Goal: Task Accomplishment & Management: Use online tool/utility

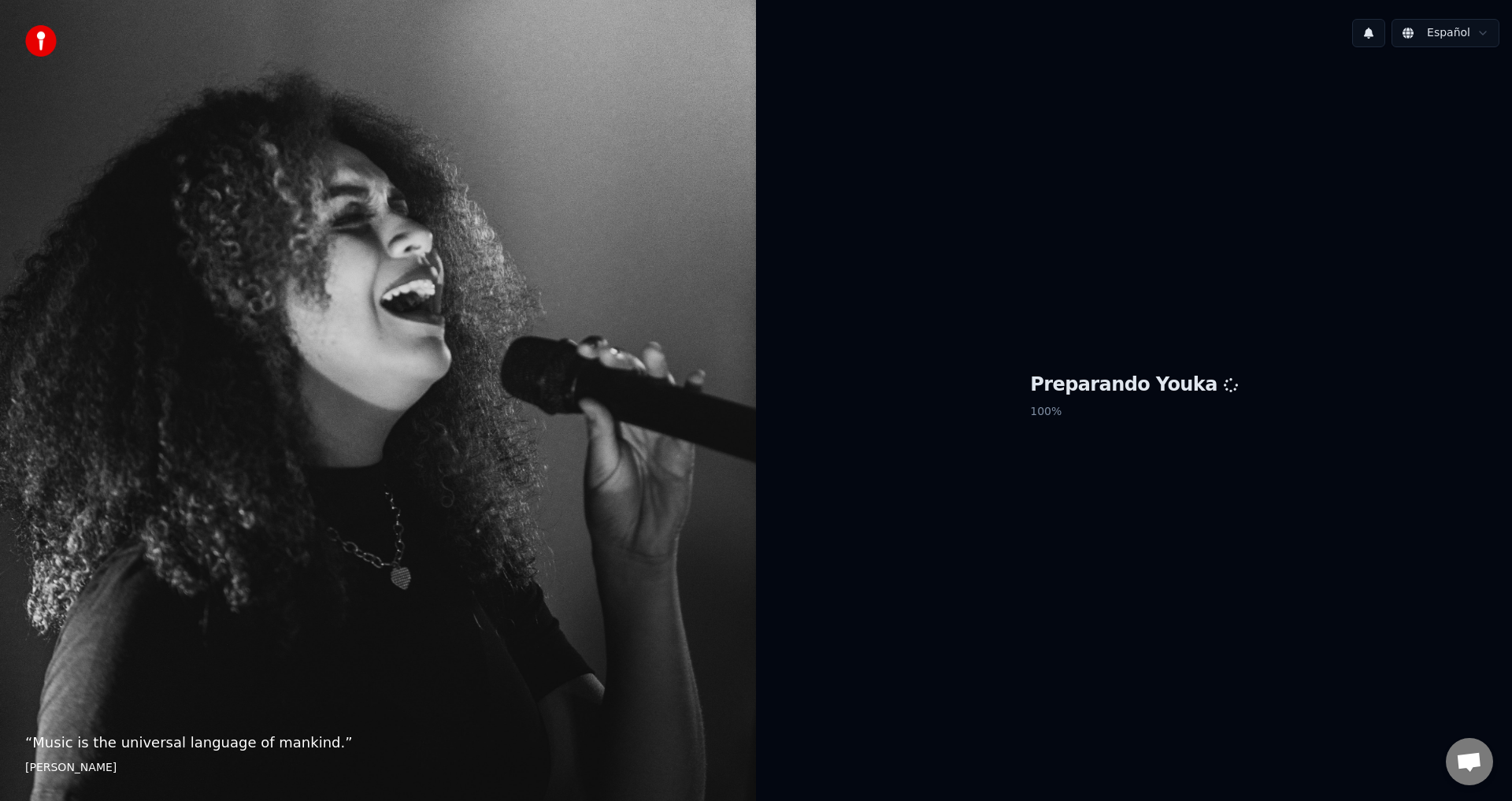
scroll to position [524, 0]
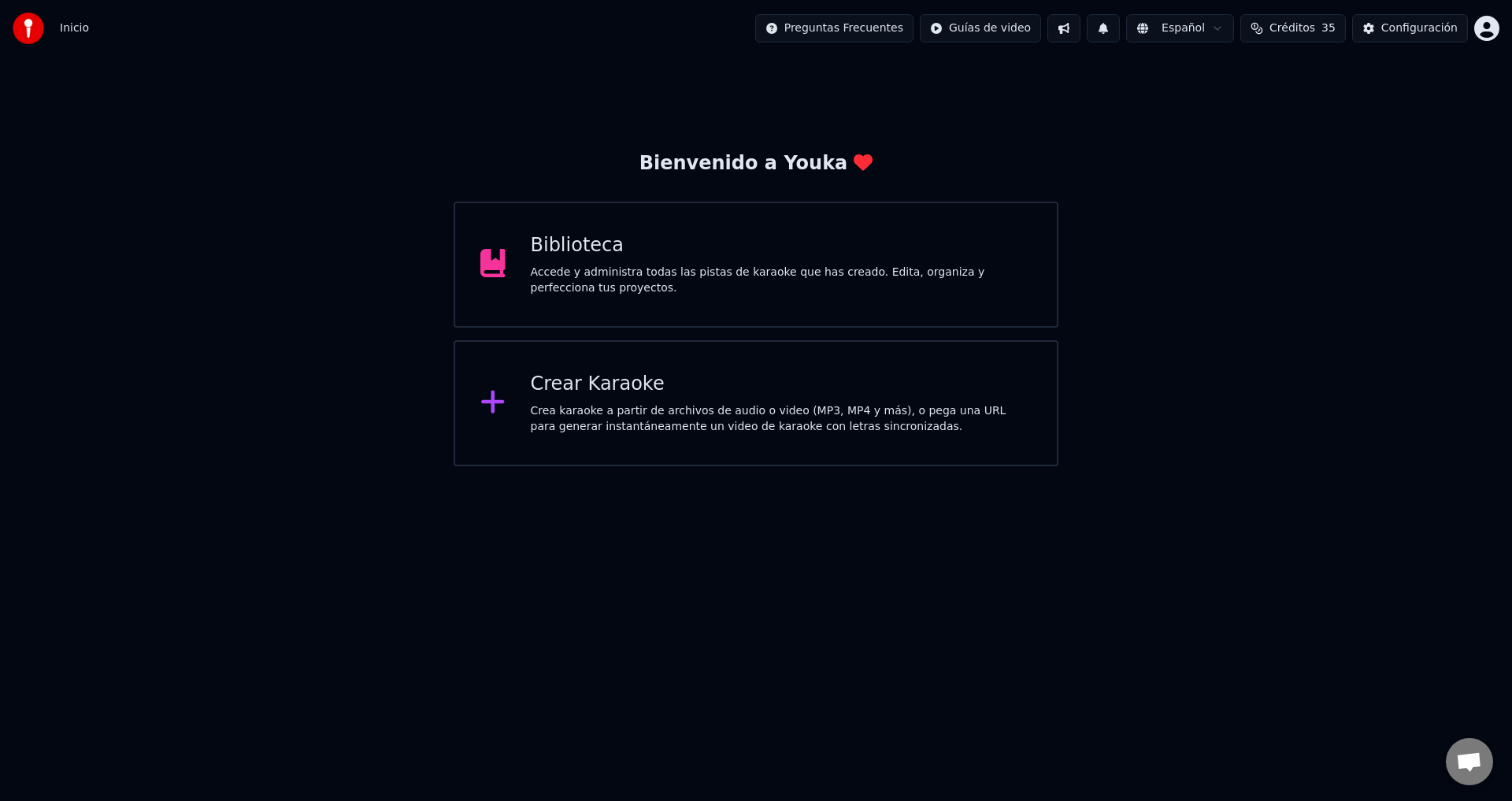
click at [548, 0] on div "Inicio Preguntas Frecuentes Guías de video Español Créditos 35 Configuración" at bounding box center [756, 28] width 1512 height 57
click at [568, 224] on div "Biblioteca Accede y administra todas las pistas de karaoke que has creado. Edit…" at bounding box center [755, 265] width 605 height 126
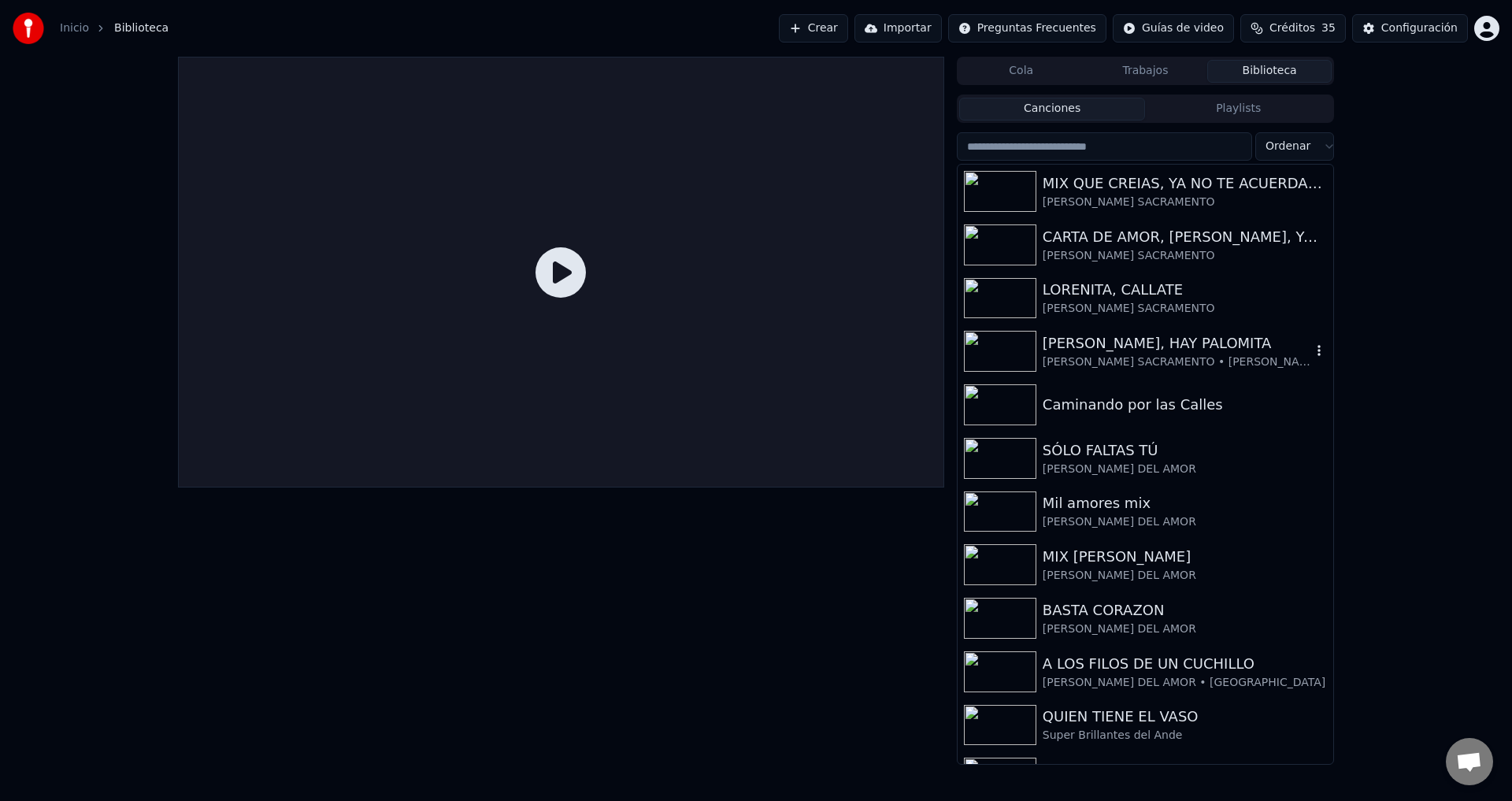
click at [1095, 359] on div "[PERSON_NAME] SACRAMENTO • [PERSON_NAME]" at bounding box center [1177, 363] width 268 height 16
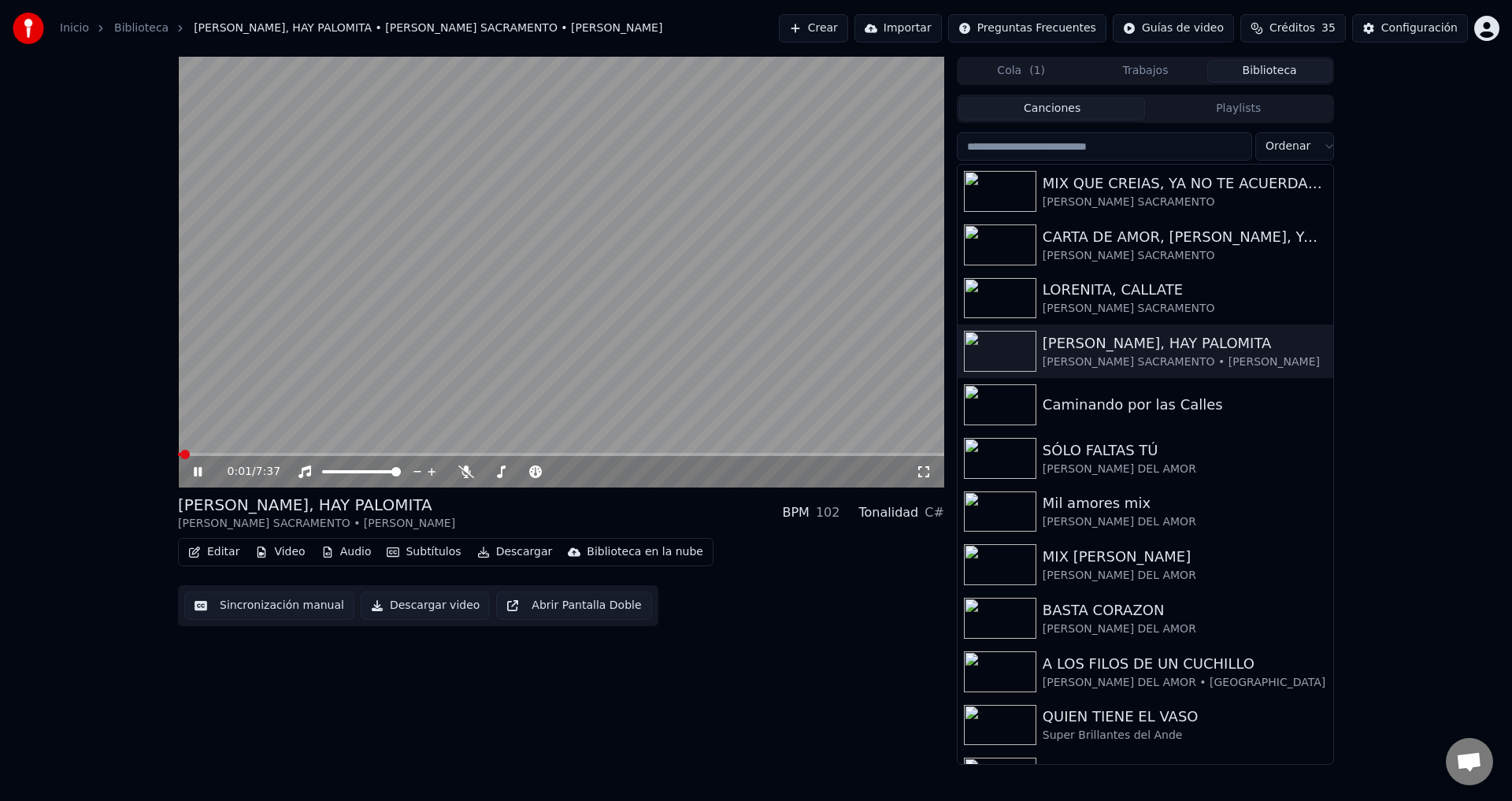
click at [225, 545] on button "Editar" at bounding box center [213, 552] width 64 height 22
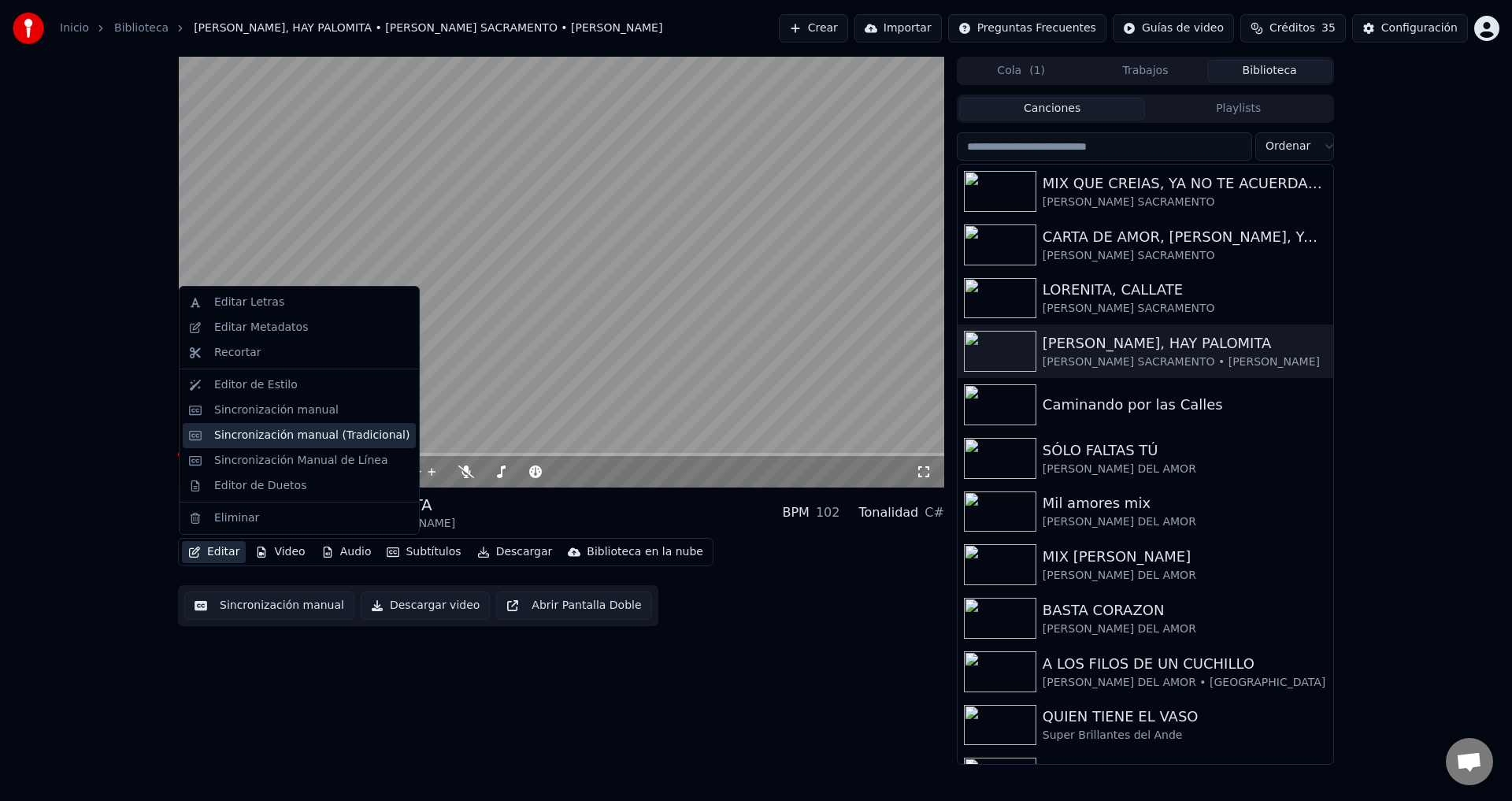
click at [285, 445] on div "Sincronización manual (Tradicional)" at bounding box center [299, 436] width 233 height 26
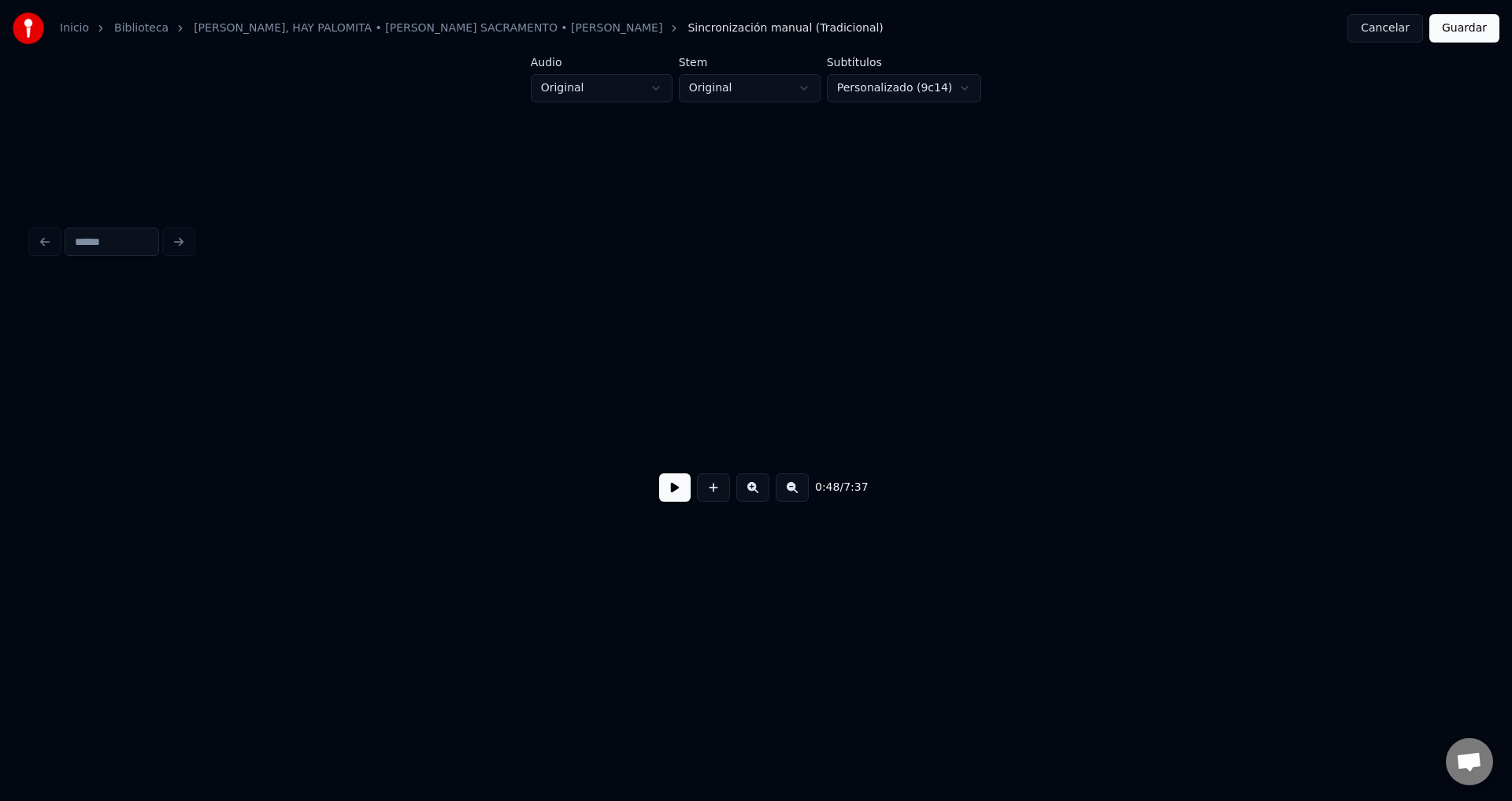
scroll to position [0, 7636]
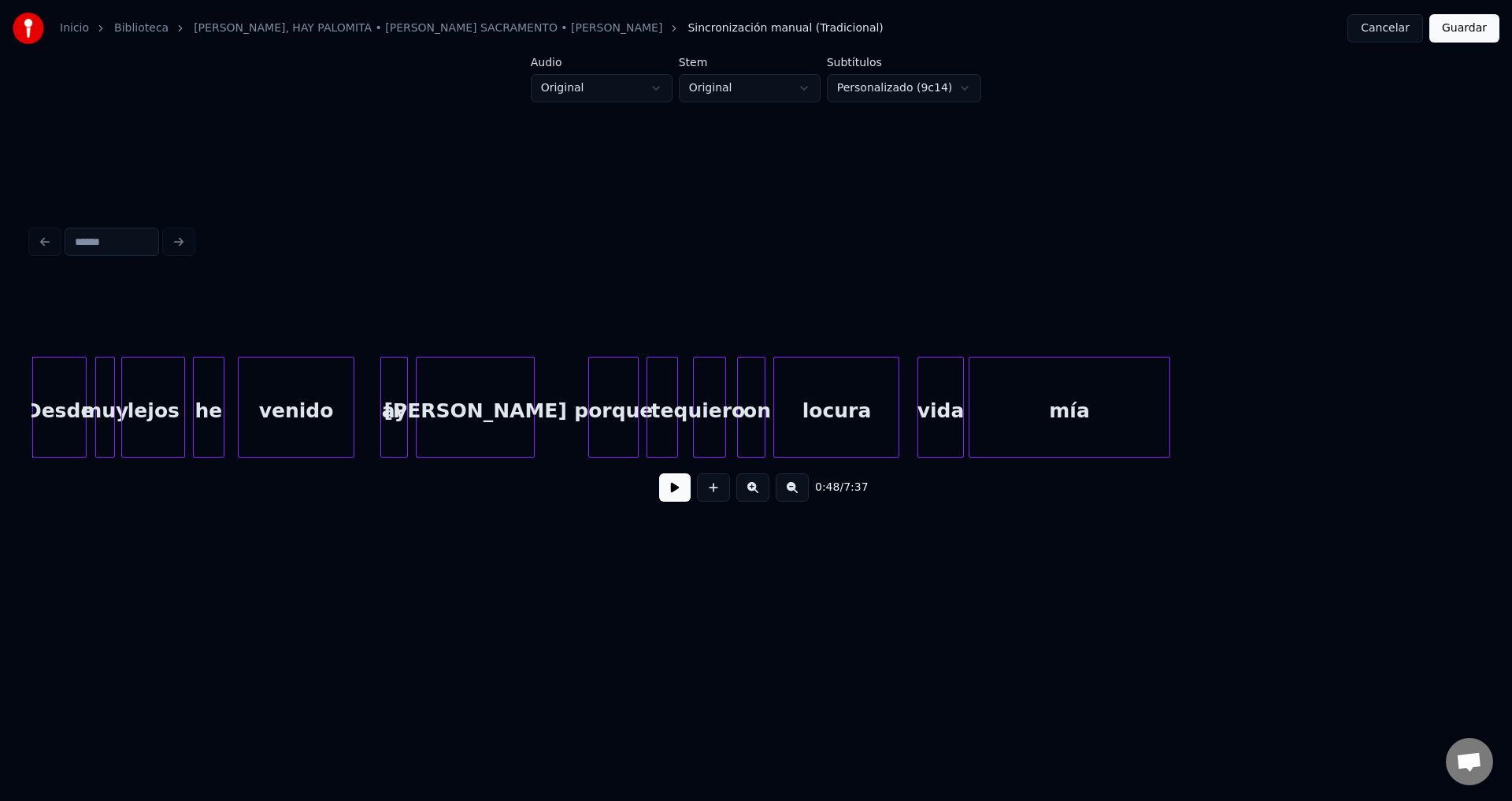
click at [669, 502] on button at bounding box center [675, 488] width 32 height 29
click at [394, 406] on div "ay" at bounding box center [394, 411] width 26 height 107
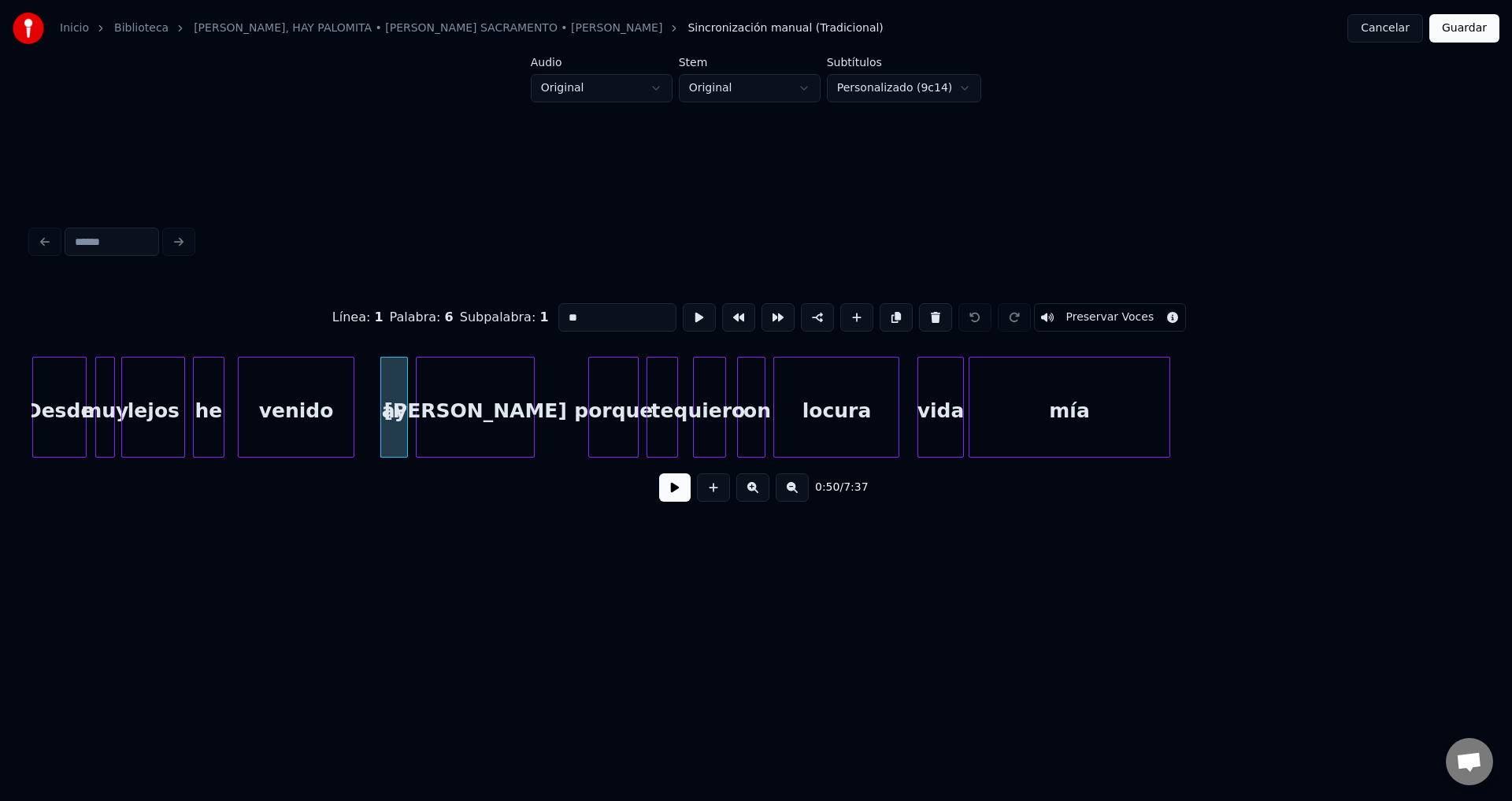
click at [559, 306] on input "**" at bounding box center [617, 318] width 118 height 29
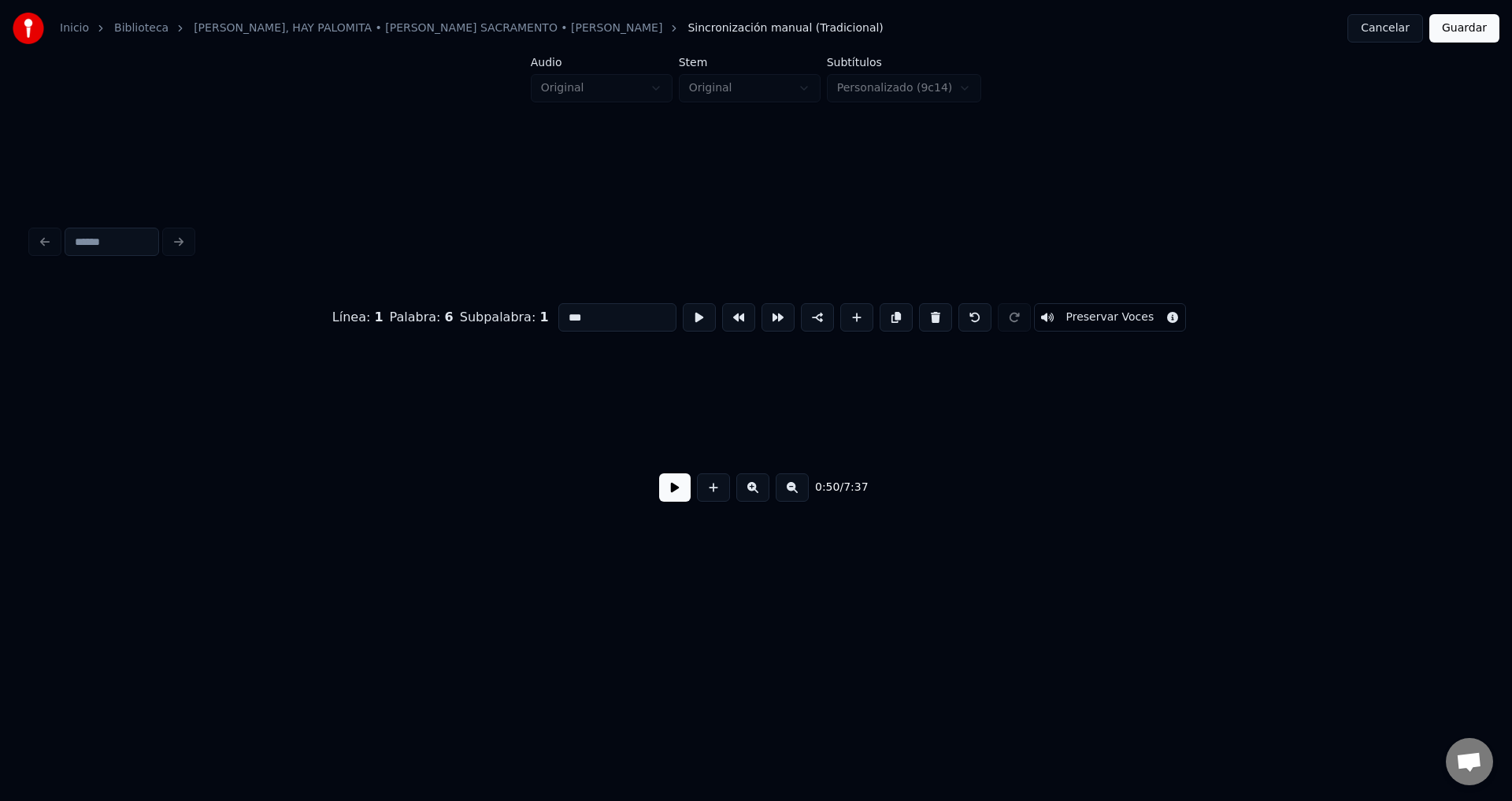
scroll to position [0, 9340]
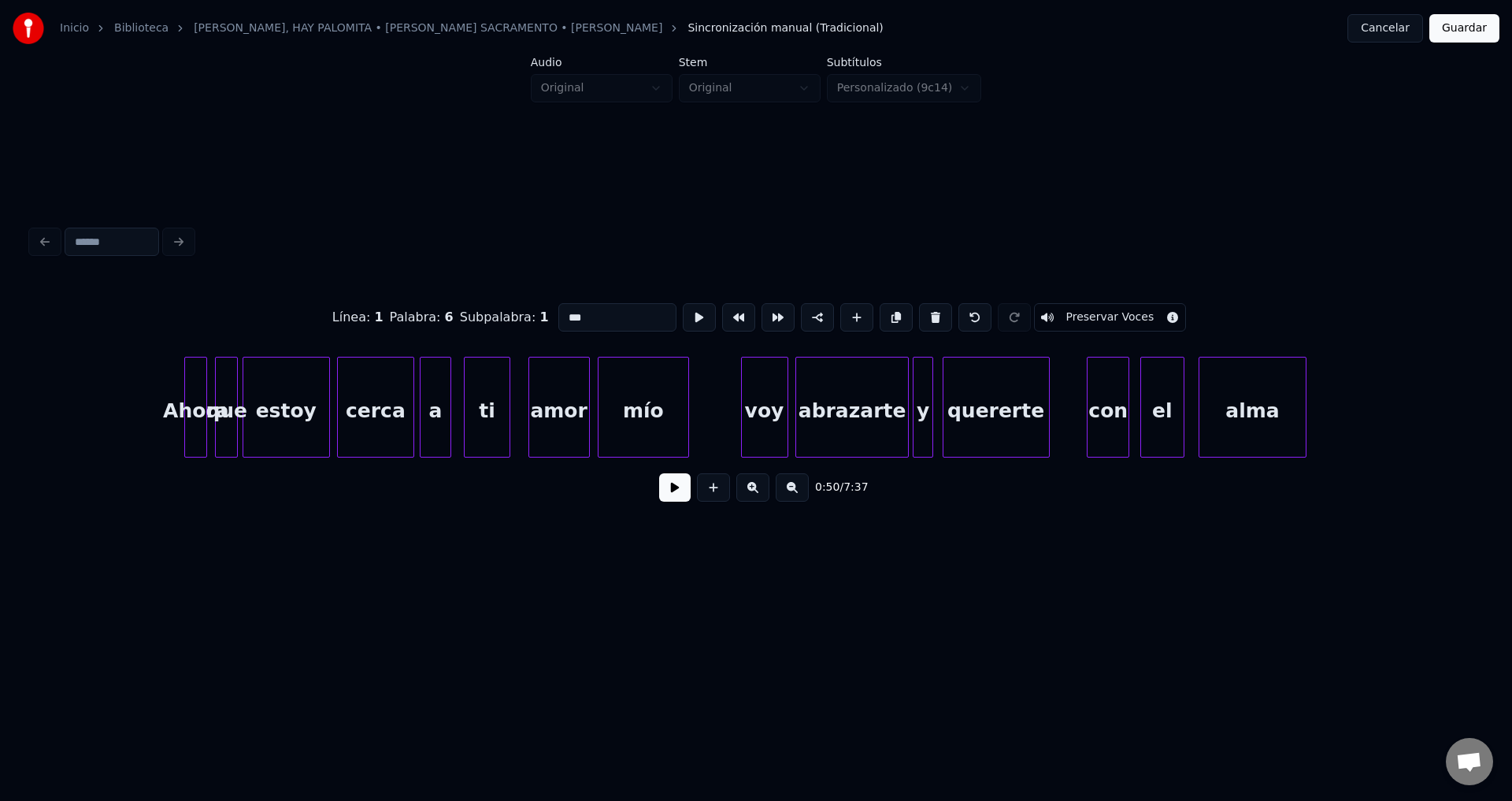
type input "***"
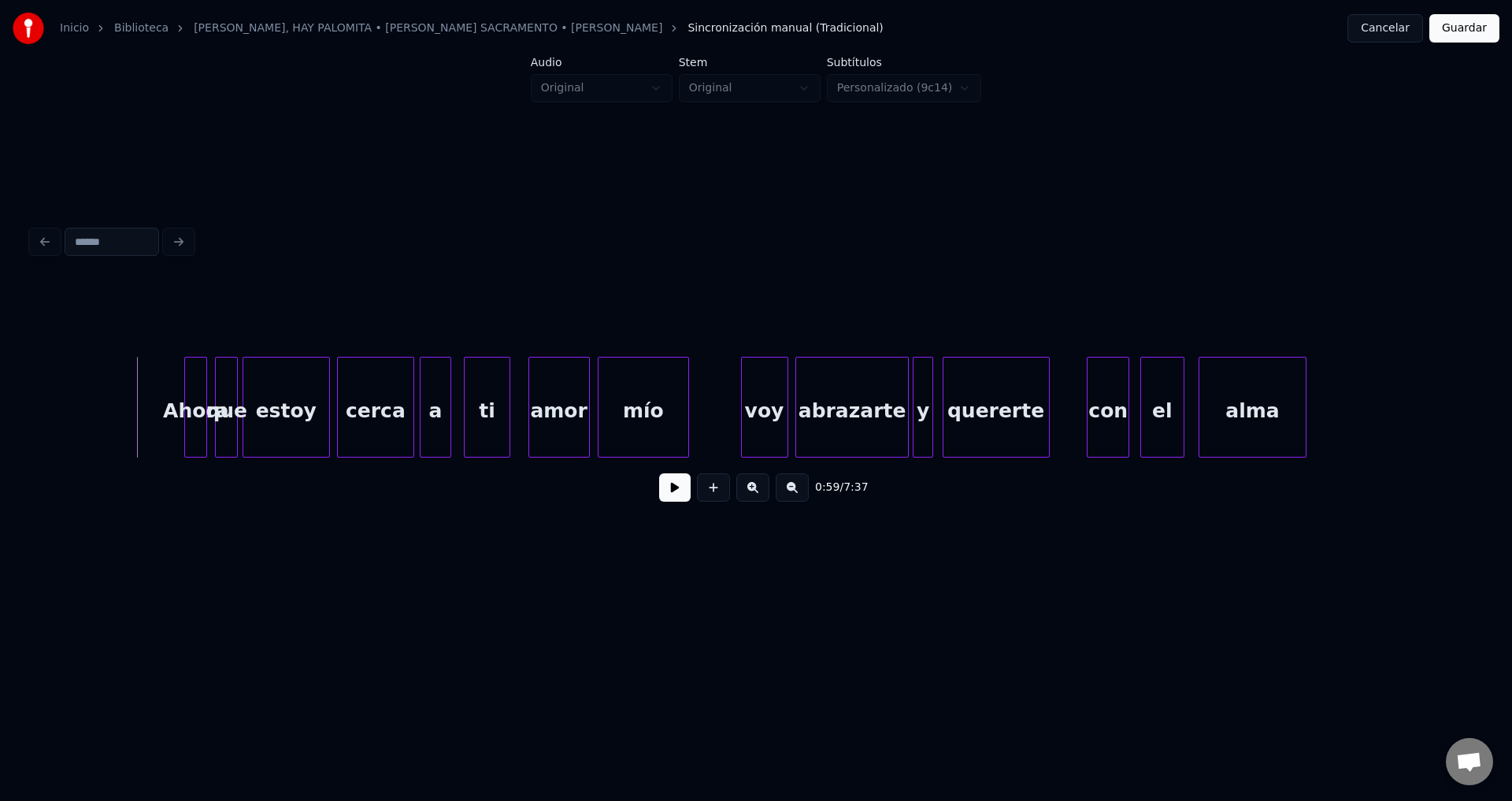
click at [660, 497] on button at bounding box center [675, 488] width 32 height 29
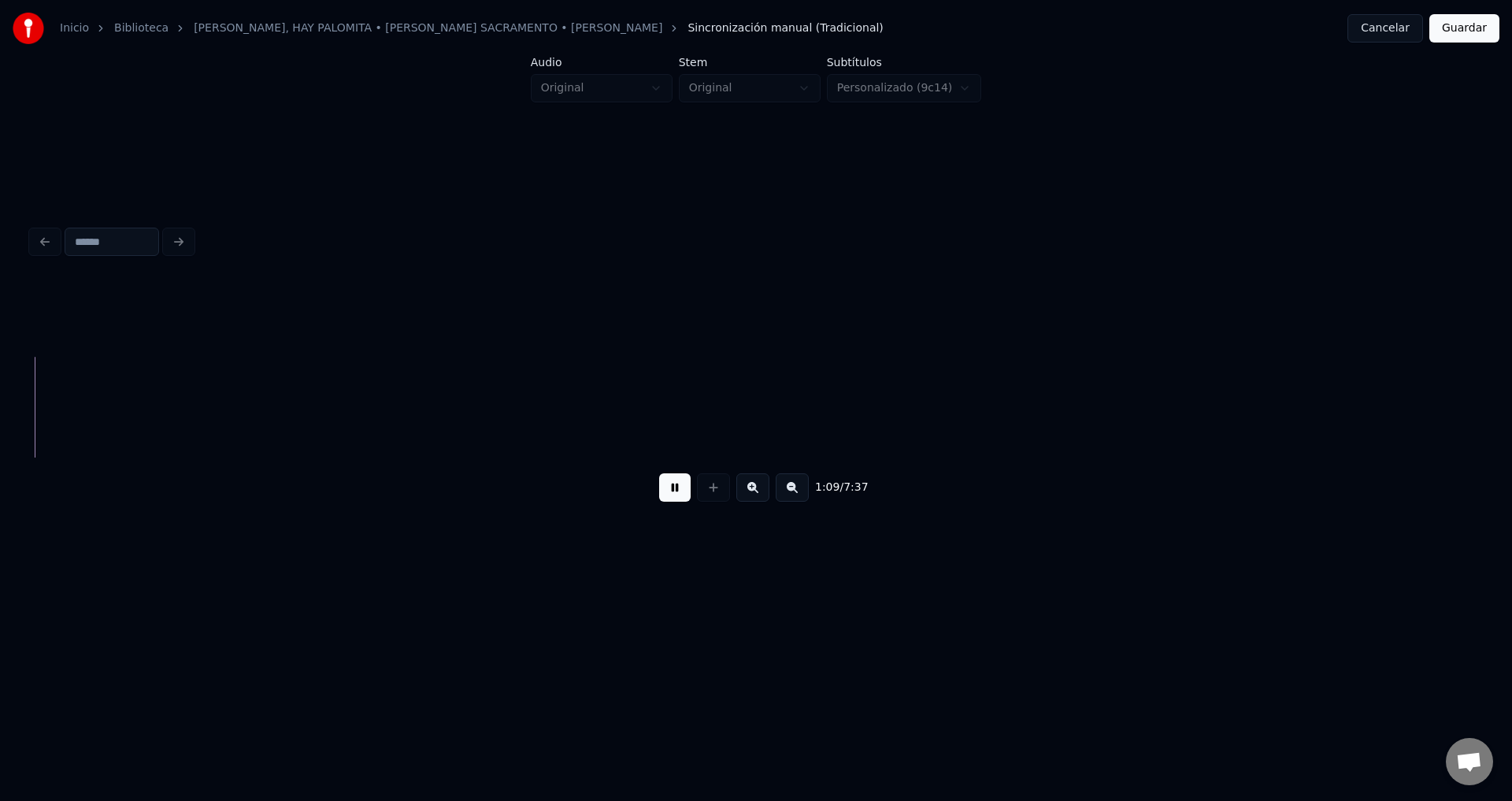
scroll to position [0, 10928]
click at [681, 493] on button at bounding box center [675, 488] width 32 height 29
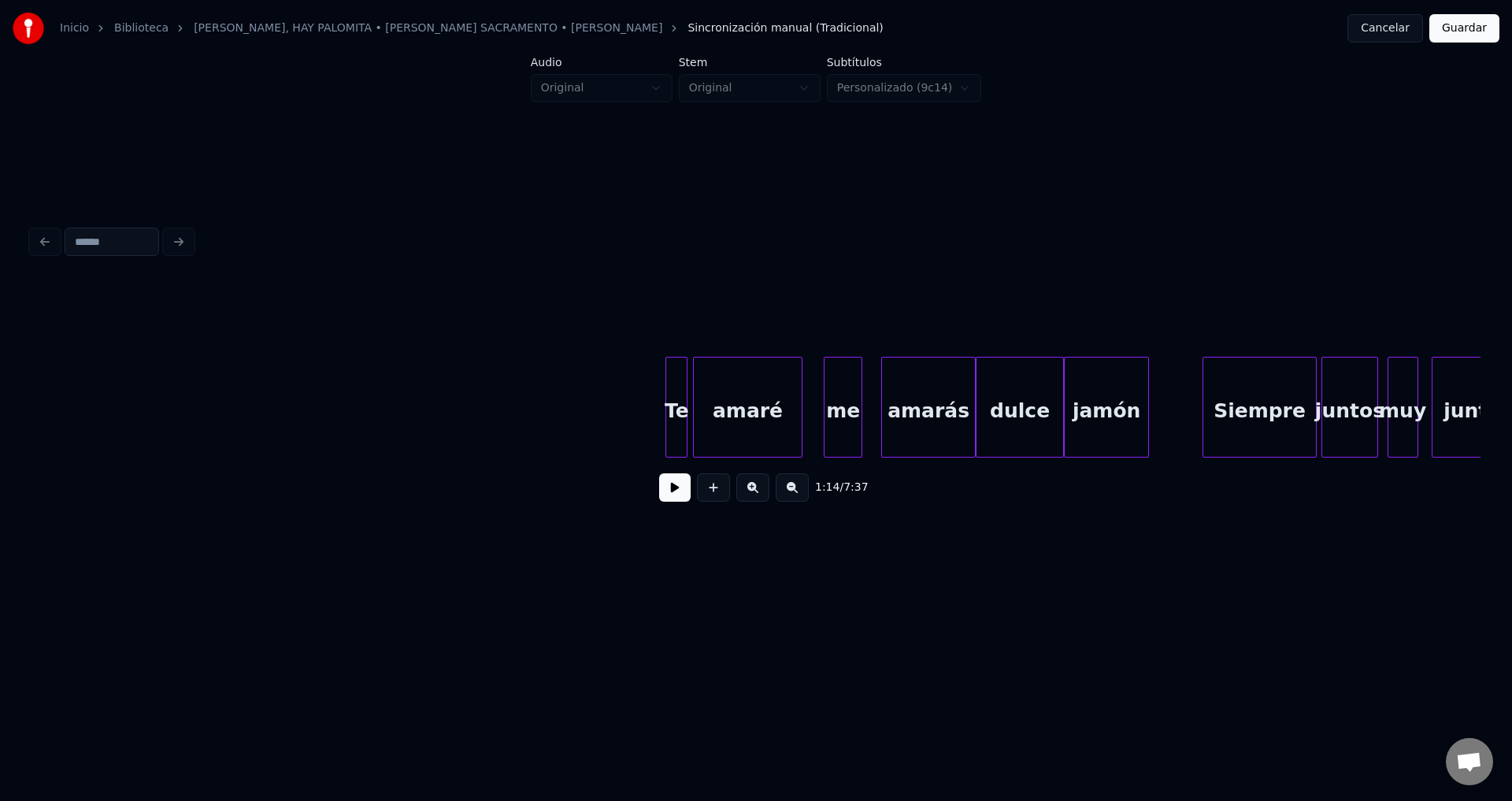
scroll to position [0, 14648]
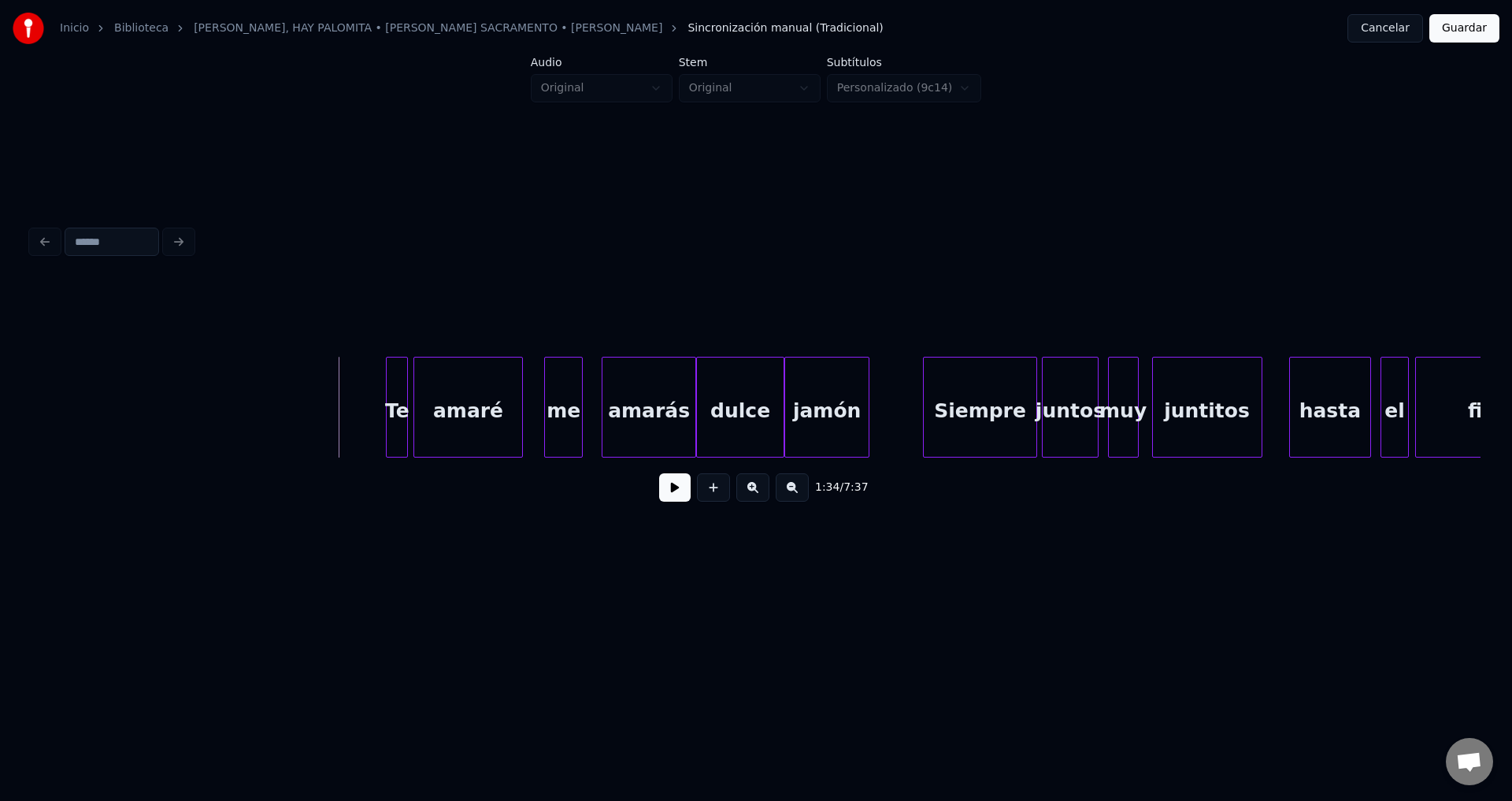
click at [667, 497] on button at bounding box center [675, 488] width 32 height 29
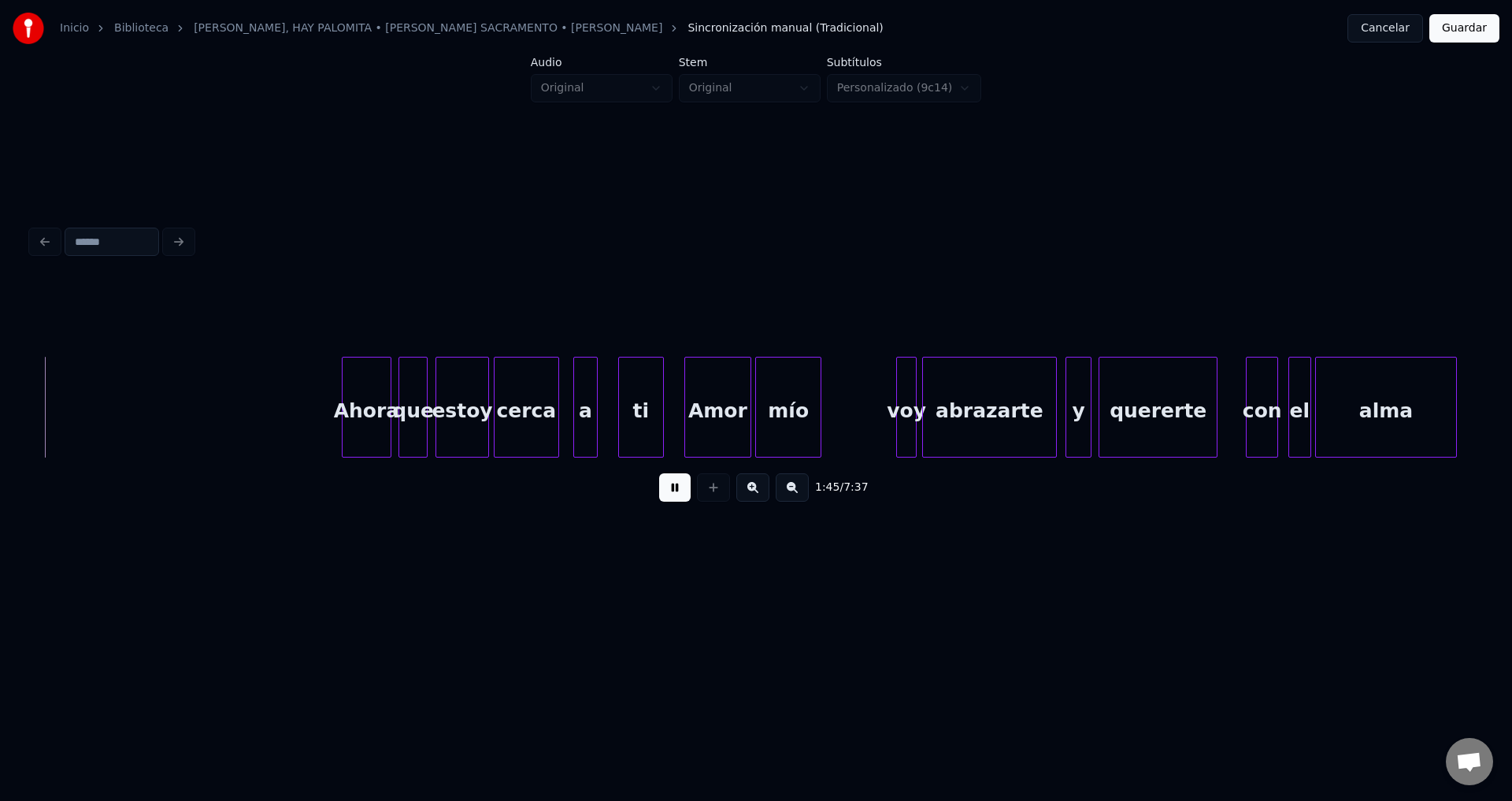
scroll to position [0, 16576]
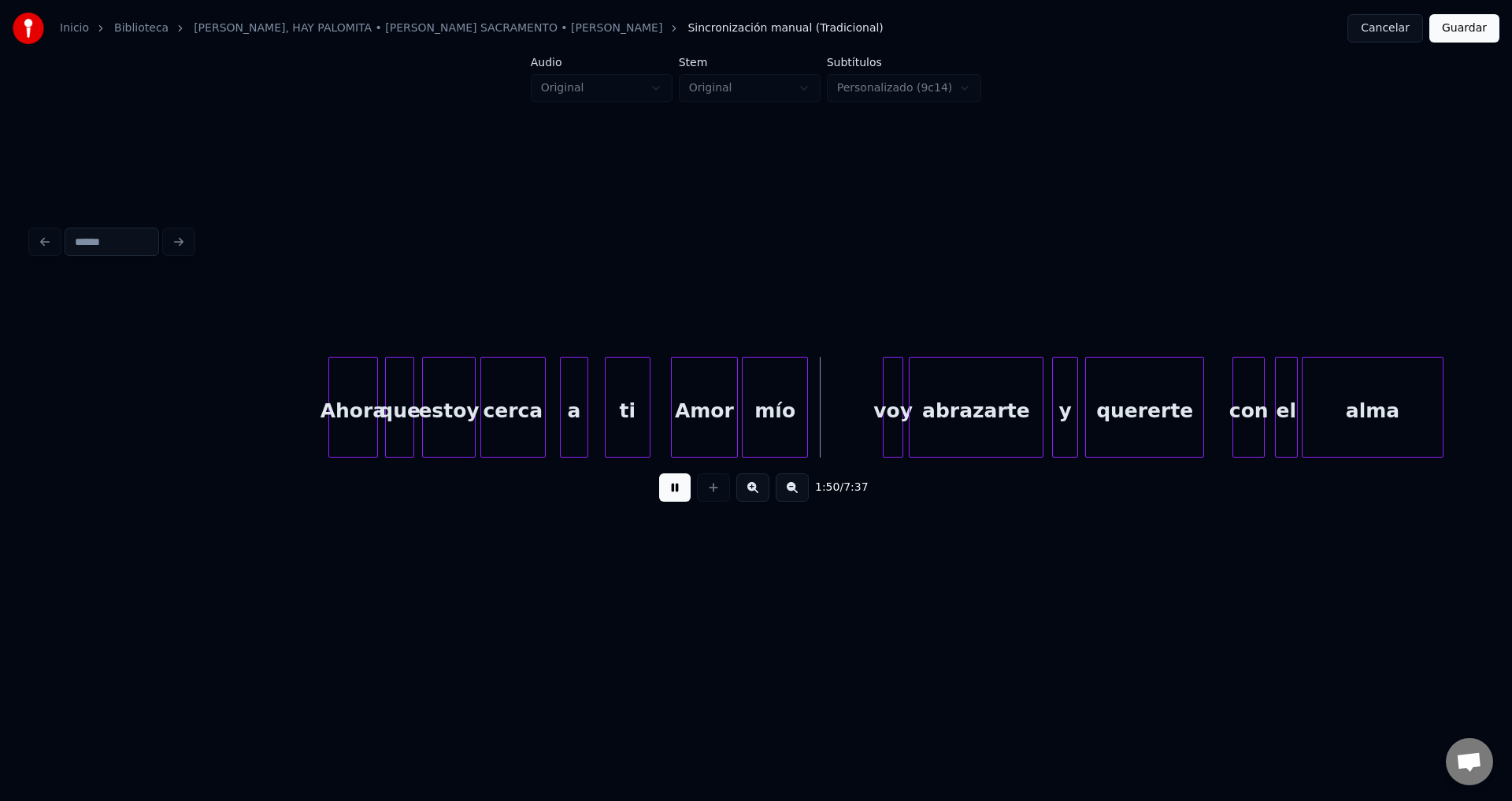
click at [583, 408] on div at bounding box center [585, 407] width 5 height 100
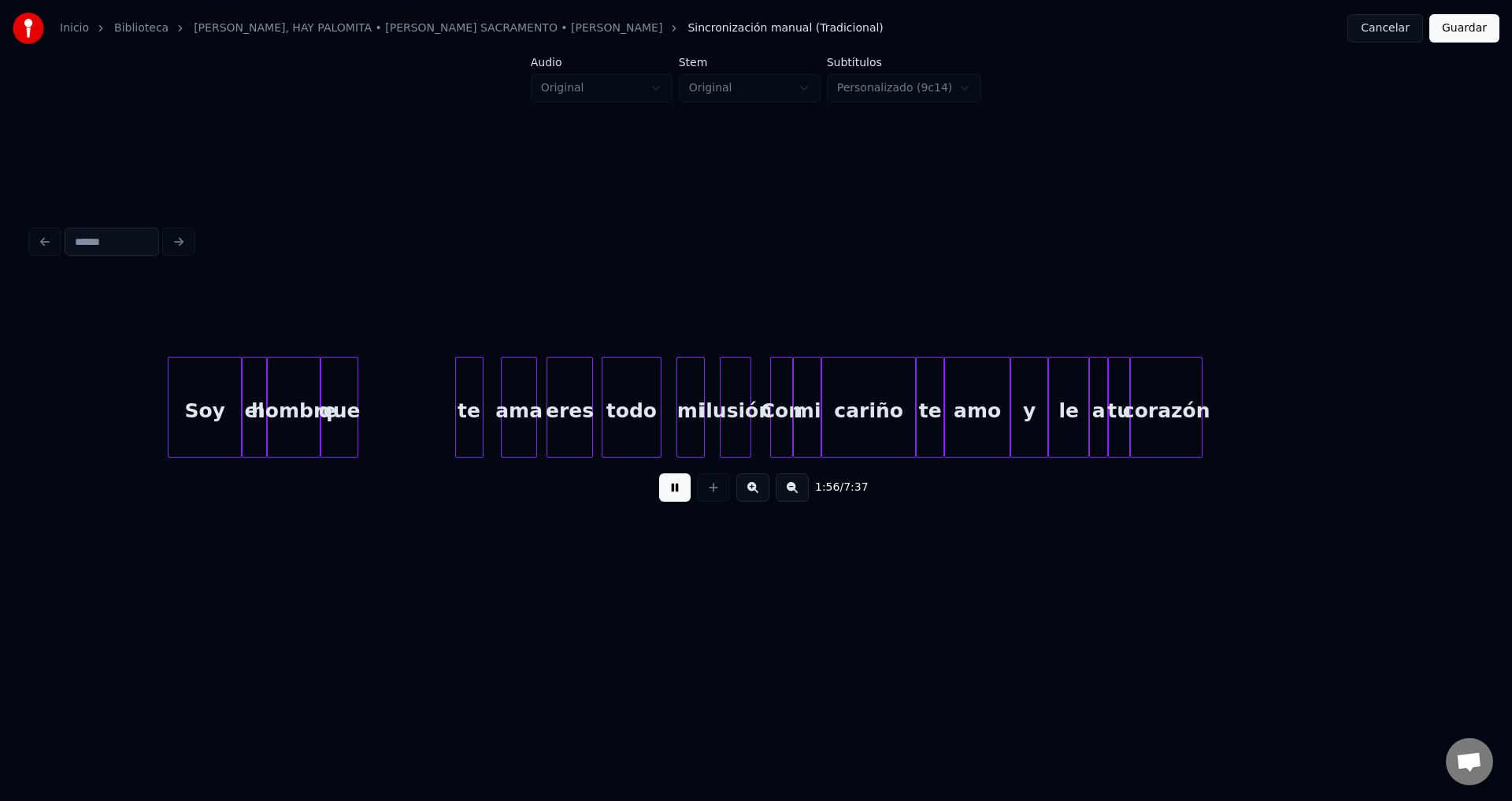
scroll to position [0, 18440]
click at [676, 500] on button at bounding box center [675, 488] width 32 height 29
click at [1438, 33] on button "Guardar" at bounding box center [1464, 29] width 70 height 29
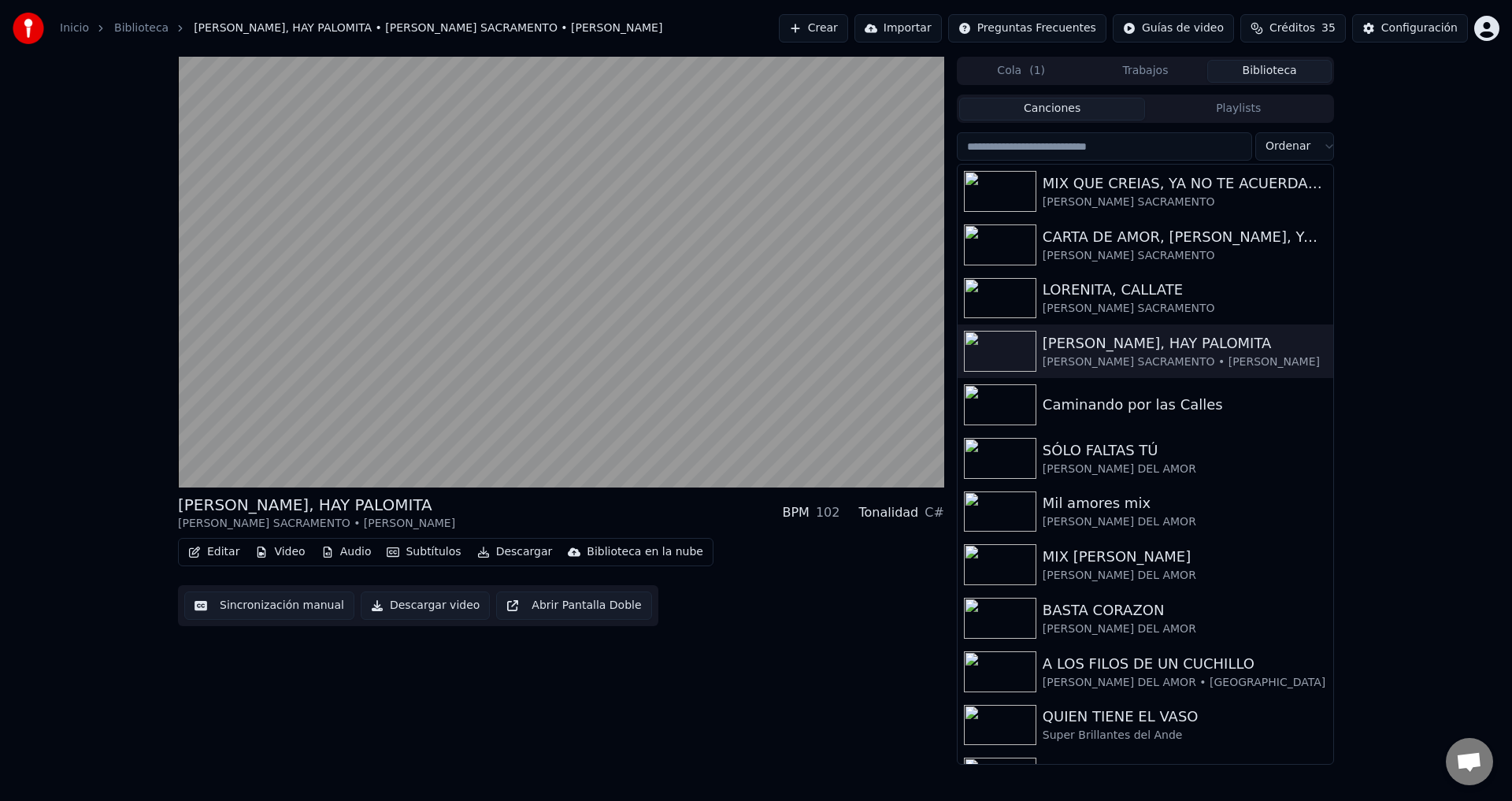
click at [416, 605] on button "Descargar video" at bounding box center [425, 606] width 129 height 29
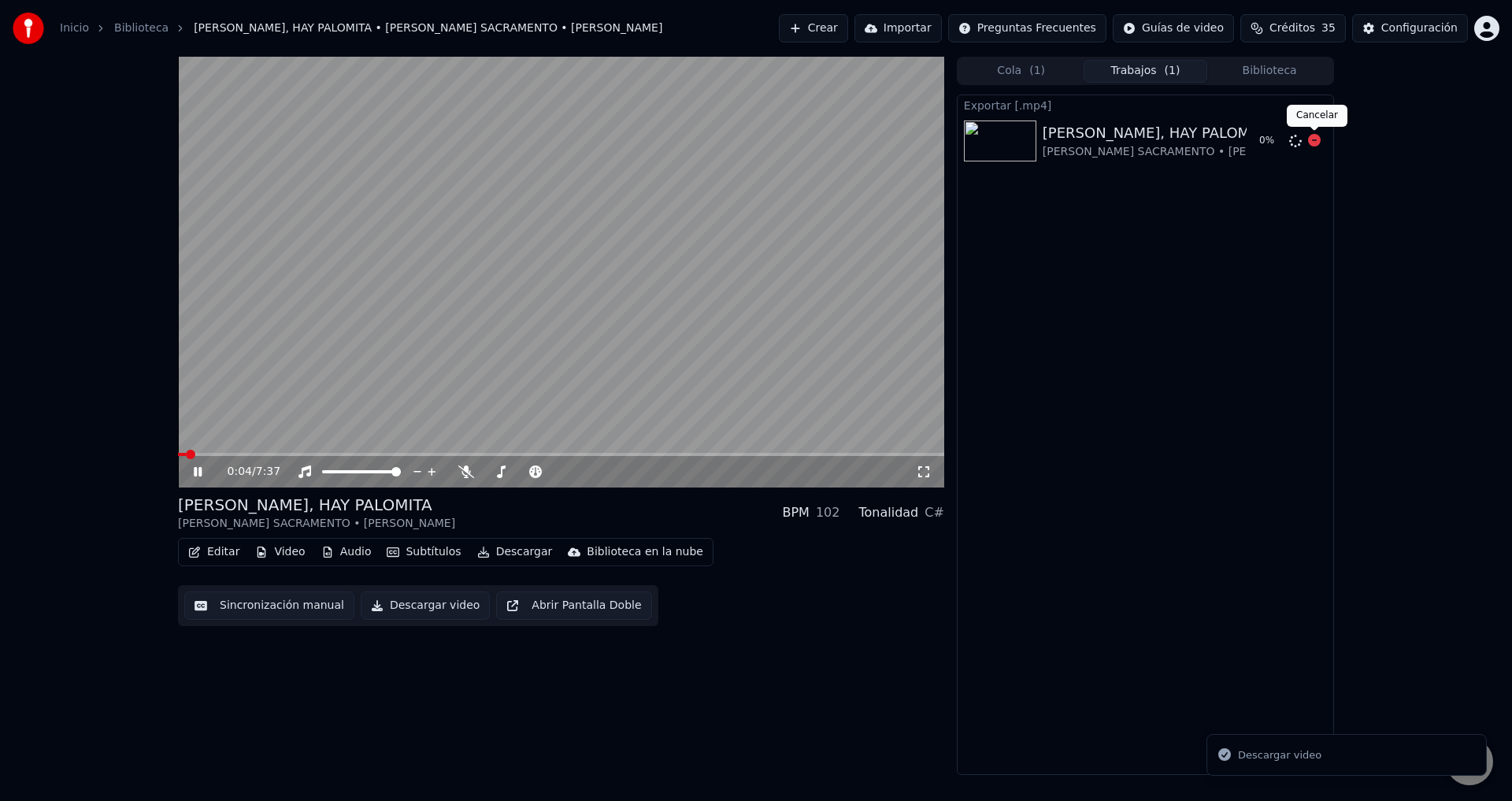
click at [1310, 143] on icon at bounding box center [1314, 140] width 13 height 13
click at [1314, 143] on icon at bounding box center [1314, 140] width 13 height 13
click at [357, 550] on button "Audio" at bounding box center [346, 552] width 63 height 22
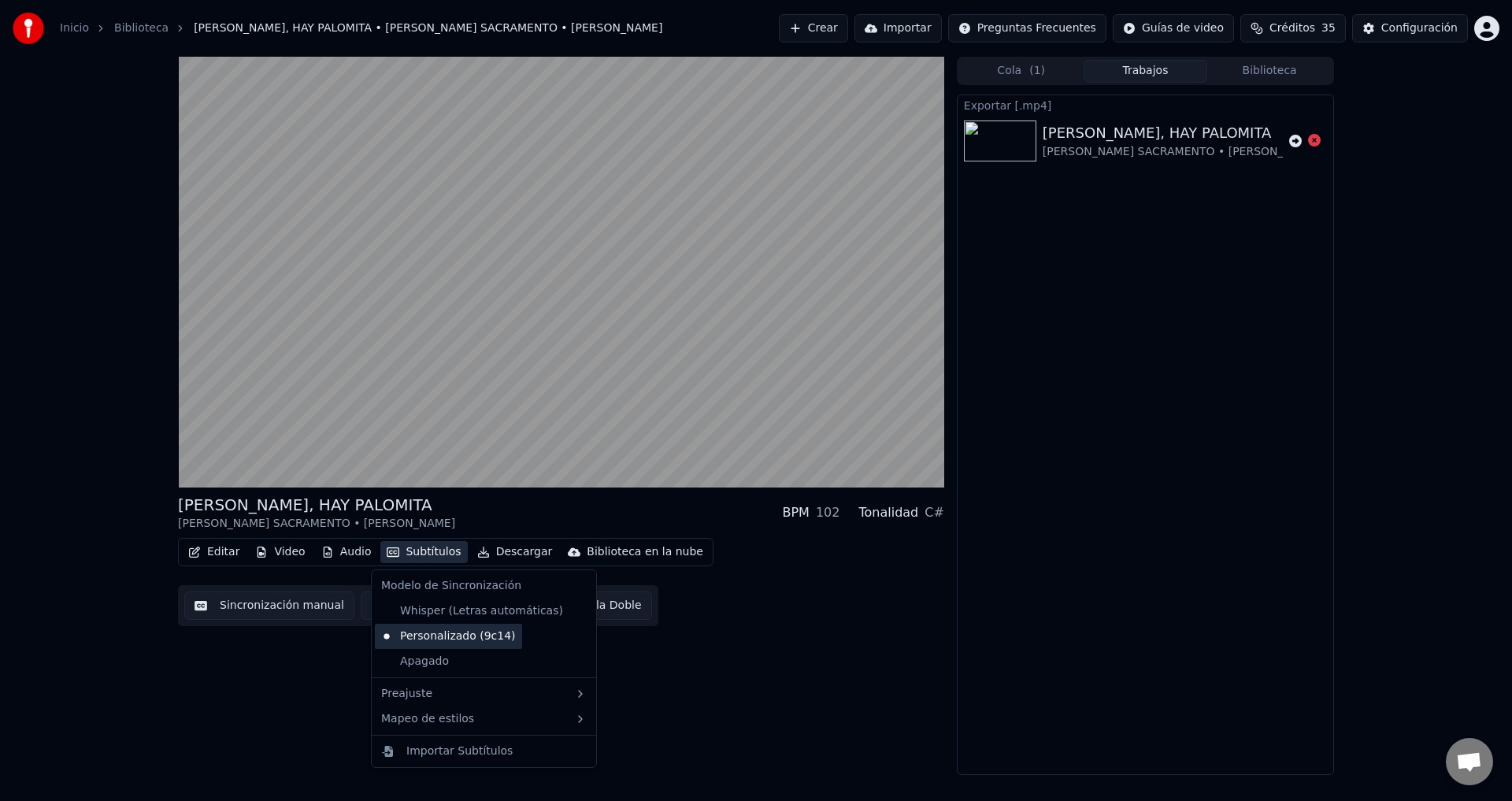
click at [455, 635] on div "Personalizado (9c14)" at bounding box center [448, 637] width 147 height 26
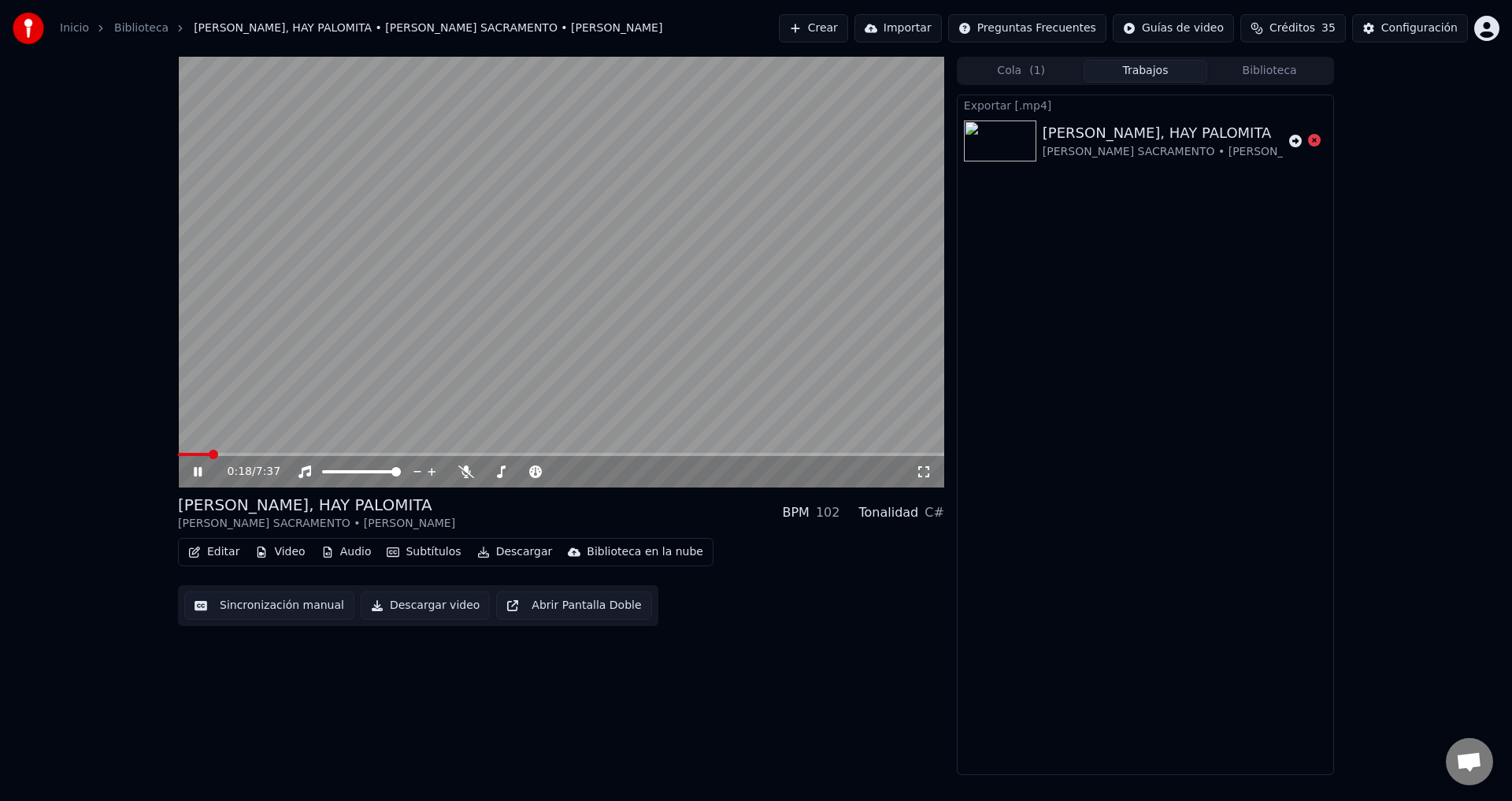
click at [236, 452] on video at bounding box center [561, 272] width 766 height 431
click at [244, 453] on span at bounding box center [561, 454] width 766 height 3
click at [194, 473] on icon at bounding box center [198, 472] width 10 height 11
click at [469, 473] on icon at bounding box center [466, 472] width 16 height 13
click at [267, 452] on video at bounding box center [561, 272] width 766 height 431
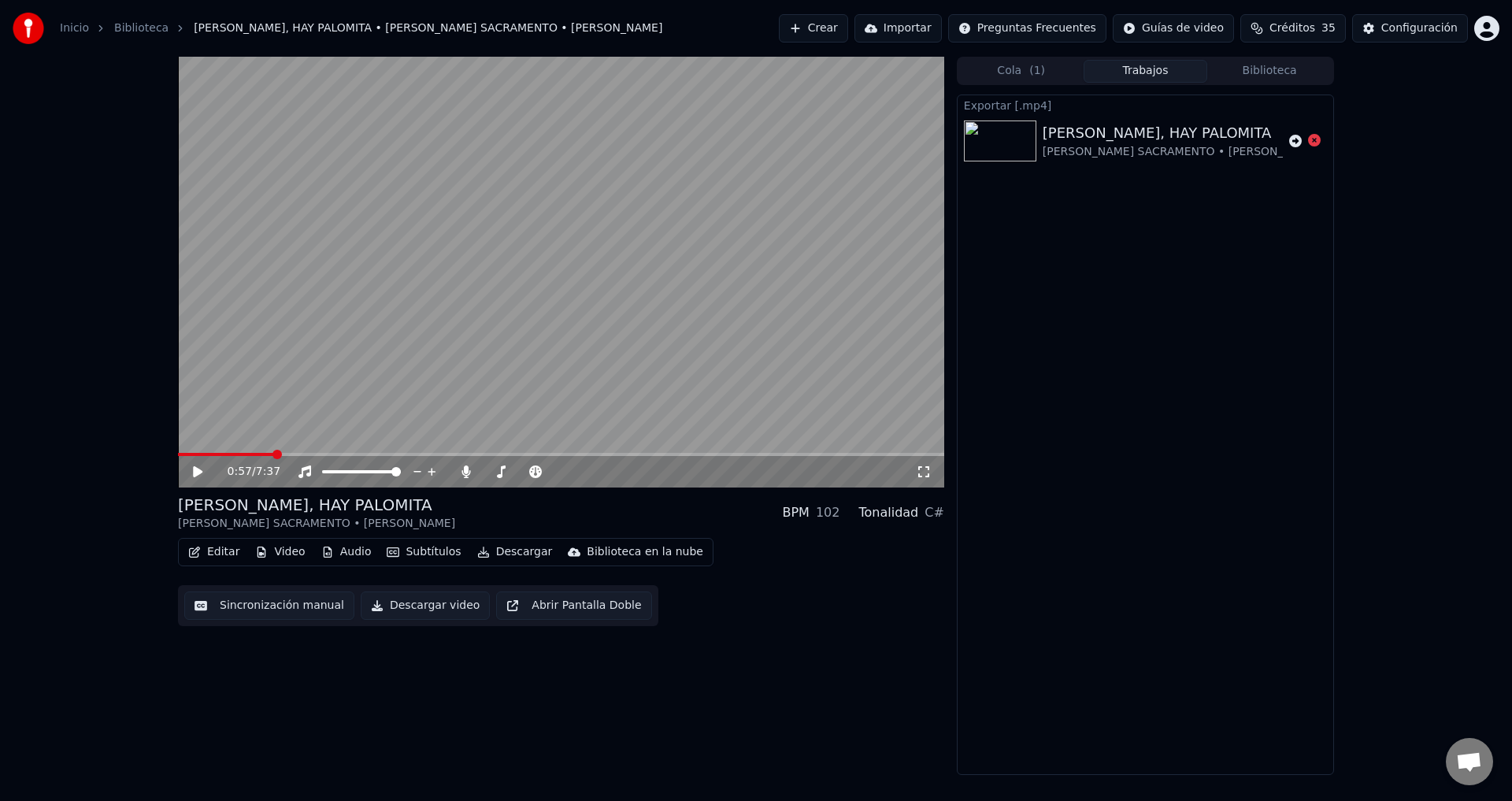
click at [273, 454] on span at bounding box center [561, 454] width 766 height 3
click at [206, 470] on icon at bounding box center [209, 472] width 37 height 13
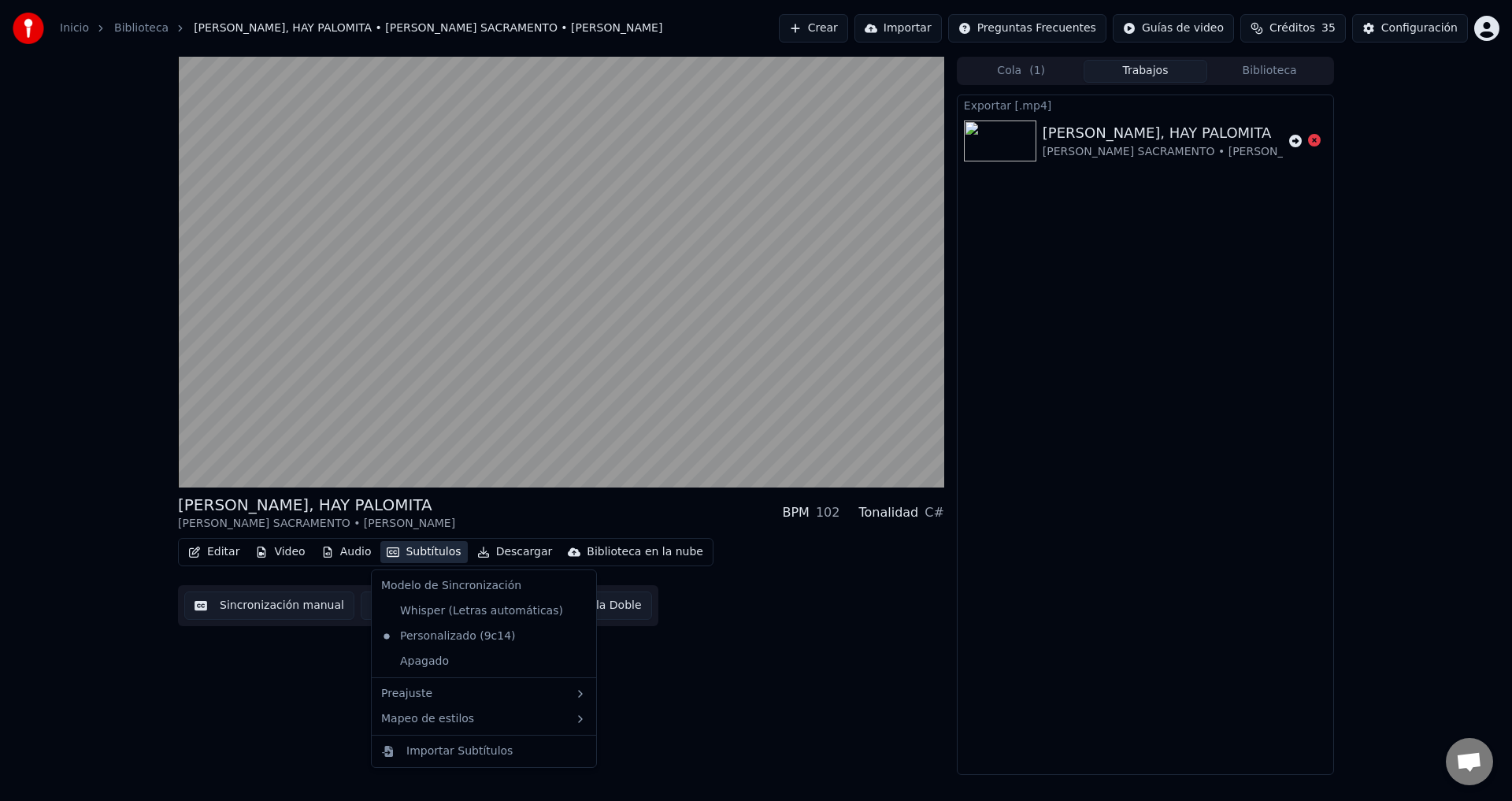
click at [441, 557] on button "Subtítulos" at bounding box center [423, 552] width 87 height 22
click at [437, 615] on div "Whisper (Letras automáticas)" at bounding box center [472, 611] width 194 height 26
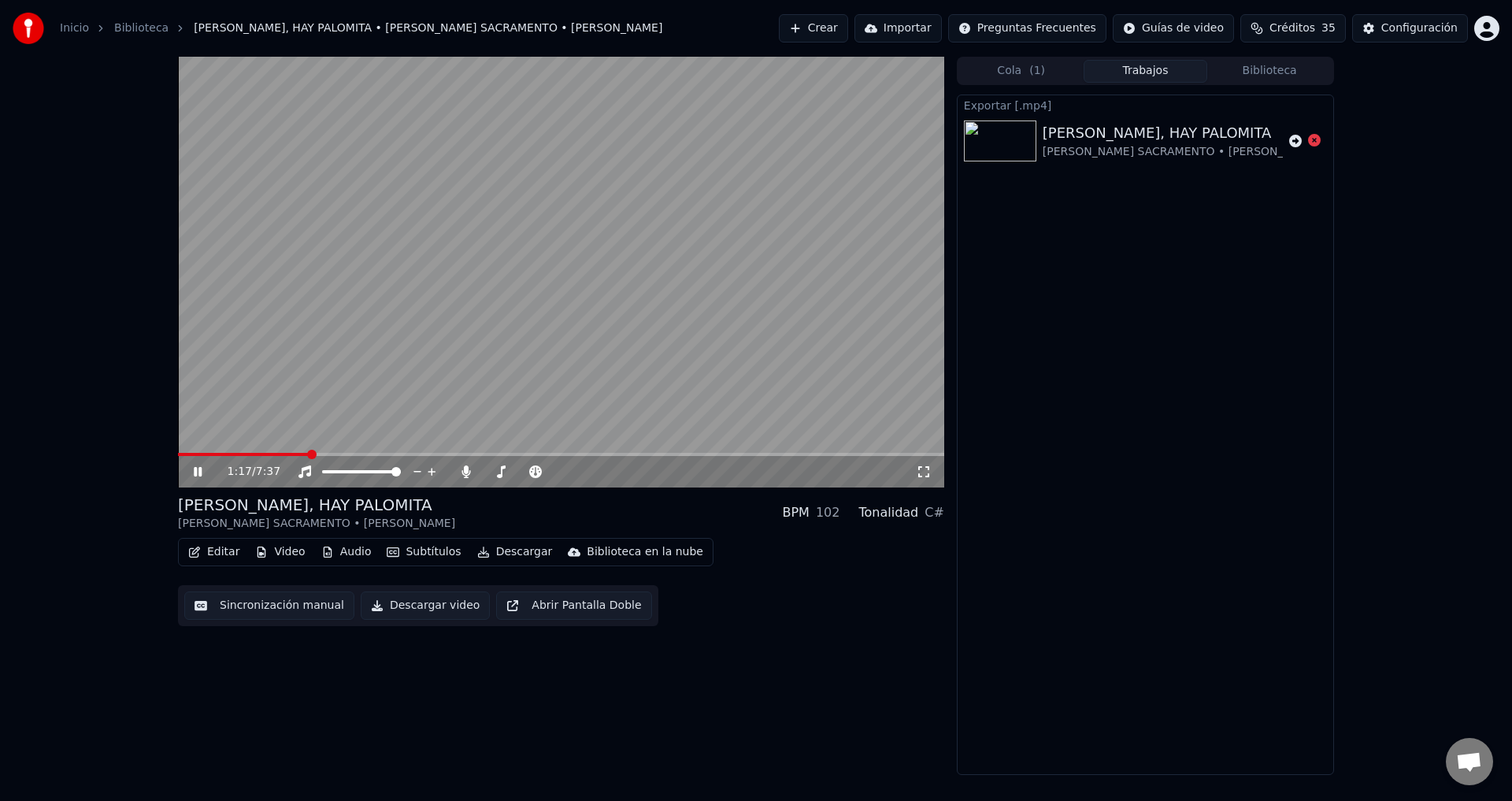
click at [328, 452] on video at bounding box center [561, 272] width 766 height 431
click at [335, 455] on span at bounding box center [561, 454] width 766 height 3
click at [206, 469] on icon at bounding box center [209, 472] width 37 height 13
click at [194, 465] on div "1:41 / 7:37" at bounding box center [561, 472] width 754 height 16
click at [198, 466] on icon at bounding box center [209, 472] width 37 height 13
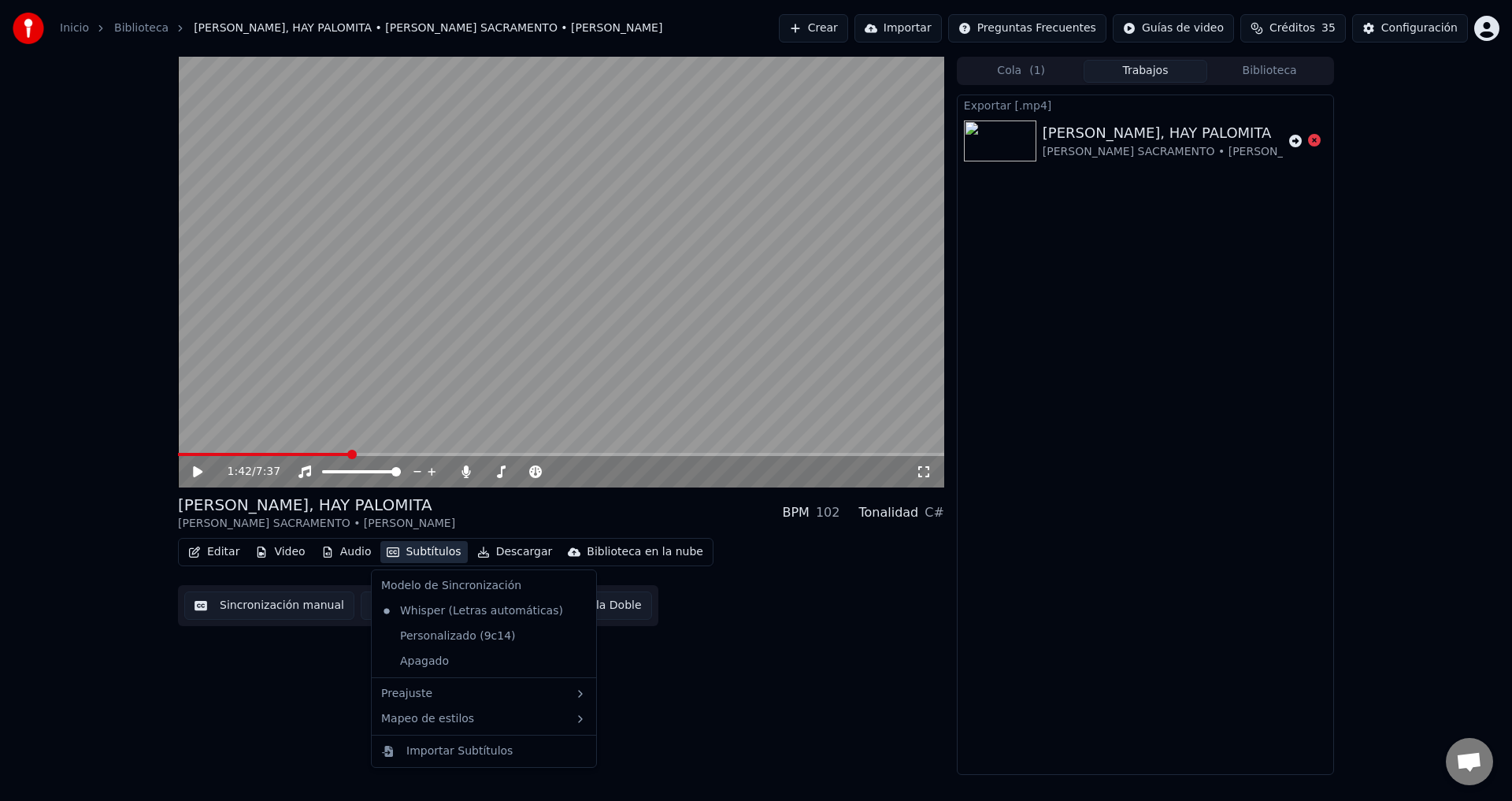
click at [395, 554] on button "Subtítulos" at bounding box center [423, 552] width 87 height 22
click at [428, 641] on div "Personalizado (9c14)" at bounding box center [448, 637] width 147 height 26
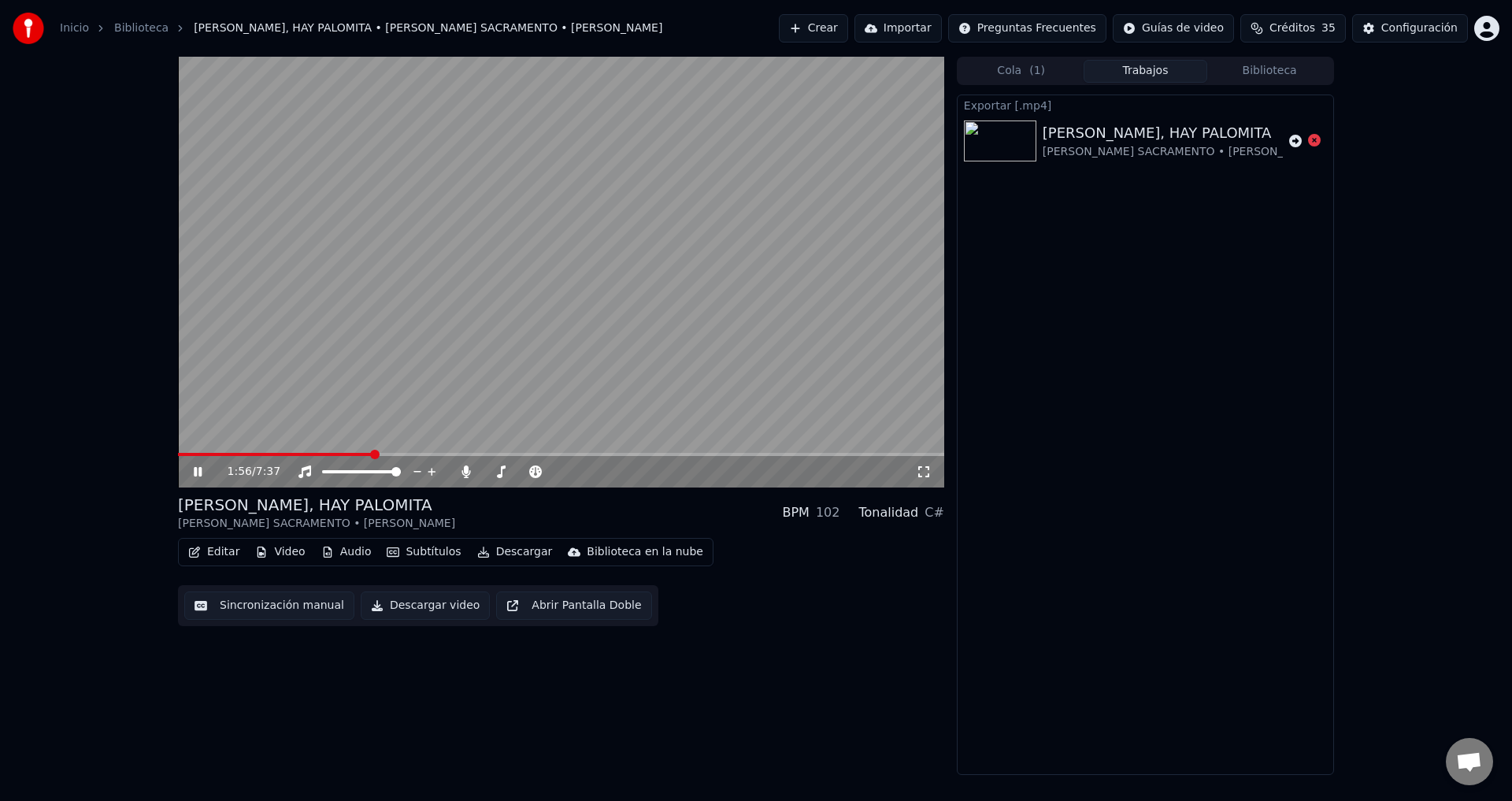
click at [205, 469] on icon at bounding box center [209, 472] width 37 height 13
click at [216, 556] on button "Editar" at bounding box center [213, 552] width 64 height 22
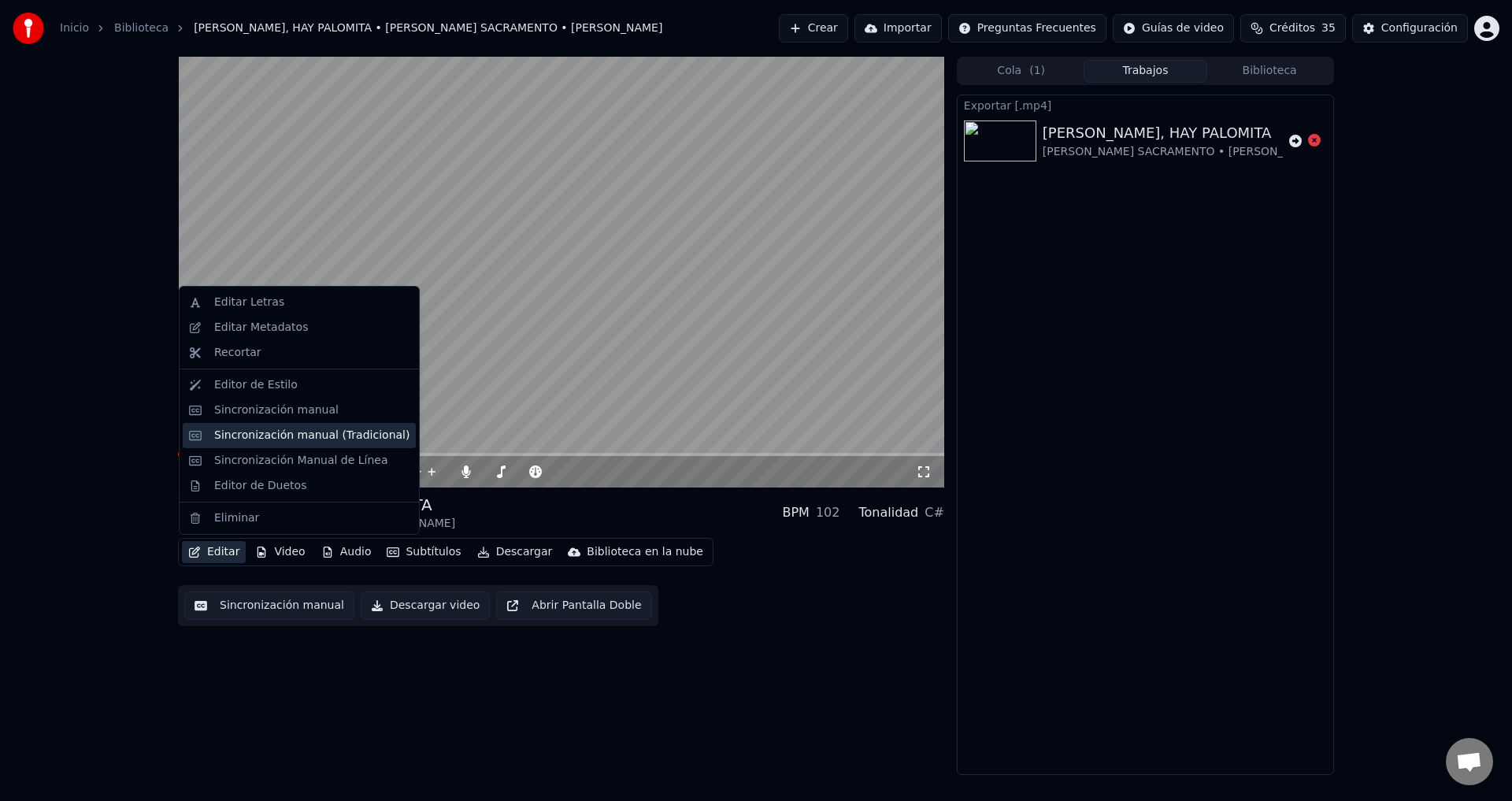
click at [296, 436] on div "Sincronización manual (Tradicional)" at bounding box center [311, 436] width 195 height 16
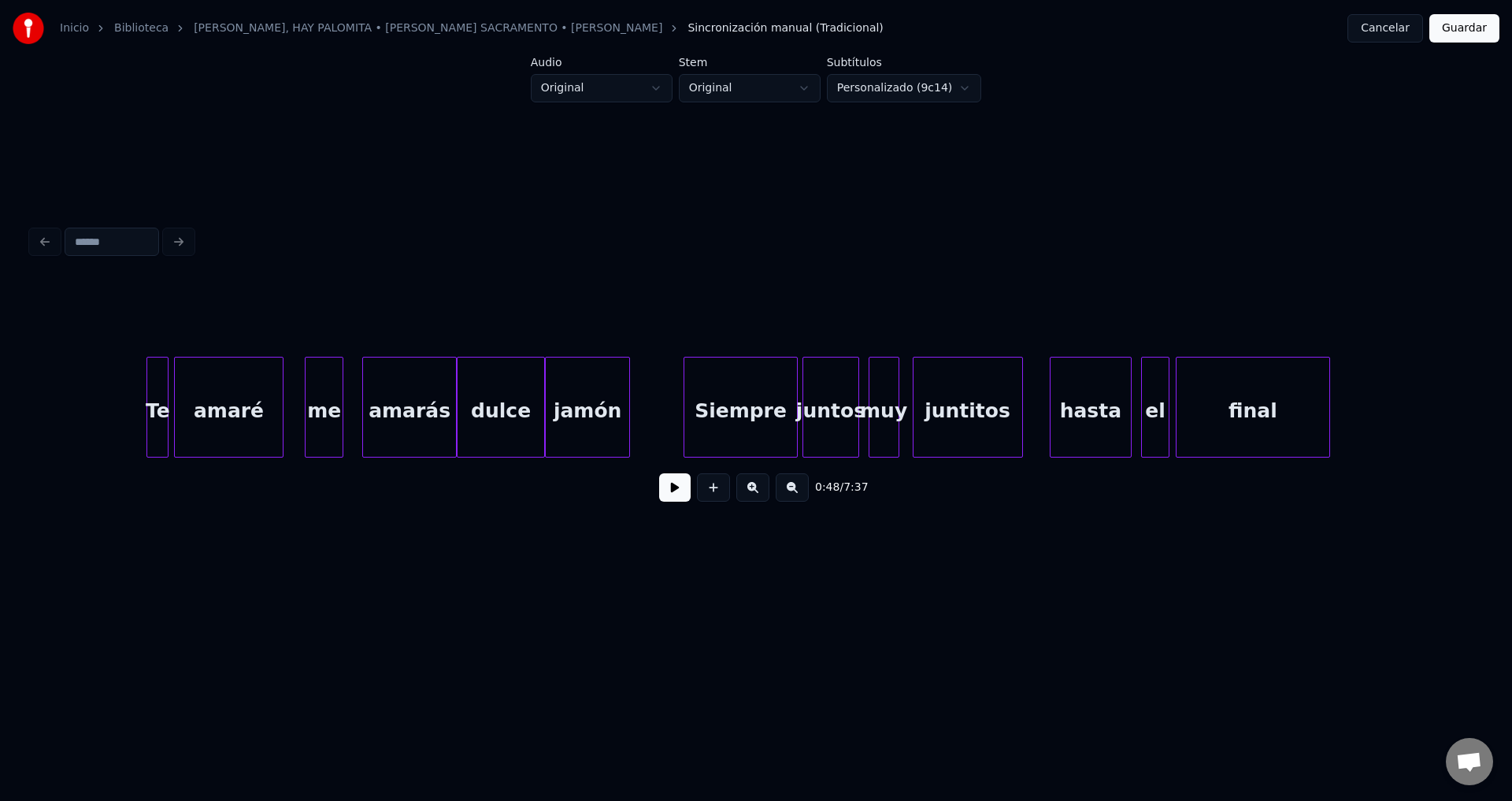
scroll to position [0, 14767]
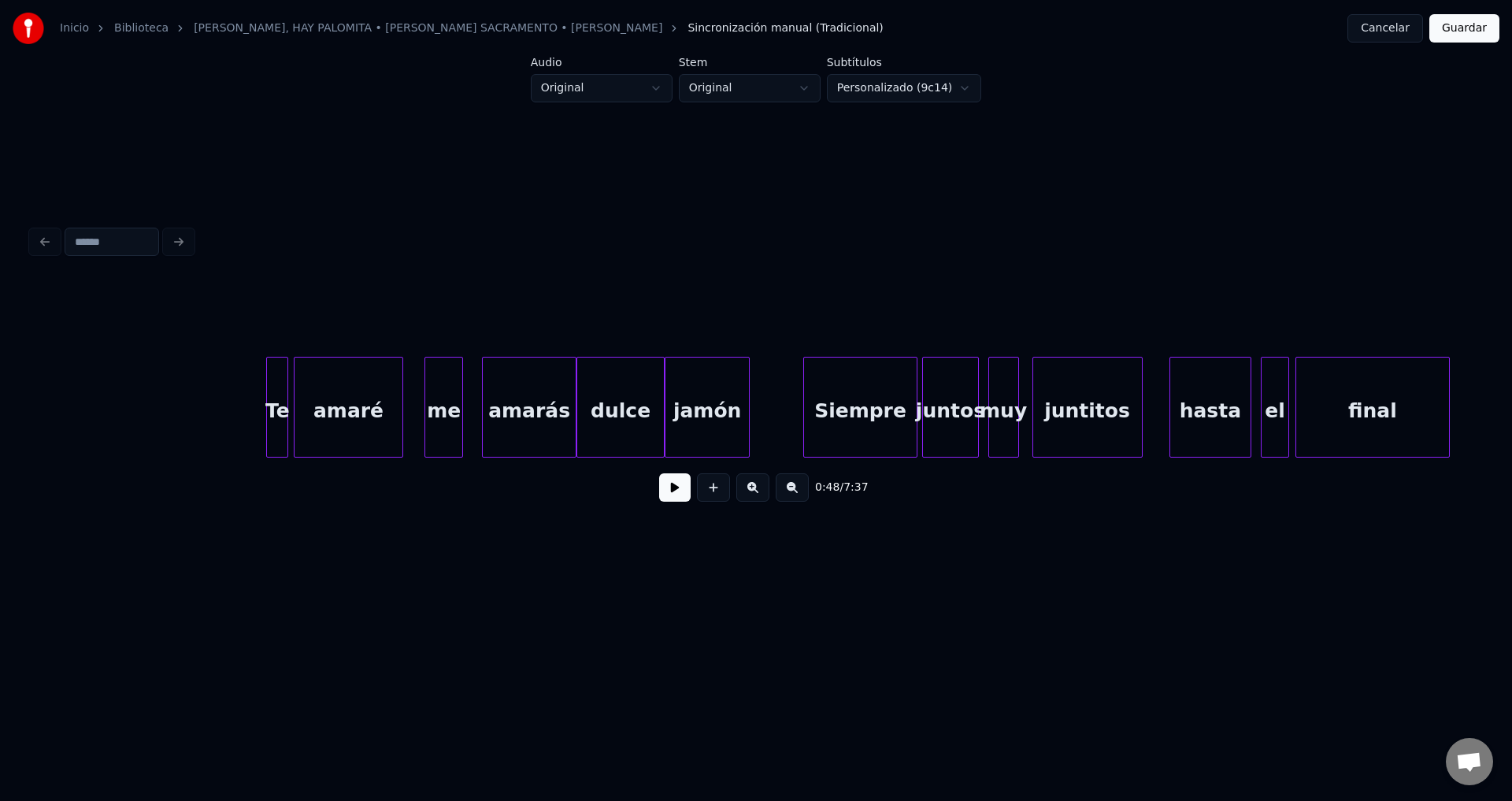
click at [358, 418] on div "amaré" at bounding box center [348, 411] width 108 height 107
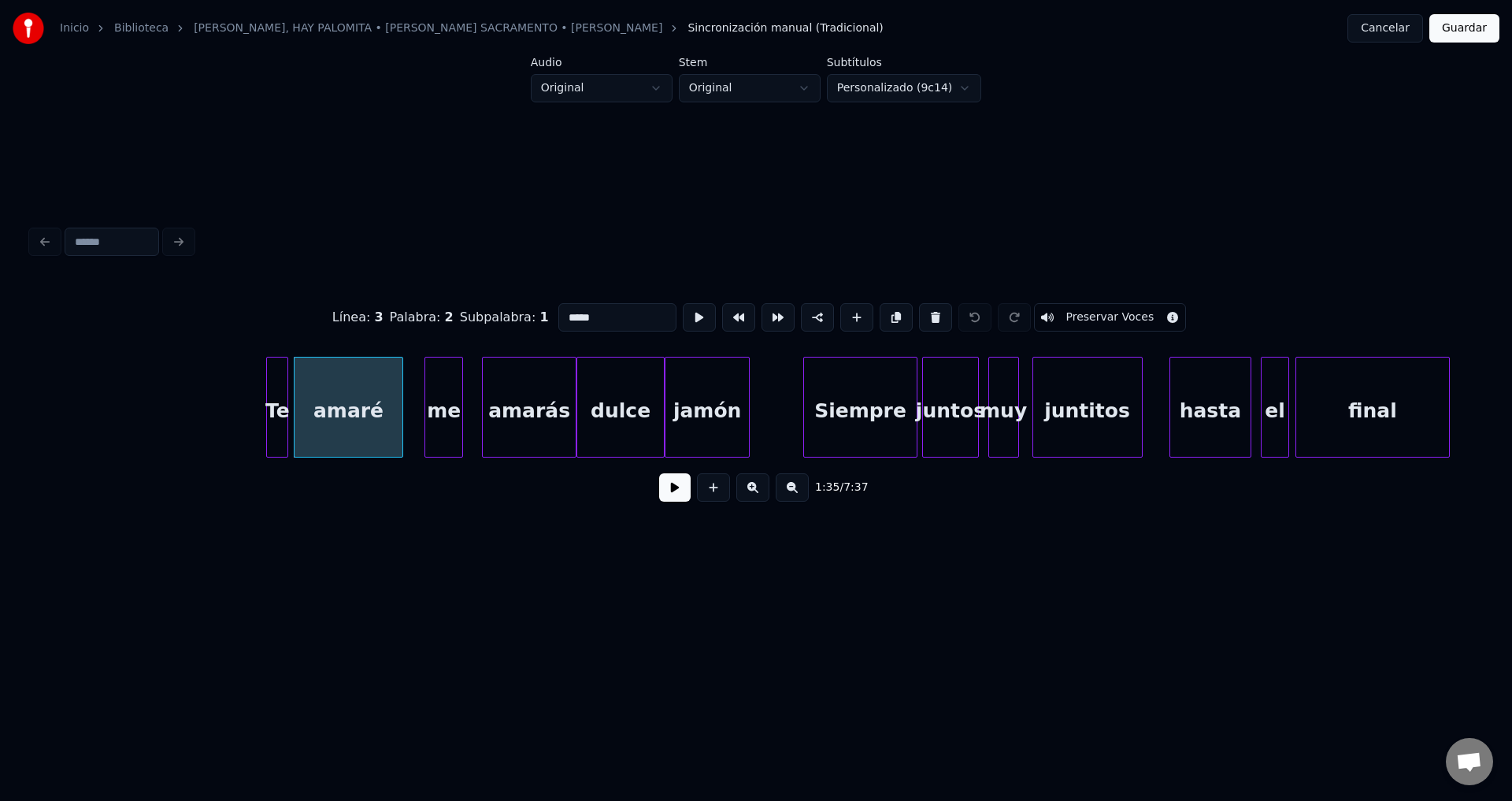
click at [676, 497] on button at bounding box center [675, 488] width 32 height 29
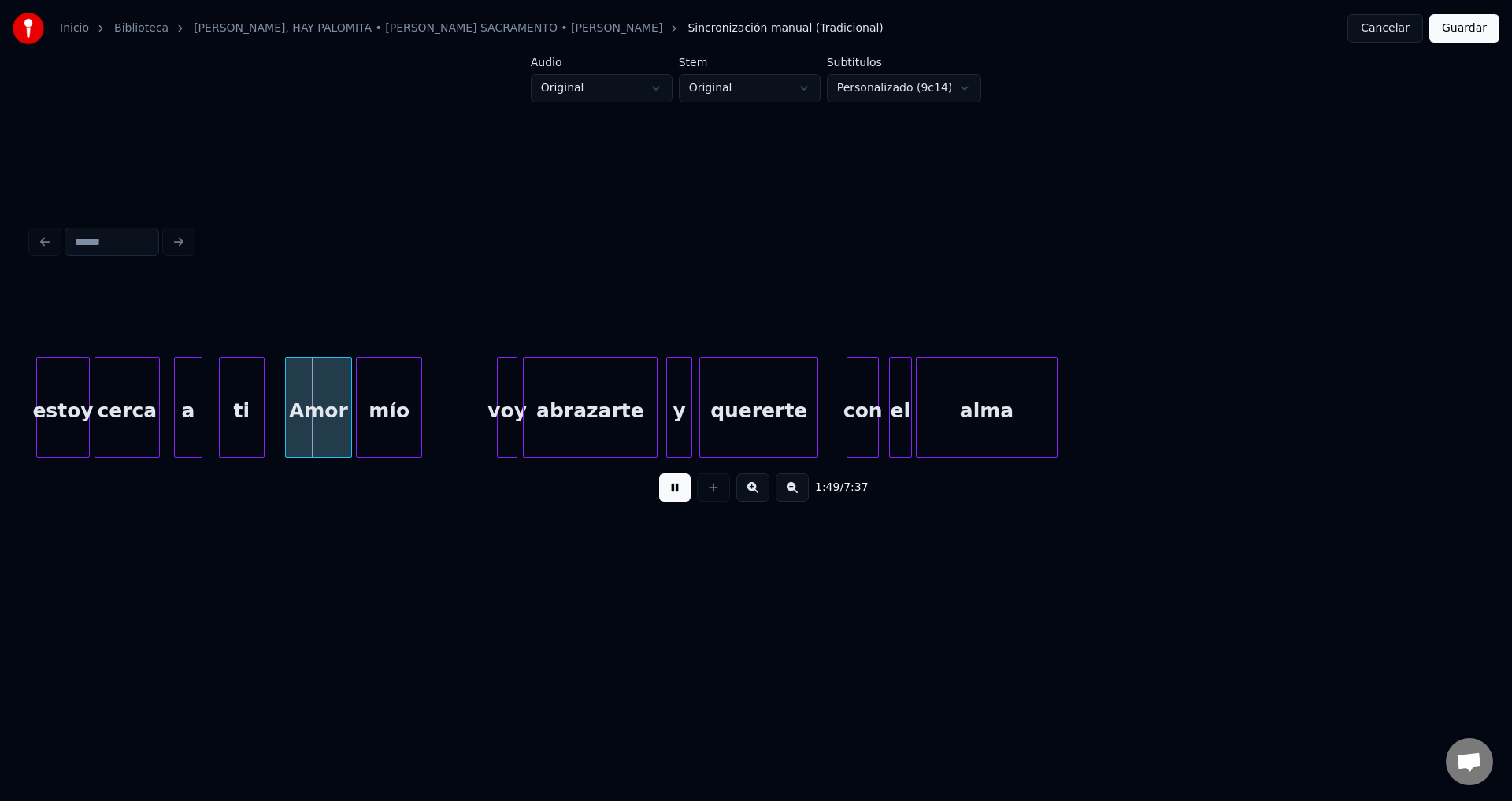
scroll to position [0, 17042]
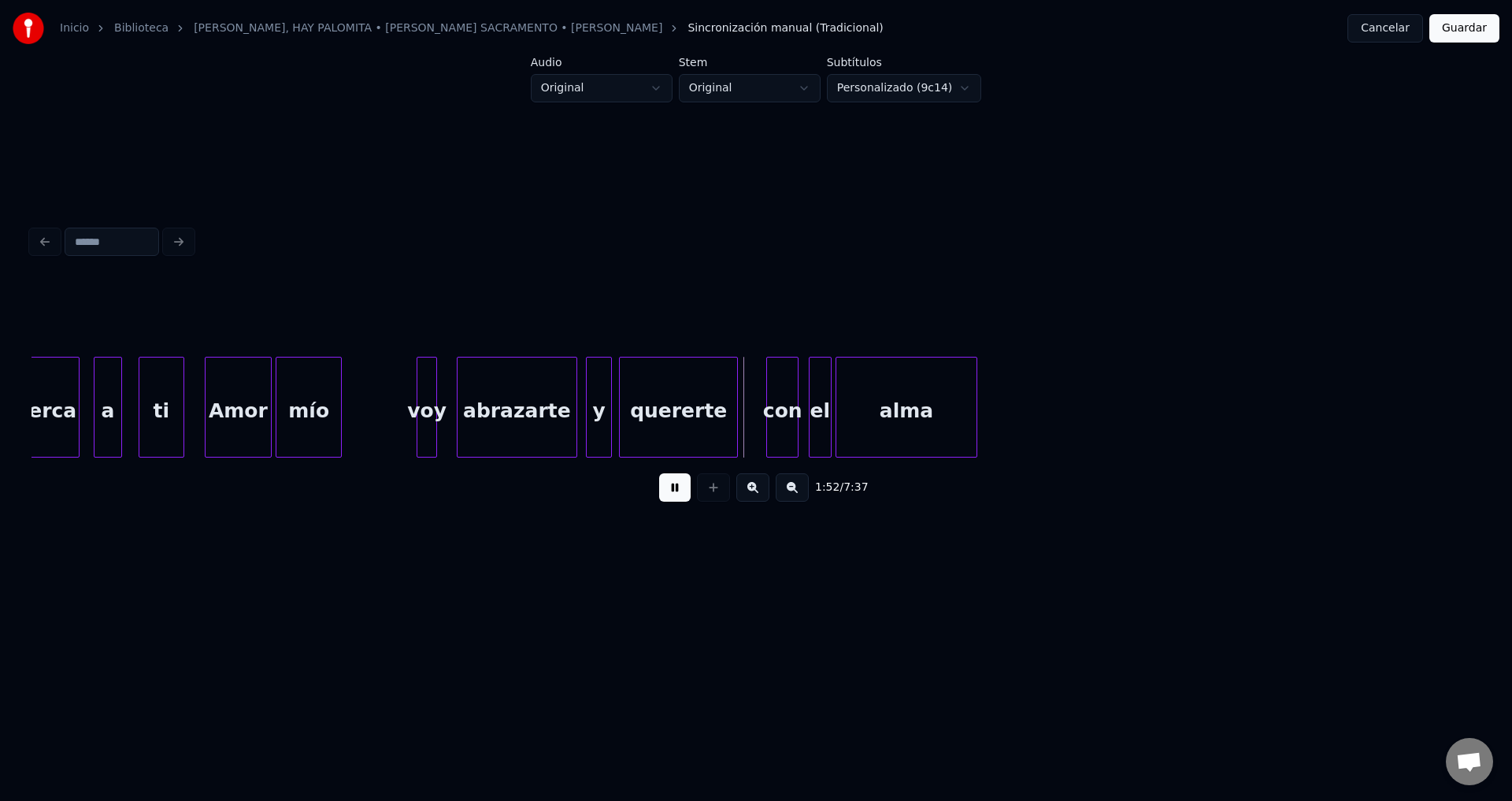
click at [460, 393] on div at bounding box center [460, 407] width 5 height 100
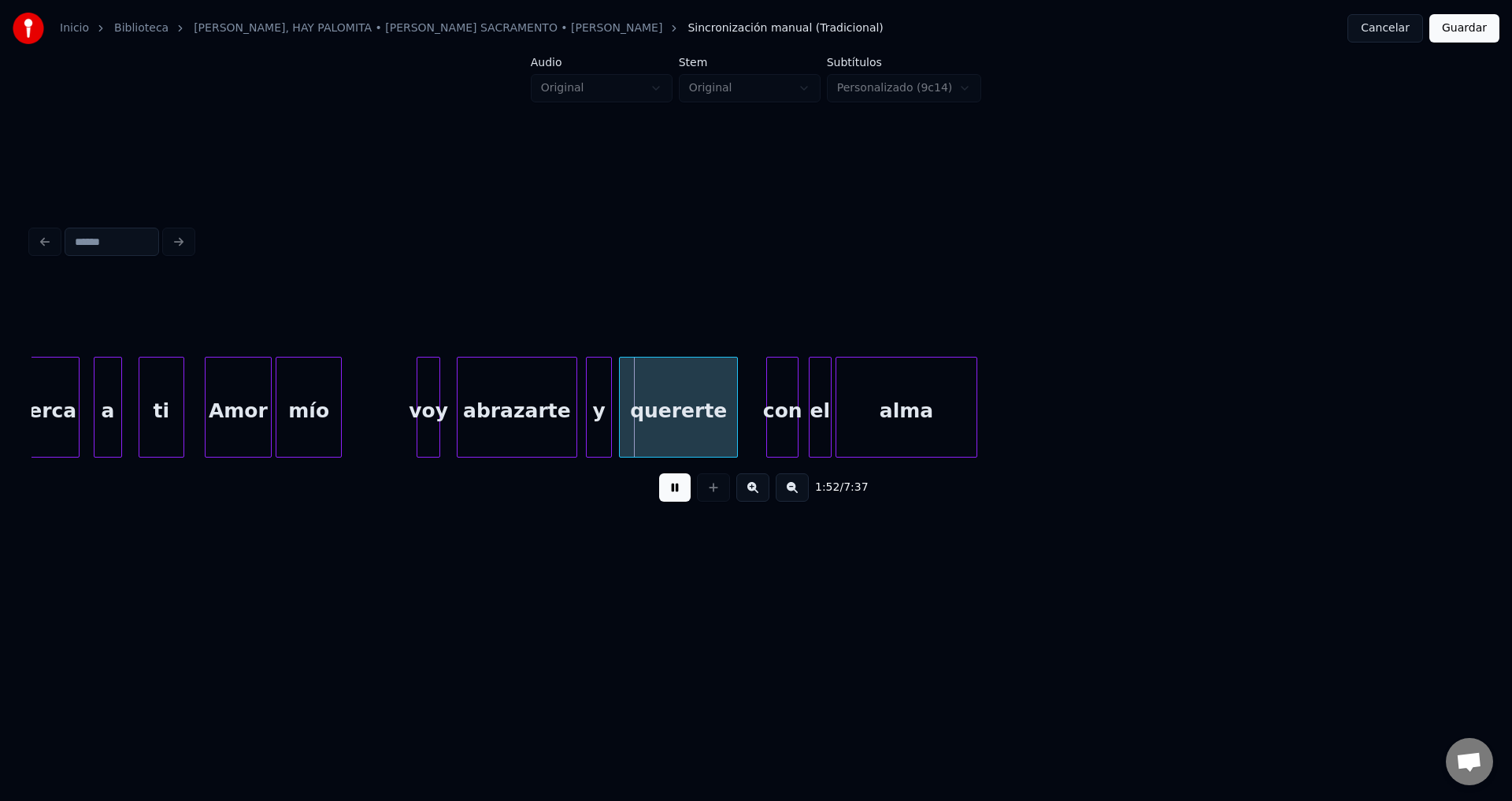
click at [435, 395] on div at bounding box center [437, 407] width 5 height 100
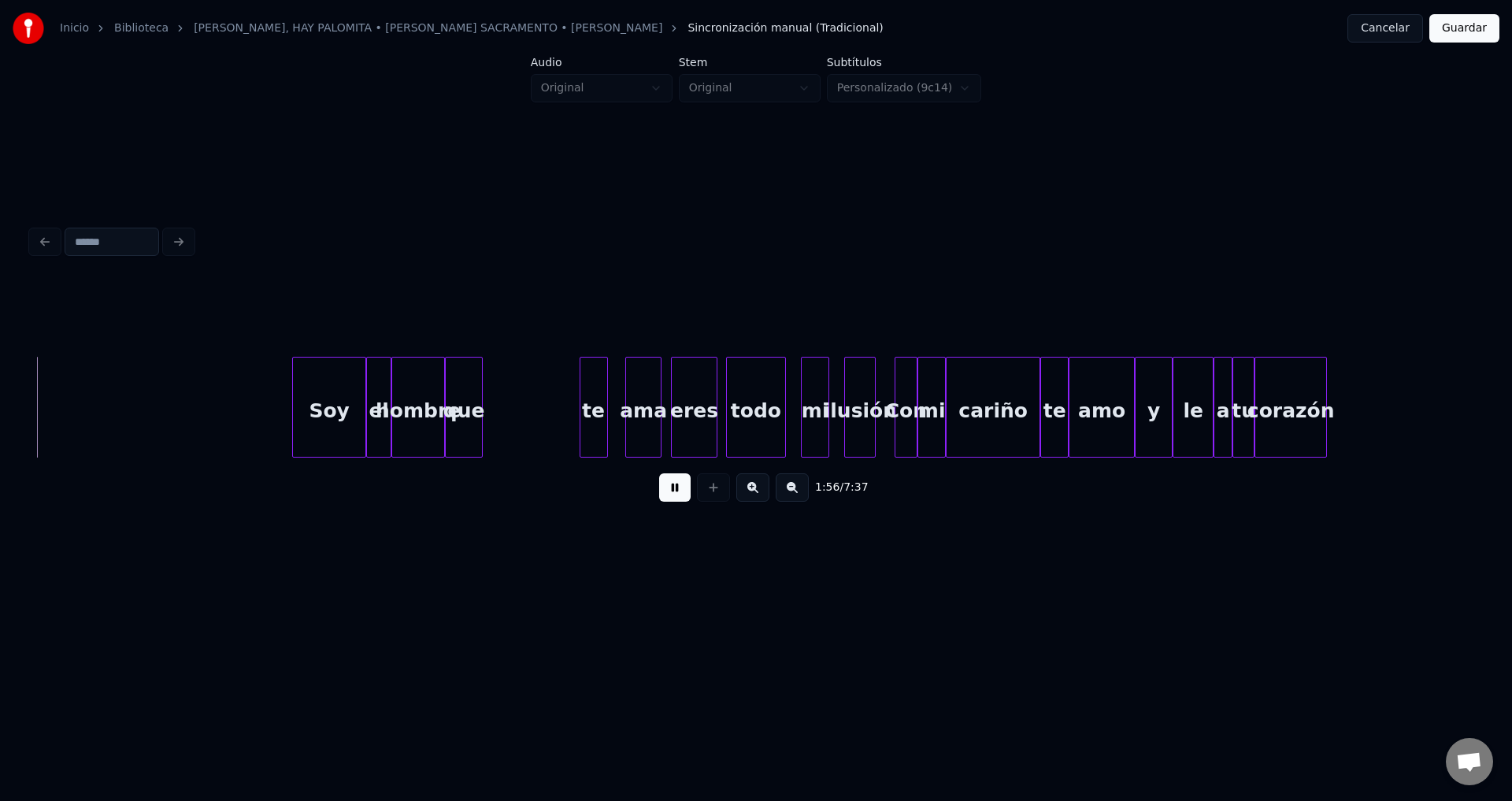
scroll to position [0, 18320]
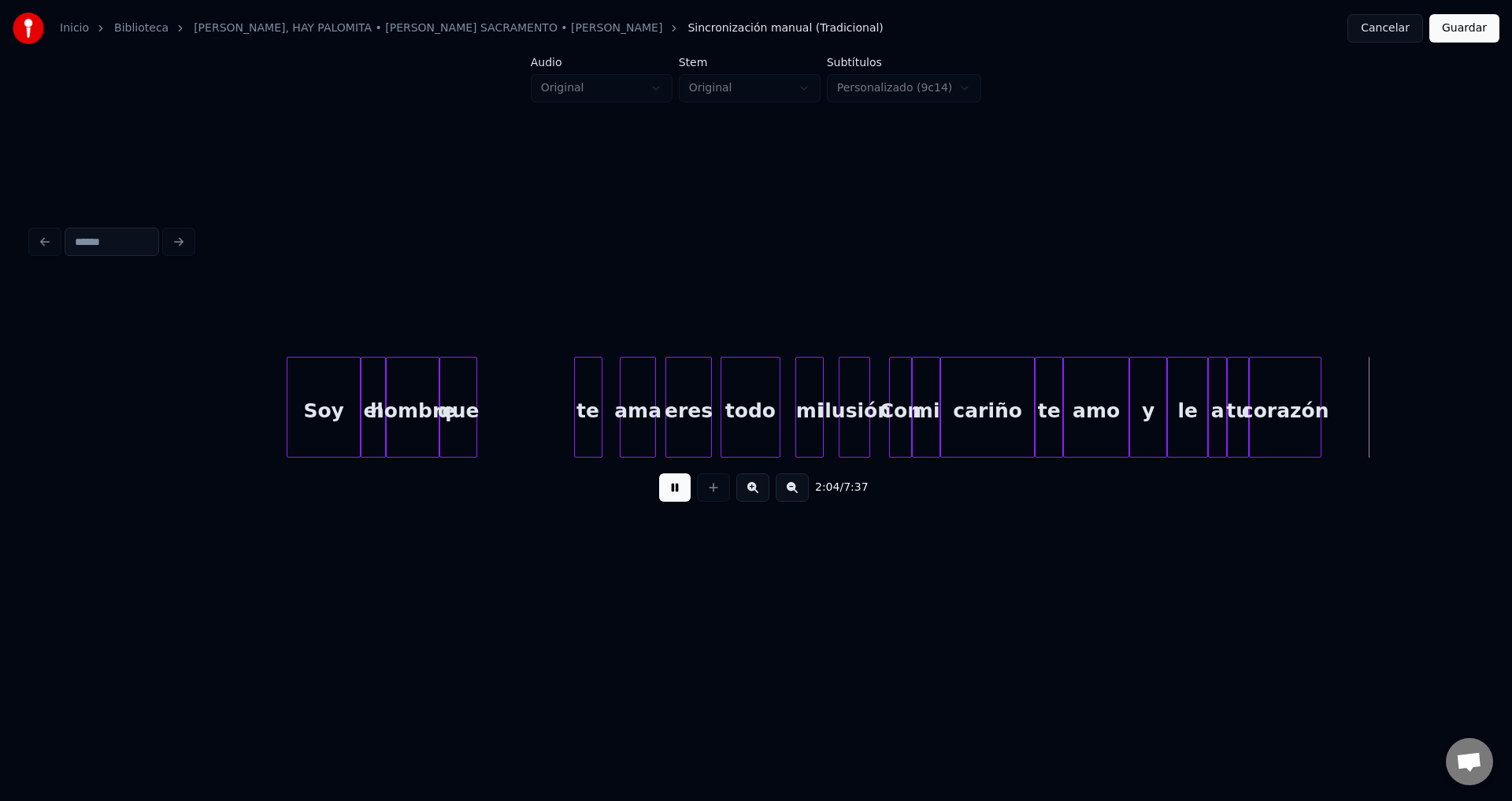
click at [677, 493] on button at bounding box center [675, 488] width 32 height 29
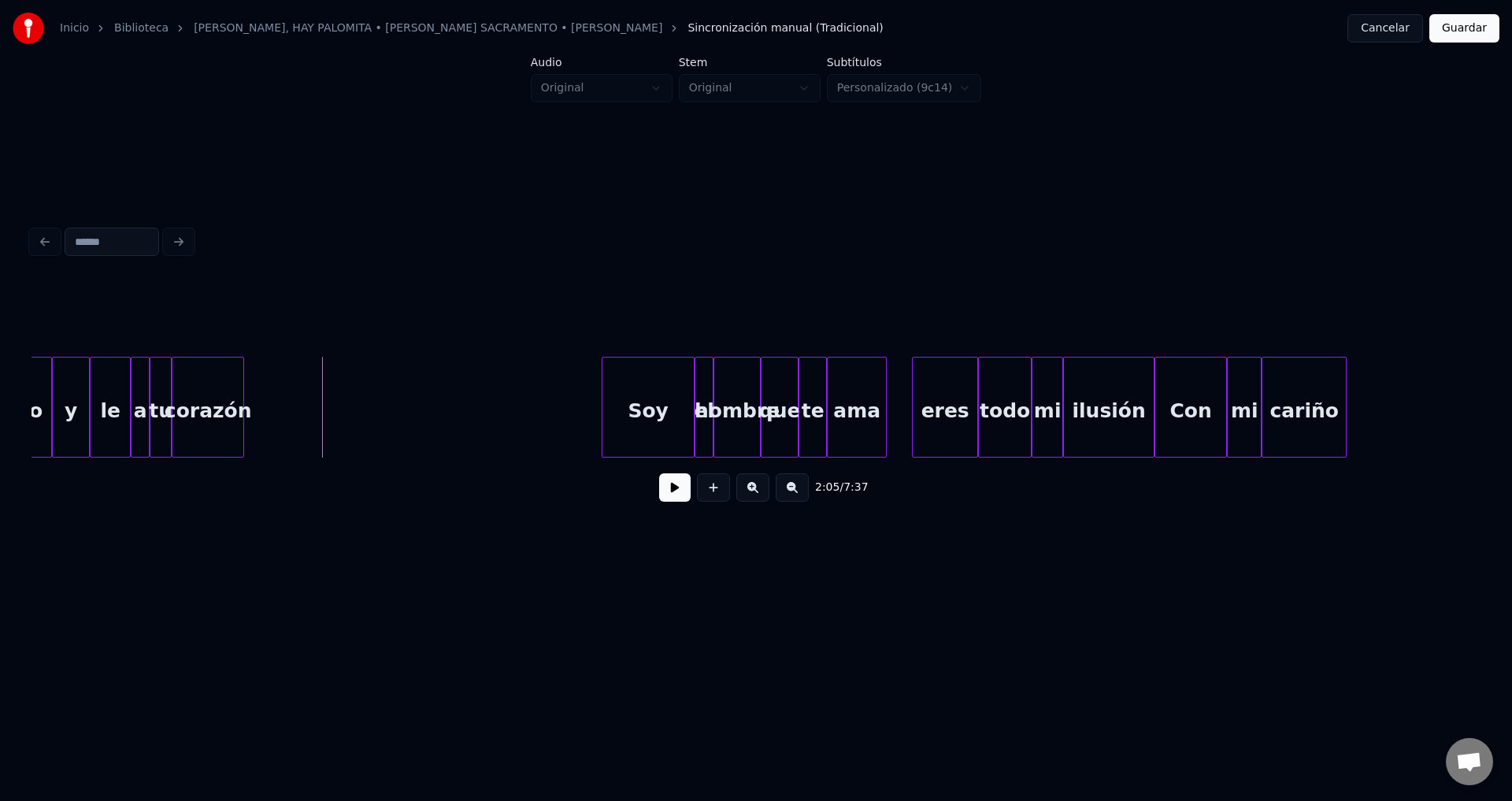
scroll to position [0, 19437]
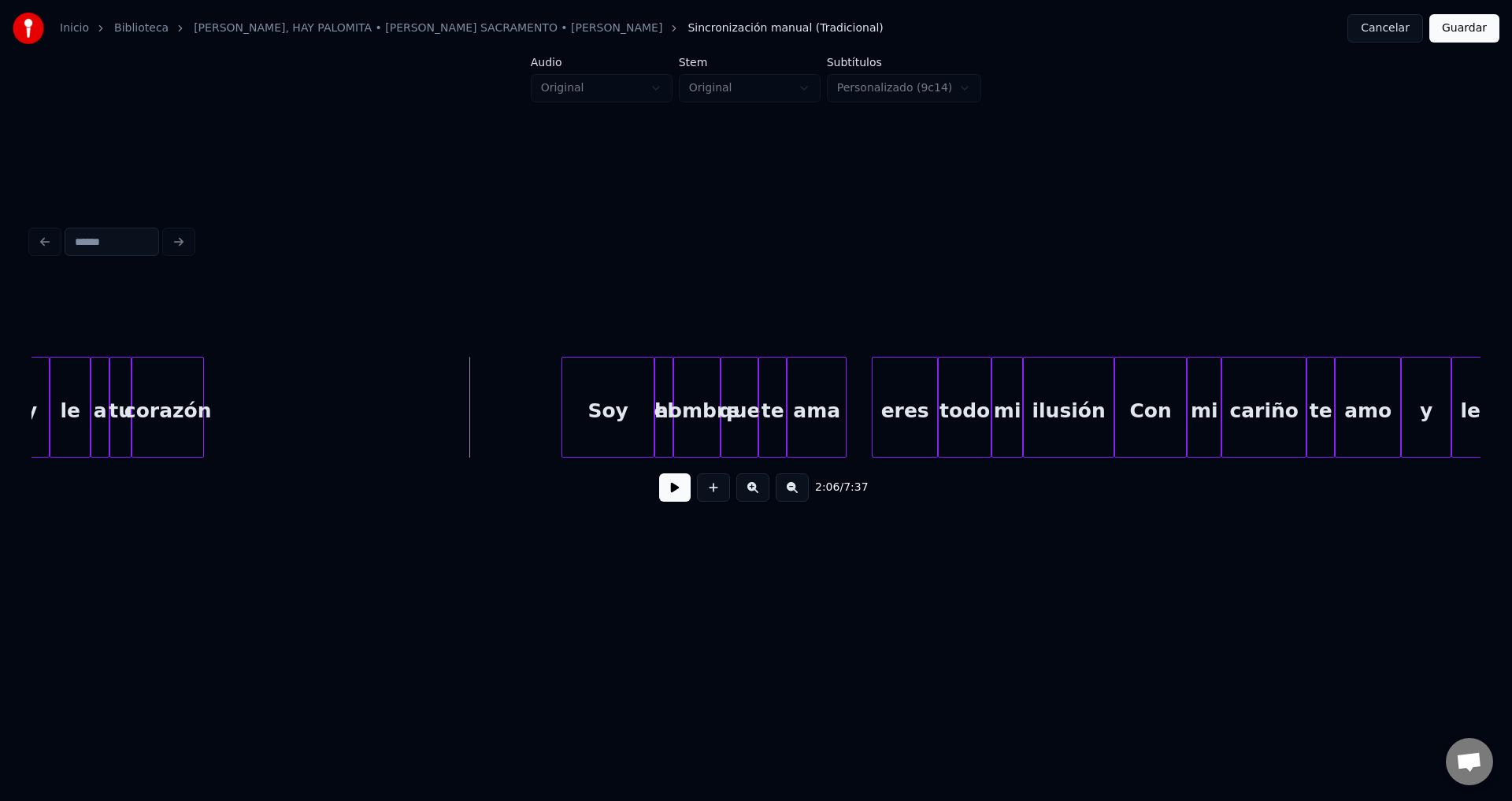
click at [668, 489] on button at bounding box center [675, 488] width 32 height 29
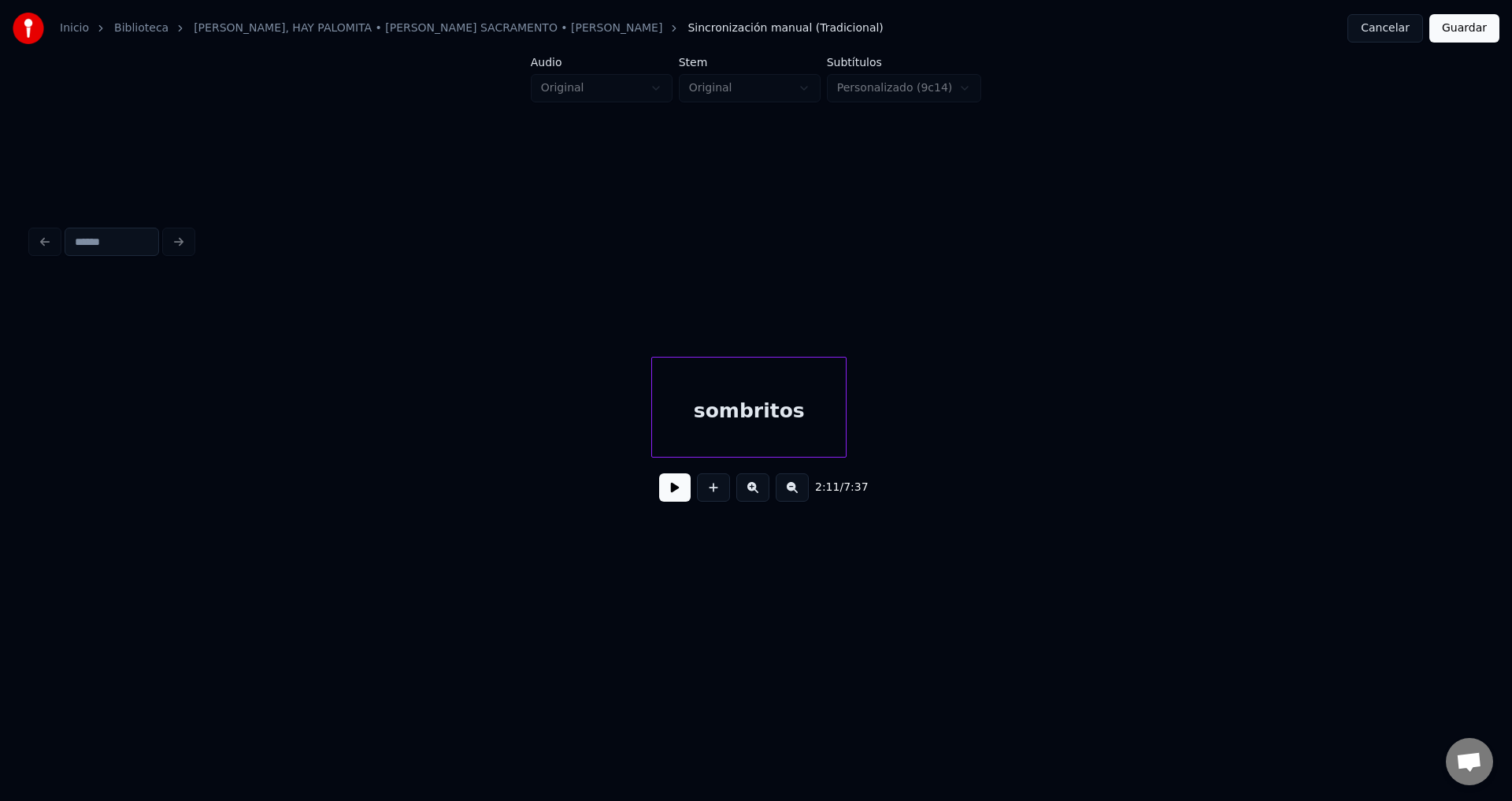
scroll to position [0, 31251]
click at [531, 395] on div "sombritos" at bounding box center [468, 411] width 194 height 107
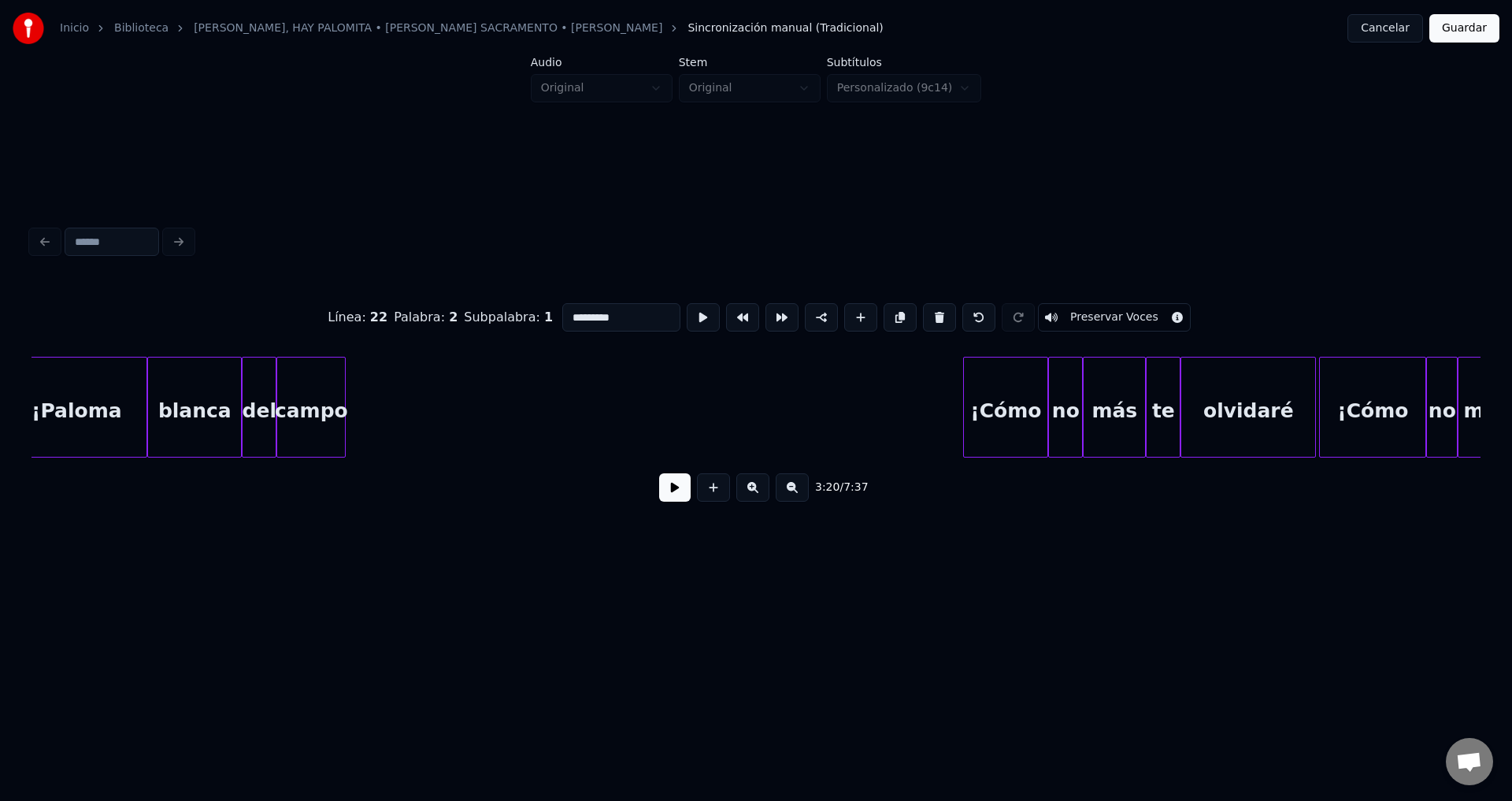
scroll to position [0, 36599]
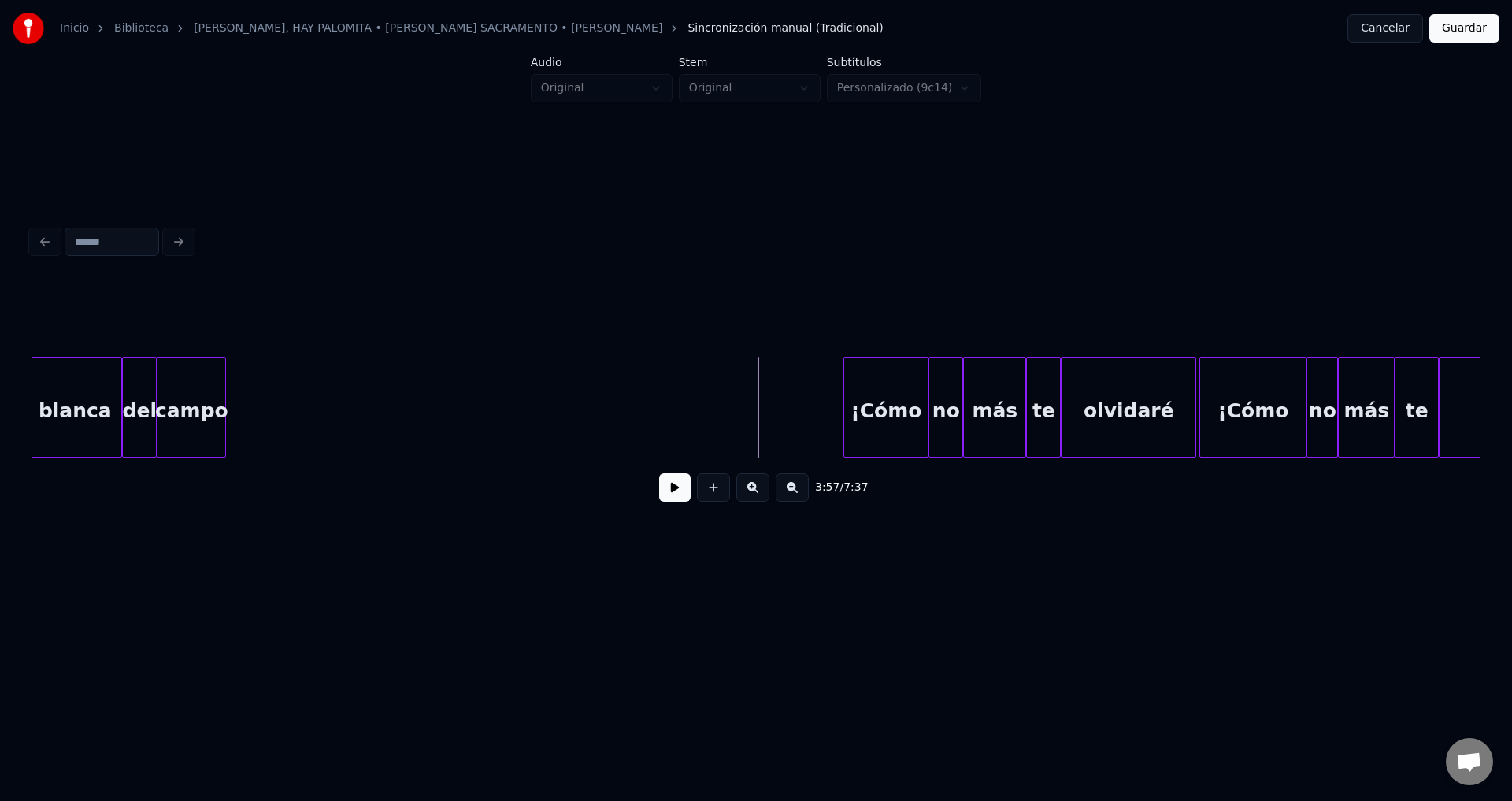
click at [676, 498] on button at bounding box center [675, 488] width 32 height 29
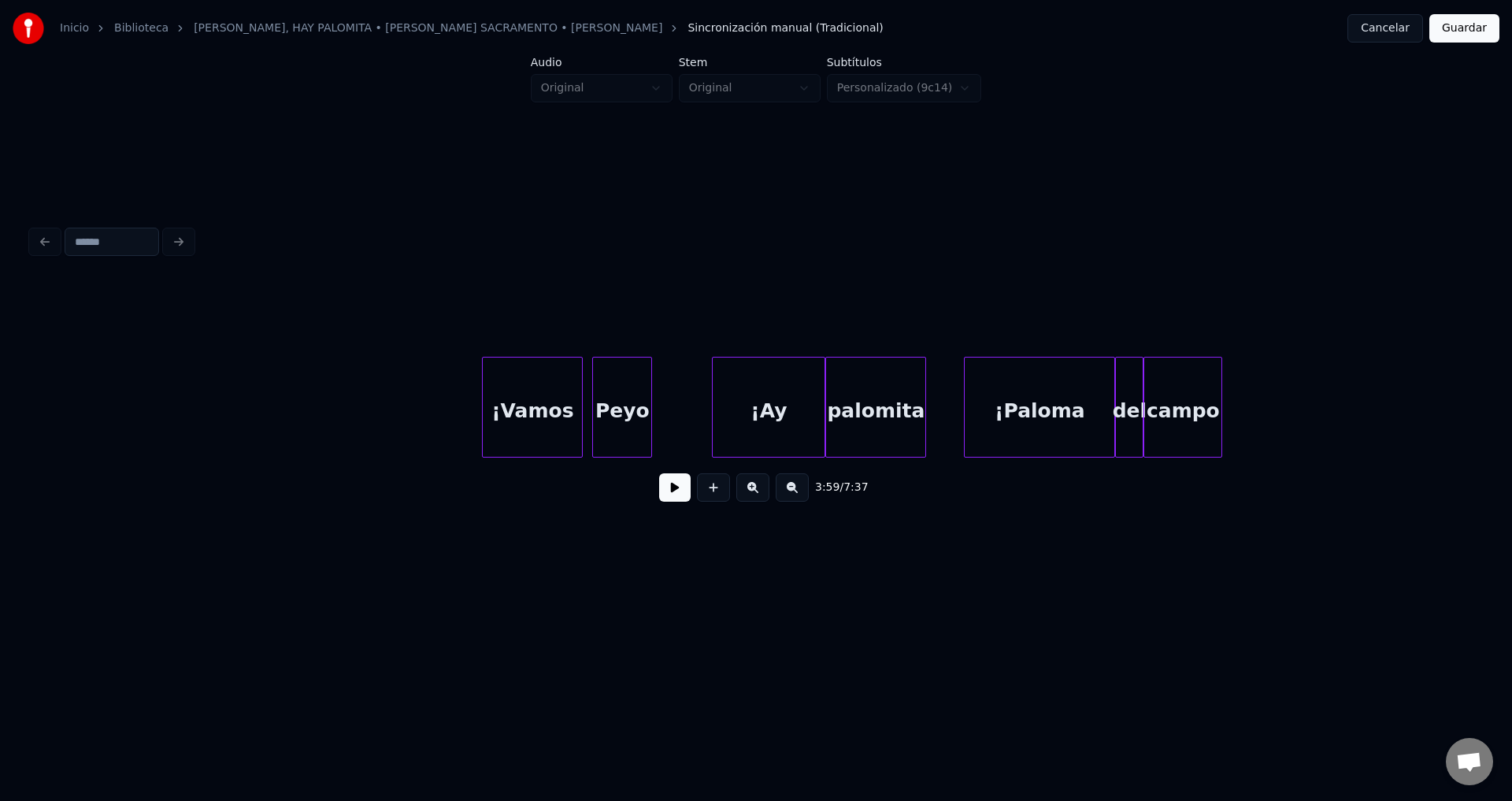
scroll to position [0, 42307]
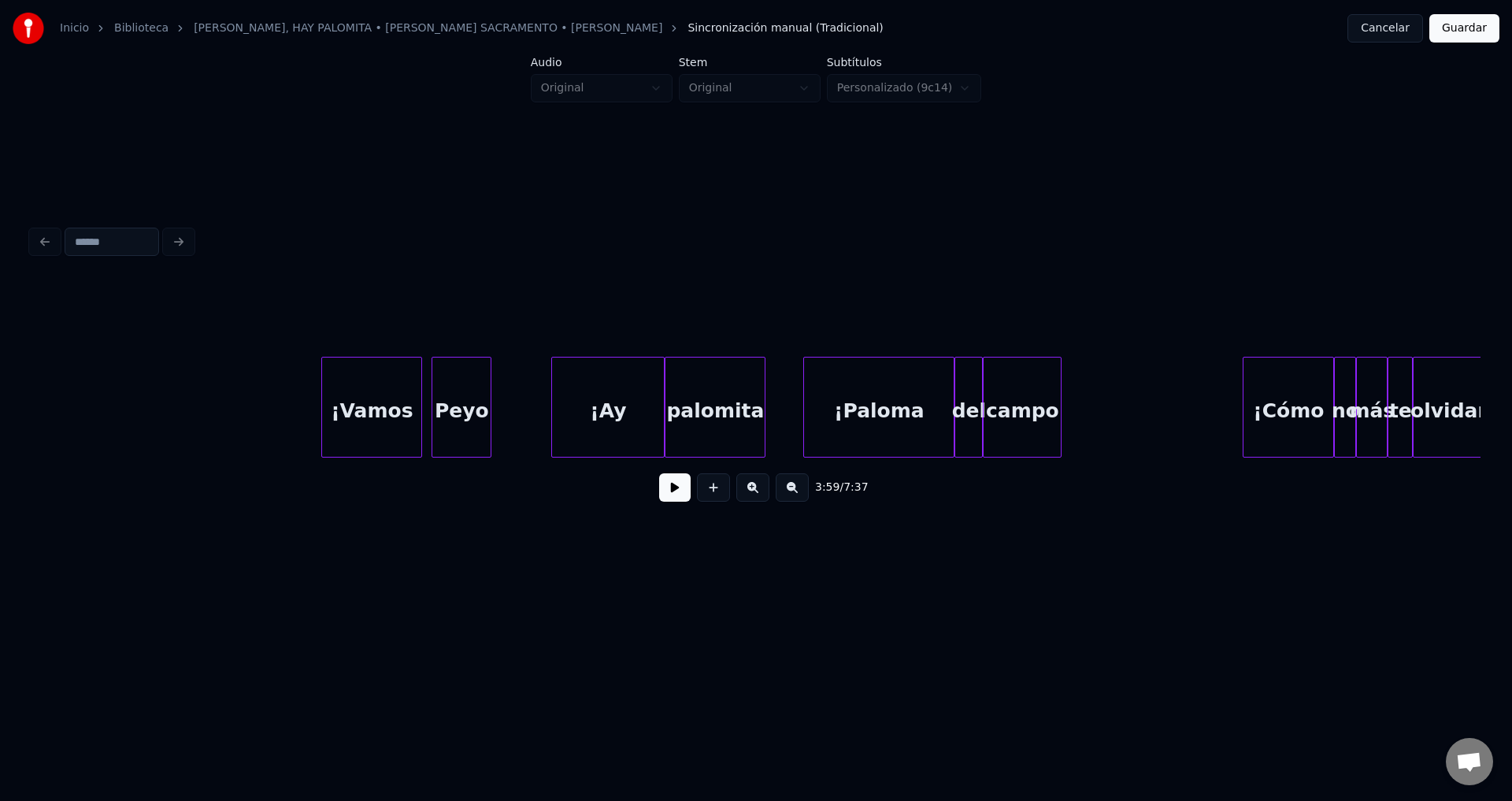
click at [682, 420] on div "palomita" at bounding box center [715, 411] width 100 height 107
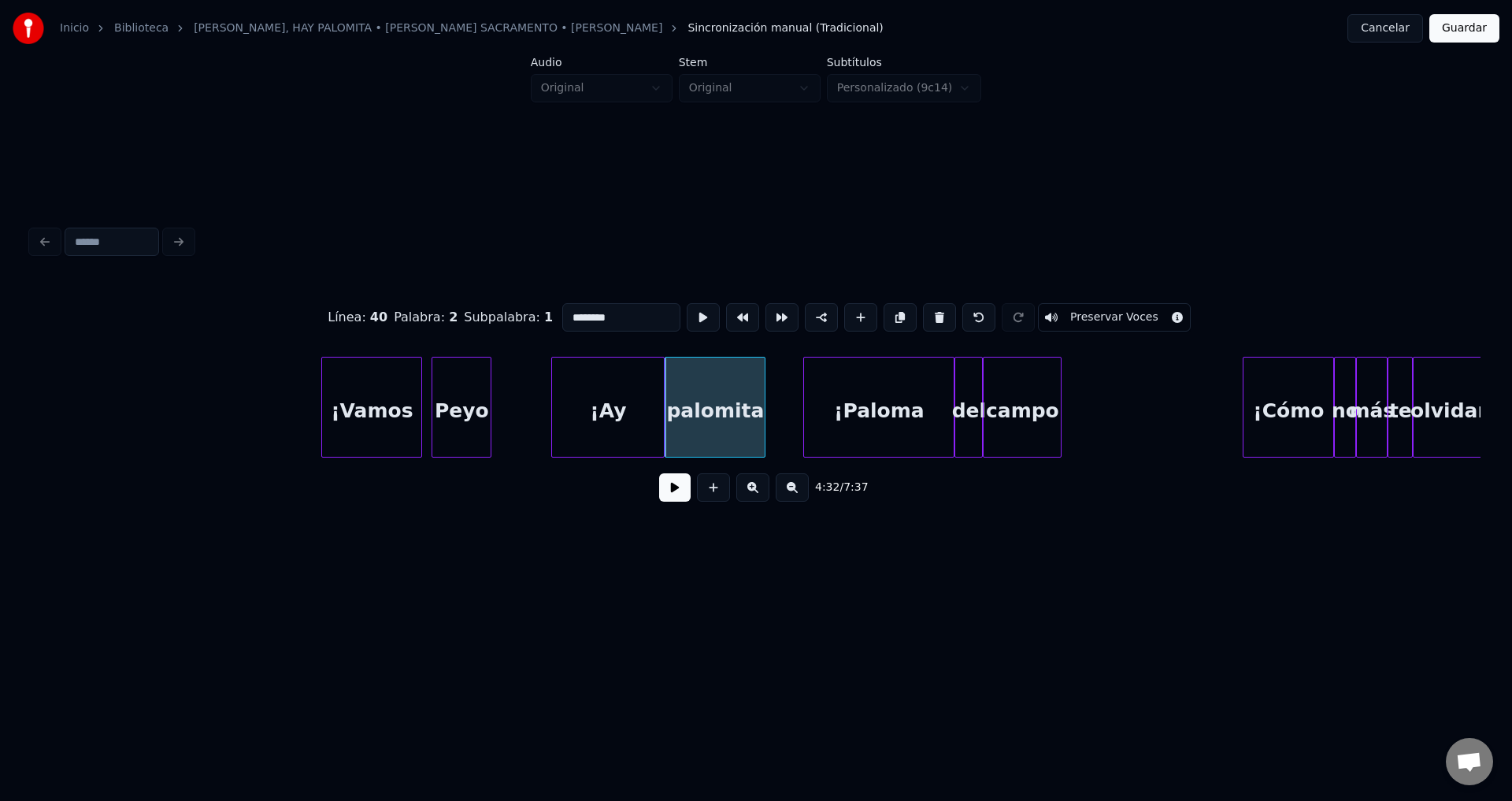
click at [672, 489] on button at bounding box center [675, 488] width 32 height 29
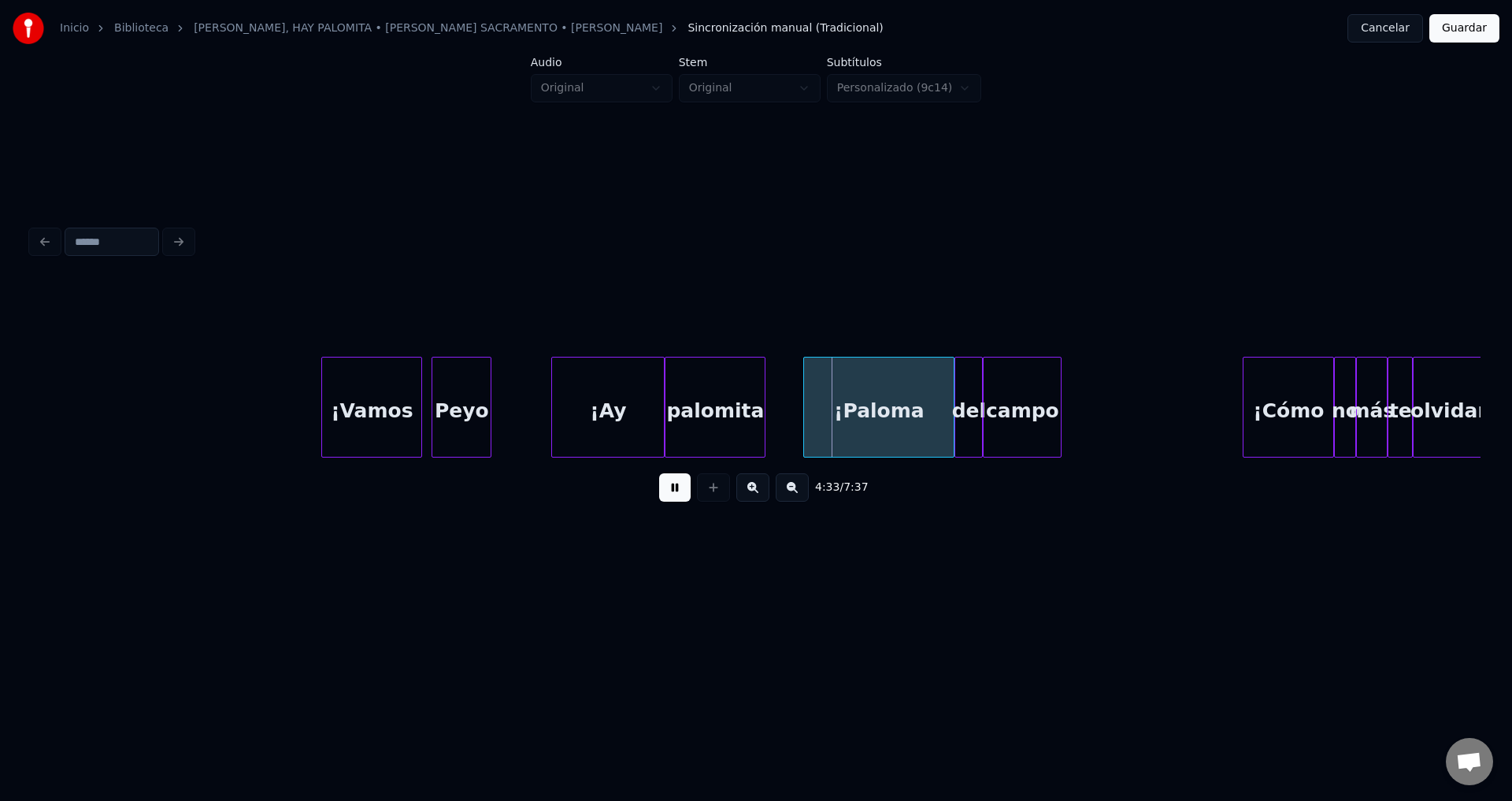
drag, startPoint x: 672, startPoint y: 489, endPoint x: 922, endPoint y: 450, distance: 253.0
click at [672, 489] on button at bounding box center [675, 488] width 32 height 29
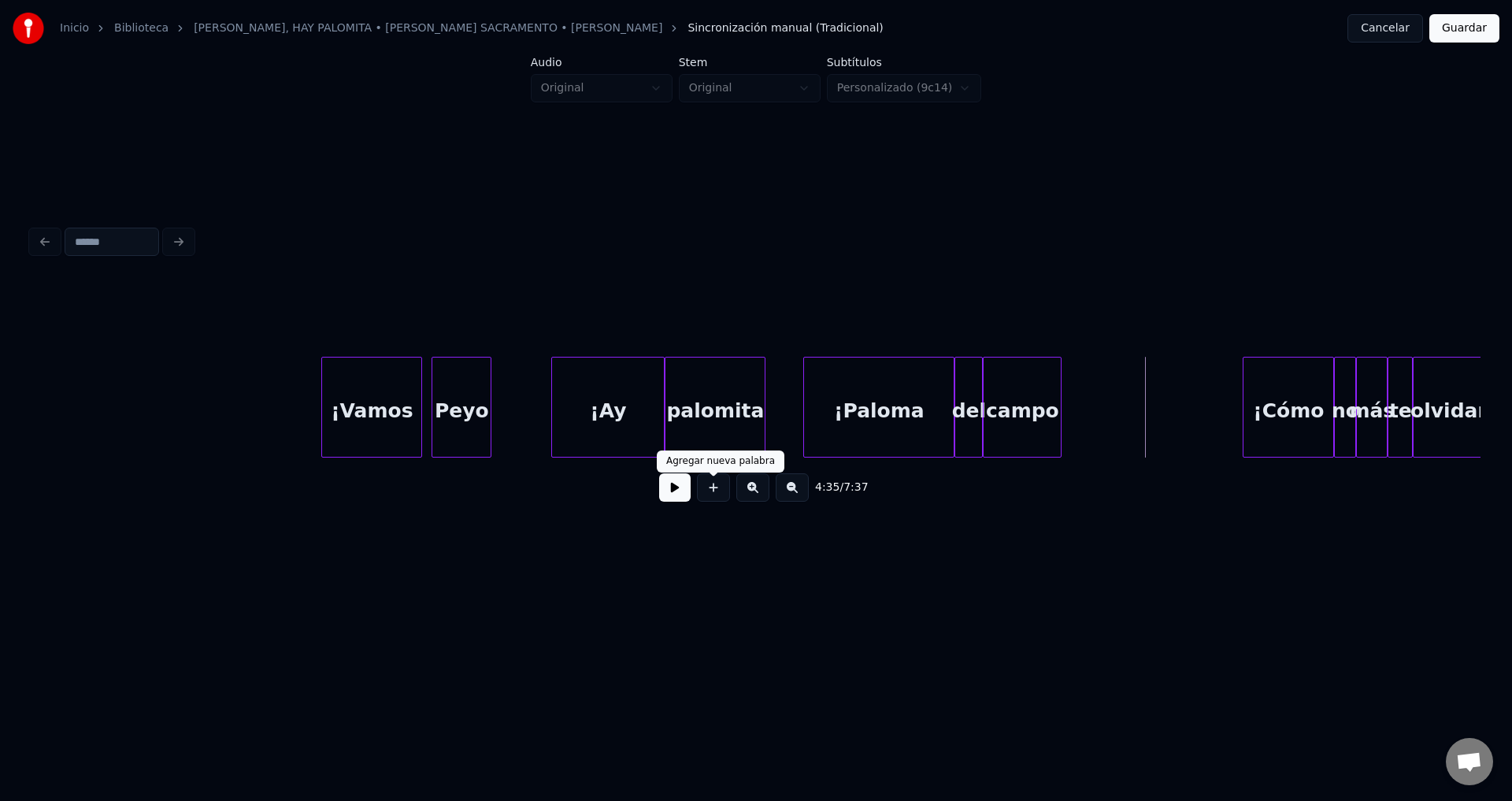
click at [675, 491] on button at bounding box center [675, 488] width 32 height 29
click at [674, 491] on button at bounding box center [675, 488] width 32 height 29
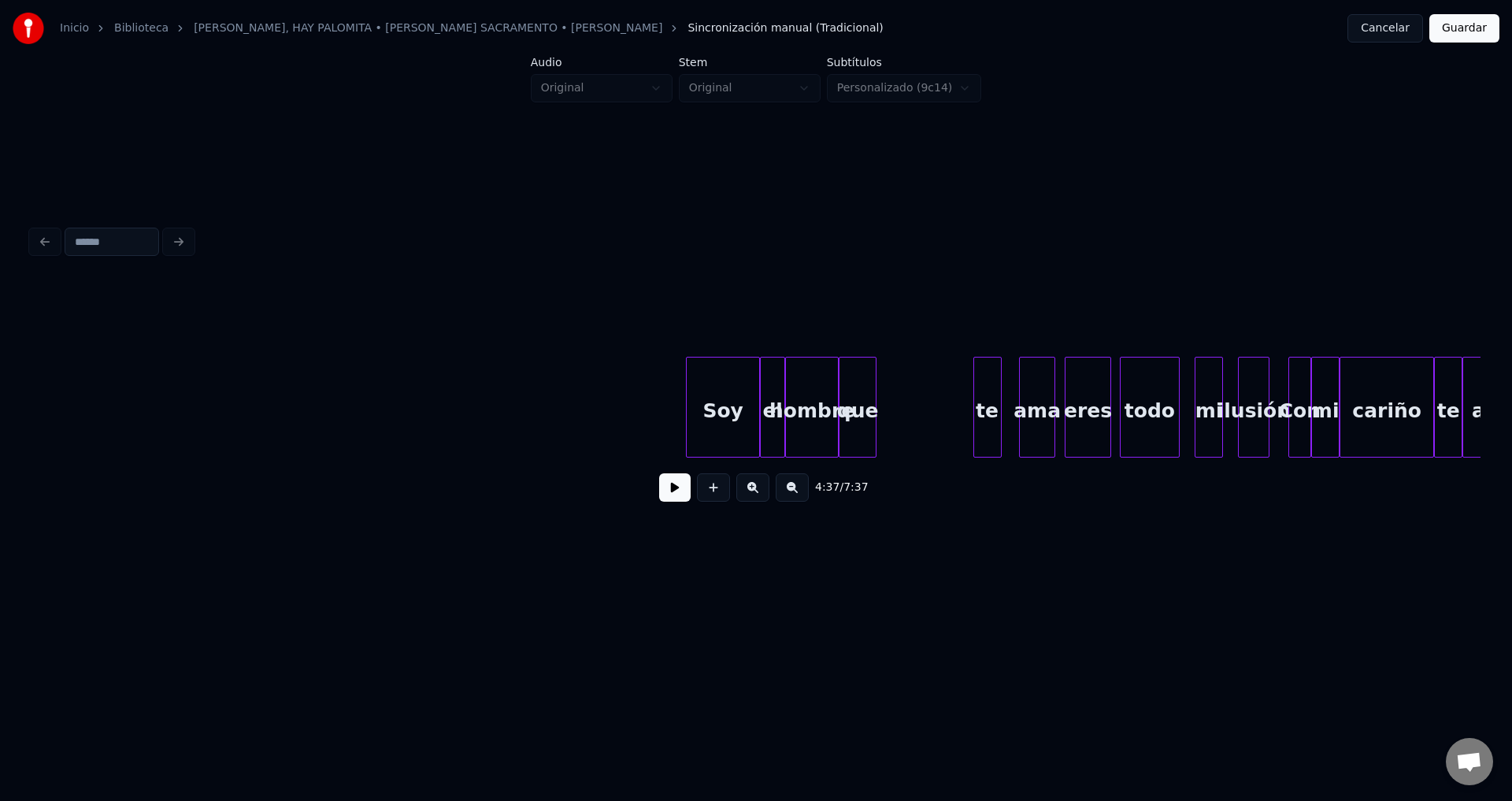
scroll to position [0, 18160]
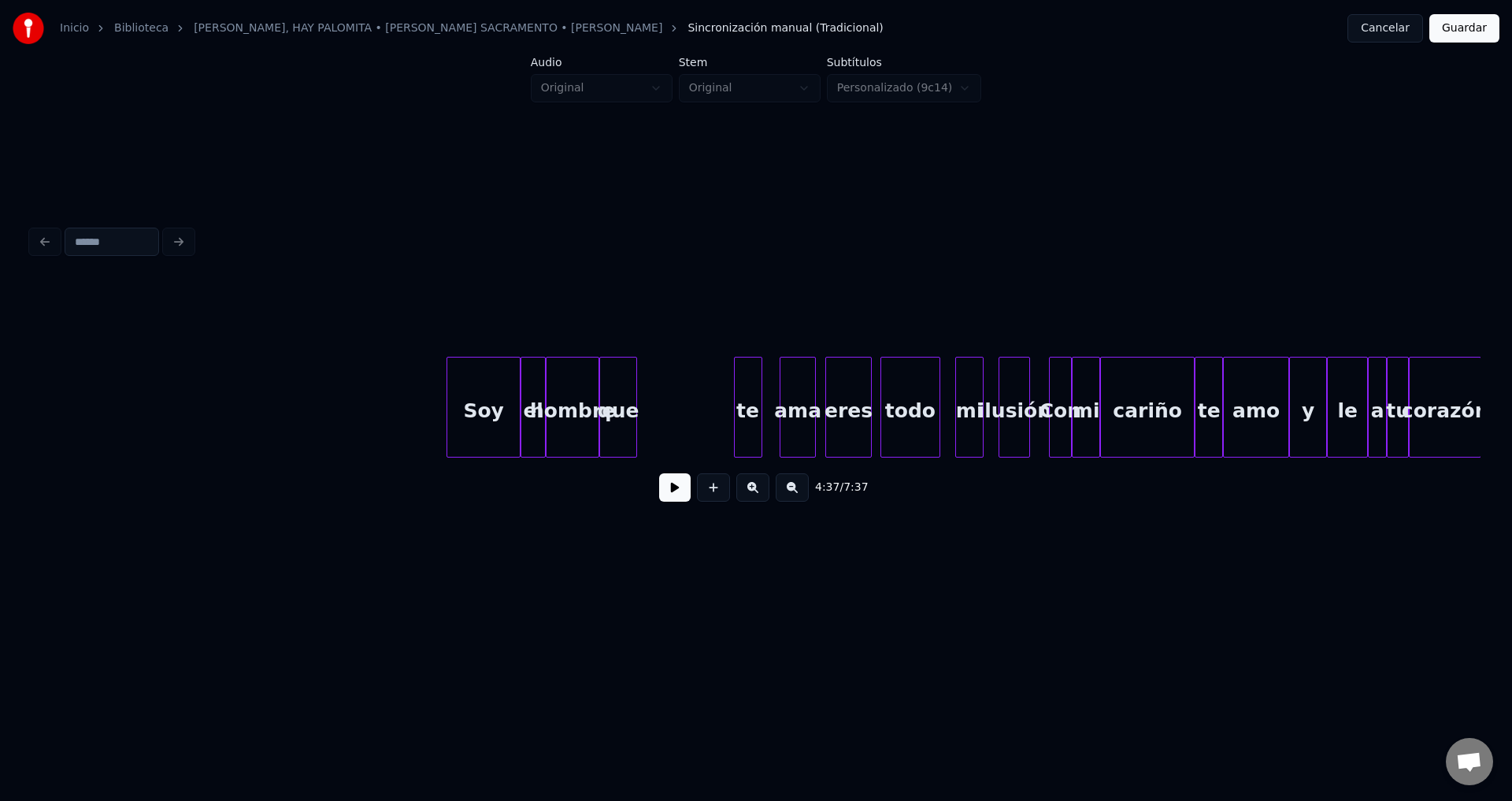
click at [689, 495] on button at bounding box center [675, 488] width 32 height 29
click at [667, 497] on button at bounding box center [675, 488] width 32 height 29
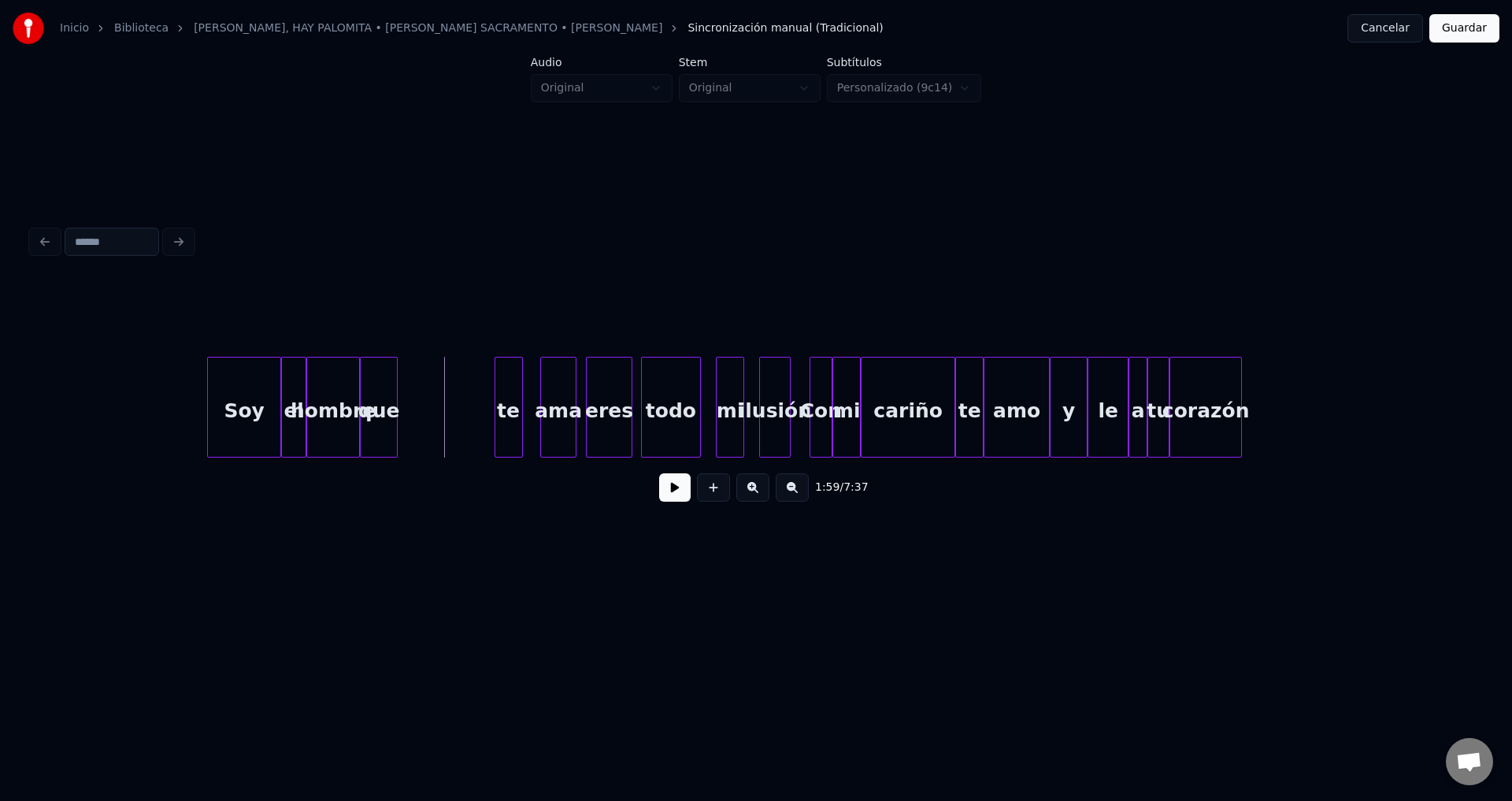
scroll to position [0, 18439]
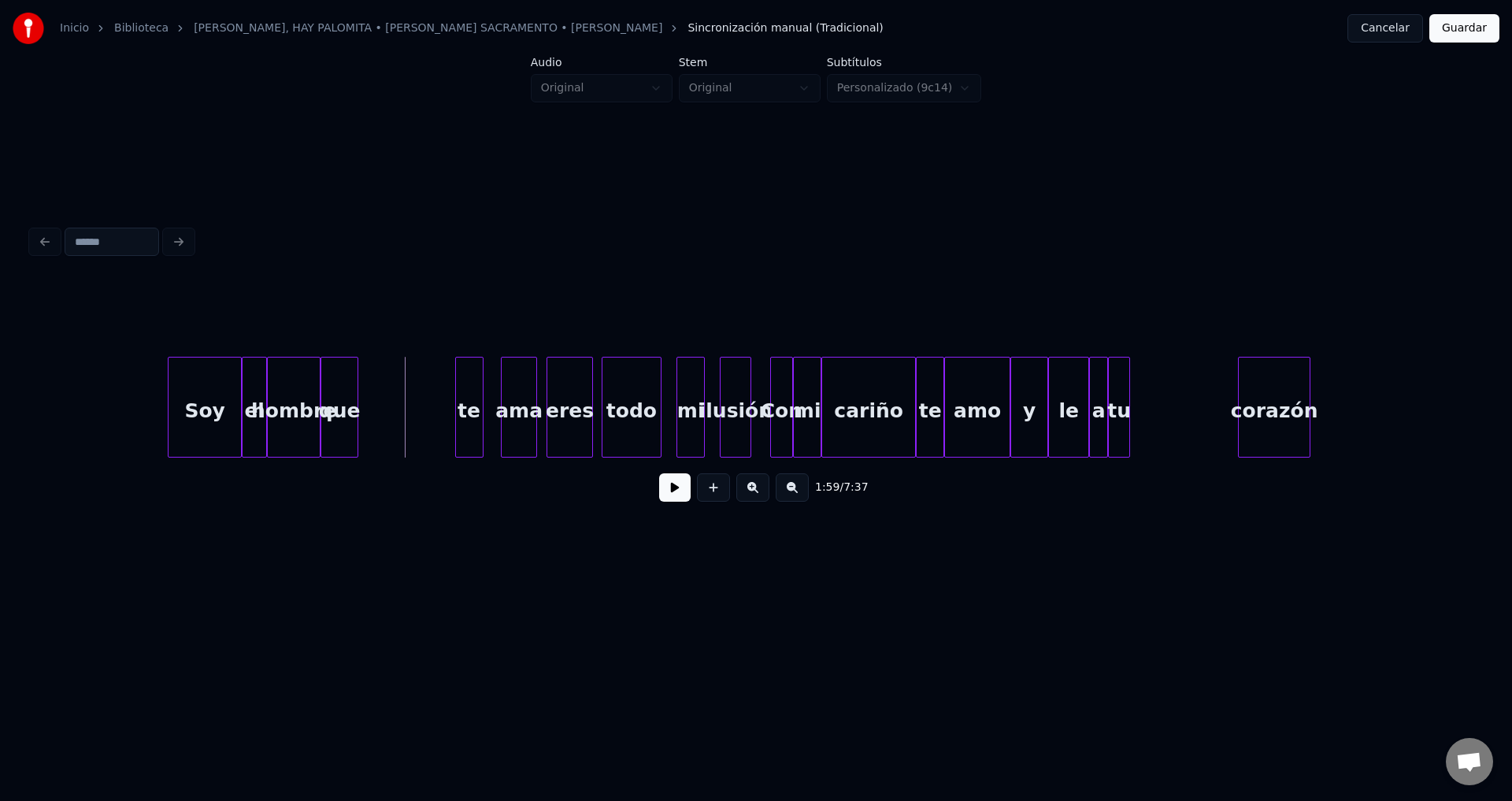
click at [1291, 422] on div "corazón" at bounding box center [1274, 411] width 71 height 107
click at [1245, 407] on div "tu" at bounding box center [1241, 411] width 21 height 107
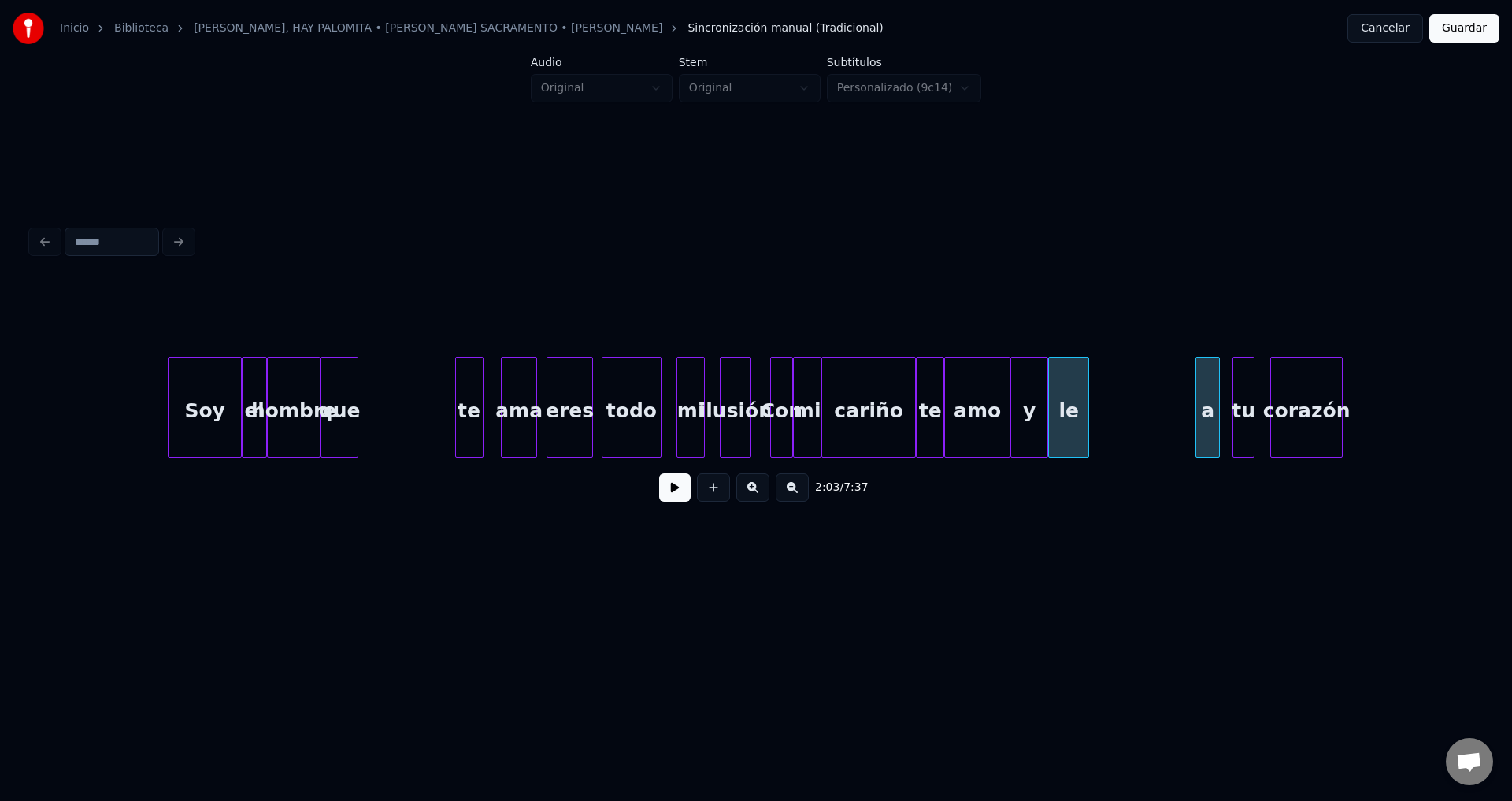
click at [1212, 402] on div "a" at bounding box center [1207, 411] width 23 height 107
click at [1169, 404] on div "le" at bounding box center [1164, 411] width 39 height 107
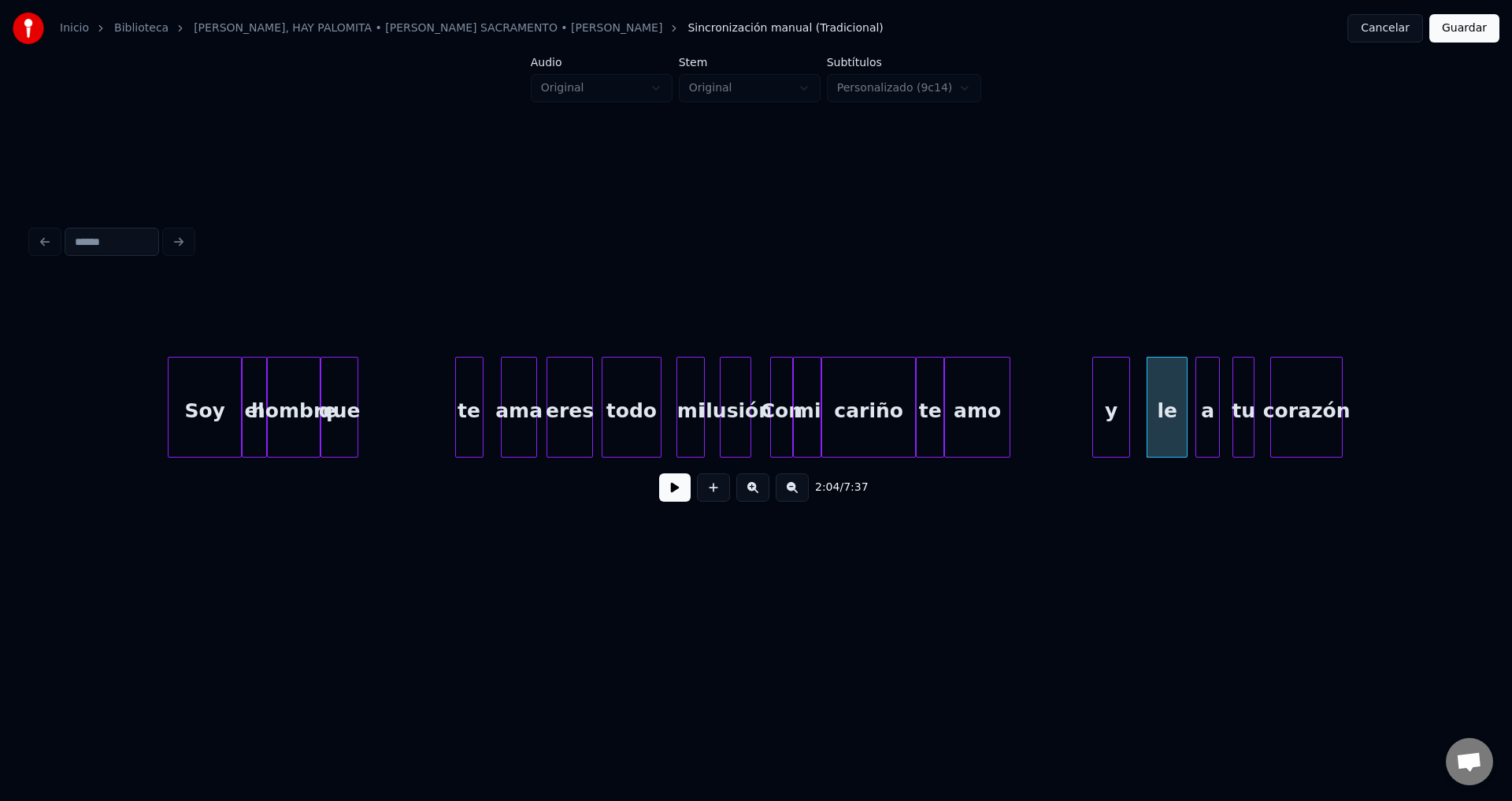
click at [1114, 410] on div "y" at bounding box center [1110, 411] width 36 height 107
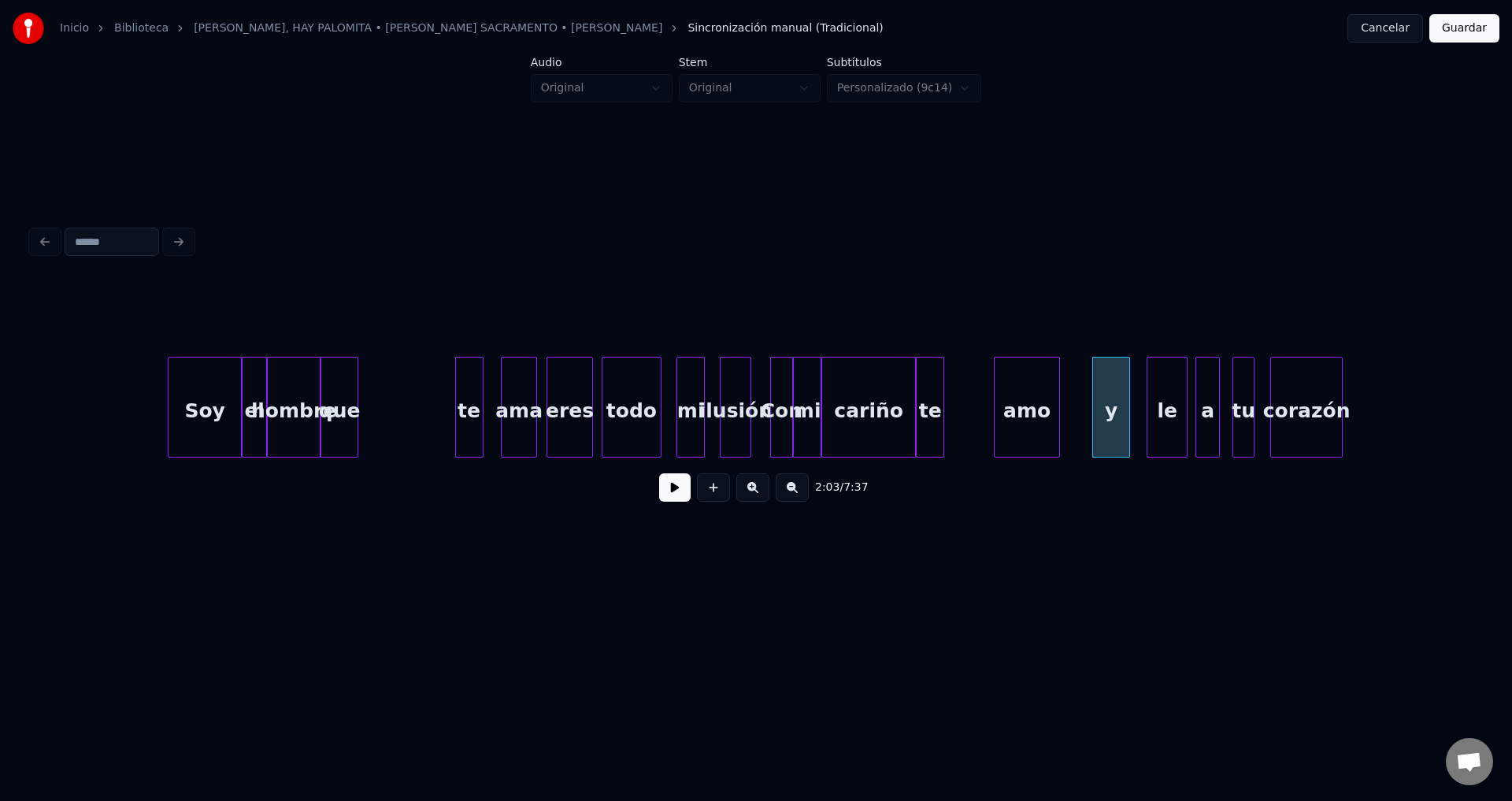
click at [1019, 412] on div "amo" at bounding box center [1026, 411] width 65 height 107
click at [1020, 403] on div at bounding box center [1018, 407] width 5 height 100
click at [1062, 401] on div "amo" at bounding box center [1062, 411] width 37 height 107
click at [1018, 404] on div "te" at bounding box center [1015, 411] width 27 height 107
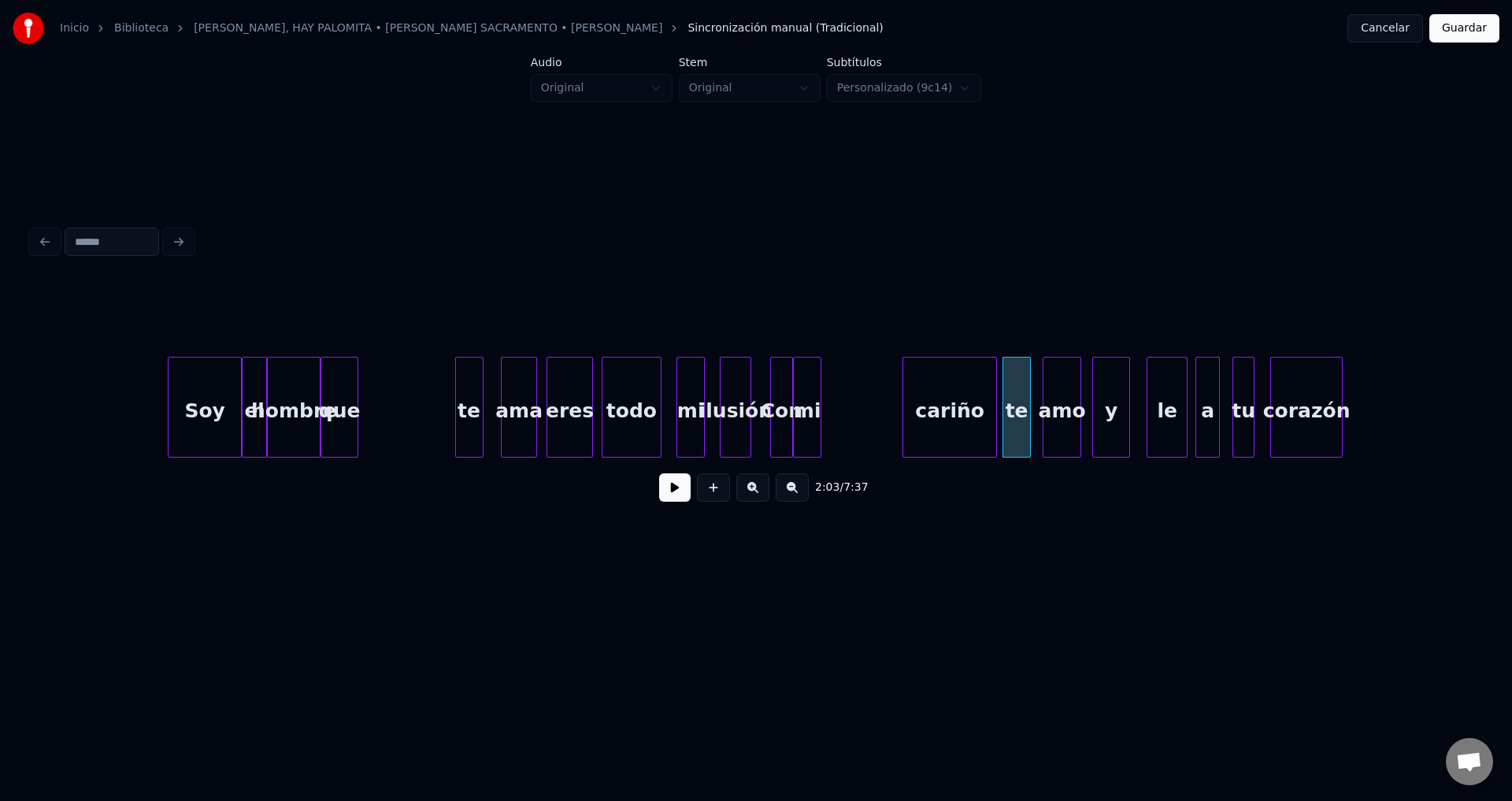
click at [962, 405] on div "cariño" at bounding box center [950, 411] width 93 height 107
click at [919, 410] on div at bounding box center [916, 407] width 5 height 100
click at [901, 404] on div "mi" at bounding box center [902, 411] width 27 height 107
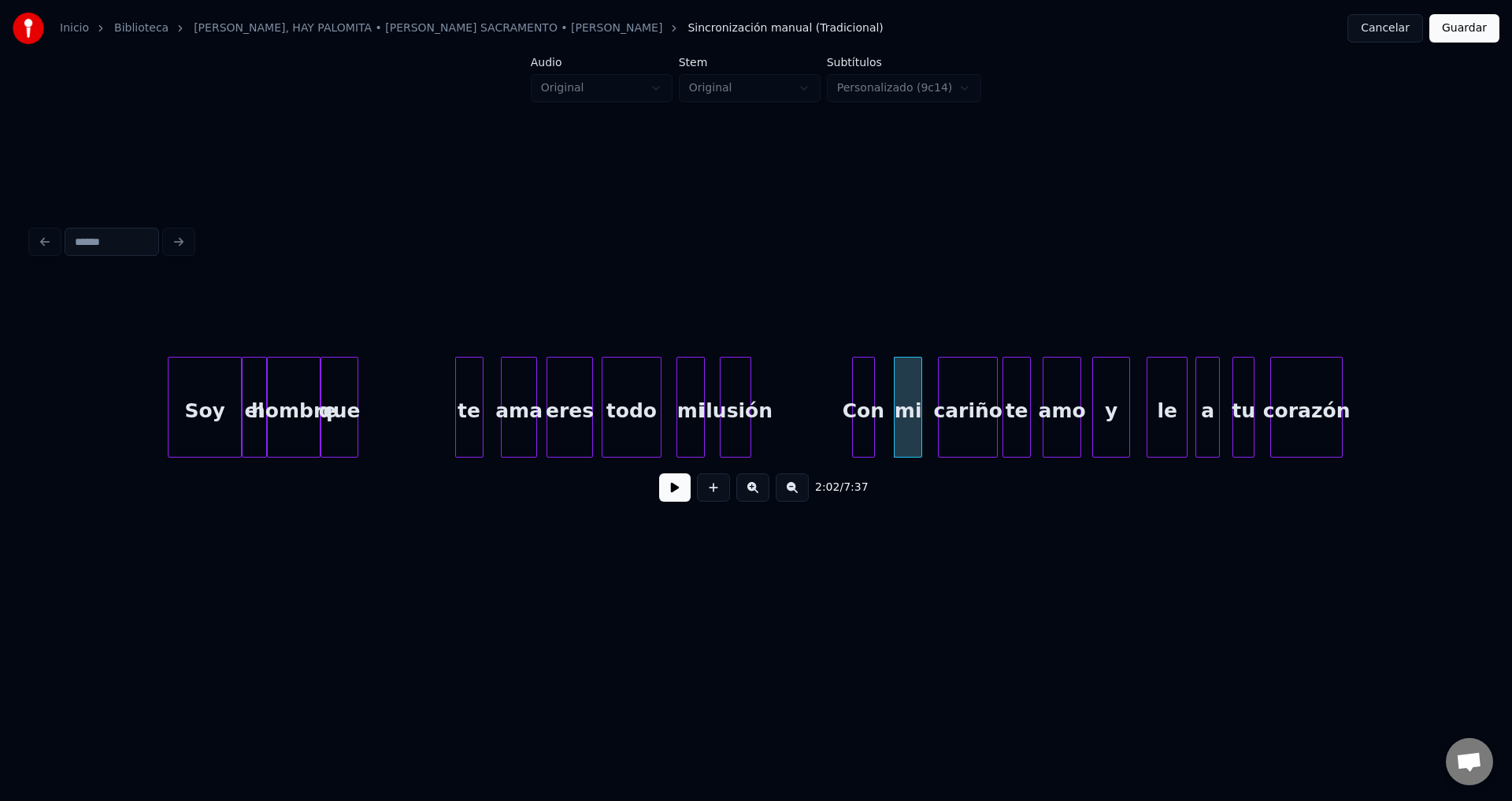
click at [872, 405] on div "Con" at bounding box center [864, 411] width 22 height 107
click at [822, 405] on div "ilusión" at bounding box center [821, 411] width 30 height 107
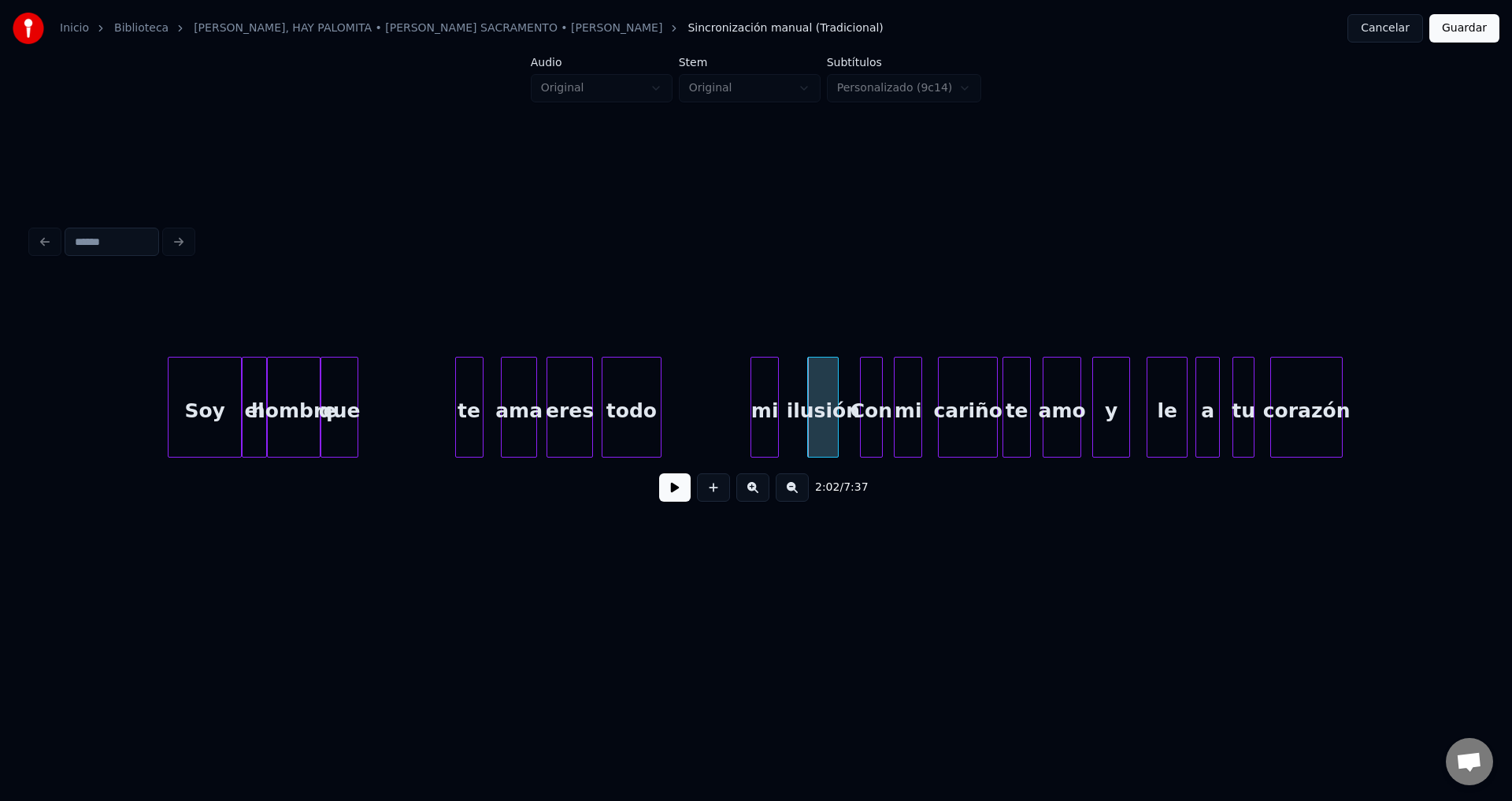
click at [758, 402] on div "mi" at bounding box center [765, 411] width 27 height 107
click at [709, 410] on div "todo" at bounding box center [697, 411] width 58 height 107
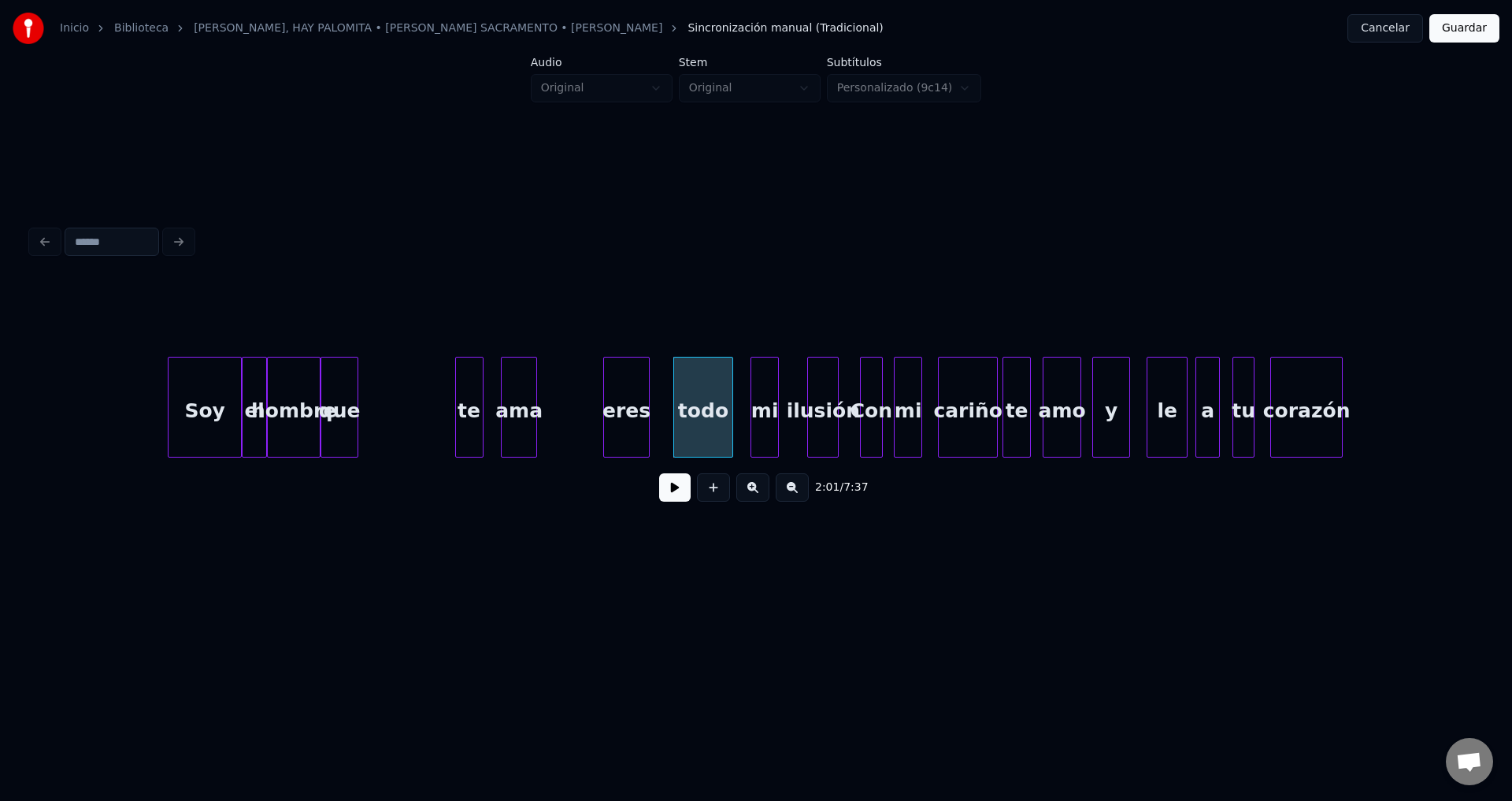
click at [626, 406] on div "eres" at bounding box center [625, 411] width 44 height 107
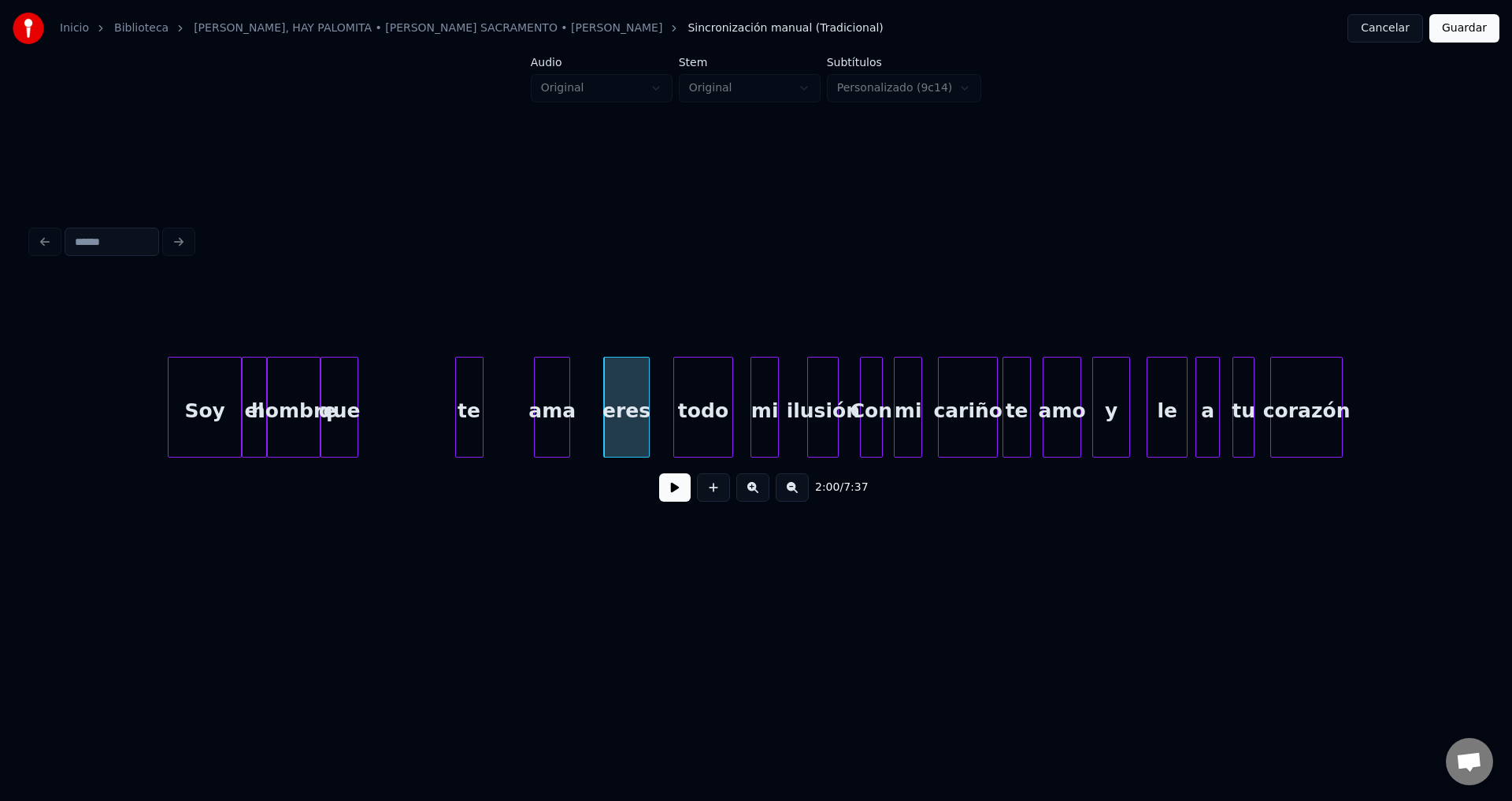
click at [557, 414] on div "ama" at bounding box center [551, 411] width 34 height 107
click at [508, 406] on div "te" at bounding box center [507, 411] width 27 height 107
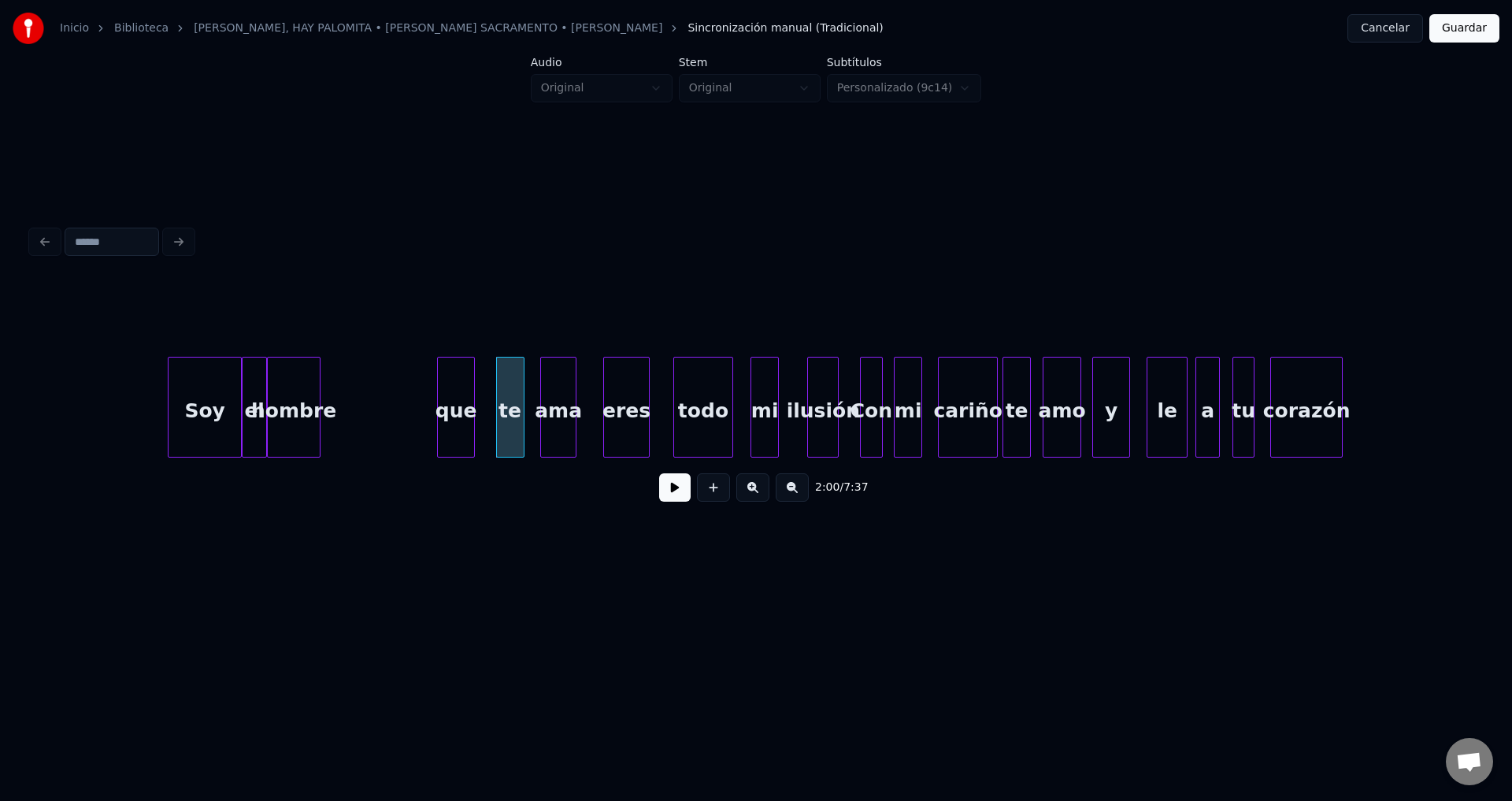
click at [472, 416] on div "que" at bounding box center [456, 411] width 36 height 107
click at [411, 409] on div "hombre" at bounding box center [403, 411] width 52 height 107
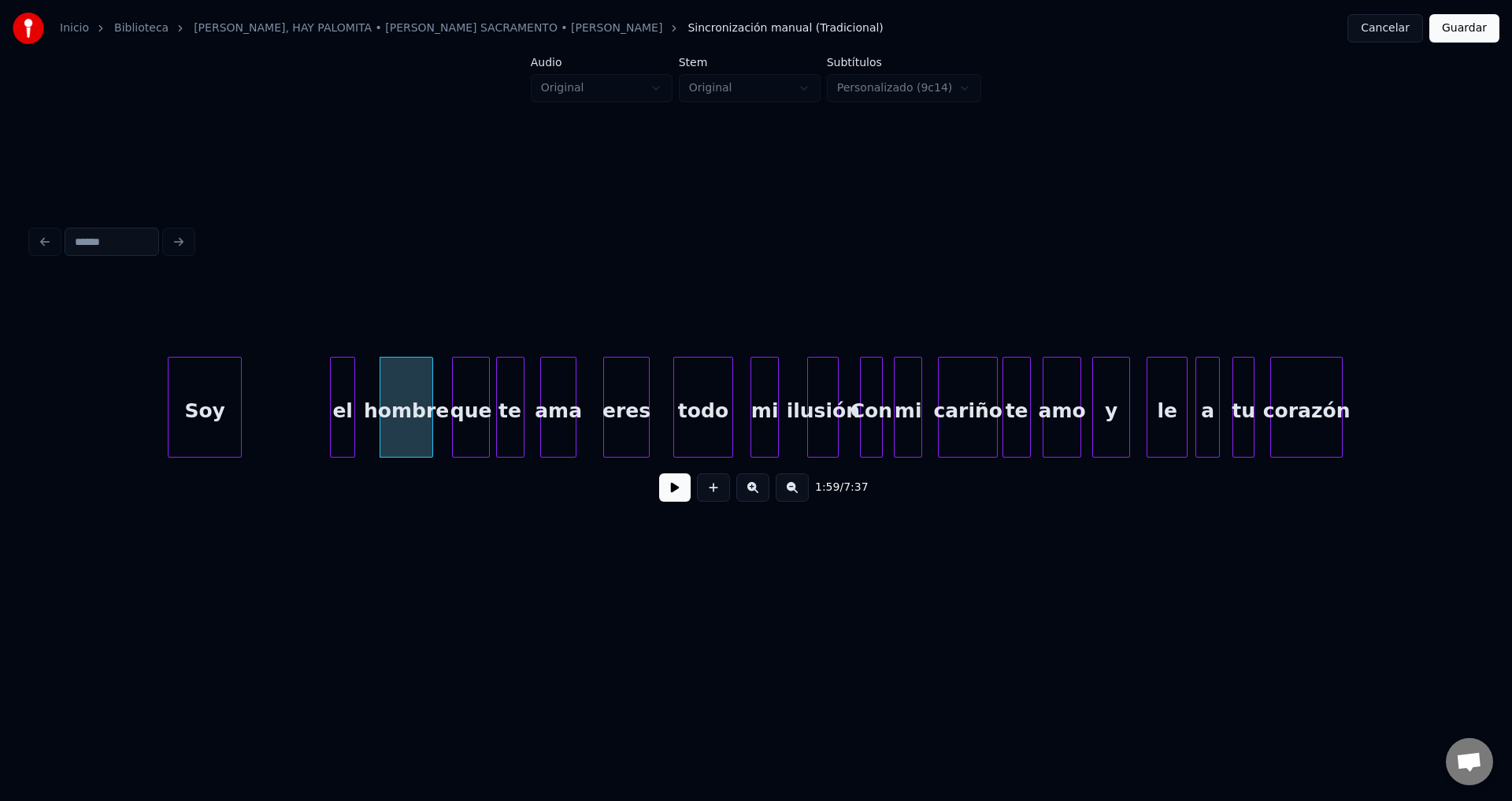
click at [352, 409] on div "el" at bounding box center [343, 411] width 24 height 107
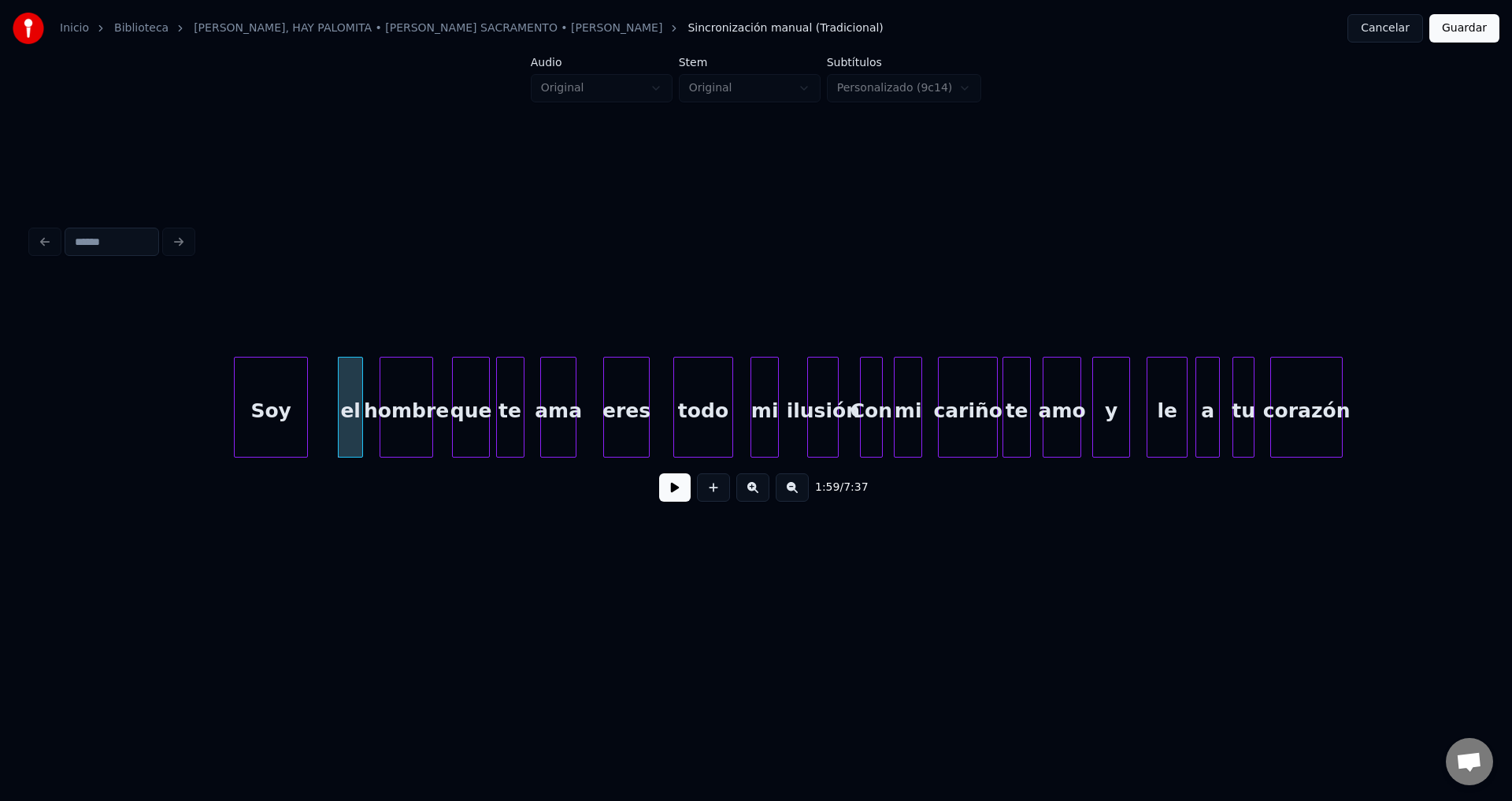
click at [287, 413] on div "Soy" at bounding box center [271, 411] width 72 height 107
click at [674, 499] on button at bounding box center [675, 488] width 32 height 29
click at [277, 401] on div at bounding box center [280, 407] width 5 height 100
click at [275, 400] on div "Soy" at bounding box center [253, 407] width 44 height 101
click at [272, 397] on div "Soy" at bounding box center [260, 411] width 42 height 107
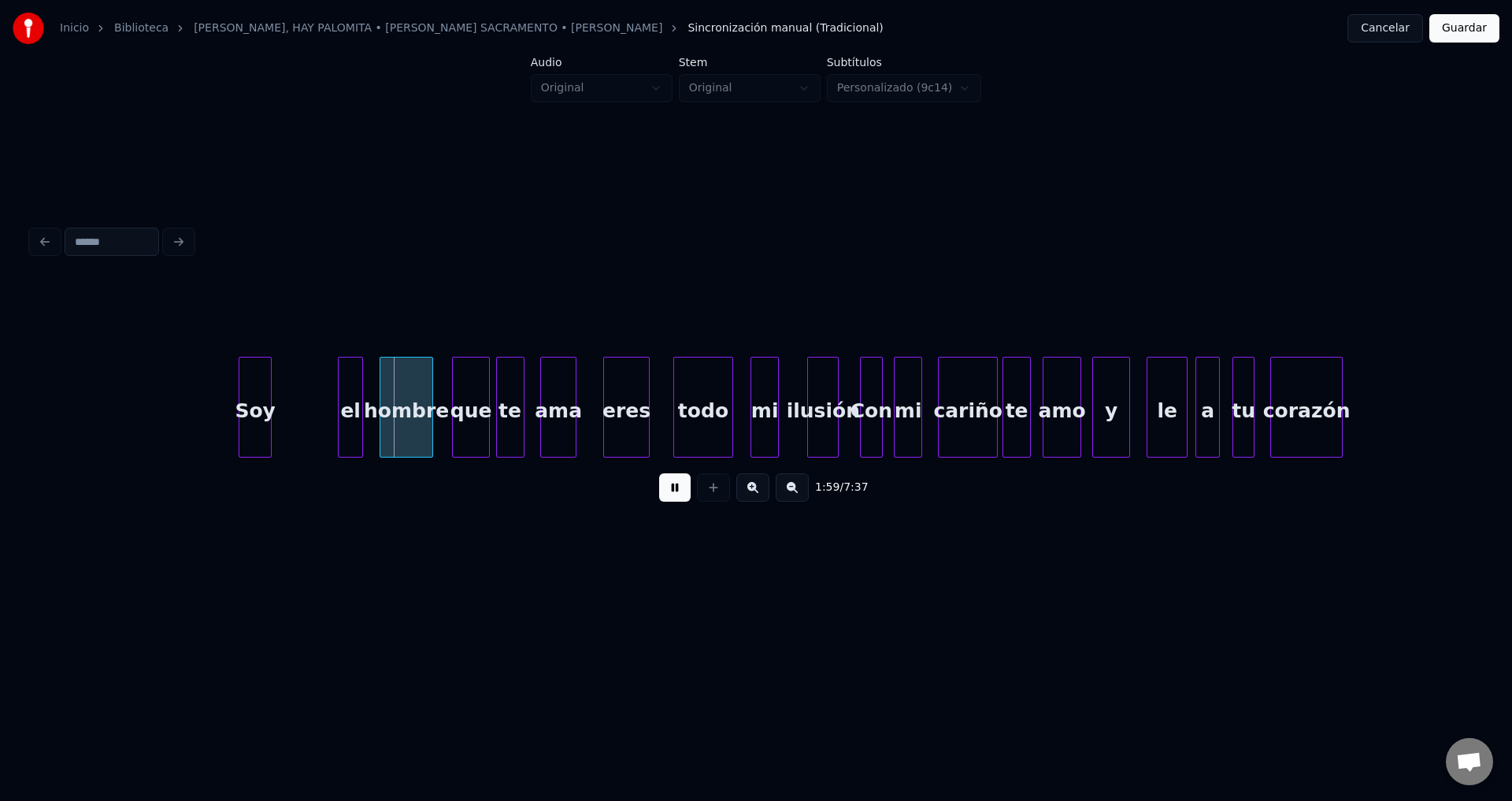
click at [269, 395] on div at bounding box center [268, 407] width 5 height 100
click at [289, 399] on div "el" at bounding box center [288, 411] width 24 height 107
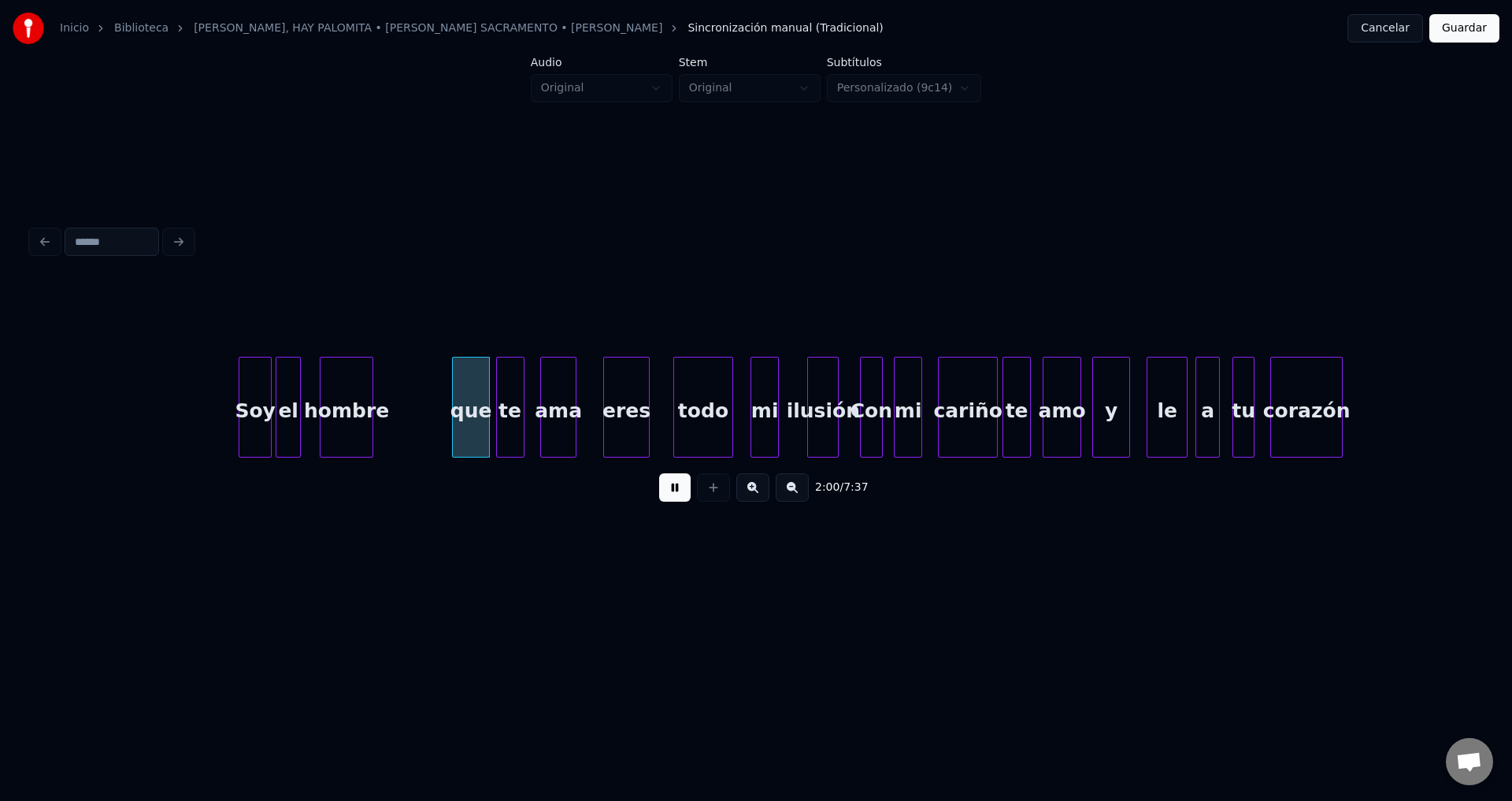
click at [329, 414] on div "hombre" at bounding box center [346, 411] width 52 height 107
click at [314, 392] on div at bounding box center [314, 407] width 5 height 100
click at [372, 393] on div "hombre" at bounding box center [346, 411] width 52 height 107
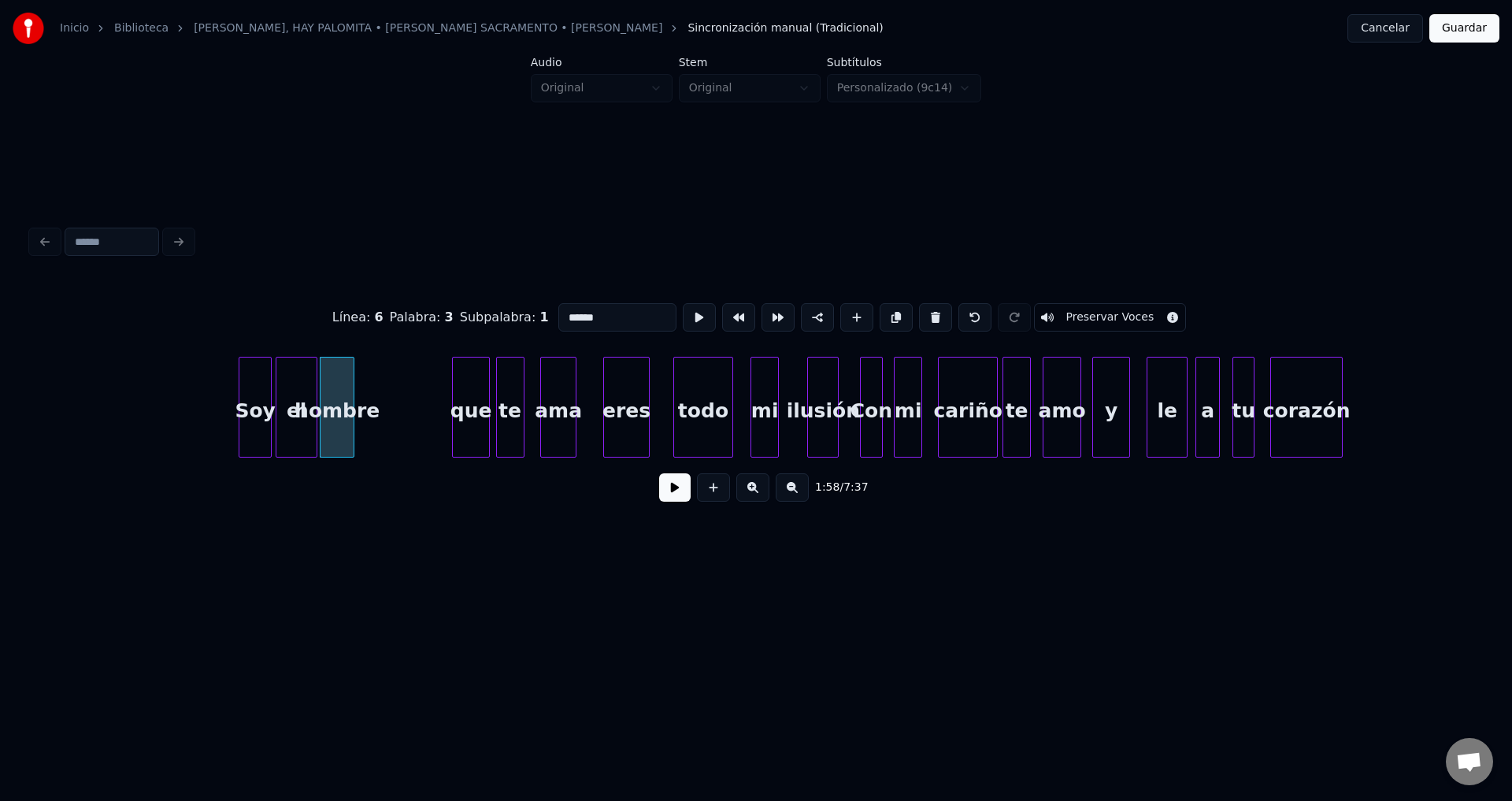
click at [353, 395] on div at bounding box center [351, 407] width 5 height 100
click at [374, 410] on div "que" at bounding box center [383, 411] width 36 height 107
click at [390, 401] on div "que" at bounding box center [378, 411] width 36 height 107
click at [394, 401] on div at bounding box center [396, 407] width 5 height 100
click at [381, 402] on div at bounding box center [381, 407] width 5 height 100
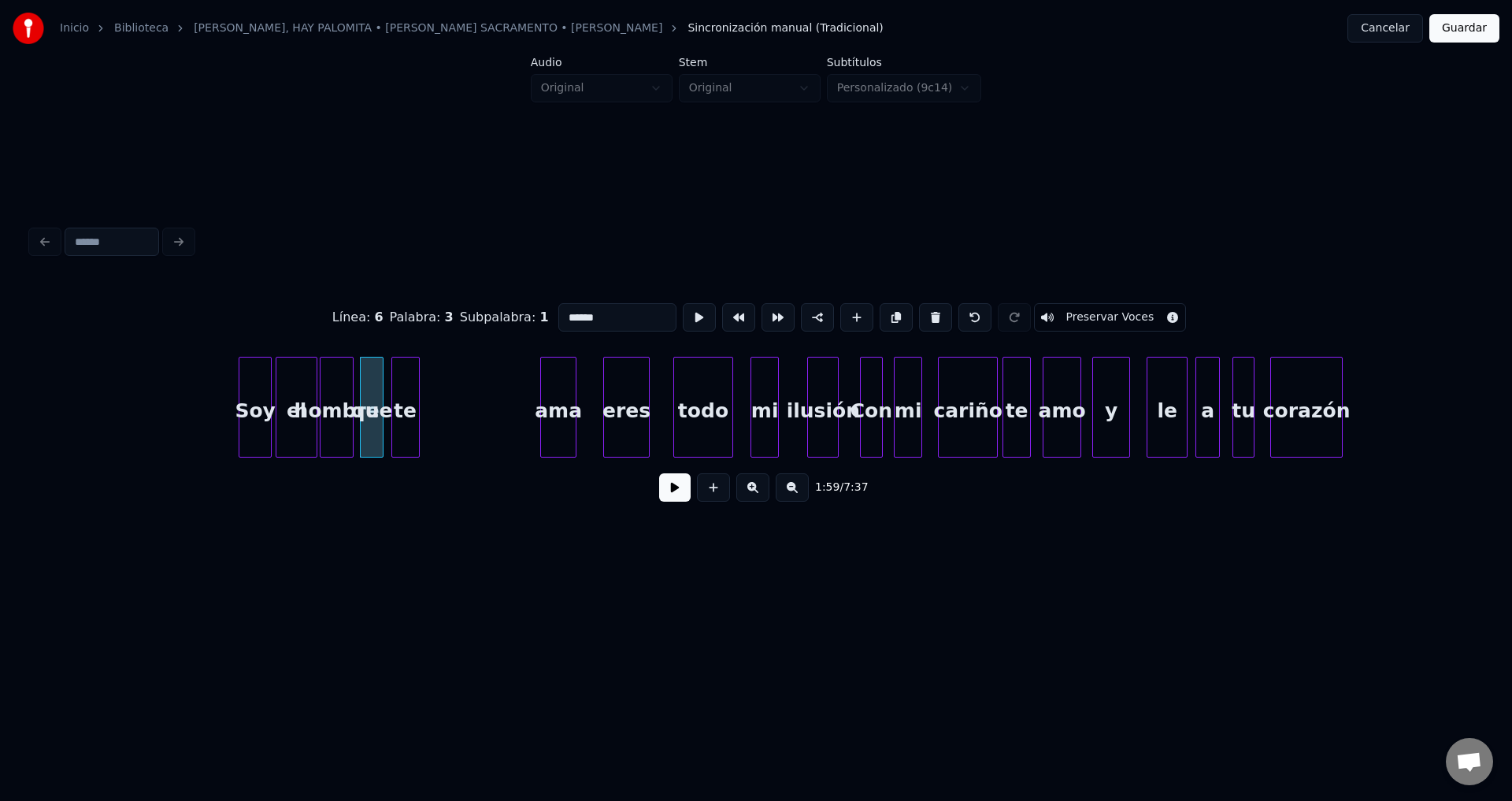
click at [405, 421] on div "te" at bounding box center [405, 411] width 27 height 107
click at [436, 417] on div "ama" at bounding box center [441, 411] width 34 height 107
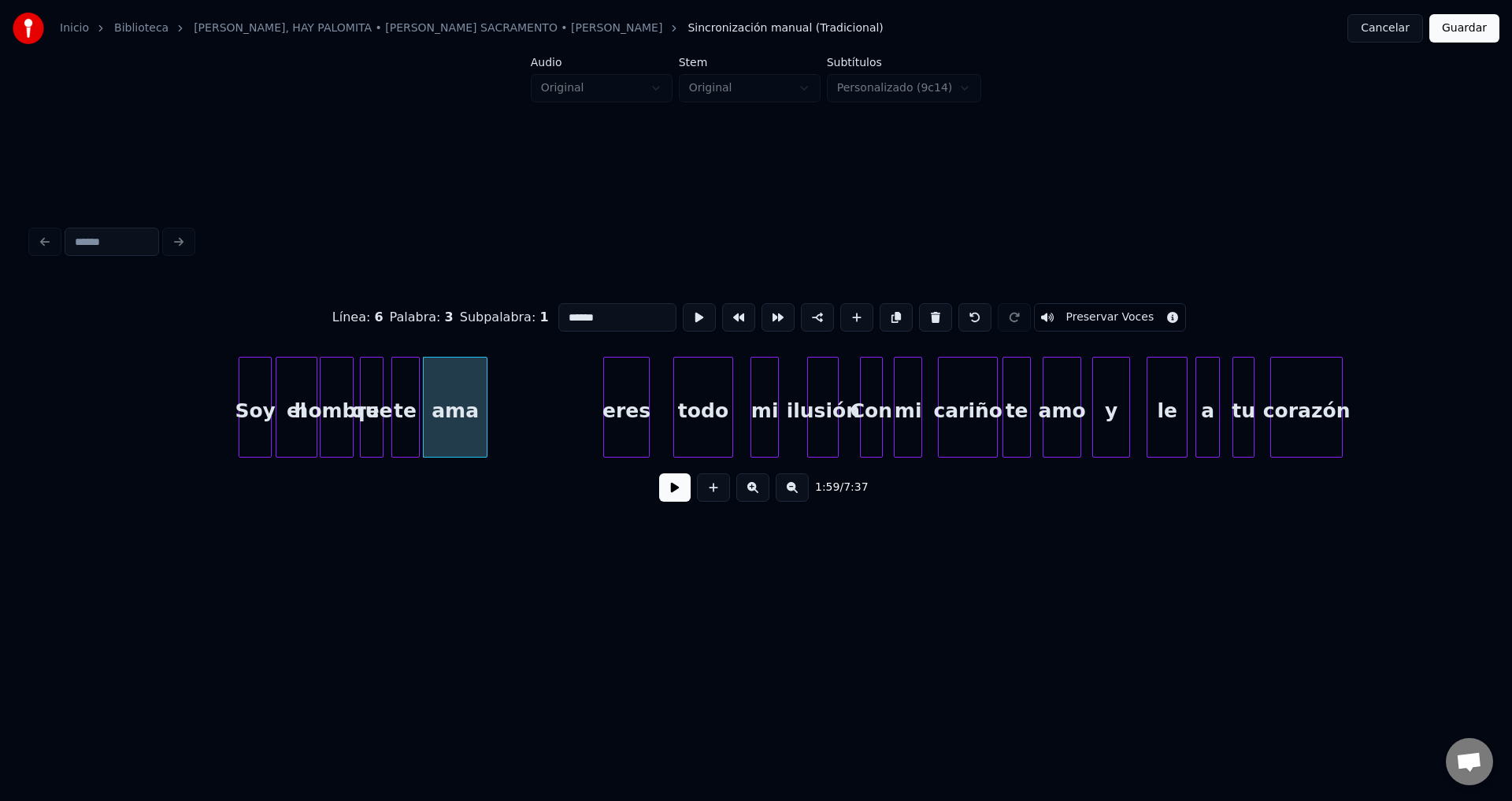
click at [487, 402] on div at bounding box center [484, 407] width 5 height 100
click at [680, 496] on button at bounding box center [675, 488] width 32 height 29
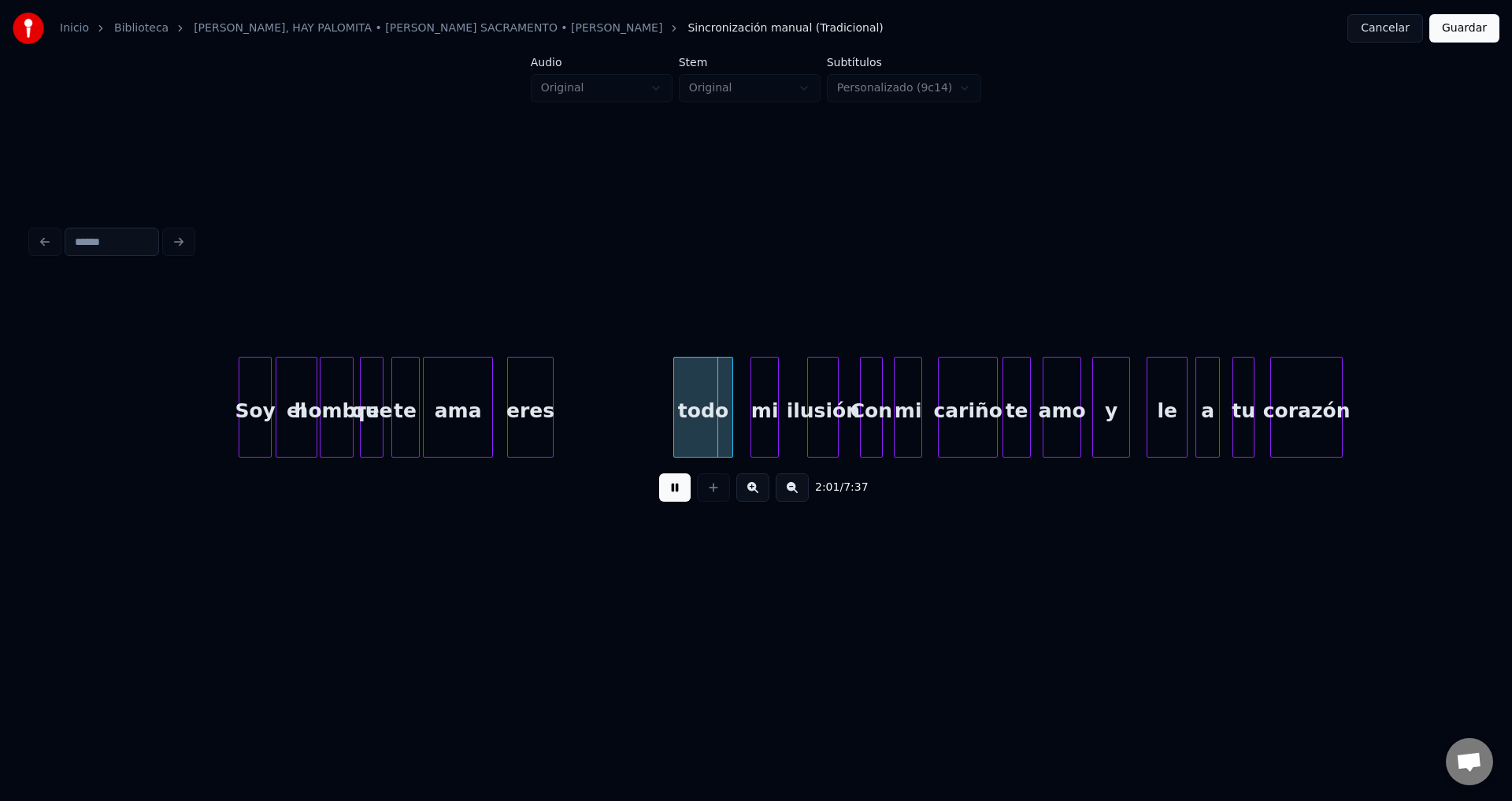
click at [534, 424] on div "eres" at bounding box center [529, 411] width 44 height 107
click at [558, 409] on div at bounding box center [556, 407] width 5 height 100
click at [572, 411] on div at bounding box center [573, 407] width 5 height 100
click at [613, 423] on div "todo" at bounding box center [609, 411] width 58 height 107
click at [635, 407] on div at bounding box center [637, 407] width 5 height 100
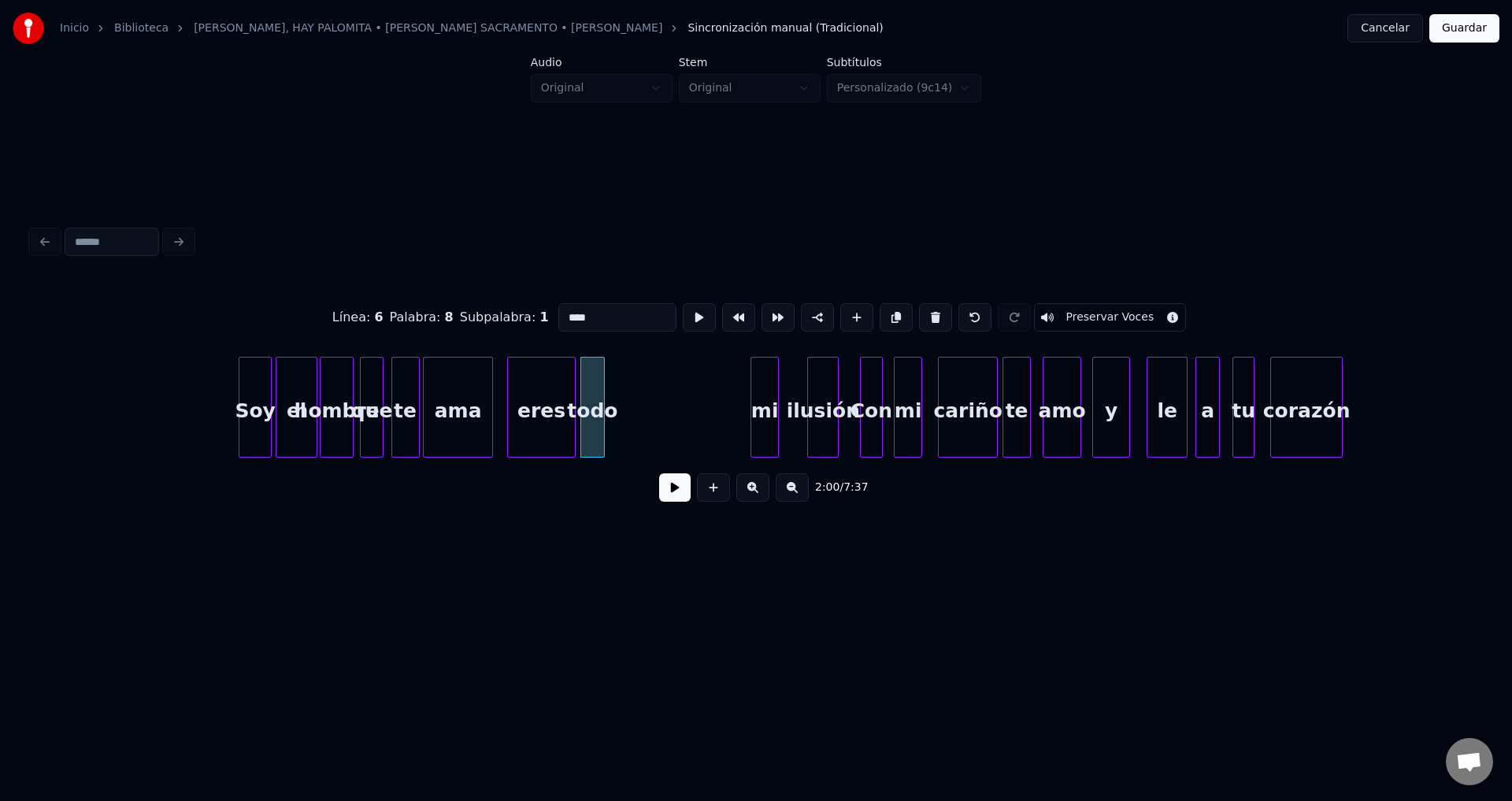
click at [600, 412] on div at bounding box center [601, 407] width 5 height 100
click at [619, 413] on div "mi" at bounding box center [617, 411] width 27 height 107
drag, startPoint x: 660, startPoint y: 479, endPoint x: 672, endPoint y: 493, distance: 18.4
click at [665, 485] on div "2:00 / 7:37" at bounding box center [755, 487] width 1424 height 34
click at [672, 494] on button at bounding box center [675, 488] width 32 height 29
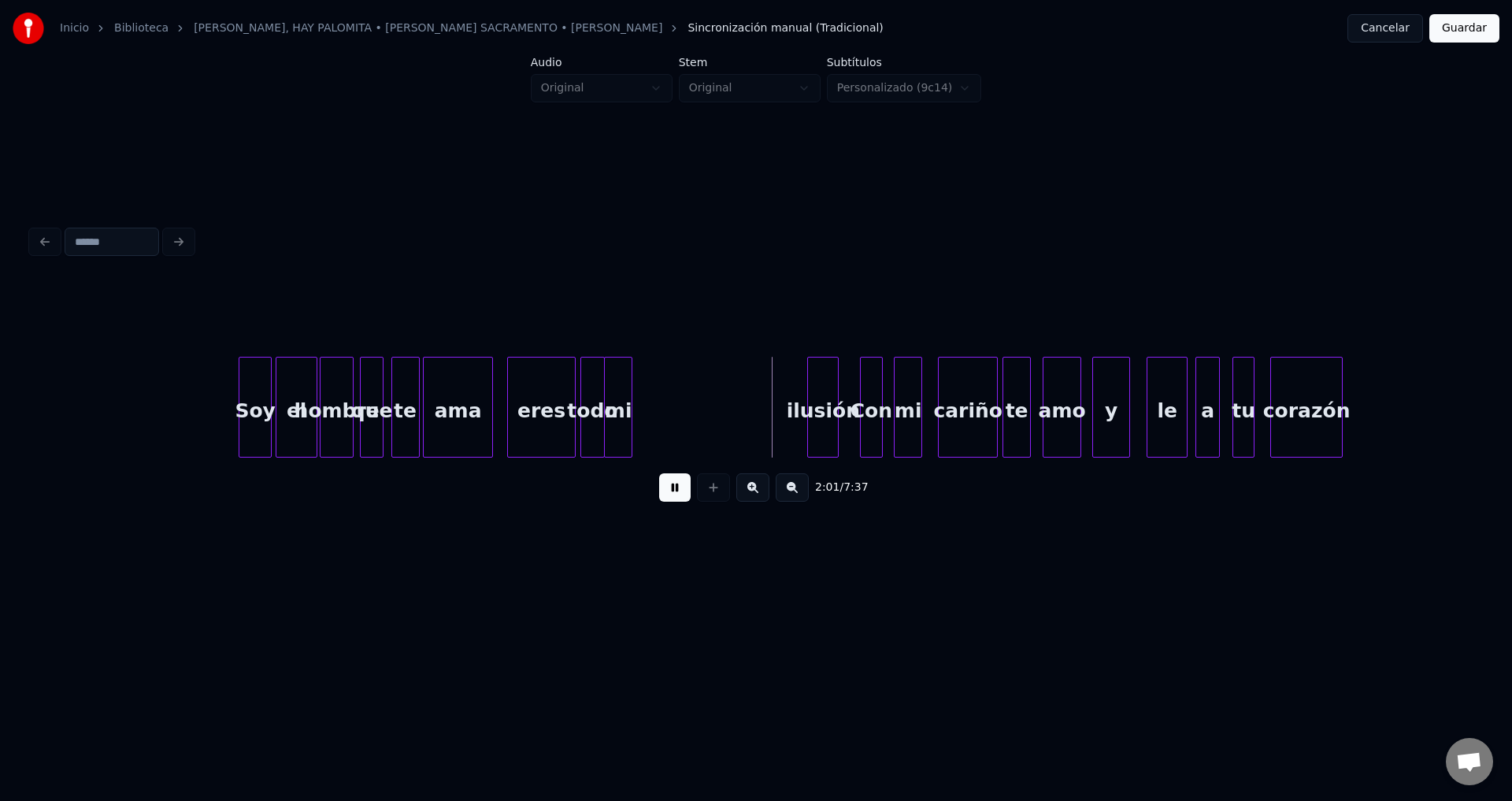
click at [625, 389] on div "mi" at bounding box center [618, 411] width 27 height 107
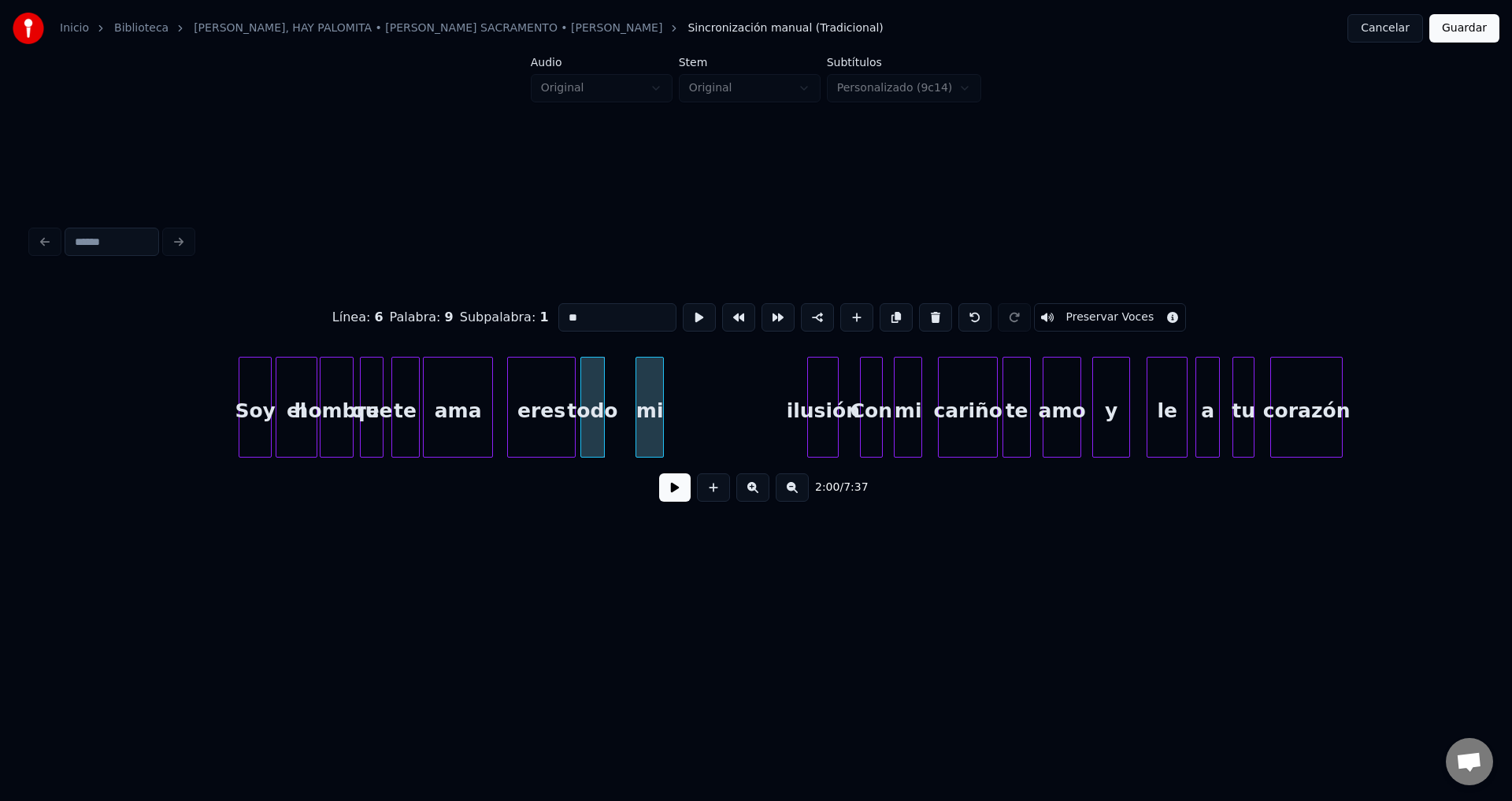
click at [647, 396] on div "mi" at bounding box center [650, 411] width 27 height 107
click at [625, 395] on div at bounding box center [622, 407] width 5 height 100
click at [669, 493] on button at bounding box center [675, 488] width 32 height 29
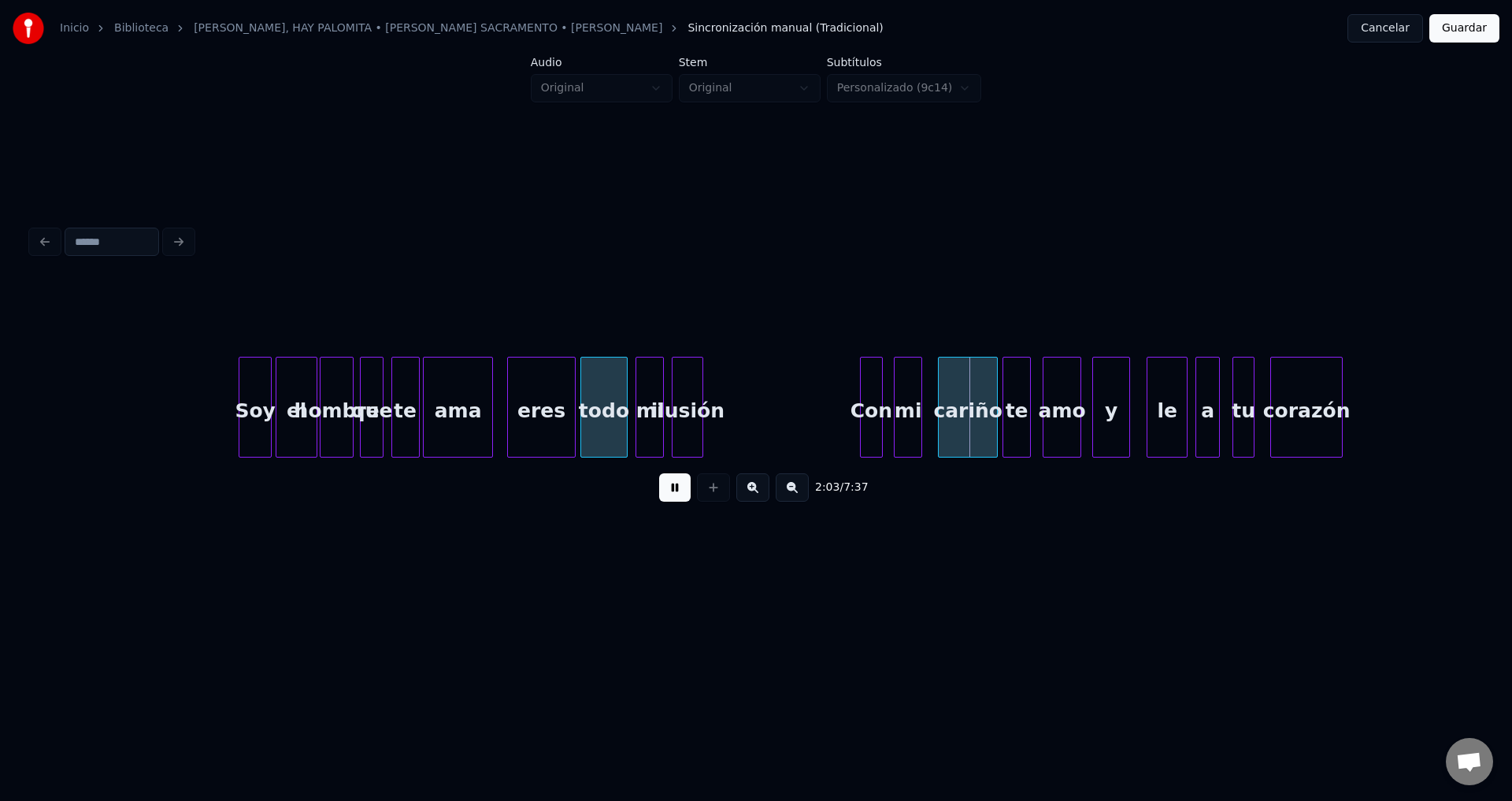
click at [685, 421] on div "ilusión" at bounding box center [687, 411] width 30 height 107
click at [734, 395] on div at bounding box center [731, 407] width 5 height 100
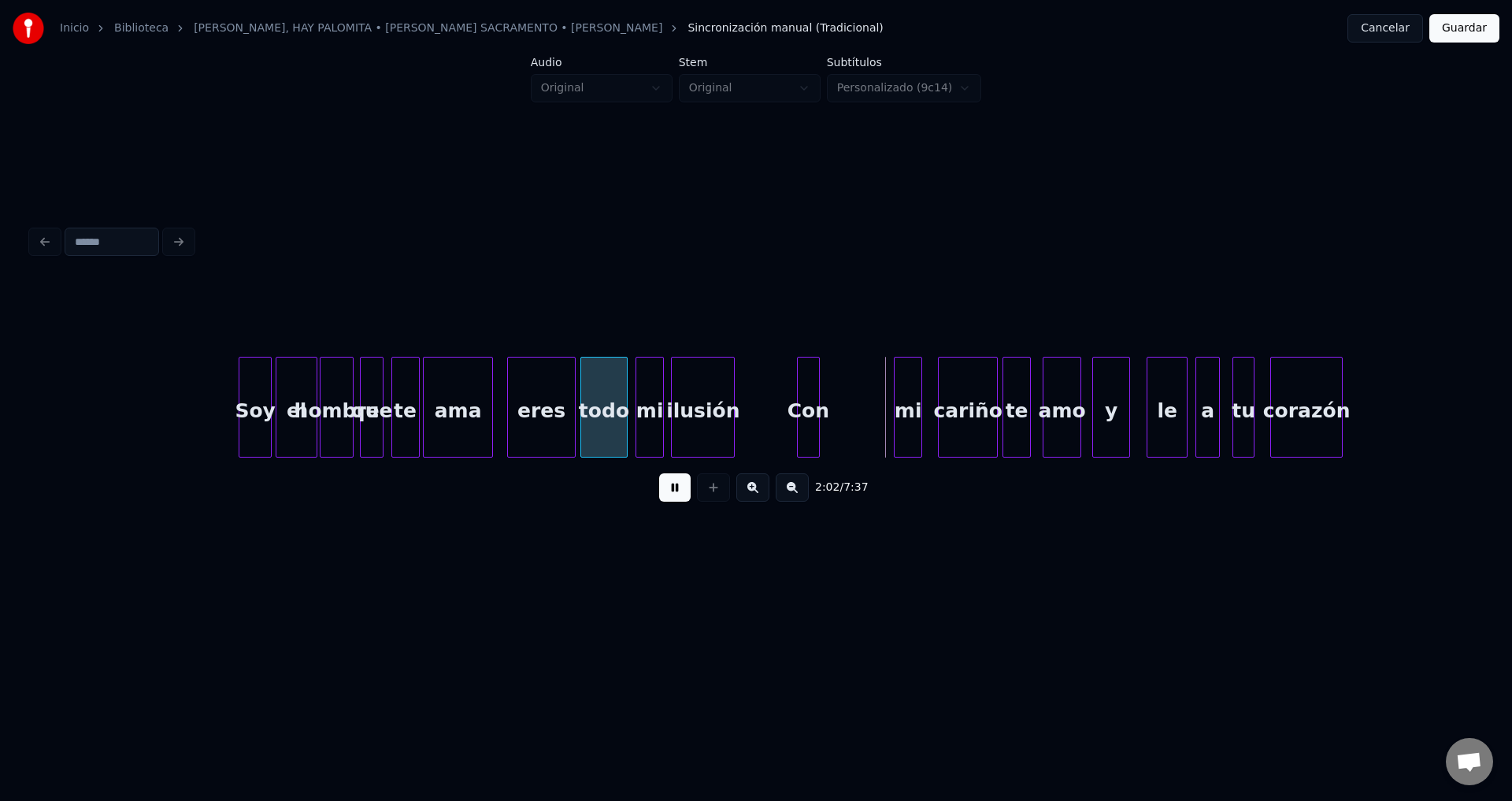
click at [808, 419] on div "Con" at bounding box center [809, 411] width 22 height 107
click at [813, 414] on div "Con" at bounding box center [809, 411] width 22 height 107
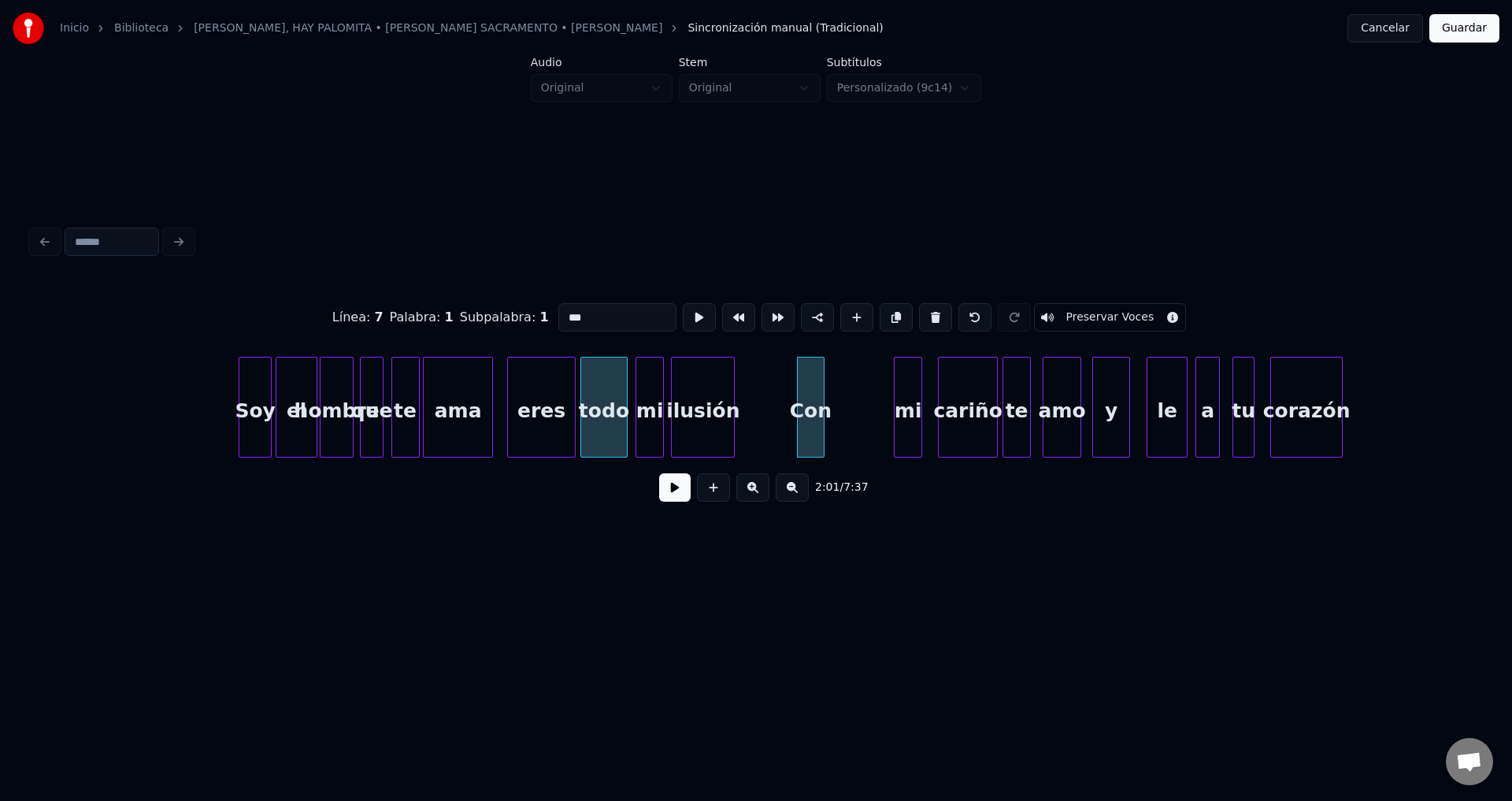
click at [822, 399] on div at bounding box center [821, 407] width 5 height 100
click at [840, 415] on div "mi" at bounding box center [843, 411] width 27 height 107
click at [847, 406] on div at bounding box center [846, 407] width 5 height 100
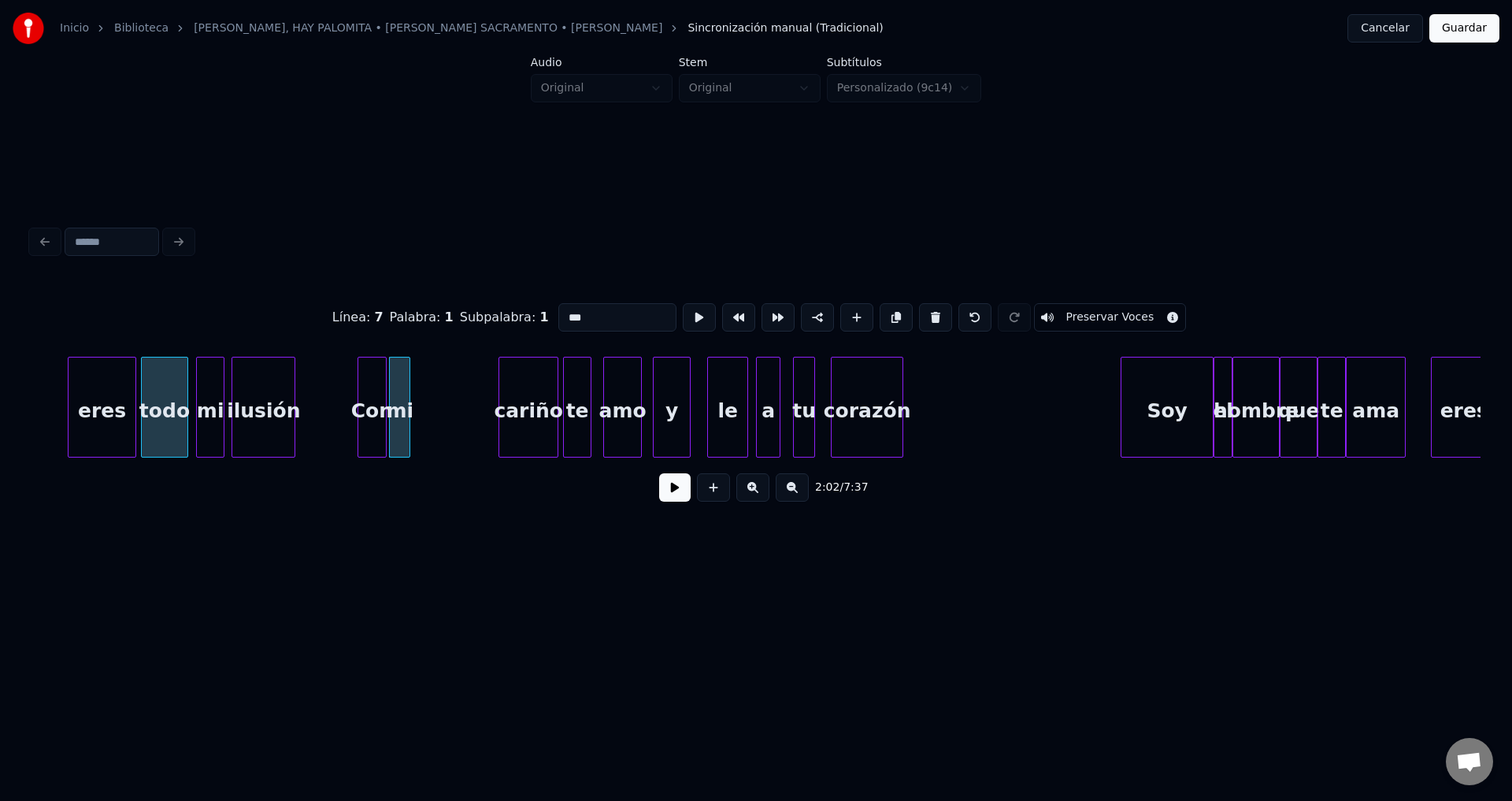
scroll to position [0, 18918]
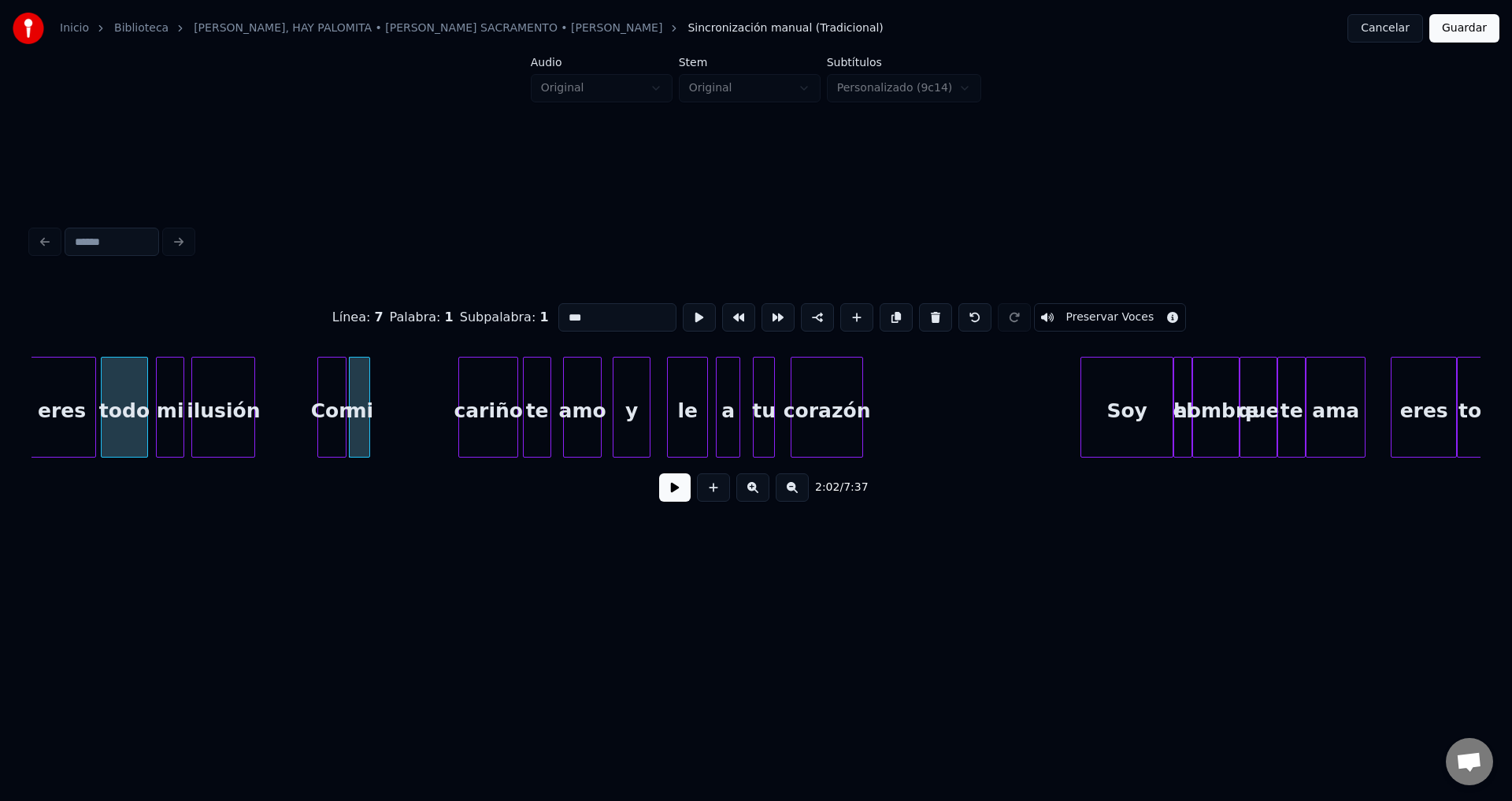
click at [669, 490] on button at bounding box center [675, 488] width 32 height 29
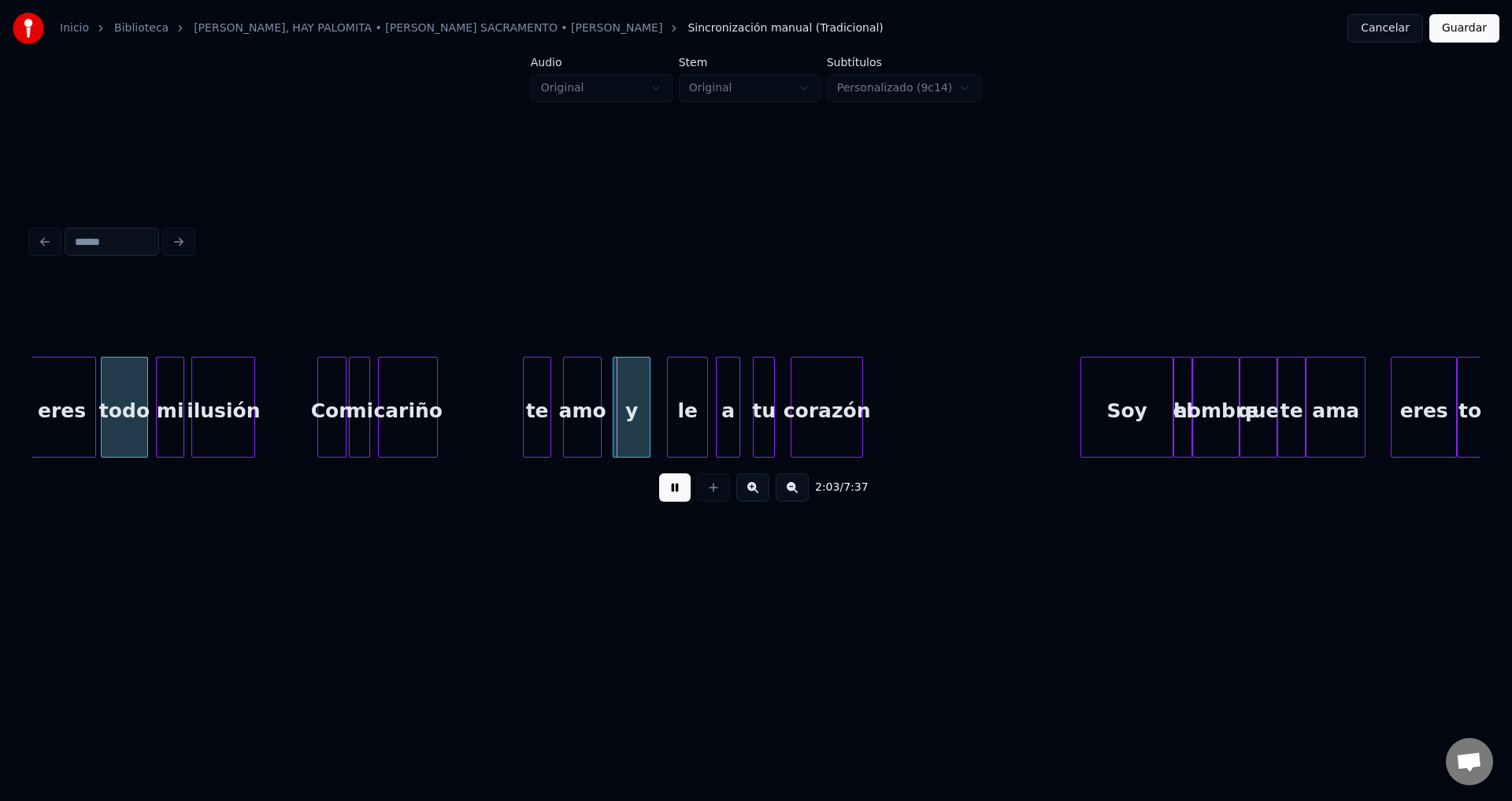
click at [409, 418] on div "cariño" at bounding box center [407, 411] width 58 height 107
click at [450, 403] on div at bounding box center [452, 407] width 5 height 100
click at [480, 406] on div "te" at bounding box center [480, 411] width 27 height 107
click at [484, 402] on div at bounding box center [484, 407] width 5 height 100
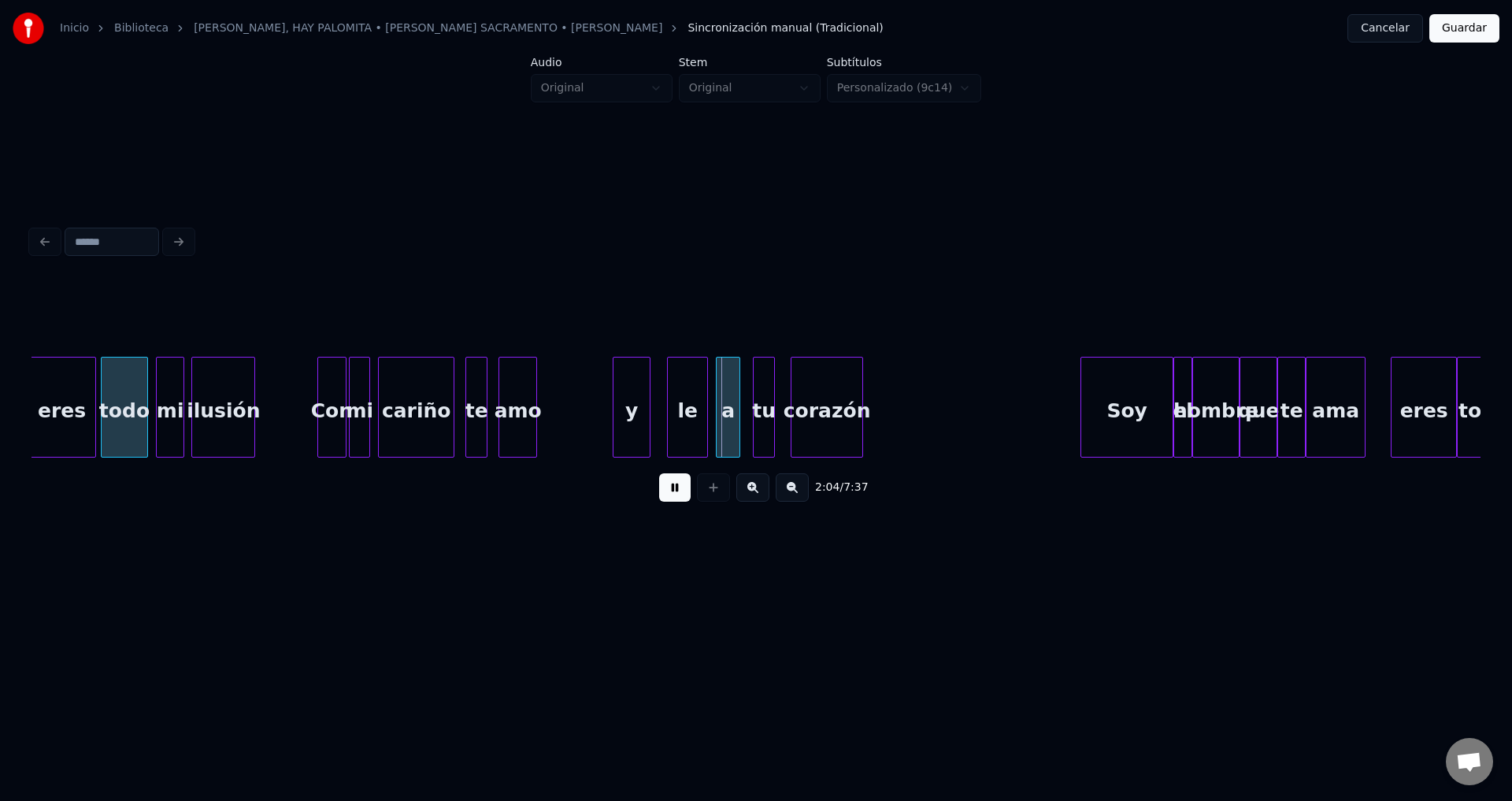
click at [529, 414] on div "amo" at bounding box center [518, 411] width 37 height 107
click at [565, 410] on div at bounding box center [566, 407] width 5 height 100
click at [629, 414] on div "y" at bounding box center [631, 411] width 36 height 107
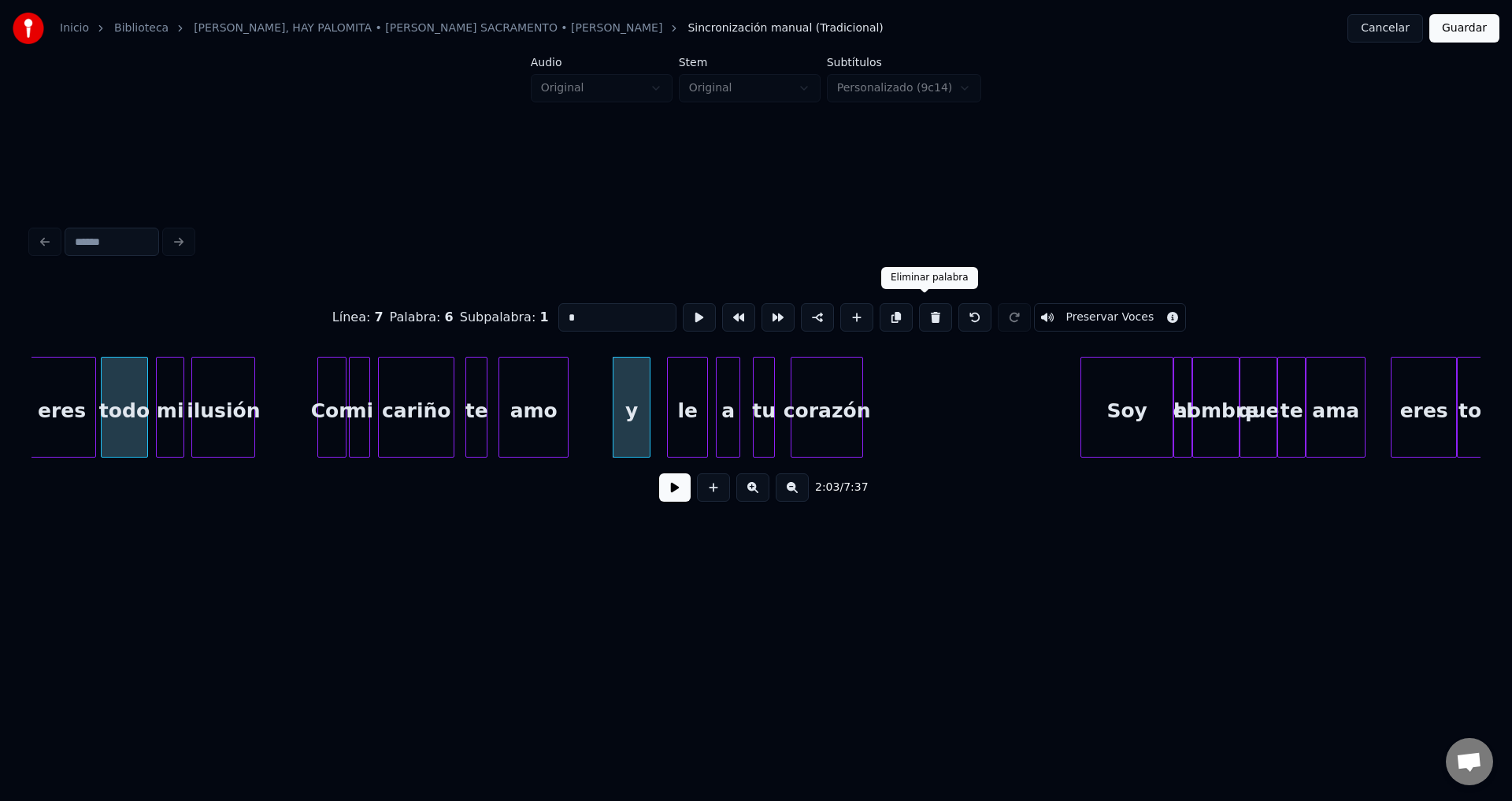
click at [926, 309] on button at bounding box center [935, 318] width 33 height 29
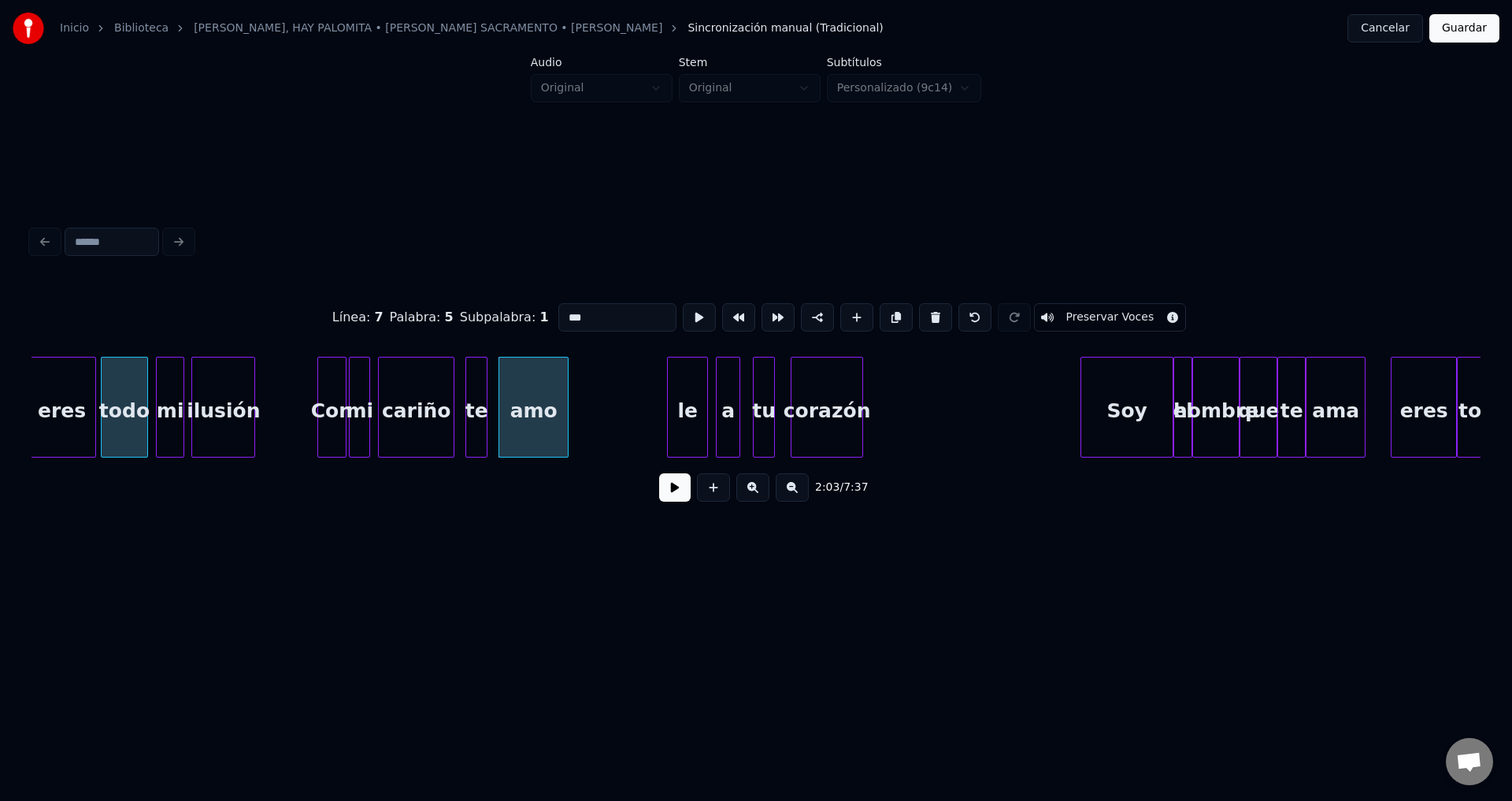
click at [693, 395] on div "le" at bounding box center [687, 411] width 39 height 107
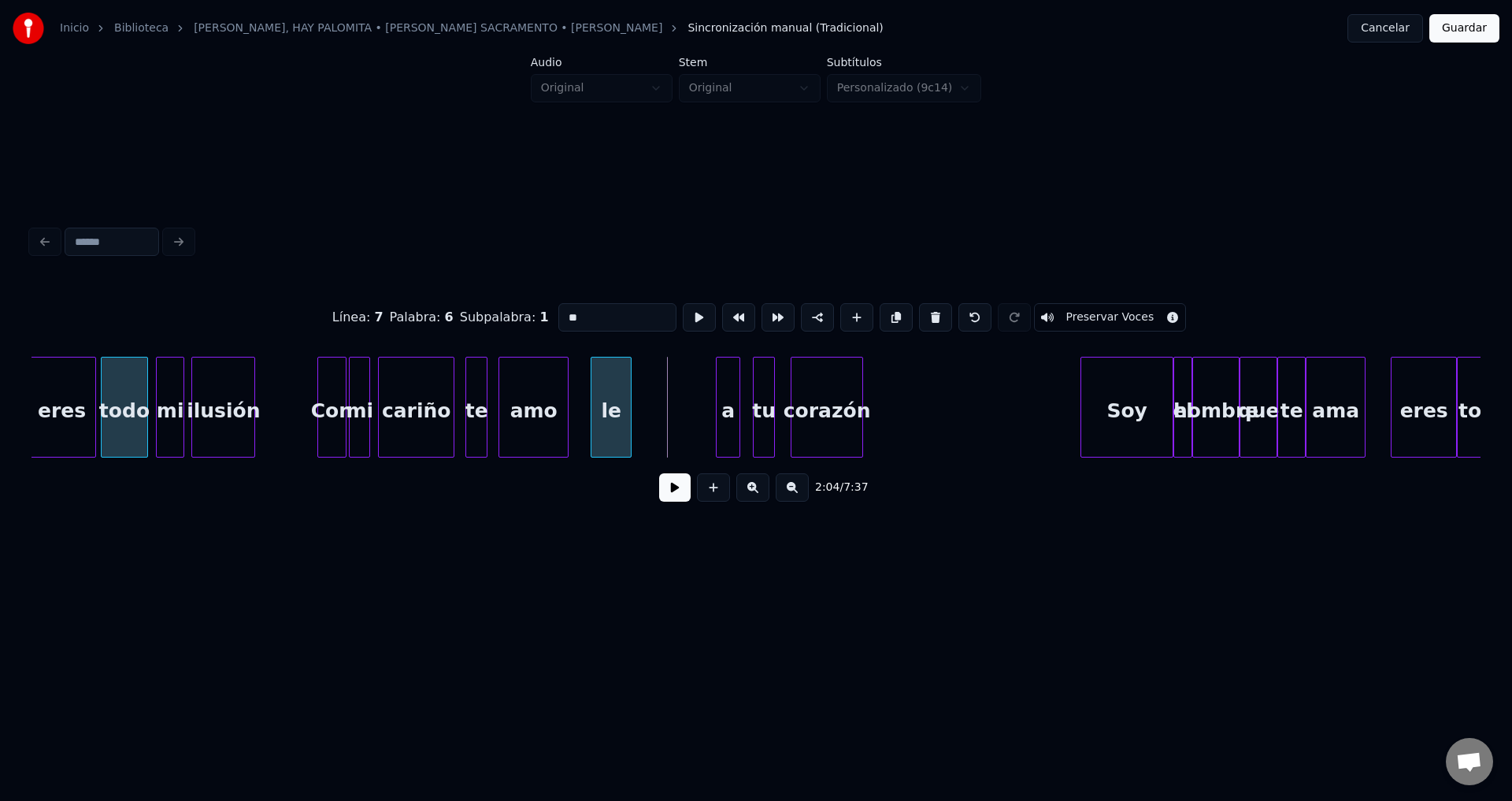
click at [618, 407] on div "le" at bounding box center [610, 411] width 39 height 107
click at [619, 406] on div "le" at bounding box center [608, 411] width 39 height 107
drag, startPoint x: 584, startPoint y: 310, endPoint x: 486, endPoint y: 306, distance: 98.1
click at [486, 306] on div "Línea : 7 Palabra : 6 Subpalabra : 1 ** Preservar Voces" at bounding box center [756, 317] width 1449 height 79
click at [591, 418] on div "dile" at bounding box center [599, 411] width 39 height 107
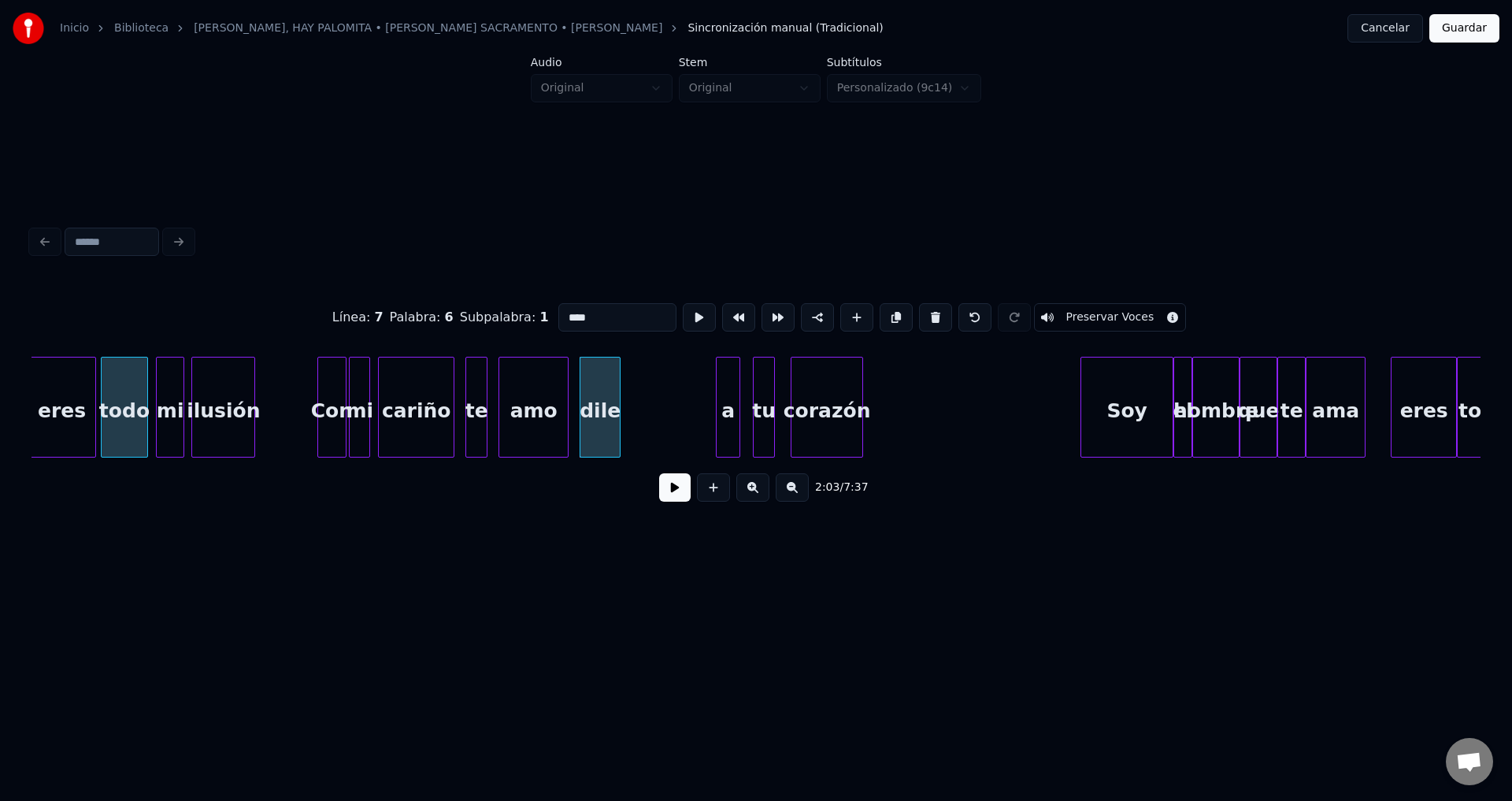
click at [617, 391] on div at bounding box center [617, 407] width 5 height 100
click at [639, 389] on div at bounding box center [637, 407] width 5 height 100
type input "****"
click at [667, 491] on button at bounding box center [675, 488] width 32 height 29
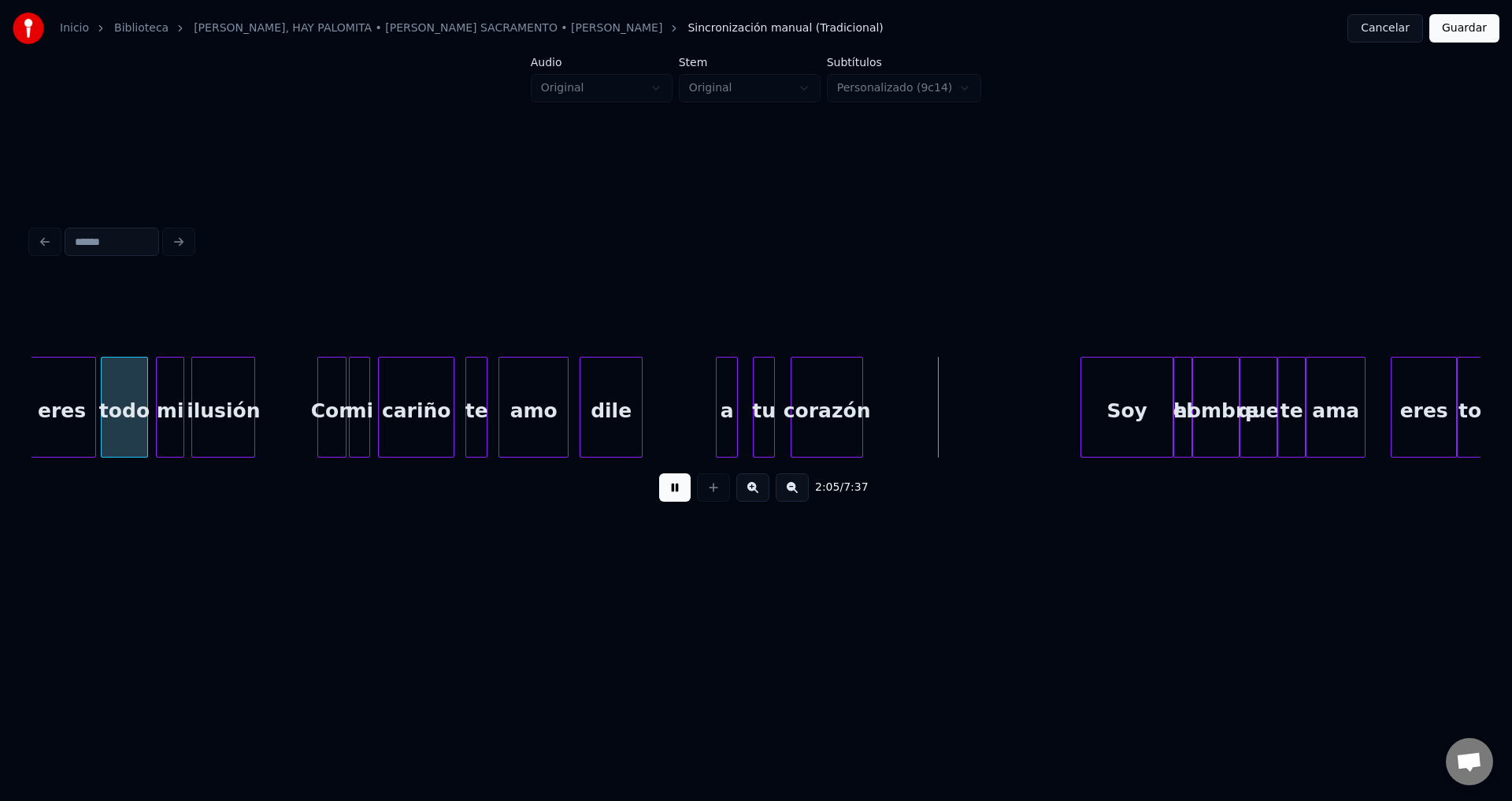
click at [734, 421] on div at bounding box center [734, 407] width 5 height 100
click at [666, 410] on div "a" at bounding box center [665, 411] width 21 height 107
click at [696, 412] on div "tu" at bounding box center [694, 411] width 21 height 107
click at [605, 392] on div "dile" at bounding box center [610, 411] width 61 height 107
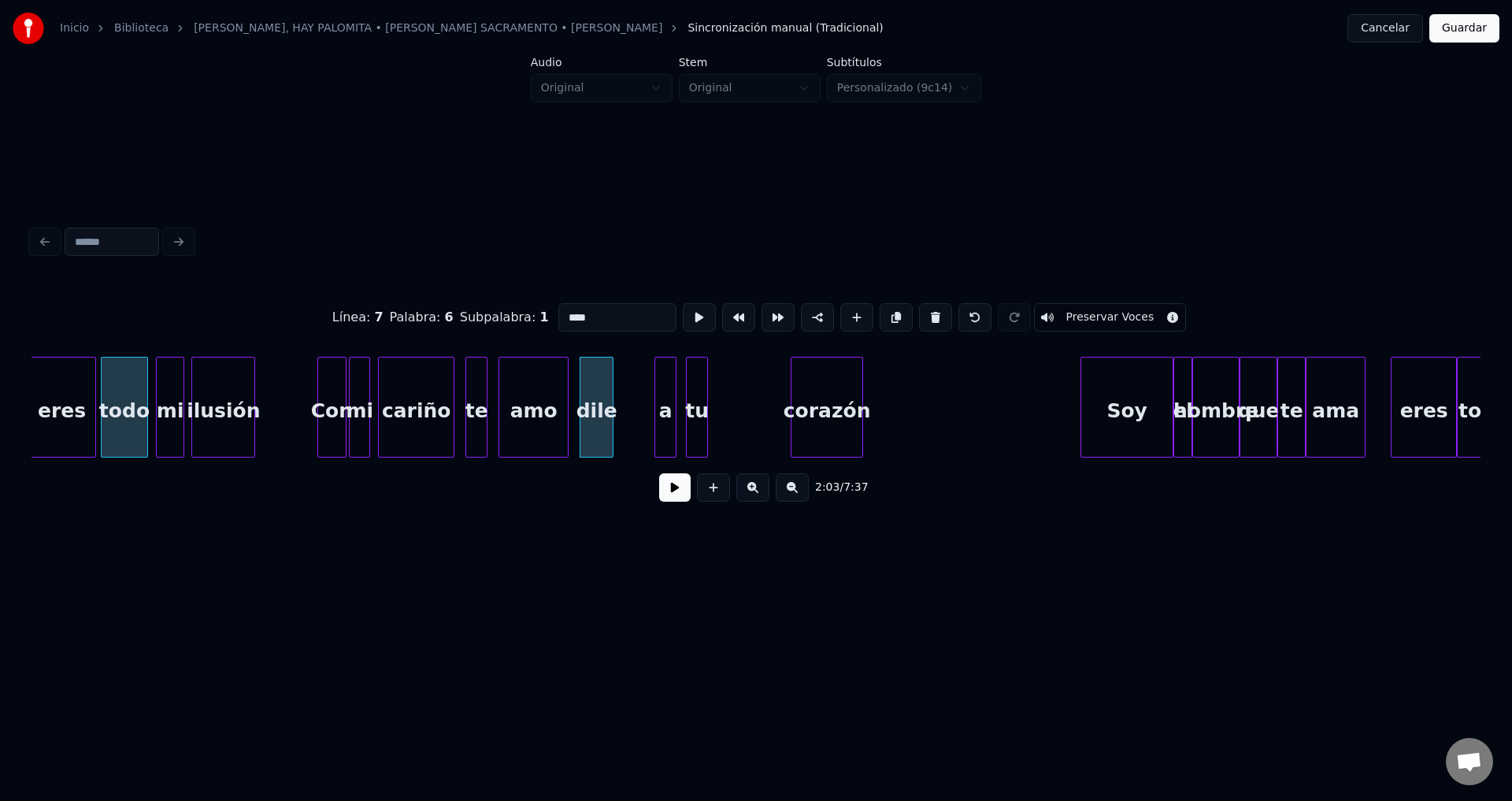
click at [609, 406] on div at bounding box center [610, 407] width 5 height 100
click at [673, 487] on button at bounding box center [675, 488] width 32 height 29
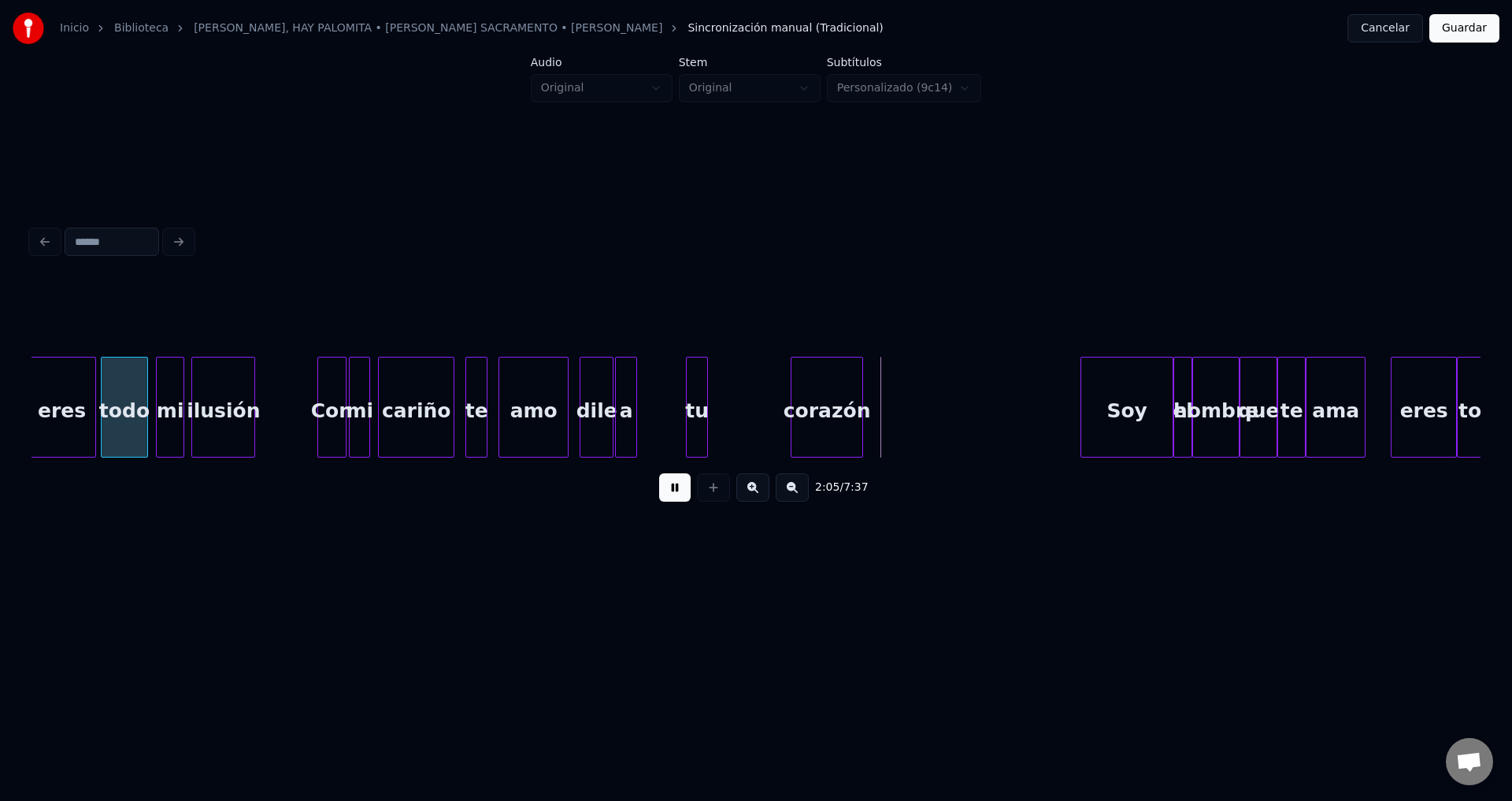
click at [624, 420] on div "a" at bounding box center [626, 411] width 21 height 107
click at [648, 407] on div "a" at bounding box center [649, 411] width 21 height 107
click at [676, 419] on div "tu" at bounding box center [674, 411] width 21 height 107
click at [631, 400] on div at bounding box center [630, 407] width 5 height 100
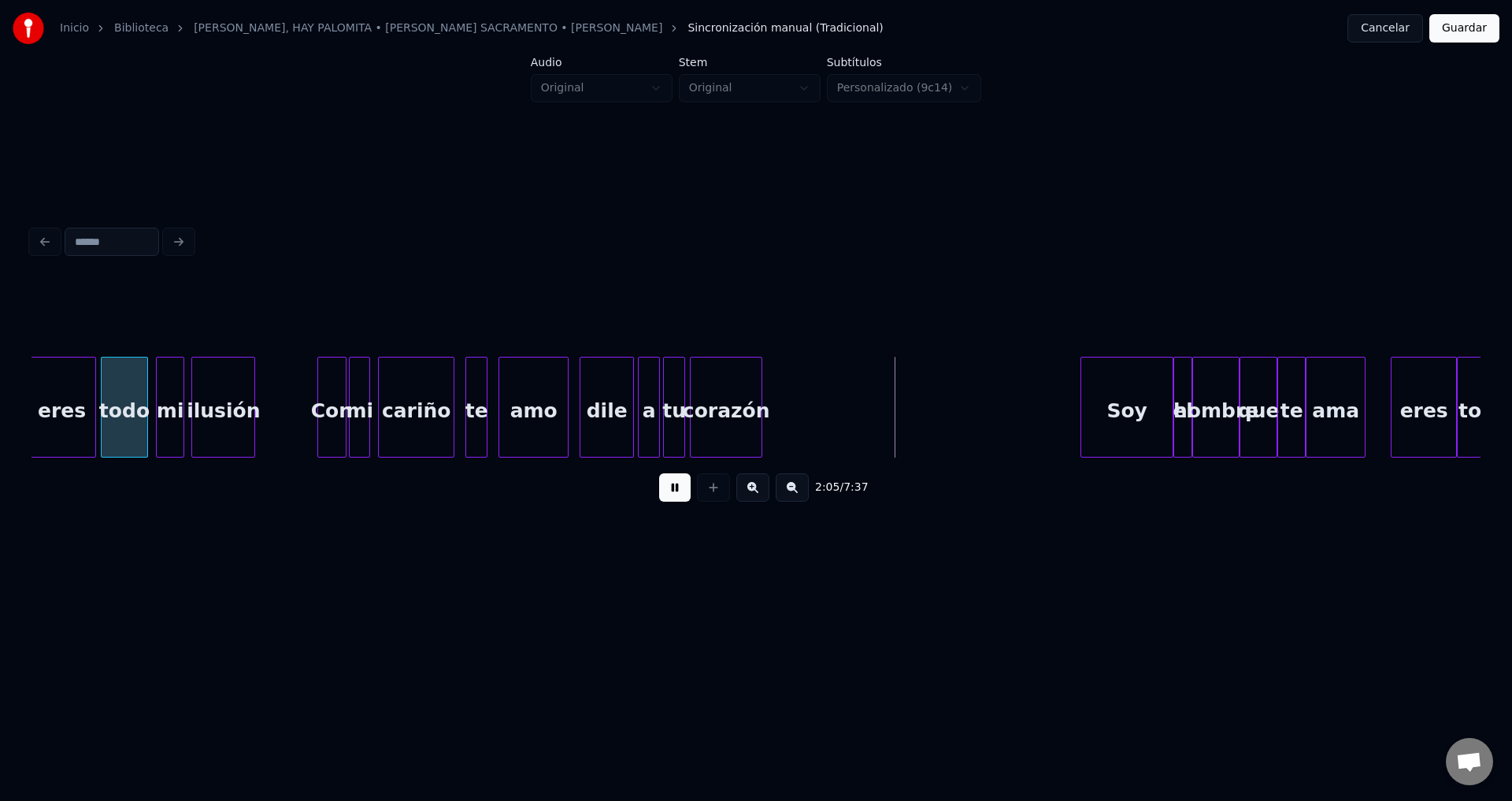
click at [711, 423] on div "corazón" at bounding box center [726, 411] width 71 height 107
click at [849, 406] on div at bounding box center [848, 407] width 5 height 100
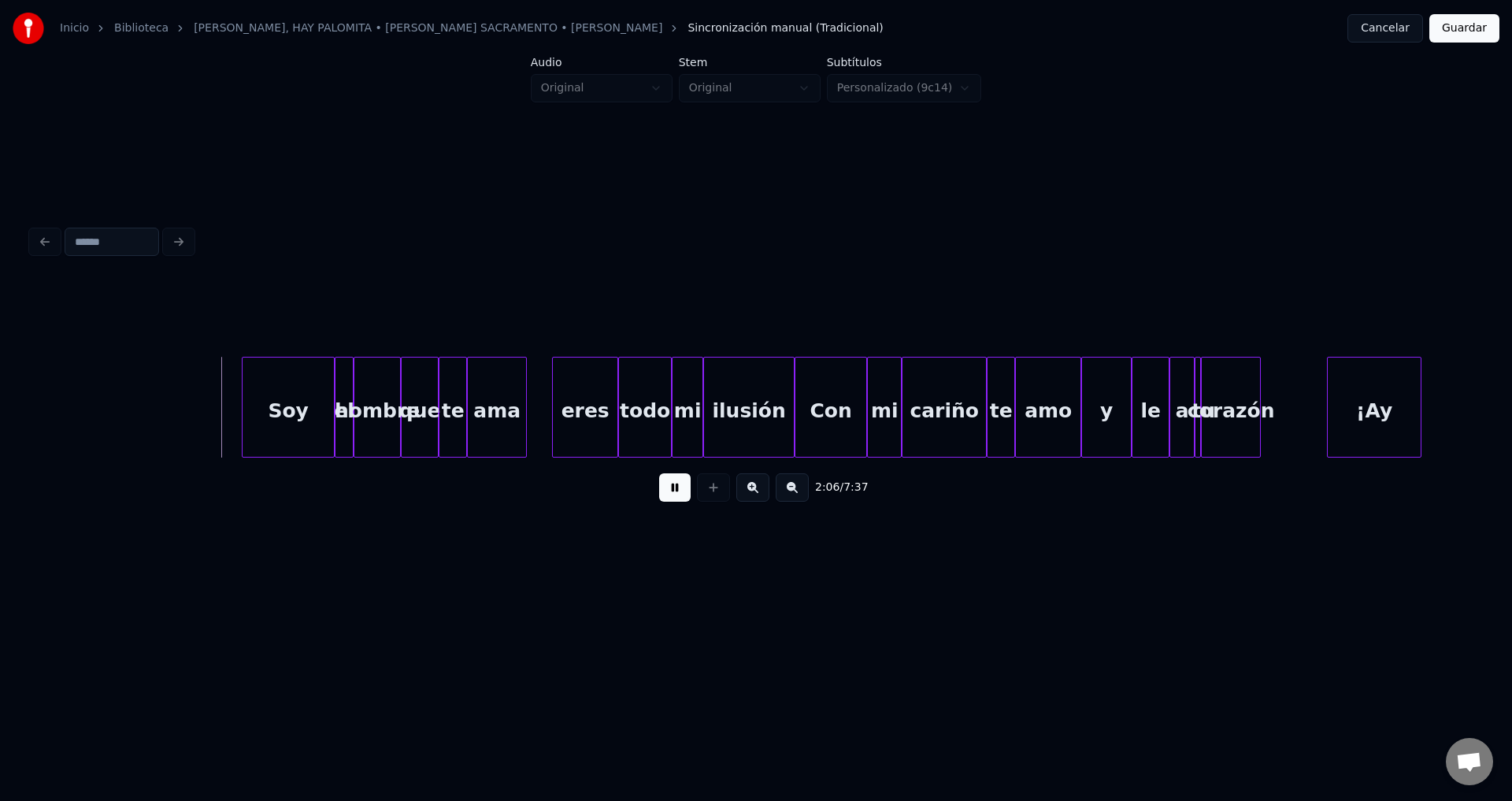
scroll to position [0, 19796]
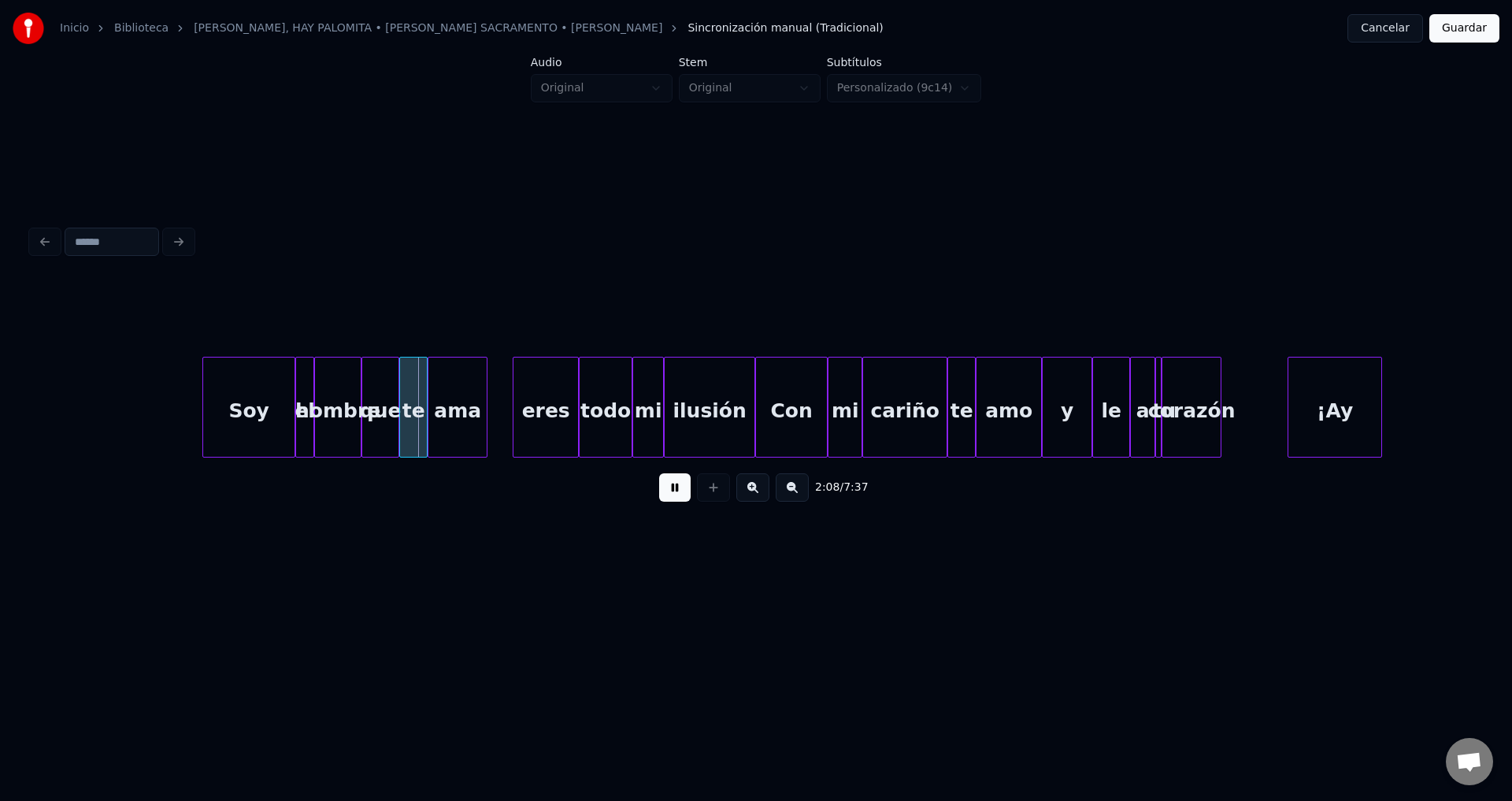
click at [670, 499] on button at bounding box center [675, 488] width 32 height 29
click at [1346, 422] on div "¡Ay" at bounding box center [1334, 411] width 93 height 107
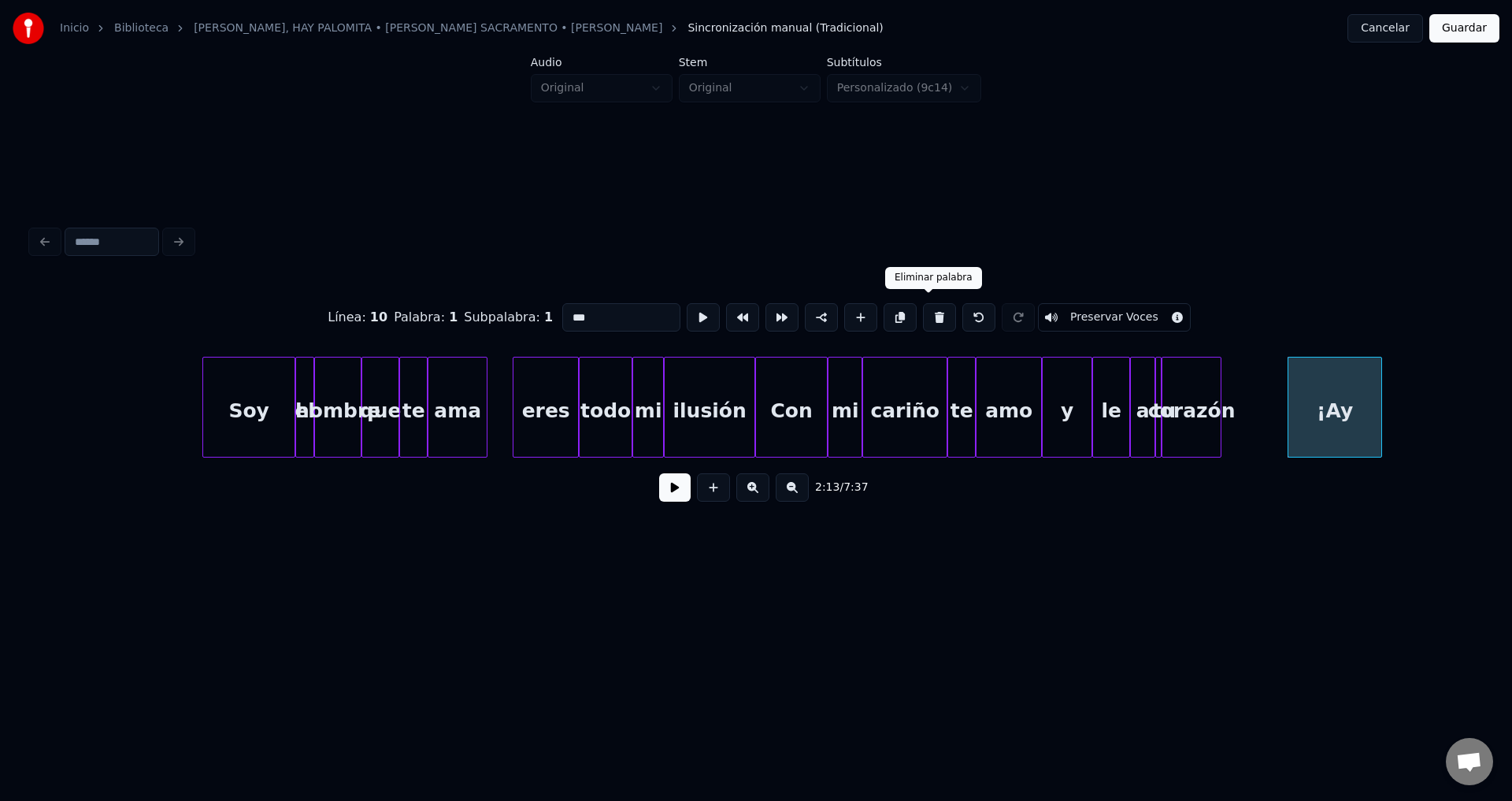
click at [930, 313] on button at bounding box center [939, 318] width 33 height 29
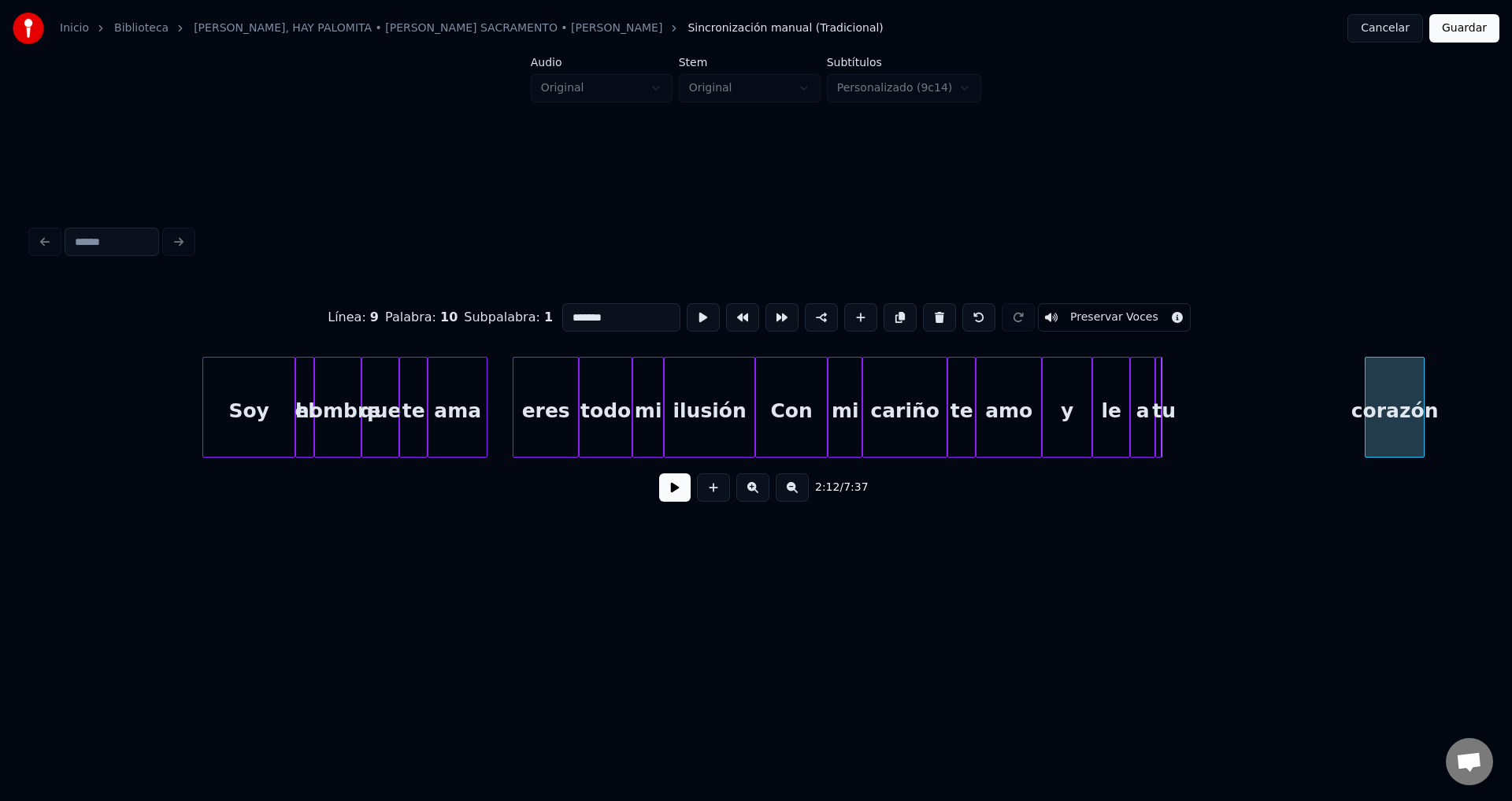
click at [1414, 426] on div "corazón" at bounding box center [1394, 411] width 58 height 107
click at [1270, 424] on div "tu" at bounding box center [1262, 411] width 16 height 107
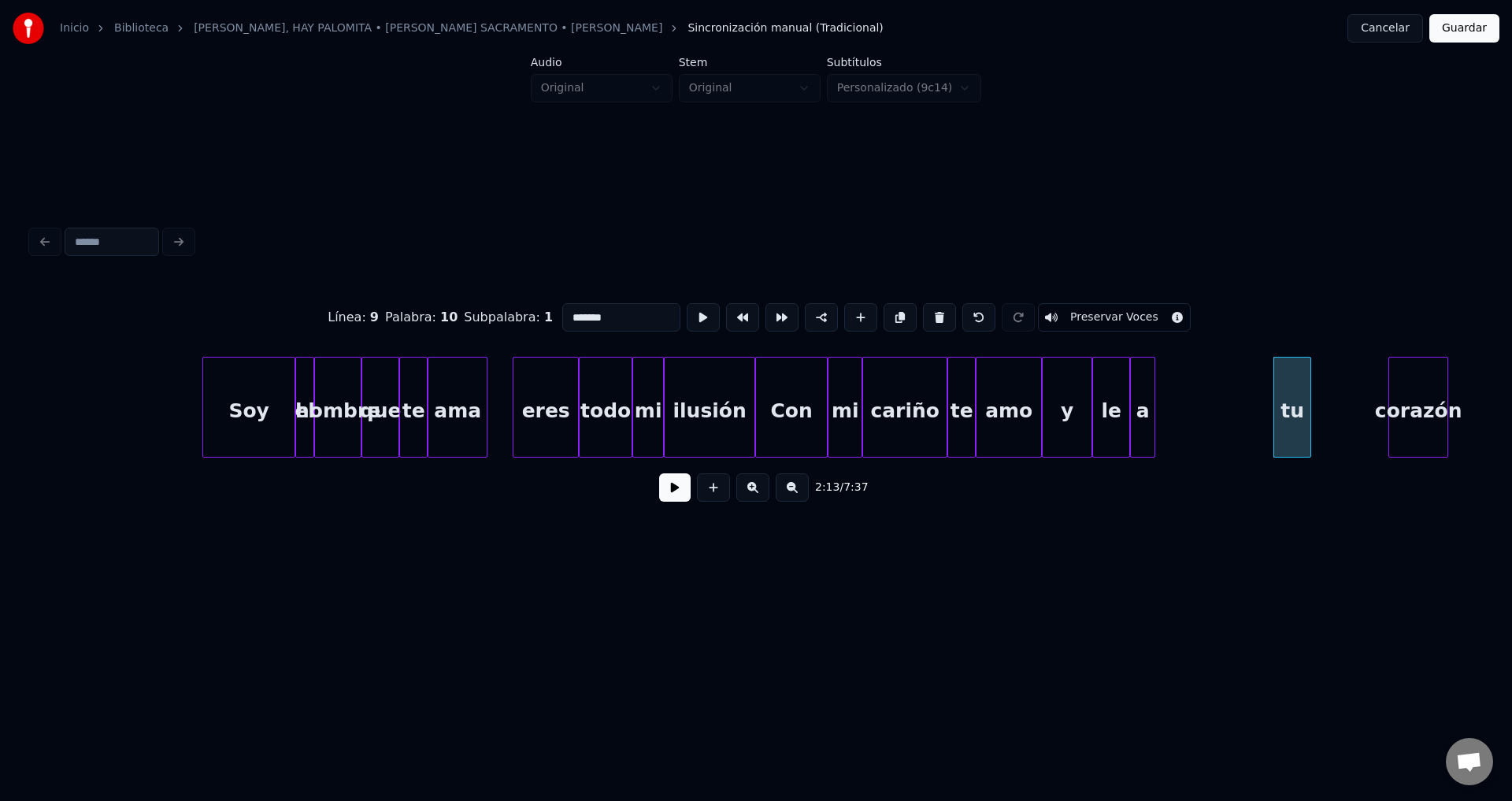
click at [1309, 395] on div at bounding box center [1308, 407] width 5 height 100
click at [1369, 409] on div "tu" at bounding box center [1367, 411] width 36 height 107
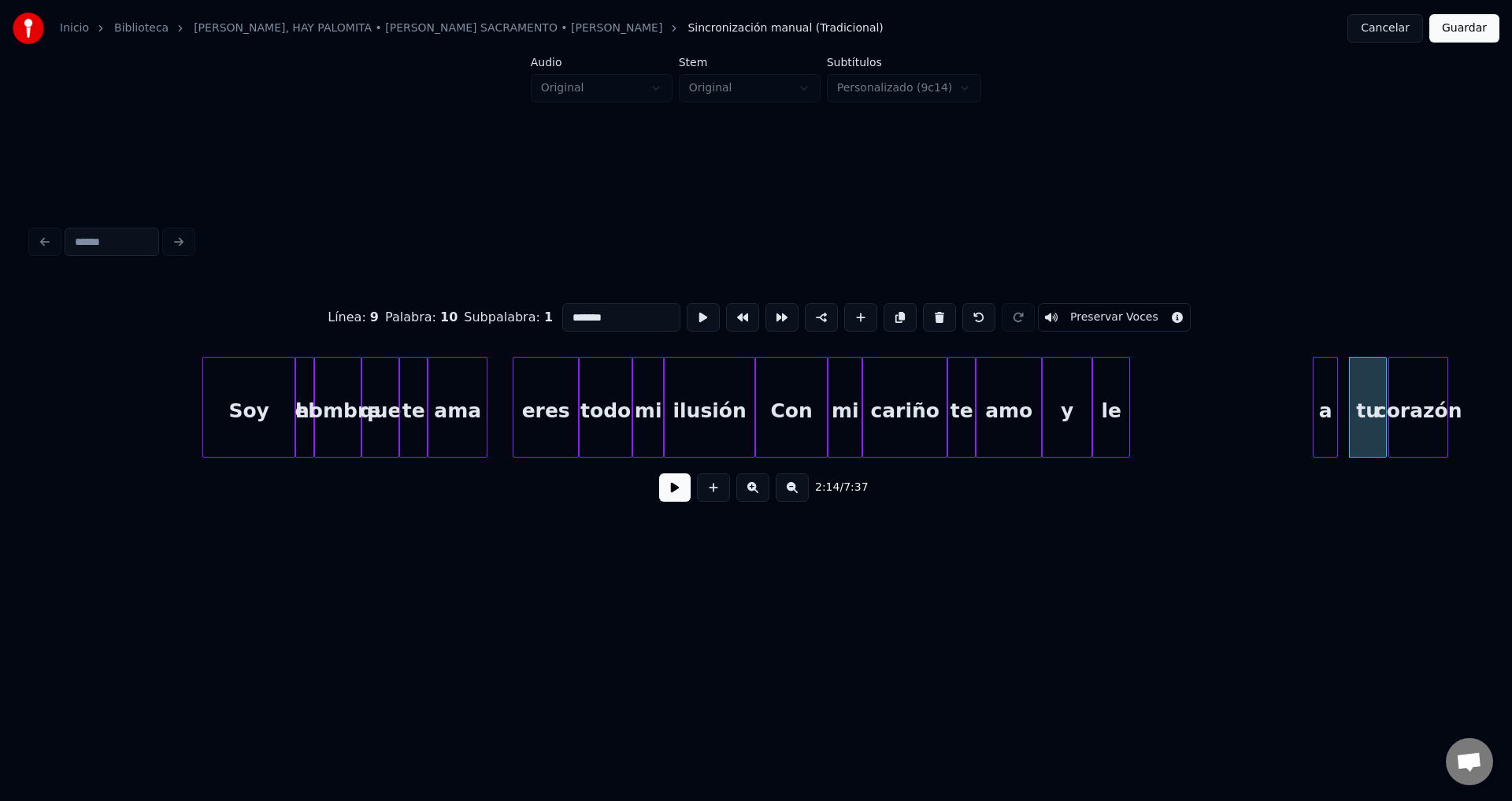
click at [1328, 417] on div "a" at bounding box center [1326, 411] width 24 height 107
click at [1295, 406] on div "le" at bounding box center [1288, 411] width 36 height 107
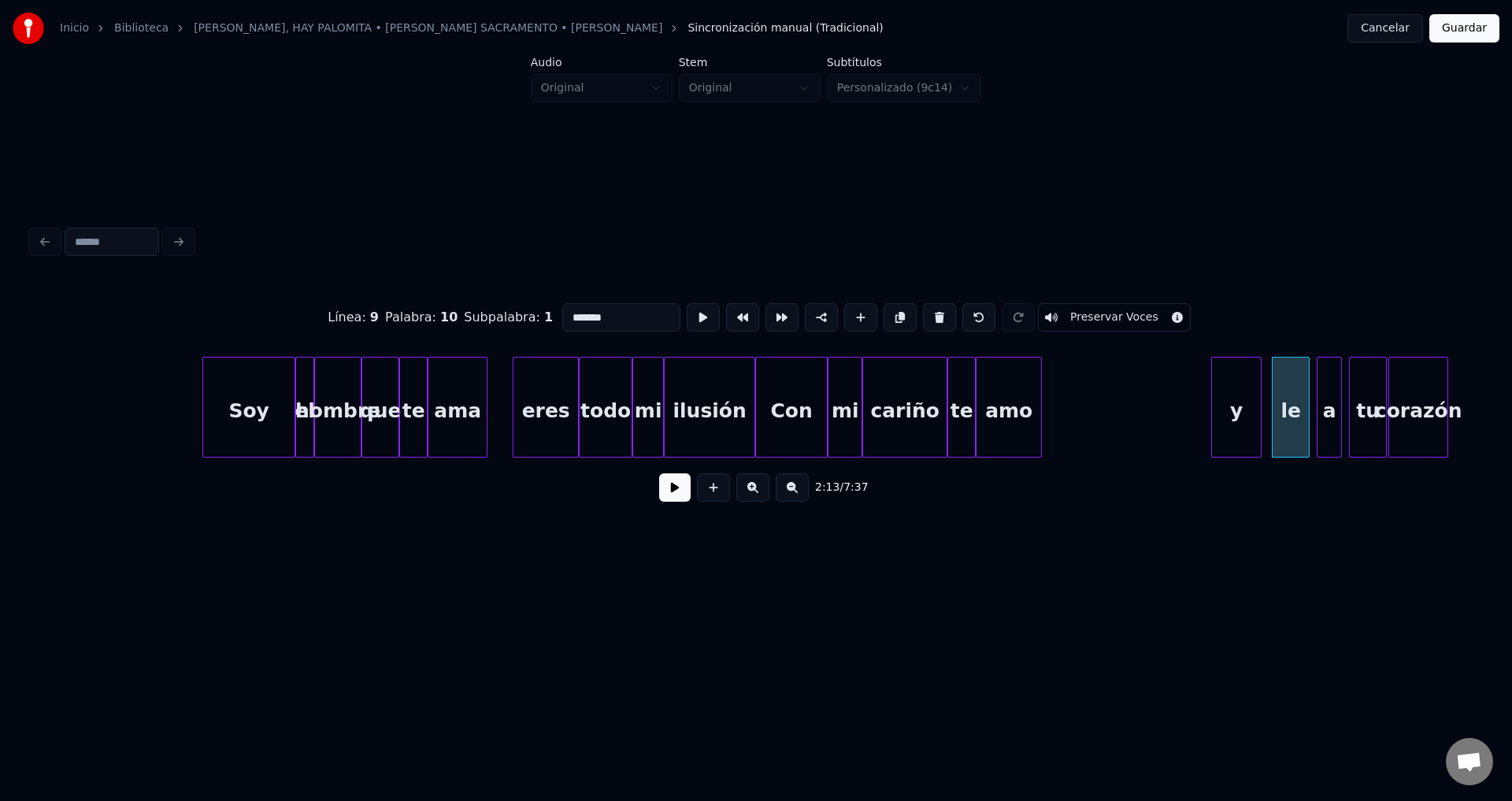
click at [1245, 411] on div "y" at bounding box center [1236, 411] width 49 height 107
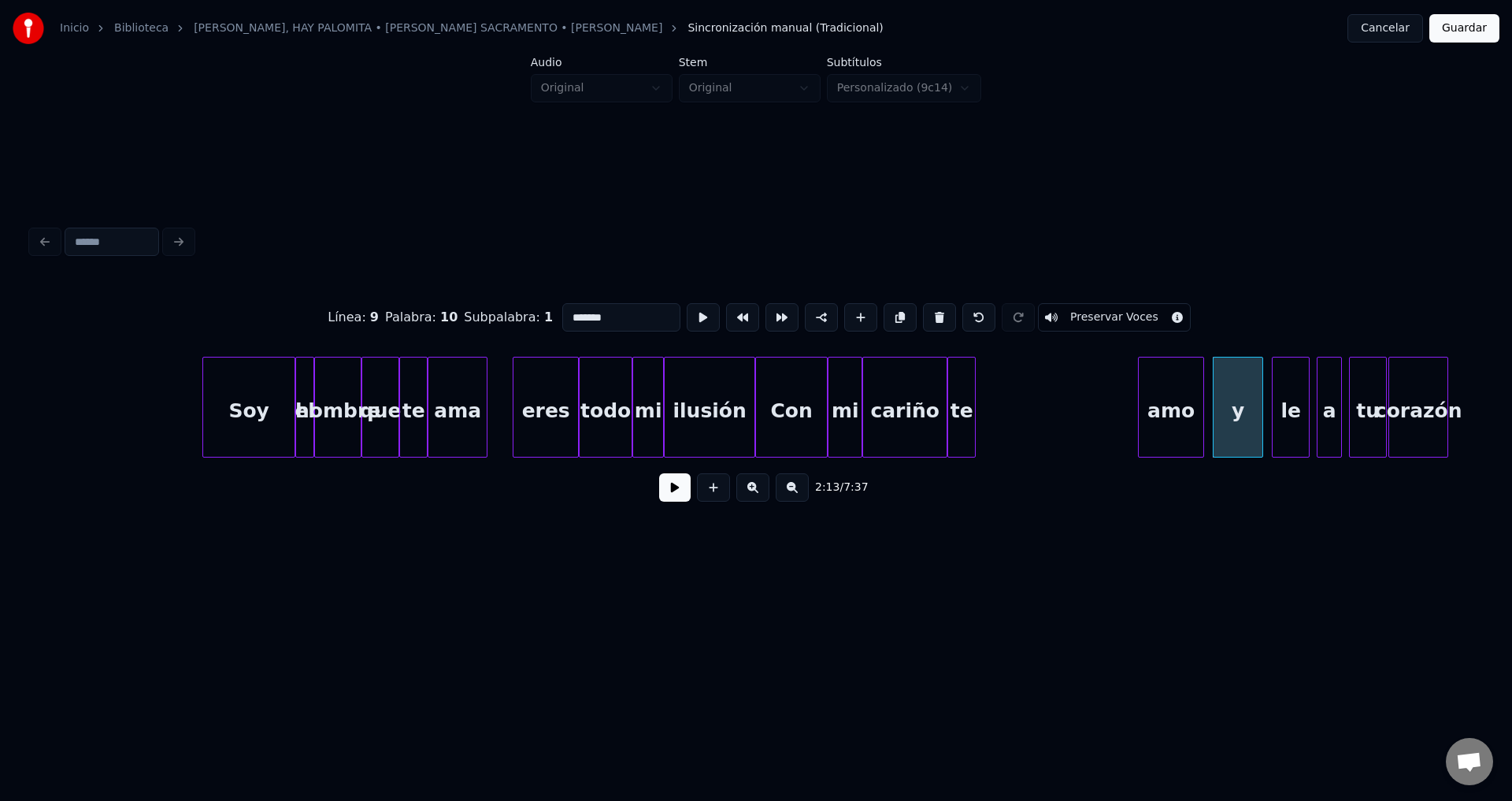
click at [1193, 418] on div "amo" at bounding box center [1170, 411] width 65 height 107
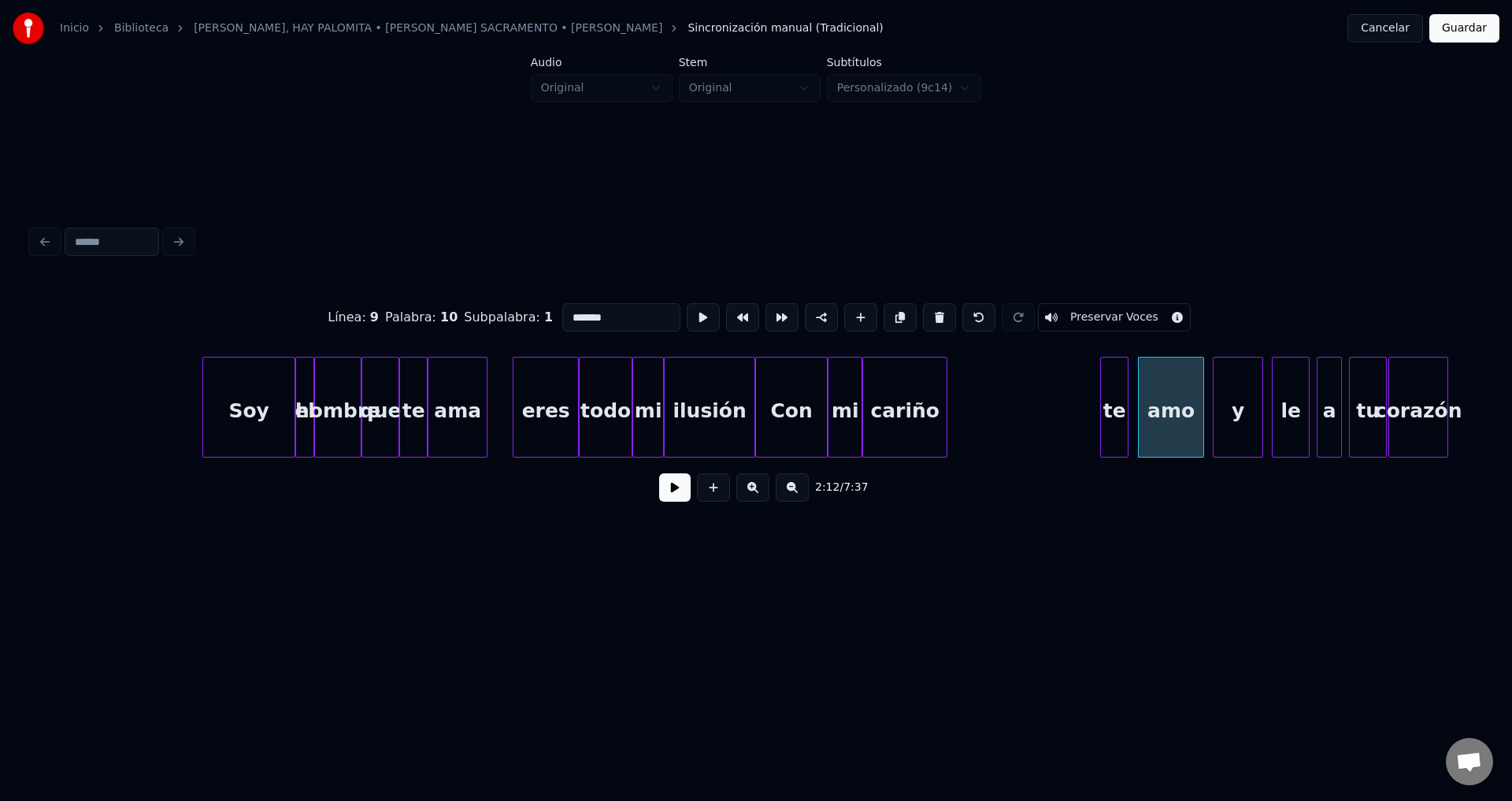
click at [1121, 421] on div "te" at bounding box center [1114, 411] width 27 height 107
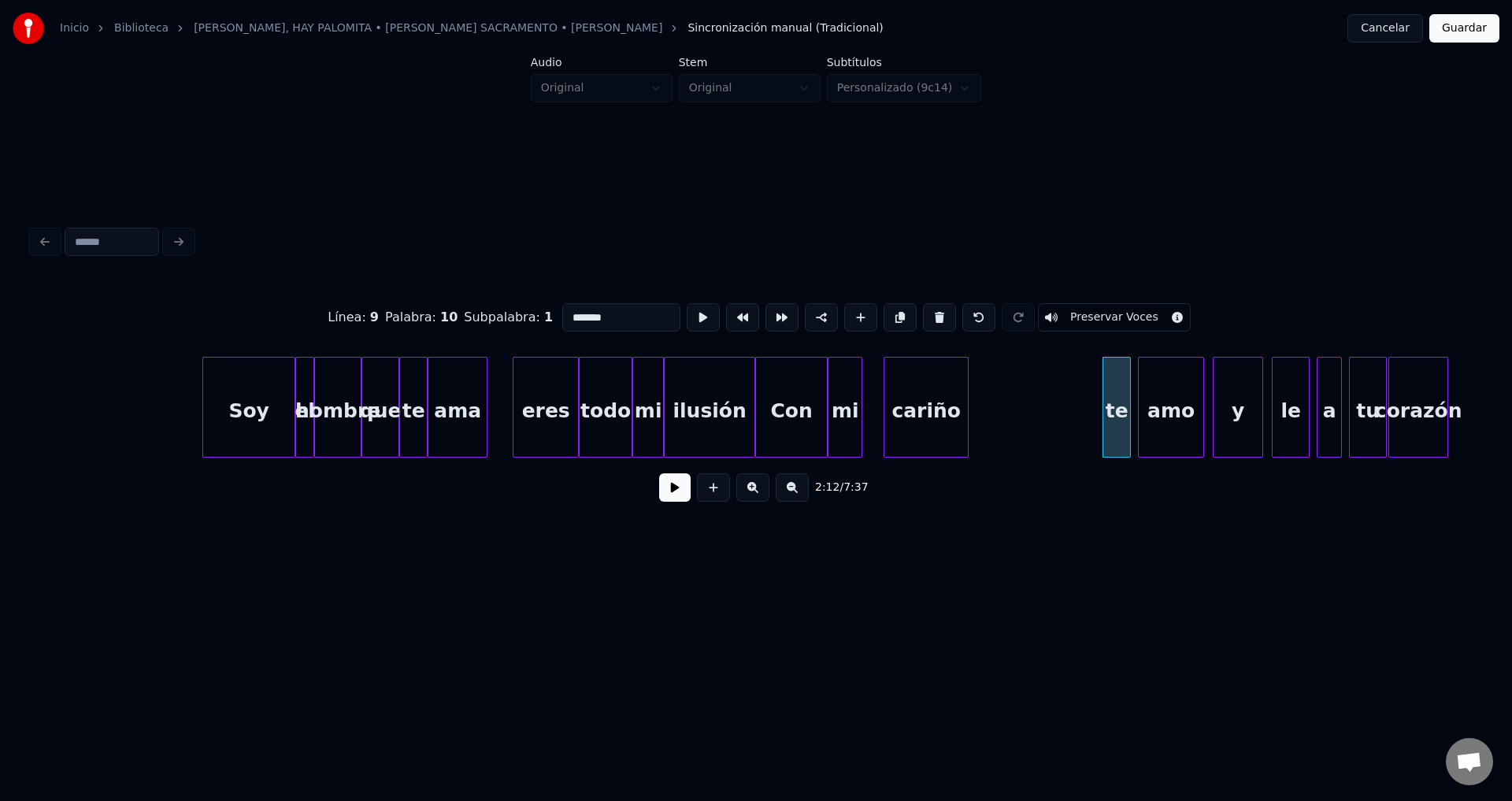
click at [968, 421] on div "cariño" at bounding box center [926, 411] width 84 height 107
click at [983, 414] on div at bounding box center [981, 407] width 5 height 100
click at [1055, 418] on div "cariño" at bounding box center [1061, 411] width 58 height 107
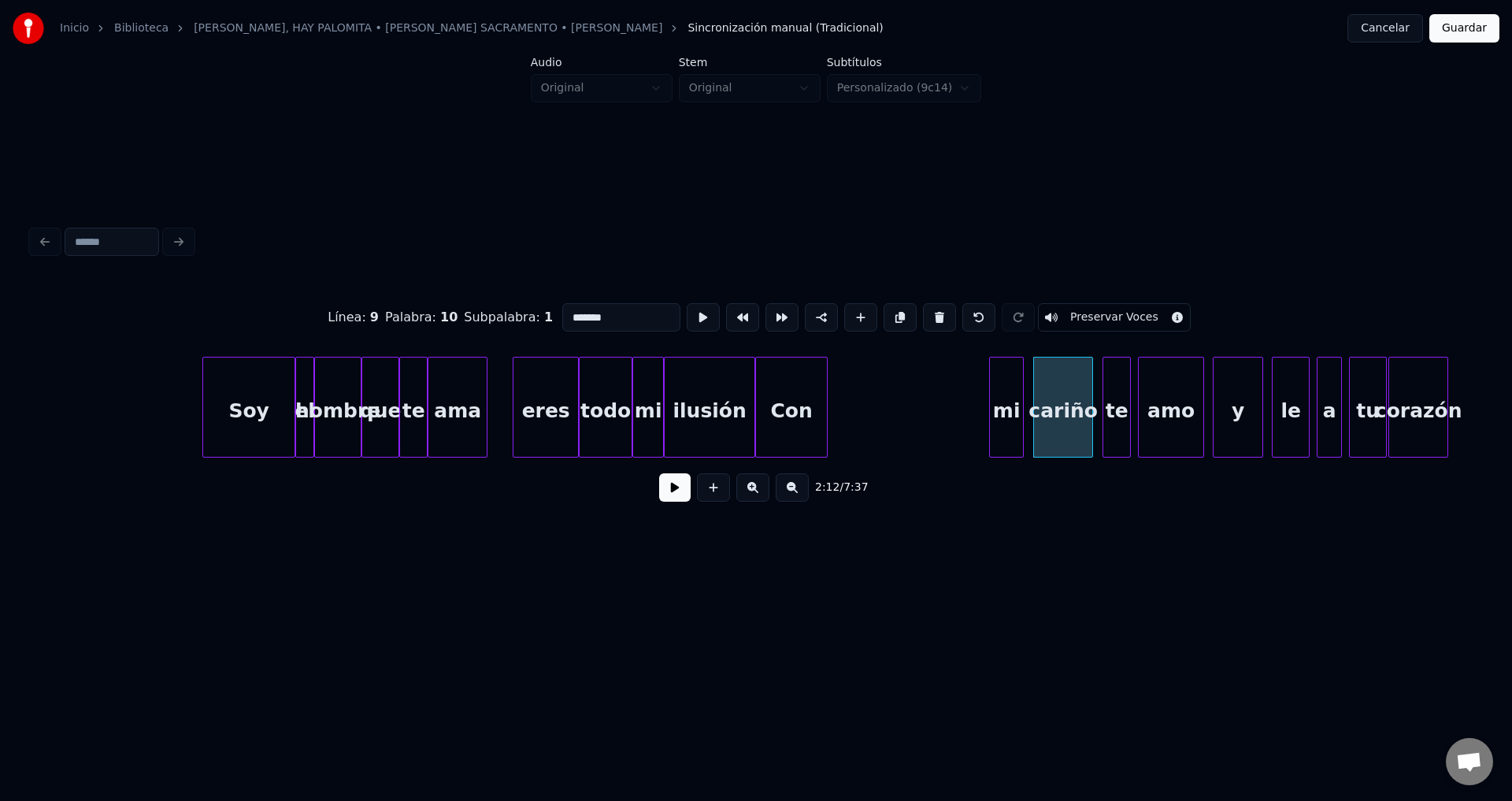
click at [1011, 411] on div "mi" at bounding box center [1006, 411] width 33 height 107
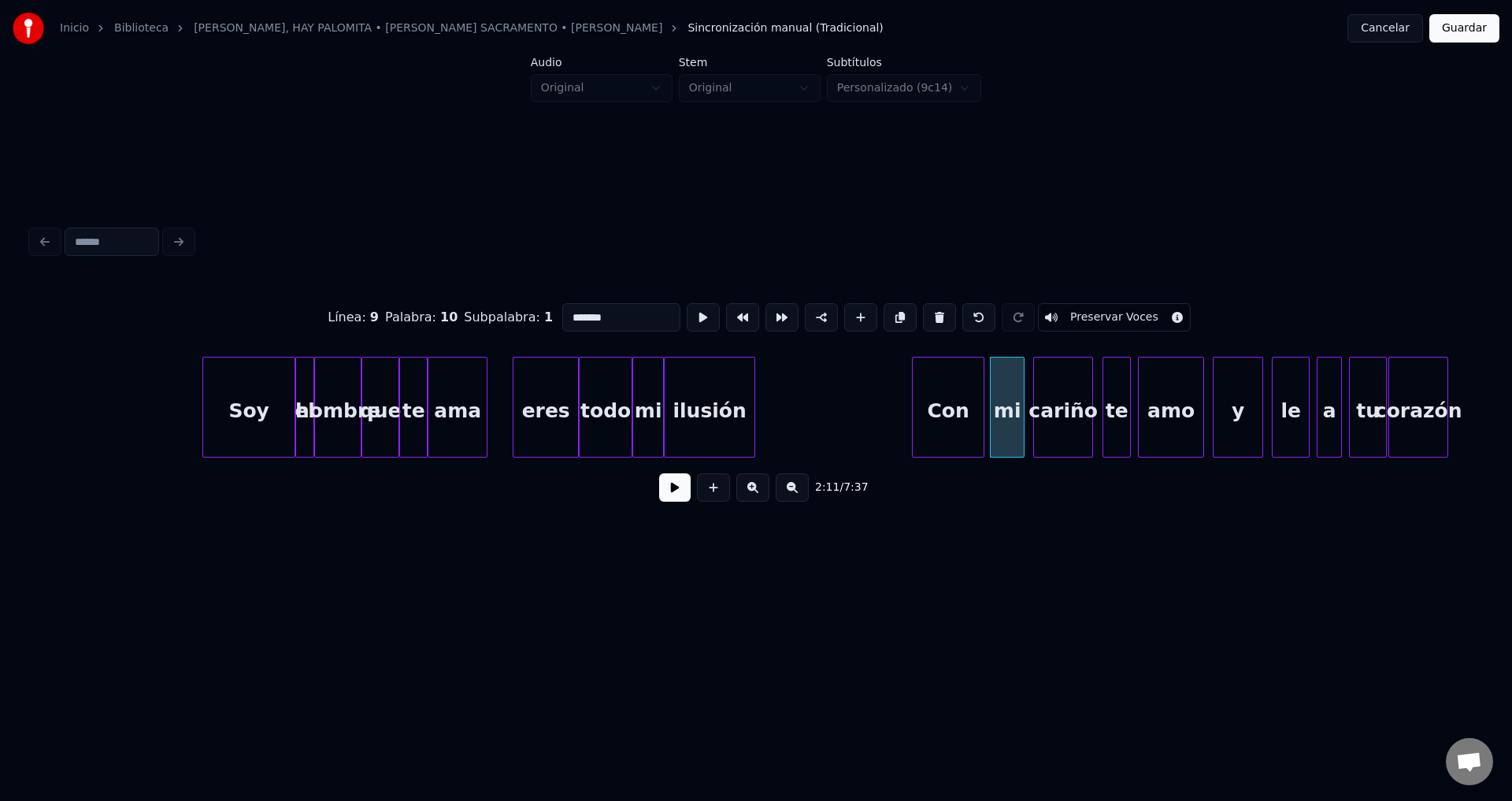
click at [958, 412] on div "Con" at bounding box center [947, 411] width 71 height 107
click at [941, 403] on div at bounding box center [938, 407] width 5 height 100
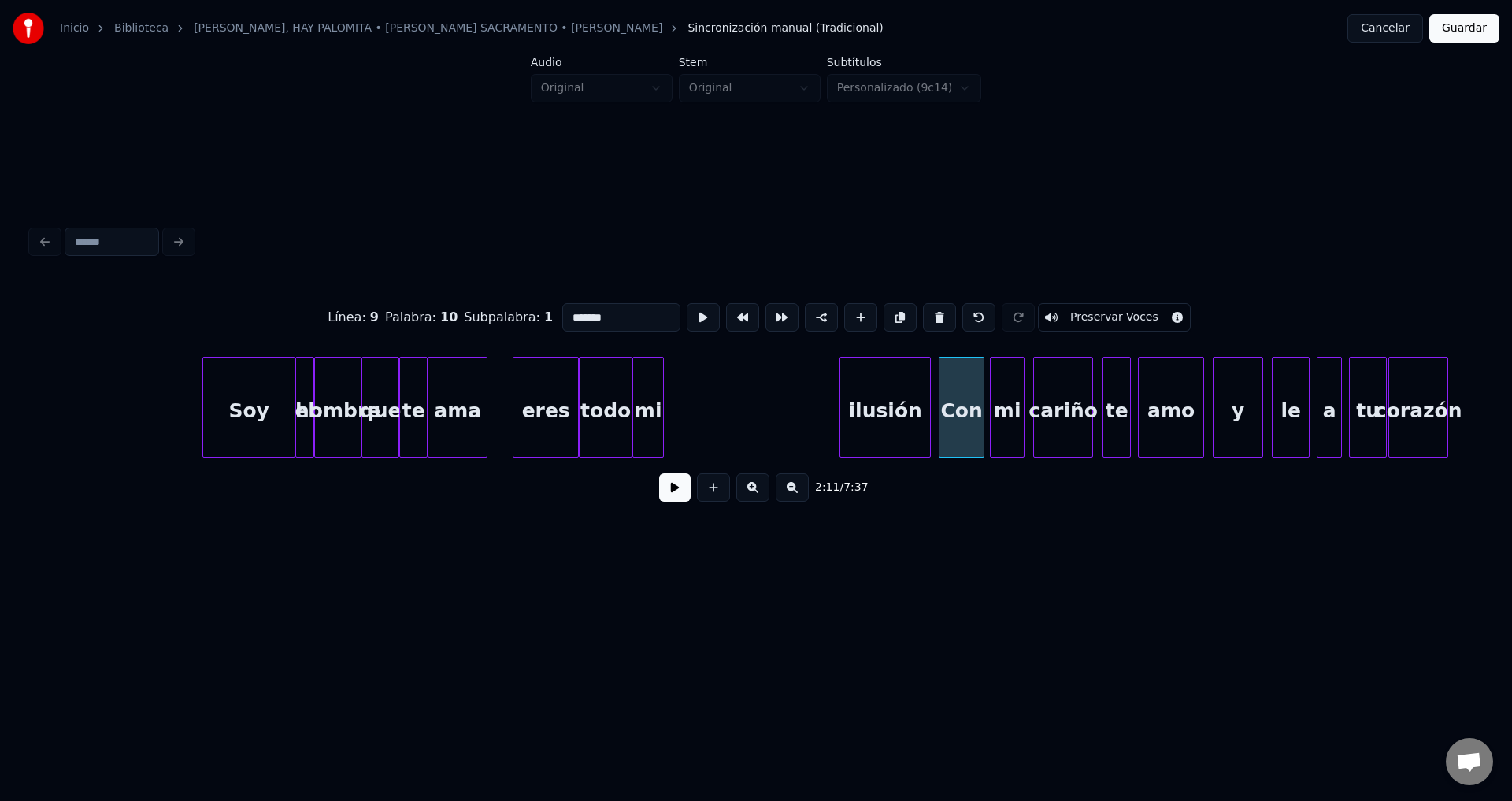
click at [899, 414] on div "ilusión" at bounding box center [885, 411] width 90 height 107
click at [880, 410] on div at bounding box center [878, 407] width 5 height 100
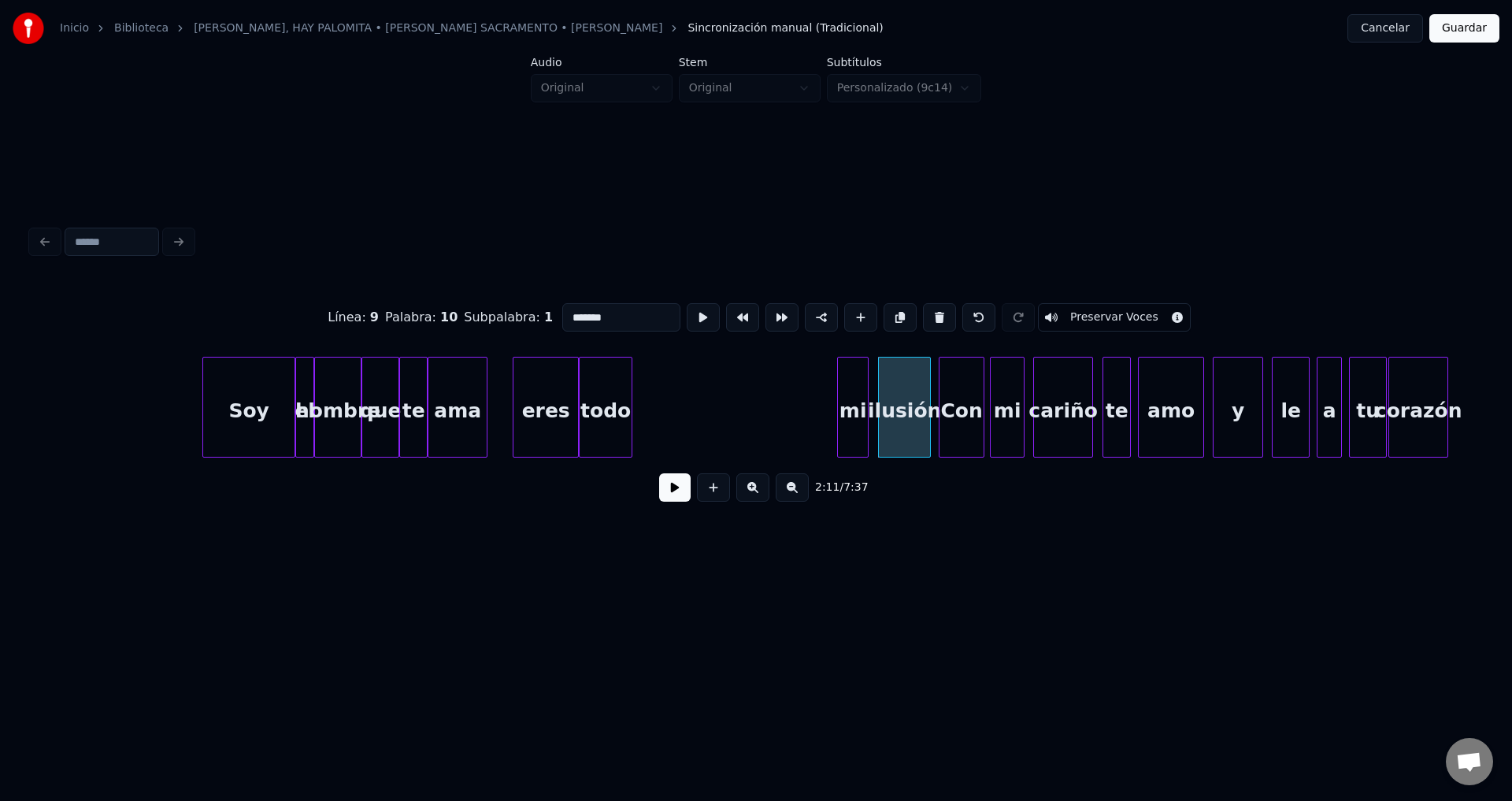
click at [856, 414] on div "mi" at bounding box center [853, 411] width 30 height 107
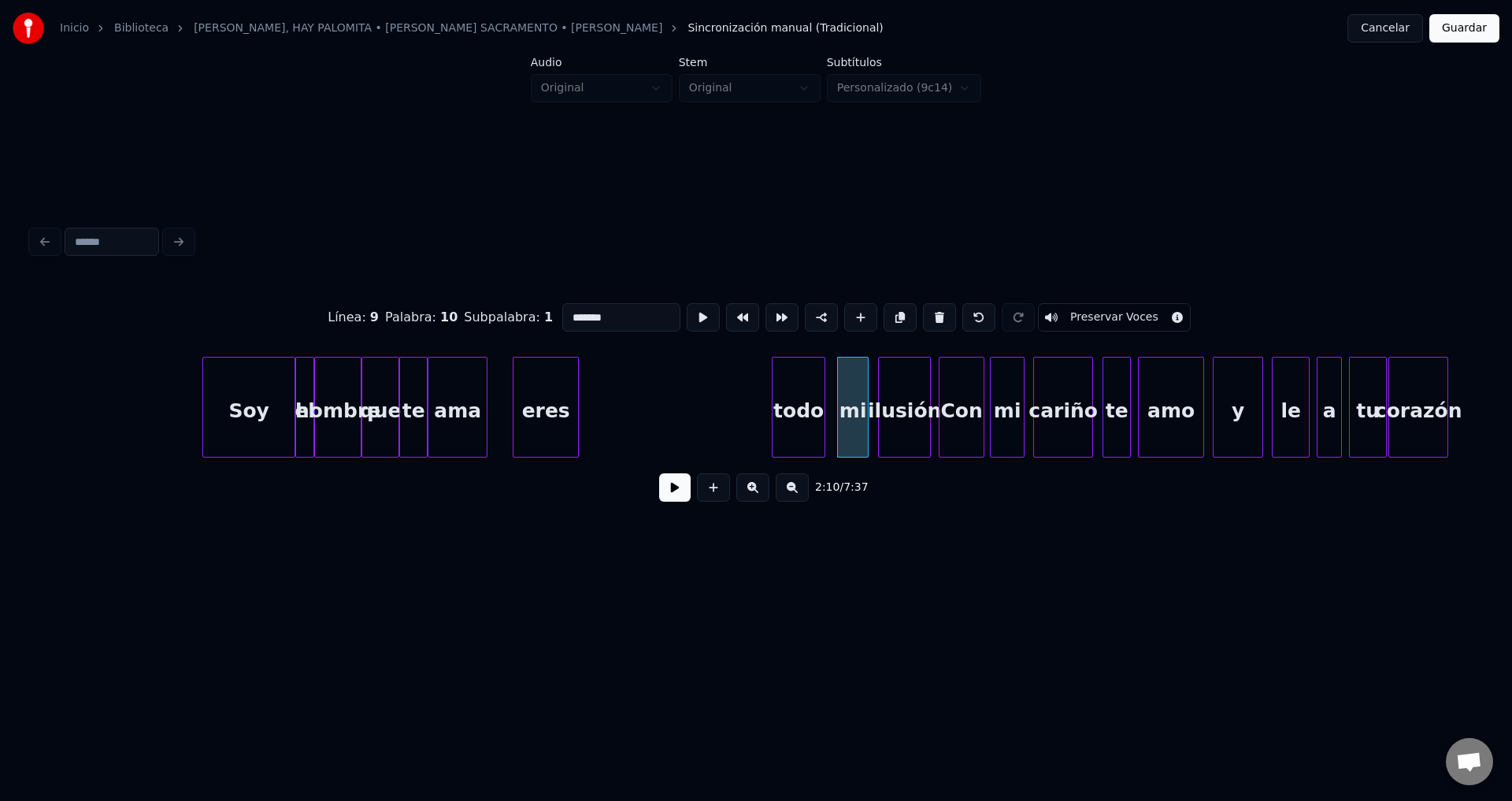
click at [799, 418] on div "todo" at bounding box center [798, 411] width 52 height 107
click at [780, 404] on div at bounding box center [781, 407] width 5 height 100
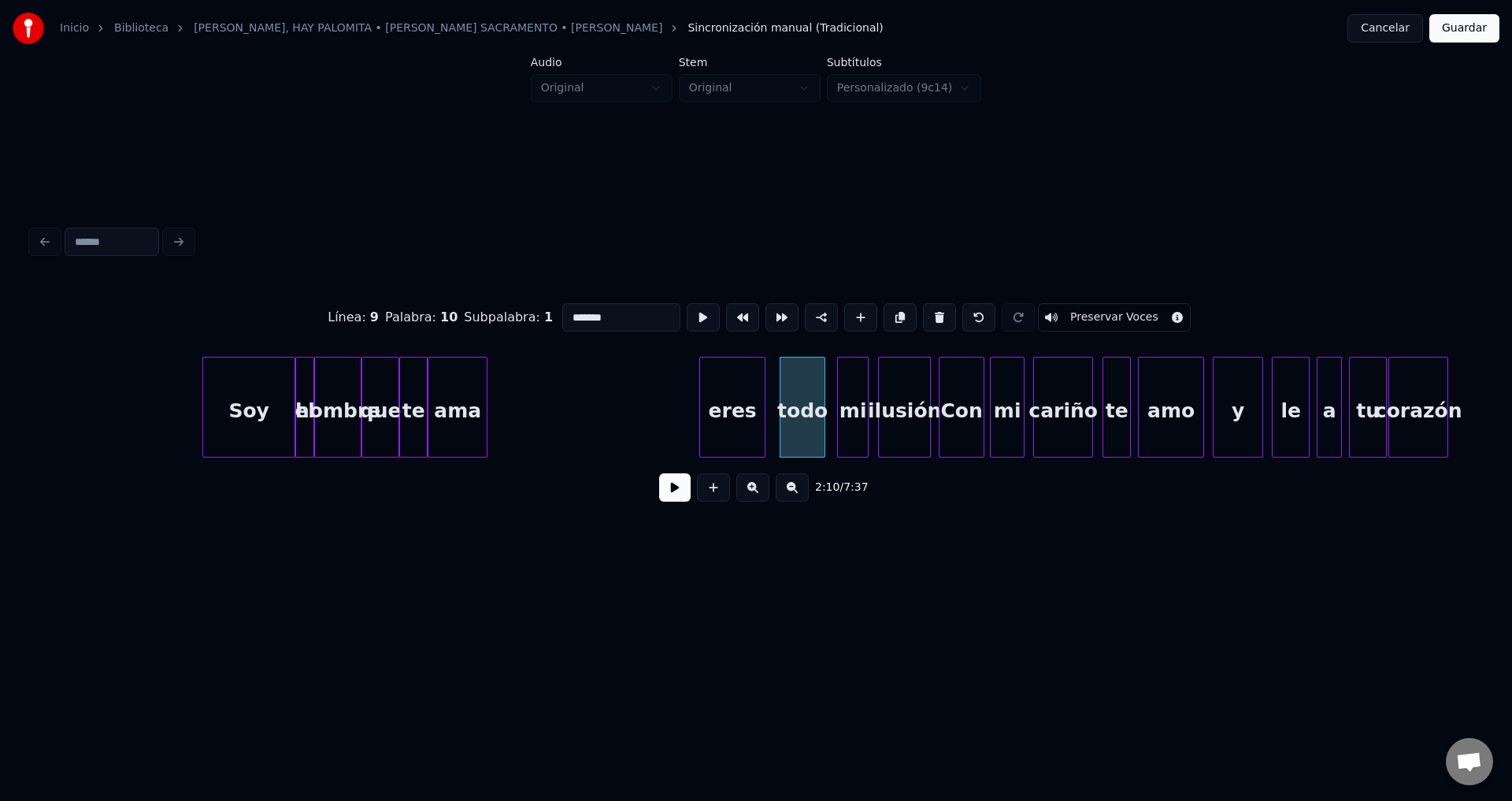
click at [744, 413] on div "eres" at bounding box center [732, 411] width 65 height 107
click at [708, 407] on div "eres" at bounding box center [732, 411] width 65 height 107
type input "****"
click at [722, 406] on div at bounding box center [722, 407] width 5 height 100
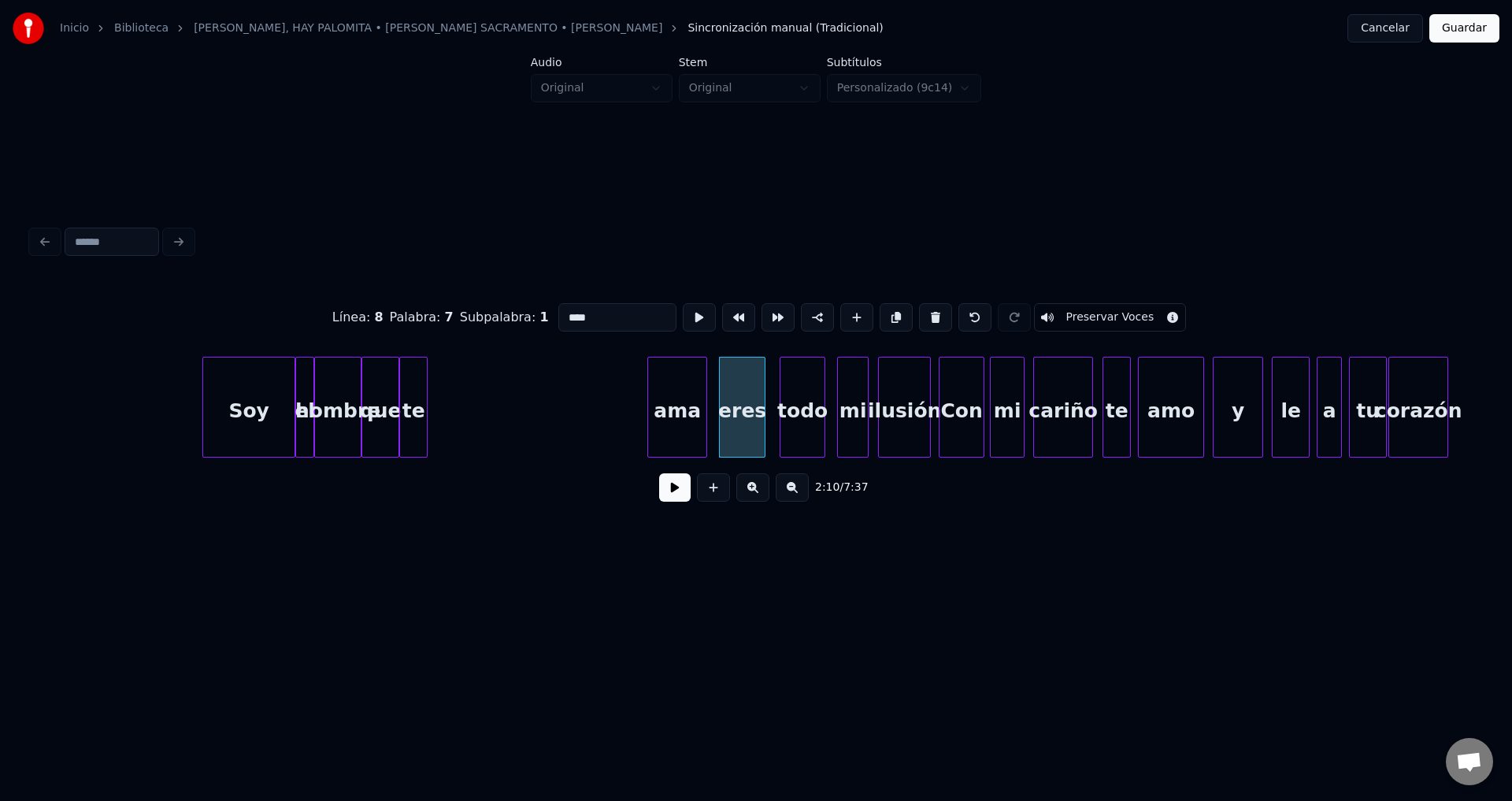
click at [693, 413] on div "ama" at bounding box center [676, 411] width 58 height 107
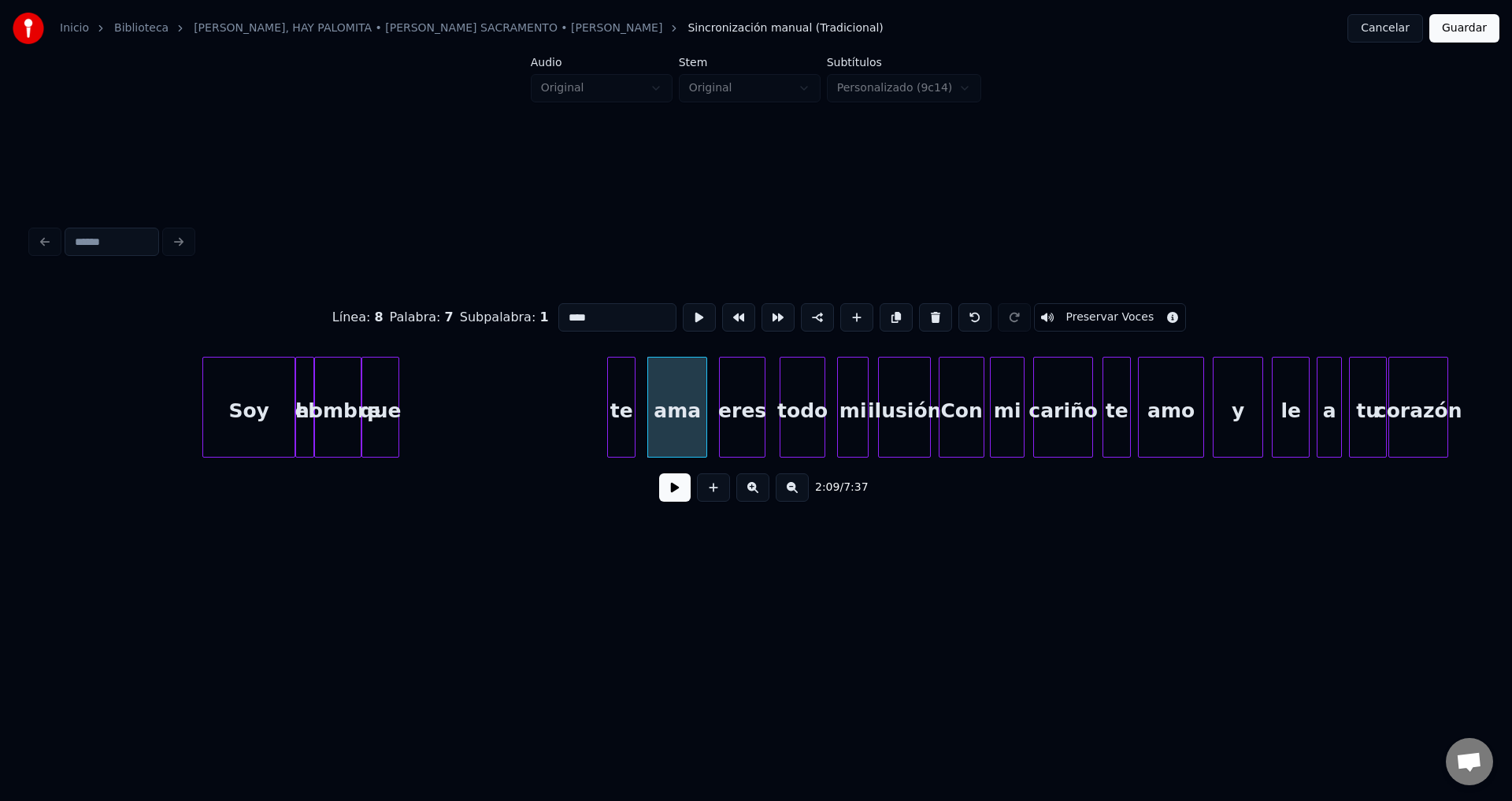
click at [626, 414] on div "te" at bounding box center [621, 411] width 27 height 107
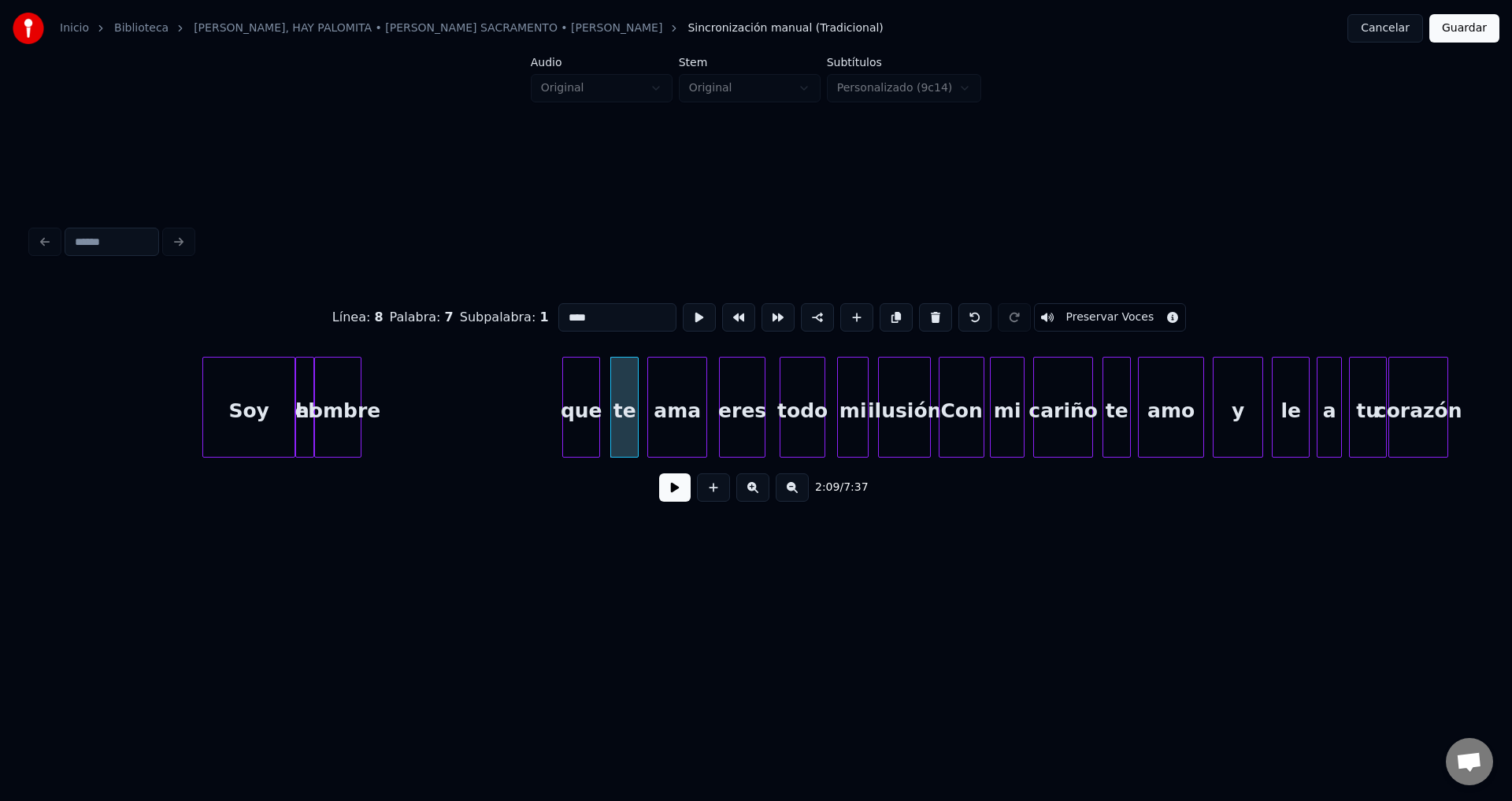
click at [582, 417] on div "que" at bounding box center [581, 411] width 36 height 107
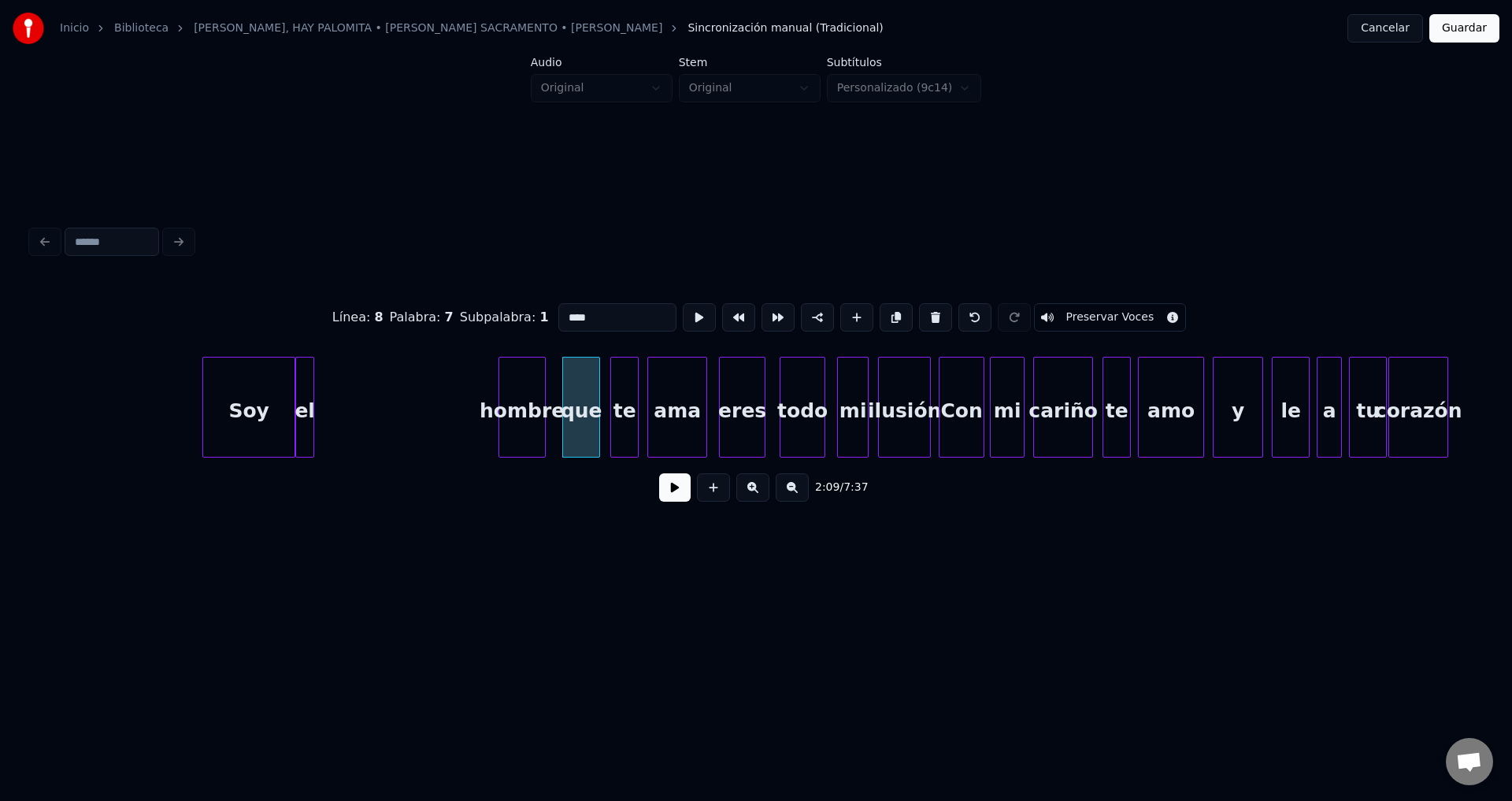
click at [535, 415] on div "hombre" at bounding box center [522, 411] width 45 height 107
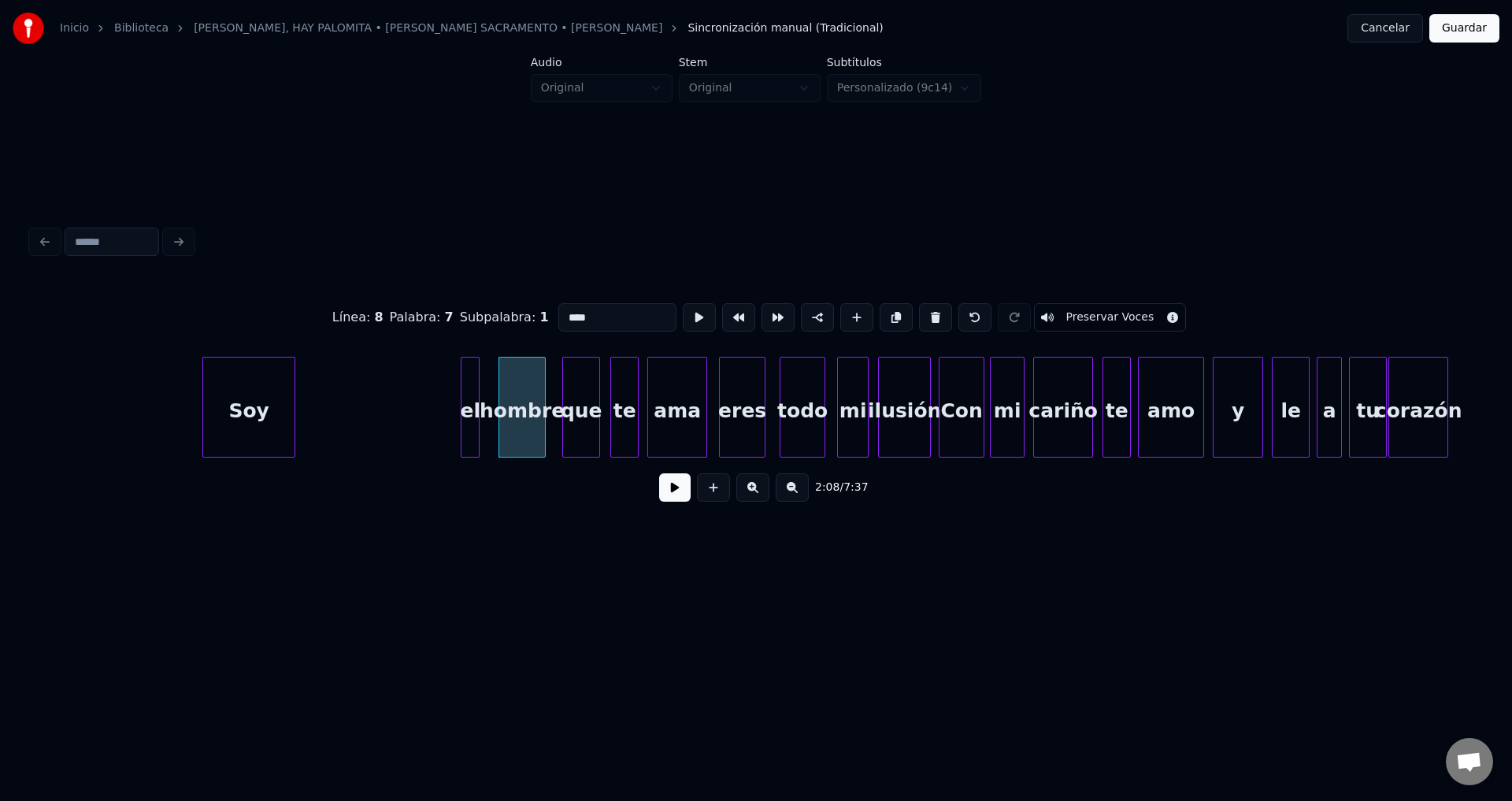
click at [470, 414] on div "el" at bounding box center [470, 411] width 18 height 107
click at [354, 400] on div "Soy" at bounding box center [323, 411] width 92 height 107
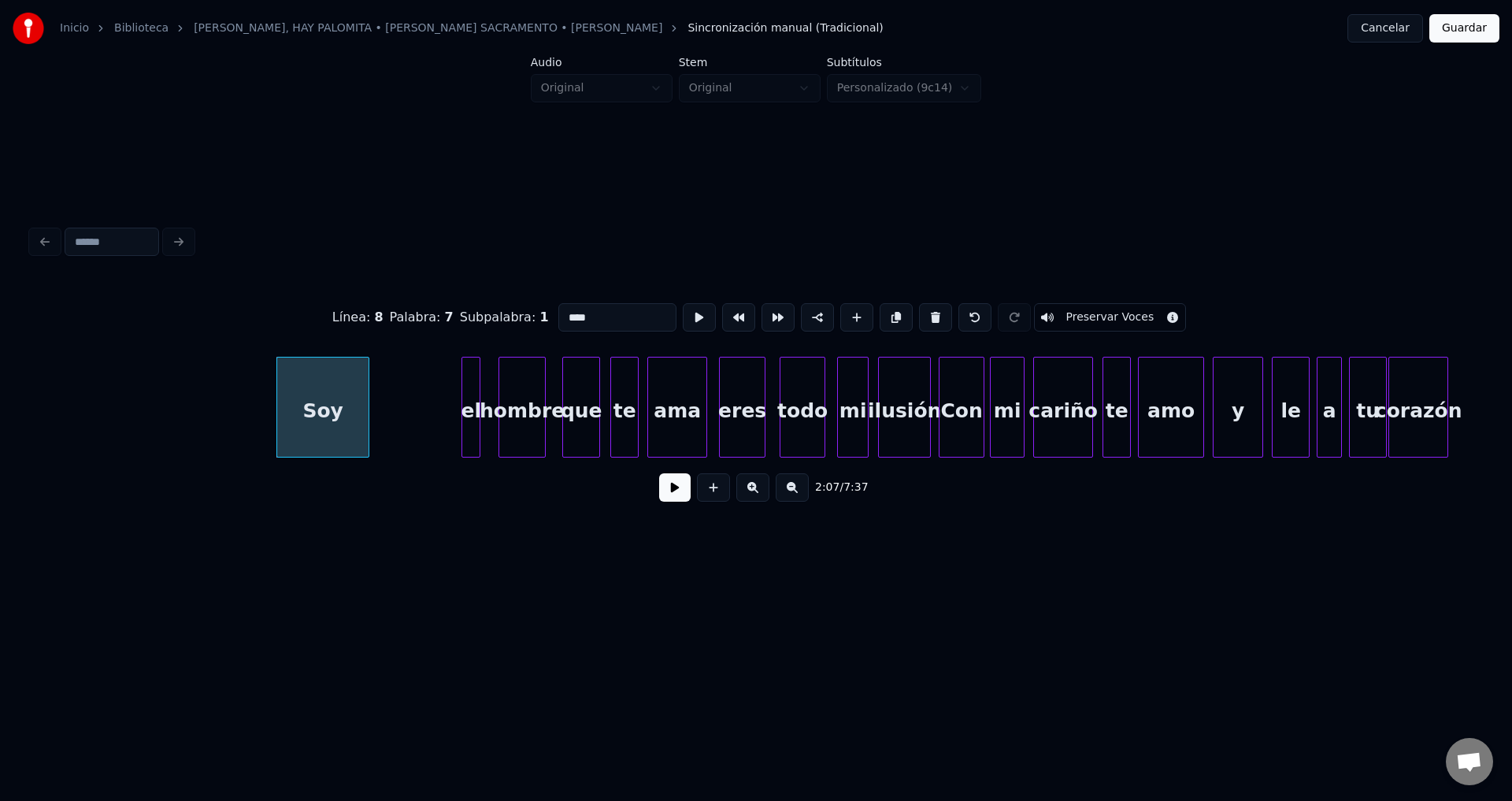
click at [663, 500] on button at bounding box center [675, 488] width 32 height 29
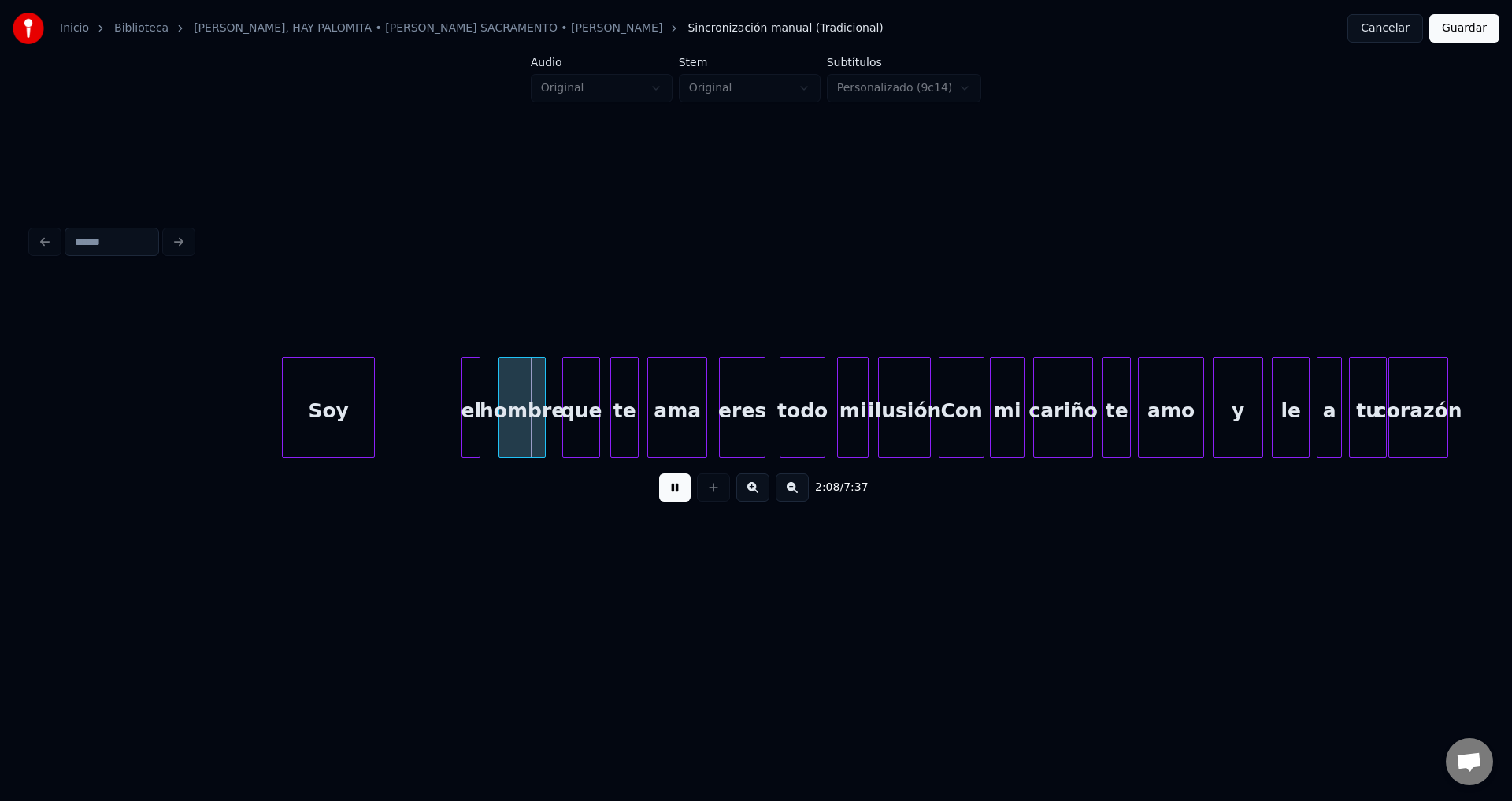
click at [351, 398] on div "Soy" at bounding box center [328, 411] width 92 height 107
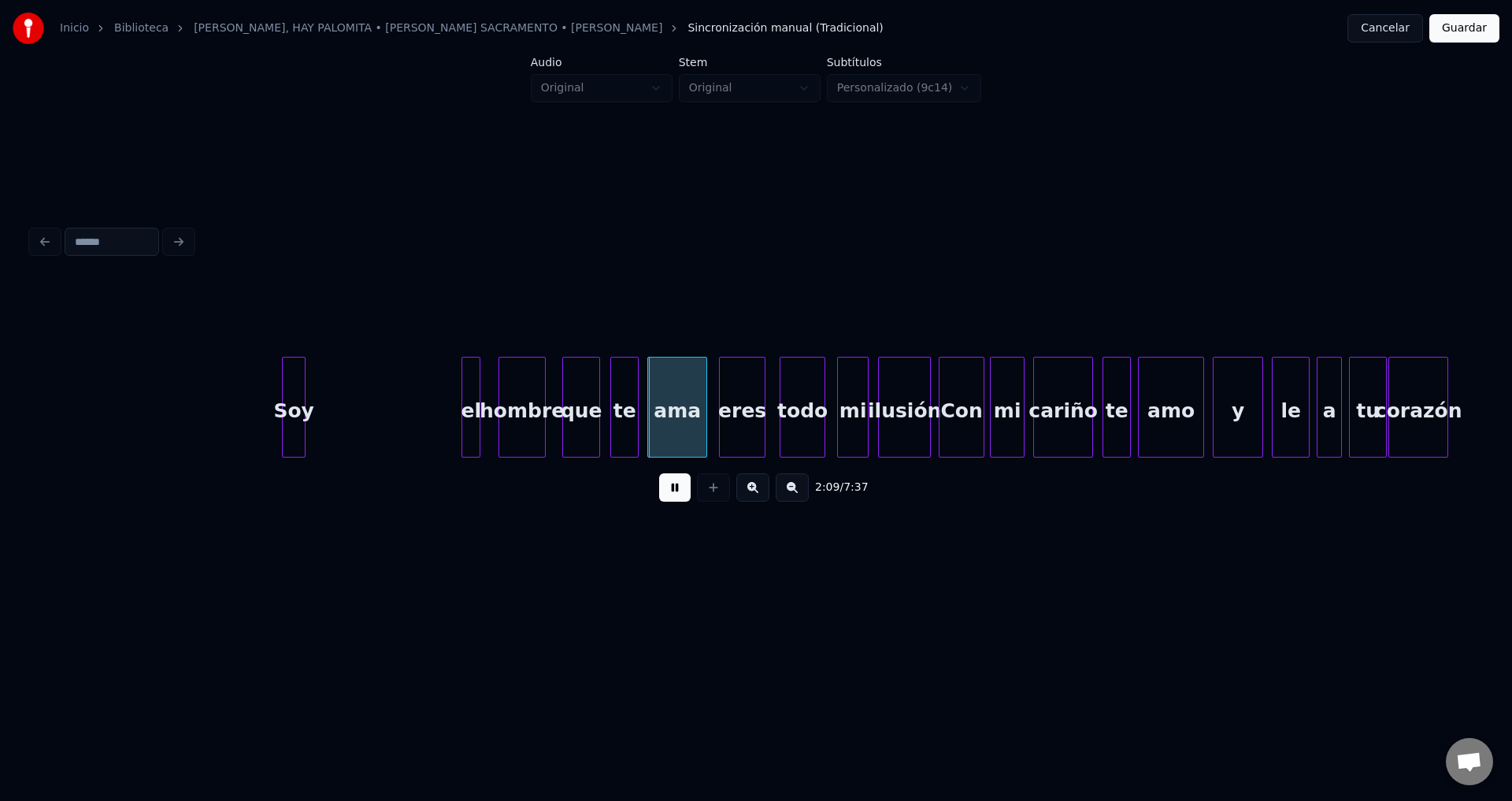
click at [303, 408] on div at bounding box center [303, 407] width 5 height 100
click at [322, 406] on div "el" at bounding box center [320, 411] width 18 height 107
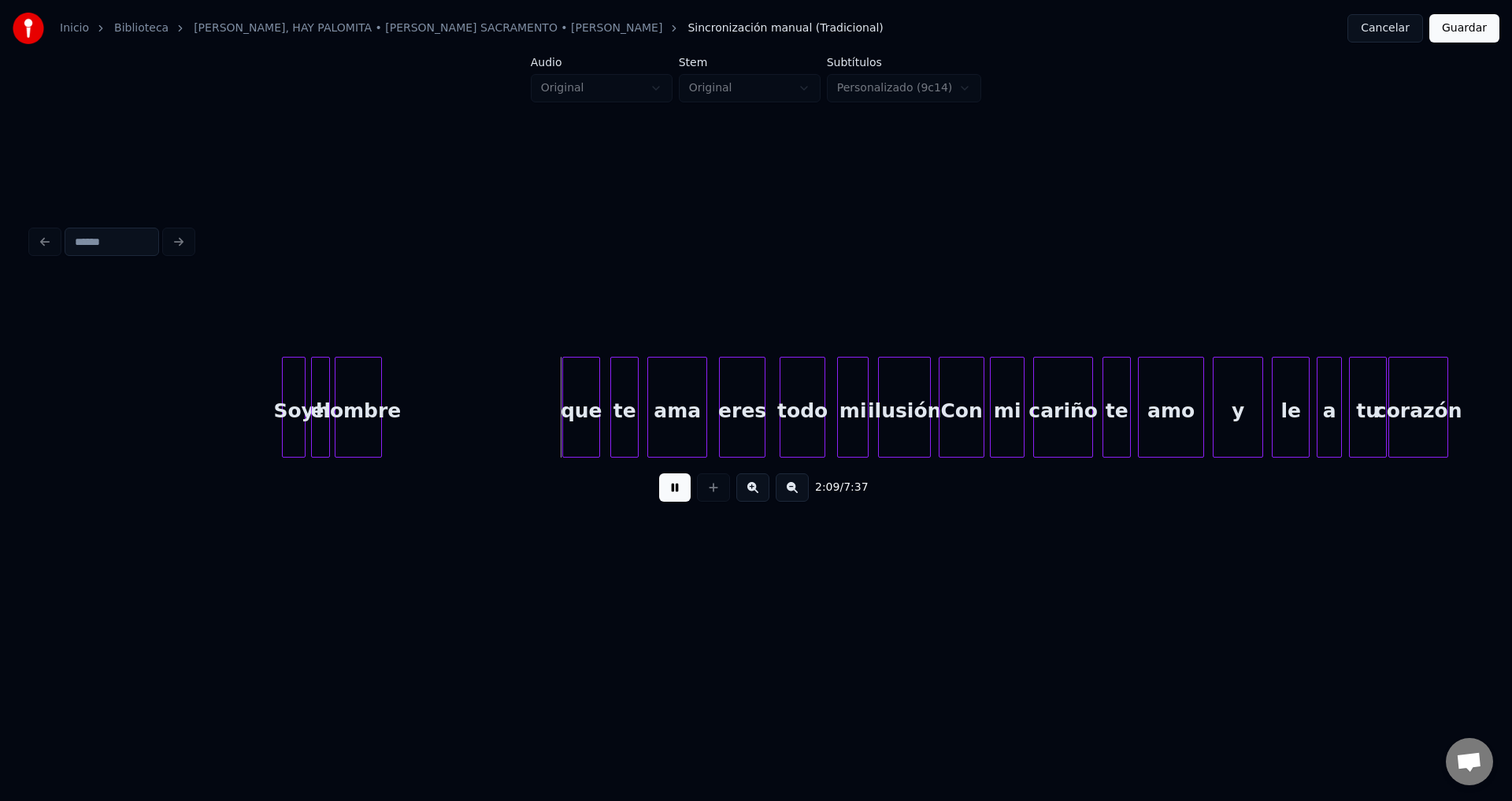
click at [357, 416] on div "hombre" at bounding box center [358, 411] width 45 height 107
click at [394, 402] on div at bounding box center [393, 407] width 5 height 100
click at [417, 423] on div "que" at bounding box center [416, 411] width 36 height 107
click at [413, 410] on div at bounding box center [415, 407] width 5 height 100
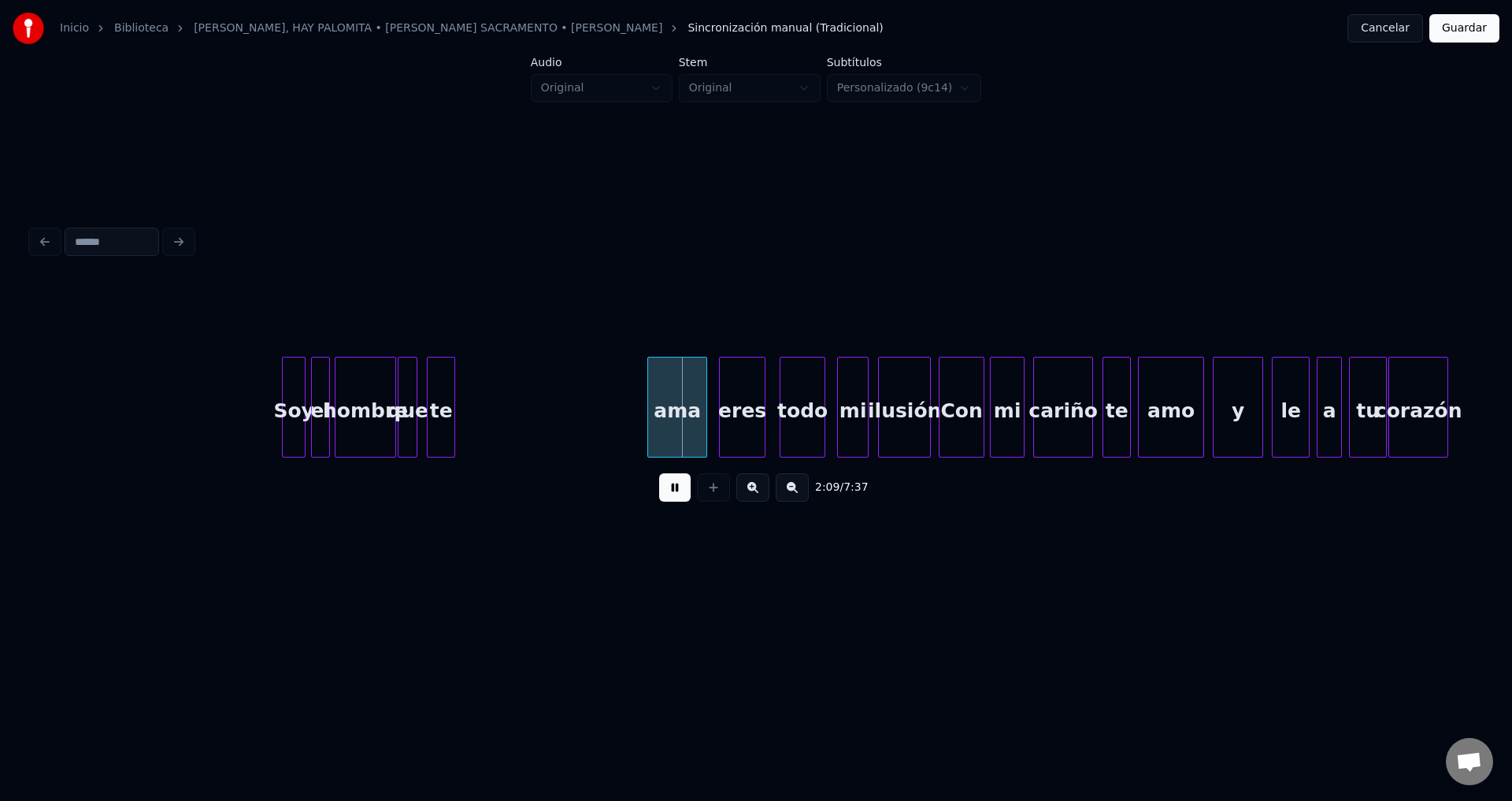
click at [439, 416] on div "te" at bounding box center [441, 411] width 27 height 107
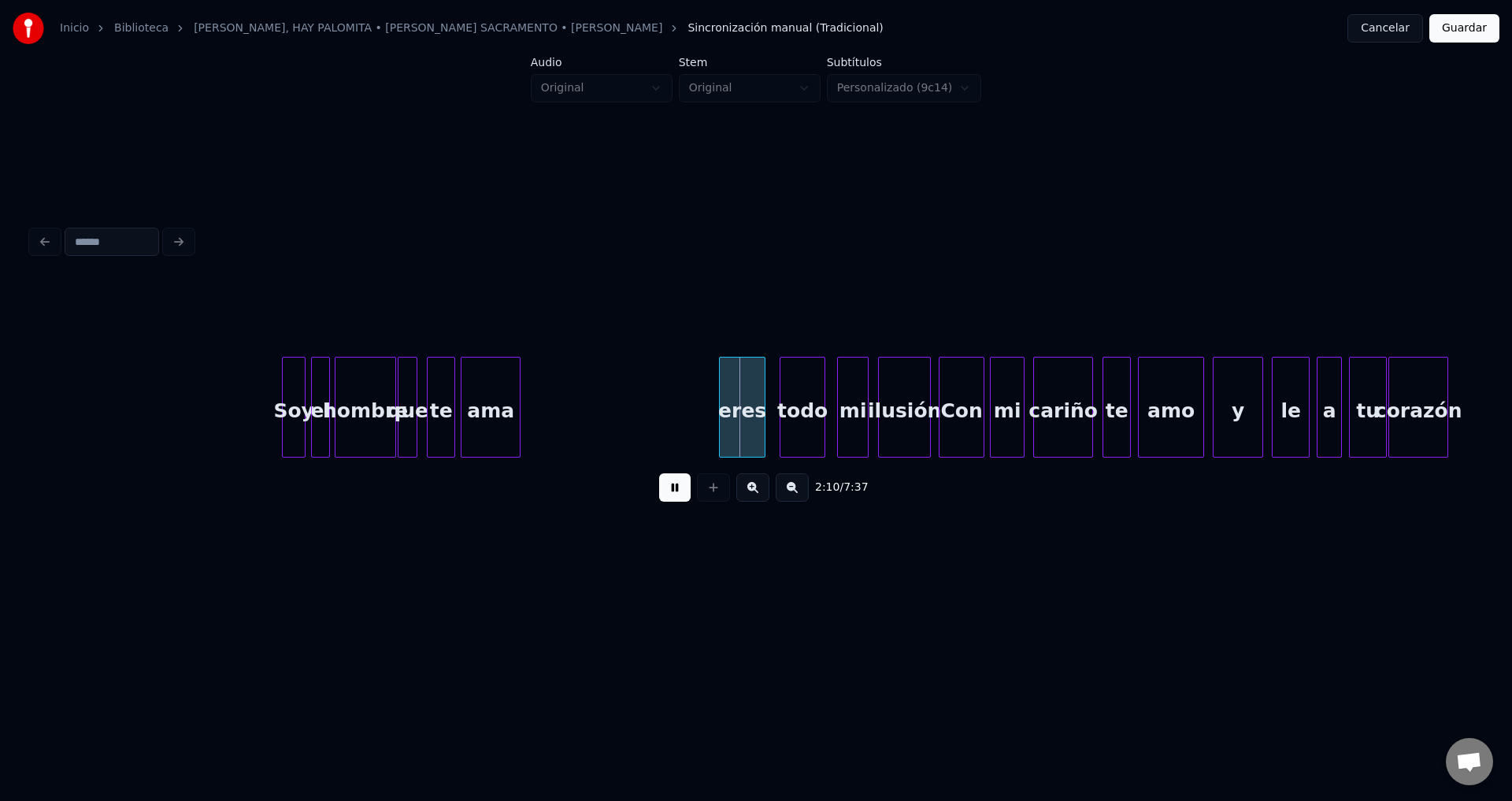
click at [478, 421] on div "ama" at bounding box center [490, 411] width 58 height 107
click at [527, 409] on div at bounding box center [526, 407] width 5 height 100
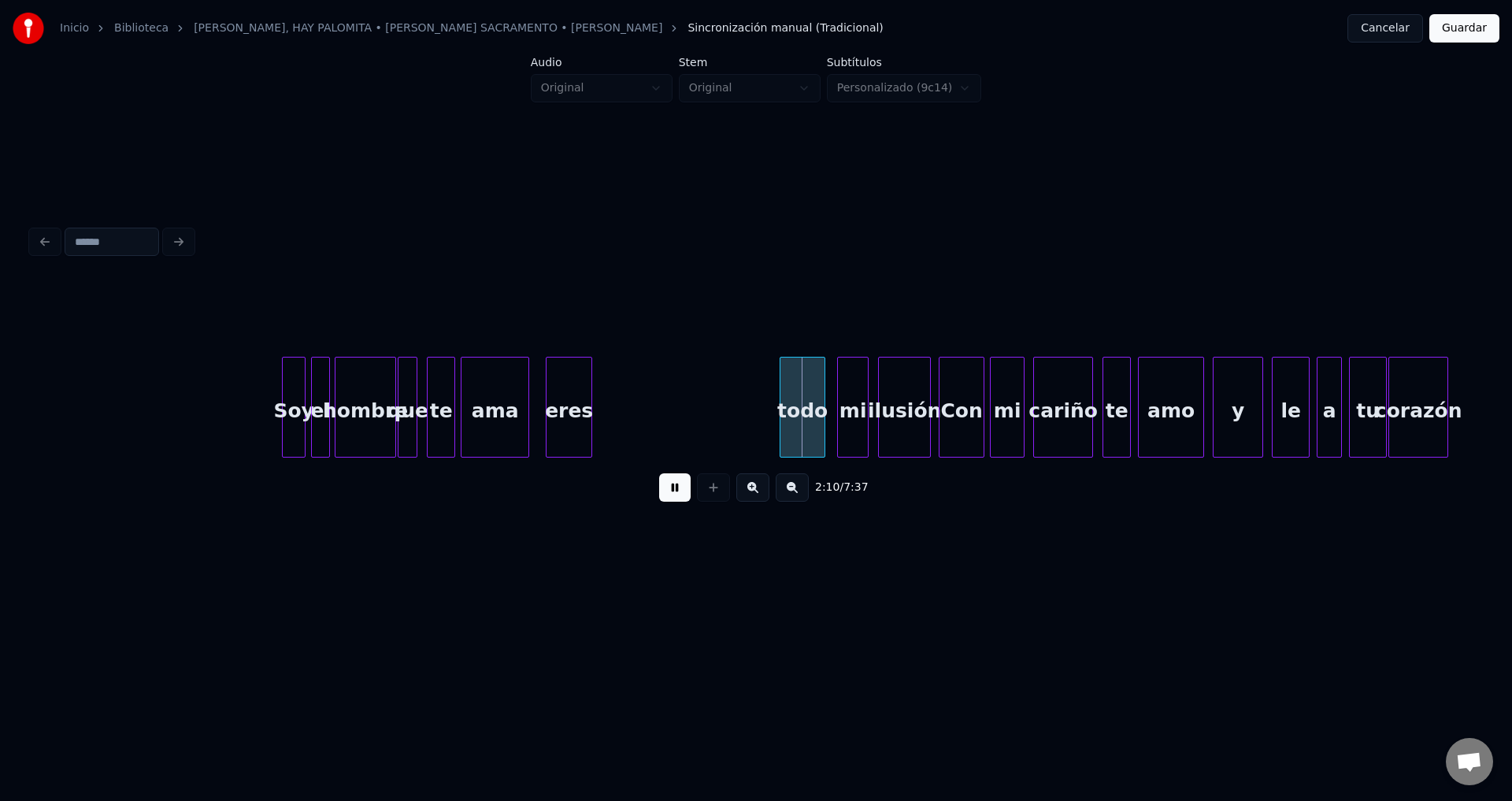
click at [563, 425] on div "eres" at bounding box center [569, 411] width 45 height 107
click at [602, 418] on div at bounding box center [600, 407] width 5 height 100
click at [629, 423] on div "todo" at bounding box center [637, 411] width 44 height 107
click at [631, 410] on div at bounding box center [632, 407] width 5 height 100
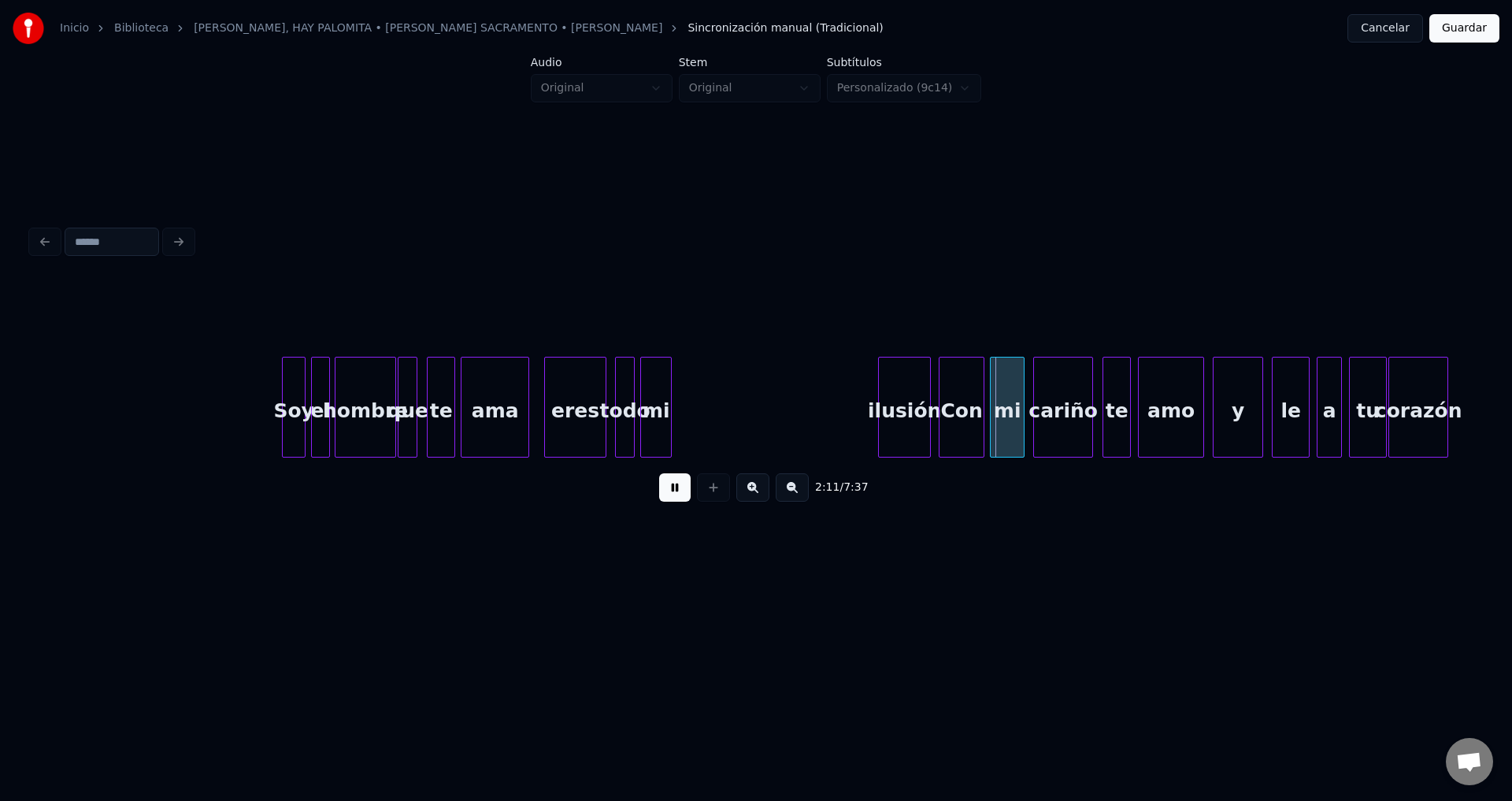
click at [652, 418] on div "mi" at bounding box center [656, 411] width 30 height 107
click at [664, 406] on div at bounding box center [661, 407] width 5 height 100
click at [682, 418] on div "ilusión" at bounding box center [695, 411] width 51 height 107
click at [767, 408] on div at bounding box center [769, 407] width 5 height 100
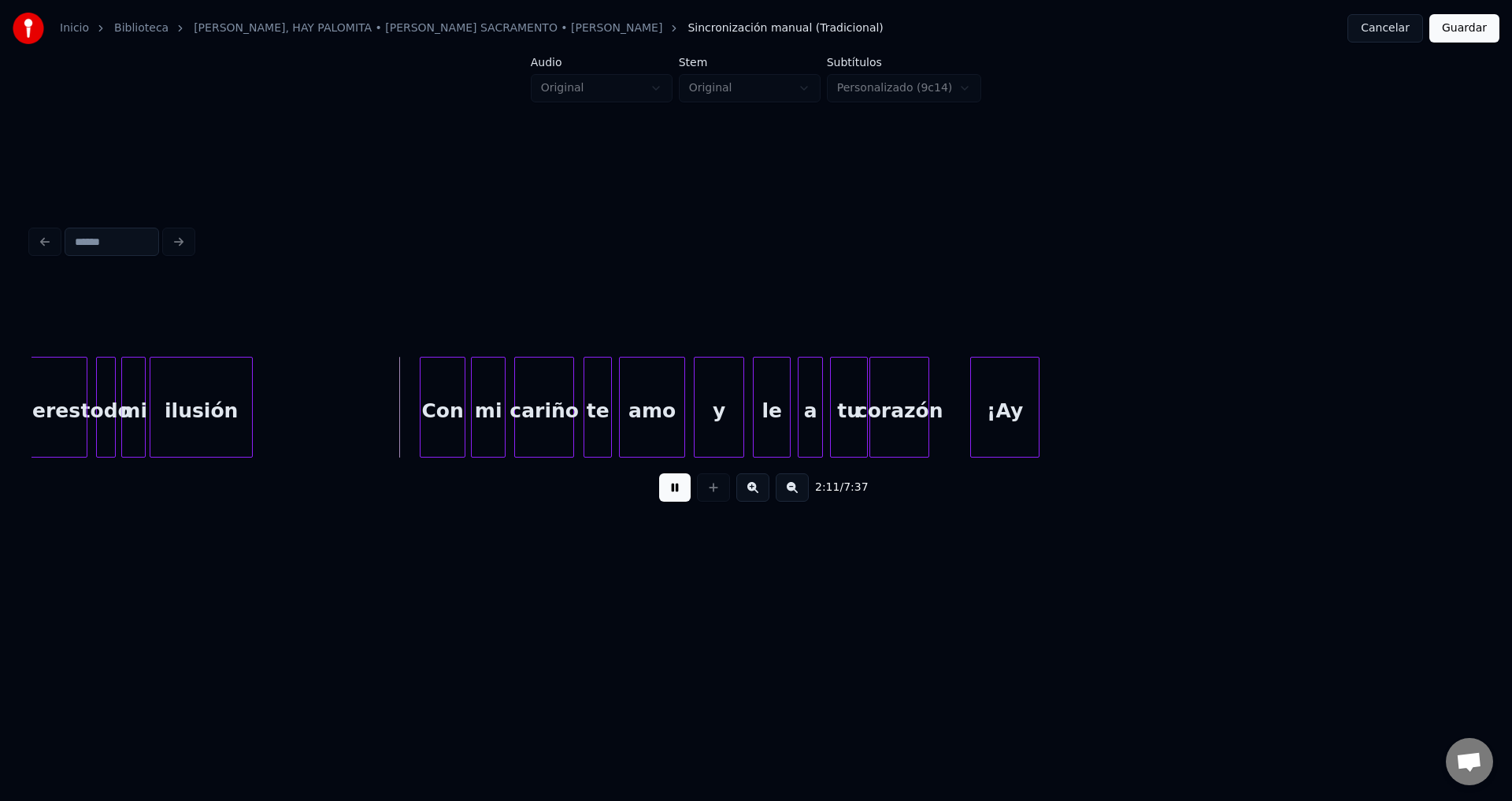
scroll to position [0, 20116]
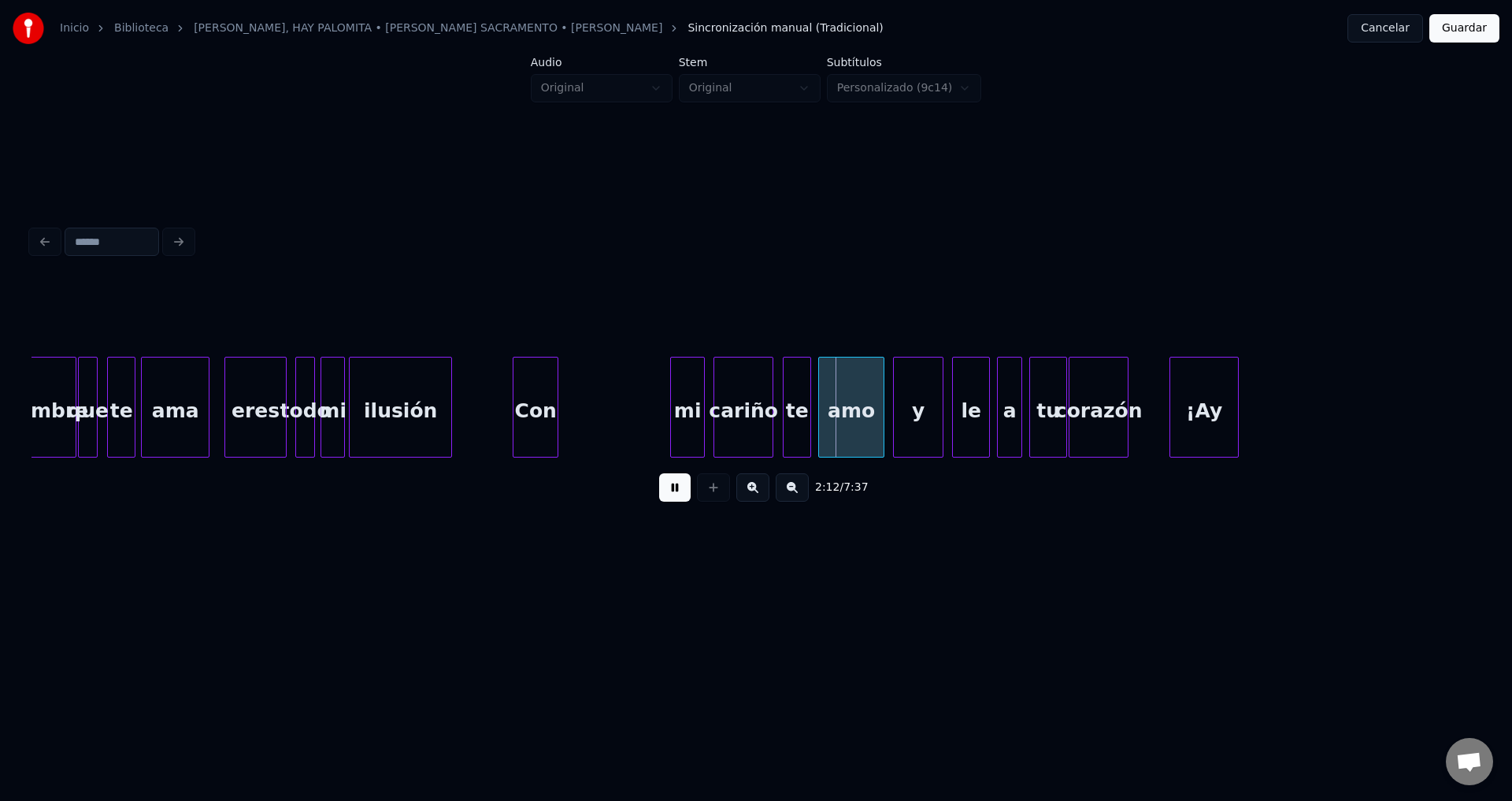
click at [535, 429] on div "Con" at bounding box center [535, 411] width 44 height 107
click at [552, 415] on div "Con" at bounding box center [535, 411] width 44 height 107
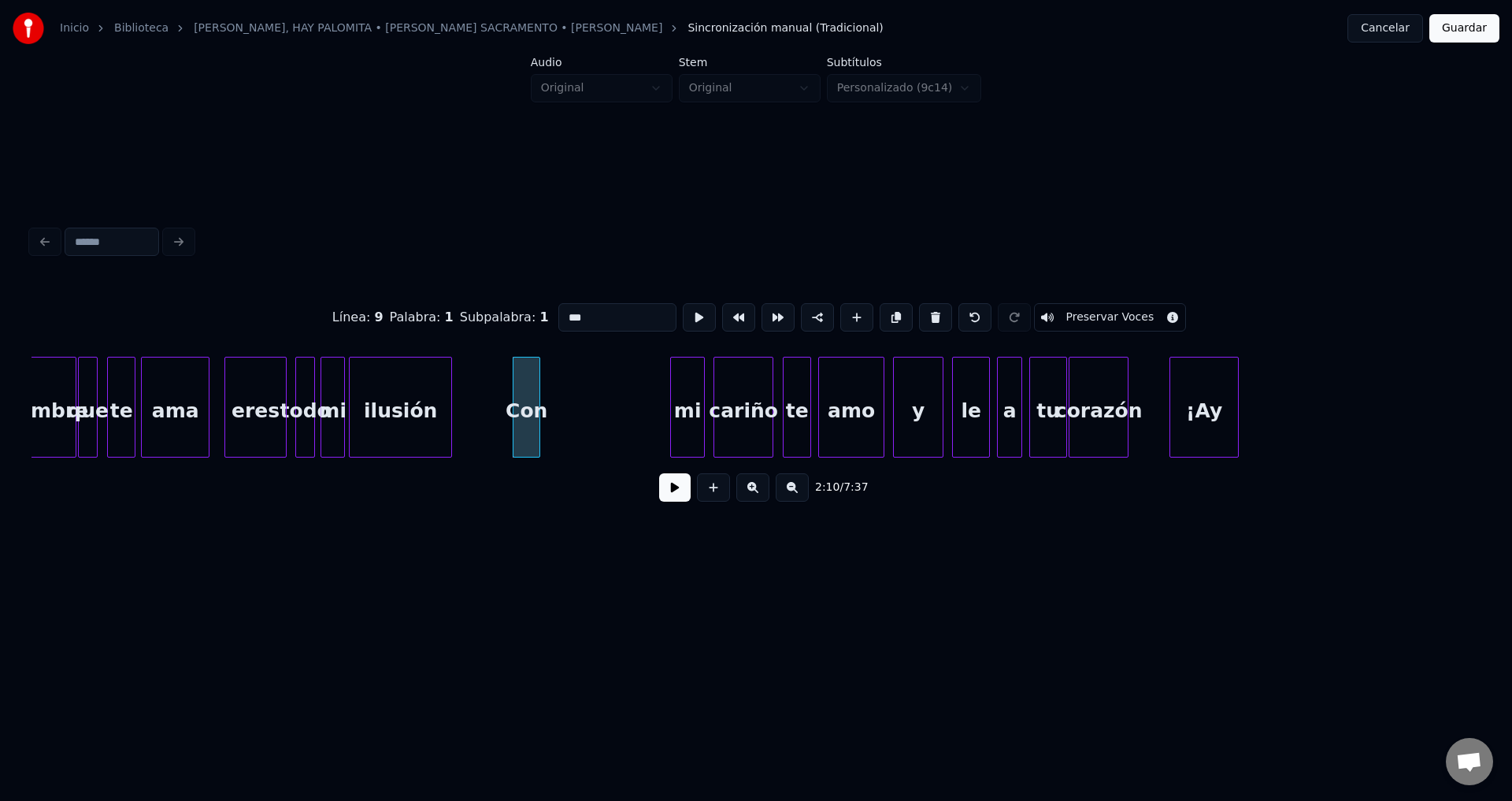
click at [536, 417] on div at bounding box center [537, 407] width 5 height 100
click at [565, 423] on div "mi" at bounding box center [562, 411] width 33 height 107
click at [562, 415] on div at bounding box center [564, 407] width 5 height 100
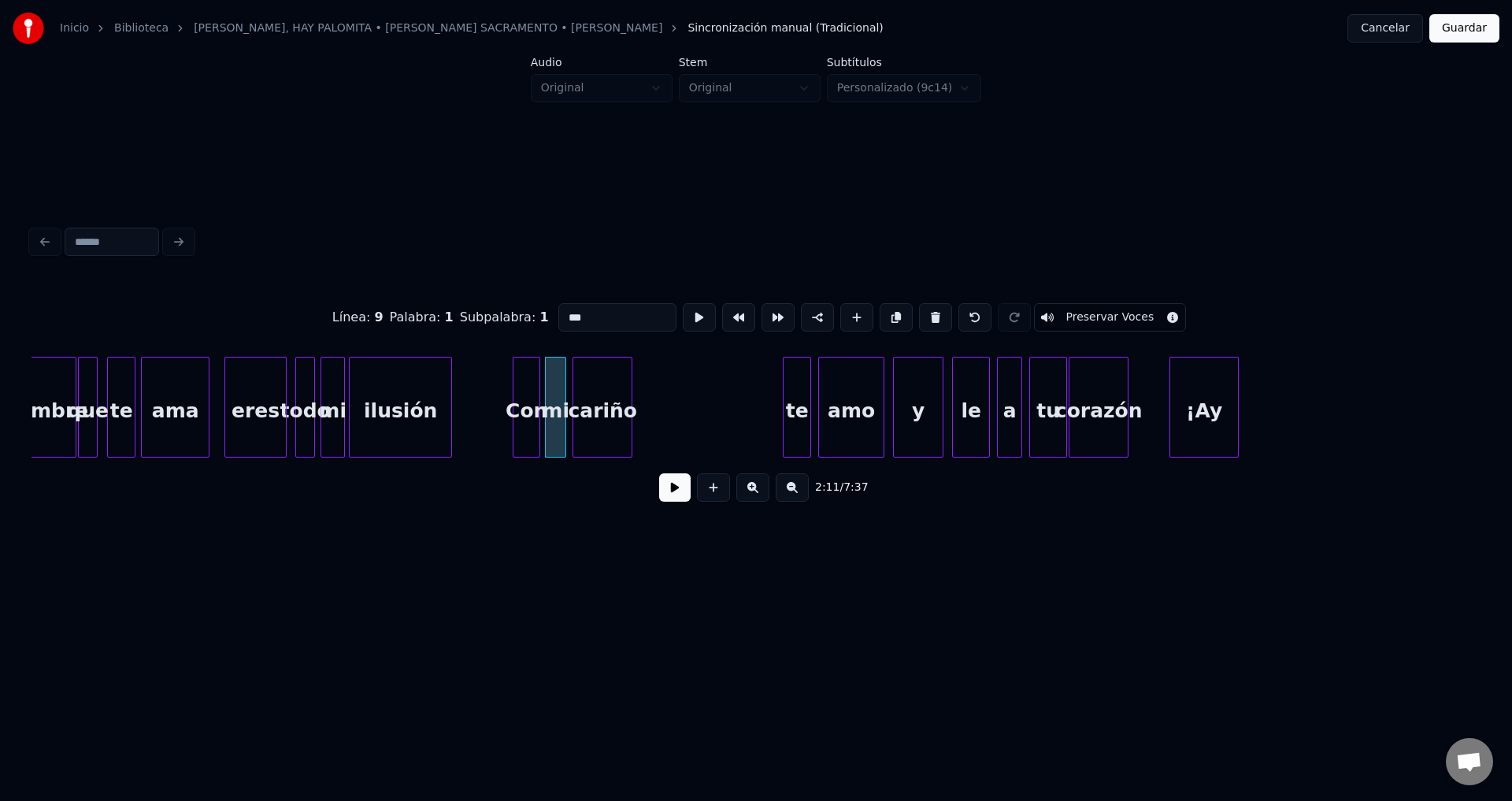
click at [594, 418] on div "cariño" at bounding box center [602, 411] width 58 height 107
click at [670, 486] on button at bounding box center [675, 488] width 32 height 29
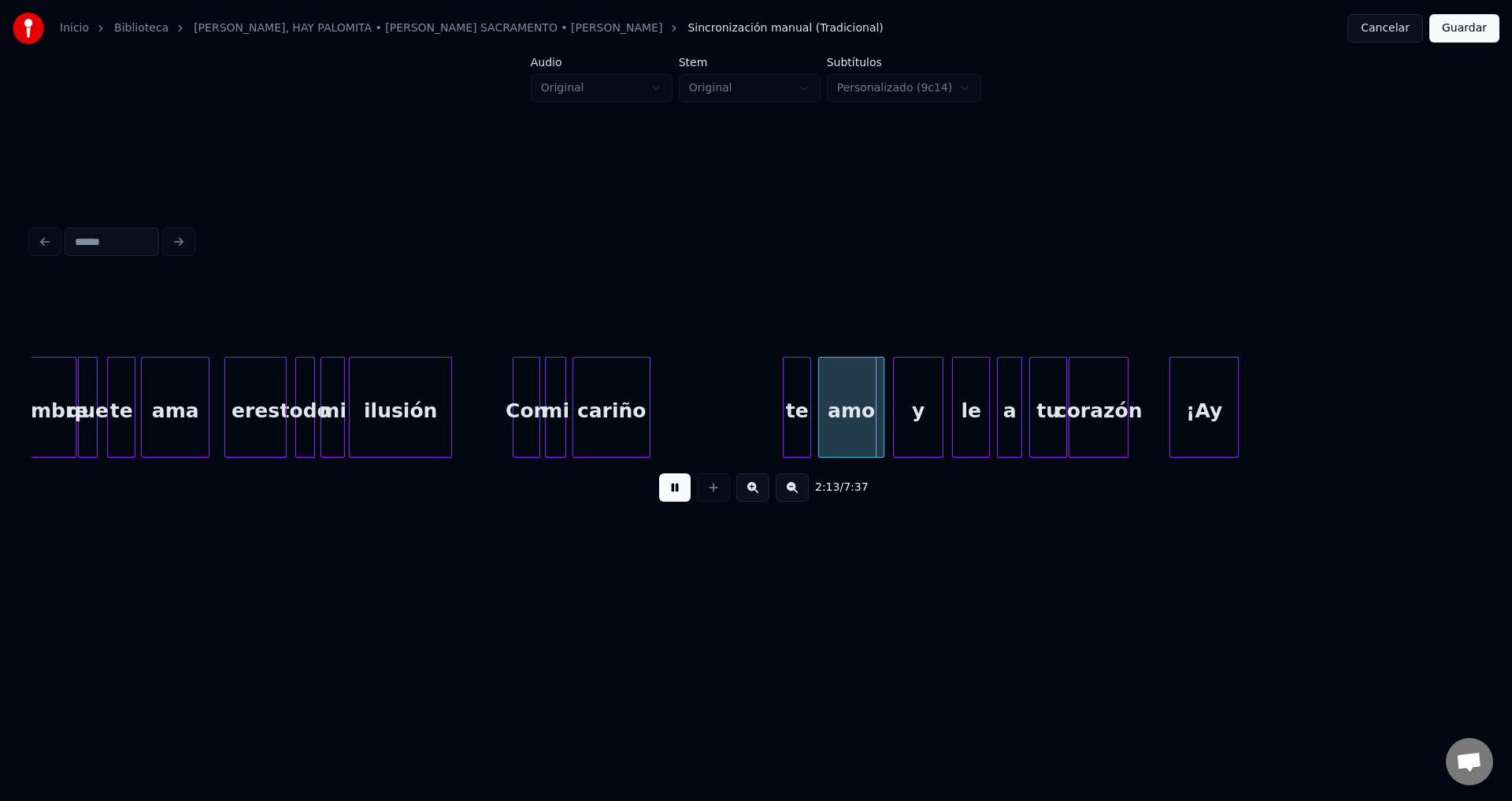
click at [645, 410] on div at bounding box center [647, 407] width 5 height 100
click at [675, 421] on div "te" at bounding box center [676, 411] width 27 height 107
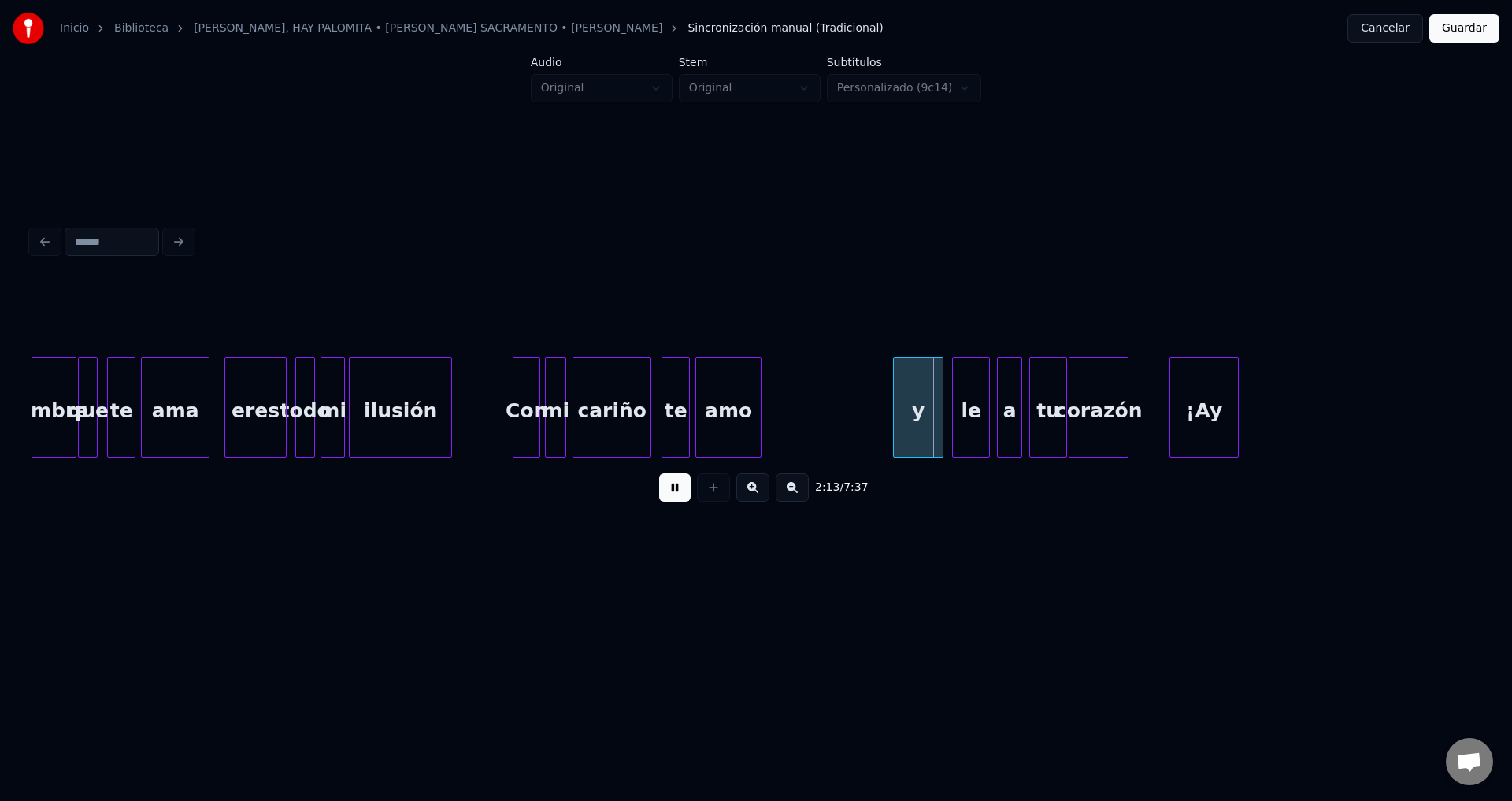
click at [722, 430] on div "amo" at bounding box center [728, 411] width 65 height 107
click at [919, 424] on div "y" at bounding box center [918, 411] width 49 height 107
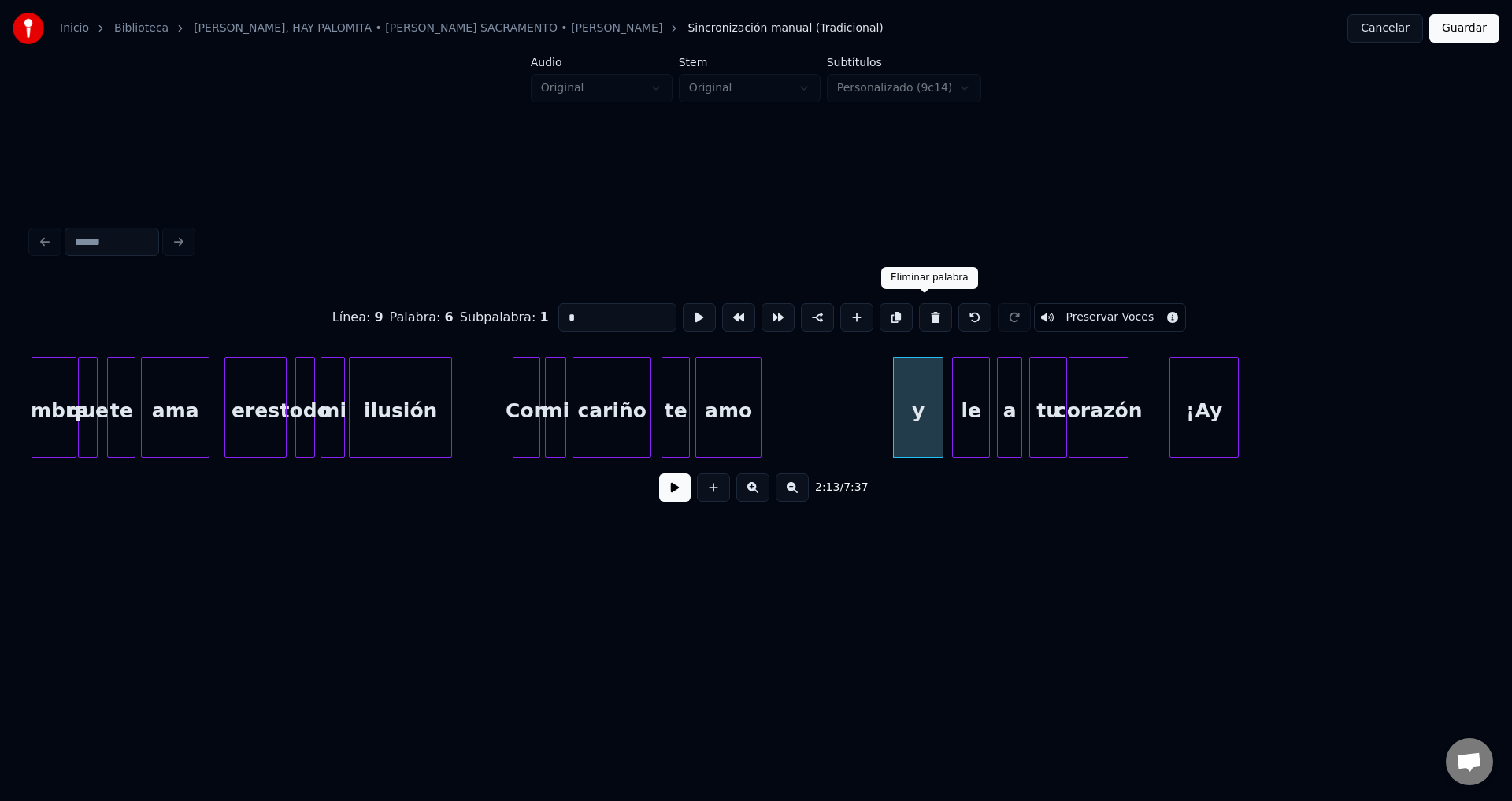
click at [926, 311] on button at bounding box center [935, 318] width 33 height 29
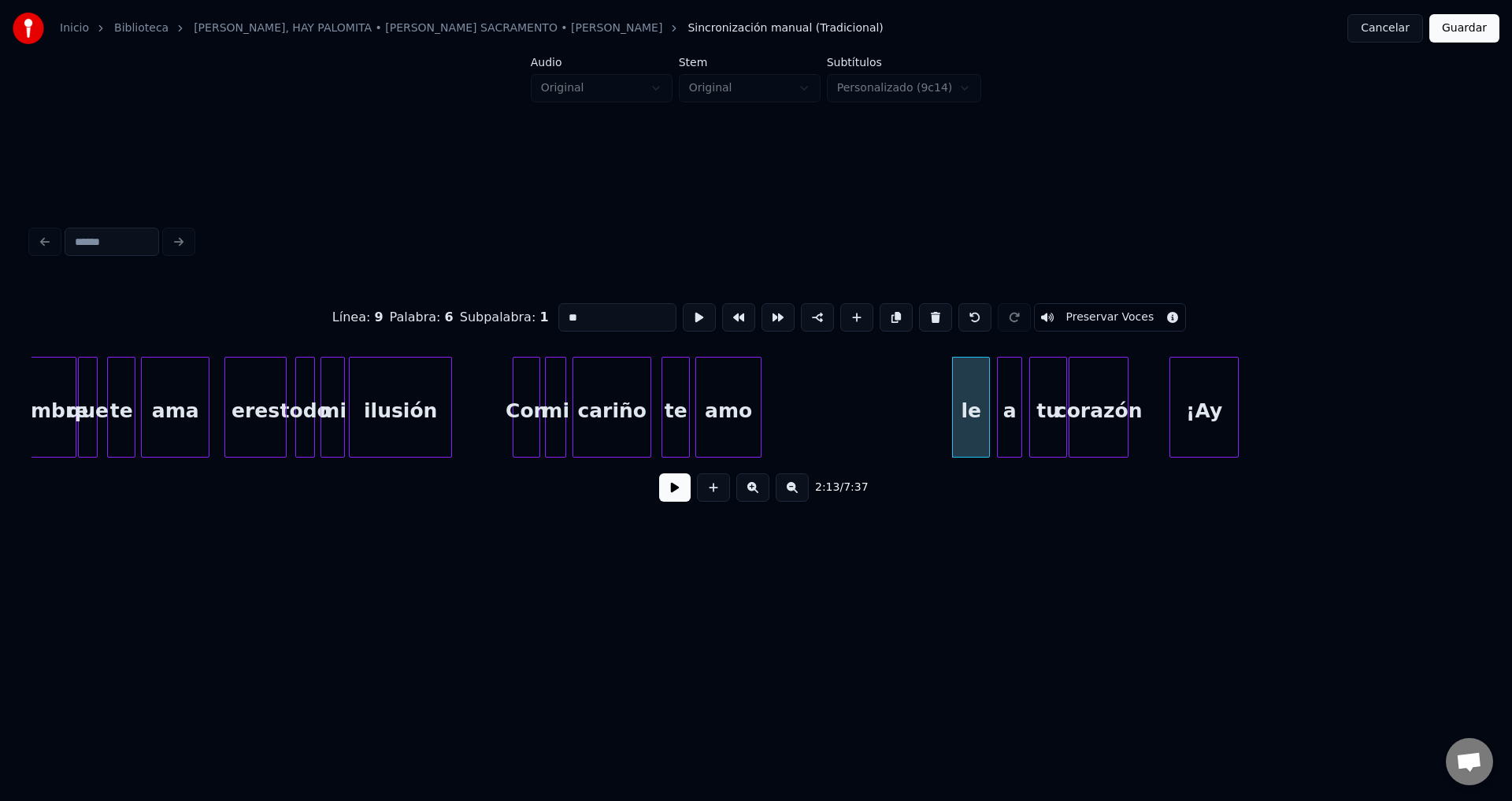
click at [974, 398] on div "le" at bounding box center [970, 411] width 36 height 107
drag, startPoint x: 614, startPoint y: 319, endPoint x: 398, endPoint y: 304, distance: 216.5
click at [398, 304] on div "Línea : 9 Palabra : 6 Subpalabra : 1 ** Preservar Voces" at bounding box center [756, 317] width 1449 height 79
click at [790, 415] on div "dile" at bounding box center [793, 411] width 36 height 107
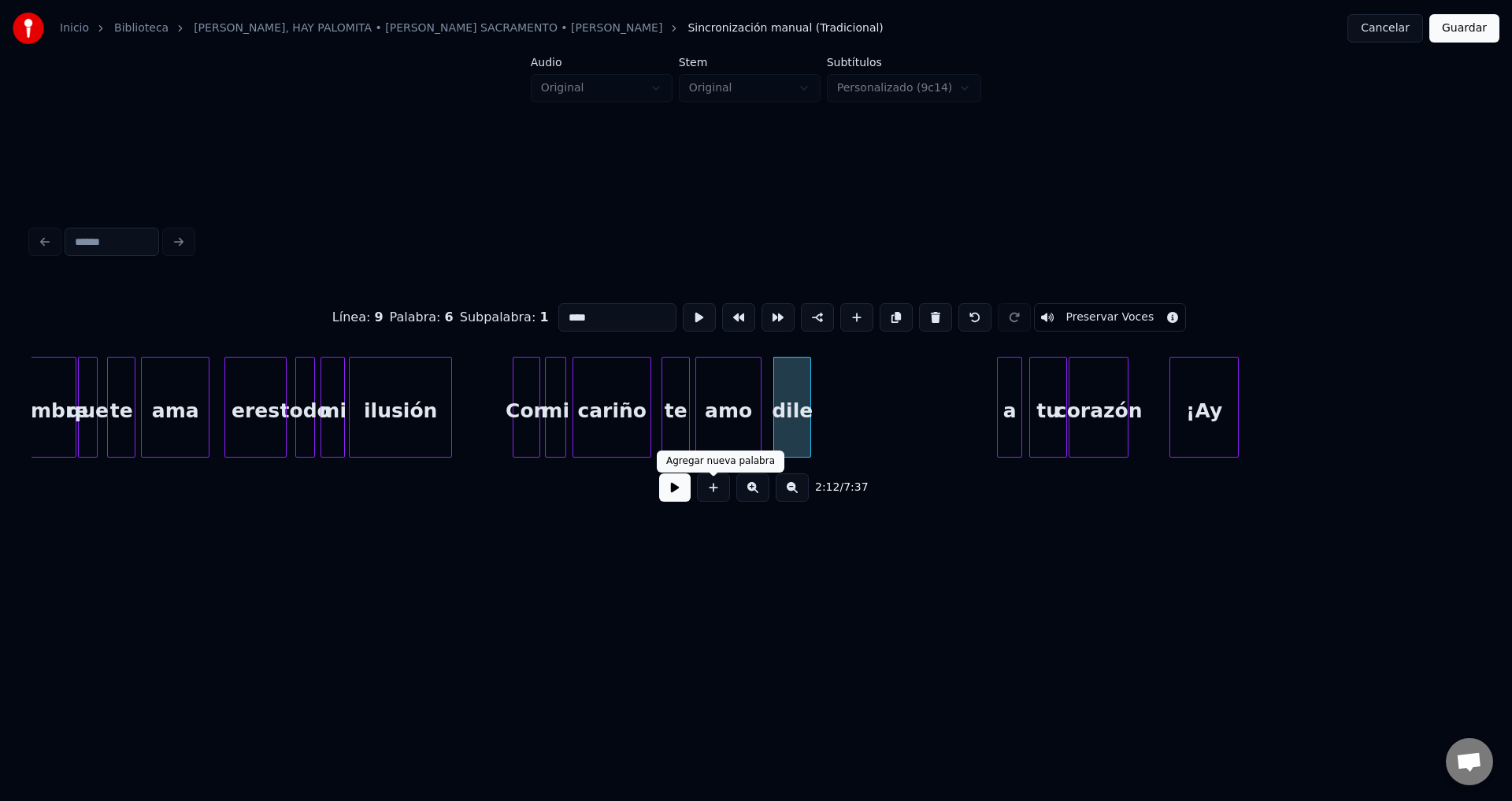
type input "****"
click at [681, 489] on button at bounding box center [675, 488] width 32 height 29
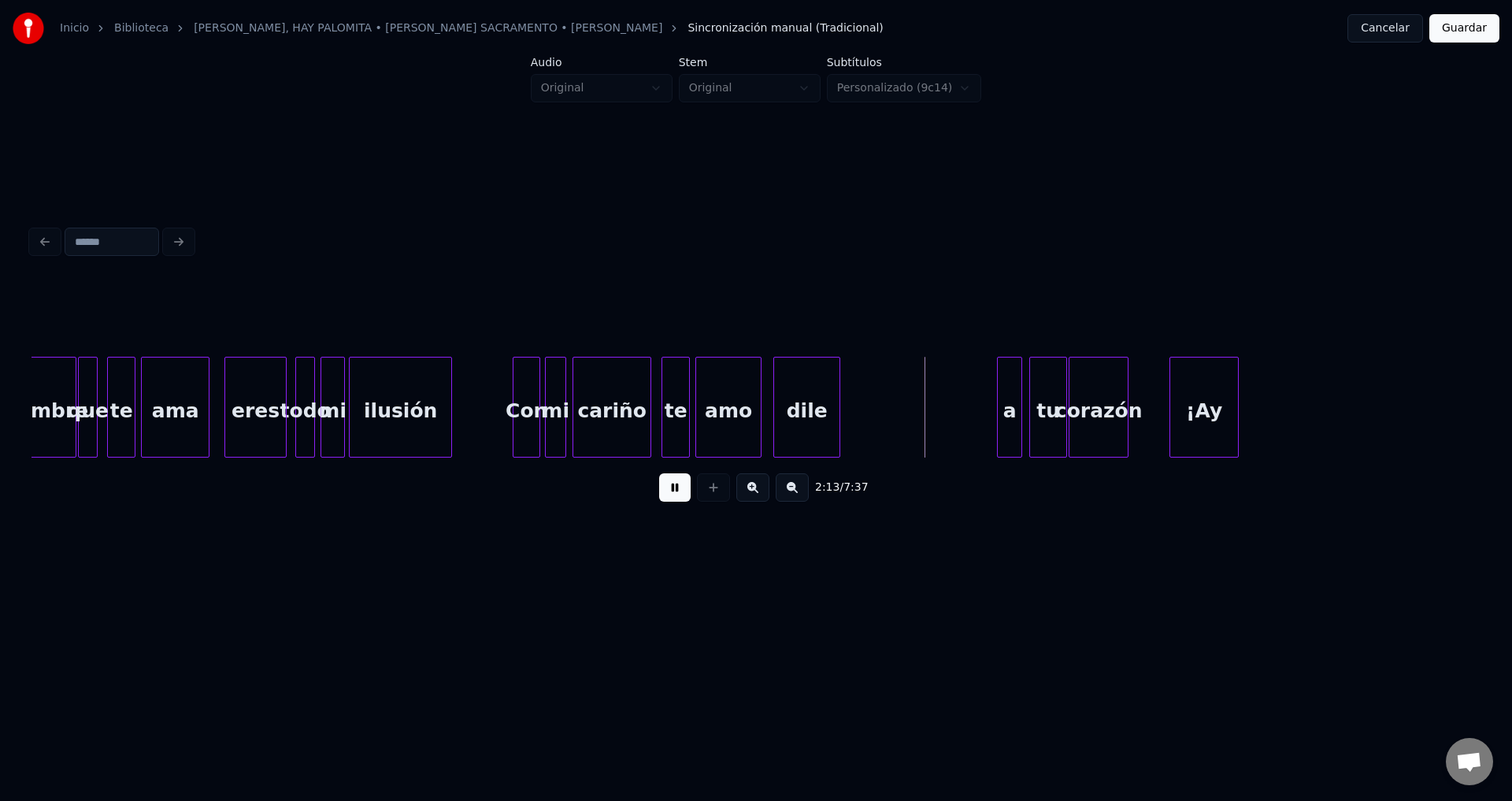
click at [840, 403] on div at bounding box center [837, 407] width 5 height 100
click at [851, 402] on div "dile" at bounding box center [848, 411] width 72 height 107
click at [744, 392] on div "amo" at bounding box center [728, 411] width 65 height 107
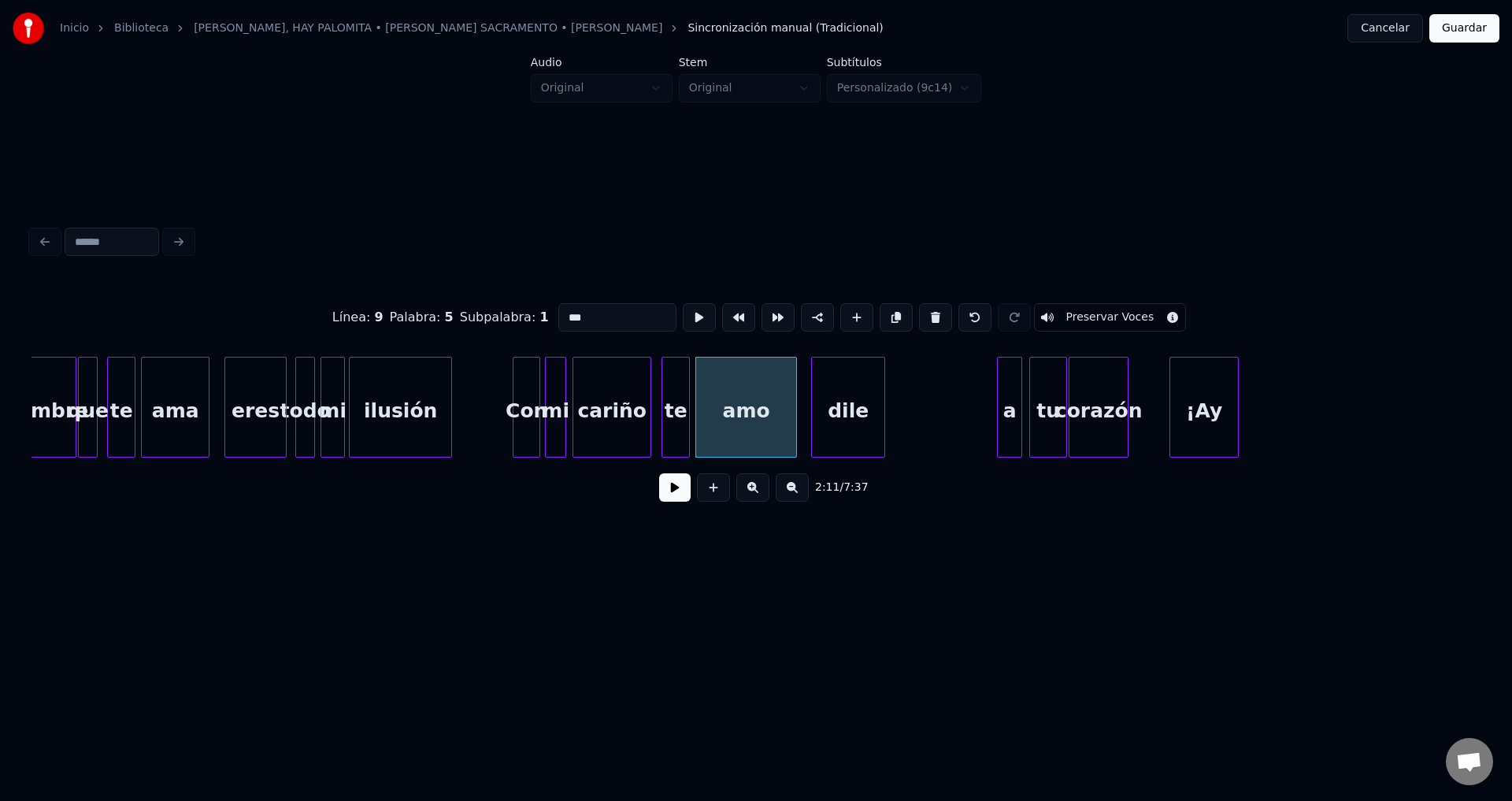
click at [792, 396] on div at bounding box center [793, 407] width 5 height 100
click at [669, 493] on button at bounding box center [675, 488] width 32 height 29
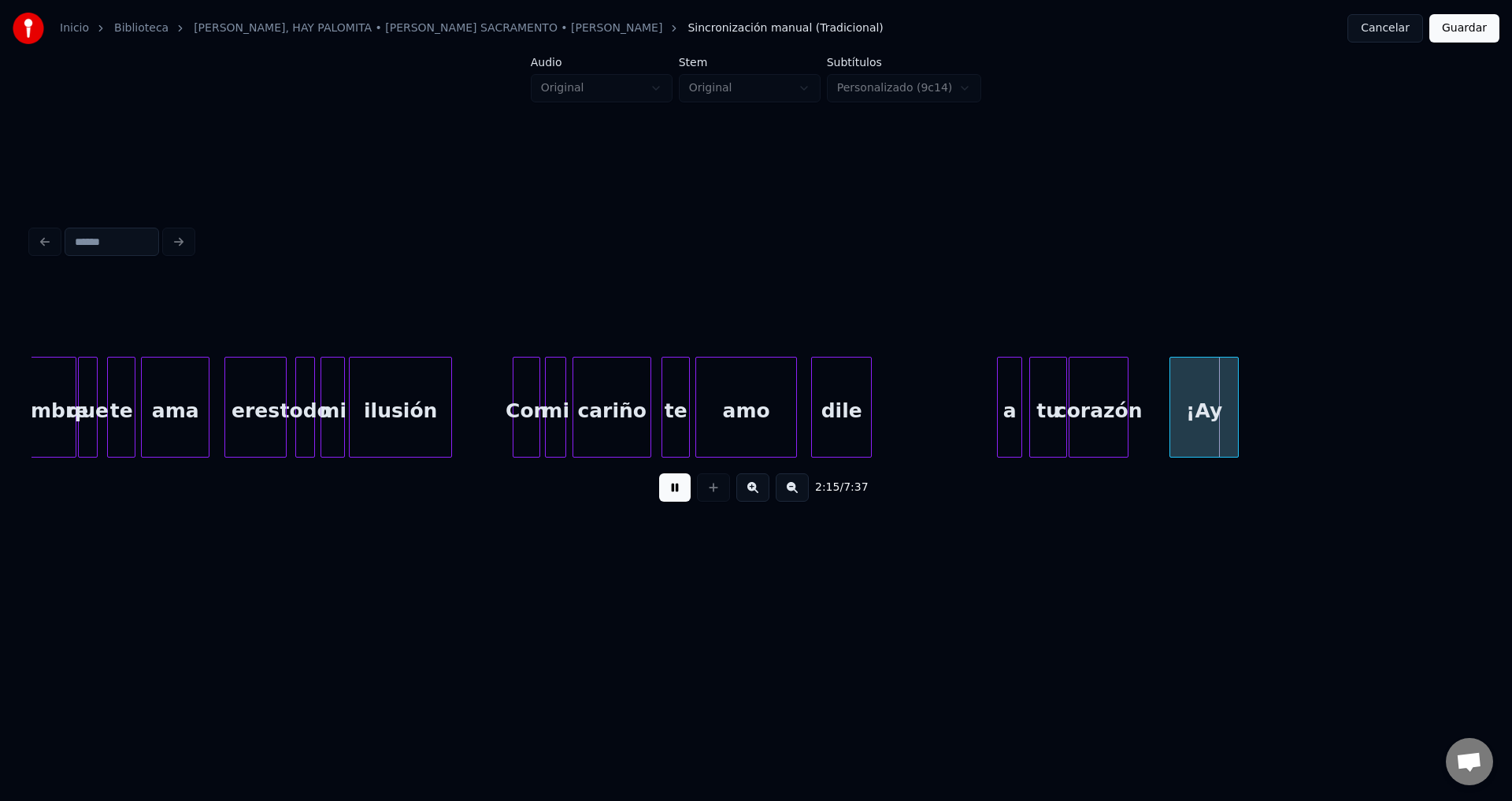
click at [868, 417] on div at bounding box center [868, 407] width 5 height 100
click at [834, 420] on div at bounding box center [835, 407] width 5 height 100
click at [835, 418] on div at bounding box center [832, 407] width 5 height 100
click at [859, 422] on div "a" at bounding box center [856, 411] width 24 height 107
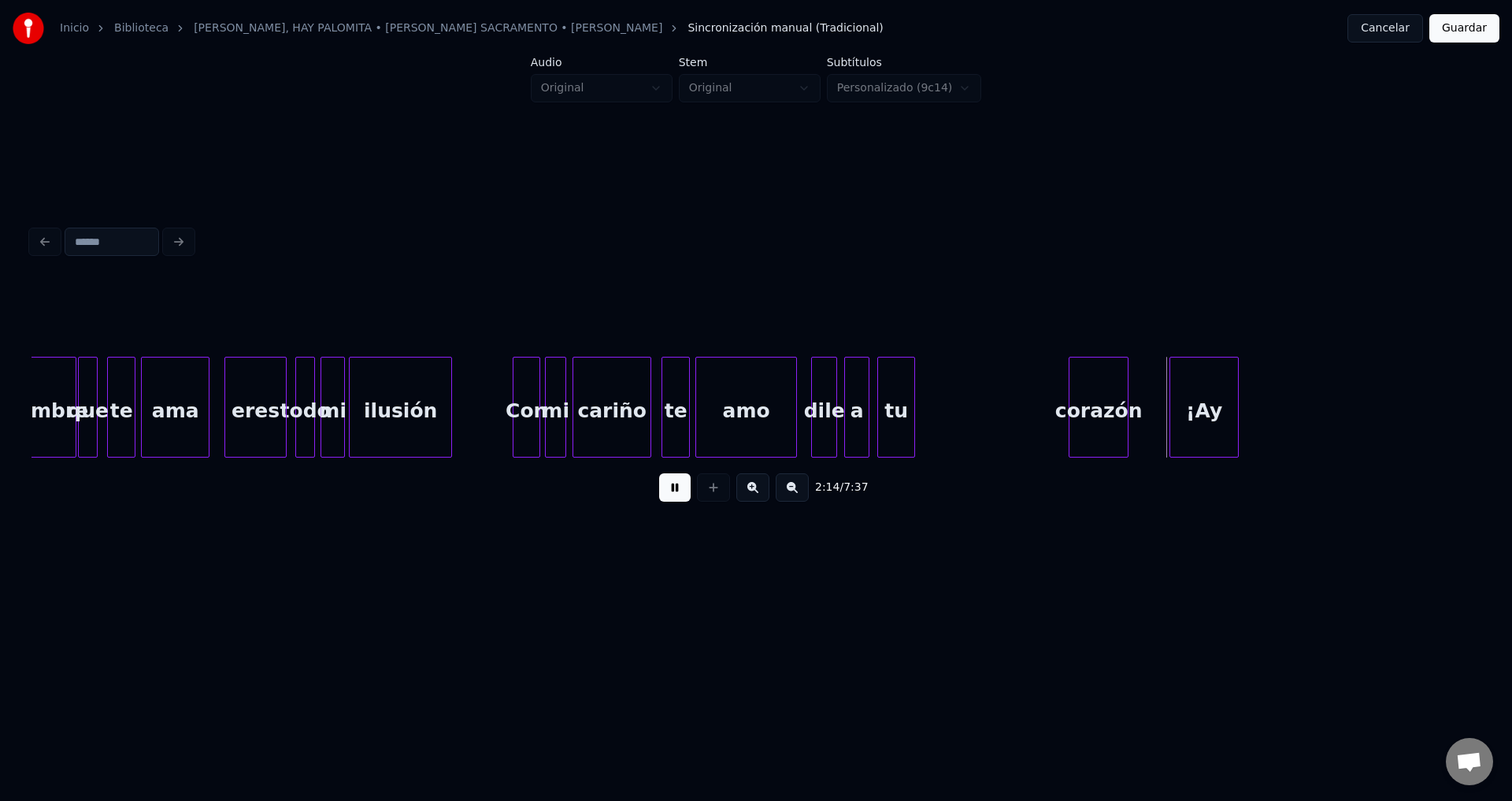
click at [899, 427] on div "tu" at bounding box center [895, 411] width 36 height 107
click at [911, 411] on div at bounding box center [911, 407] width 5 height 100
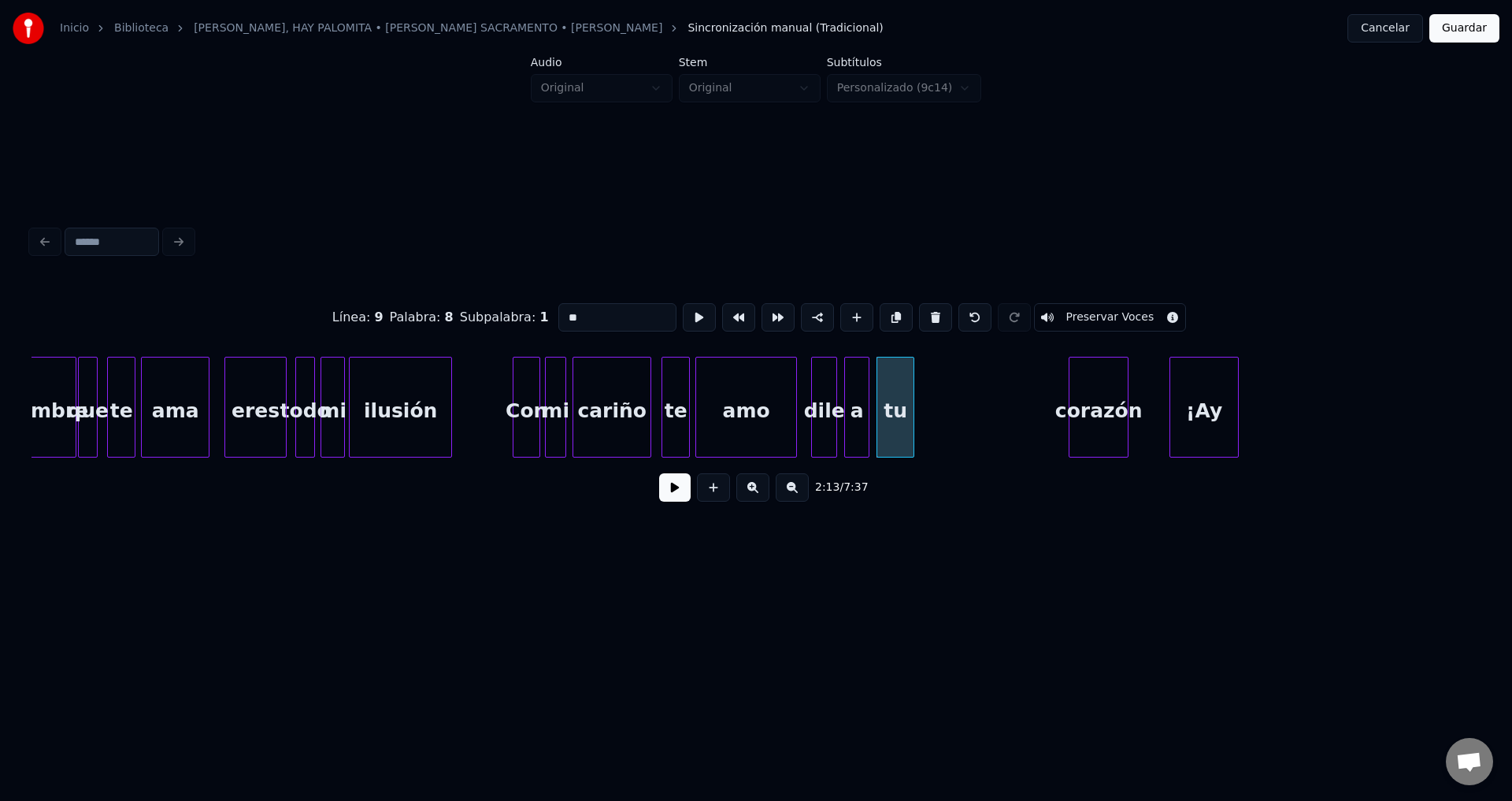
click at [819, 402] on div "dile" at bounding box center [824, 411] width 25 height 107
type input "****"
click at [819, 400] on div "dile" at bounding box center [819, 411] width 25 height 107
click at [682, 499] on button at bounding box center [675, 488] width 32 height 29
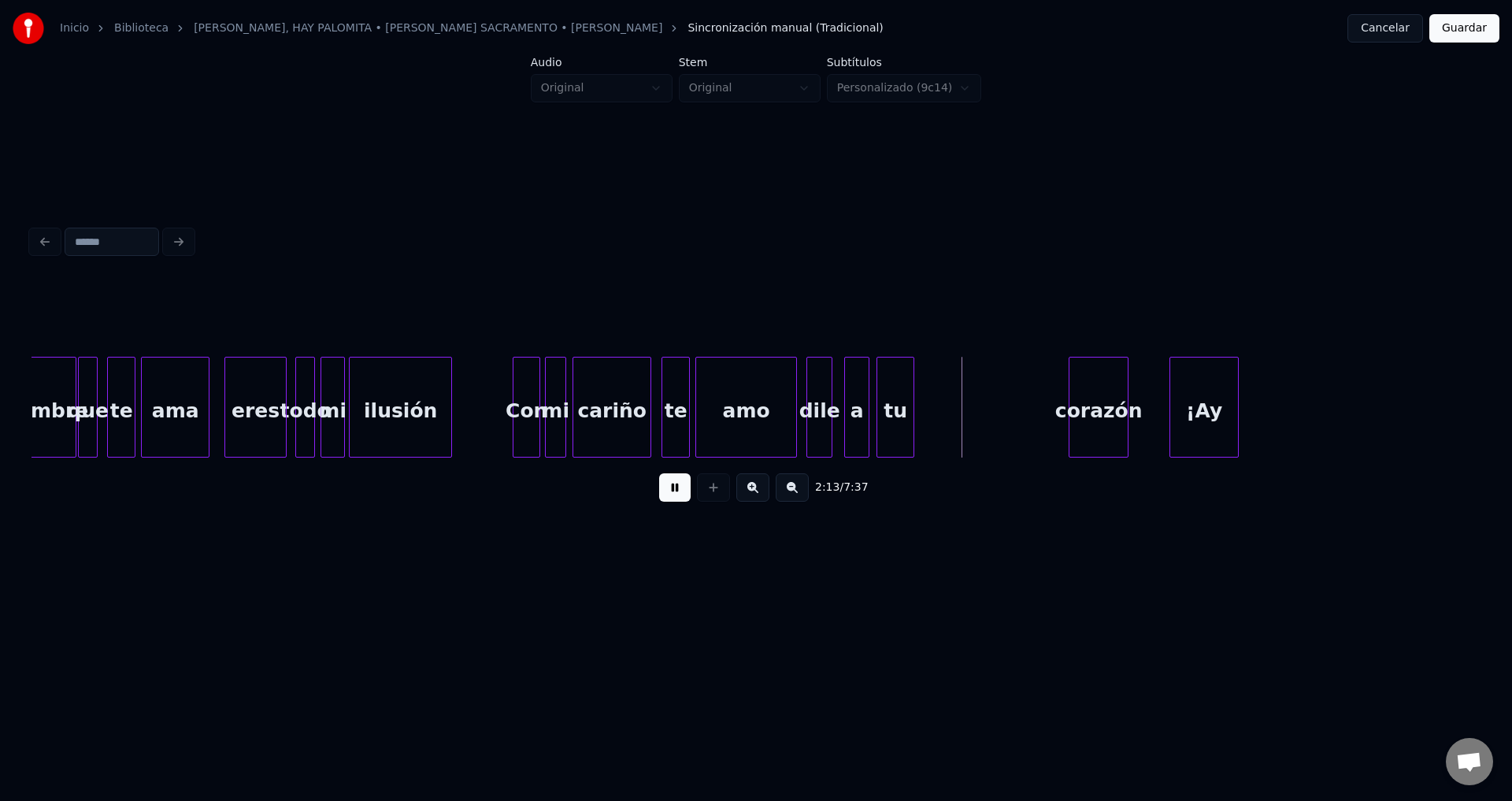
click at [859, 422] on div "a" at bounding box center [856, 411] width 24 height 107
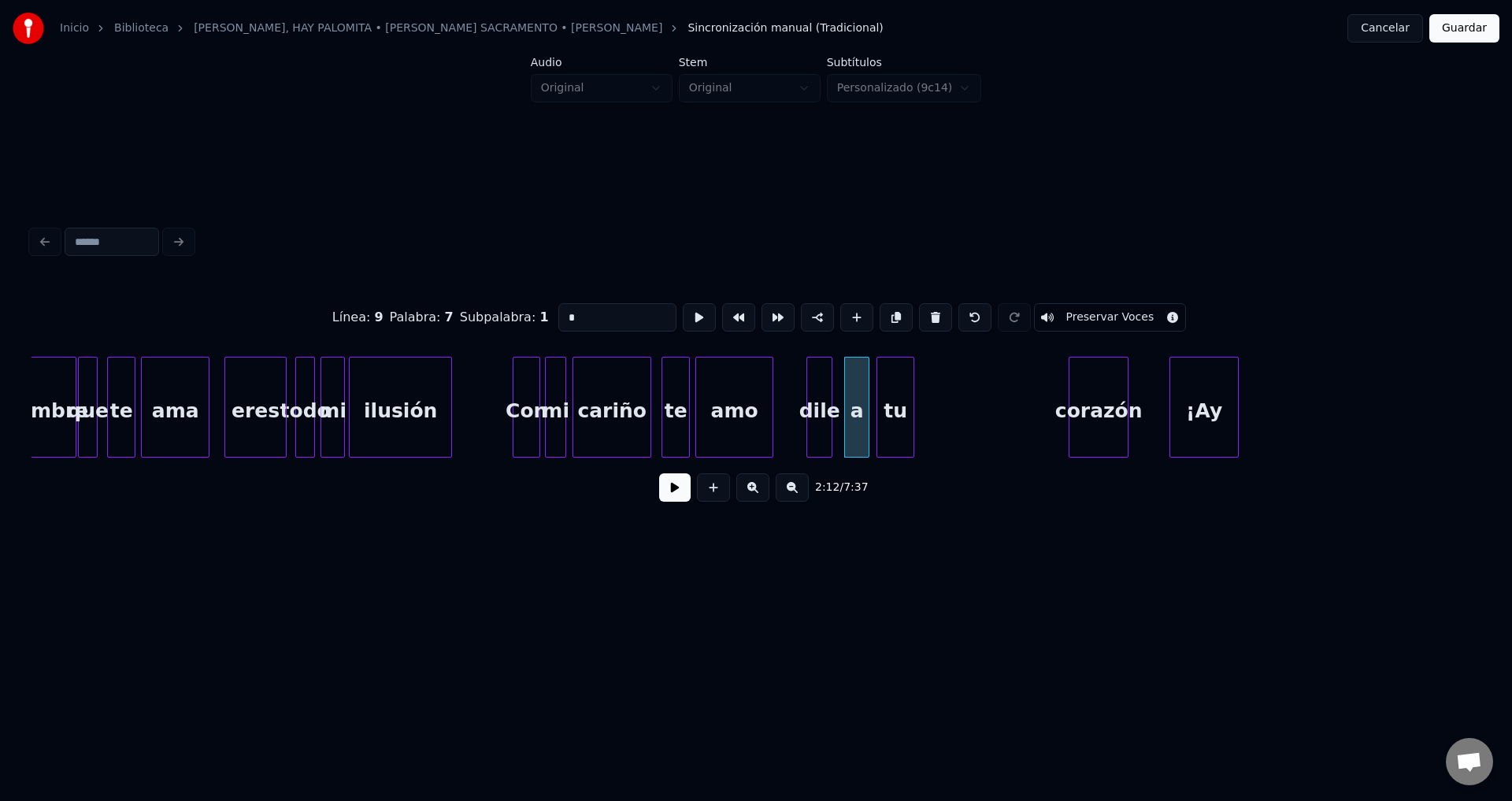
click at [768, 405] on div at bounding box center [770, 407] width 5 height 100
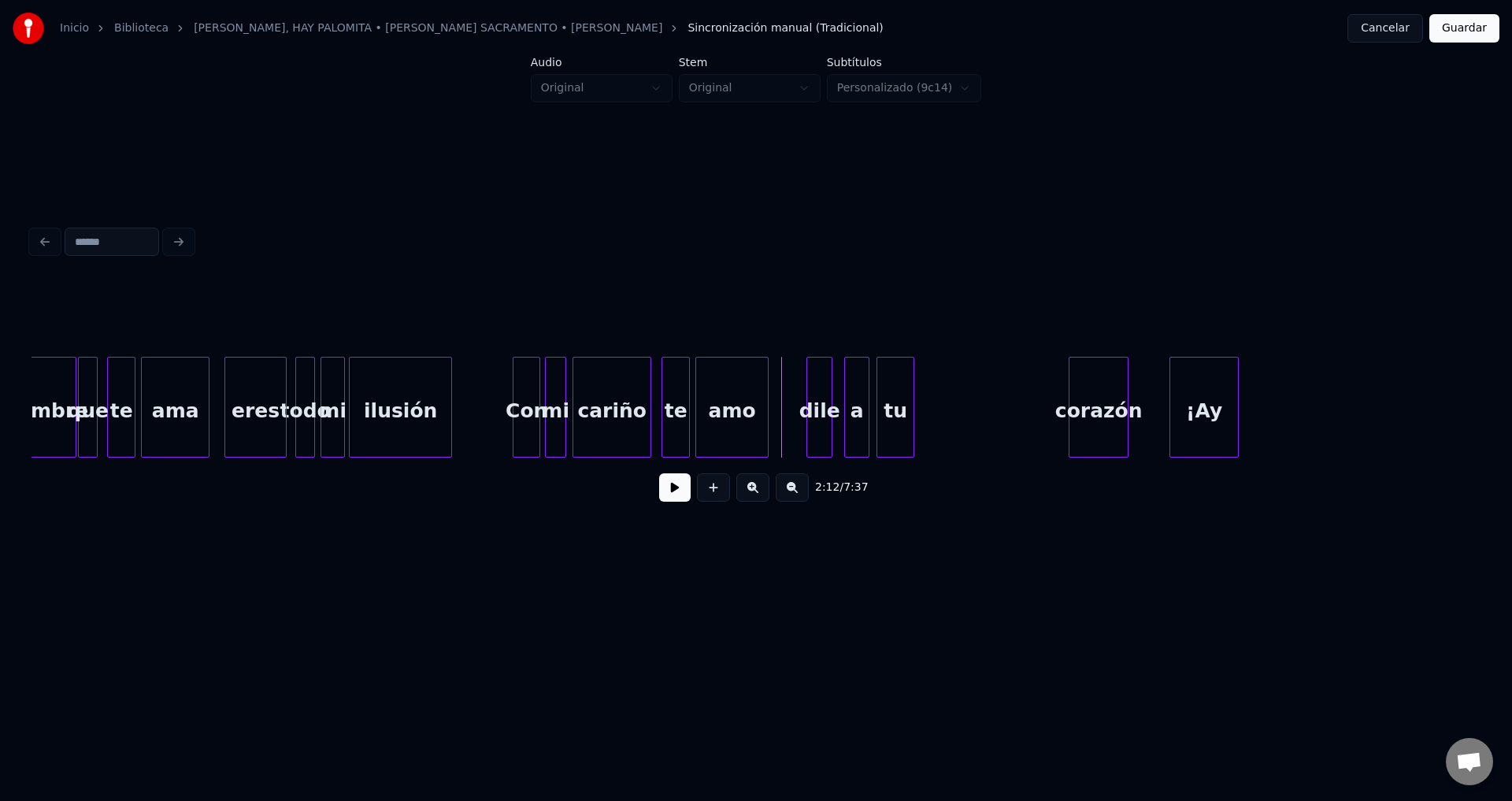
click at [680, 489] on button at bounding box center [675, 488] width 32 height 29
click at [787, 426] on div "dile" at bounding box center [789, 411] width 25 height 107
click at [828, 422] on div "a" at bounding box center [821, 411] width 24 height 107
click at [866, 422] on div "tu" at bounding box center [861, 411] width 36 height 107
click at [865, 422] on div at bounding box center [867, 407] width 5 height 100
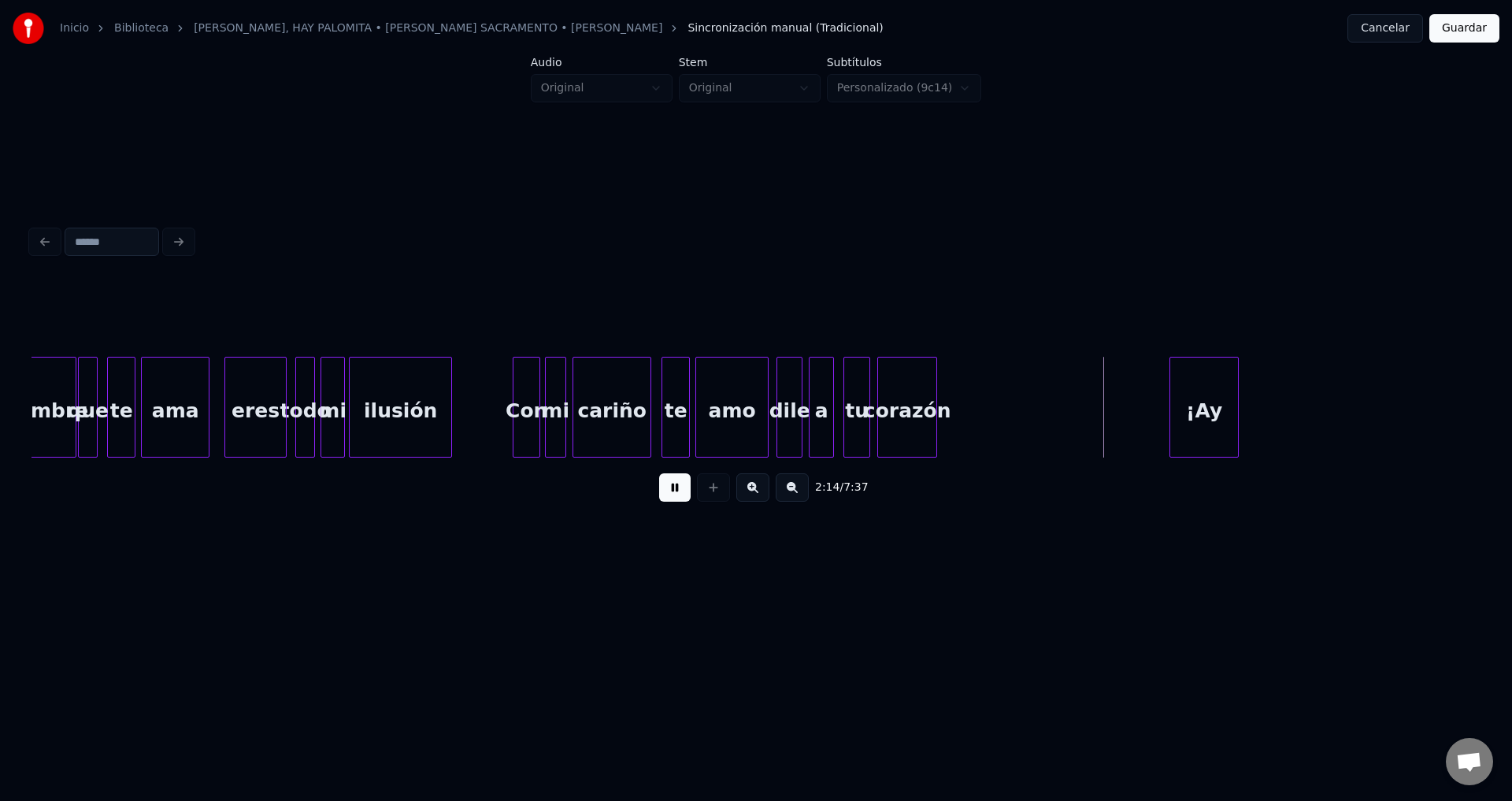
click at [903, 422] on div "corazón" at bounding box center [907, 411] width 58 height 107
click at [1030, 414] on div at bounding box center [1031, 407] width 5 height 100
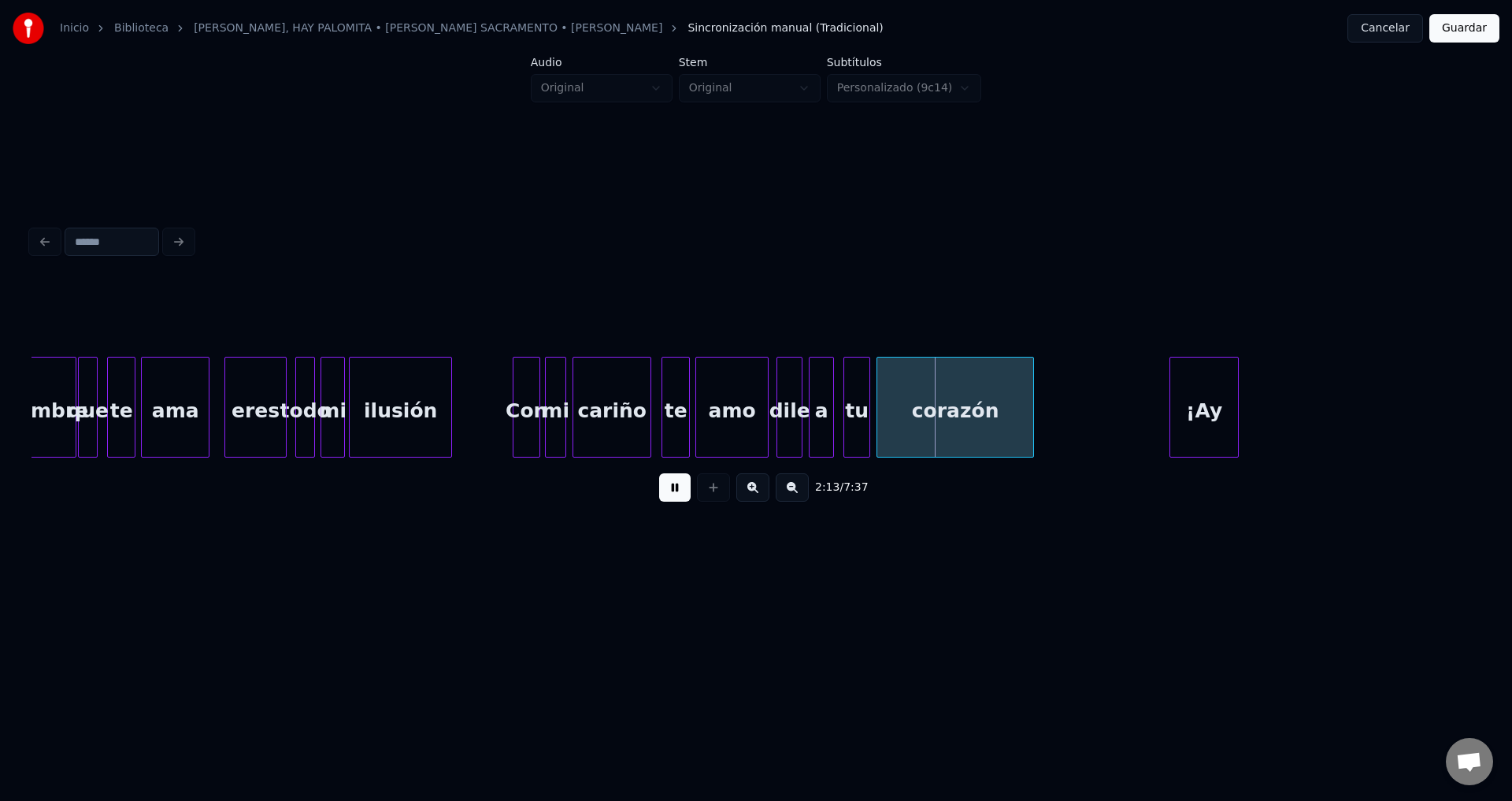
click at [1206, 396] on div "¡Ay" at bounding box center [1204, 411] width 68 height 107
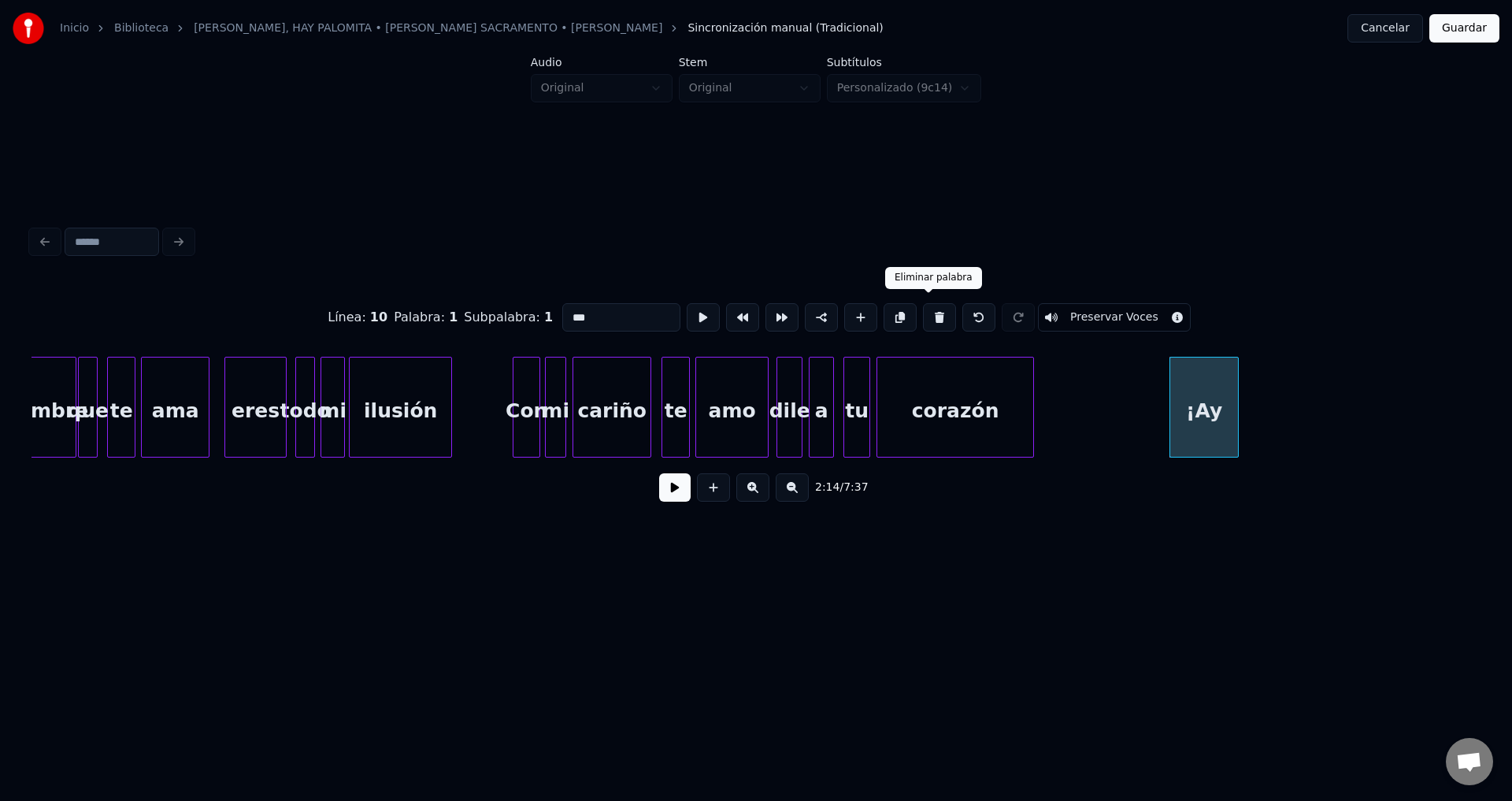
click at [933, 314] on button at bounding box center [939, 318] width 33 height 29
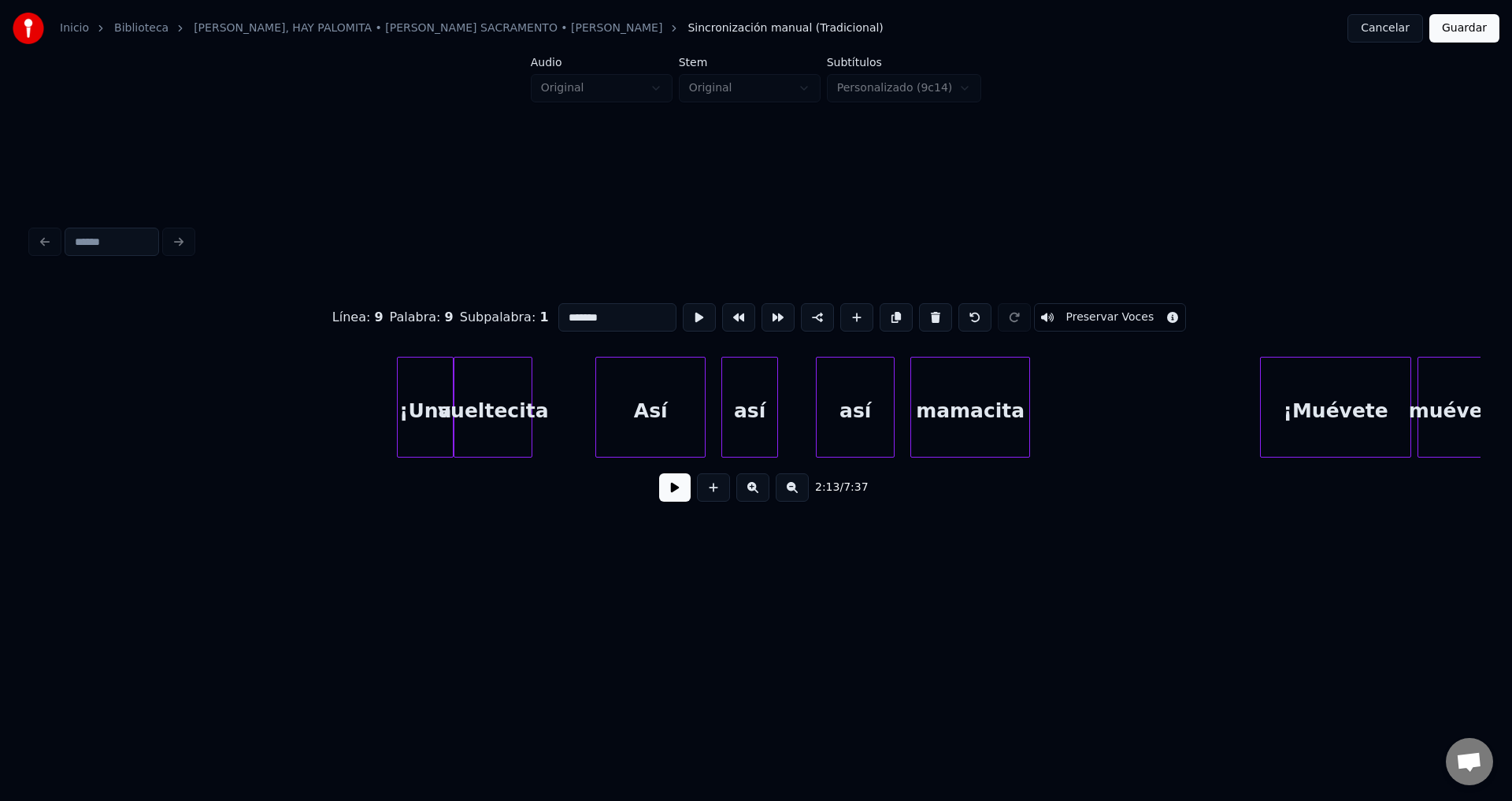
scroll to position [0, 22271]
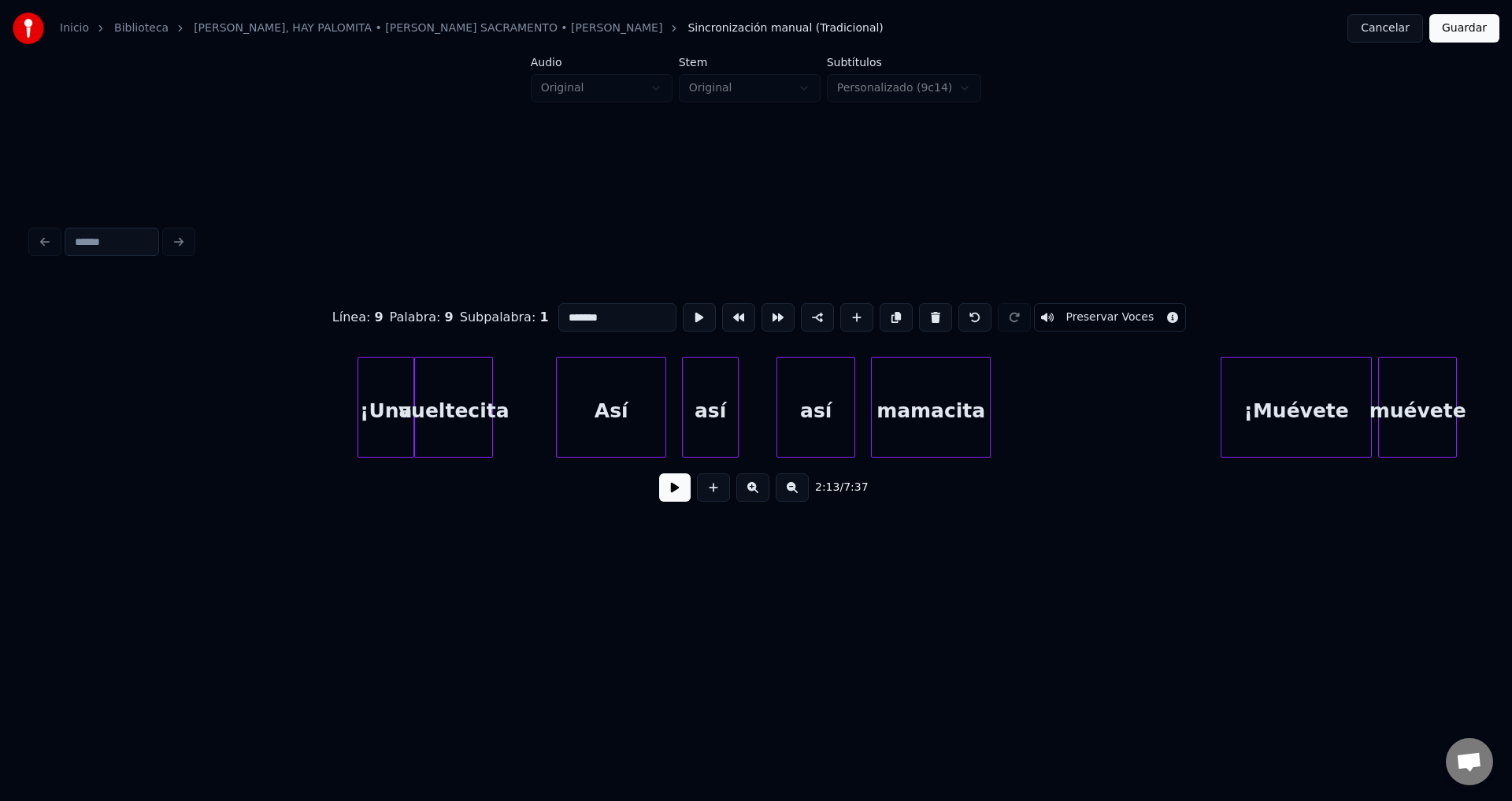
click at [377, 423] on div "¡Una" at bounding box center [386, 411] width 55 height 107
click at [923, 316] on button at bounding box center [939, 318] width 33 height 29
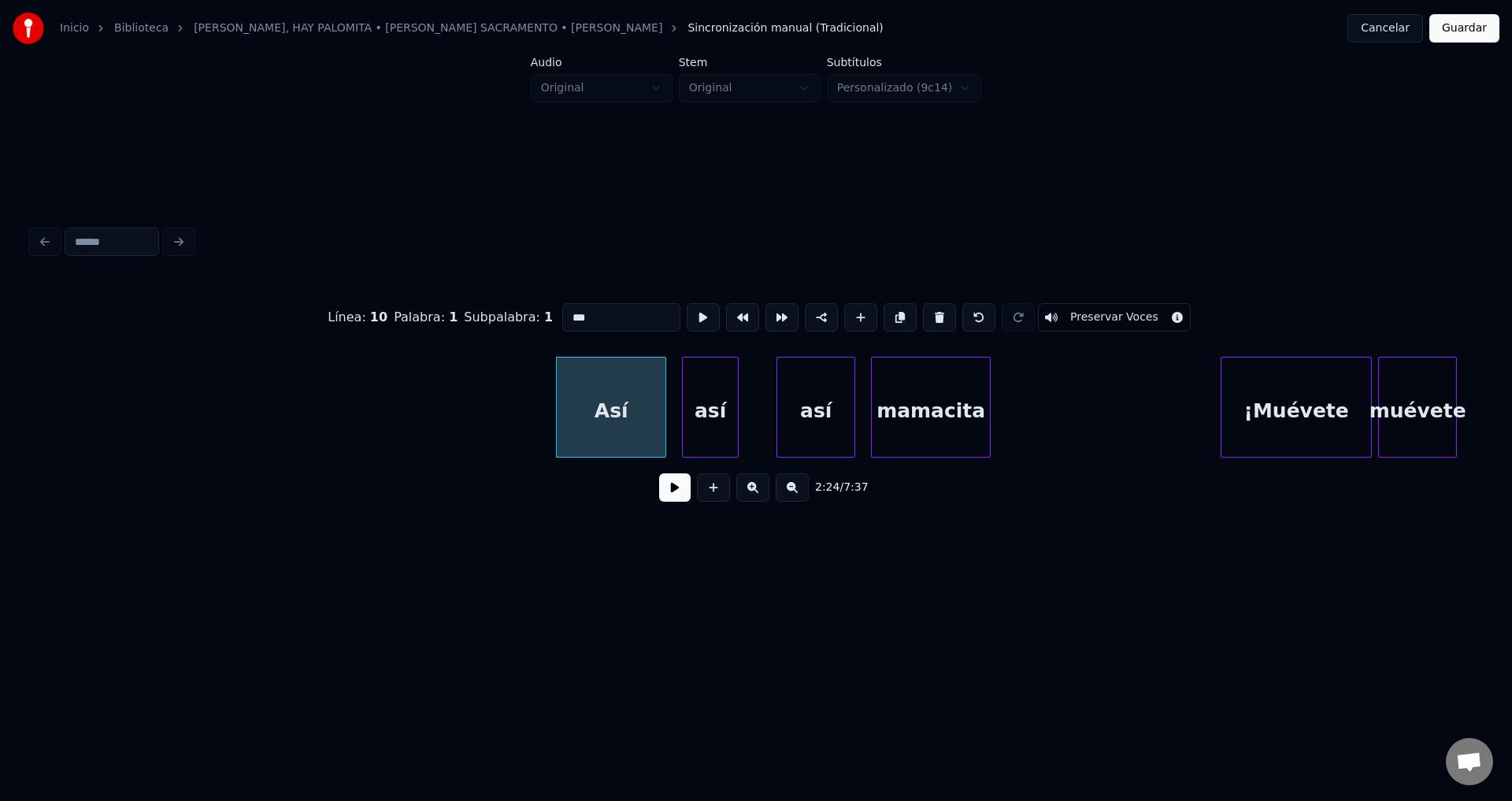
click at [923, 316] on button at bounding box center [939, 318] width 33 height 29
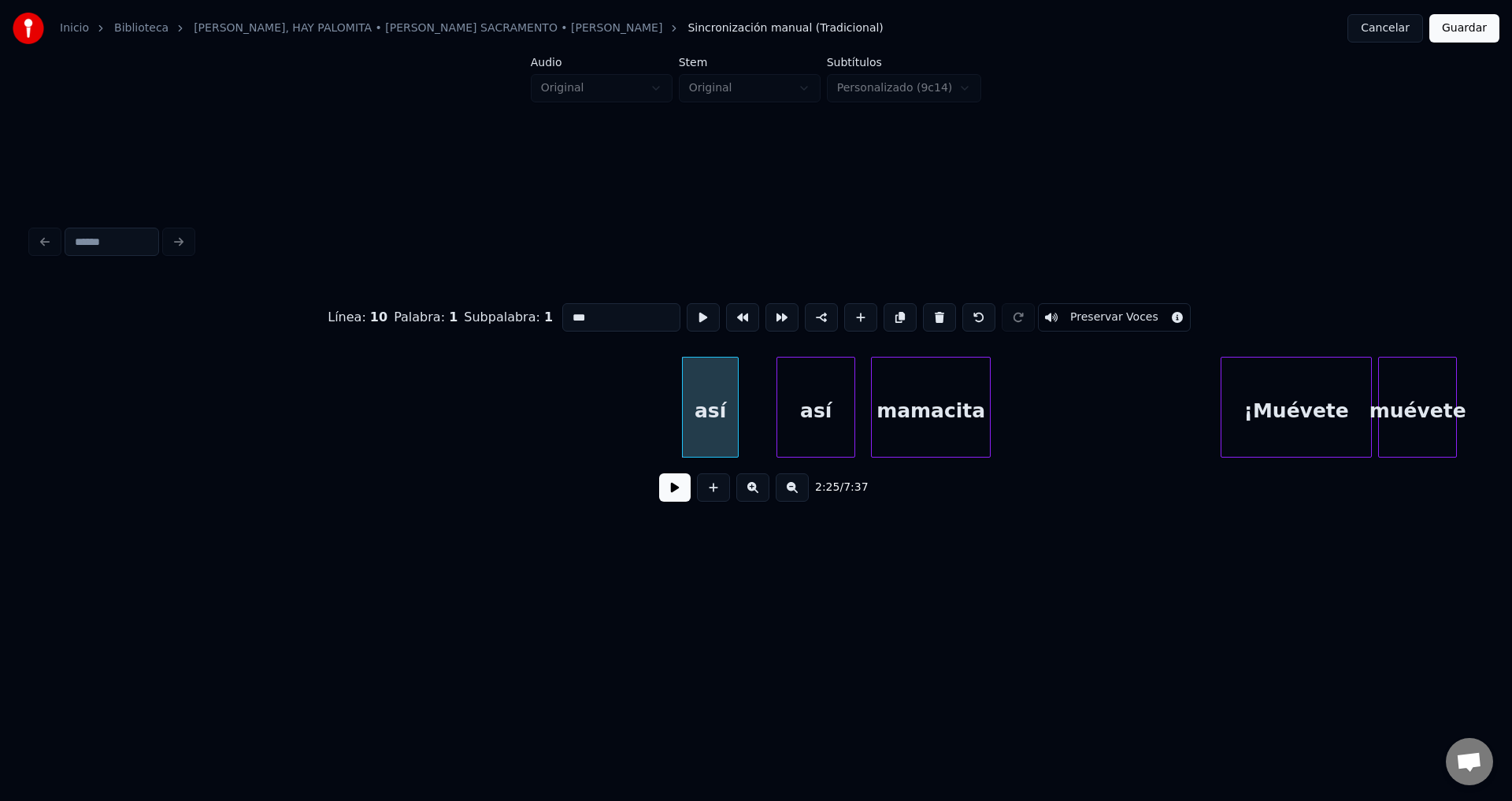
click at [923, 316] on button at bounding box center [939, 318] width 33 height 29
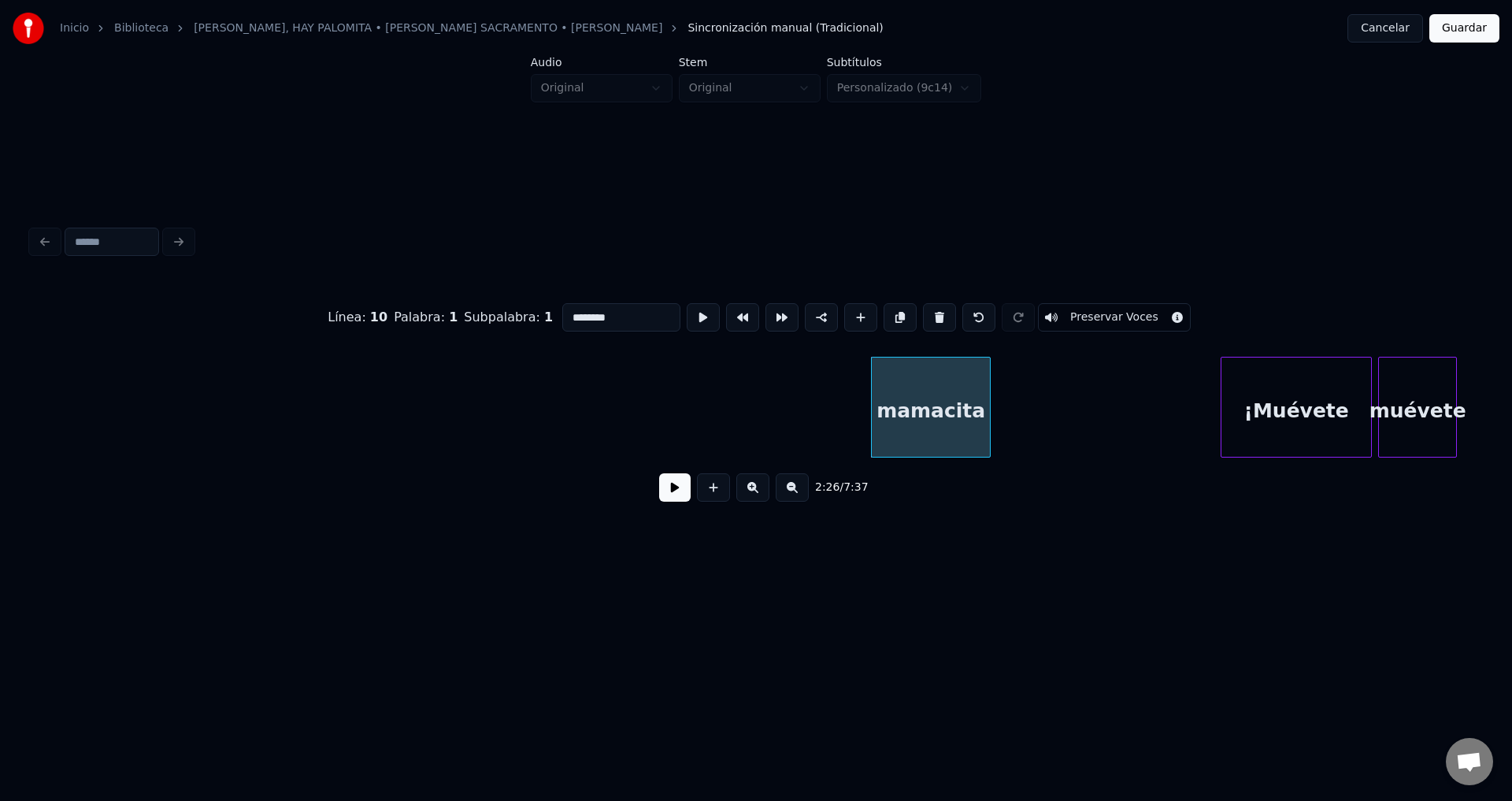
click at [923, 316] on button at bounding box center [939, 318] width 33 height 29
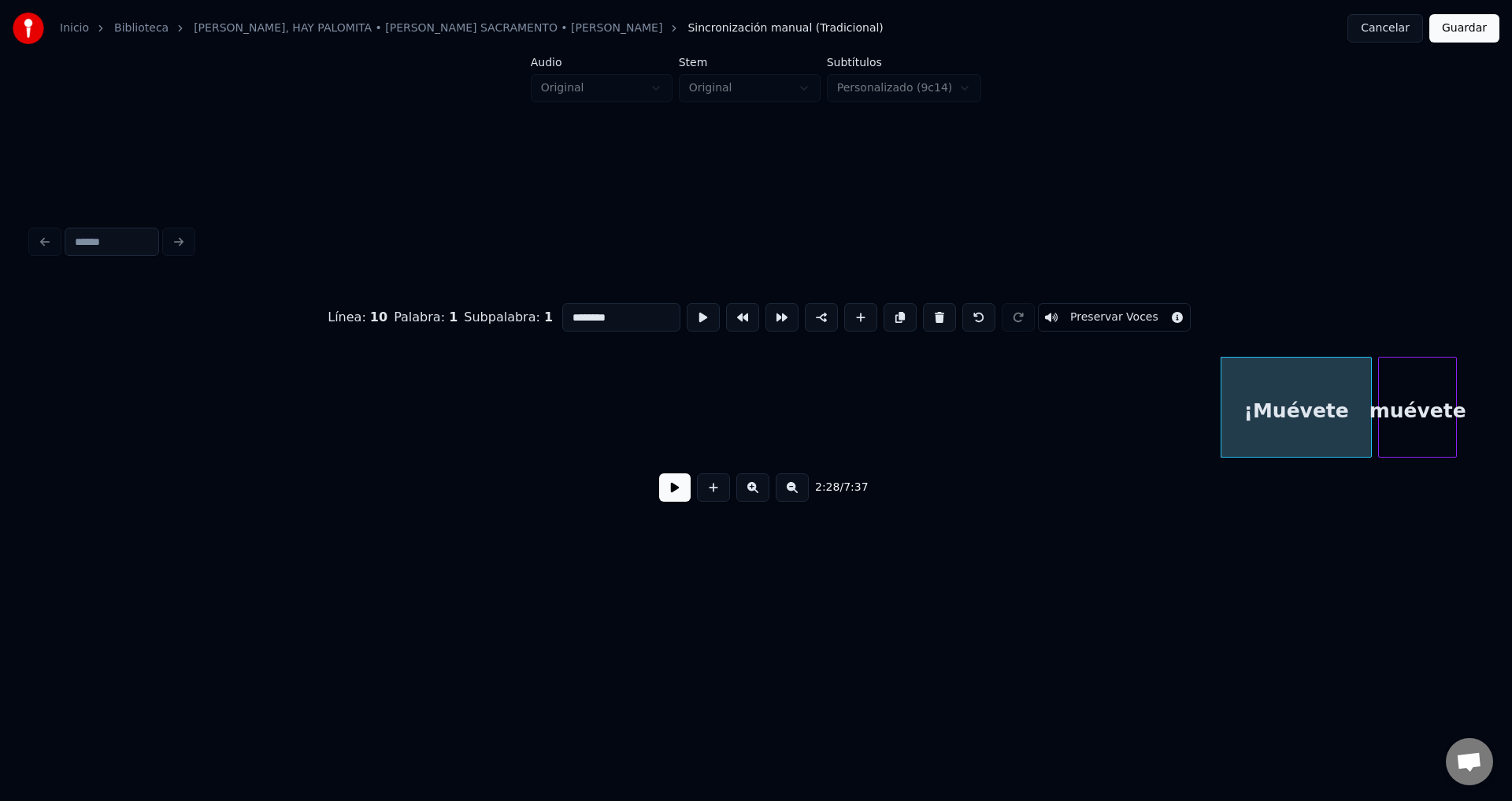
click at [923, 316] on button at bounding box center [939, 318] width 33 height 29
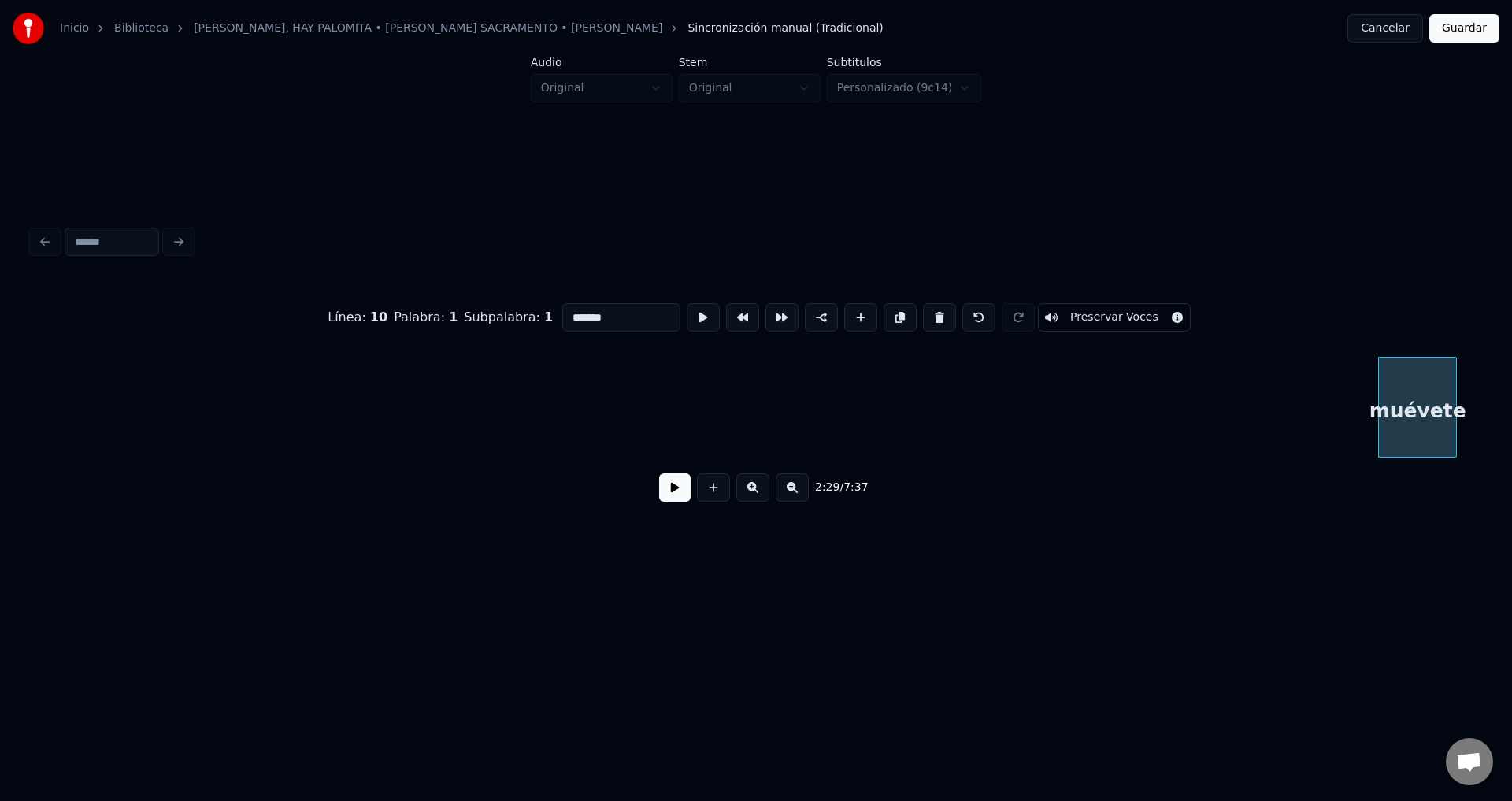
click at [923, 316] on button at bounding box center [939, 318] width 33 height 29
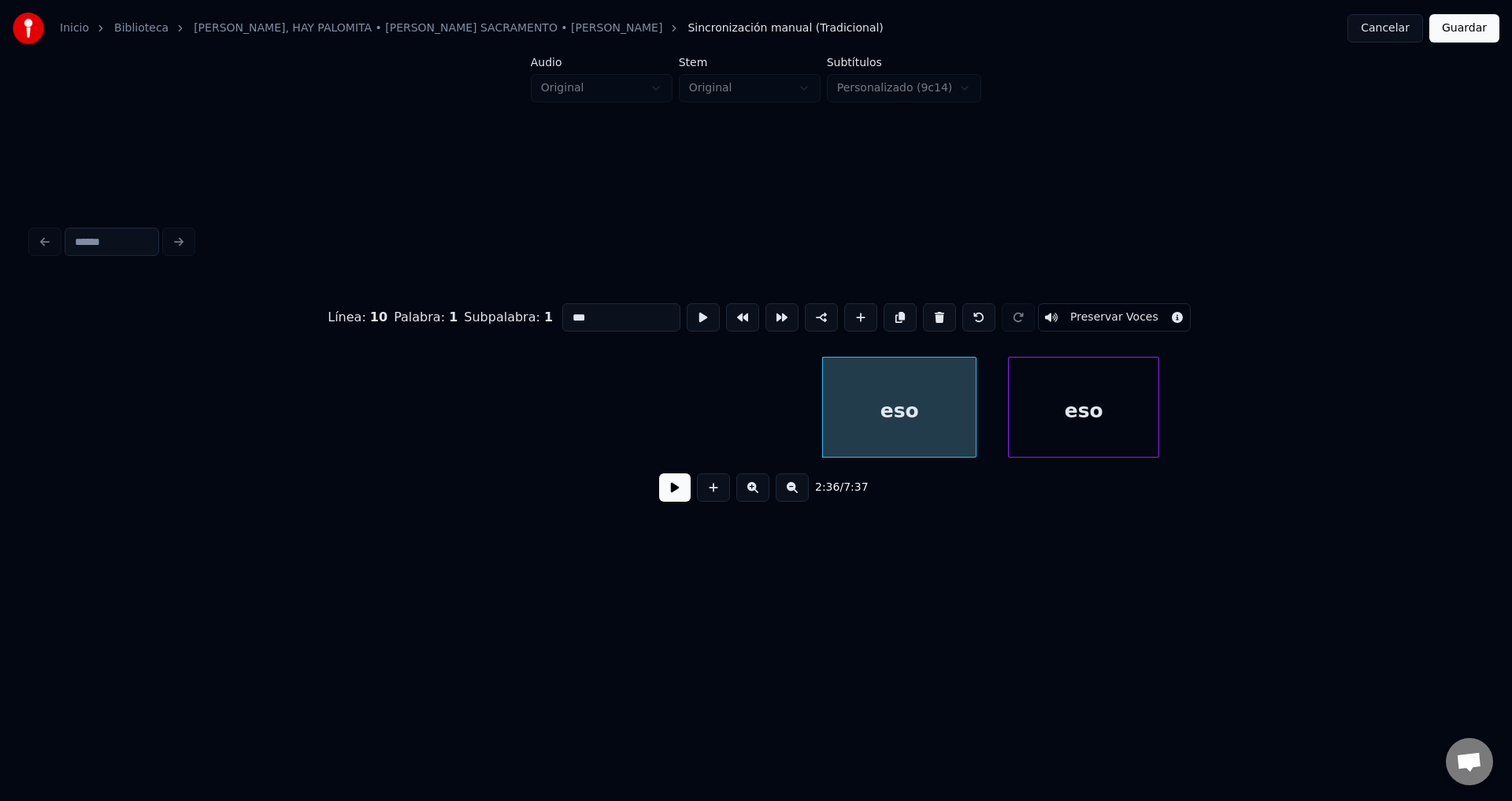
click at [923, 316] on button at bounding box center [939, 318] width 33 height 29
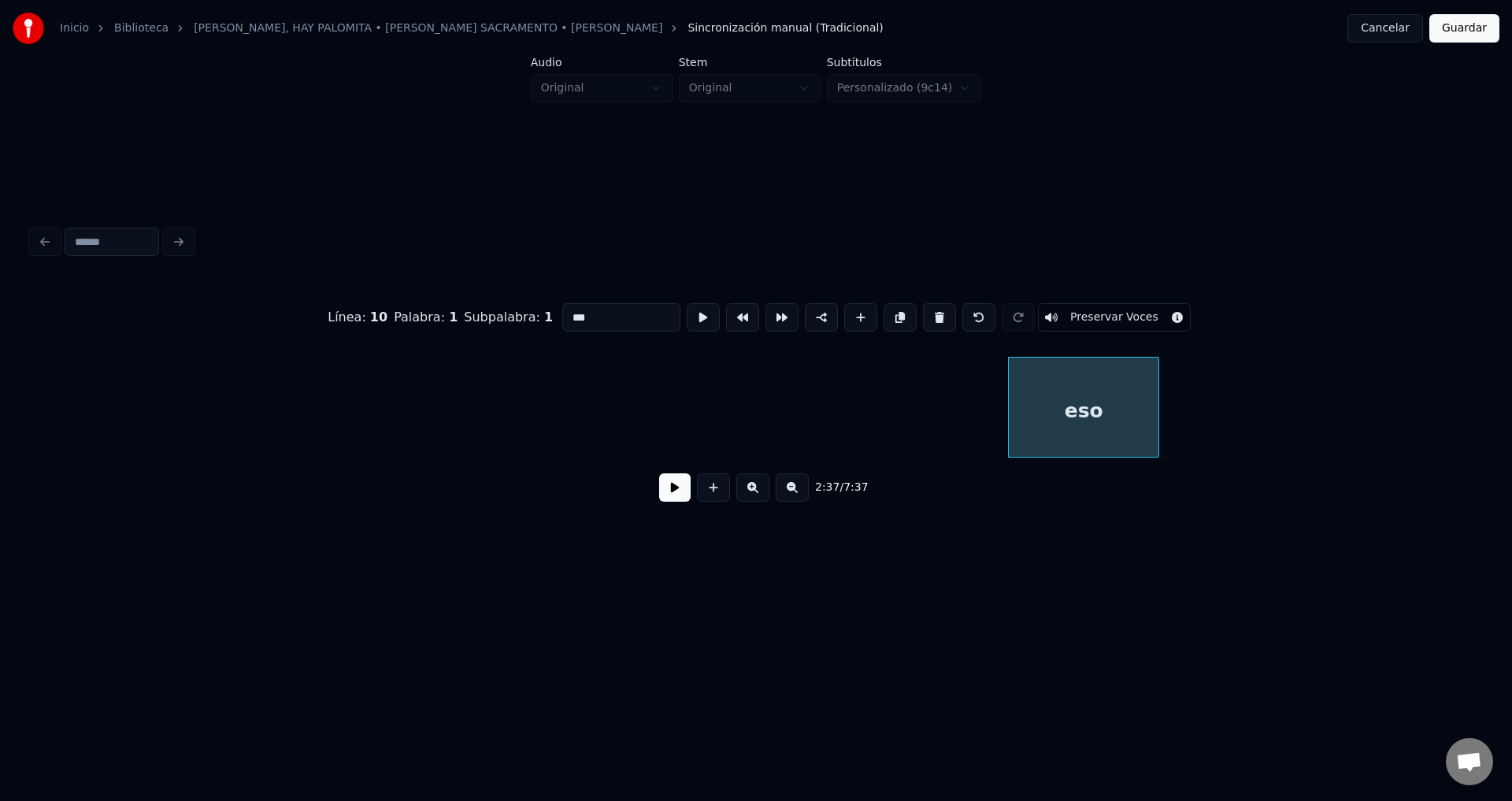
click at [923, 316] on button at bounding box center [939, 318] width 33 height 29
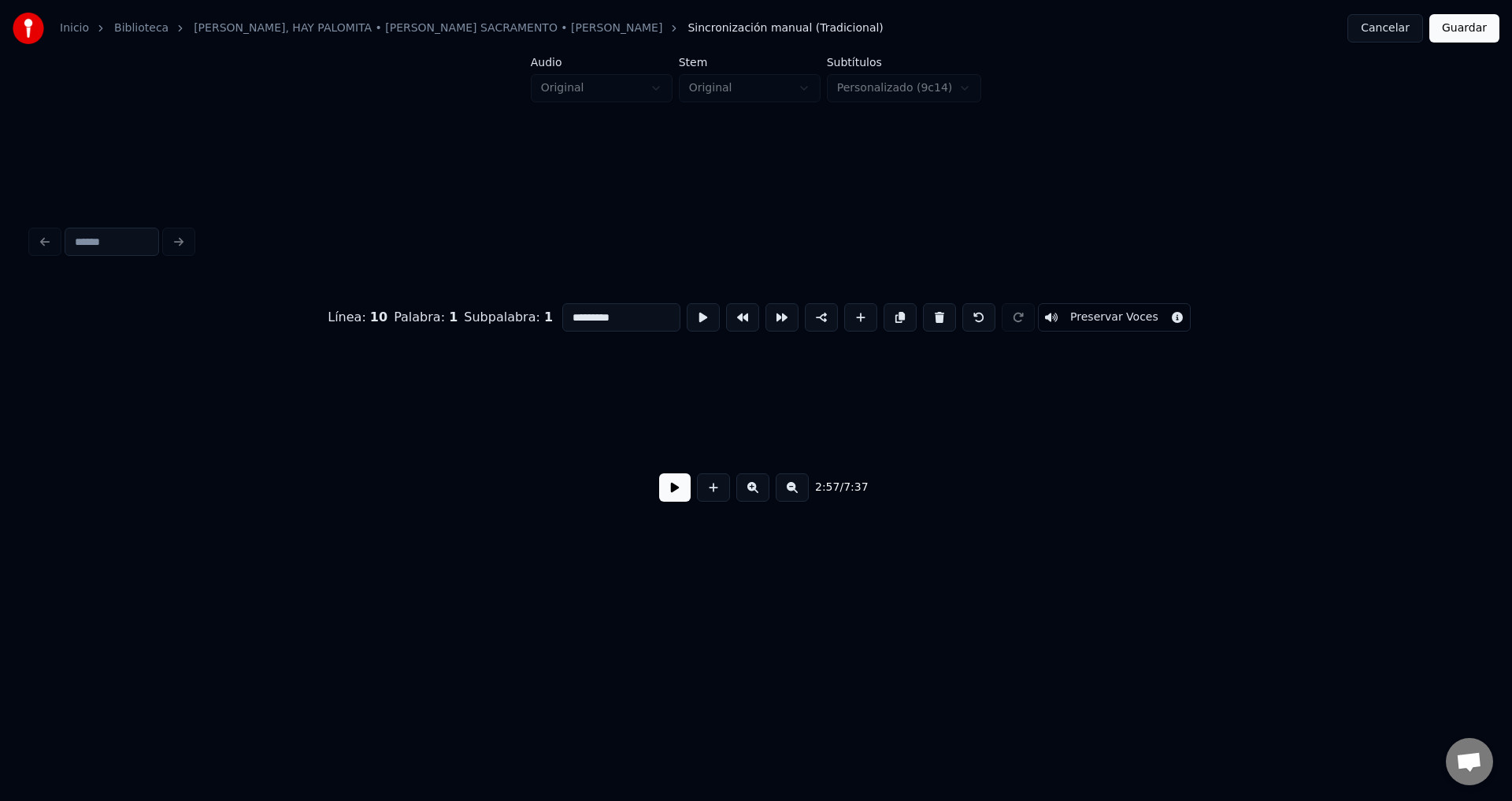
scroll to position [0, 27917]
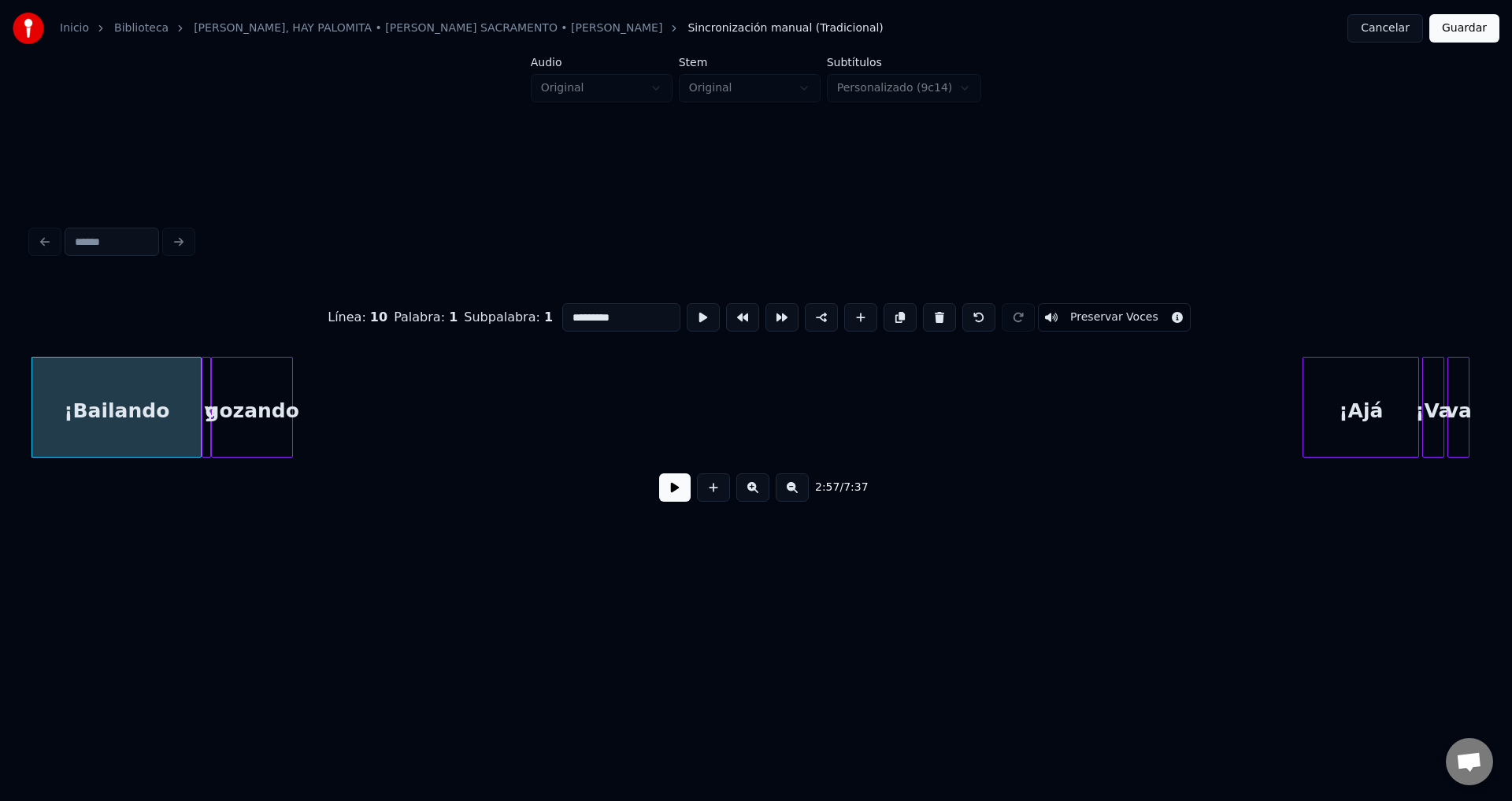
click at [923, 316] on button at bounding box center [939, 318] width 33 height 29
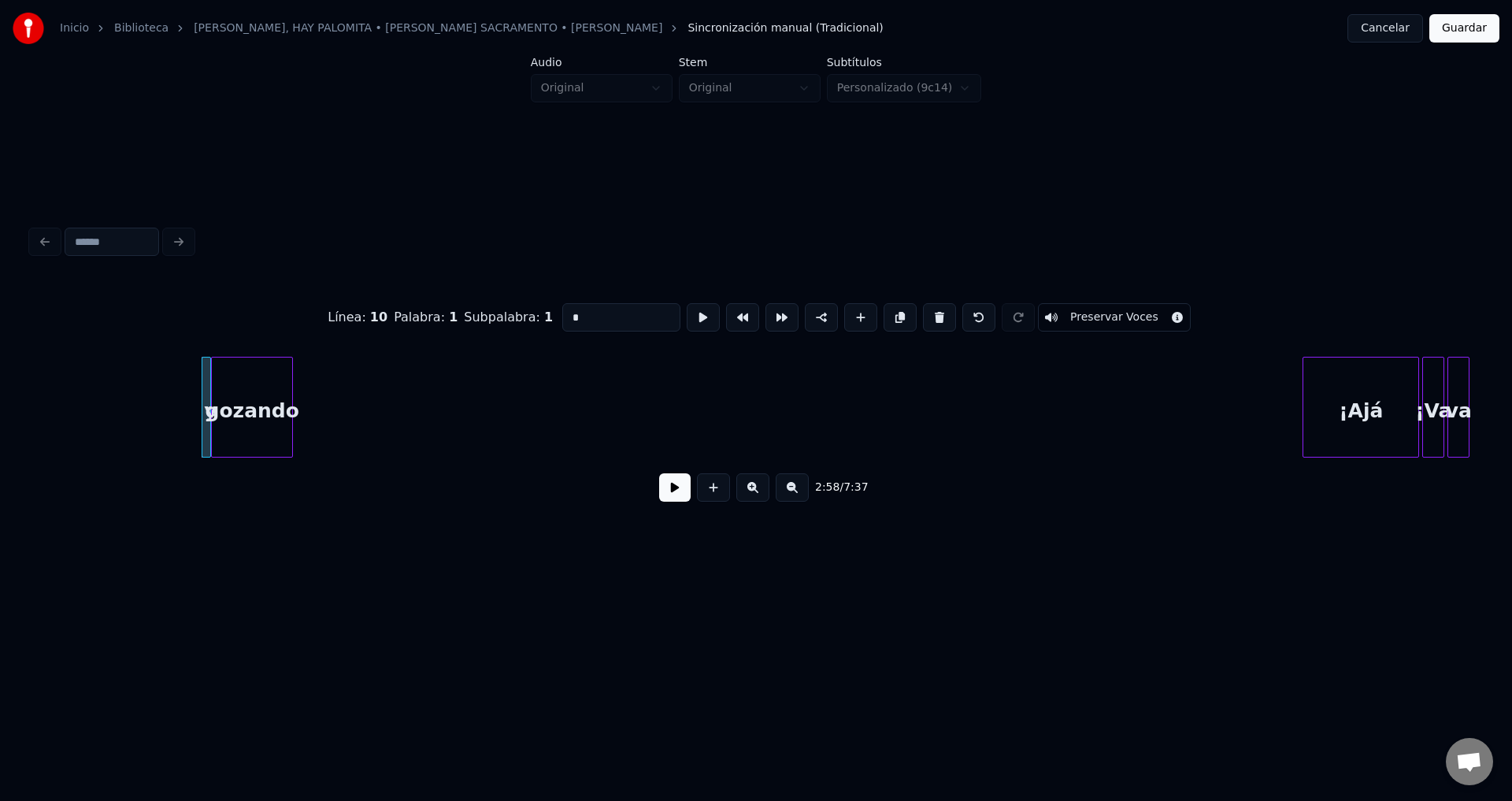
click at [923, 316] on button at bounding box center [939, 318] width 33 height 29
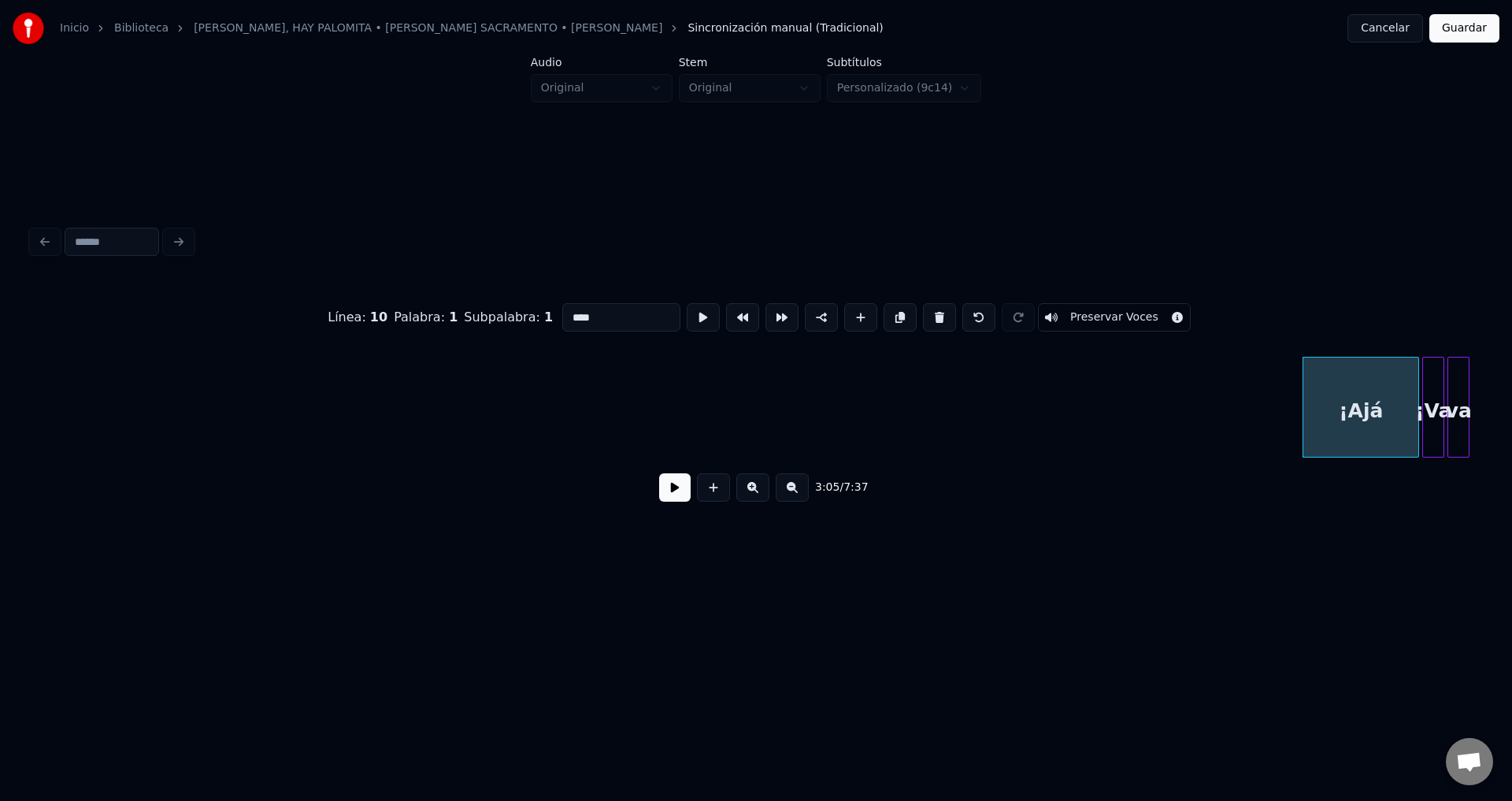
click at [923, 316] on button at bounding box center [939, 318] width 33 height 29
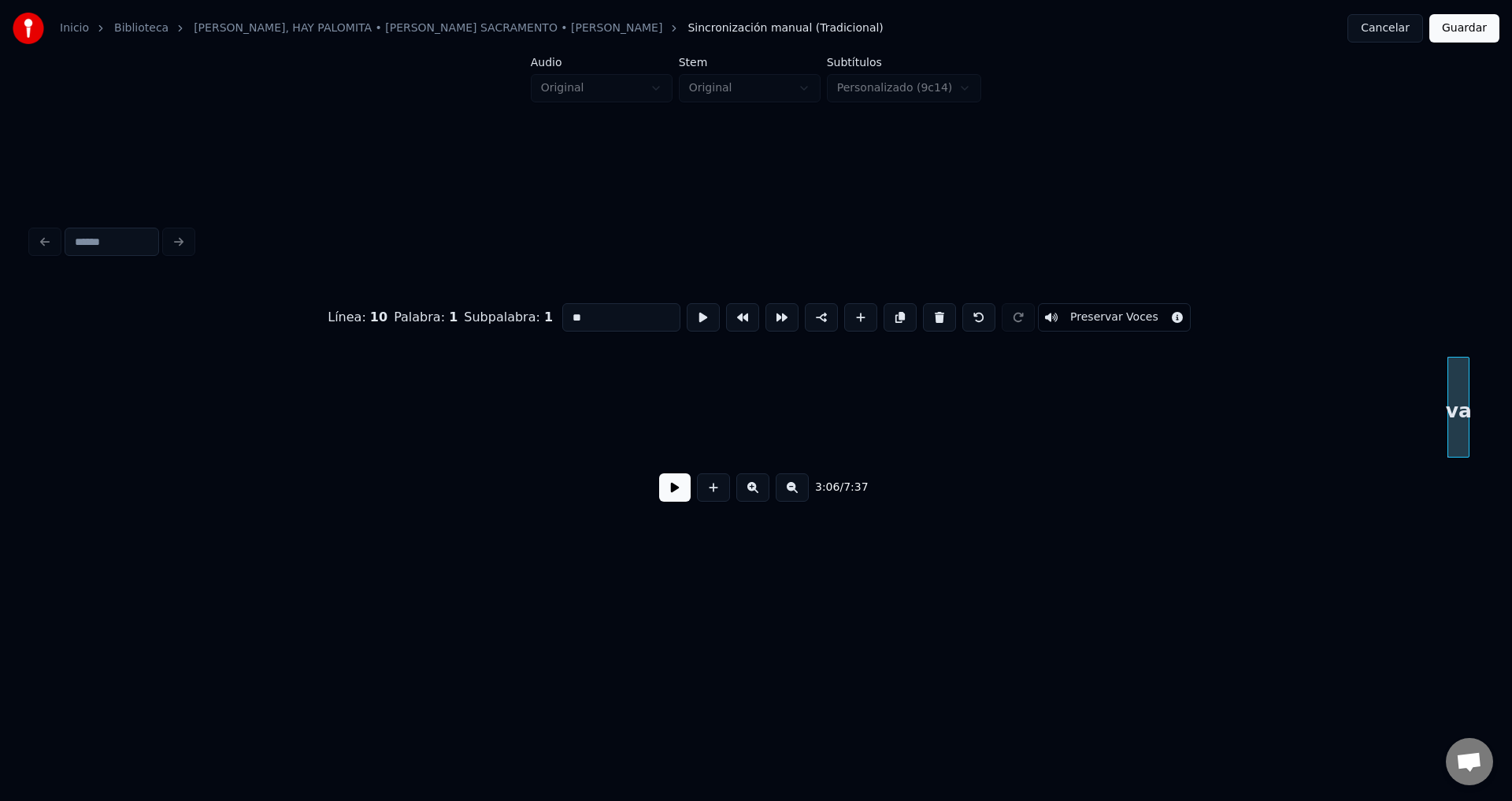
click at [923, 316] on button at bounding box center [939, 318] width 33 height 29
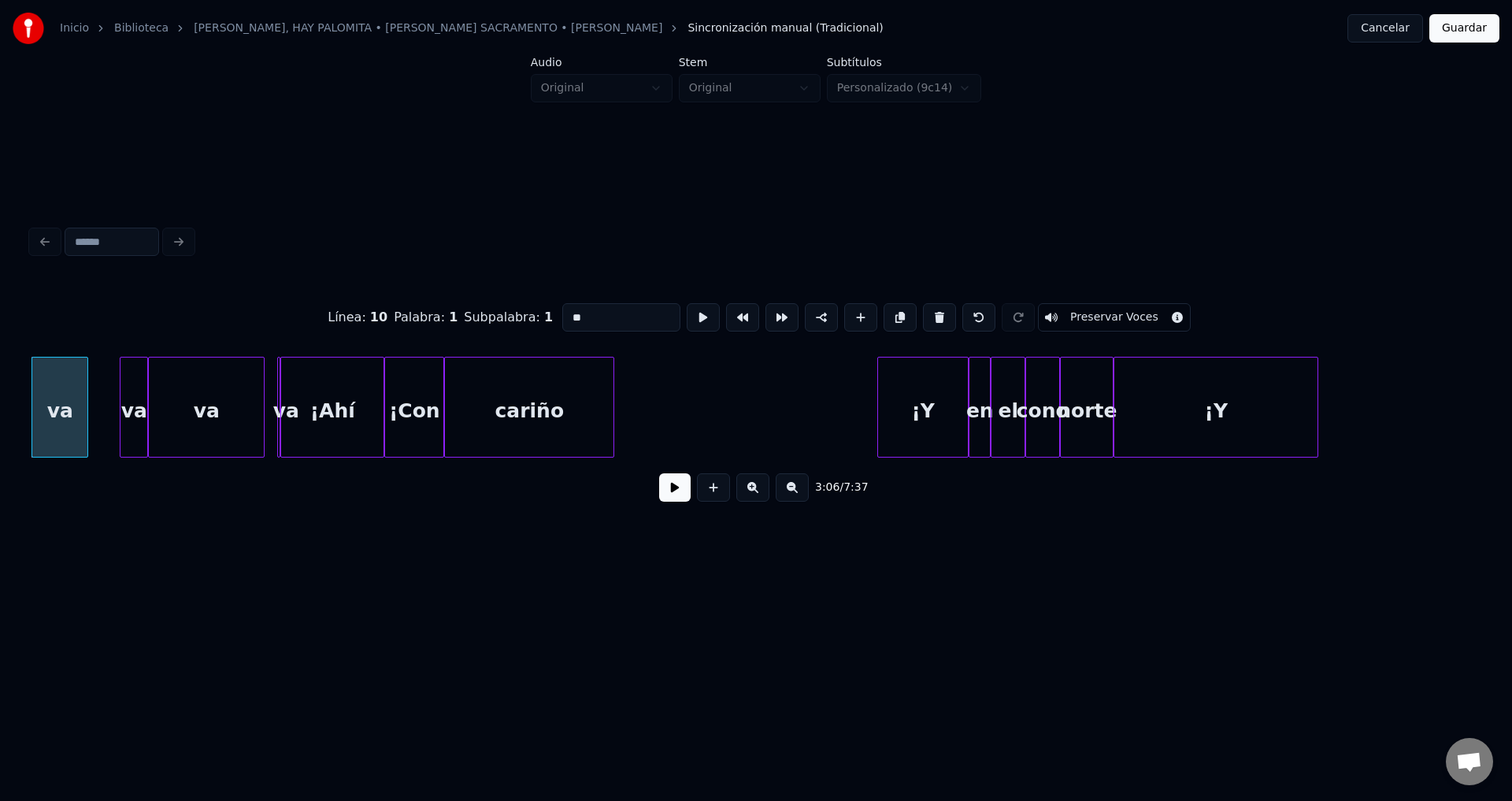
click at [923, 316] on button at bounding box center [939, 318] width 33 height 29
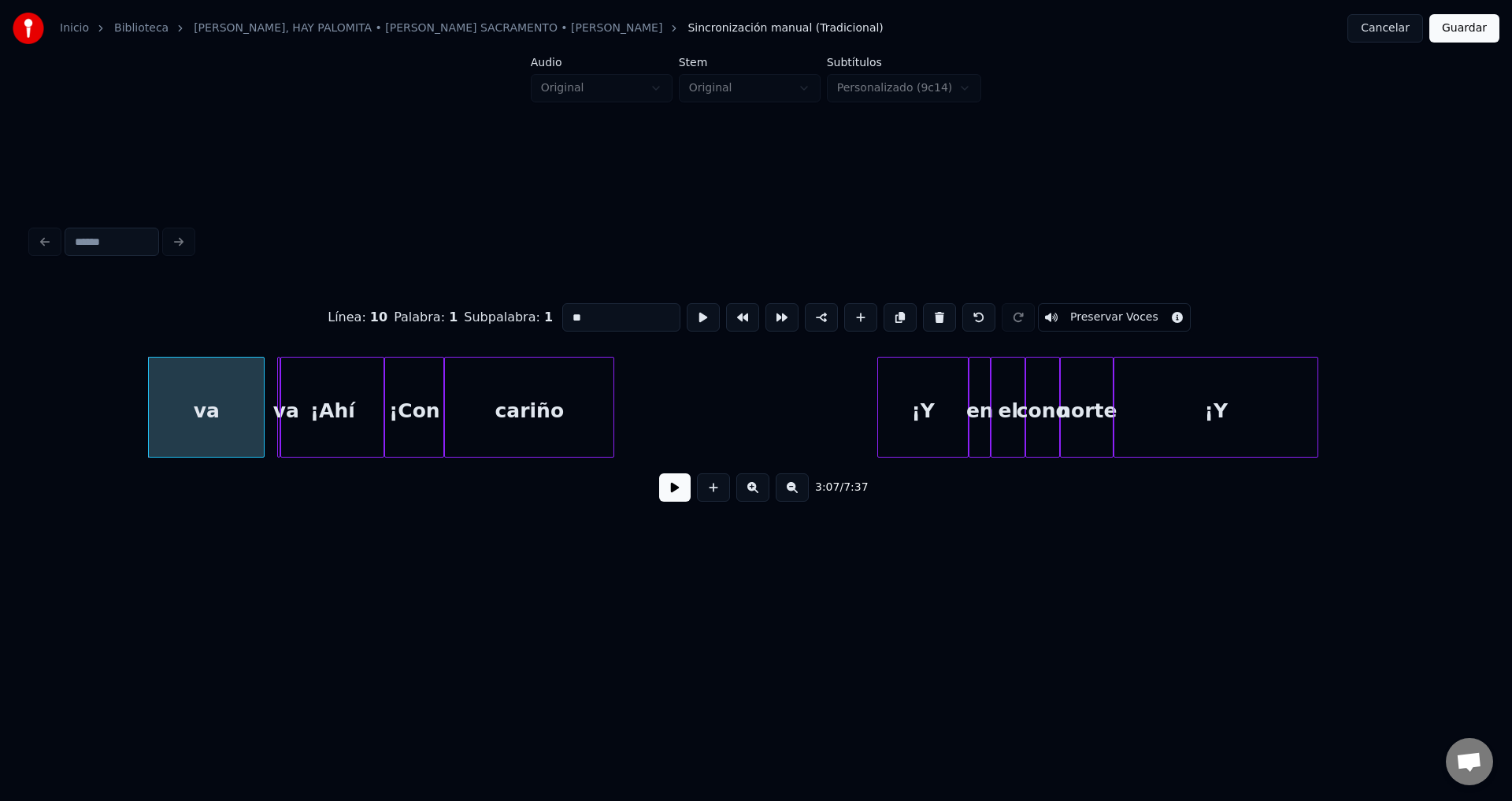
click at [923, 316] on button at bounding box center [939, 318] width 33 height 29
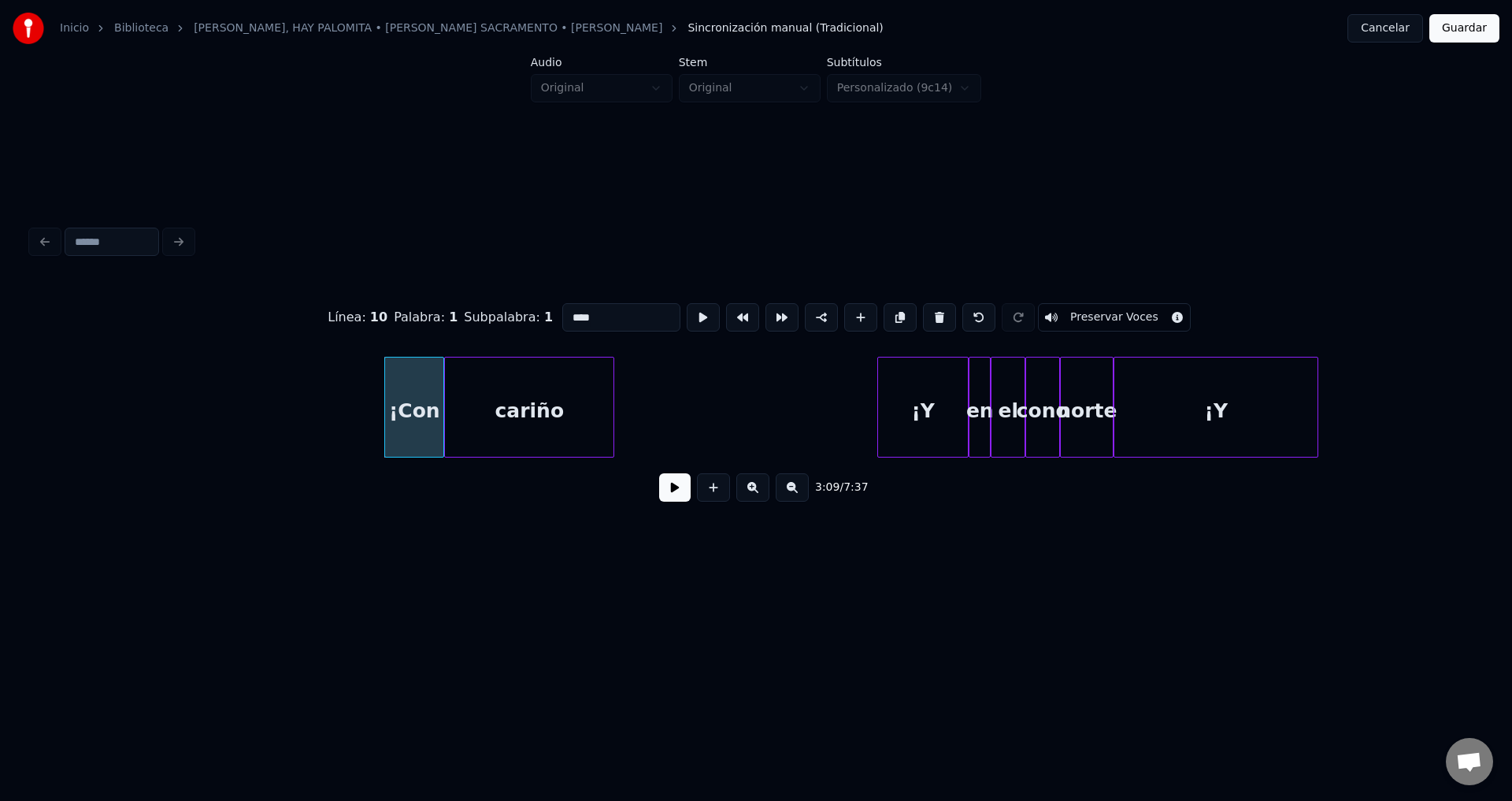
click at [923, 316] on button at bounding box center [939, 318] width 33 height 29
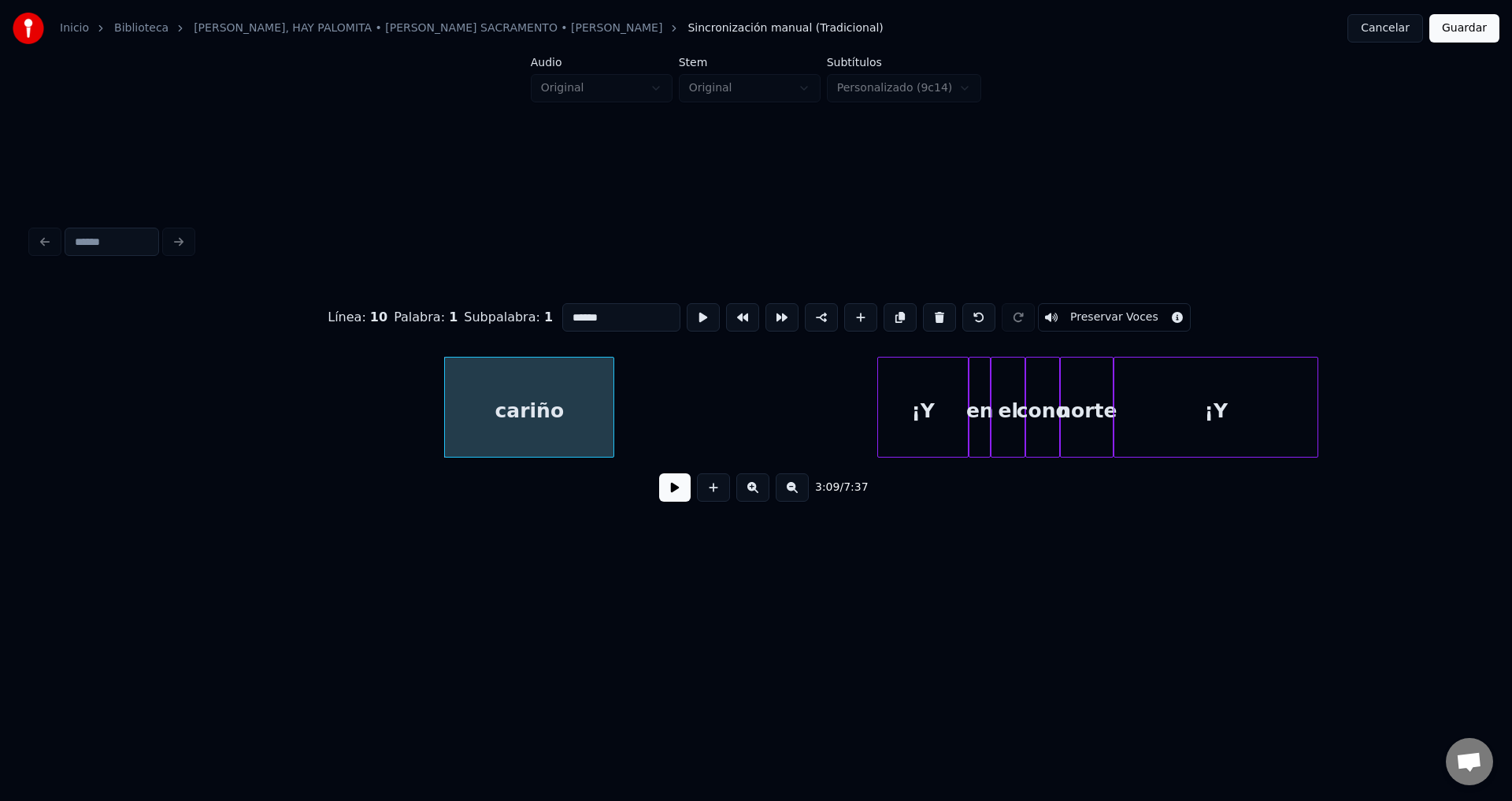
click at [923, 316] on button at bounding box center [939, 318] width 33 height 29
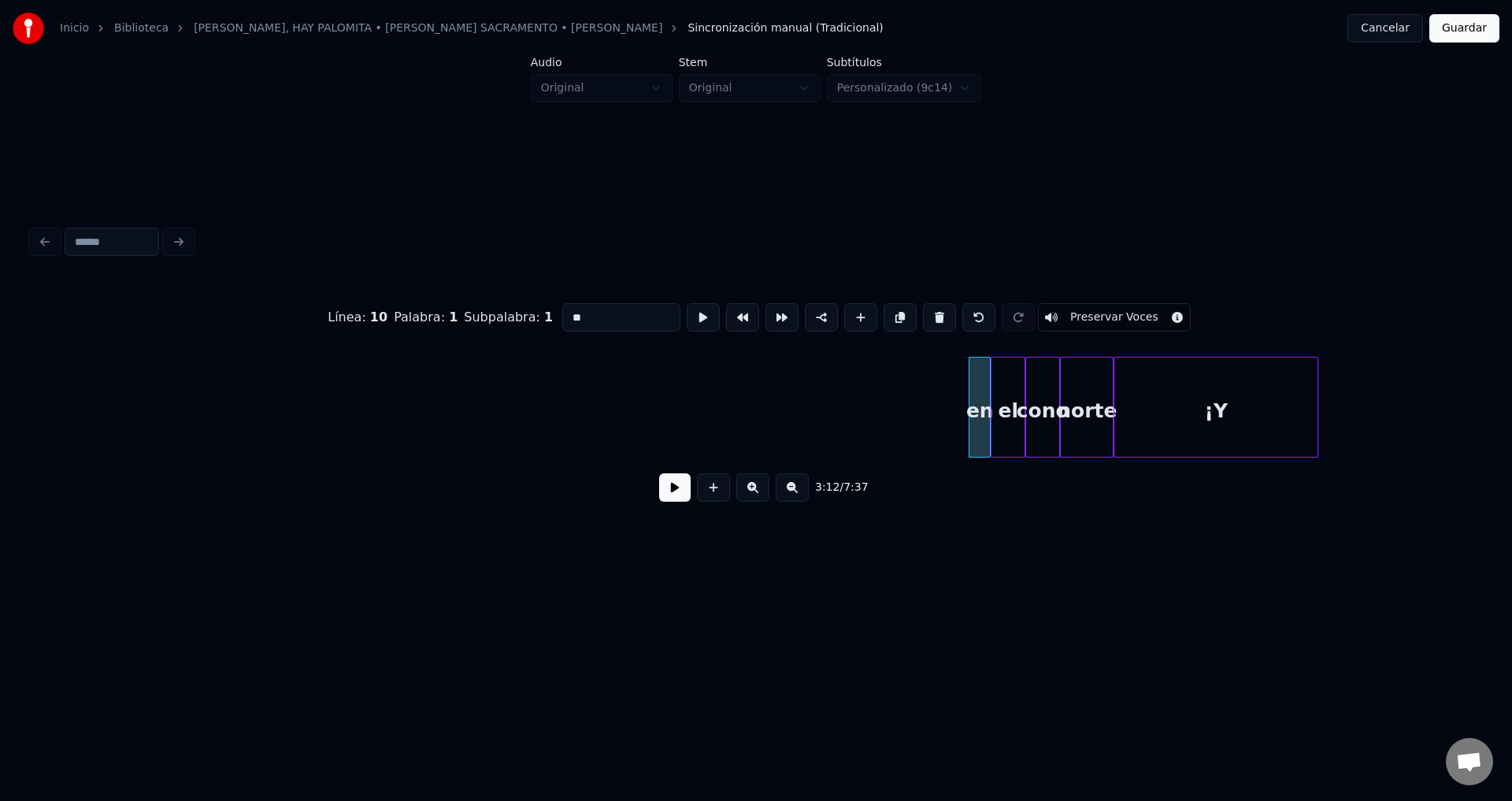
click at [923, 316] on button at bounding box center [939, 318] width 33 height 29
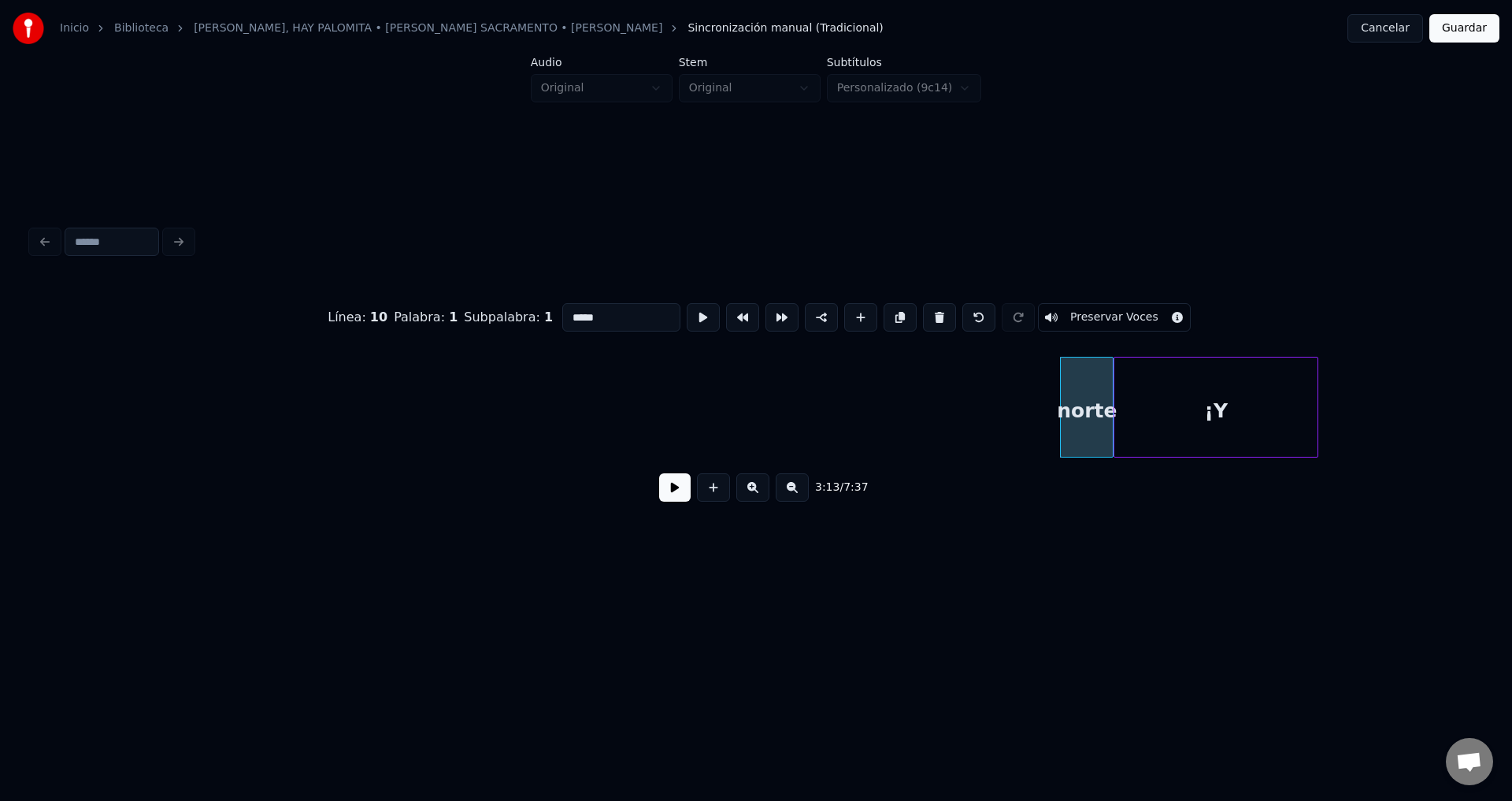
click at [923, 316] on button at bounding box center [939, 318] width 33 height 29
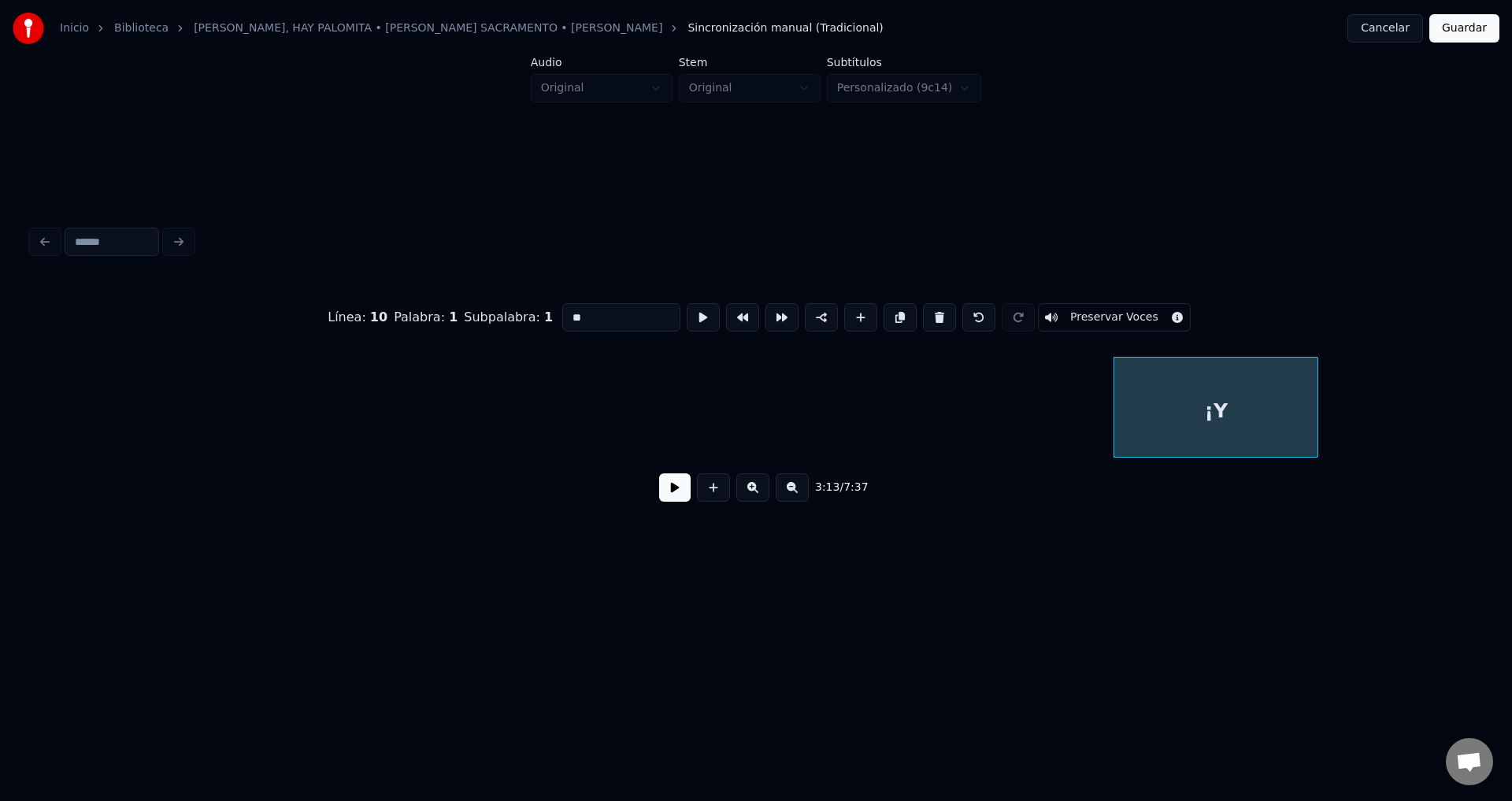
click at [923, 316] on button at bounding box center [939, 318] width 33 height 29
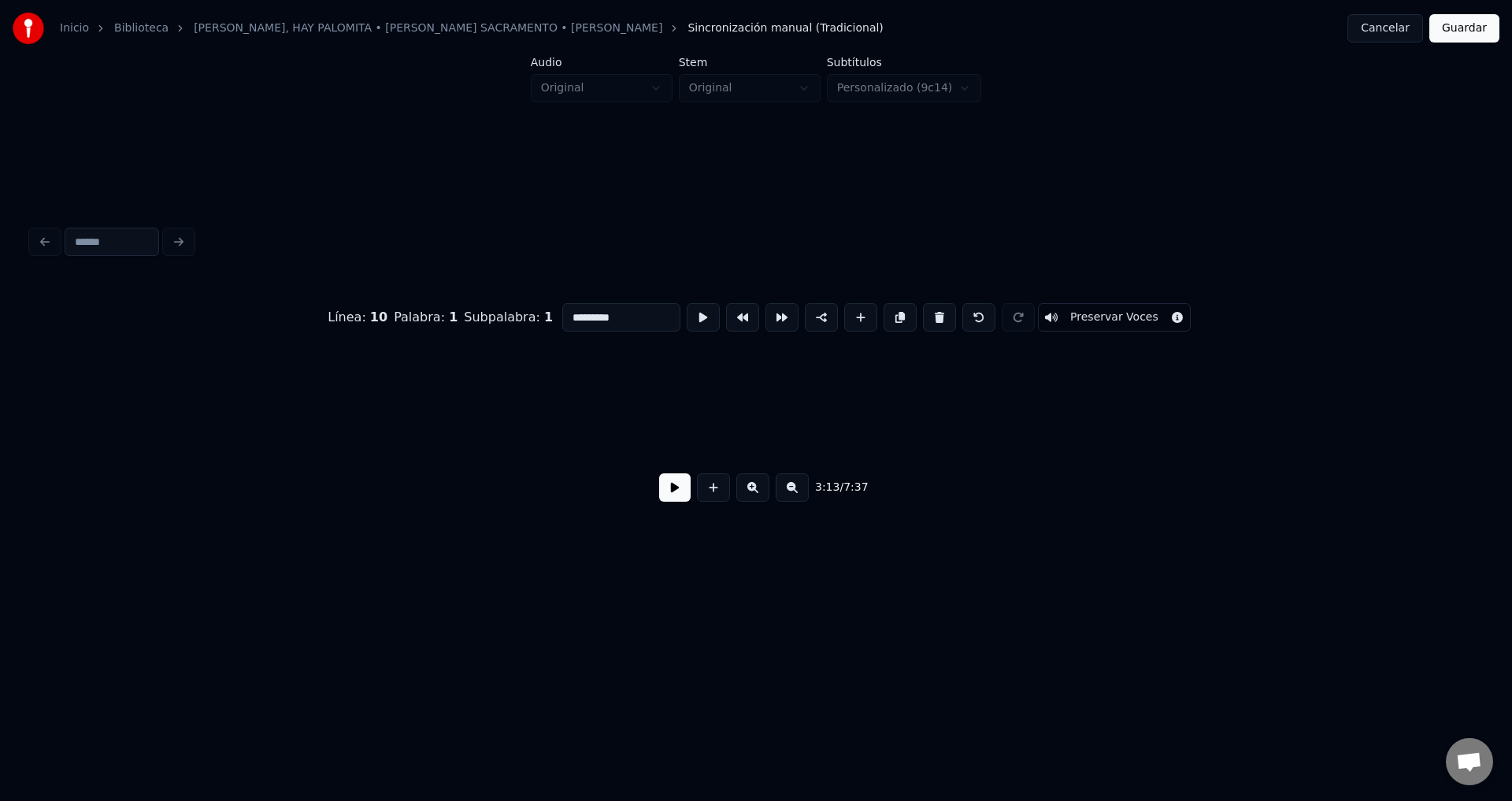
click at [923, 316] on button at bounding box center [939, 318] width 33 height 29
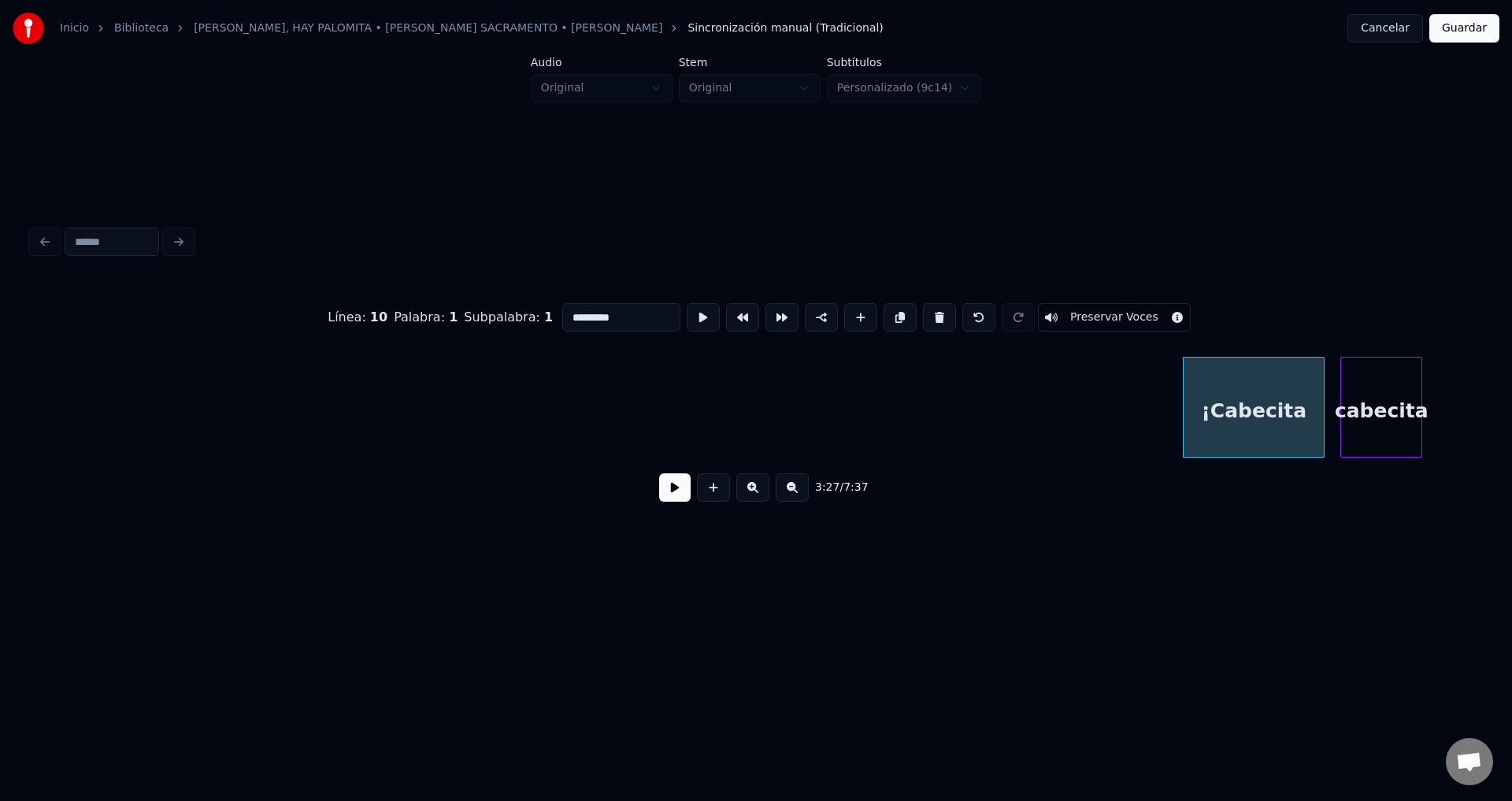
click at [923, 316] on button at bounding box center [939, 318] width 33 height 29
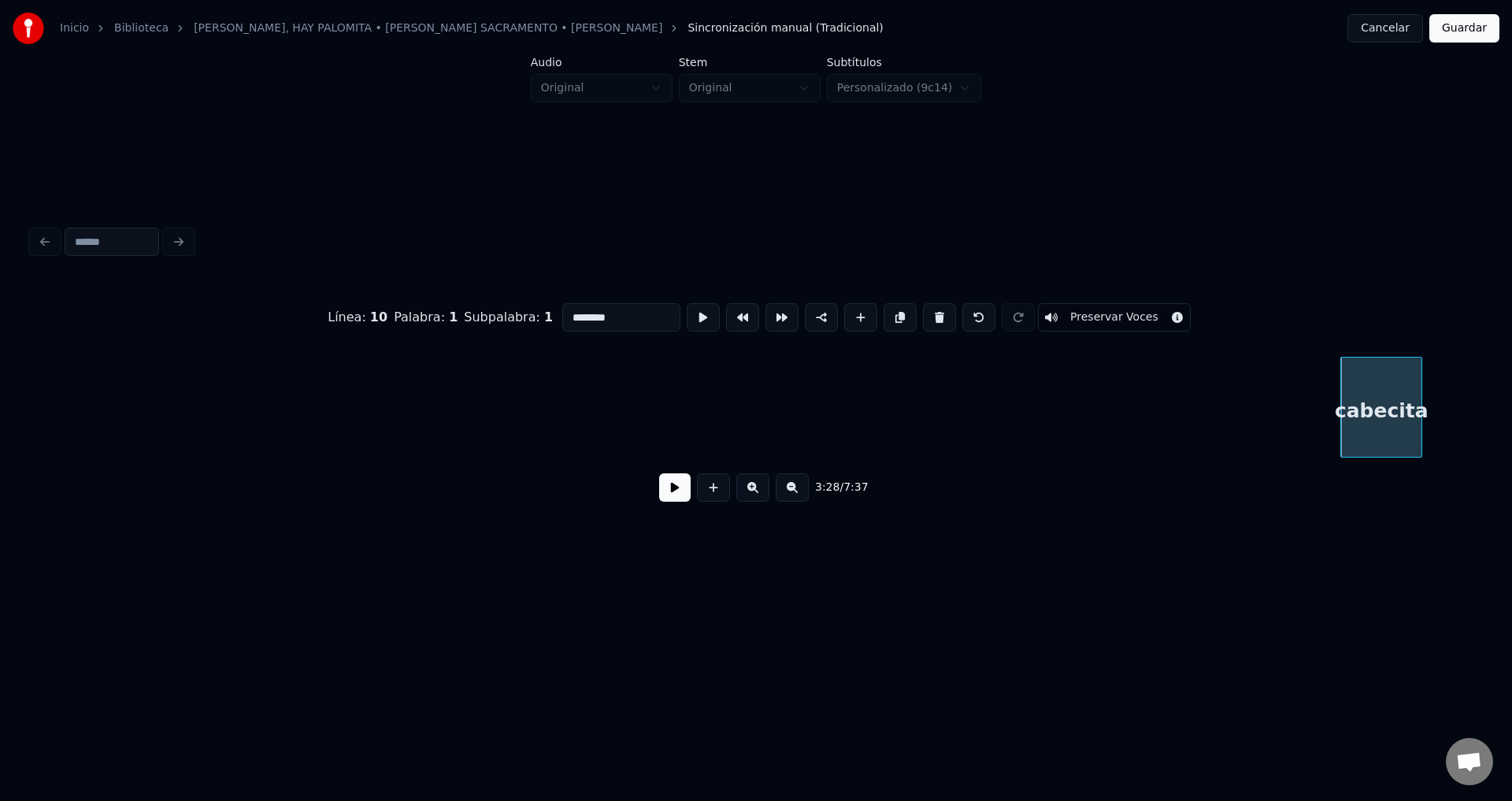
click at [923, 316] on button at bounding box center [939, 318] width 33 height 29
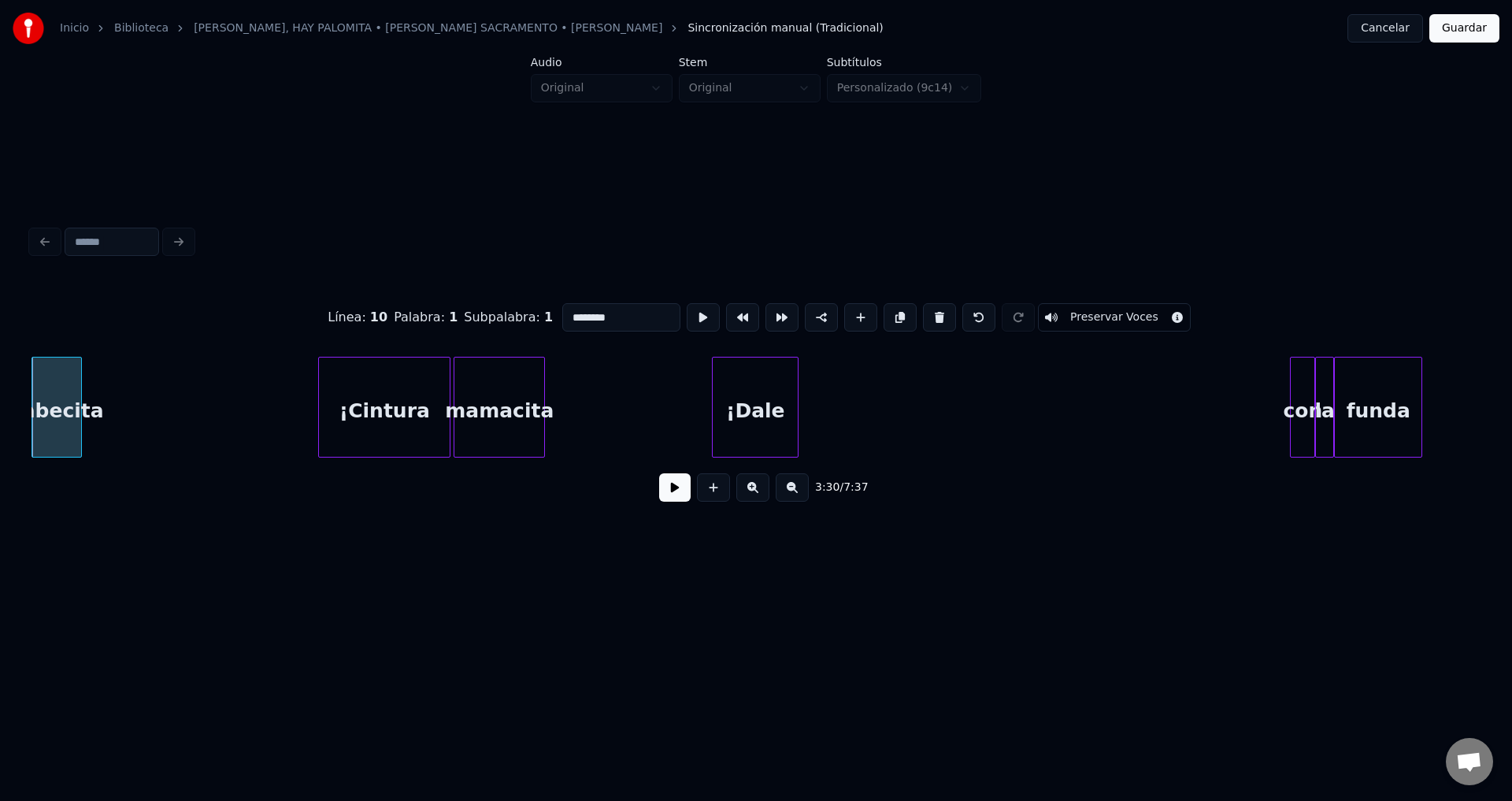
click at [923, 316] on button at bounding box center [939, 318] width 33 height 29
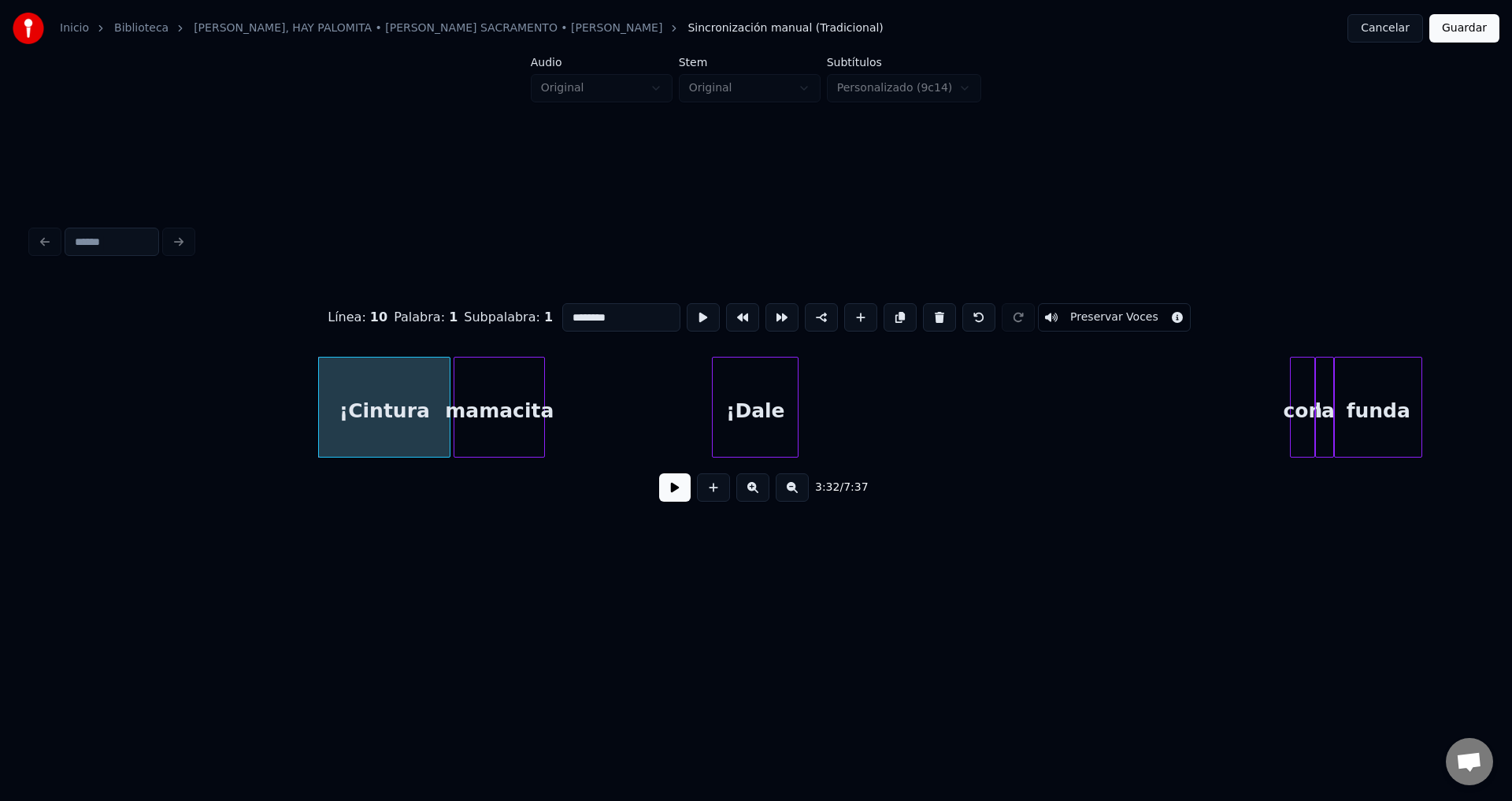
click at [923, 316] on button at bounding box center [939, 318] width 33 height 29
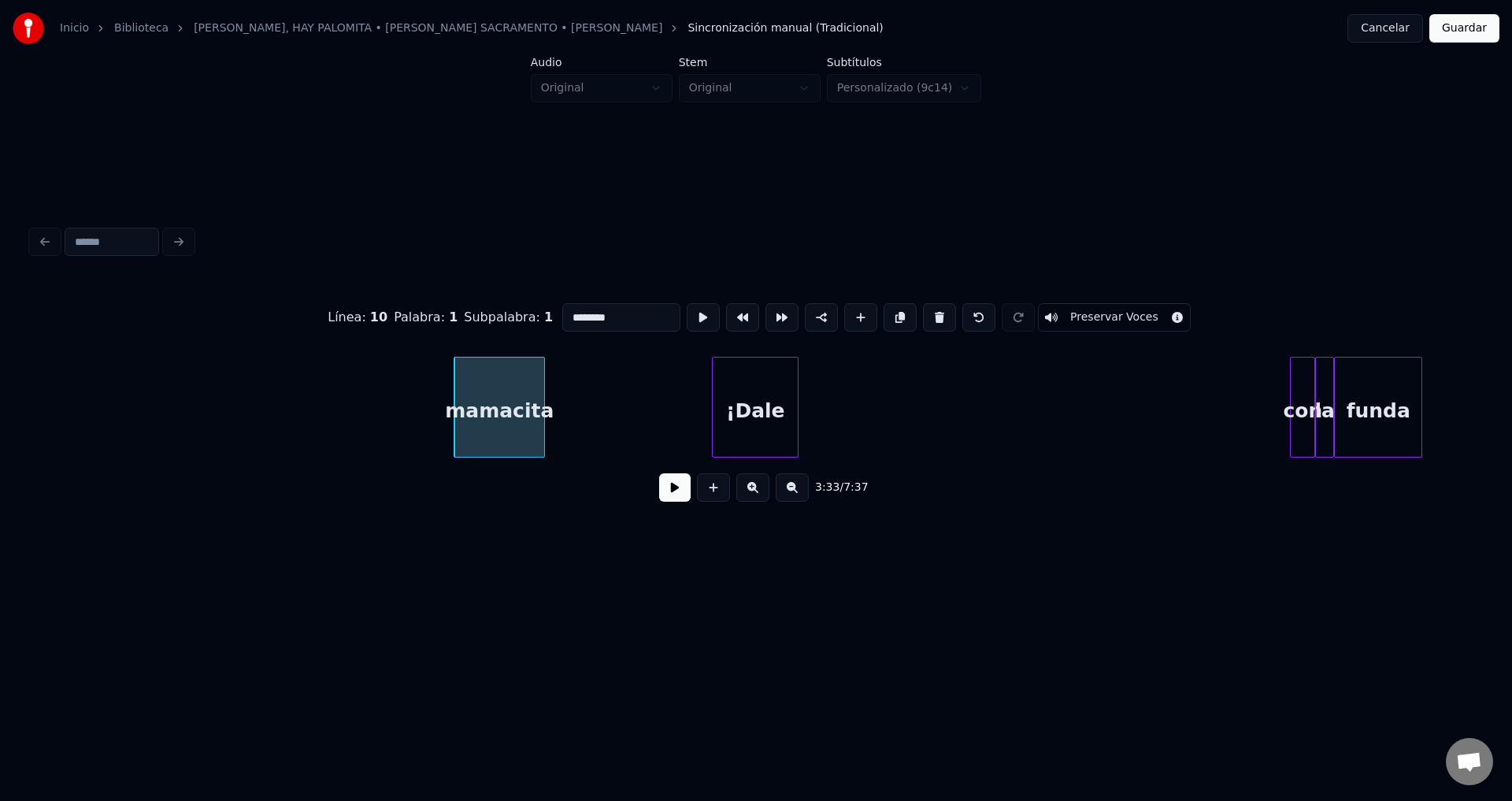
click at [923, 316] on button at bounding box center [939, 318] width 33 height 29
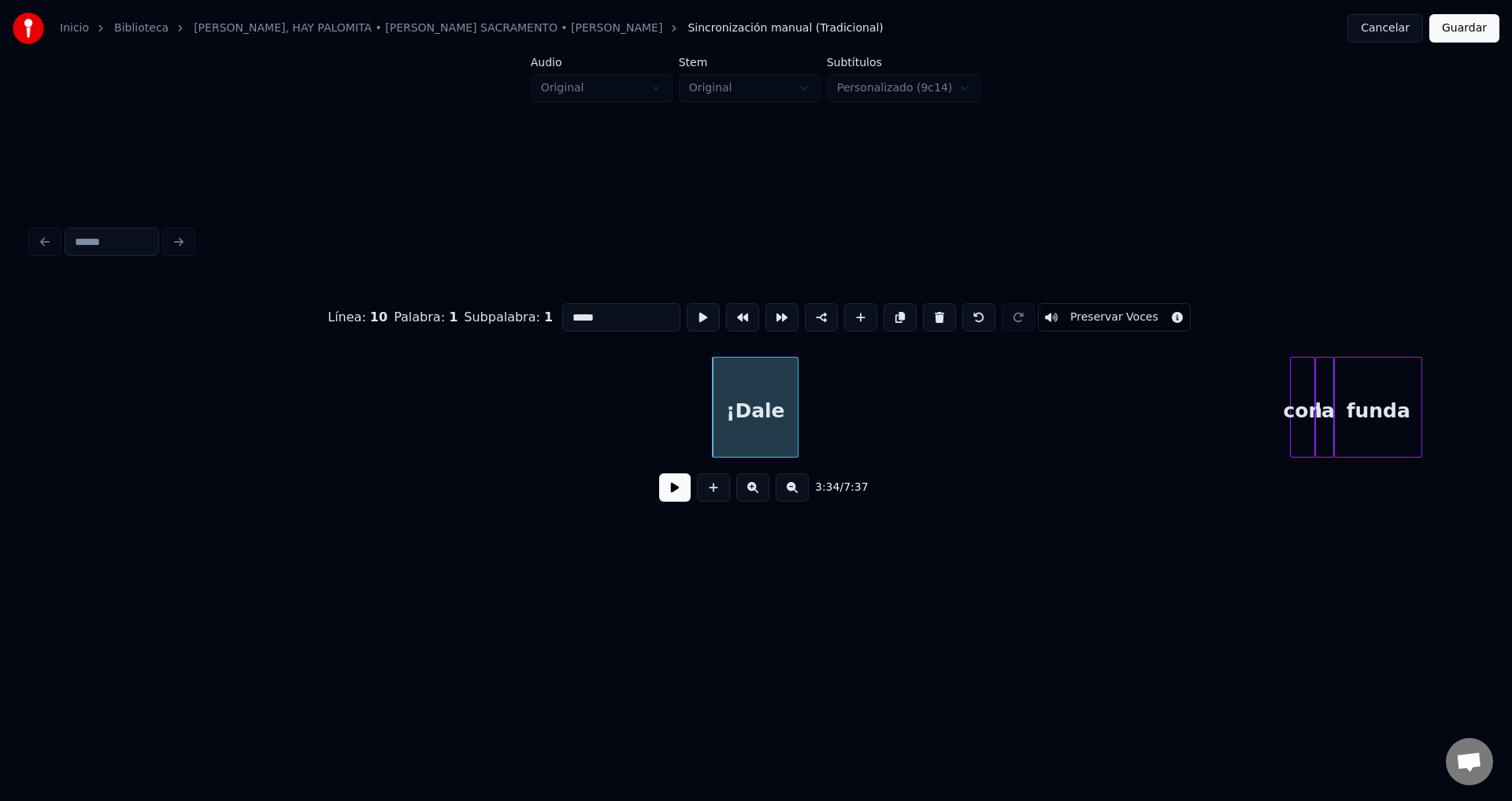
click at [923, 316] on button at bounding box center [939, 318] width 33 height 29
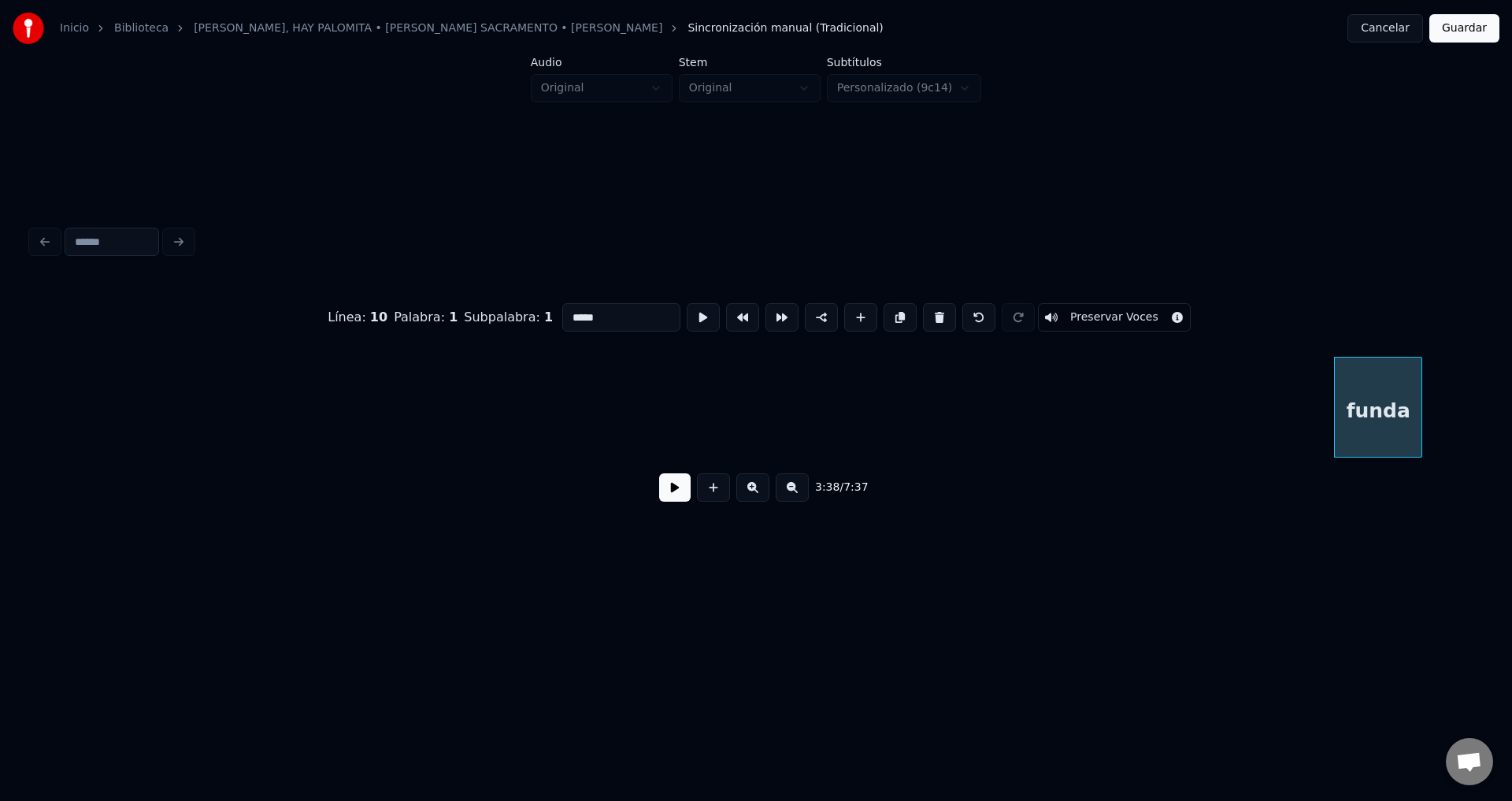
click at [923, 316] on button at bounding box center [939, 318] width 33 height 29
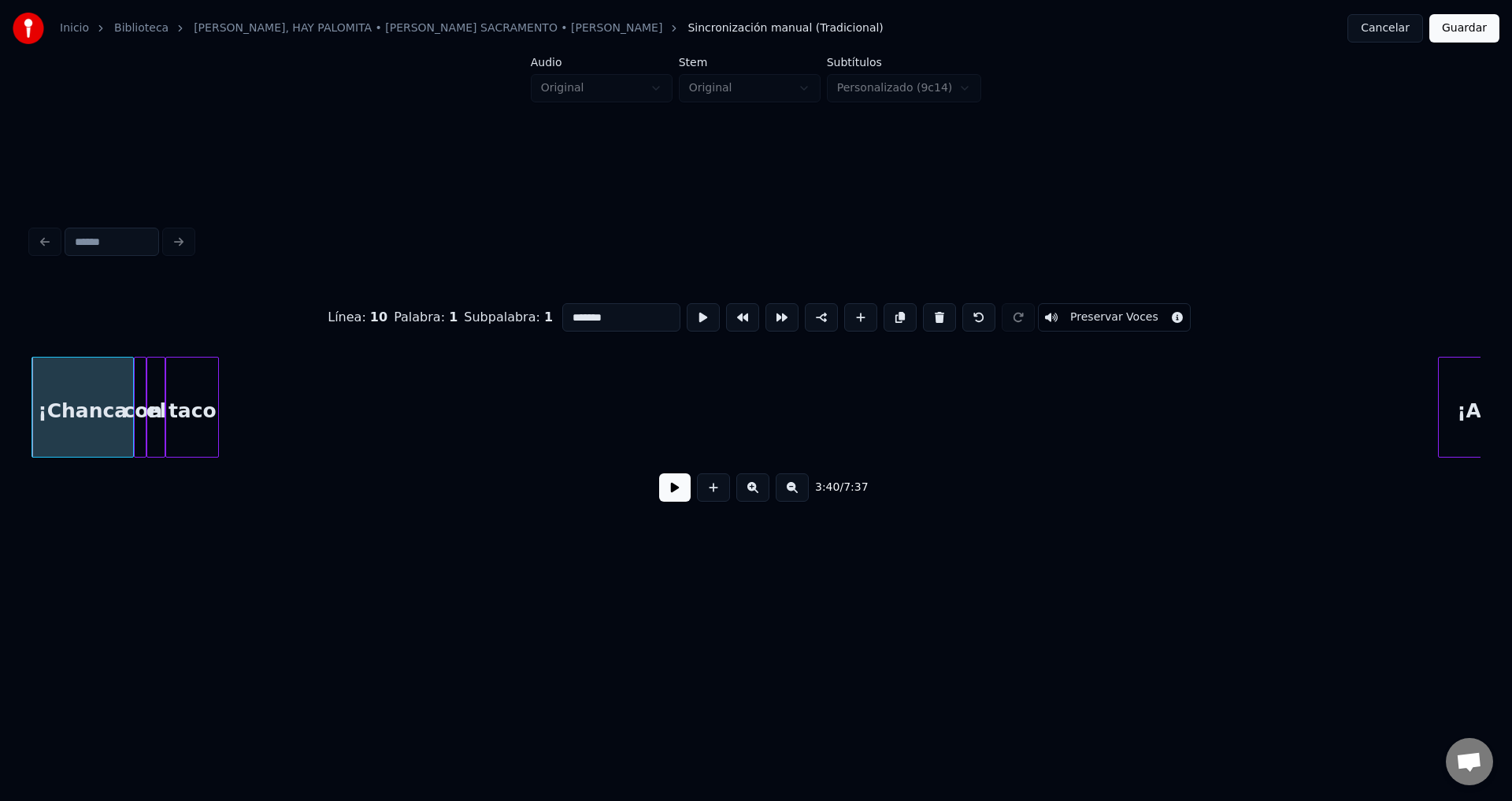
click at [923, 316] on button at bounding box center [939, 318] width 33 height 29
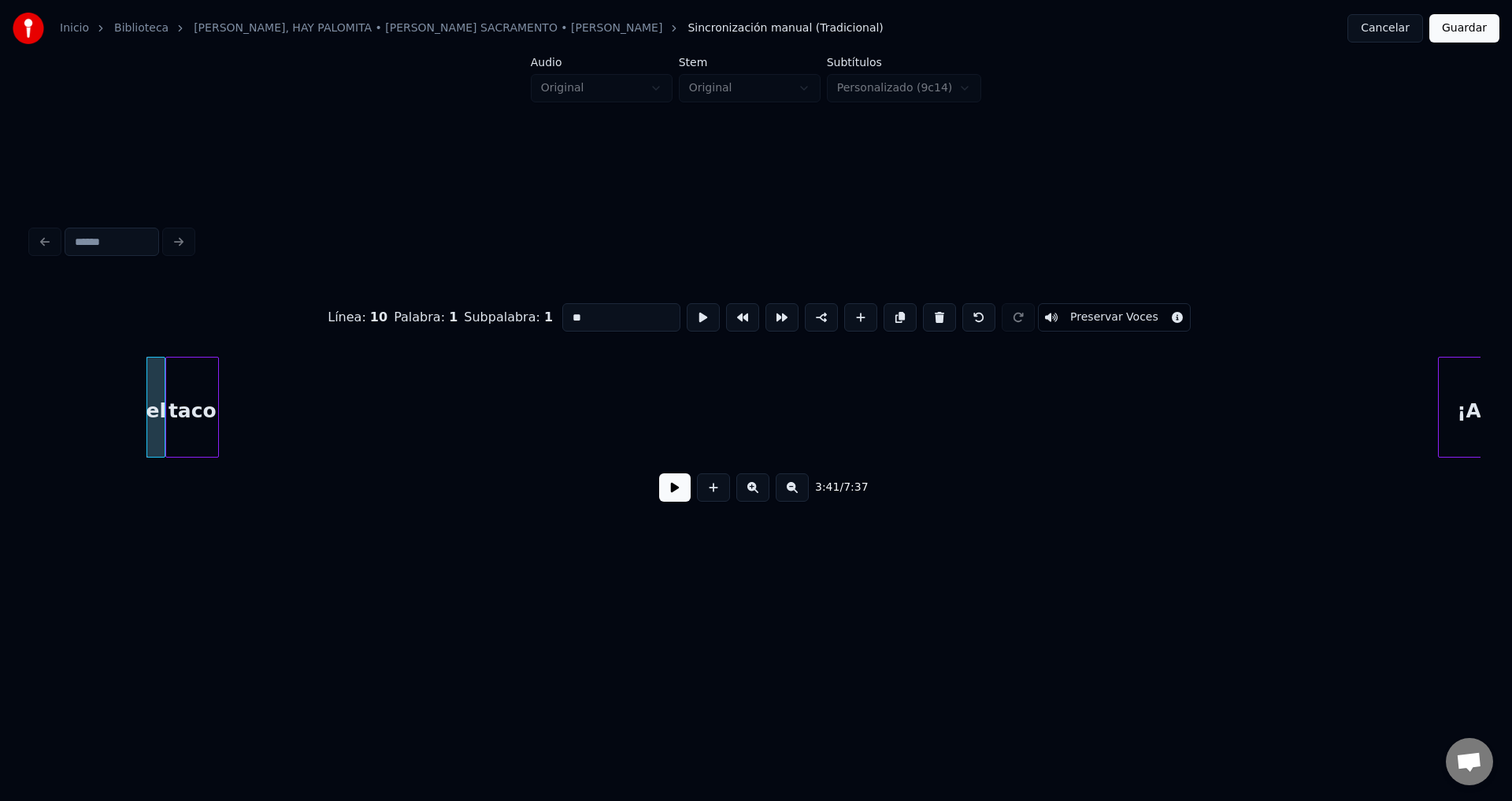
click at [923, 316] on button at bounding box center [939, 318] width 33 height 29
type input "********"
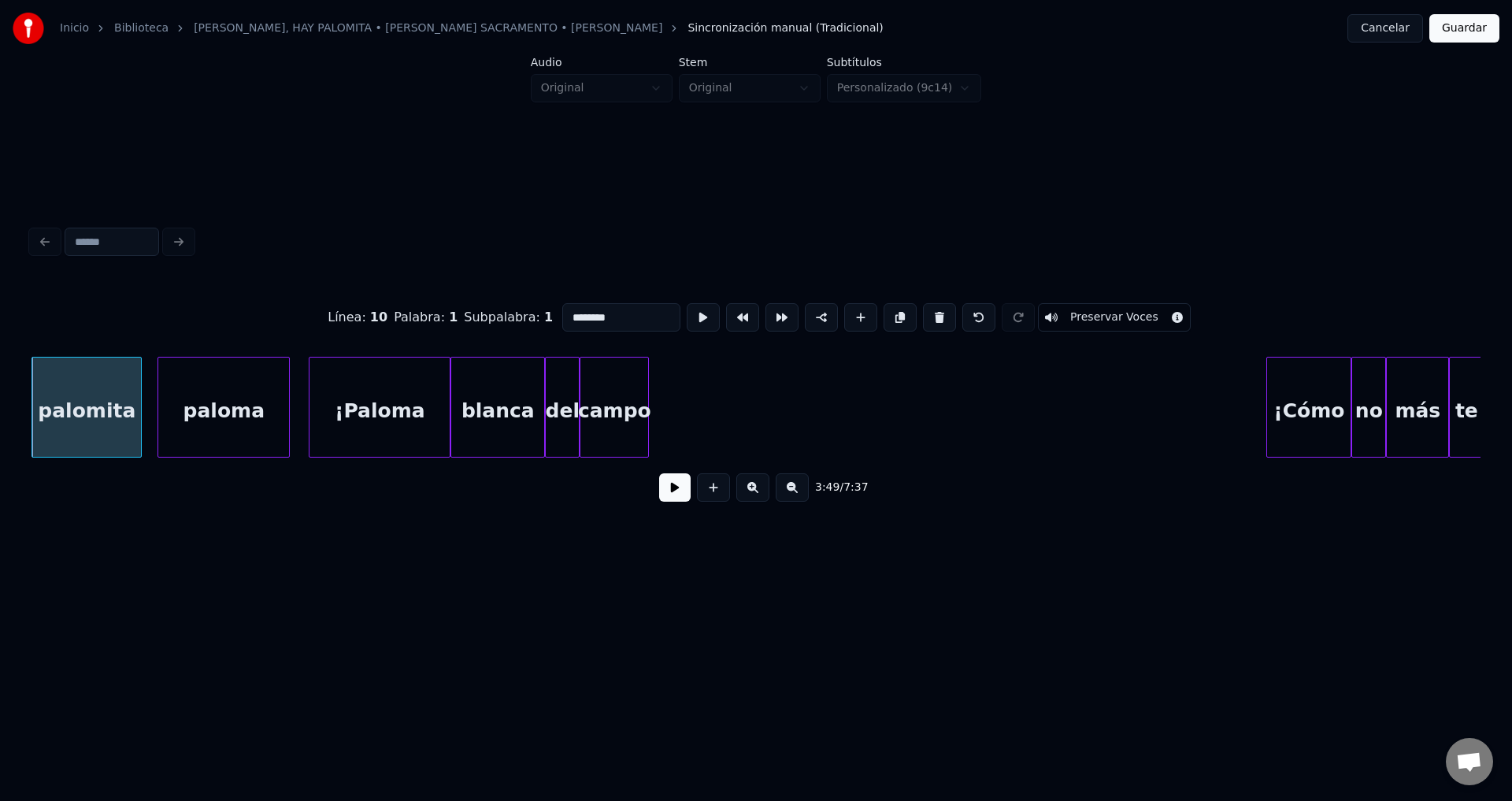
click at [680, 496] on button at bounding box center [675, 488] width 32 height 29
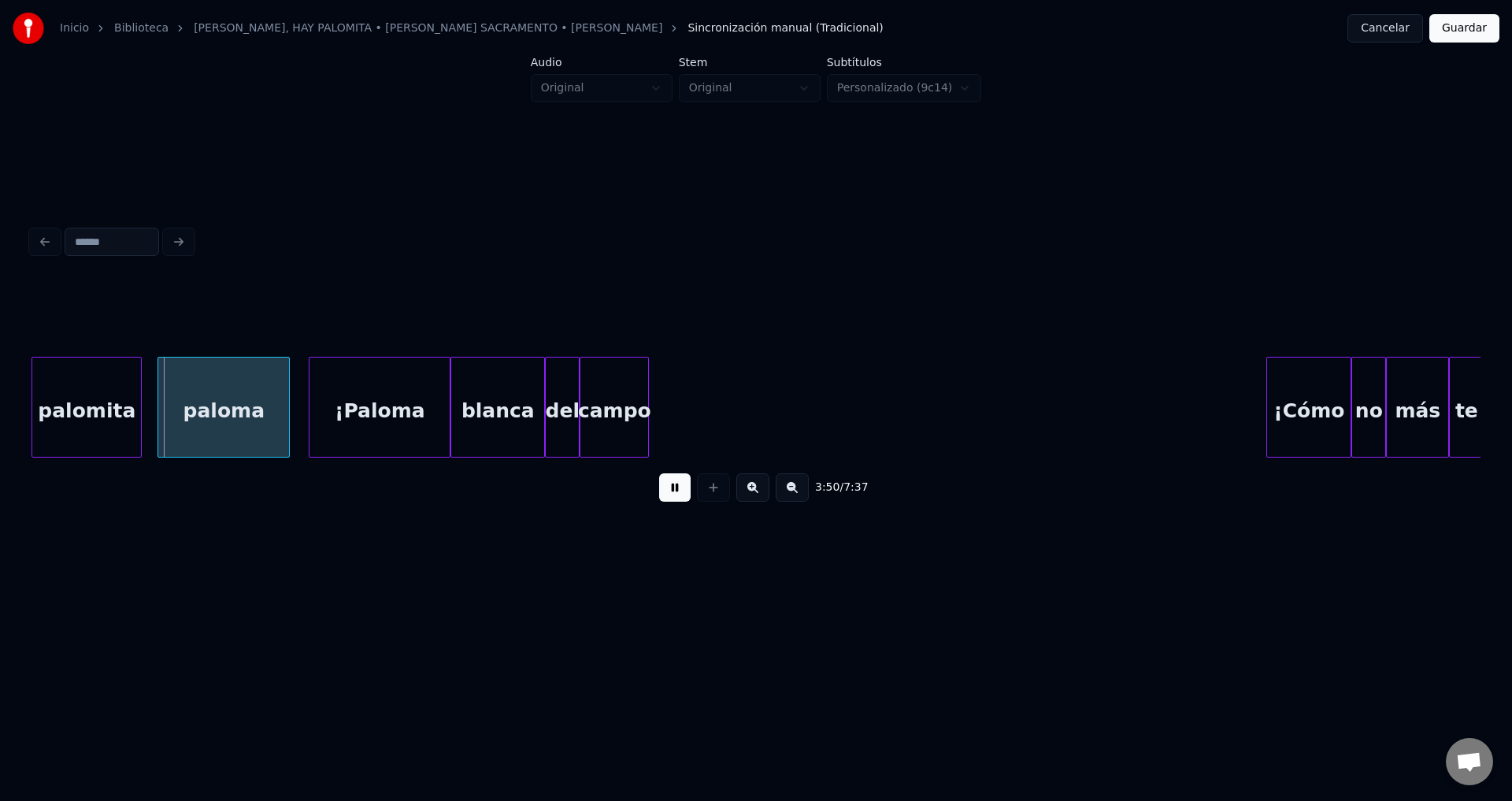
click at [680, 496] on button at bounding box center [675, 488] width 32 height 29
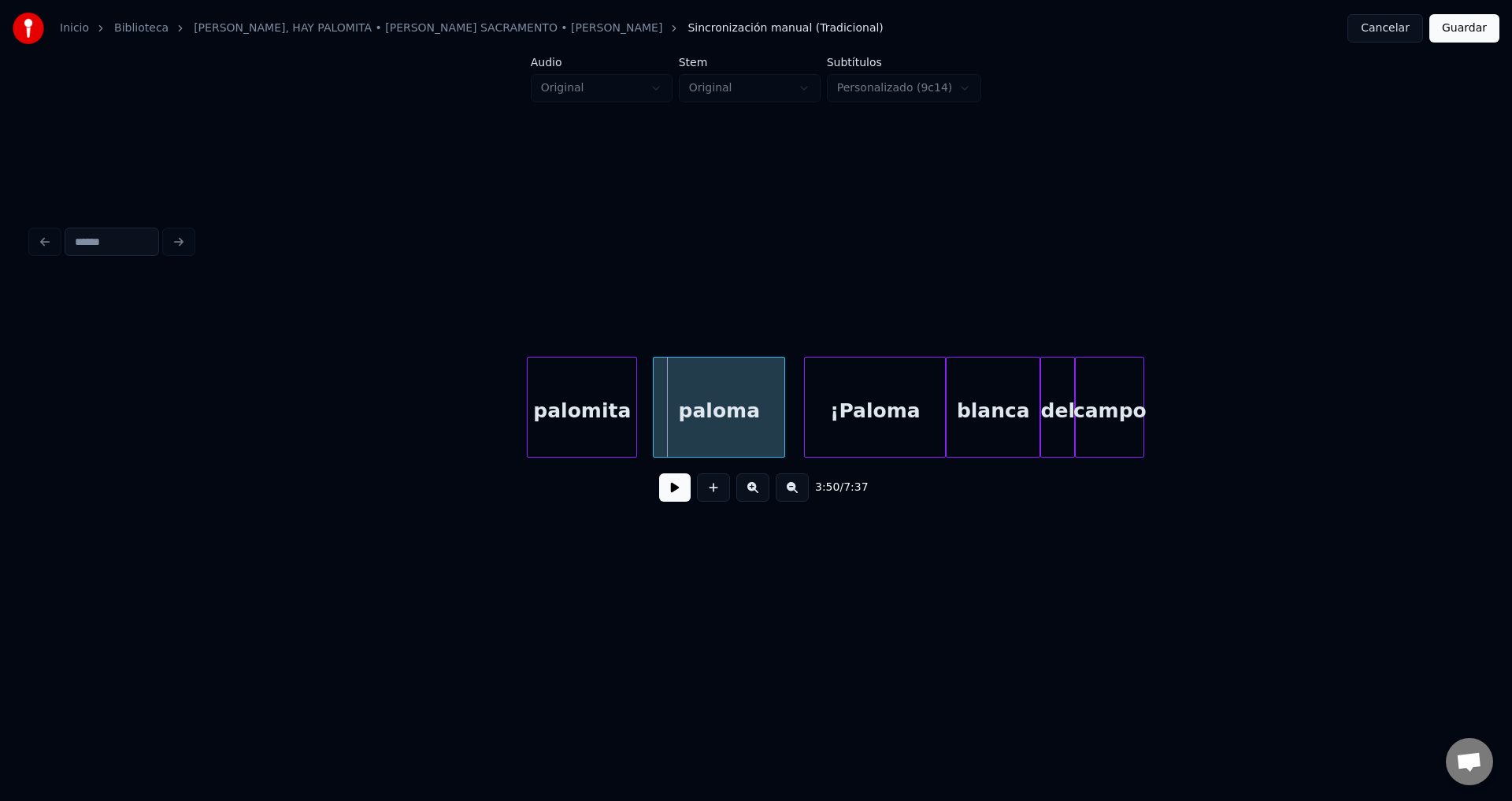
scroll to position [0, 35522]
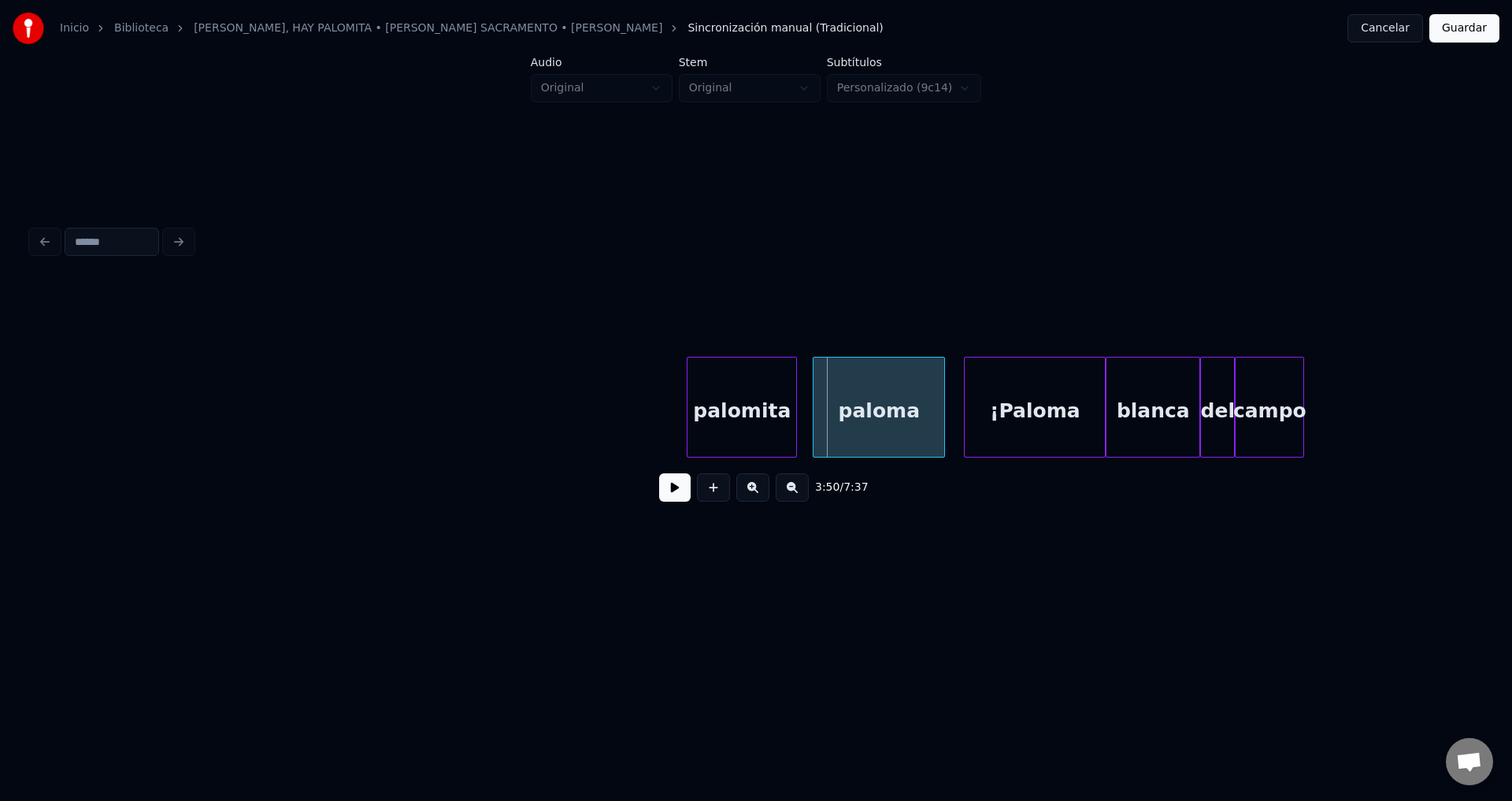
click at [622, 417] on div "palomita paloma ¡[PERSON_NAME]" at bounding box center [556, 407] width 72092 height 101
click at [730, 418] on div "palomita" at bounding box center [742, 411] width 108 height 107
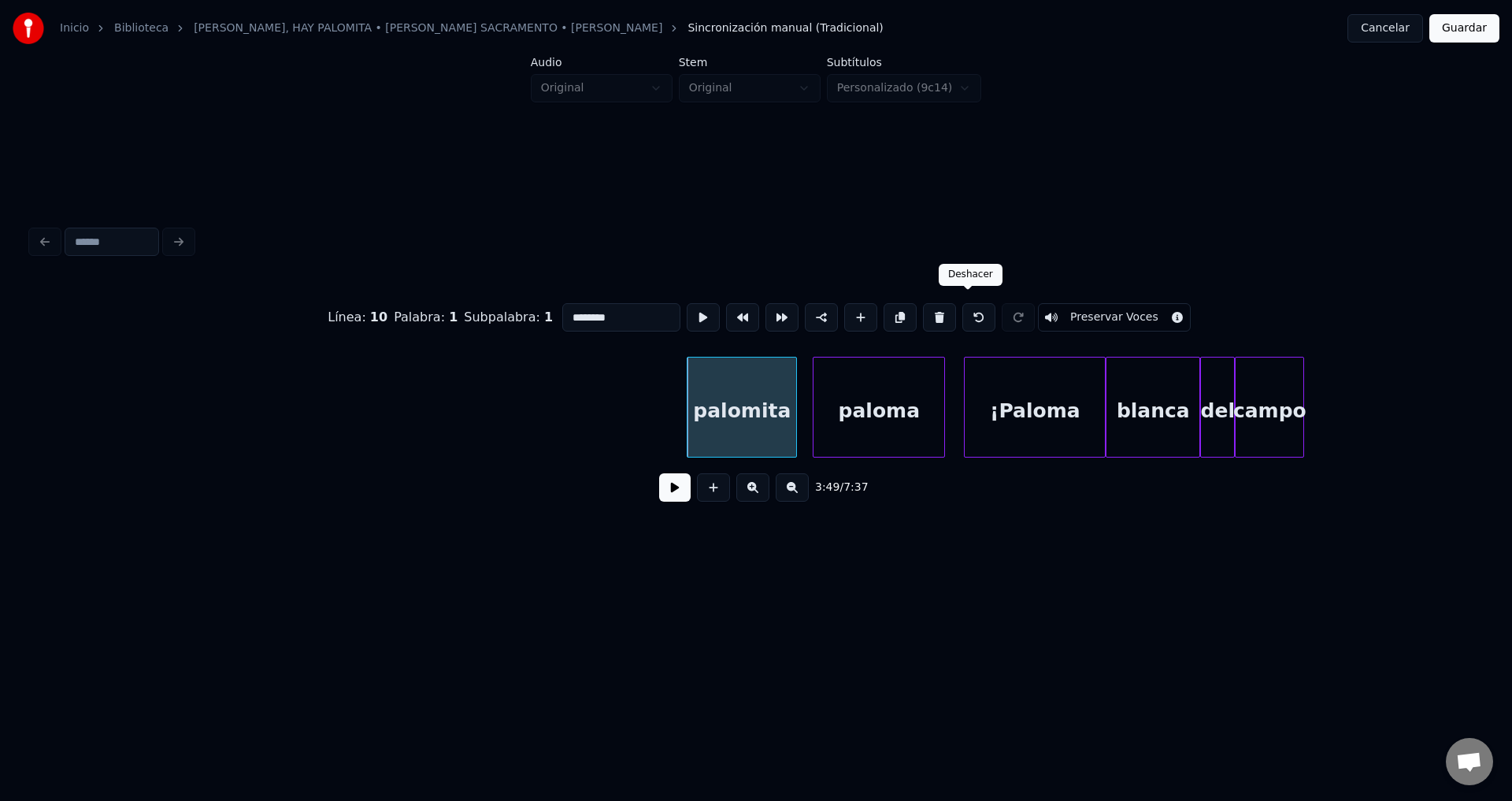
click at [962, 316] on button at bounding box center [979, 318] width 33 height 29
click at [1387, 428] on div "campo" at bounding box center [1375, 411] width 68 height 107
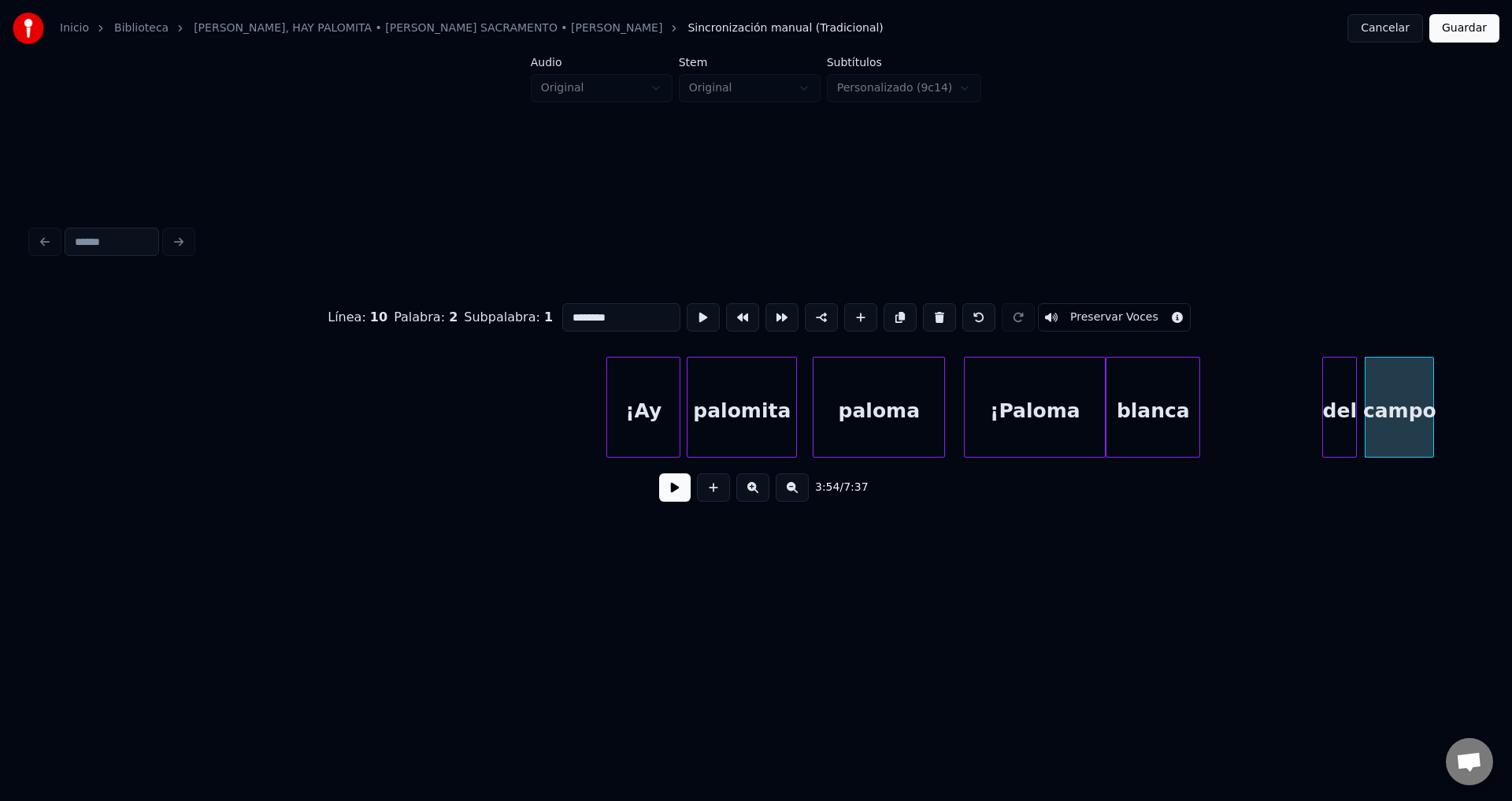
click at [1338, 430] on div "del" at bounding box center [1339, 411] width 33 height 107
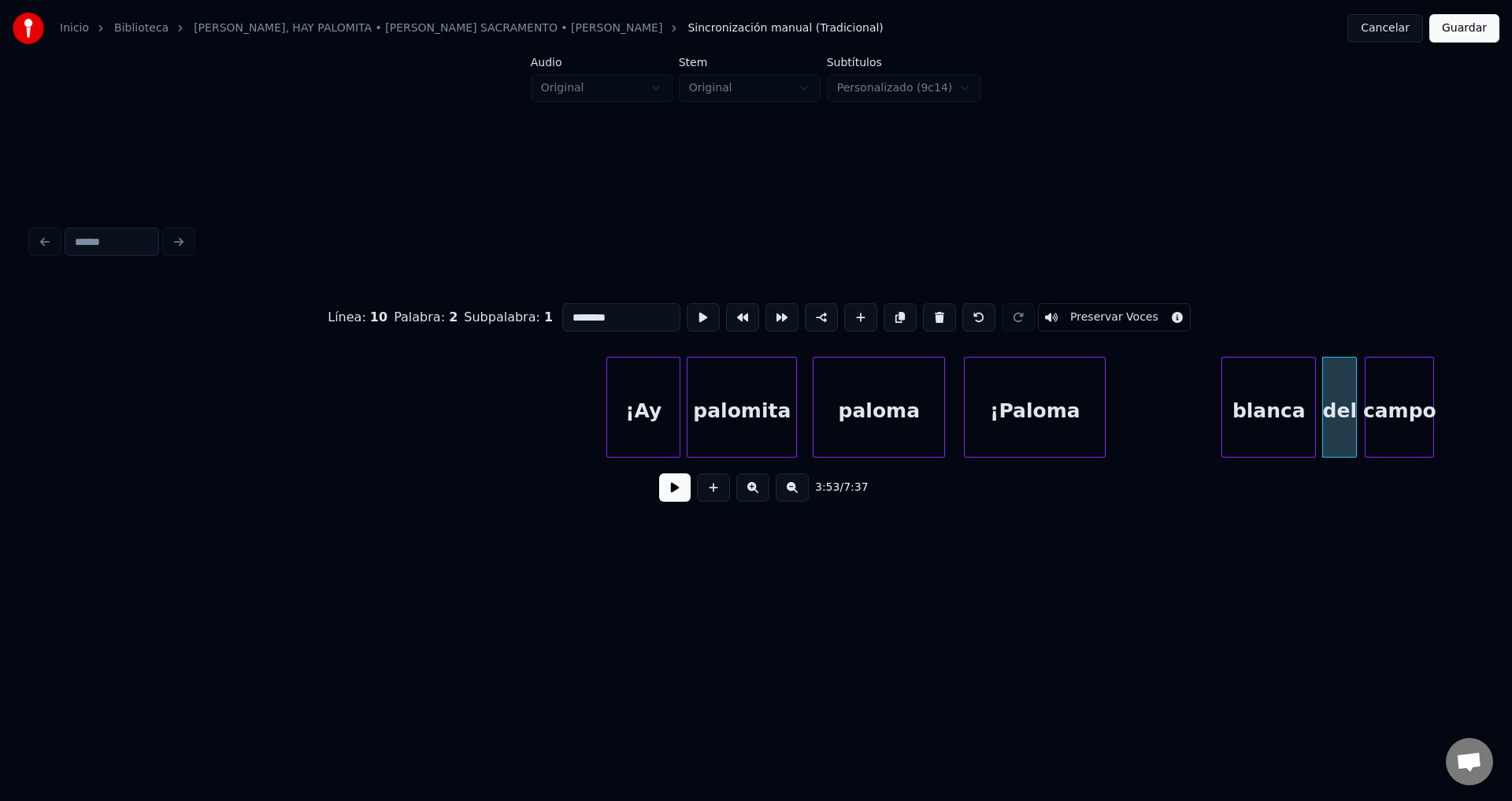
click at [1274, 430] on div "blanca" at bounding box center [1268, 411] width 93 height 107
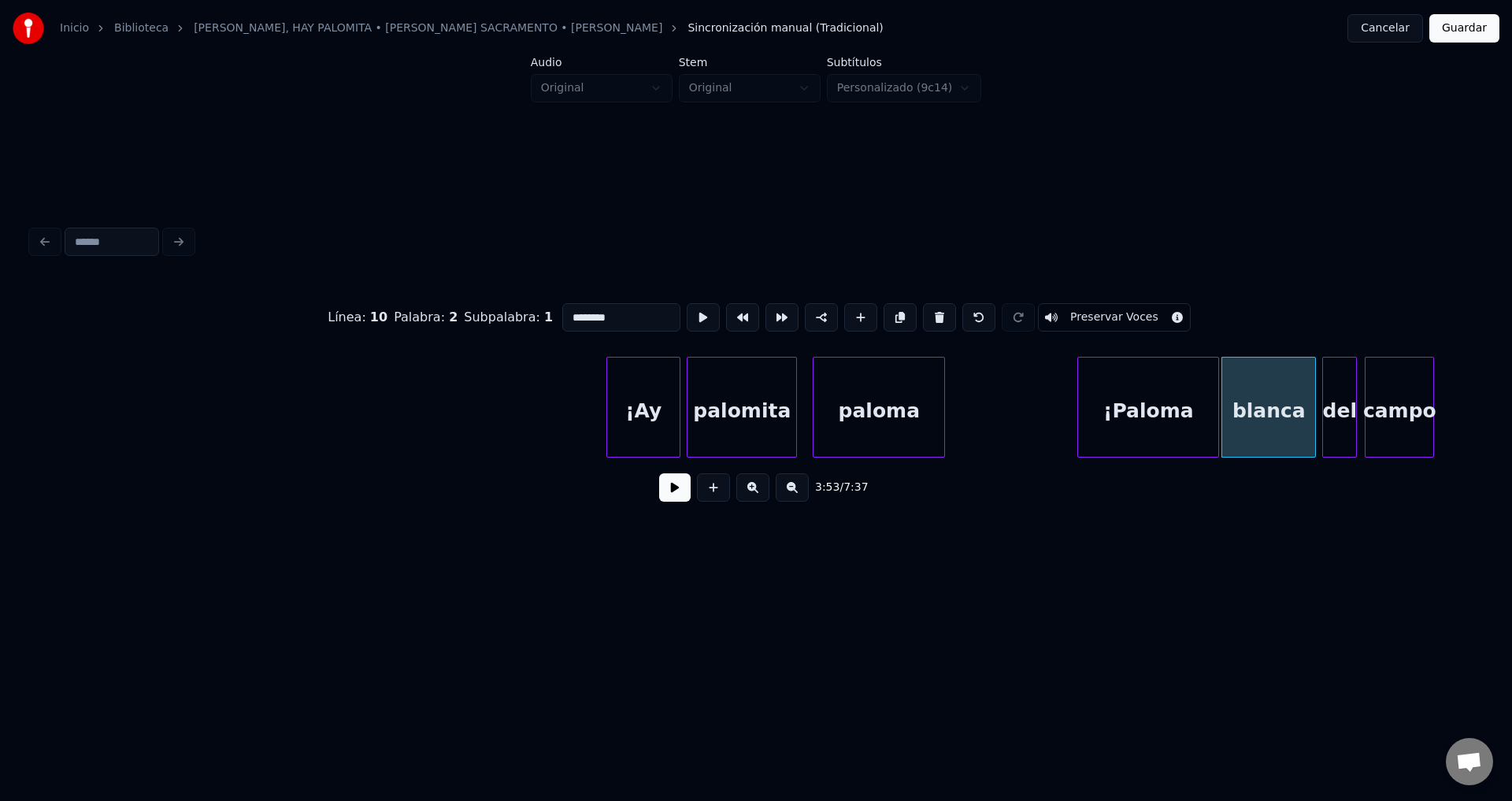
click at [1158, 430] on div "¡Paloma" at bounding box center [1148, 411] width 140 height 107
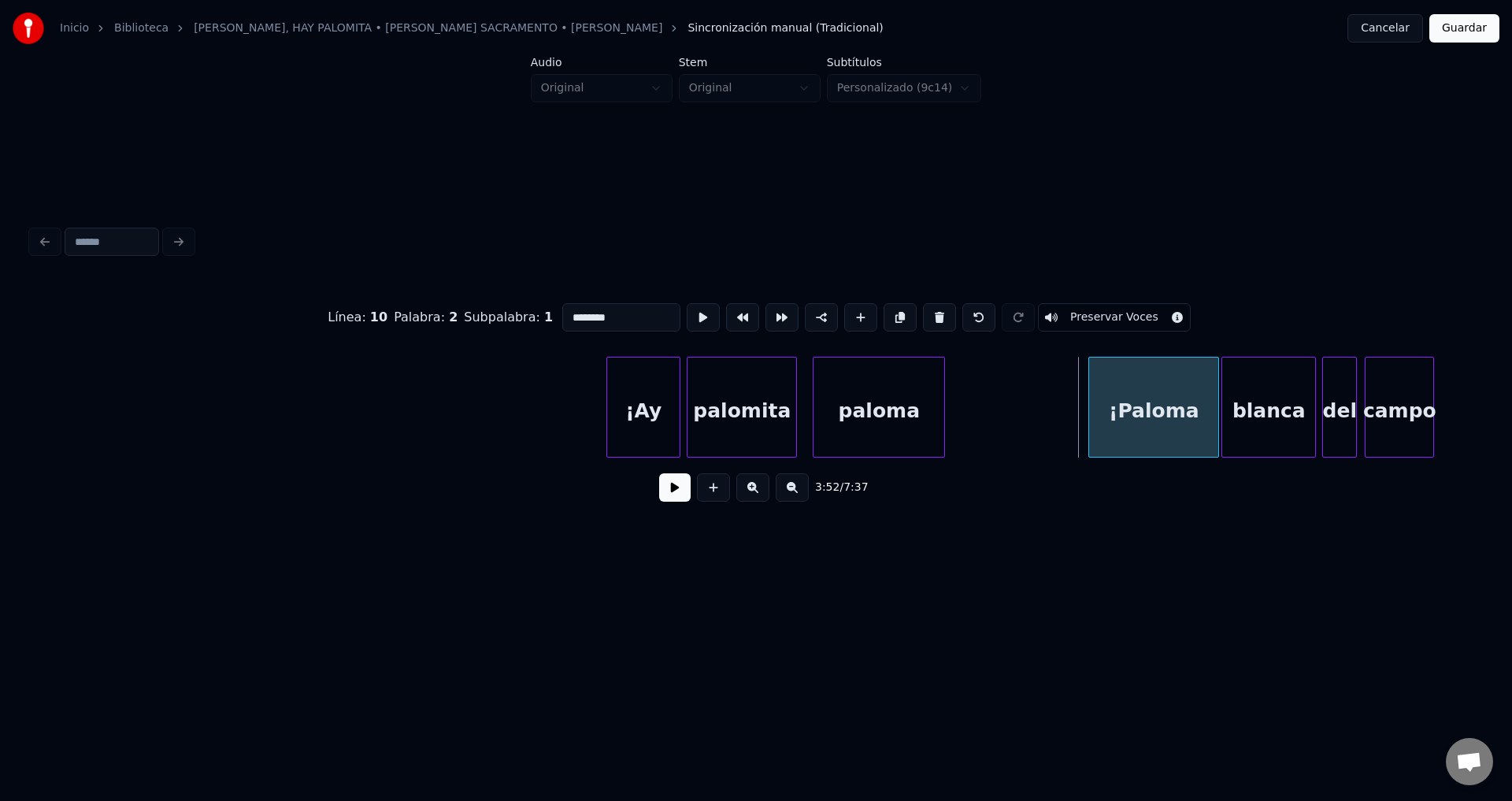
click at [1094, 410] on div at bounding box center [1091, 407] width 5 height 100
click at [1165, 407] on div "¡Paloma" at bounding box center [1169, 411] width 89 height 107
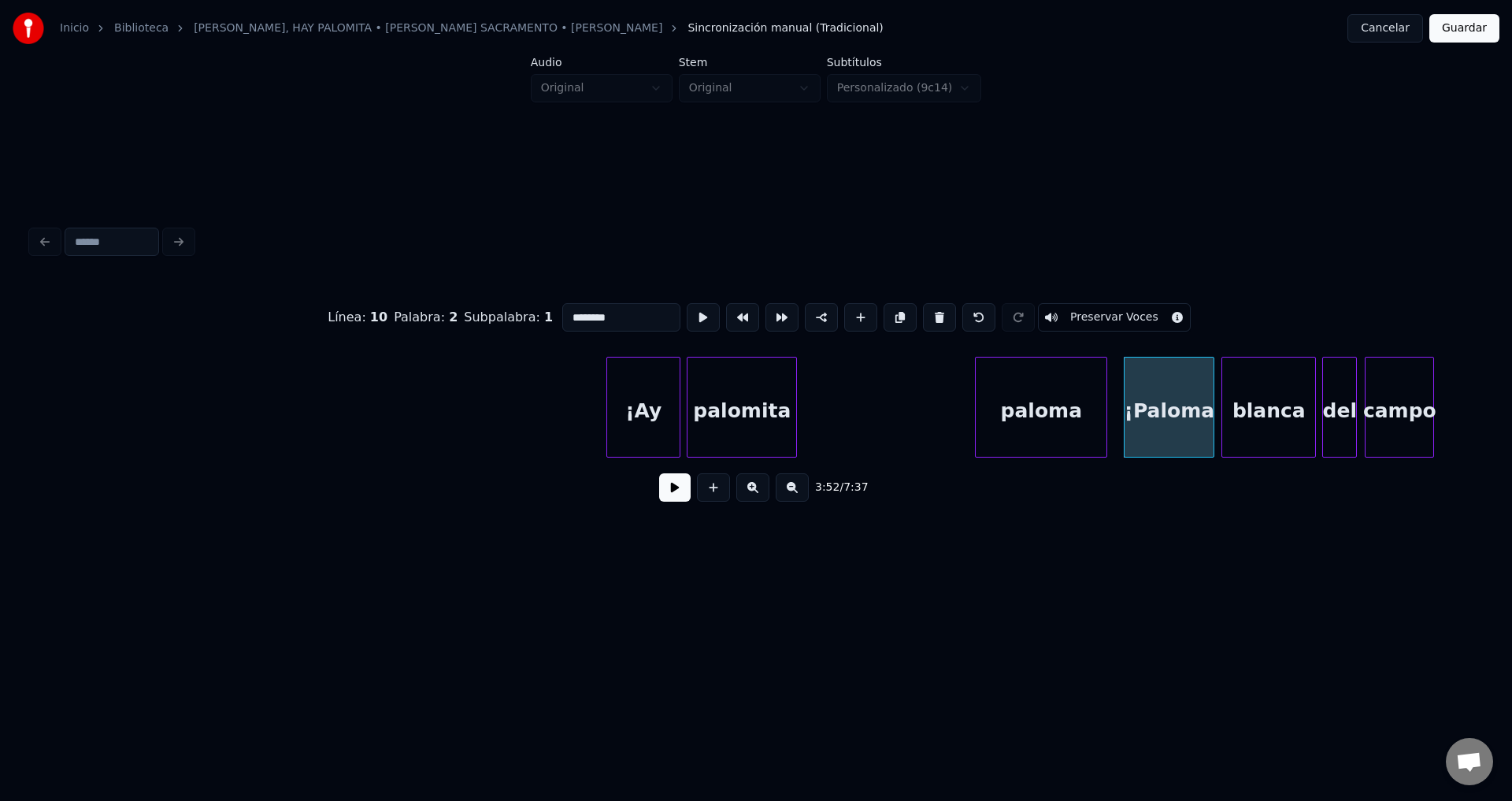
click at [1057, 418] on div "paloma" at bounding box center [1041, 411] width 131 height 107
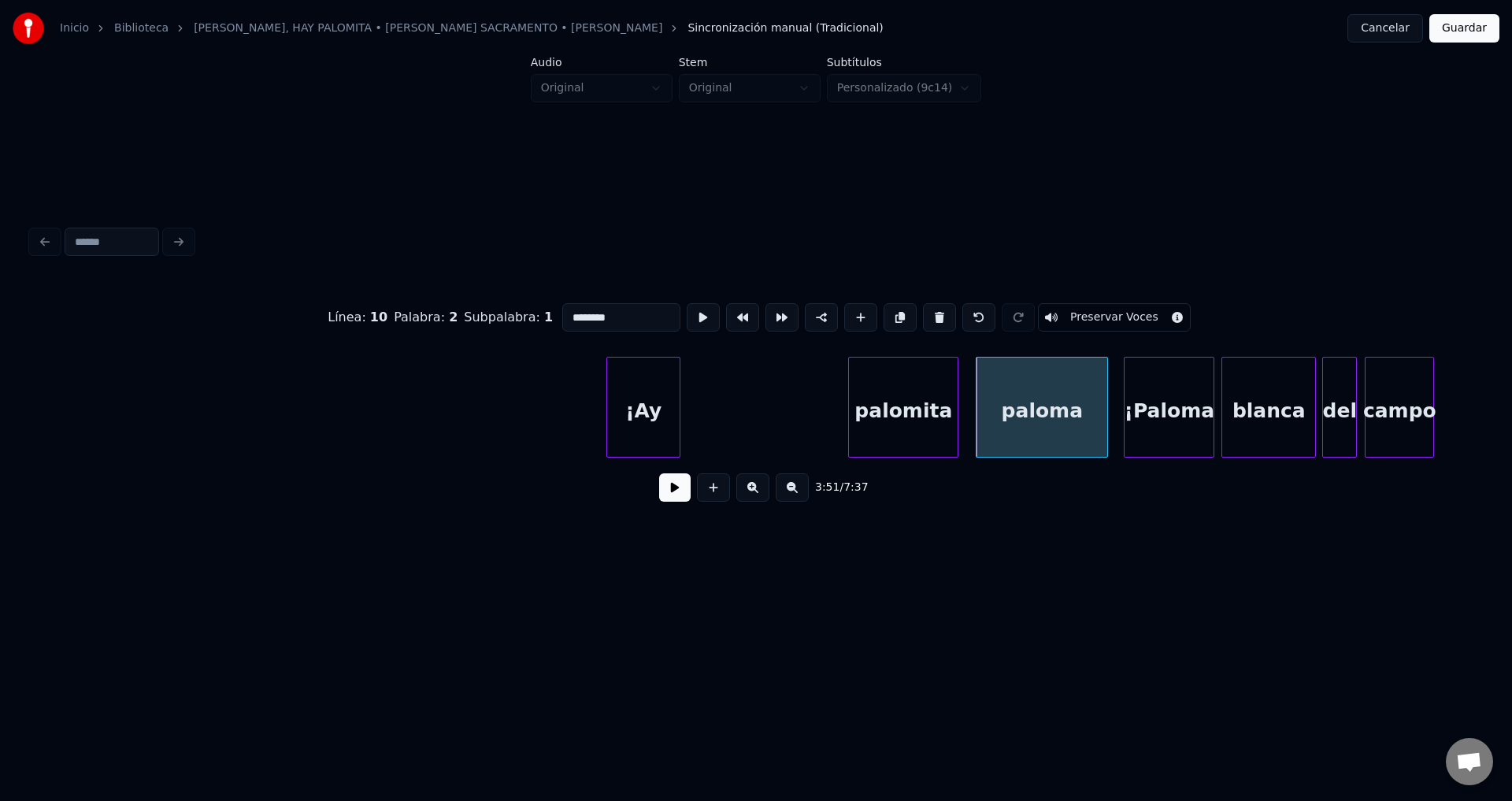
click at [907, 417] on div "palomita" at bounding box center [903, 411] width 108 height 107
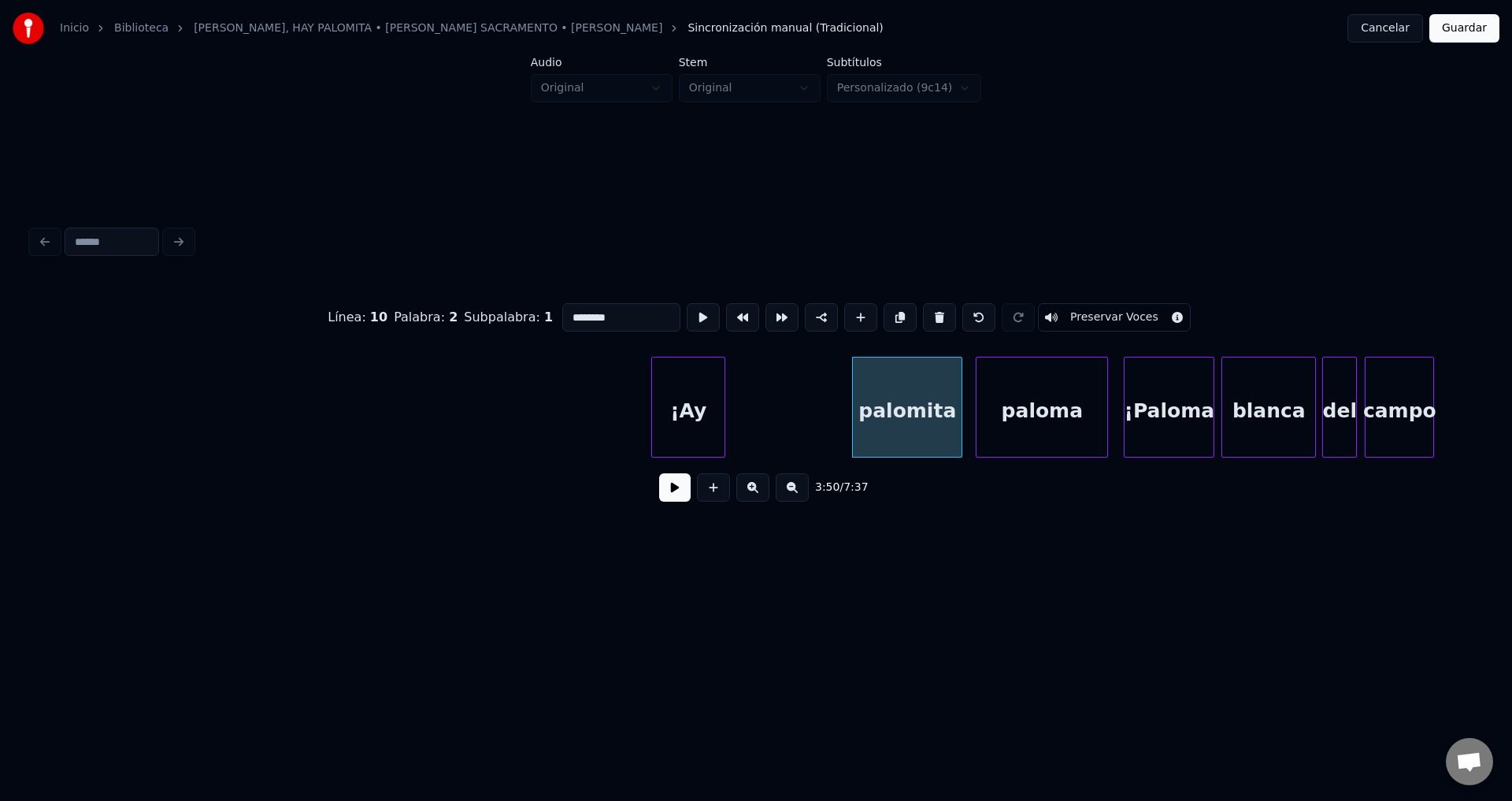
click at [695, 420] on div "¡Ay" at bounding box center [687, 411] width 72 height 107
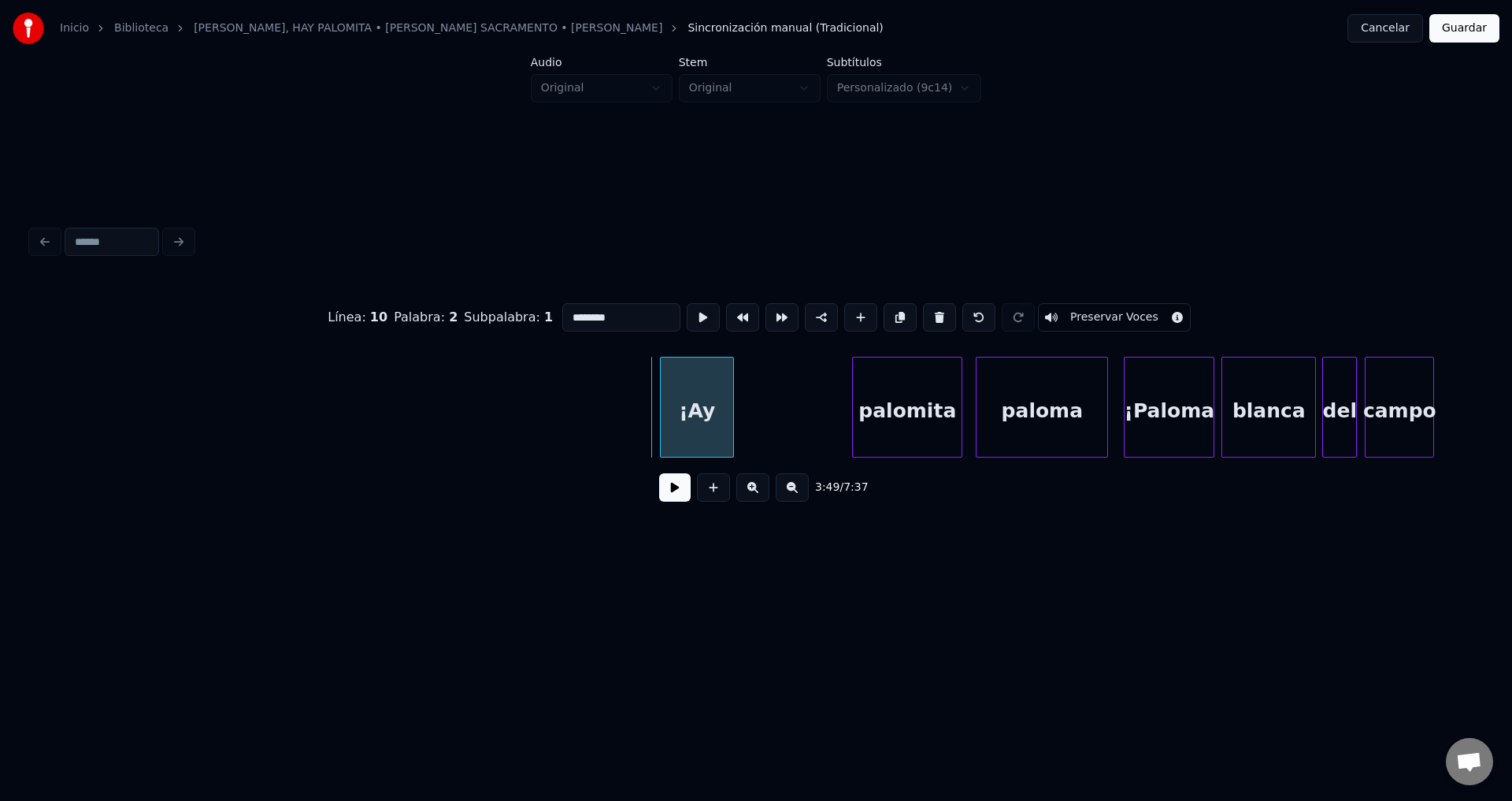
click at [707, 418] on div "¡Ay" at bounding box center [696, 411] width 72 height 107
click at [704, 417] on div "¡Ay" at bounding box center [699, 411] width 72 height 107
drag, startPoint x: 582, startPoint y: 311, endPoint x: 479, endPoint y: 311, distance: 103.0
click at [479, 310] on div "Línea : 10 Palabra : 1 Subpalabra : 1 *** Preservar Voces" at bounding box center [756, 317] width 1449 height 79
type input "***"
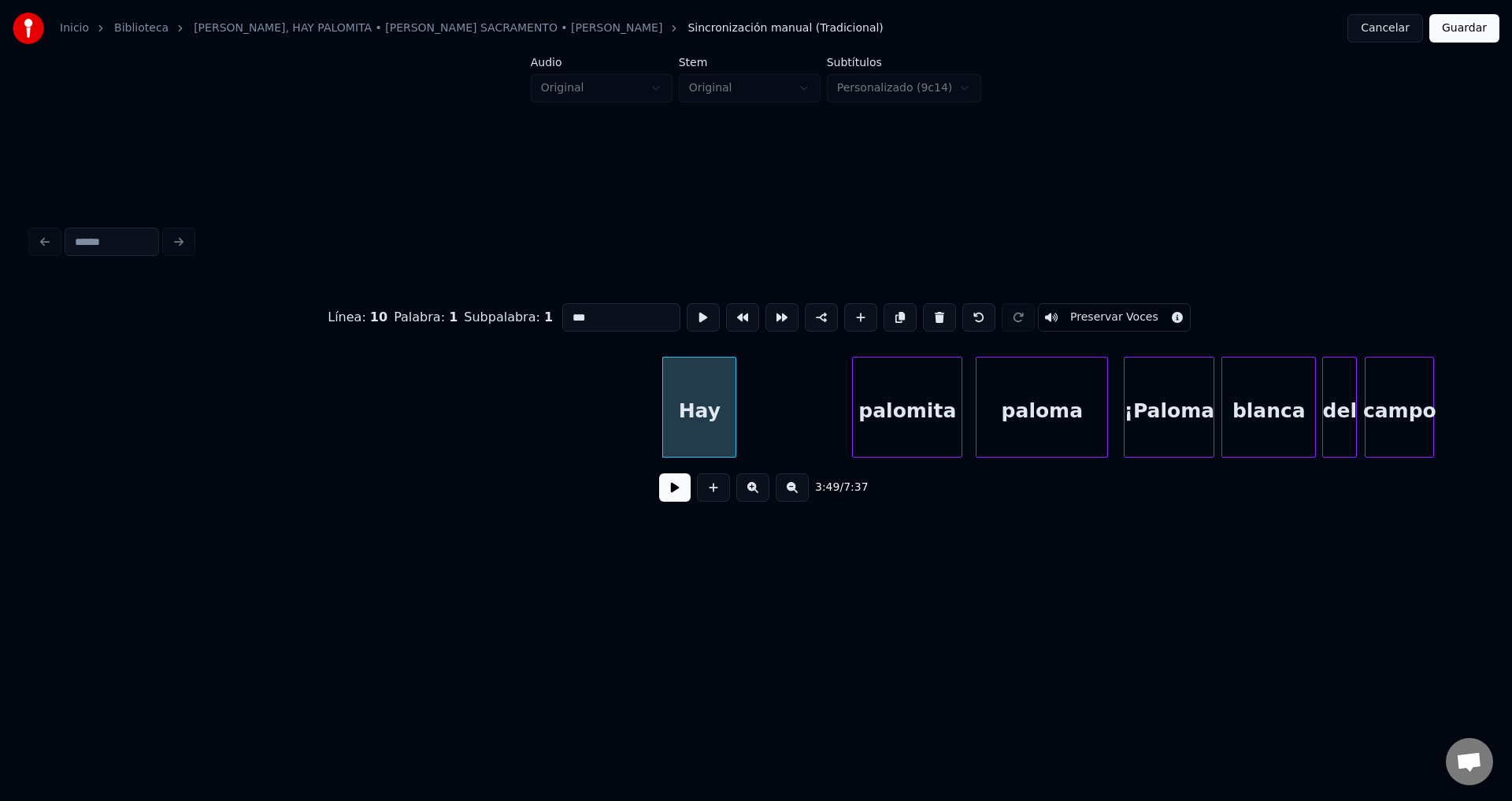
click at [666, 497] on button at bounding box center [675, 488] width 32 height 29
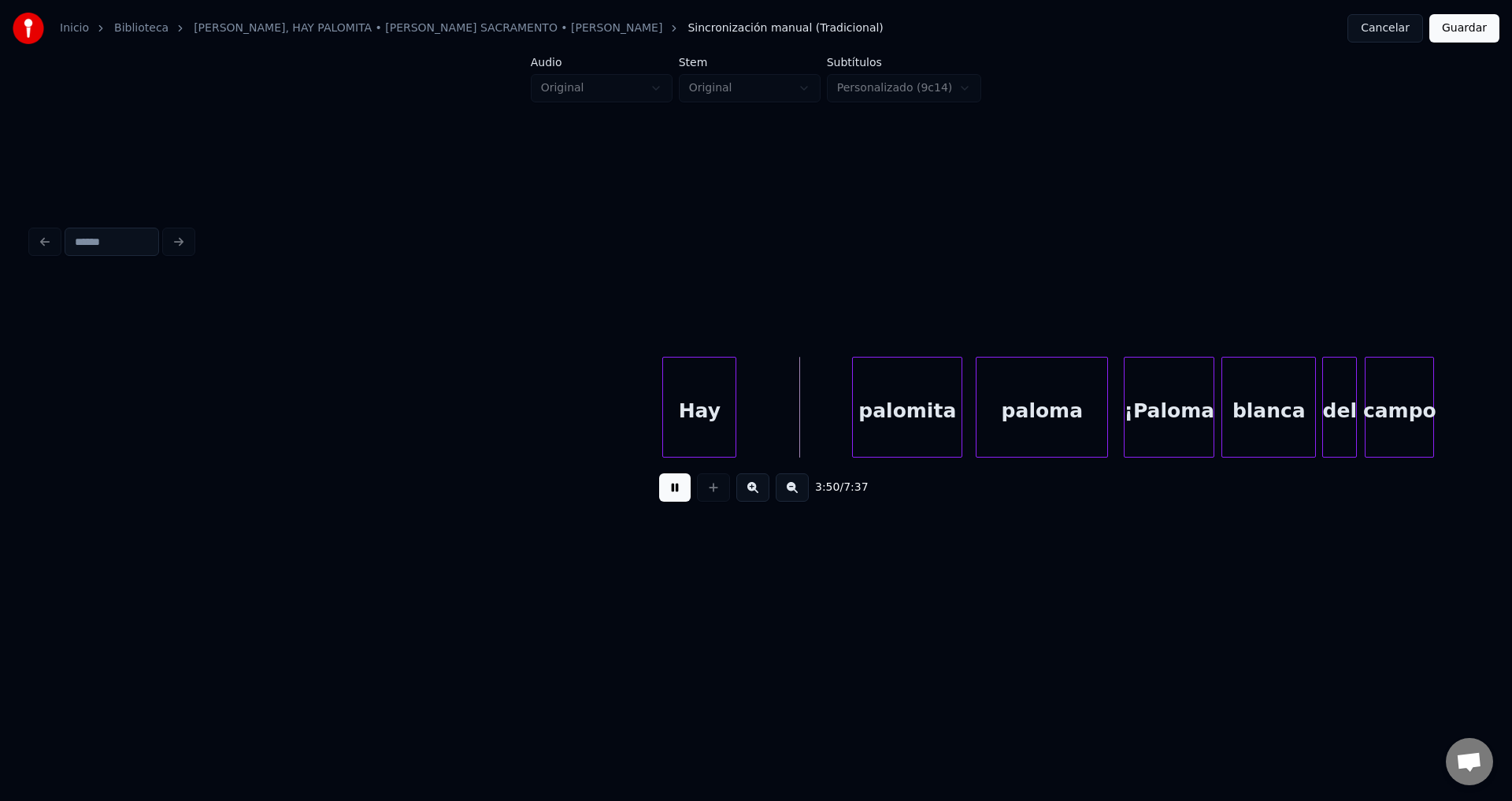
click at [734, 422] on div at bounding box center [733, 407] width 5 height 100
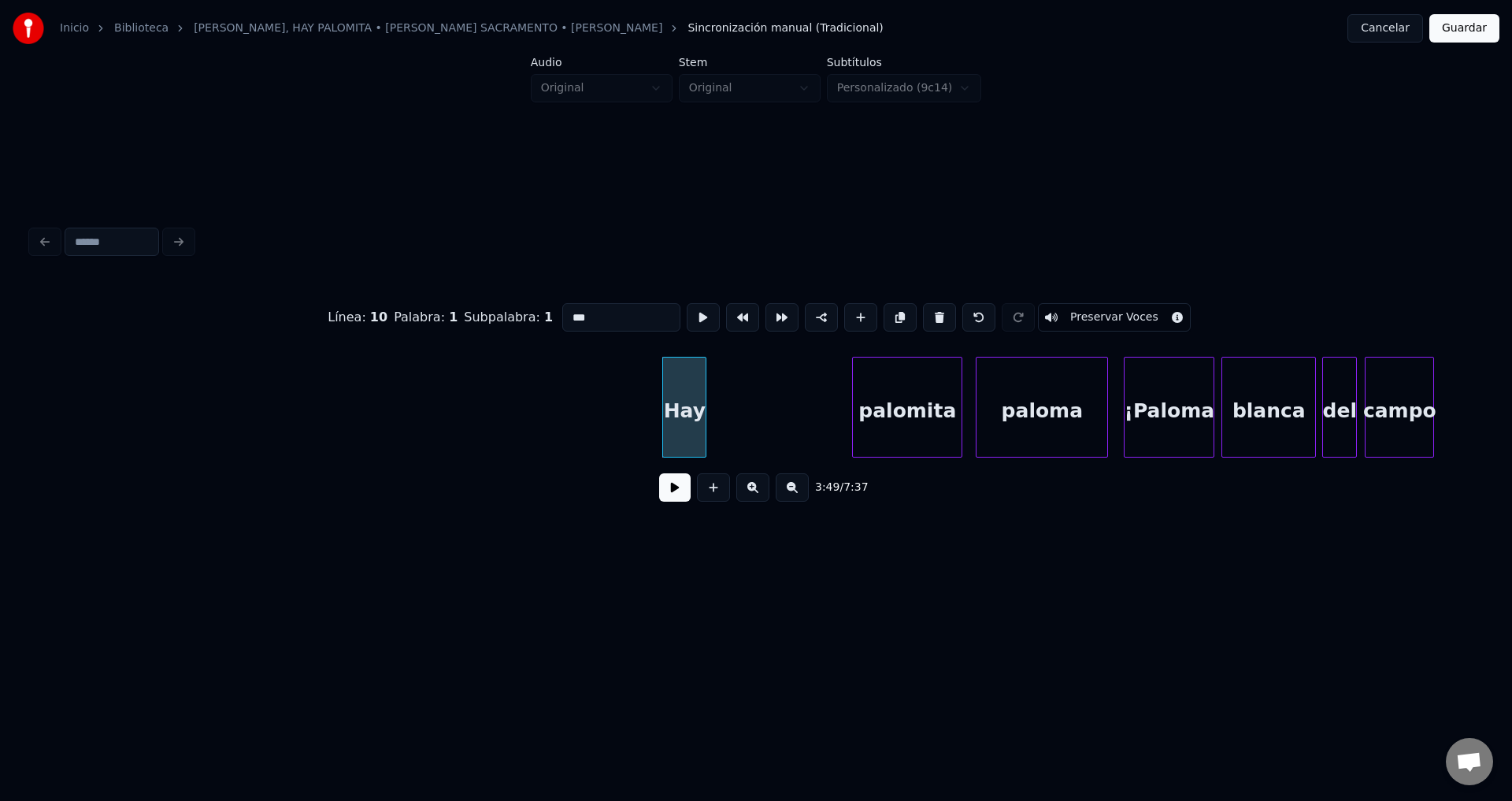
click at [701, 422] on div at bounding box center [703, 407] width 5 height 100
click at [769, 422] on div "palomita" at bounding box center [763, 411] width 108 height 107
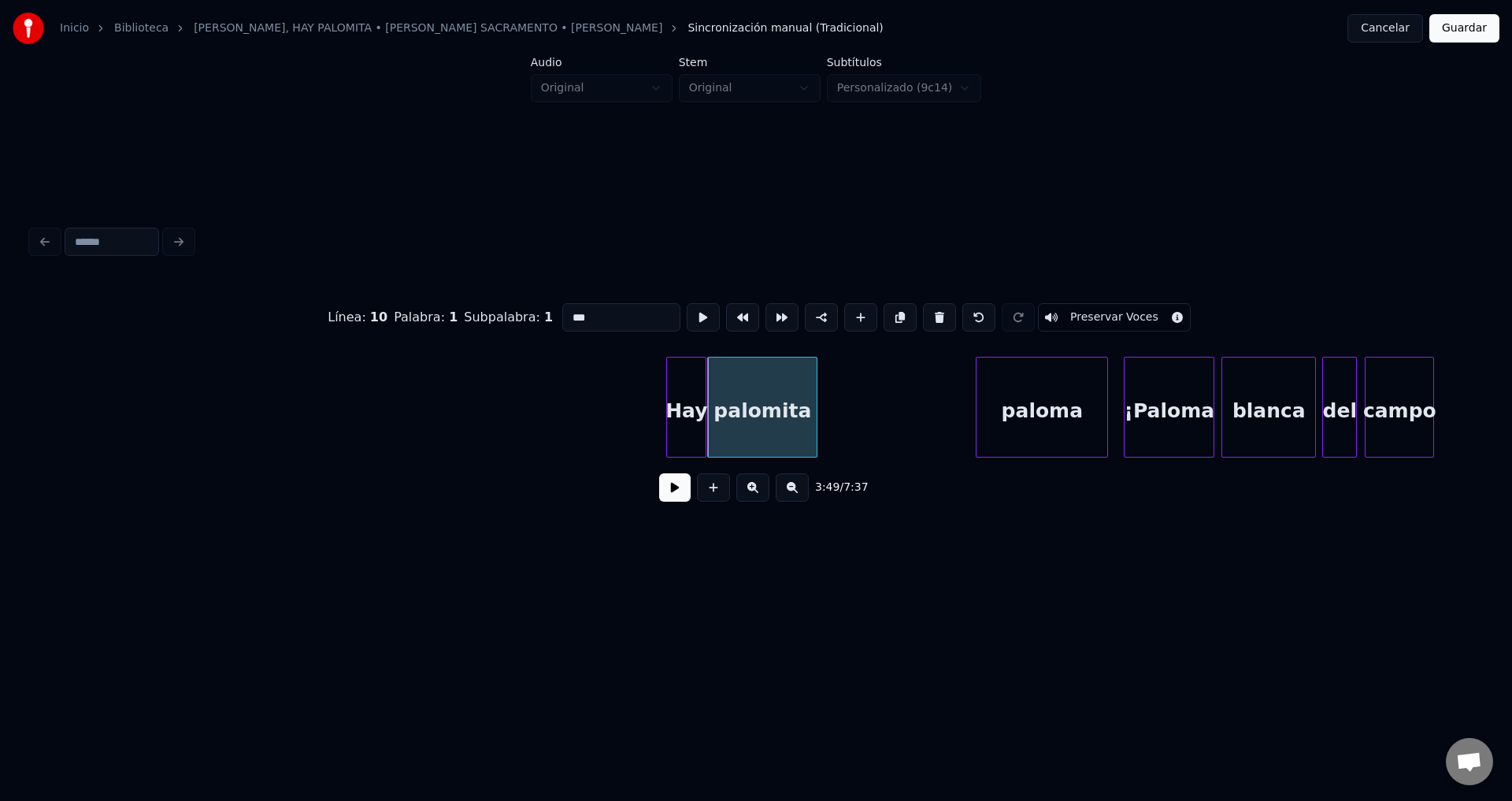
click at [666, 404] on div "Hay" at bounding box center [686, 407] width 40 height 101
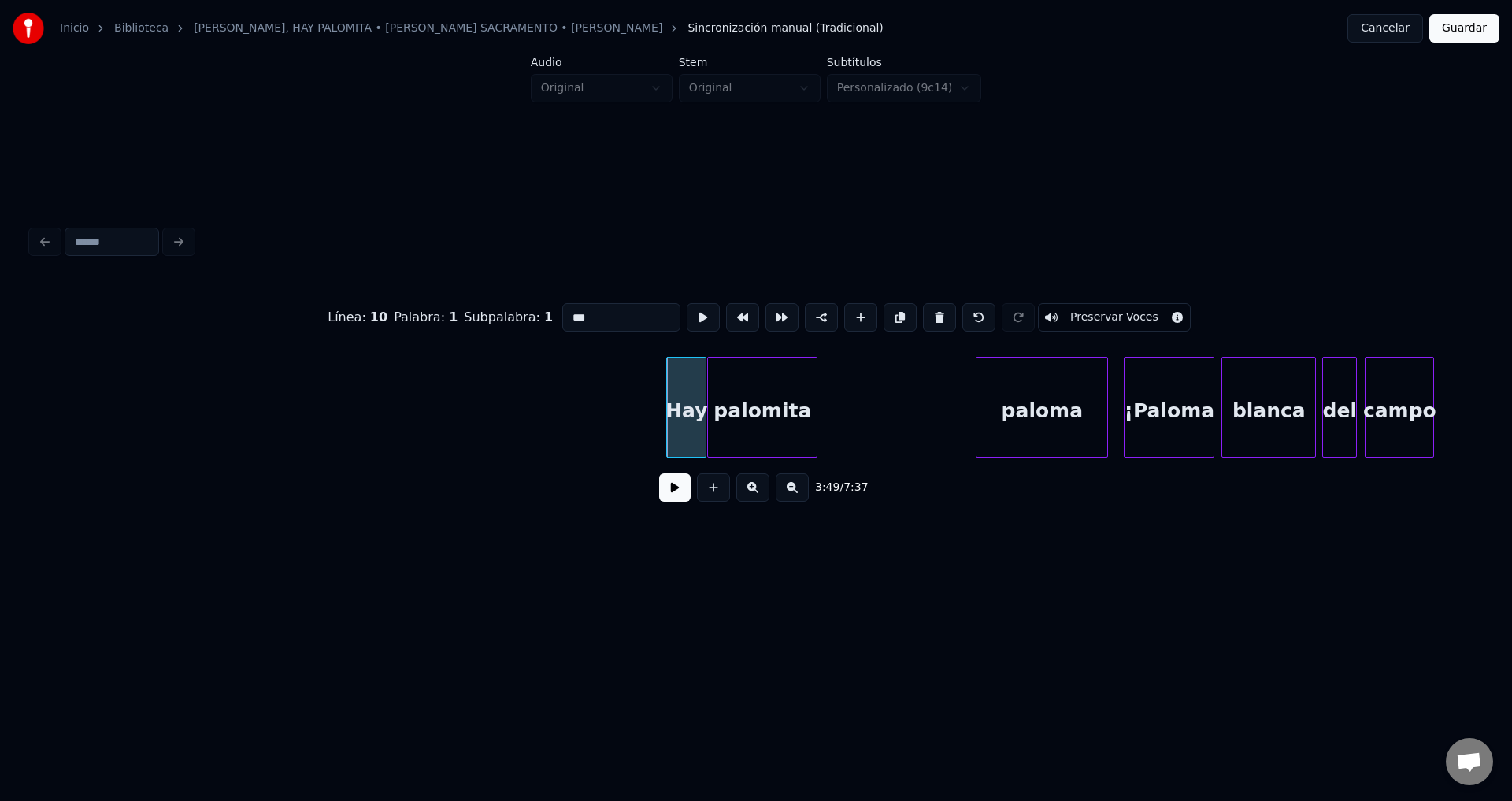
click at [679, 400] on div "Hay" at bounding box center [686, 411] width 38 height 107
click at [673, 401] on div "Hay" at bounding box center [680, 411] width 38 height 107
click at [672, 399] on div at bounding box center [671, 407] width 5 height 100
click at [674, 491] on button at bounding box center [675, 488] width 32 height 29
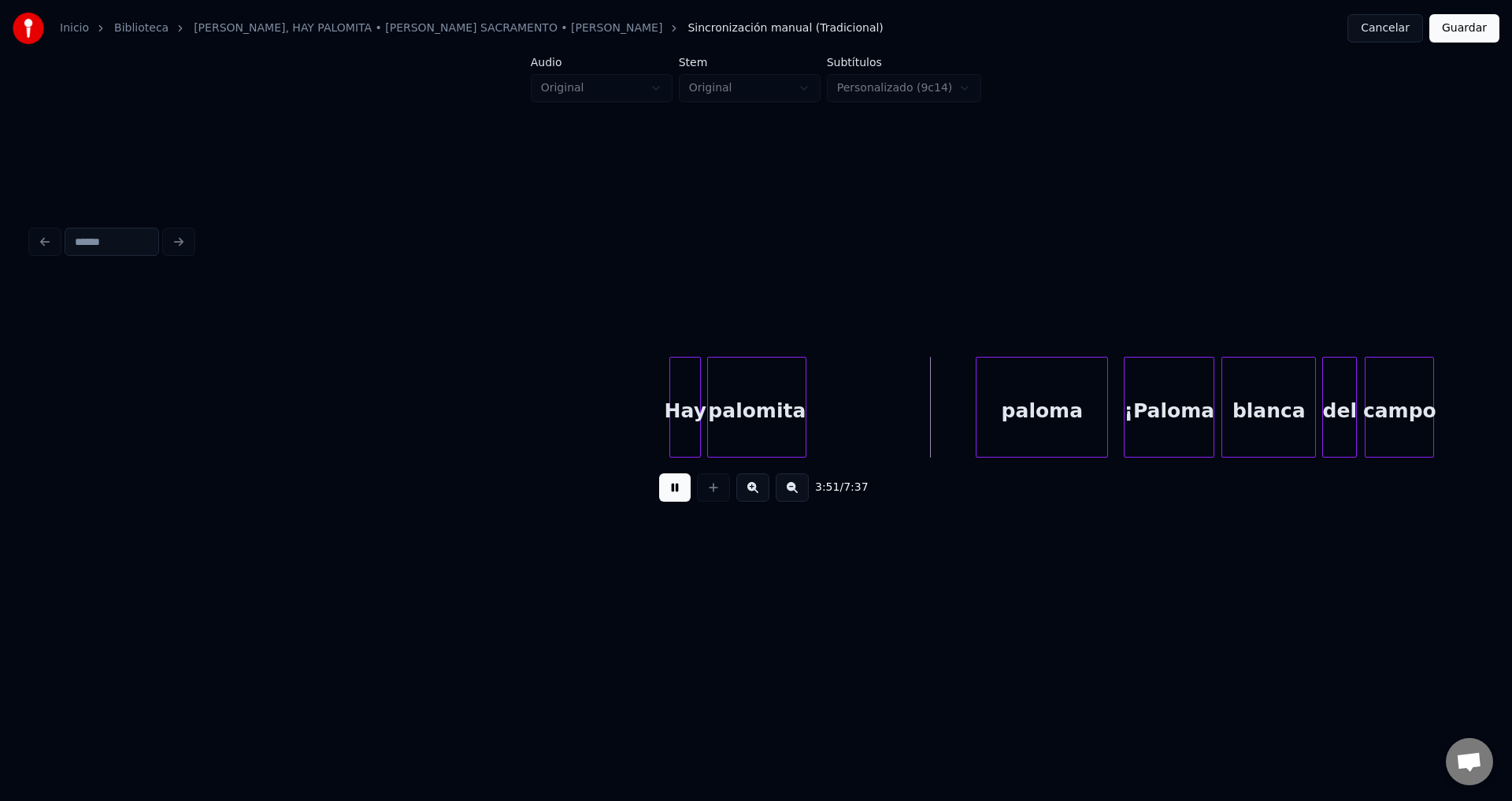
click at [803, 396] on div at bounding box center [803, 407] width 5 height 100
click at [895, 430] on div "paloma" at bounding box center [913, 411] width 131 height 107
click at [833, 400] on div at bounding box center [834, 407] width 5 height 100
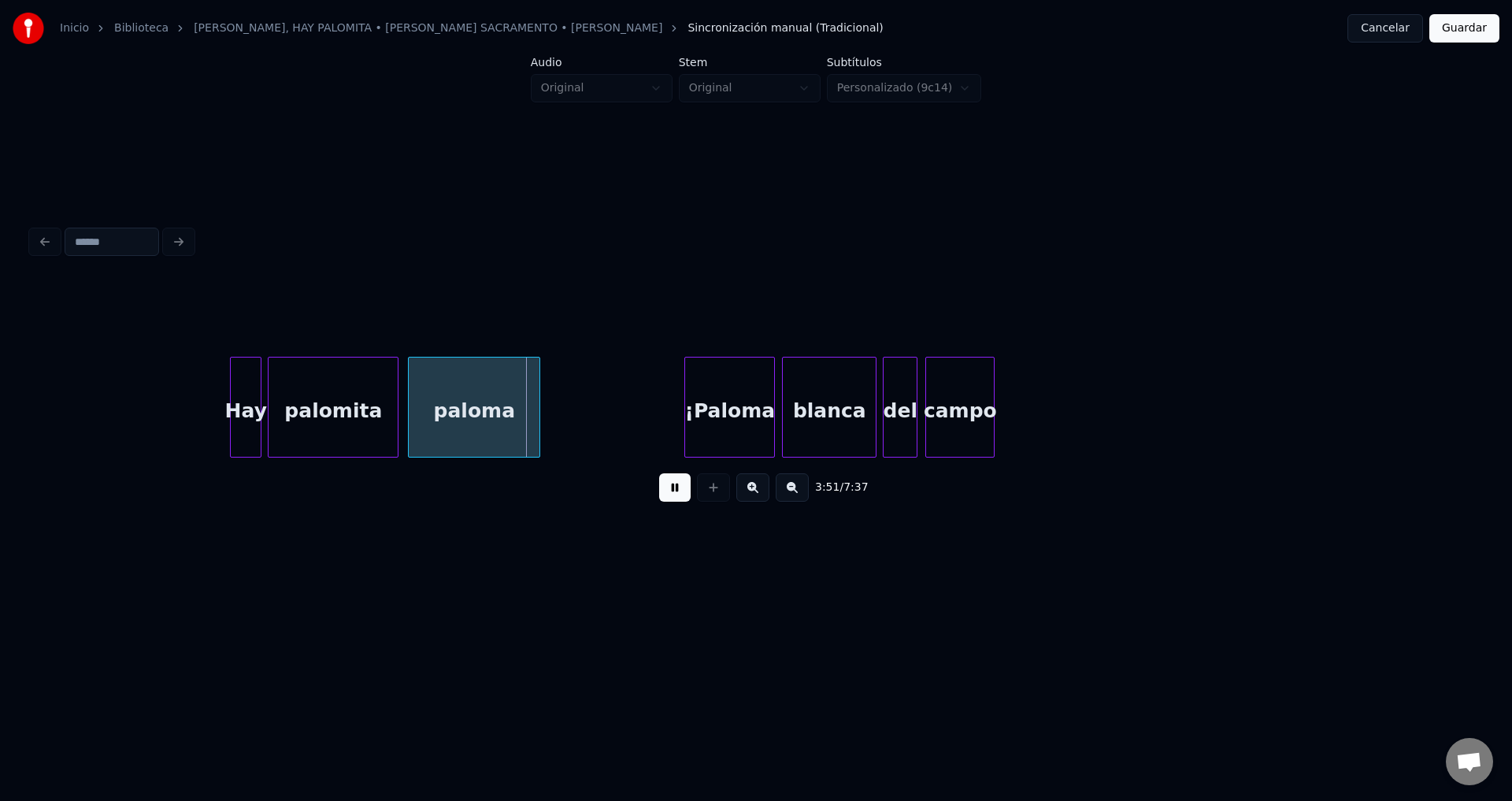
scroll to position [0, 36080]
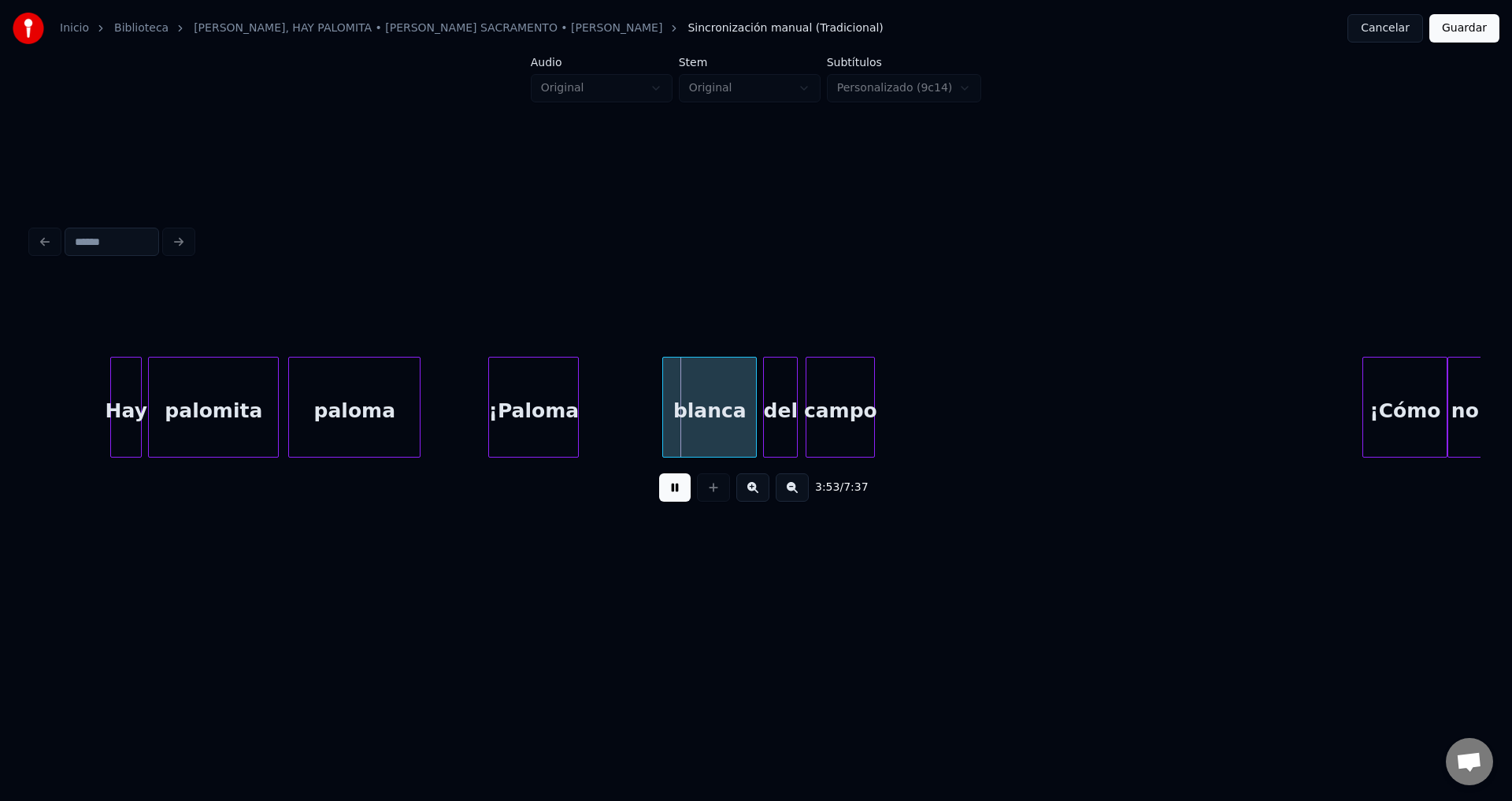
click at [536, 418] on div "¡Paloma" at bounding box center [534, 411] width 89 height 107
click at [574, 406] on div at bounding box center [576, 407] width 5 height 100
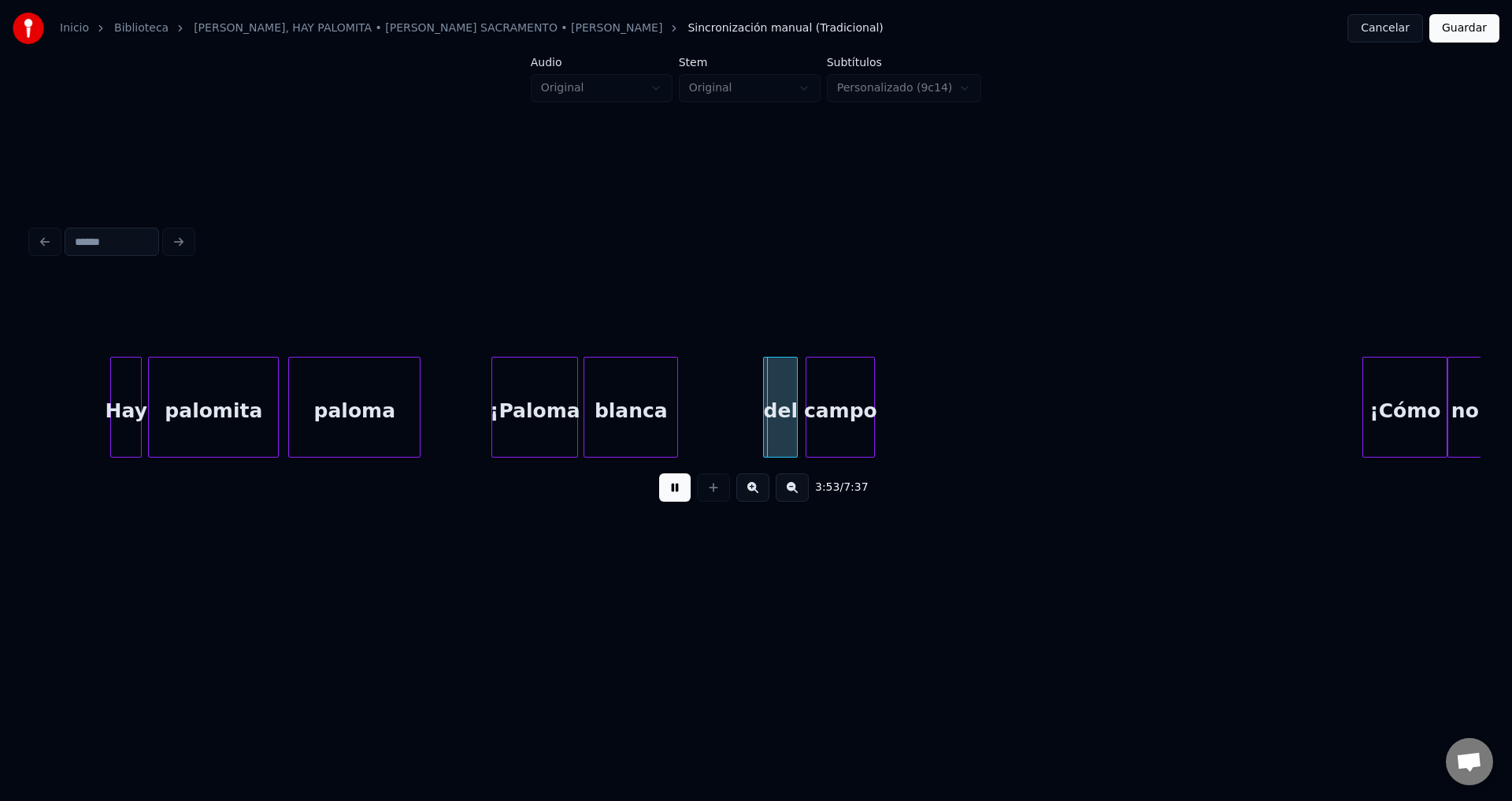
click at [621, 421] on div "blanca" at bounding box center [630, 411] width 93 height 107
click at [666, 408] on div at bounding box center [668, 407] width 5 height 100
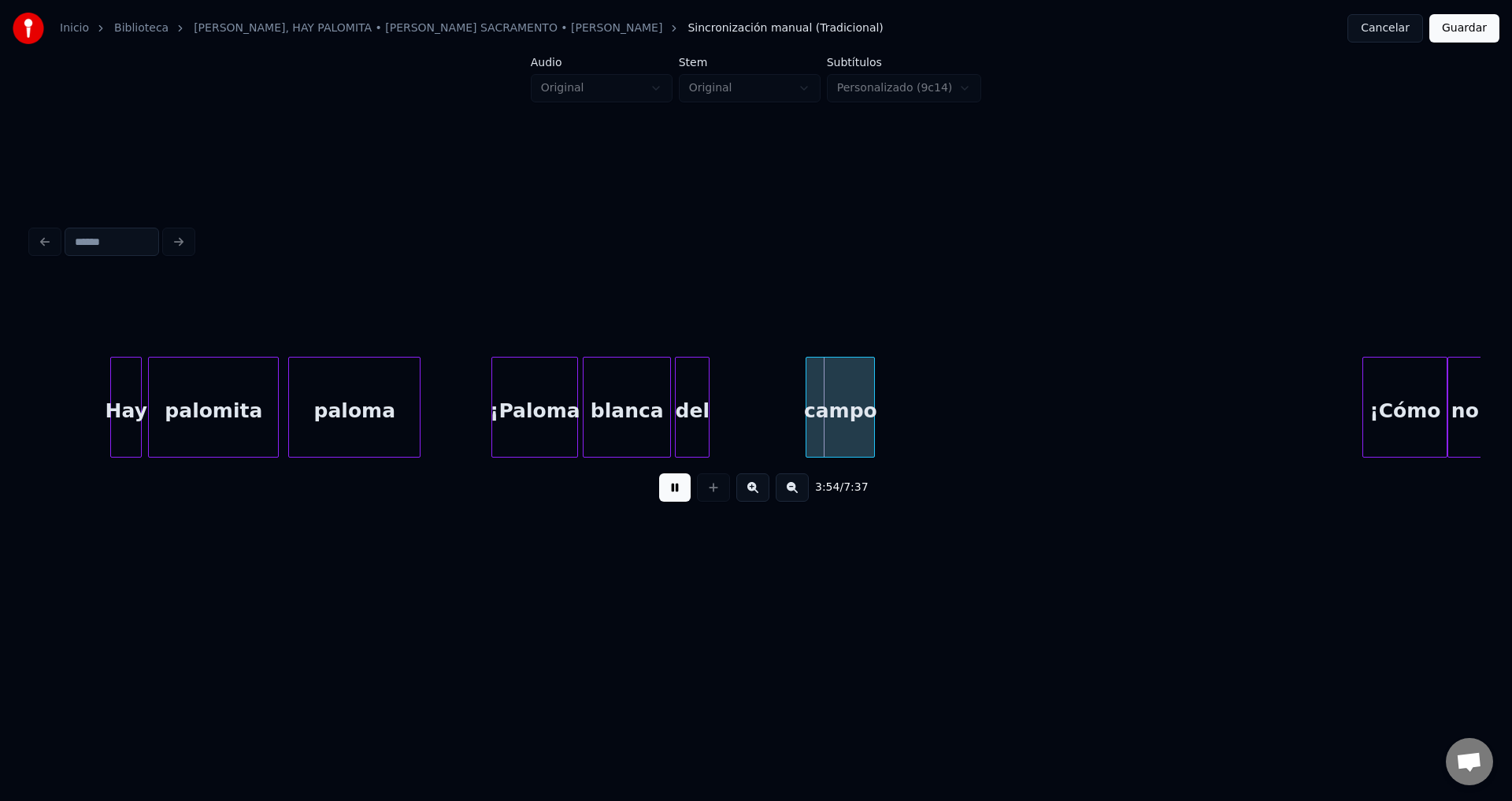
click at [691, 411] on div "del" at bounding box center [692, 411] width 33 height 107
click at [744, 426] on div "campo" at bounding box center [750, 411] width 68 height 107
click at [879, 406] on div at bounding box center [879, 407] width 5 height 100
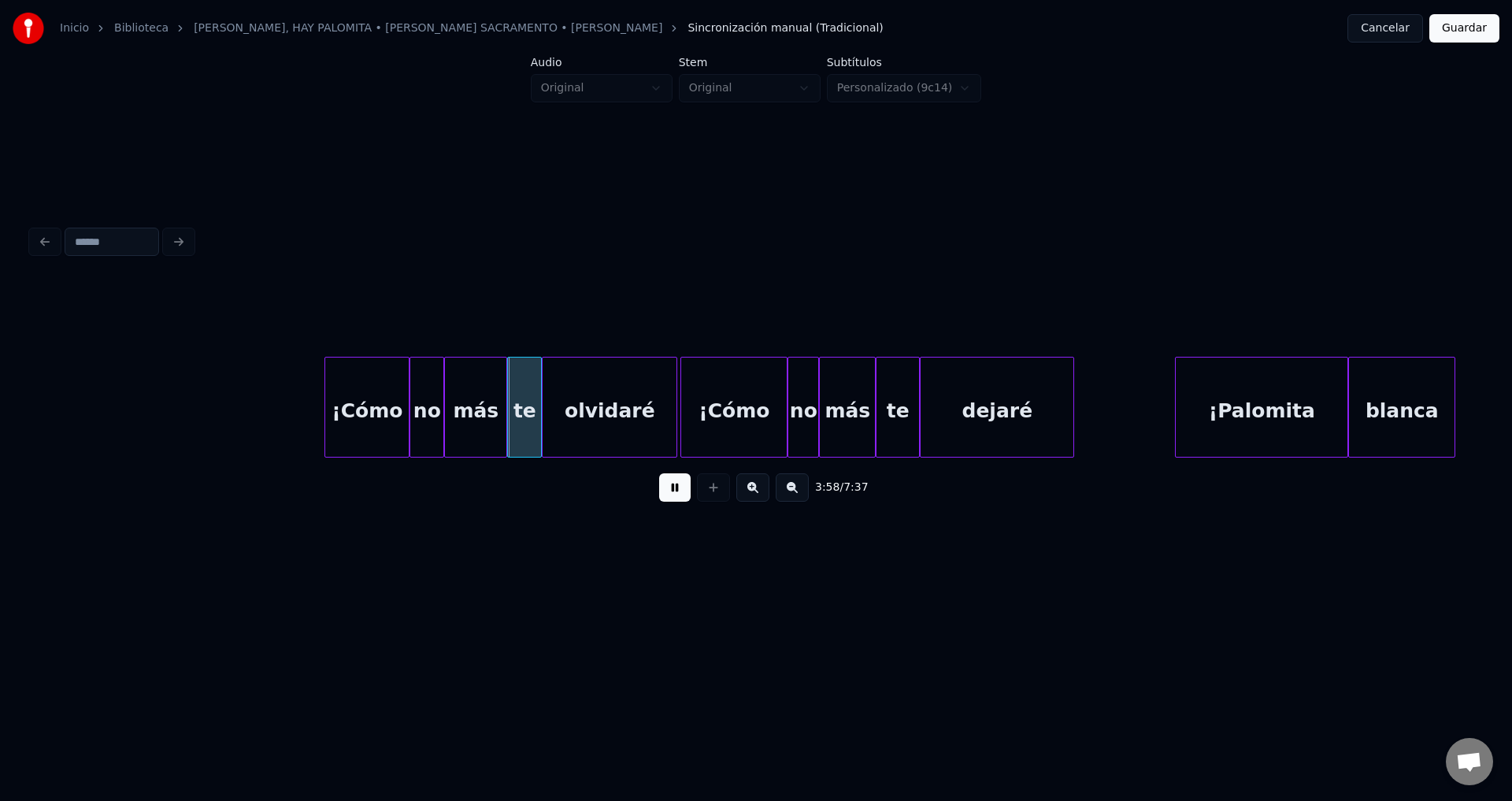
scroll to position [0, 37317]
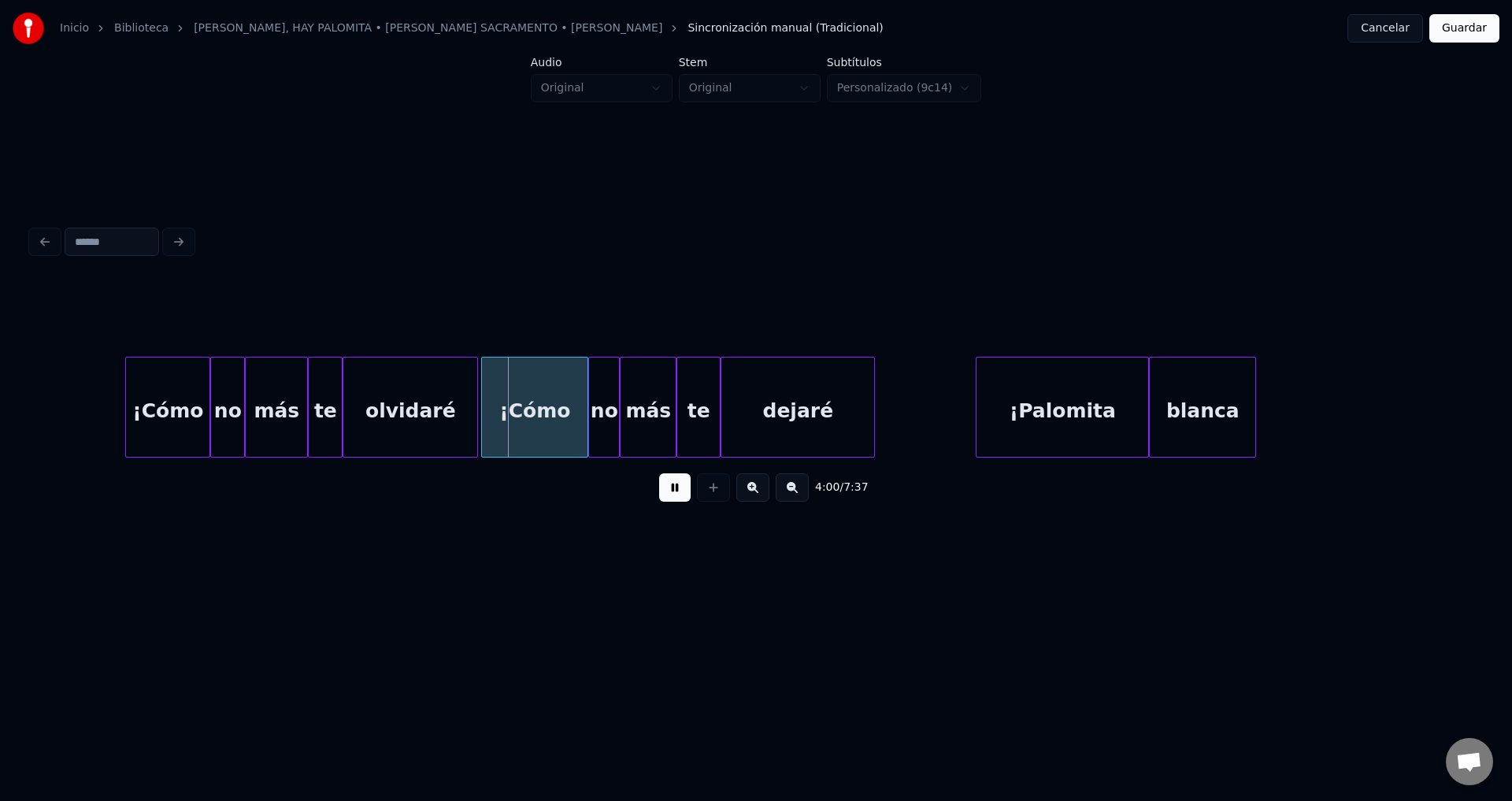
drag, startPoint x: 685, startPoint y: 493, endPoint x: 1079, endPoint y: 435, distance: 398.2
click at [686, 493] on button at bounding box center [675, 488] width 32 height 29
click at [1063, 425] on div "¡Palomita" at bounding box center [1062, 411] width 171 height 107
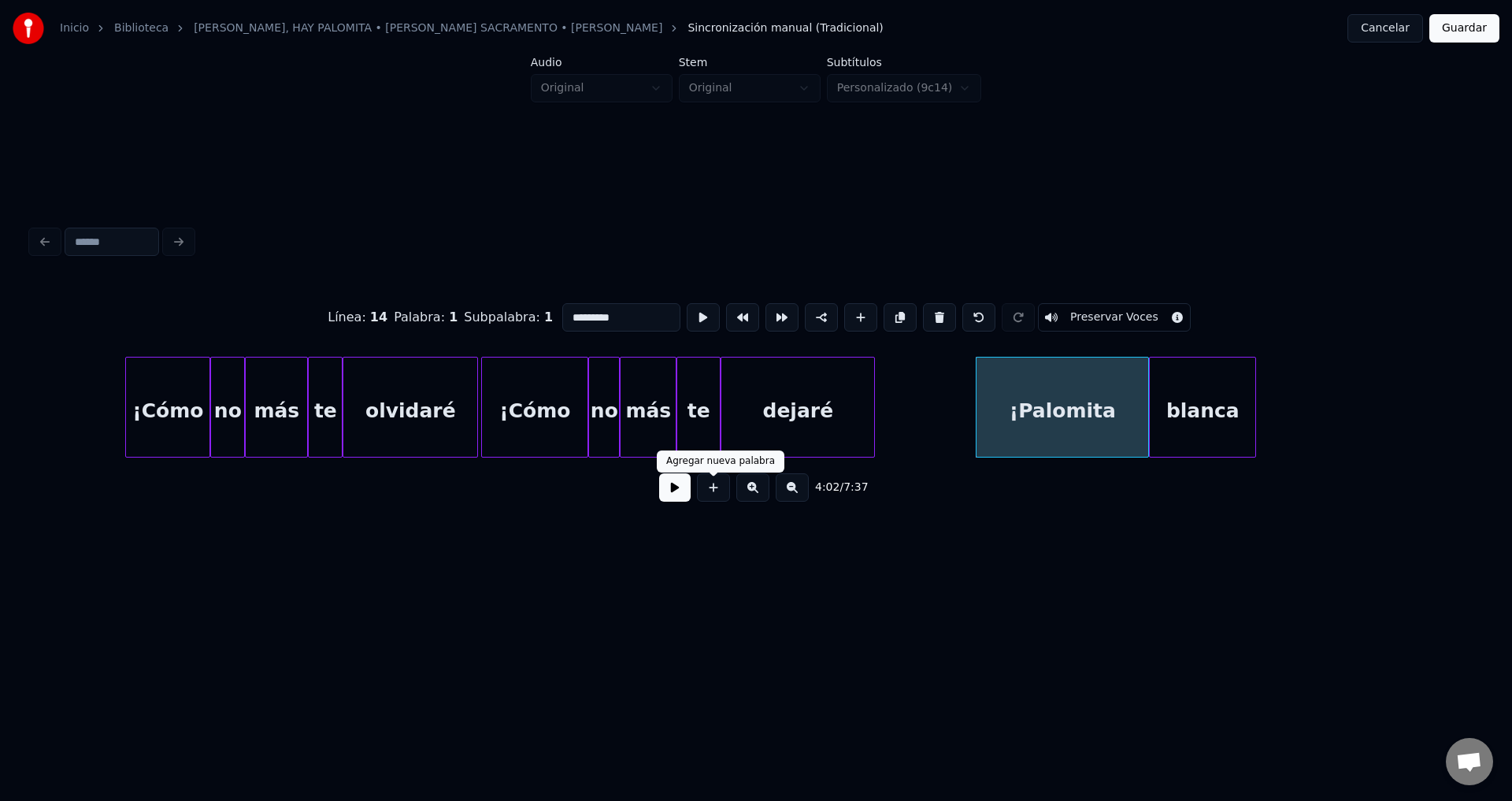
click at [683, 495] on button at bounding box center [675, 488] width 32 height 29
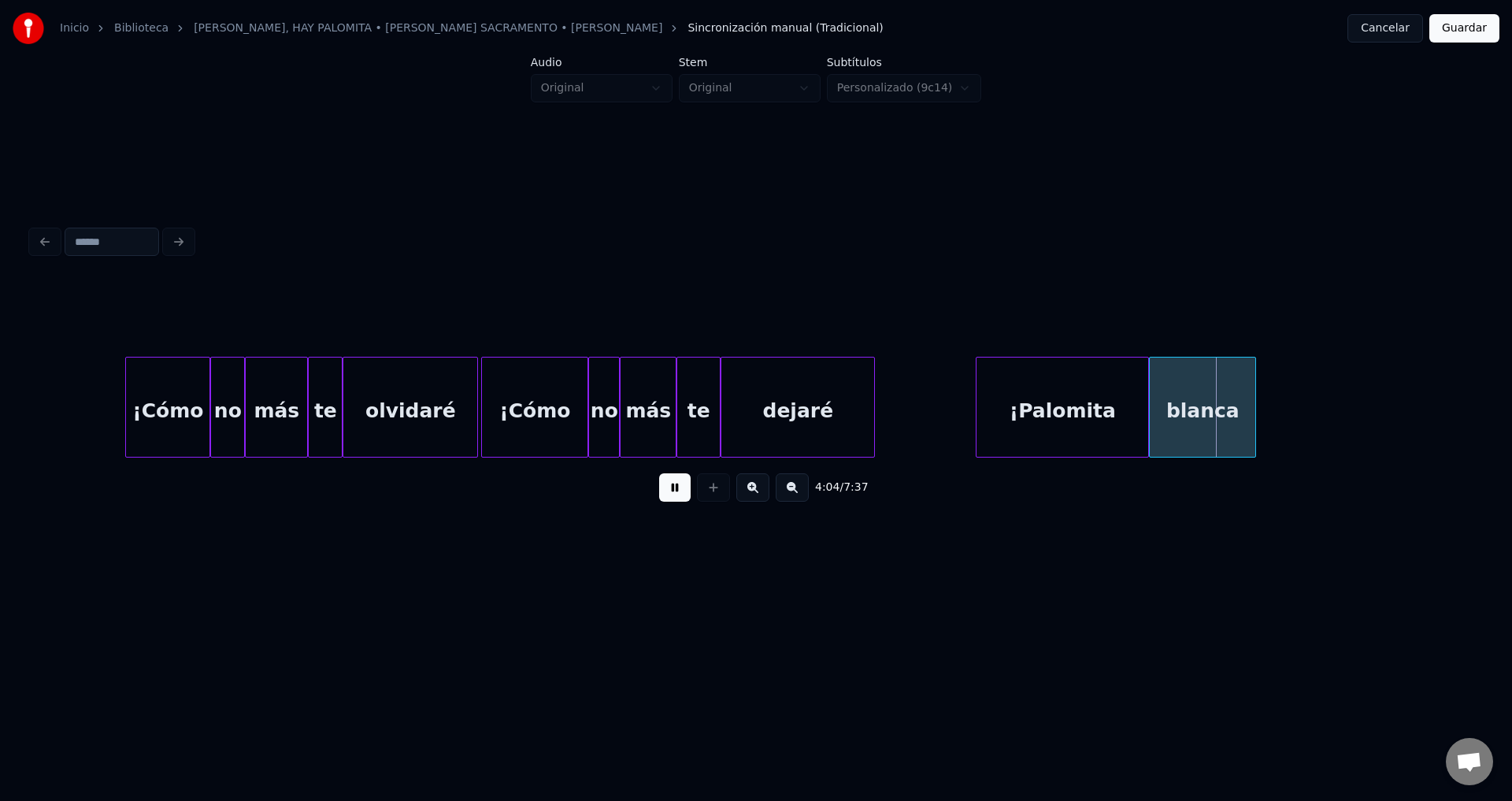
click at [683, 495] on button at bounding box center [675, 488] width 32 height 29
click at [1062, 416] on div "¡Palomita" at bounding box center [1062, 411] width 171 height 107
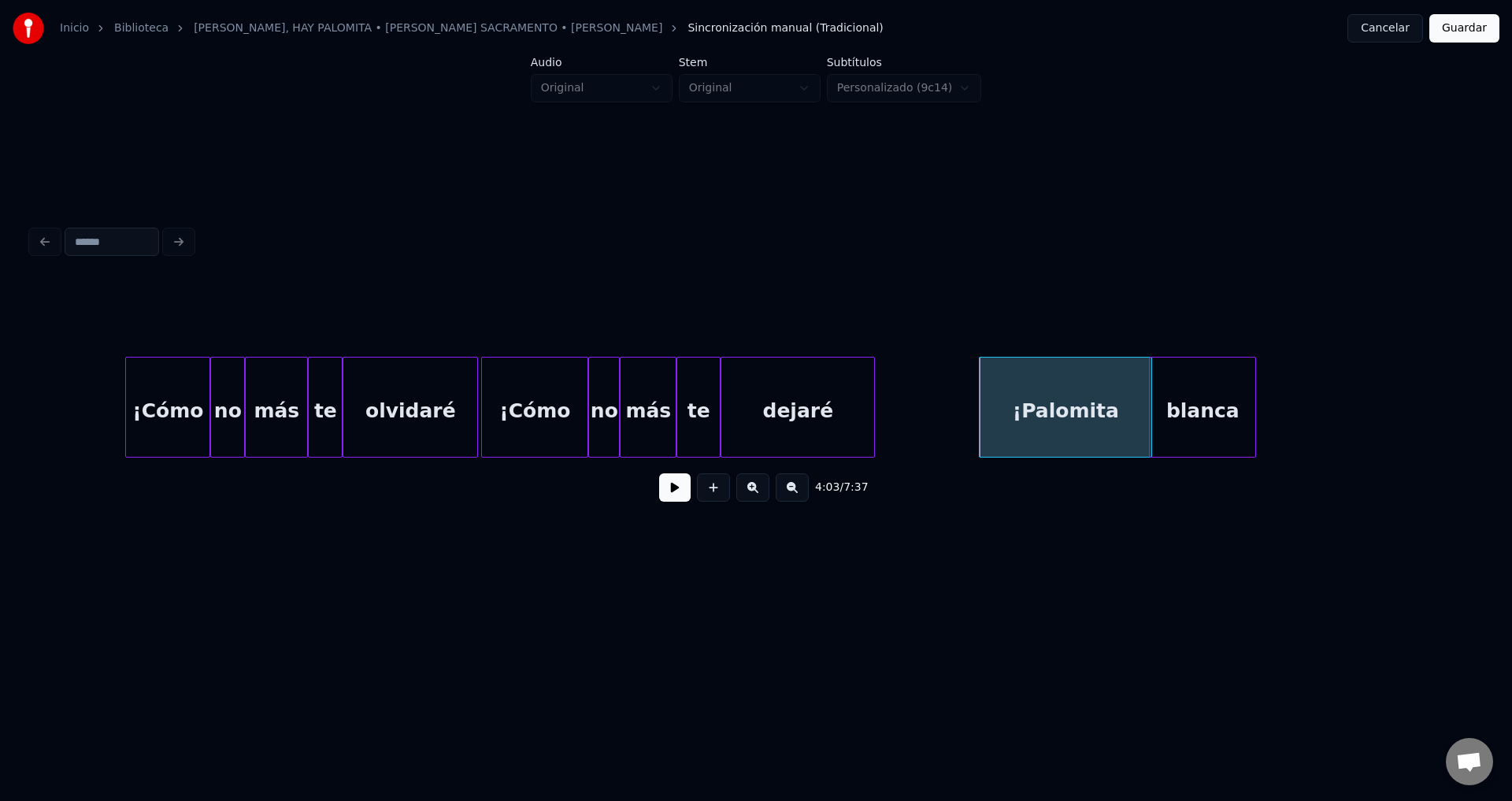
click at [1033, 381] on div "¡Palomita" at bounding box center [1064, 411] width 171 height 107
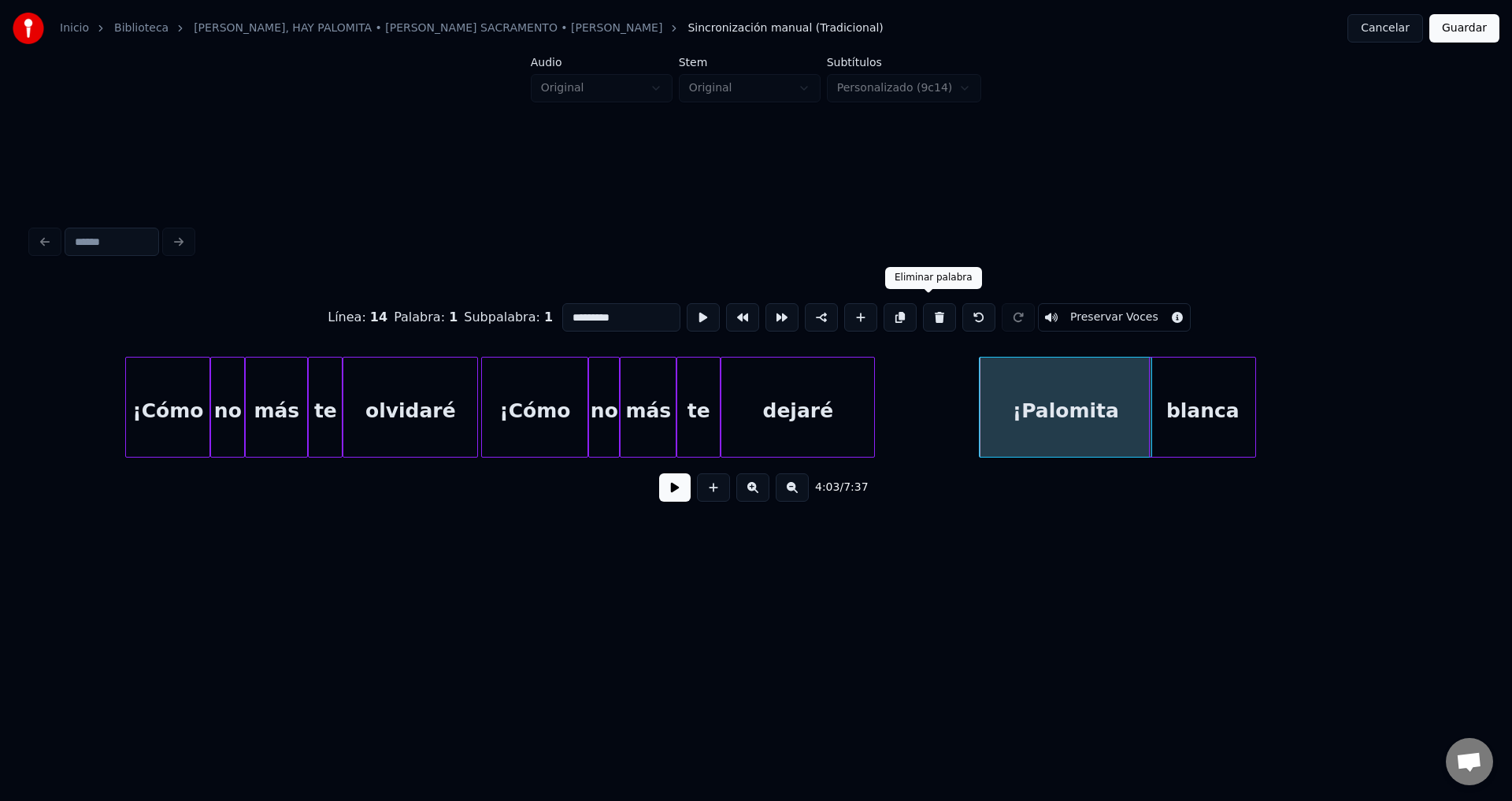
click at [934, 313] on button at bounding box center [939, 318] width 33 height 29
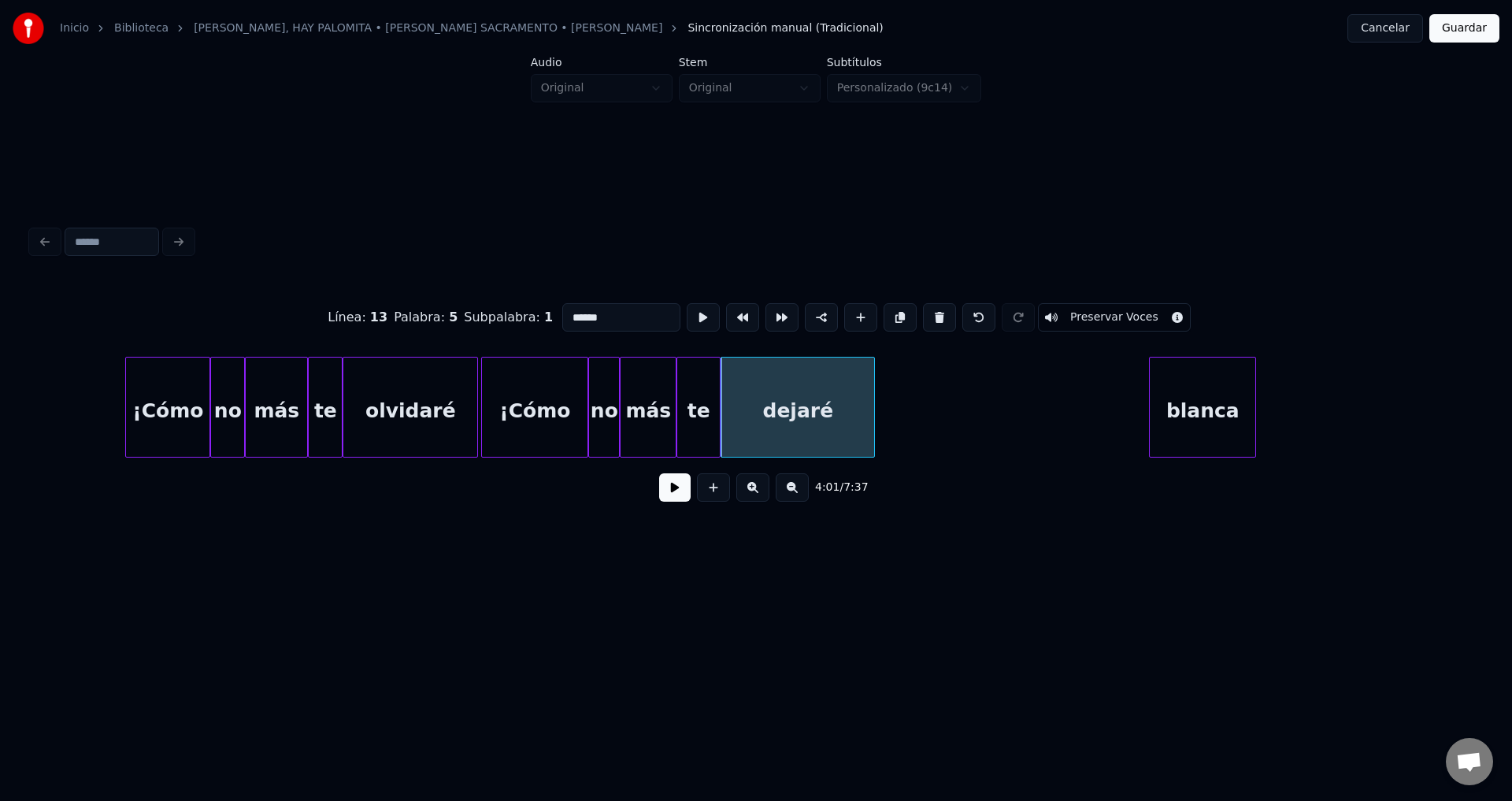
click at [1202, 403] on div "blanca" at bounding box center [1202, 411] width 105 height 107
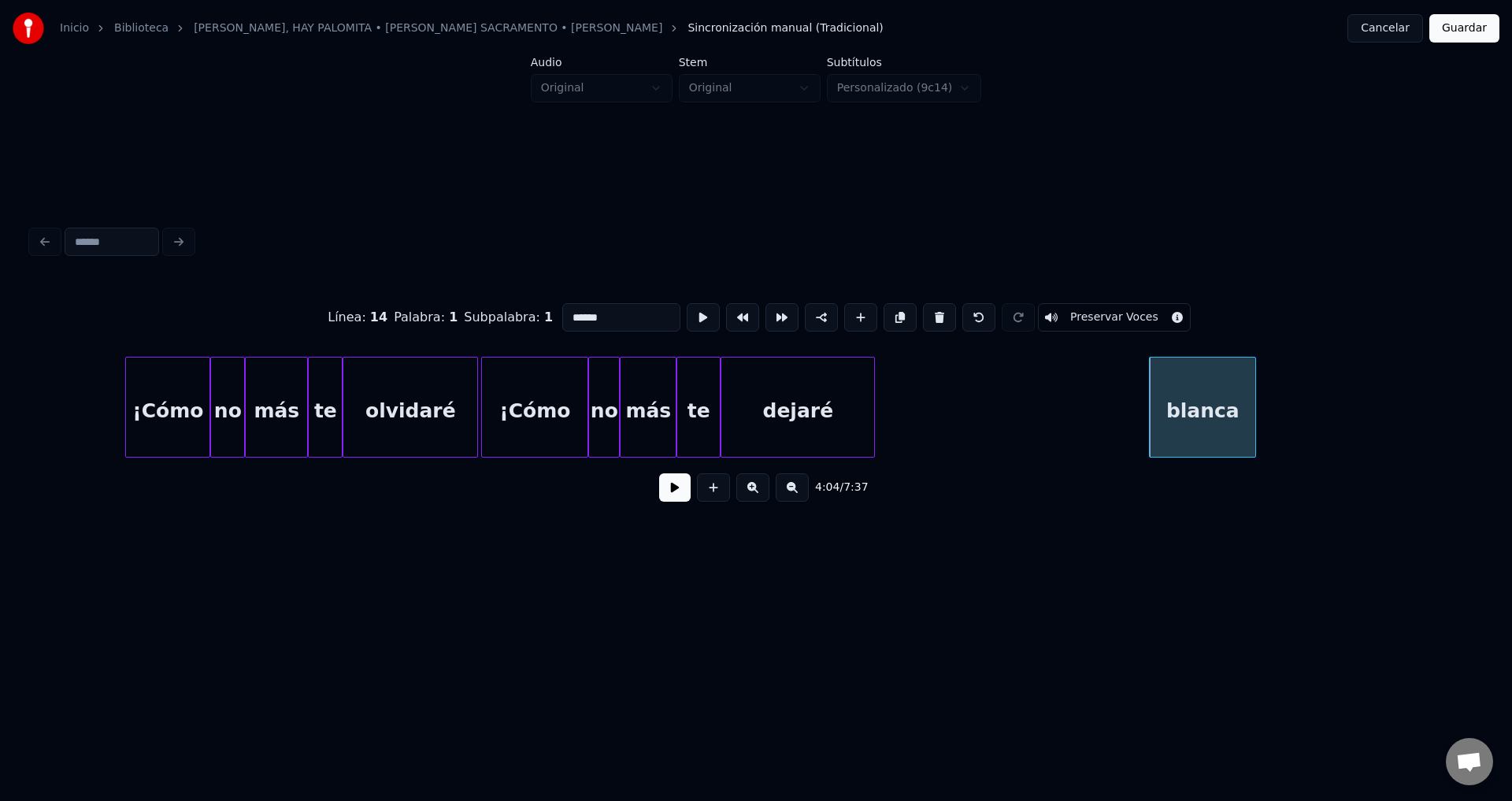
click at [937, 316] on button at bounding box center [939, 318] width 33 height 29
type input "******"
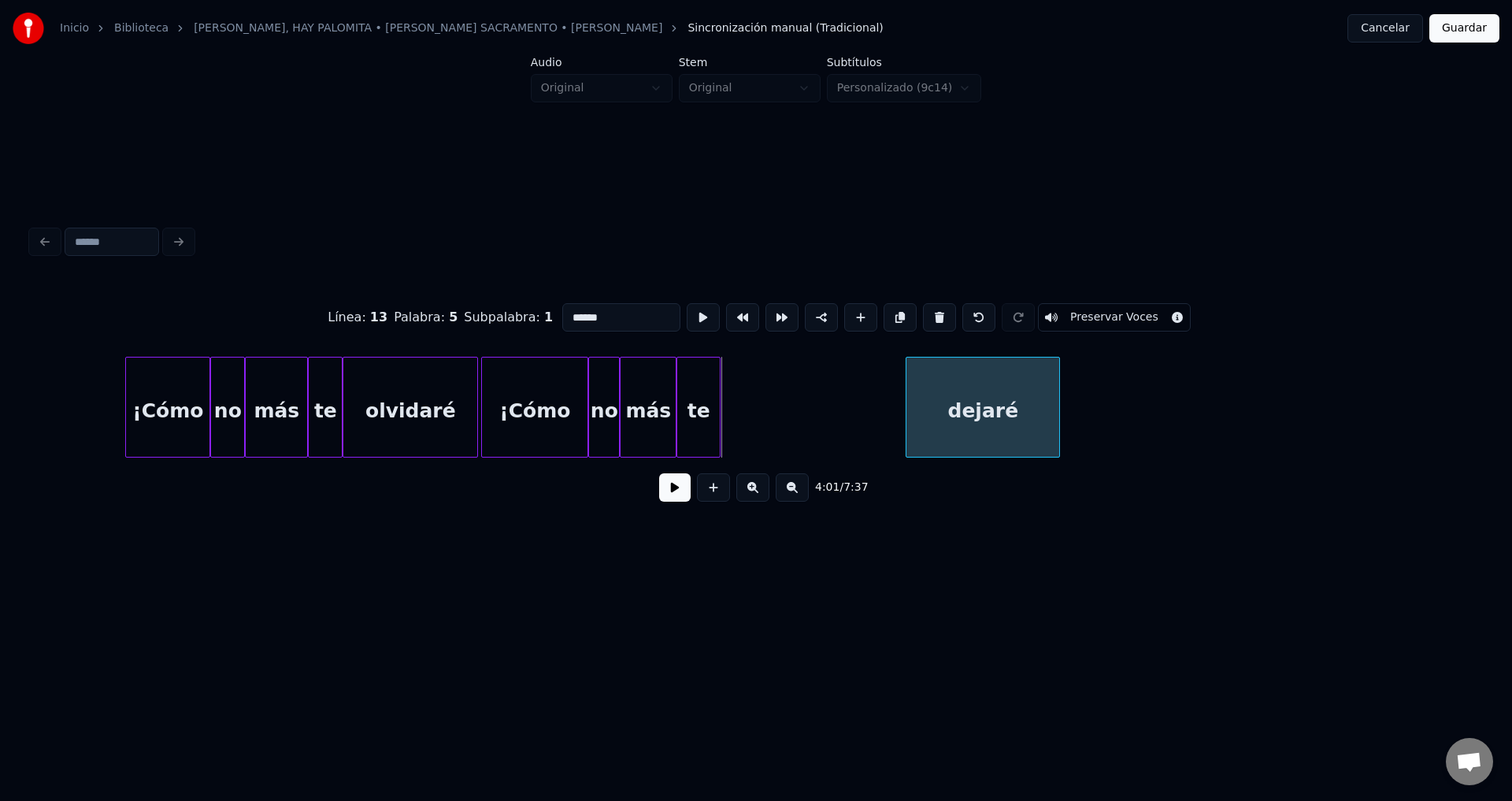
click at [1007, 402] on div "dejaré" at bounding box center [983, 411] width 153 height 107
click at [916, 400] on div at bounding box center [914, 407] width 5 height 100
click at [973, 396] on div at bounding box center [971, 407] width 5 height 100
click at [924, 425] on div "te" at bounding box center [915, 411] width 42 height 107
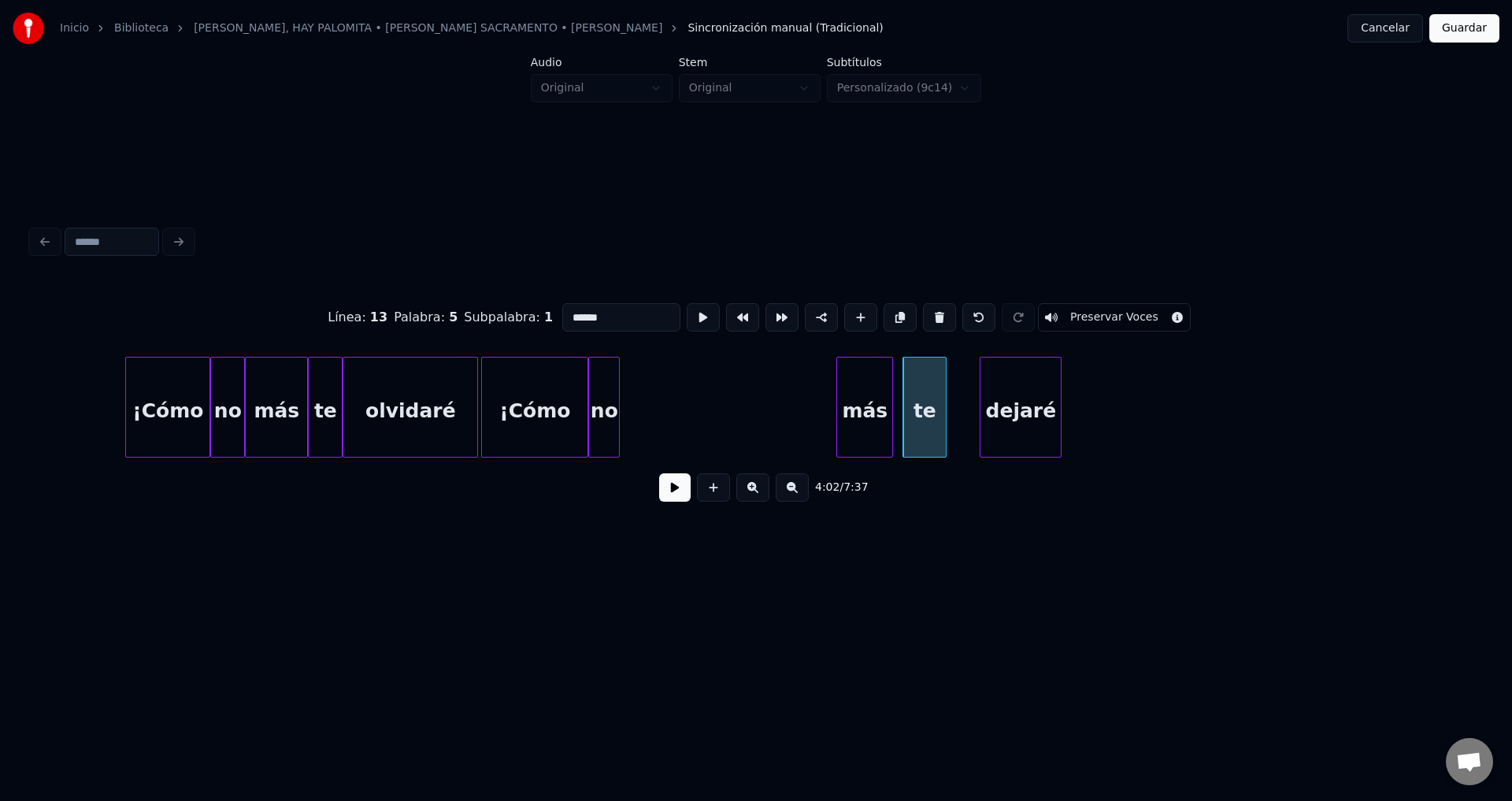
click at [866, 435] on div "más" at bounding box center [864, 411] width 55 height 107
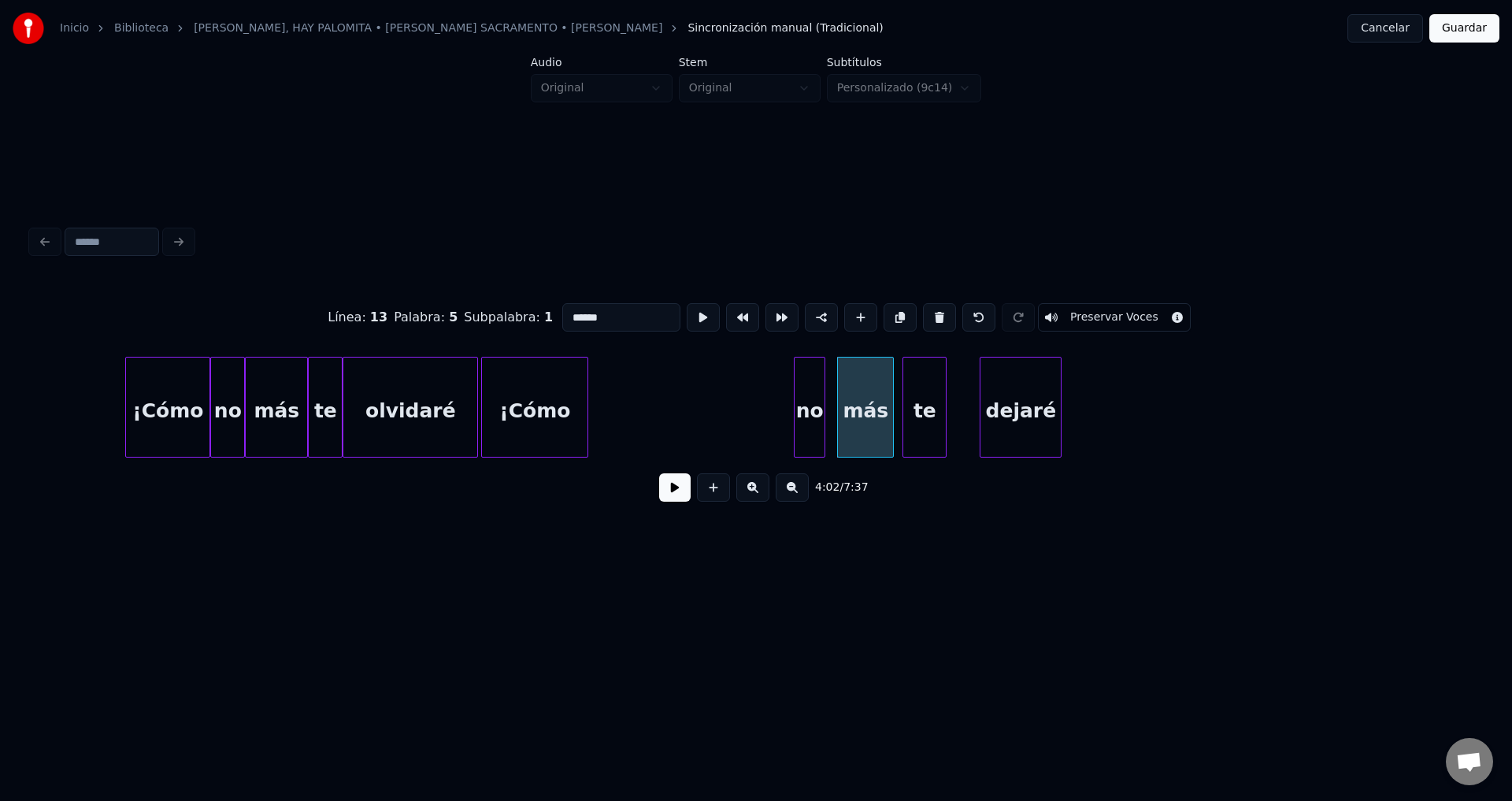
click at [810, 430] on div "no" at bounding box center [809, 411] width 30 height 107
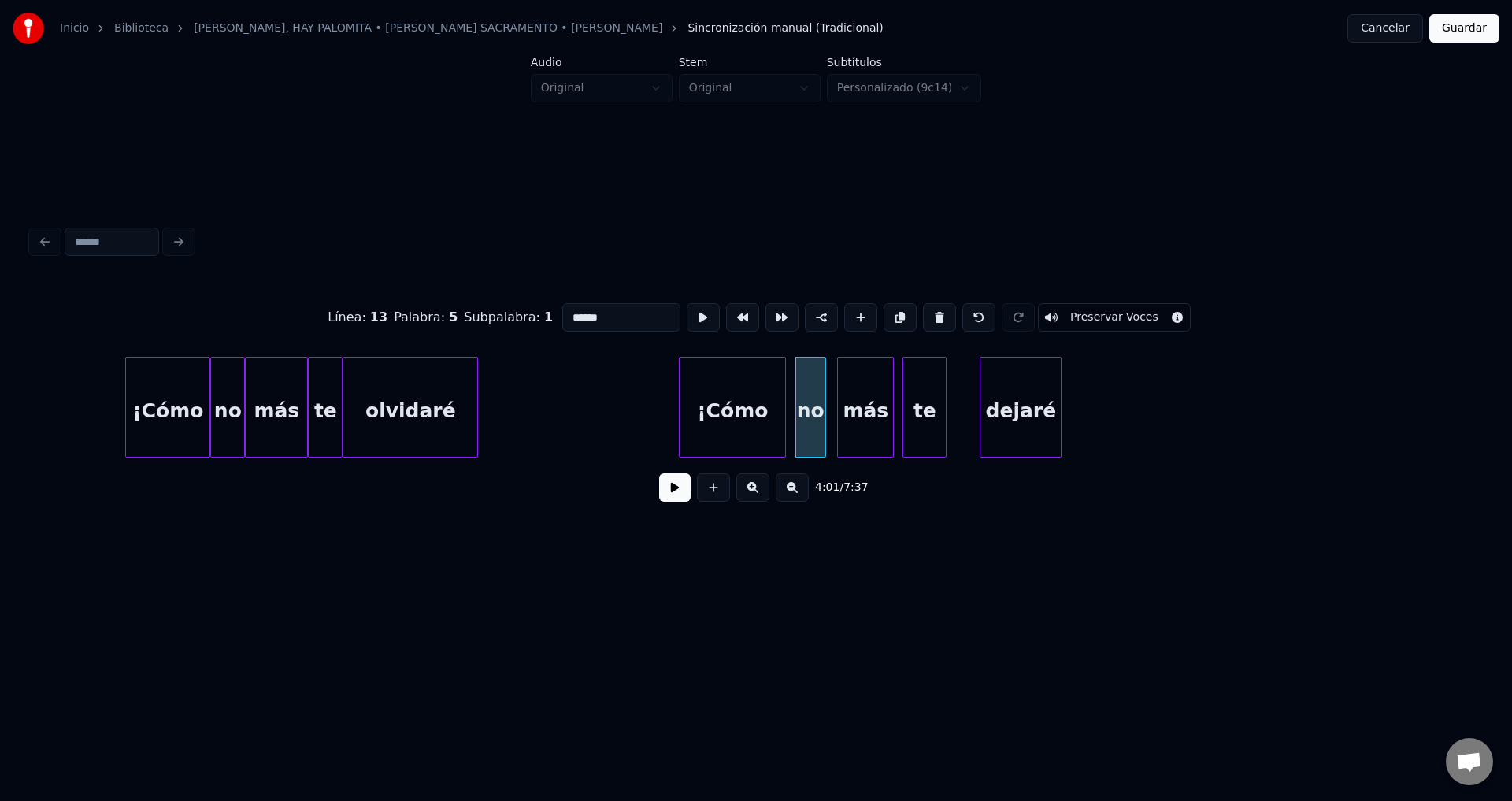
click at [742, 422] on div "¡Cómo" at bounding box center [732, 411] width 105 height 107
click at [722, 406] on div at bounding box center [723, 407] width 5 height 100
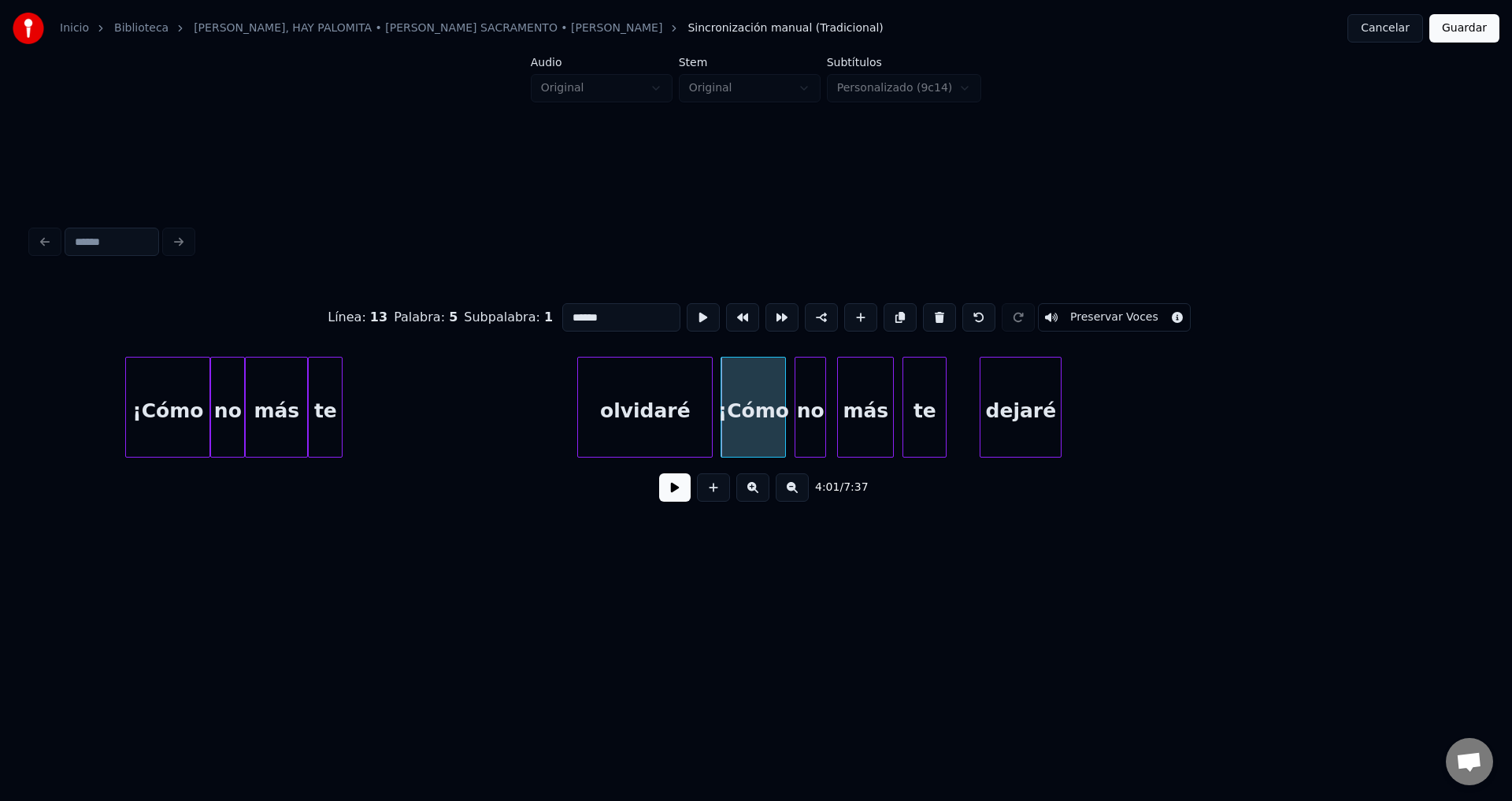
click at [677, 418] on div "olvidaré" at bounding box center [644, 411] width 134 height 107
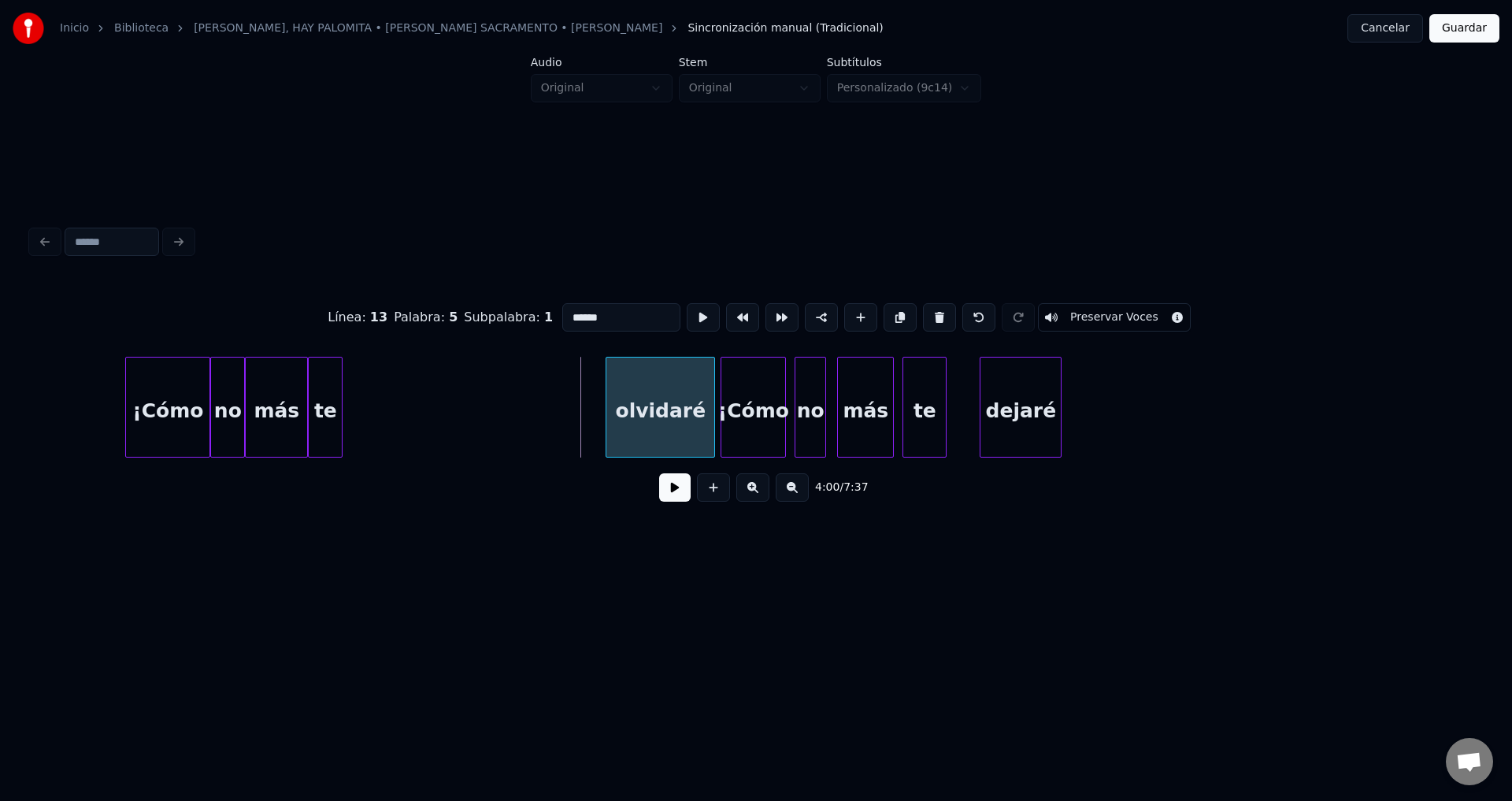
click at [611, 403] on div at bounding box center [609, 407] width 5 height 100
click at [599, 421] on div "te" at bounding box center [590, 411] width 33 height 107
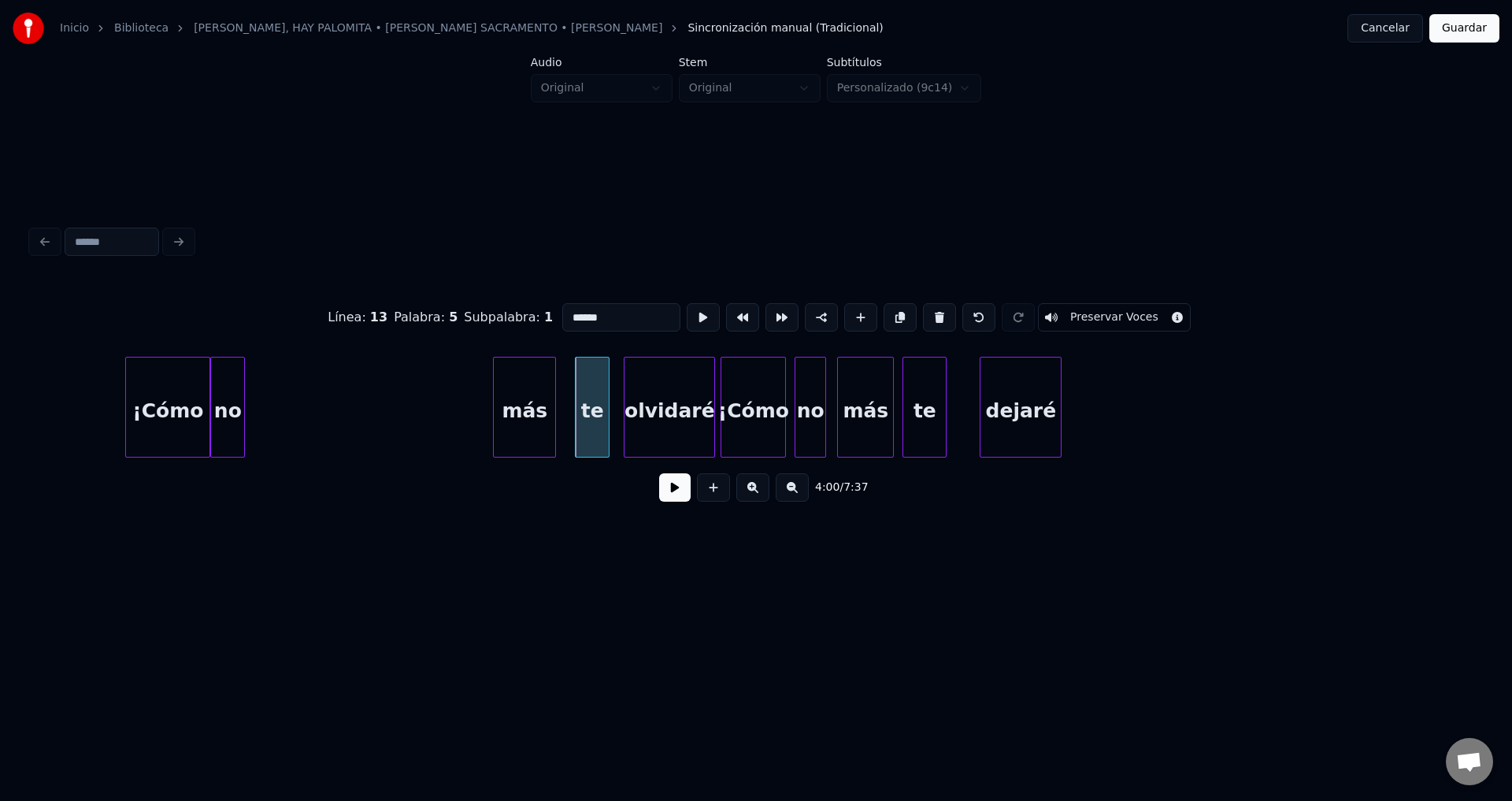
click at [544, 425] on div "más" at bounding box center [524, 411] width 61 height 107
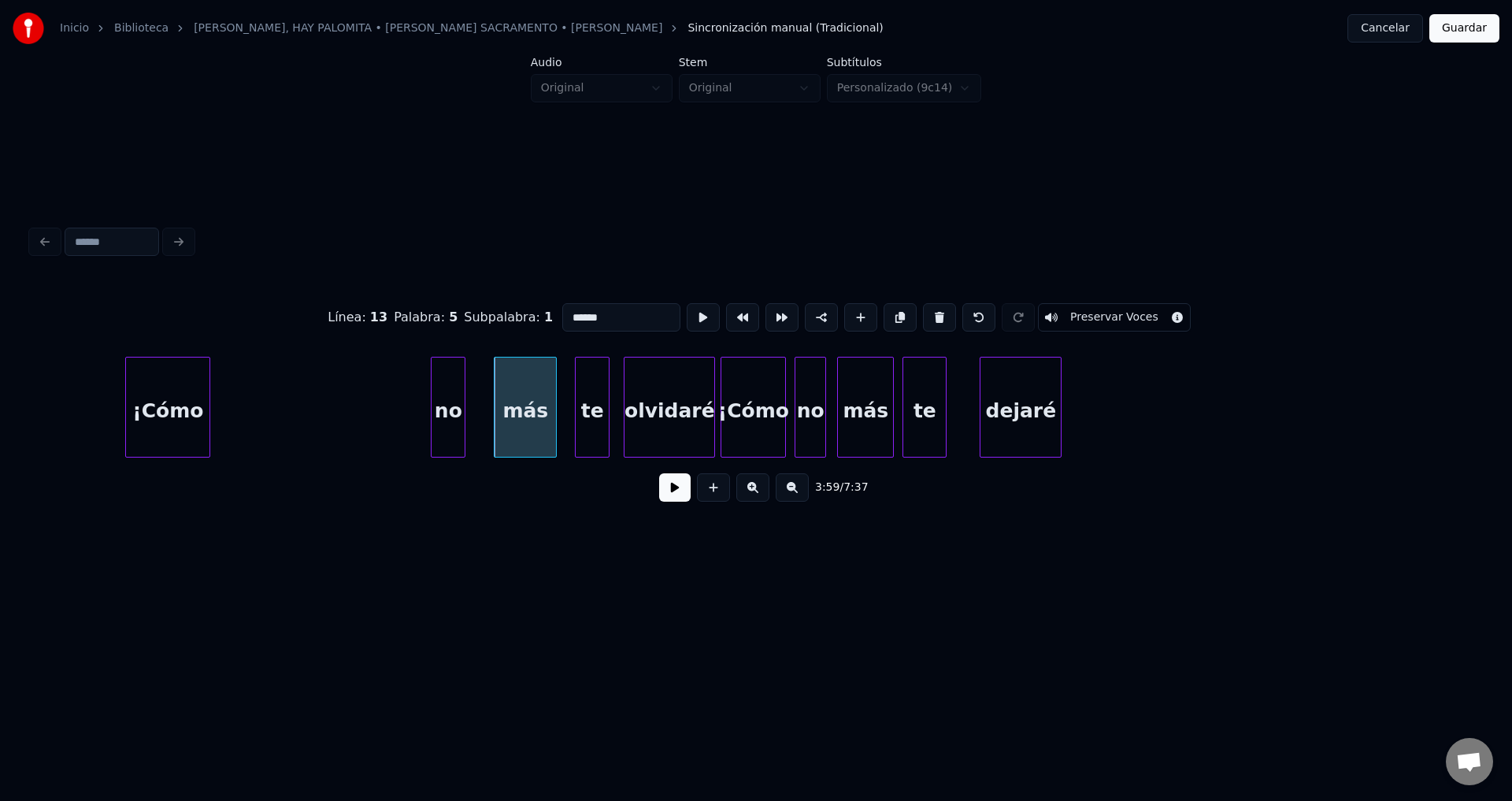
click at [462, 420] on div "no" at bounding box center [449, 411] width 33 height 107
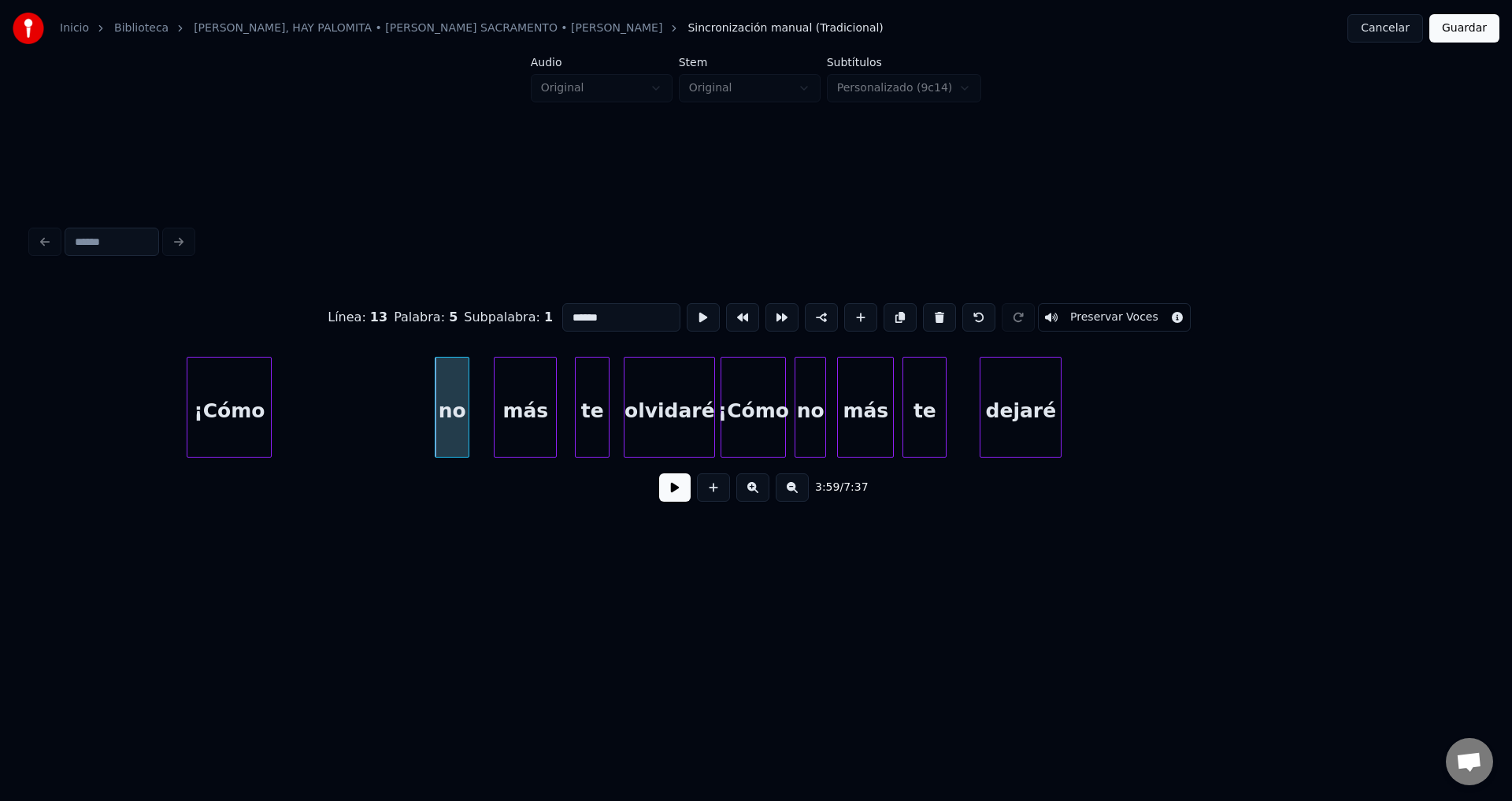
click at [255, 417] on div "¡Cómo" at bounding box center [229, 411] width 84 height 107
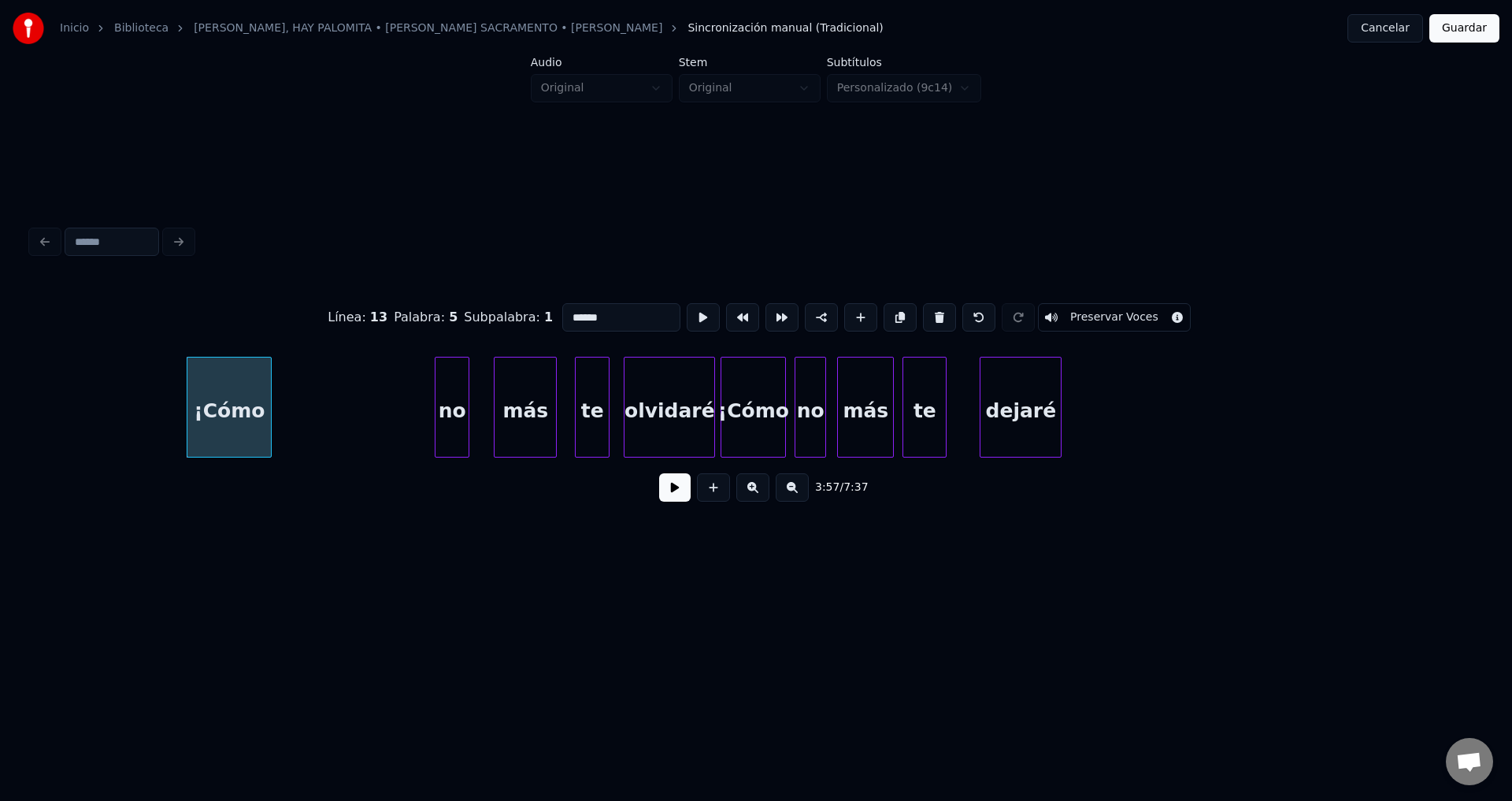
click at [666, 496] on button at bounding box center [675, 488] width 32 height 29
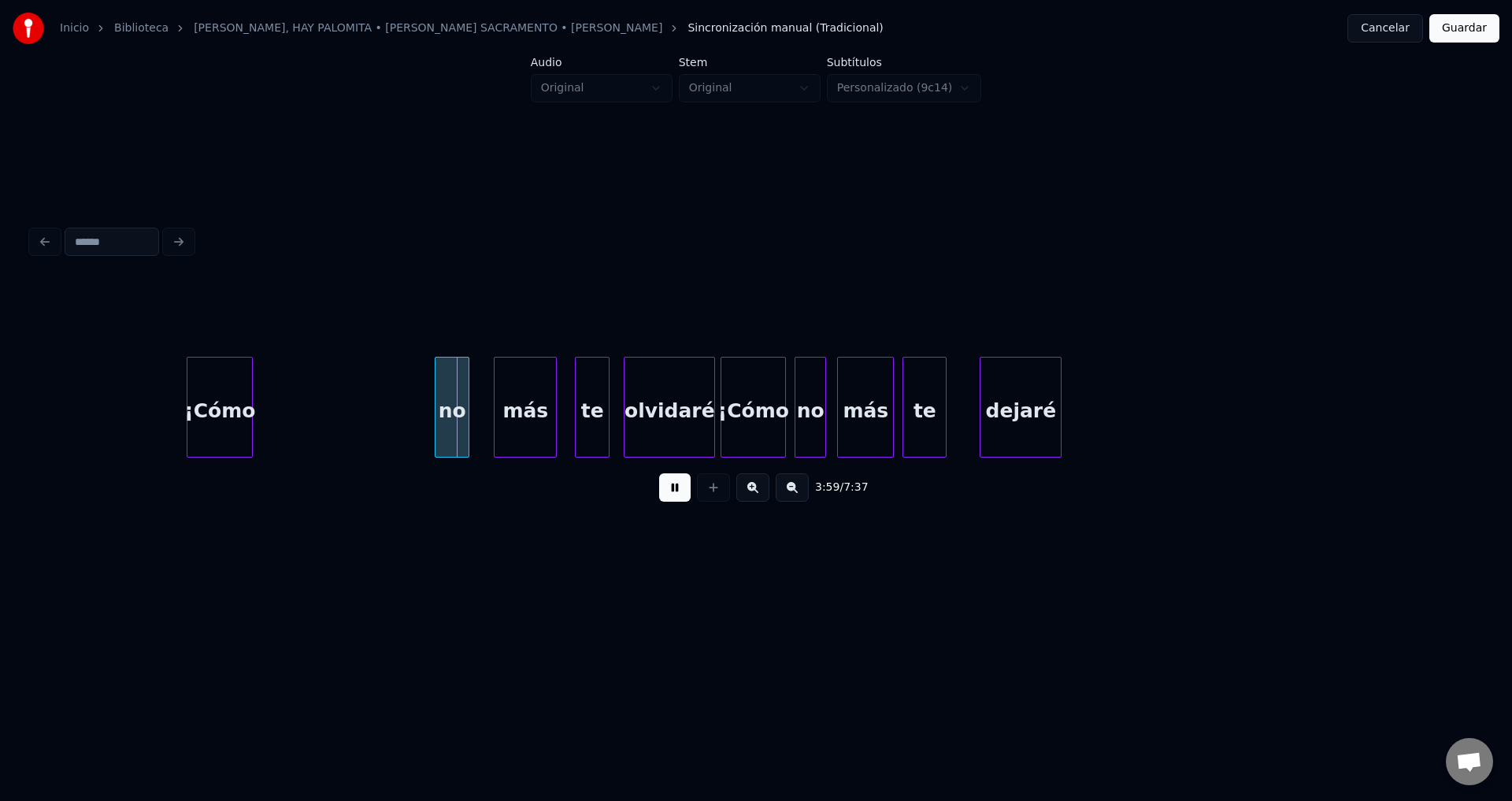
click at [247, 403] on div at bounding box center [249, 407] width 5 height 100
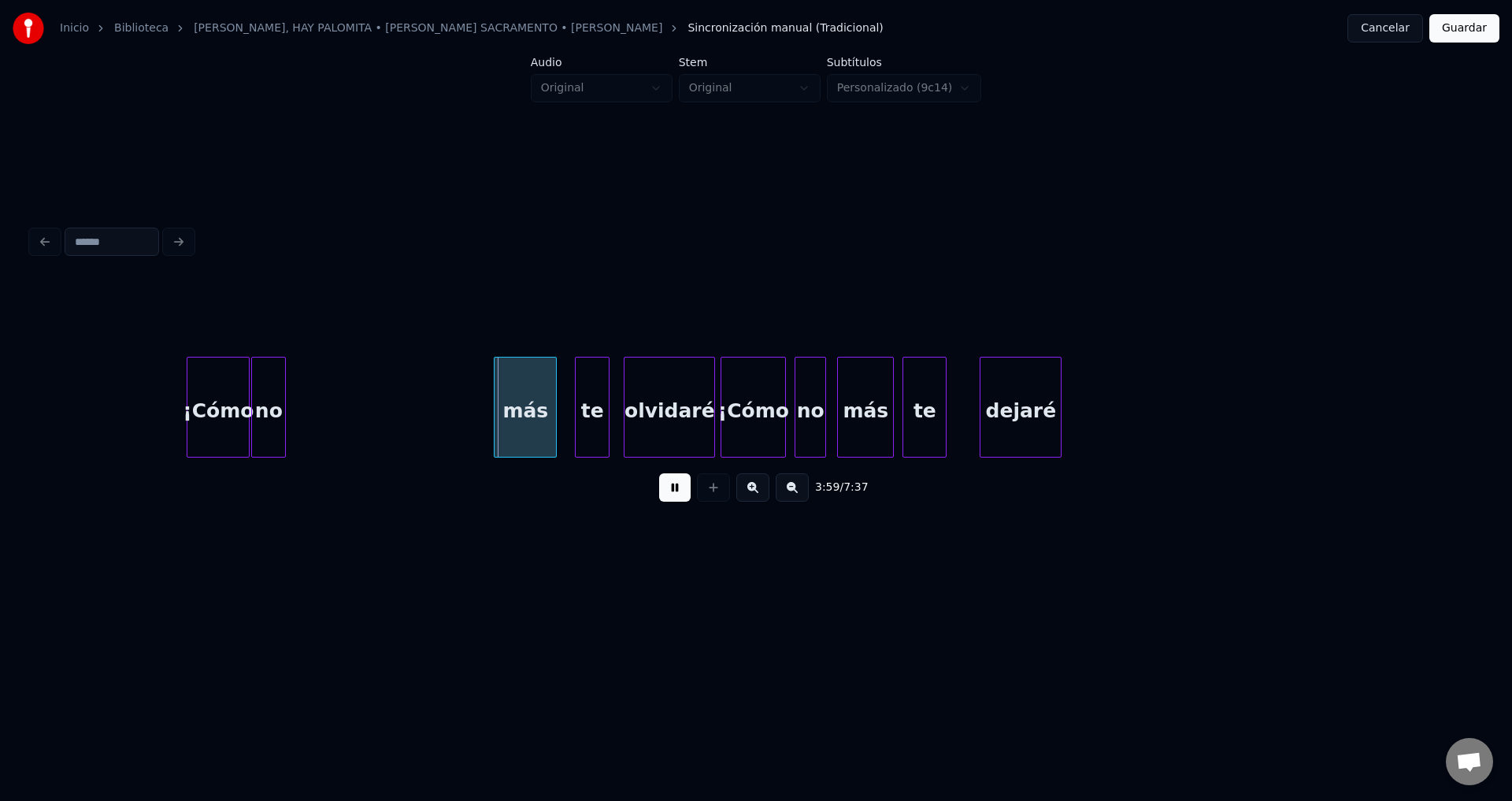
click at [273, 420] on div "no" at bounding box center [268, 411] width 33 height 107
click at [276, 411] on div at bounding box center [276, 407] width 5 height 100
click at [324, 413] on div "más" at bounding box center [313, 411] width 61 height 107
click at [319, 408] on div at bounding box center [320, 407] width 5 height 100
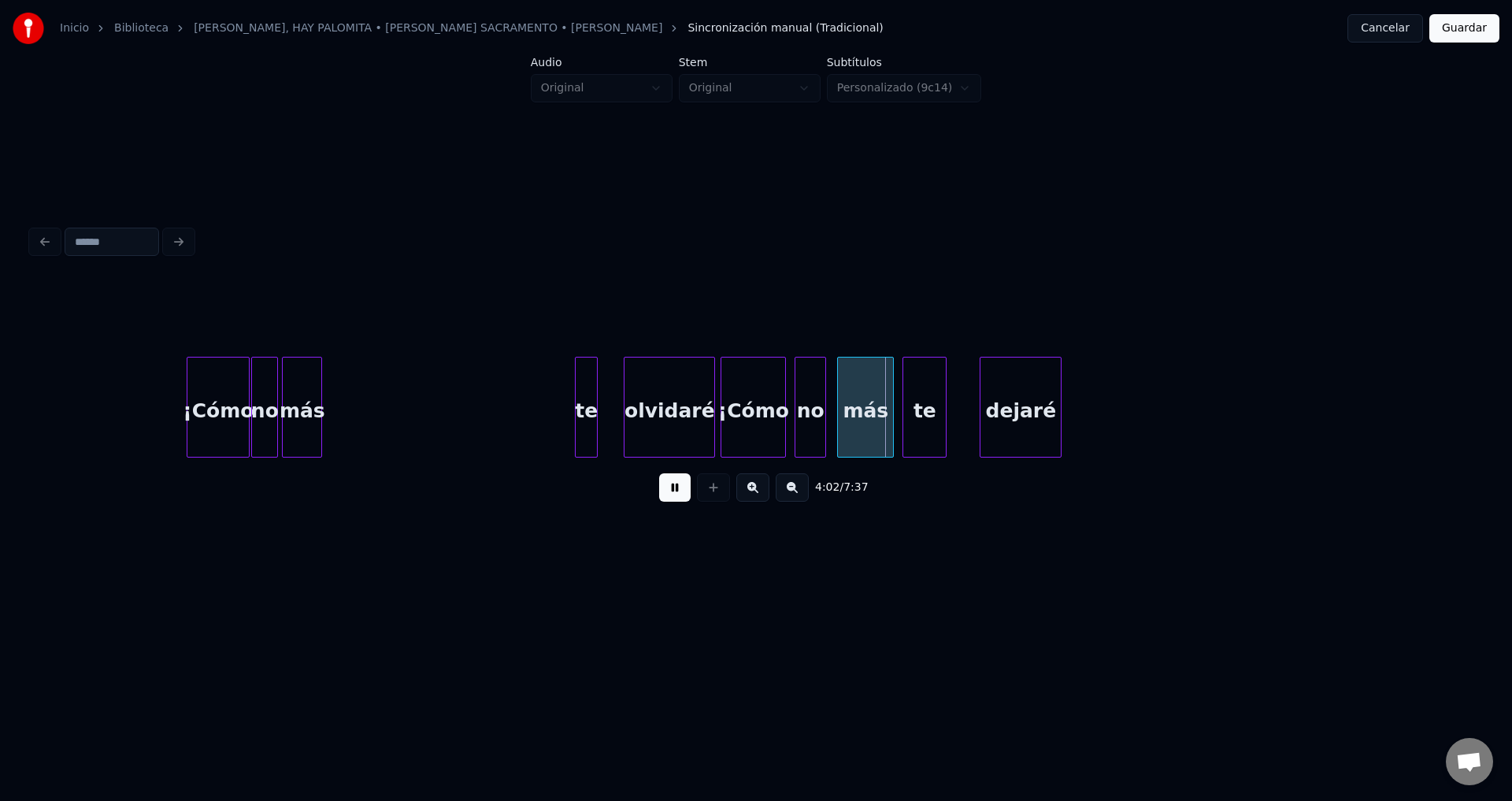
click at [597, 406] on div at bounding box center [594, 407] width 5 height 100
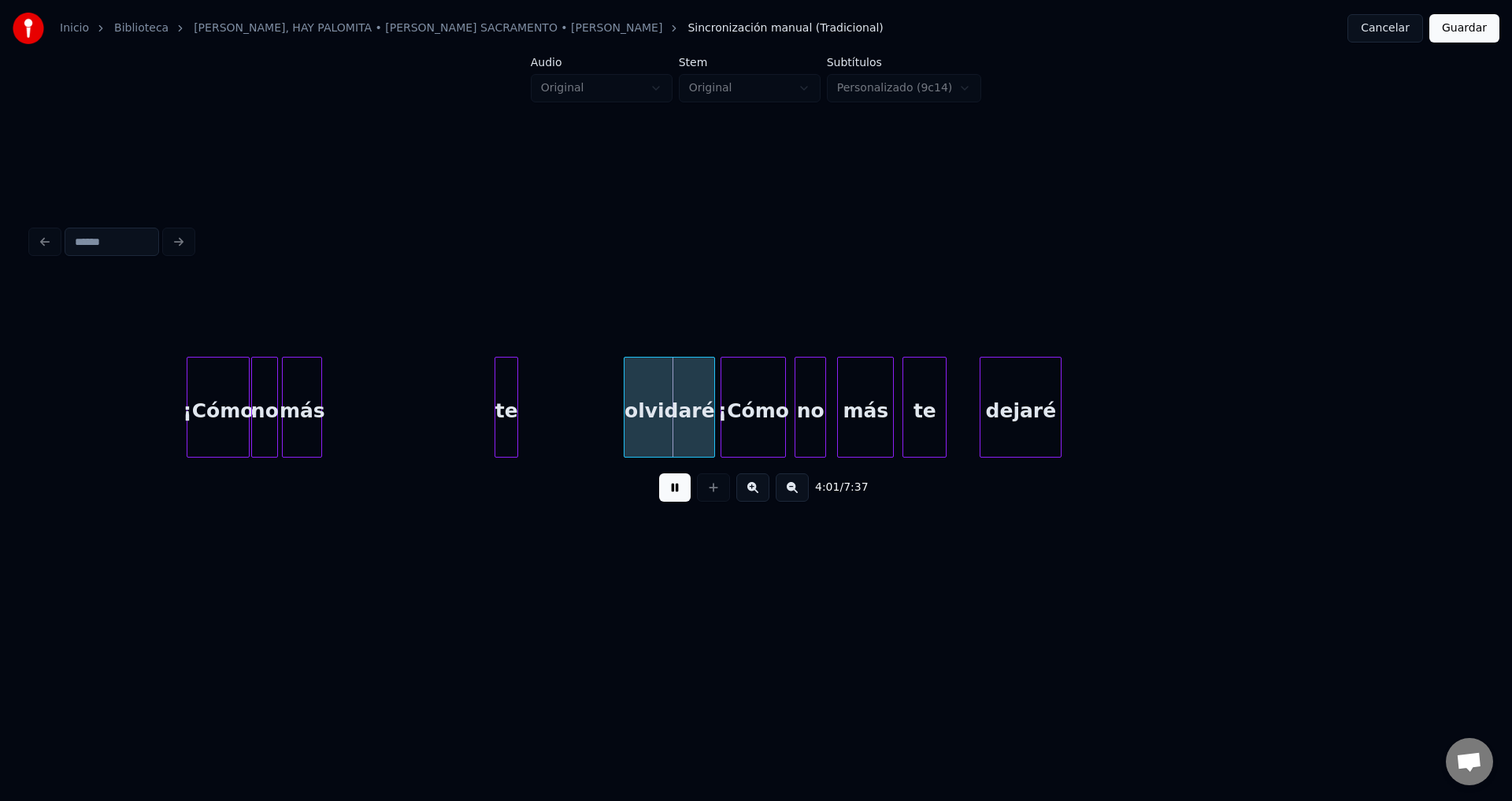
click at [506, 414] on div "te" at bounding box center [507, 411] width 22 height 107
click at [316, 397] on div at bounding box center [319, 407] width 5 height 100
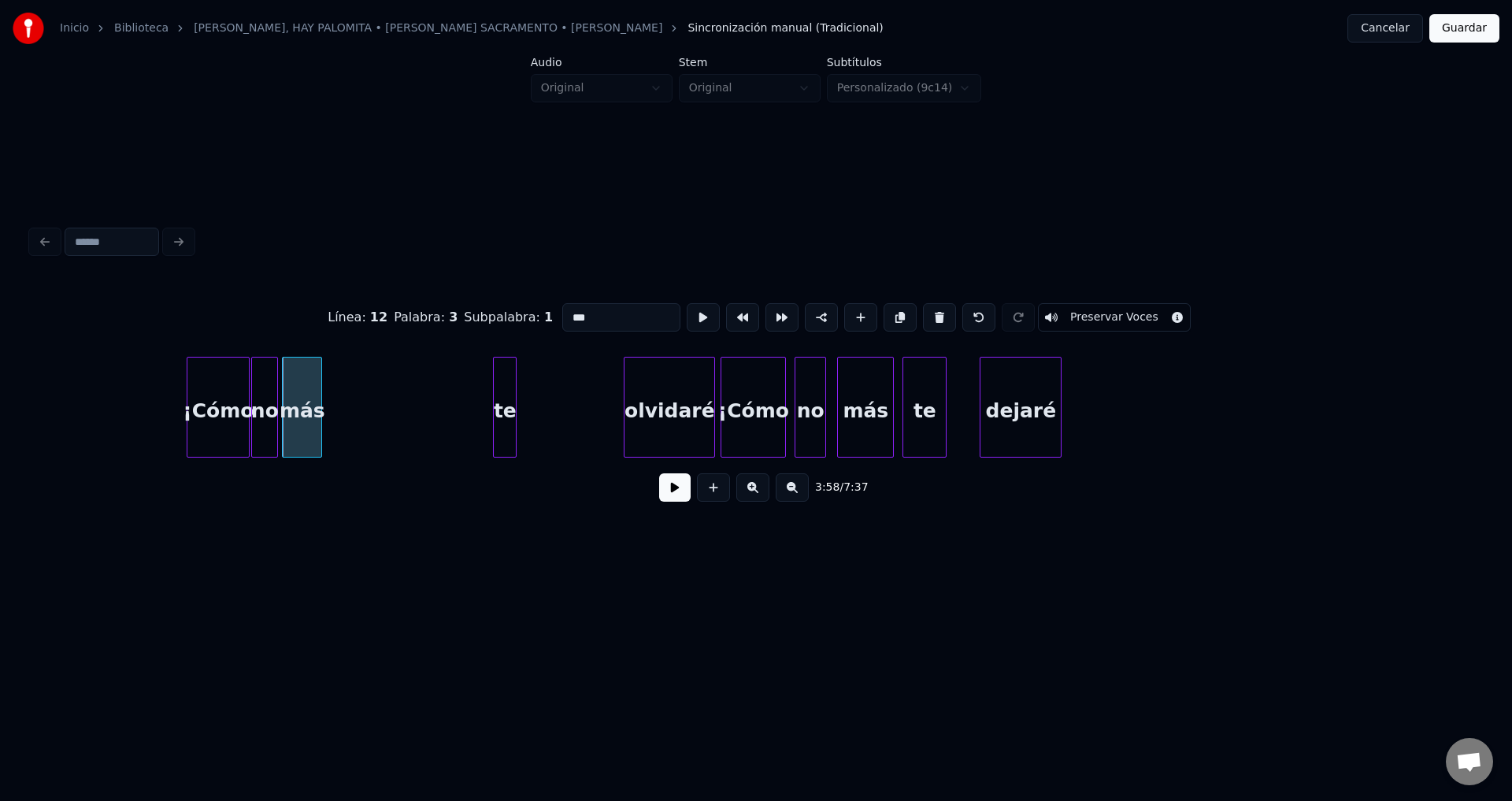
click at [669, 491] on button at bounding box center [675, 488] width 32 height 29
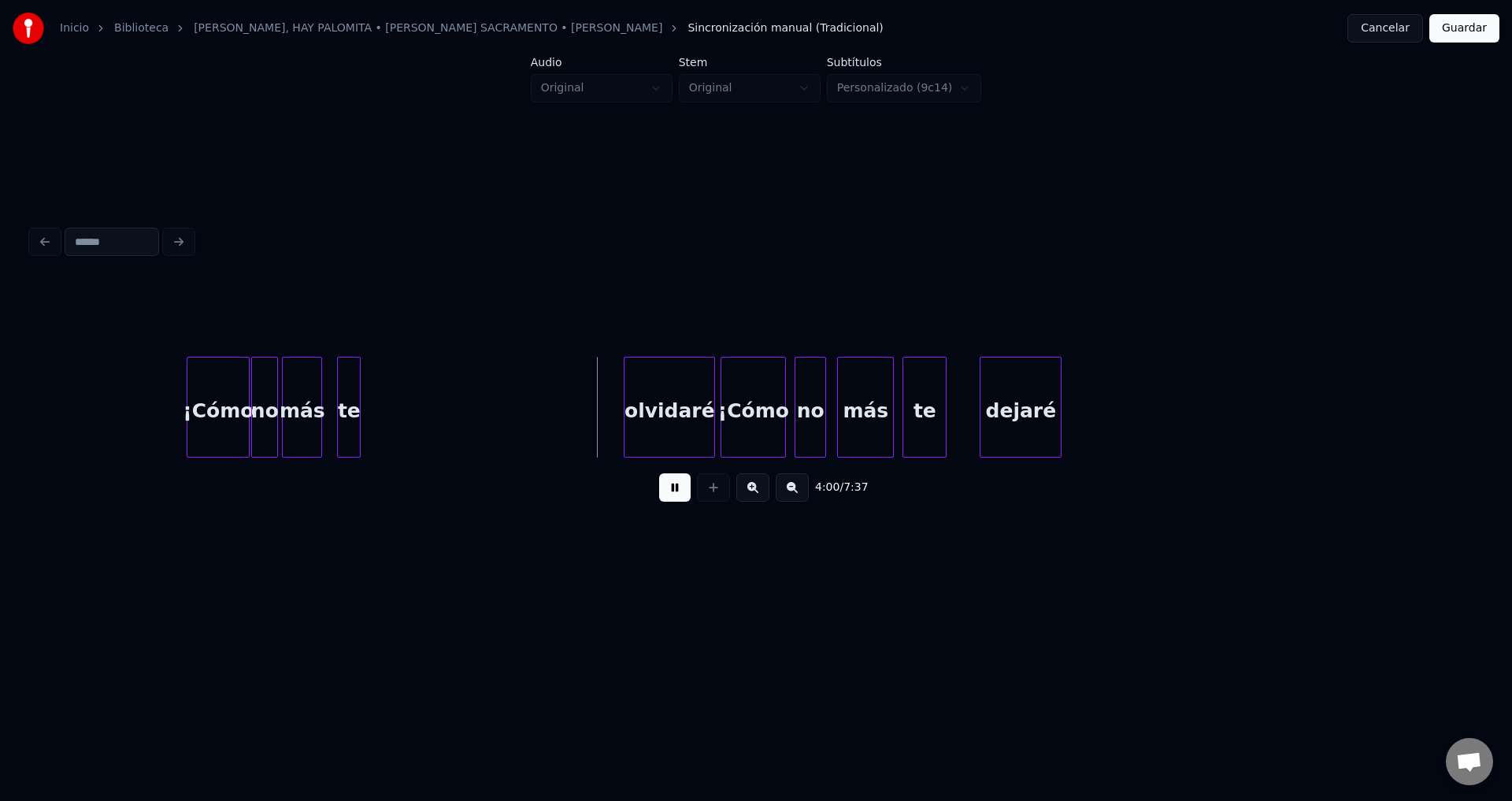
click at [350, 421] on div "te" at bounding box center [349, 411] width 22 height 107
click at [346, 418] on div "te" at bounding box center [341, 411] width 22 height 107
click at [315, 404] on div "más" at bounding box center [302, 411] width 38 height 107
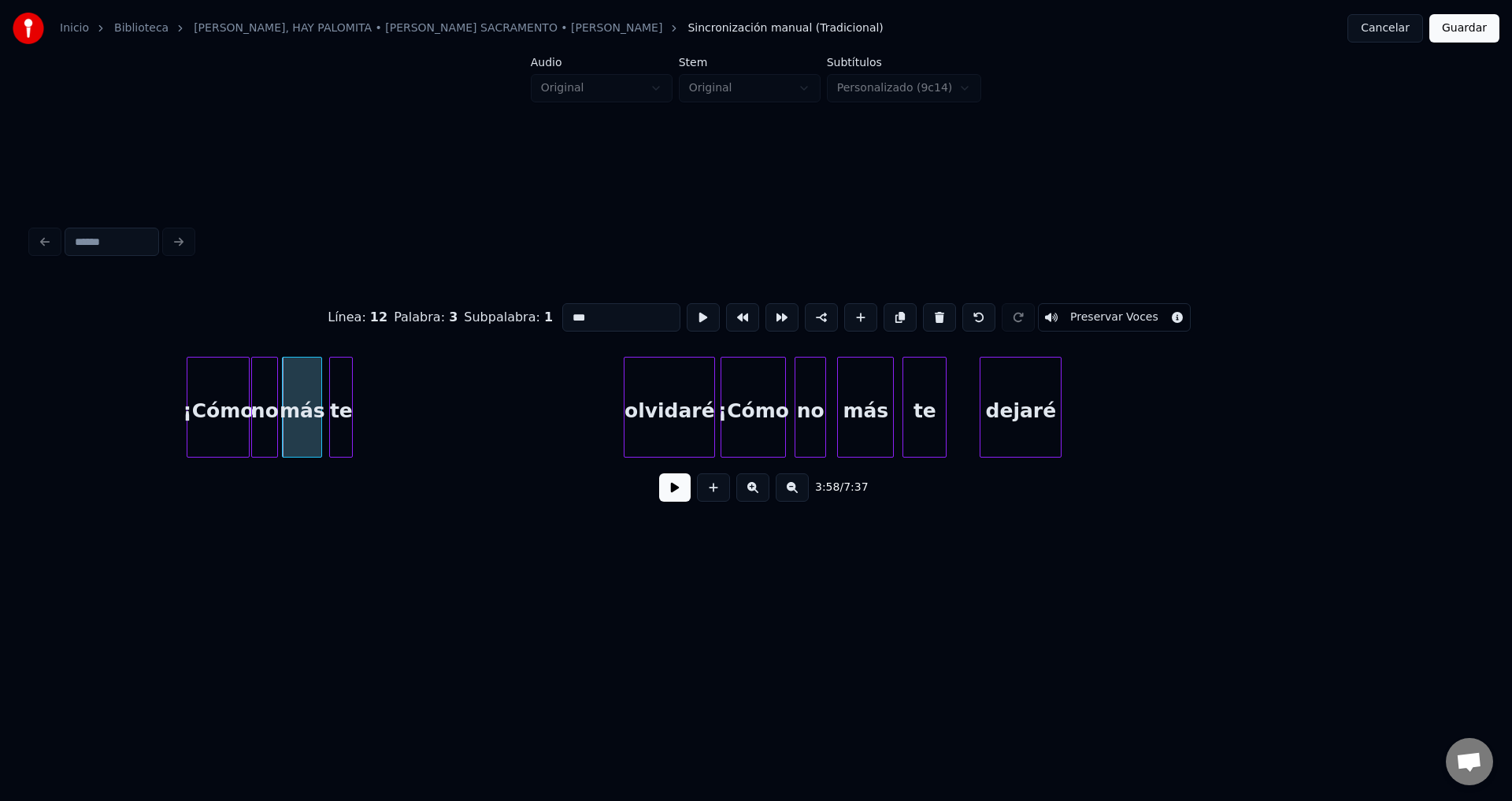
click at [669, 490] on button at bounding box center [675, 488] width 32 height 29
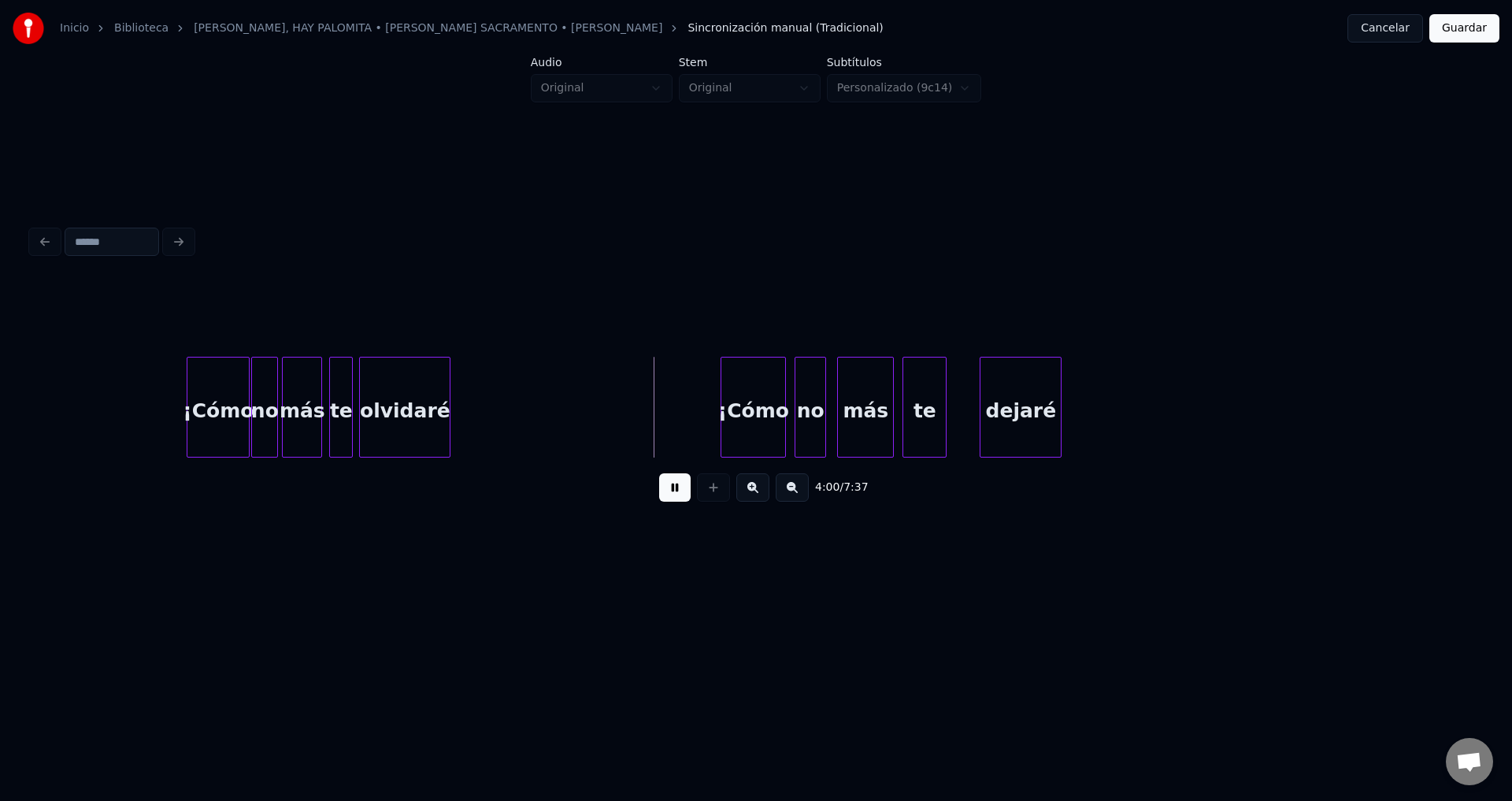
click at [411, 422] on div "olvidaré" at bounding box center [405, 411] width 90 height 107
click at [425, 396] on div "olvidaré" at bounding box center [405, 411] width 90 height 107
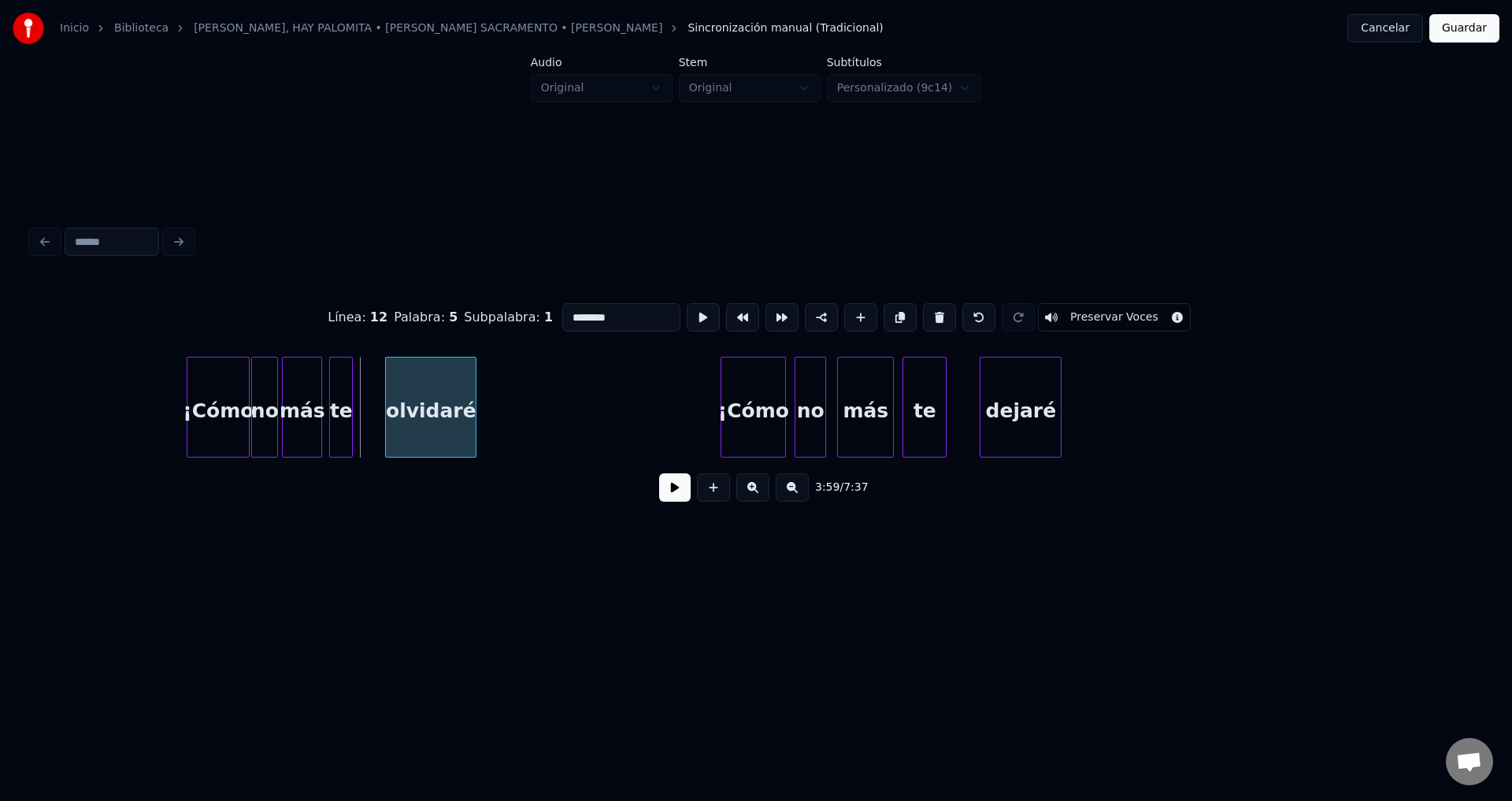
click at [456, 399] on div "olvidaré" at bounding box center [430, 411] width 90 height 107
click at [672, 502] on button at bounding box center [675, 488] width 32 height 29
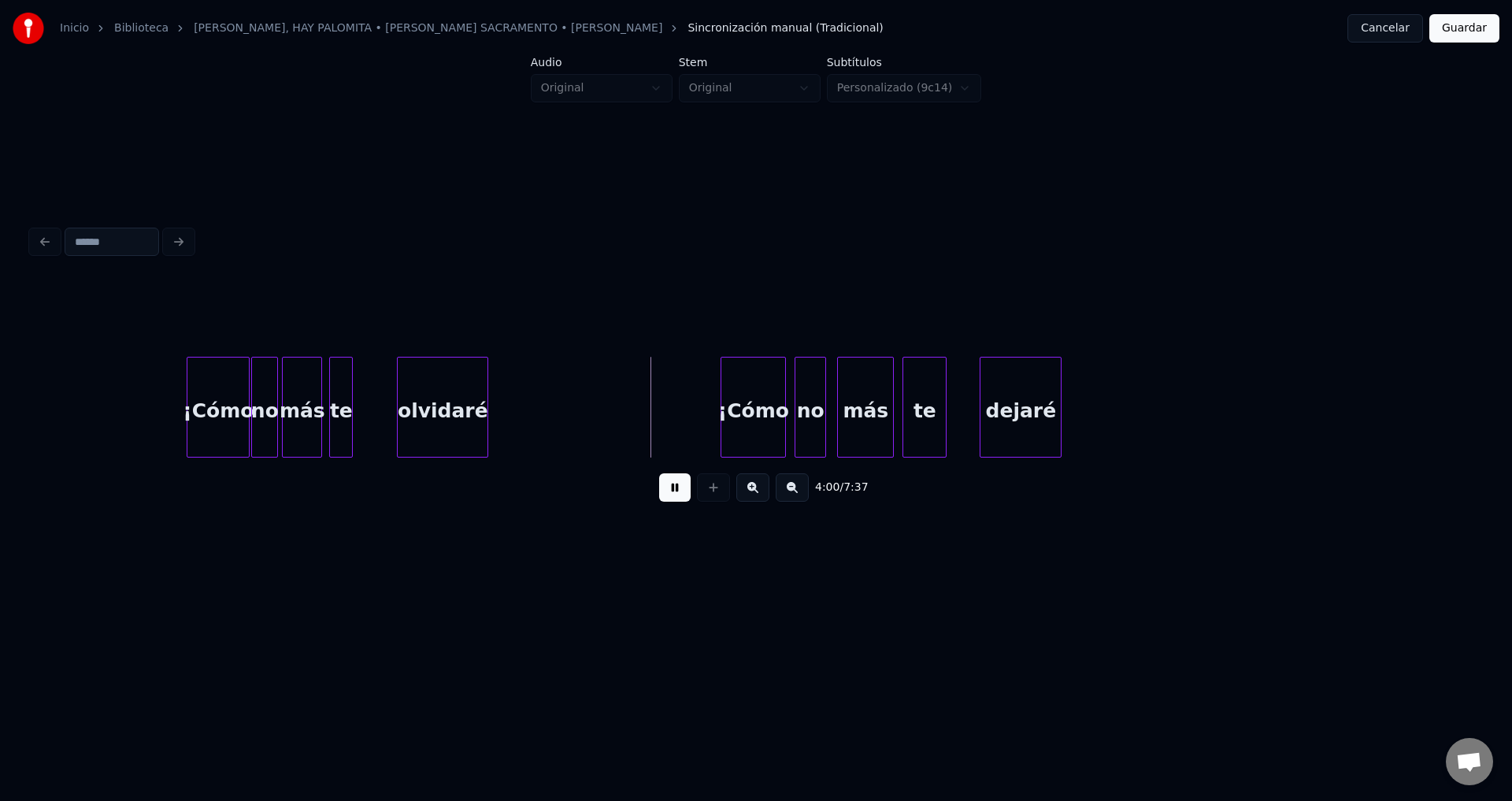
click at [425, 414] on div "olvidaré" at bounding box center [442, 411] width 90 height 107
click at [346, 402] on div "te" at bounding box center [347, 411] width 22 height 107
click at [380, 401] on div at bounding box center [378, 407] width 5 height 100
click at [490, 398] on div at bounding box center [488, 407] width 5 height 100
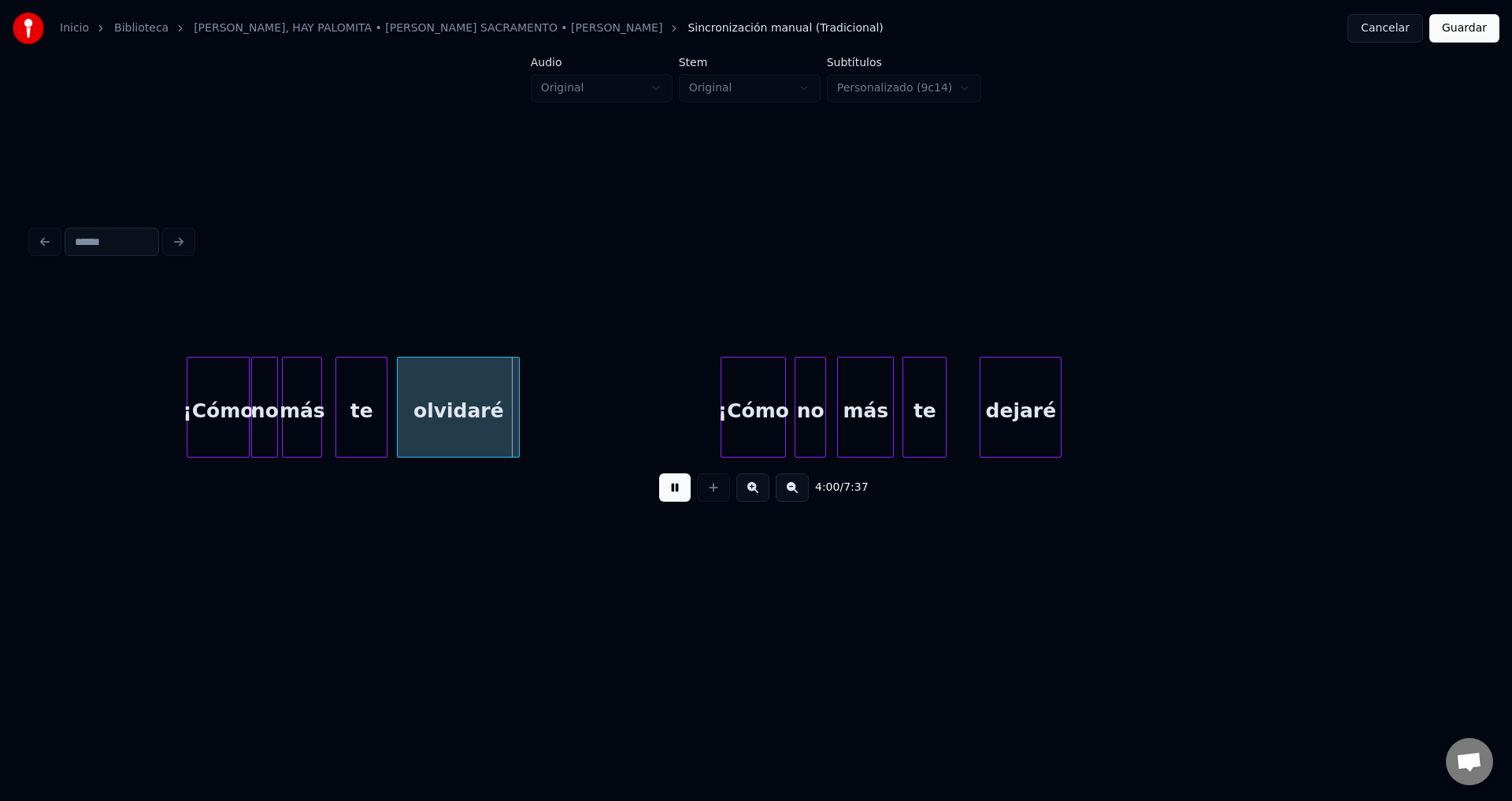
click at [514, 399] on div at bounding box center [516, 407] width 5 height 100
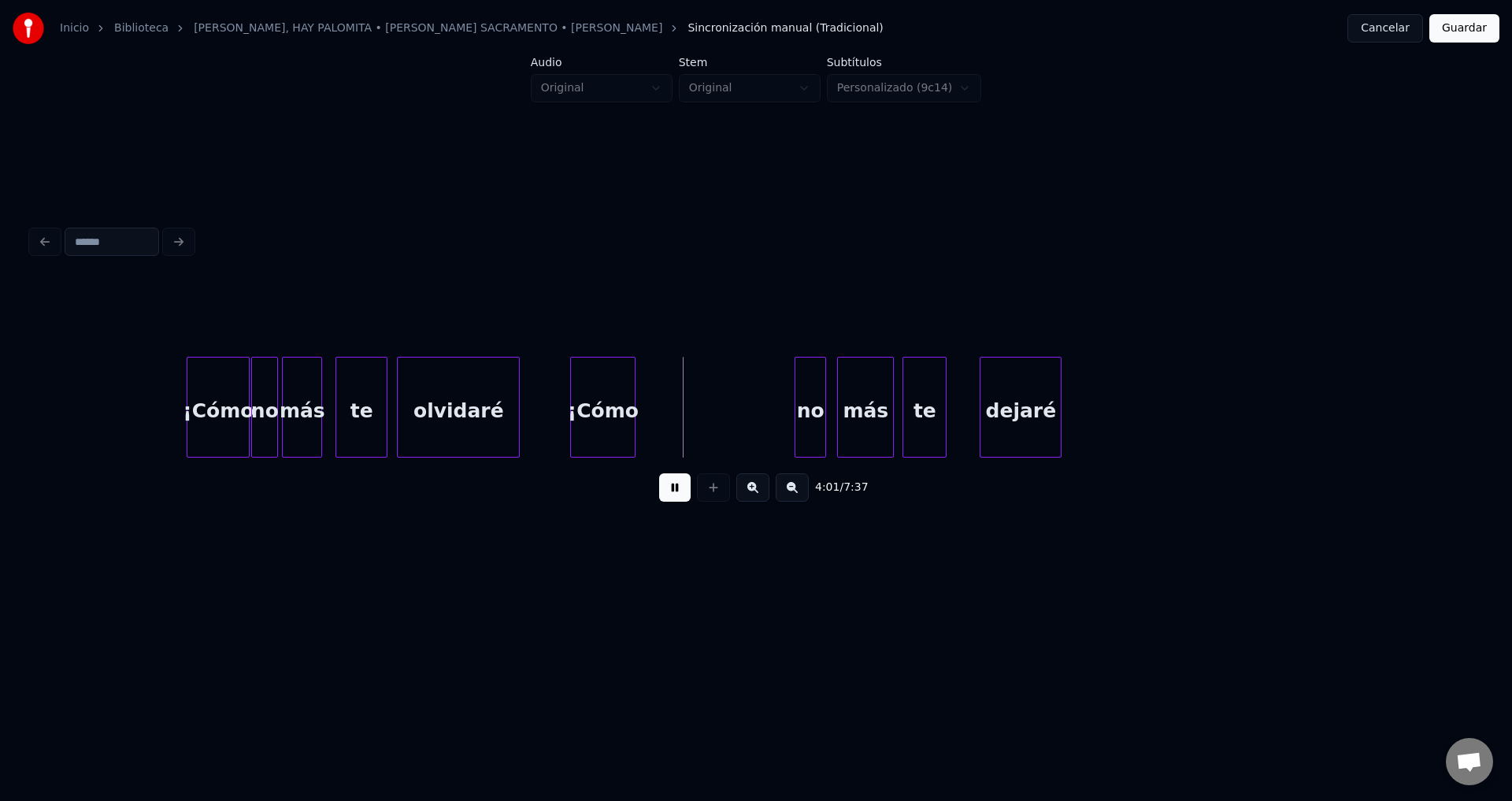
click at [585, 415] on div "¡Cómo" at bounding box center [603, 411] width 64 height 107
click at [633, 409] on div at bounding box center [633, 407] width 5 height 100
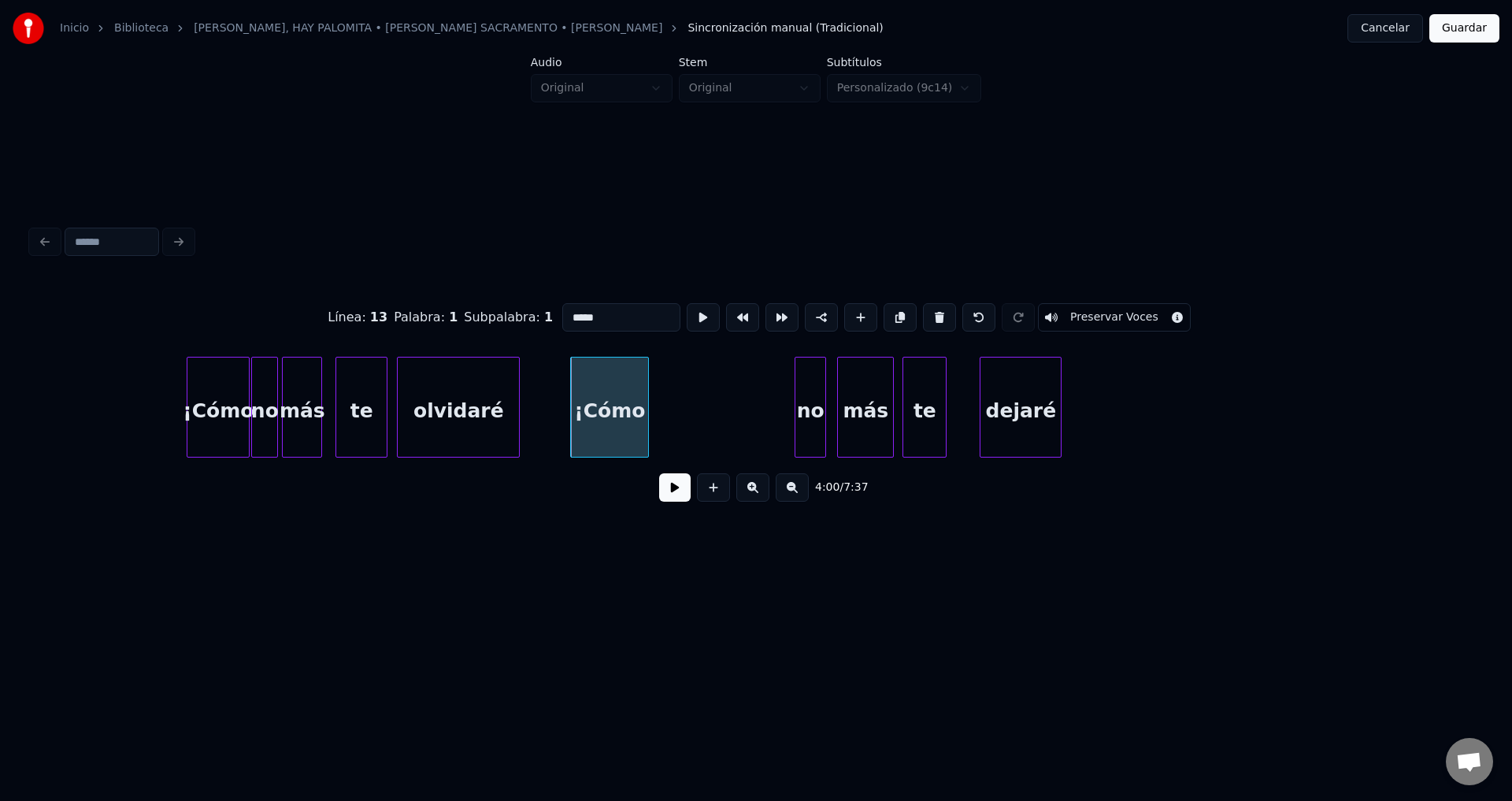
click at [646, 408] on div at bounding box center [645, 407] width 5 height 100
click at [682, 415] on div "no" at bounding box center [680, 411] width 30 height 107
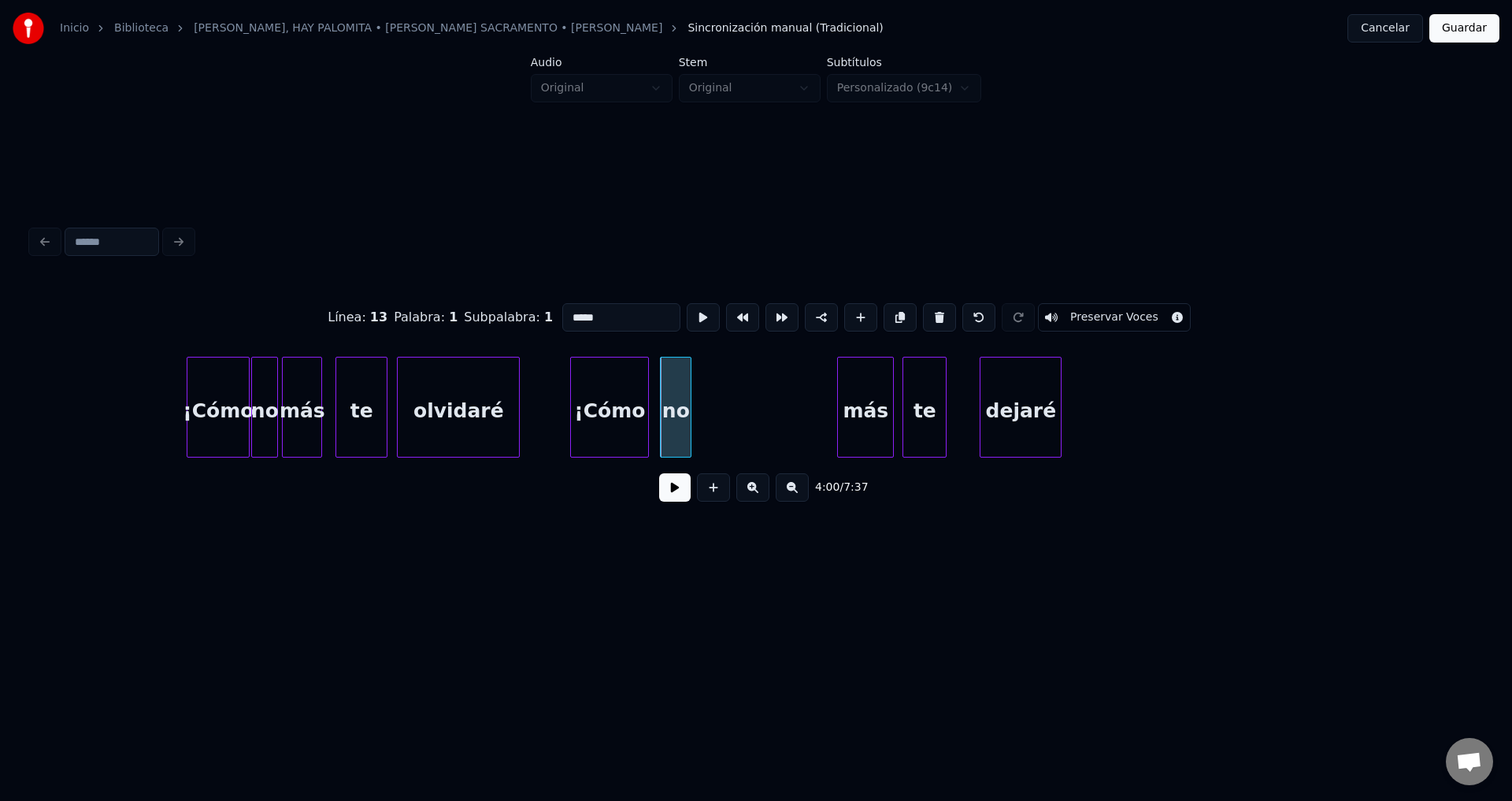
click at [672, 490] on button at bounding box center [675, 488] width 32 height 29
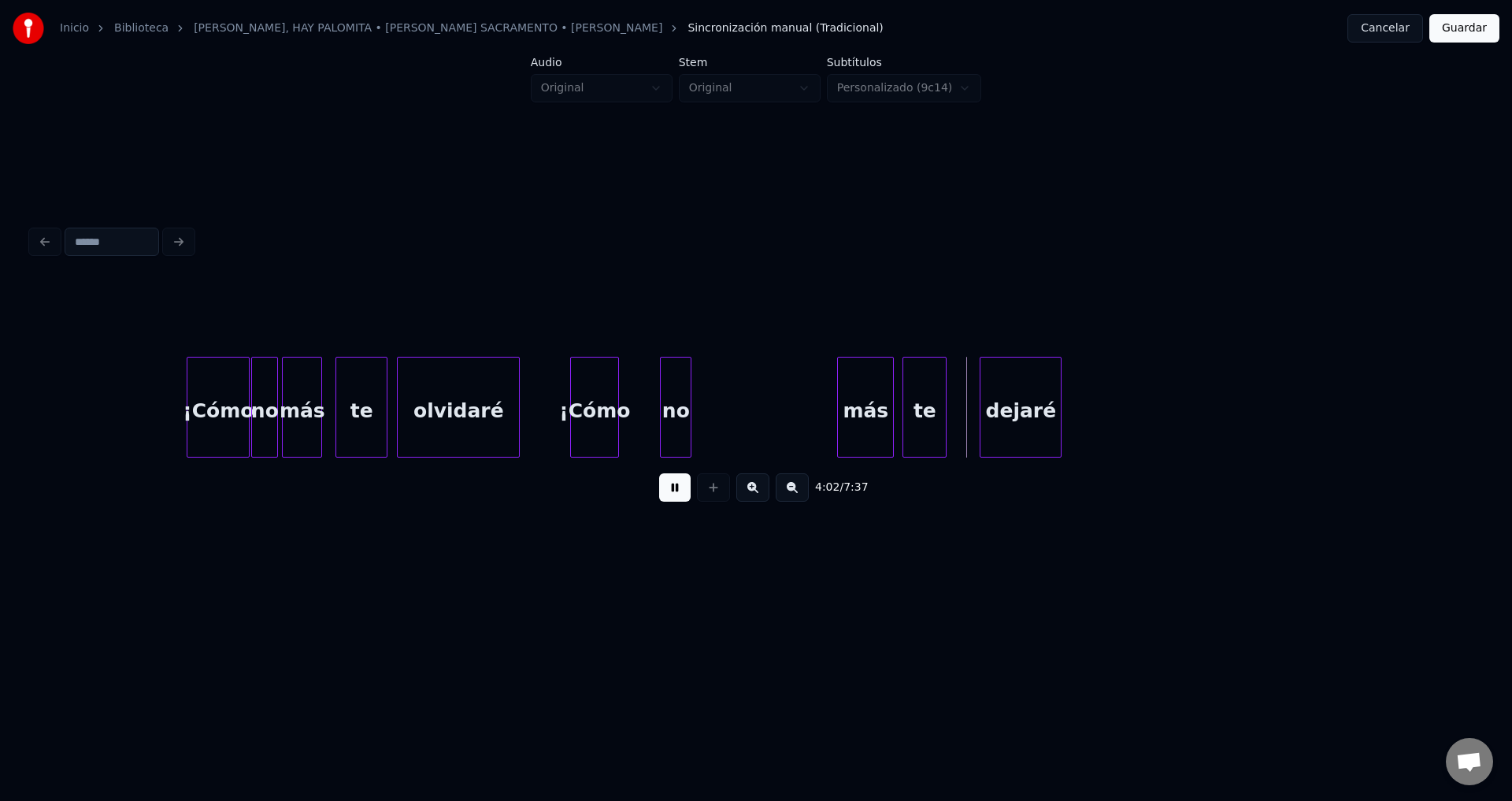
click at [613, 411] on div at bounding box center [616, 407] width 5 height 100
click at [646, 418] on div "no" at bounding box center [644, 411] width 30 height 107
click at [646, 416] on div at bounding box center [648, 407] width 5 height 100
click at [677, 420] on div "más" at bounding box center [684, 411] width 55 height 107
click at [694, 414] on div at bounding box center [694, 407] width 5 height 100
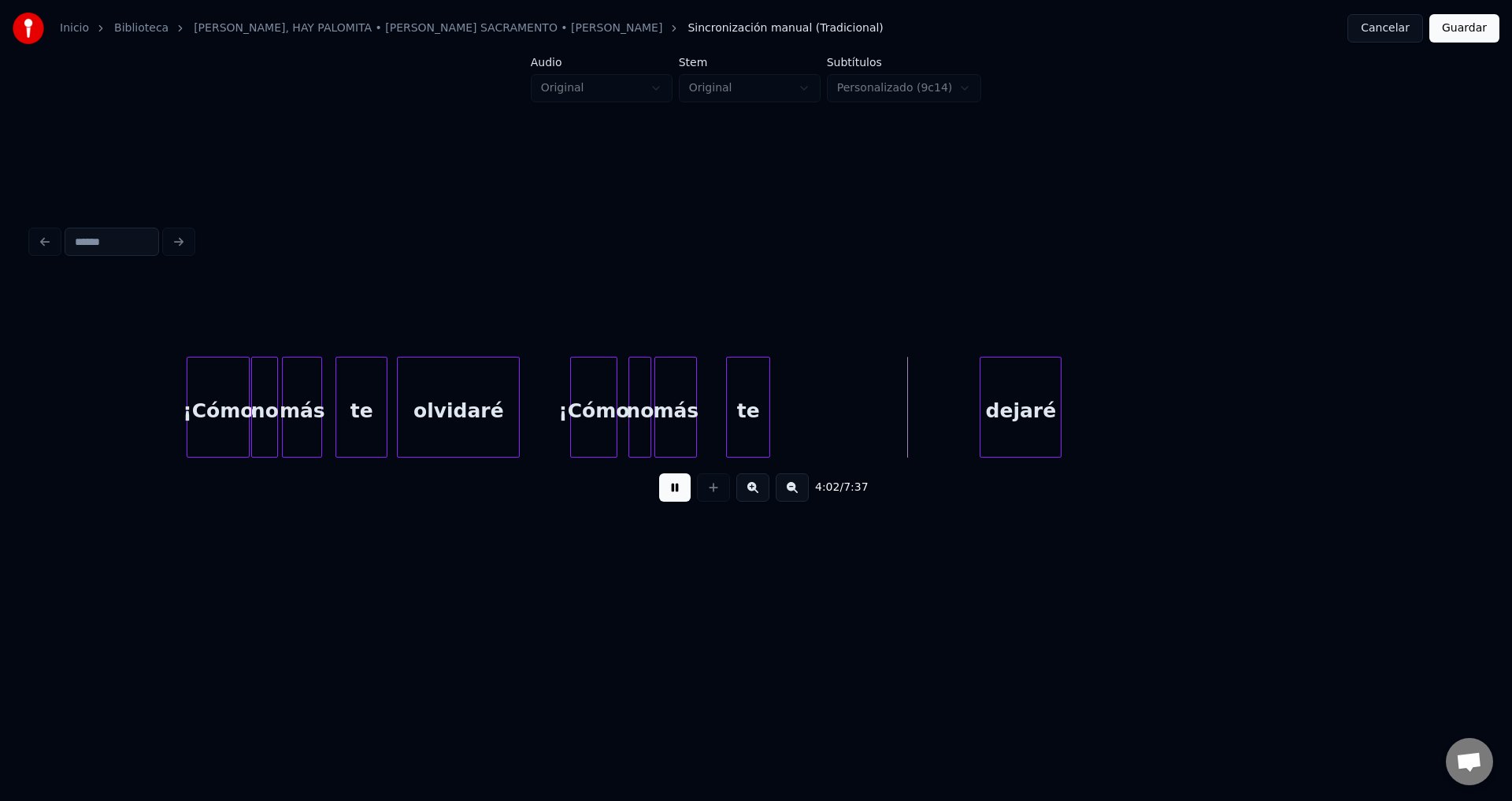
click at [752, 424] on div "te" at bounding box center [747, 411] width 42 height 107
click at [765, 419] on div "te" at bounding box center [748, 411] width 42 height 107
click at [762, 420] on div at bounding box center [761, 407] width 5 height 100
click at [802, 426] on div "dejaré" at bounding box center [813, 411] width 80 height 107
click at [920, 409] on div at bounding box center [922, 407] width 5 height 100
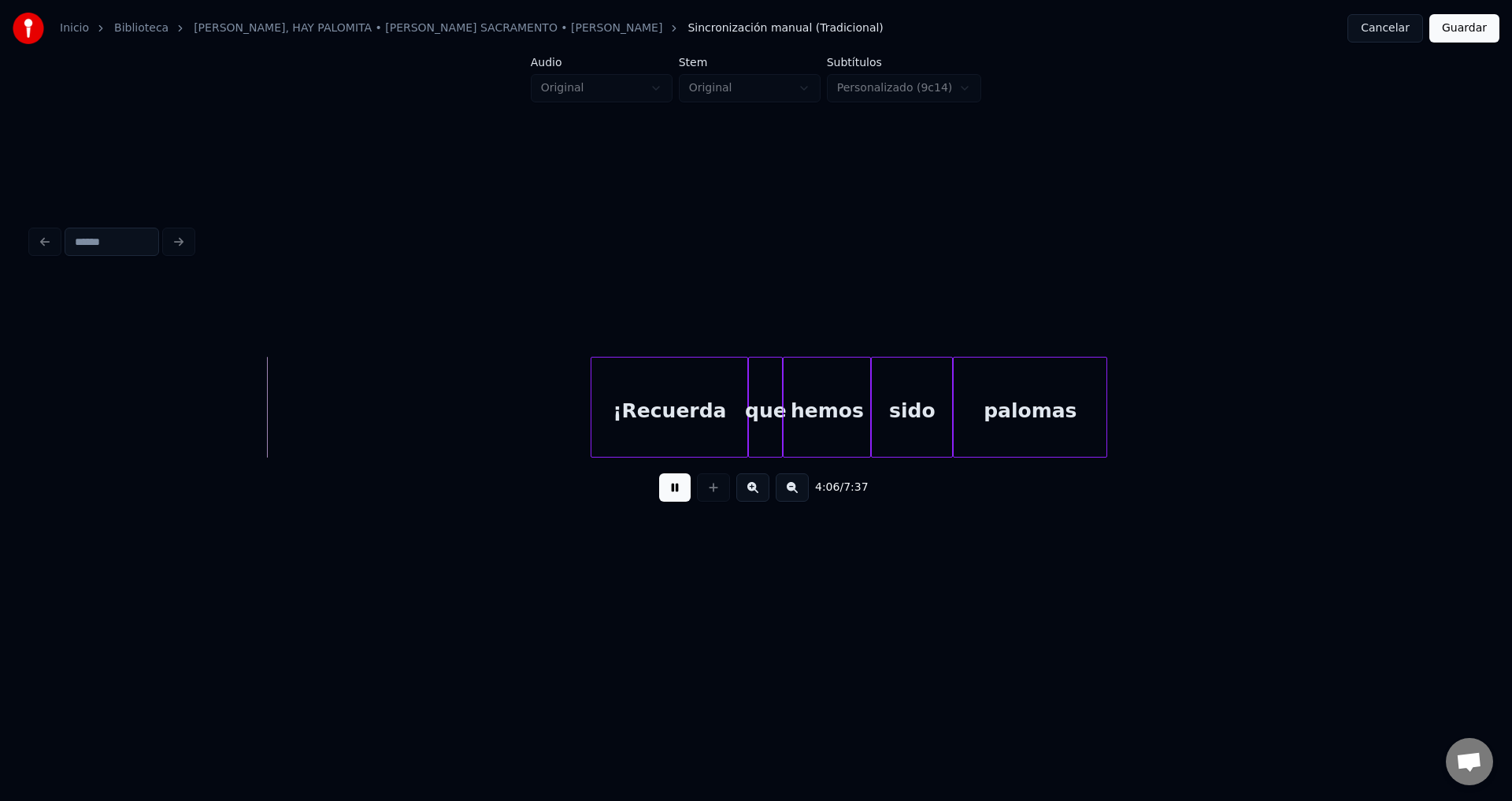
scroll to position [0, 38675]
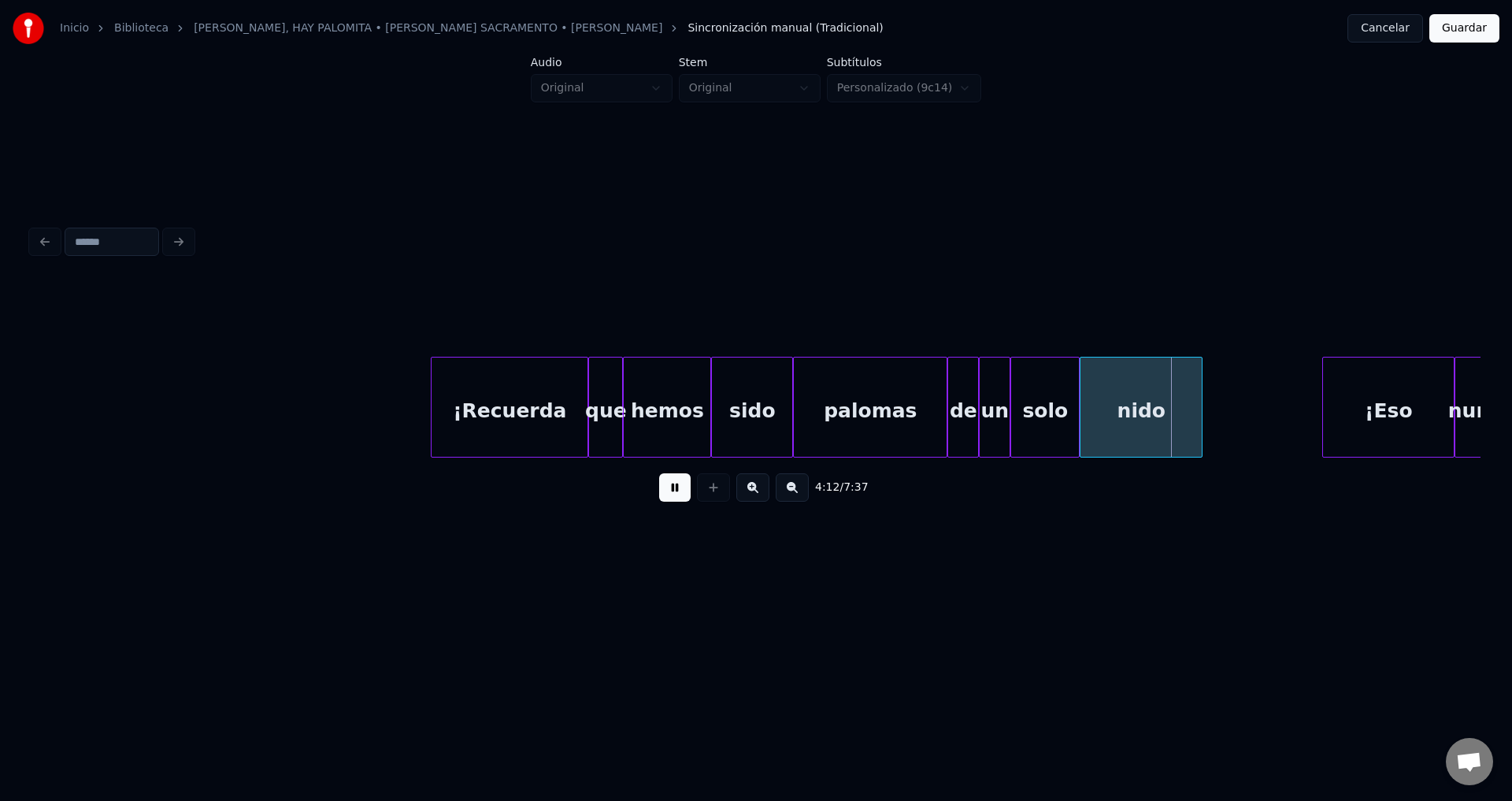
click at [680, 492] on button at bounding box center [675, 488] width 32 height 29
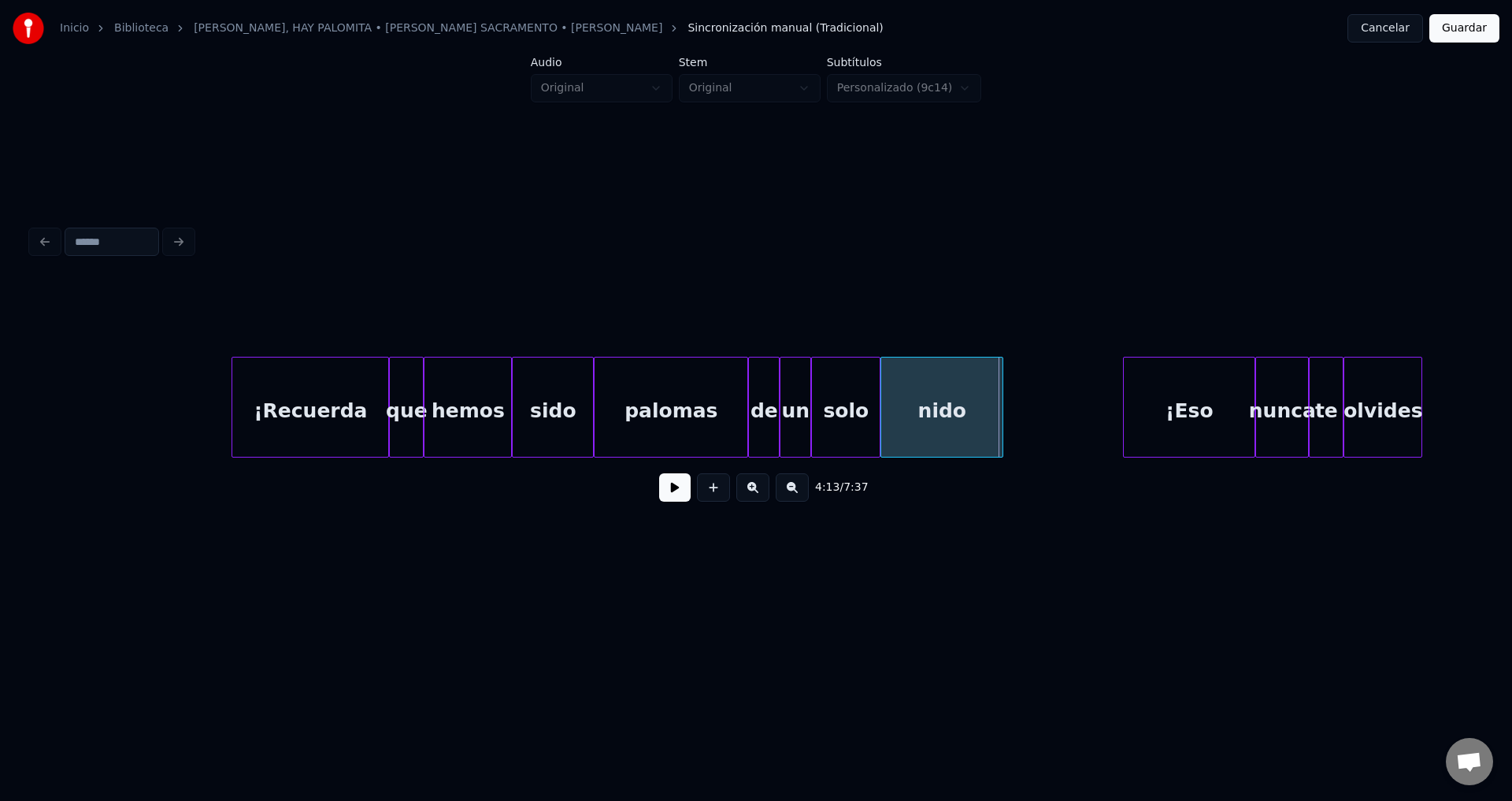
scroll to position [0, 38914]
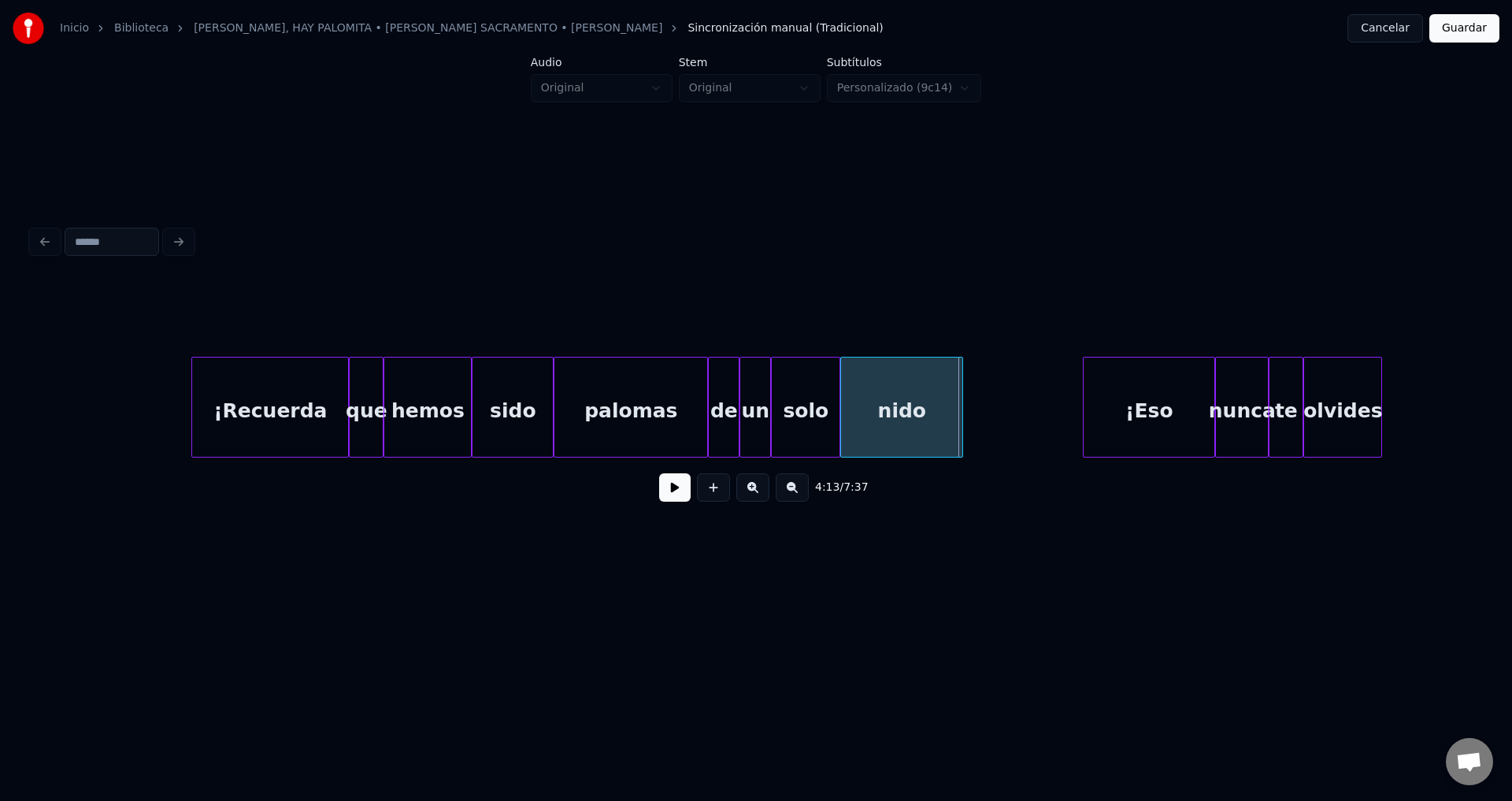
click at [1103, 418] on div "¡Eso" at bounding box center [1149, 411] width 131 height 107
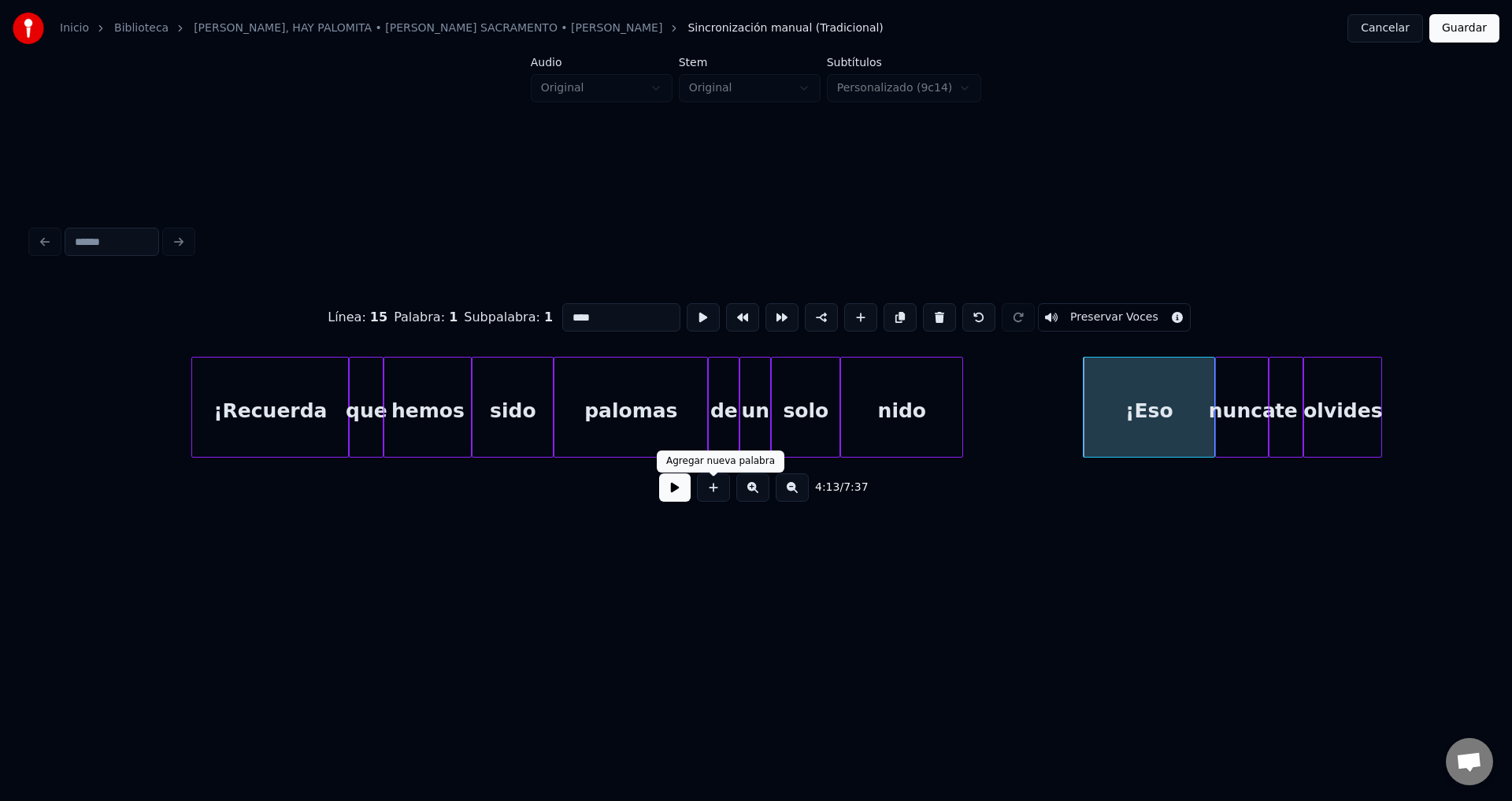
click at [680, 494] on button at bounding box center [675, 488] width 32 height 29
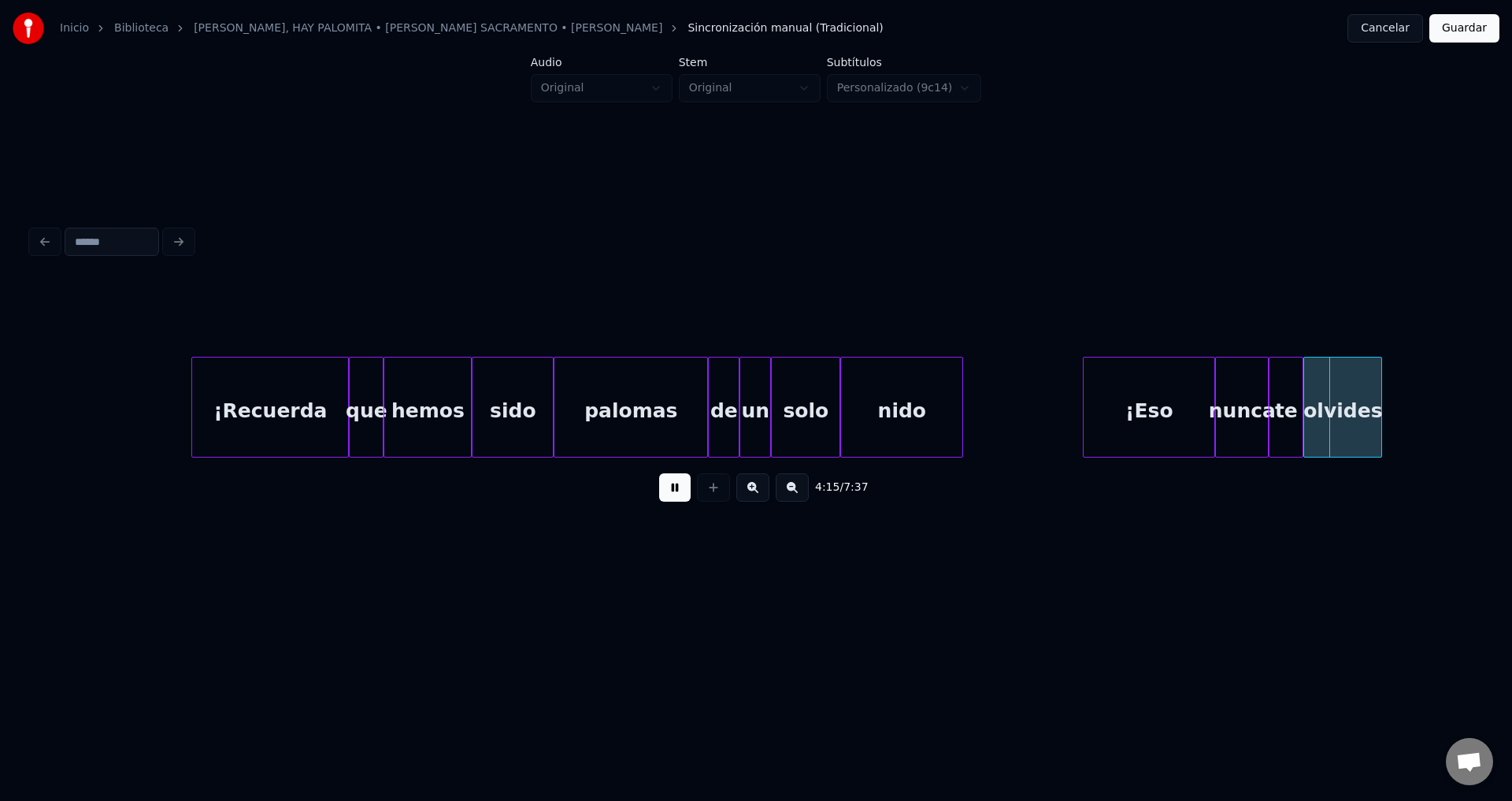
click at [683, 494] on button at bounding box center [675, 488] width 32 height 29
click at [1139, 402] on div "¡Eso" at bounding box center [1149, 411] width 131 height 107
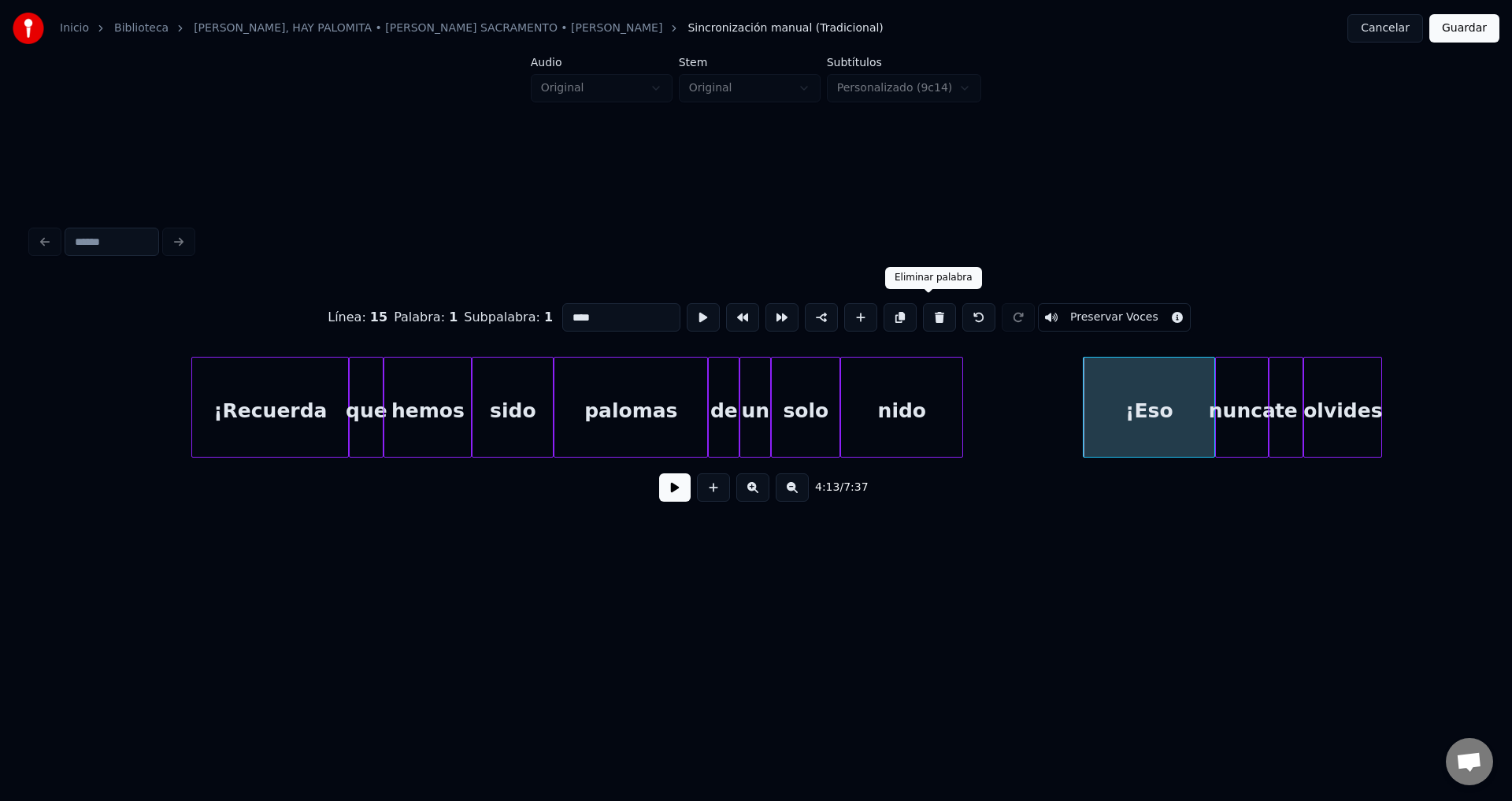
click at [922, 308] on button at bounding box center [939, 318] width 33 height 29
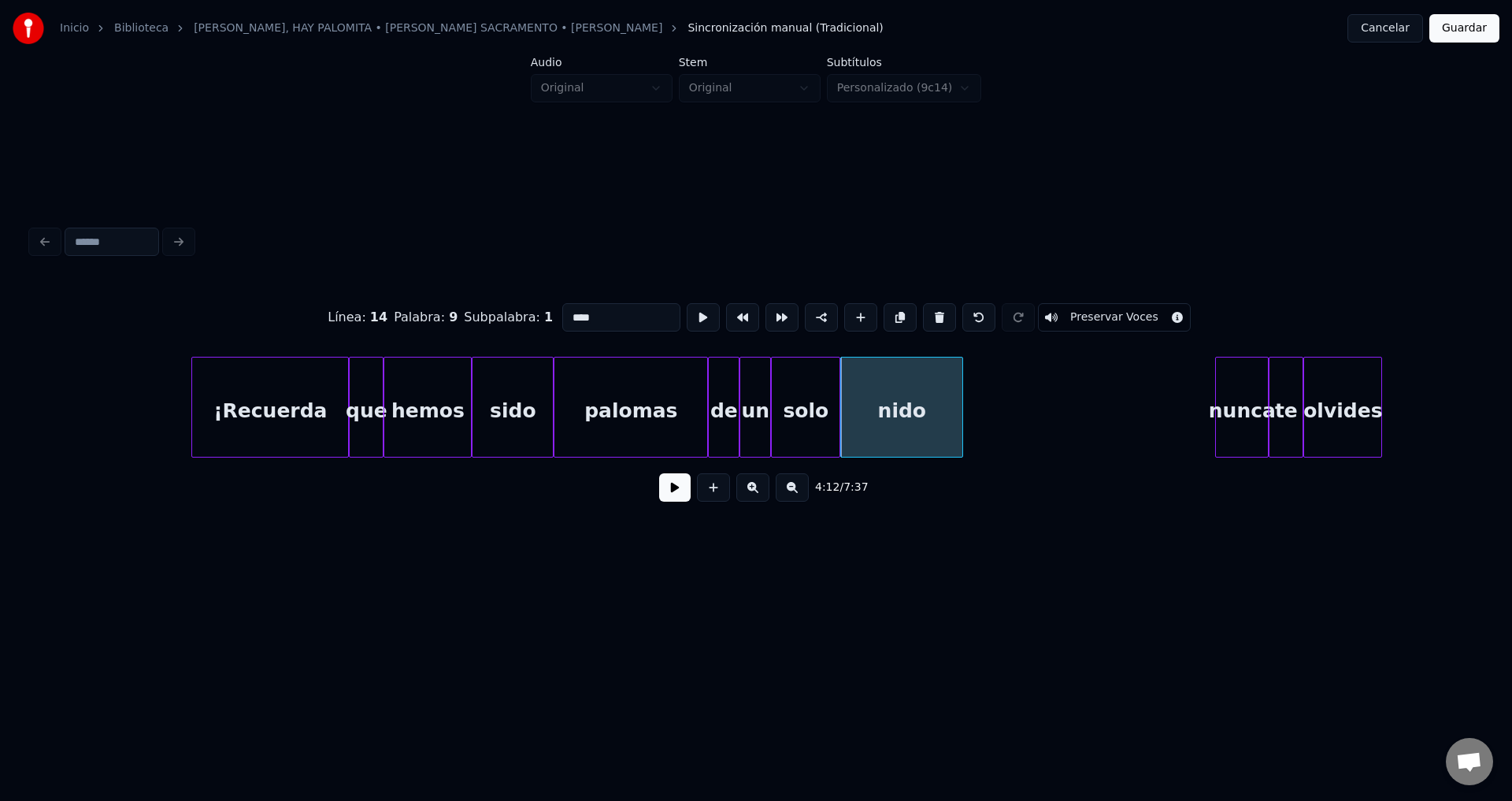
click at [1229, 401] on div "nunca" at bounding box center [1241, 411] width 52 height 107
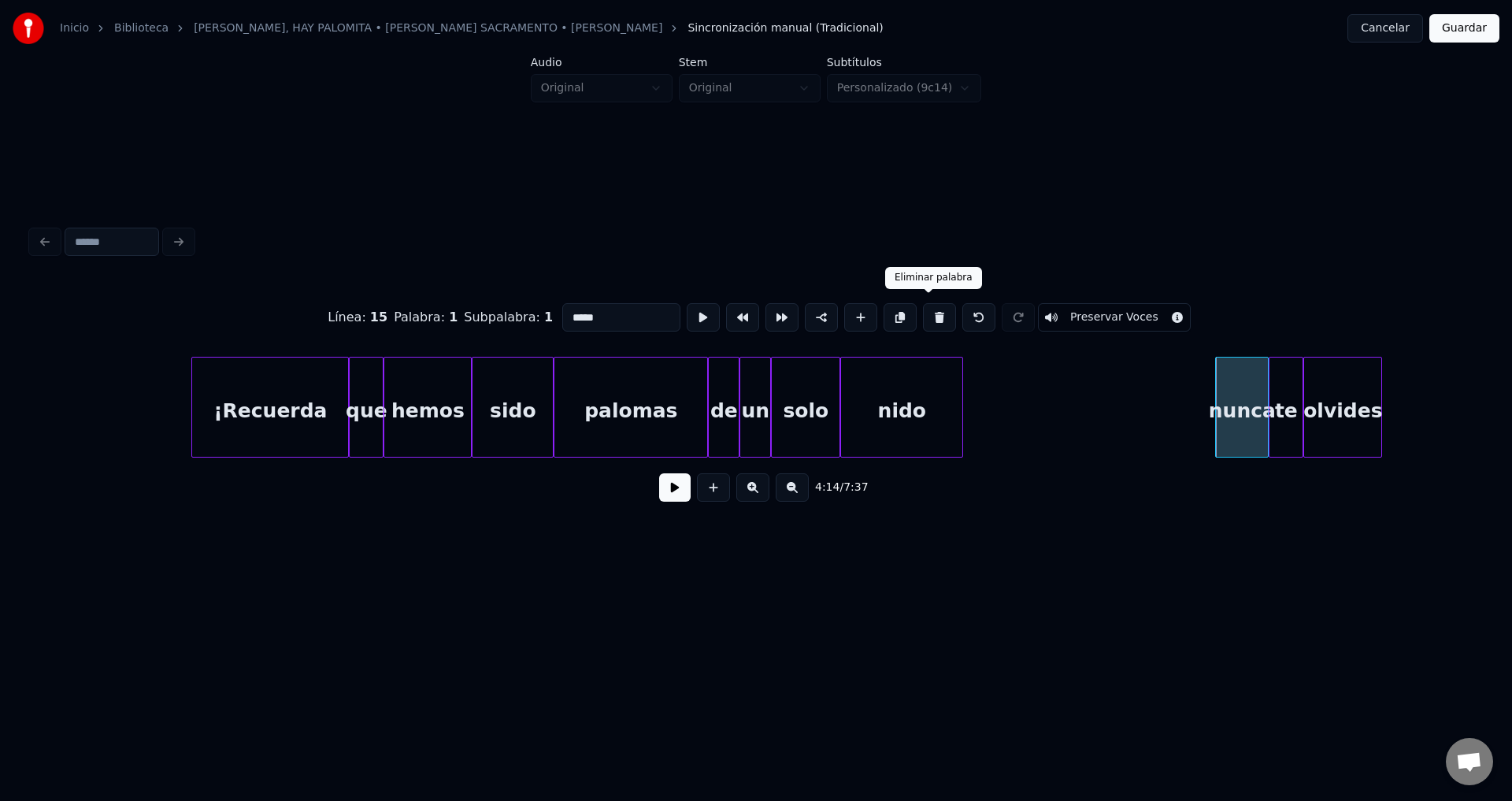
click at [928, 316] on button at bounding box center [939, 318] width 33 height 29
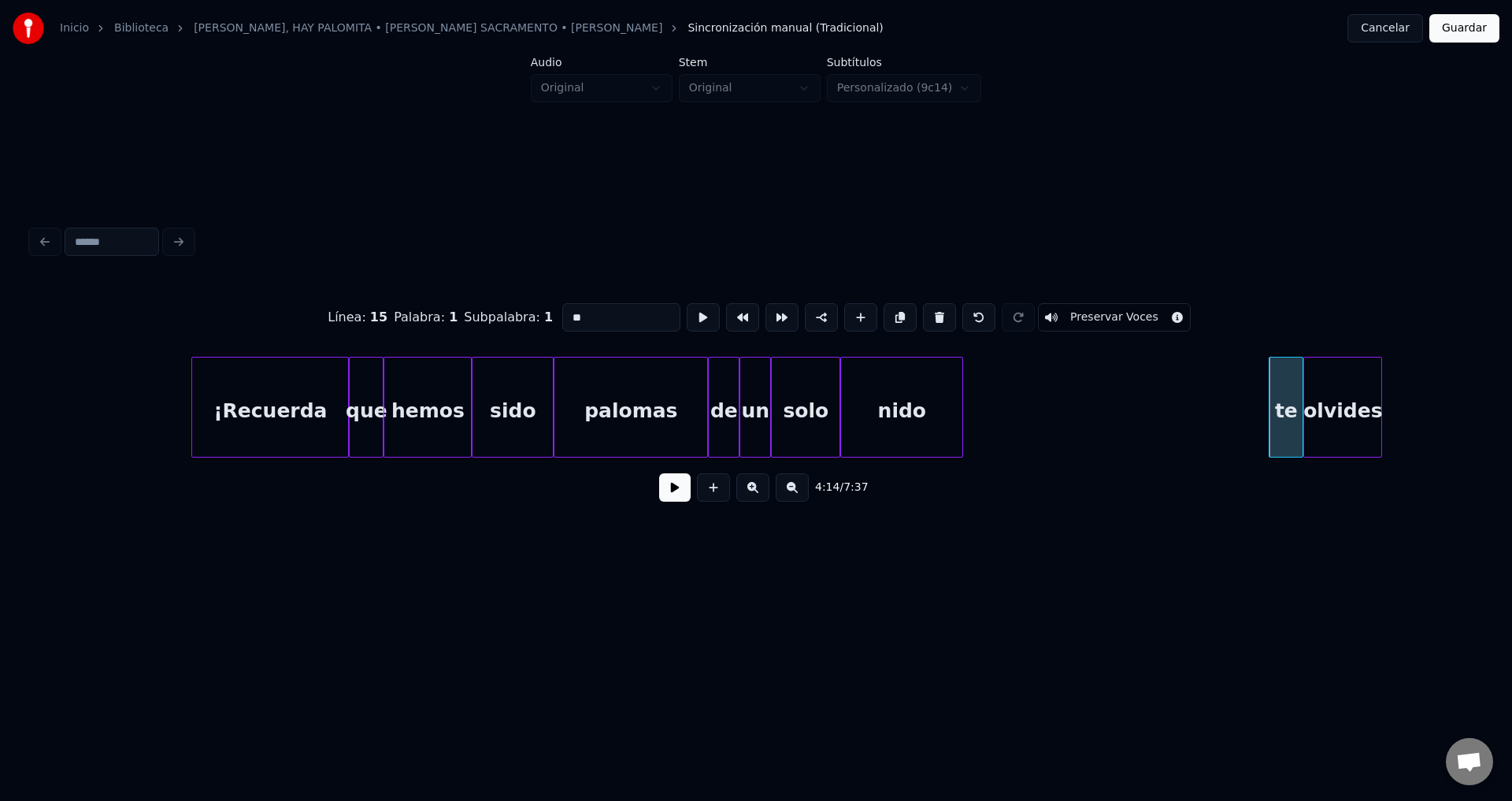
click at [1283, 390] on div "te" at bounding box center [1286, 411] width 33 height 107
click at [928, 311] on button at bounding box center [939, 318] width 33 height 29
click at [1350, 402] on div "olvides" at bounding box center [1342, 411] width 77 height 107
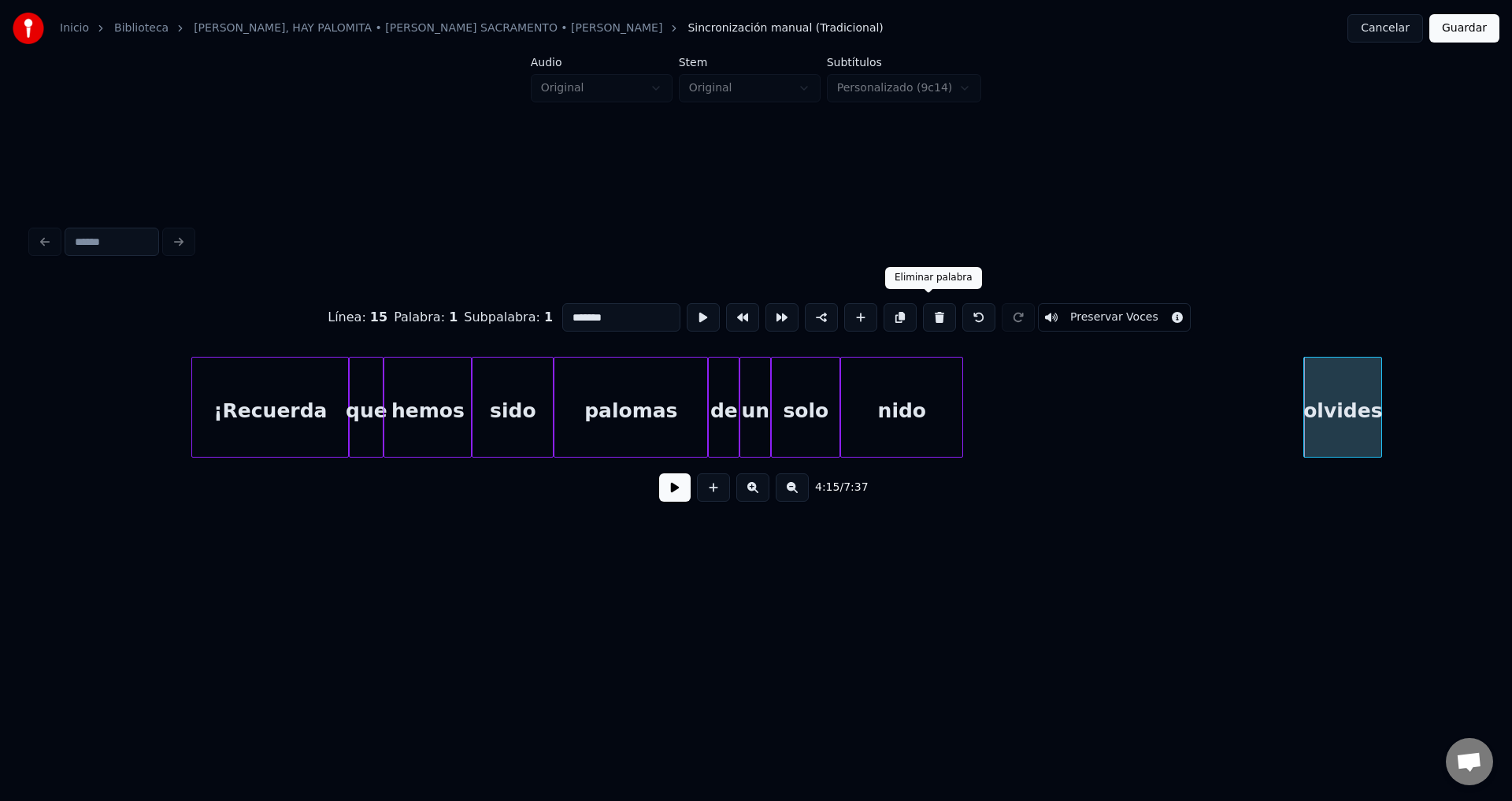
click at [934, 316] on button at bounding box center [939, 318] width 33 height 29
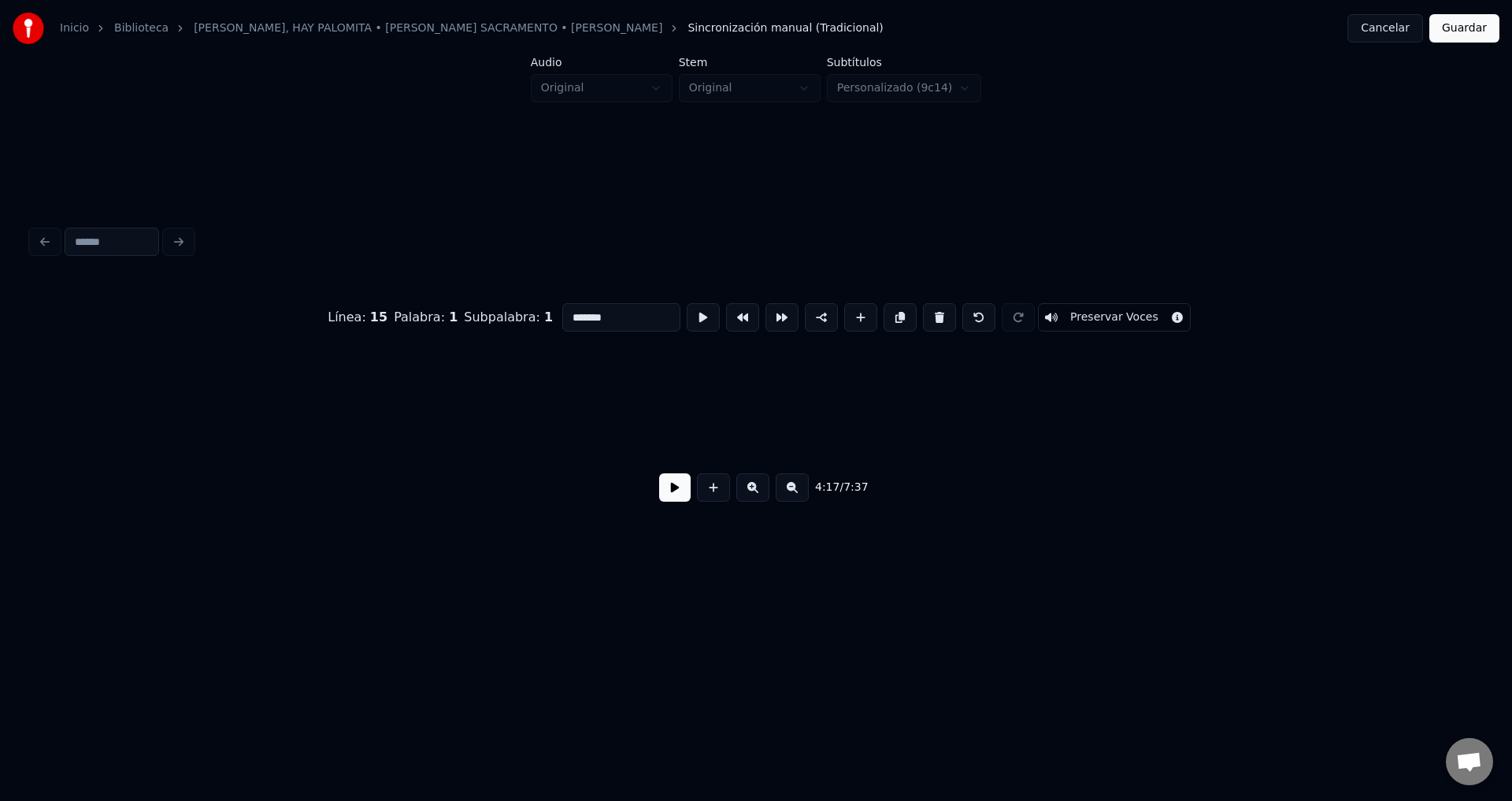
type input "*****"
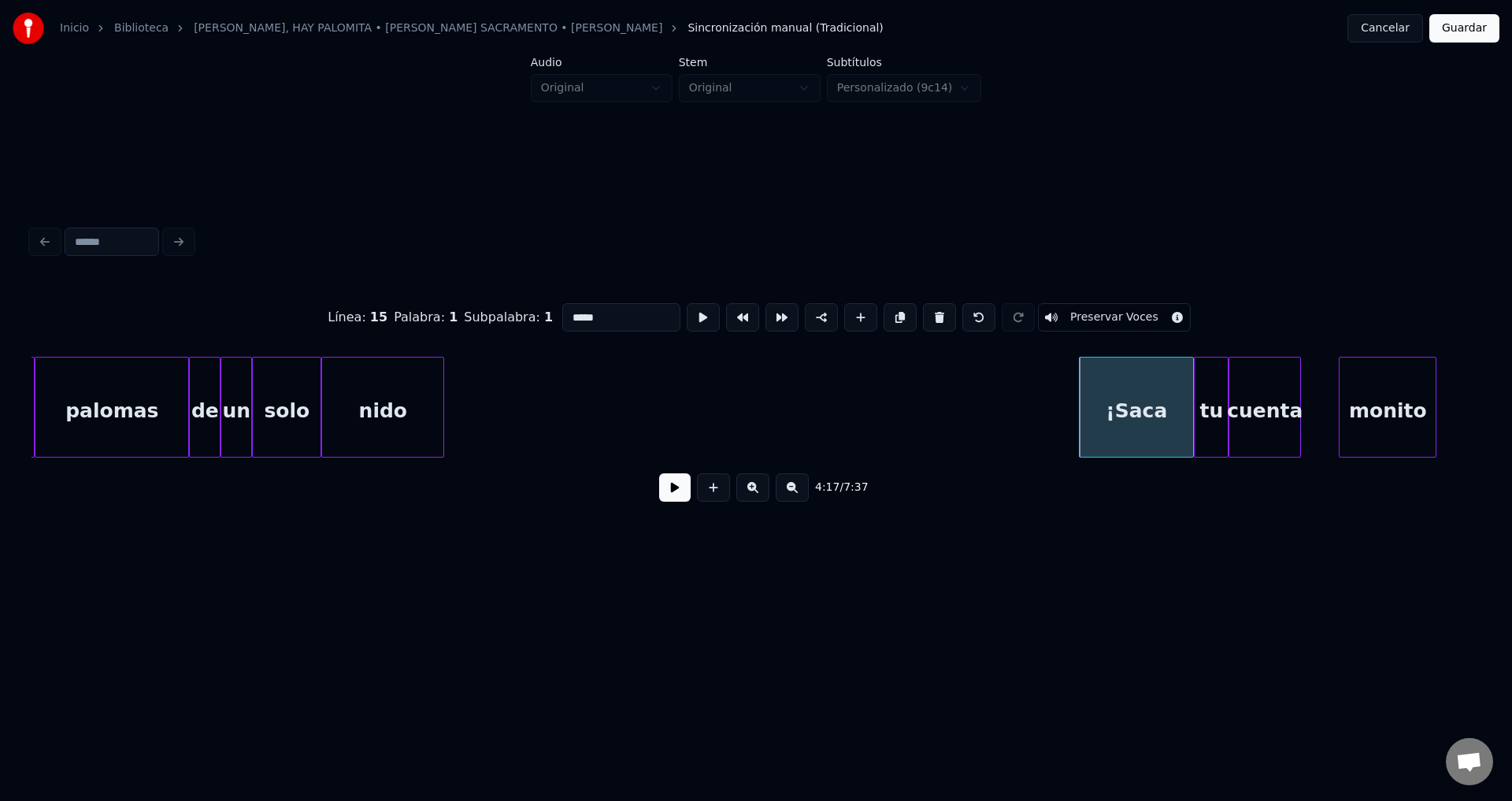
scroll to position [0, 39392]
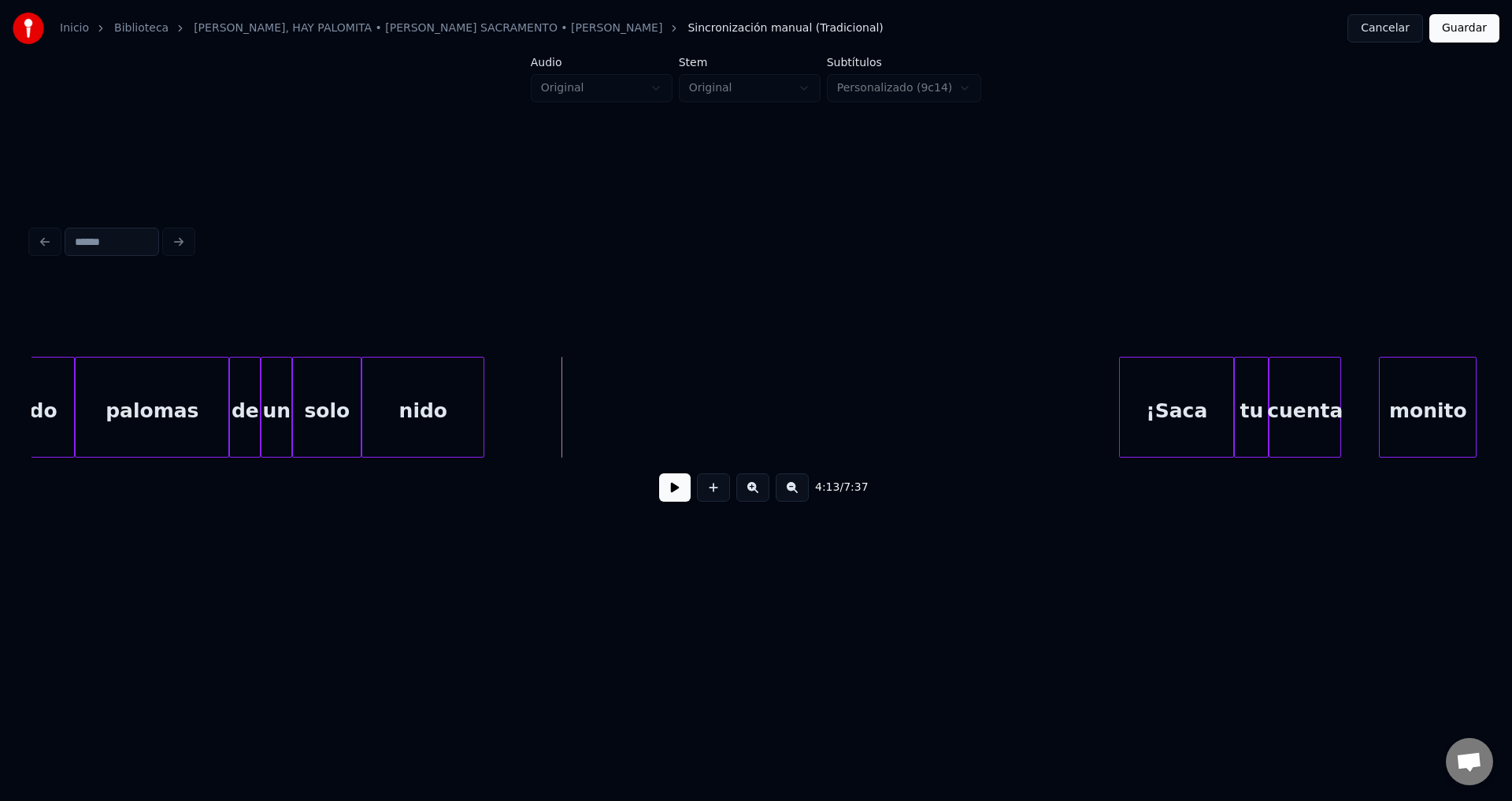
click at [1447, 28] on button "Guardar" at bounding box center [1464, 29] width 70 height 29
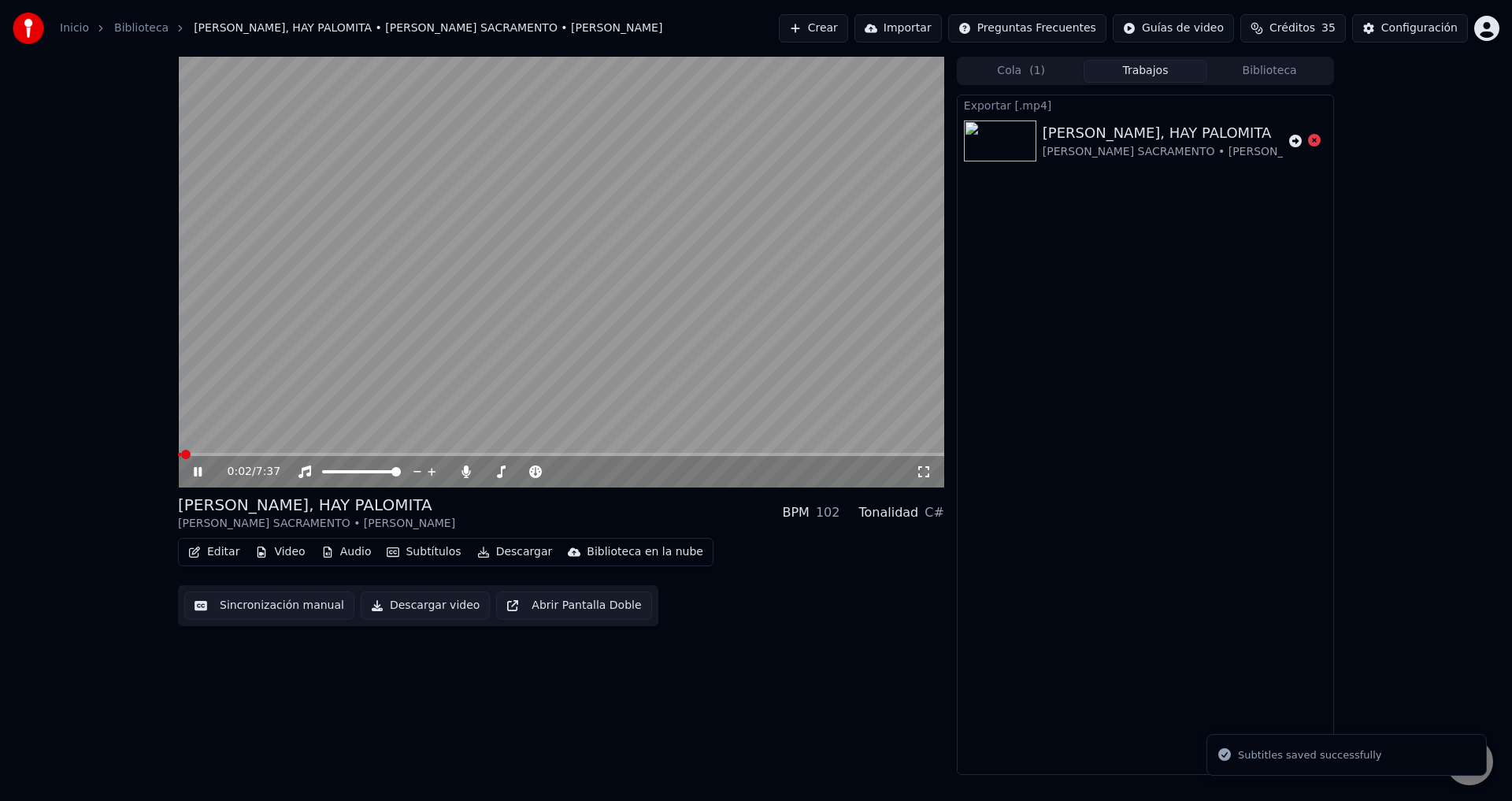
click at [1259, 74] on button "Biblioteca" at bounding box center [1269, 71] width 124 height 23
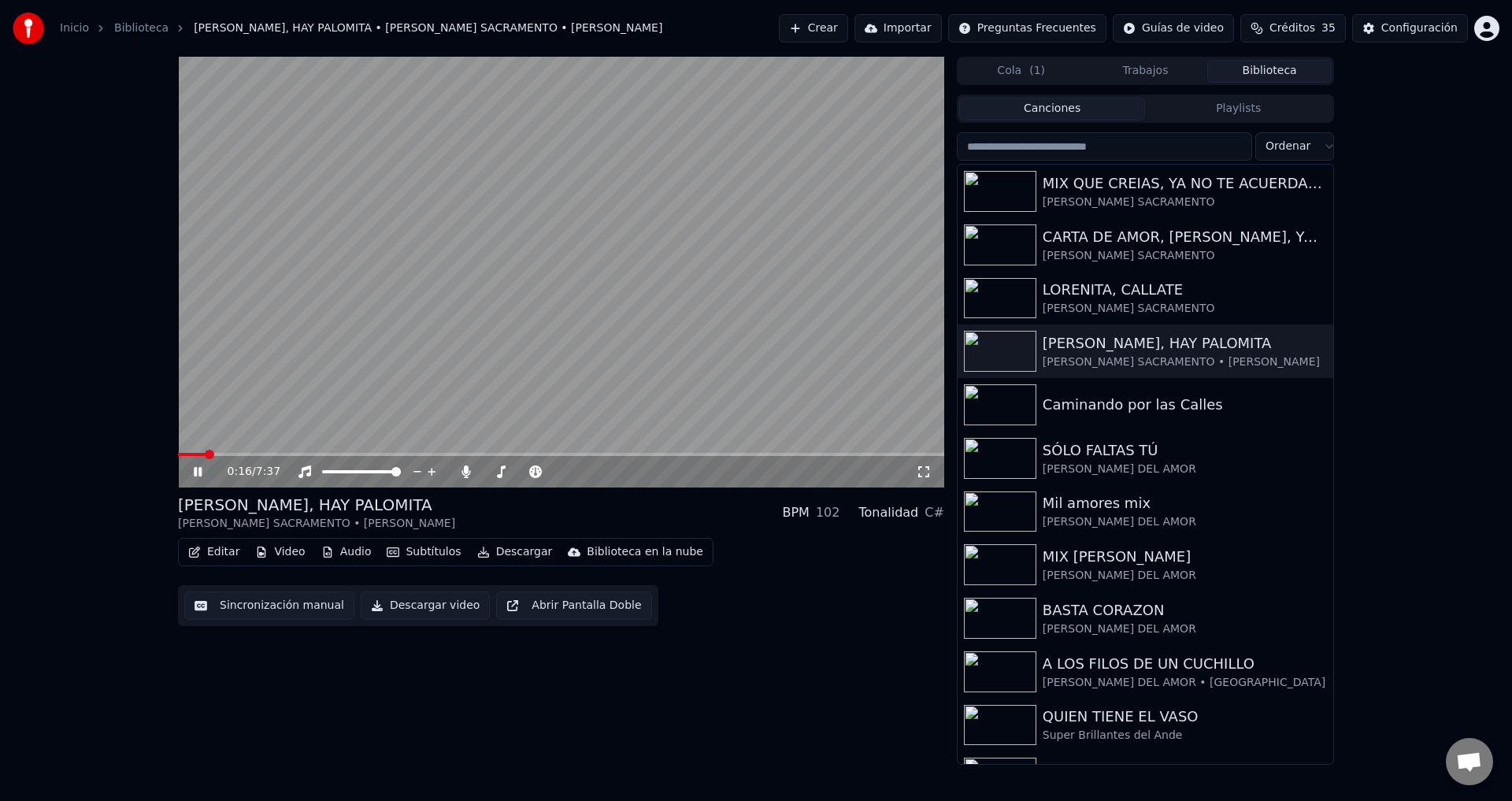
click at [203, 547] on button "Editar" at bounding box center [213, 552] width 64 height 22
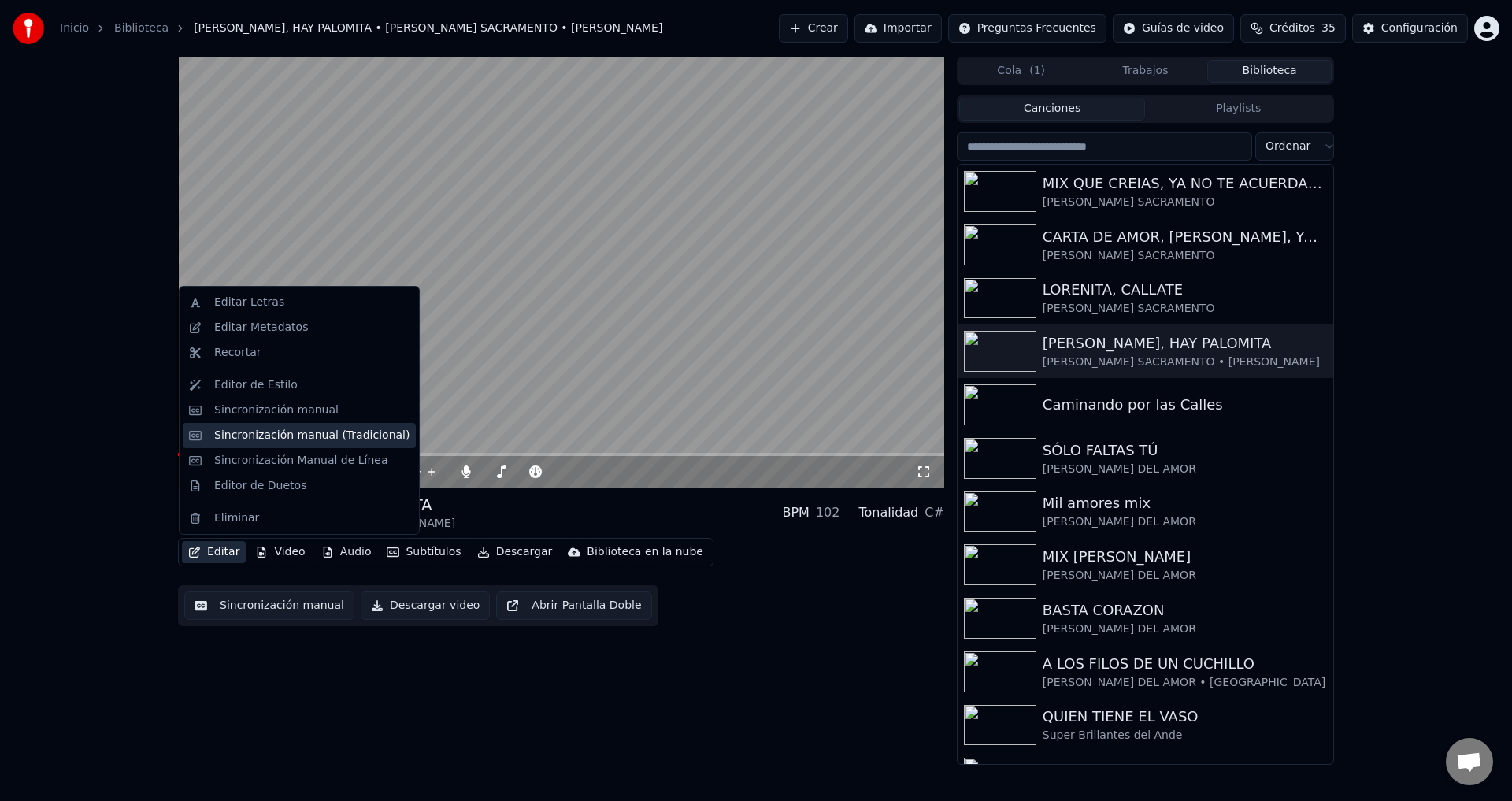
click at [271, 432] on div "Sincronización manual (Tradicional)" at bounding box center [311, 436] width 195 height 16
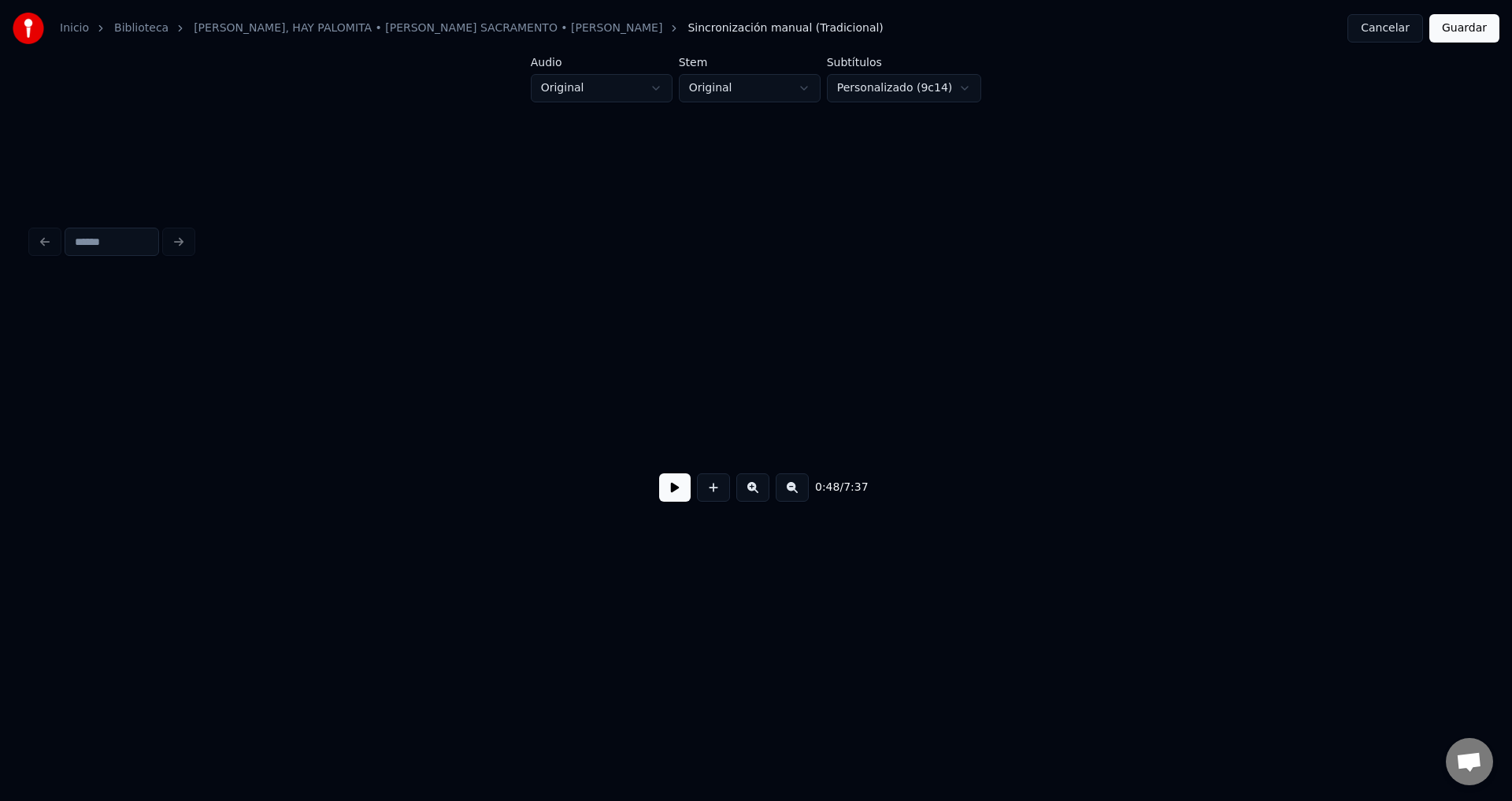
scroll to position [0, 7636]
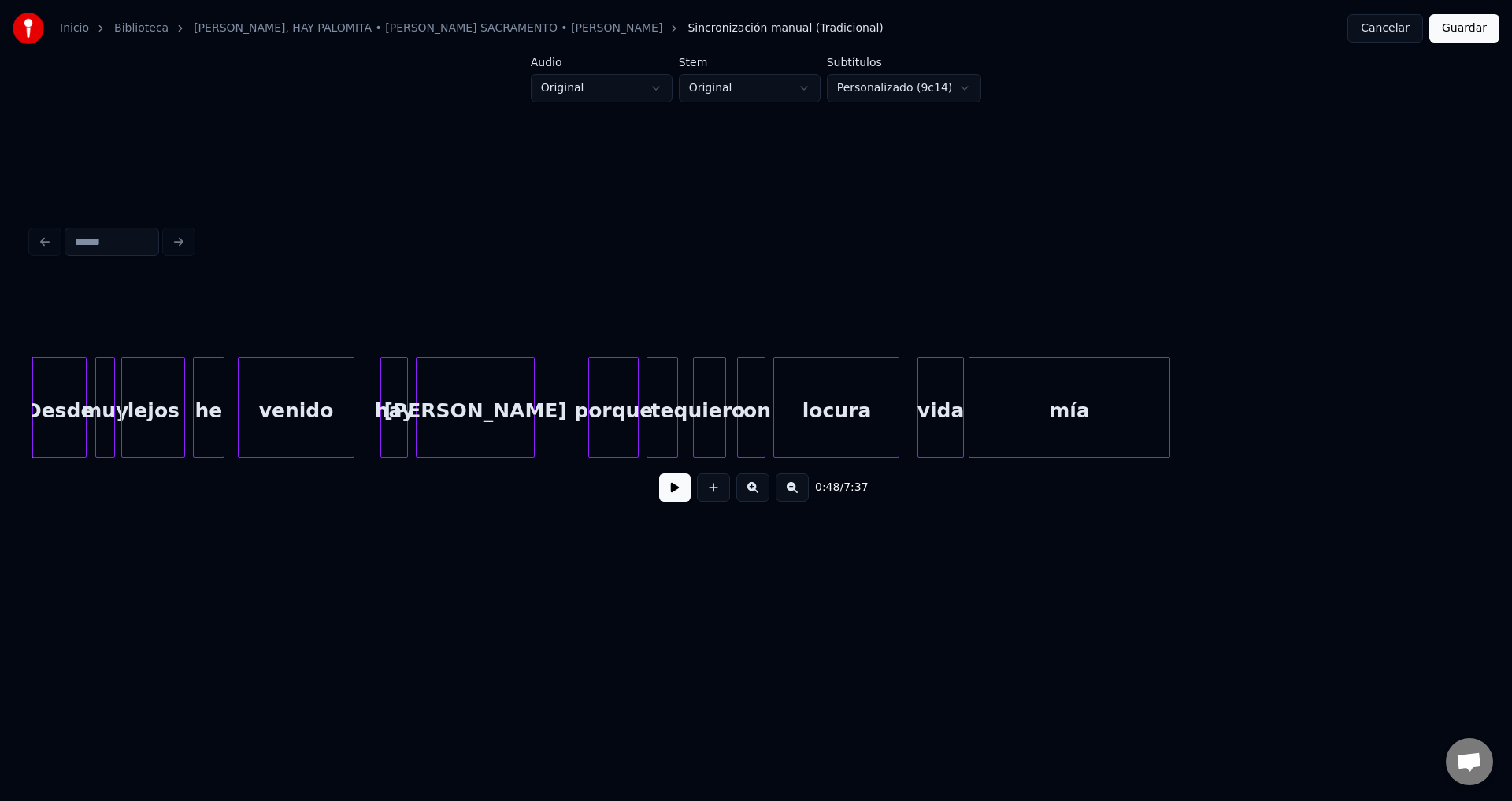
click at [459, 422] on div "[PERSON_NAME]" at bounding box center [475, 411] width 117 height 107
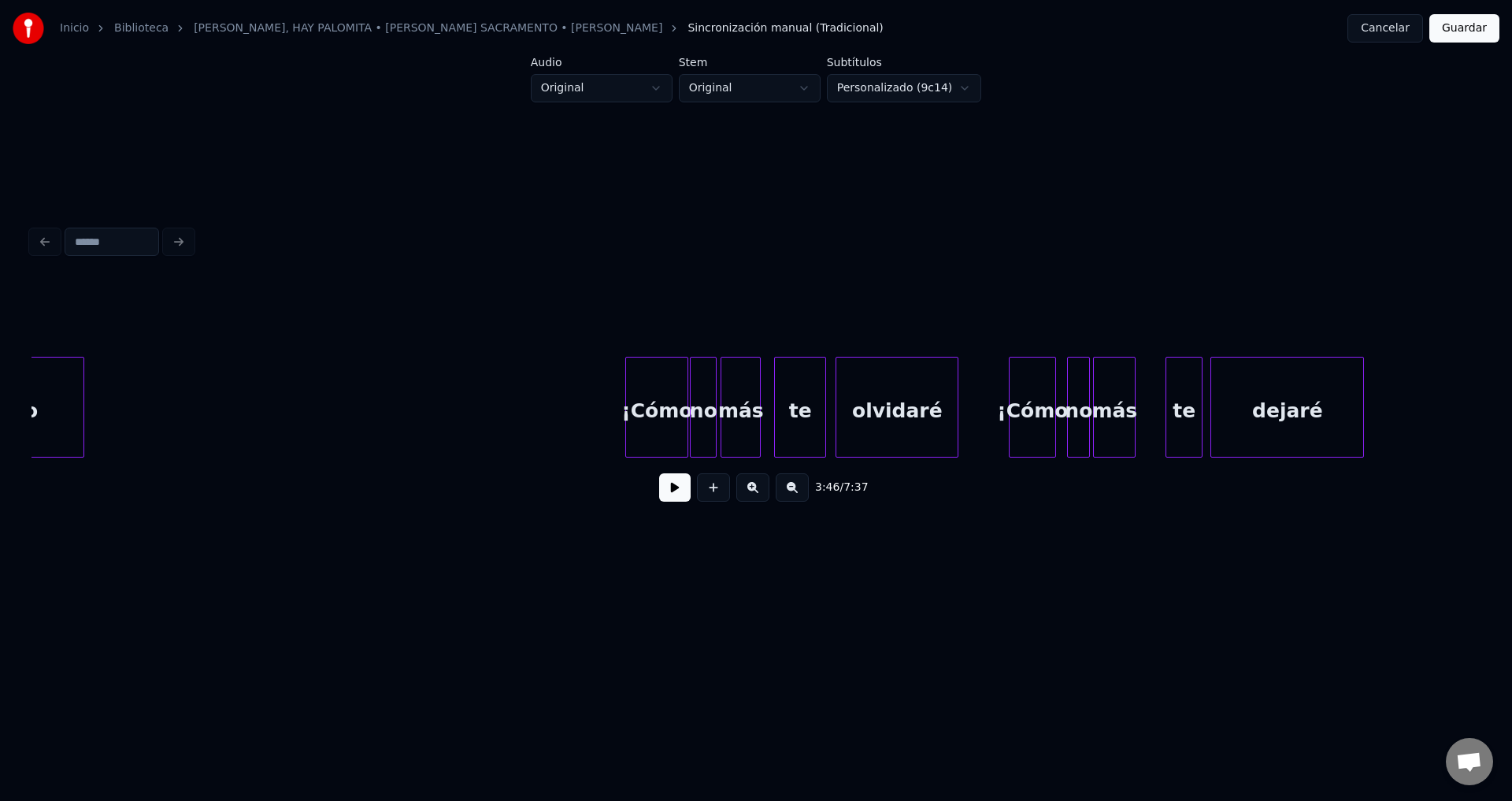
scroll to position [0, 36958]
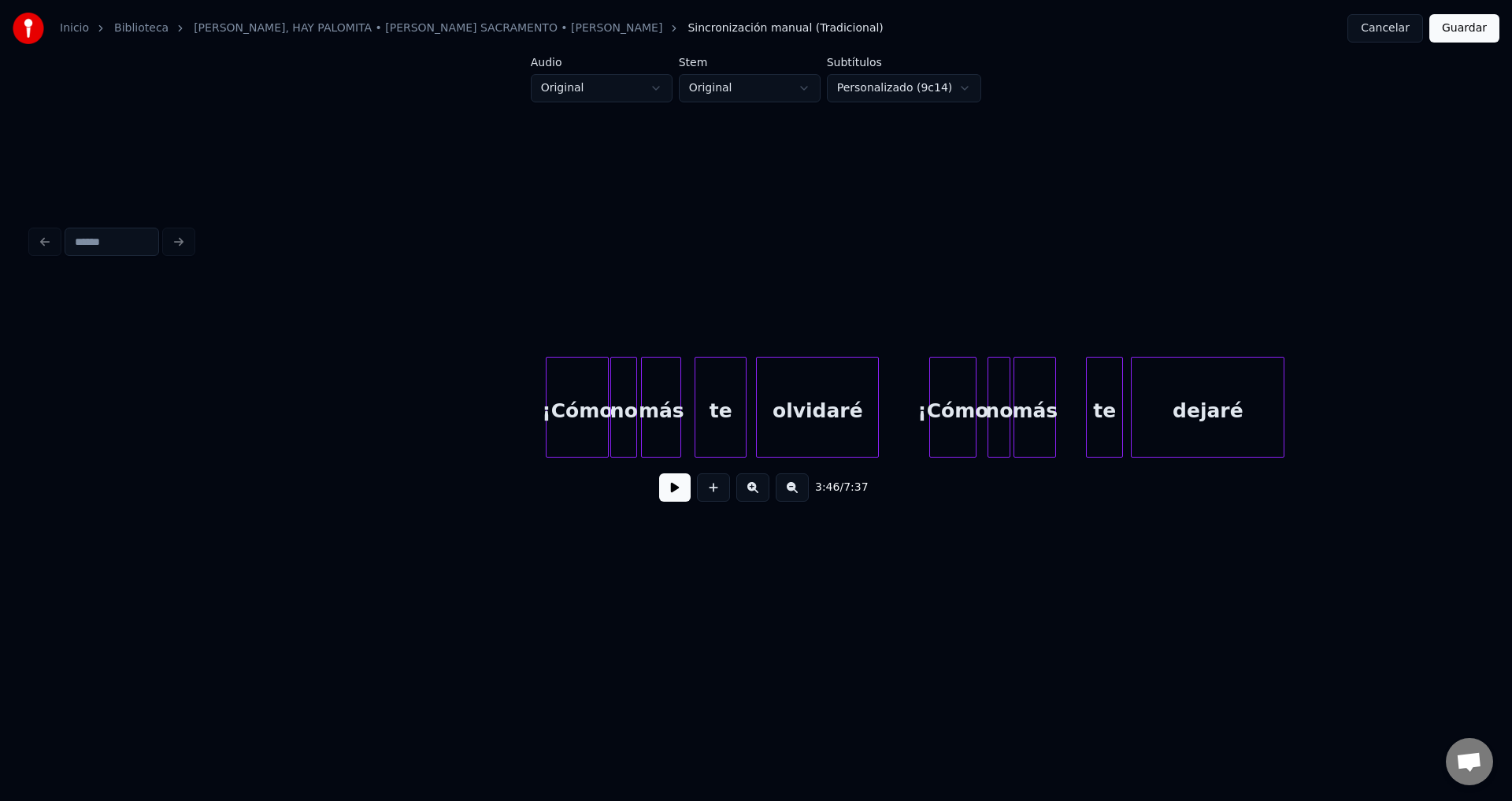
click at [785, 402] on div "olvidaré" at bounding box center [817, 411] width 121 height 107
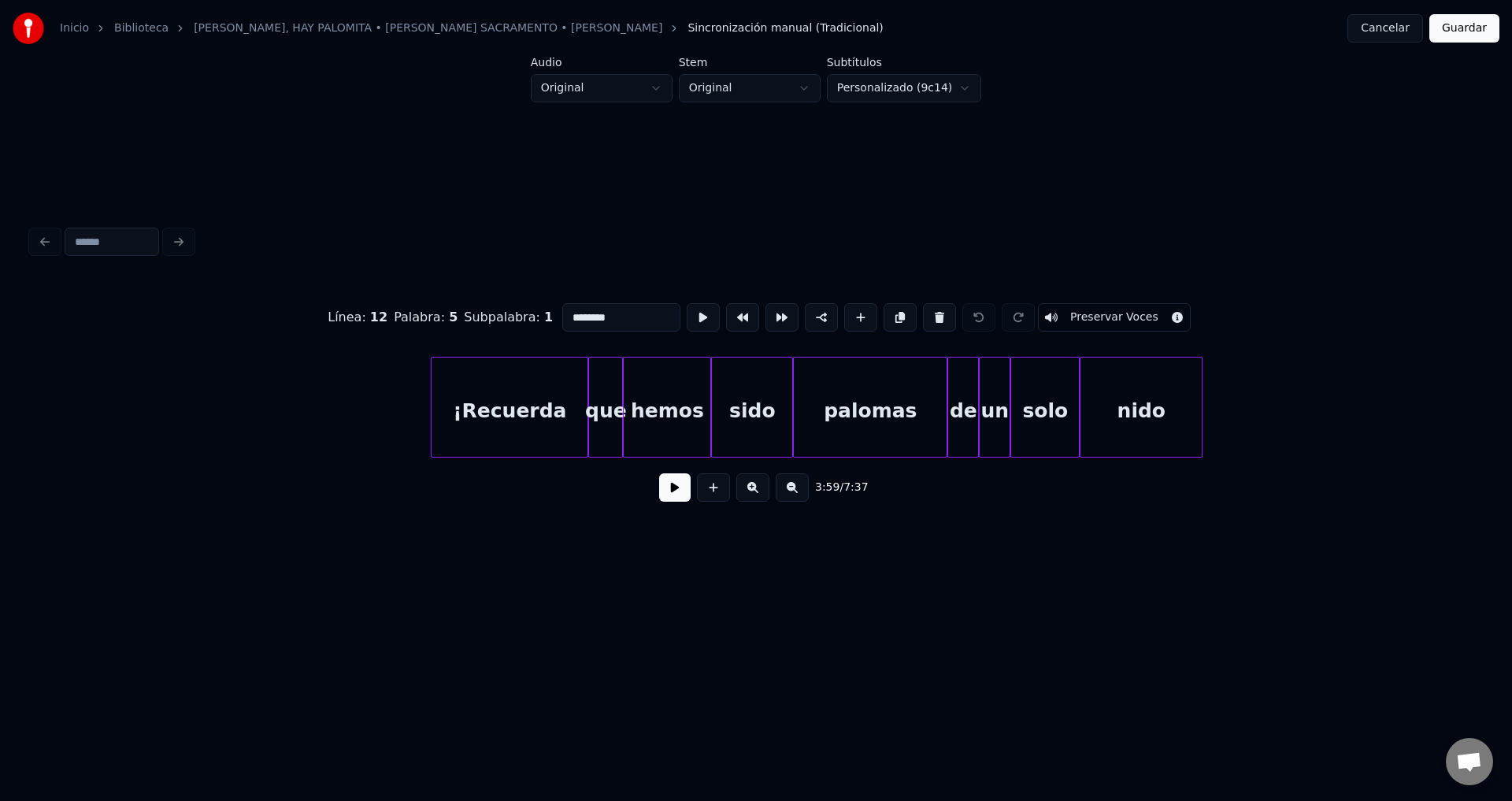
scroll to position [0, 38754]
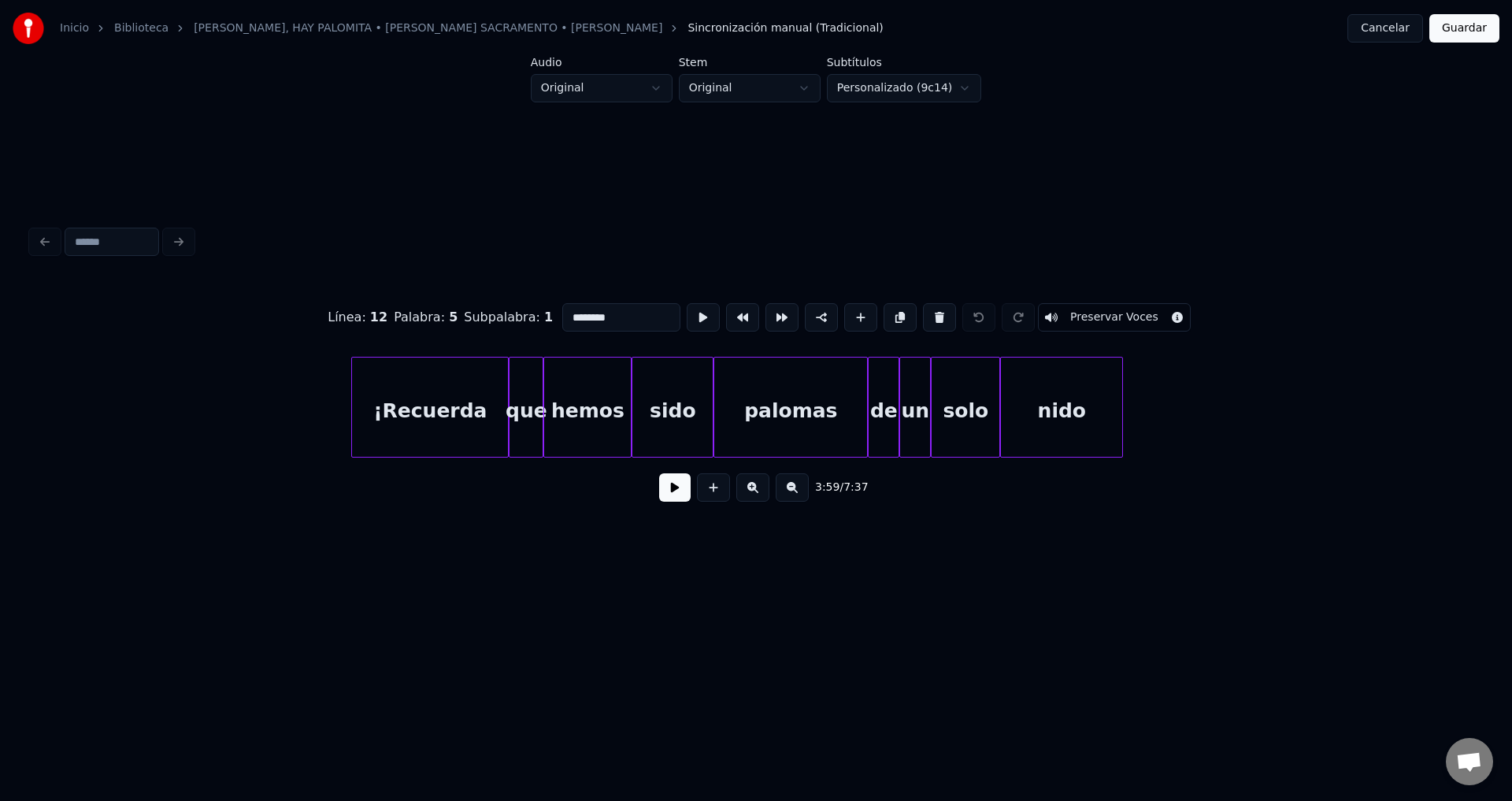
click at [660, 407] on div "sido" at bounding box center [672, 411] width 80 height 107
drag, startPoint x: 821, startPoint y: 465, endPoint x: 846, endPoint y: 467, distance: 25.1
click at [846, 467] on div "4:09 / 7:37" at bounding box center [756, 487] width 1449 height 60
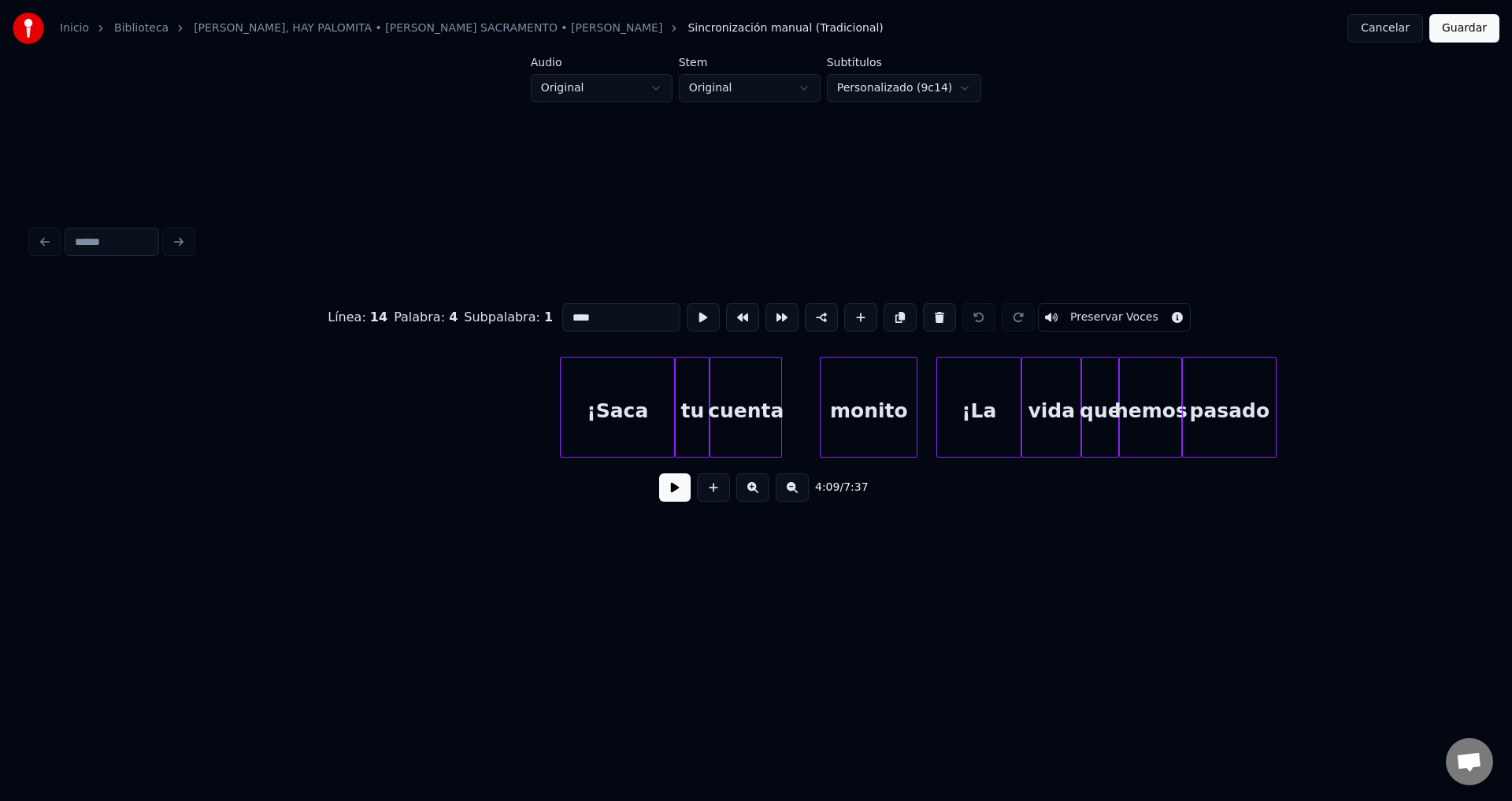
scroll to position [0, 39992]
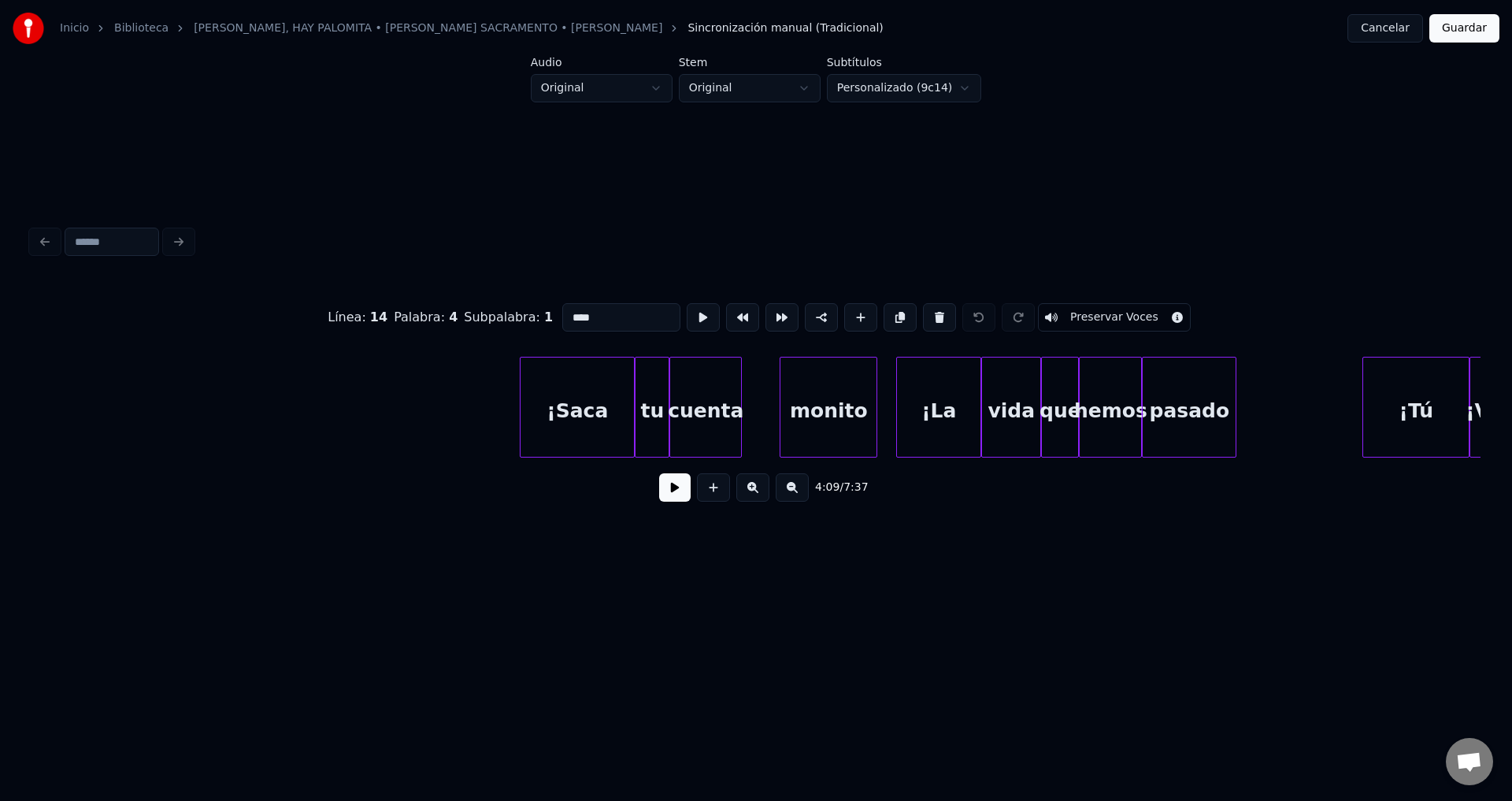
click at [565, 402] on div "¡Saca" at bounding box center [577, 411] width 113 height 107
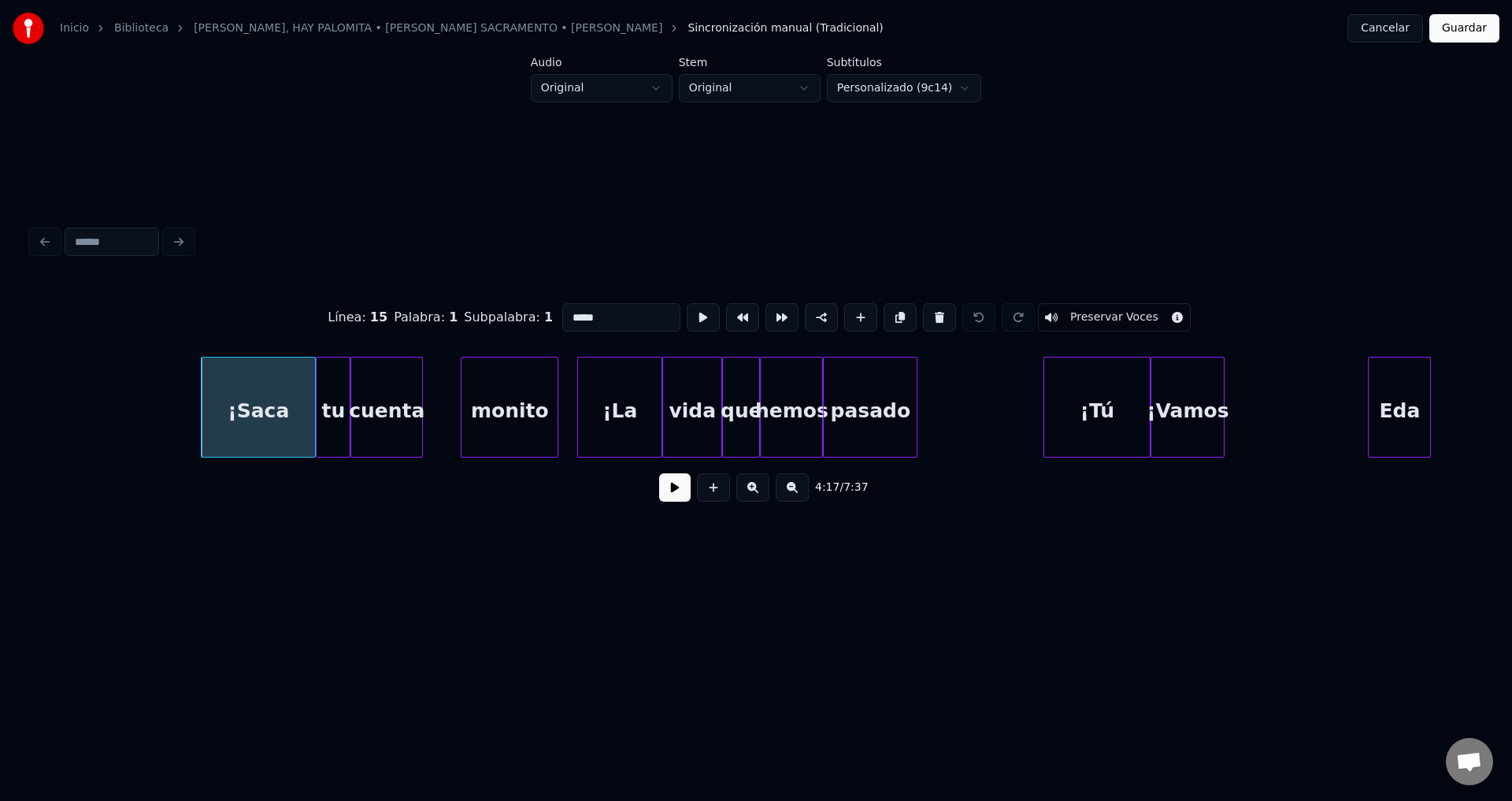
scroll to position [0, 40351]
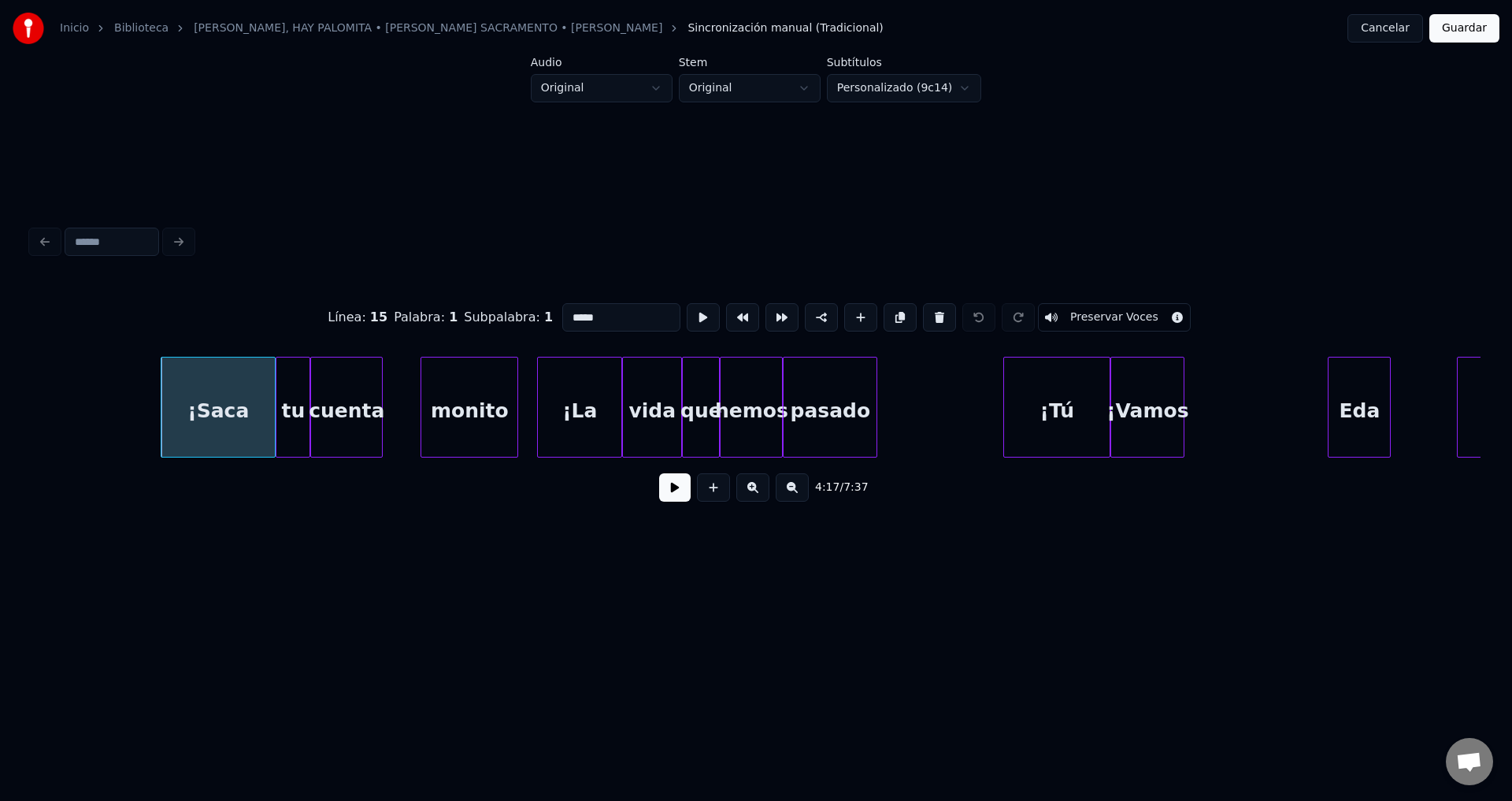
click at [1083, 400] on div "¡Tú" at bounding box center [1056, 411] width 105 height 107
type input "***"
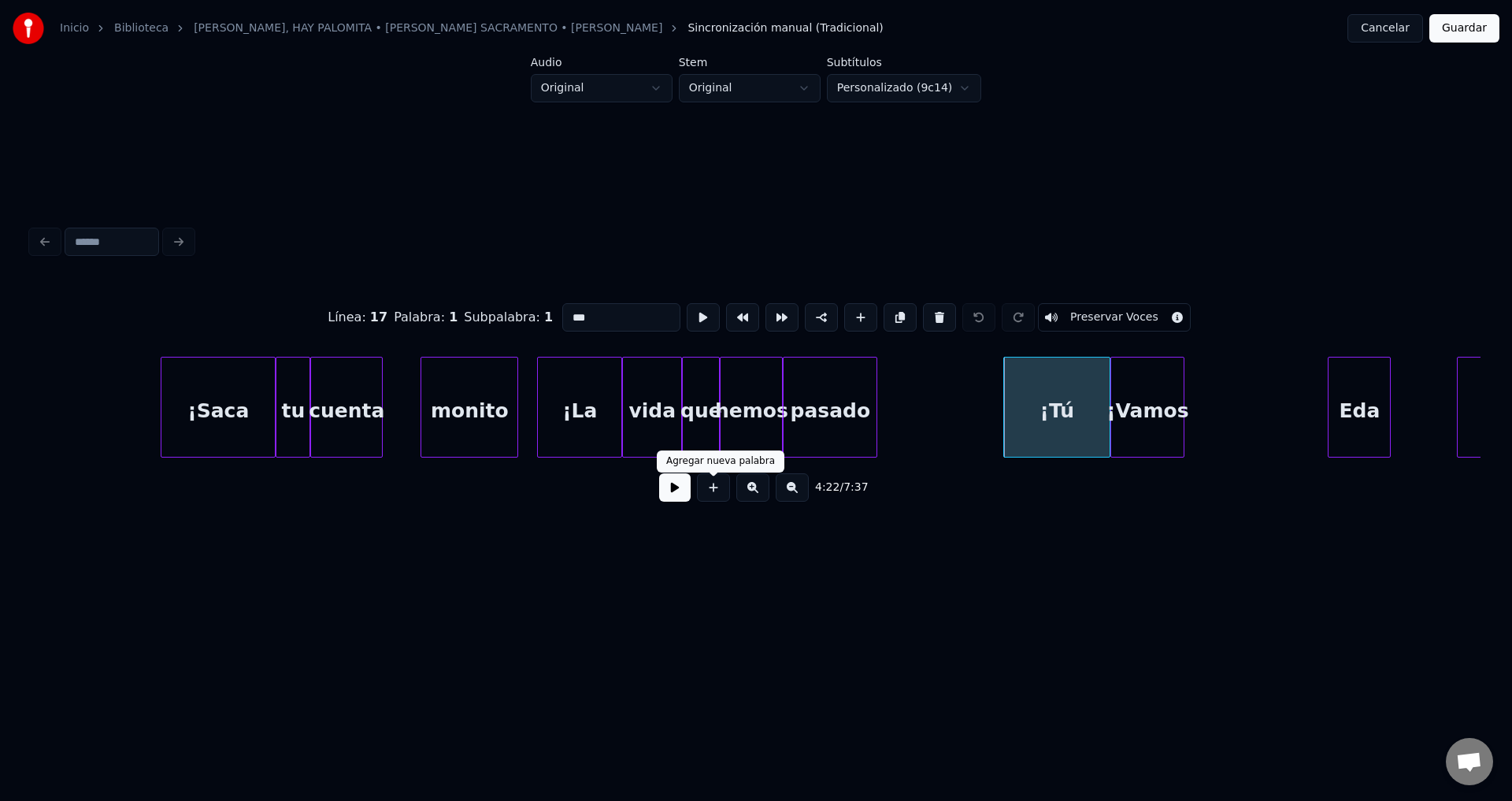
click at [677, 497] on button at bounding box center [675, 488] width 32 height 29
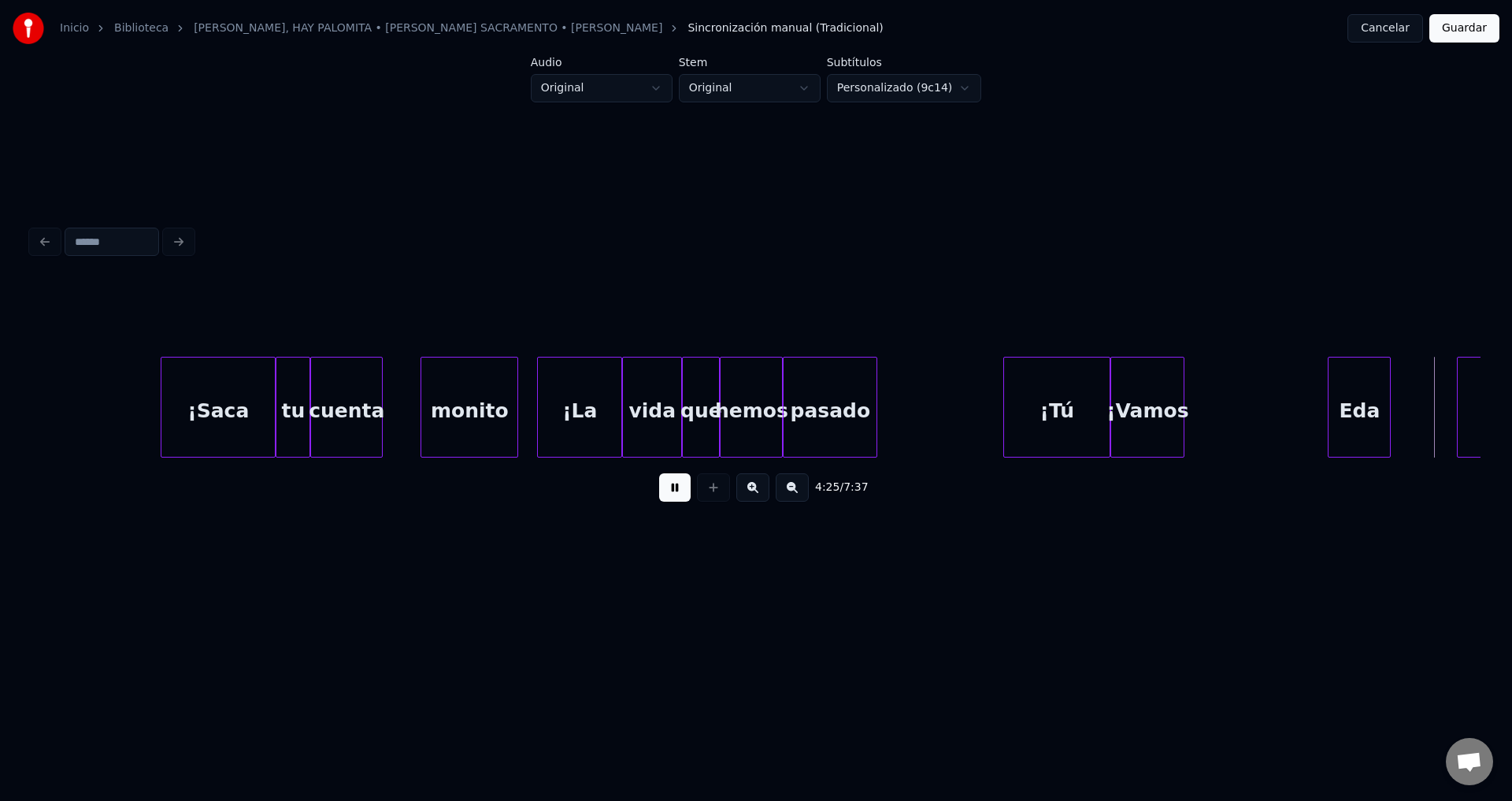
click at [677, 497] on button at bounding box center [675, 488] width 32 height 29
click at [1103, 402] on div "¡Tú" at bounding box center [1056, 411] width 105 height 107
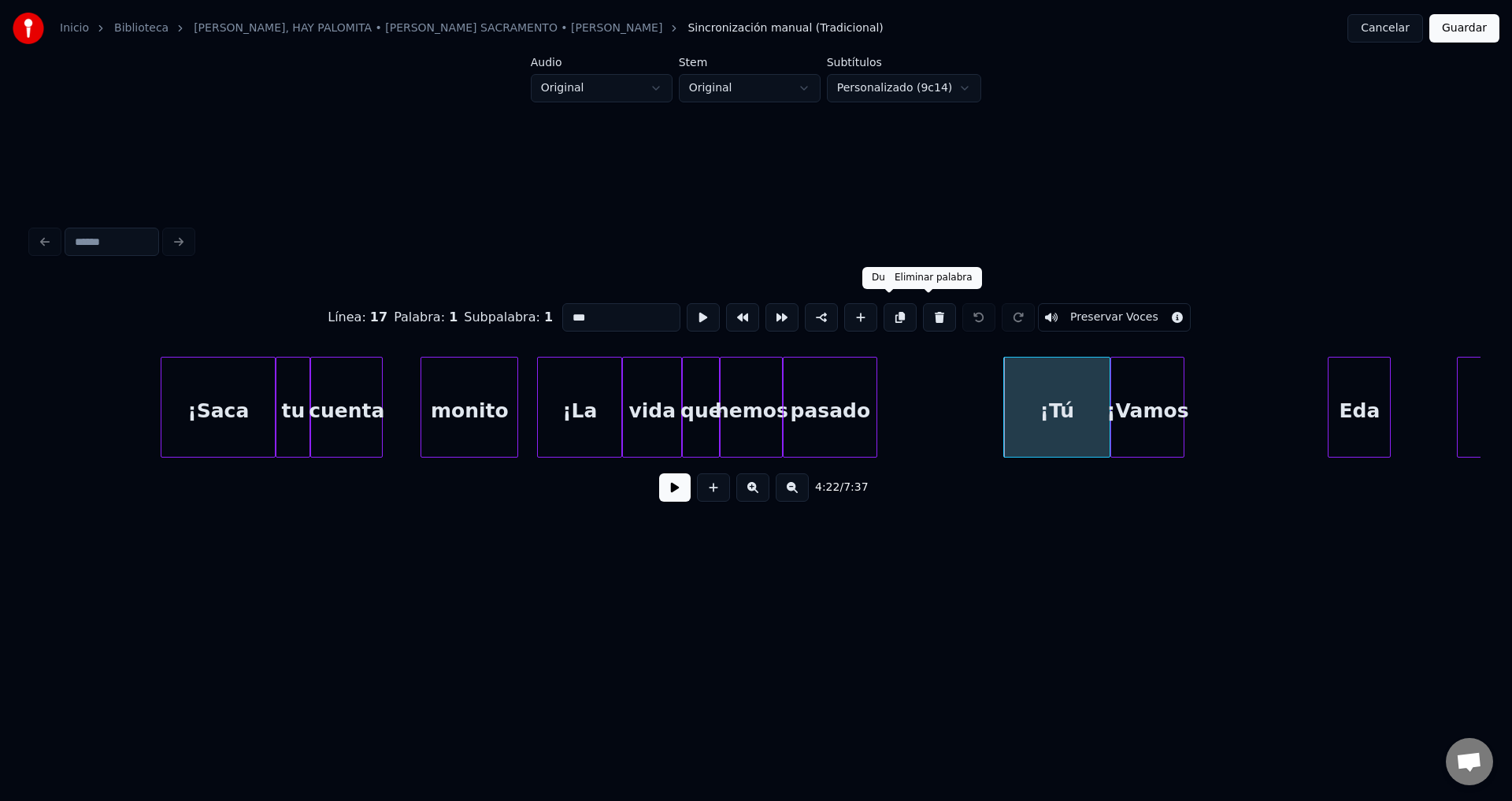
click at [926, 312] on button at bounding box center [939, 318] width 33 height 29
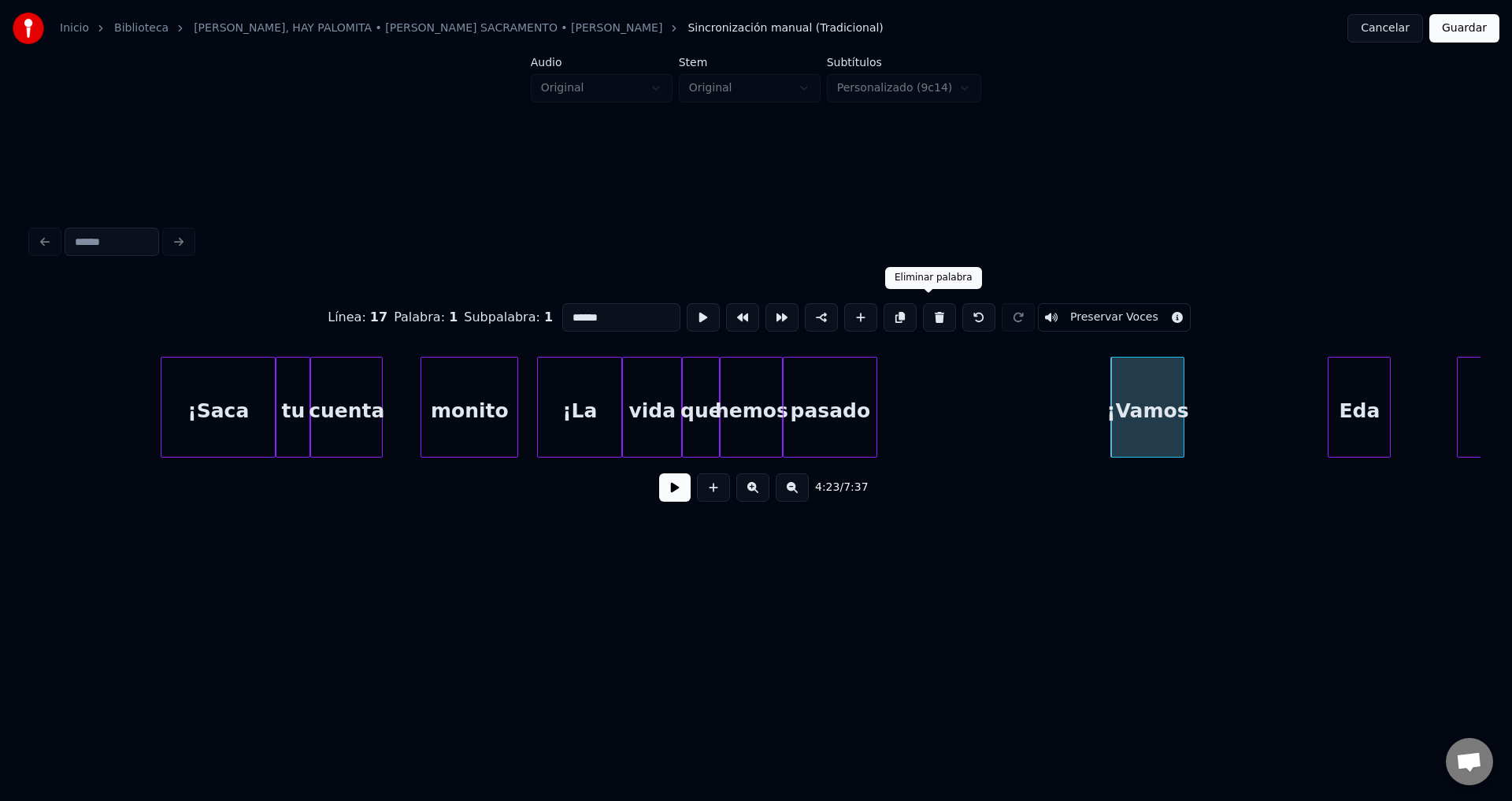
click at [930, 312] on button at bounding box center [939, 318] width 33 height 29
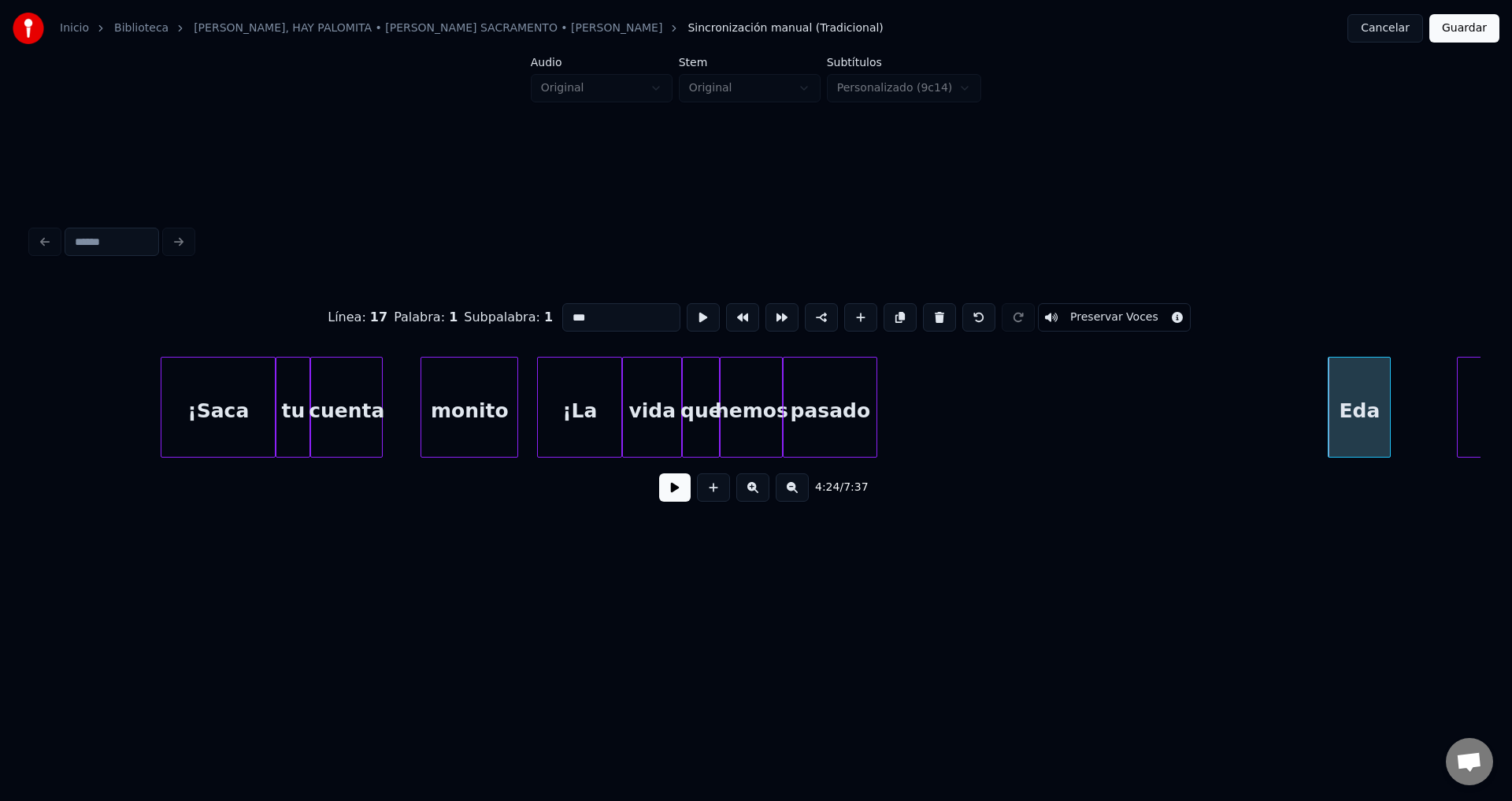
click at [930, 312] on button at bounding box center [939, 318] width 33 height 29
type input "****"
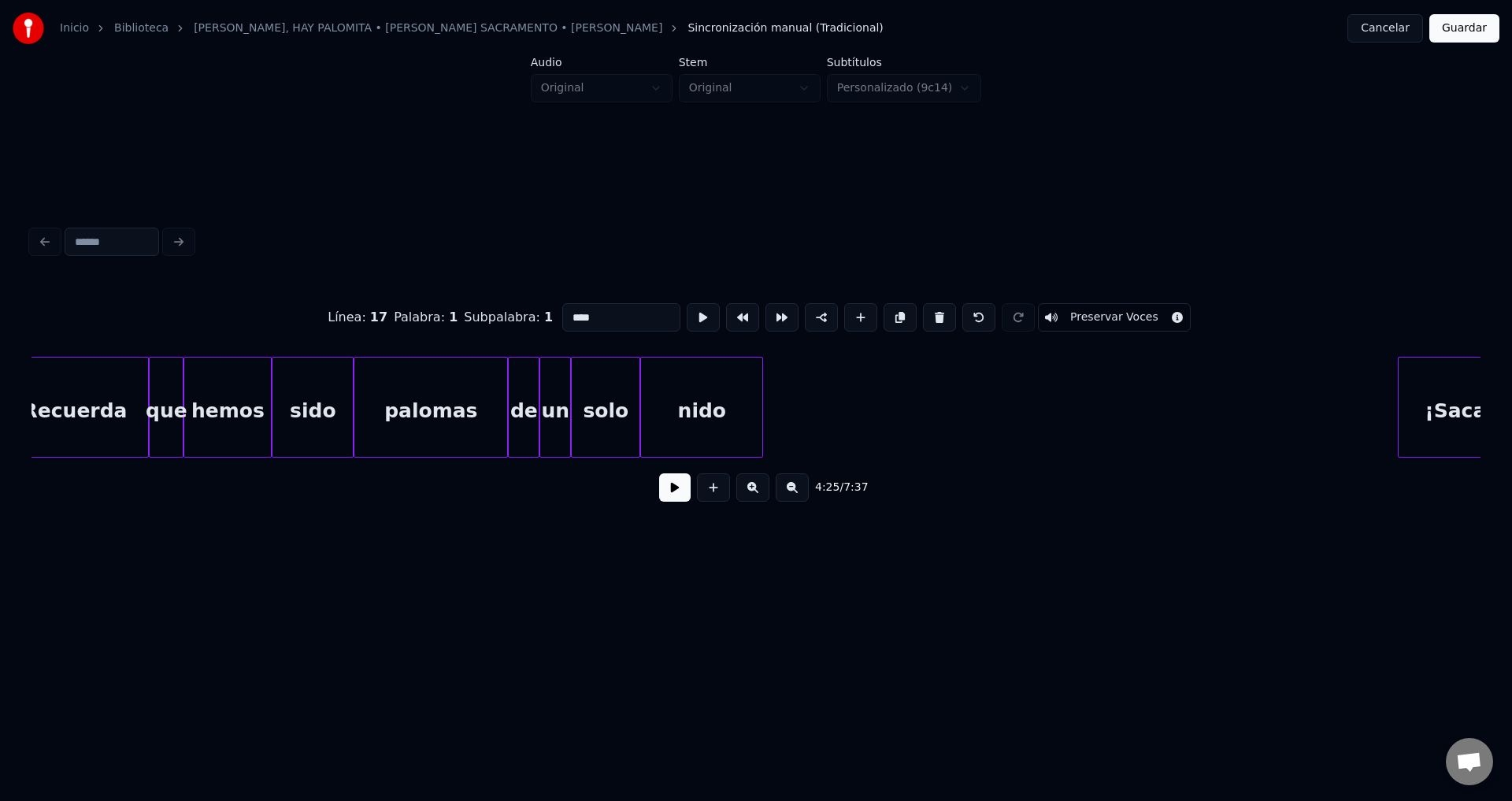
scroll to position [0, 38874]
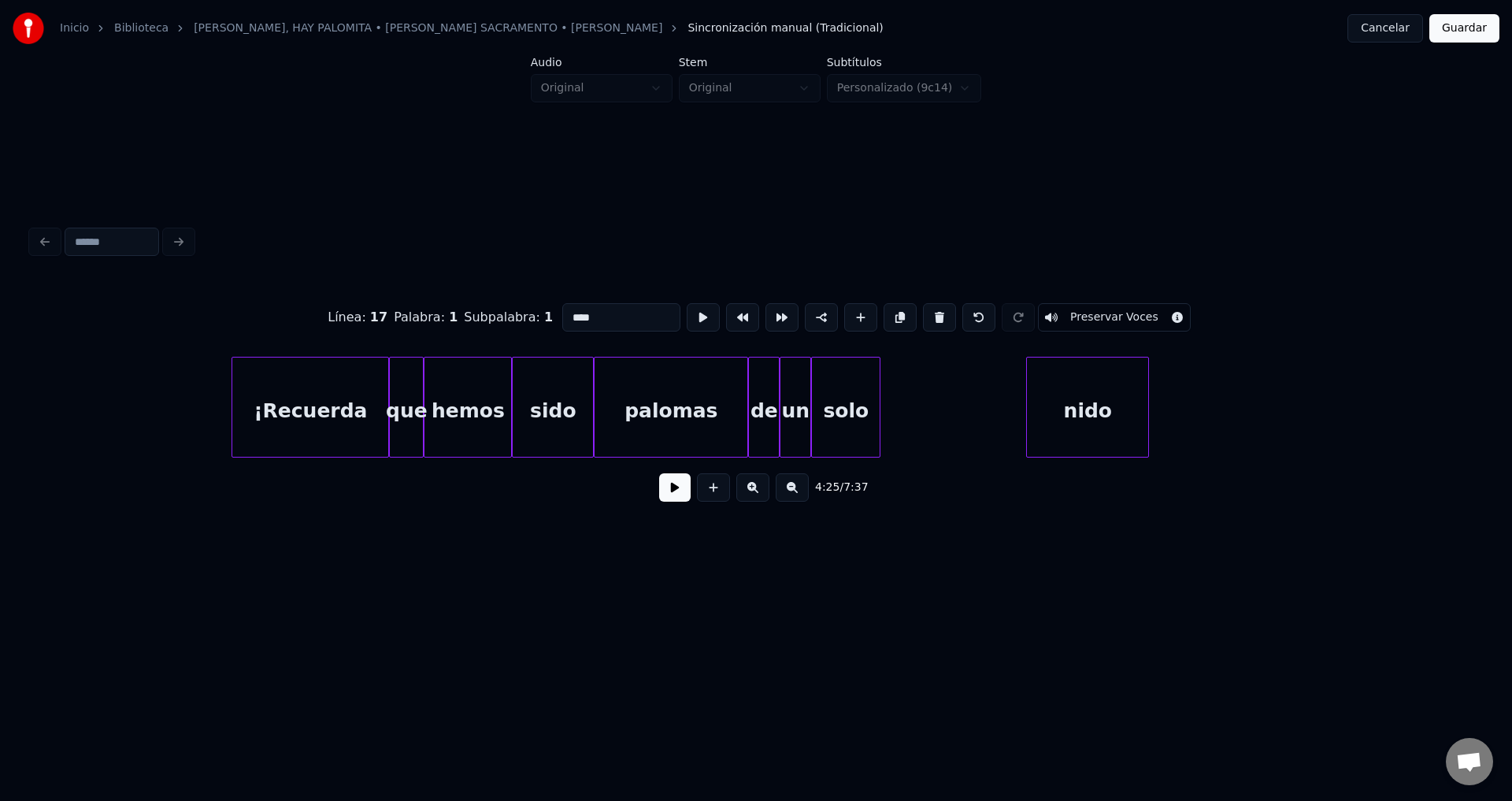
click at [1093, 400] on div "nido" at bounding box center [1087, 411] width 121 height 107
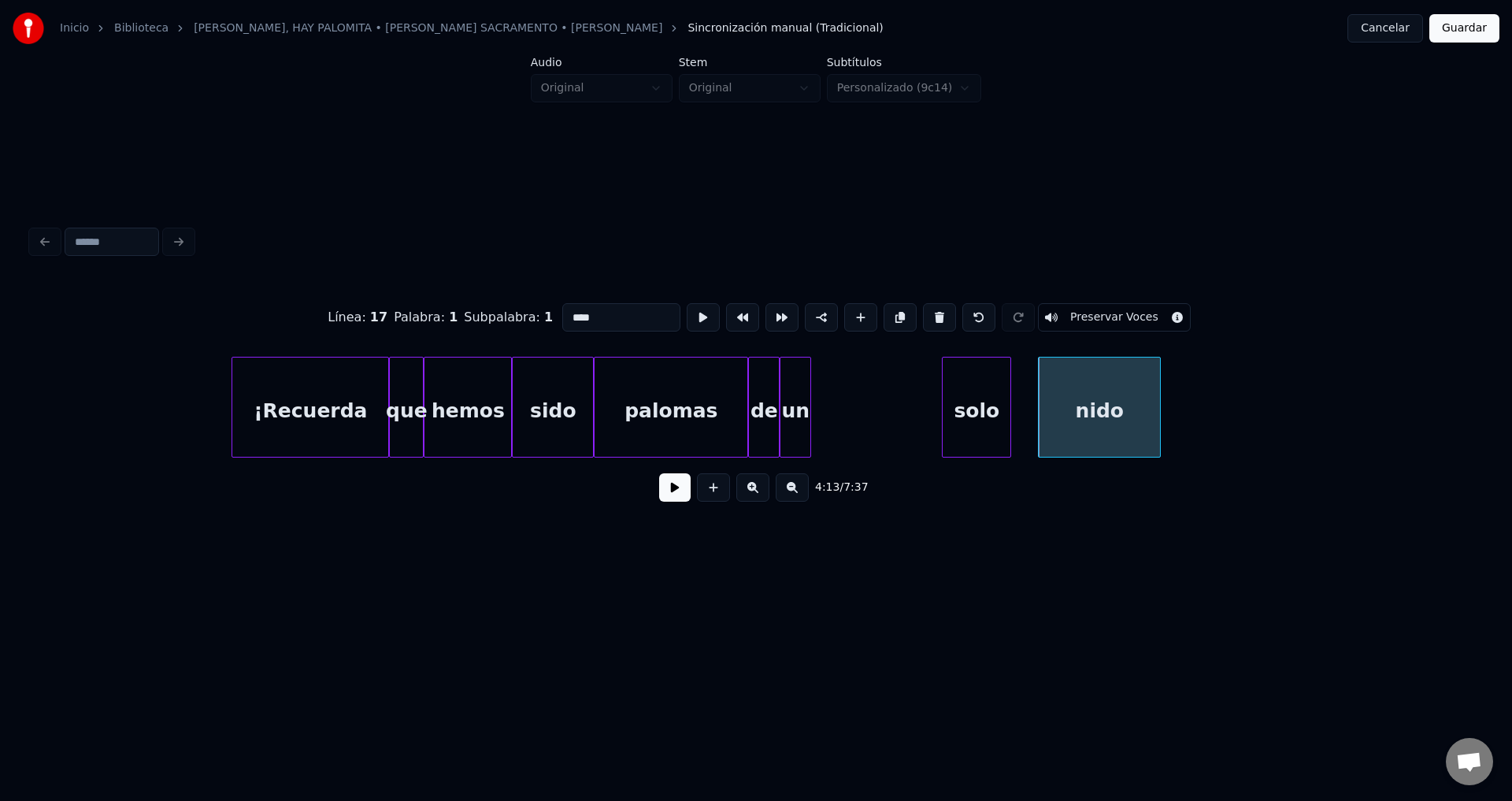
click at [976, 417] on div "solo" at bounding box center [976, 411] width 68 height 107
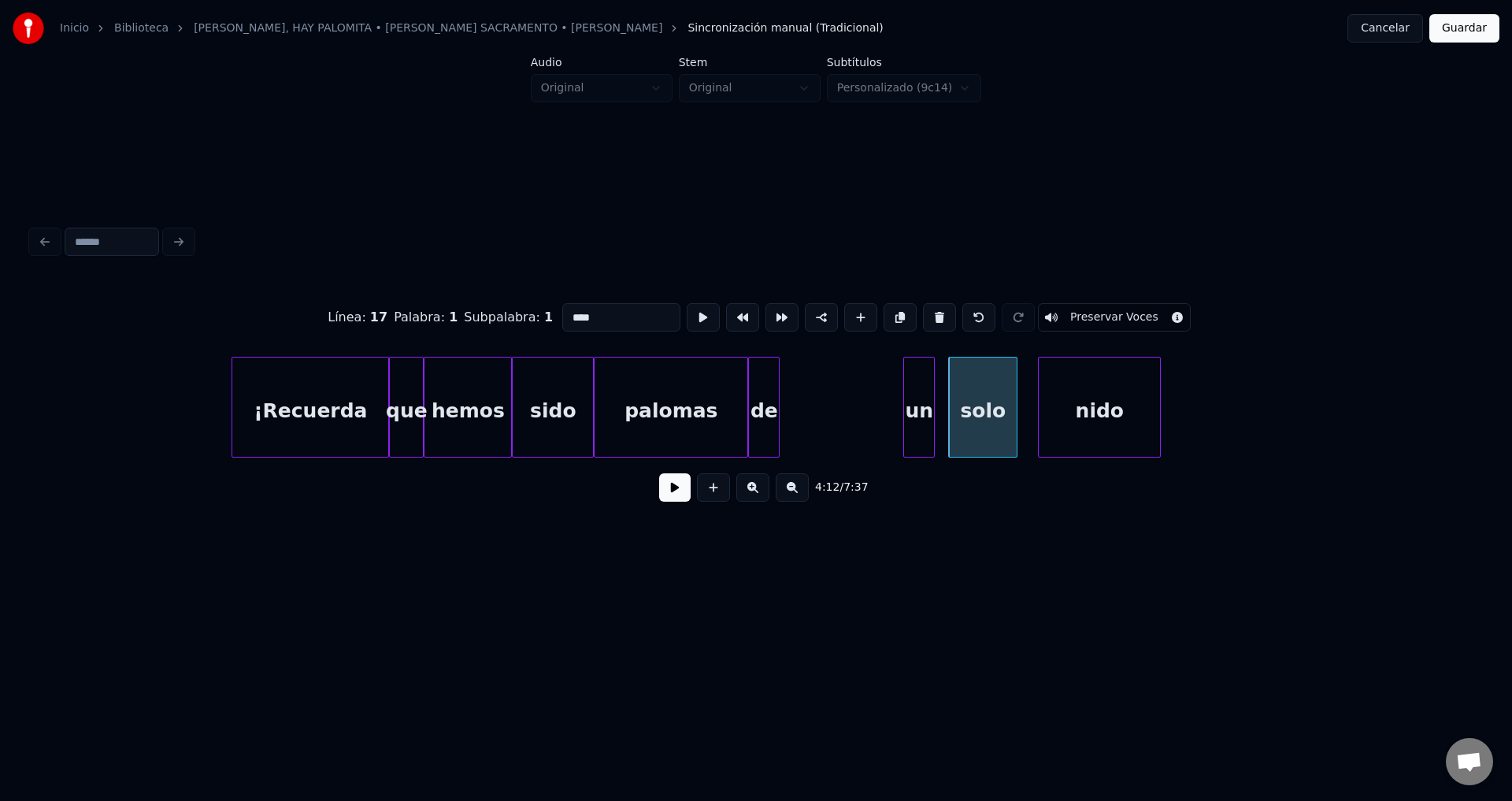
click at [922, 421] on div "un" at bounding box center [919, 411] width 30 height 107
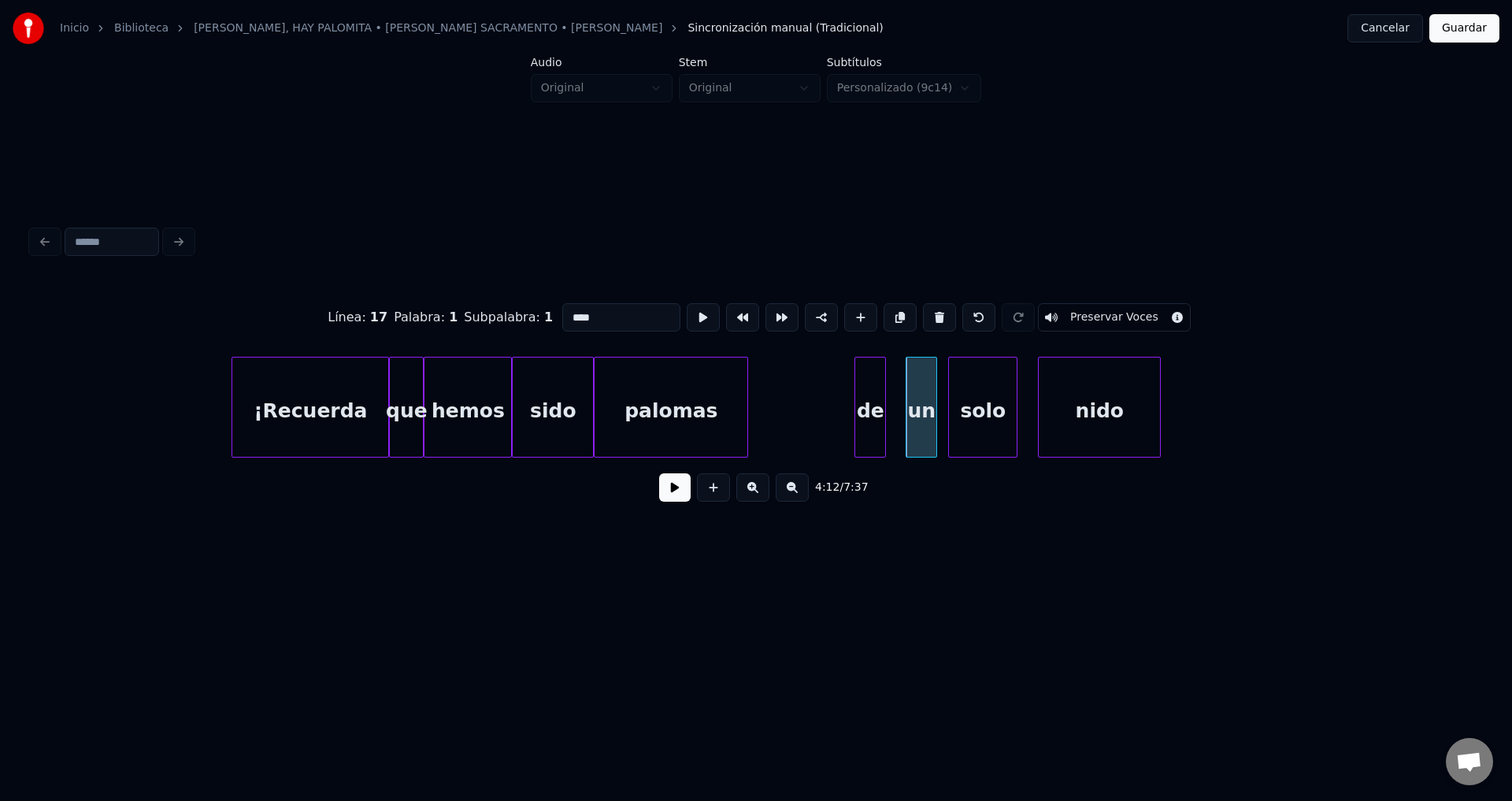
click at [884, 422] on div "de" at bounding box center [870, 411] width 30 height 107
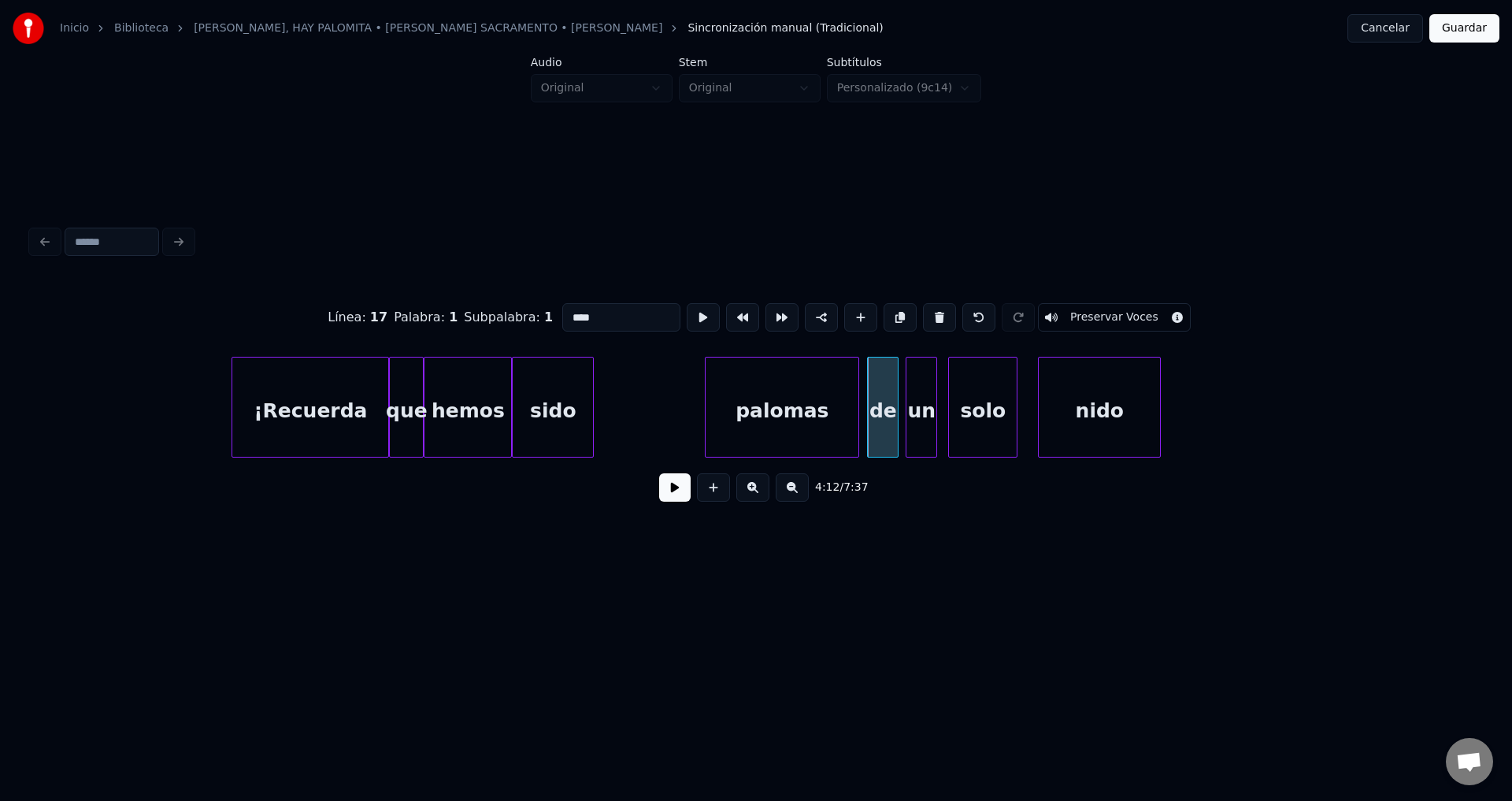
click at [781, 414] on div "palomas" at bounding box center [782, 411] width 153 height 107
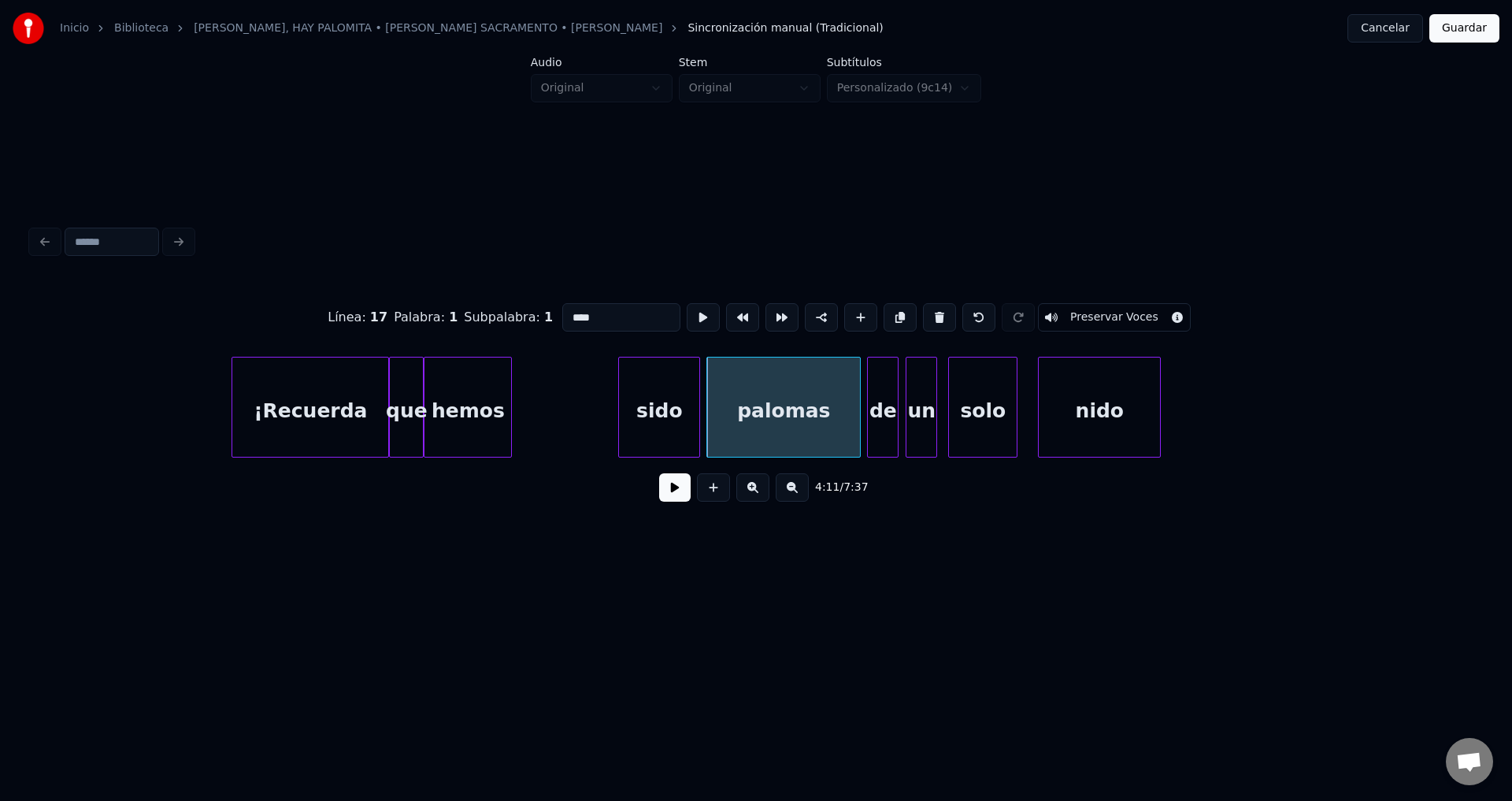
click at [666, 418] on div "sido" at bounding box center [659, 411] width 80 height 107
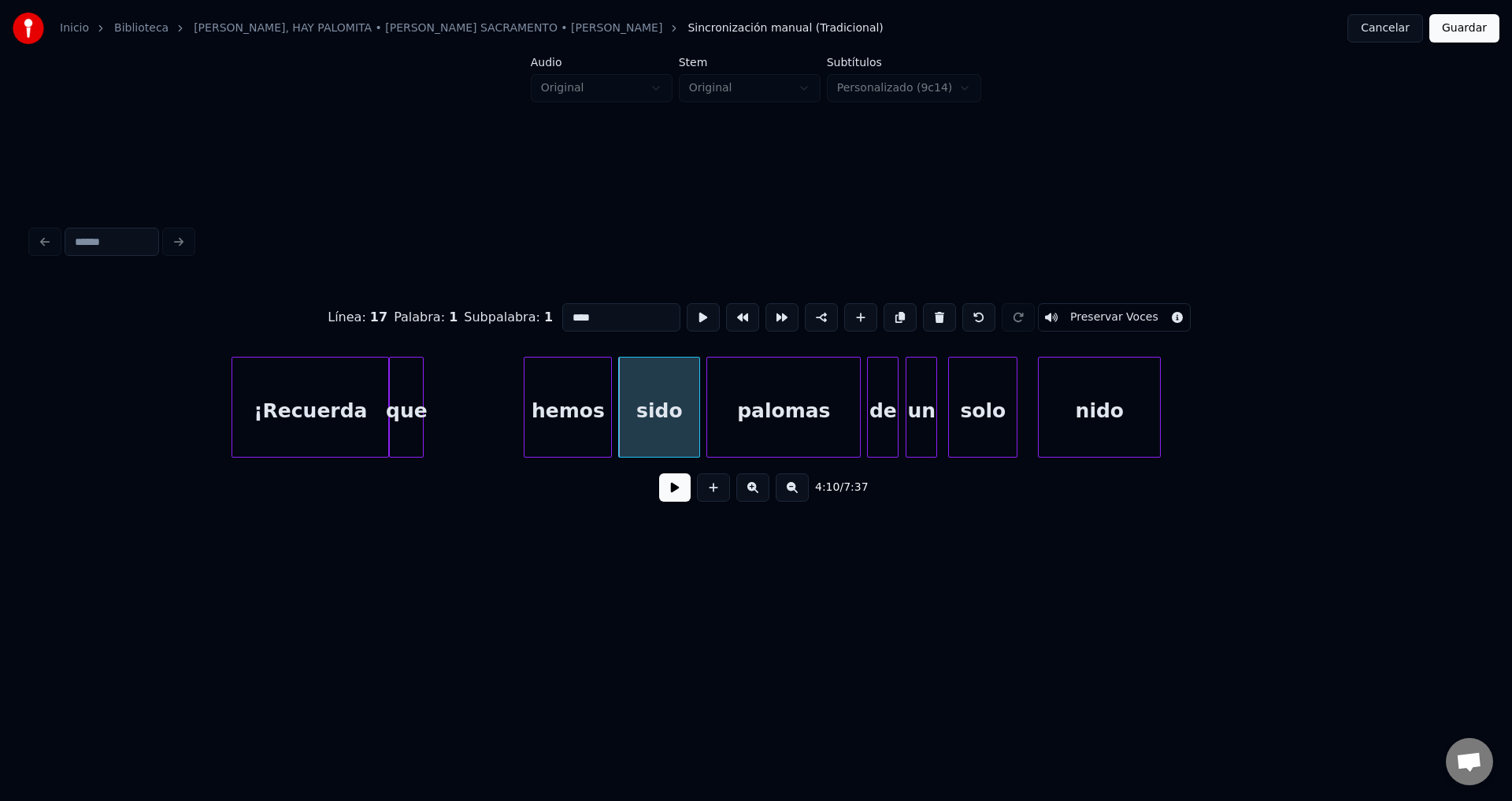
click at [574, 418] on div "hemos" at bounding box center [567, 411] width 87 height 107
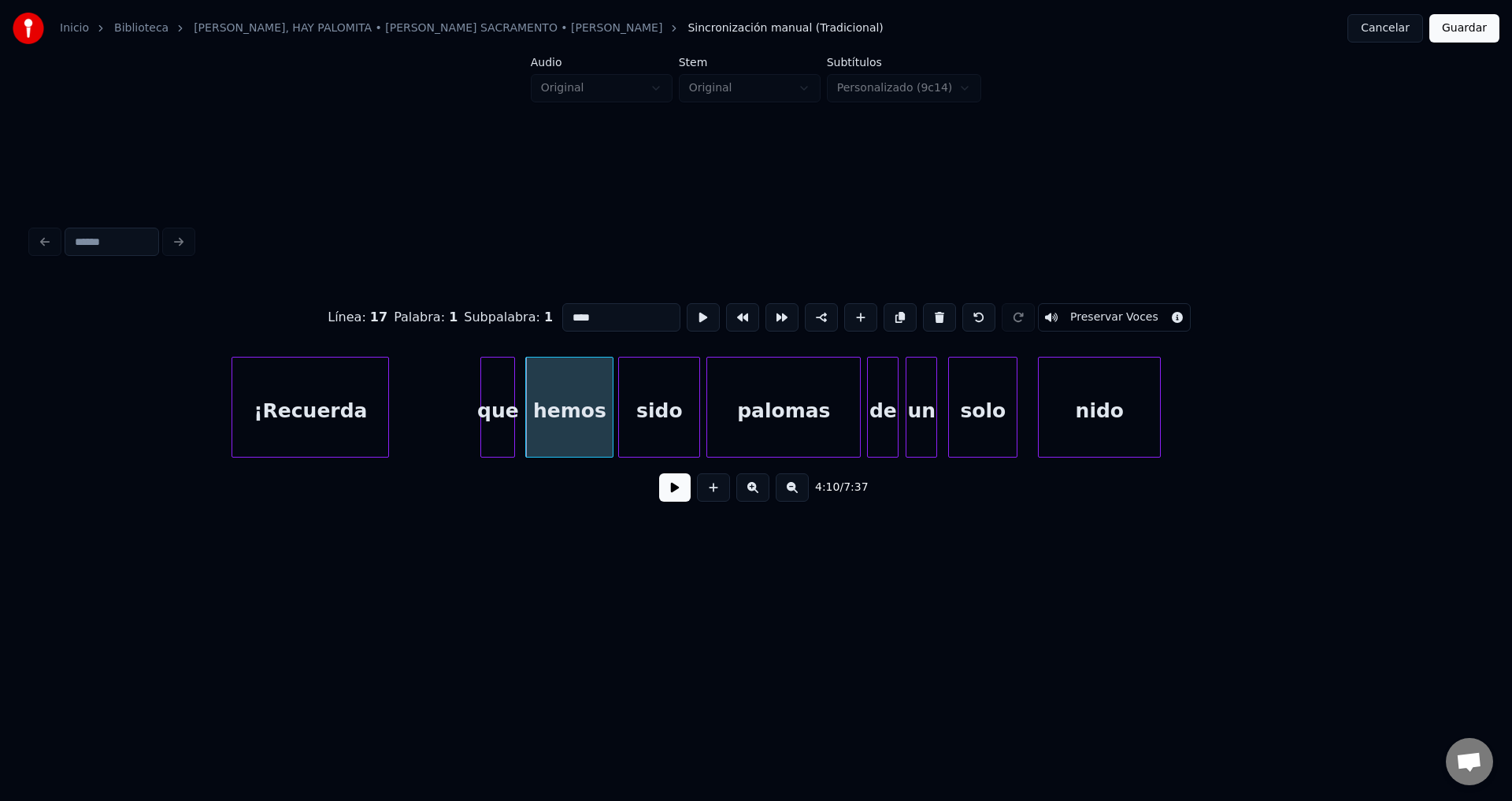
click at [490, 419] on div "que" at bounding box center [498, 411] width 33 height 107
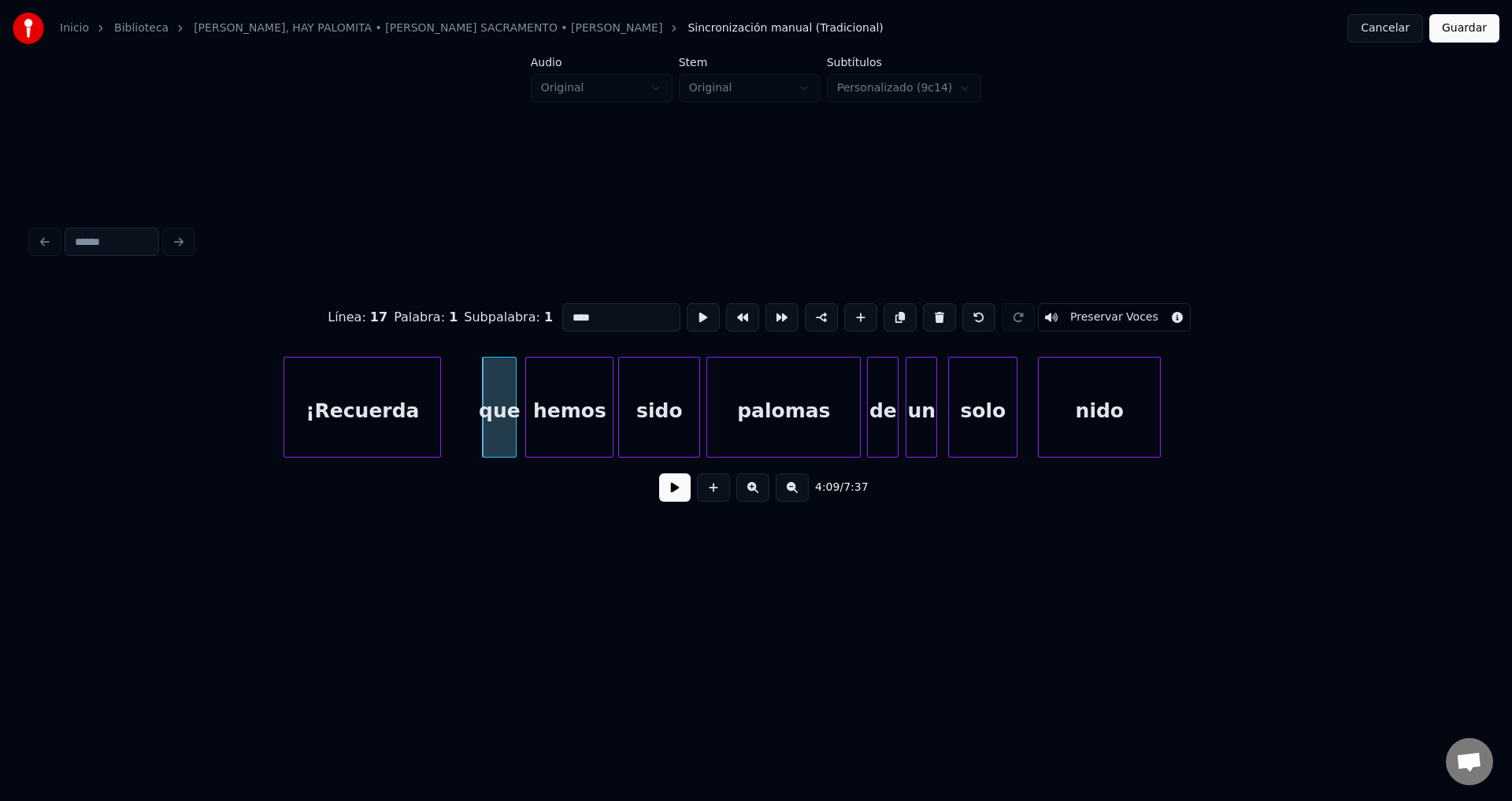
click at [346, 398] on div "¡Recuerda" at bounding box center [362, 411] width 156 height 107
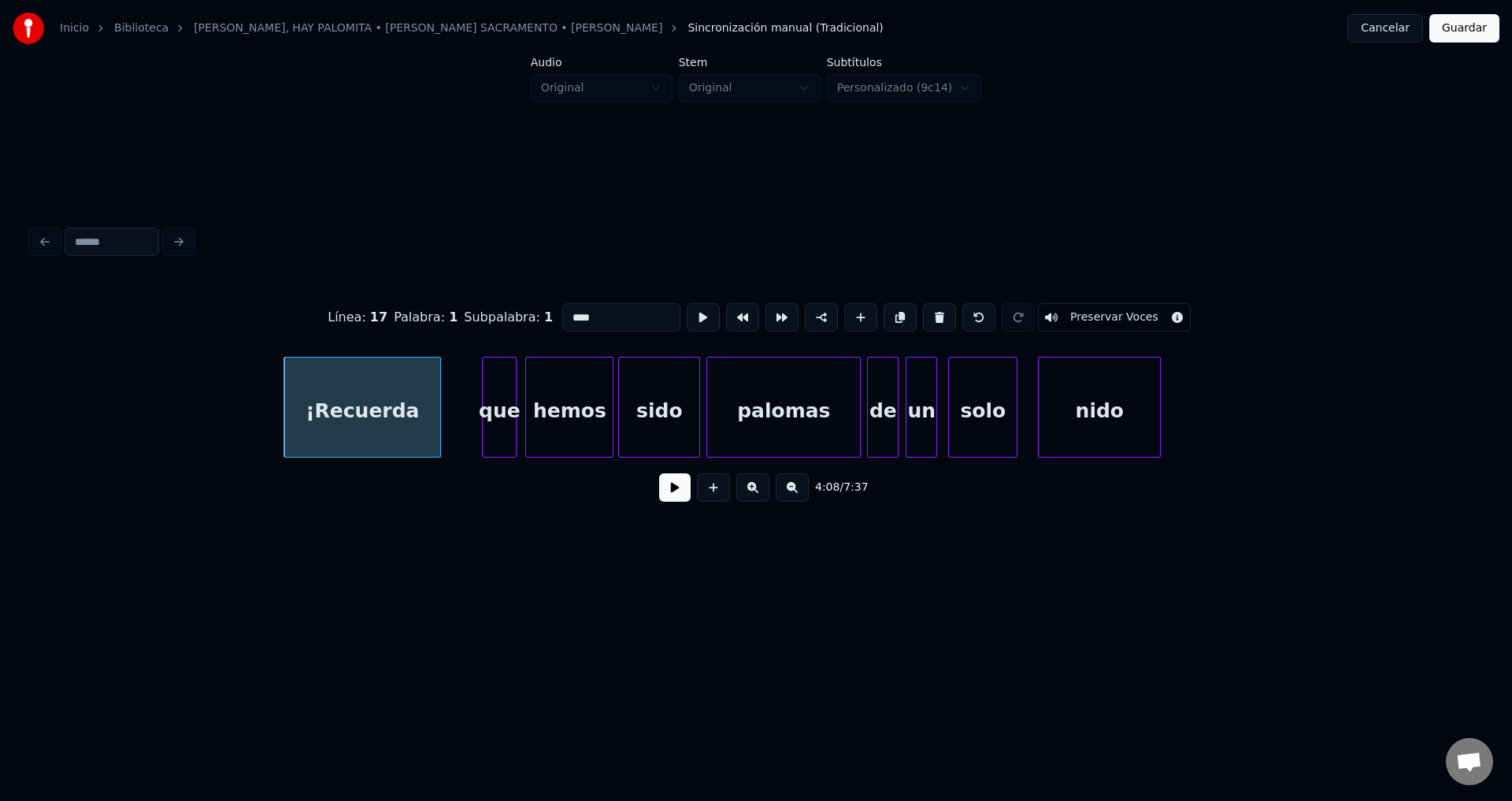
click at [679, 494] on button at bounding box center [675, 488] width 32 height 29
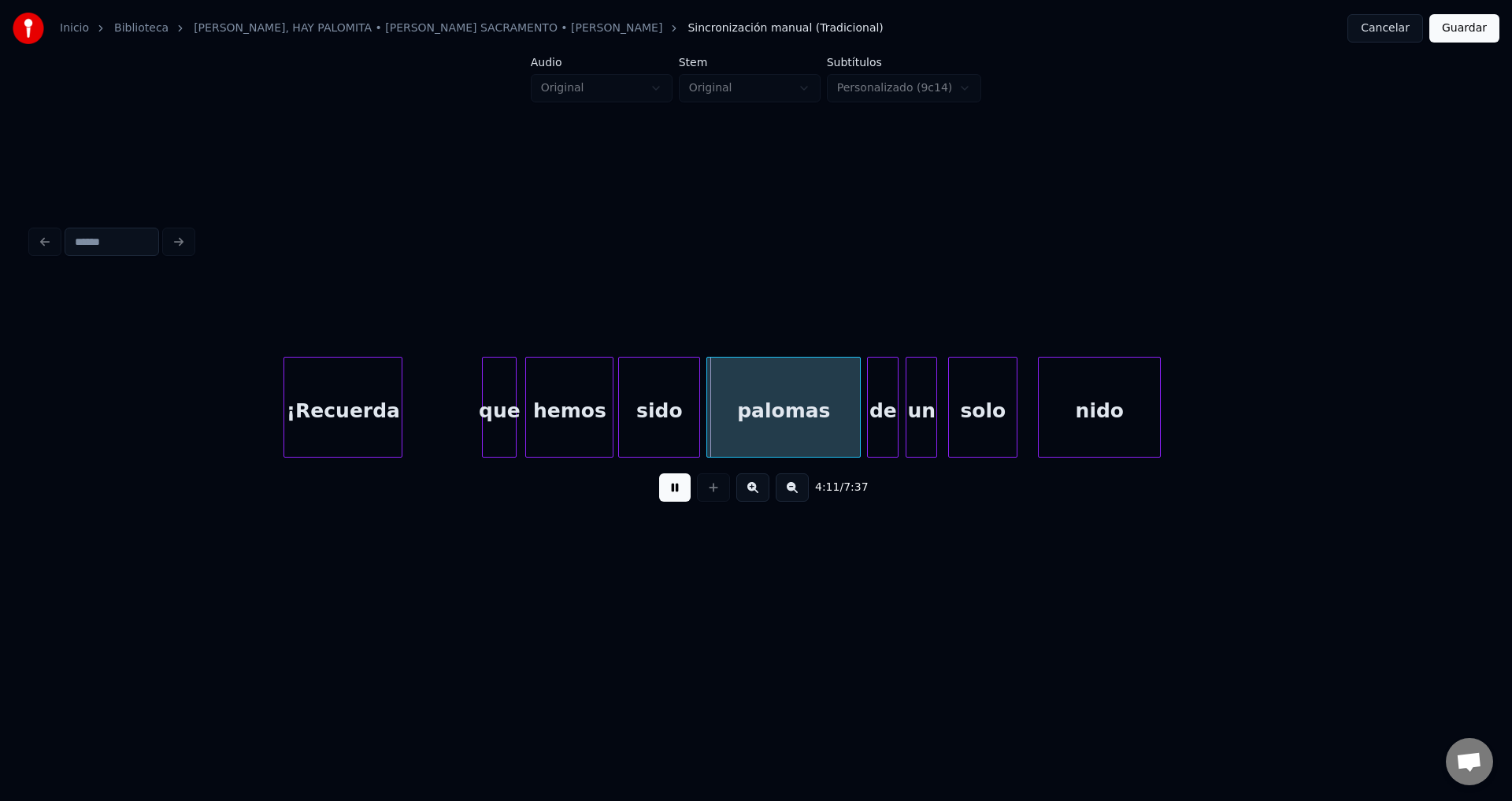
click at [400, 406] on div at bounding box center [399, 407] width 5 height 100
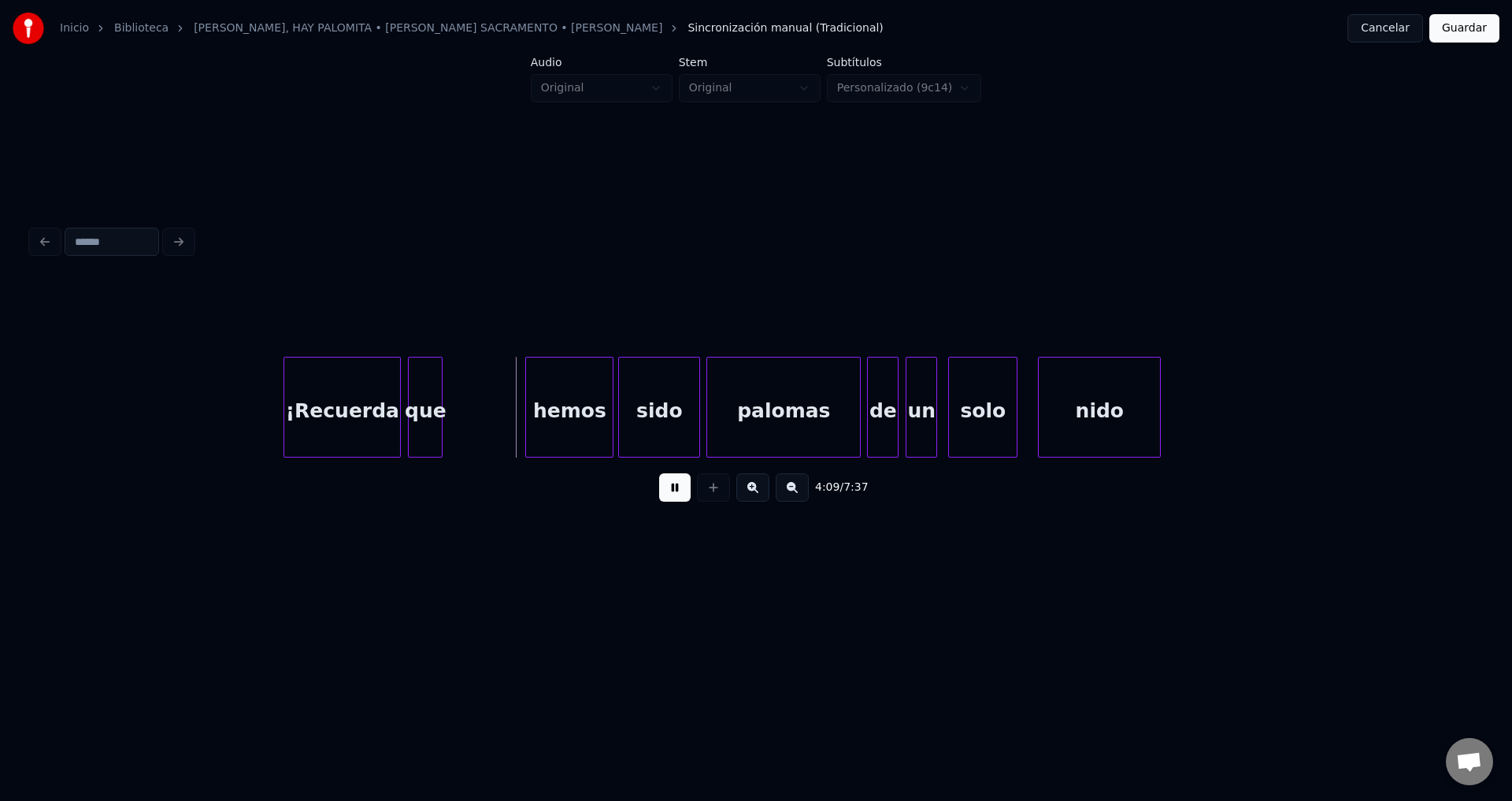
click at [434, 410] on div "que" at bounding box center [425, 411] width 33 height 107
click at [522, 420] on div "hemos" at bounding box center [525, 411] width 87 height 107
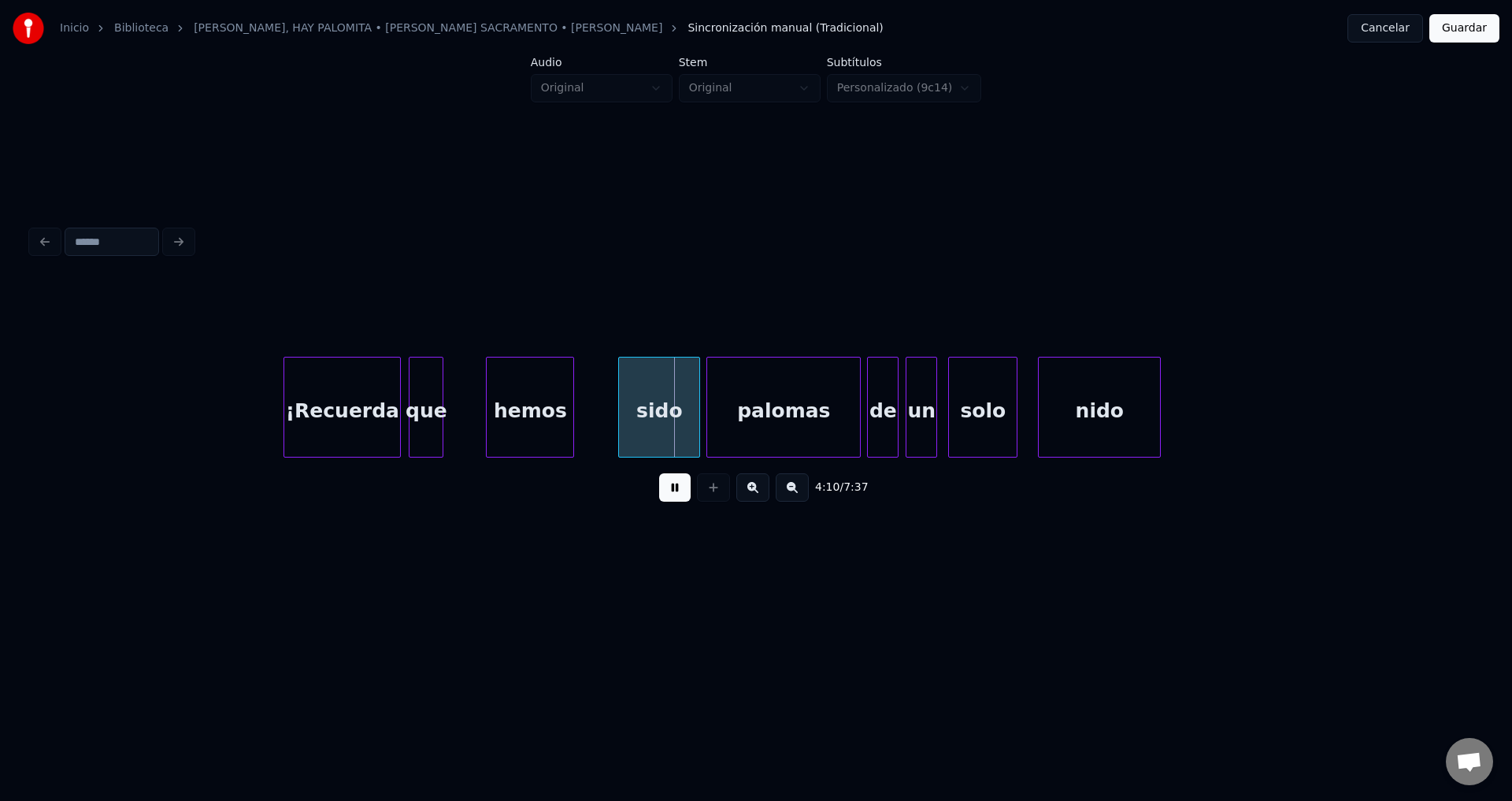
click at [573, 412] on div at bounding box center [571, 407] width 5 height 100
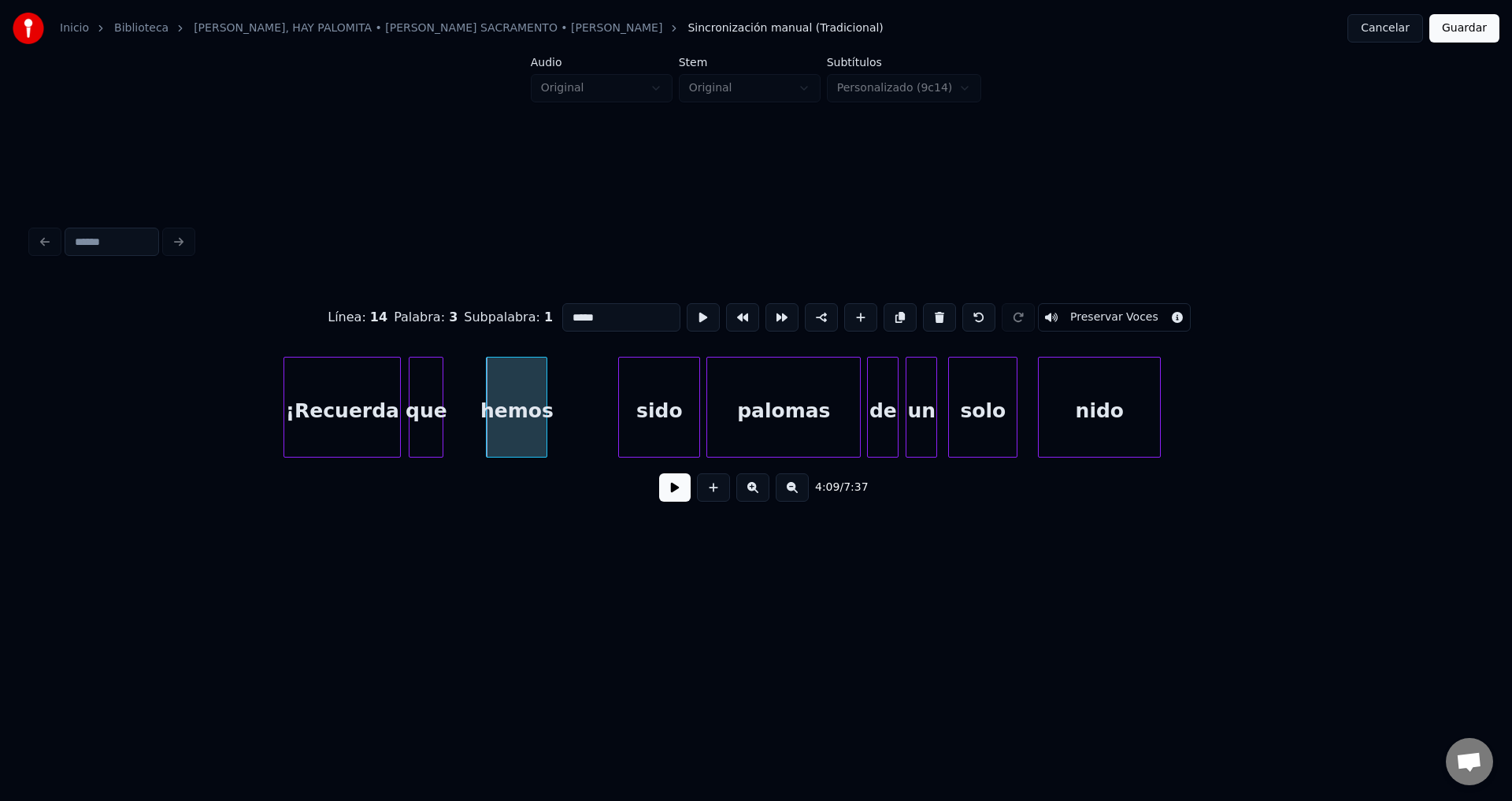
click at [544, 414] on div at bounding box center [544, 407] width 5 height 100
click at [590, 414] on div "sido" at bounding box center [595, 411] width 80 height 107
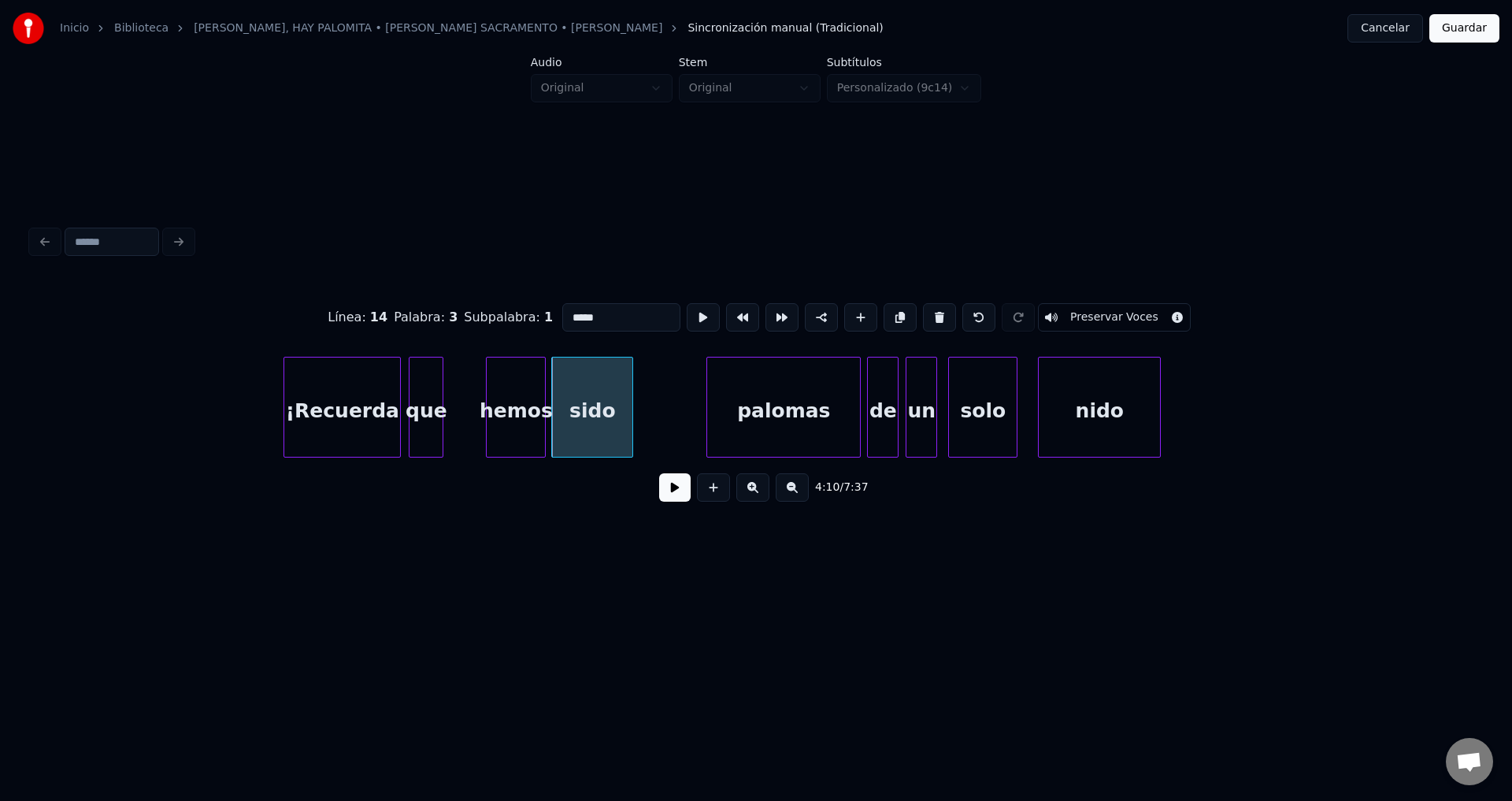
click at [676, 493] on button at bounding box center [675, 488] width 32 height 29
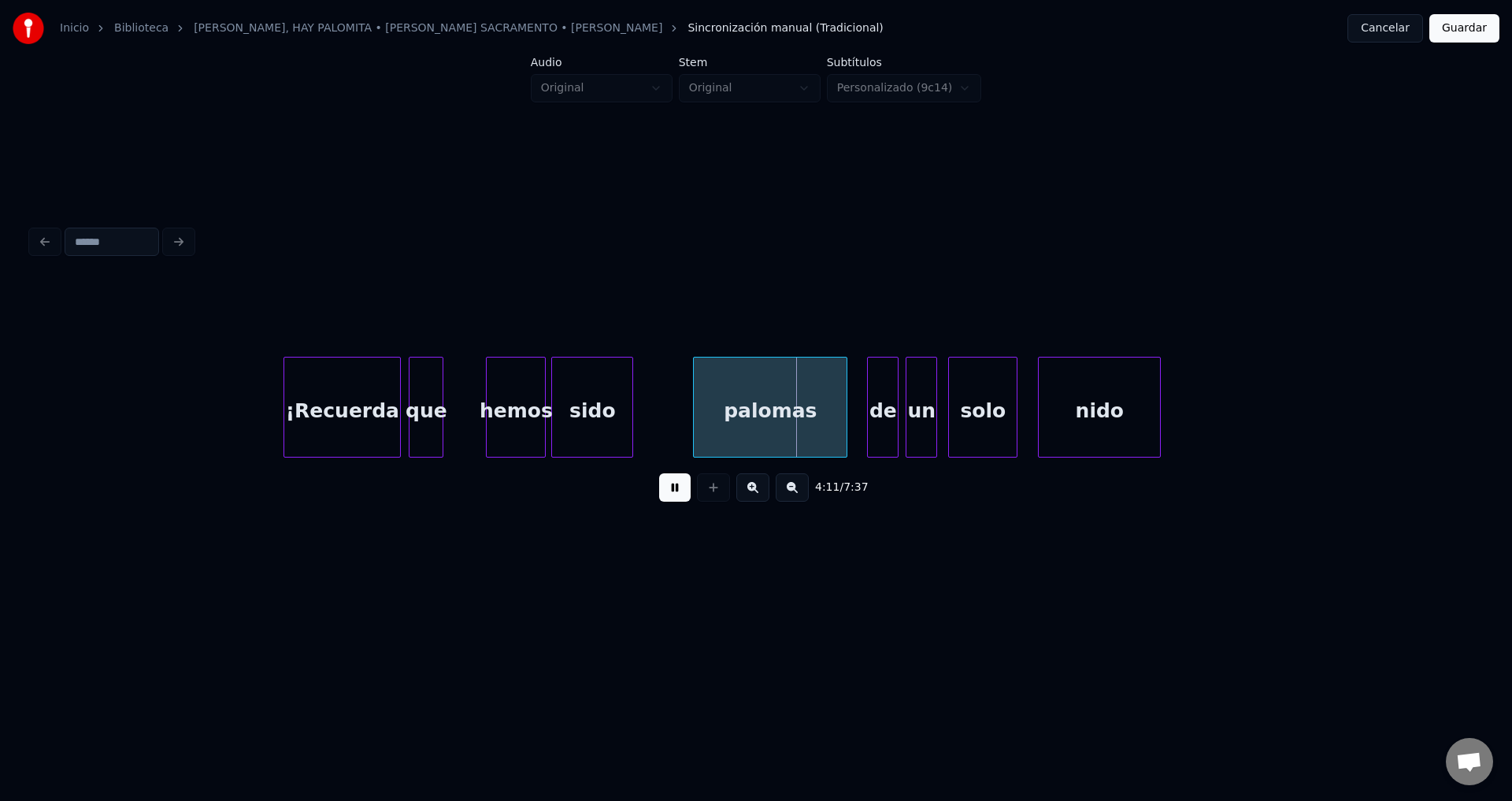
click at [750, 419] on div "palomas" at bounding box center [770, 411] width 153 height 107
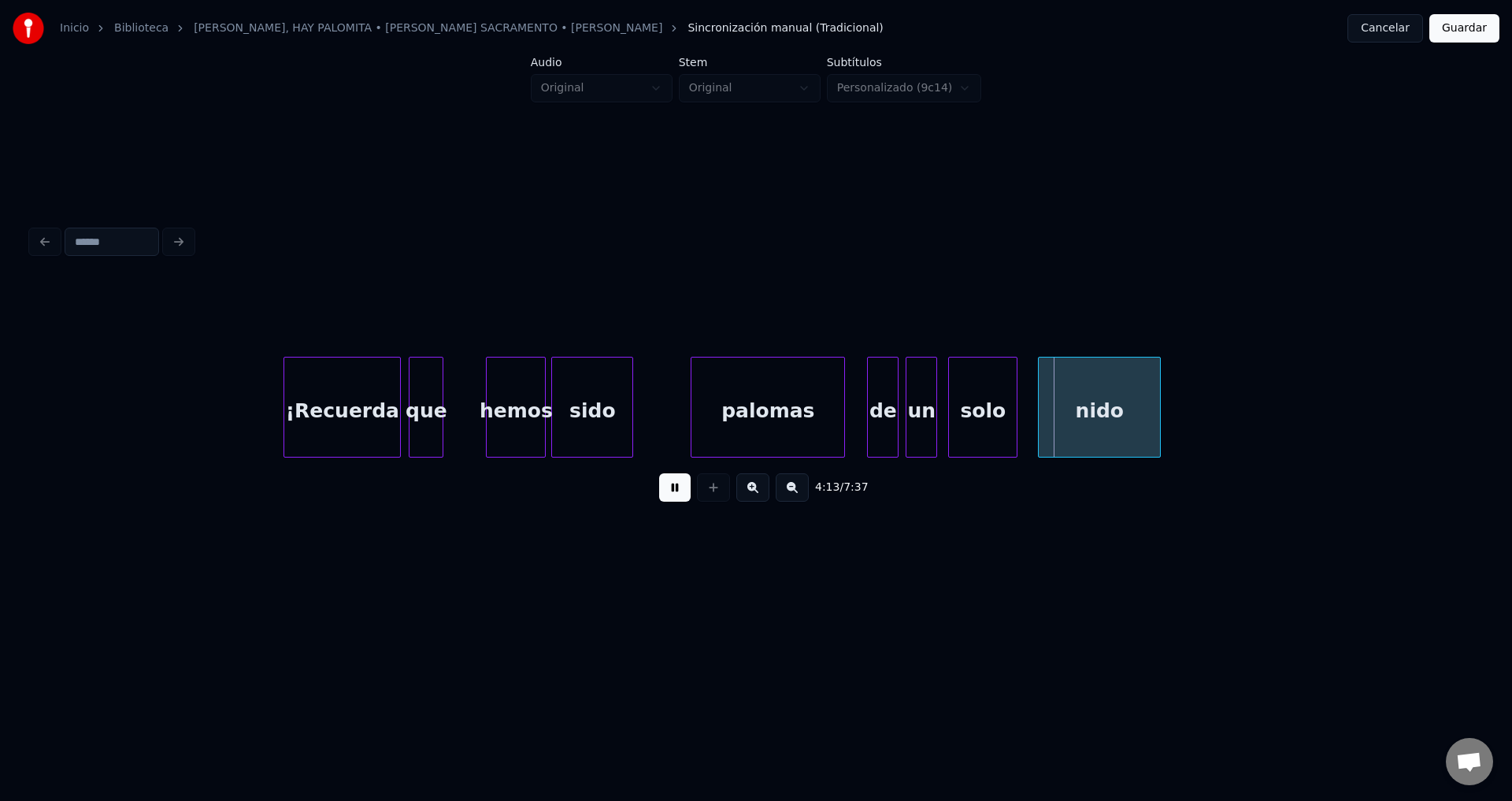
click at [838, 422] on div "palomas" at bounding box center [768, 411] width 153 height 107
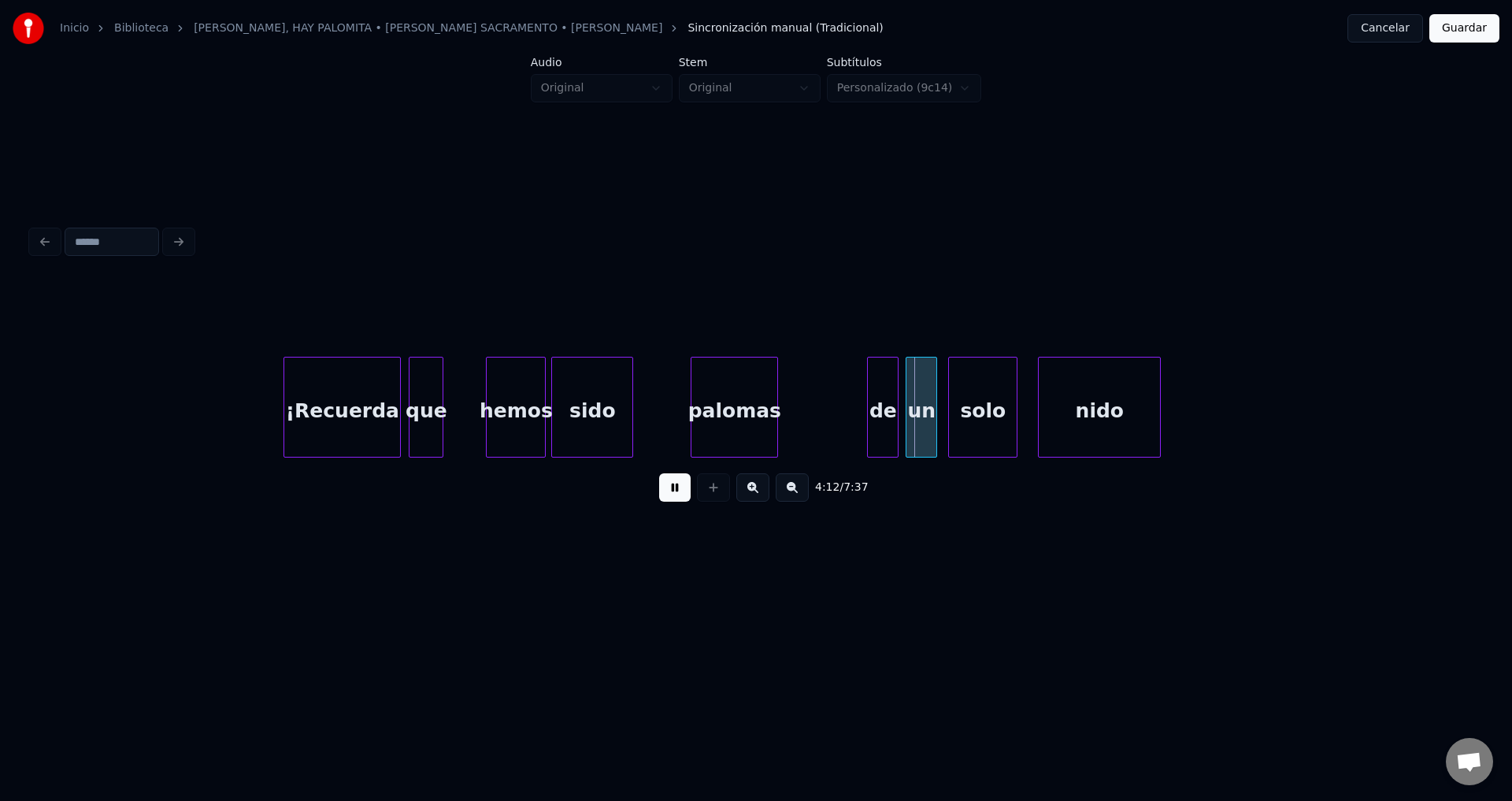
click at [775, 418] on div at bounding box center [775, 407] width 5 height 100
click at [797, 416] on div "de" at bounding box center [803, 411] width 30 height 107
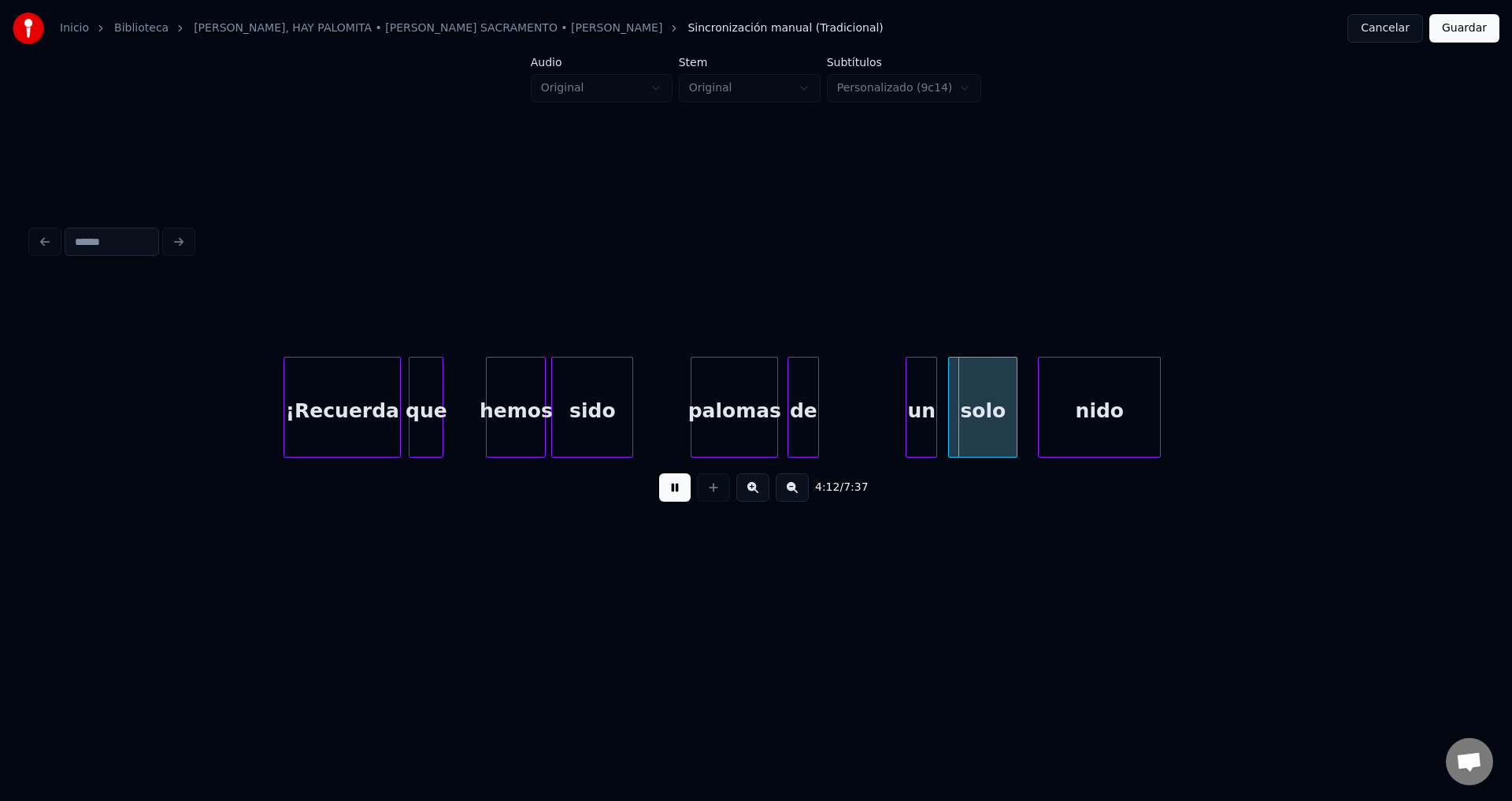
click at [761, 407] on div "palomas" at bounding box center [734, 411] width 86 height 107
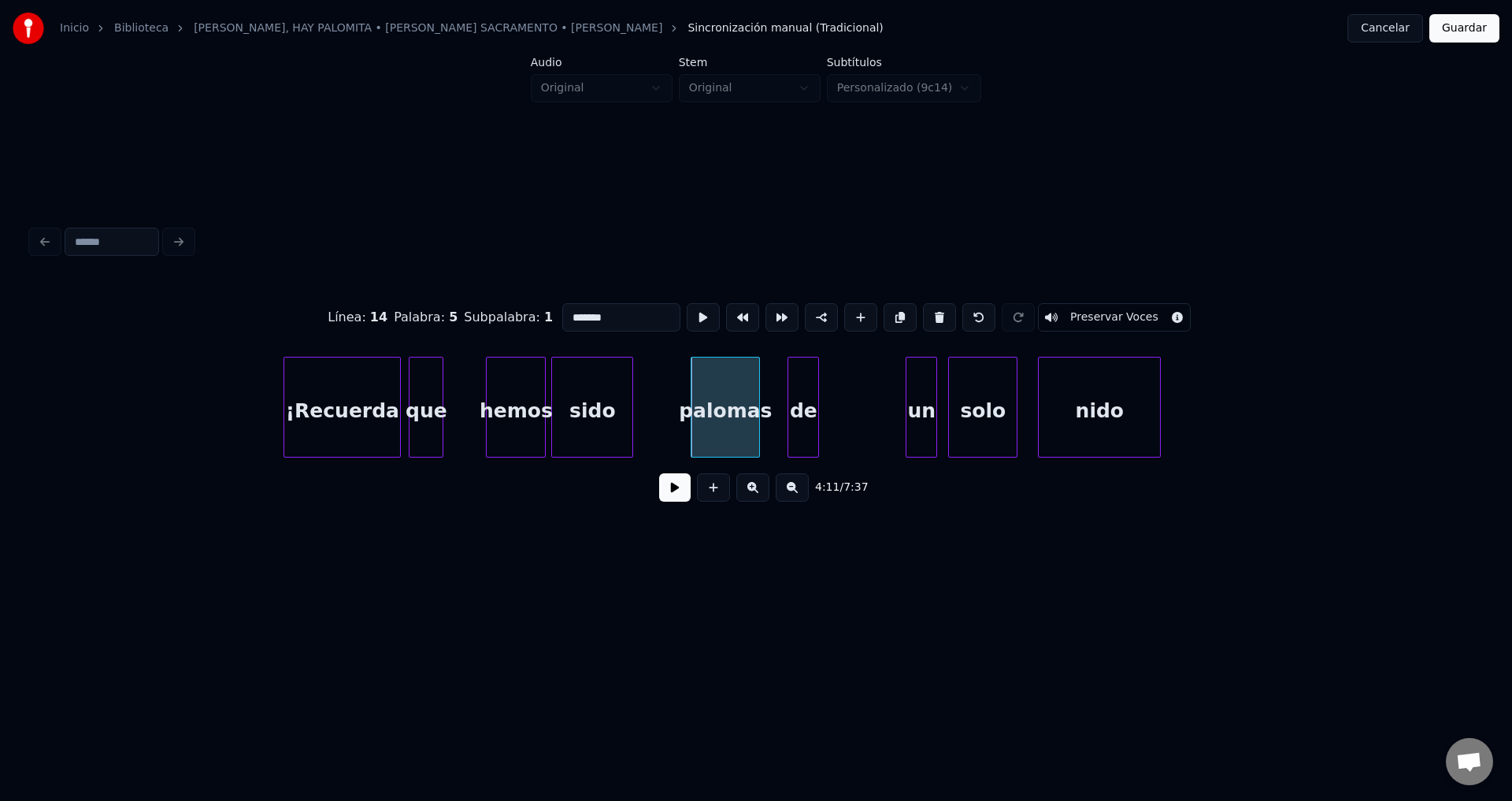
click at [756, 409] on div at bounding box center [757, 407] width 5 height 100
click at [664, 492] on button at bounding box center [675, 488] width 32 height 29
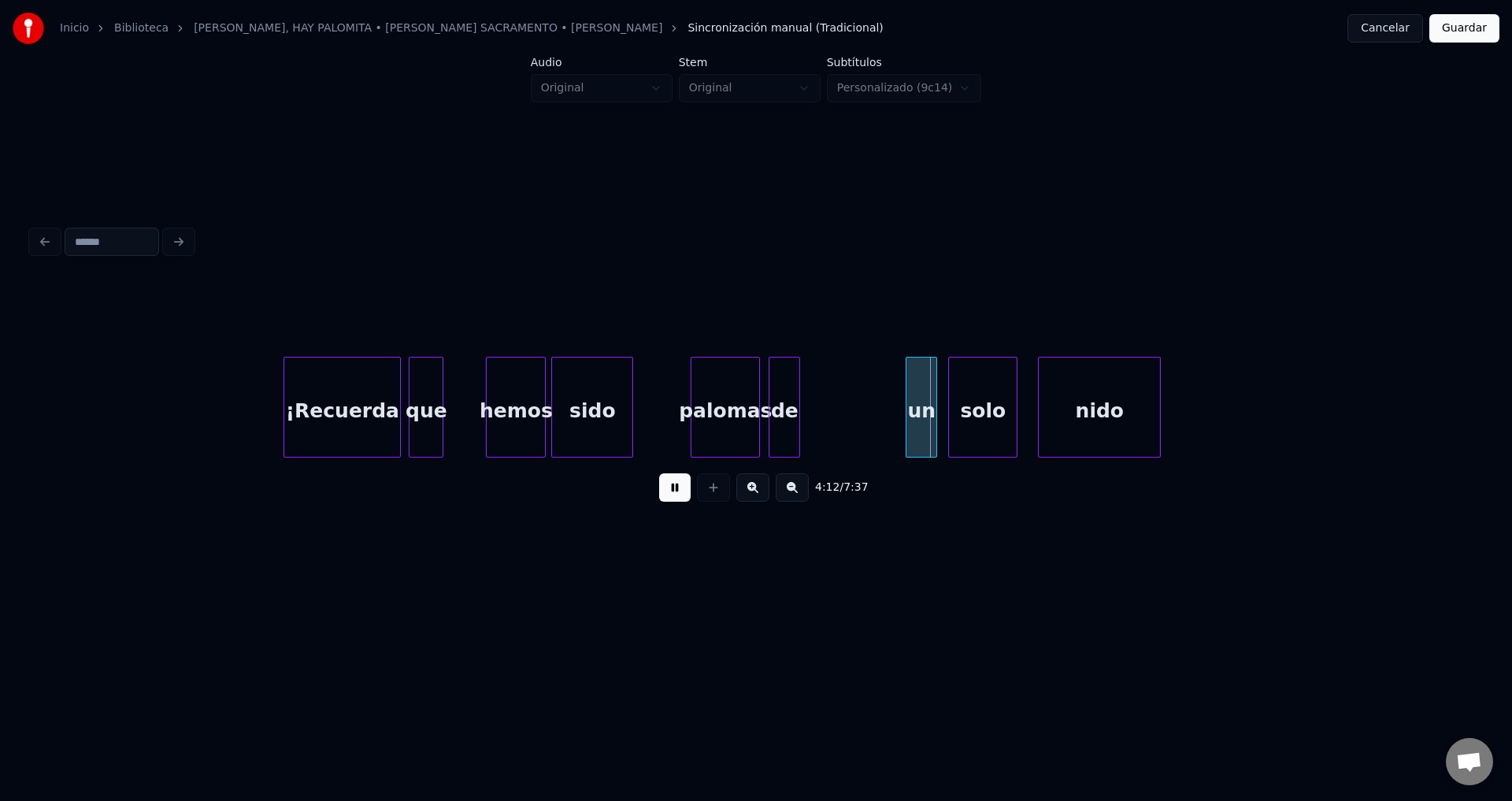
click at [785, 430] on div "de" at bounding box center [785, 411] width 30 height 107
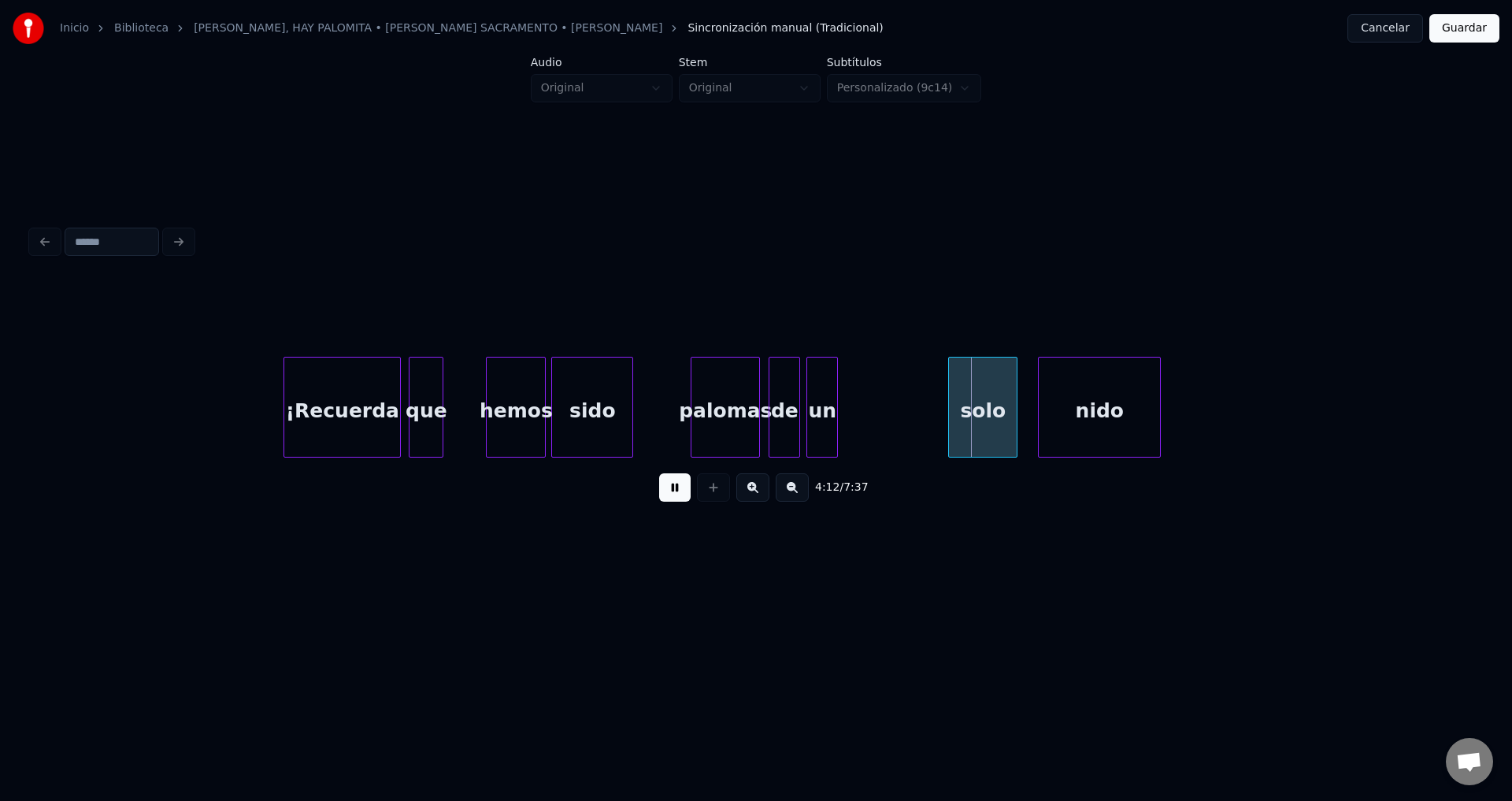
click at [821, 429] on div "un" at bounding box center [822, 411] width 30 height 107
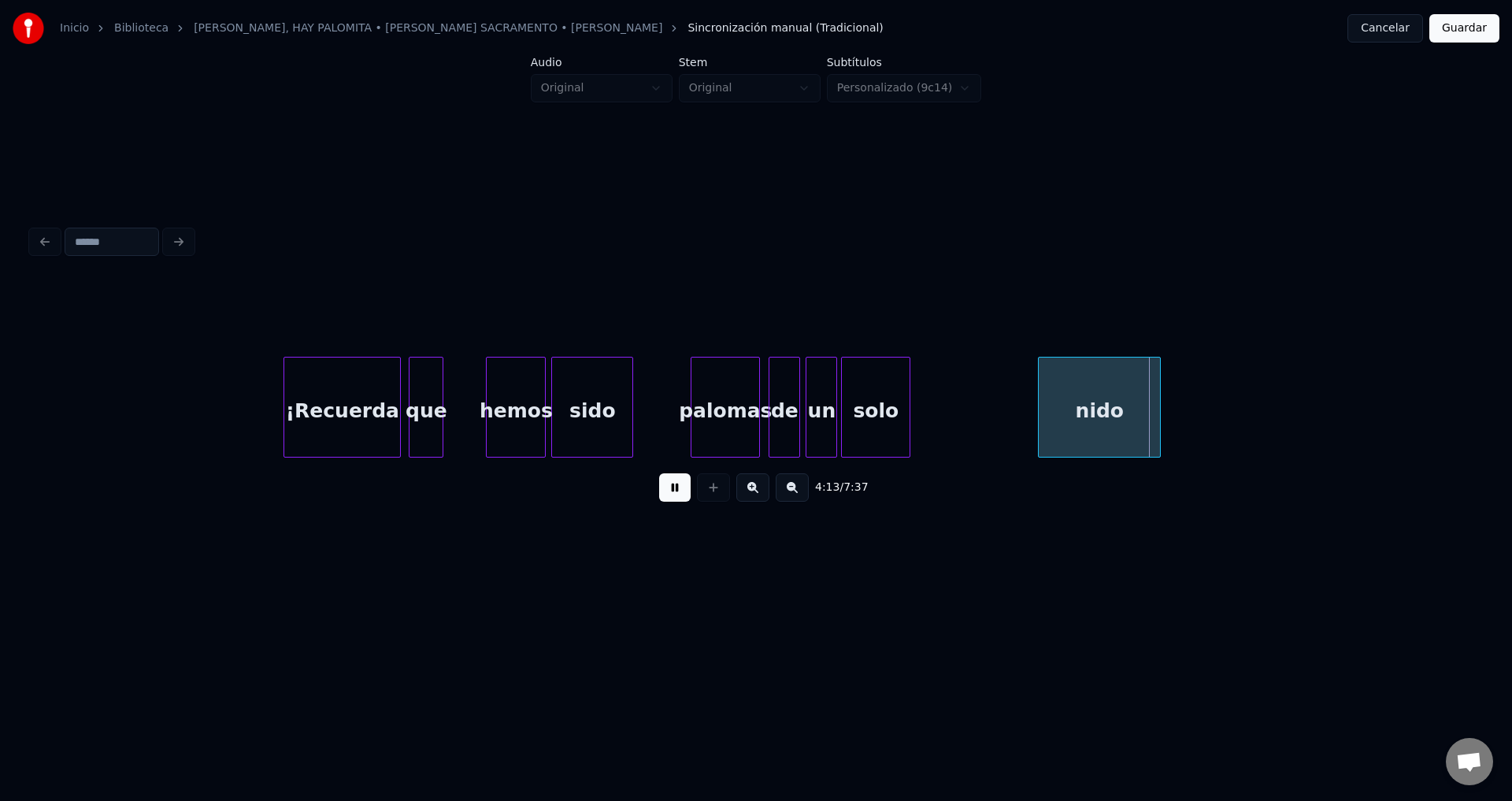
click at [864, 424] on div "solo" at bounding box center [875, 411] width 68 height 107
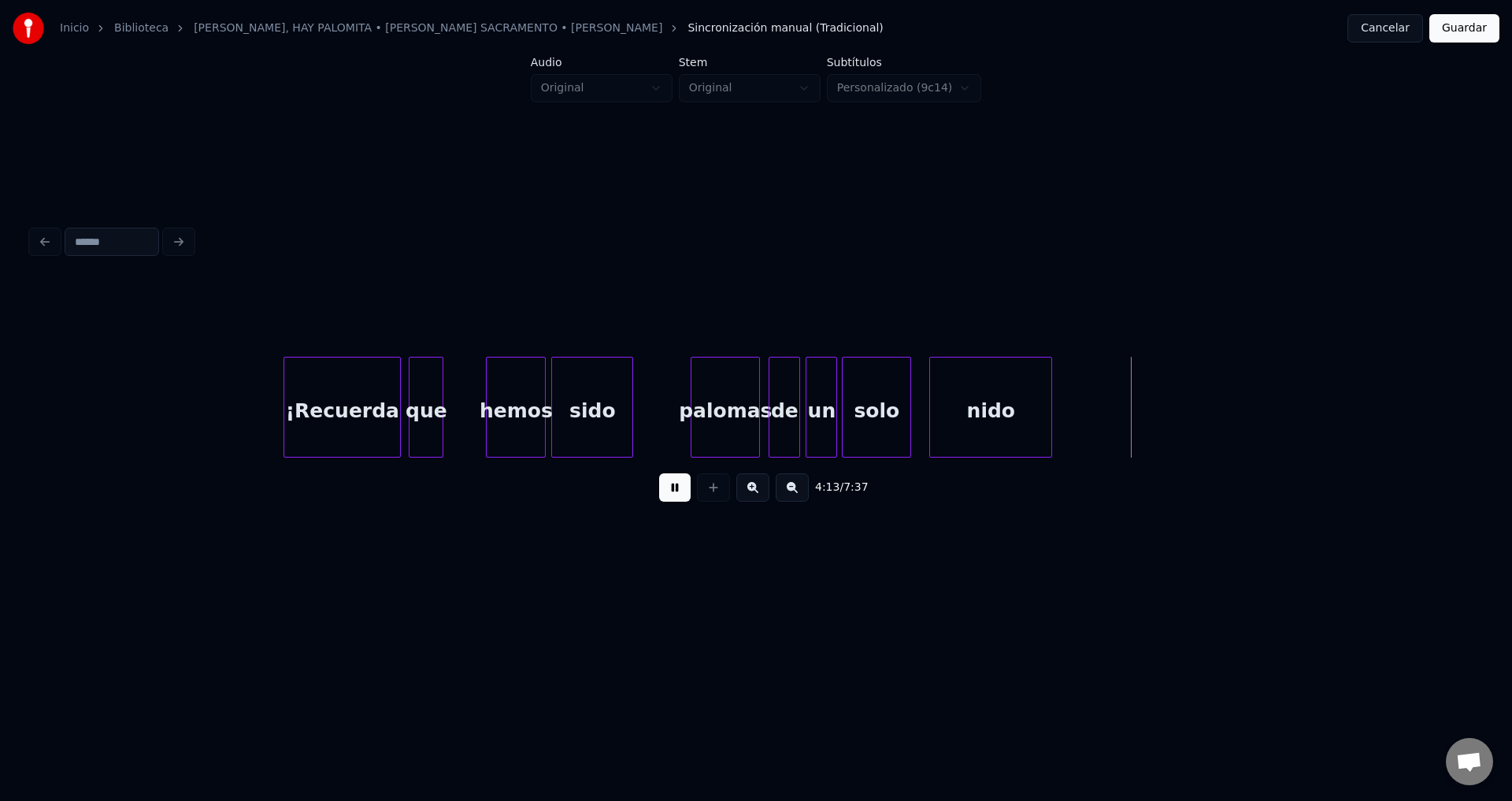
click at [958, 420] on div "nido" at bounding box center [990, 411] width 121 height 107
click at [1192, 410] on div at bounding box center [1192, 407] width 5 height 100
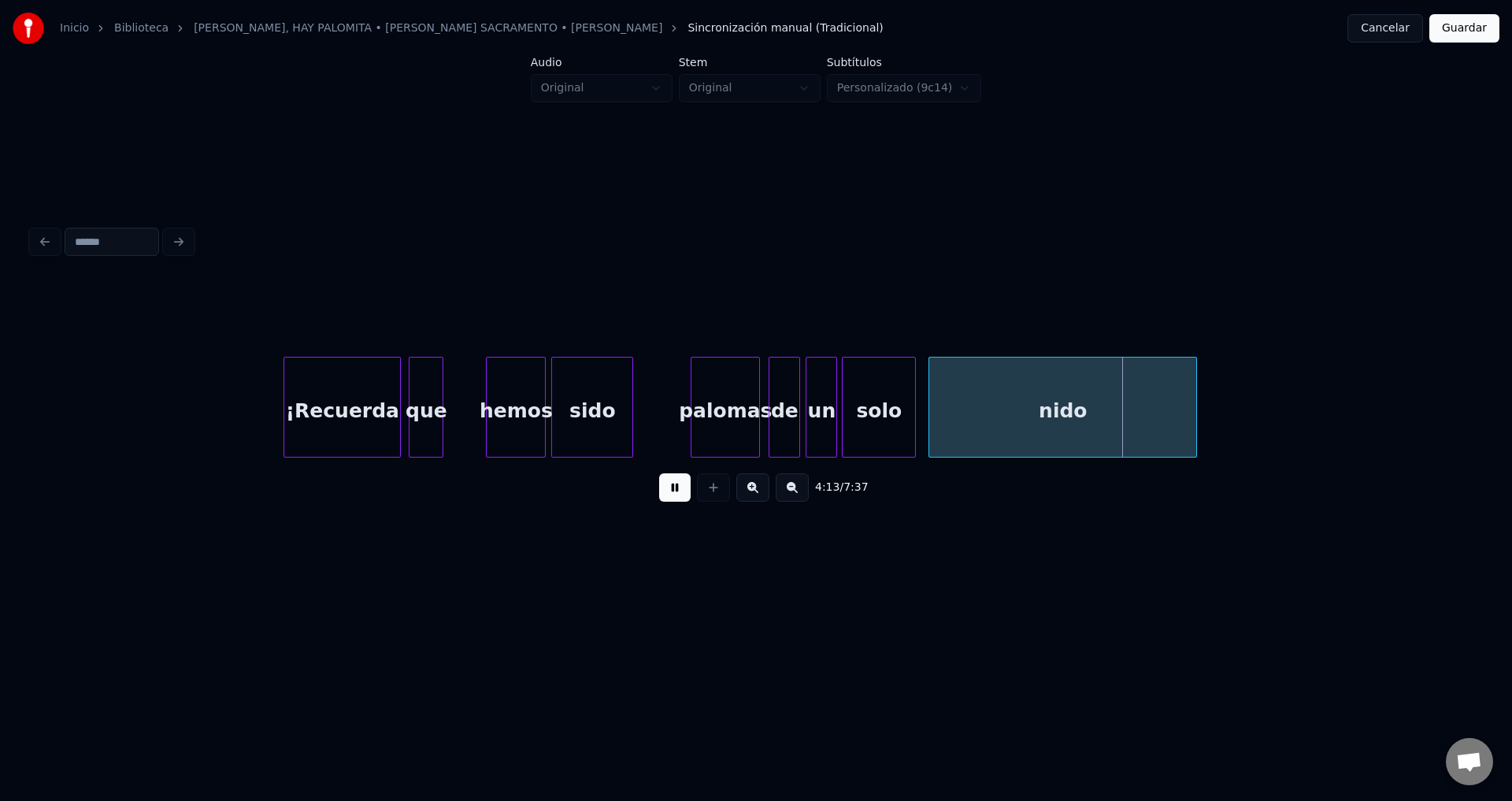
click at [915, 412] on div at bounding box center [913, 407] width 5 height 100
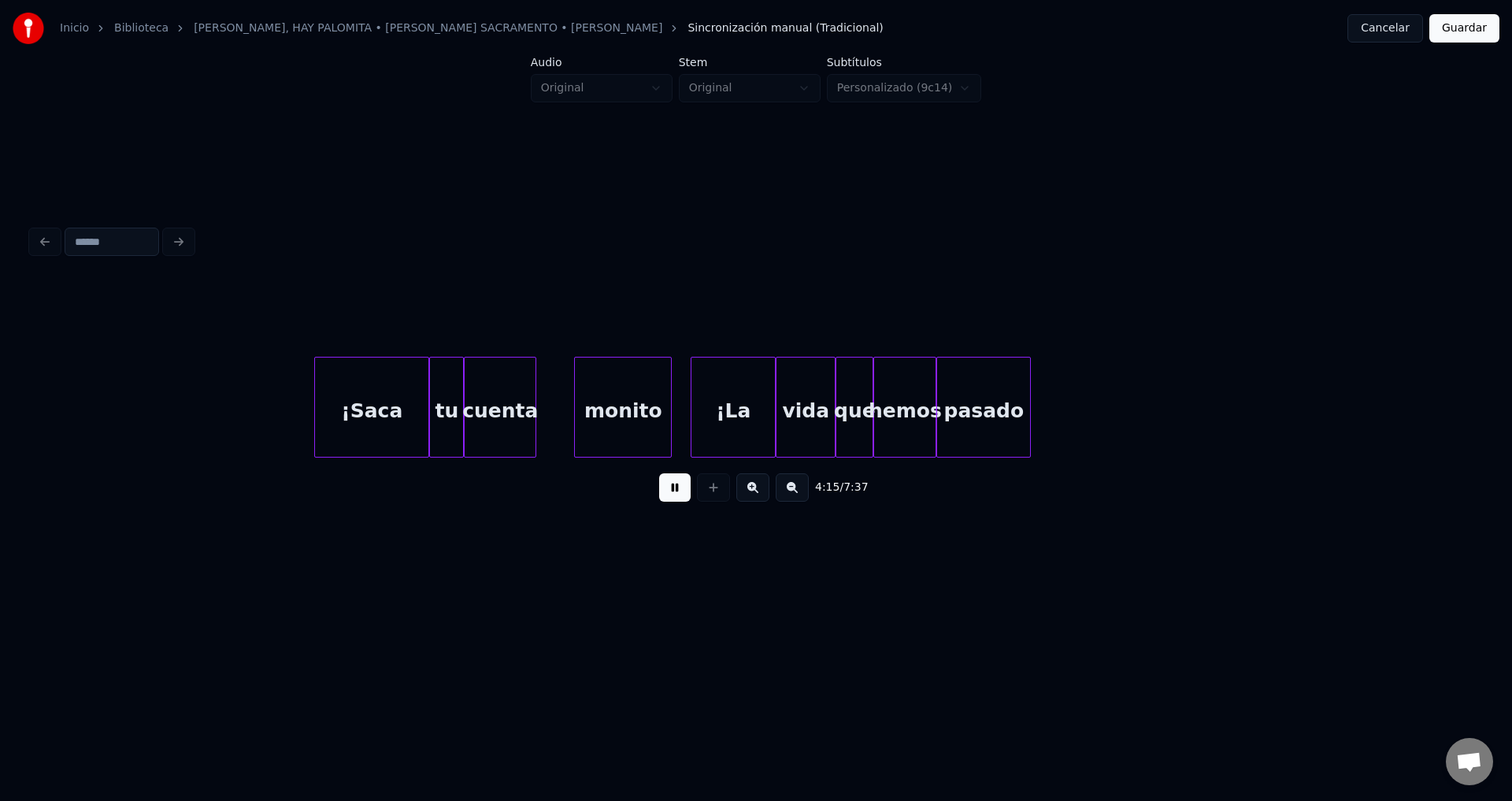
scroll to position [0, 40213]
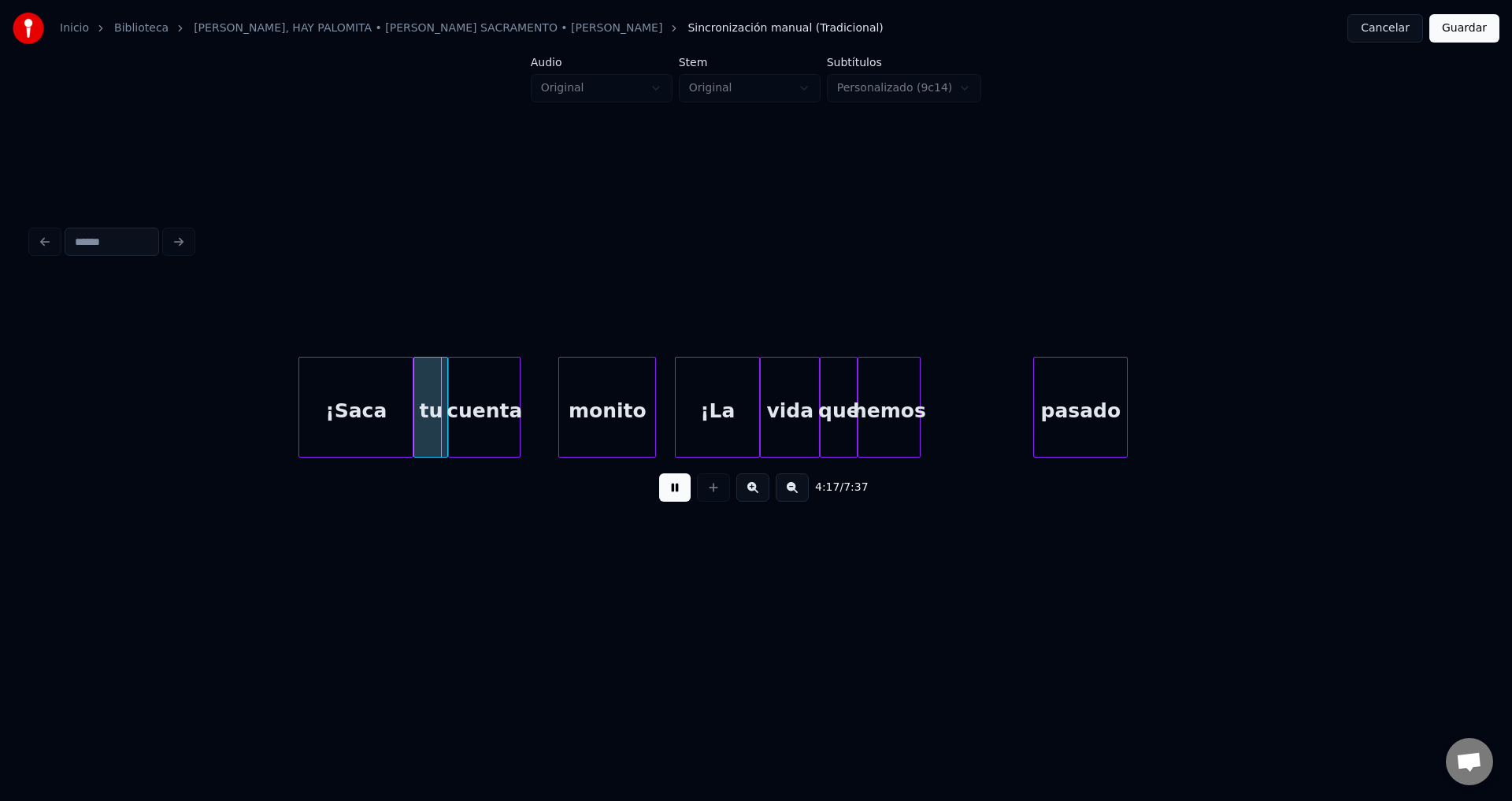
click at [1101, 426] on div "pasado" at bounding box center [1080, 411] width 93 height 107
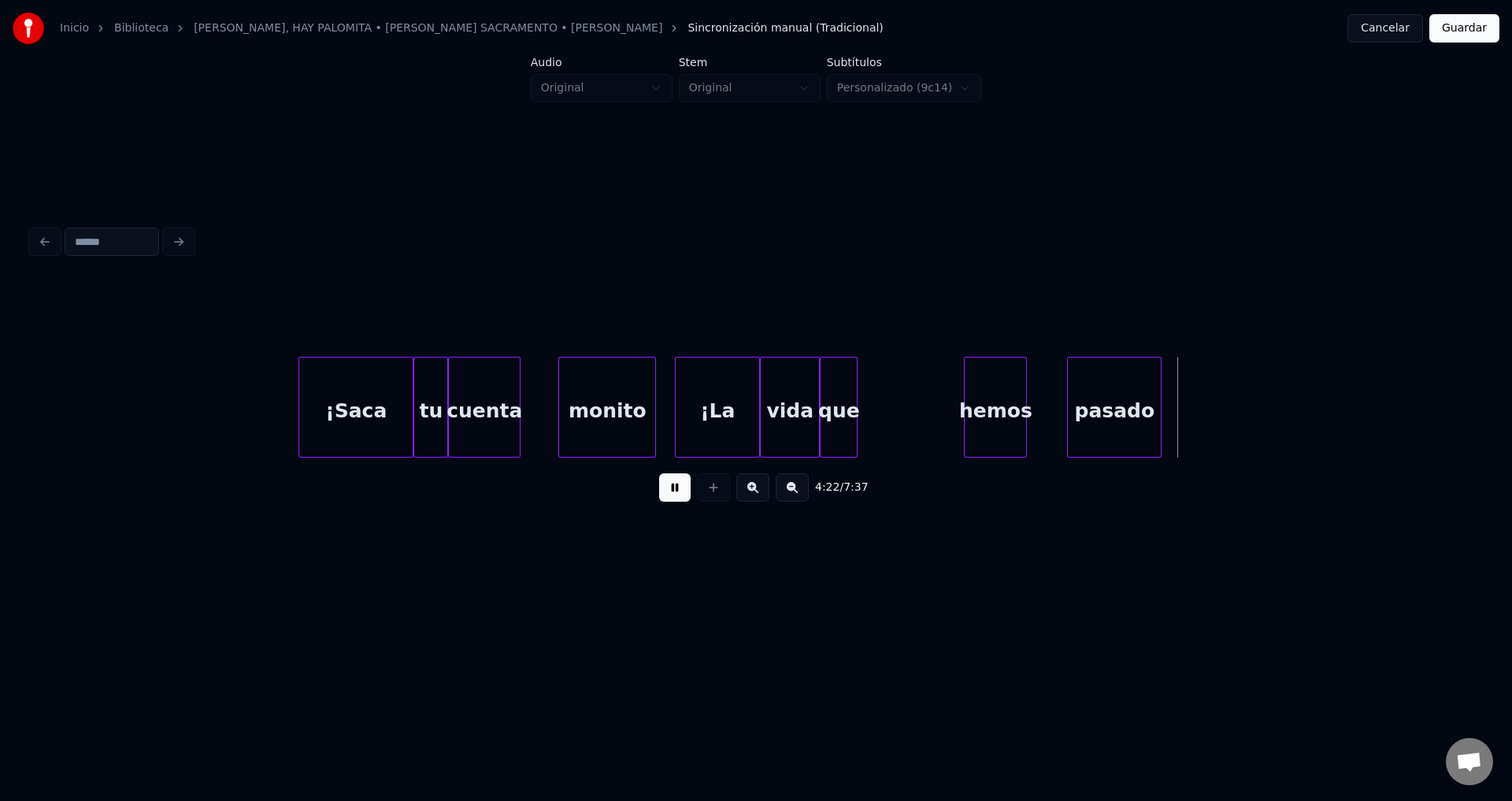
click at [1011, 431] on div "hemos" at bounding box center [995, 411] width 61 height 107
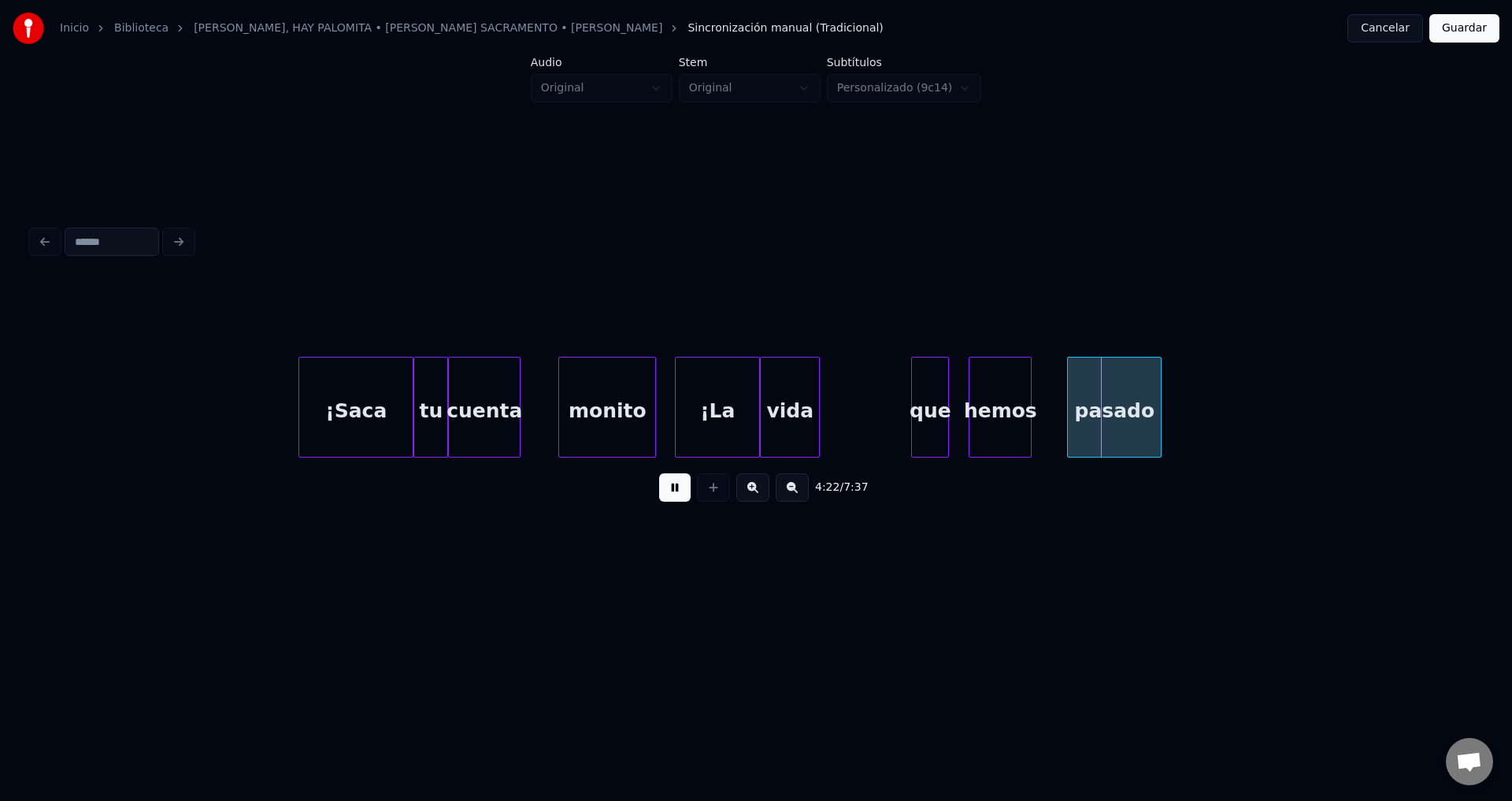
click at [925, 425] on div "que" at bounding box center [929, 411] width 36 height 107
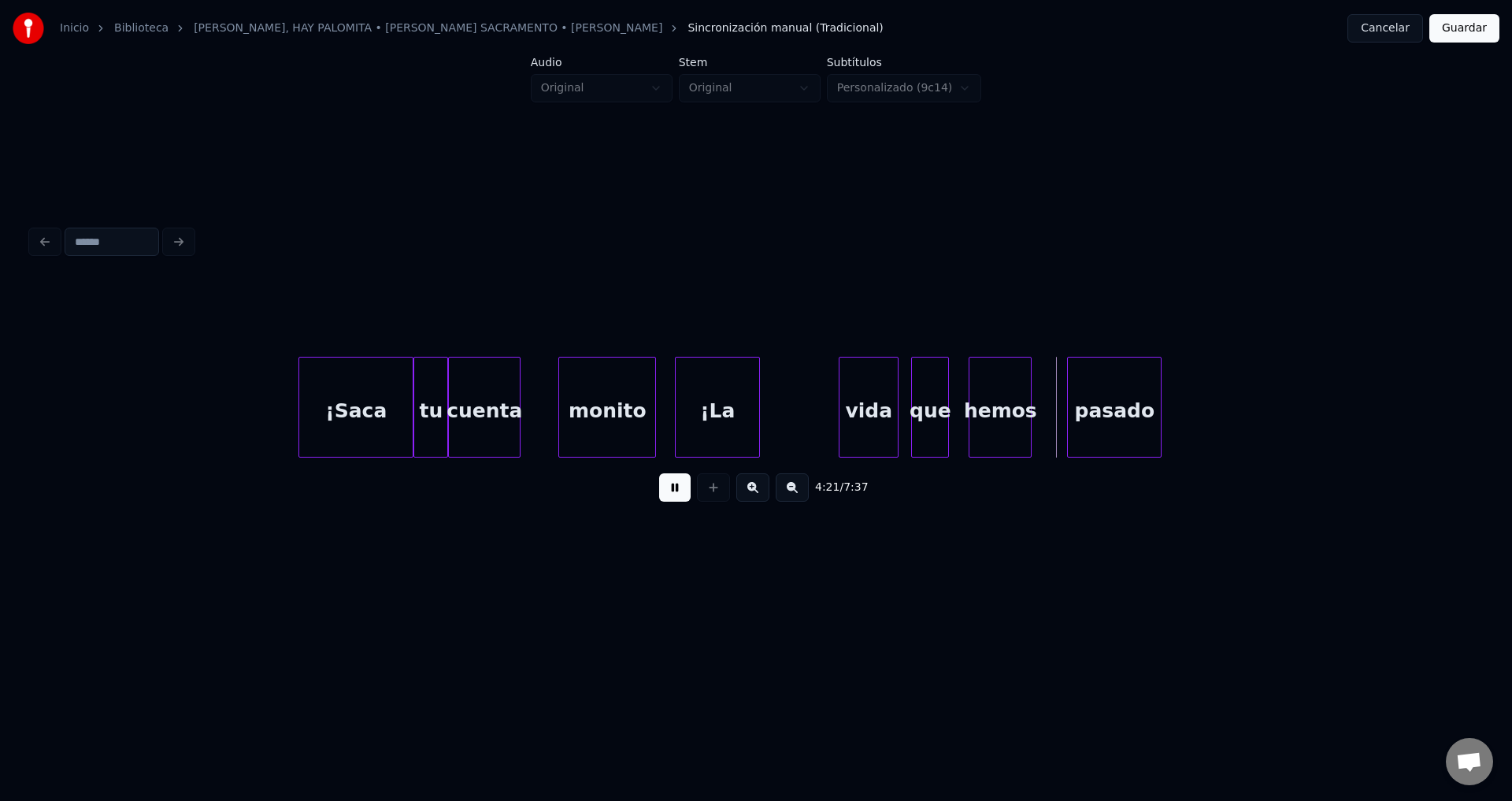
click at [860, 424] on div "vida" at bounding box center [868, 411] width 58 height 107
click at [795, 423] on div "¡La" at bounding box center [785, 411] width 84 height 107
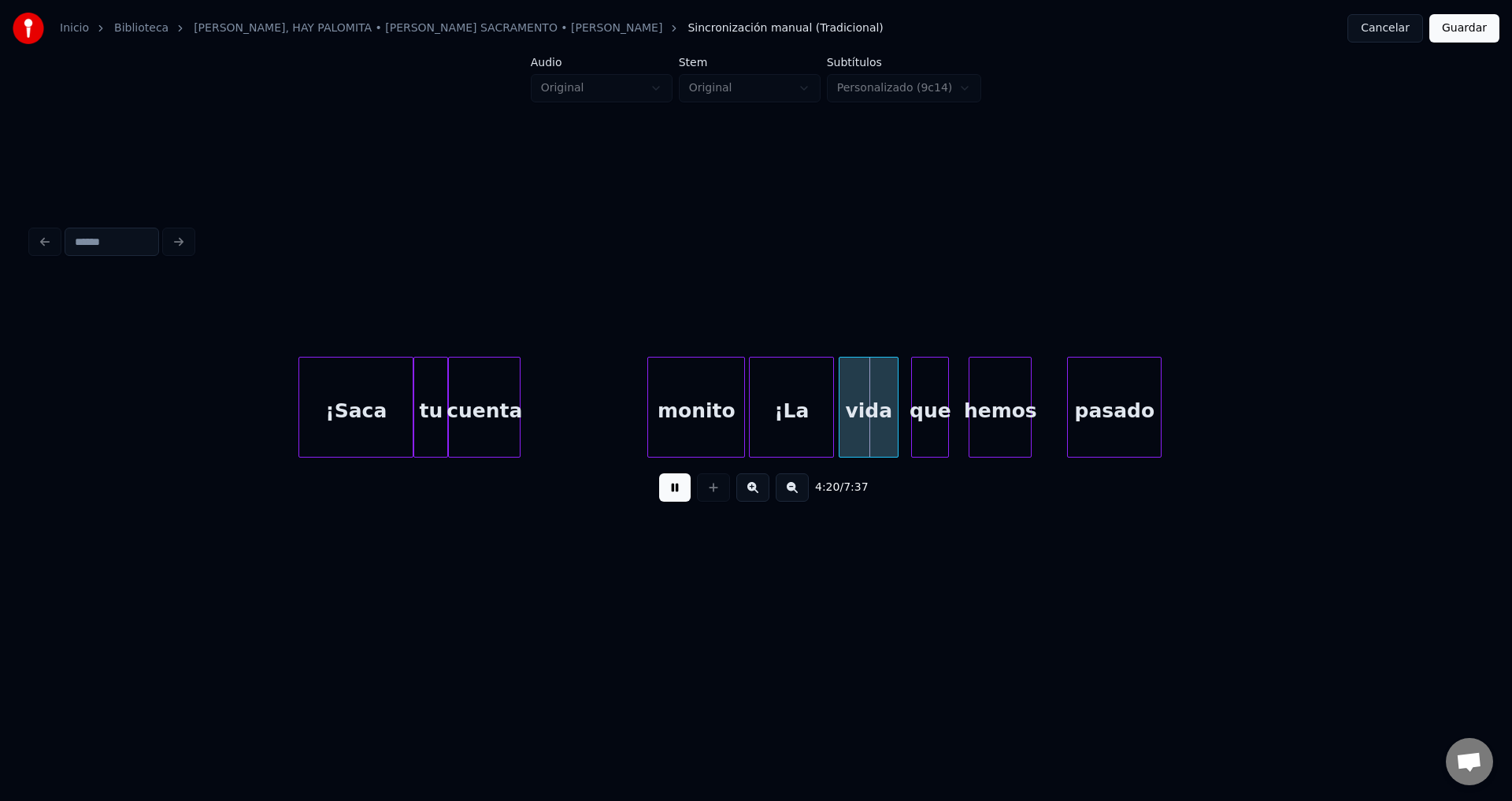
click at [696, 415] on div "monito" at bounding box center [695, 411] width 96 height 107
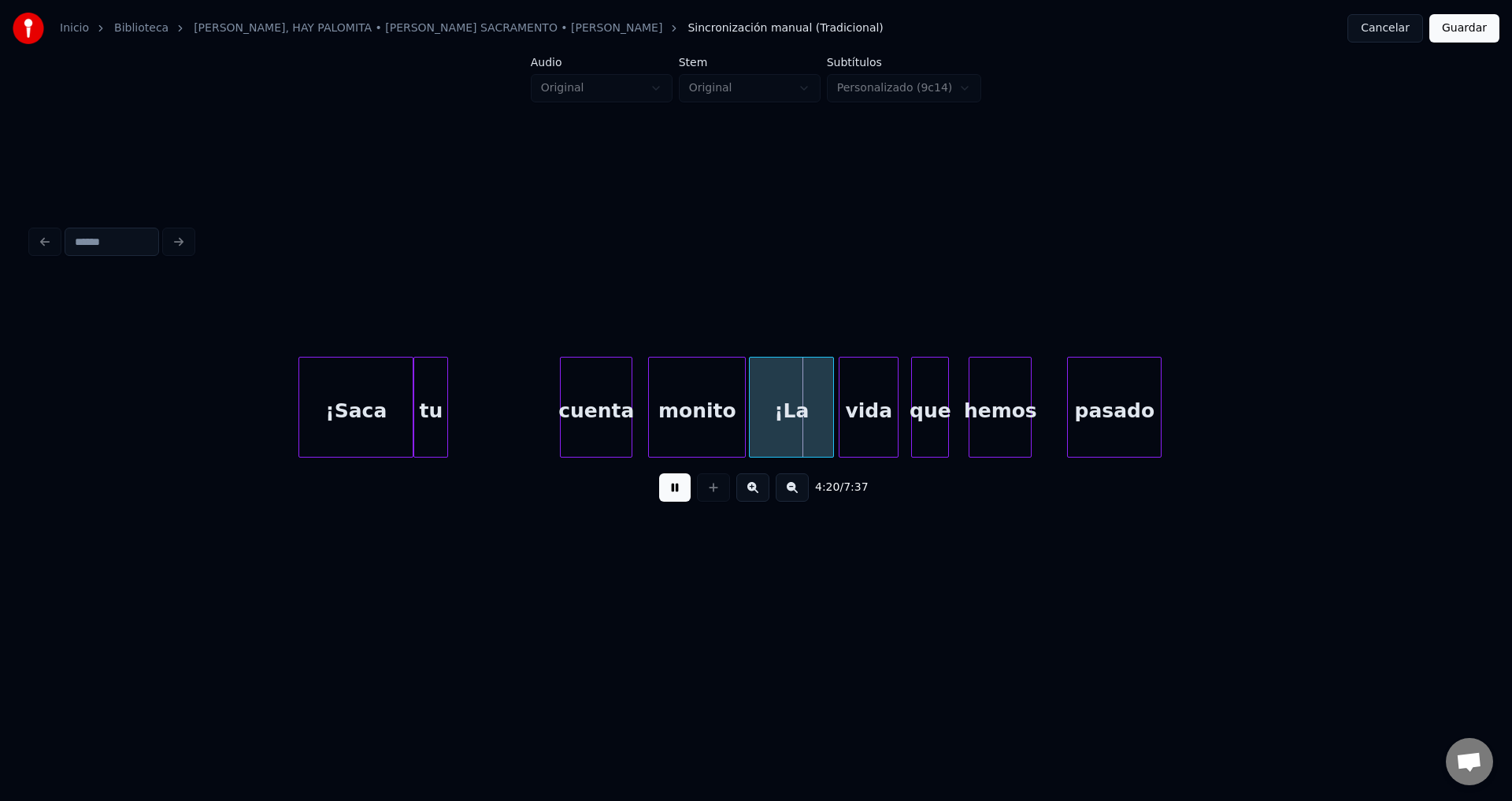
click at [609, 419] on div "cuenta" at bounding box center [596, 411] width 71 height 107
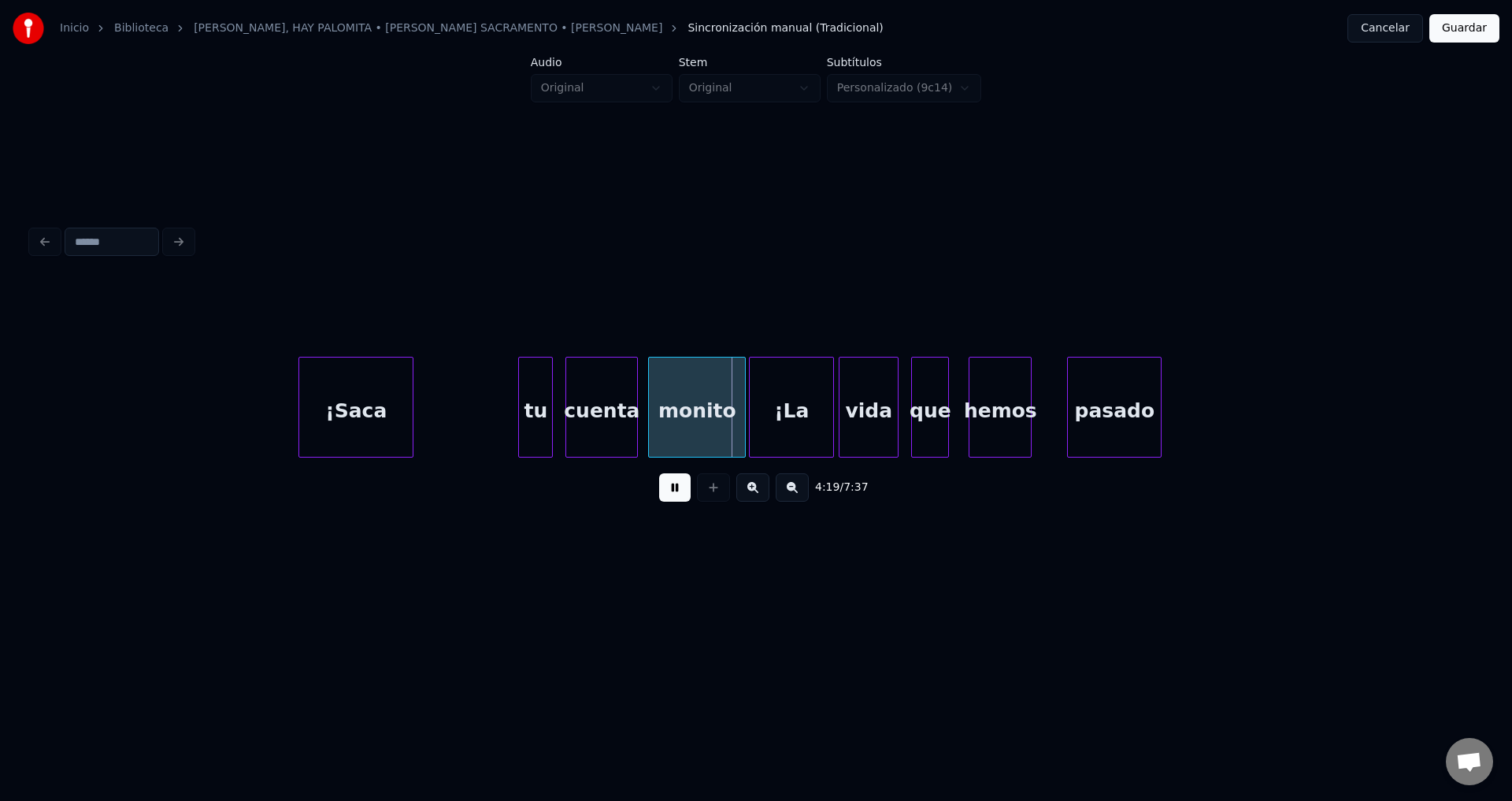
click at [544, 421] on div "tu" at bounding box center [535, 411] width 33 height 107
click at [467, 421] on div "¡Saca" at bounding box center [437, 411] width 113 height 107
click at [445, 413] on div at bounding box center [444, 407] width 5 height 100
click at [475, 415] on div "cuenta" at bounding box center [488, 411] width 71 height 107
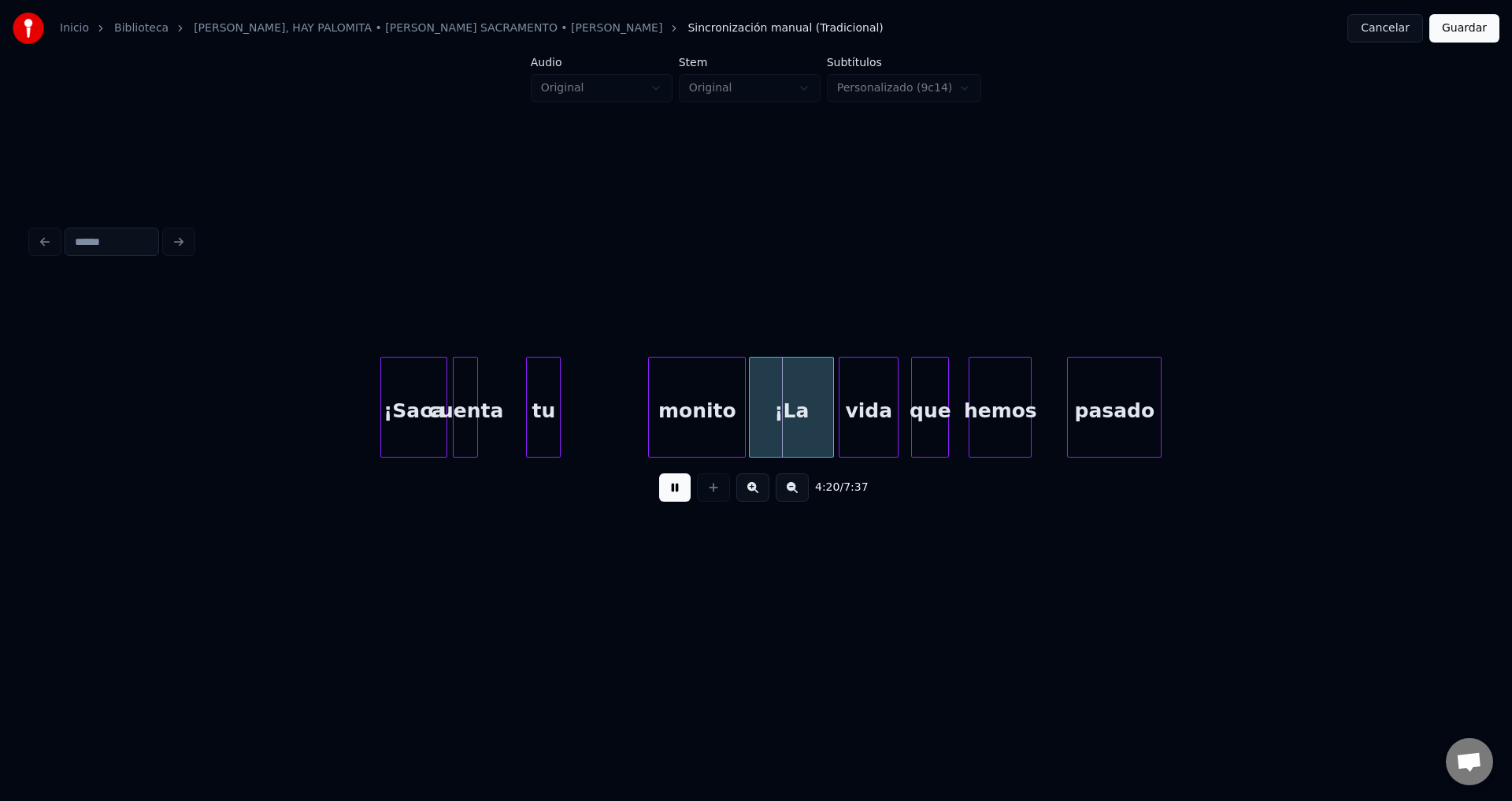
click at [473, 405] on div at bounding box center [475, 407] width 5 height 100
click at [426, 396] on div "¡Saca" at bounding box center [413, 411] width 65 height 107
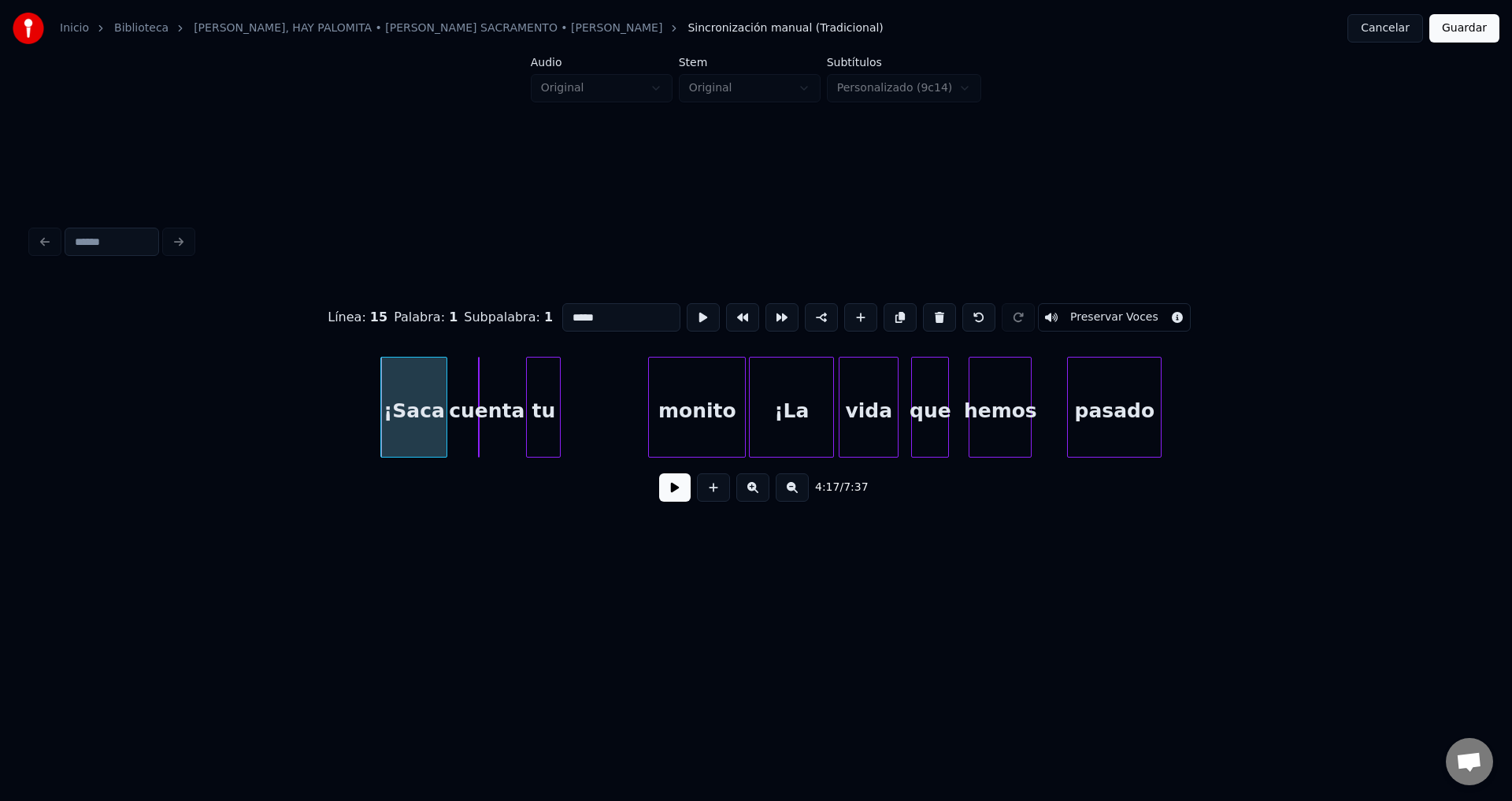
click at [480, 397] on div "cuenta" at bounding box center [479, 407] width 2 height 101
click at [478, 399] on div "cuenta" at bounding box center [479, 407] width 2 height 101
click at [503, 399] on div "cuenta" at bounding box center [491, 407] width 25 height 101
click at [439, 406] on div "¡Saca" at bounding box center [413, 411] width 65 height 107
click at [664, 498] on button at bounding box center [675, 488] width 32 height 29
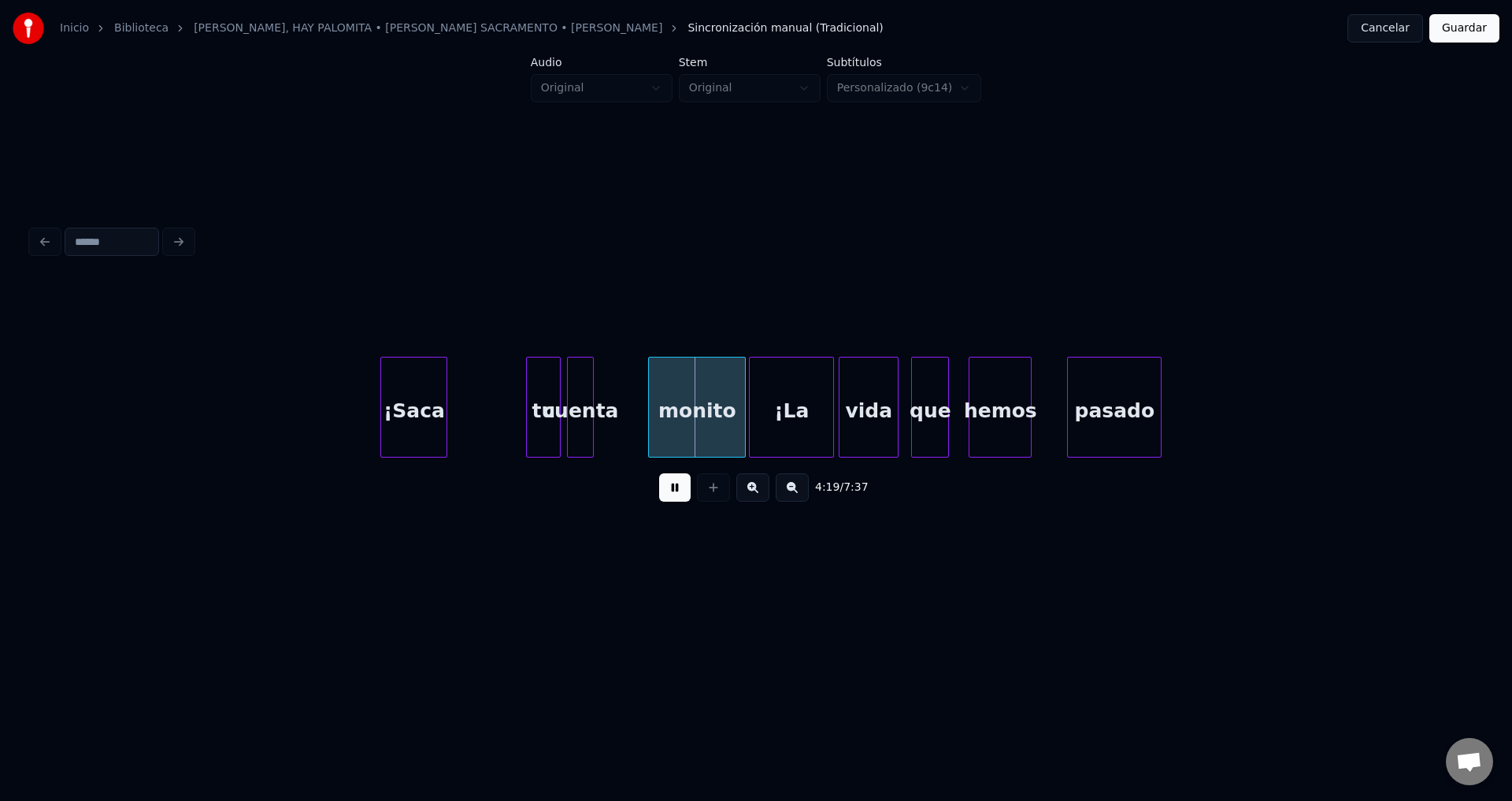
click at [579, 417] on div "cuenta" at bounding box center [581, 411] width 25 height 107
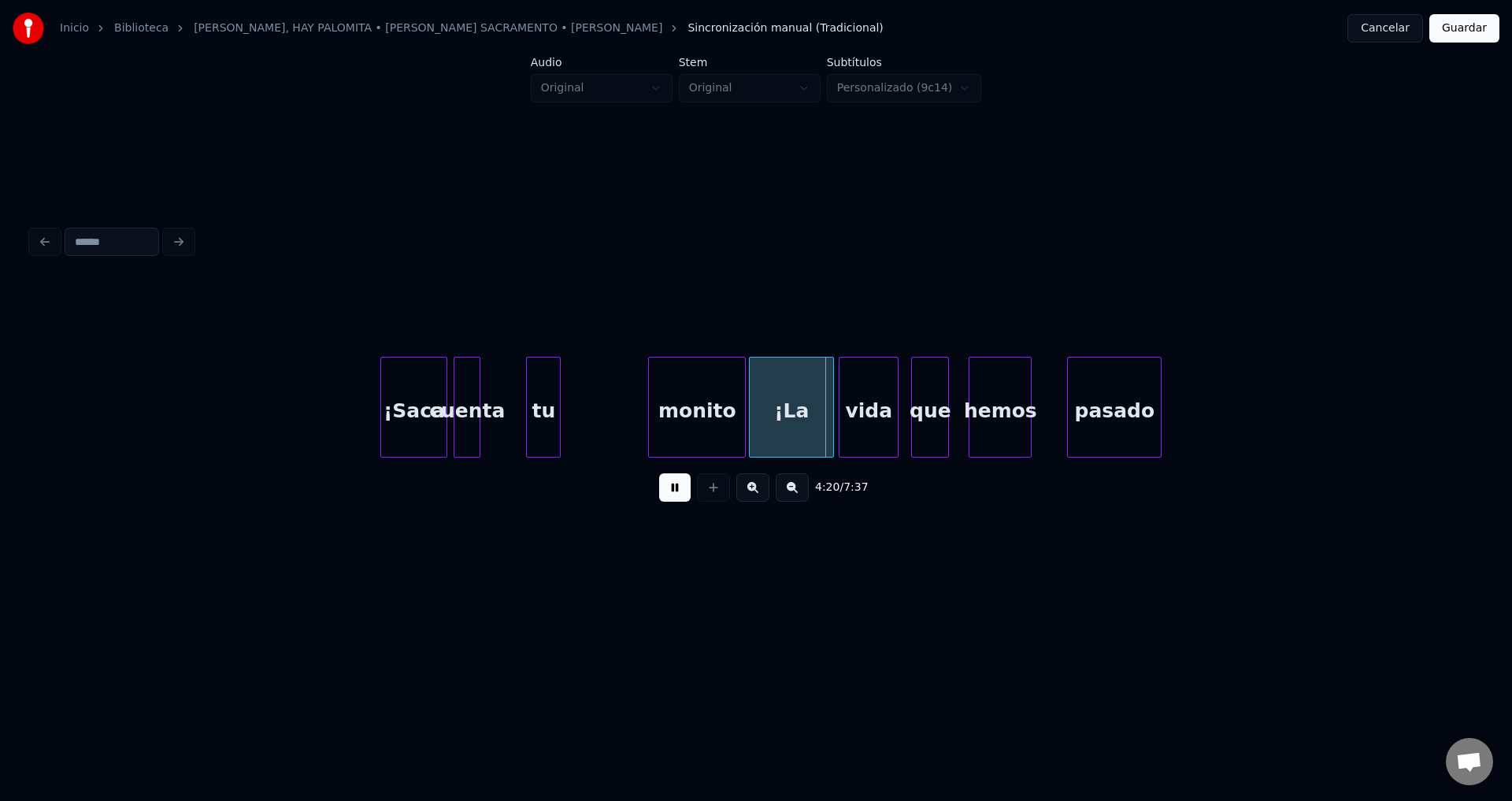
click at [454, 405] on div "cuenta" at bounding box center [467, 411] width 25 height 107
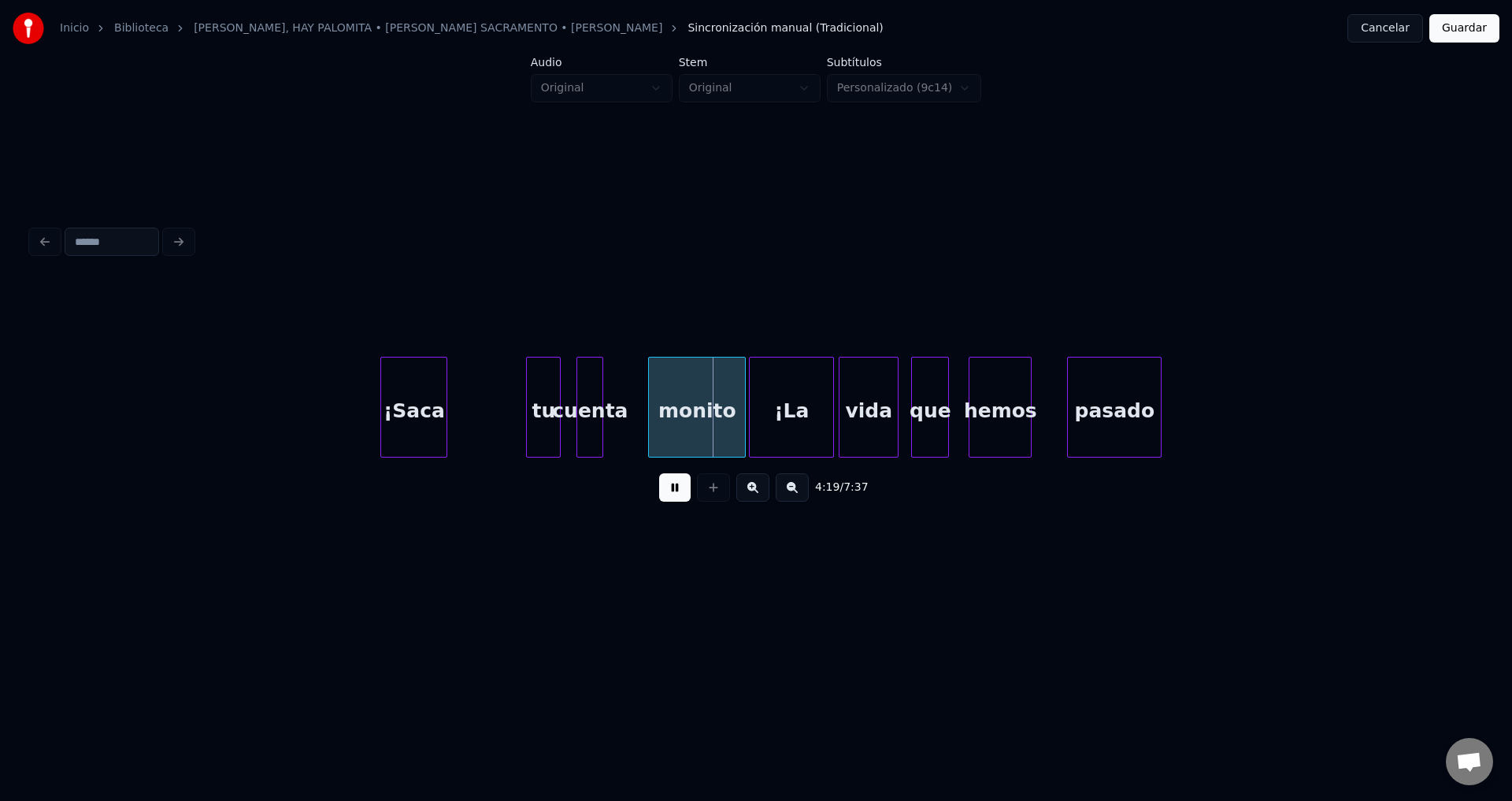
click at [582, 413] on div "cuenta" at bounding box center [590, 411] width 25 height 107
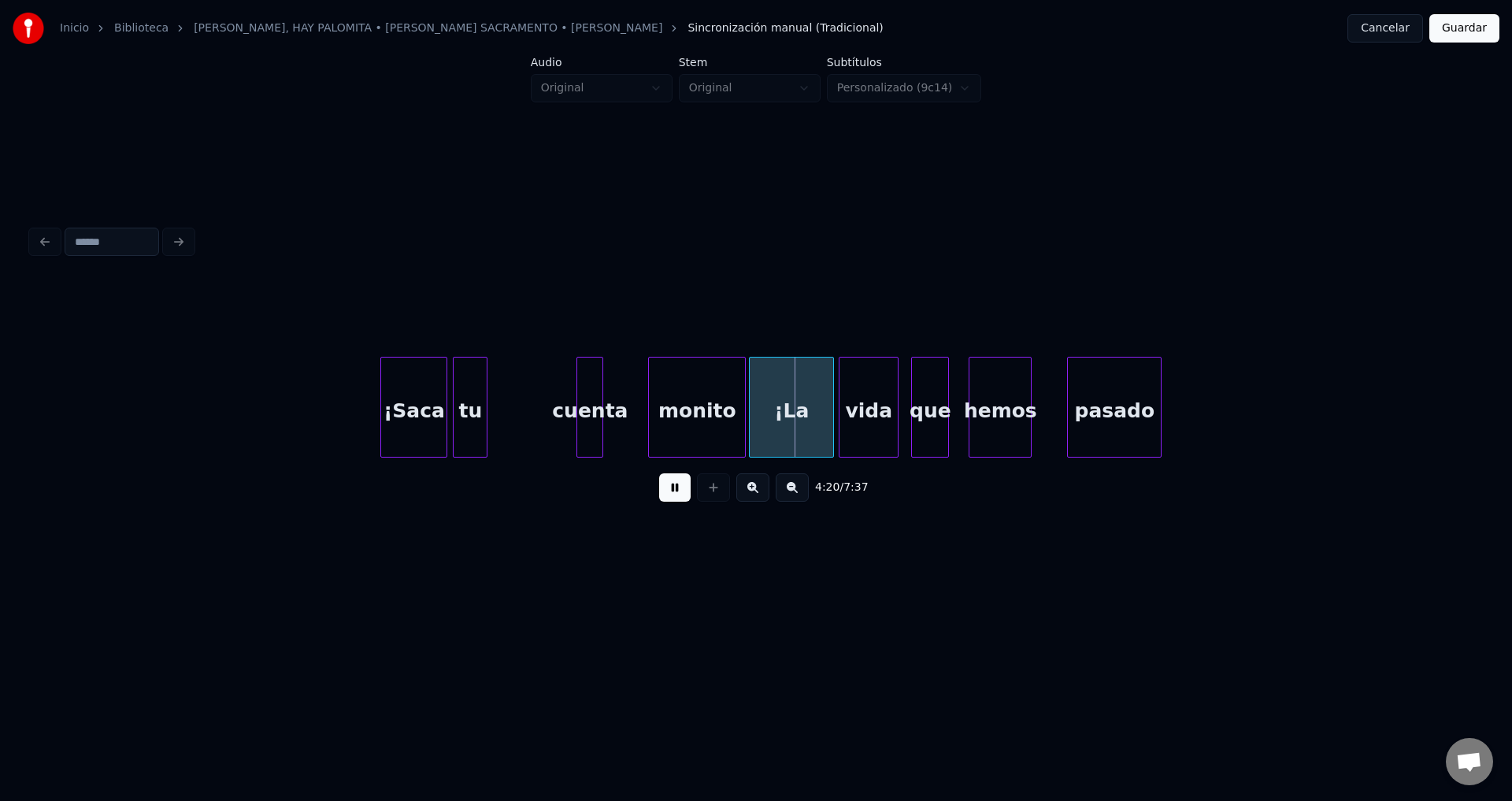
click at [468, 397] on div "tu" at bounding box center [470, 411] width 33 height 107
click at [473, 397] on div at bounding box center [475, 407] width 5 height 100
click at [489, 408] on div "cuenta" at bounding box center [499, 411] width 25 height 107
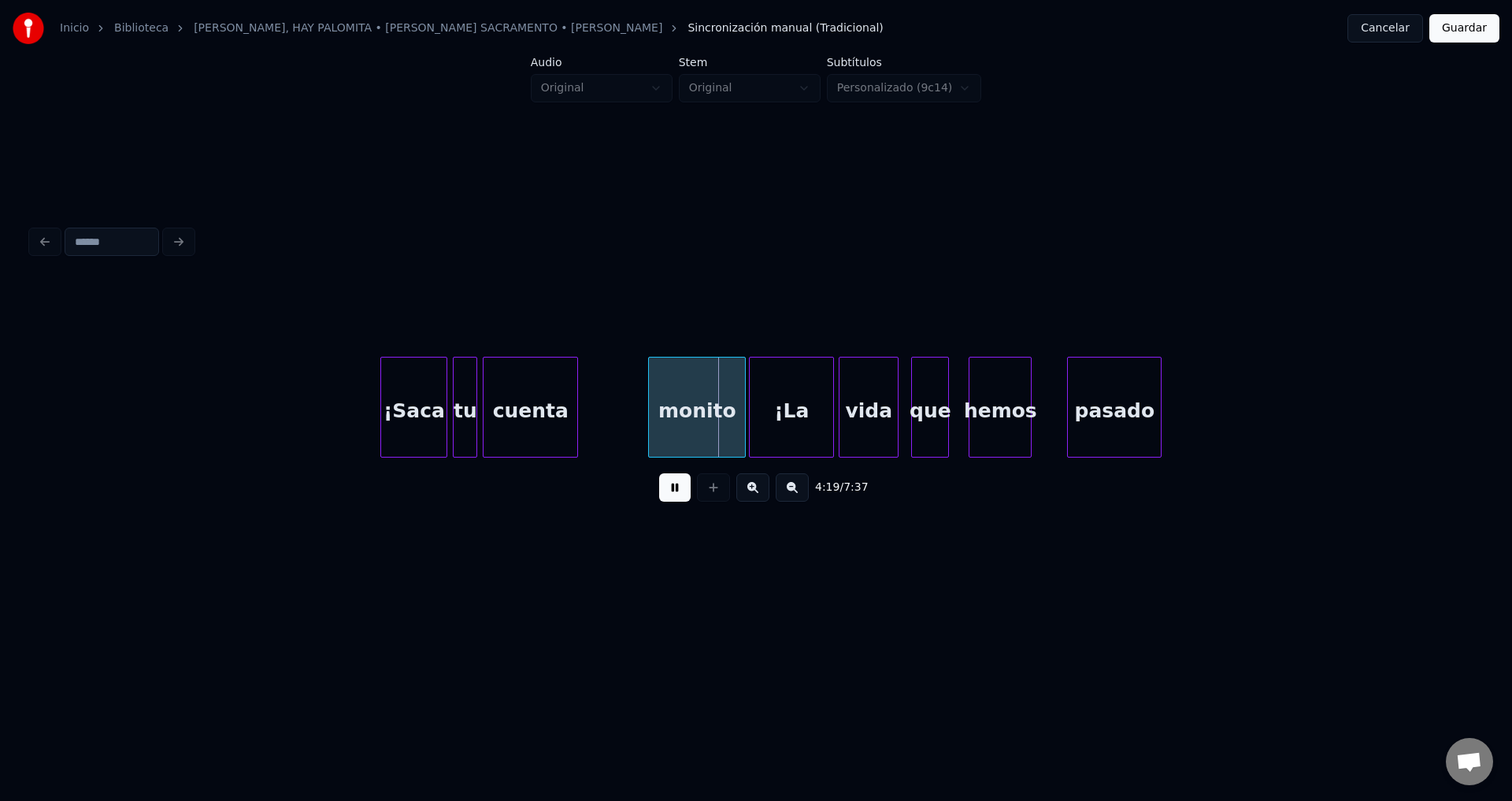
click at [574, 403] on div at bounding box center [575, 407] width 5 height 100
click at [626, 416] on div "monito" at bounding box center [638, 411] width 96 height 107
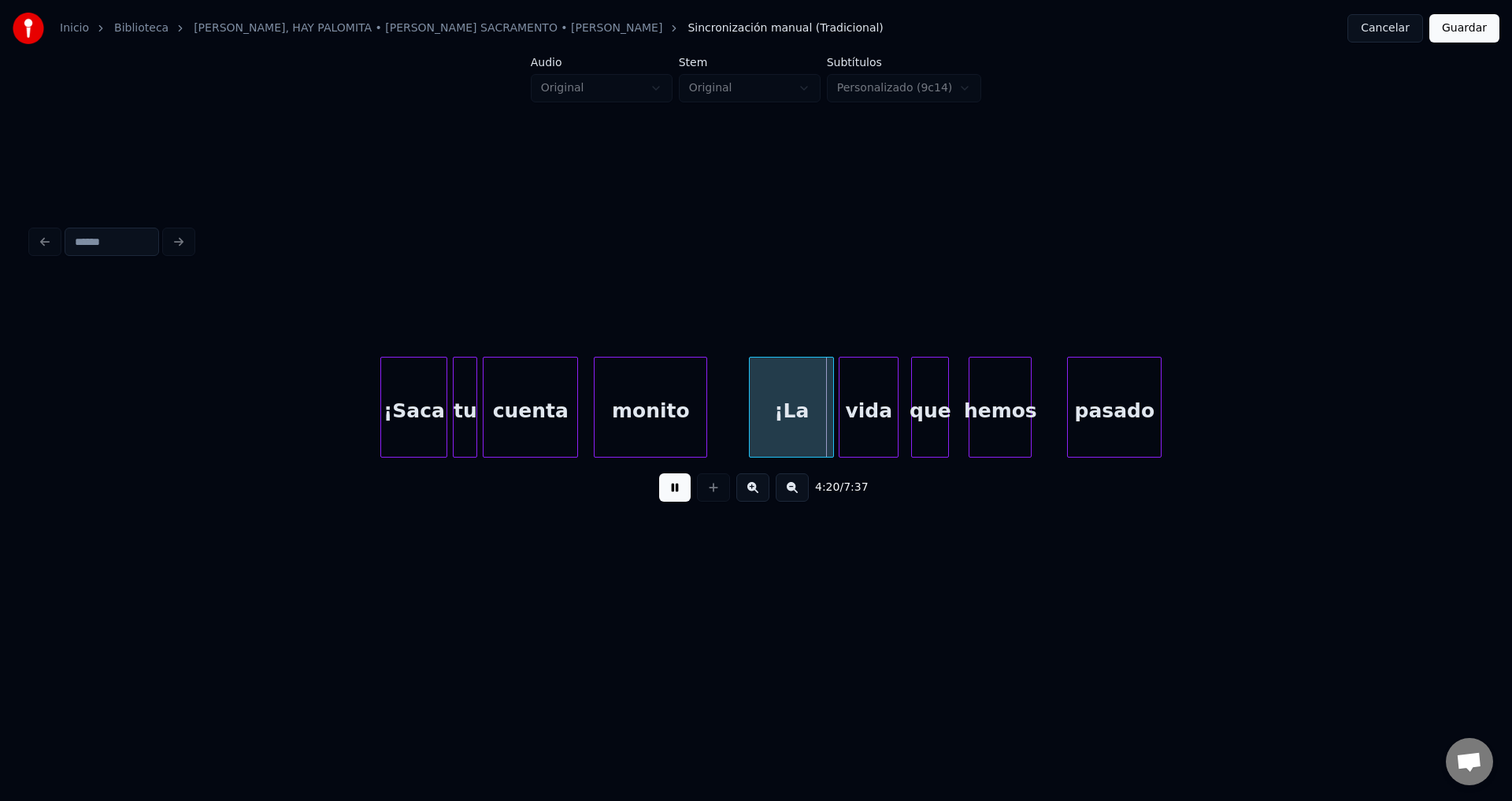
click at [704, 410] on div at bounding box center [704, 407] width 5 height 100
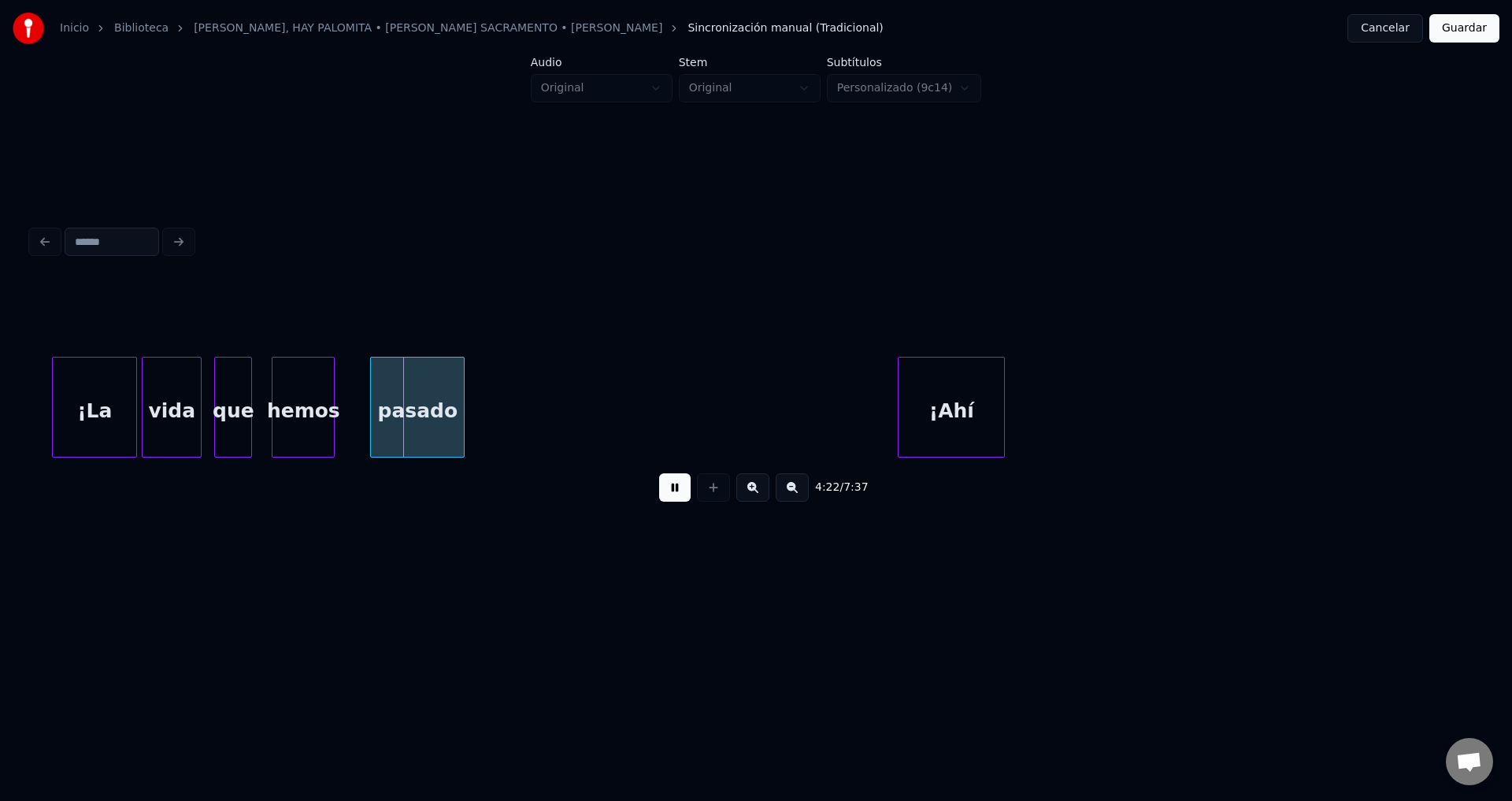
scroll to position [0, 40669]
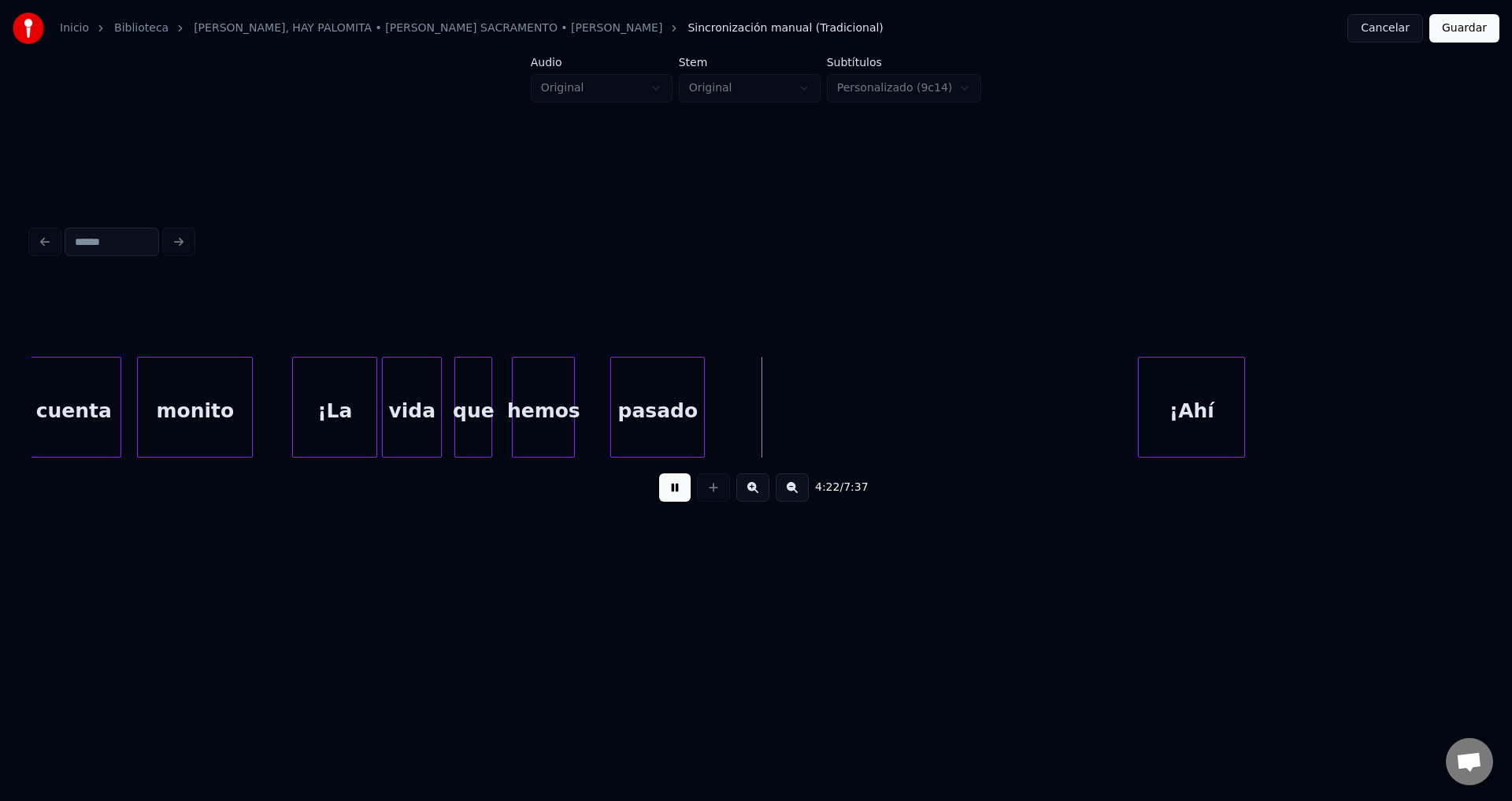
click at [343, 413] on div "¡La" at bounding box center [335, 411] width 84 height 107
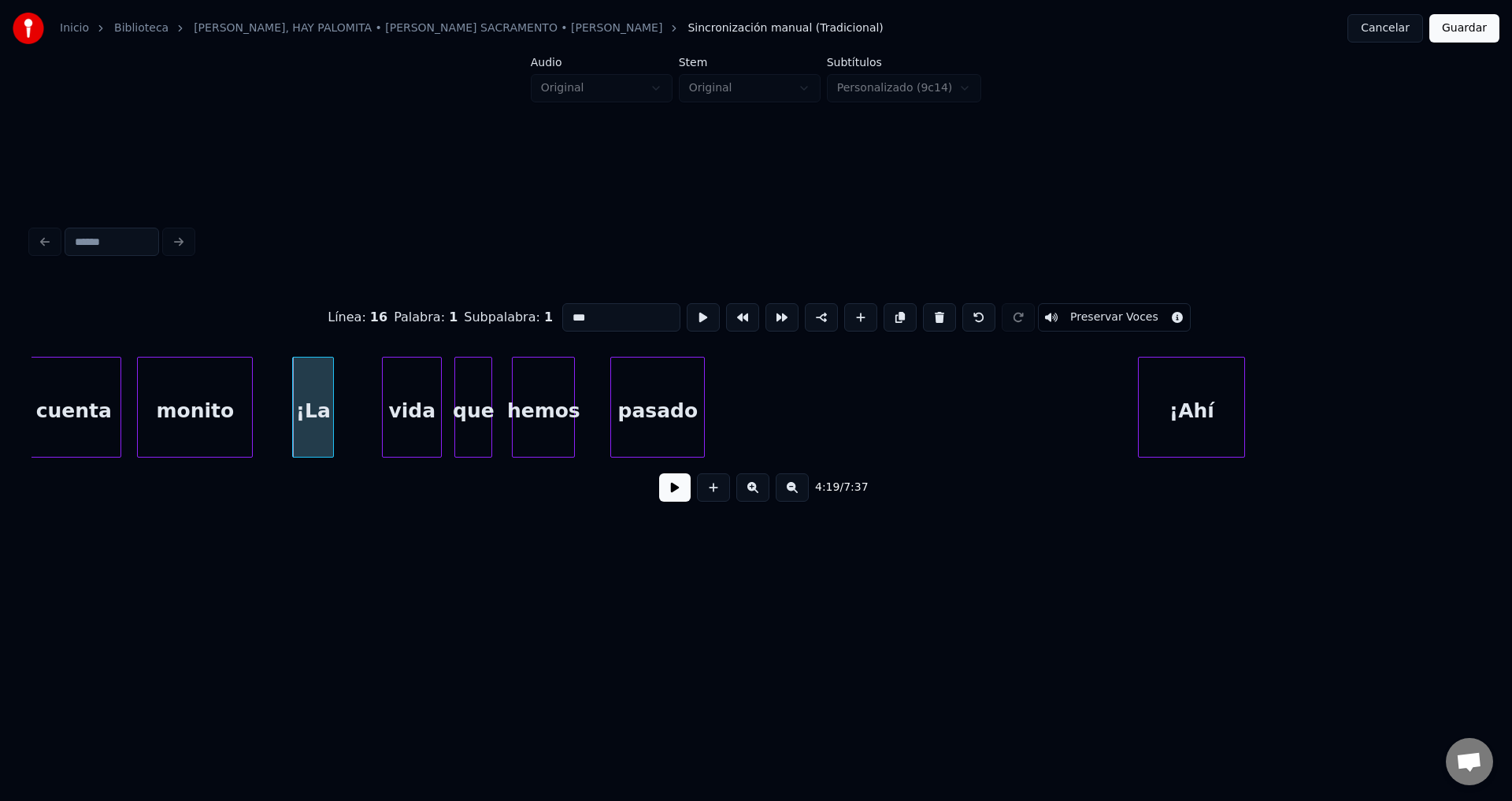
click at [328, 414] on div at bounding box center [331, 407] width 5 height 100
click at [665, 498] on button at bounding box center [675, 488] width 32 height 29
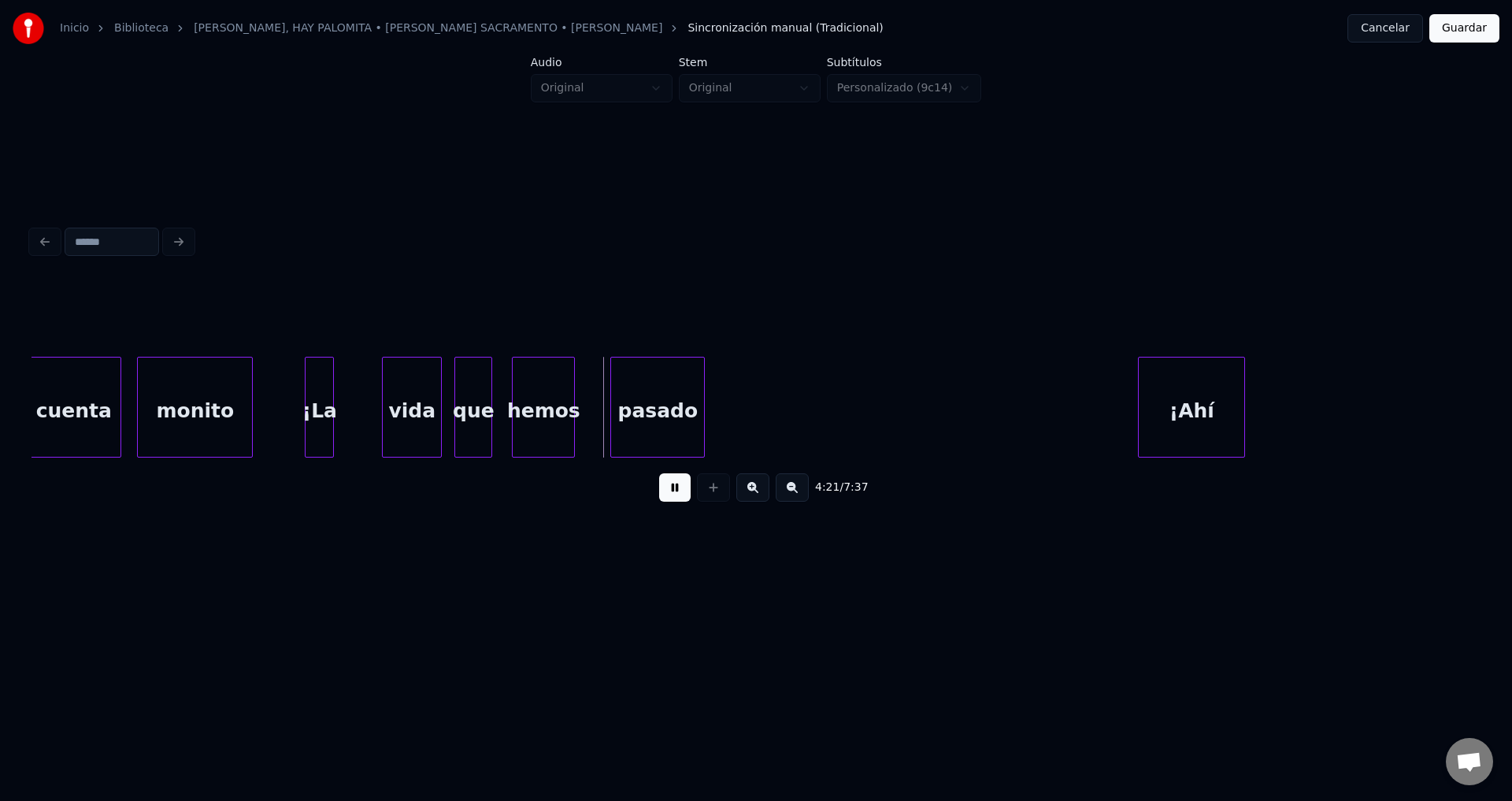
click at [308, 400] on div at bounding box center [307, 407] width 5 height 100
click at [390, 425] on div "vida" at bounding box center [408, 411] width 58 height 107
click at [391, 418] on div "vida" at bounding box center [394, 411] width 58 height 107
click at [373, 418] on div "vida" at bounding box center [374, 411] width 58 height 107
click at [402, 417] on div "vida" at bounding box center [398, 411] width 58 height 107
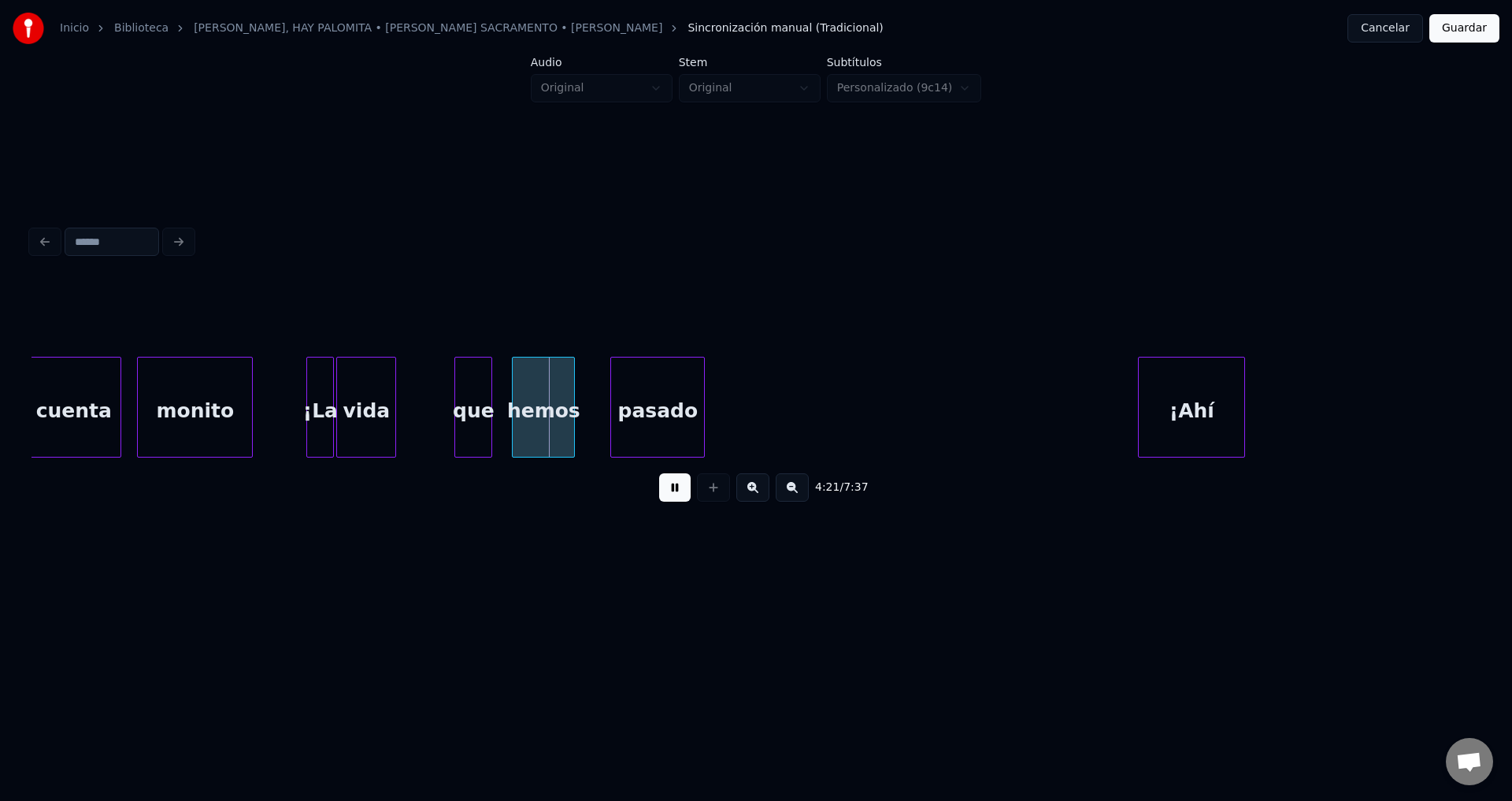
click at [370, 418] on div "vida" at bounding box center [366, 411] width 58 height 107
click at [392, 416] on div at bounding box center [392, 407] width 5 height 100
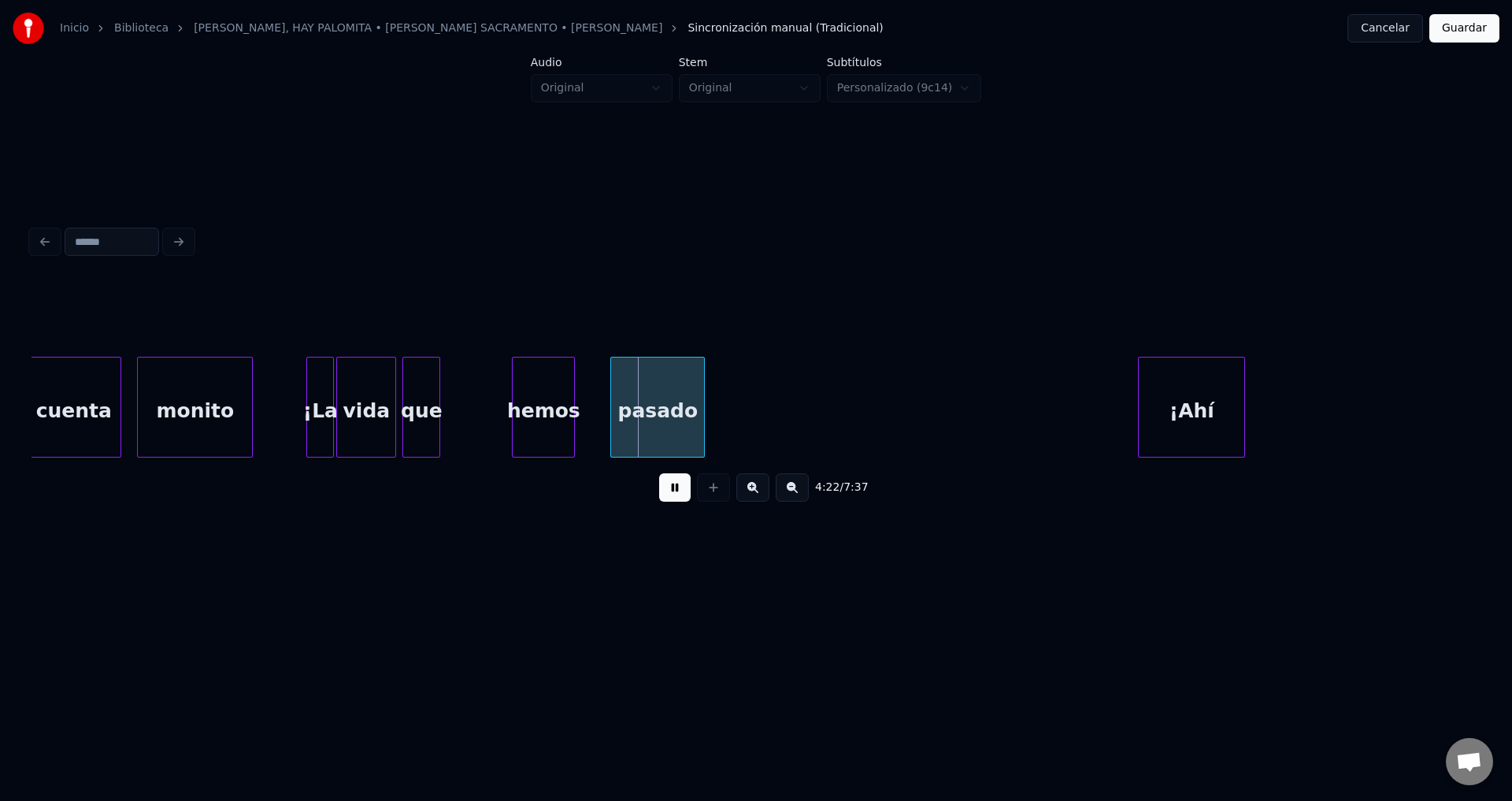
click at [417, 419] on div "que" at bounding box center [421, 411] width 36 height 107
click at [511, 432] on div "hemos" at bounding box center [485, 411] width 61 height 107
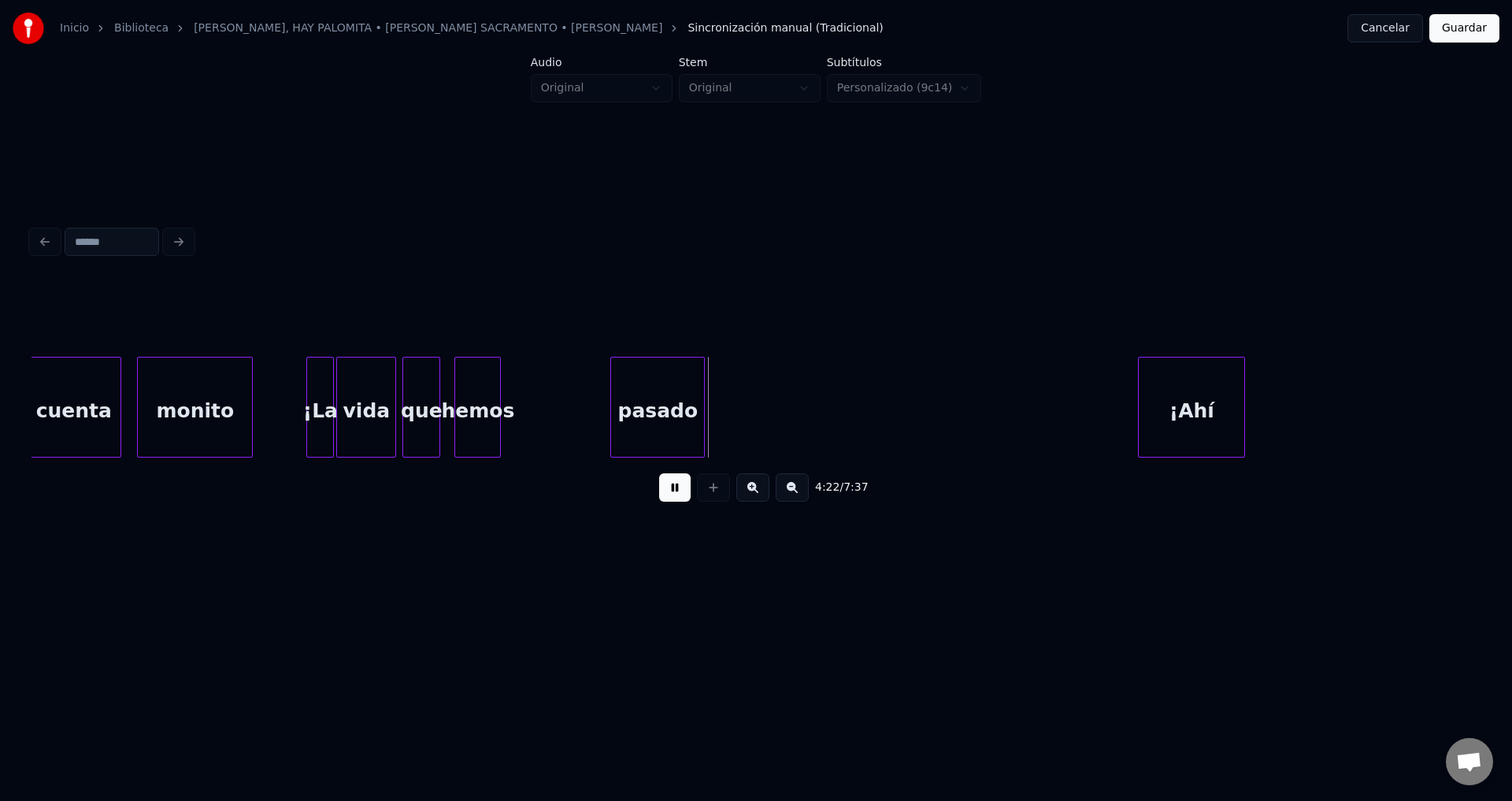
click at [499, 416] on div at bounding box center [498, 407] width 5 height 100
click at [535, 417] on div "pasado" at bounding box center [554, 411] width 93 height 107
click at [695, 414] on div at bounding box center [693, 407] width 5 height 100
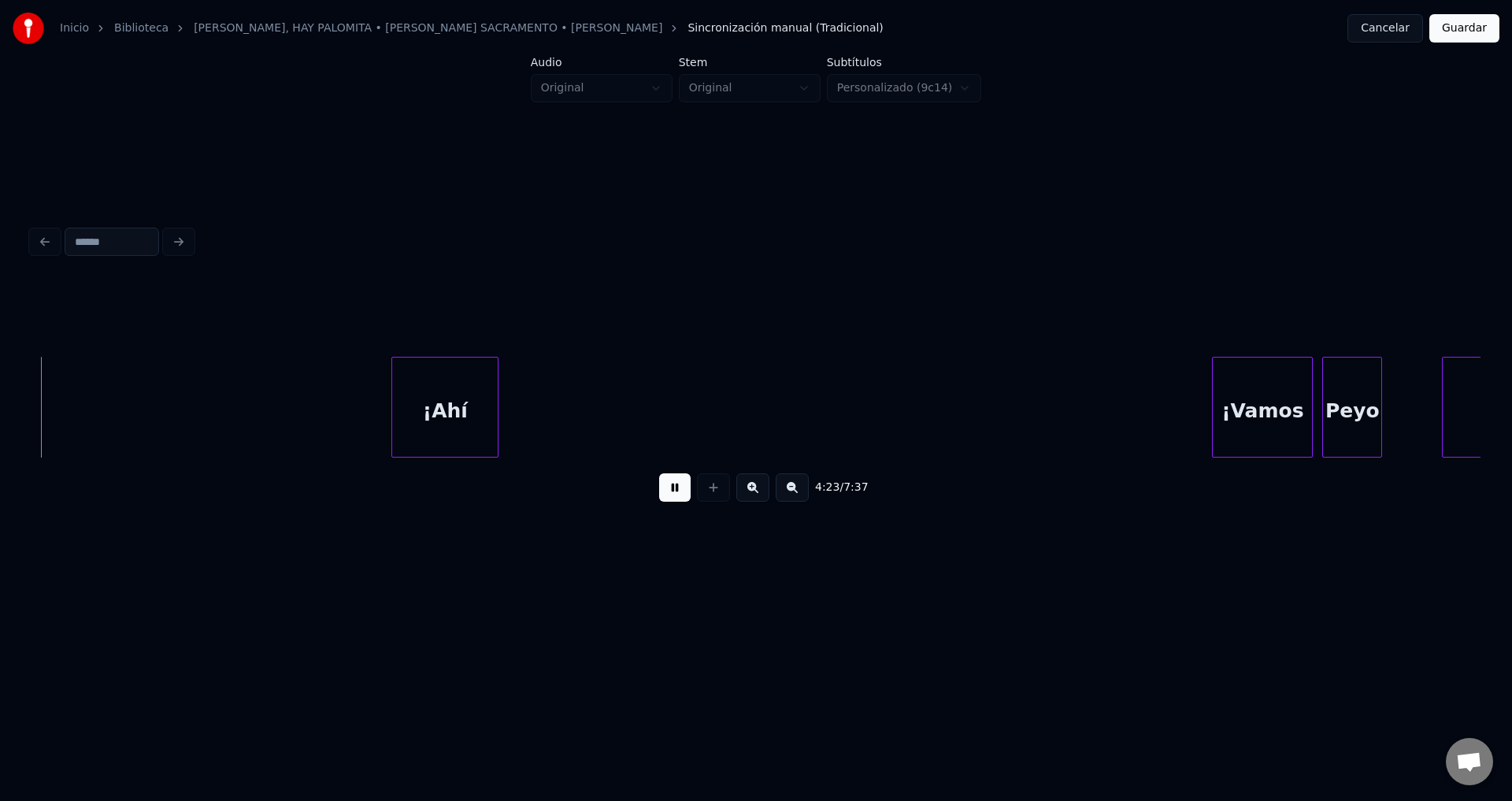
scroll to position [0, 41425]
click at [452, 405] on div "¡Ahí" at bounding box center [435, 411] width 105 height 107
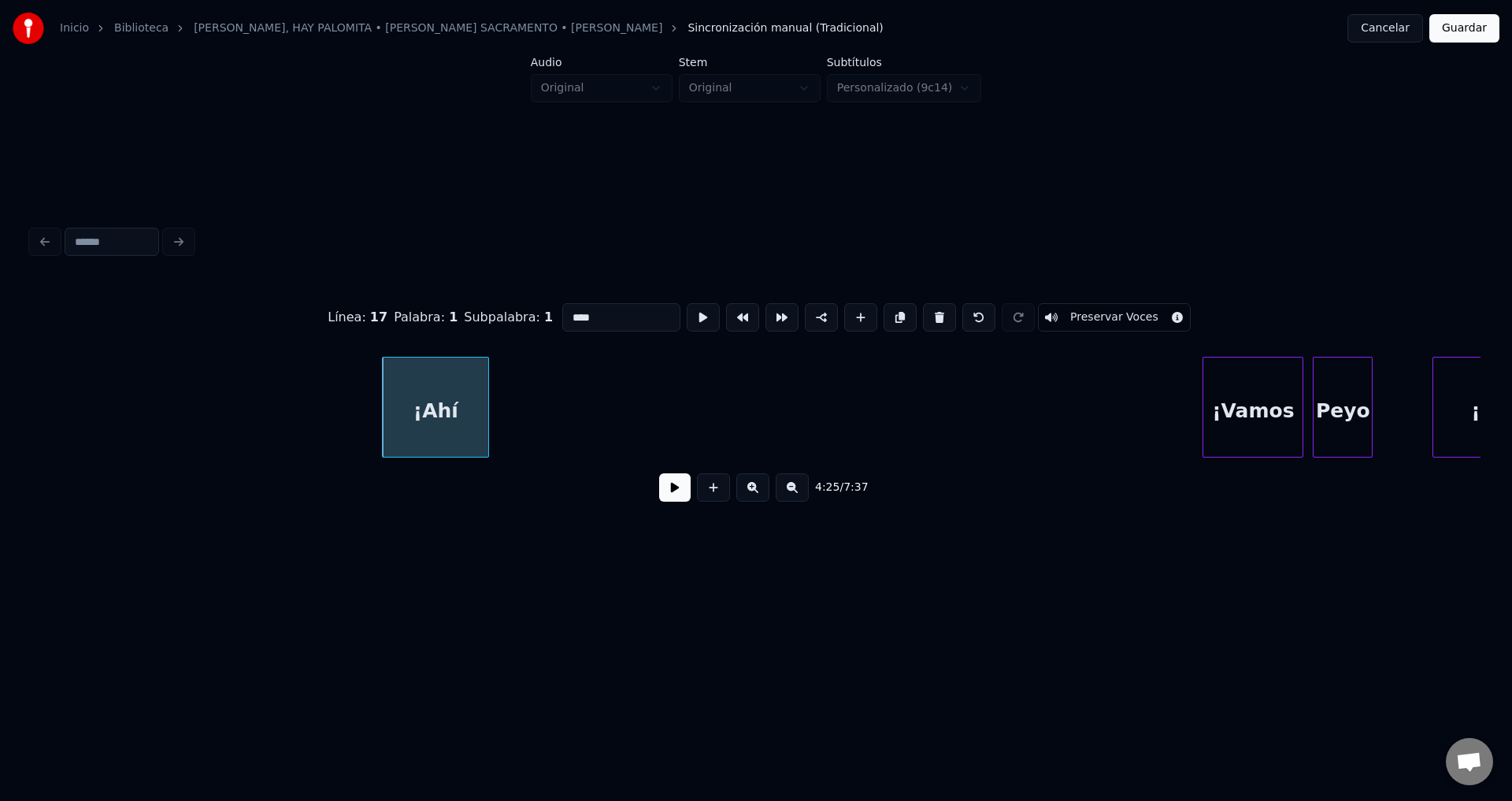
click at [928, 320] on button at bounding box center [939, 318] width 33 height 29
type input "******"
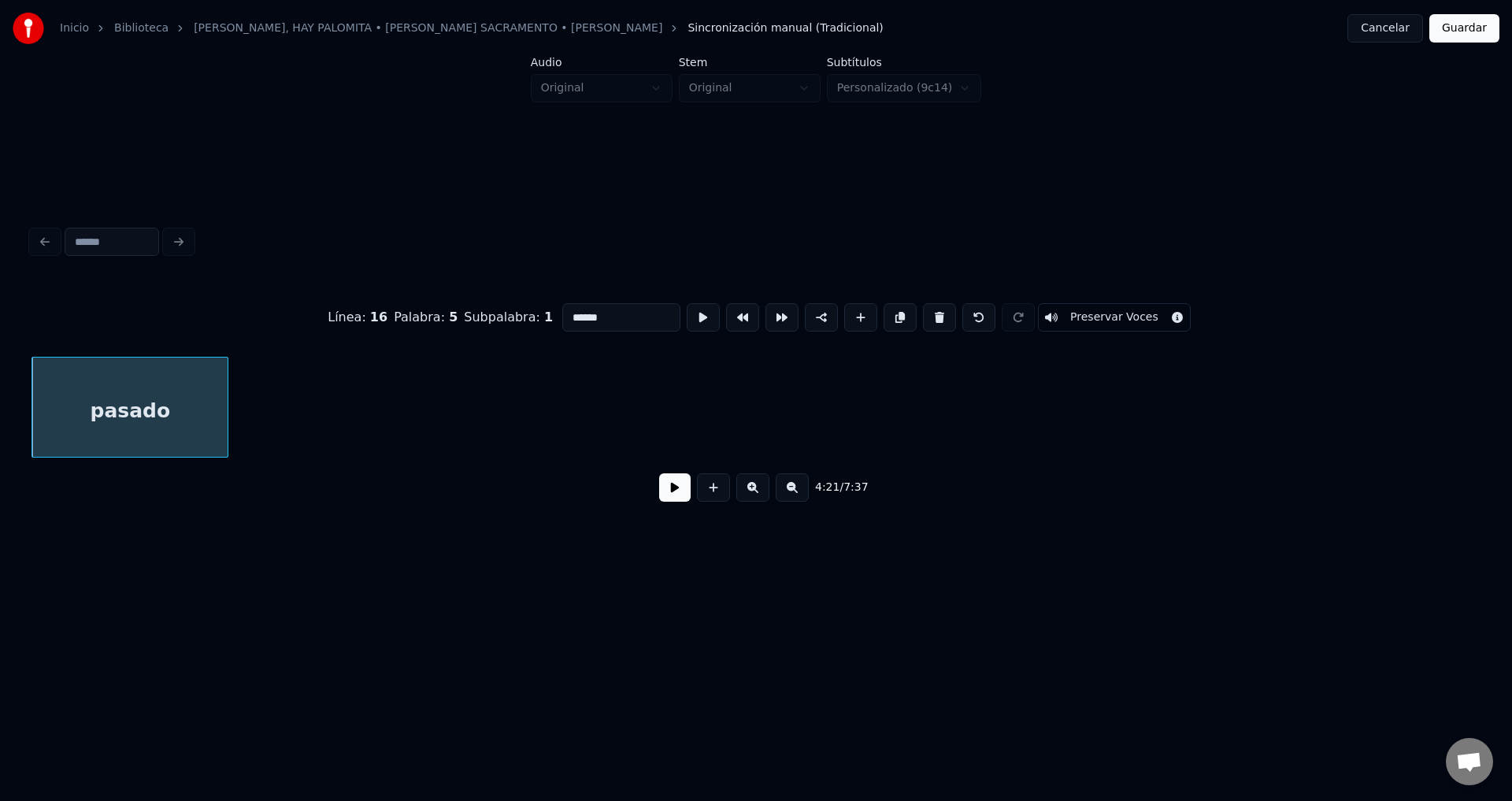
click at [677, 502] on button at bounding box center [675, 488] width 32 height 29
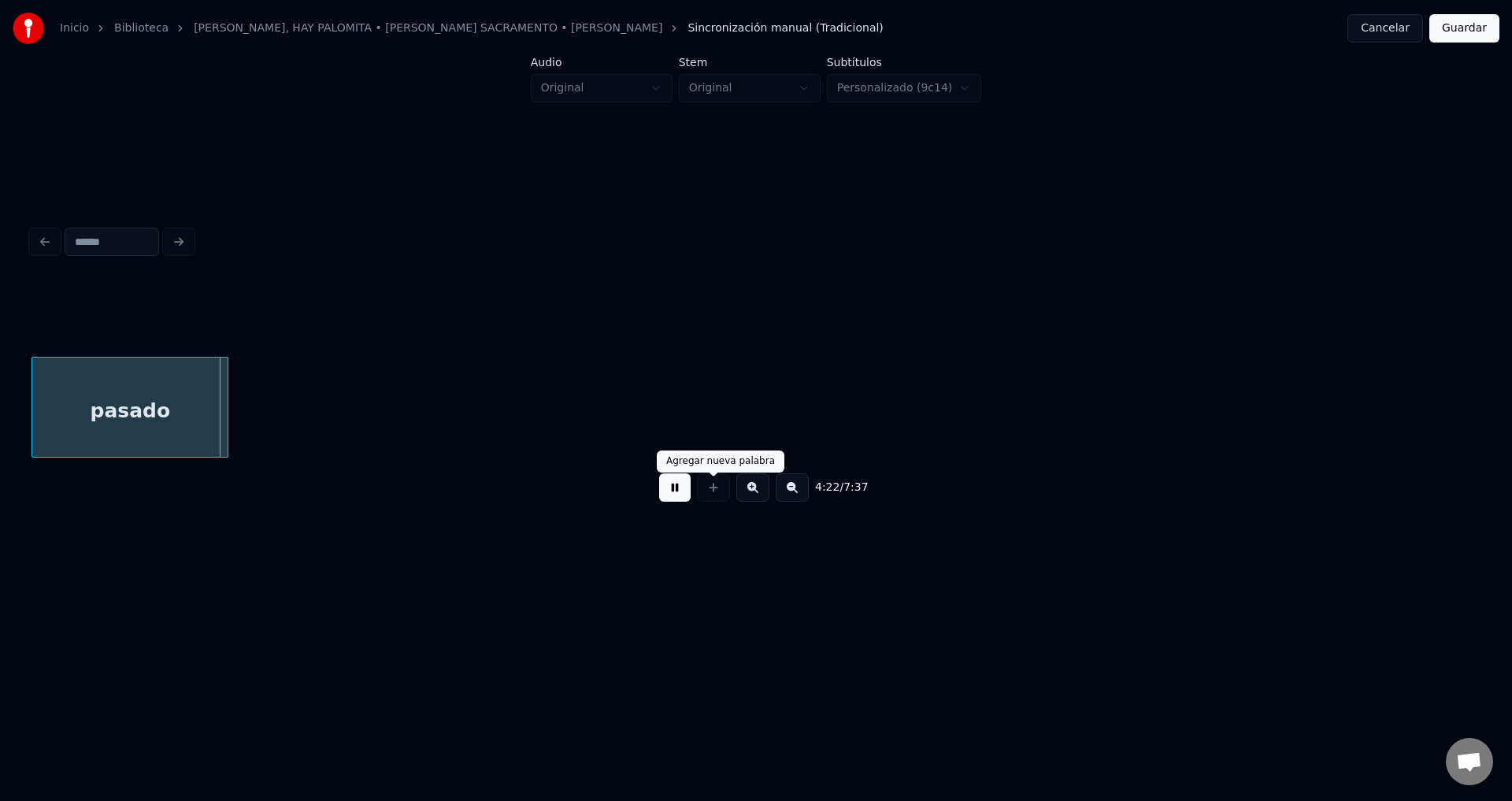
click at [680, 490] on button at bounding box center [675, 488] width 32 height 29
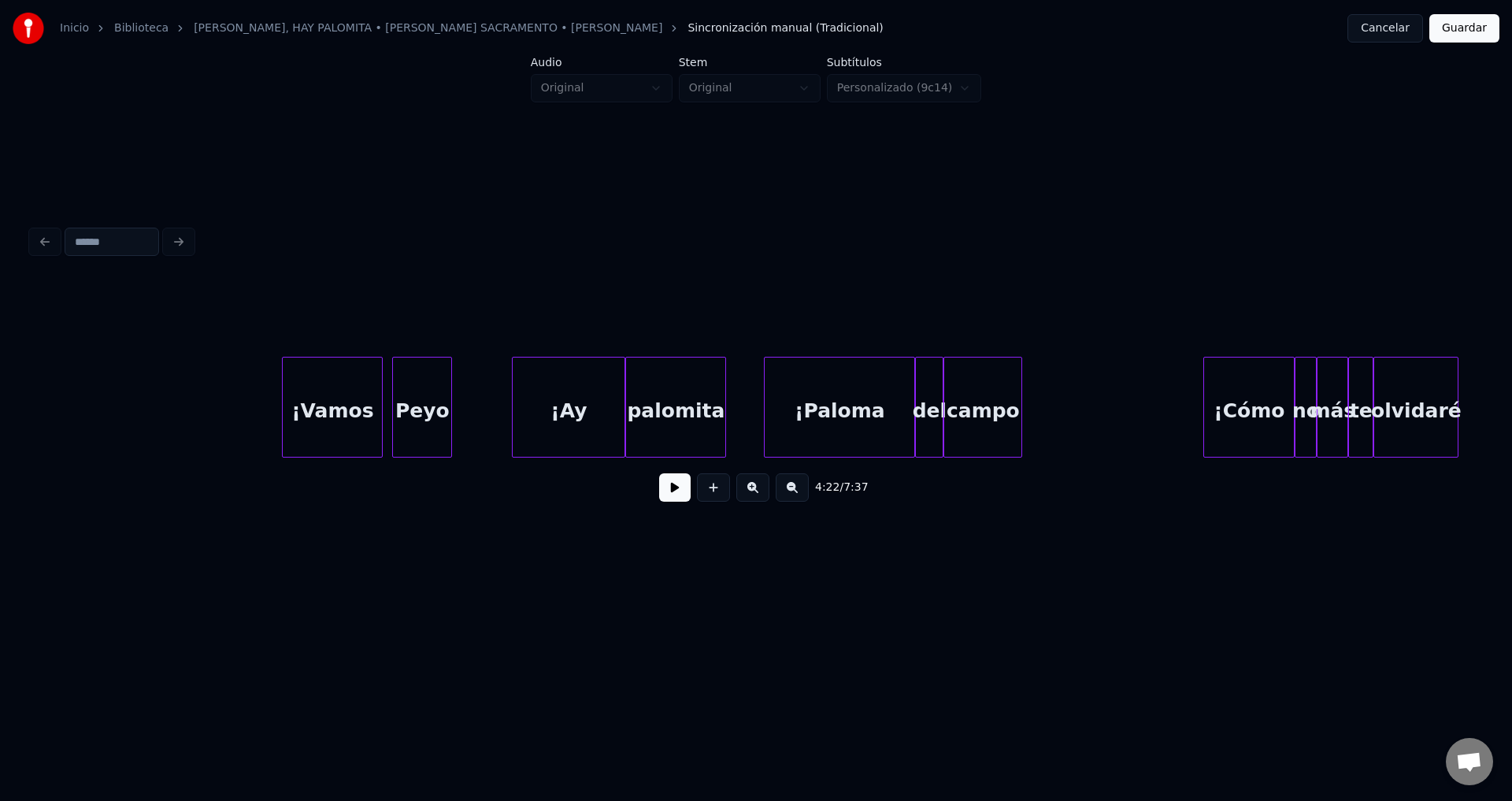
scroll to position [0, 42386]
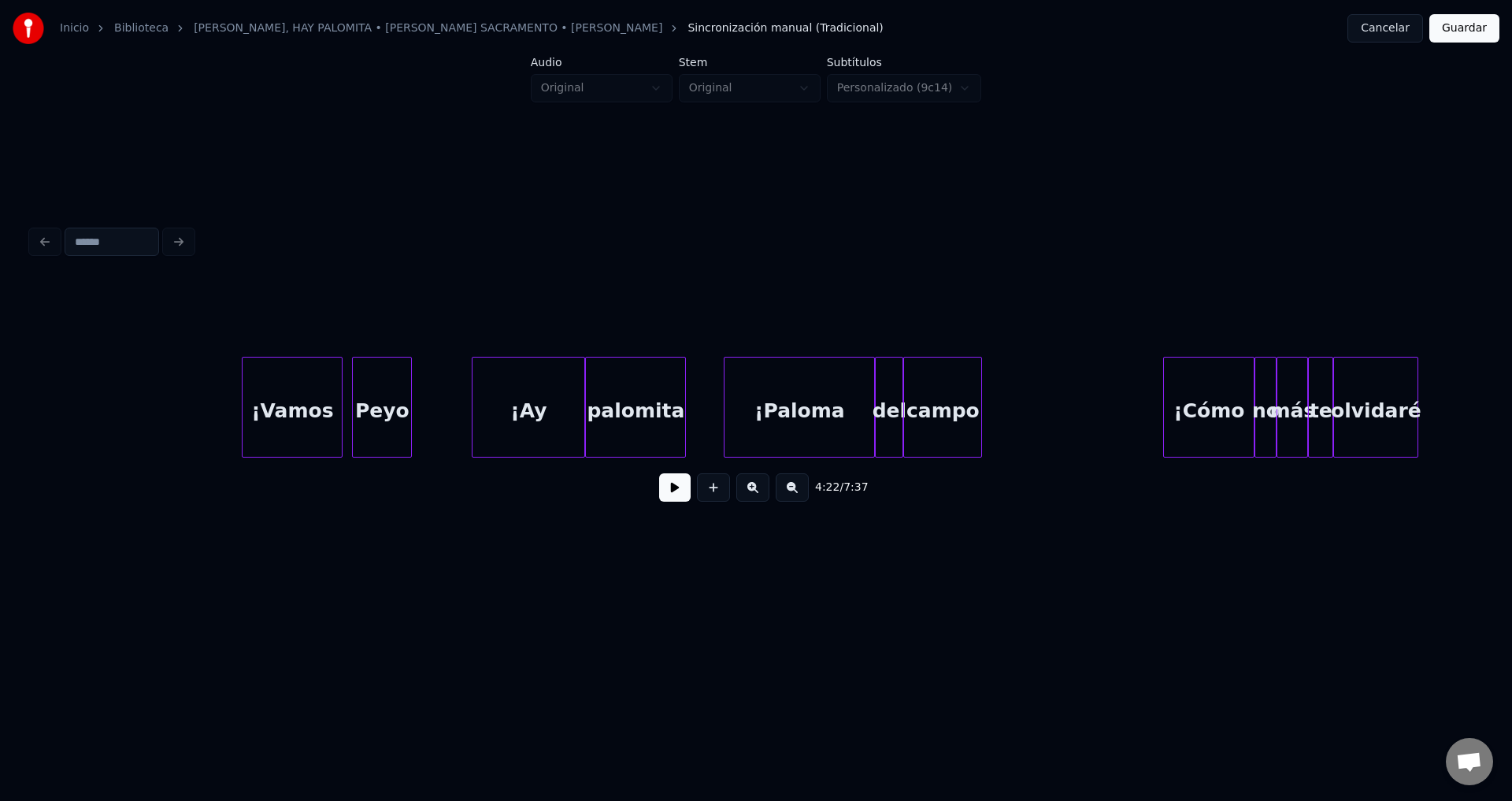
click at [284, 442] on div "¡Vamos" at bounding box center [292, 411] width 100 height 107
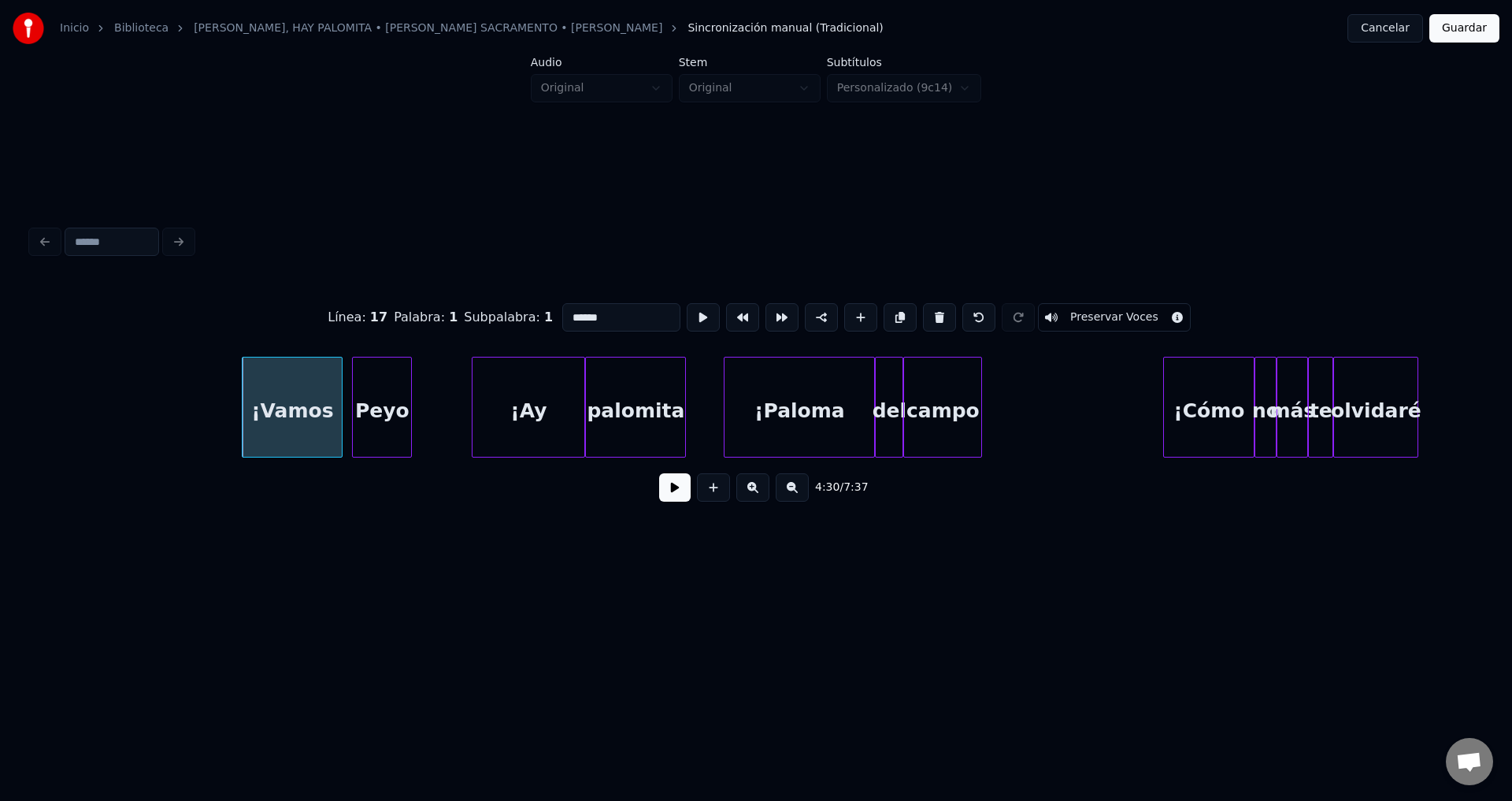
click at [668, 502] on button at bounding box center [675, 488] width 32 height 29
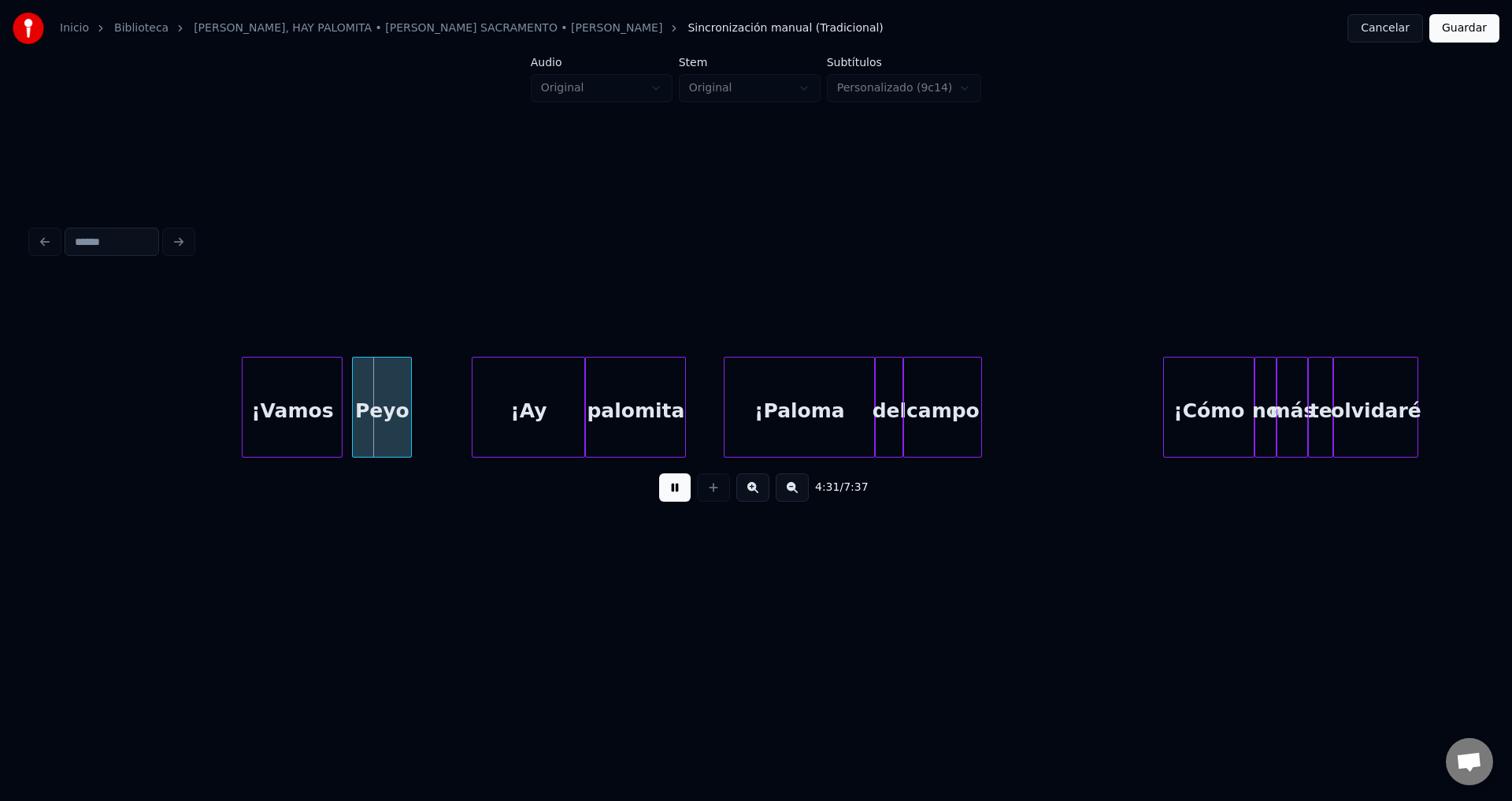
click at [668, 502] on button at bounding box center [675, 488] width 32 height 29
click at [261, 426] on div "¡Vamos" at bounding box center [292, 411] width 100 height 107
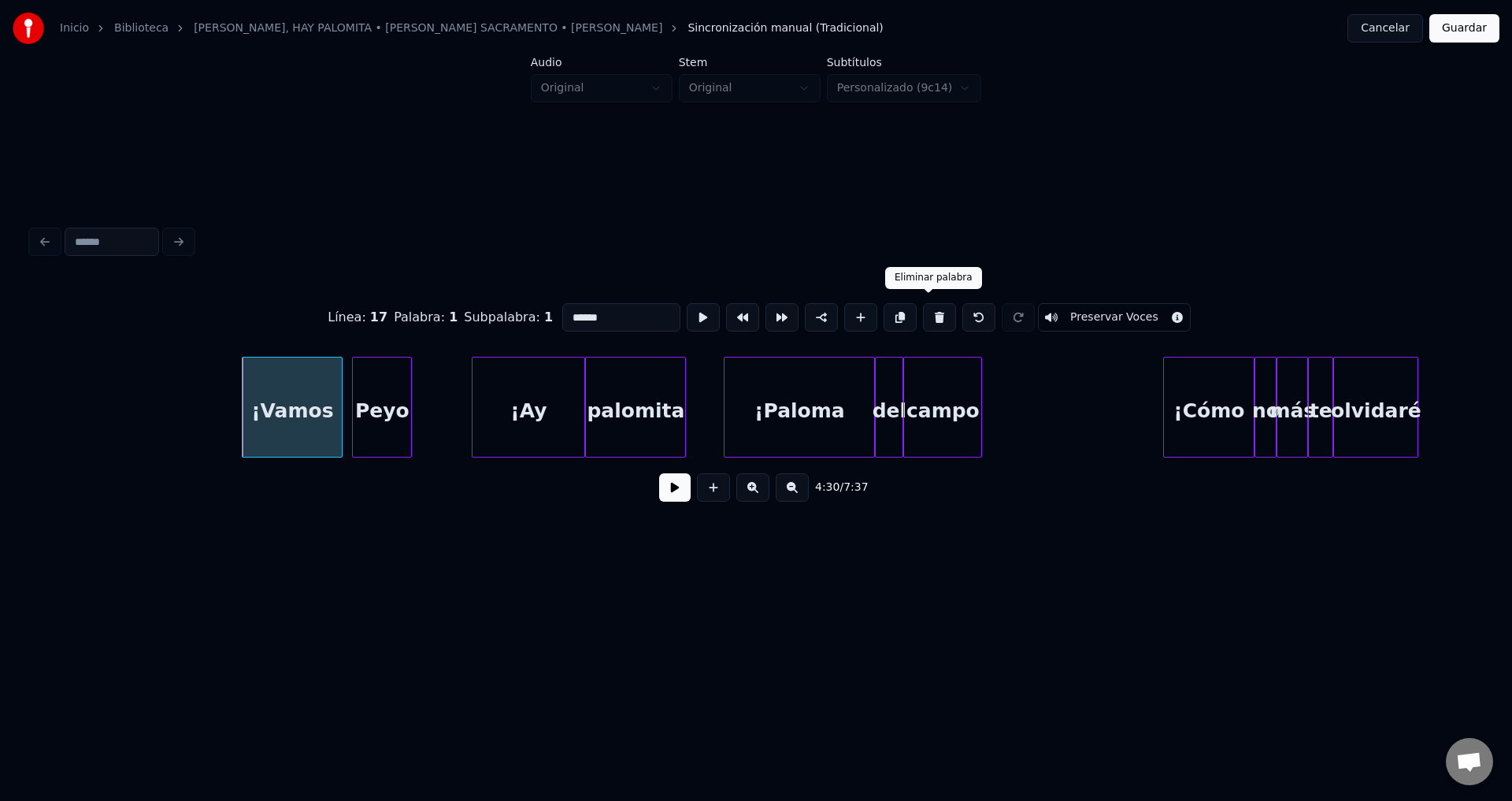
click at [926, 311] on button at bounding box center [939, 318] width 33 height 29
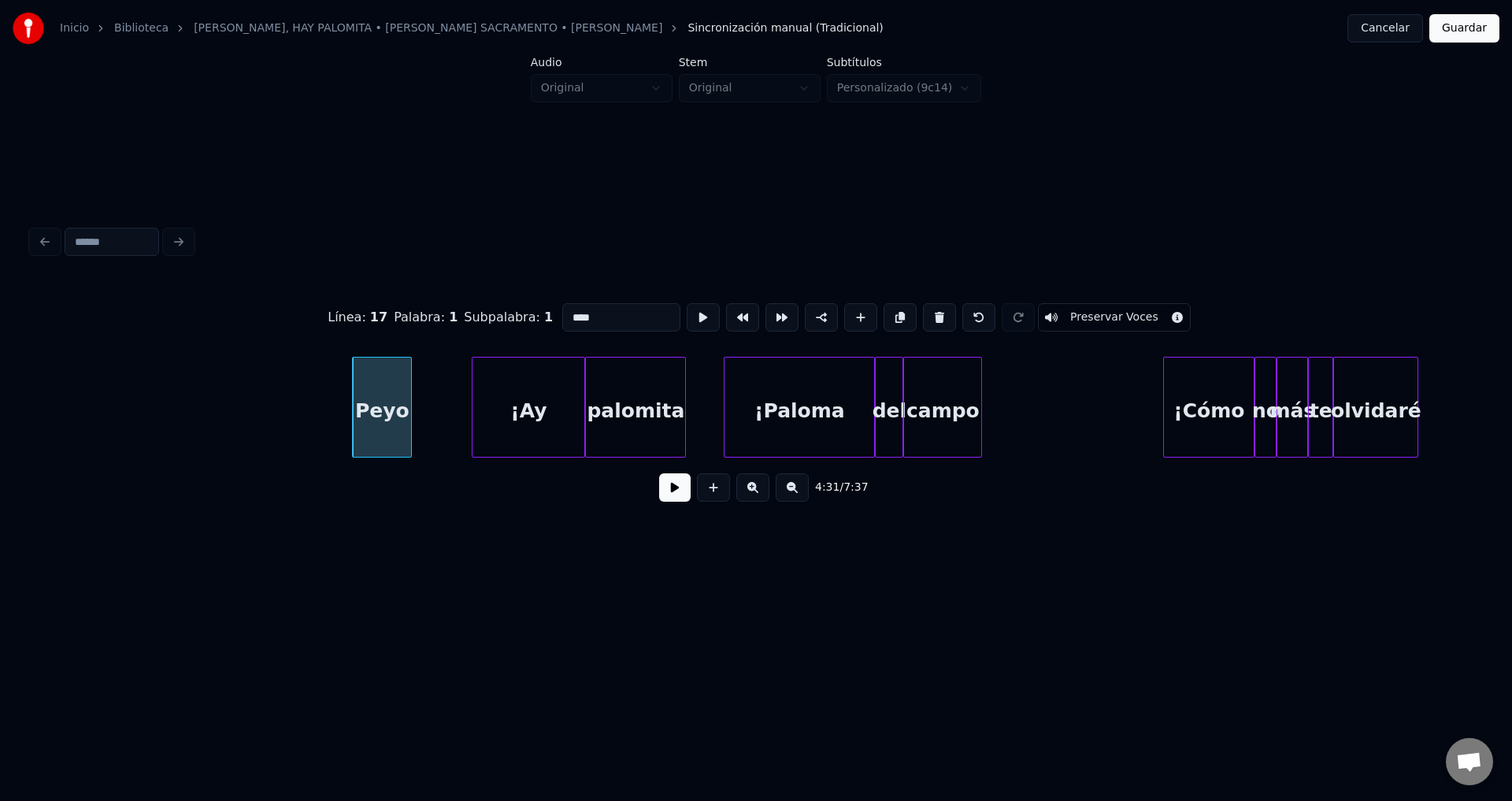
click at [926, 311] on button at bounding box center [939, 318] width 33 height 29
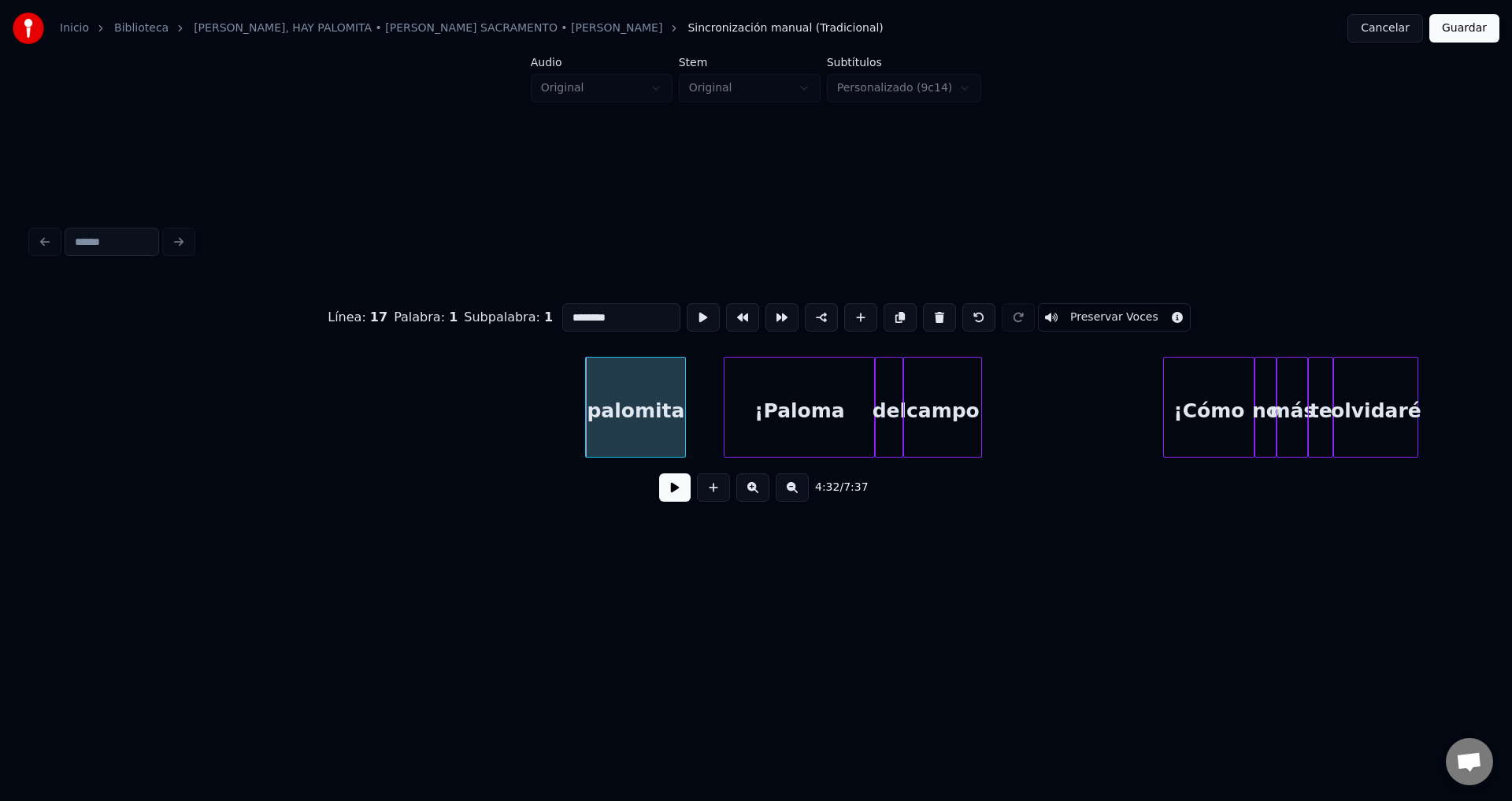
click at [926, 311] on button at bounding box center [939, 318] width 33 height 29
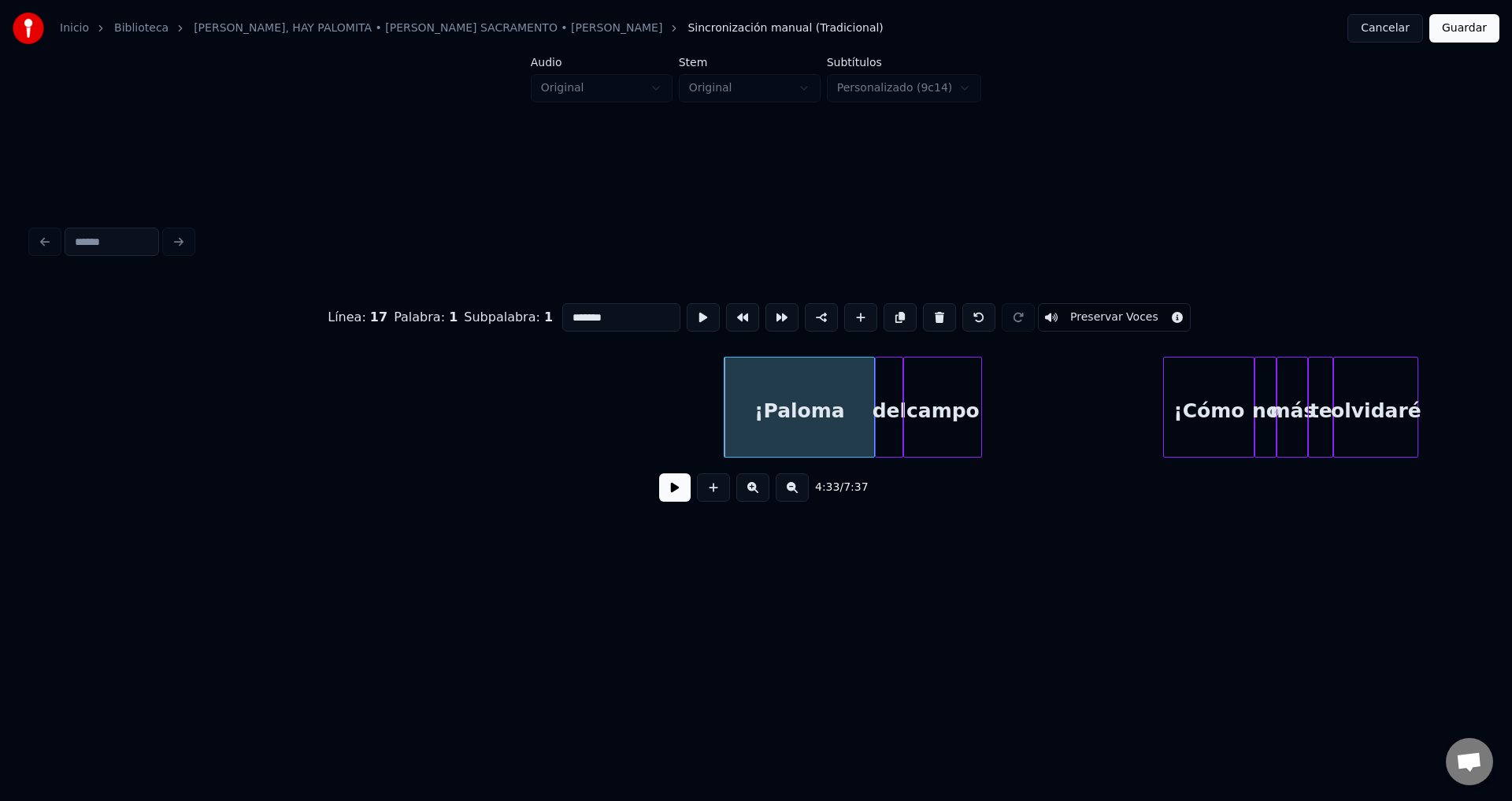
click at [926, 311] on button at bounding box center [939, 318] width 33 height 29
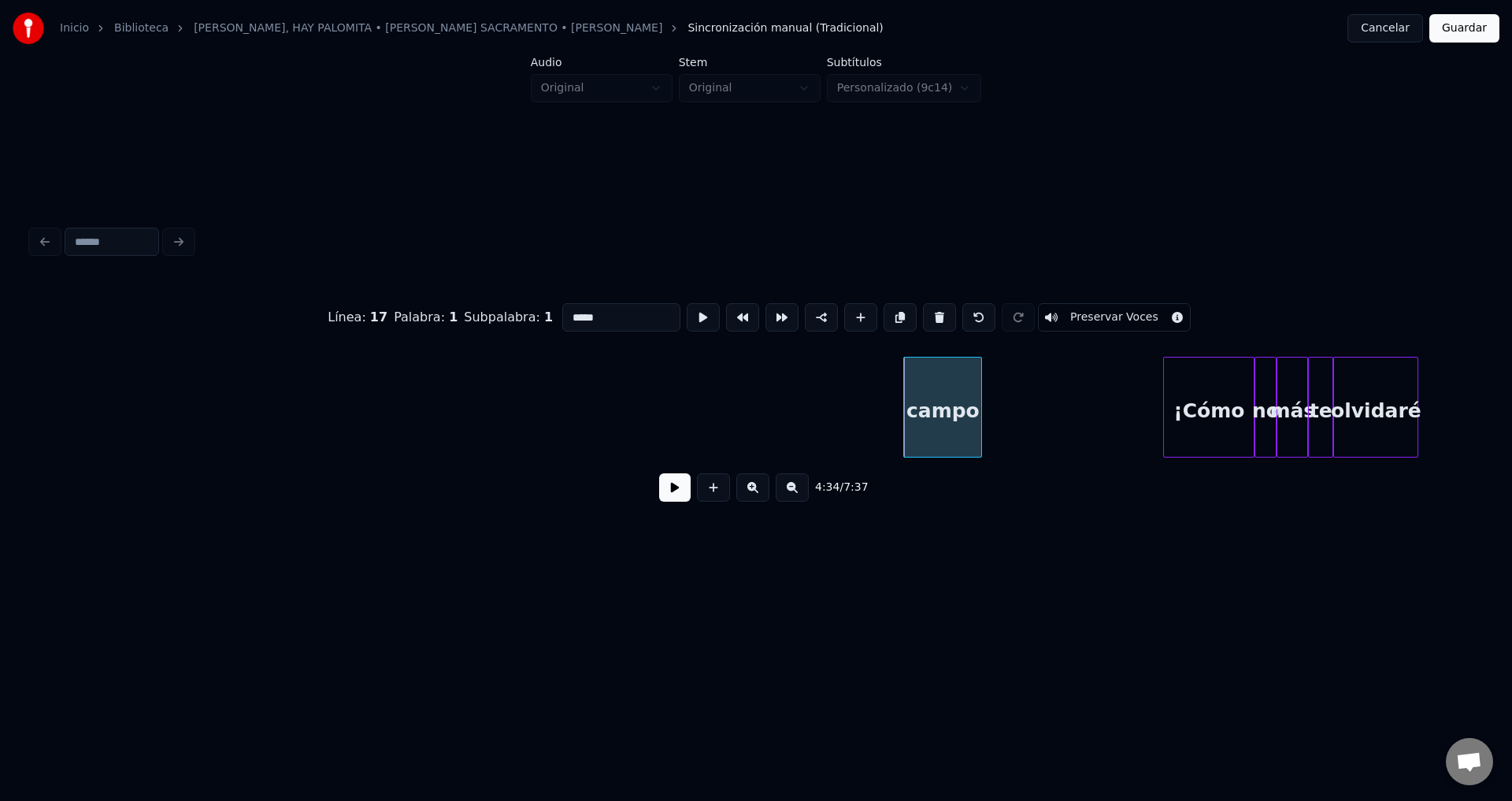
click at [926, 311] on button at bounding box center [939, 318] width 33 height 29
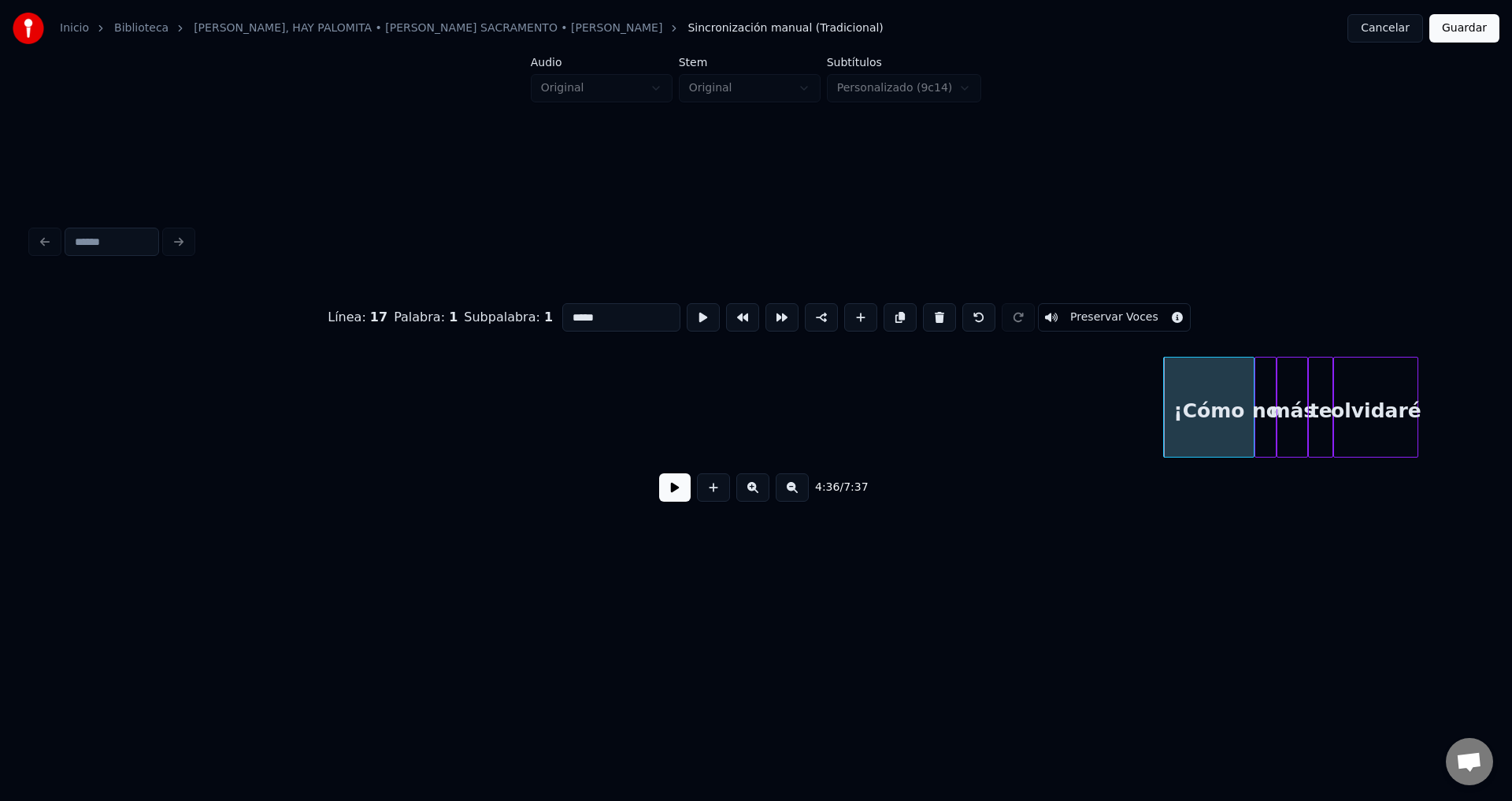
type input "*****"
click at [668, 493] on button at bounding box center [675, 488] width 32 height 29
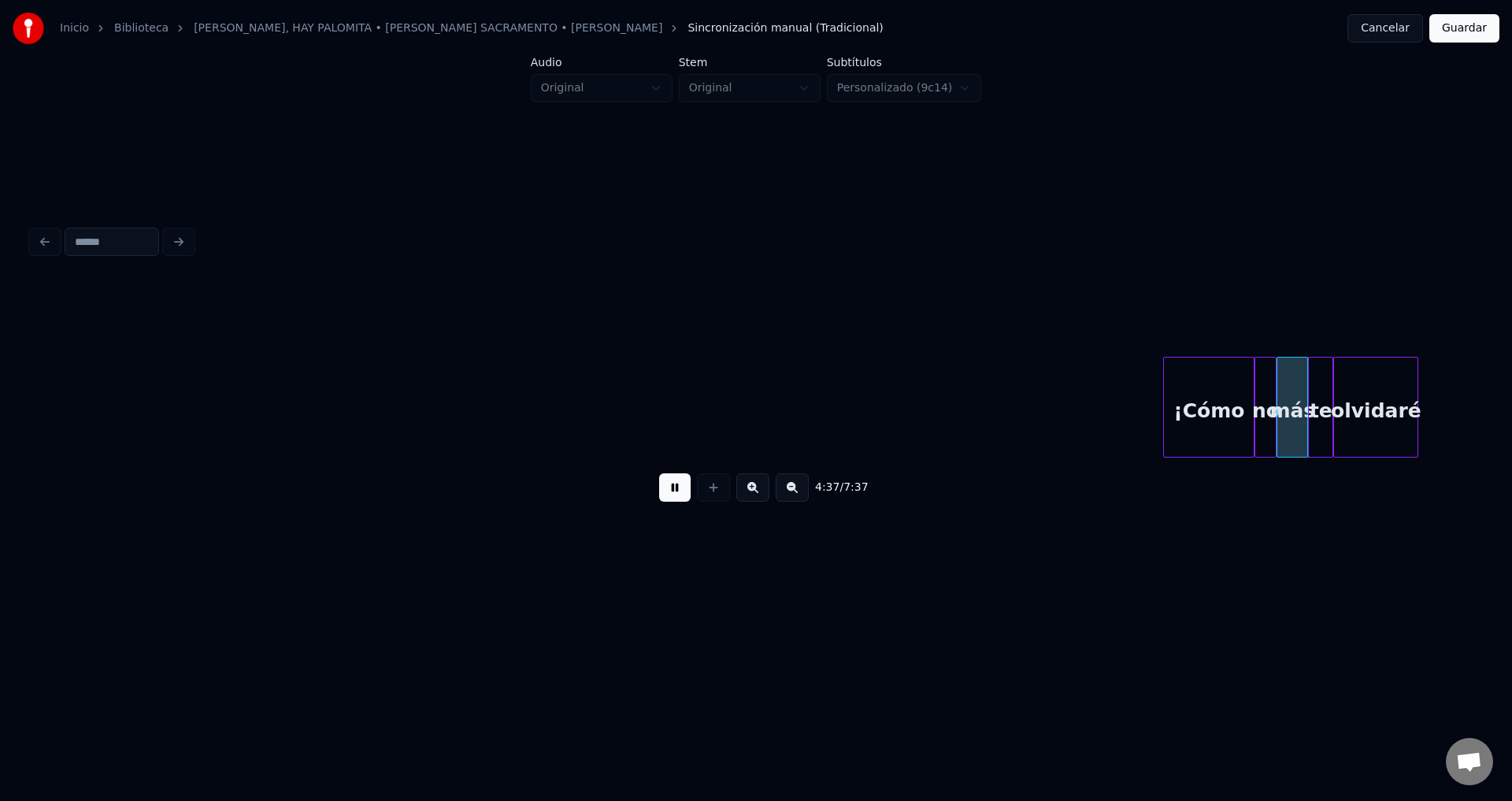
drag, startPoint x: 668, startPoint y: 492, endPoint x: 677, endPoint y: 488, distance: 9.8
click at [669, 492] on button at bounding box center [675, 488] width 32 height 29
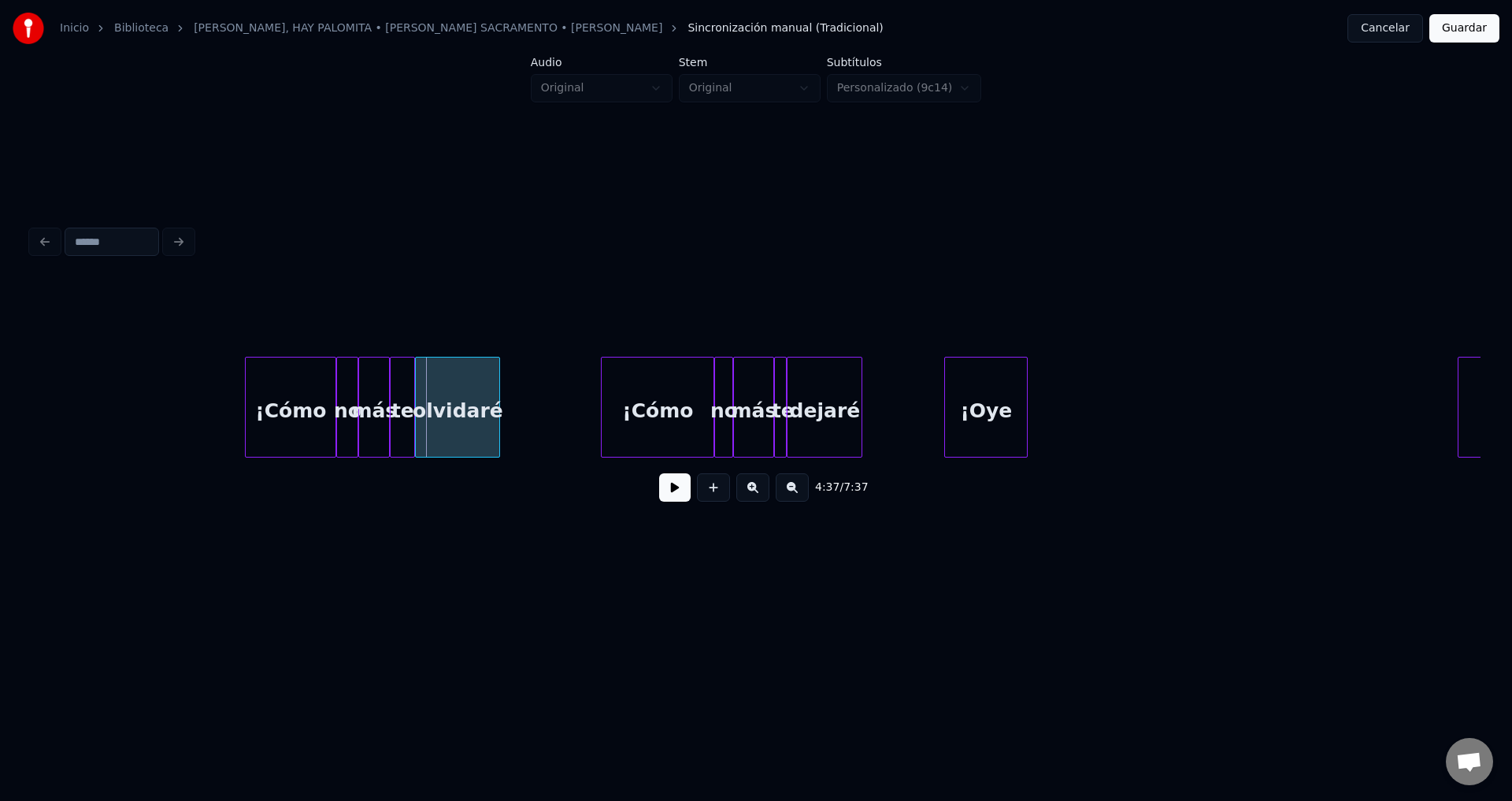
scroll to position [0, 43384]
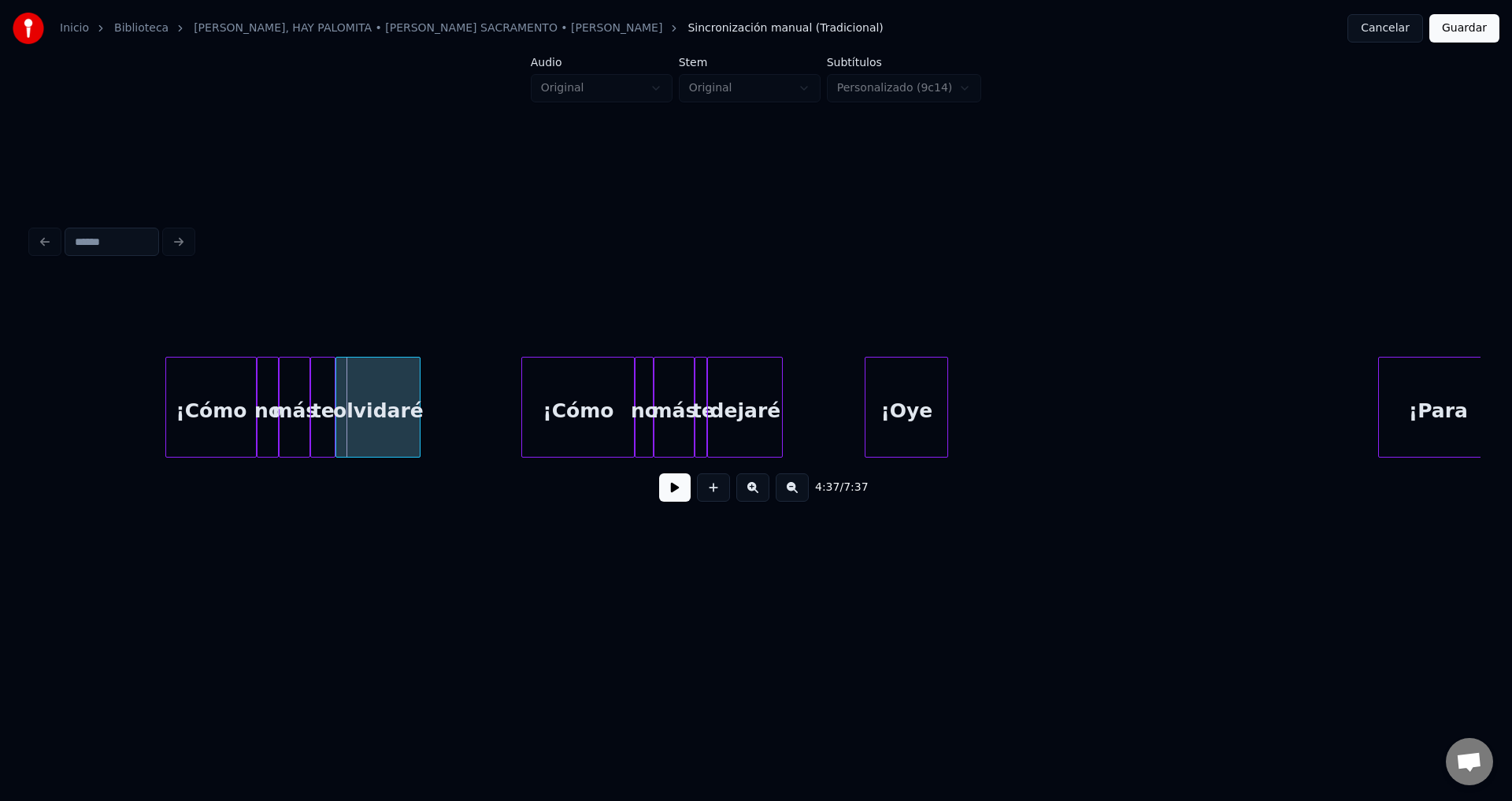
click at [247, 412] on div "¡Cómo" at bounding box center [211, 411] width 90 height 107
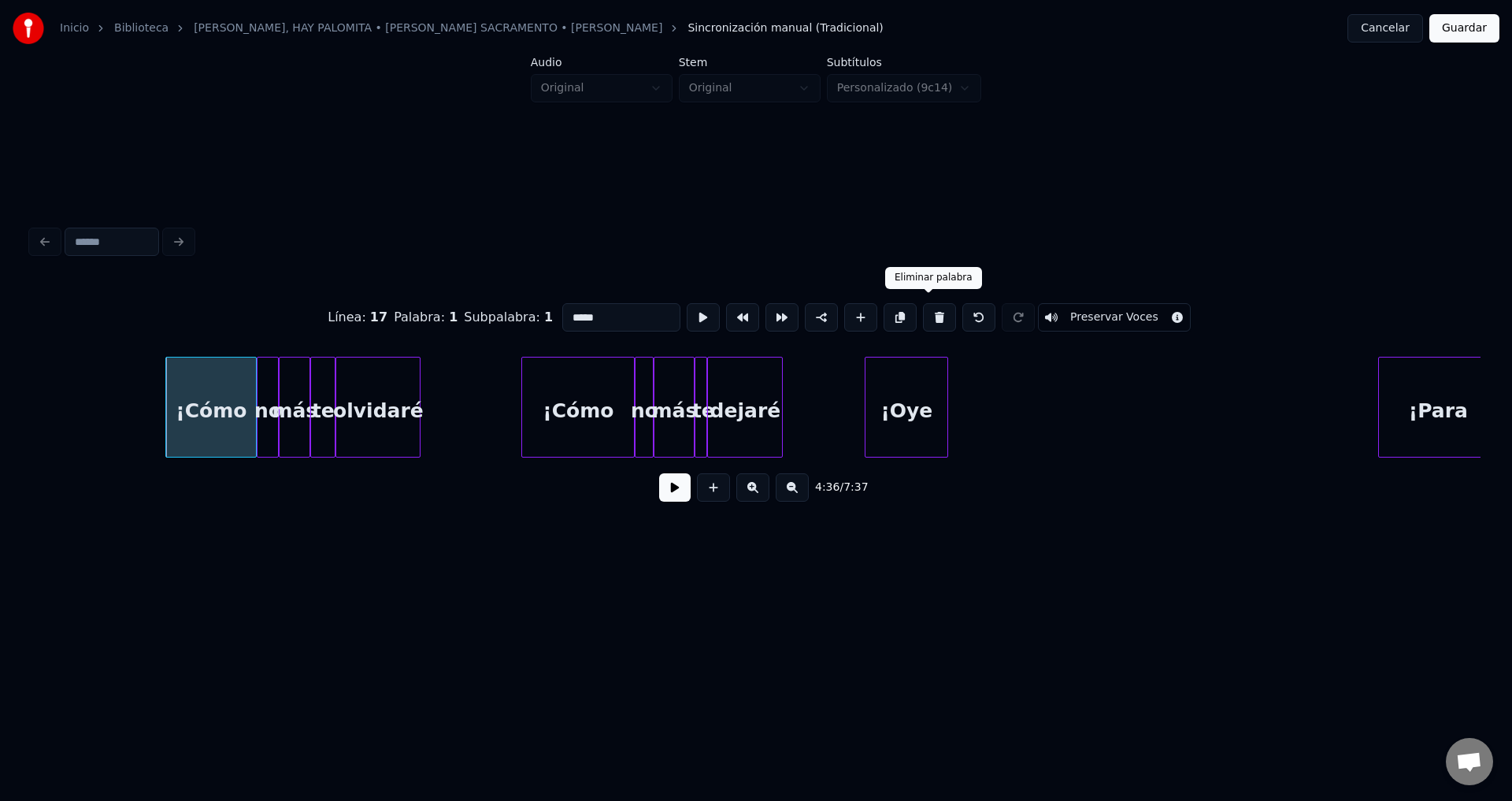
click at [926, 311] on button at bounding box center [939, 318] width 33 height 29
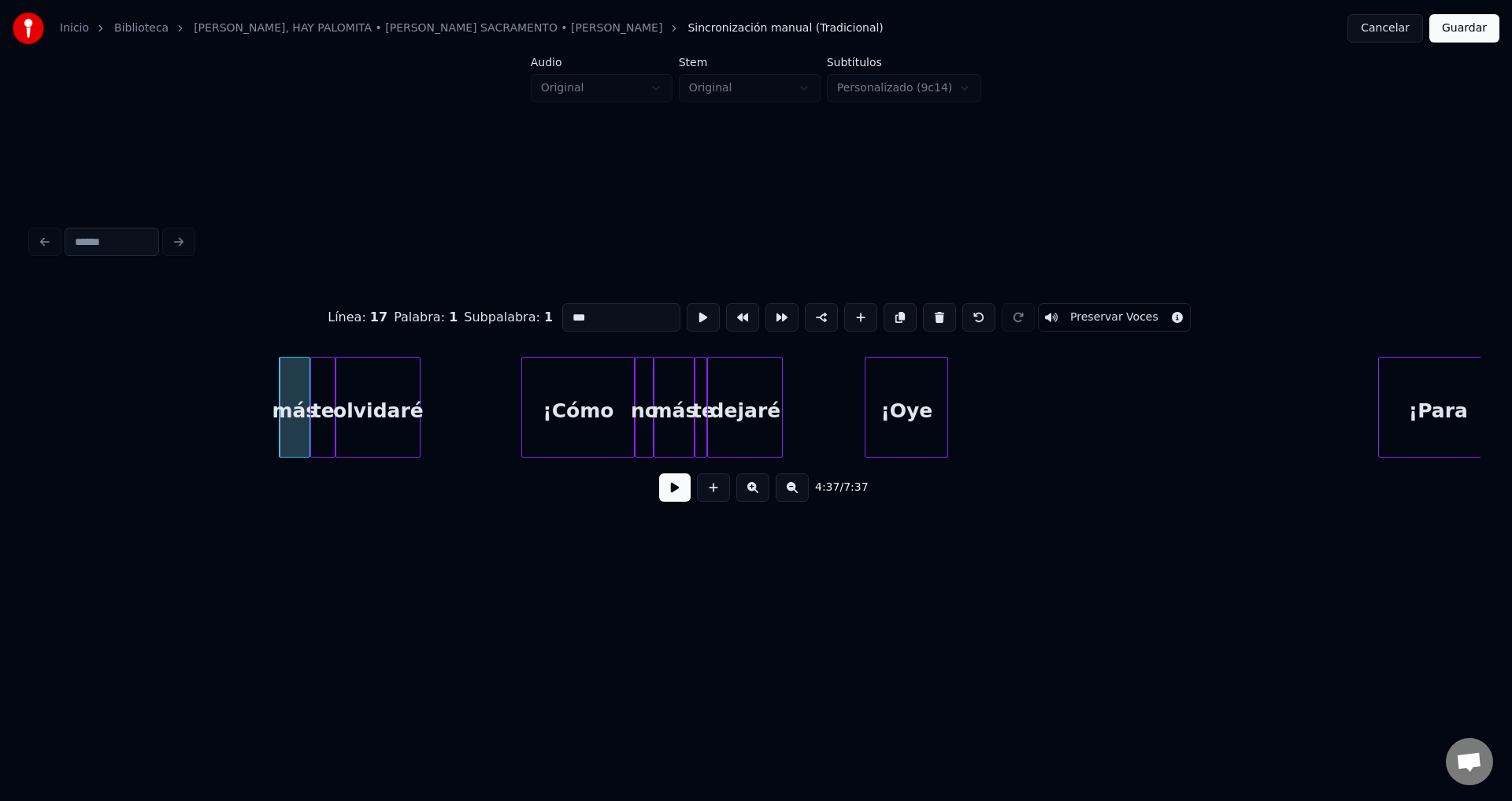
click at [926, 311] on button at bounding box center [939, 318] width 33 height 29
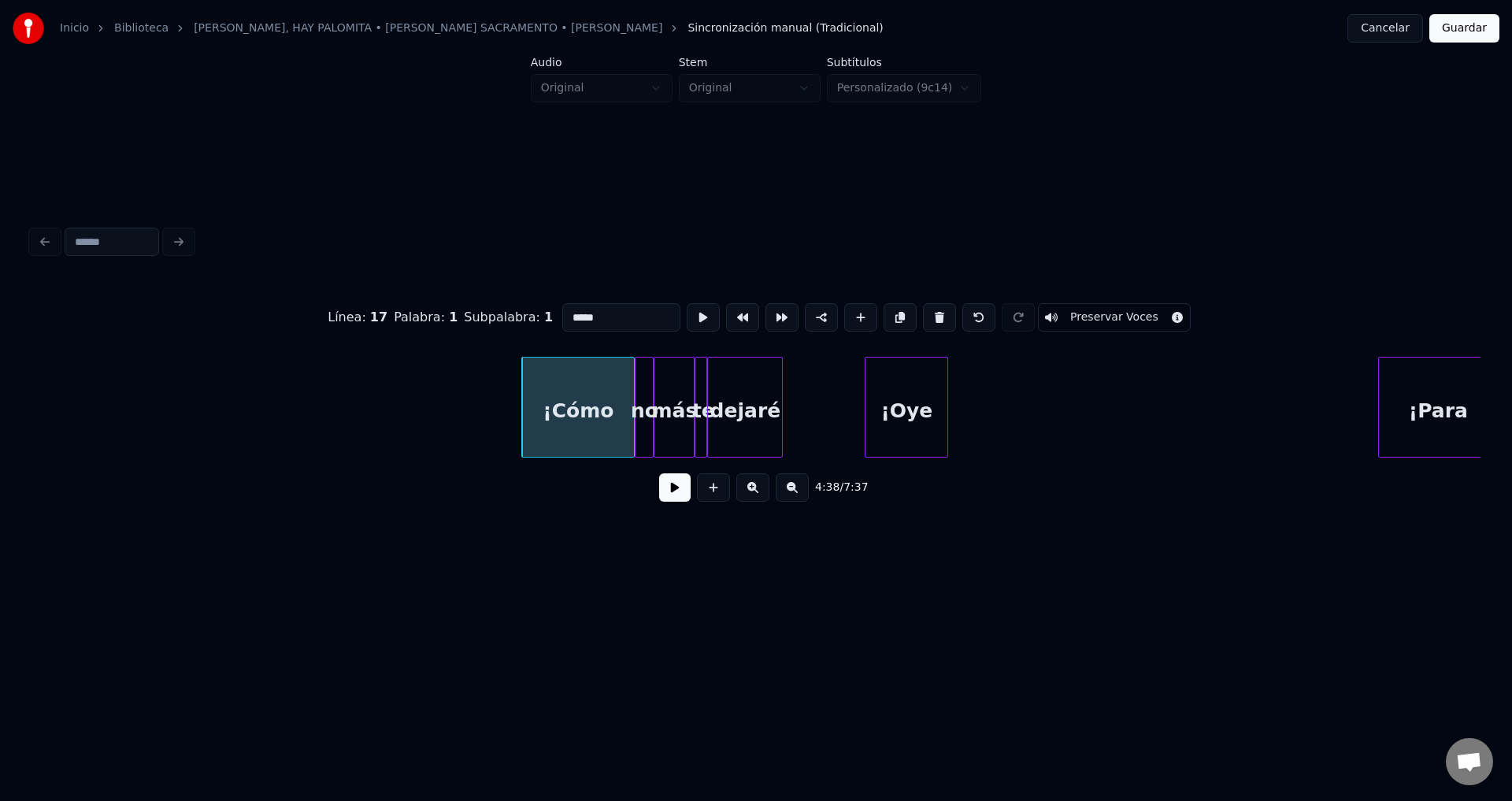
click at [926, 311] on button at bounding box center [939, 318] width 33 height 29
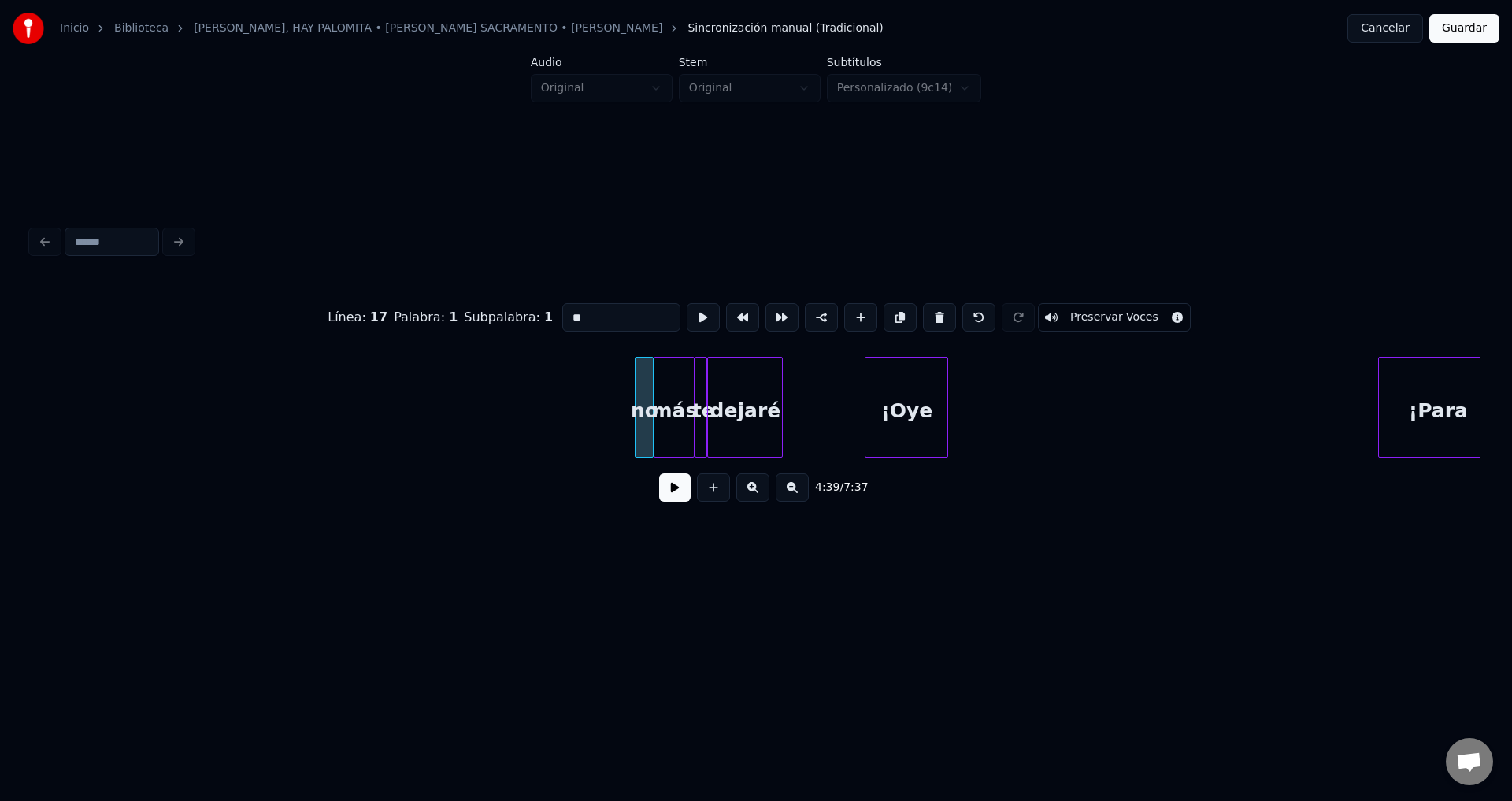
click at [926, 311] on button at bounding box center [939, 318] width 33 height 29
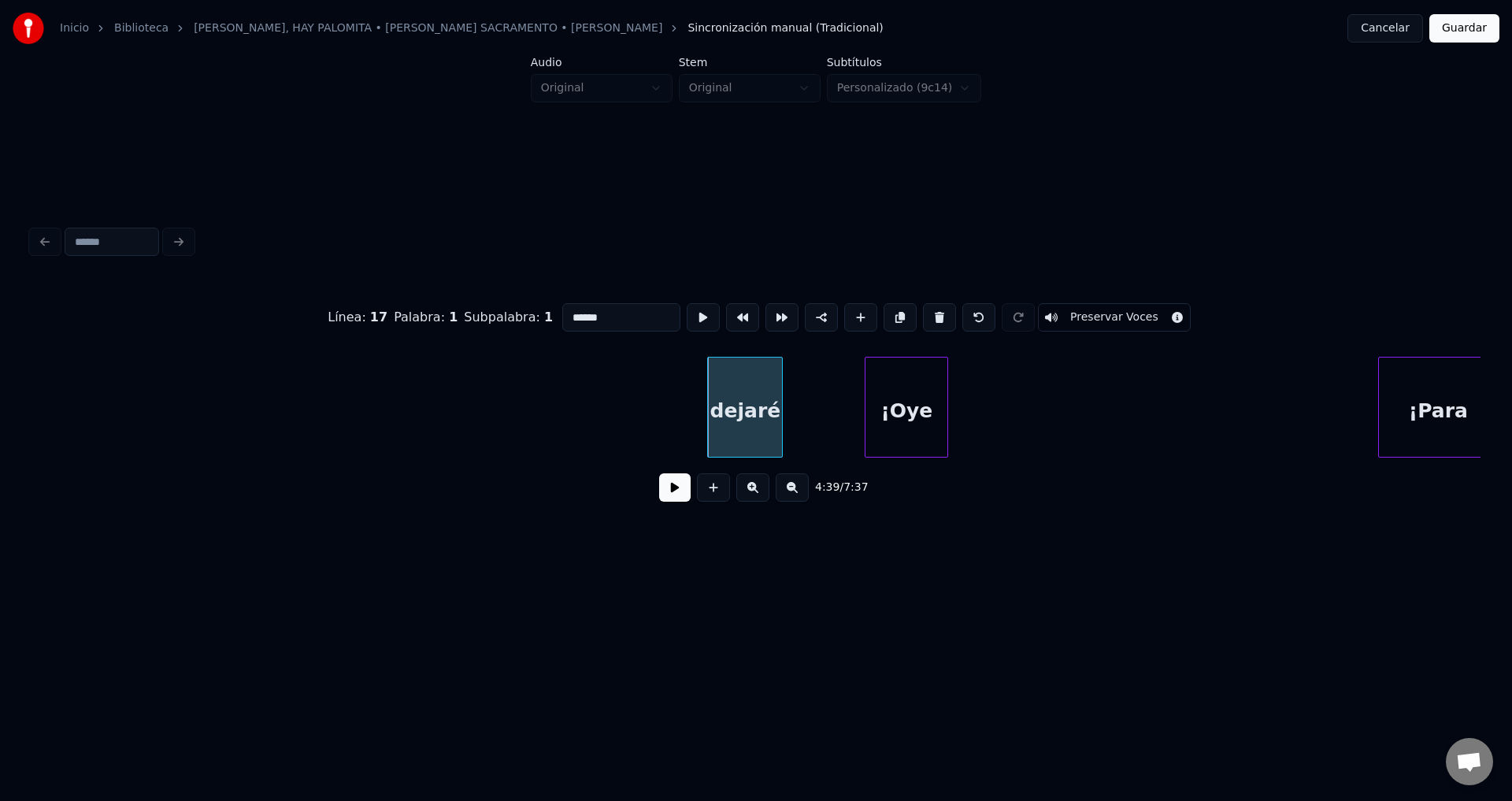
click at [926, 311] on button at bounding box center [939, 318] width 33 height 29
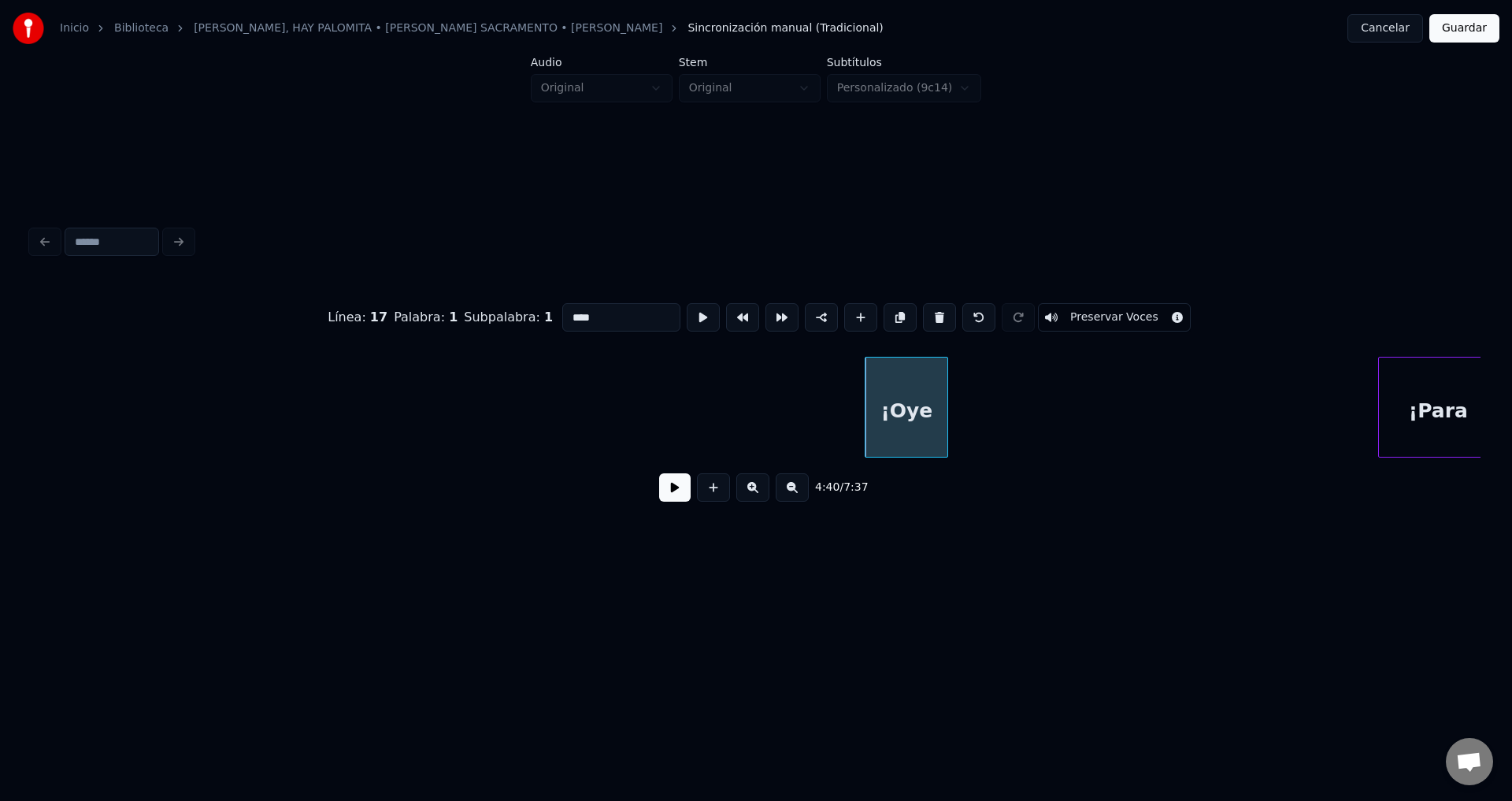
click at [926, 311] on button at bounding box center [939, 318] width 33 height 29
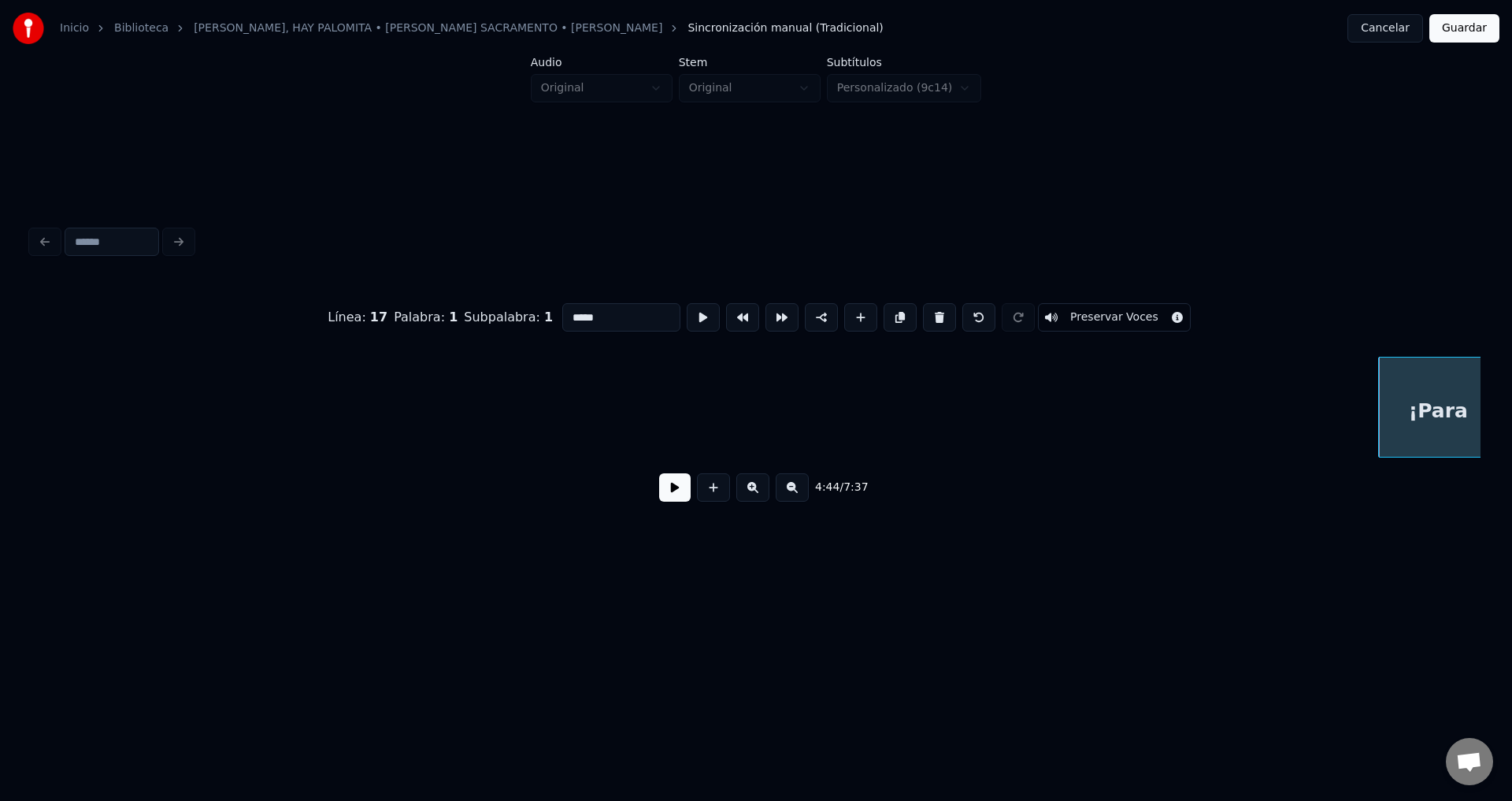
click at [926, 311] on button at bounding box center [939, 318] width 33 height 29
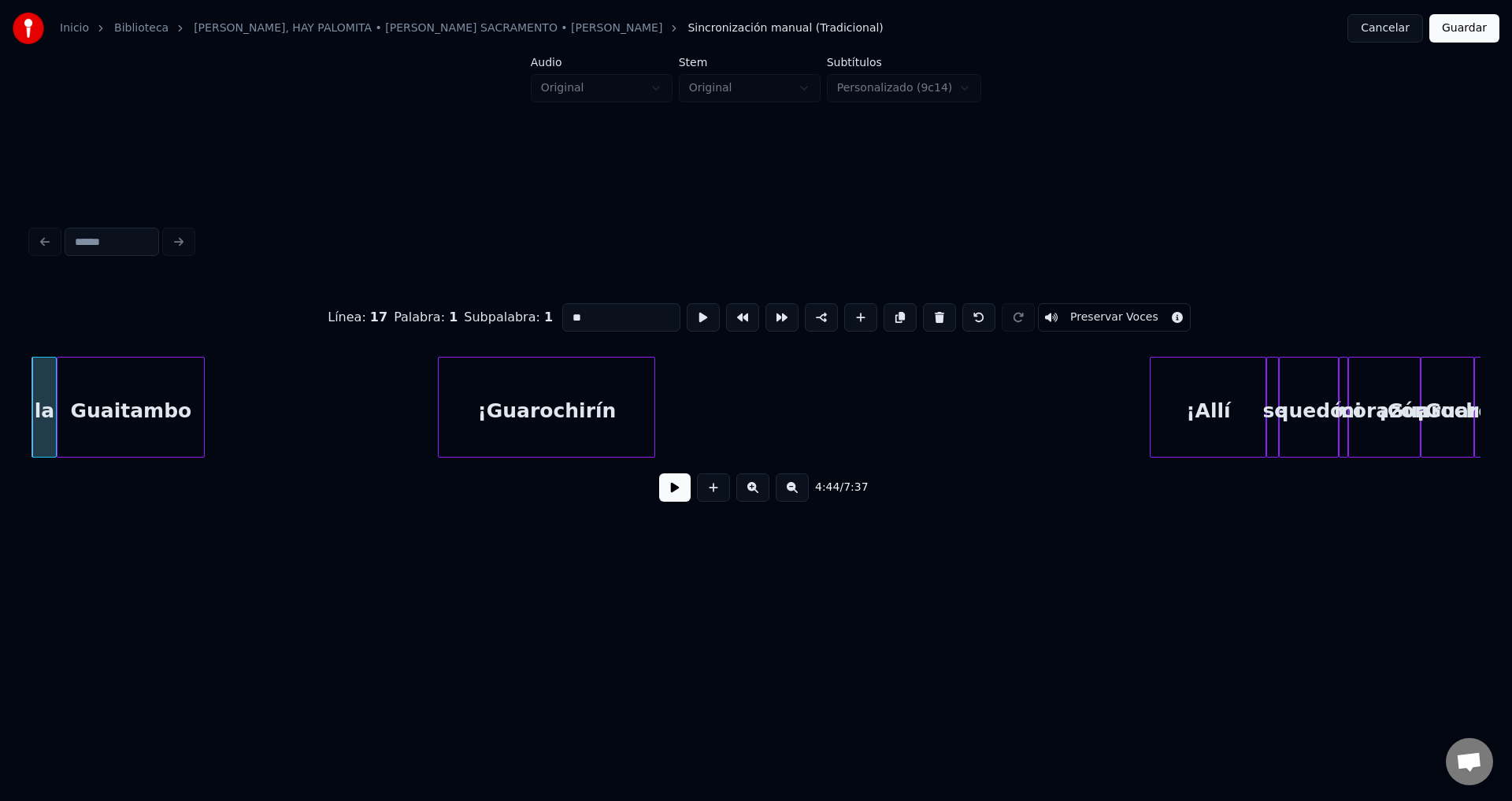
click at [926, 311] on button at bounding box center [939, 318] width 33 height 29
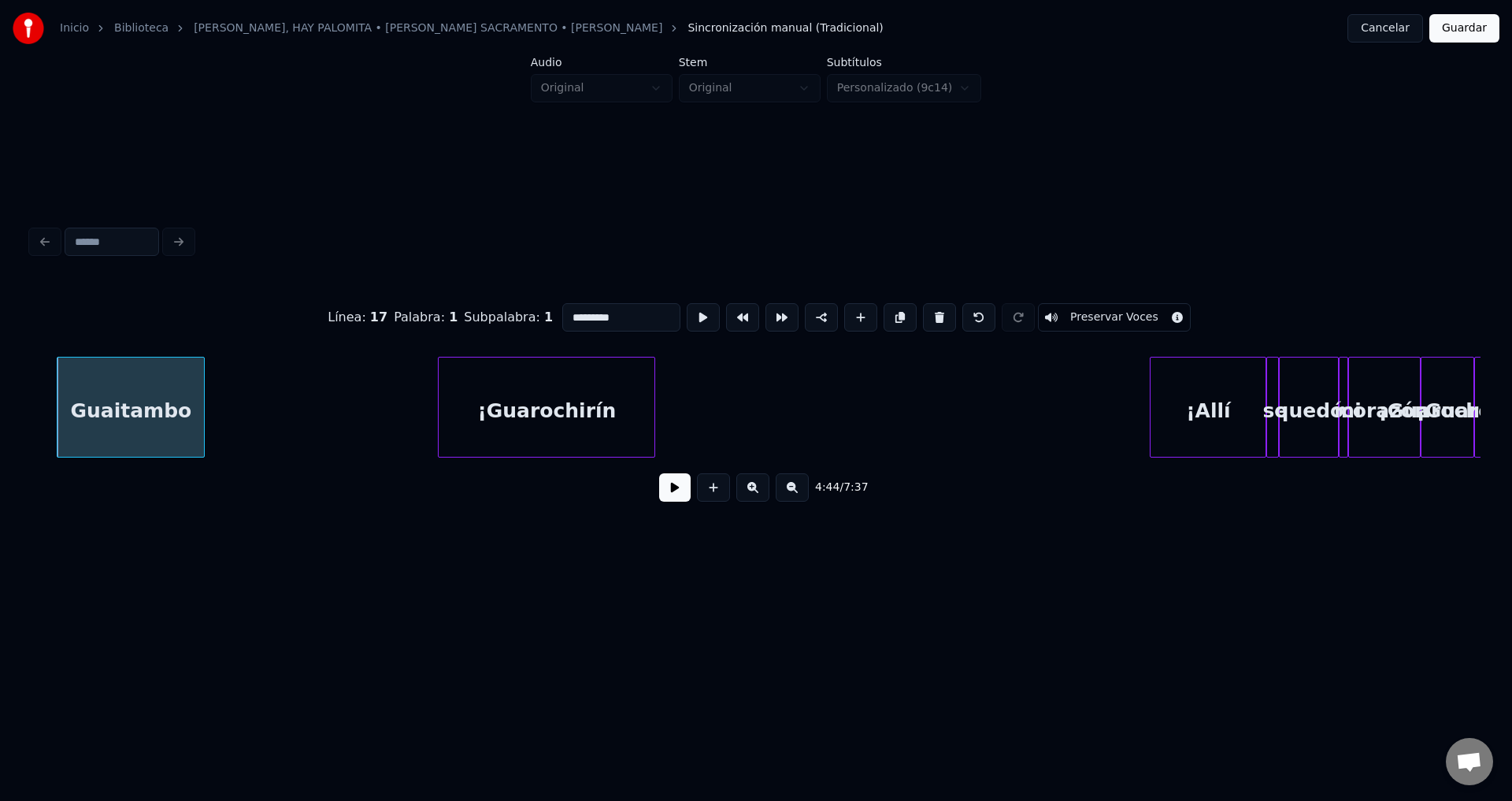
click at [926, 311] on button at bounding box center [939, 318] width 33 height 29
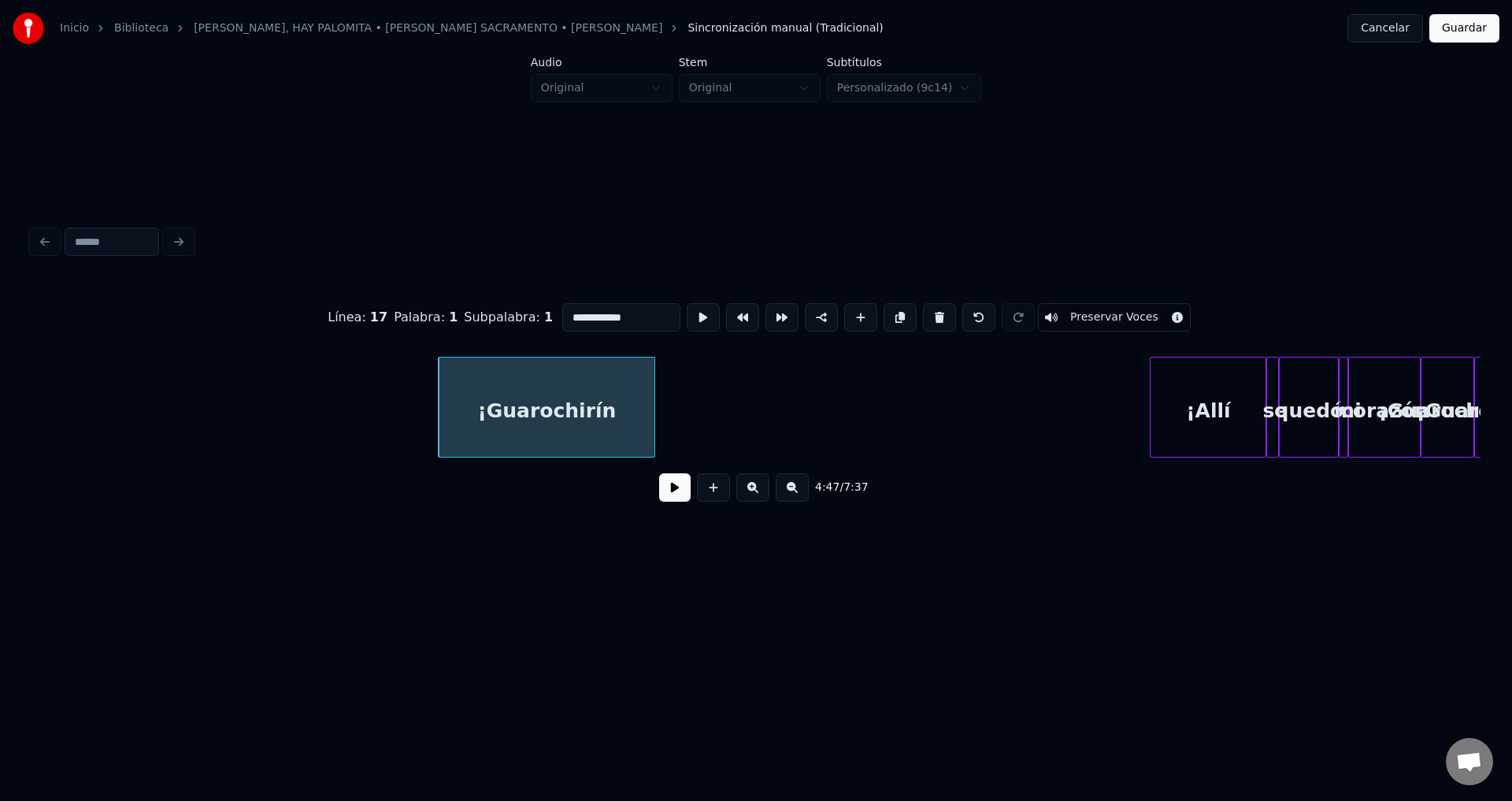
click at [926, 311] on button at bounding box center [939, 318] width 33 height 29
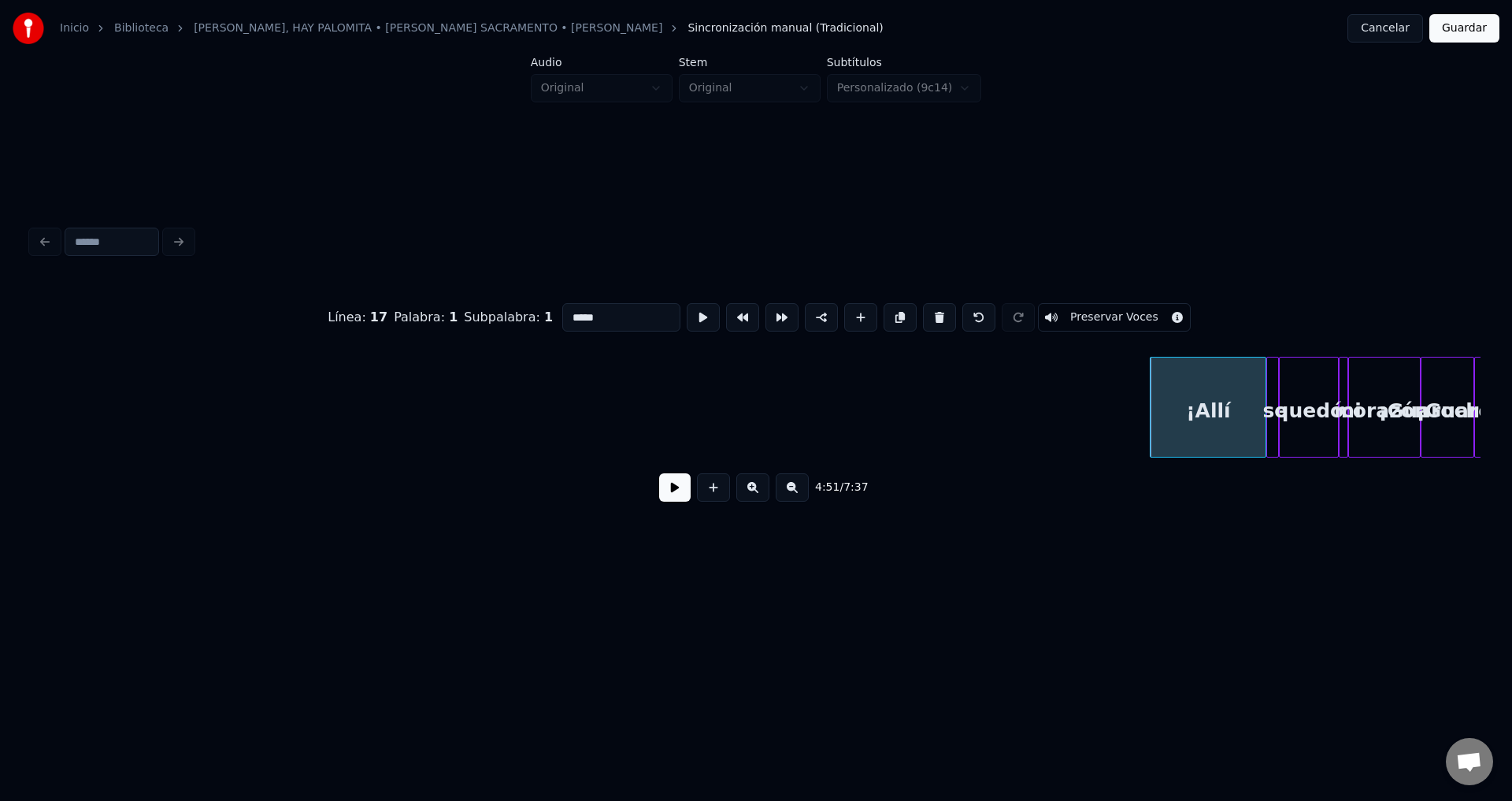
click at [926, 311] on button at bounding box center [939, 318] width 33 height 29
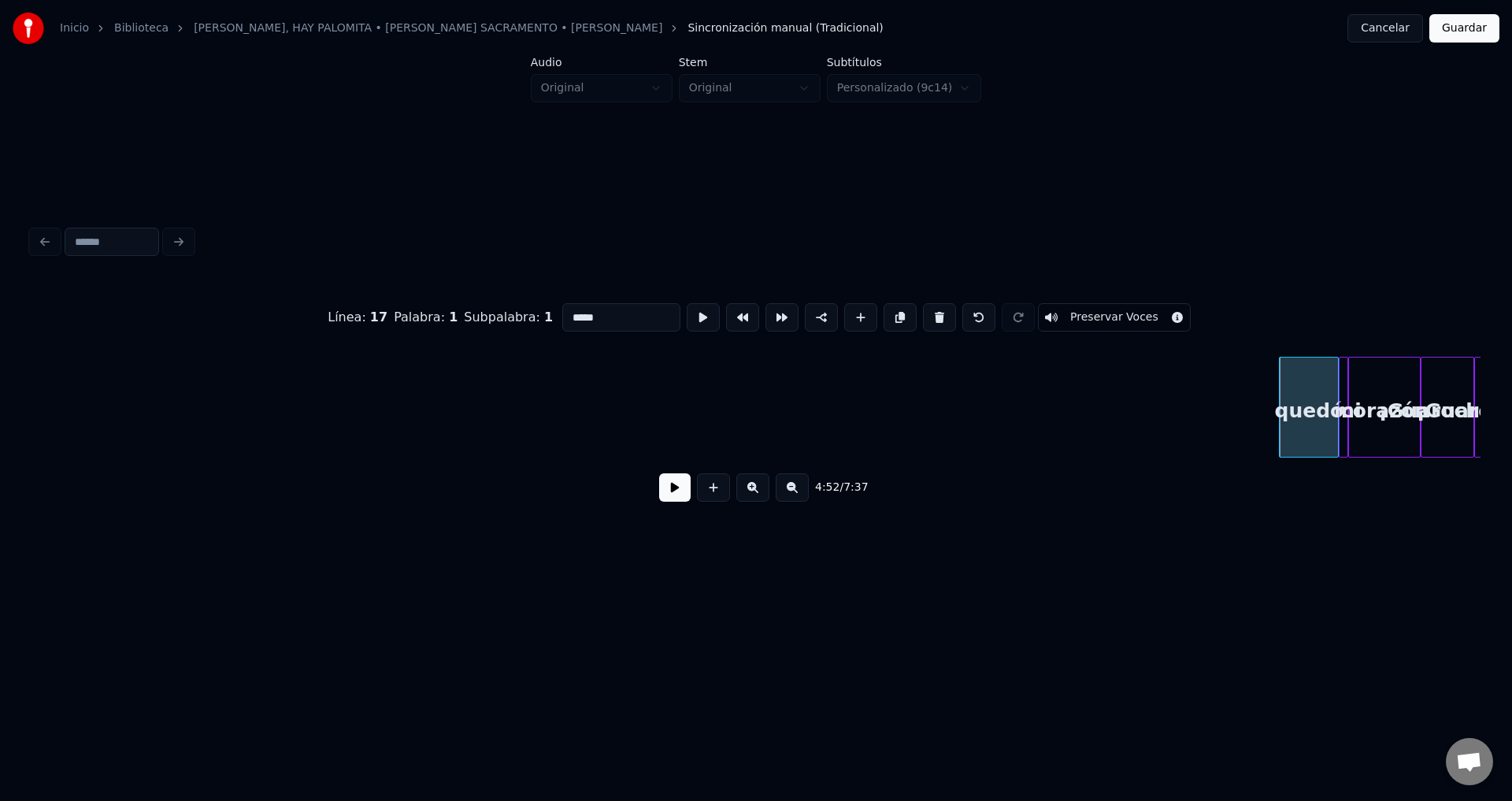
click at [926, 311] on button at bounding box center [939, 318] width 33 height 29
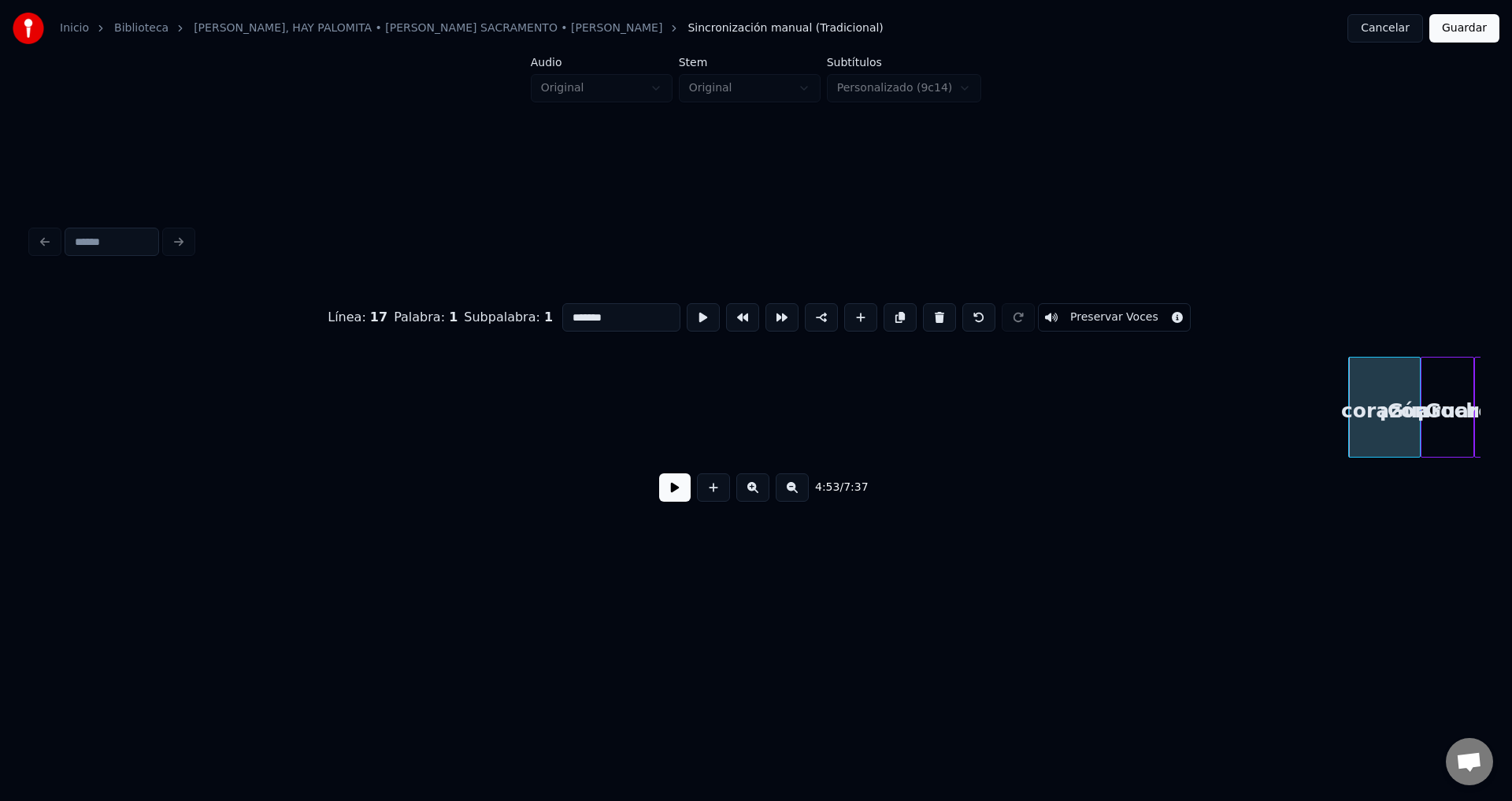
click at [926, 311] on button at bounding box center [939, 318] width 33 height 29
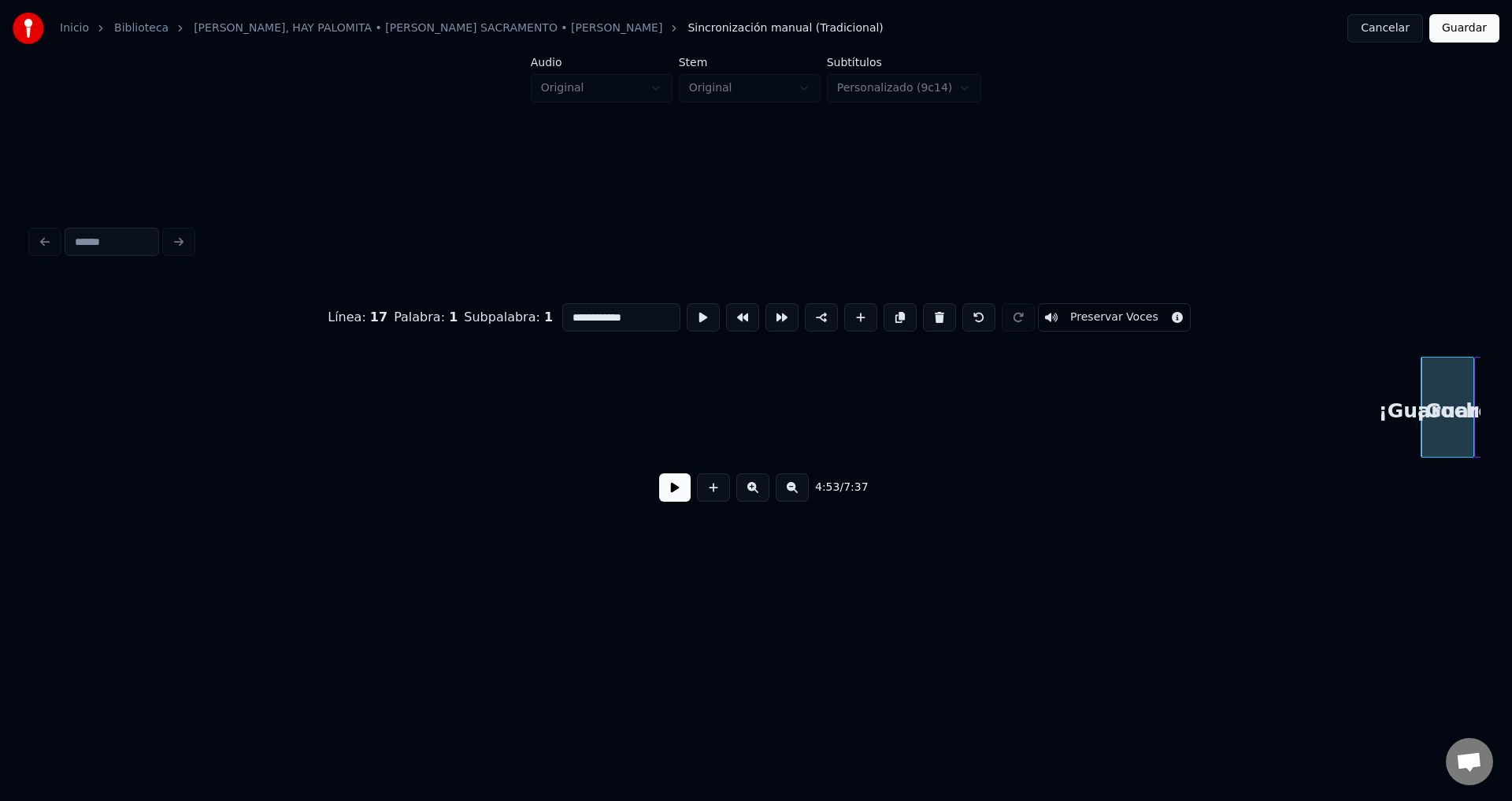
click at [926, 311] on button at bounding box center [939, 318] width 33 height 29
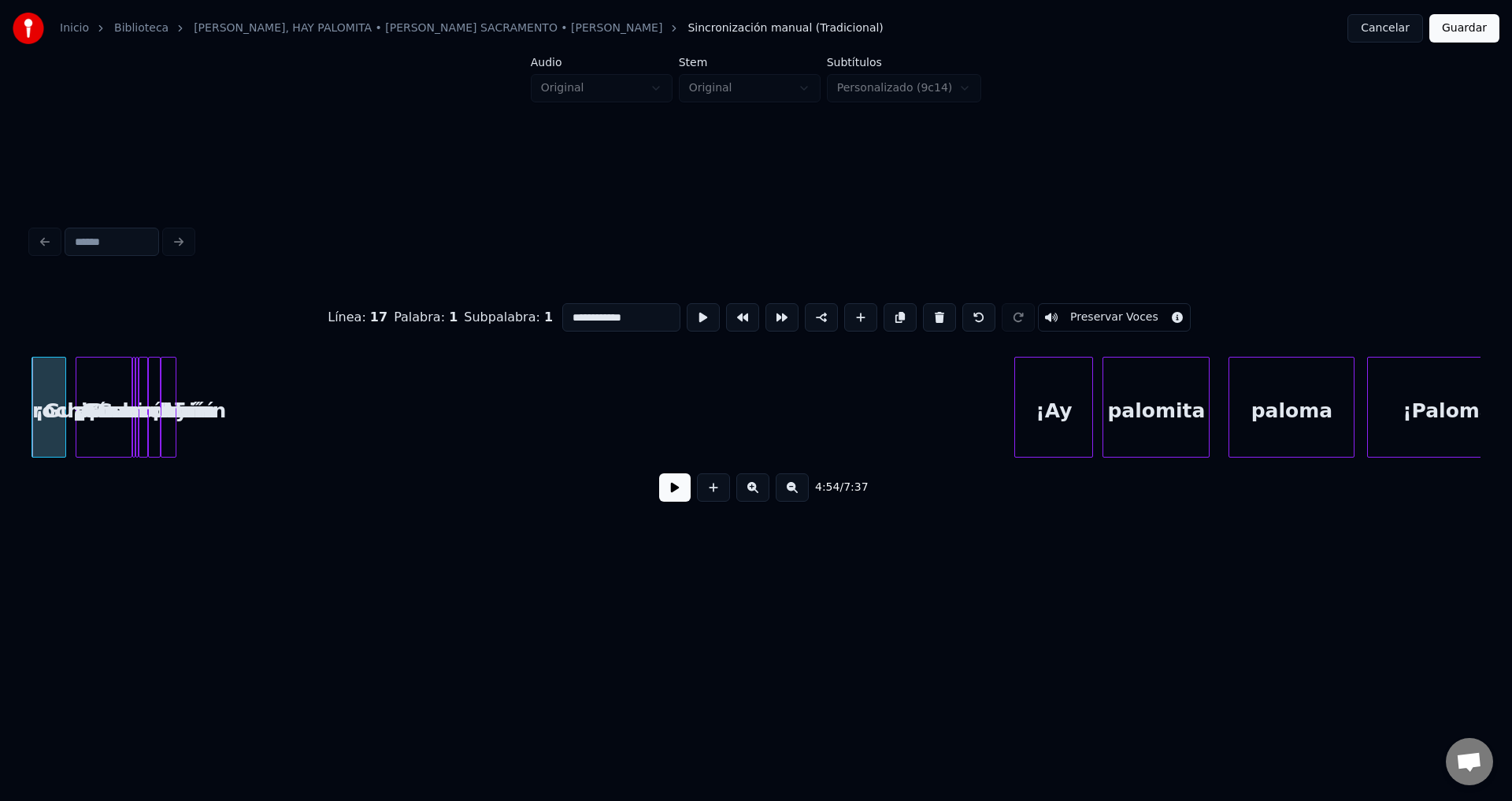
click at [926, 311] on button at bounding box center [939, 318] width 33 height 29
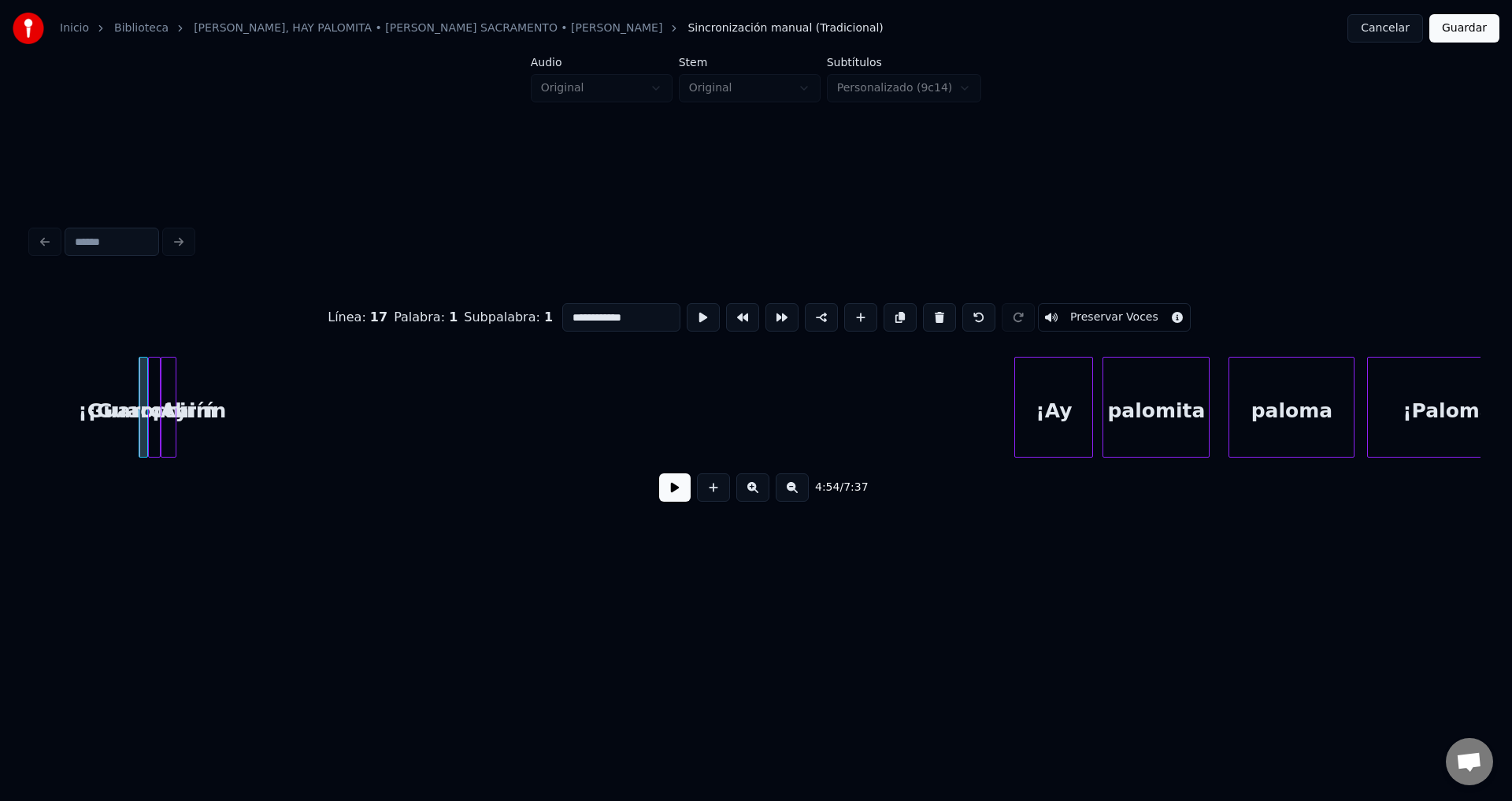
click at [926, 311] on button at bounding box center [939, 318] width 33 height 29
type input "***"
click at [926, 311] on button at bounding box center [939, 318] width 33 height 29
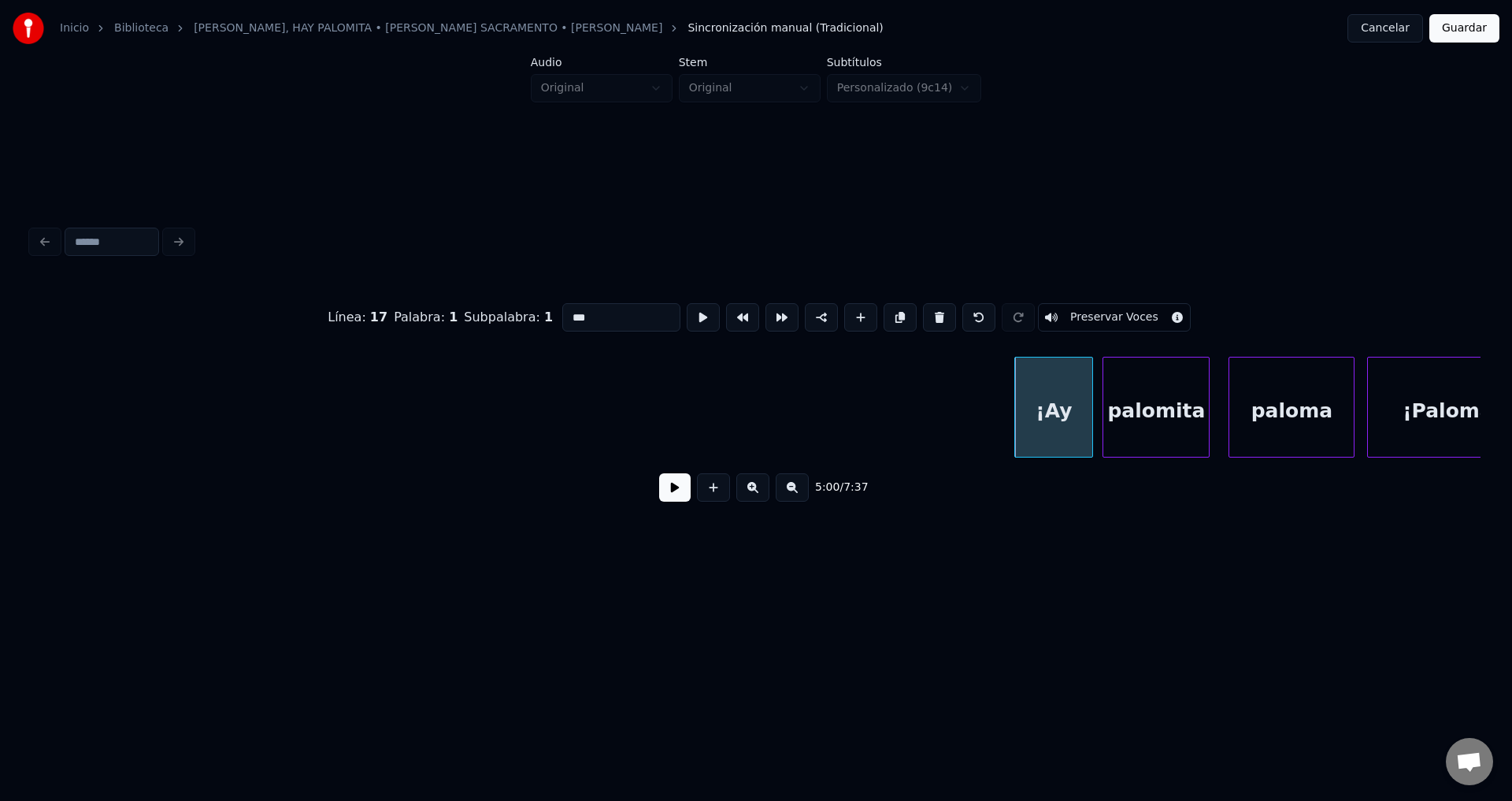
click at [671, 502] on button at bounding box center [675, 488] width 32 height 29
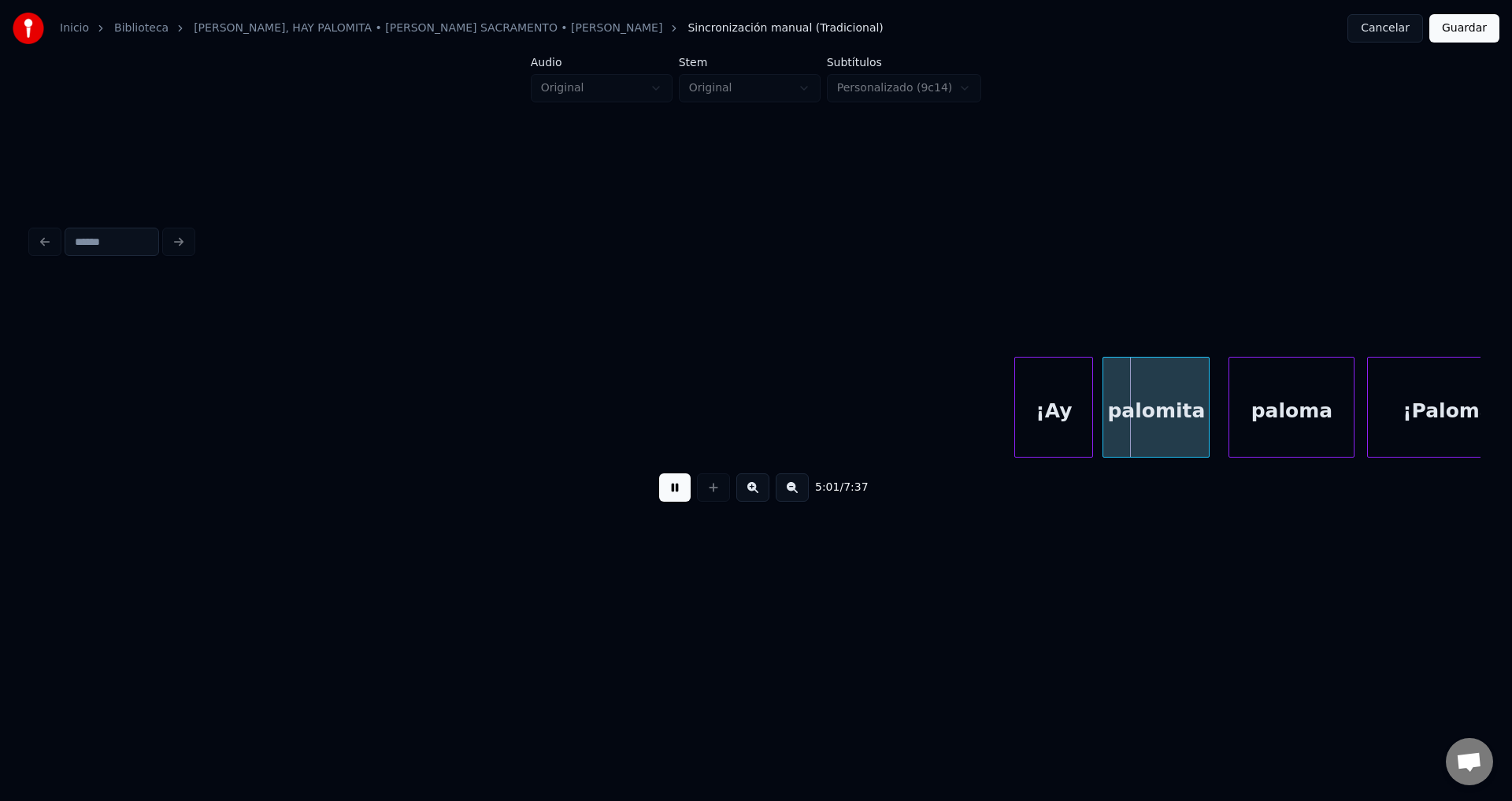
click at [671, 502] on button at bounding box center [675, 488] width 32 height 29
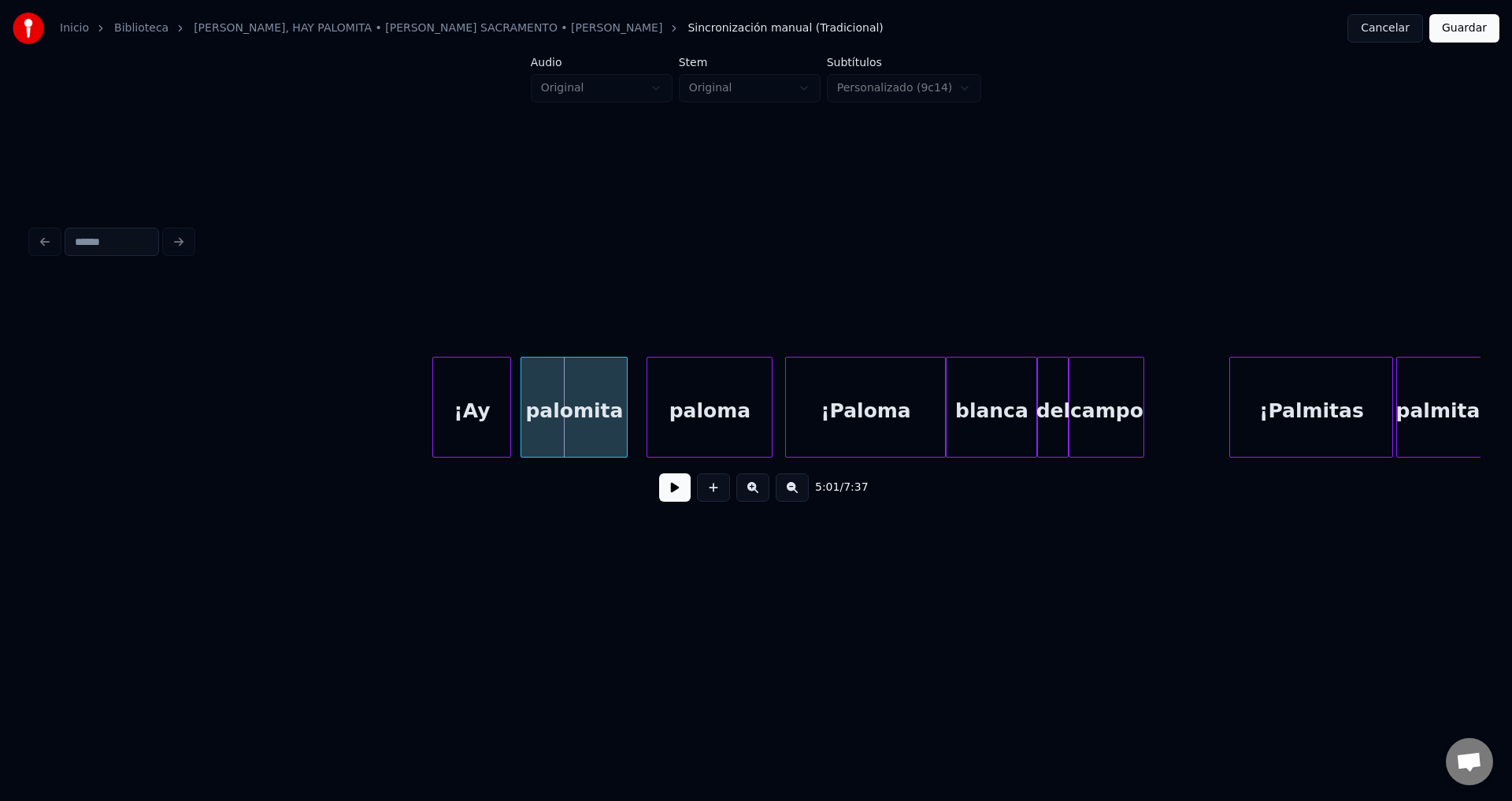
scroll to position [0, 46976]
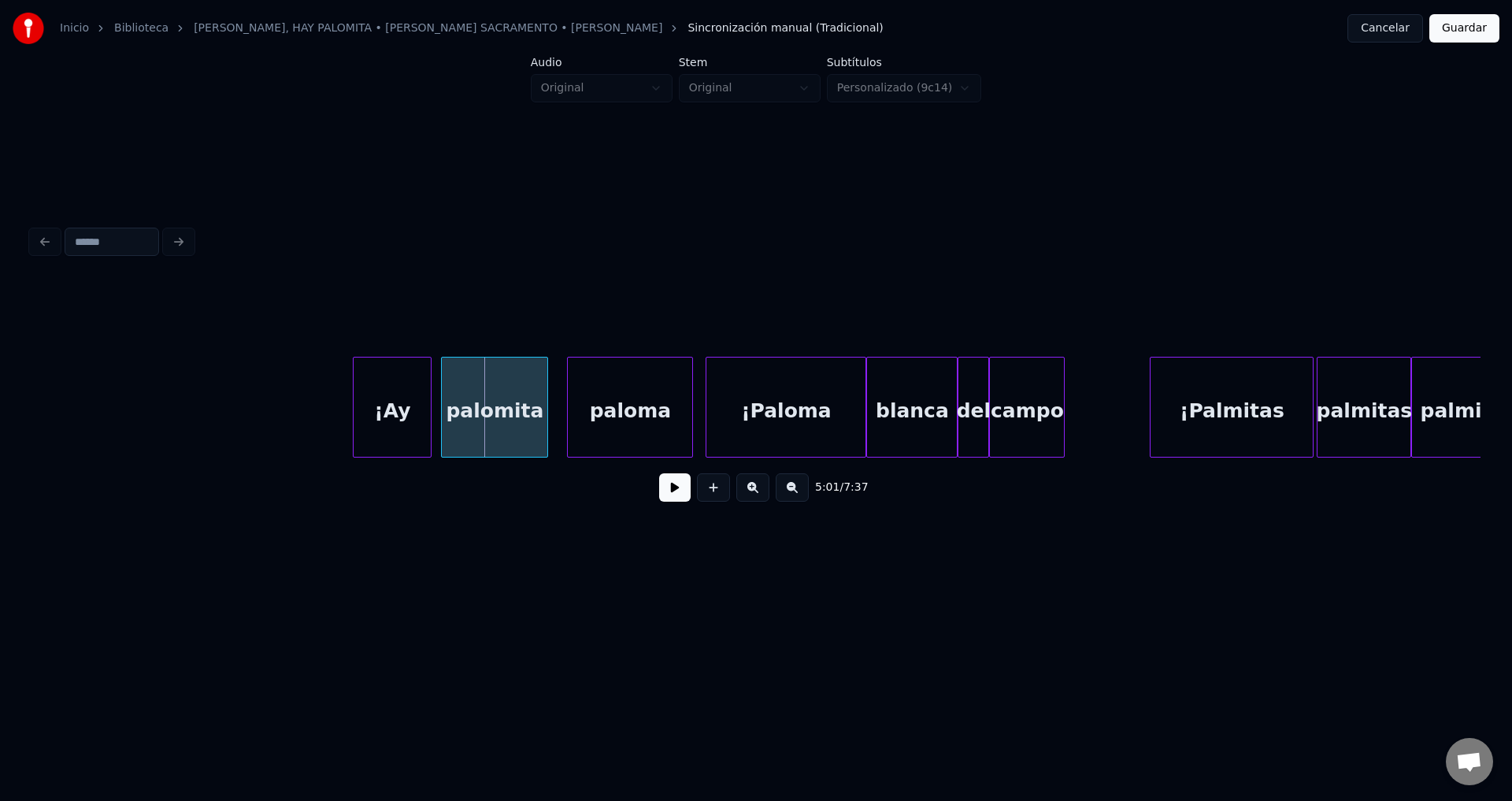
click at [401, 406] on div "¡Ay" at bounding box center [392, 411] width 77 height 107
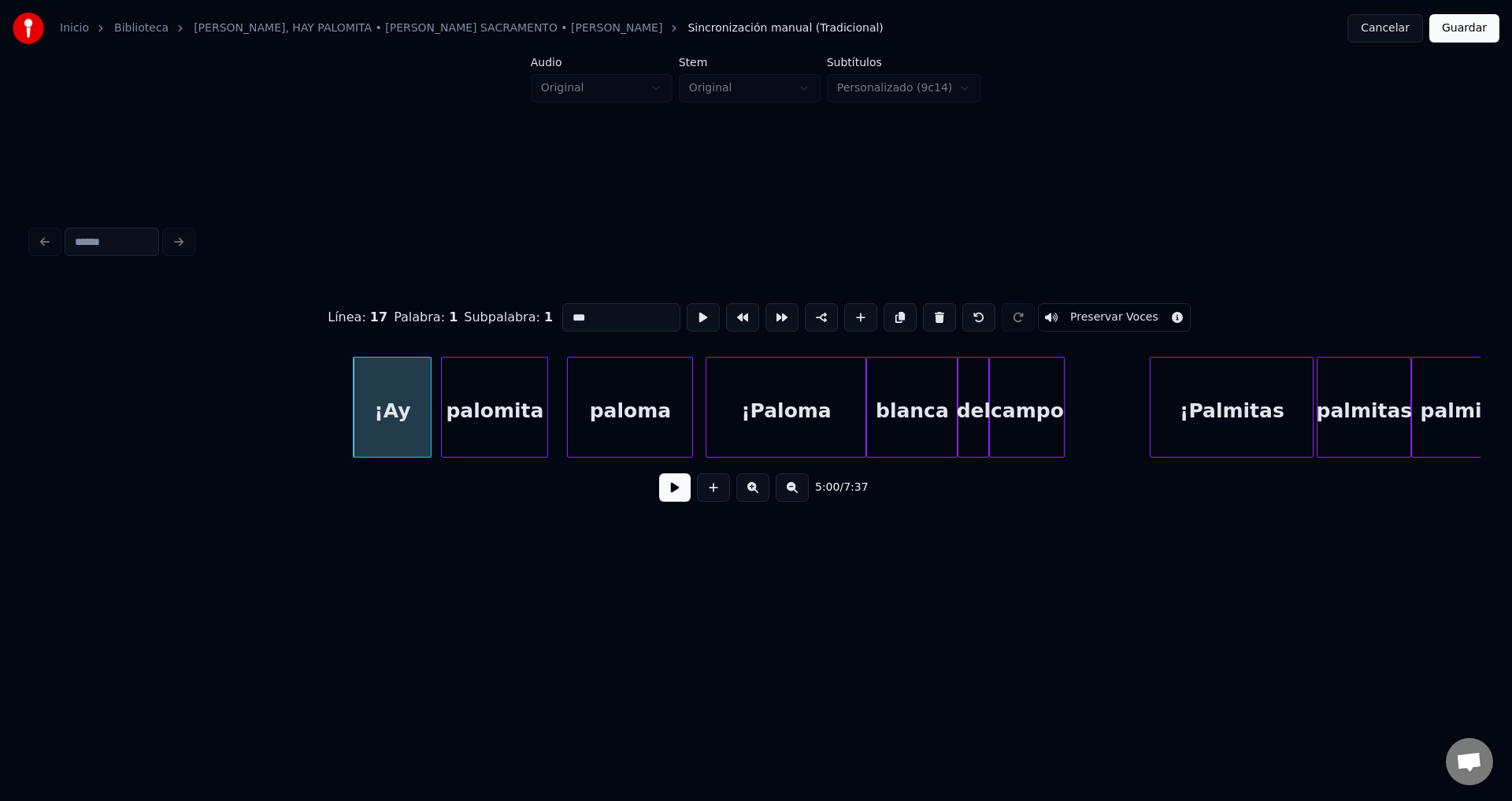
drag, startPoint x: 592, startPoint y: 316, endPoint x: 486, endPoint y: 316, distance: 106.0
click at [486, 316] on div "Línea : 17 Palabra : 1 Subpalabra : 1 *** Preservar Voces" at bounding box center [756, 317] width 1449 height 79
click at [1073, 402] on div "campo" at bounding box center [1076, 411] width 74 height 107
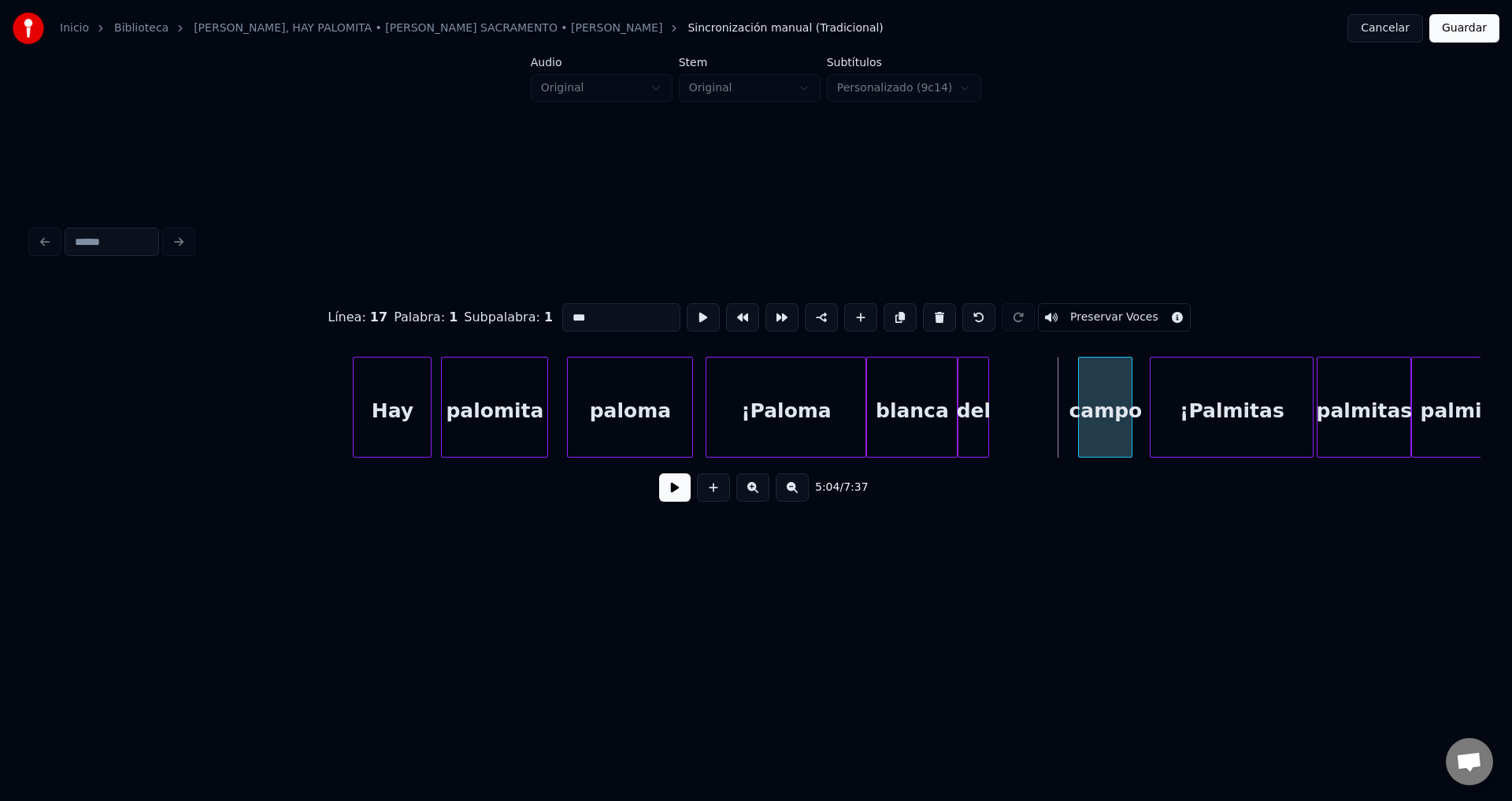
click at [1083, 396] on div at bounding box center [1081, 407] width 5 height 100
click at [1062, 412] on div "del" at bounding box center [1060, 411] width 30 height 107
click at [1003, 414] on div "blanca" at bounding box center [997, 411] width 90 height 107
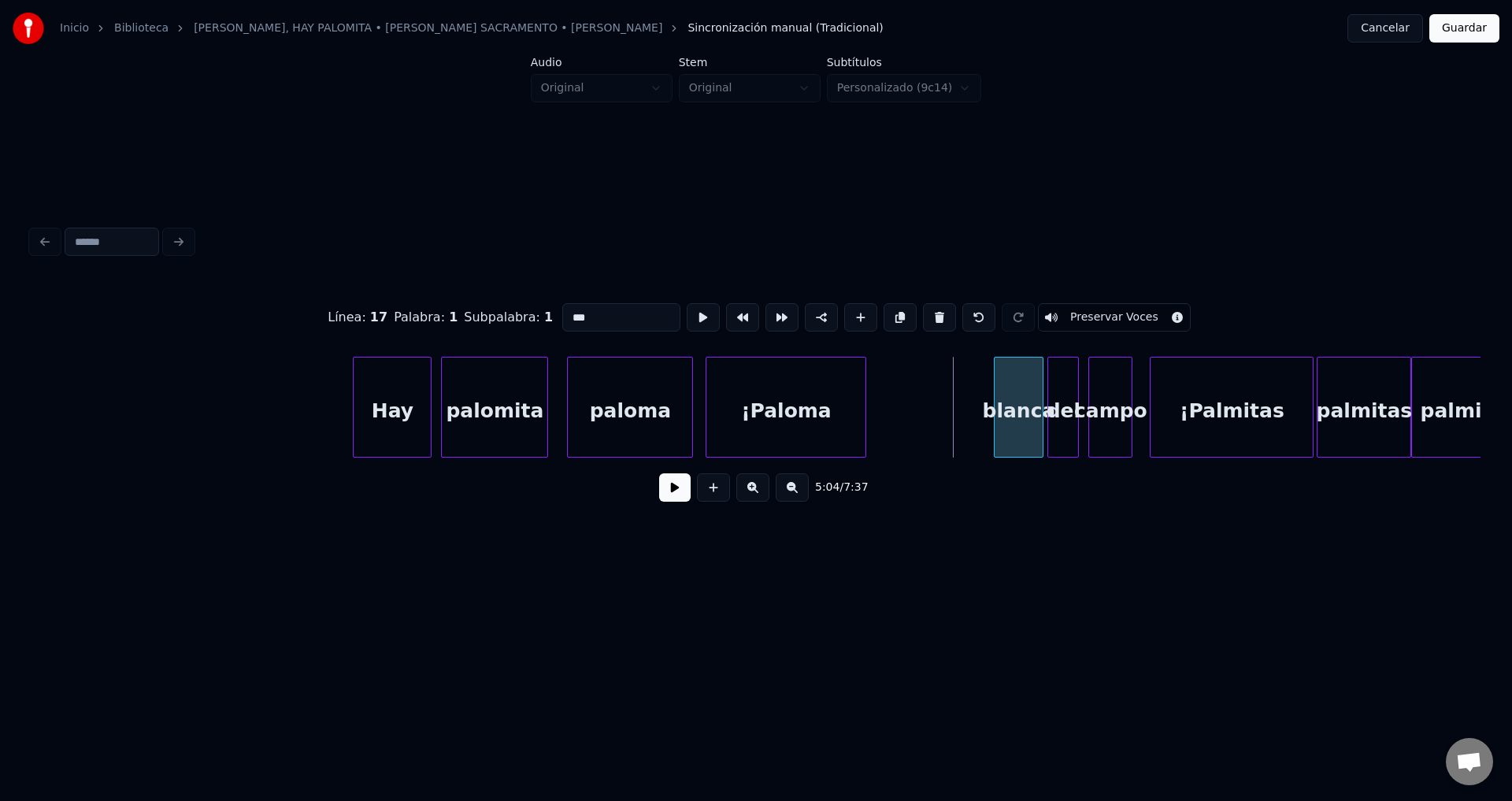
click at [997, 404] on div at bounding box center [997, 407] width 5 height 100
click at [918, 425] on div "¡Paloma" at bounding box center [908, 411] width 159 height 107
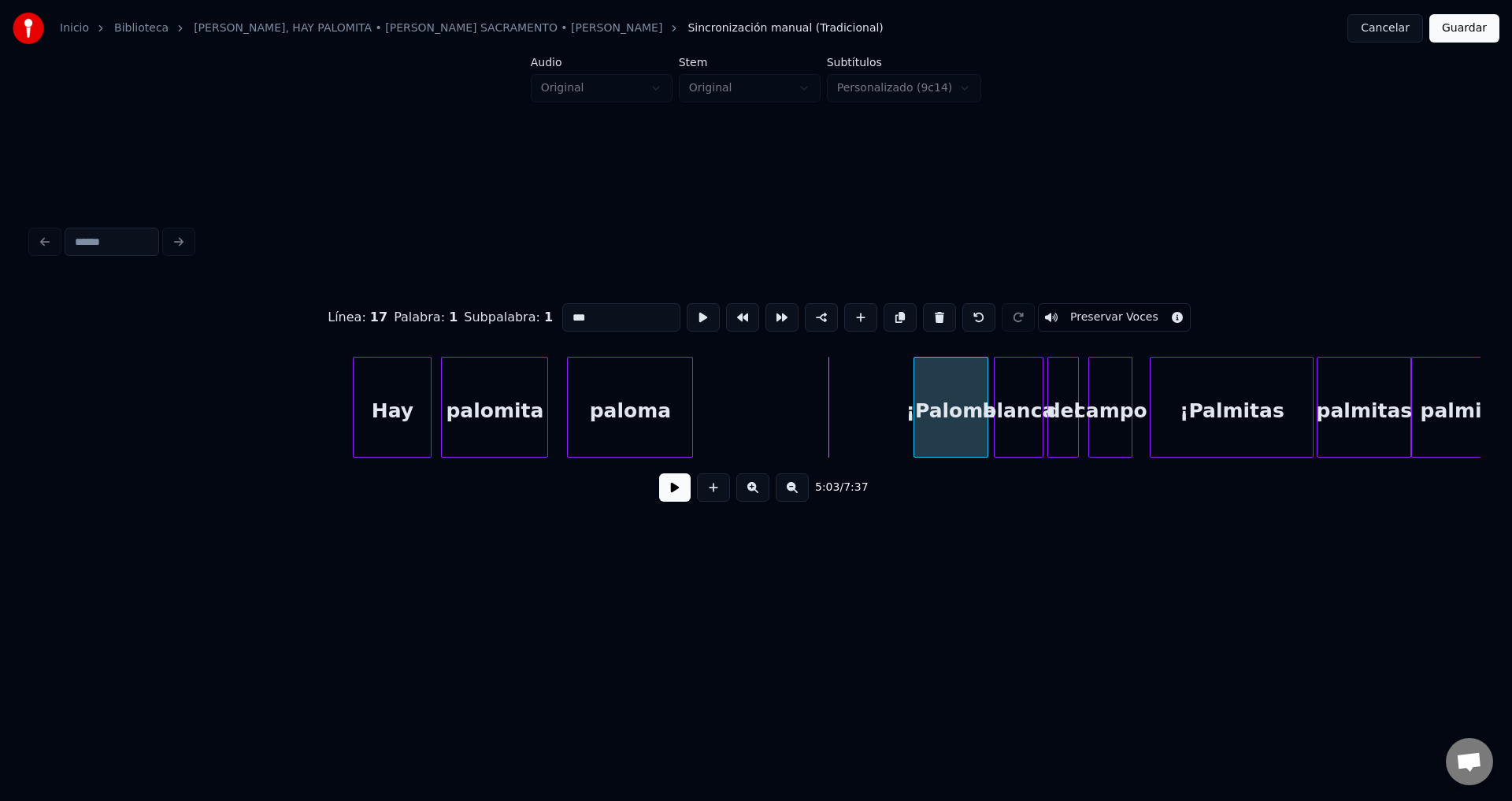
click at [917, 419] on div at bounding box center [916, 407] width 5 height 100
click at [851, 421] on div "paloma" at bounding box center [840, 411] width 124 height 107
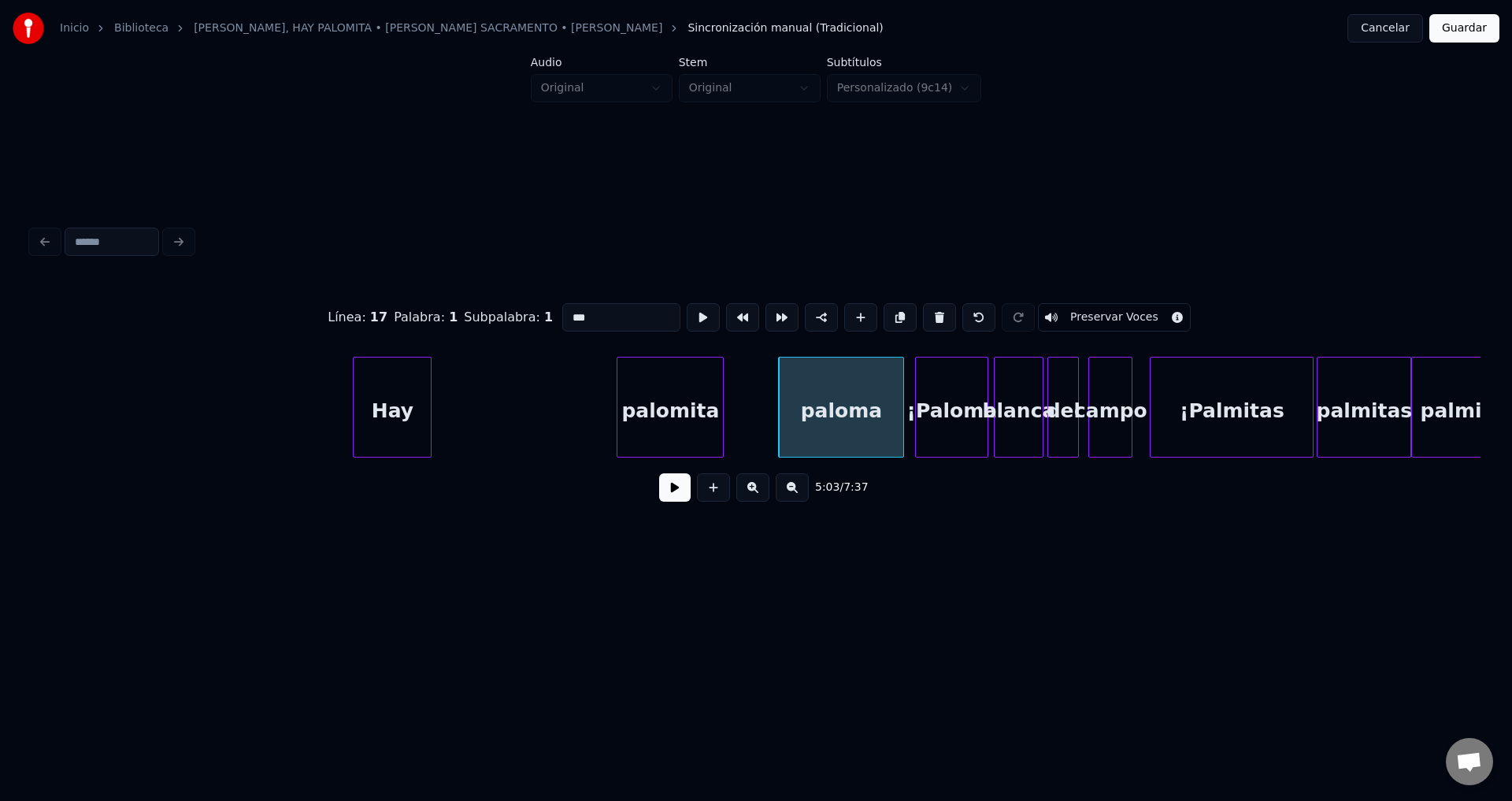
click at [706, 414] on div "palomita" at bounding box center [670, 411] width 105 height 107
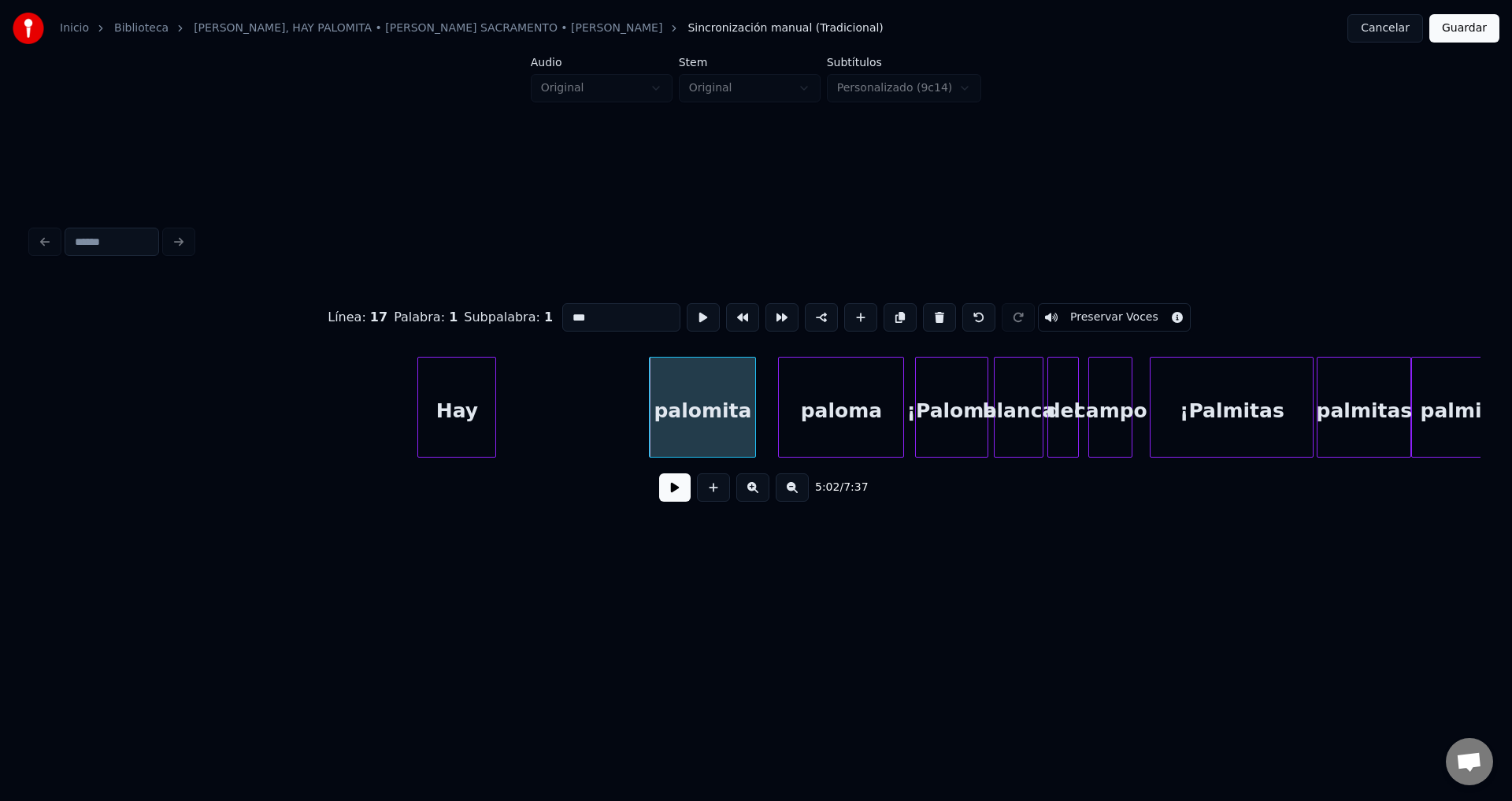
click at [451, 417] on div "Hay" at bounding box center [456, 411] width 77 height 107
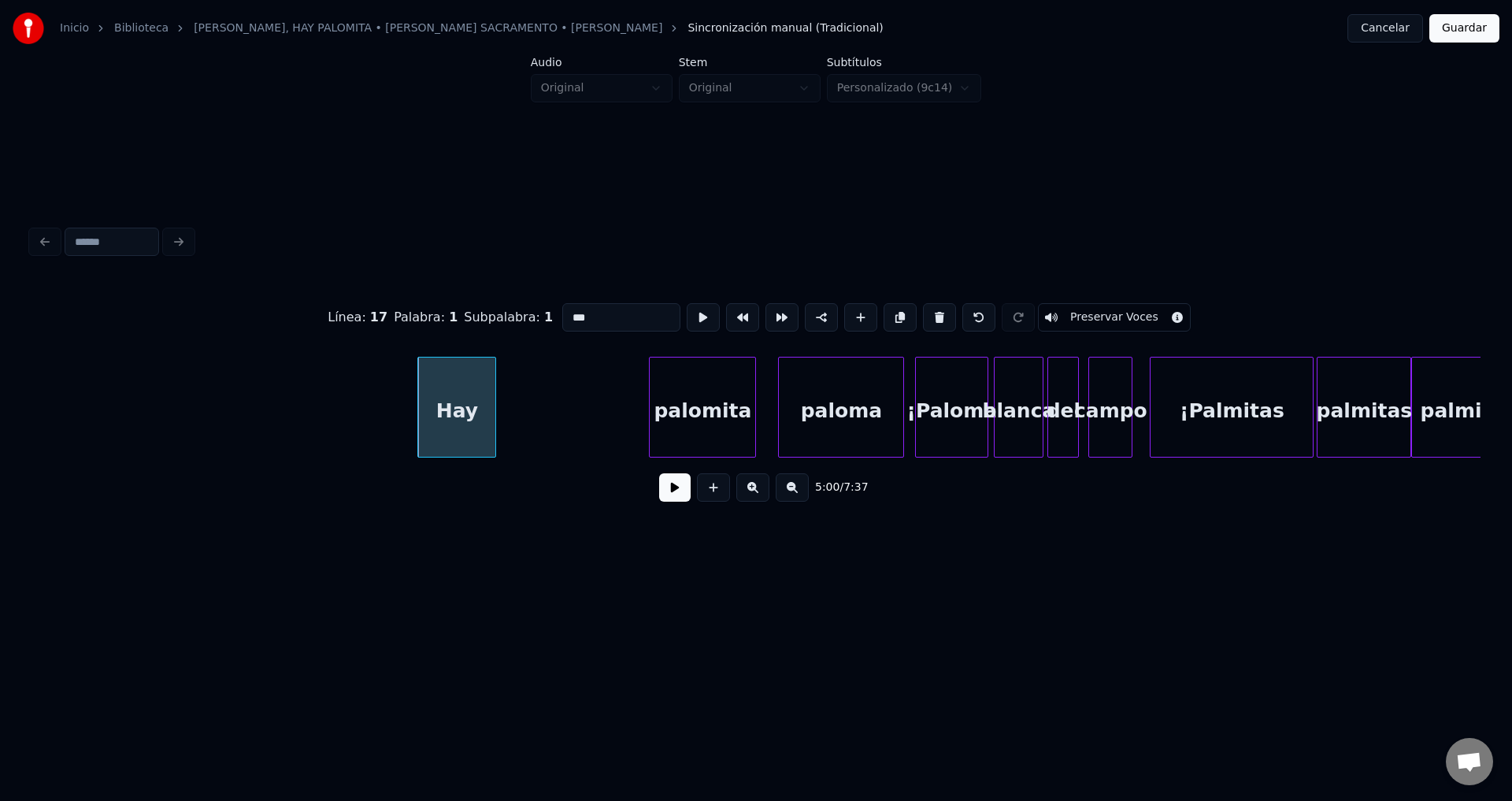
type input "***"
click at [660, 498] on button at bounding box center [675, 488] width 32 height 29
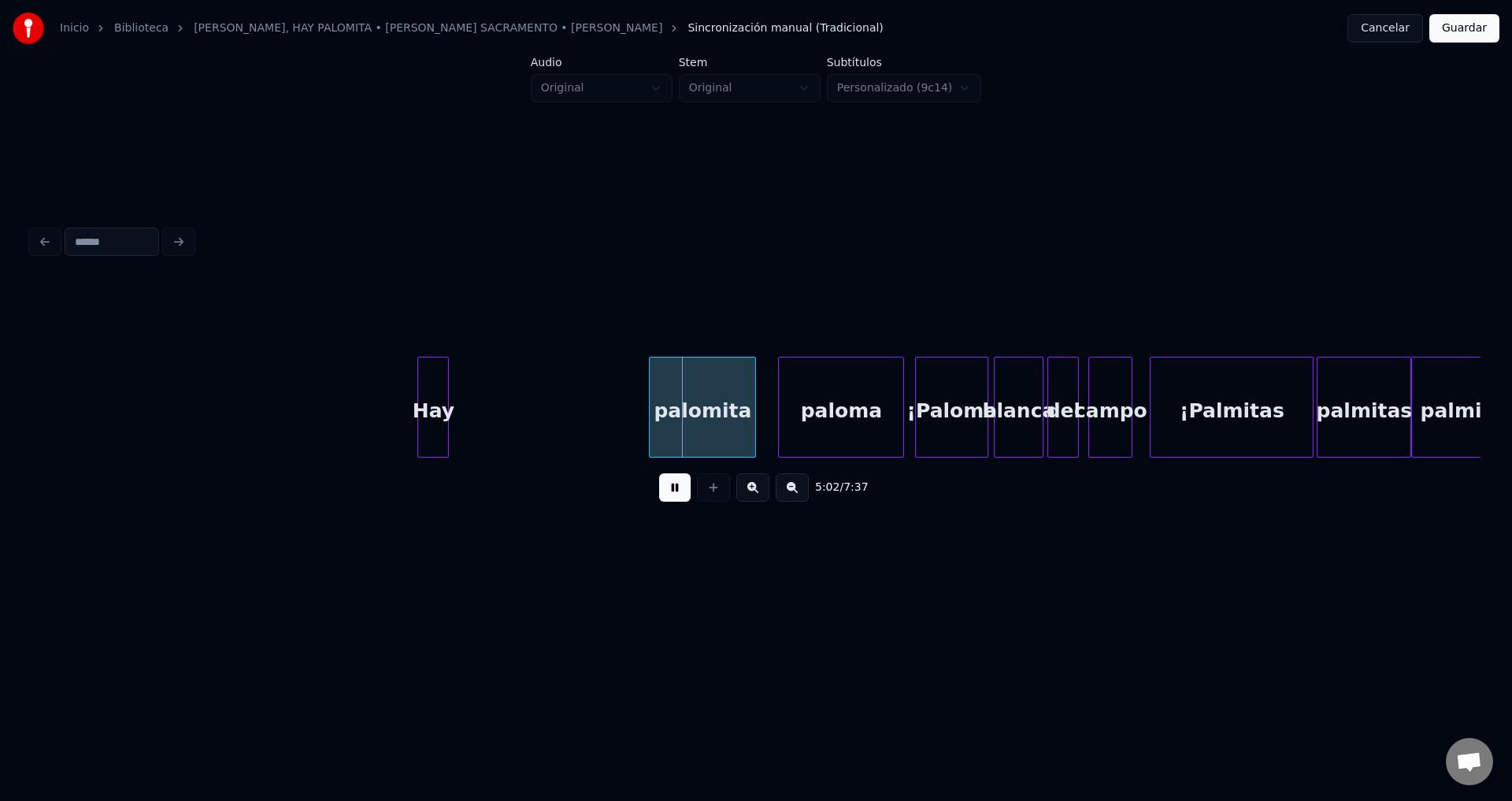
click at [445, 402] on div at bounding box center [445, 407] width 5 height 100
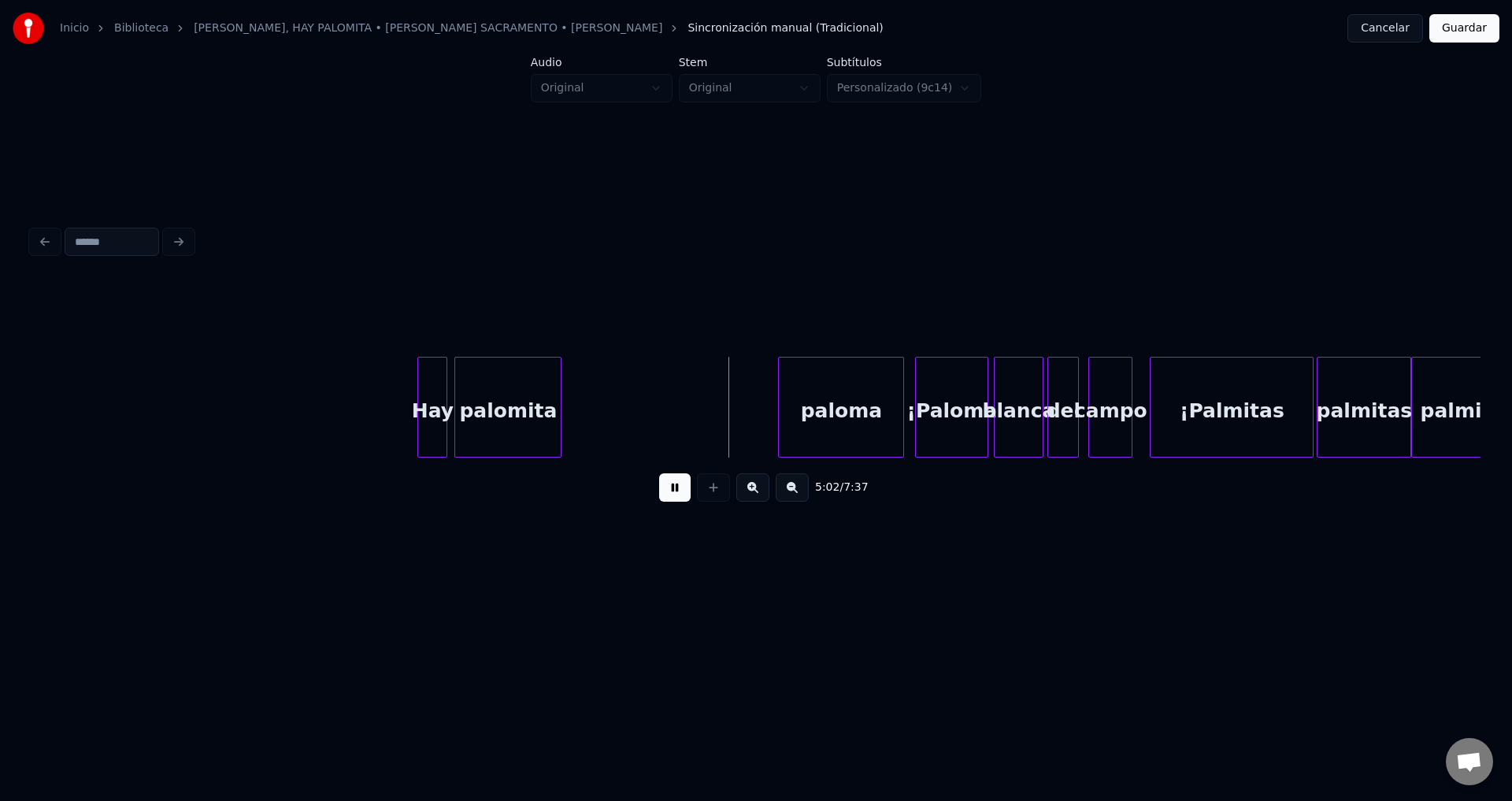
click at [496, 410] on div "palomita" at bounding box center [507, 411] width 105 height 107
click at [582, 415] on div at bounding box center [581, 407] width 5 height 100
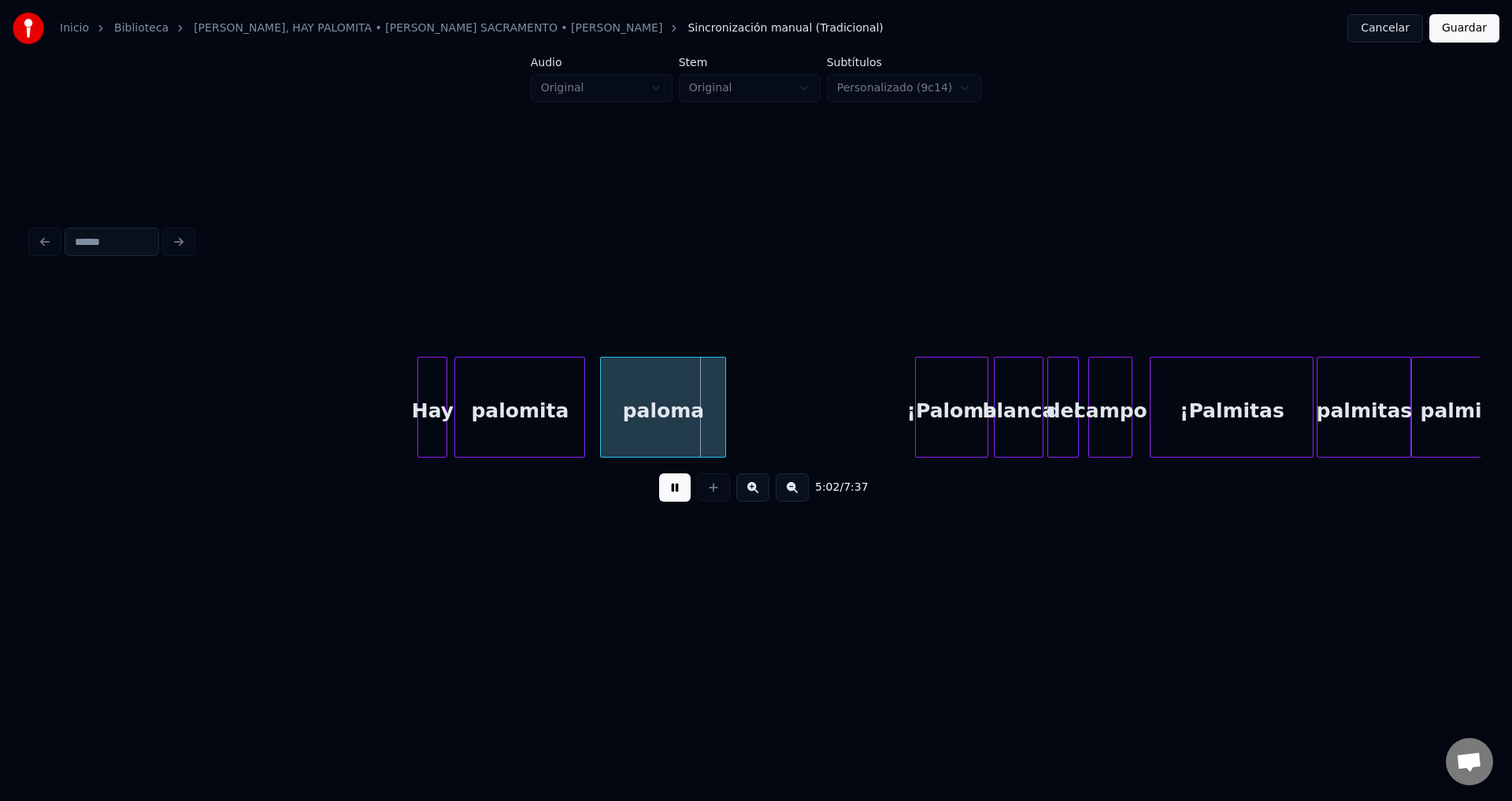
click at [649, 423] on div "paloma" at bounding box center [663, 411] width 124 height 107
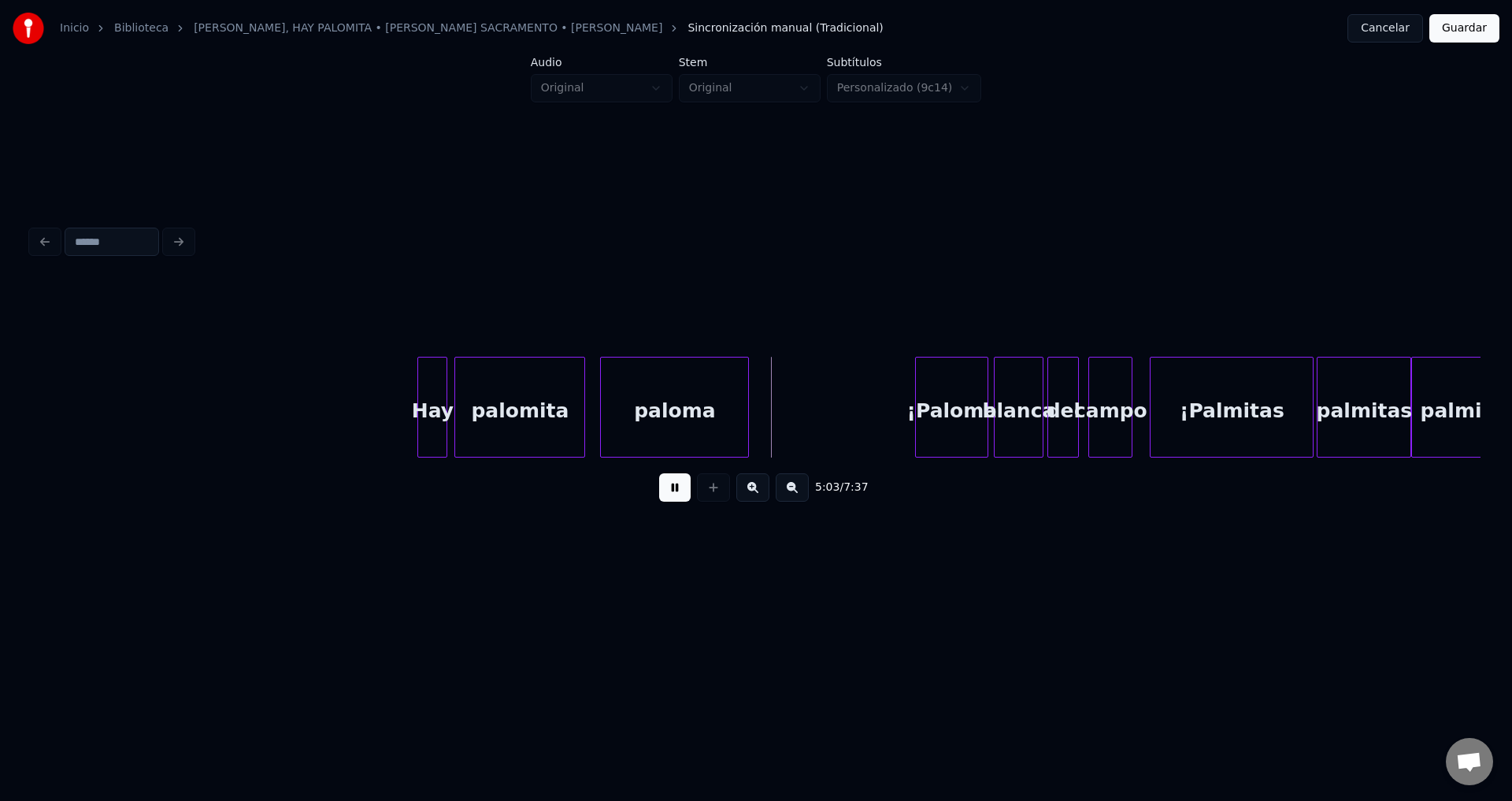
click at [748, 407] on div at bounding box center [746, 407] width 5 height 100
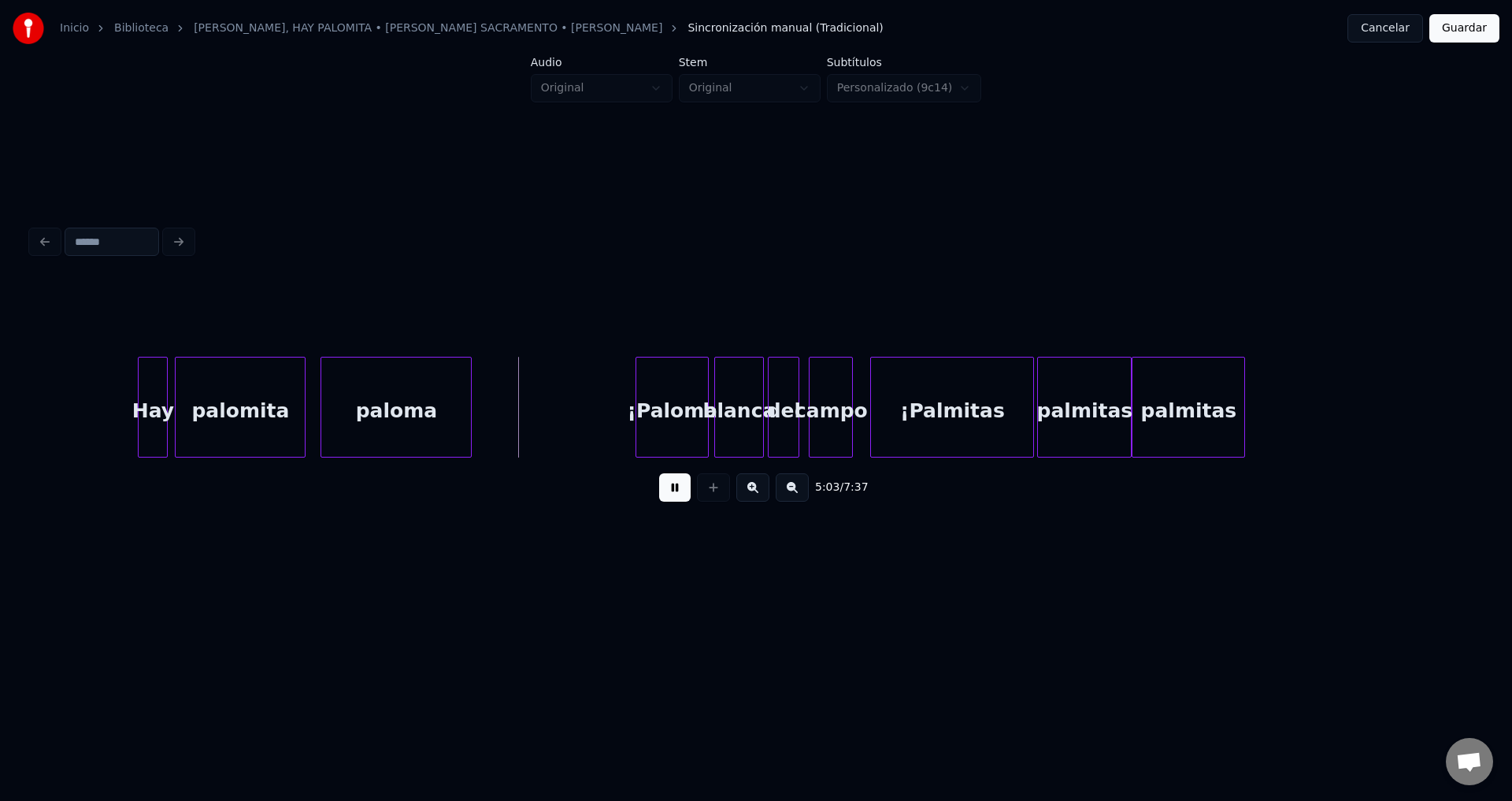
scroll to position [0, 47415]
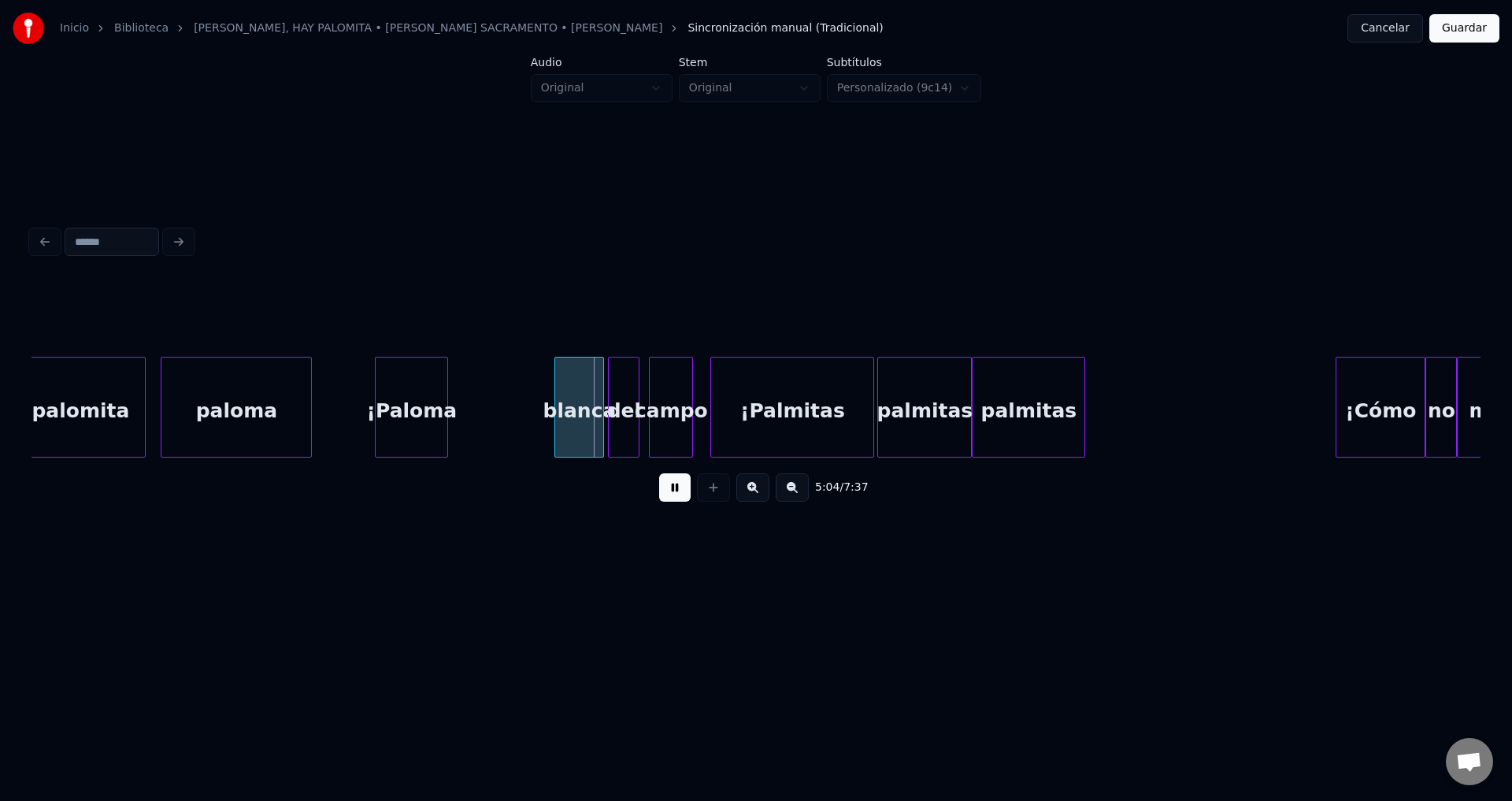
click at [421, 410] on div "¡Paloma" at bounding box center [411, 411] width 72 height 107
click at [449, 406] on div at bounding box center [447, 407] width 5 height 100
click at [498, 416] on div "blanca" at bounding box center [489, 411] width 48 height 107
click at [549, 409] on div at bounding box center [547, 407] width 5 height 100
click at [575, 411] on div "del" at bounding box center [574, 411] width 30 height 107
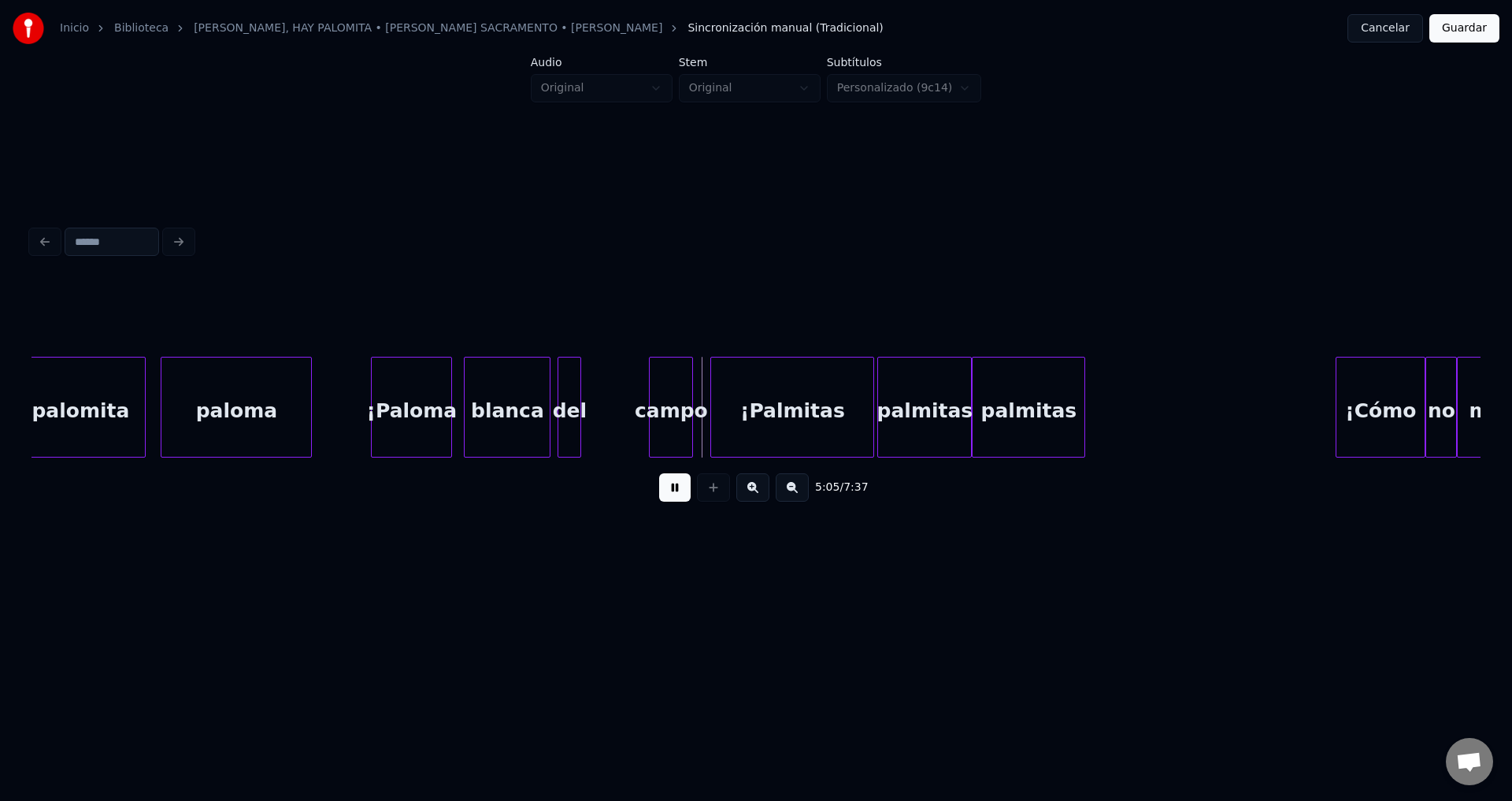
click at [578, 410] on div at bounding box center [578, 407] width 5 height 100
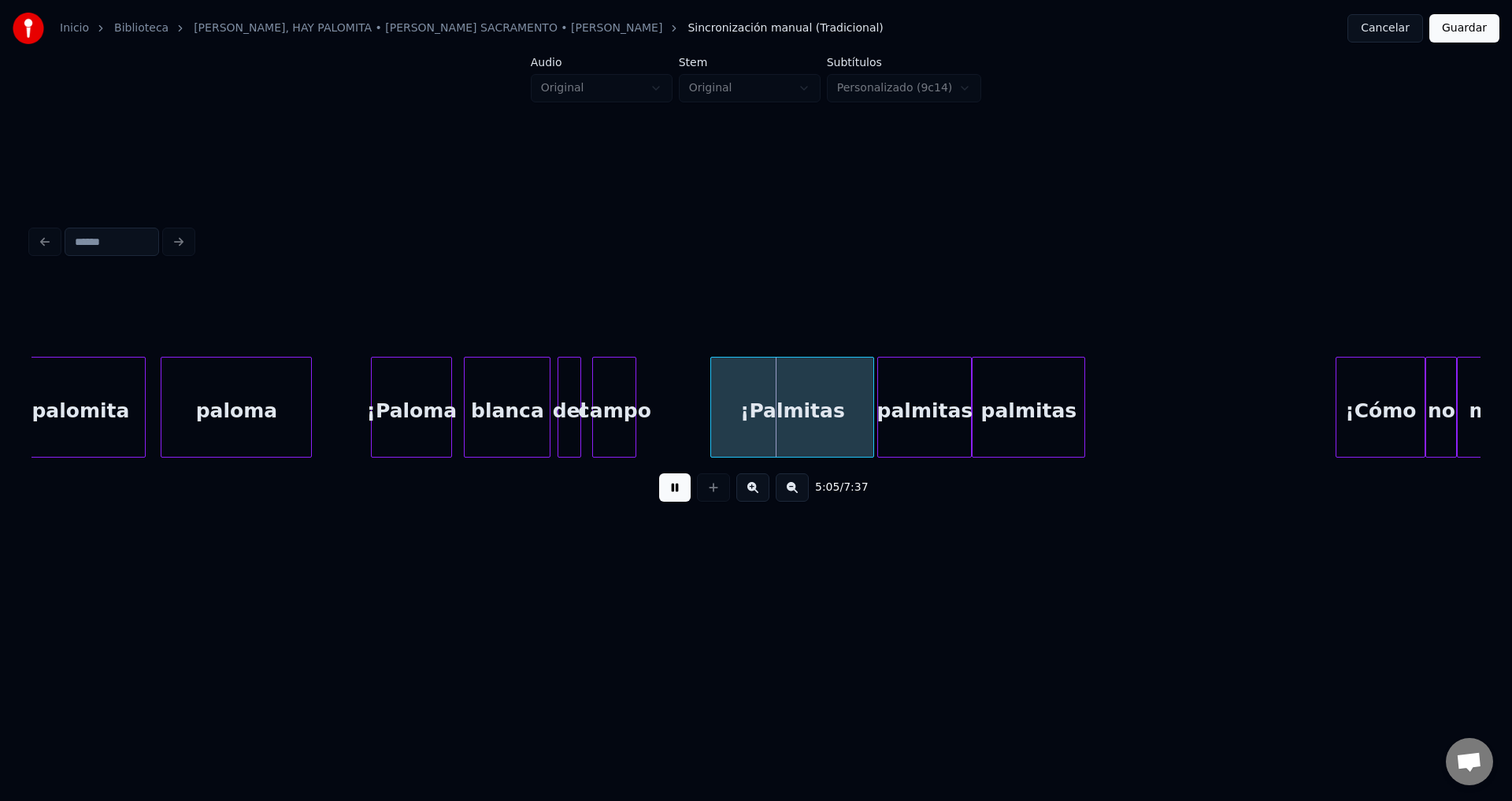
click at [623, 413] on div "campo" at bounding box center [613, 411] width 42 height 107
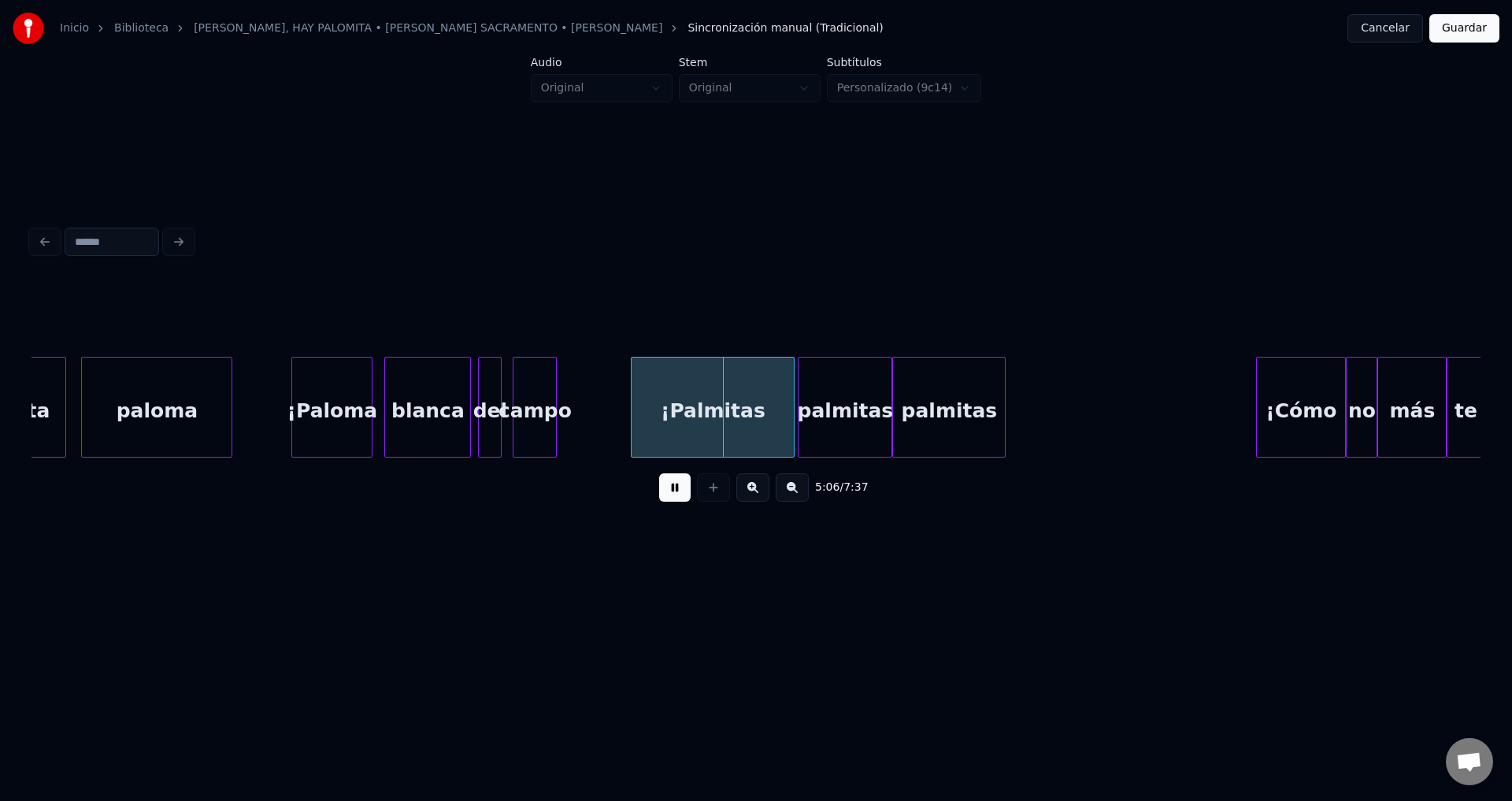
scroll to position [0, 47495]
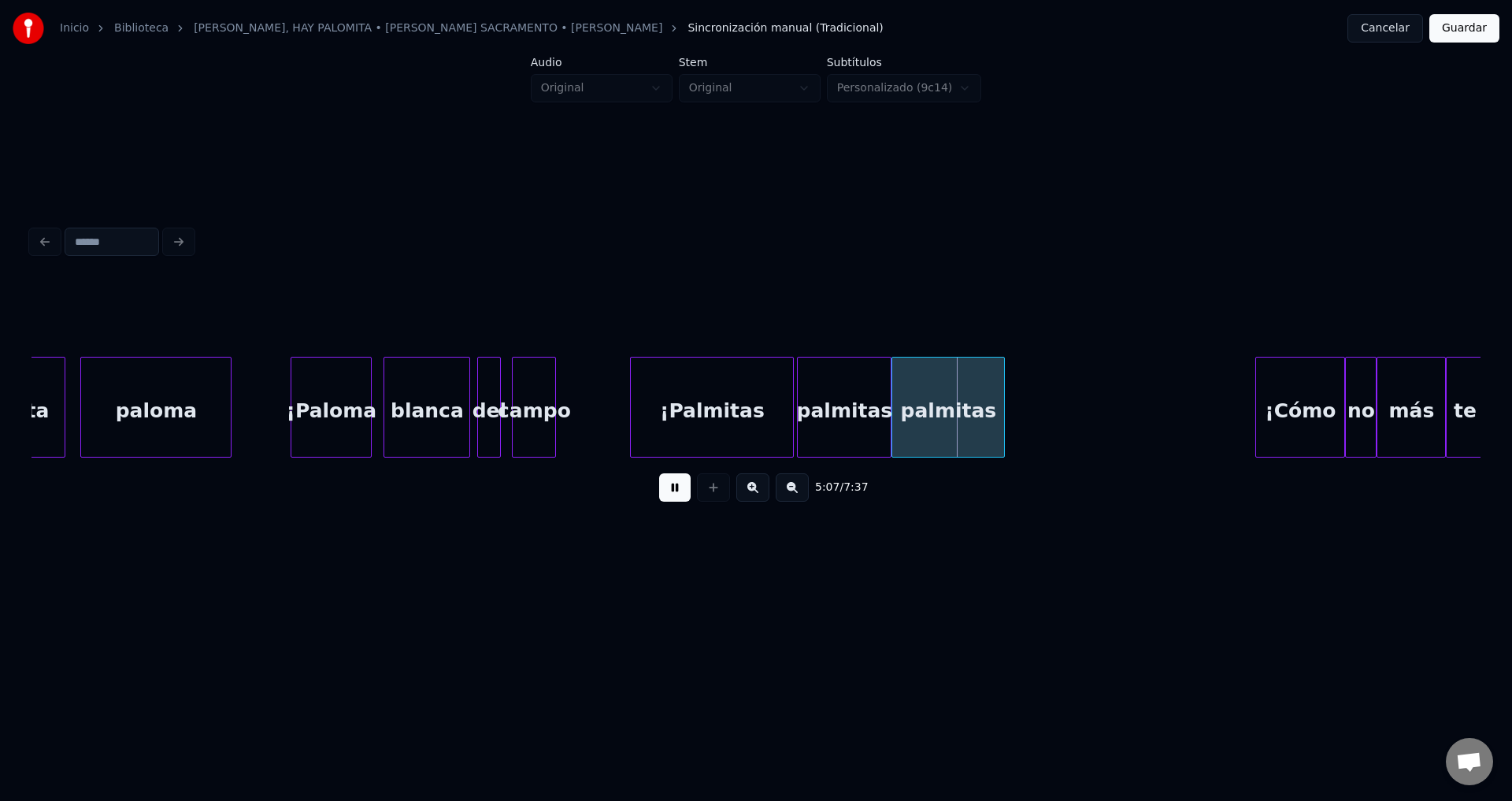
click at [724, 419] on div "¡Palmitas" at bounding box center [712, 411] width 163 height 107
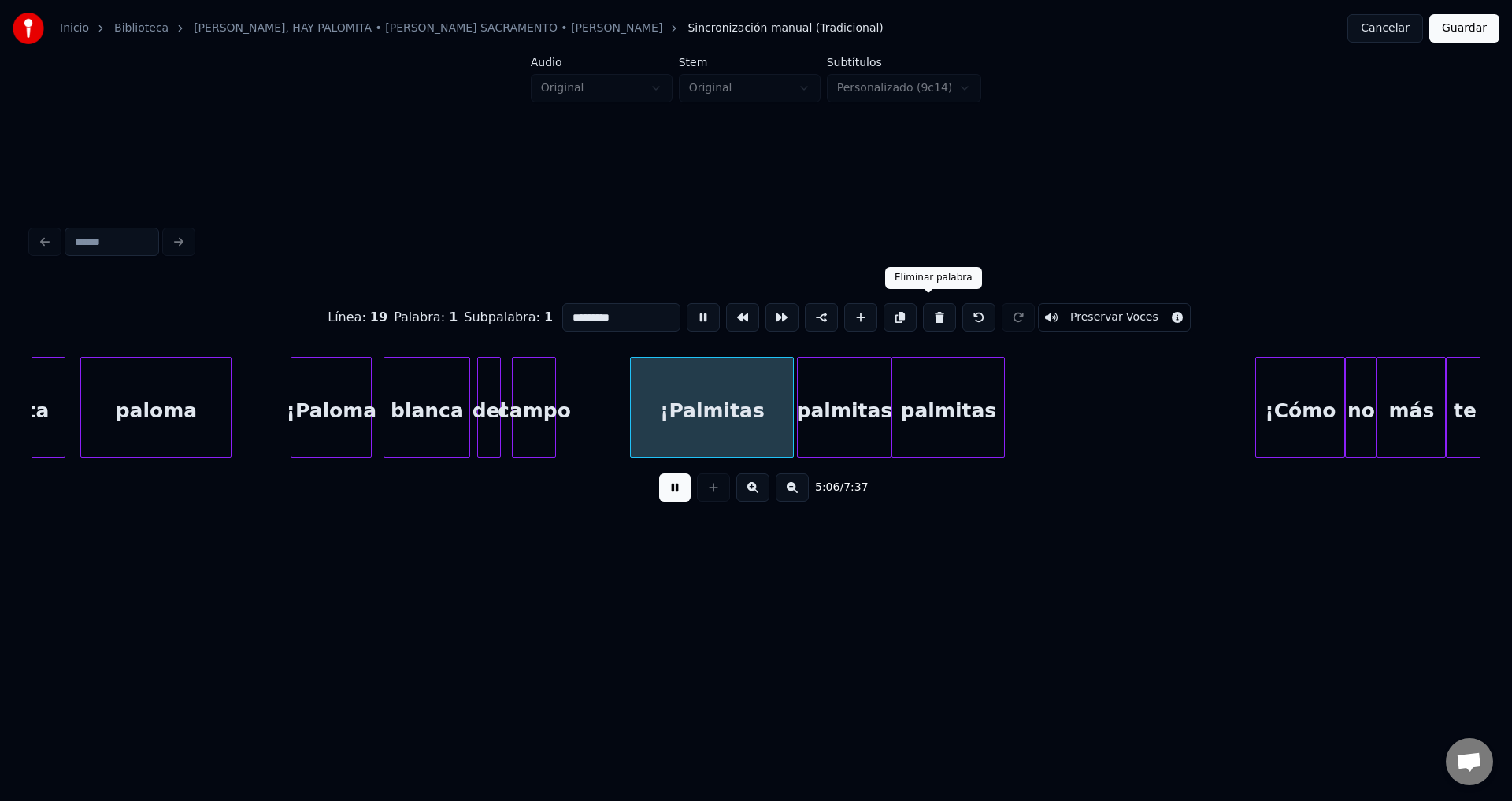
click at [925, 315] on button at bounding box center [939, 318] width 33 height 29
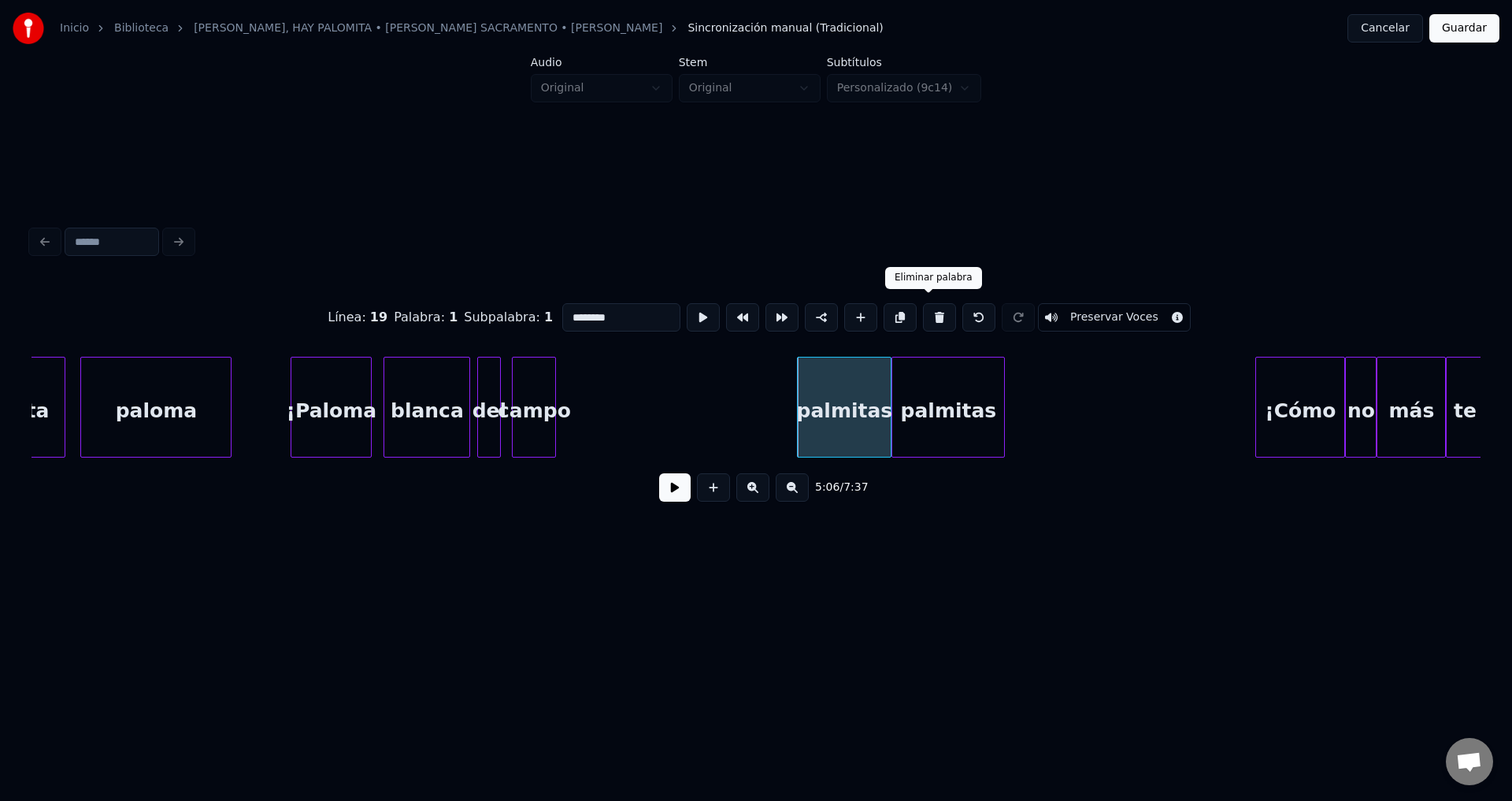
click at [930, 318] on button at bounding box center [939, 318] width 33 height 29
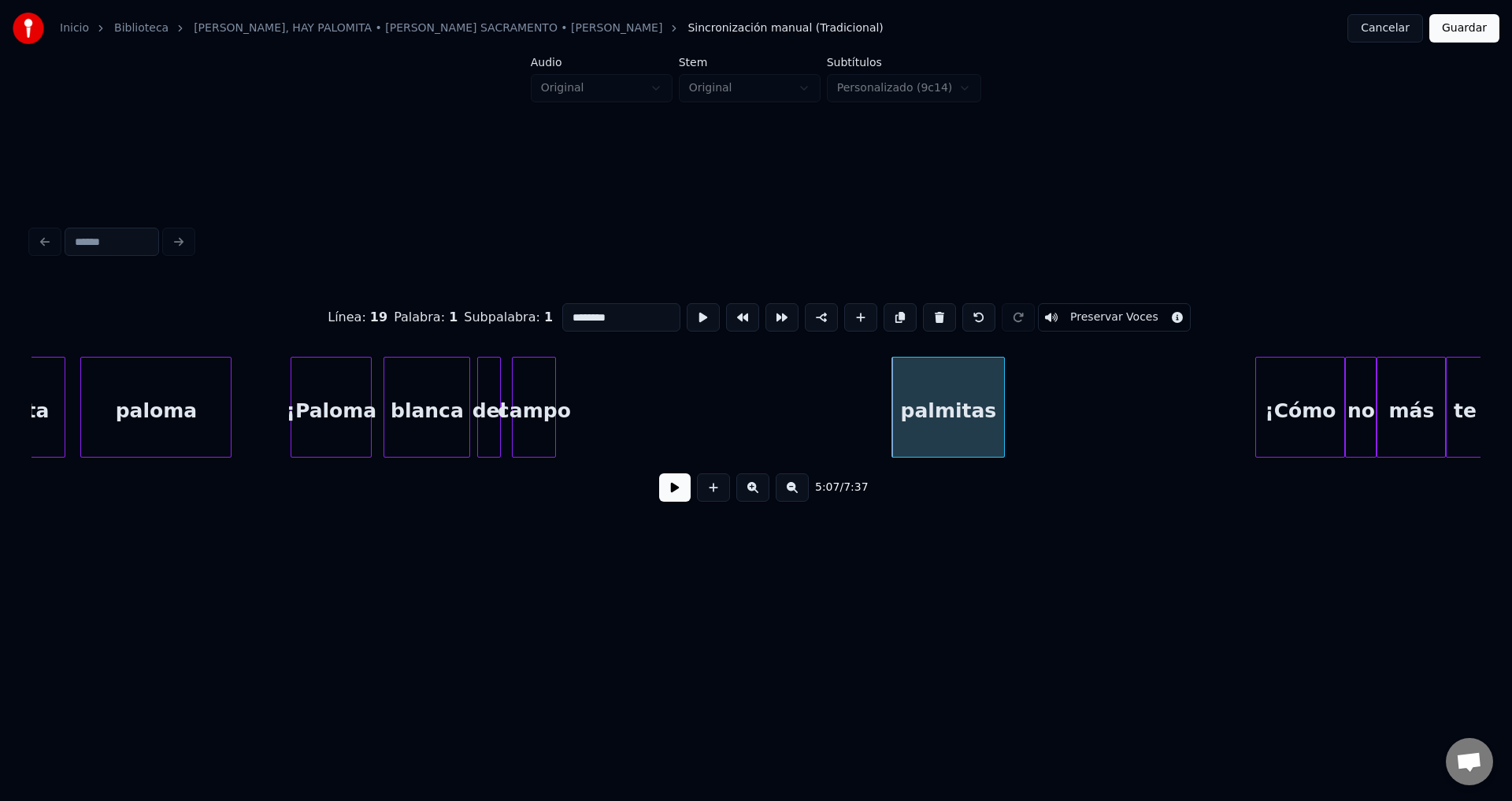
click at [930, 318] on button at bounding box center [939, 318] width 33 height 29
type input "*****"
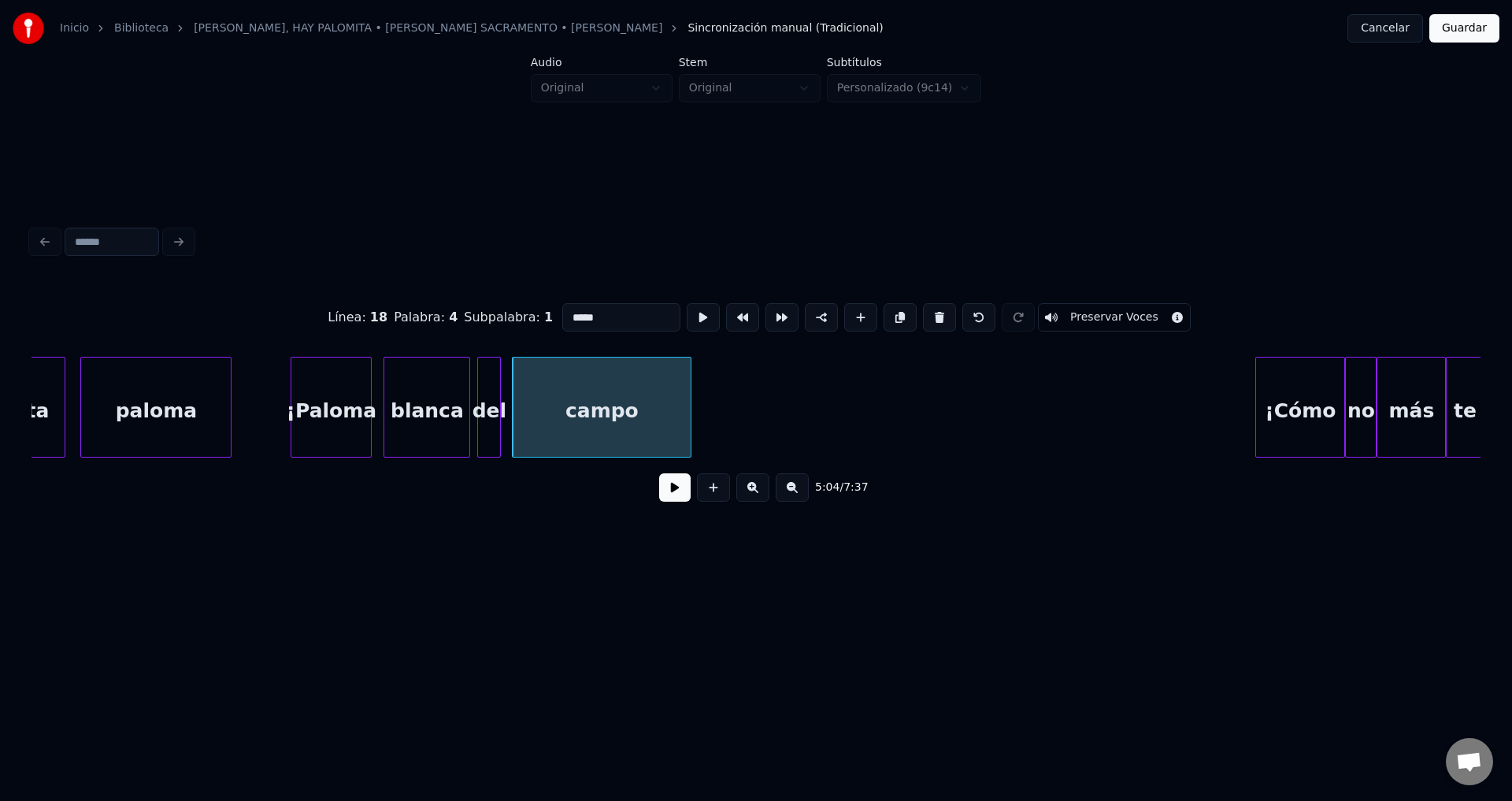
click at [691, 408] on div at bounding box center [688, 407] width 5 height 100
click at [674, 497] on button at bounding box center [675, 488] width 32 height 29
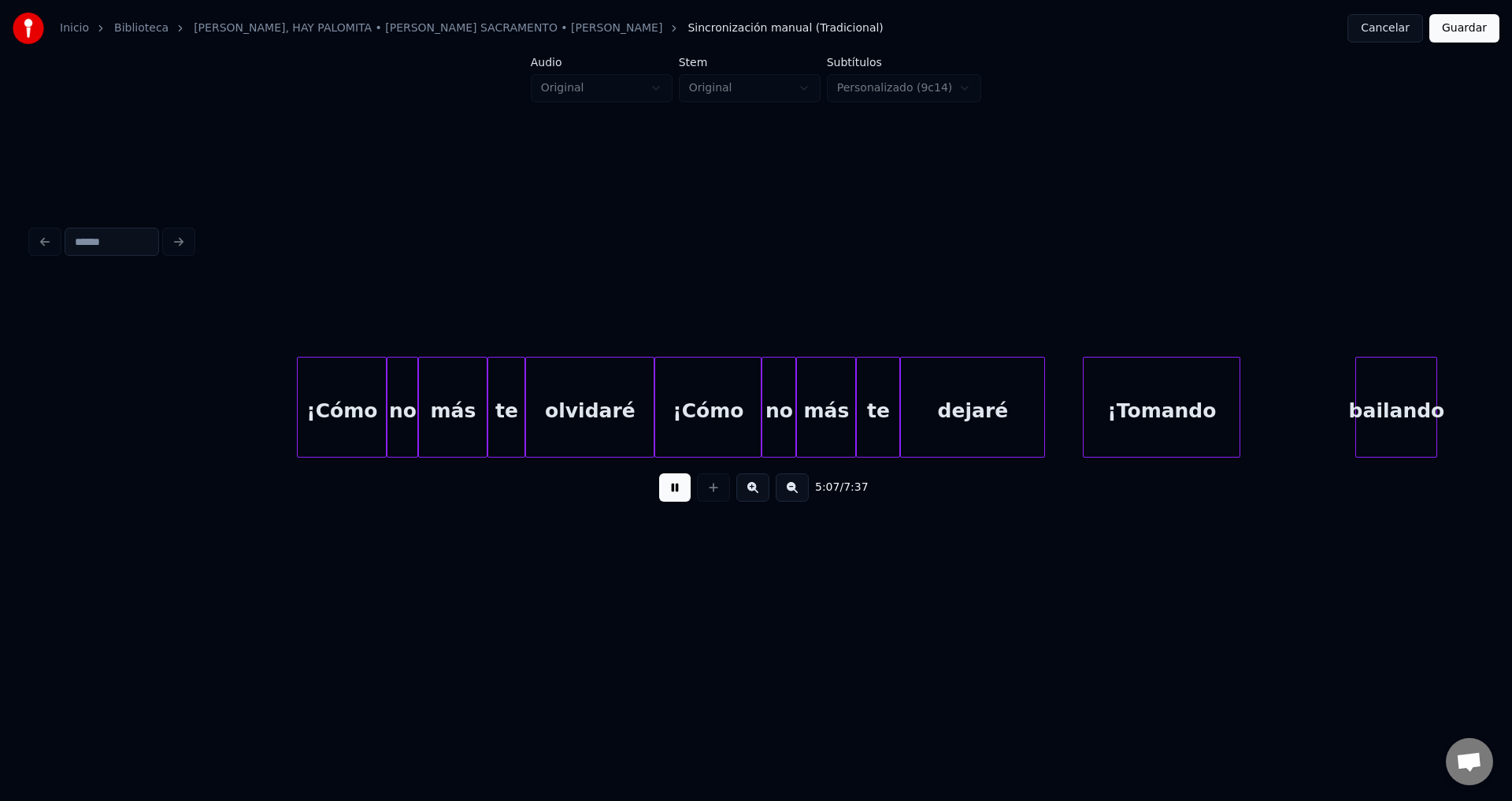
scroll to position [0, 48461]
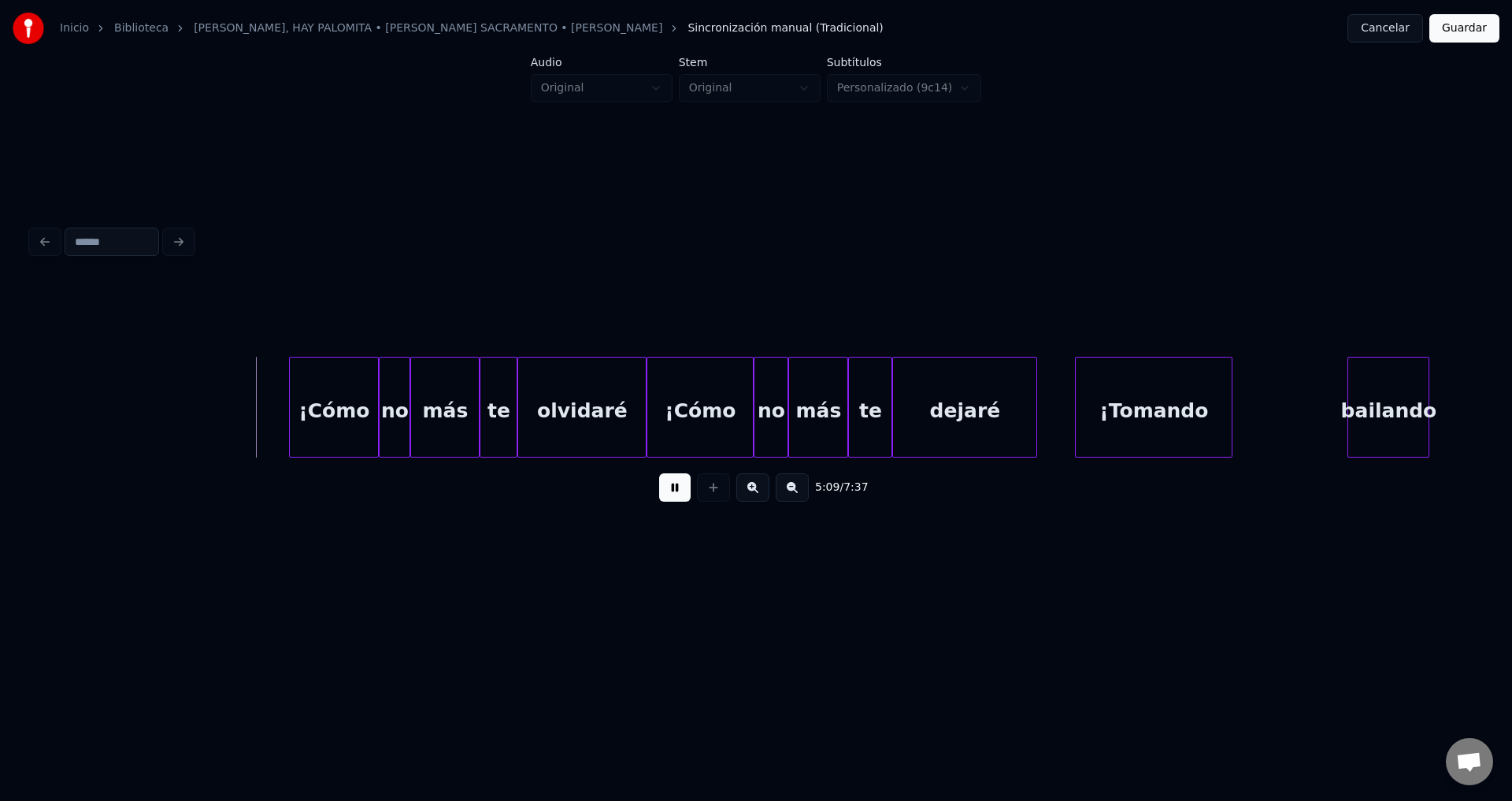
click at [1149, 413] on div "¡Tomando" at bounding box center [1154, 411] width 156 height 107
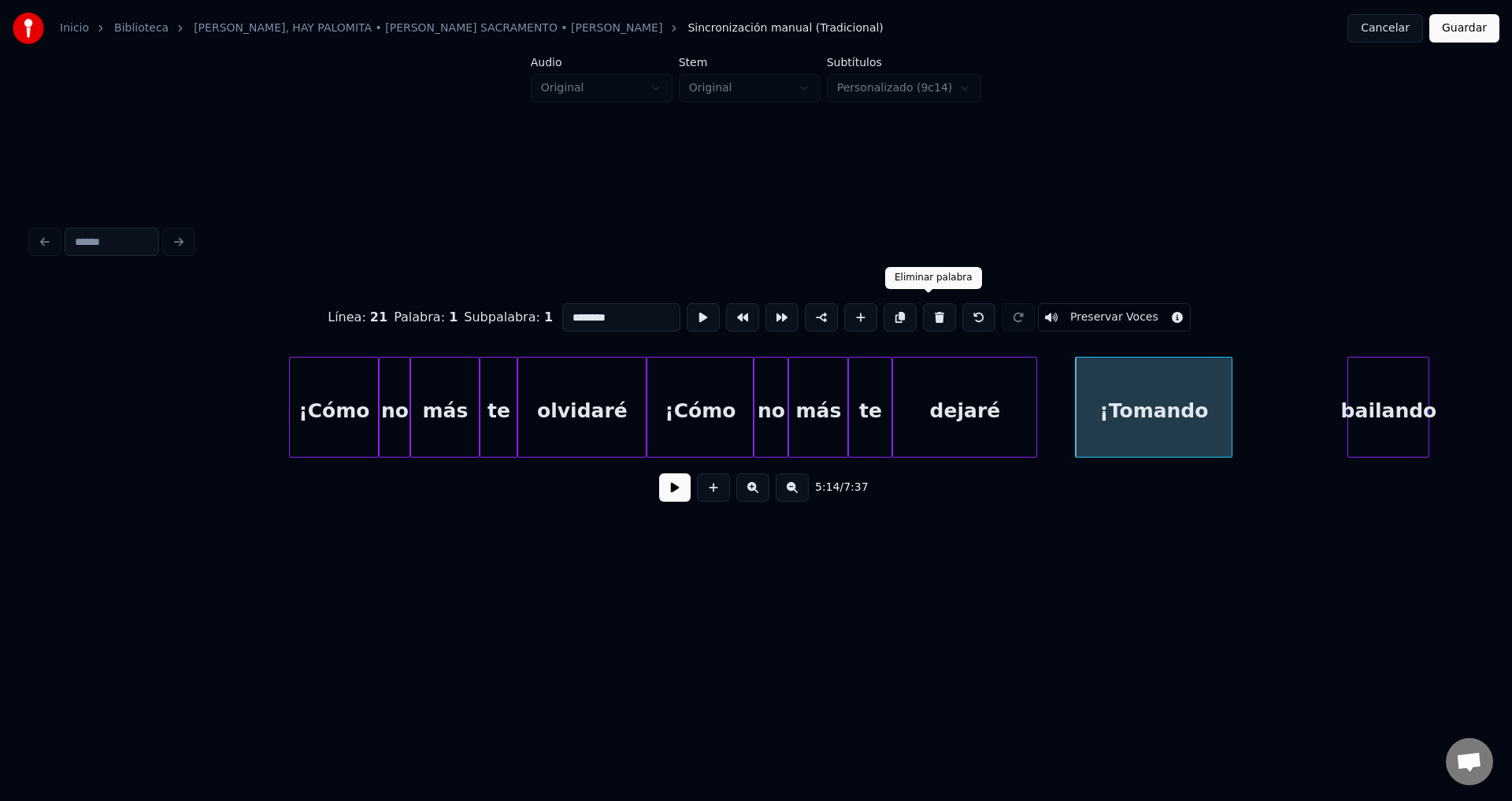
click at [932, 320] on button at bounding box center [939, 318] width 33 height 29
type input "******"
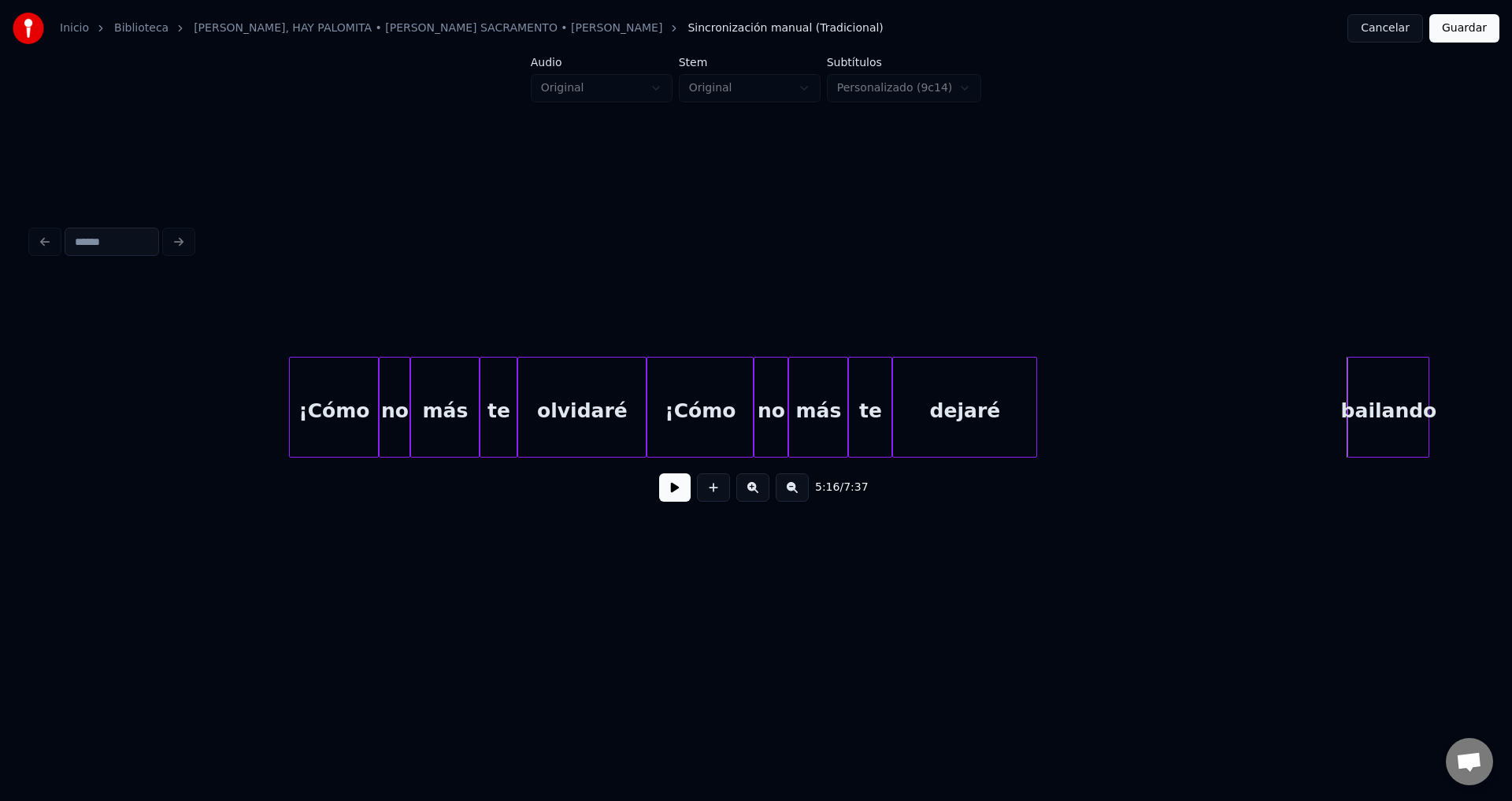
click at [1365, 391] on div "bailando" at bounding box center [1388, 411] width 80 height 107
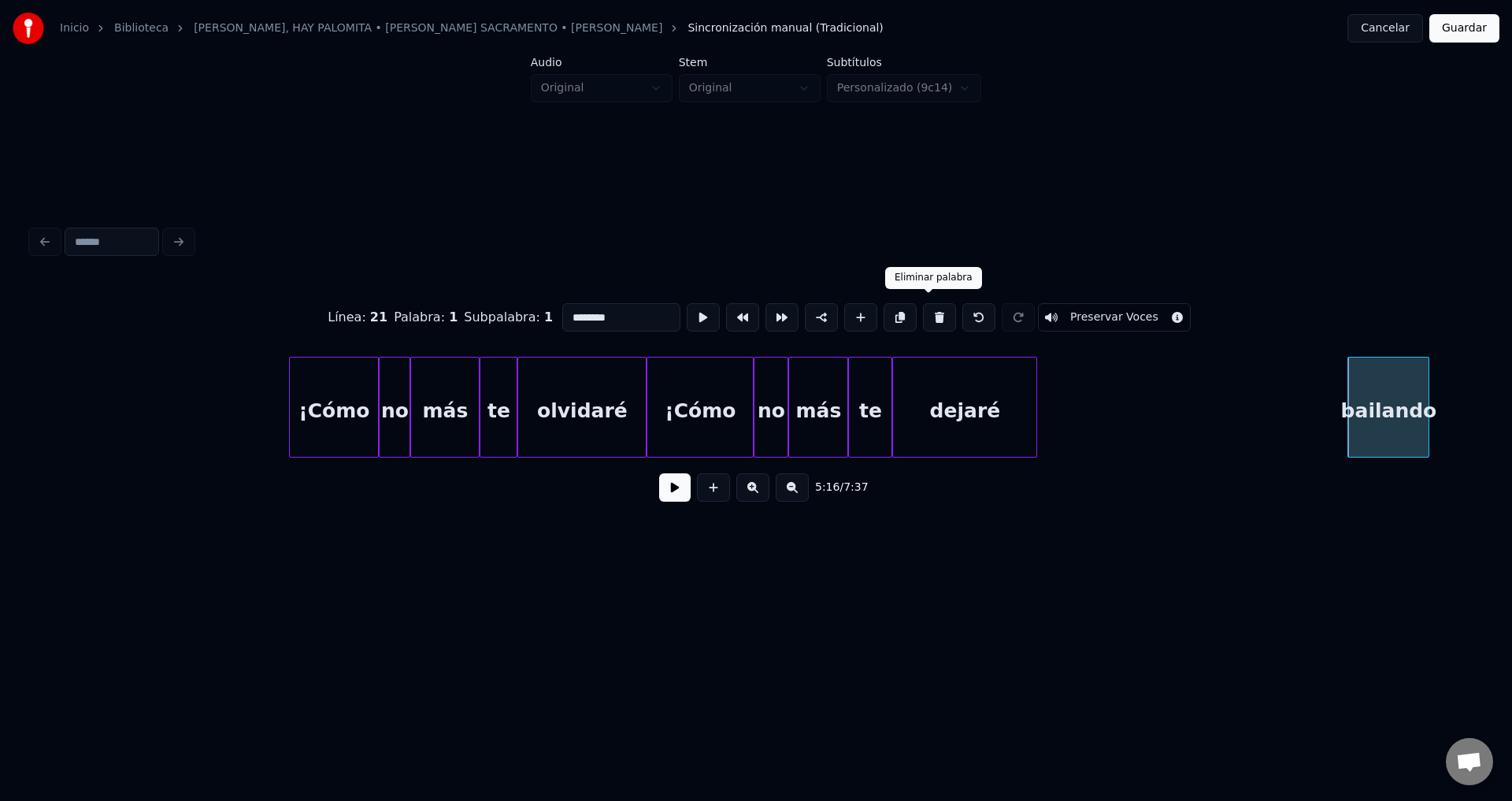
click at [934, 313] on button at bounding box center [939, 318] width 33 height 29
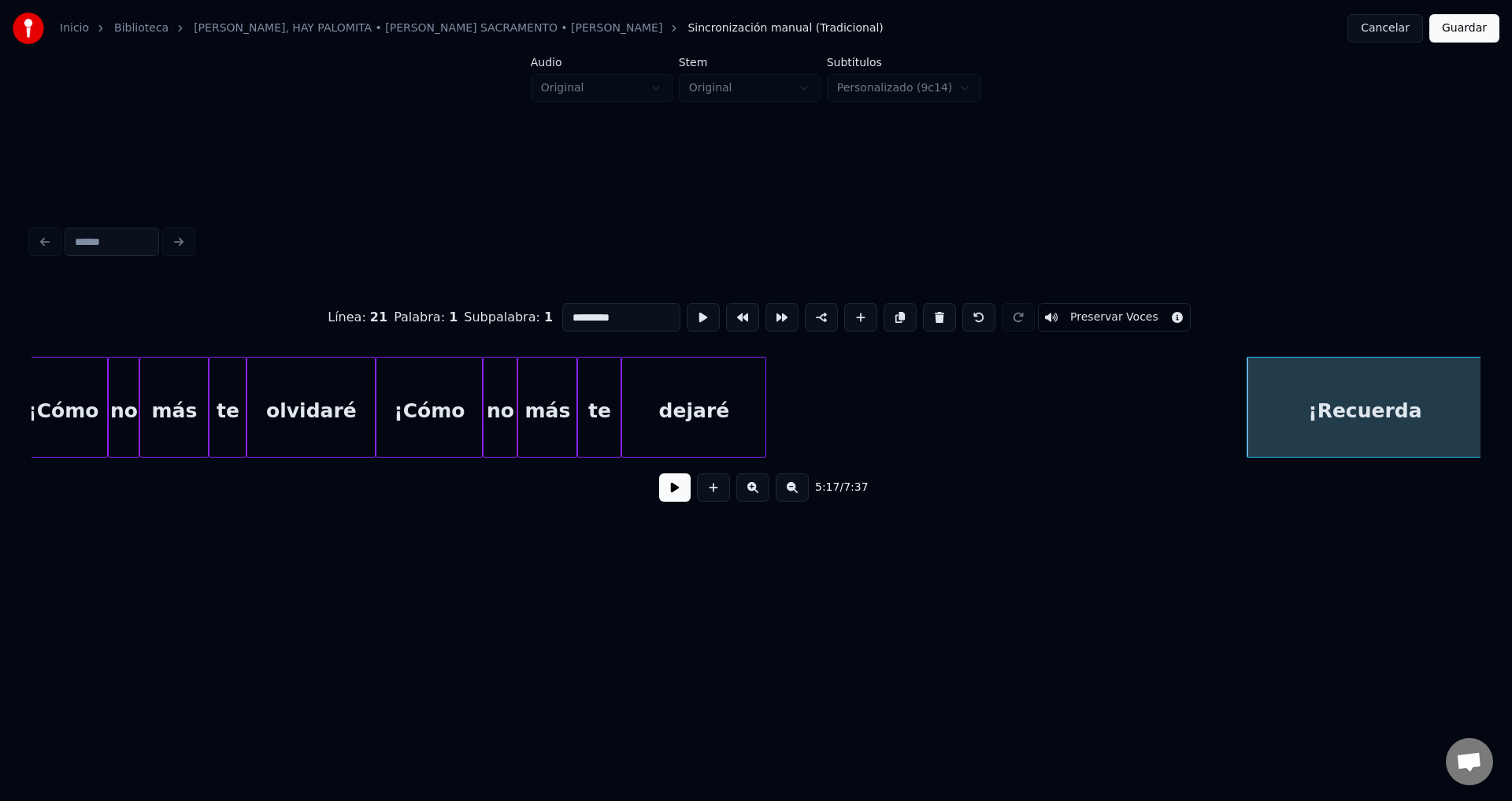
scroll to position [0, 48572]
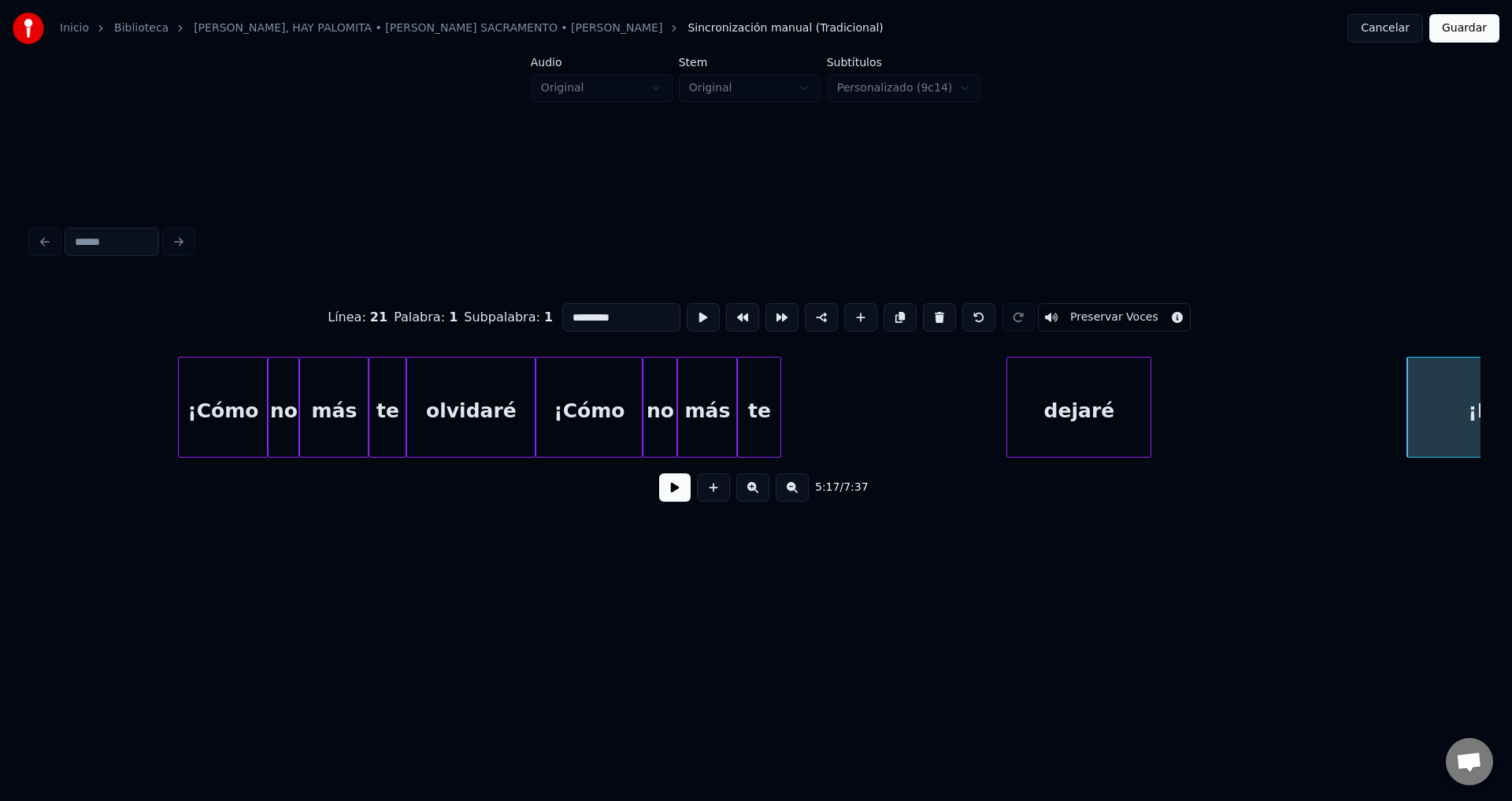
click at [1150, 410] on div "dejaré" at bounding box center [1079, 411] width 143 height 107
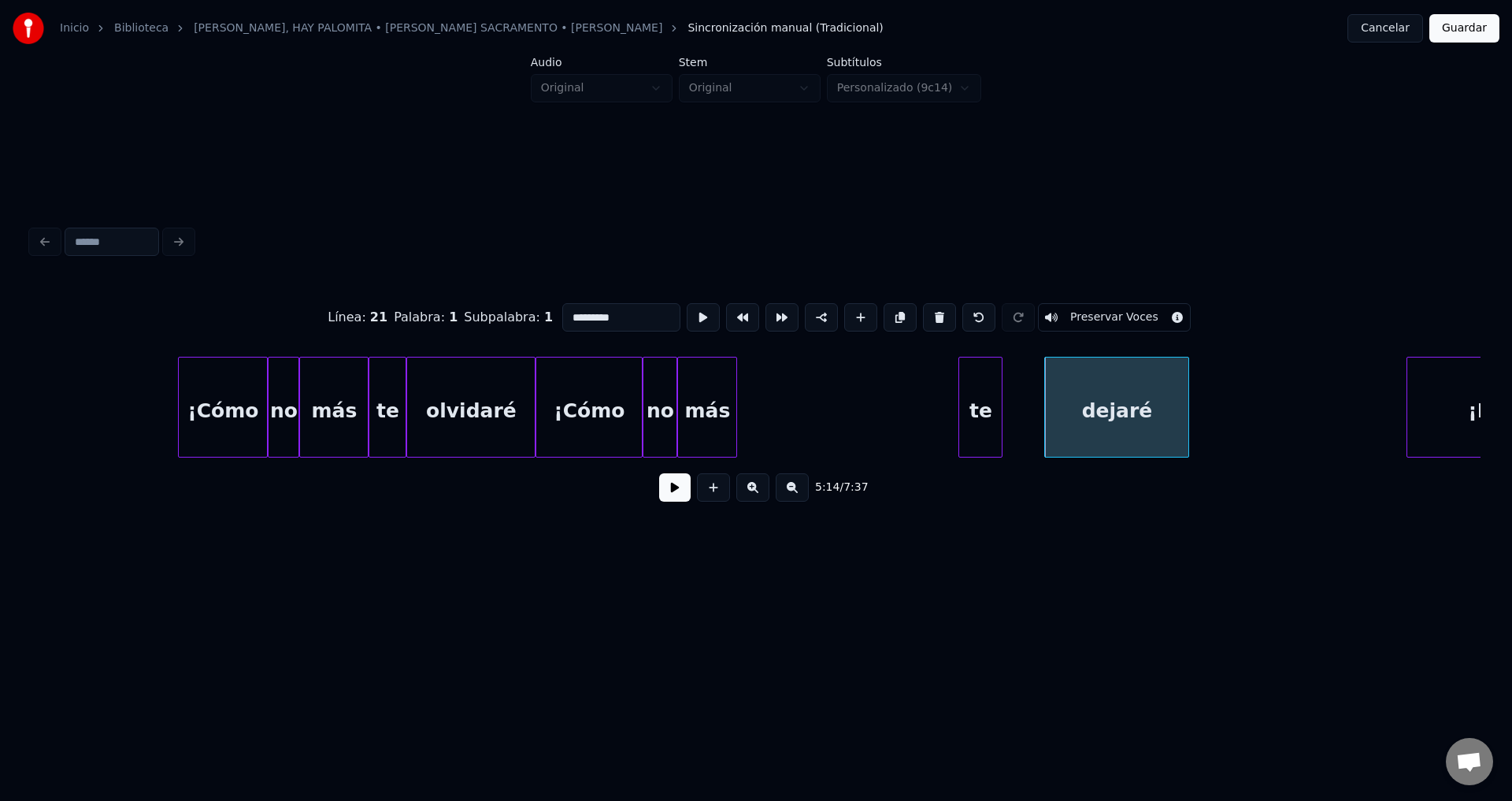
click at [990, 431] on div "te" at bounding box center [980, 411] width 42 height 107
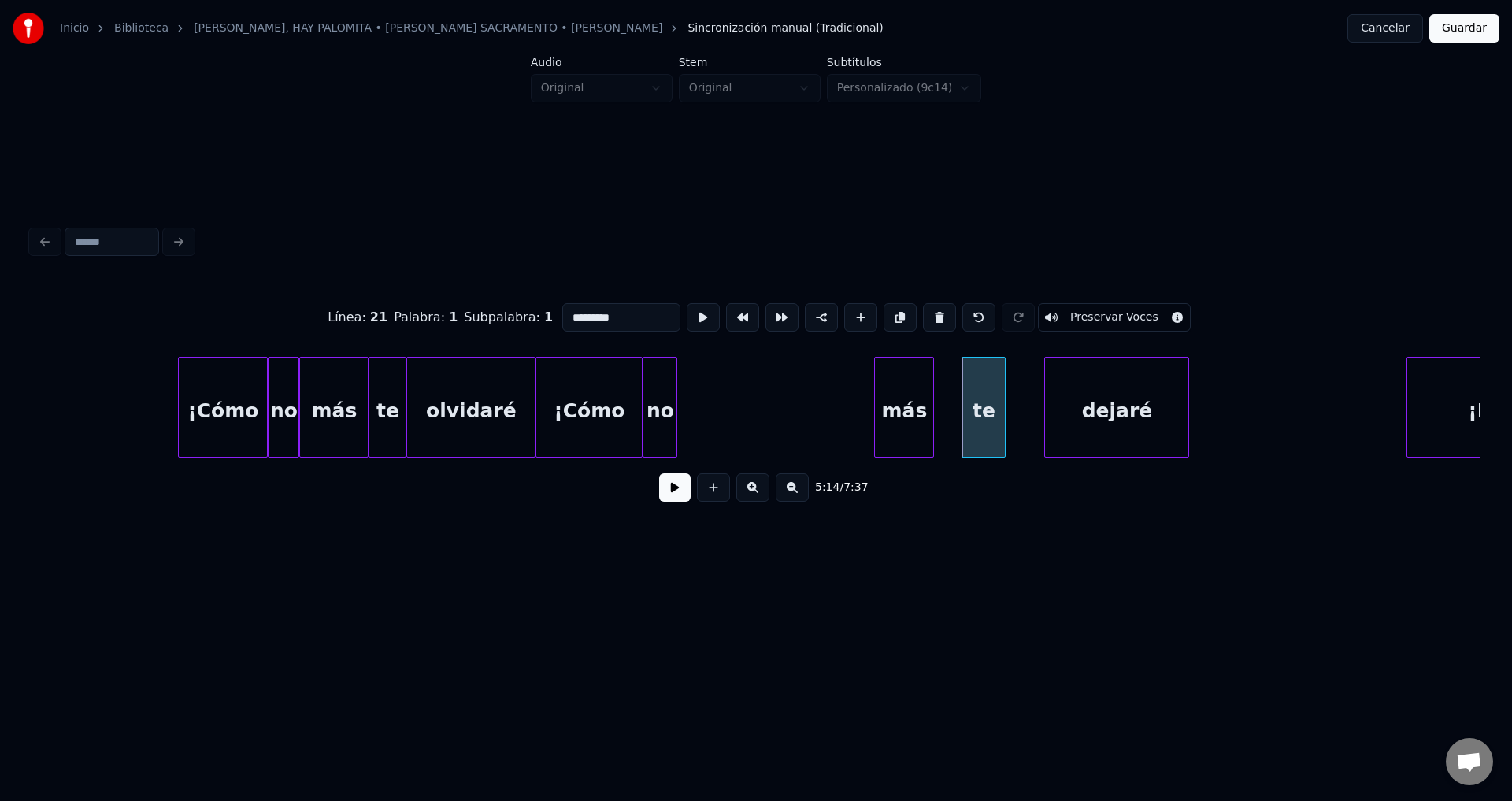
click at [920, 430] on div "más" at bounding box center [903, 411] width 58 height 107
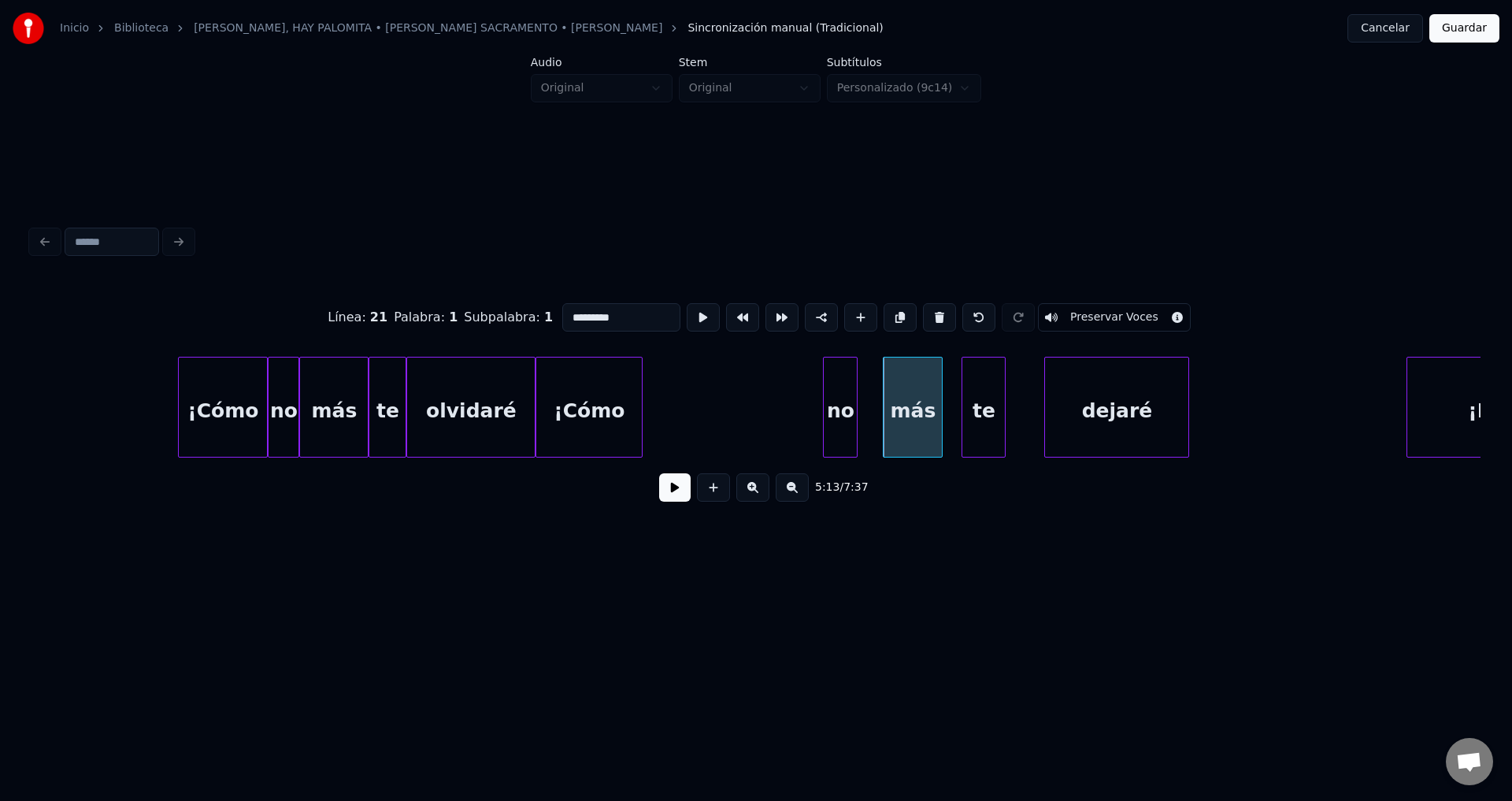
click at [840, 437] on div "no" at bounding box center [840, 411] width 33 height 107
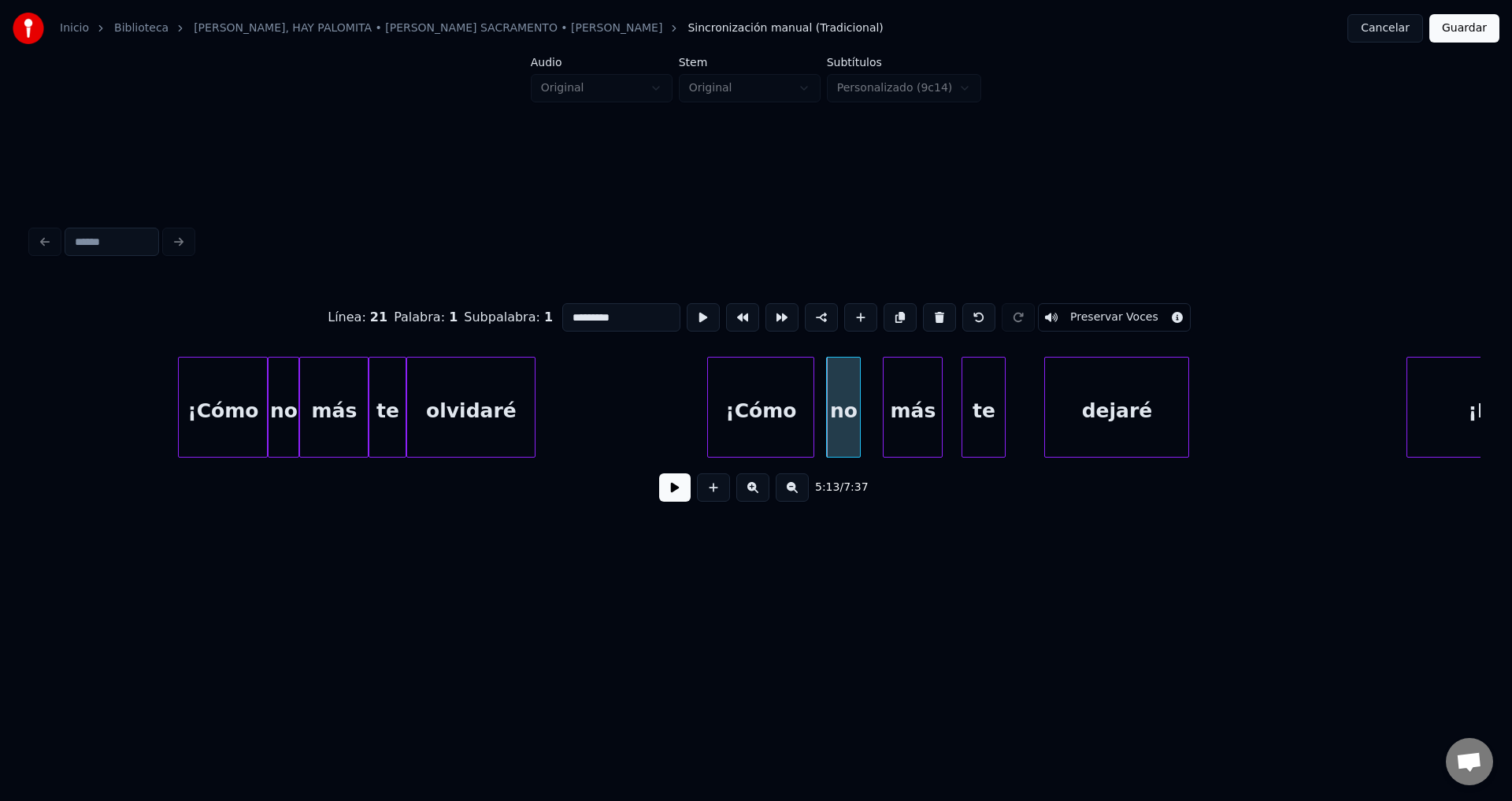
click at [775, 420] on div "¡Cómo" at bounding box center [761, 411] width 105 height 107
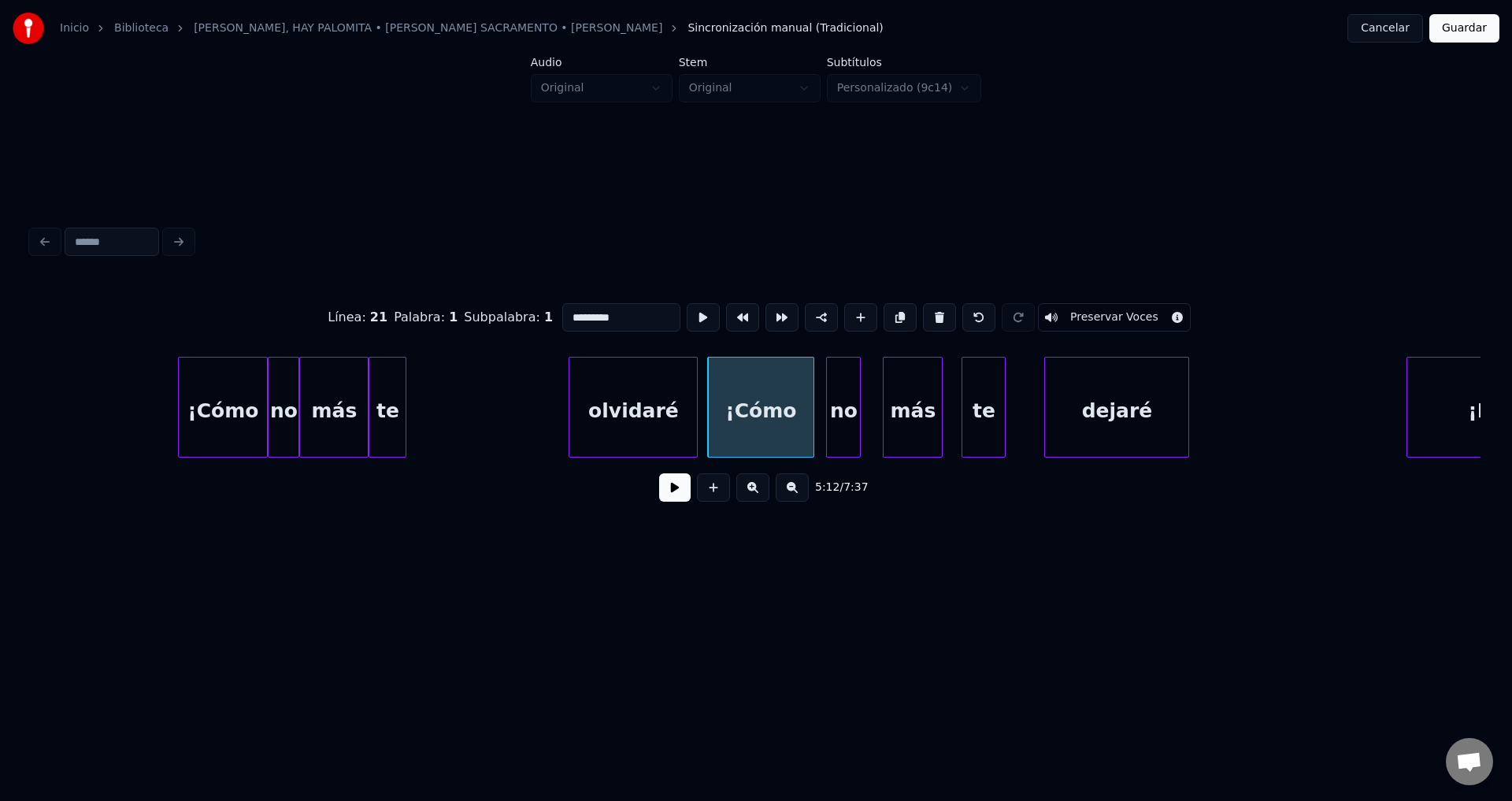
click at [668, 422] on div "olvidaré" at bounding box center [633, 411] width 127 height 107
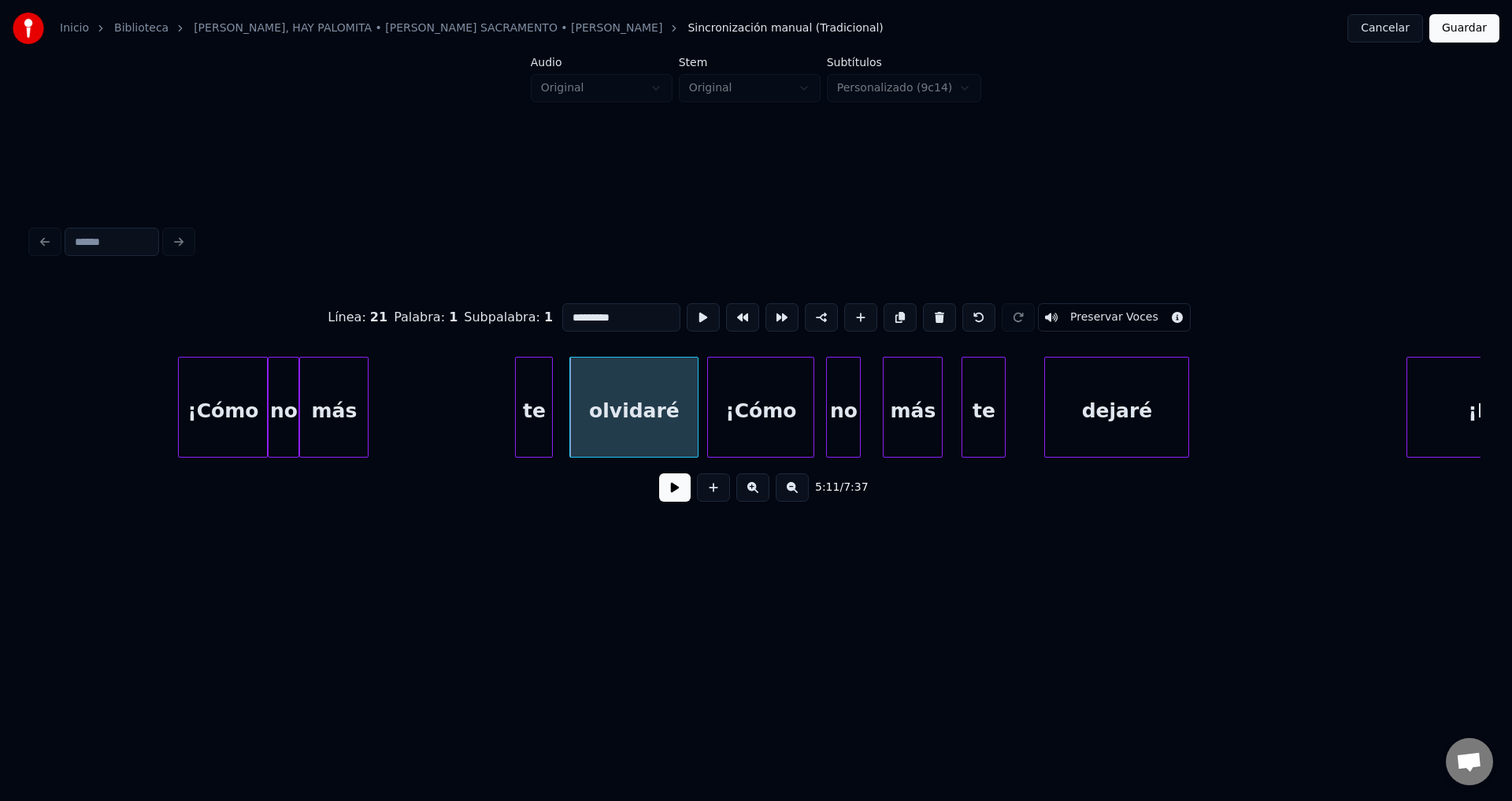
click at [546, 425] on div "te" at bounding box center [533, 411] width 36 height 107
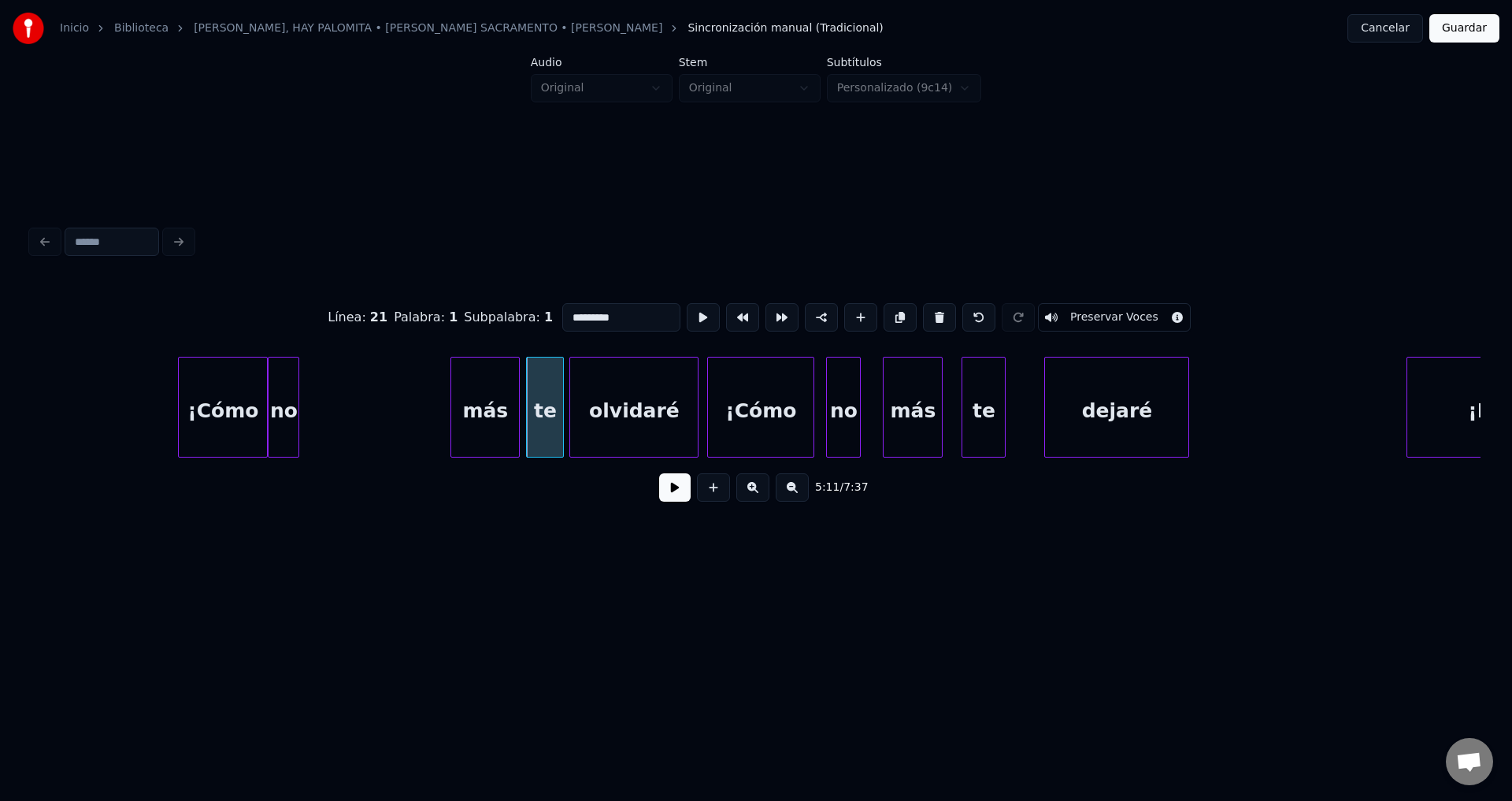
click at [481, 426] on div "más" at bounding box center [484, 411] width 68 height 107
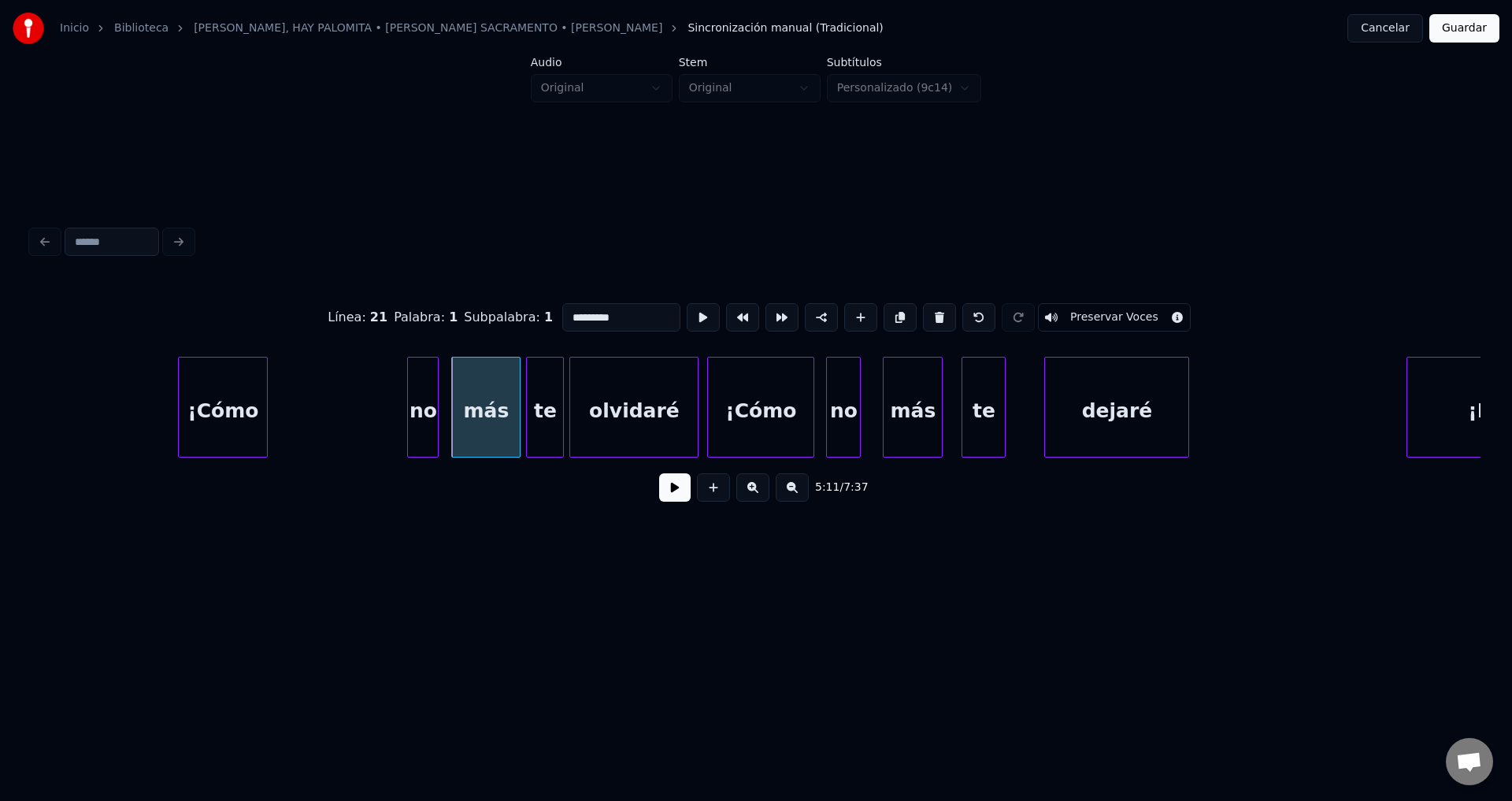
click at [419, 411] on div "no" at bounding box center [423, 411] width 30 height 107
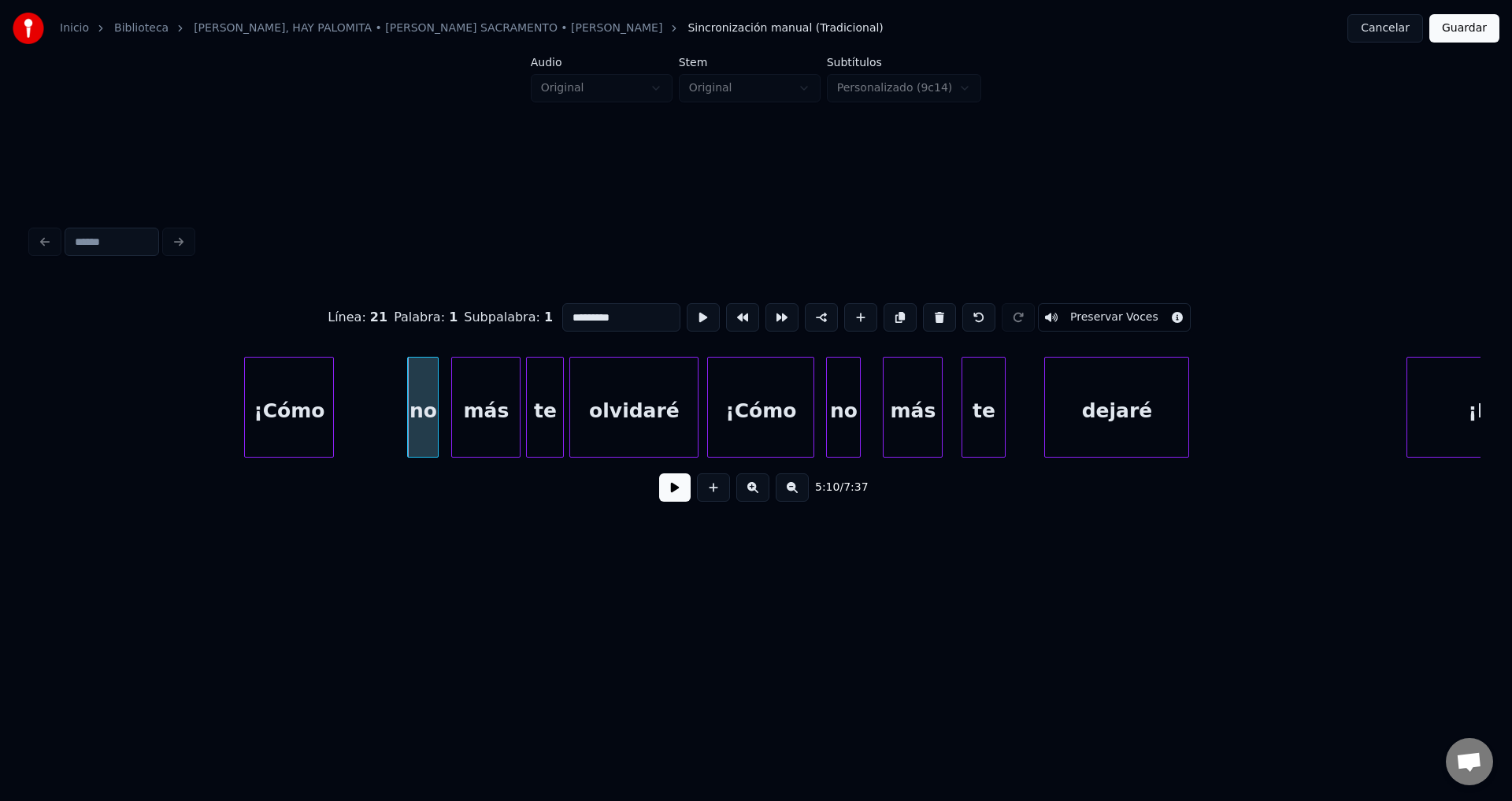
click at [275, 412] on div "¡Cómo" at bounding box center [288, 411] width 88 height 107
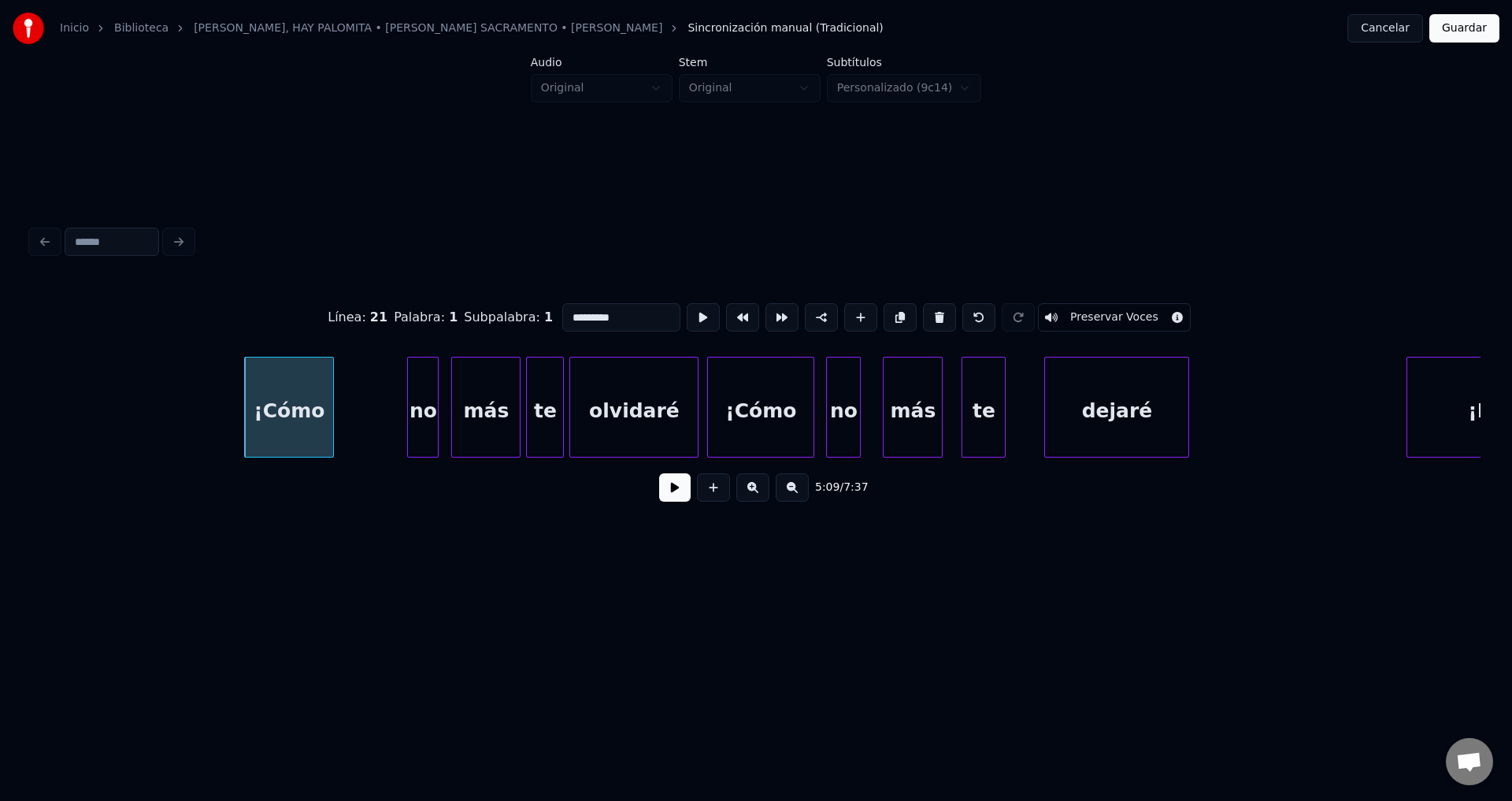
click at [276, 411] on div "¡Cómo" at bounding box center [288, 411] width 88 height 107
type input "*****"
click at [660, 493] on button at bounding box center [675, 488] width 32 height 29
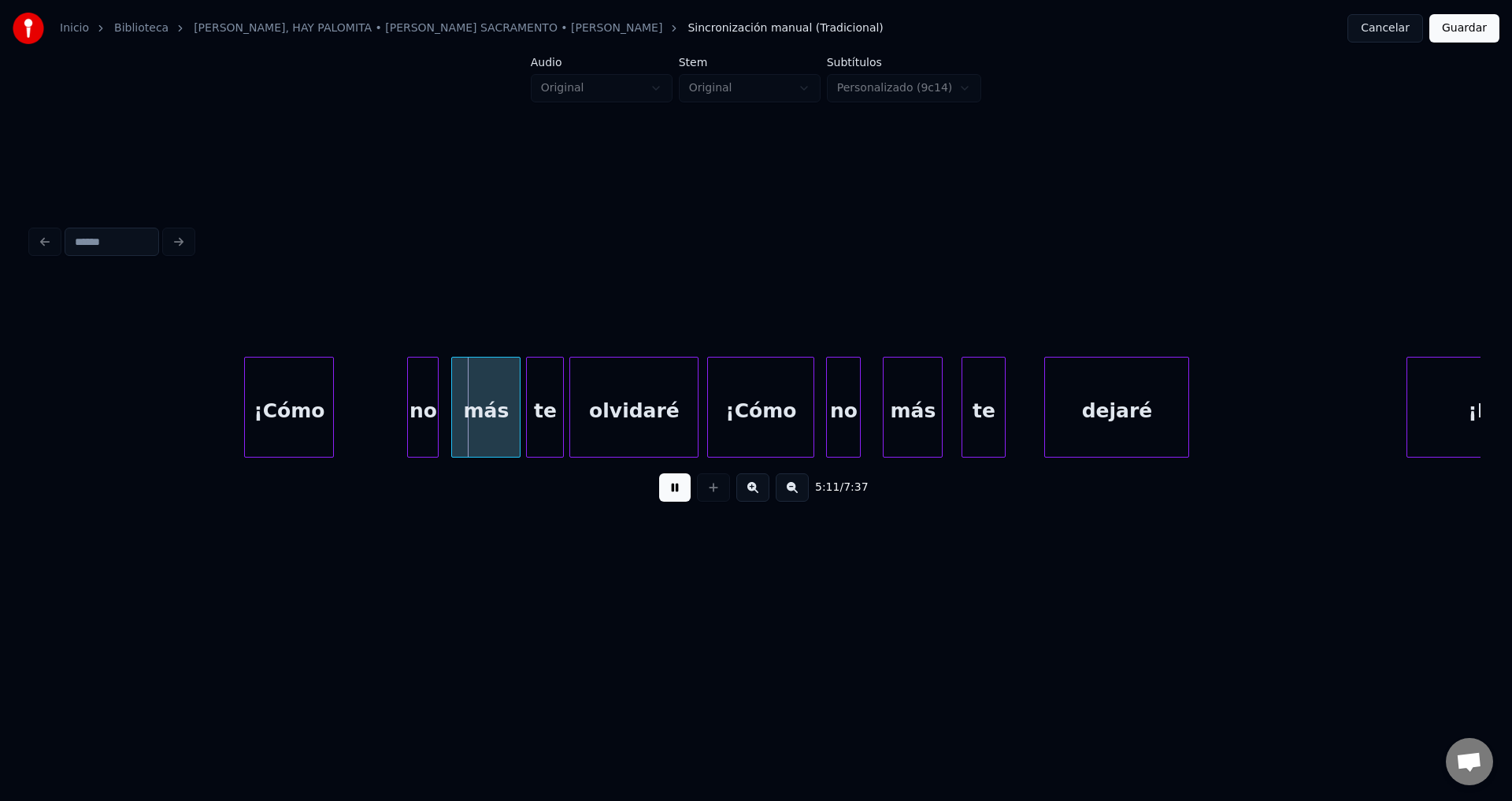
click at [330, 402] on div at bounding box center [331, 407] width 5 height 100
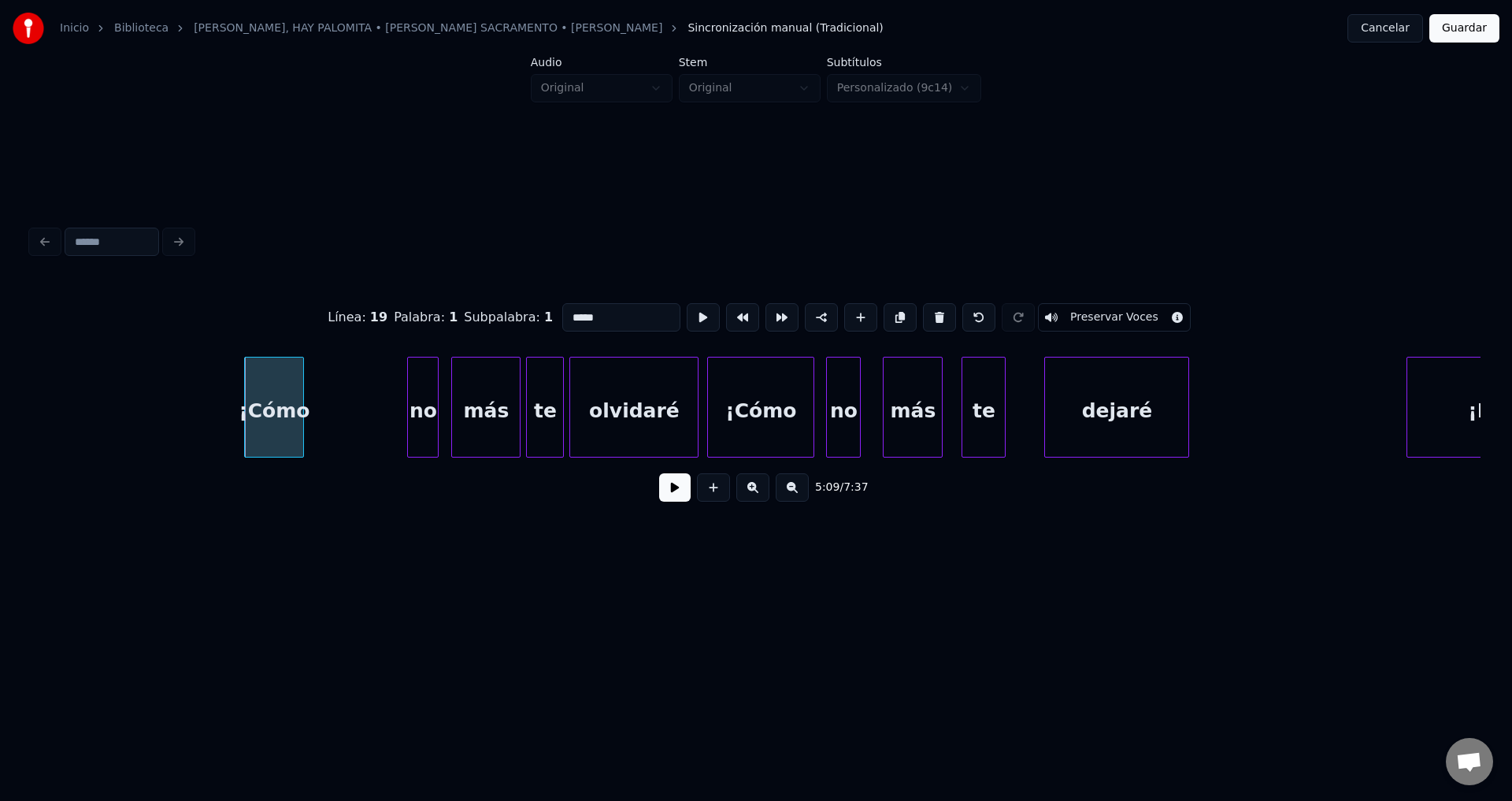
click at [299, 402] on div at bounding box center [301, 407] width 5 height 100
click at [327, 406] on div "no" at bounding box center [325, 411] width 30 height 107
click at [674, 498] on button at bounding box center [675, 488] width 32 height 29
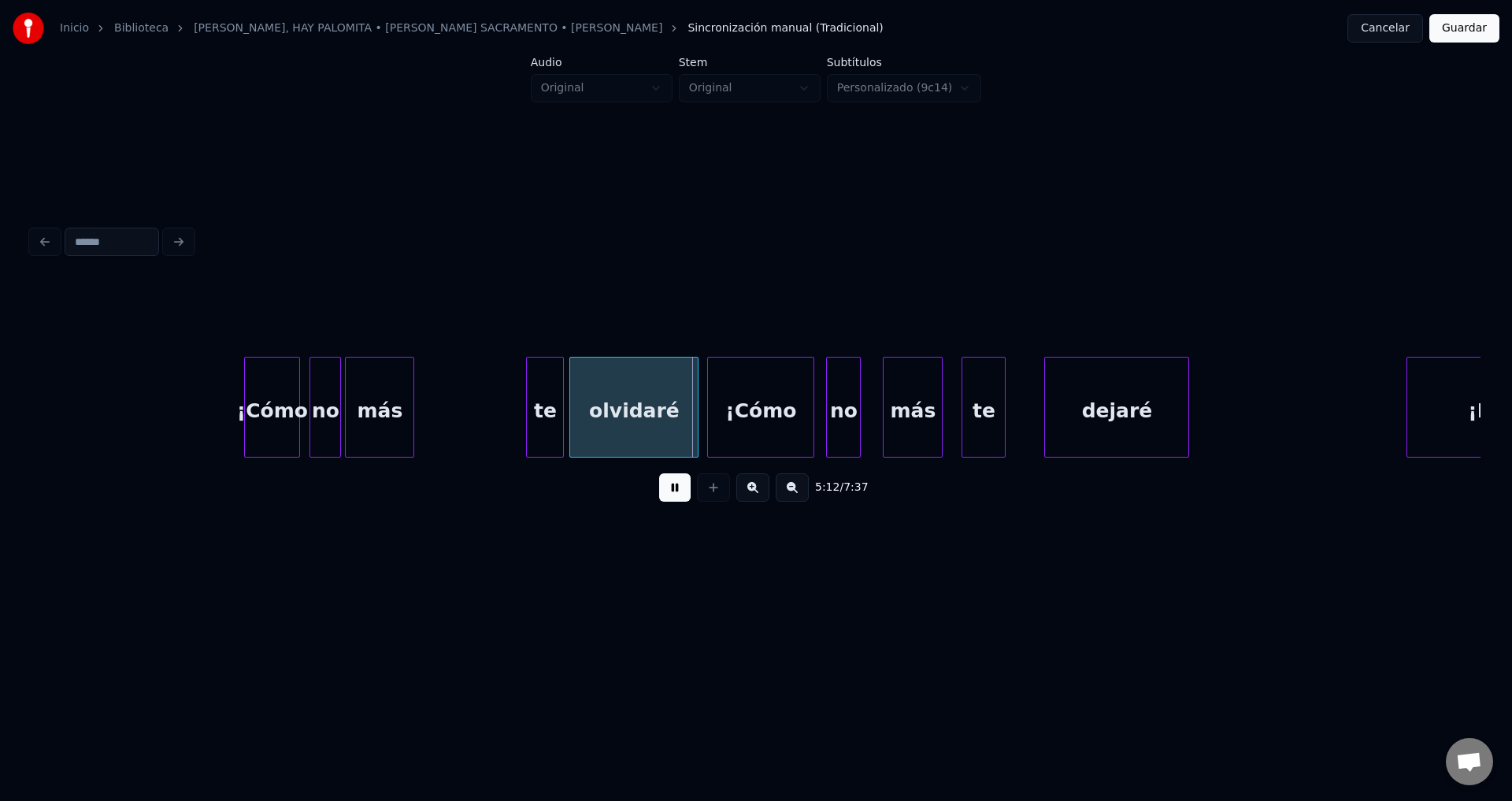
click at [385, 406] on div "más" at bounding box center [379, 411] width 68 height 107
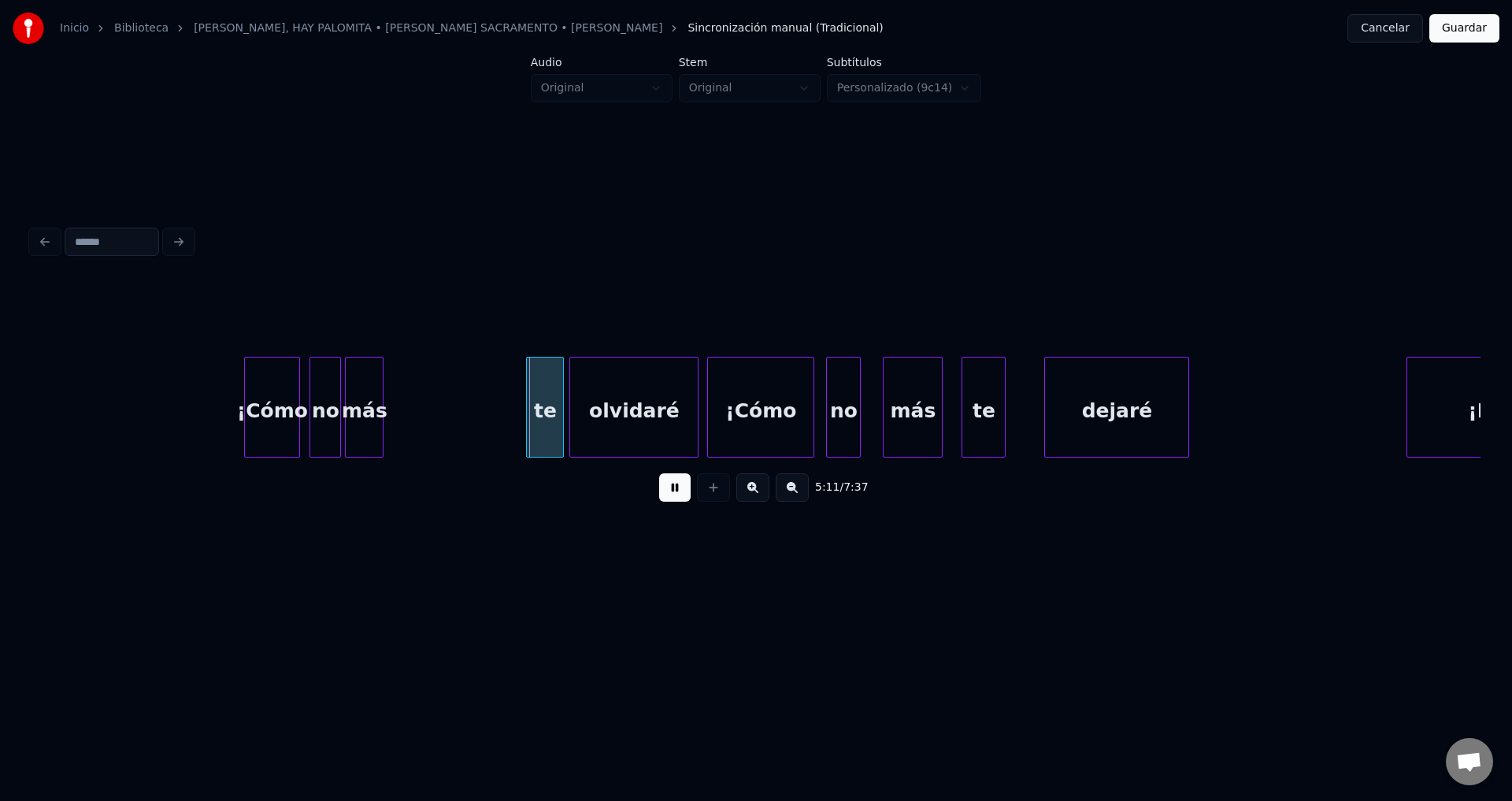
click at [378, 408] on div at bounding box center [380, 407] width 5 height 100
click at [376, 408] on div at bounding box center [378, 407] width 5 height 100
click at [425, 407] on div "te" at bounding box center [434, 411] width 36 height 107
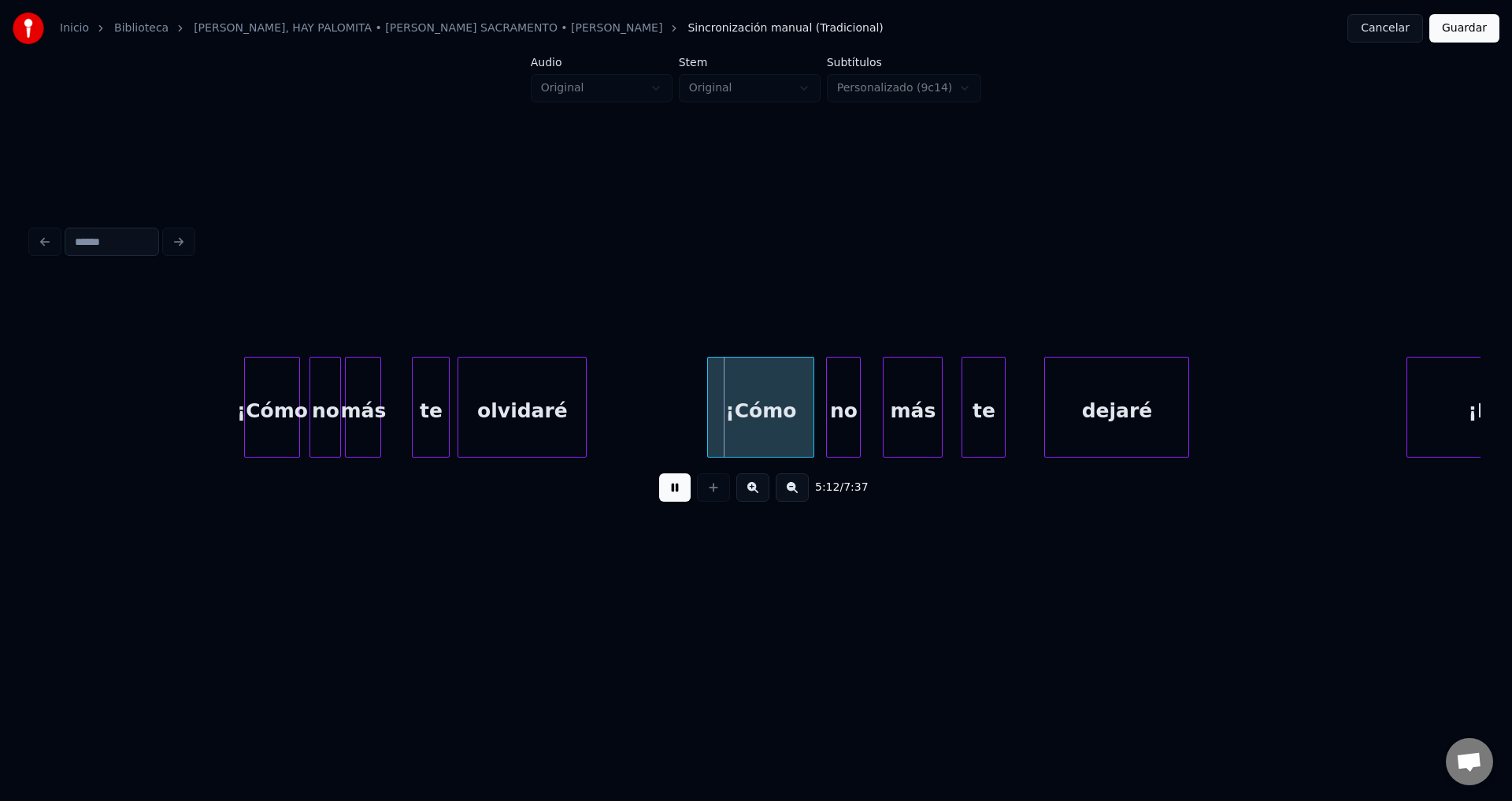
click at [476, 413] on div "olvidaré" at bounding box center [522, 411] width 127 height 107
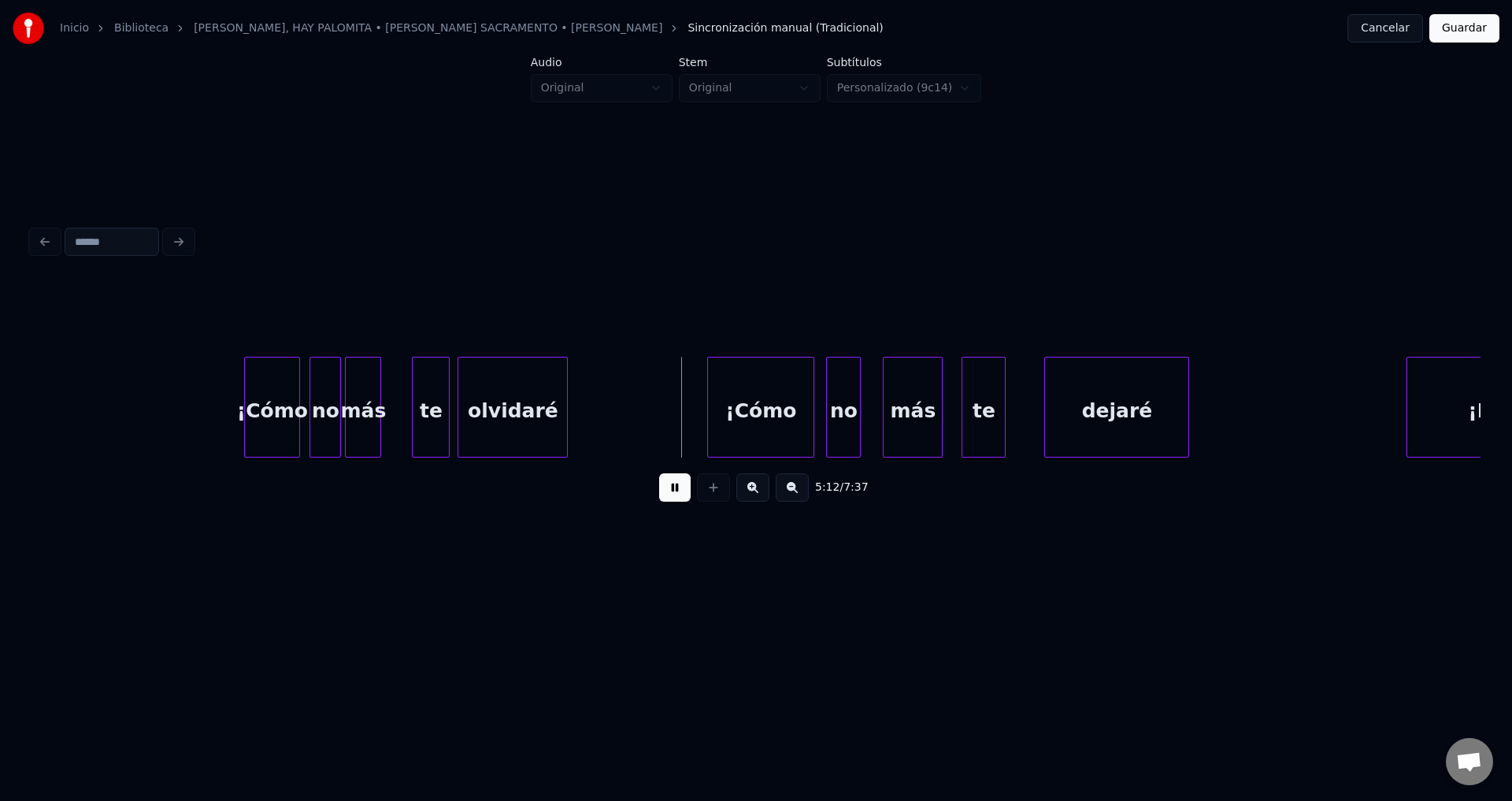
click at [564, 406] on div at bounding box center [565, 407] width 5 height 100
click at [711, 422] on div "¡Cómo" at bounding box center [703, 411] width 105 height 107
click at [703, 419] on div at bounding box center [703, 407] width 5 height 100
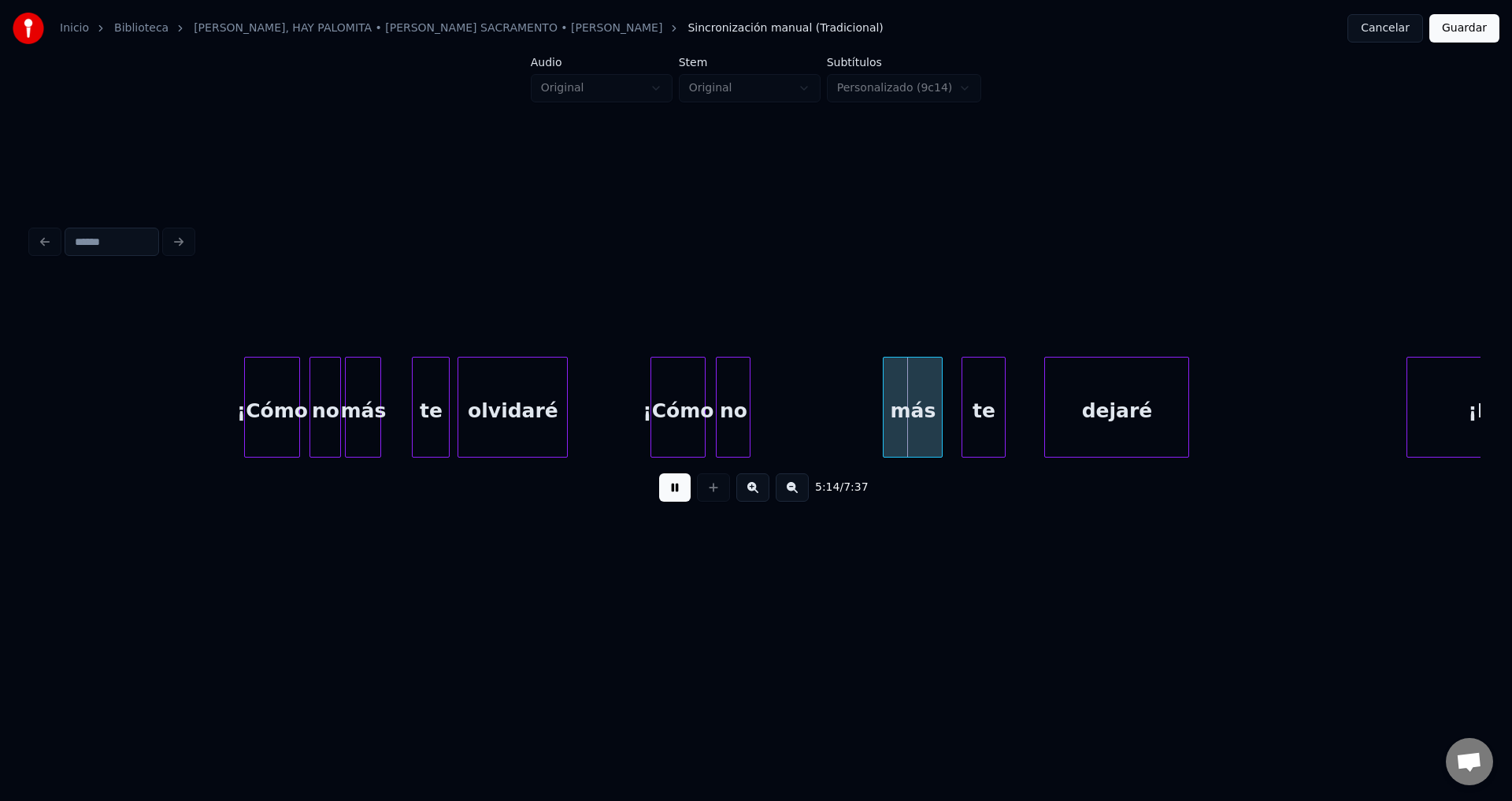
click at [738, 422] on div "no" at bounding box center [733, 411] width 33 height 107
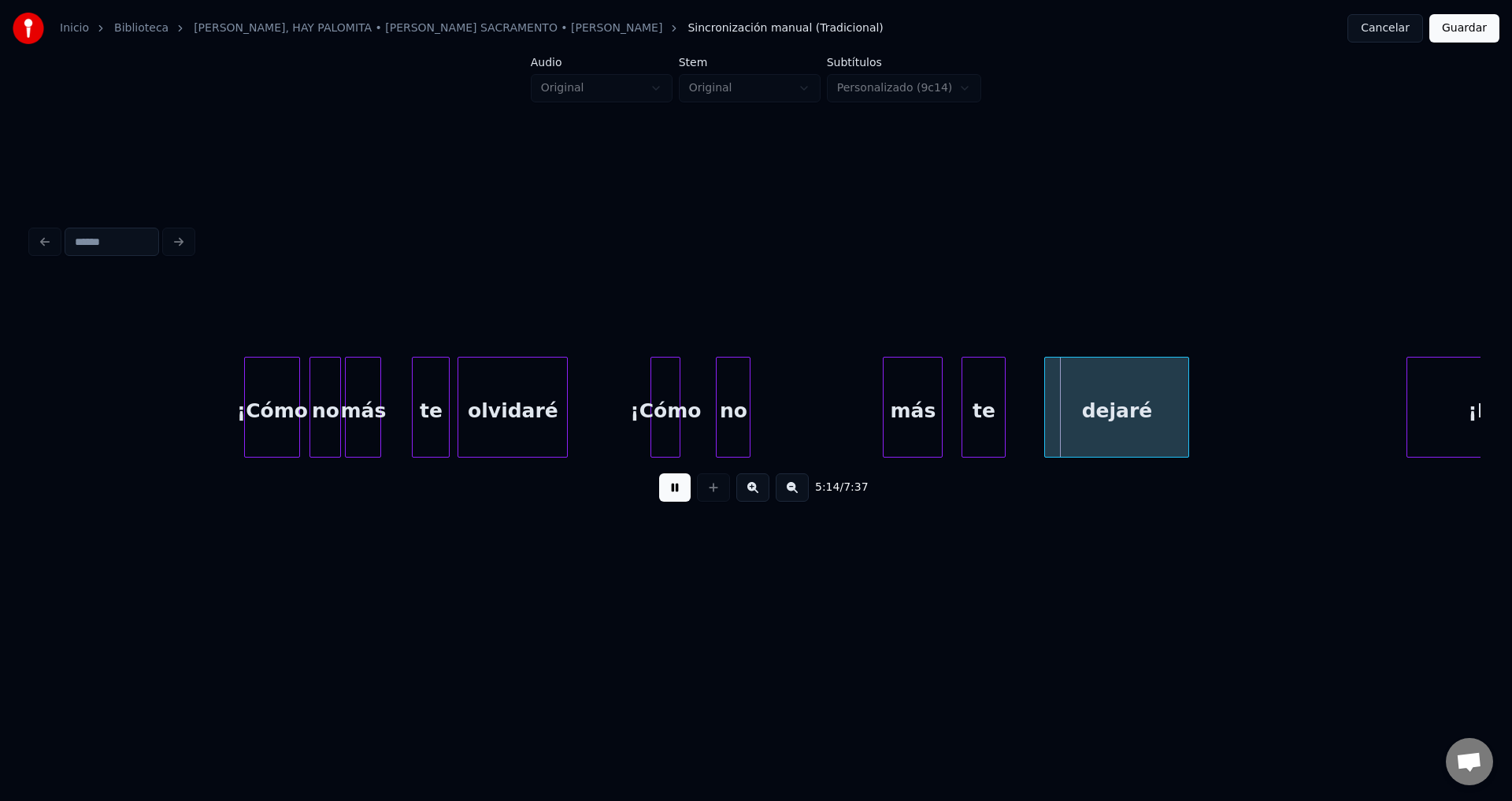
click at [678, 413] on div at bounding box center [677, 407] width 5 height 100
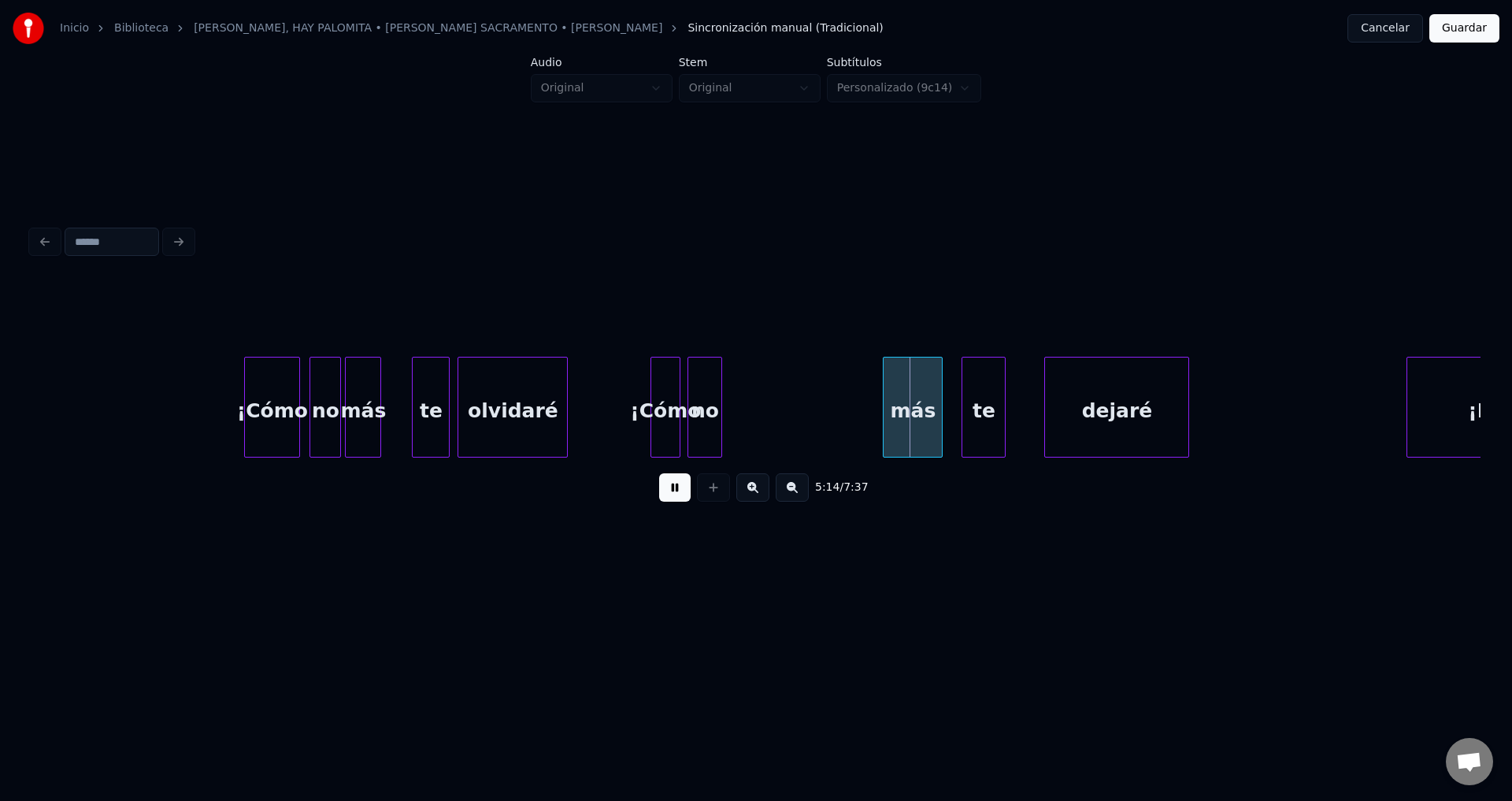
click at [711, 418] on div "no" at bounding box center [705, 411] width 33 height 107
click at [707, 418] on div at bounding box center [707, 407] width 5 height 100
click at [750, 419] on div "más" at bounding box center [745, 411] width 58 height 107
click at [755, 421] on div at bounding box center [756, 407] width 5 height 100
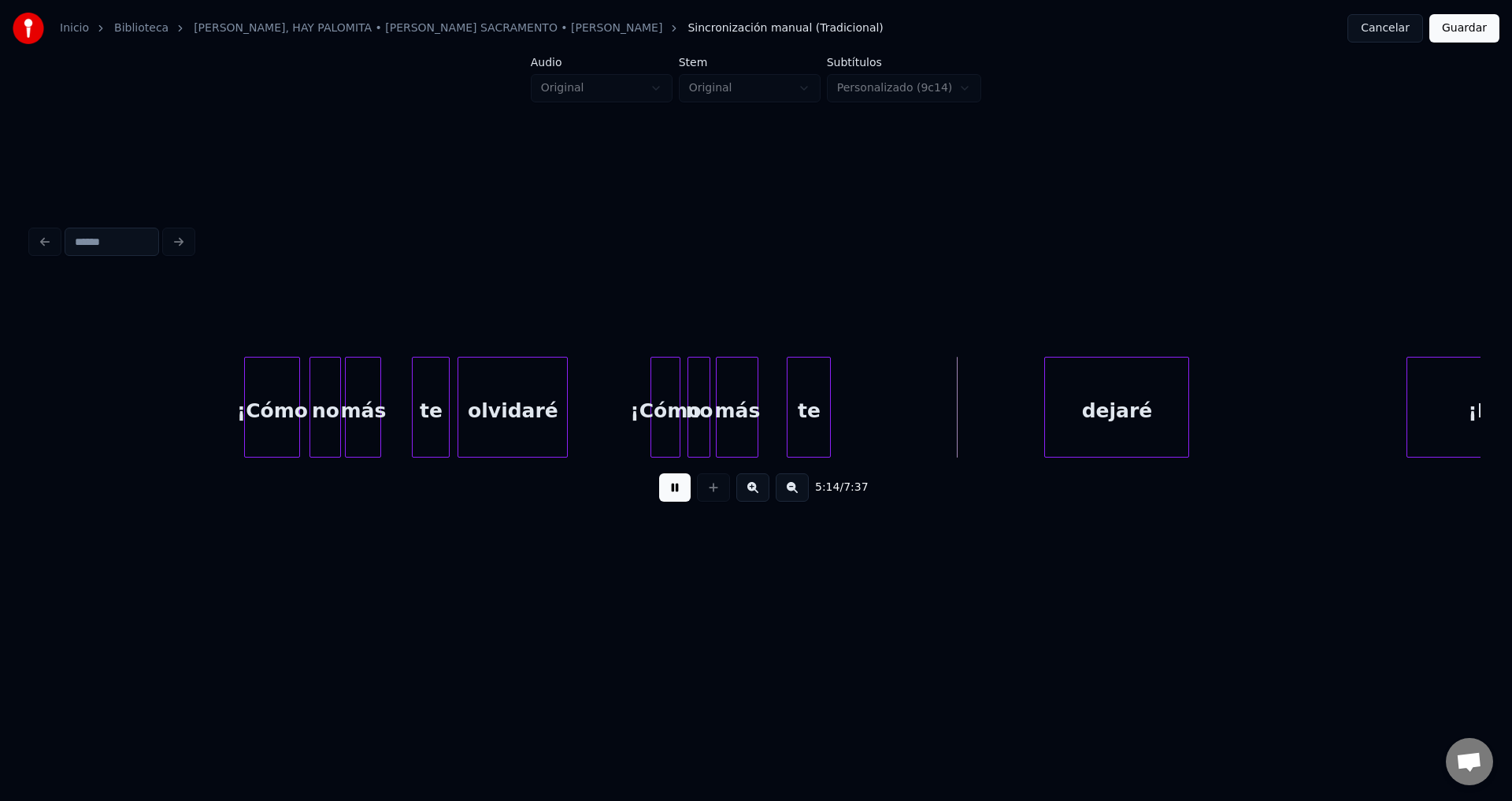
click at [808, 414] on div "te" at bounding box center [808, 411] width 42 height 107
click at [816, 415] on div at bounding box center [817, 407] width 5 height 100
click at [882, 418] on div "dejaré" at bounding box center [902, 411] width 143 height 107
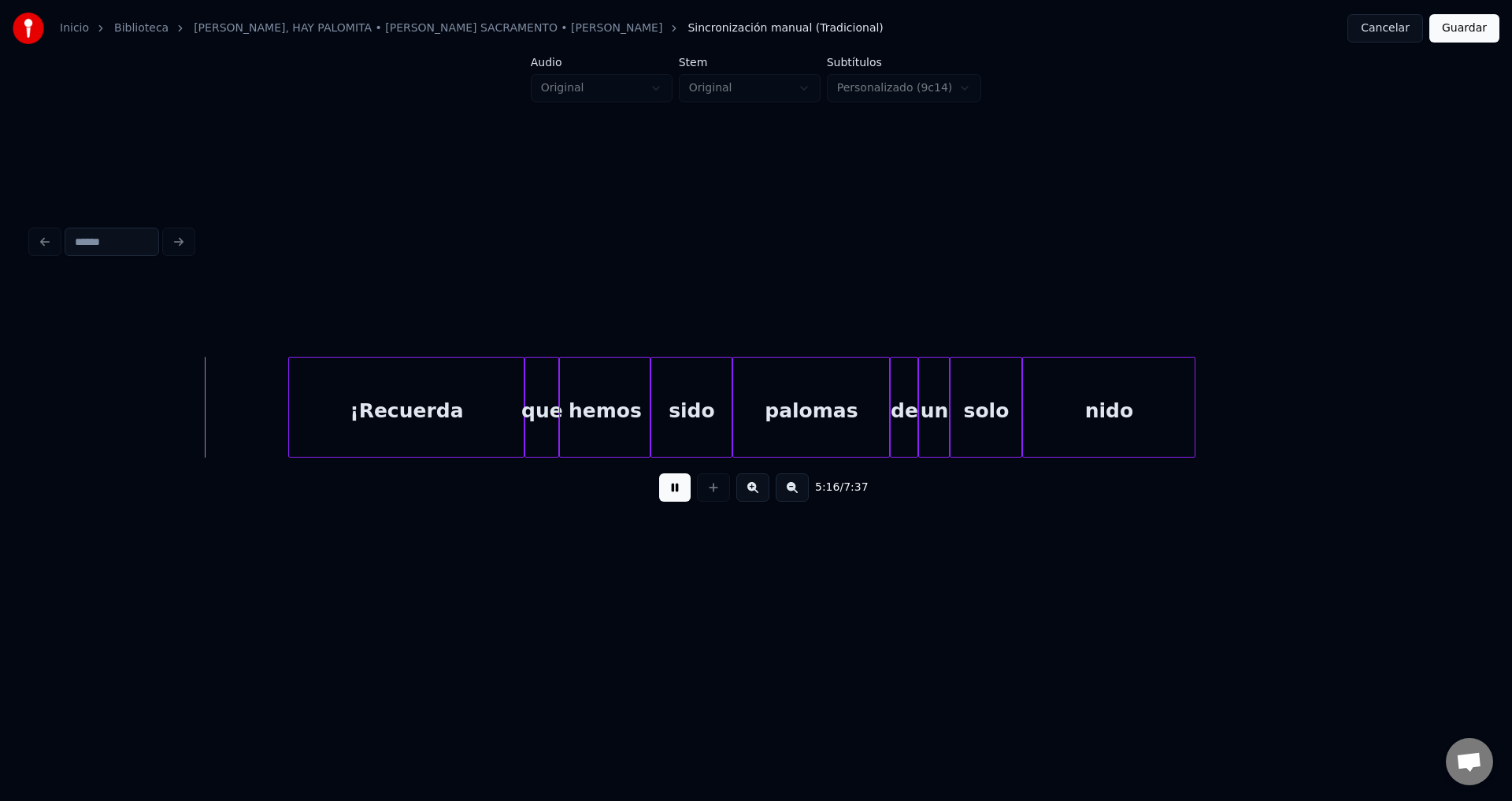
scroll to position [0, 49730]
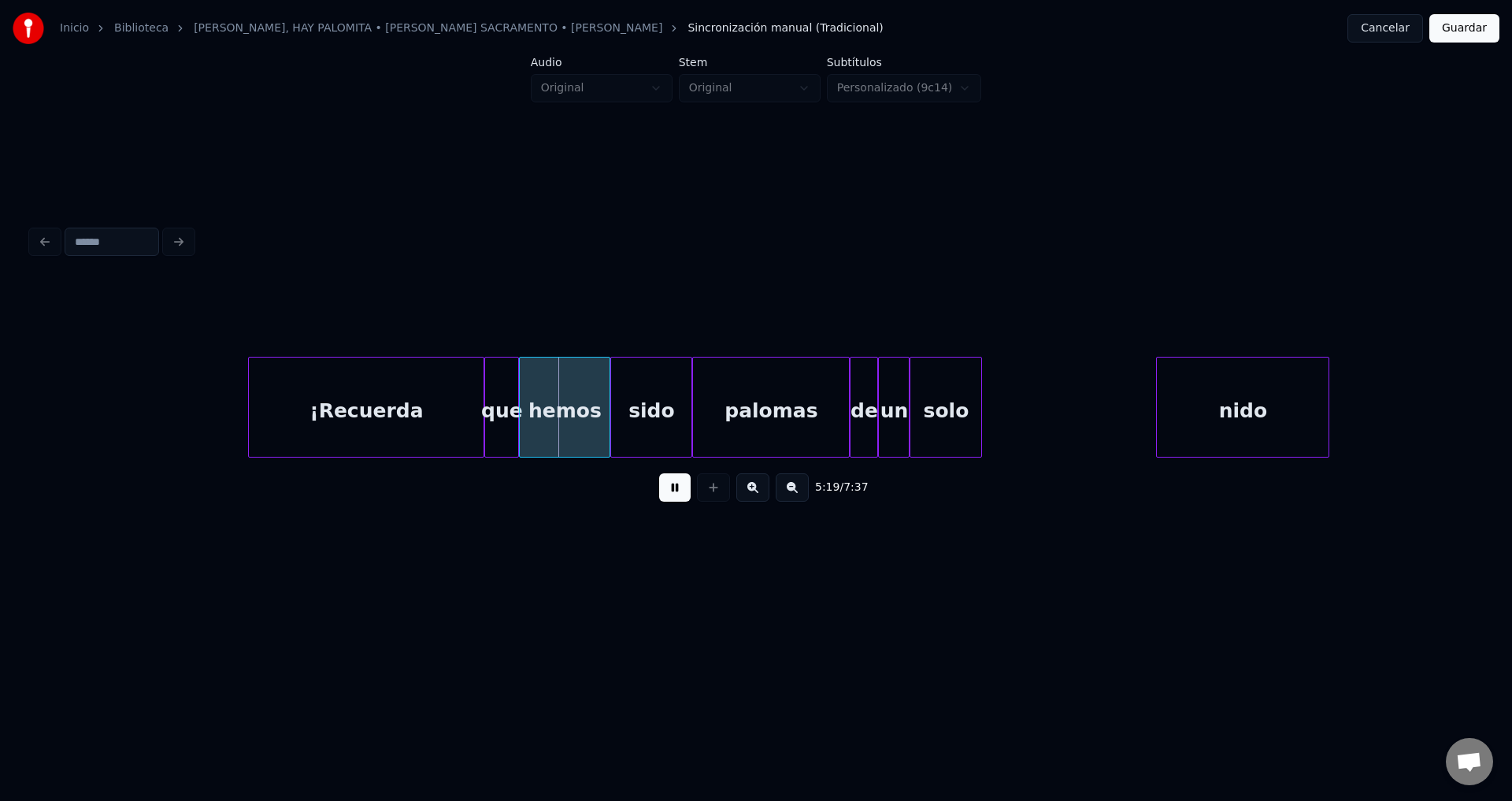
click at [1248, 431] on div "nido" at bounding box center [1242, 411] width 171 height 107
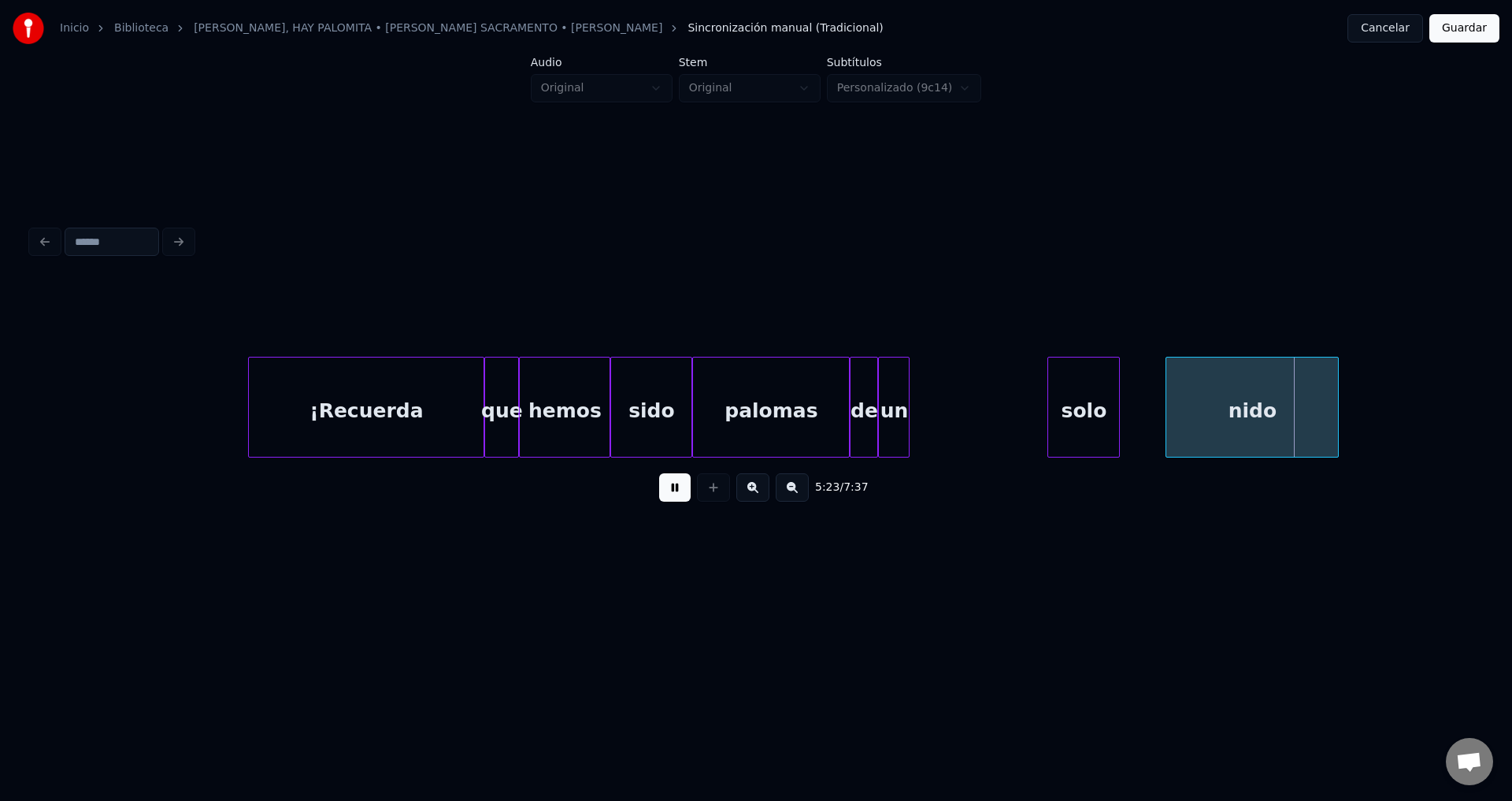
click at [1105, 430] on div "solo" at bounding box center [1083, 411] width 71 height 107
click at [1028, 432] on div "un" at bounding box center [1027, 411] width 30 height 107
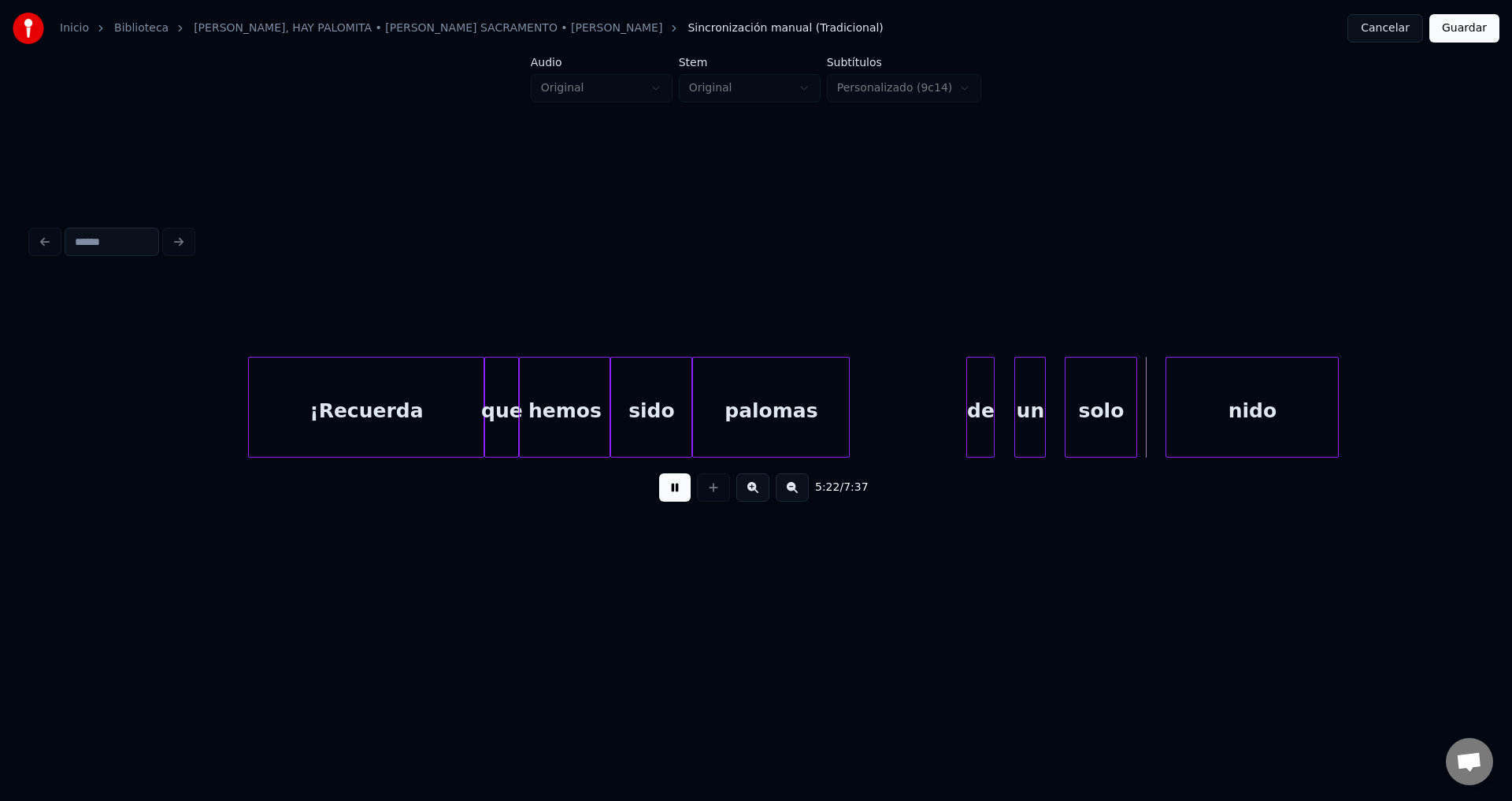
click at [989, 429] on div "de" at bounding box center [981, 411] width 27 height 107
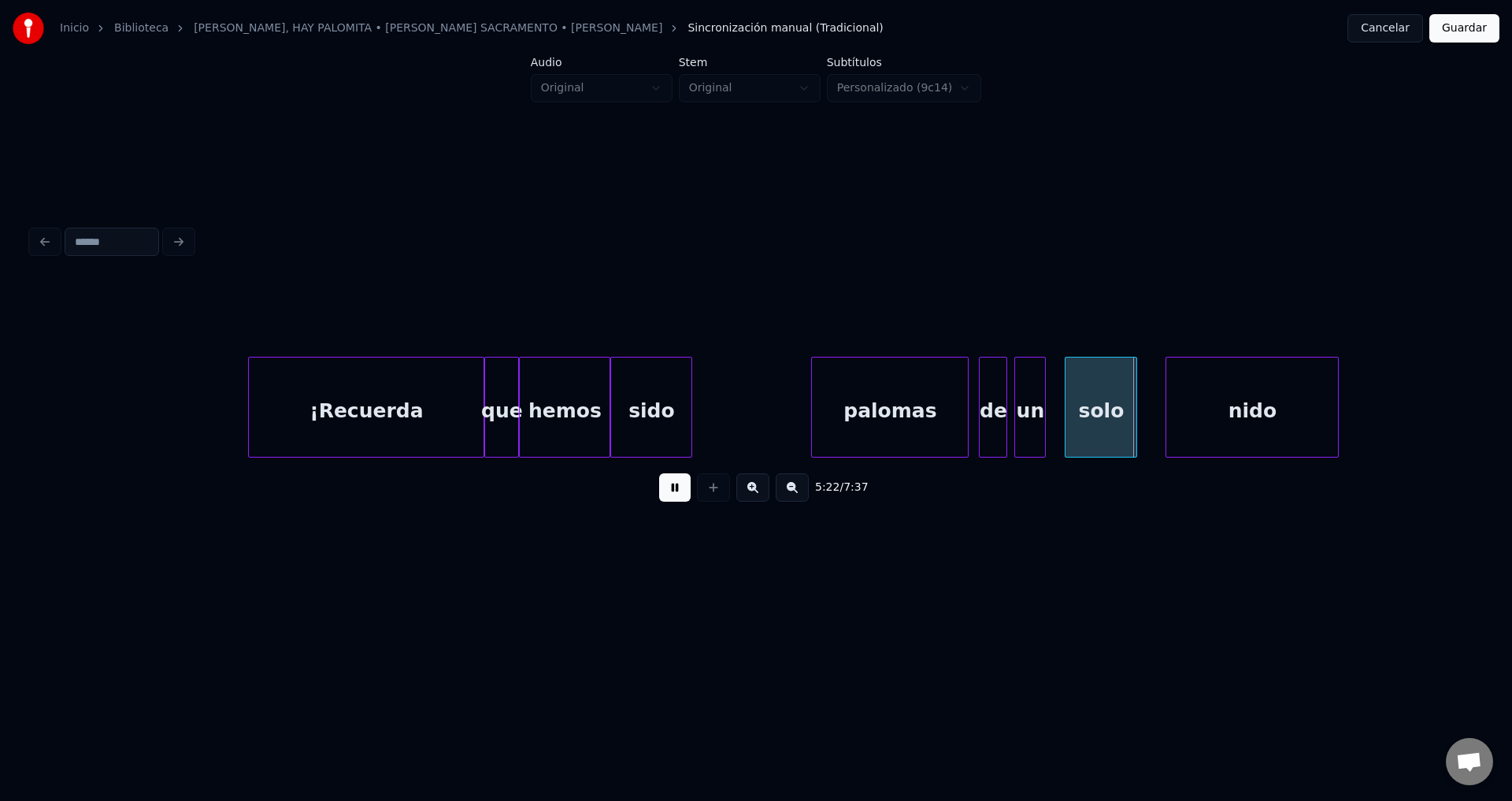
click at [885, 423] on div "palomas" at bounding box center [890, 411] width 156 height 107
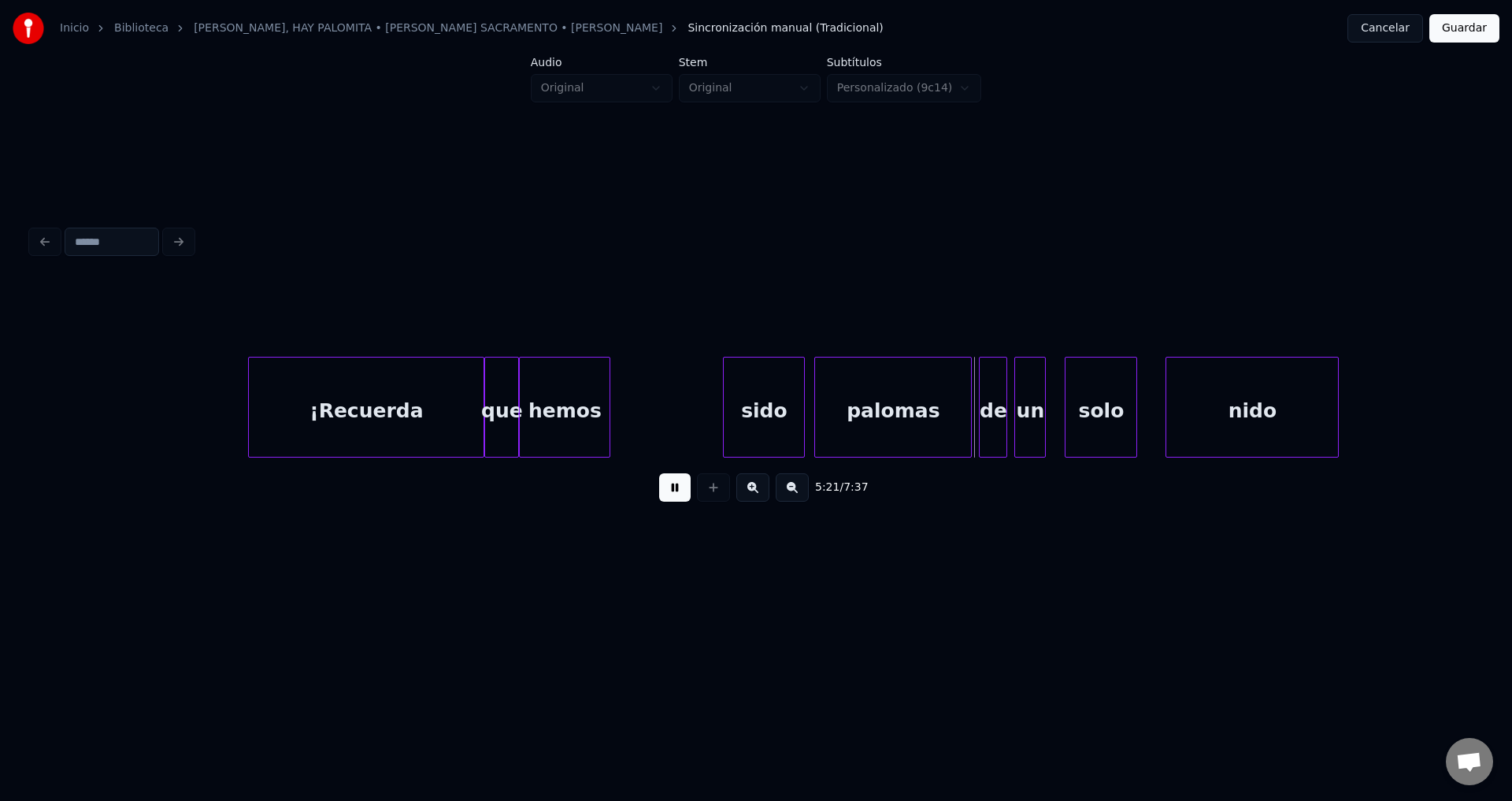
click at [769, 414] on div "sido" at bounding box center [763, 411] width 80 height 107
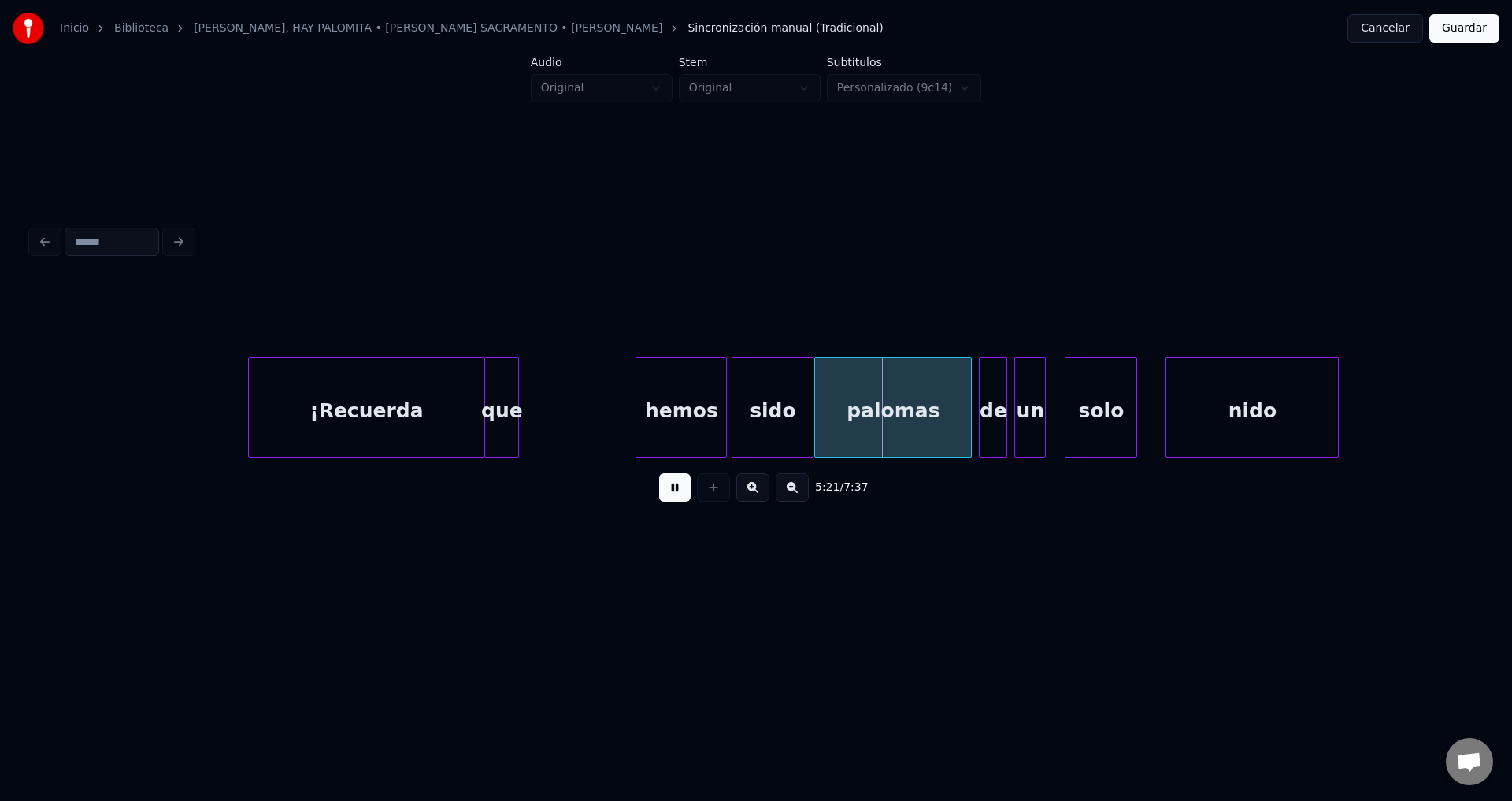
click at [694, 418] on div "hemos" at bounding box center [681, 411] width 90 height 107
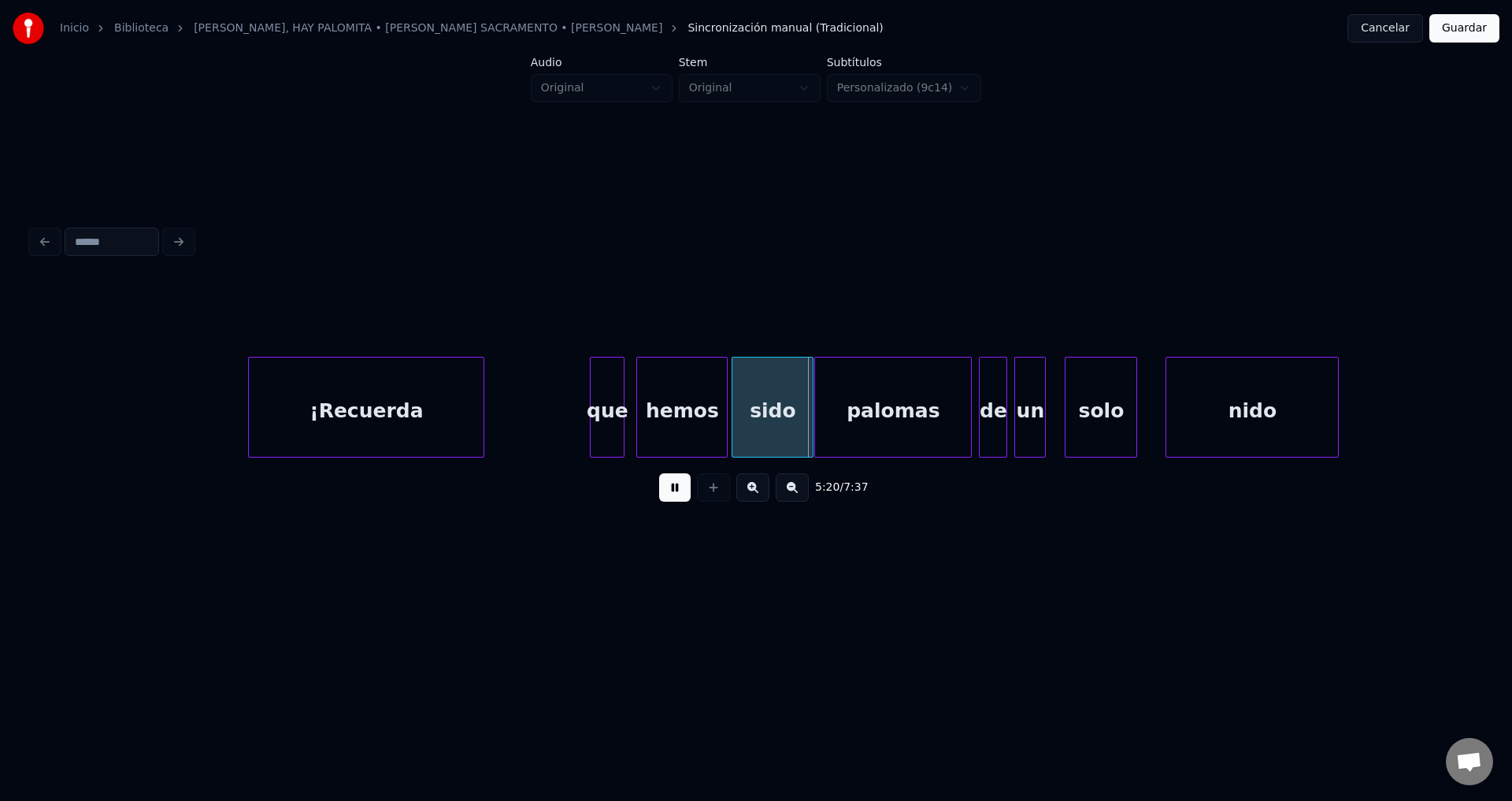
click at [605, 419] on div "que" at bounding box center [607, 411] width 33 height 107
click at [392, 402] on div "¡Recuerda" at bounding box center [366, 411] width 235 height 107
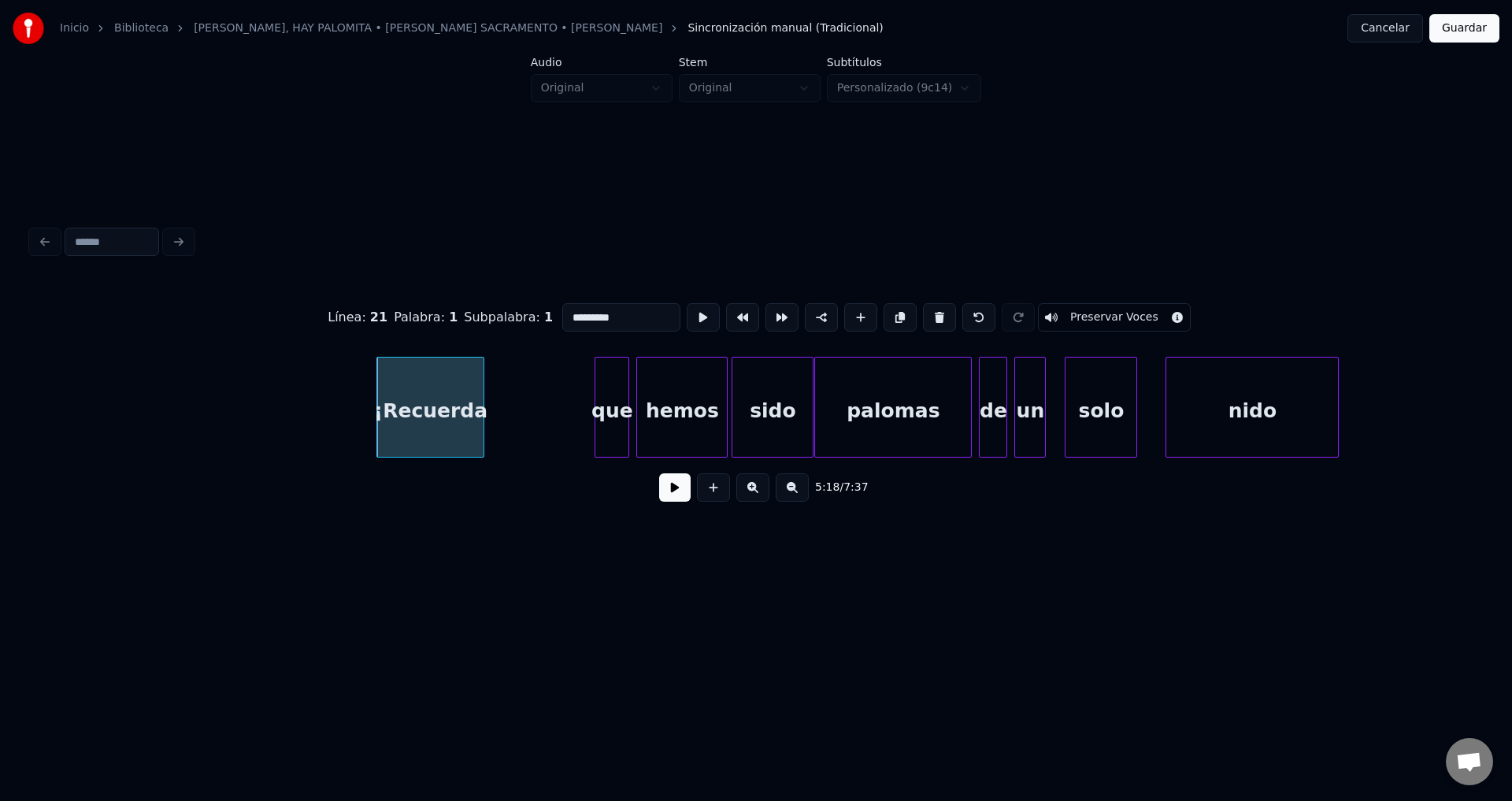
click at [379, 415] on div at bounding box center [379, 407] width 5 height 100
click at [667, 494] on button at bounding box center [675, 488] width 32 height 29
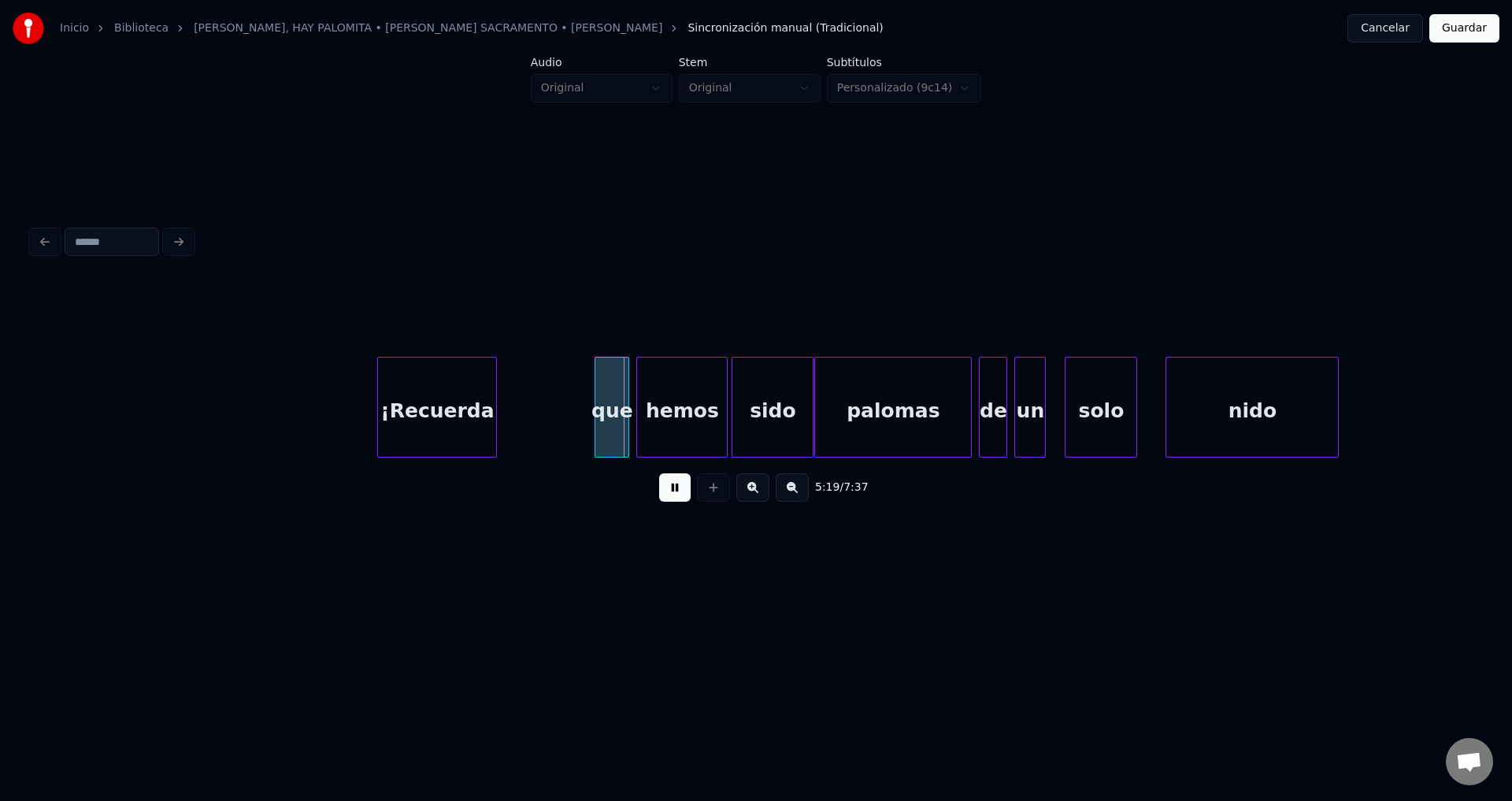
click at [495, 395] on div at bounding box center [494, 407] width 5 height 100
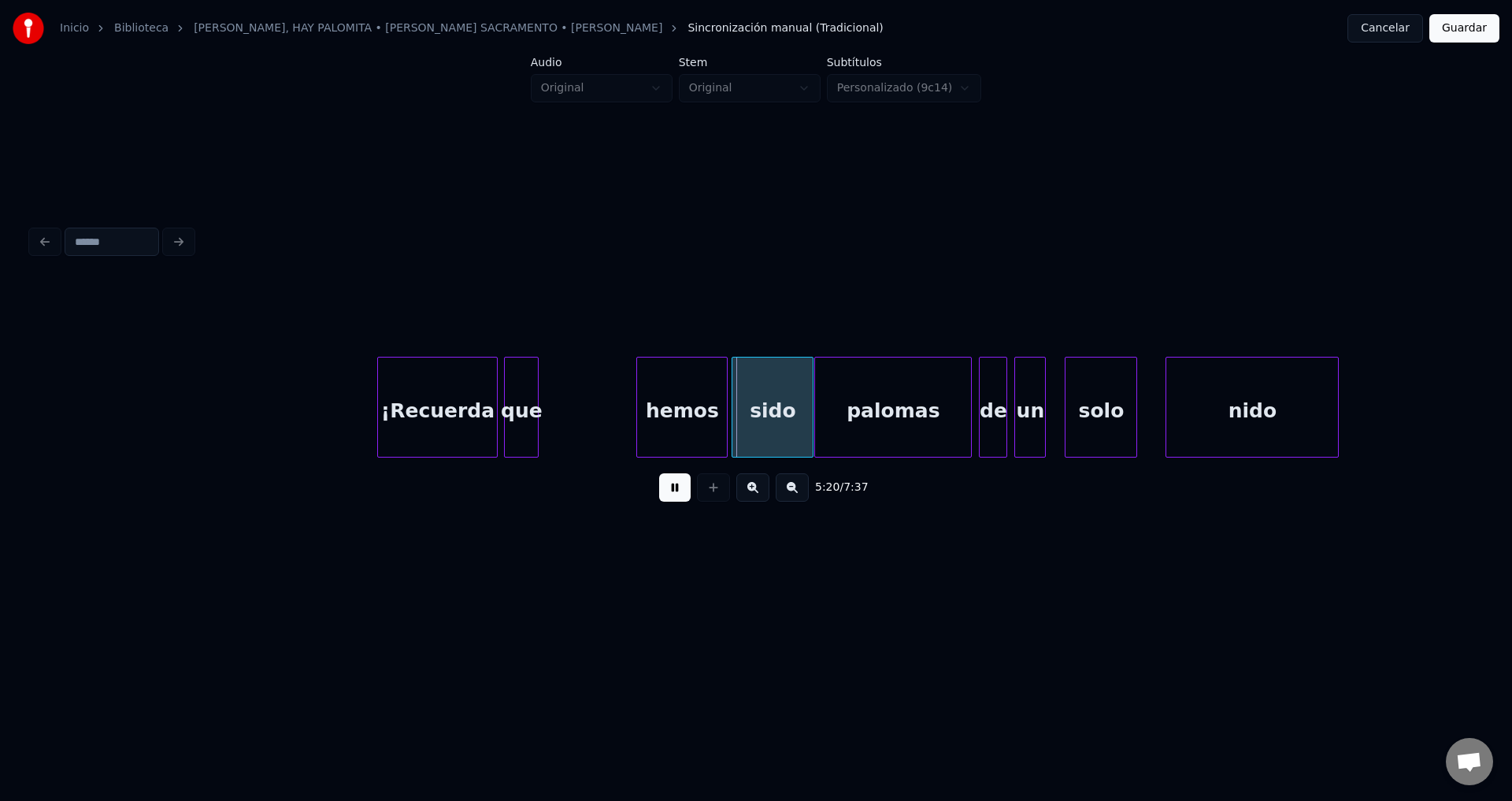
click at [519, 409] on div "que" at bounding box center [522, 411] width 33 height 107
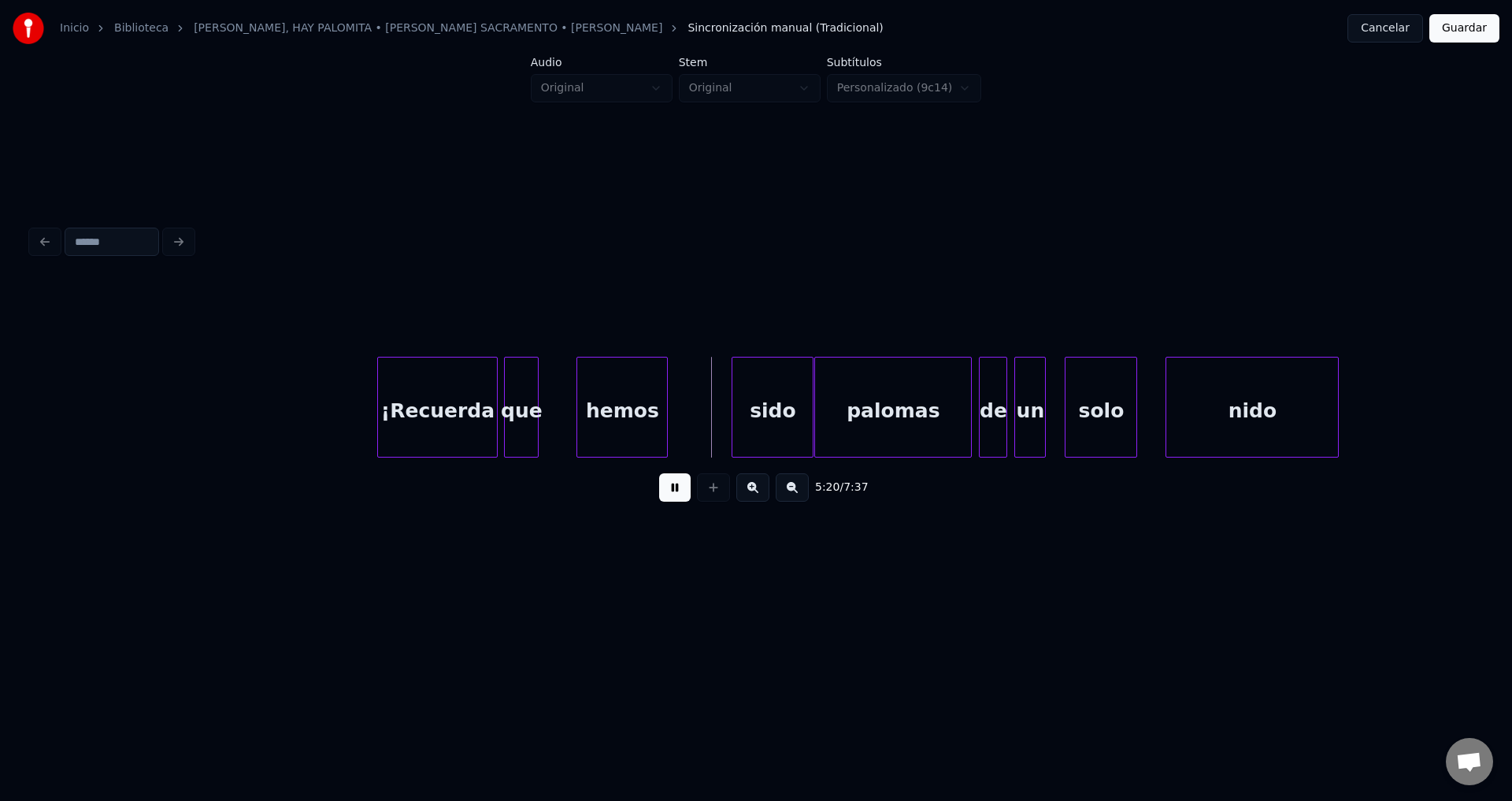
click at [616, 421] on div "hemos" at bounding box center [621, 411] width 90 height 107
click at [687, 409] on div at bounding box center [686, 407] width 5 height 100
click at [679, 413] on div "hemos" at bounding box center [629, 411] width 111 height 107
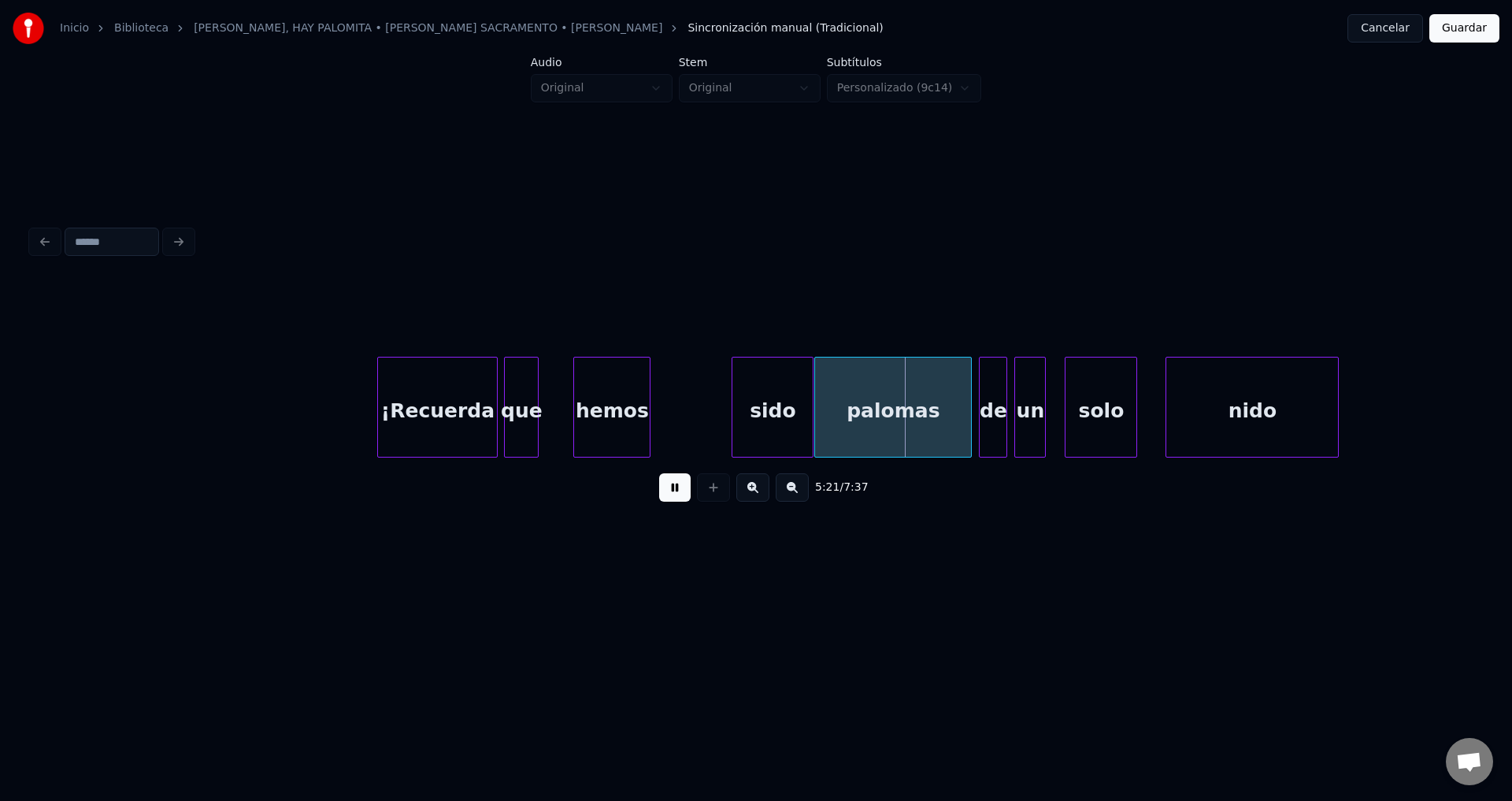
click at [648, 413] on div at bounding box center [647, 407] width 5 height 100
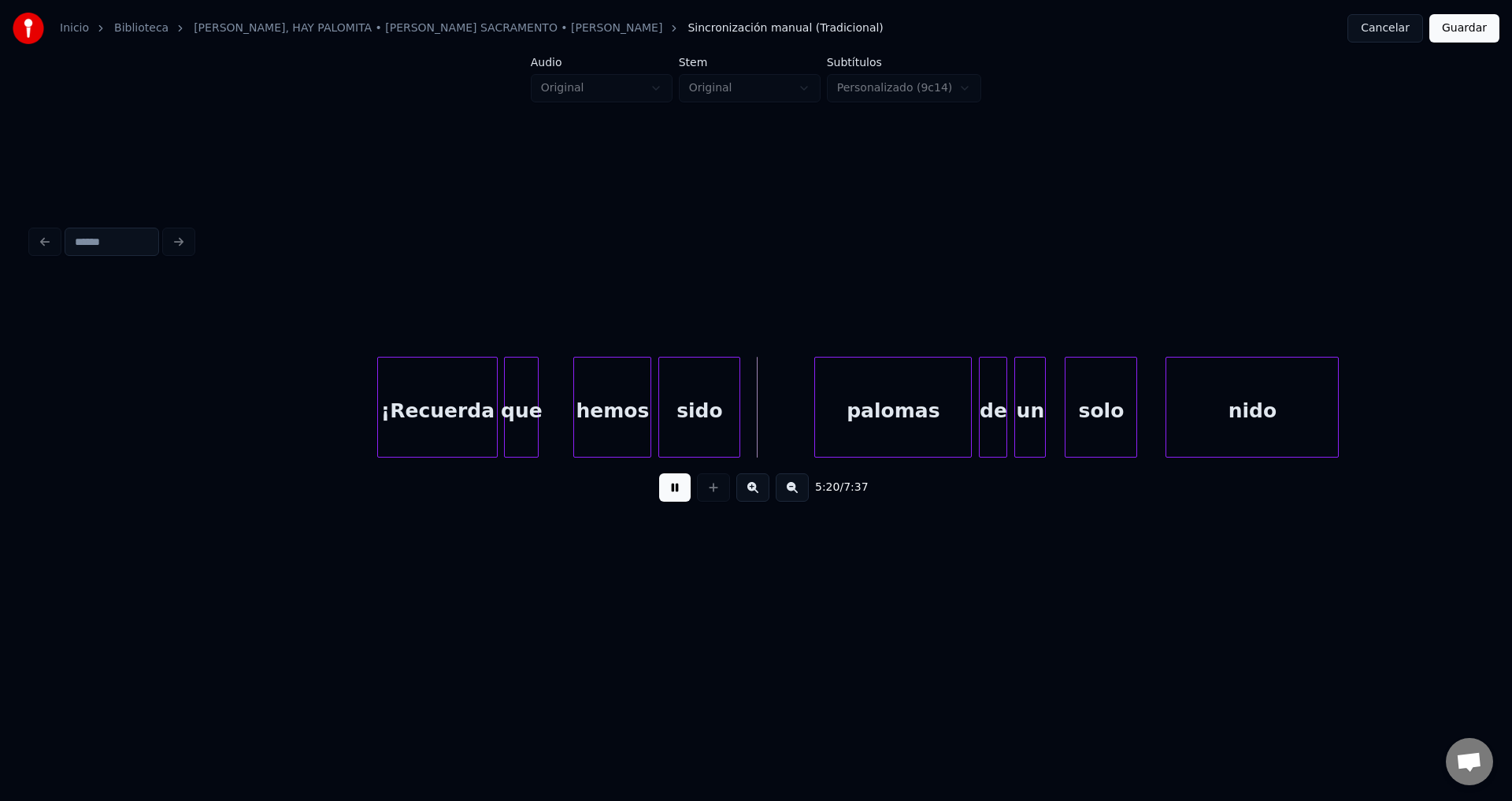
click at [693, 414] on div "sido" at bounding box center [699, 411] width 80 height 107
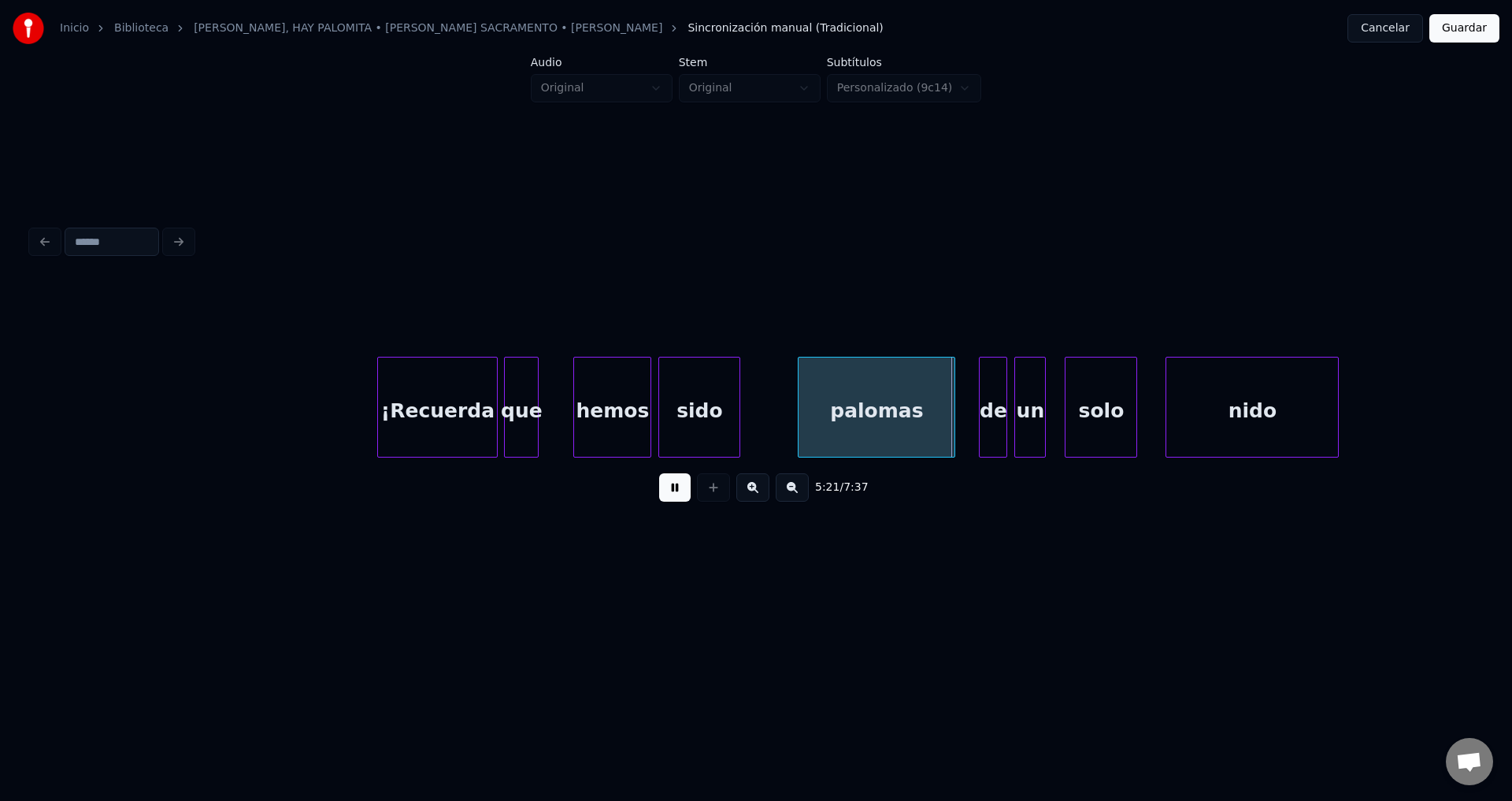
click at [840, 416] on div "palomas" at bounding box center [876, 411] width 156 height 107
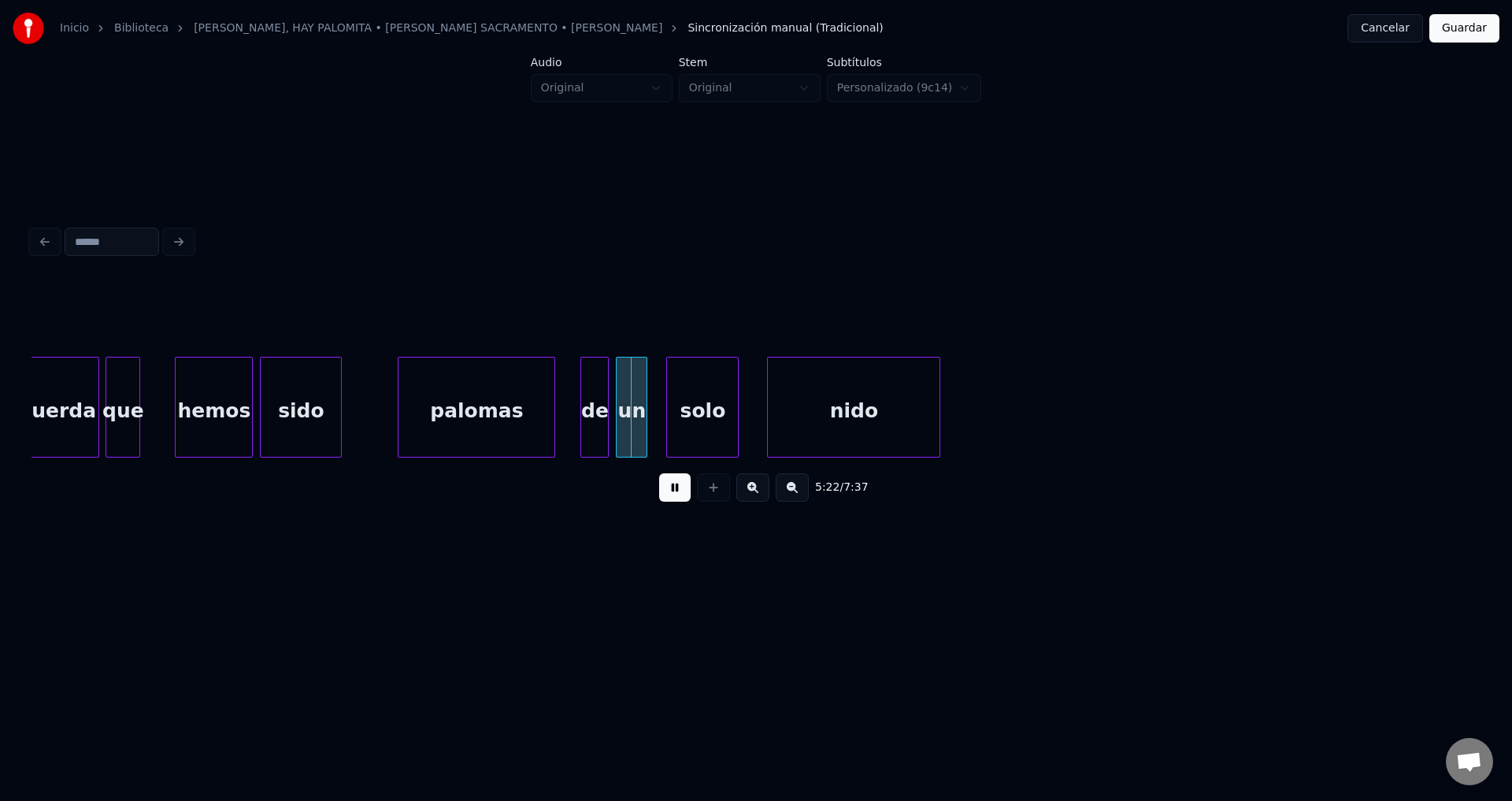
scroll to position [0, 50209]
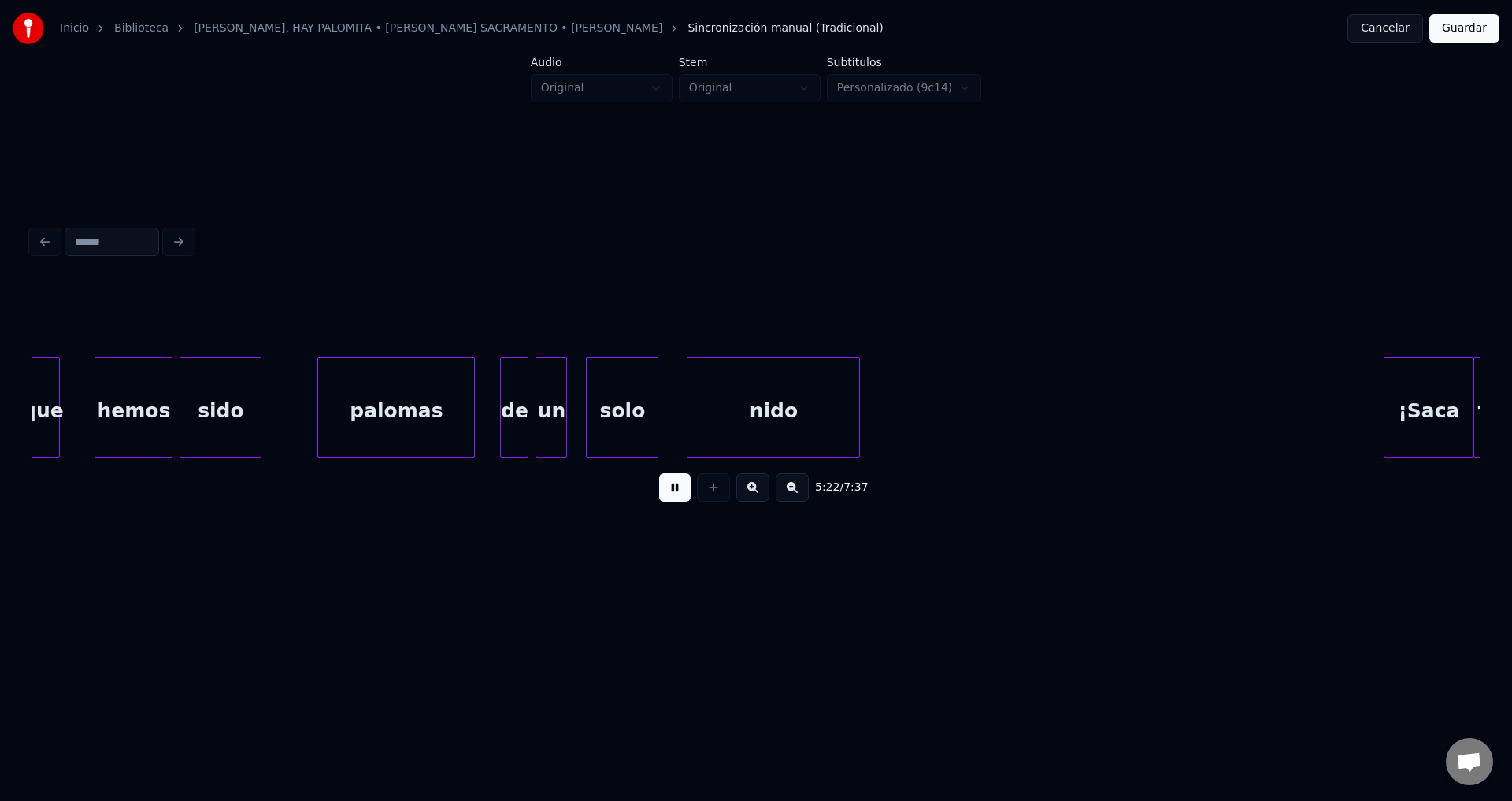
click at [457, 416] on div "palomas" at bounding box center [396, 411] width 156 height 107
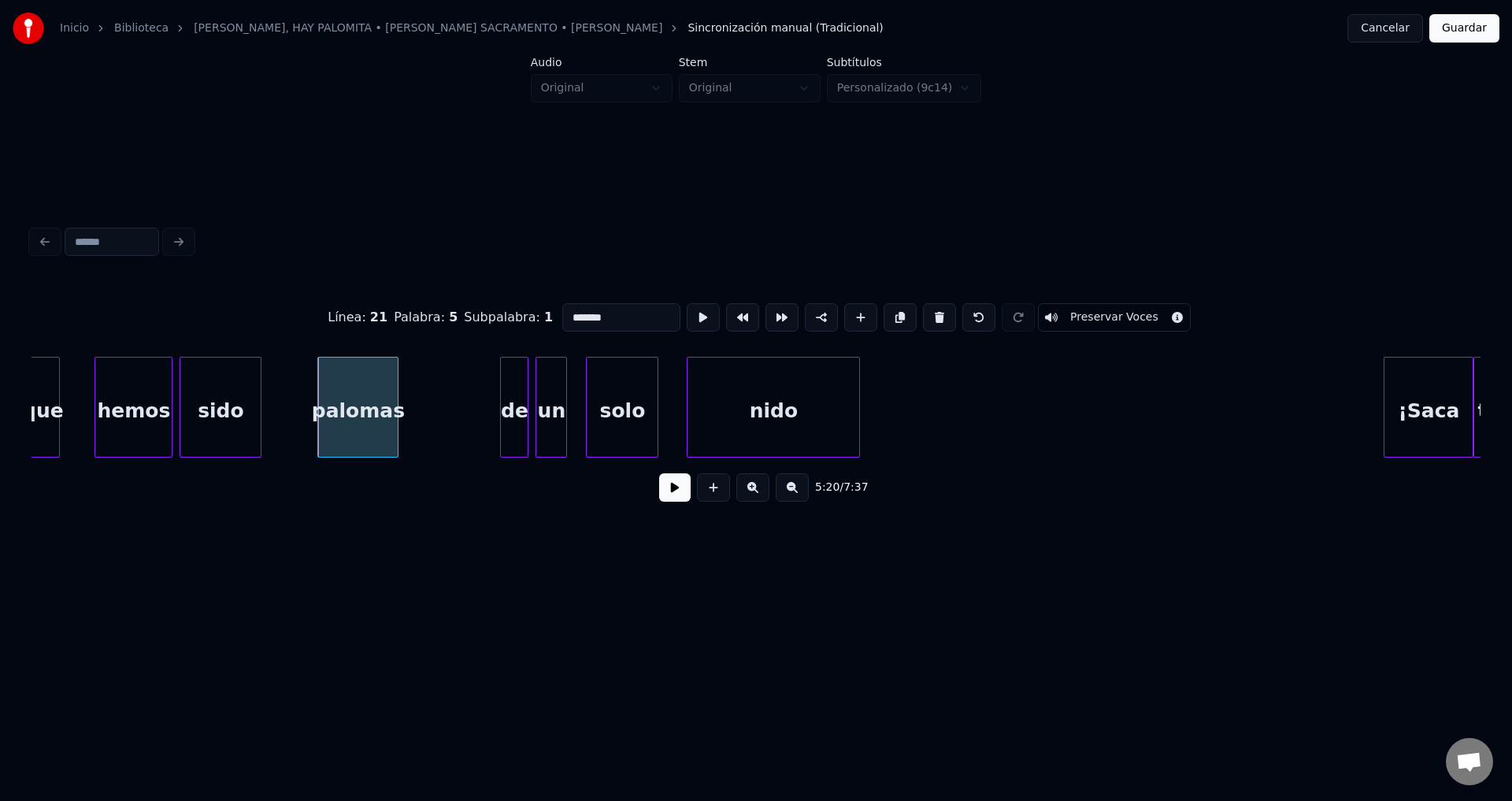
click at [396, 414] on div at bounding box center [395, 407] width 5 height 100
click at [525, 410] on div at bounding box center [525, 407] width 5 height 100
click at [413, 409] on div "de" at bounding box center [417, 411] width 25 height 107
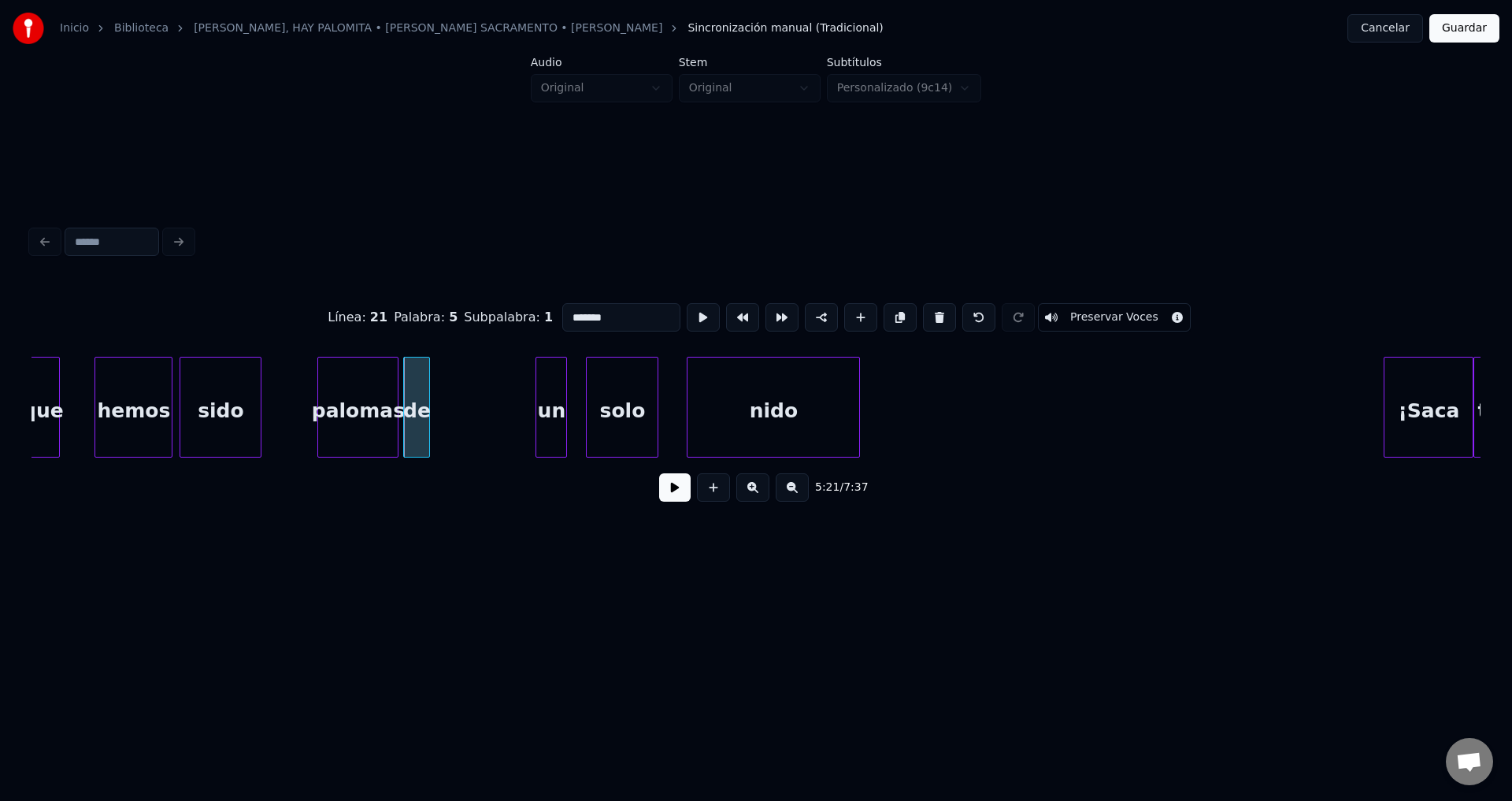
click at [668, 498] on button at bounding box center [675, 488] width 32 height 29
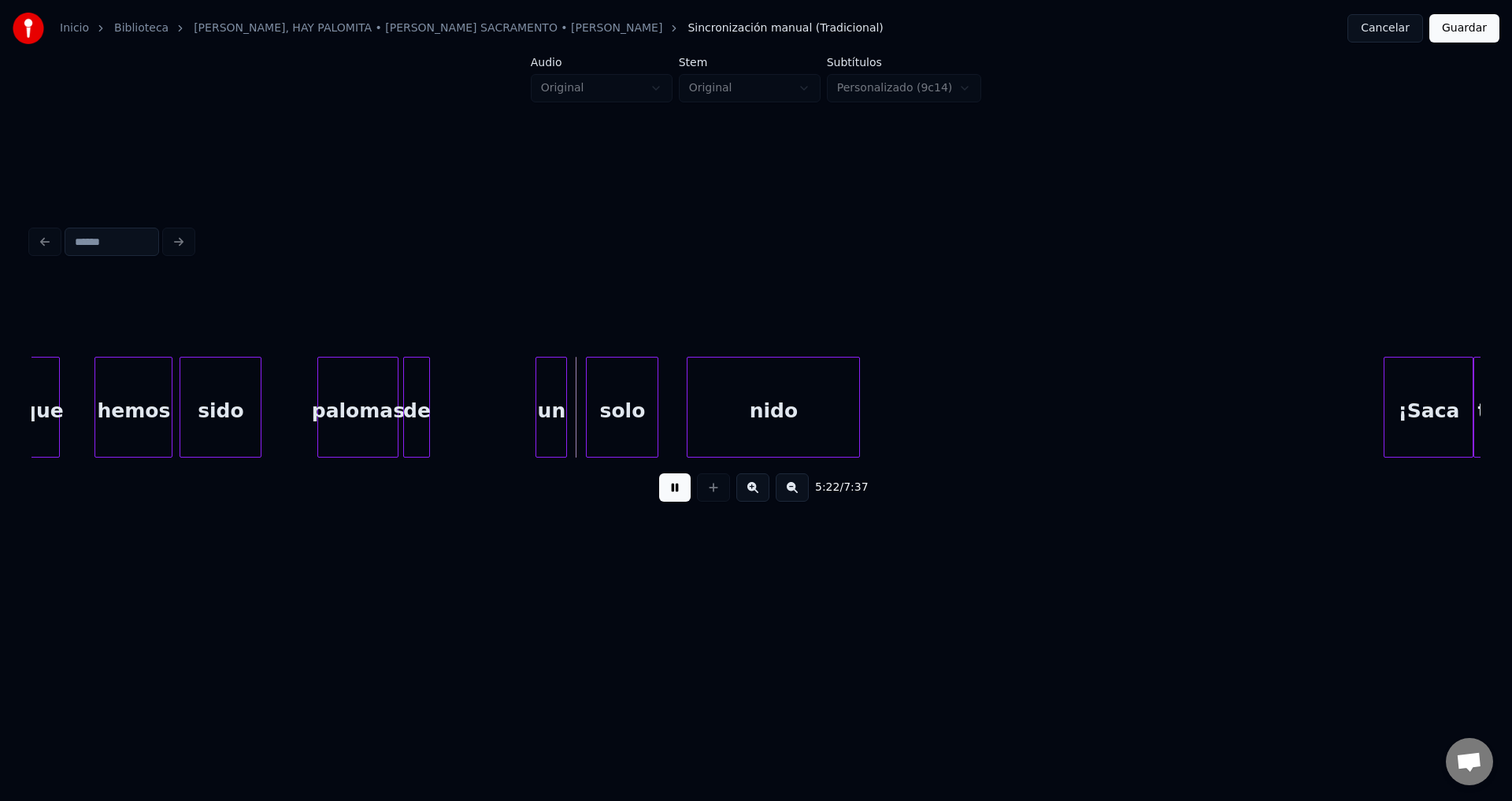
click at [383, 406] on div "palomas" at bounding box center [358, 411] width 80 height 107
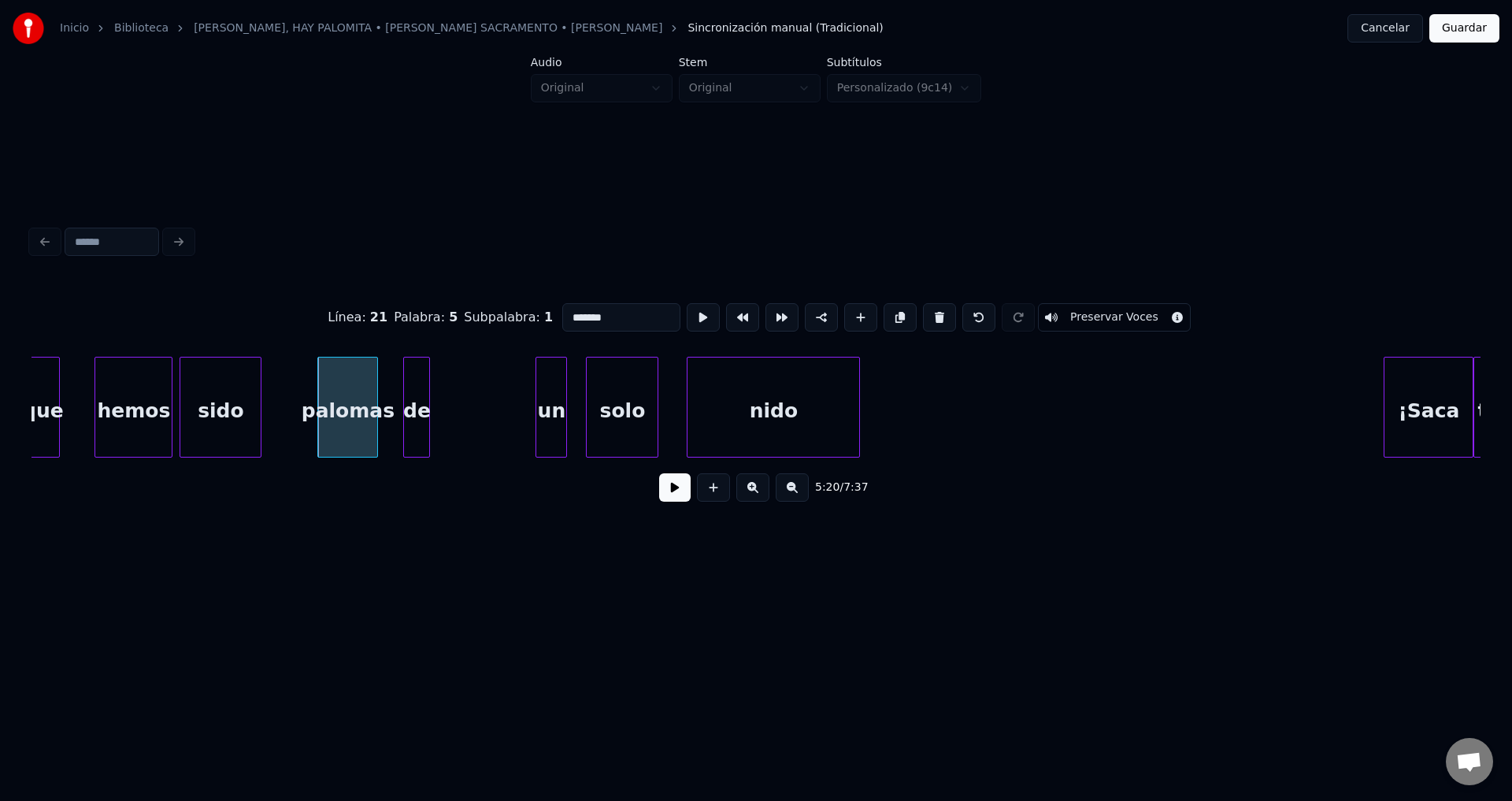
click at [374, 407] on div at bounding box center [374, 407] width 5 height 100
click at [673, 495] on button at bounding box center [675, 488] width 32 height 29
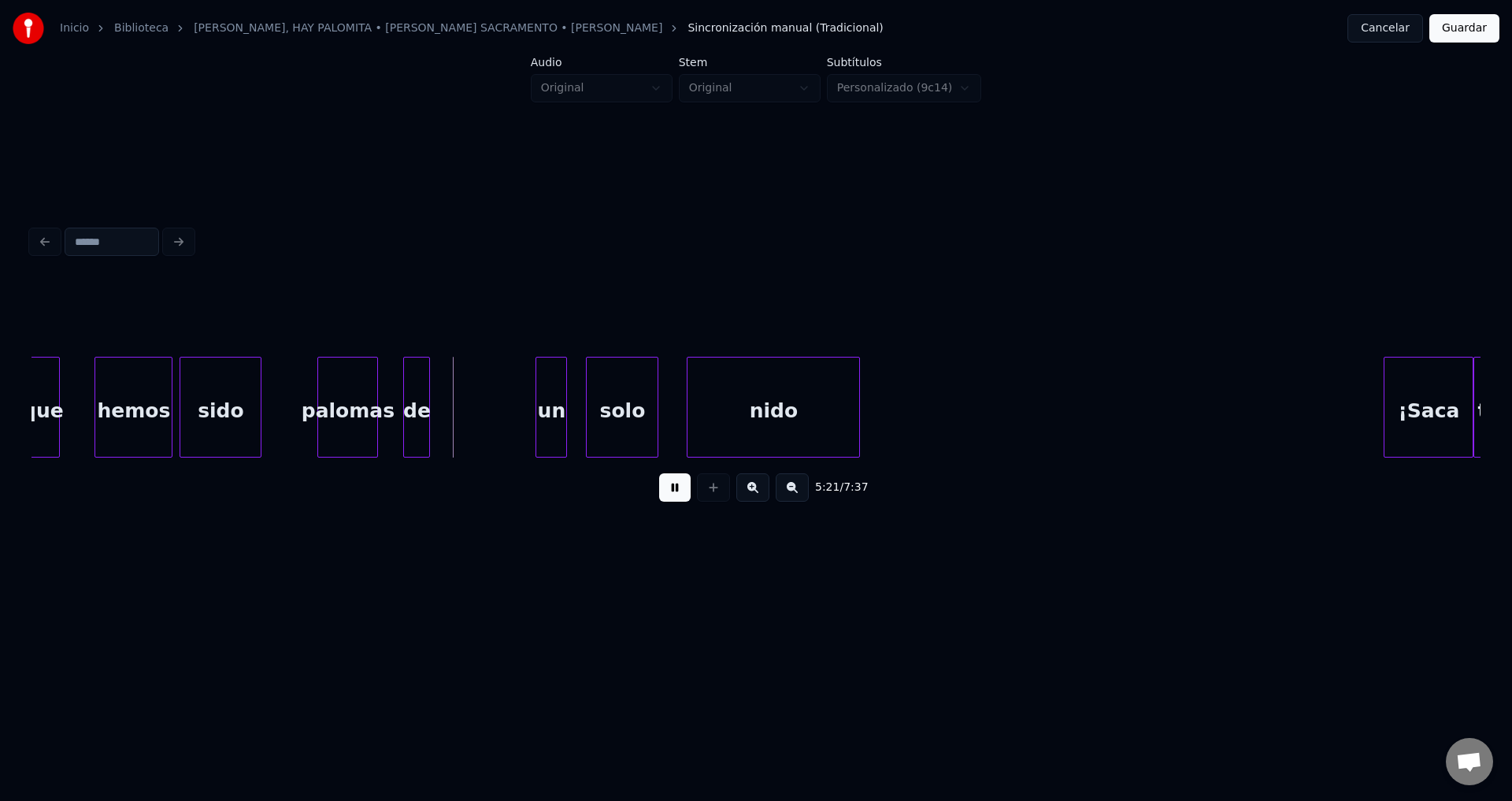
click at [349, 409] on div "palomas" at bounding box center [347, 411] width 59 height 107
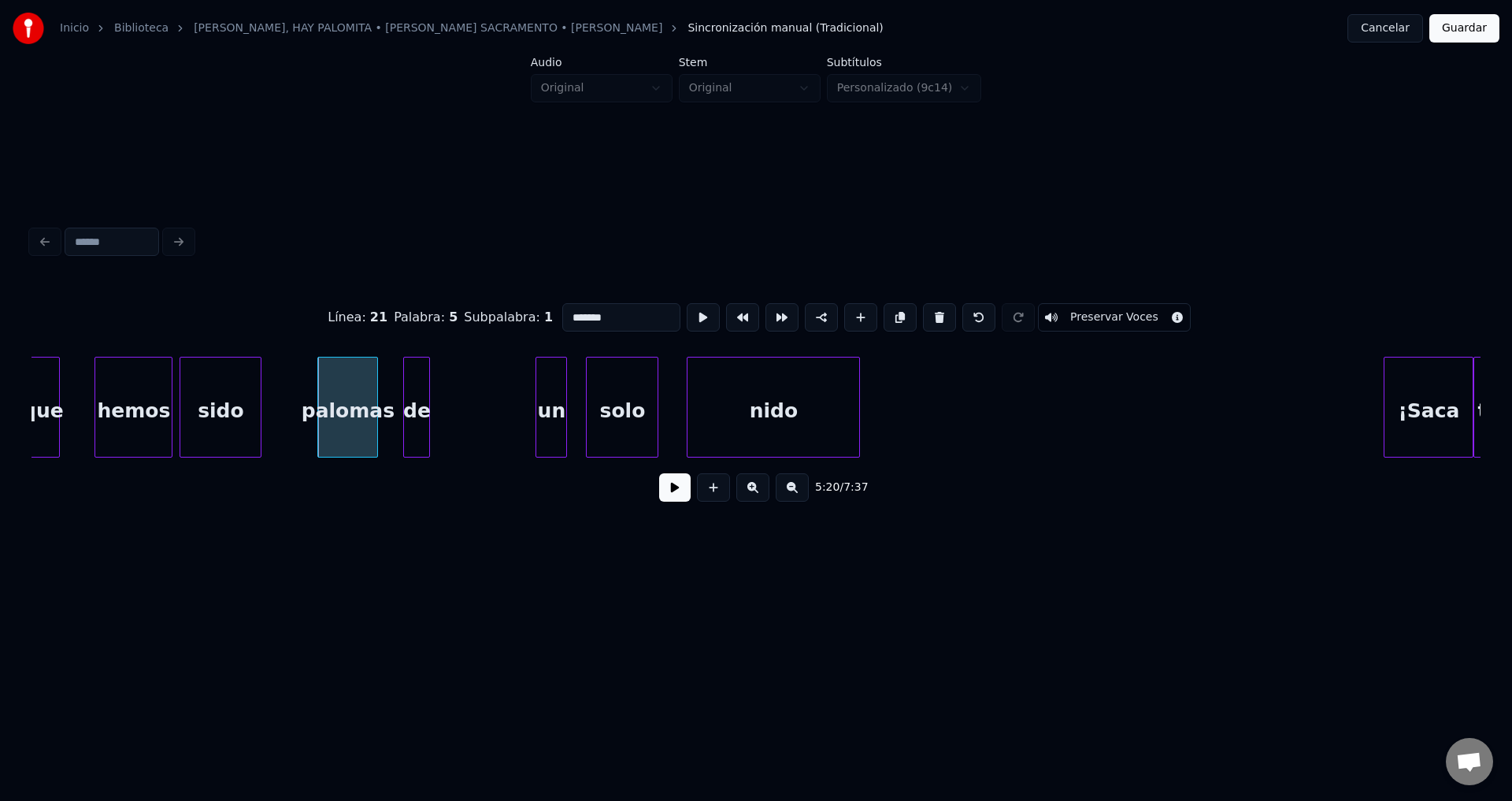
click at [618, 314] on input "*******" at bounding box center [621, 318] width 118 height 29
click at [347, 407] on div "paloma" at bounding box center [347, 411] width 59 height 107
type input "******"
click at [669, 492] on button at bounding box center [675, 488] width 32 height 29
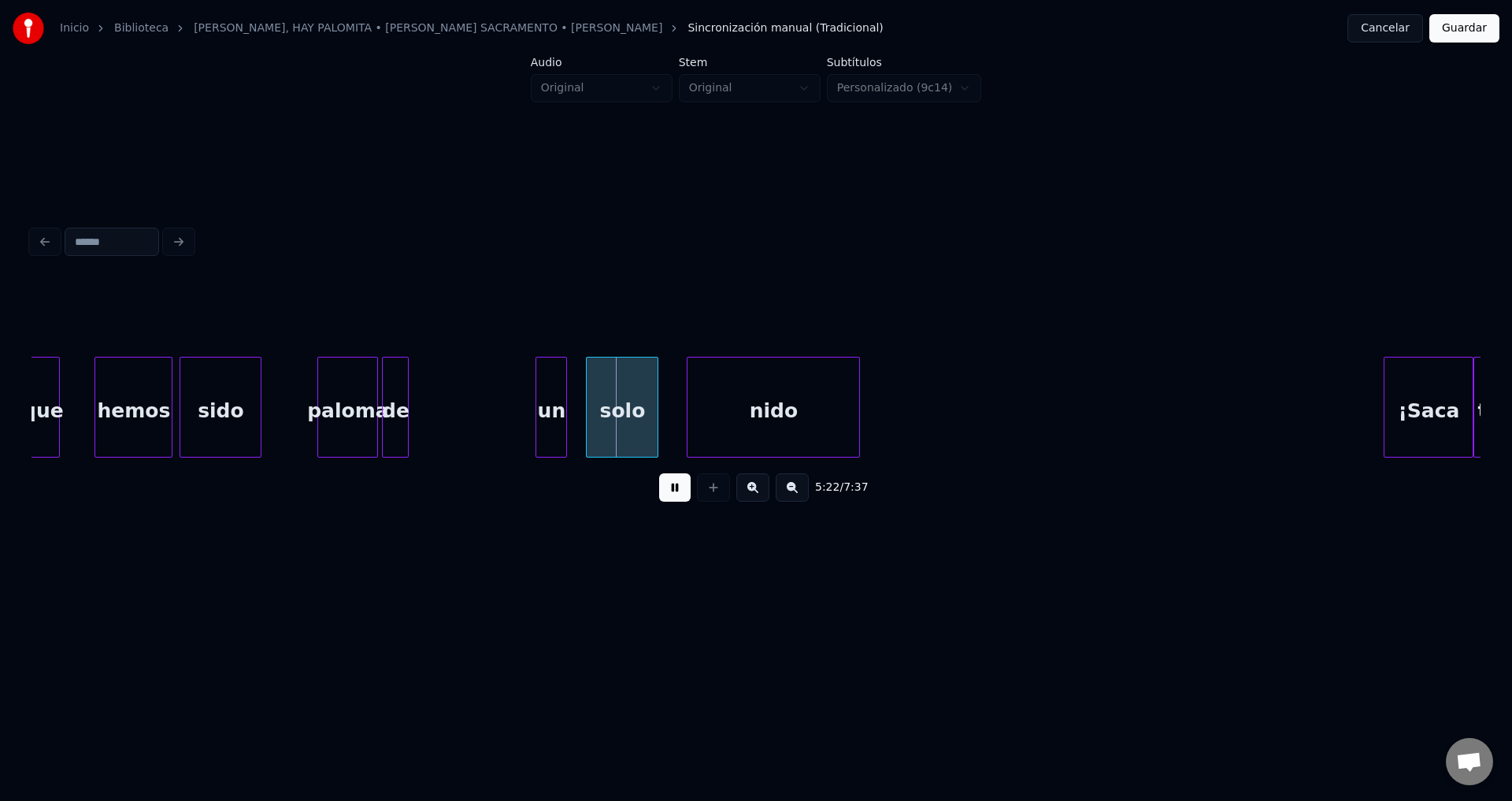
click at [394, 411] on div "de" at bounding box center [395, 411] width 25 height 107
click at [424, 411] on div "de" at bounding box center [419, 411] width 25 height 107
click at [421, 408] on div at bounding box center [420, 407] width 5 height 100
click at [395, 404] on div at bounding box center [397, 407] width 5 height 100
click at [449, 414] on div "un" at bounding box center [445, 411] width 30 height 107
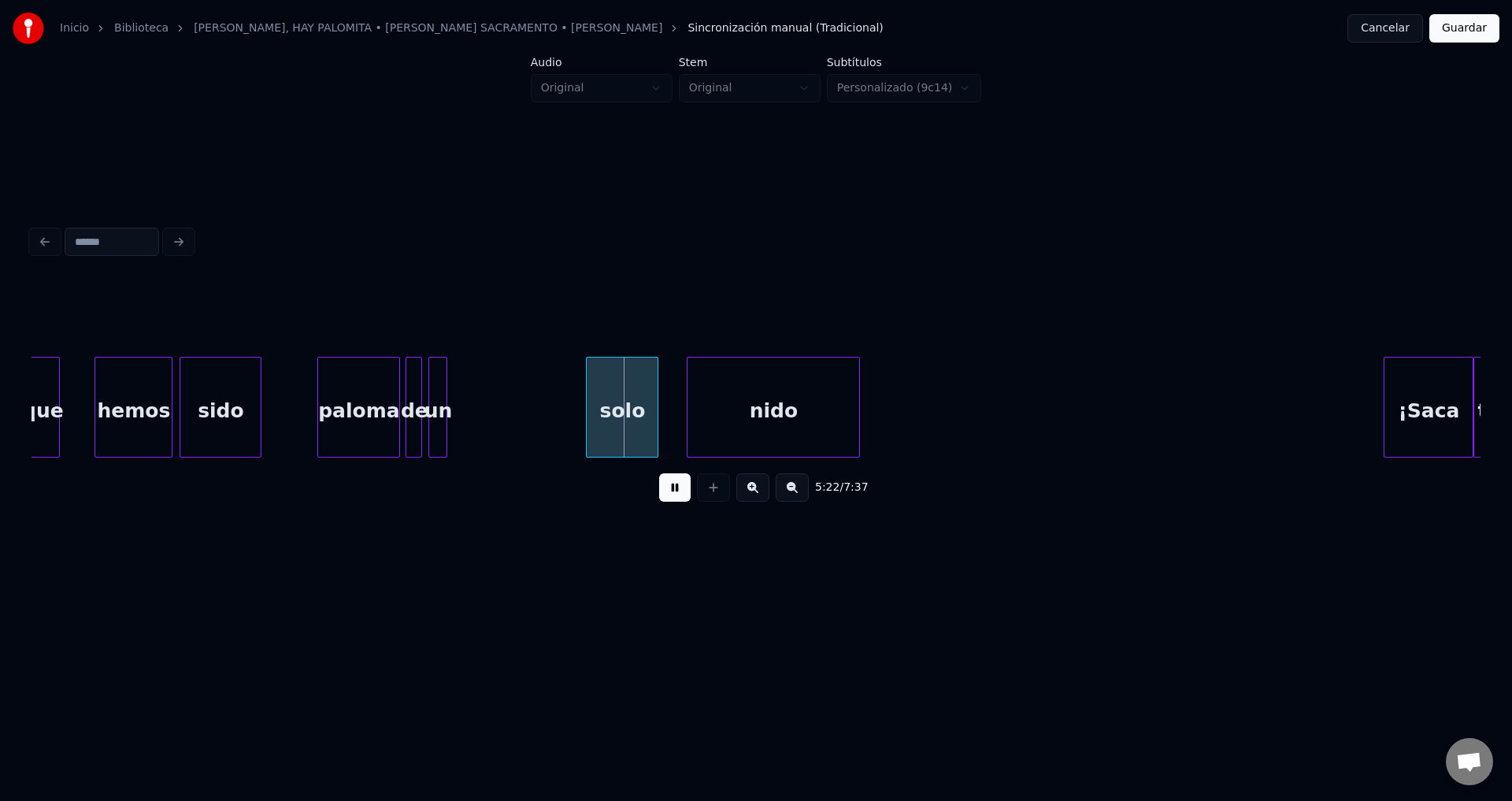
click at [441, 413] on div at bounding box center [444, 407] width 5 height 100
click at [490, 418] on div "solo" at bounding box center [491, 411] width 71 height 107
click at [534, 406] on div at bounding box center [532, 407] width 5 height 100
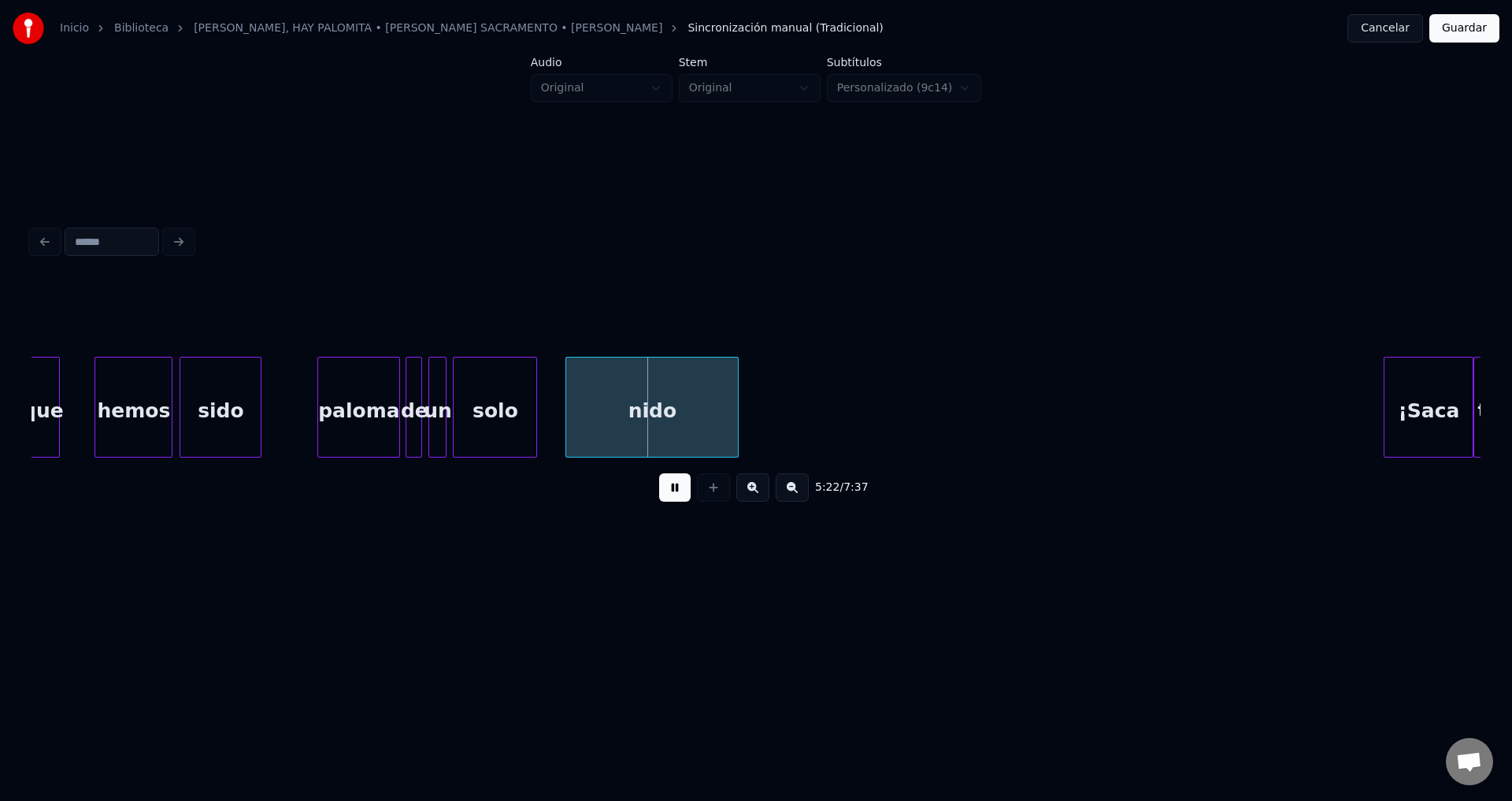
click at [610, 424] on div "nido" at bounding box center [652, 411] width 171 height 107
click at [785, 420] on div at bounding box center [782, 407] width 5 height 100
click at [529, 399] on div "solo" at bounding box center [495, 411] width 83 height 107
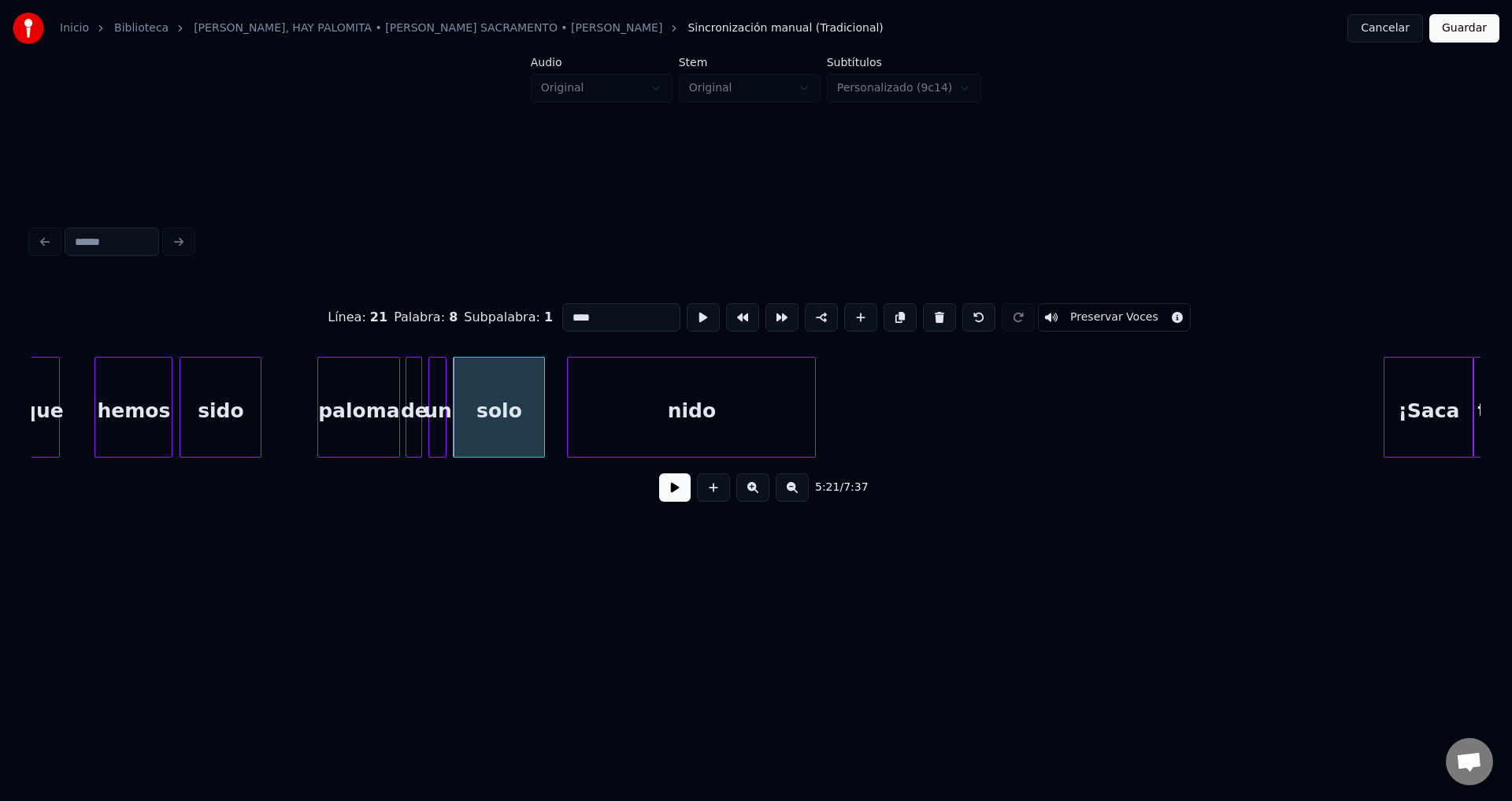
click at [544, 402] on div at bounding box center [542, 407] width 5 height 100
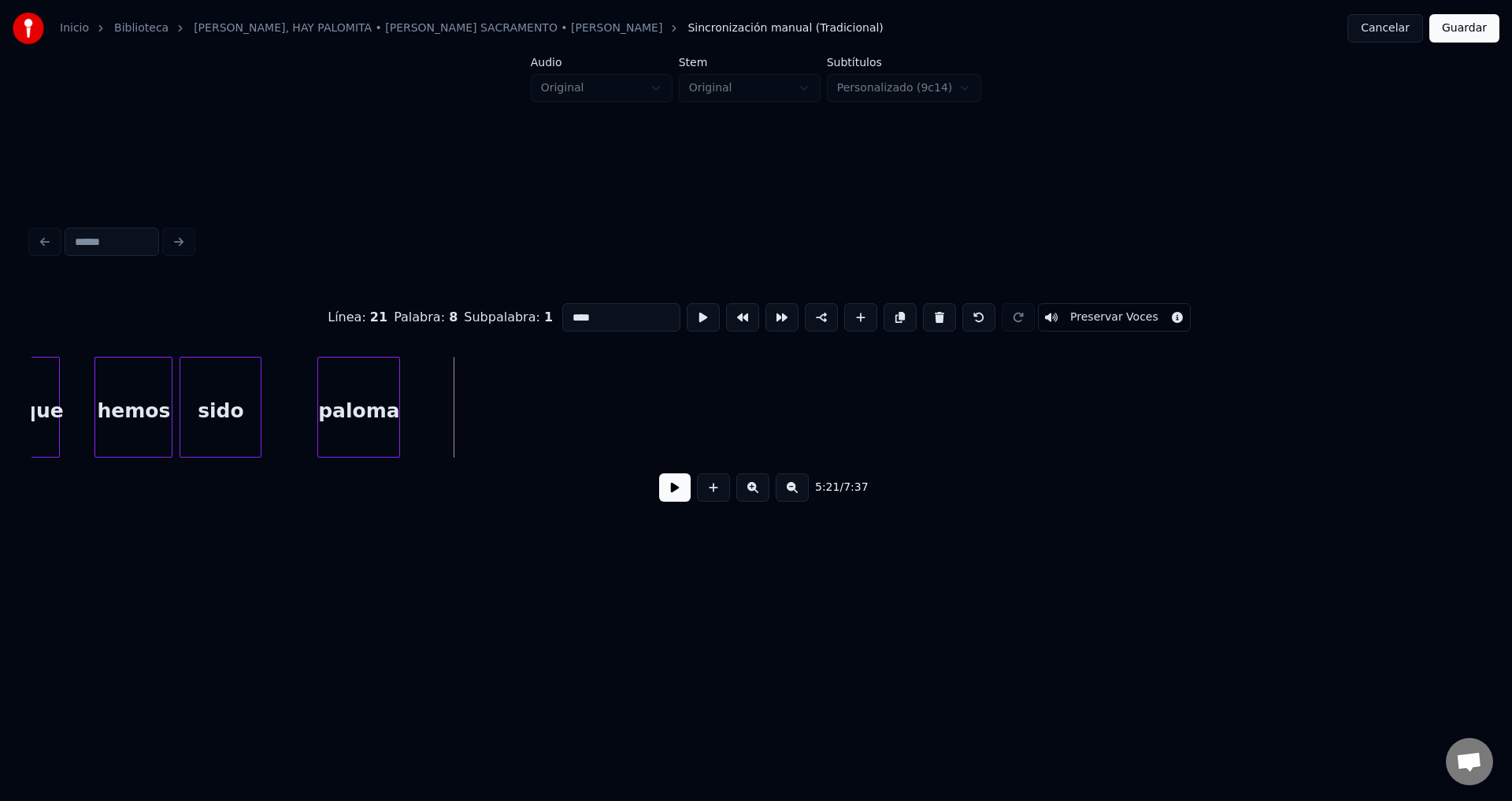
scroll to position [0, 48942]
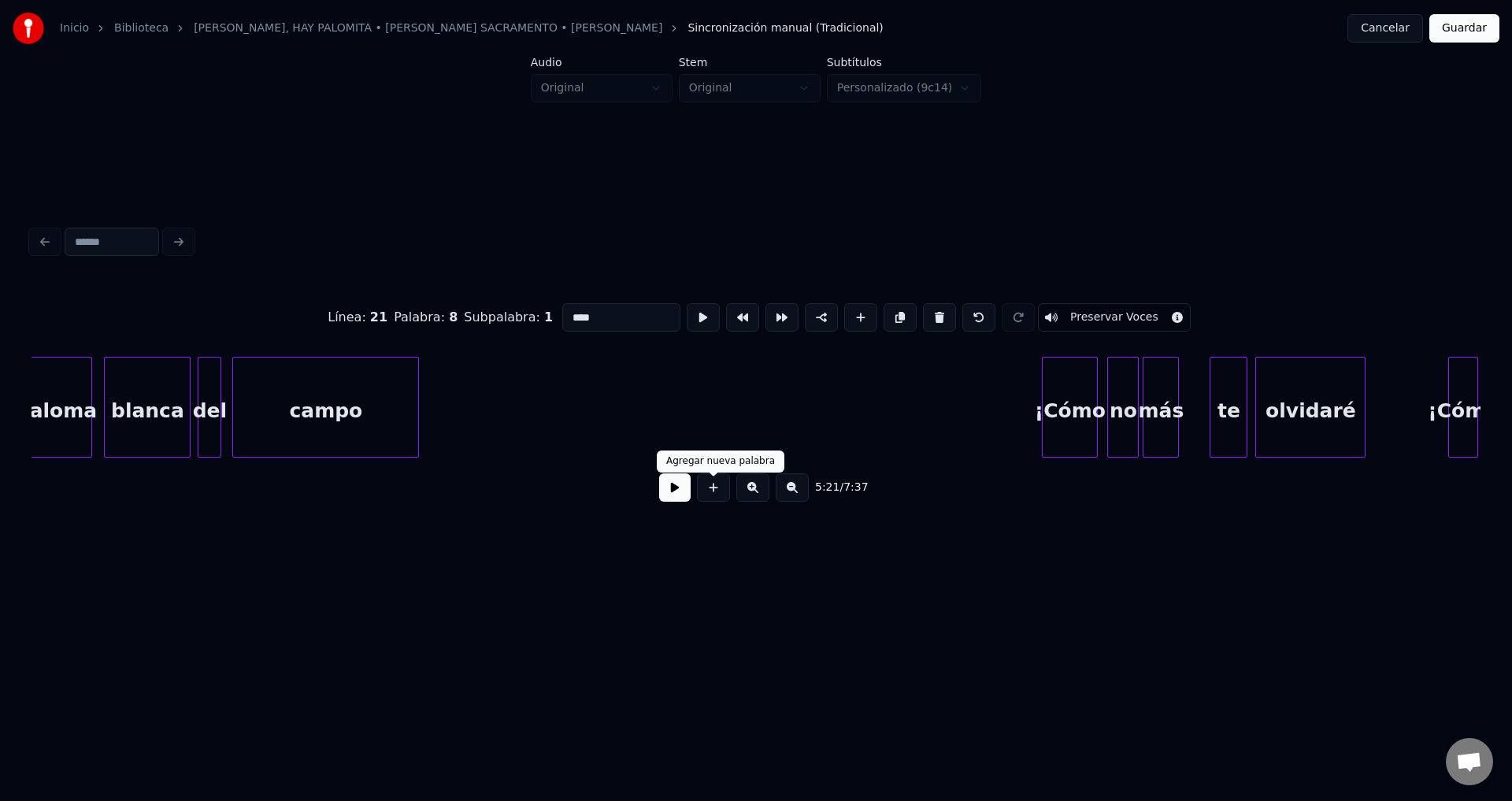
click at [686, 496] on button at bounding box center [675, 488] width 32 height 29
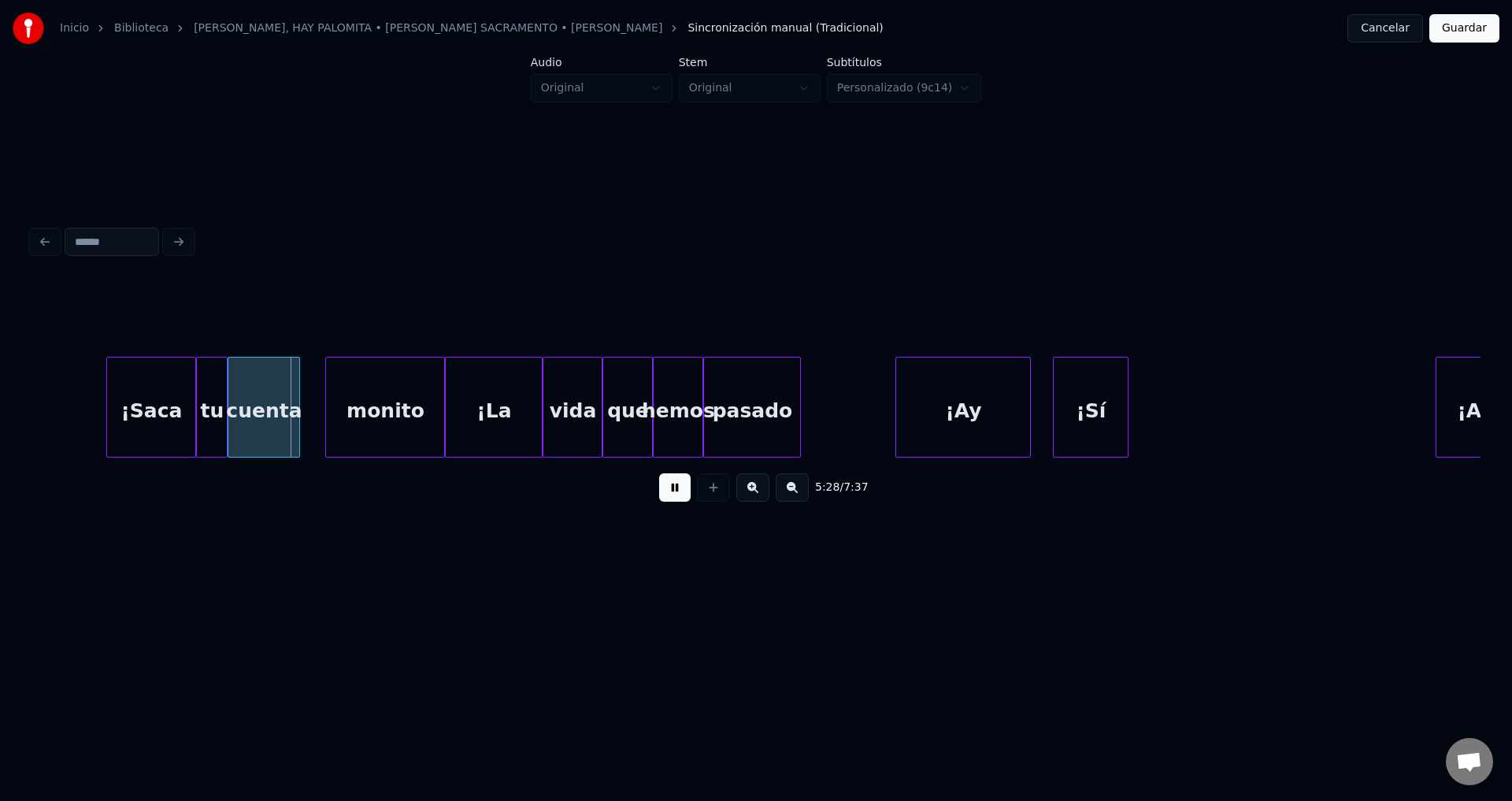
scroll to position [0, 51527]
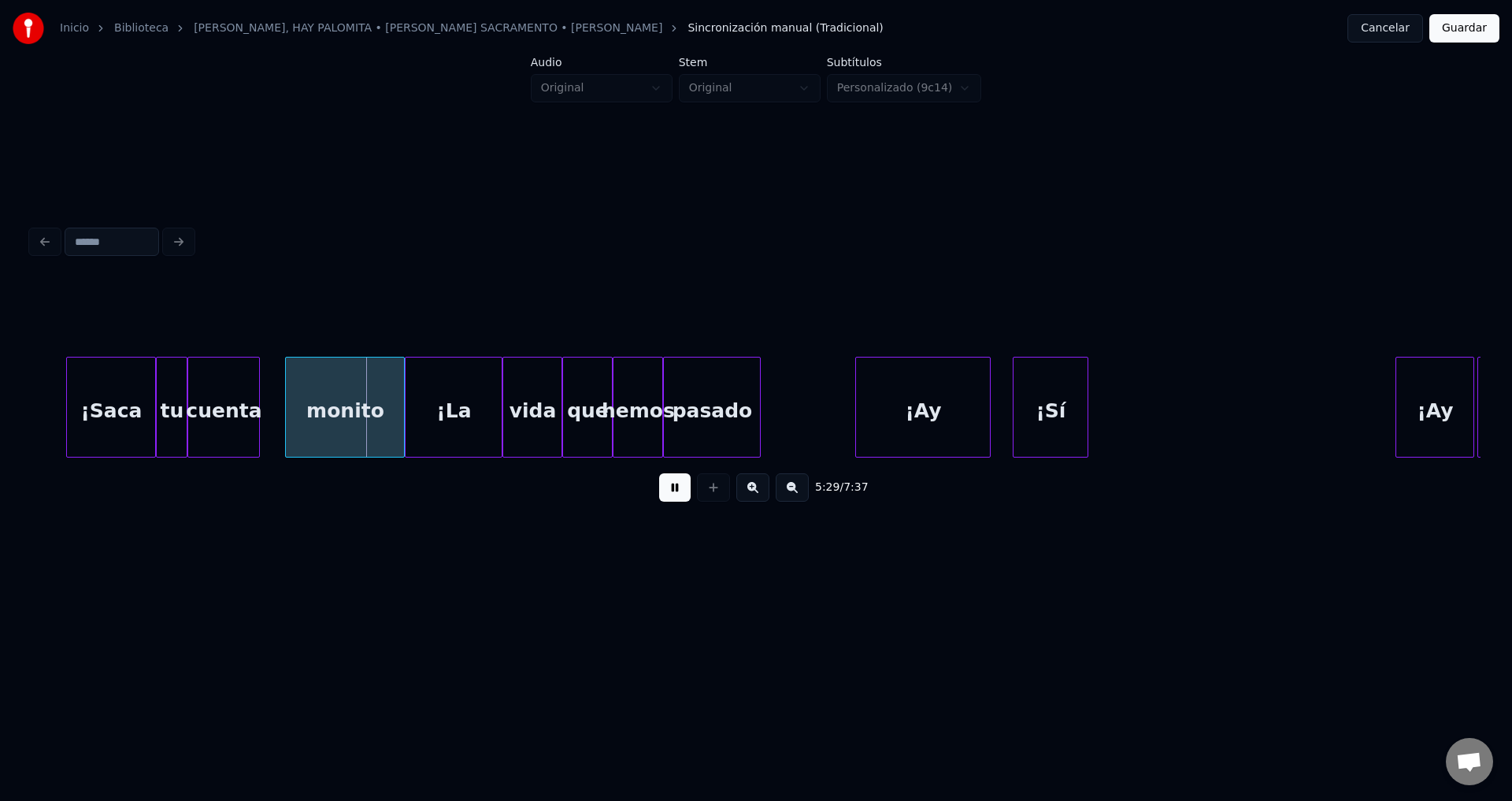
click at [949, 423] on div "¡Ay" at bounding box center [922, 411] width 134 height 107
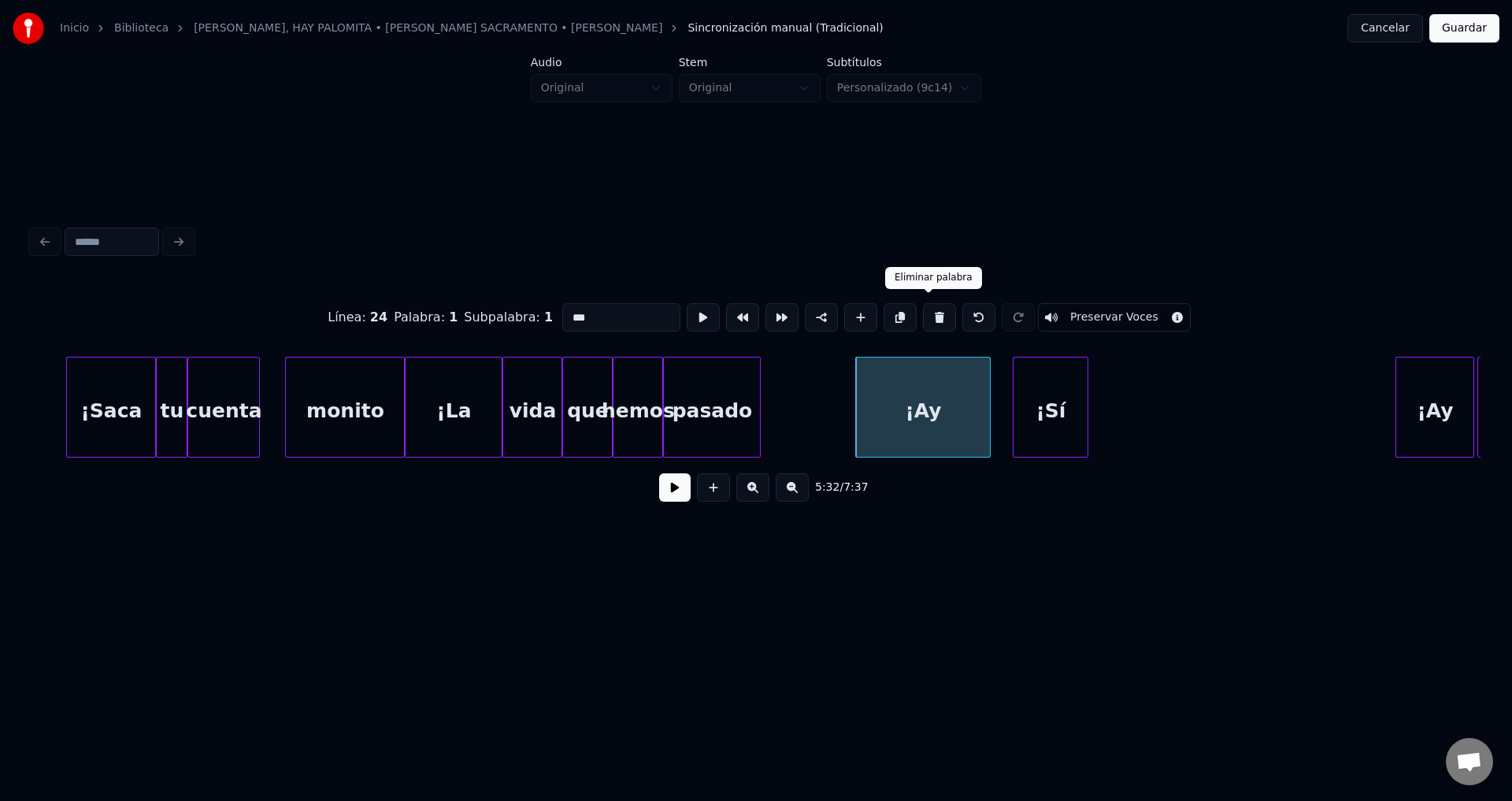
click at [929, 313] on button at bounding box center [939, 318] width 33 height 29
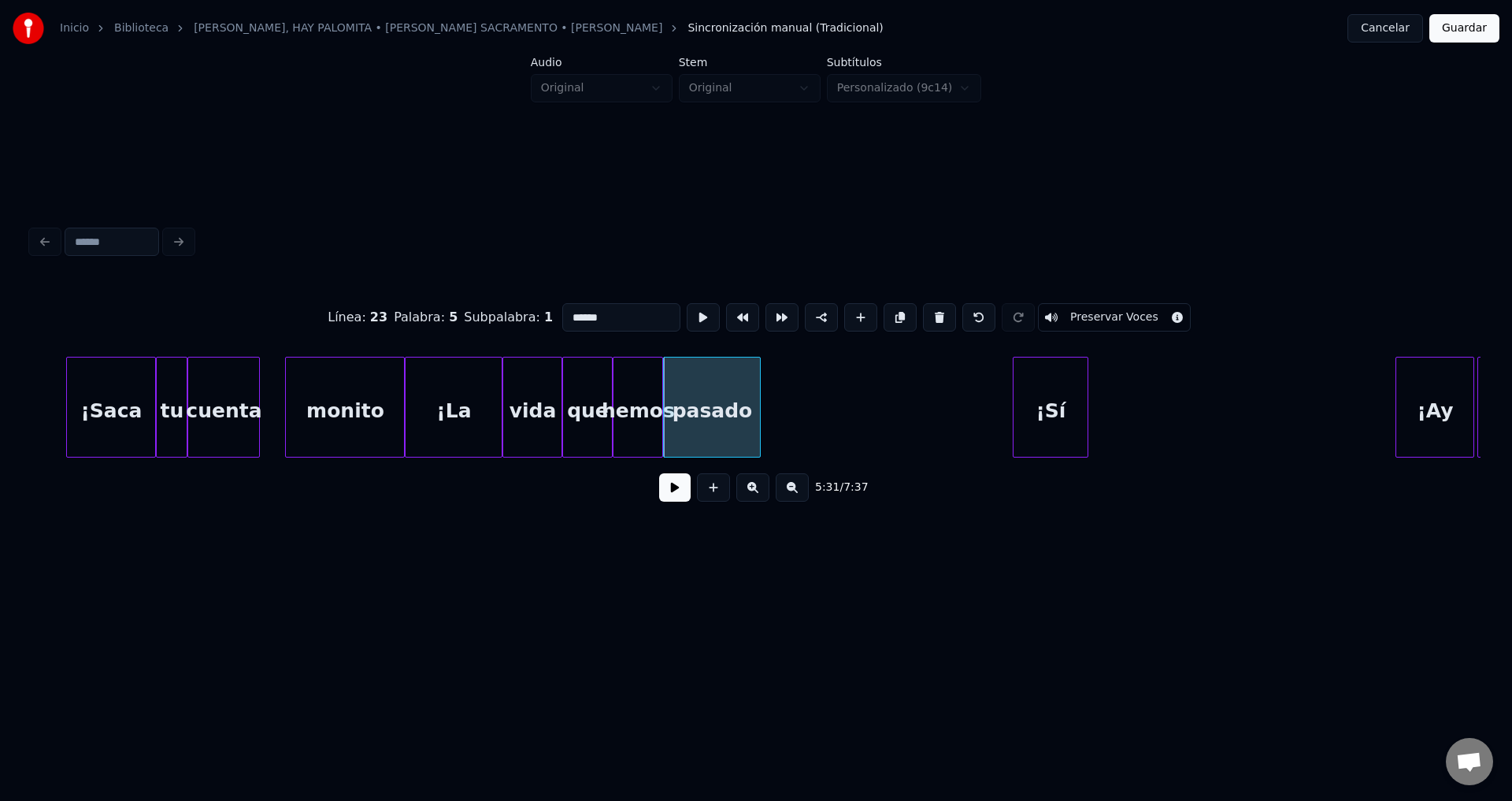
click at [1027, 406] on div "¡Sí" at bounding box center [1050, 411] width 74 height 107
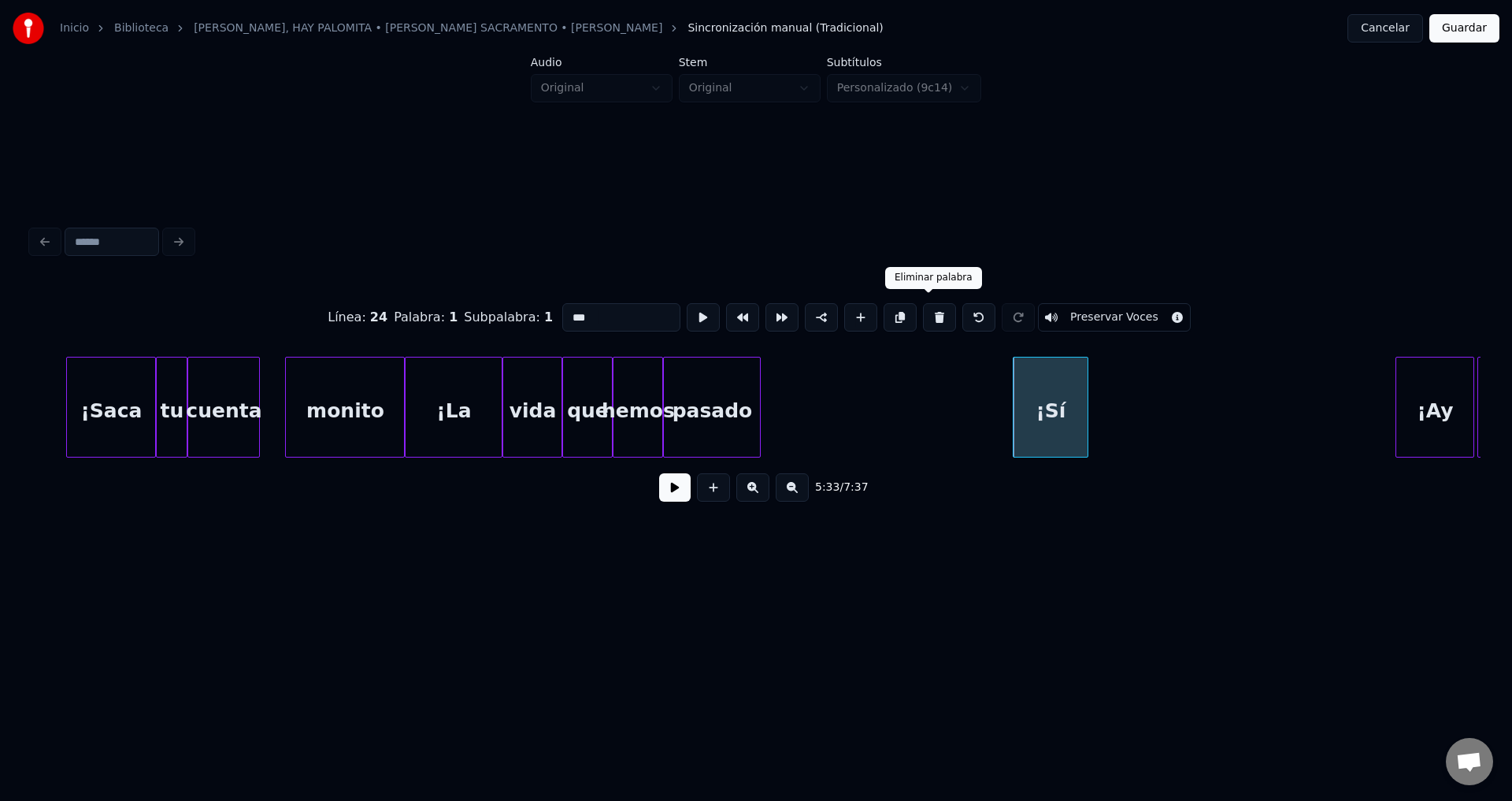
click at [932, 316] on button at bounding box center [939, 318] width 33 height 29
type input "******"
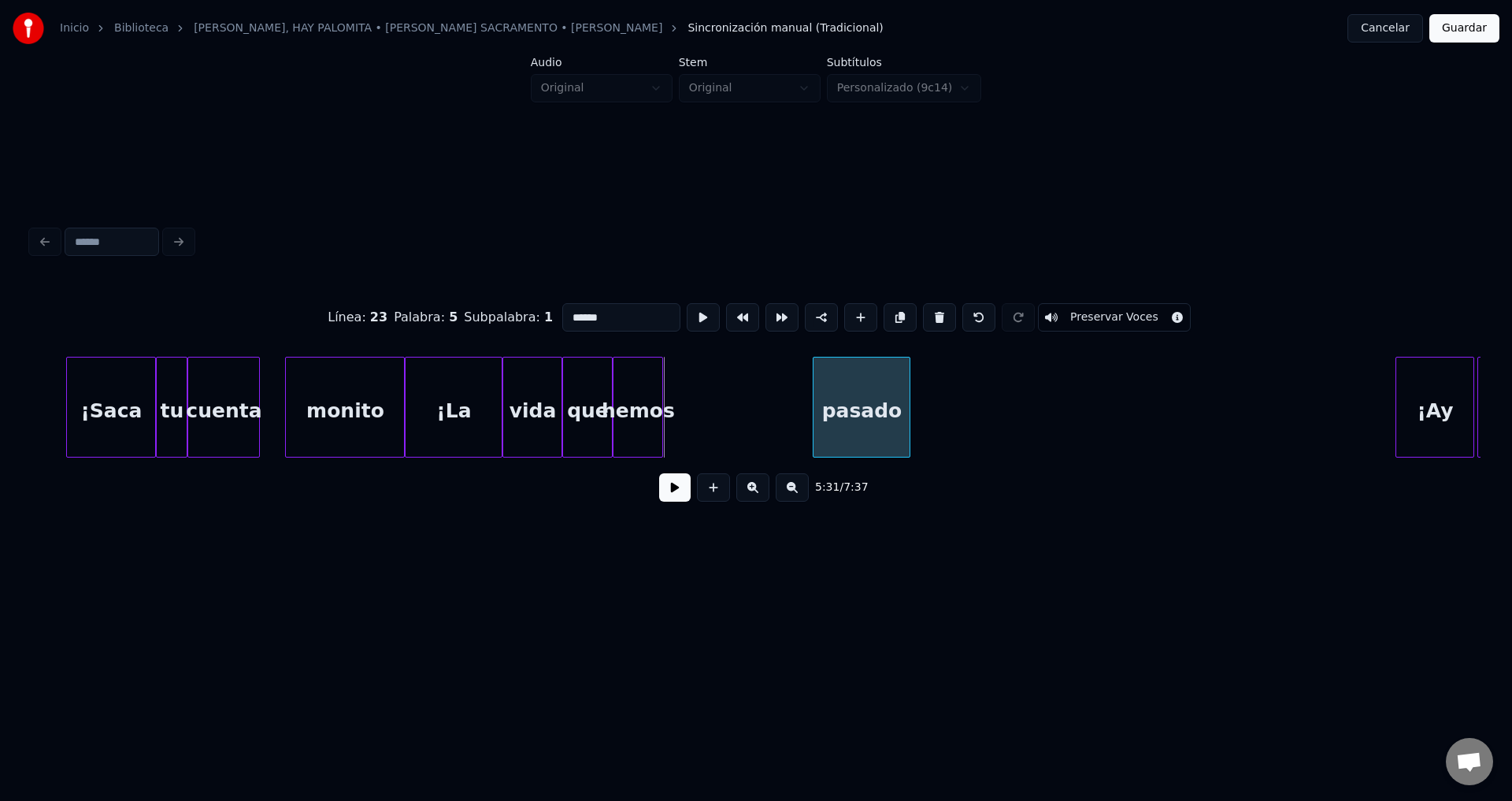
click at [892, 426] on div "pasado" at bounding box center [861, 411] width 96 height 107
click at [801, 434] on div "hemos" at bounding box center [797, 411] width 49 height 107
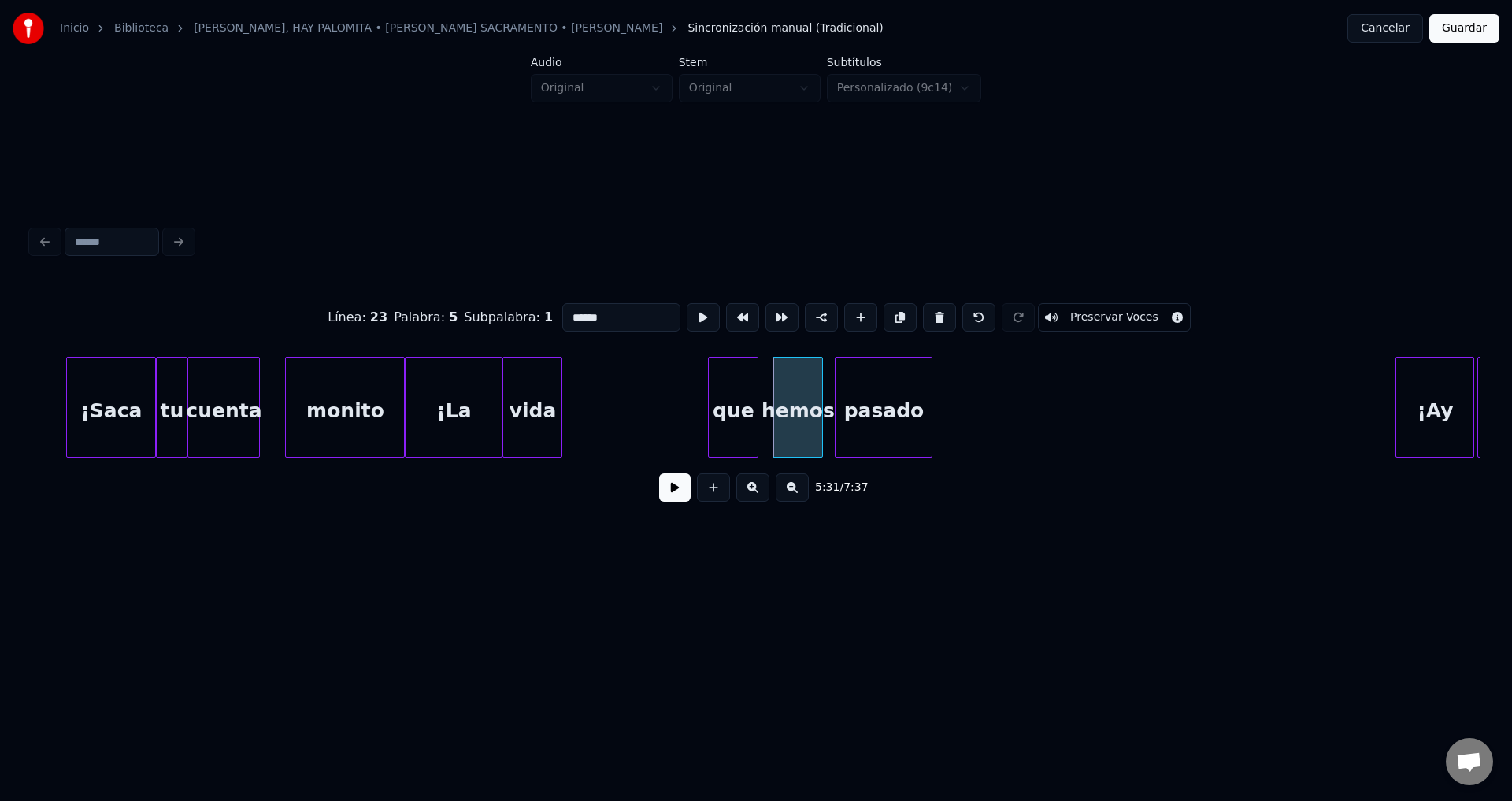
click at [738, 432] on div "que" at bounding box center [733, 411] width 49 height 107
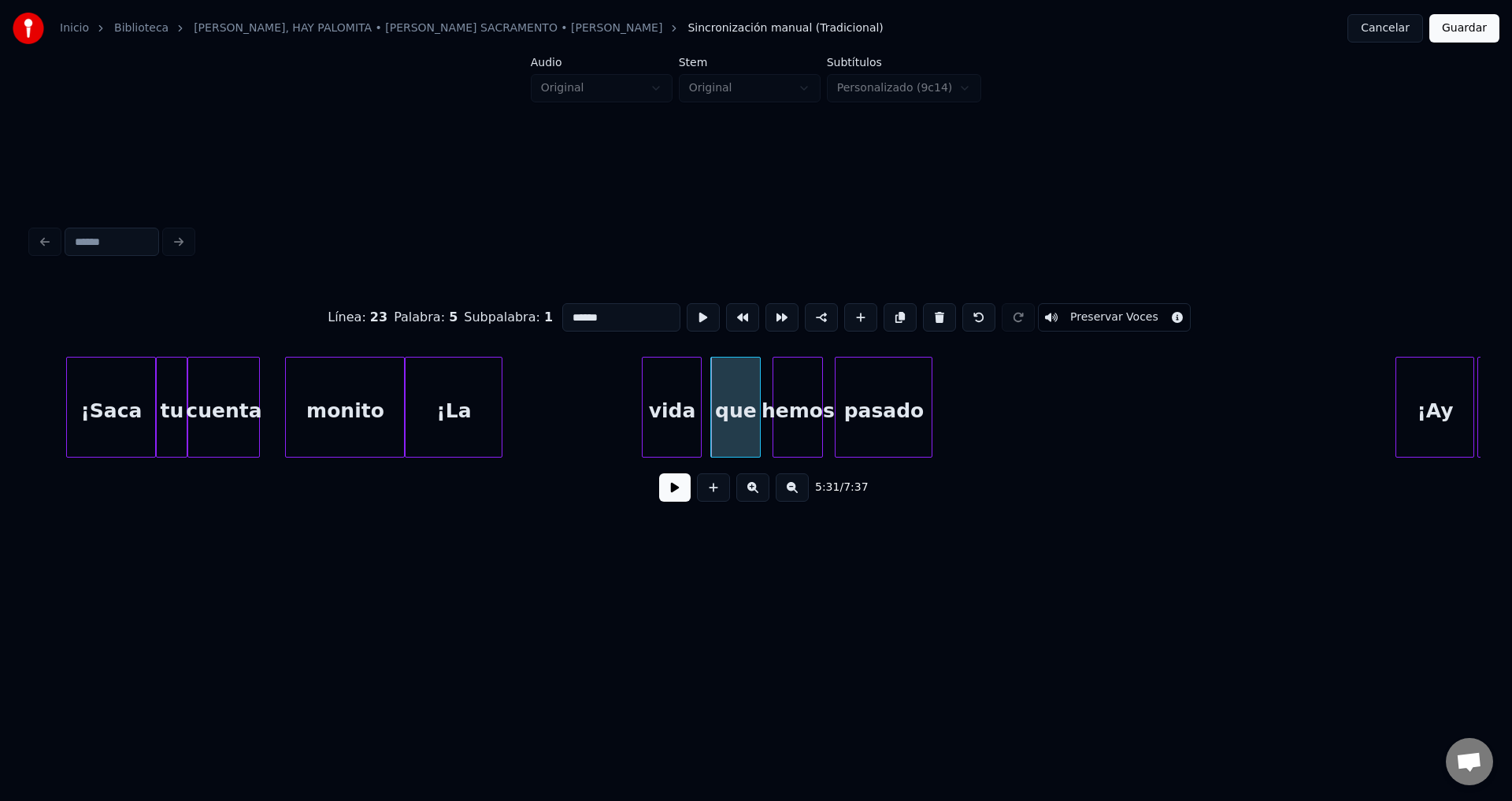
click at [674, 427] on div "vida" at bounding box center [671, 411] width 58 height 107
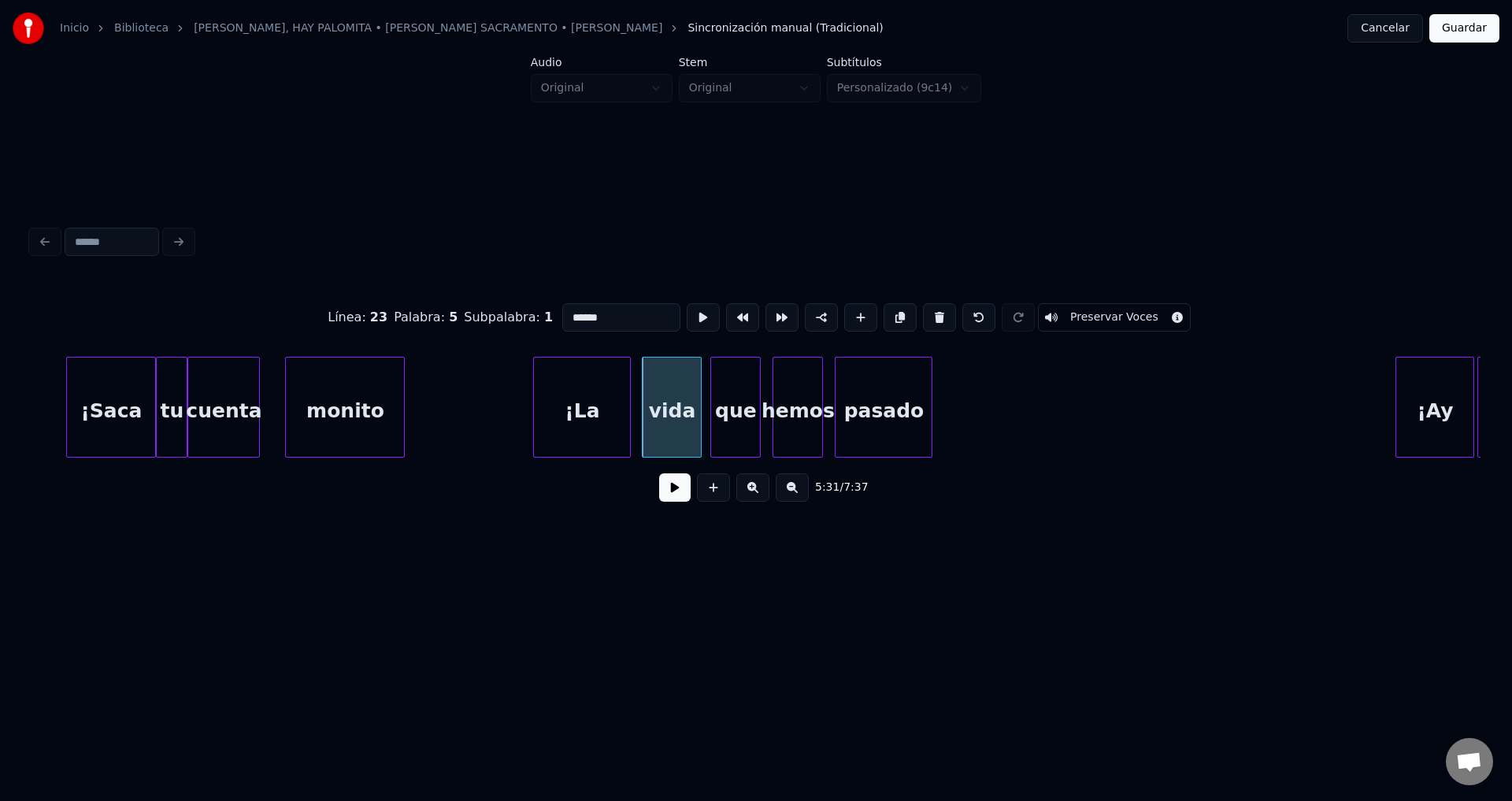
click at [587, 429] on div "¡La" at bounding box center [582, 411] width 96 height 107
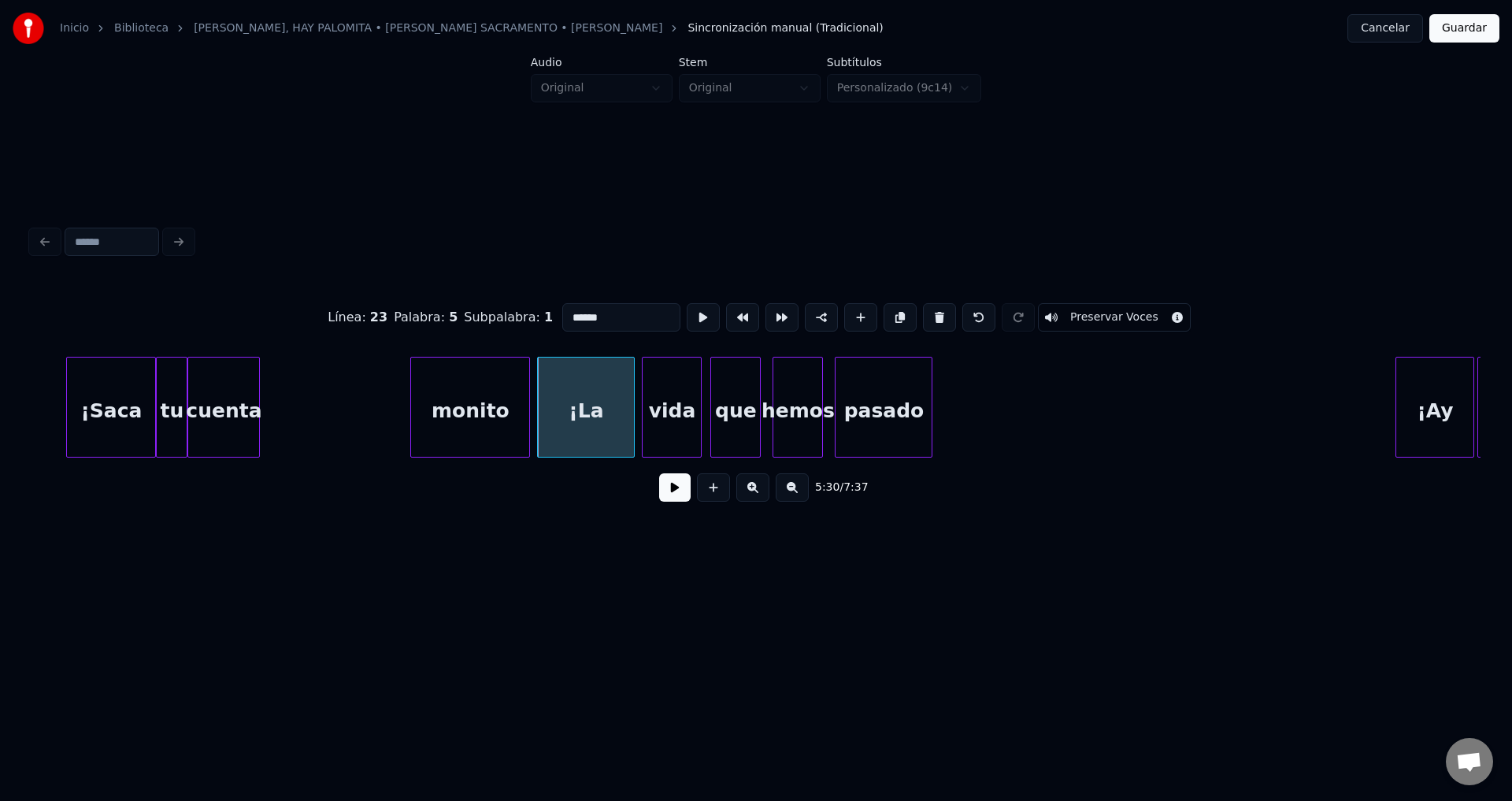
click at [489, 424] on div "monito" at bounding box center [470, 411] width 118 height 107
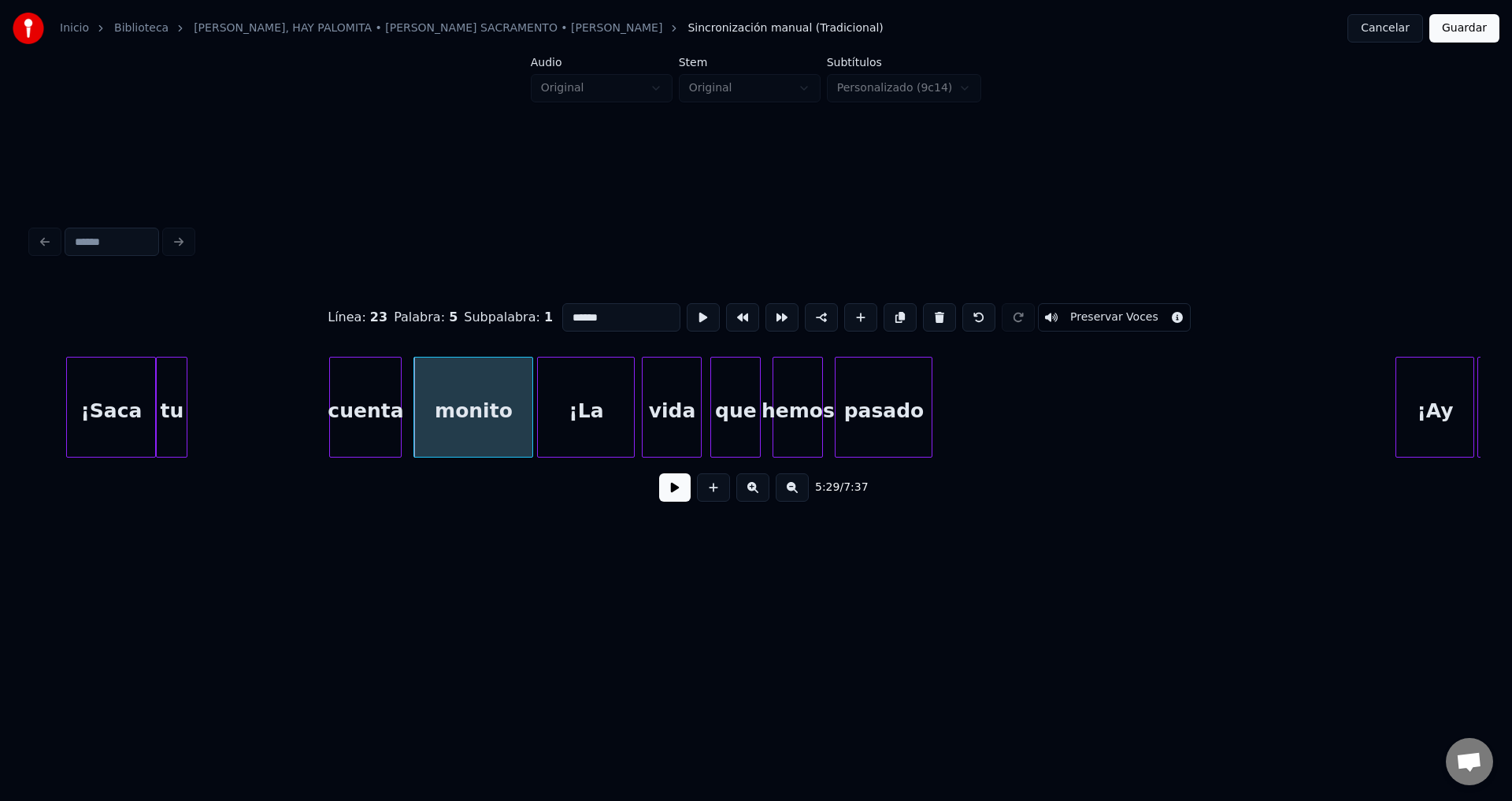
click at [371, 430] on div "cuenta" at bounding box center [365, 411] width 71 height 107
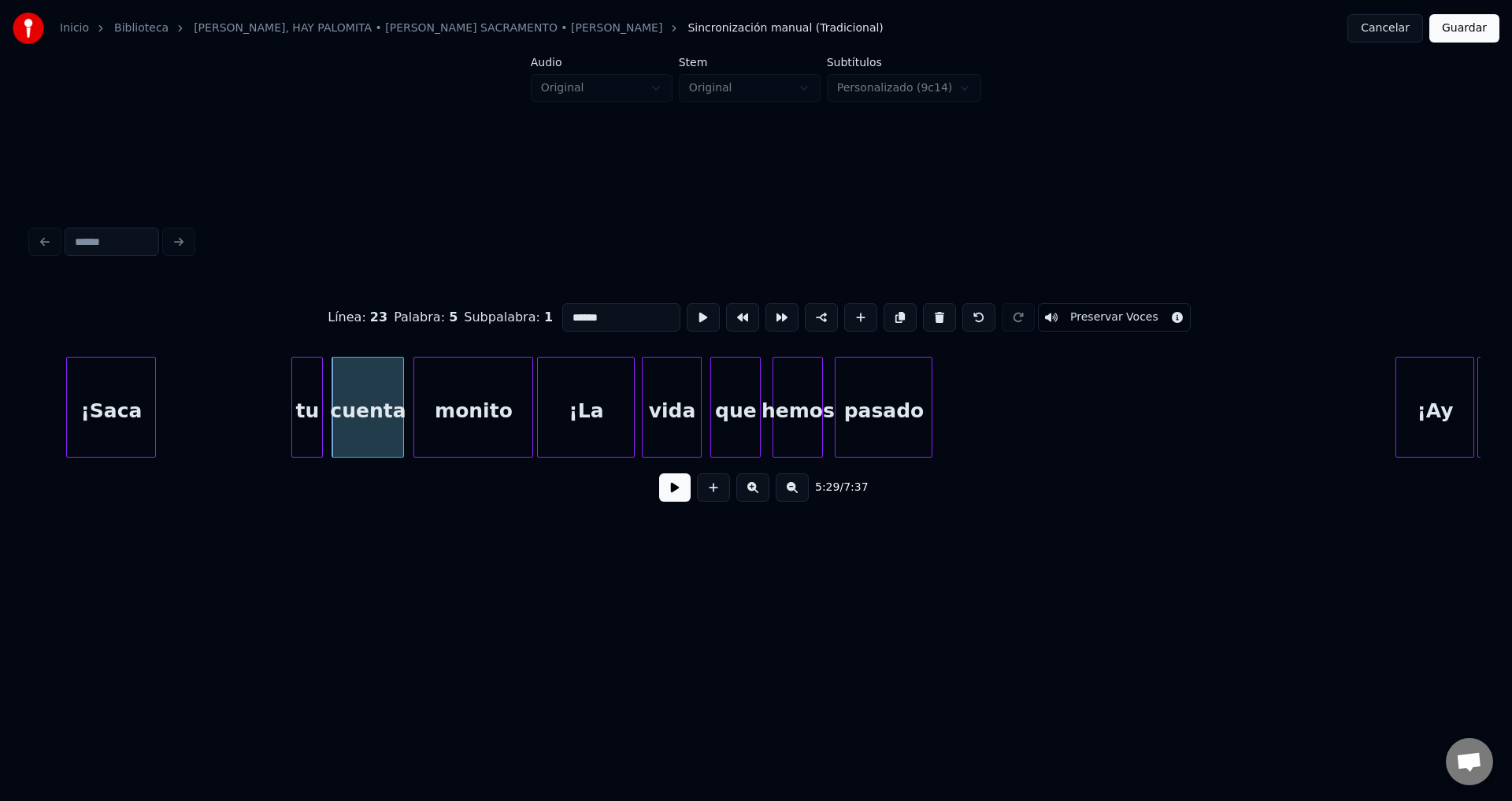
click at [307, 434] on div "tu" at bounding box center [307, 411] width 30 height 107
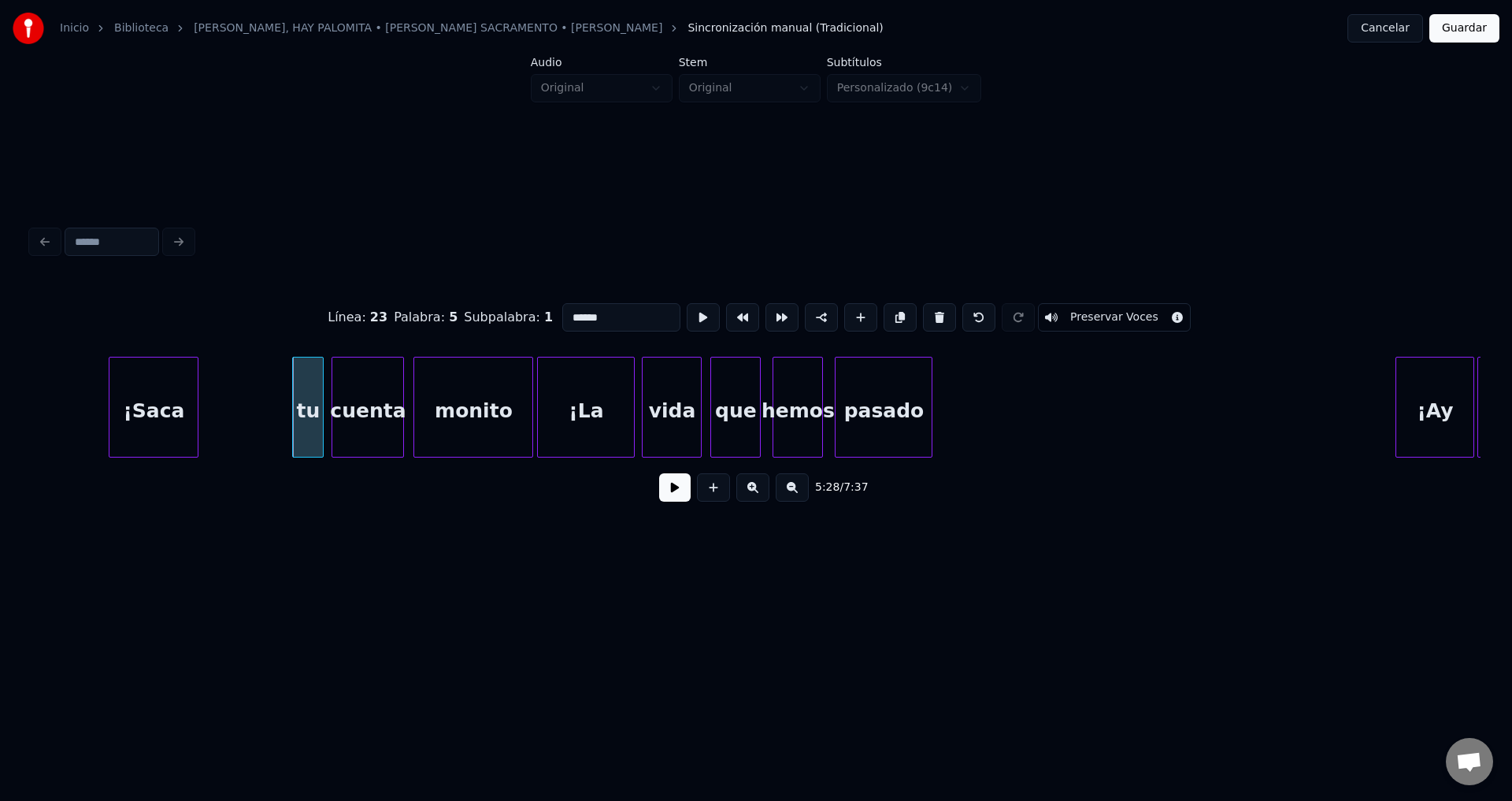
click at [174, 419] on div "¡Saca" at bounding box center [153, 411] width 88 height 107
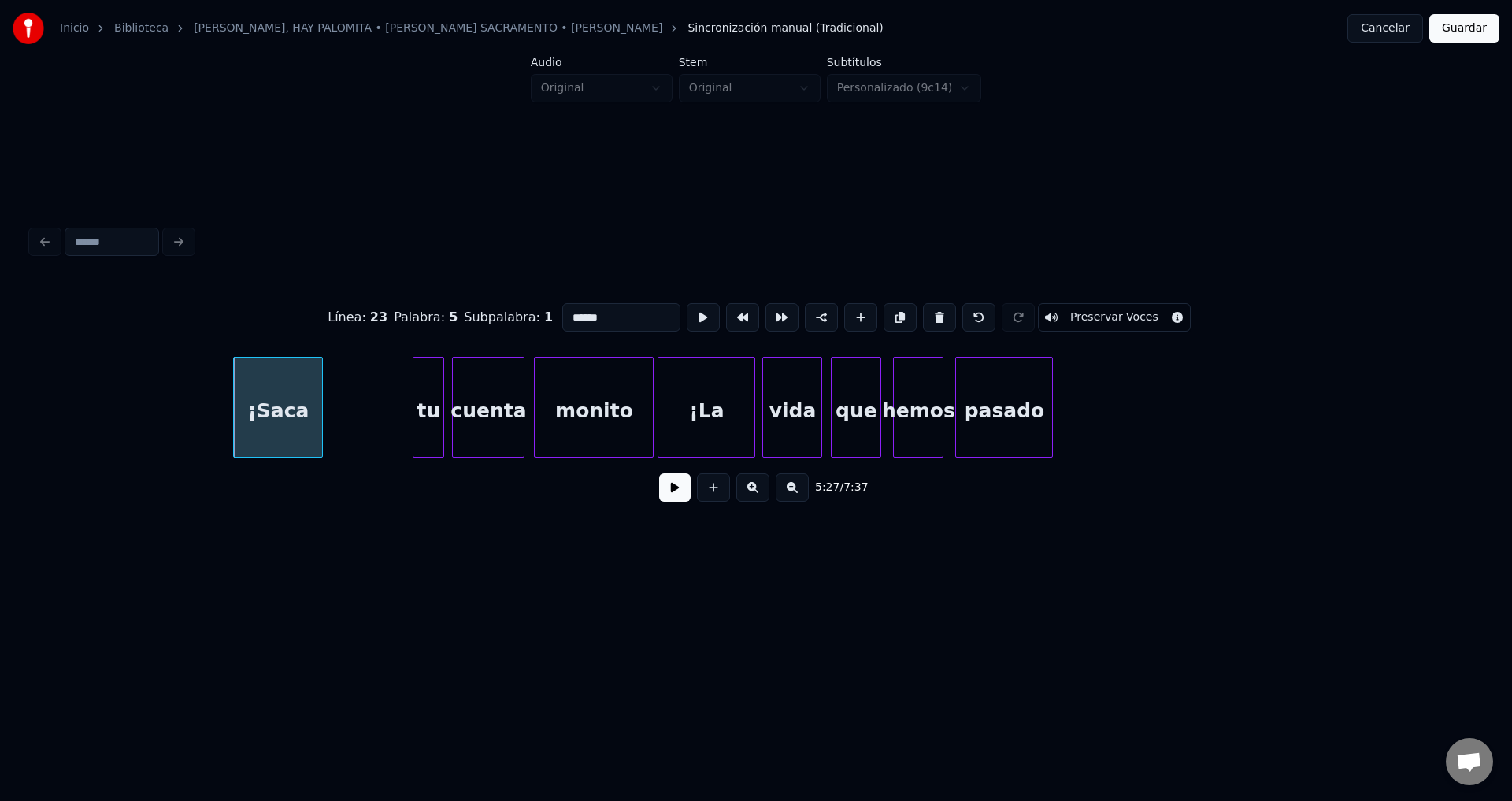
click at [684, 499] on button at bounding box center [675, 488] width 32 height 29
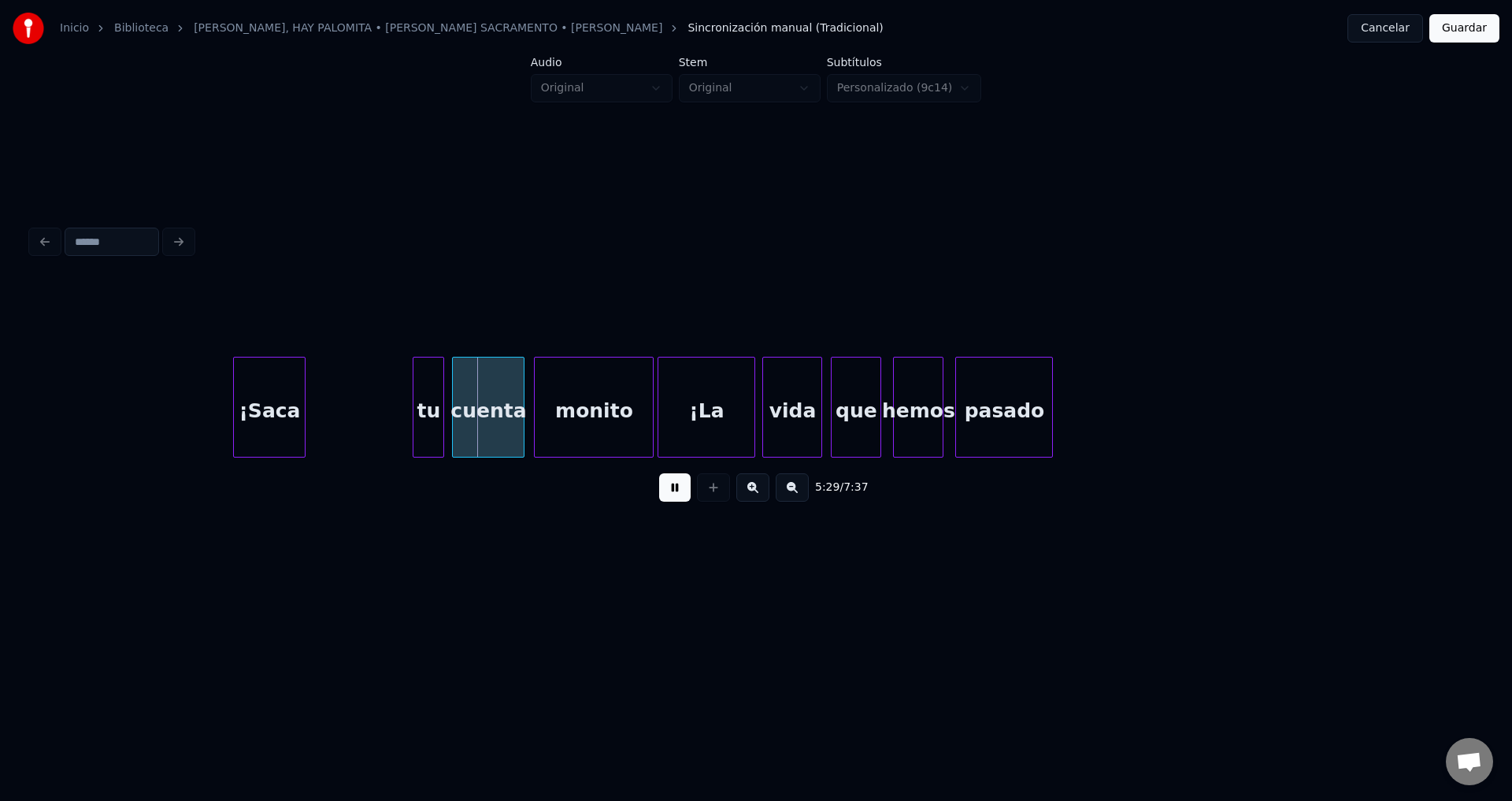
click at [301, 409] on div at bounding box center [303, 407] width 5 height 100
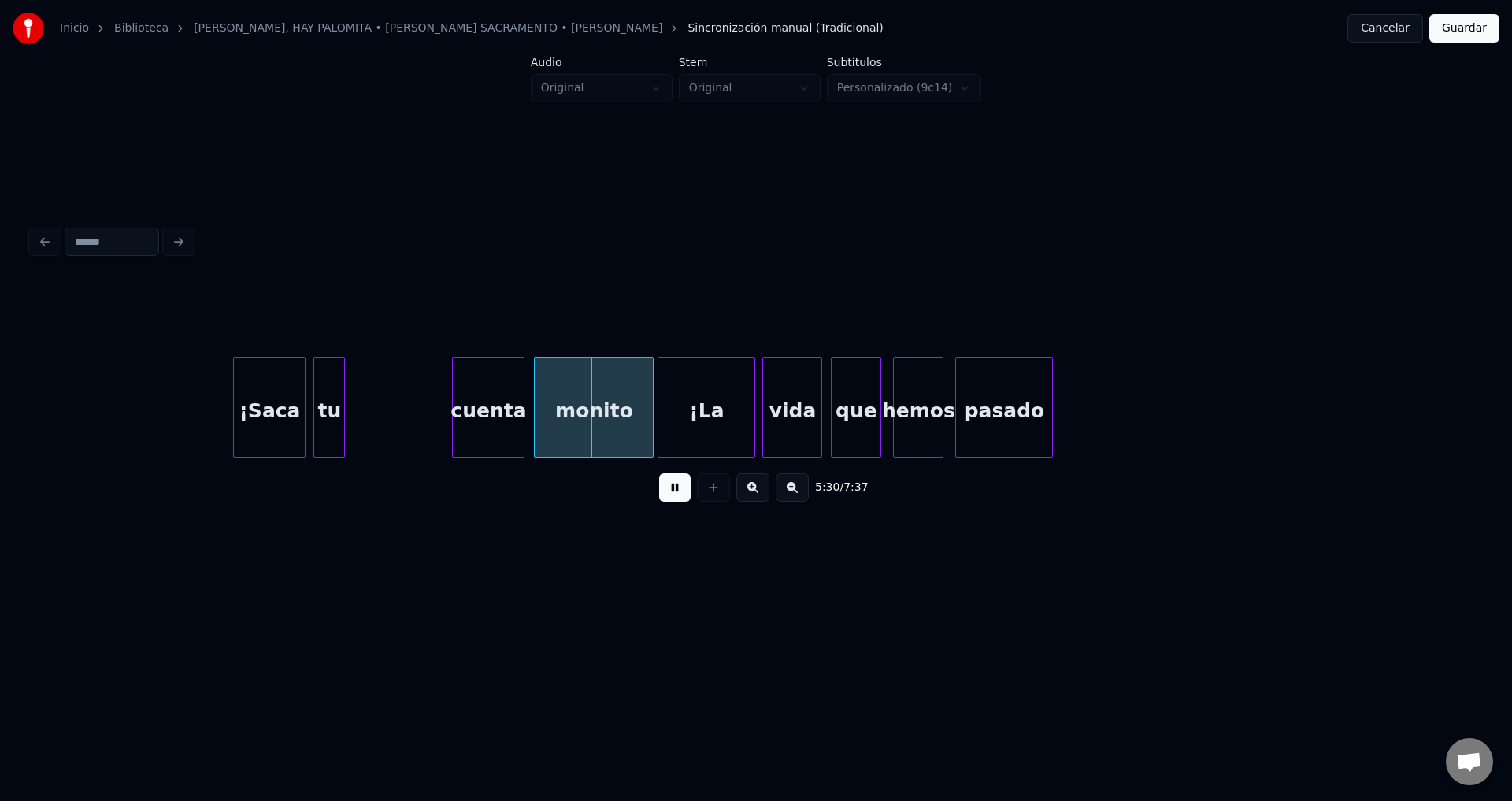
click at [334, 419] on div "tu" at bounding box center [329, 411] width 30 height 107
click at [330, 416] on div at bounding box center [331, 407] width 5 height 100
click at [371, 420] on div "cuenta" at bounding box center [379, 411] width 71 height 107
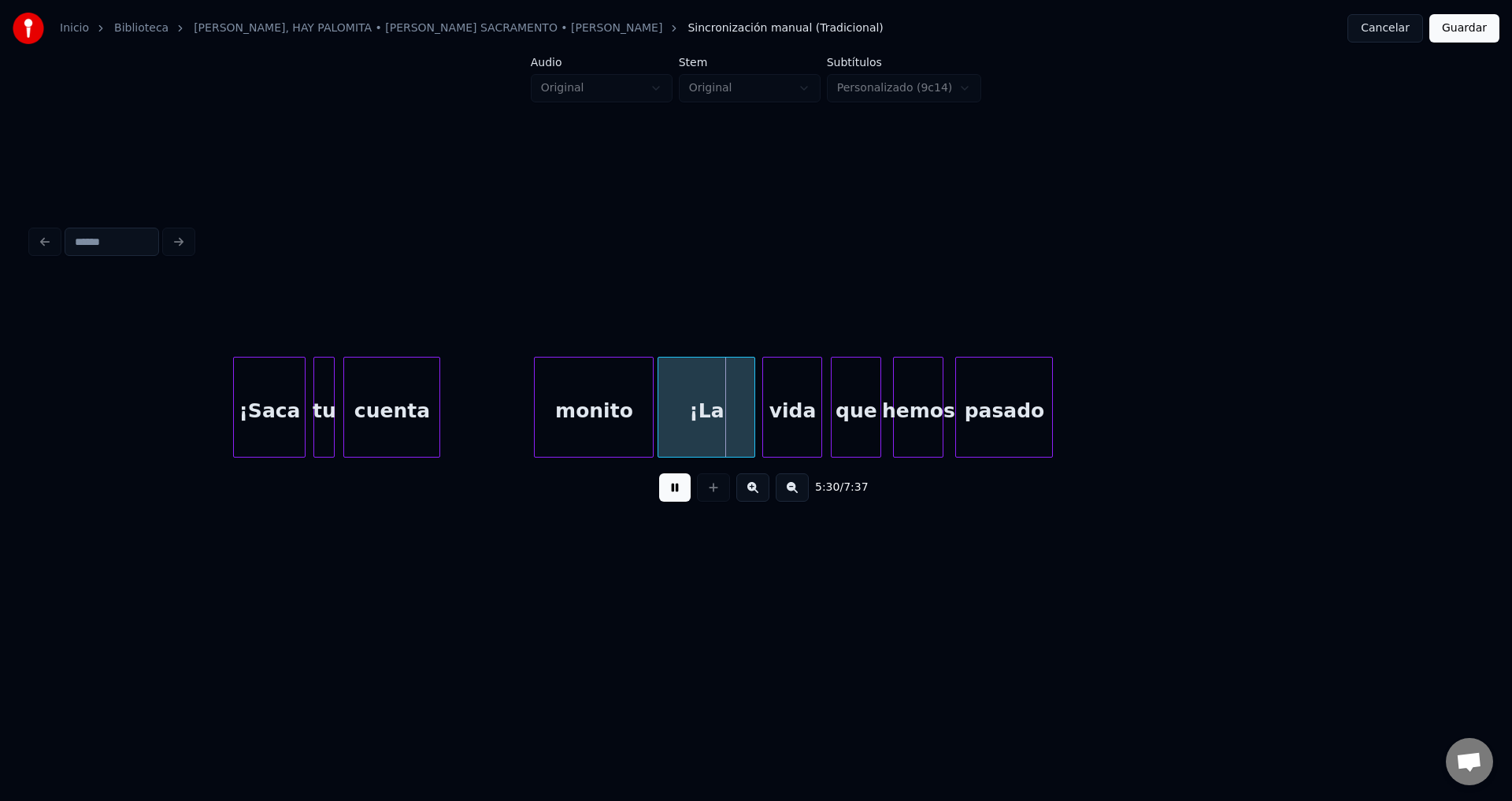
click at [436, 418] on div at bounding box center [437, 407] width 5 height 100
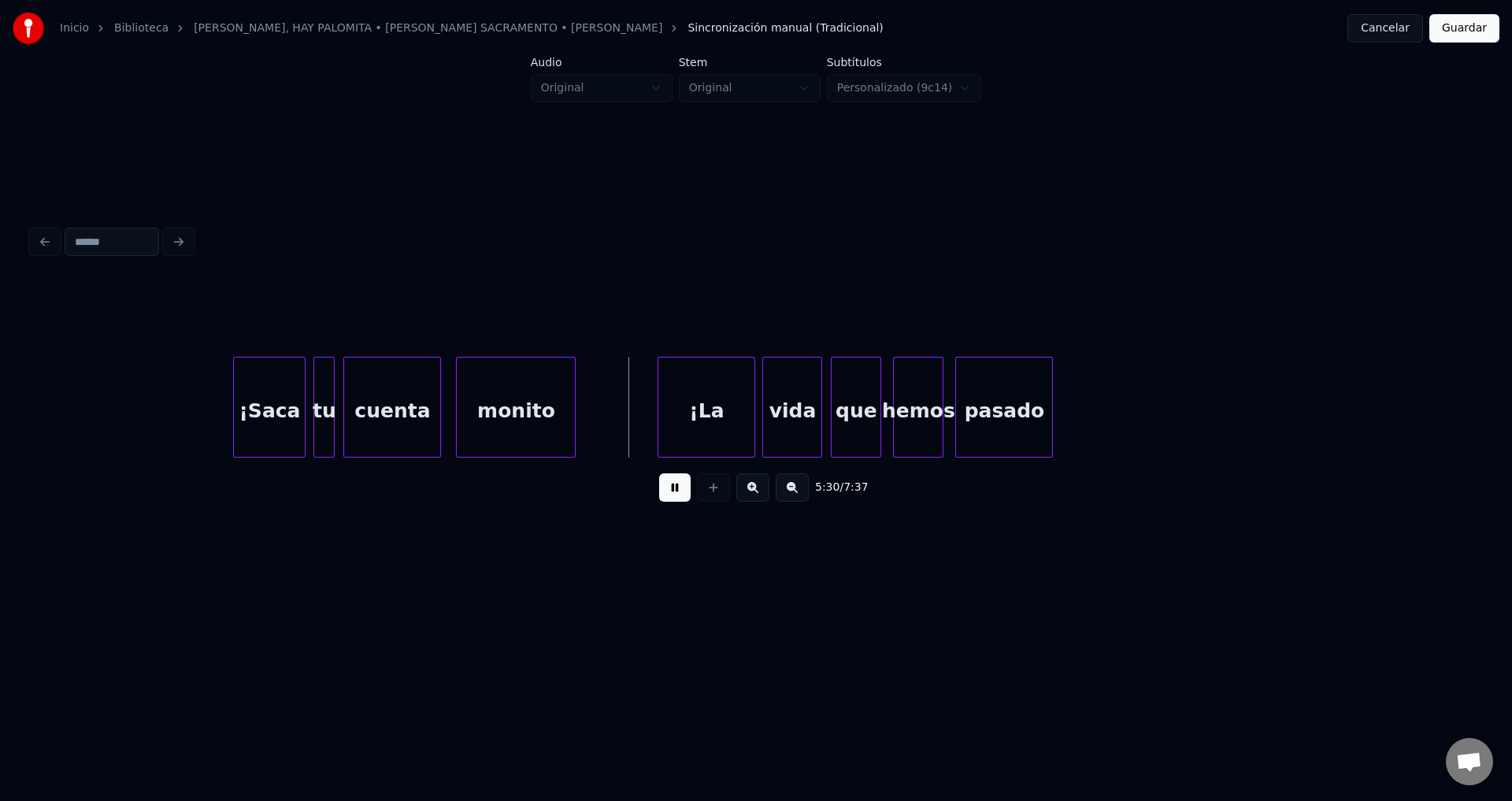
click at [492, 417] on div "monito" at bounding box center [515, 411] width 118 height 107
click at [515, 415] on div "monito" at bounding box center [515, 411] width 118 height 107
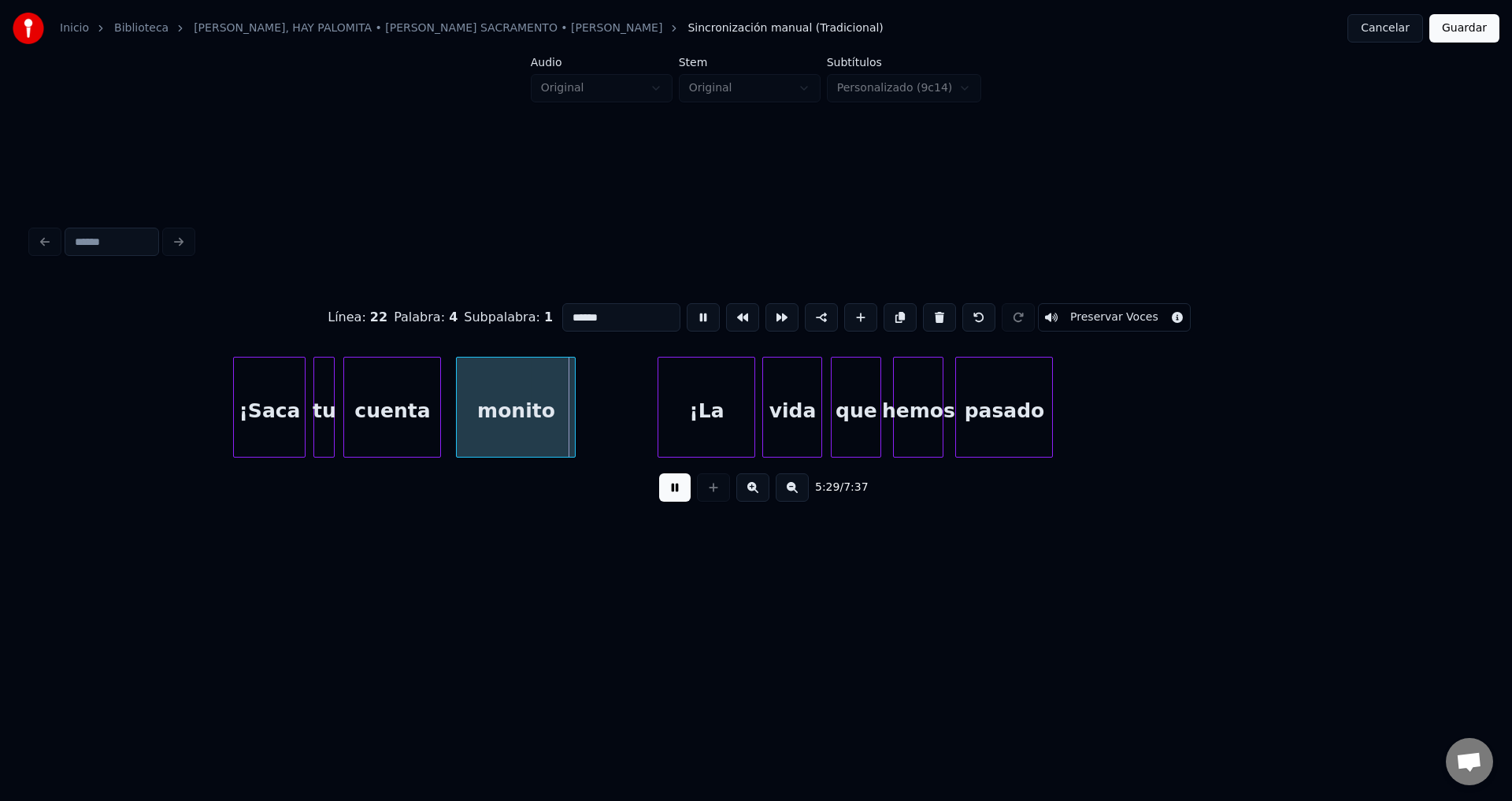
drag, startPoint x: 626, startPoint y: 306, endPoint x: 353, endPoint y: 318, distance: 273.3
click at [353, 318] on div "Línea : 22 Palabra : 4 Subpalabra : 1 ****** Preservar Voces" at bounding box center [756, 317] width 1449 height 79
type input "******"
drag, startPoint x: 676, startPoint y: 489, endPoint x: 682, endPoint y: 477, distance: 13.4
click at [676, 489] on button at bounding box center [675, 488] width 32 height 29
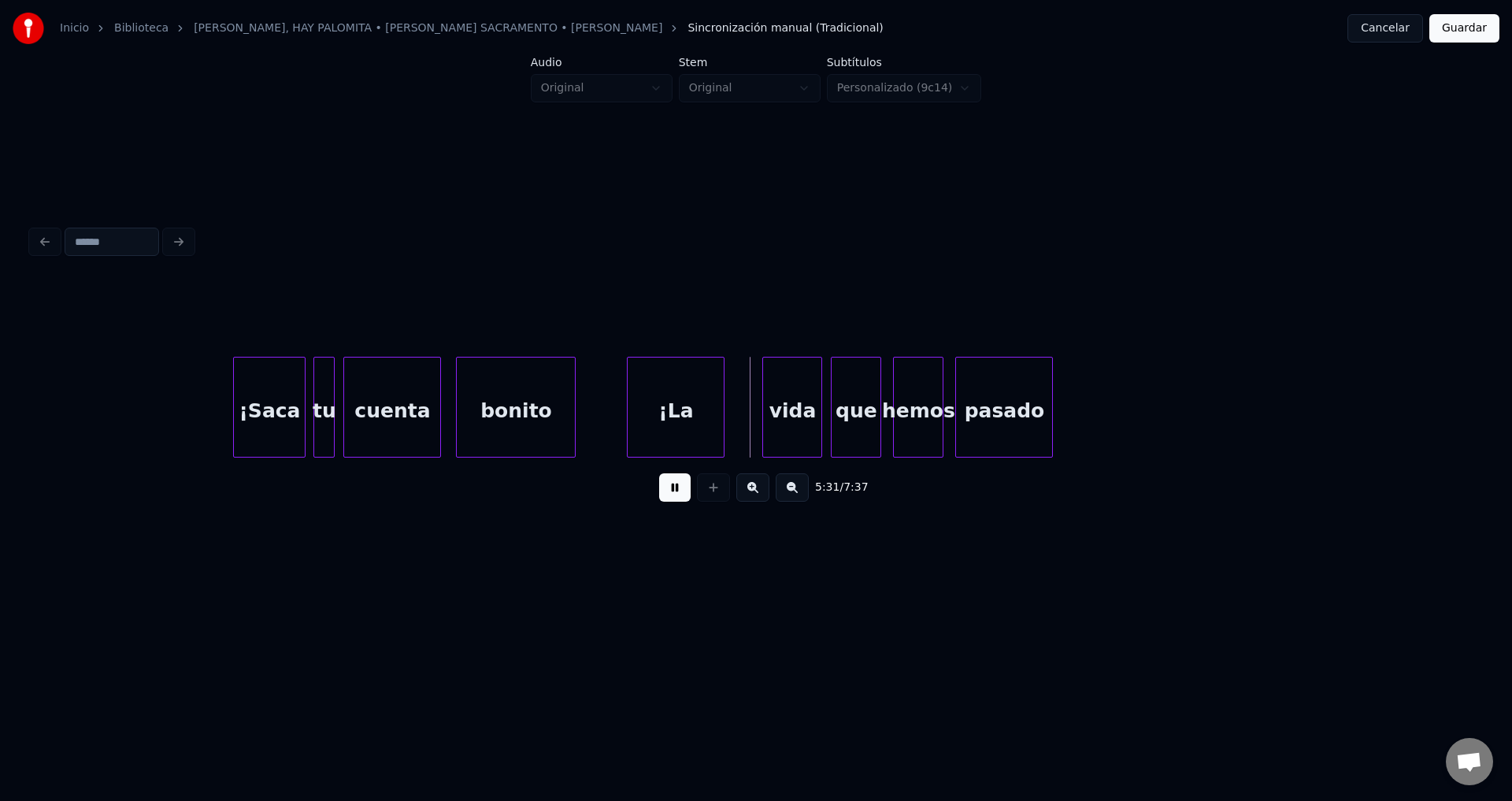
click at [675, 413] on div "¡La" at bounding box center [676, 411] width 96 height 107
click at [652, 408] on div at bounding box center [653, 407] width 5 height 100
click at [739, 413] on div "vida" at bounding box center [727, 411] width 58 height 107
click at [650, 391] on div "¡La" at bounding box center [641, 411] width 29 height 107
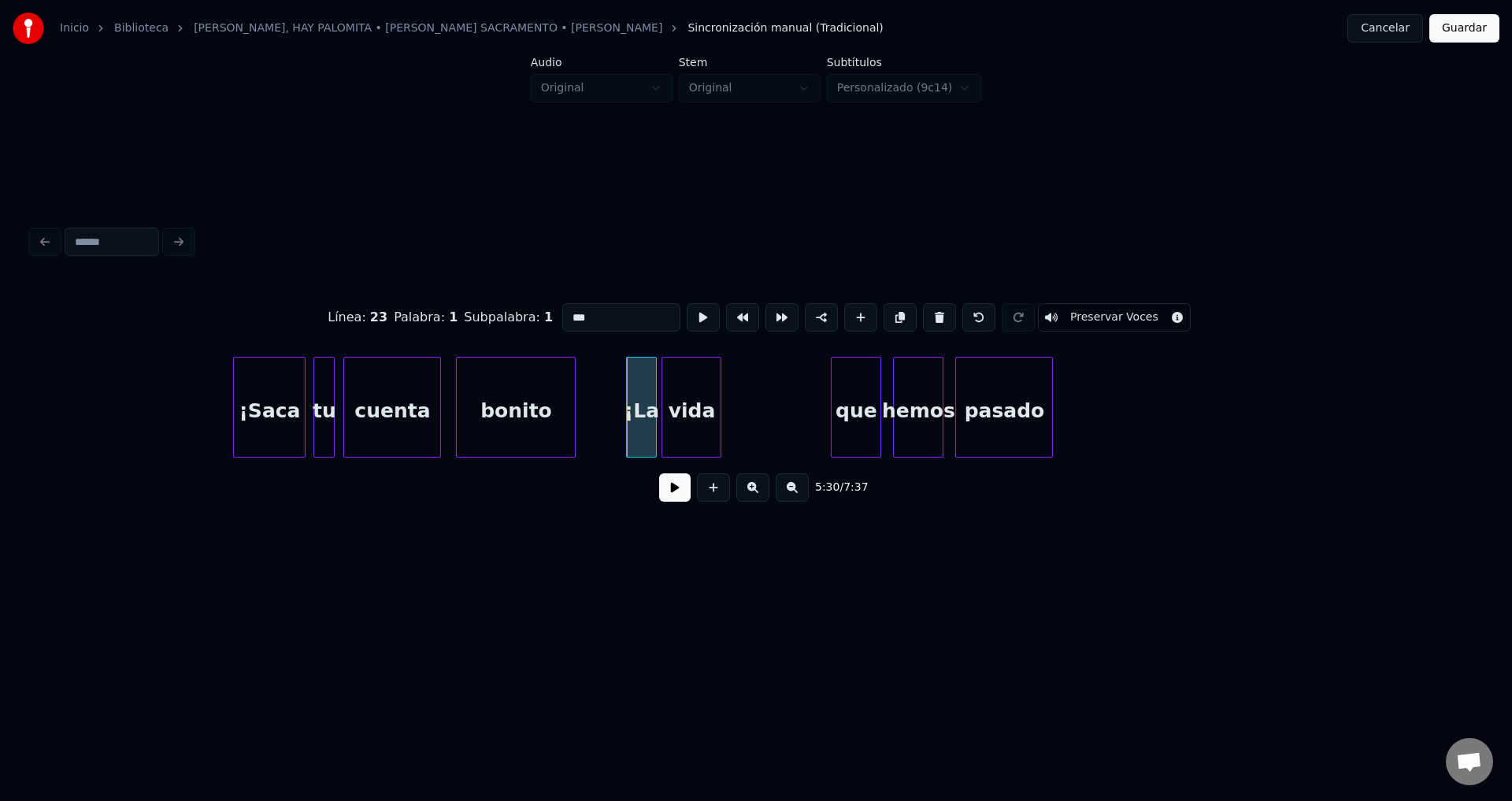
click at [676, 423] on div "vida" at bounding box center [691, 411] width 58 height 107
click at [682, 497] on button at bounding box center [675, 488] width 32 height 29
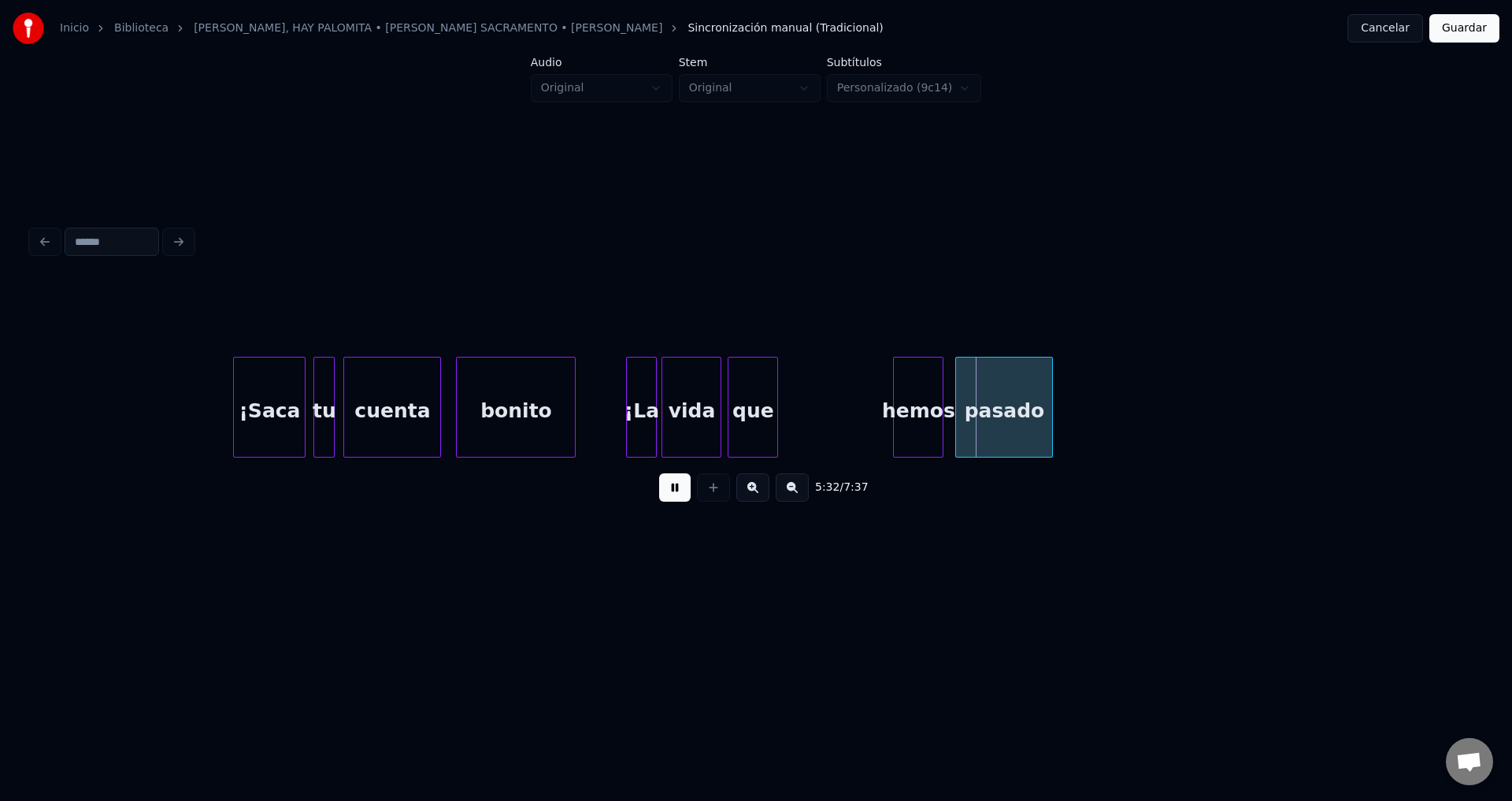
click at [746, 414] on div "que" at bounding box center [752, 411] width 49 height 107
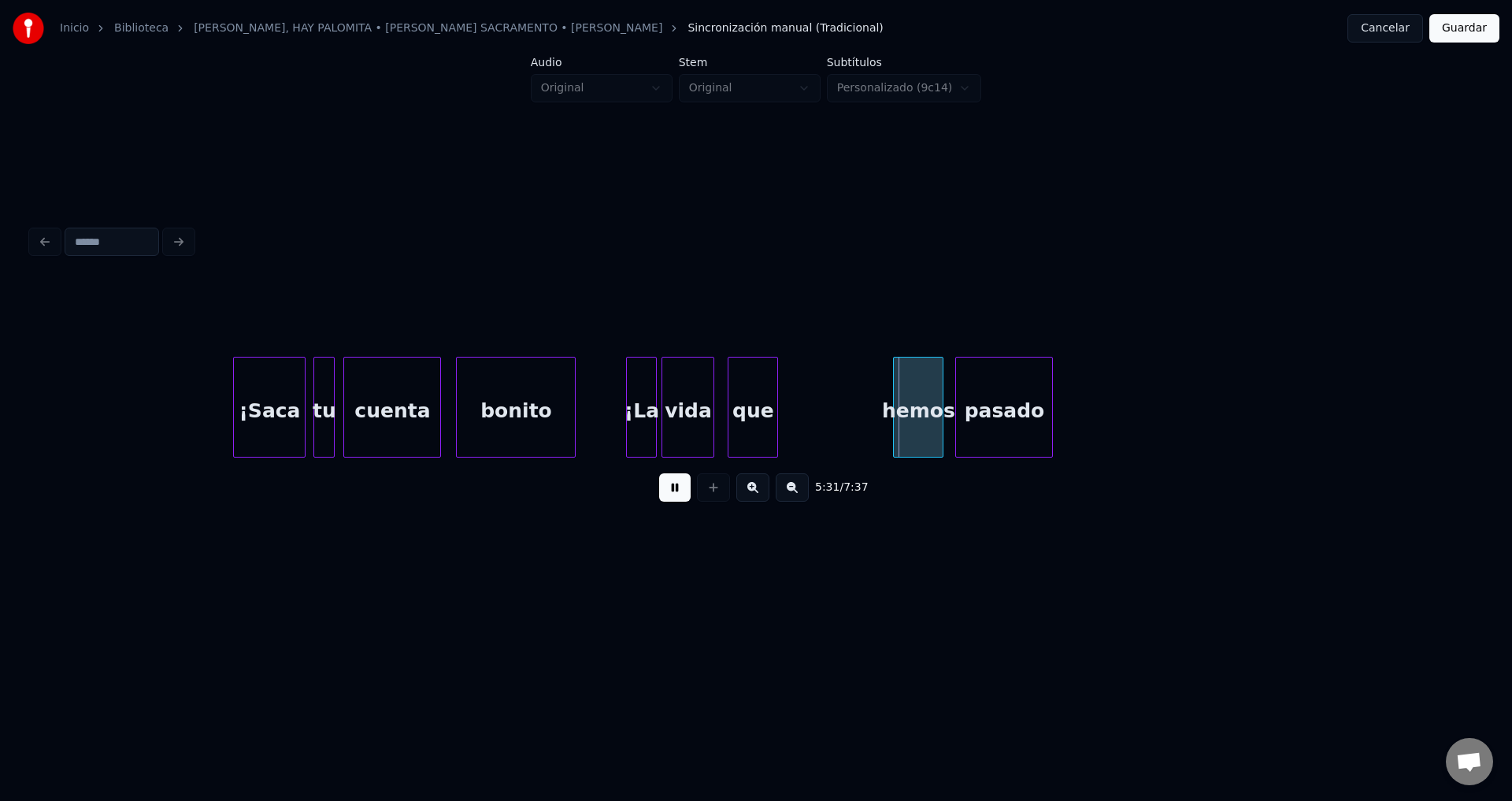
click at [711, 405] on div at bounding box center [711, 407] width 5 height 100
click at [764, 402] on div "que" at bounding box center [752, 411] width 49 height 107
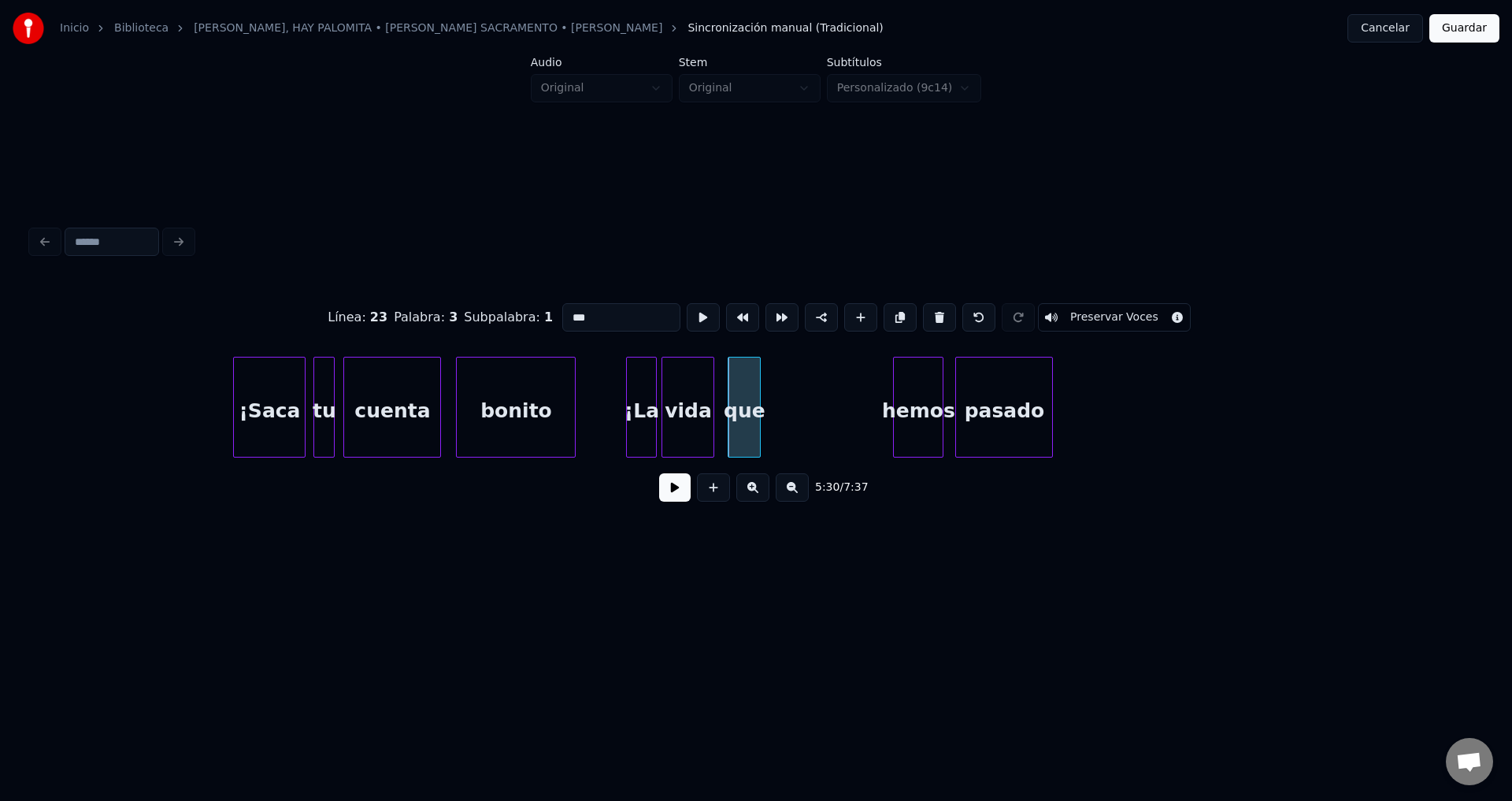
click at [756, 402] on div at bounding box center [758, 407] width 5 height 100
click at [798, 420] on div "hemos" at bounding box center [806, 411] width 49 height 107
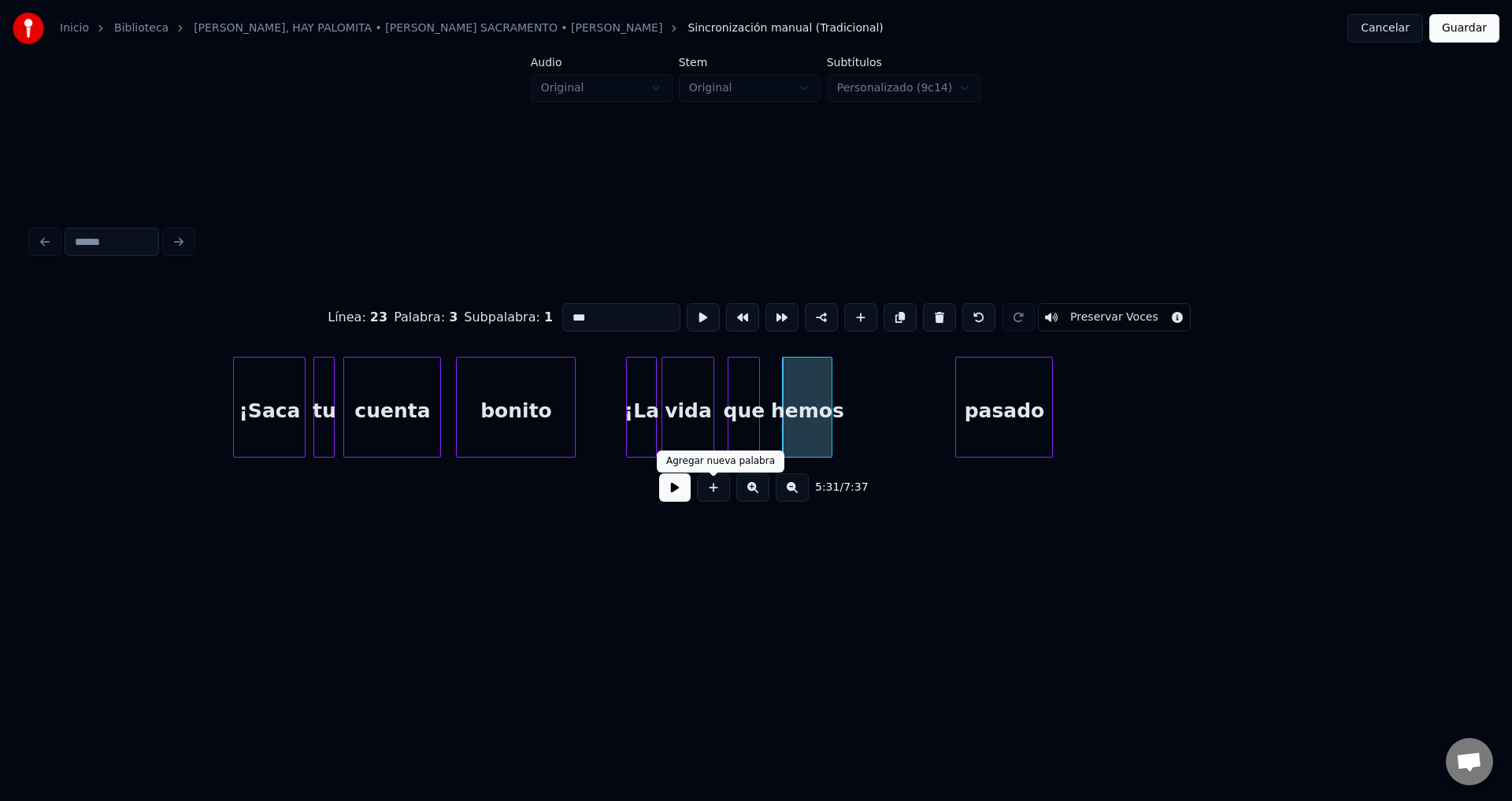
click at [673, 489] on button at bounding box center [675, 488] width 32 height 29
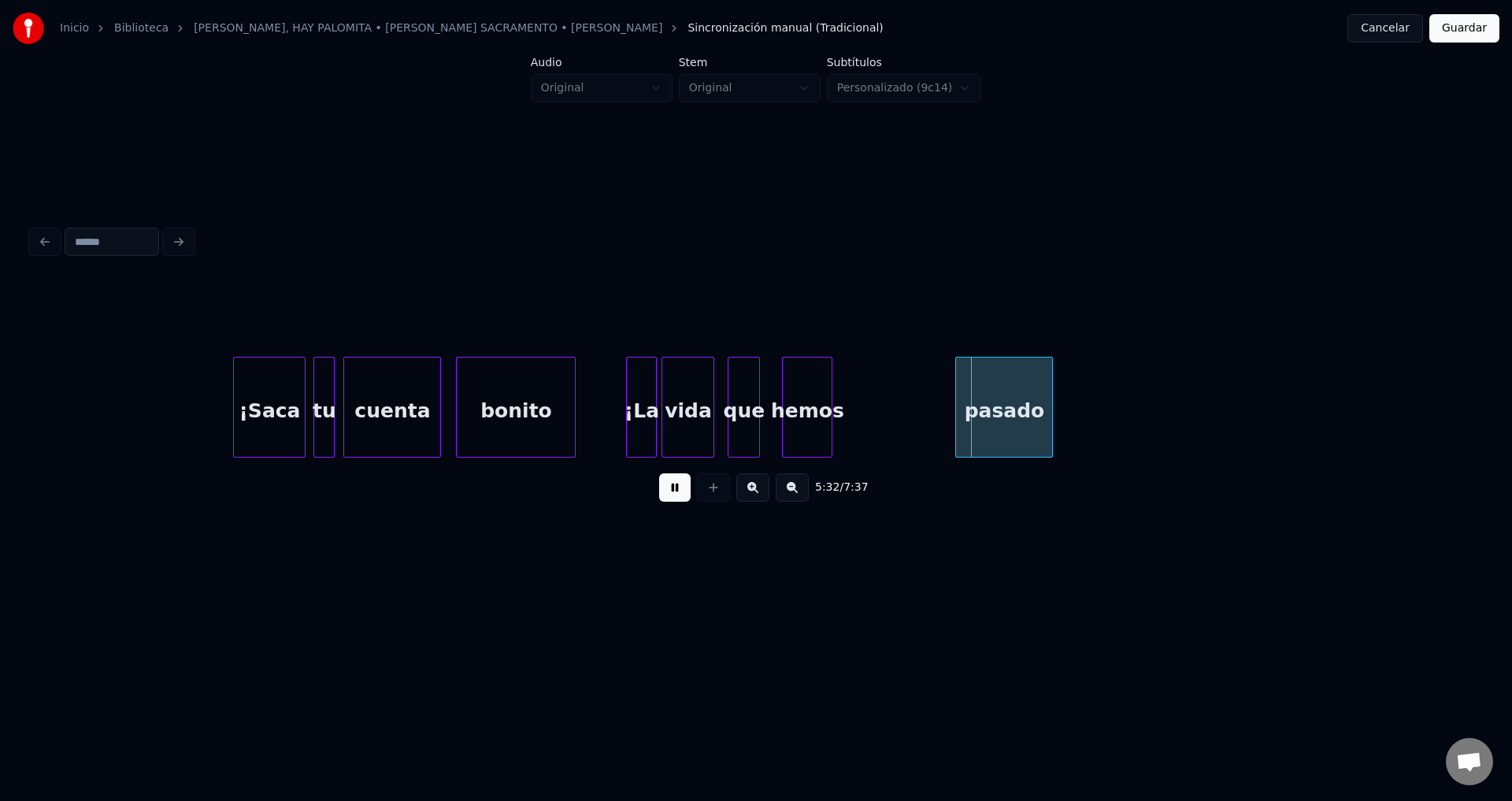
click at [793, 410] on div "hemos" at bounding box center [806, 411] width 49 height 107
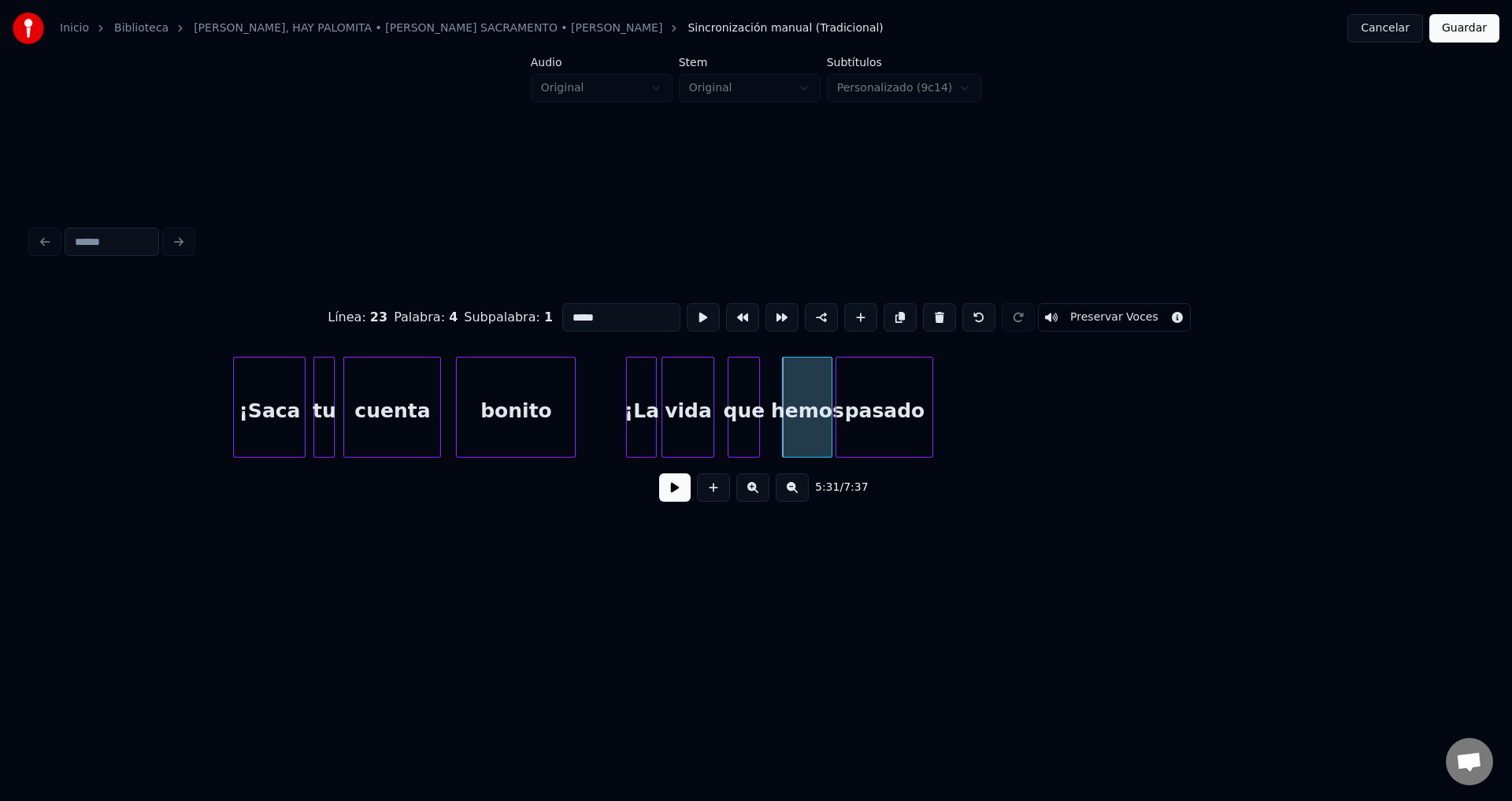
click at [870, 412] on div "pasado" at bounding box center [884, 411] width 96 height 107
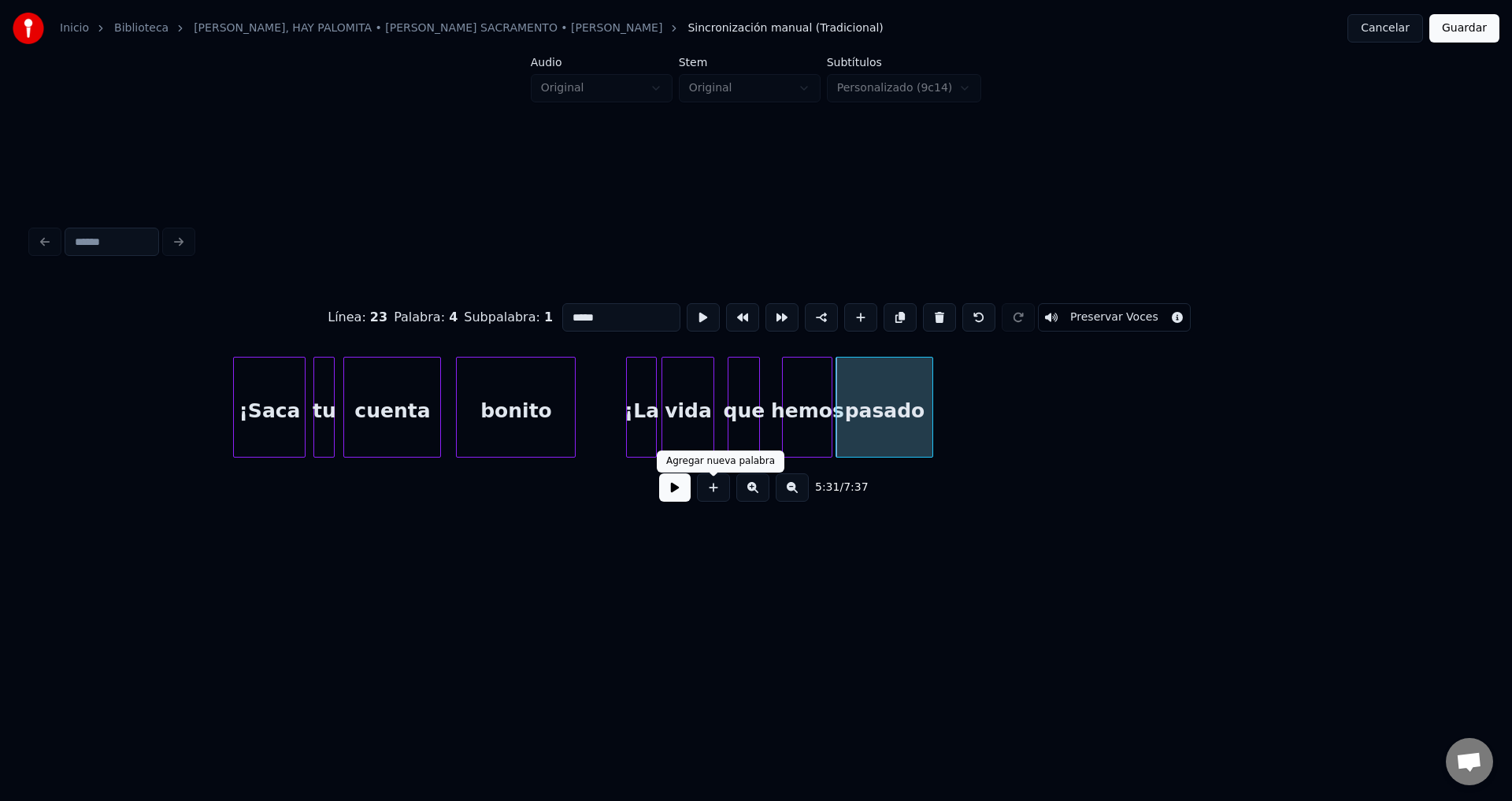
drag, startPoint x: 684, startPoint y: 492, endPoint x: 699, endPoint y: 487, distance: 15.8
click at [685, 492] on button at bounding box center [675, 488] width 32 height 29
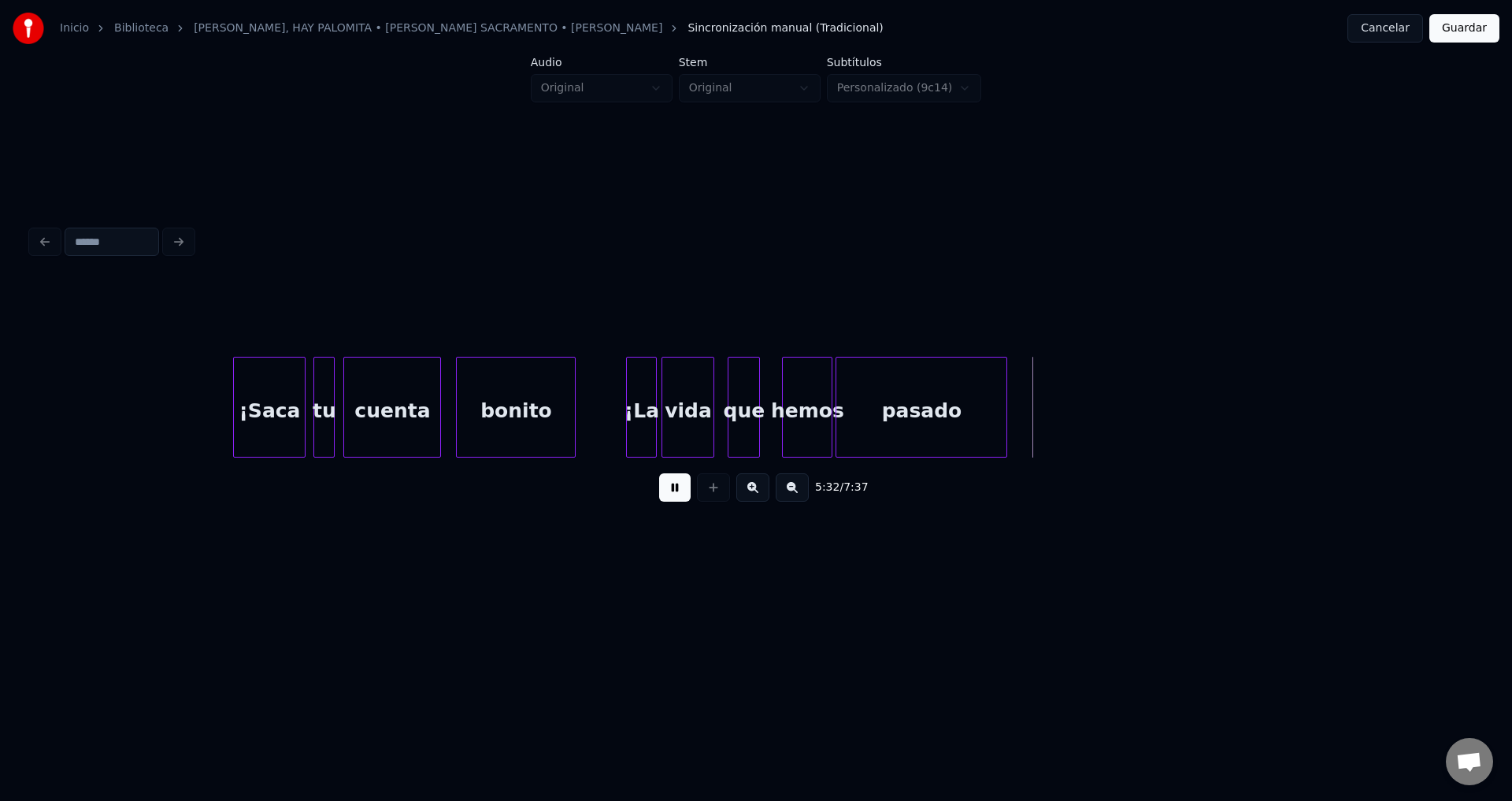
click at [1003, 421] on div at bounding box center [1004, 407] width 5 height 100
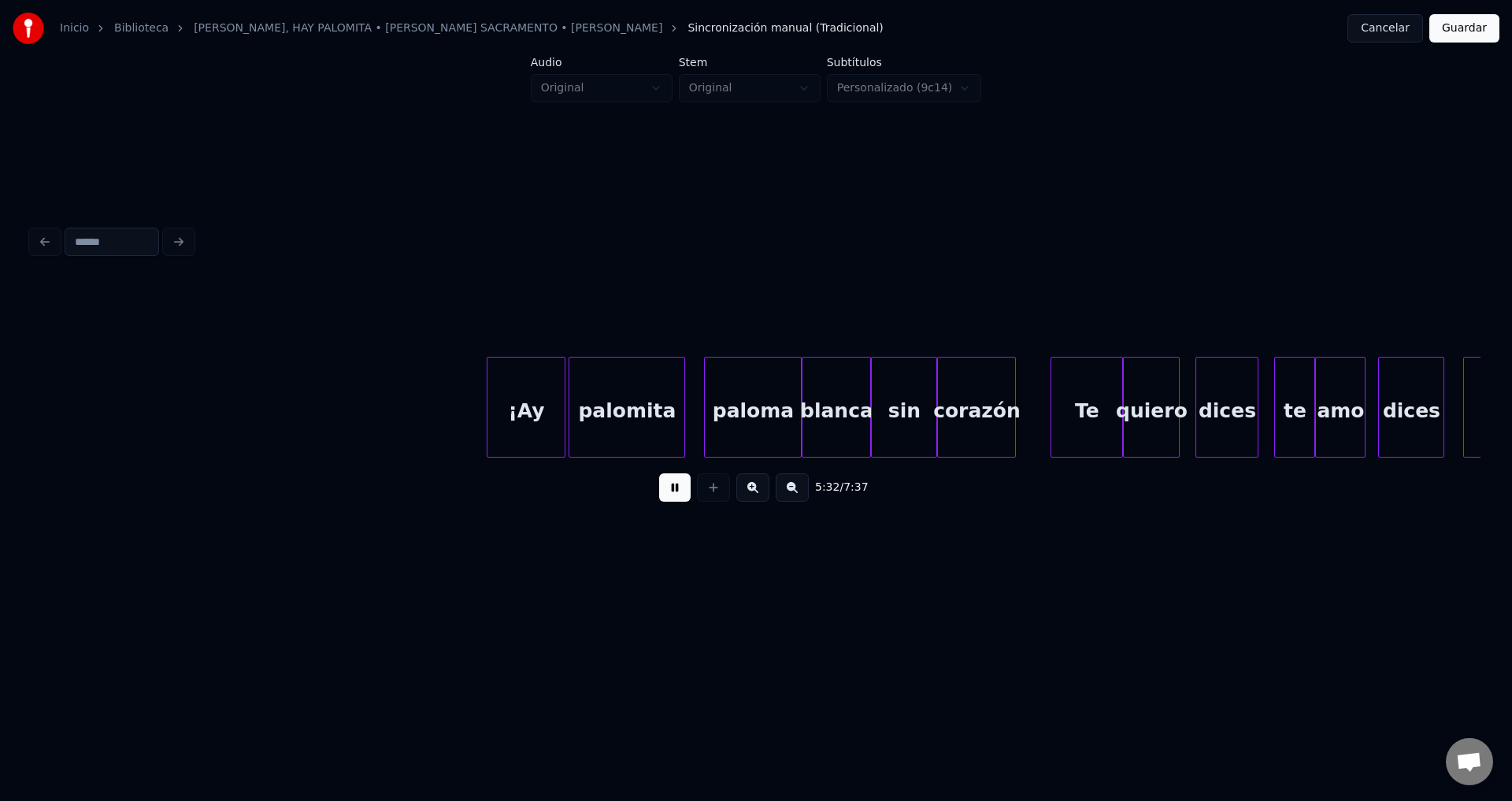
scroll to position [0, 52443]
click at [534, 416] on div "¡Ay" at bounding box center [518, 411] width 77 height 107
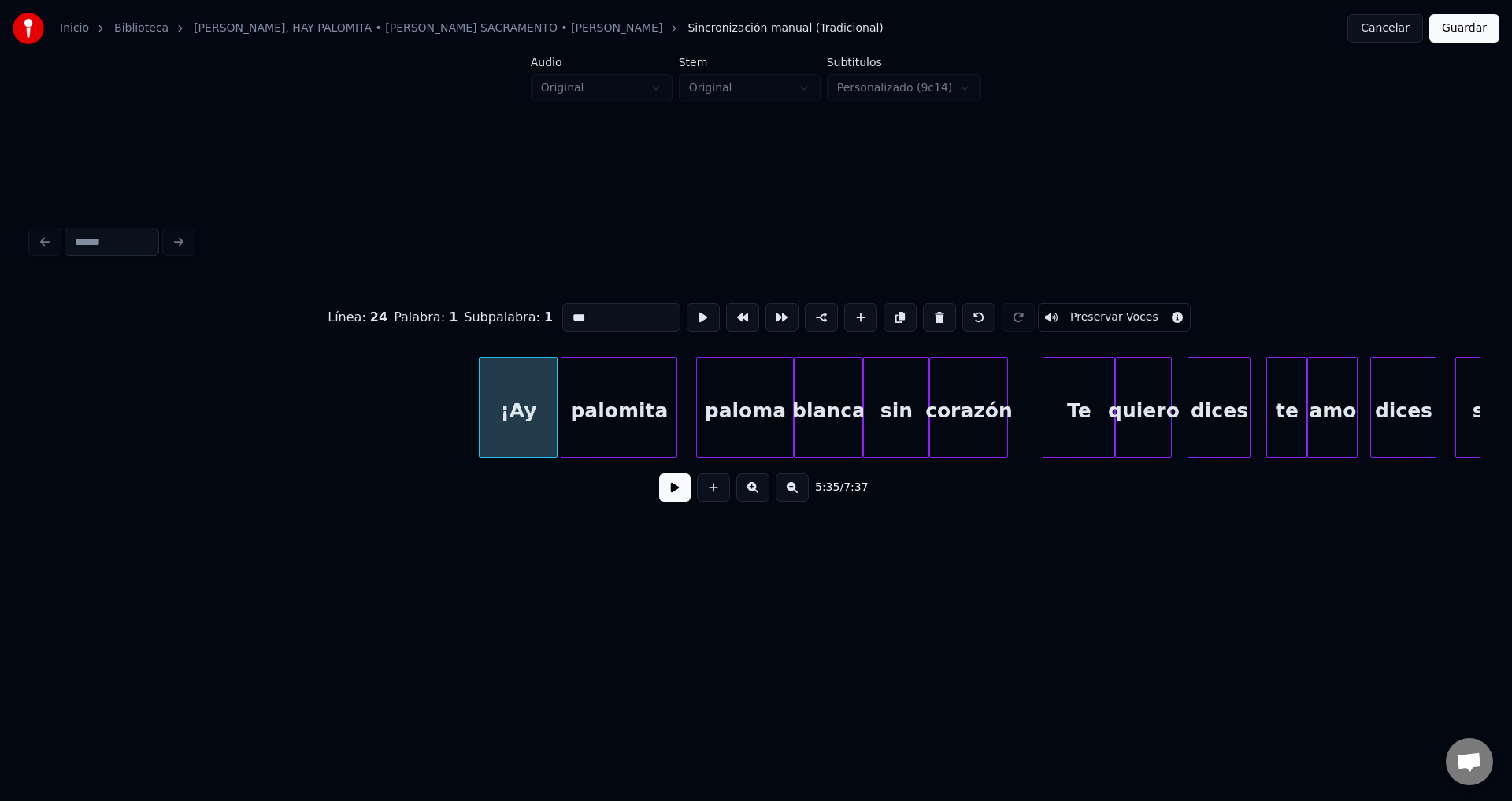
click at [684, 494] on button at bounding box center [675, 488] width 32 height 29
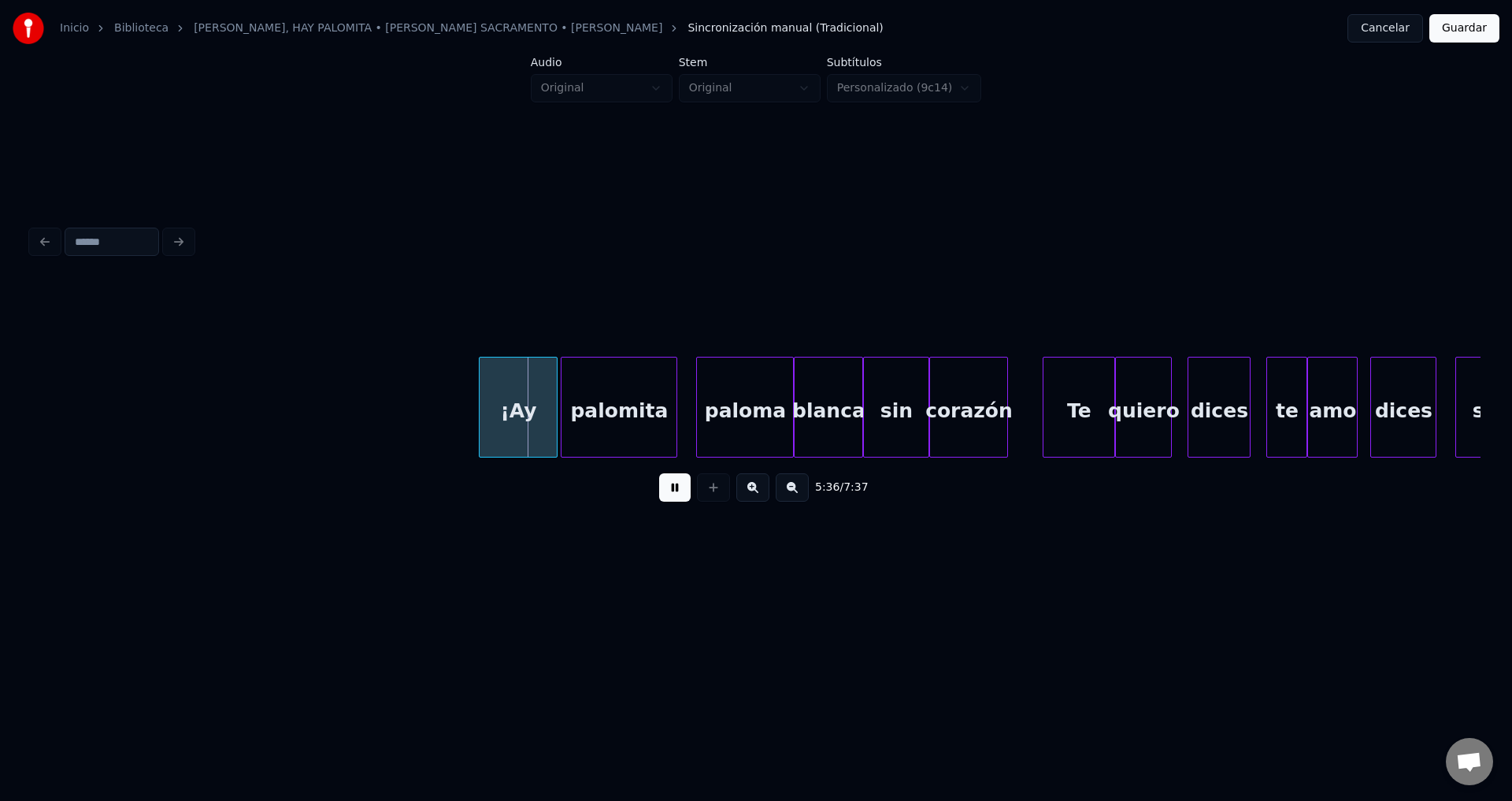
click at [684, 493] on button at bounding box center [675, 488] width 32 height 29
click at [1075, 410] on div "Te" at bounding box center [1079, 411] width 71 height 107
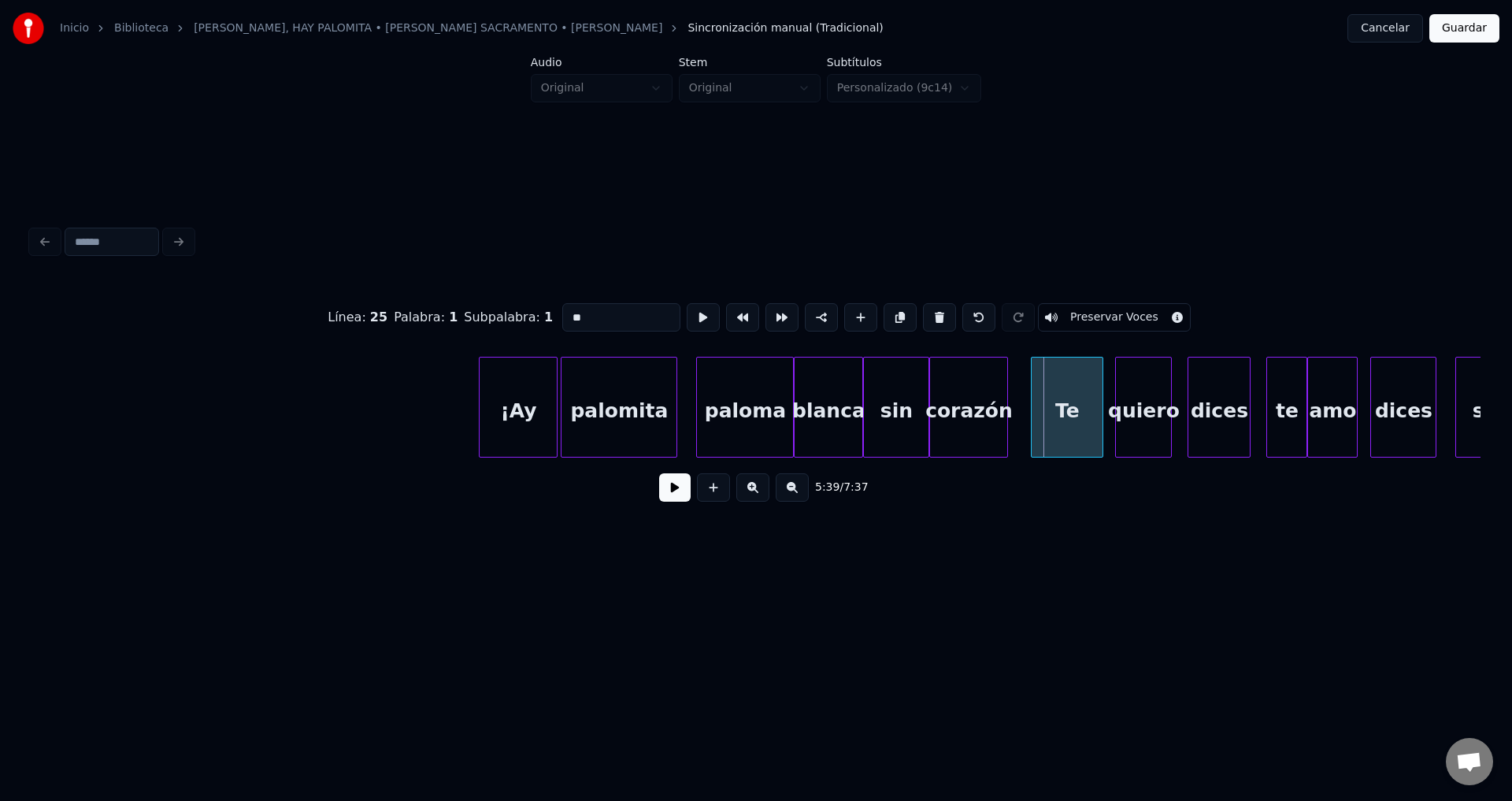
click at [1058, 405] on div "Te" at bounding box center [1067, 411] width 71 height 107
click at [1078, 403] on div at bounding box center [1075, 407] width 5 height 100
click at [1039, 413] on div "corazón" at bounding box center [1032, 411] width 77 height 107
click at [1042, 395] on div at bounding box center [1040, 407] width 5 height 100
click at [999, 415] on div "sin" at bounding box center [1006, 411] width 65 height 107
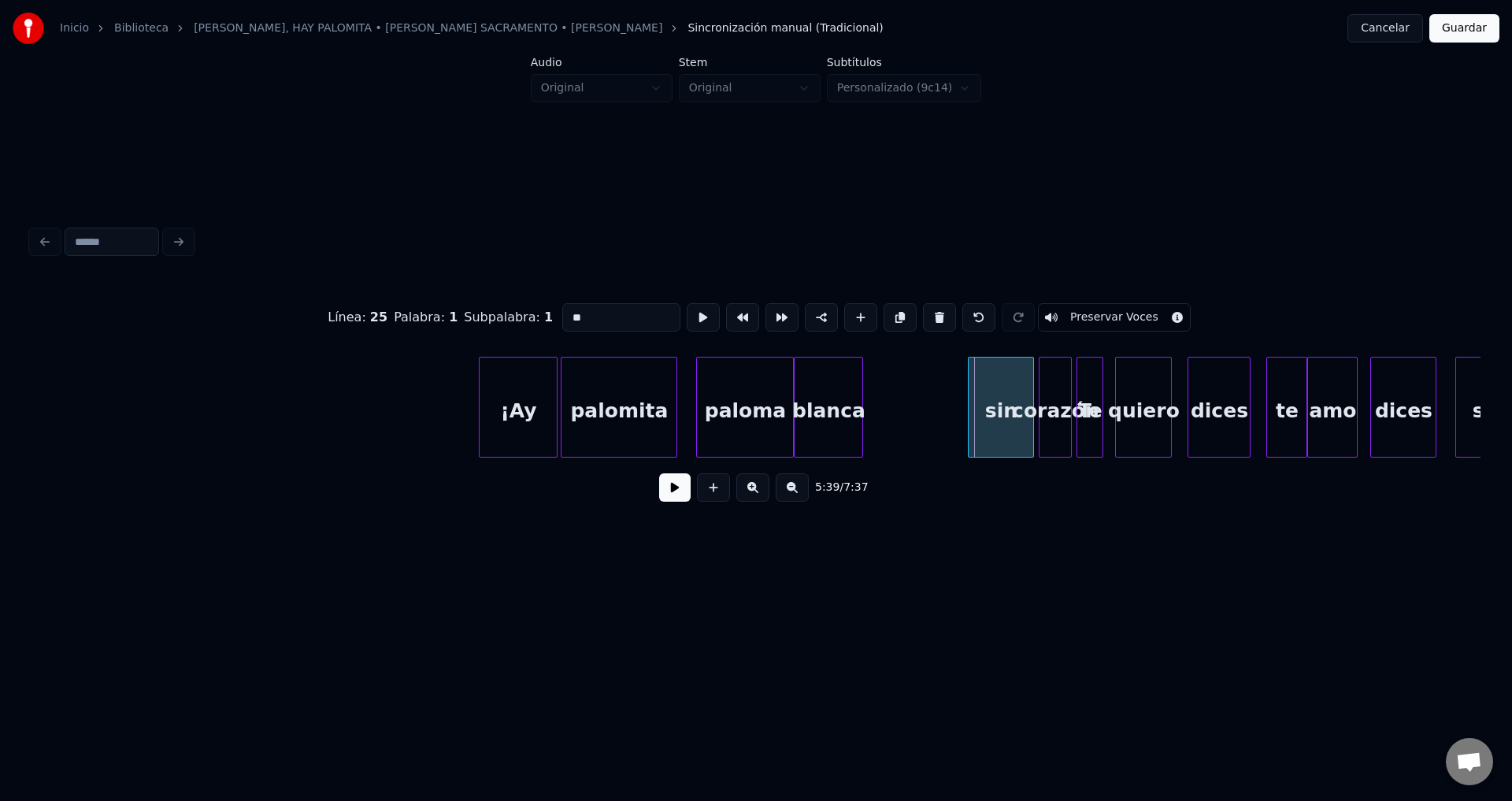
click at [978, 403] on div "sin" at bounding box center [1001, 411] width 65 height 107
click at [990, 403] on div at bounding box center [988, 407] width 5 height 100
click at [973, 413] on div "blanca" at bounding box center [955, 411] width 68 height 107
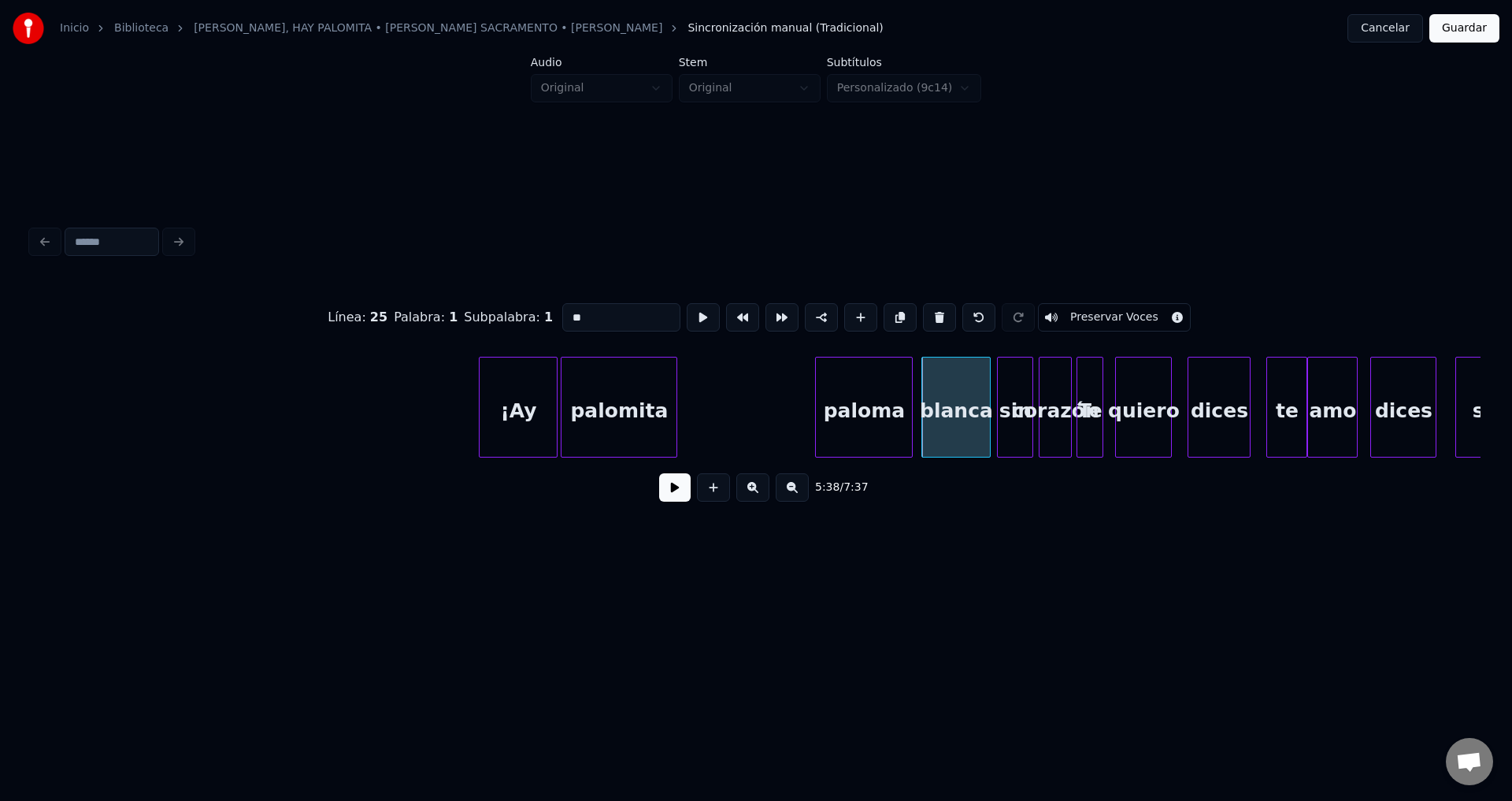
click at [879, 419] on div "paloma" at bounding box center [864, 411] width 96 height 107
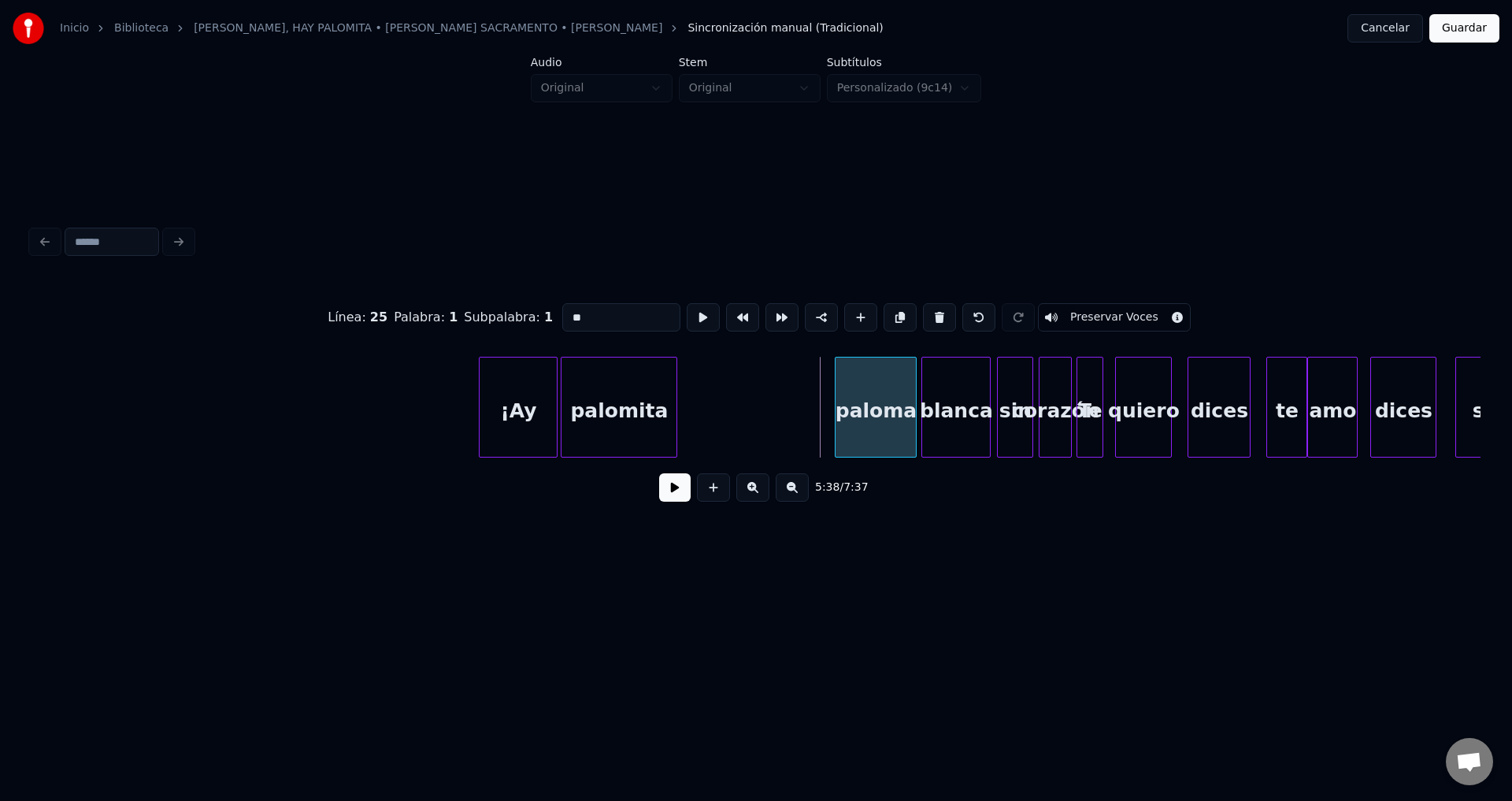
click at [840, 401] on div at bounding box center [838, 407] width 5 height 100
click at [811, 423] on div "palomita" at bounding box center [781, 411] width 115 height 107
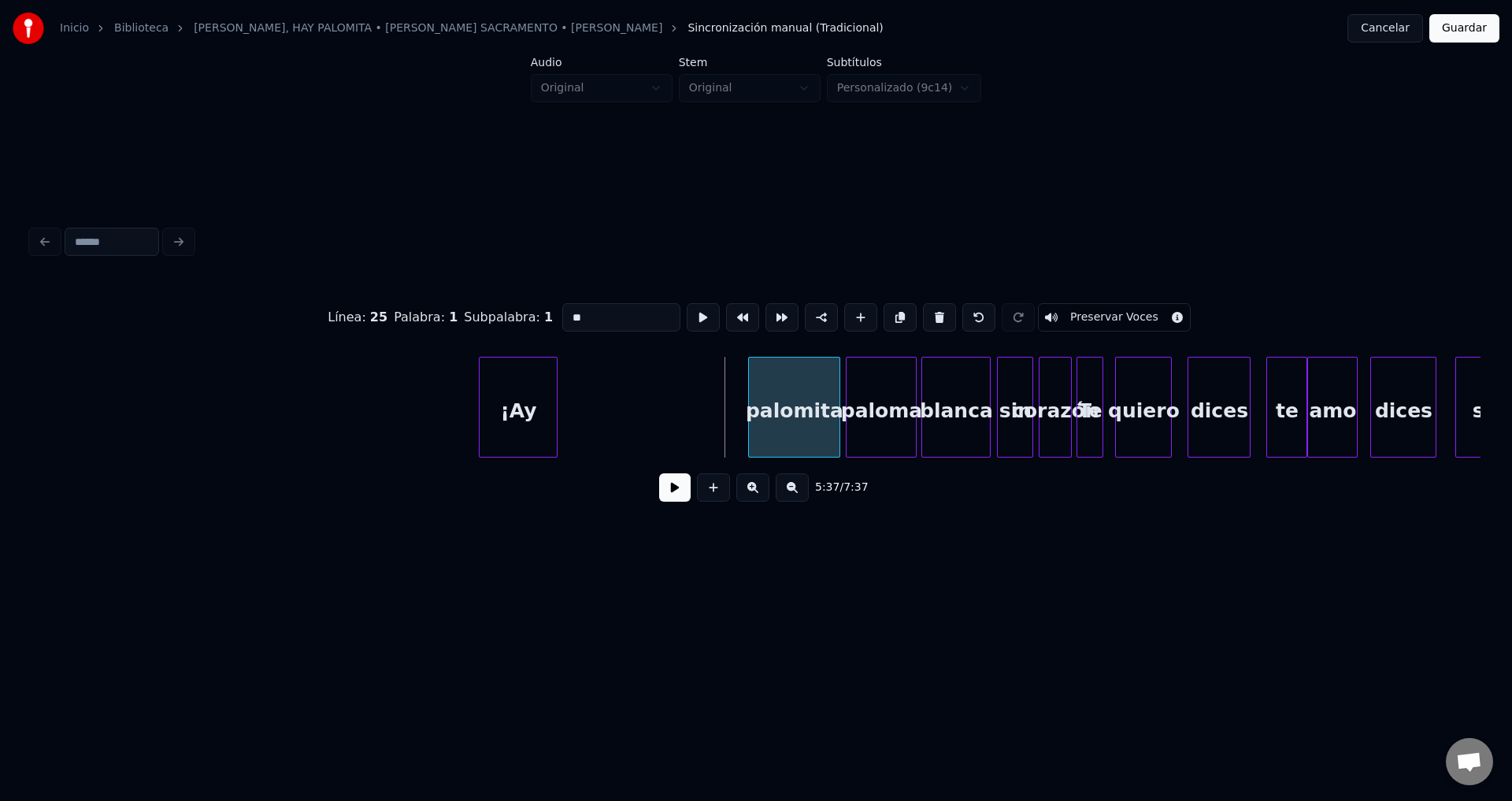
click at [754, 406] on div at bounding box center [751, 407] width 5 height 100
click at [583, 412] on div "¡Ay" at bounding box center [574, 411] width 77 height 107
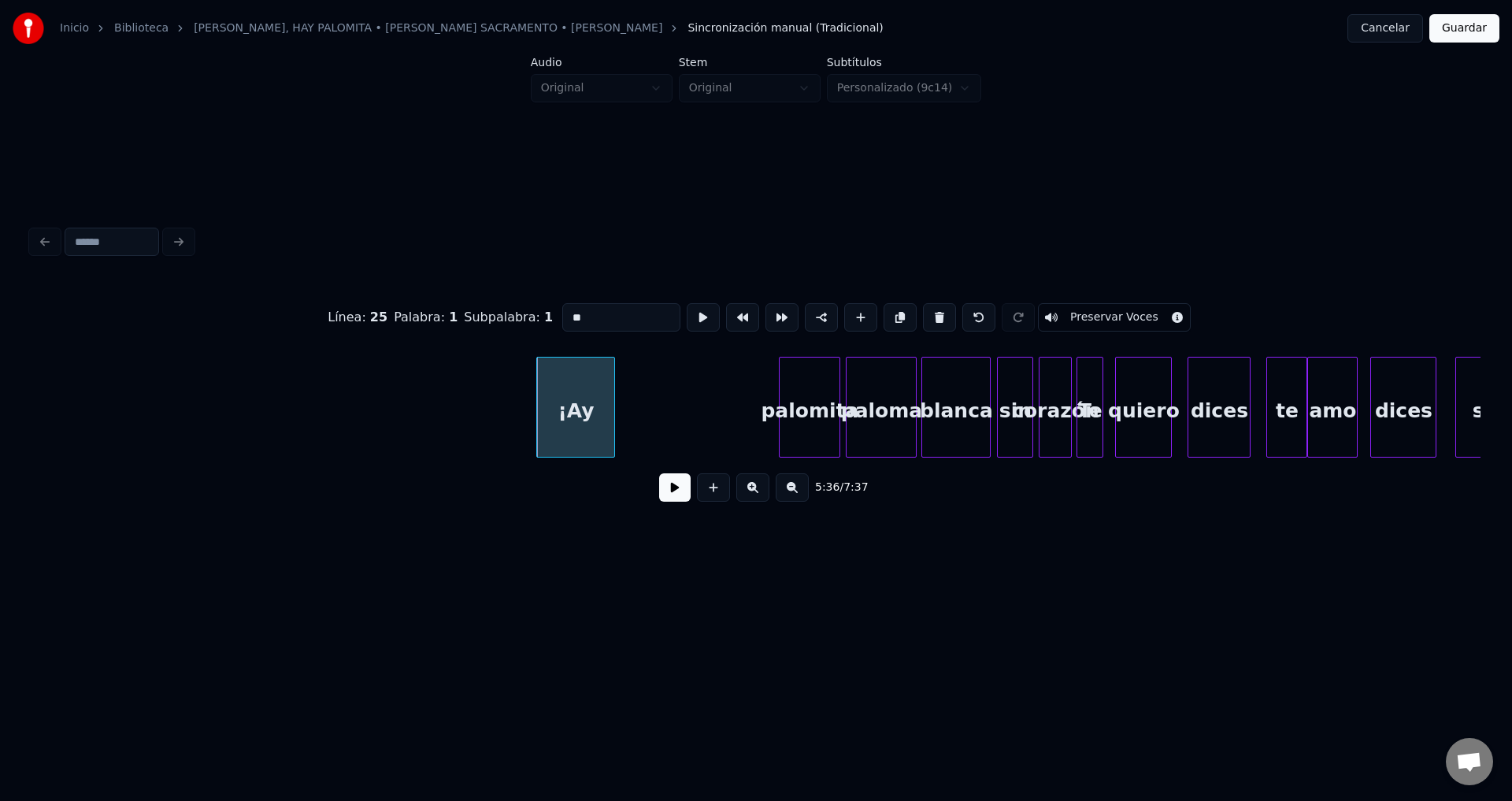
click at [585, 411] on div "¡Ay" at bounding box center [575, 411] width 77 height 107
drag, startPoint x: 575, startPoint y: 309, endPoint x: 467, endPoint y: 308, distance: 108.0
click at [467, 308] on div "Línea : 24 Palabra : 1 Subpalabra : 1 *** Preservar Voces" at bounding box center [756, 317] width 1449 height 79
click at [582, 395] on div "Hay" at bounding box center [582, 411] width 77 height 107
click at [564, 398] on div at bounding box center [563, 407] width 5 height 100
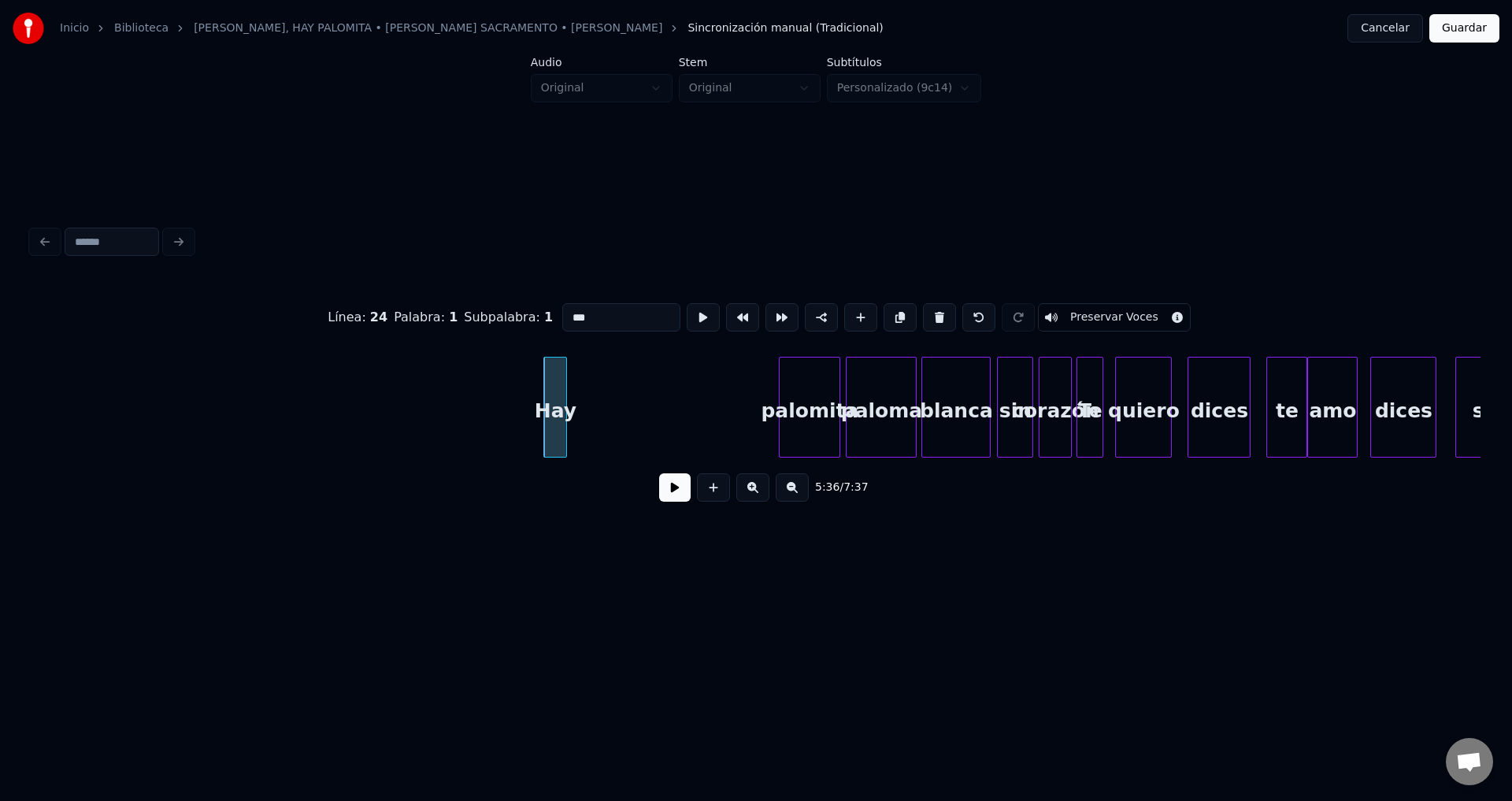
type input "***"
click at [666, 495] on button at bounding box center [675, 488] width 32 height 29
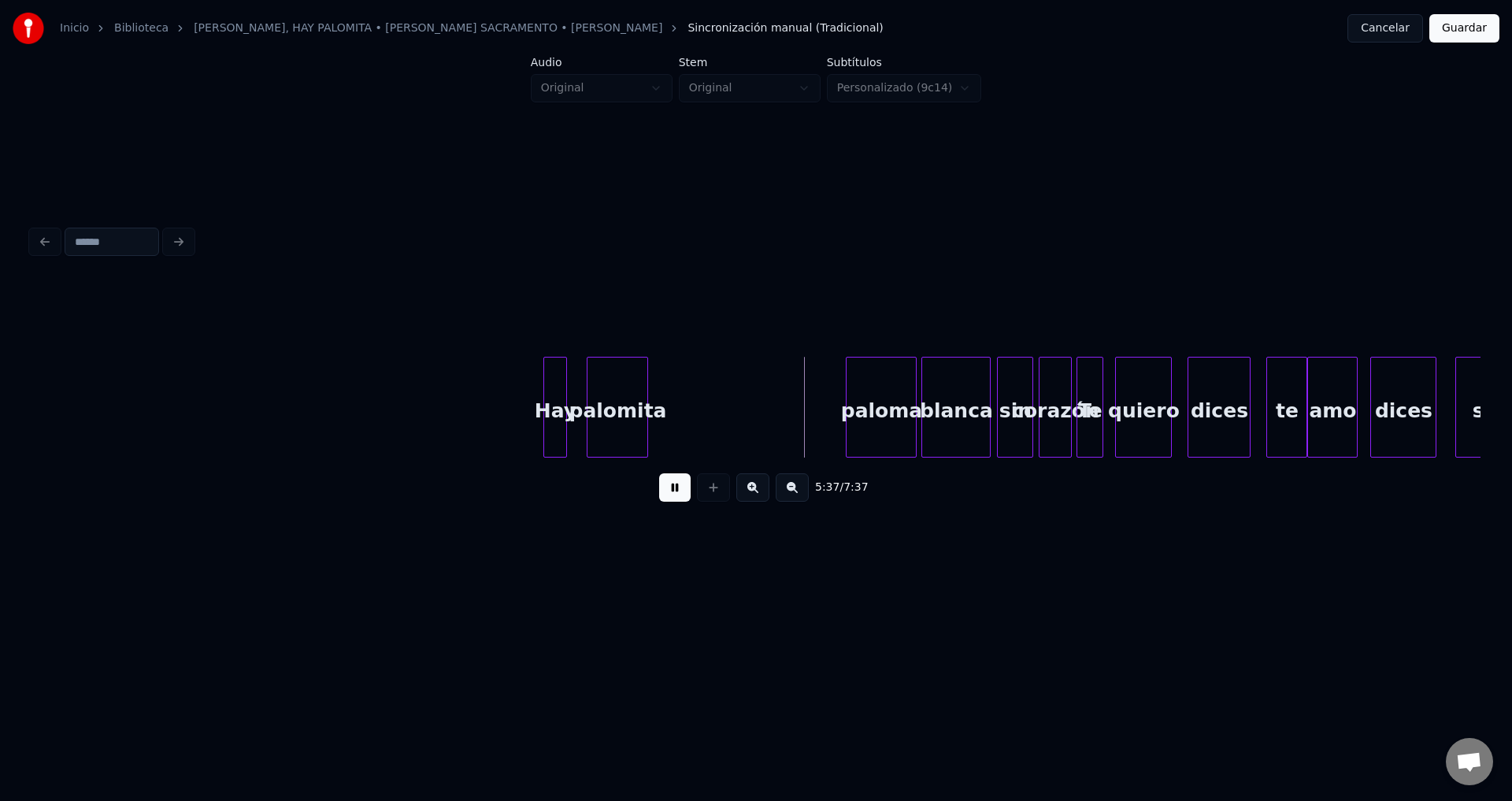
click at [607, 424] on div "palomita" at bounding box center [617, 411] width 60 height 107
click at [698, 392] on div at bounding box center [695, 407] width 5 height 100
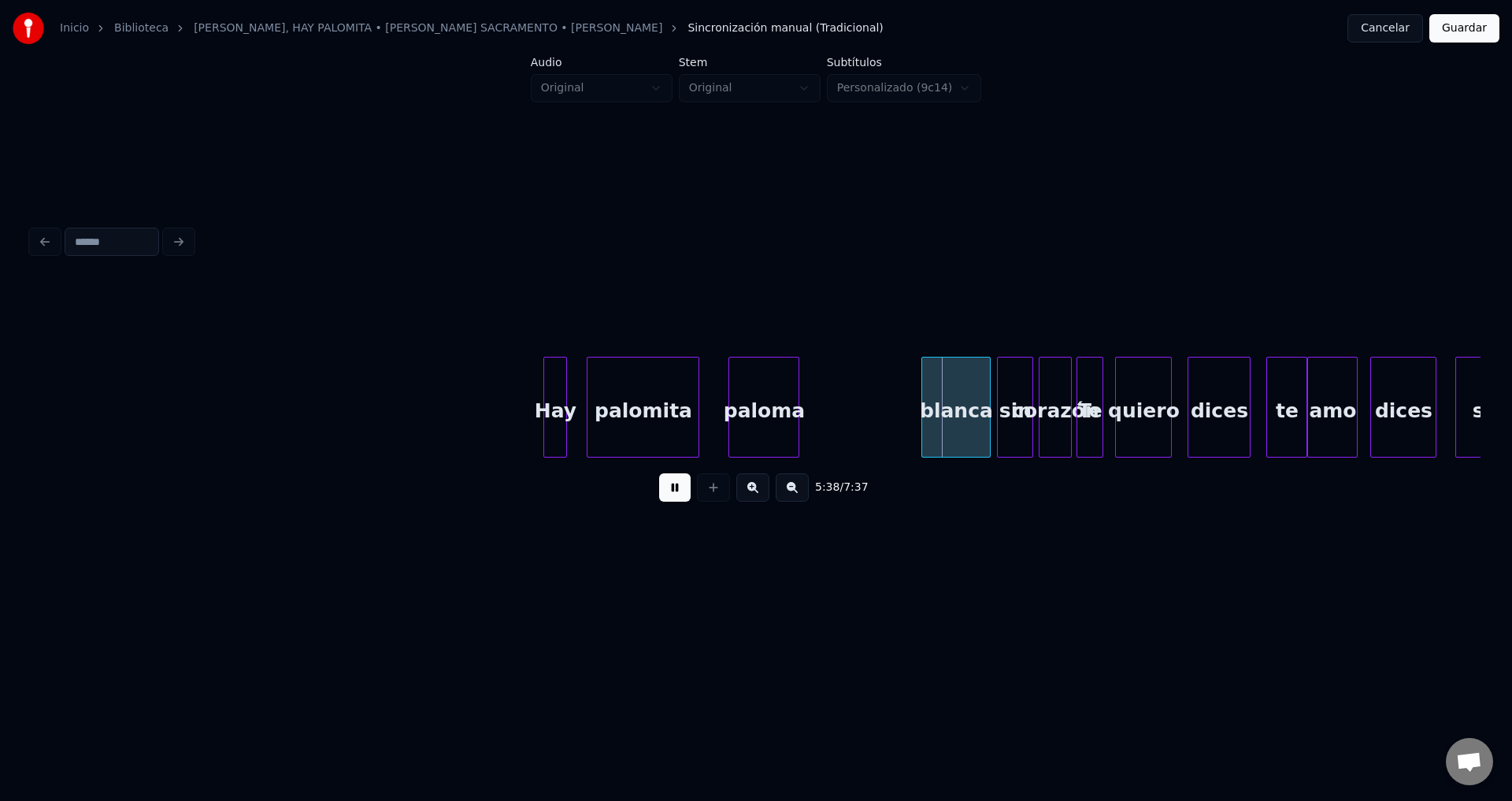
click at [766, 421] on div "paloma" at bounding box center [763, 411] width 69 height 107
click at [817, 395] on div at bounding box center [816, 407] width 5 height 100
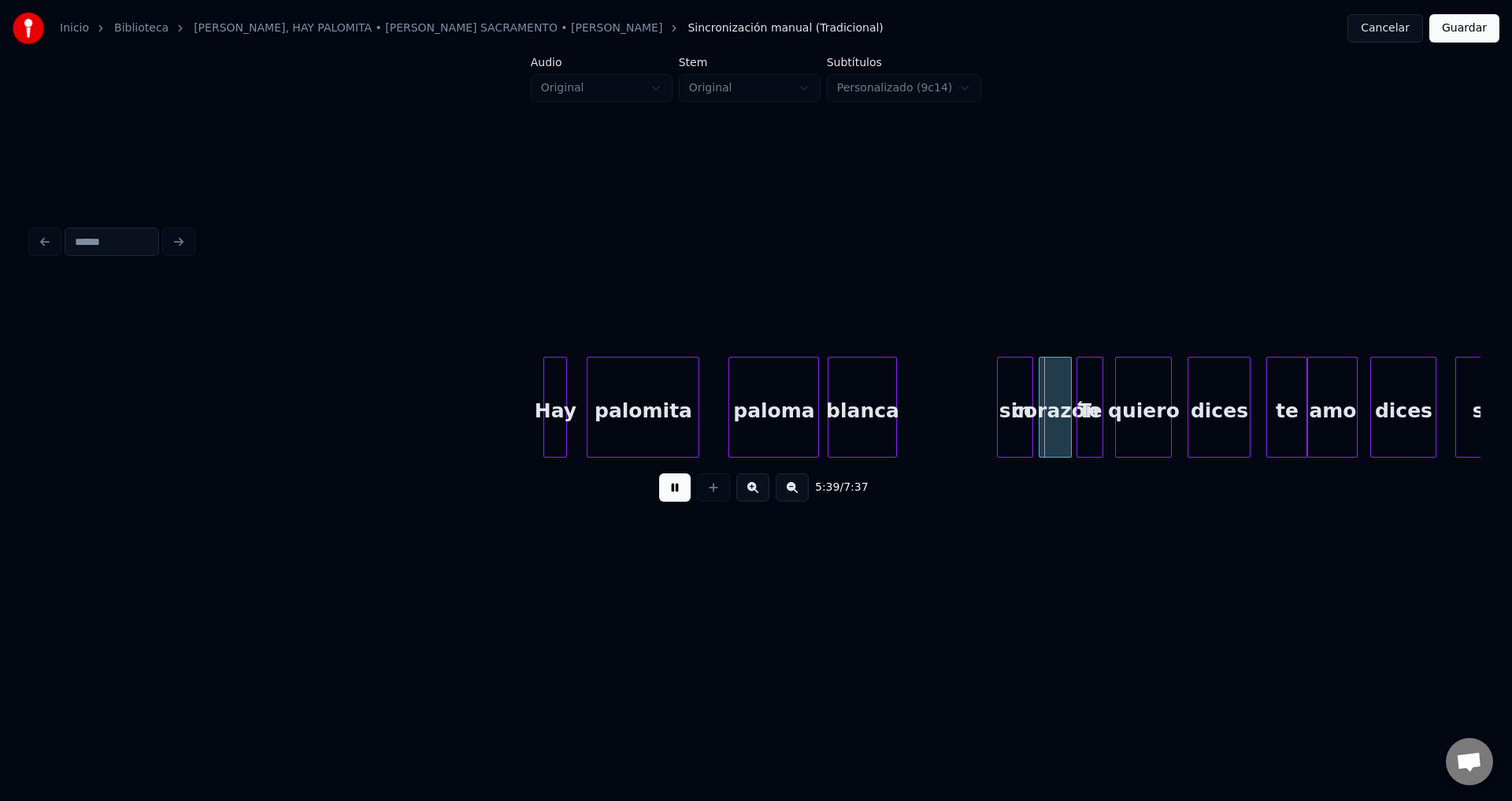
click at [848, 399] on div "blanca" at bounding box center [862, 411] width 68 height 107
click at [889, 397] on div at bounding box center [890, 407] width 5 height 100
click at [927, 411] on div "sin" at bounding box center [926, 411] width 34 height 107
click at [981, 414] on div "corazón" at bounding box center [980, 411] width 32 height 107
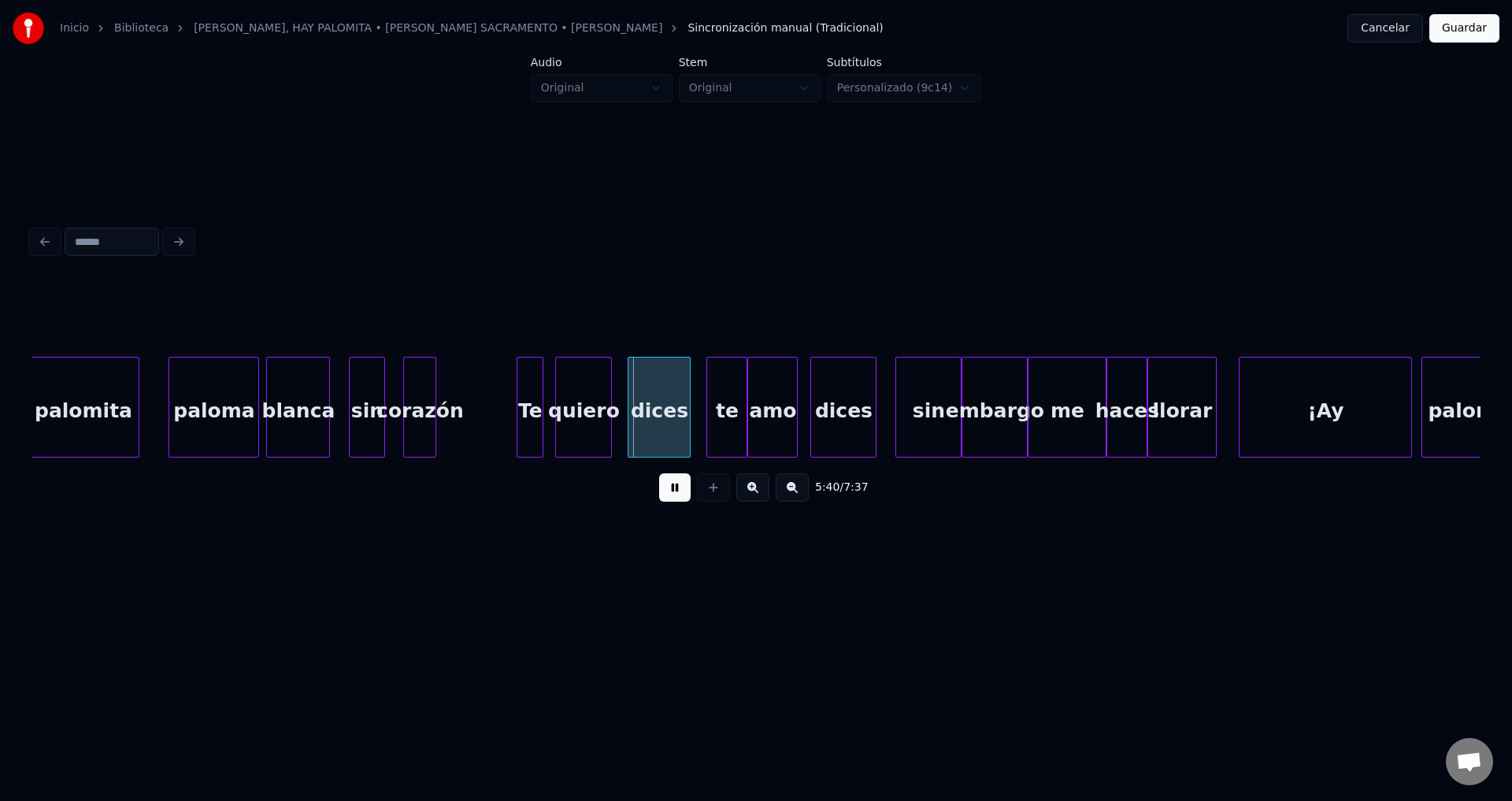
scroll to position [0, 53083]
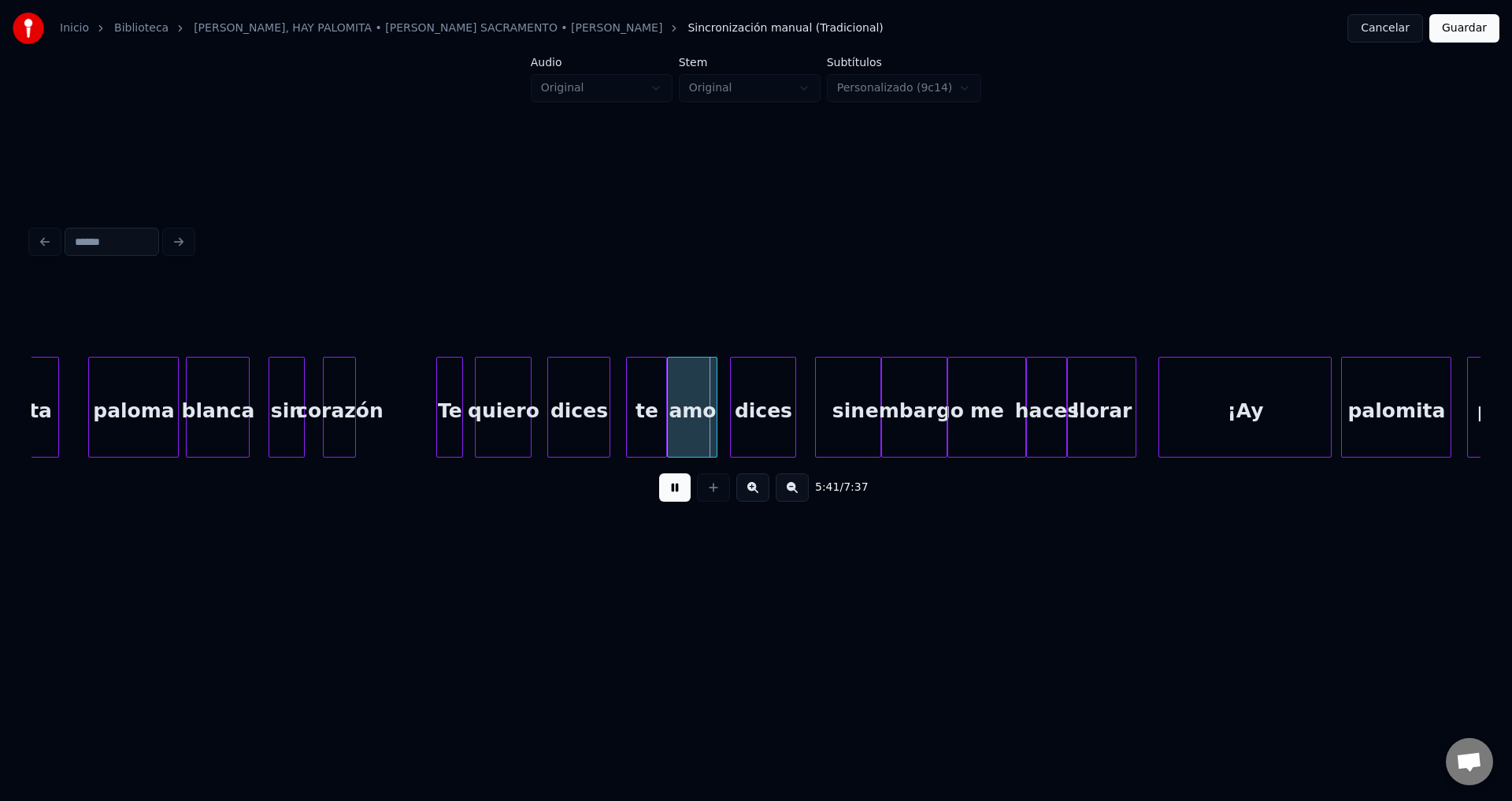
click at [671, 496] on button at bounding box center [675, 488] width 32 height 29
click at [1275, 417] on div "¡Ay" at bounding box center [1244, 411] width 171 height 107
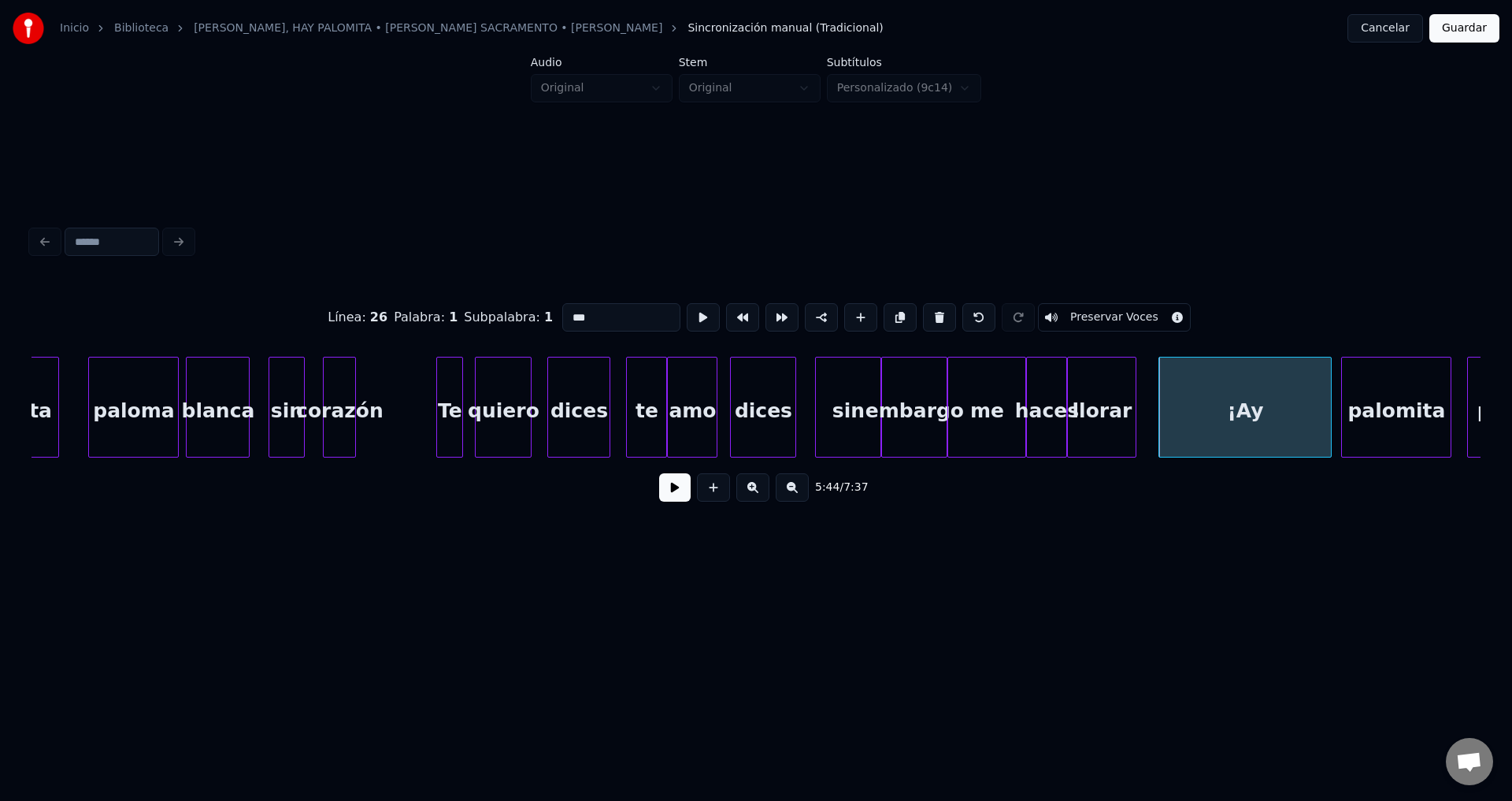
click at [662, 502] on button at bounding box center [675, 488] width 32 height 29
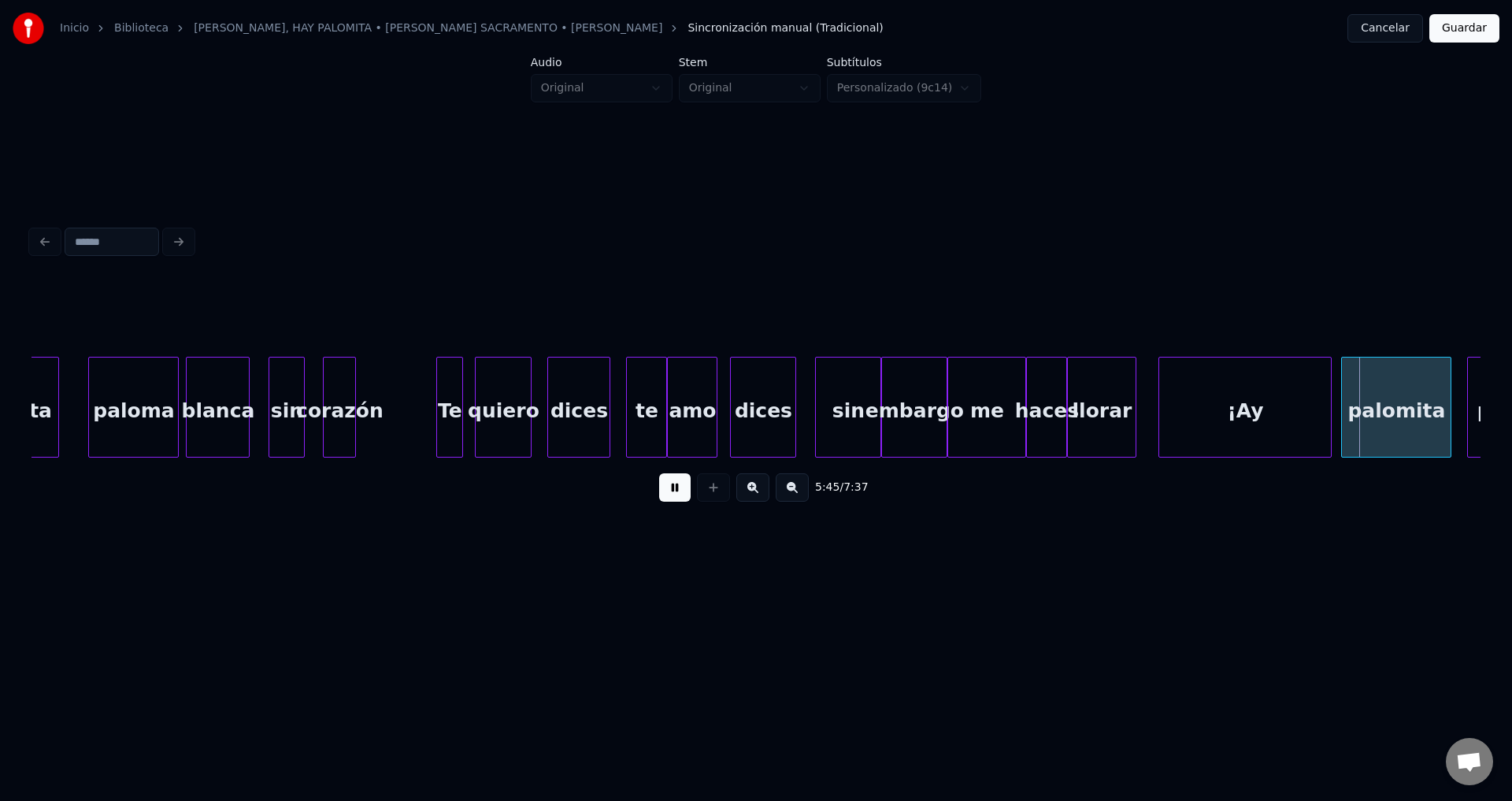
click at [662, 502] on button at bounding box center [675, 488] width 32 height 29
click at [1231, 399] on div "¡Ay" at bounding box center [1244, 411] width 171 height 107
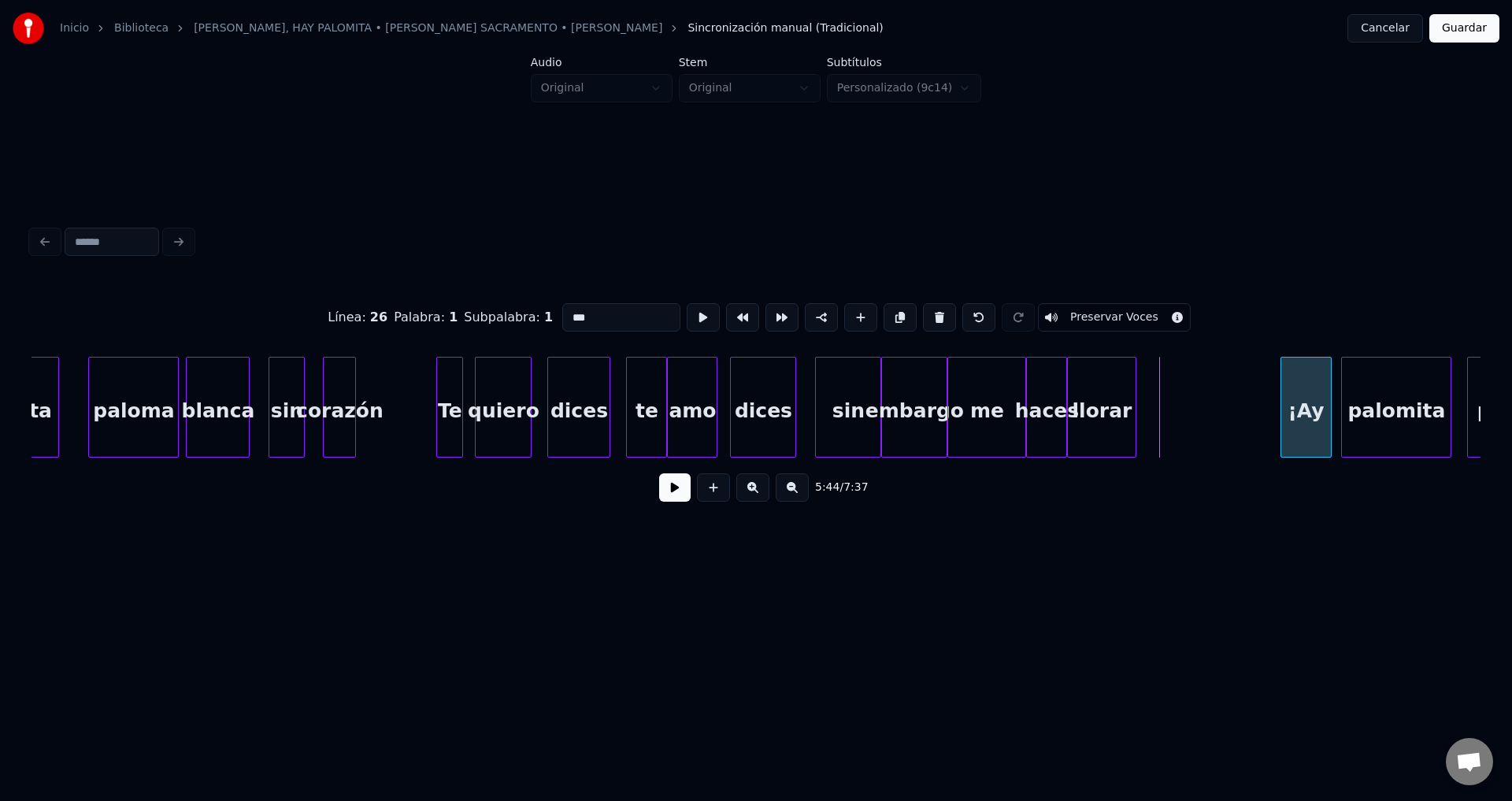
click at [1286, 418] on div at bounding box center [1283, 407] width 5 height 100
click at [1197, 416] on div "llorar" at bounding box center [1173, 411] width 68 height 107
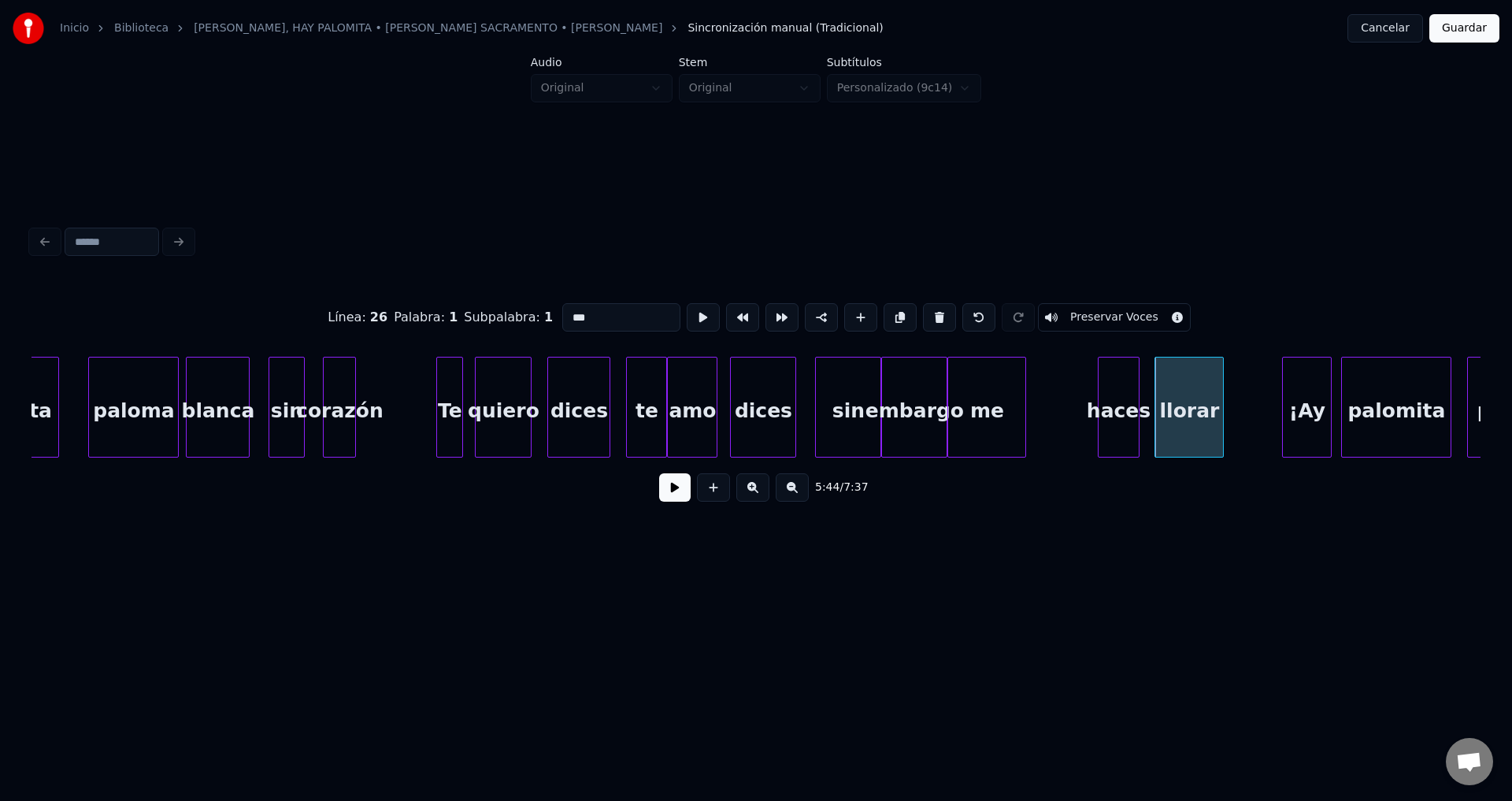
click at [1123, 418] on div "haces" at bounding box center [1118, 411] width 39 height 107
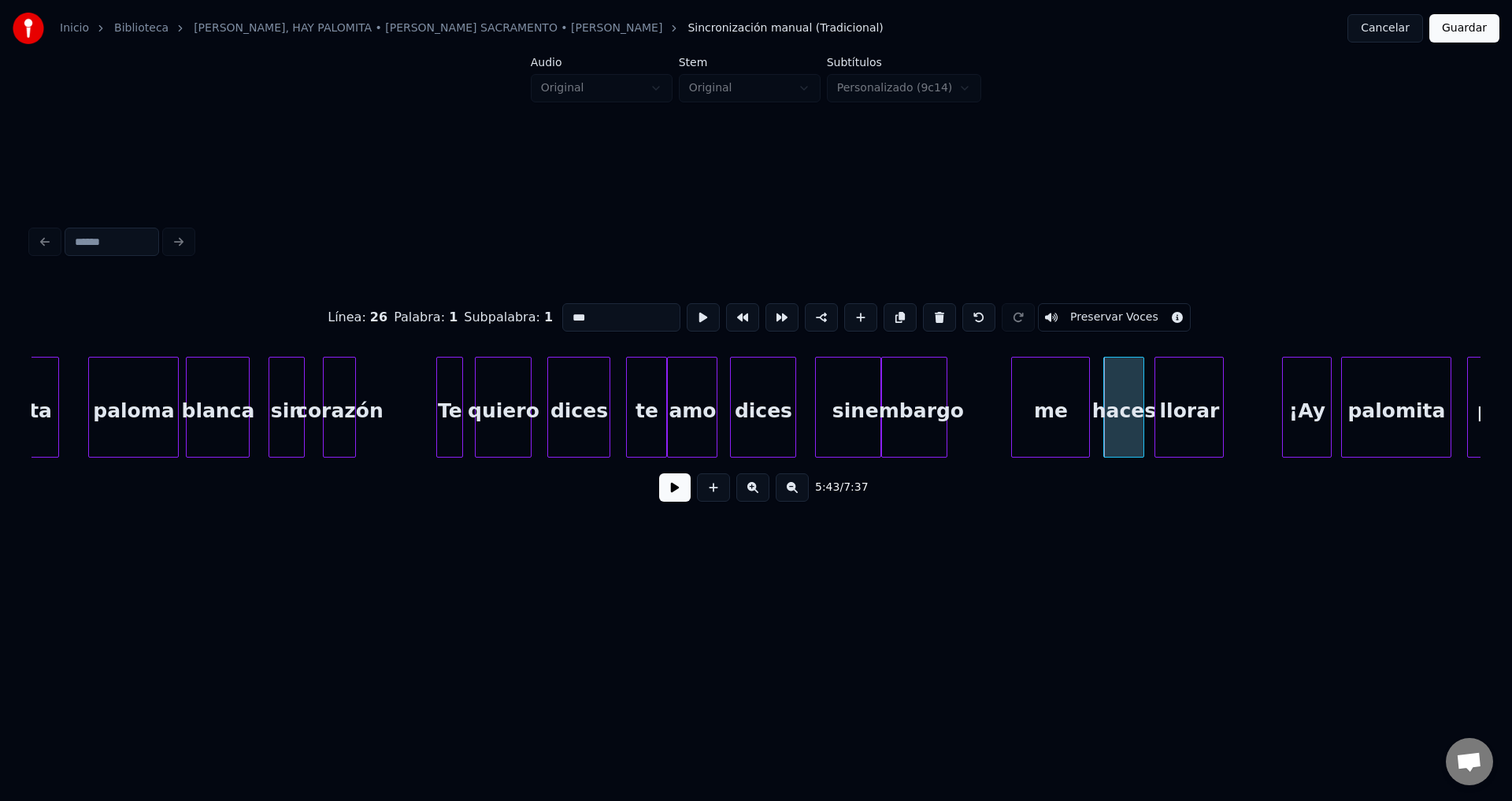
click at [1041, 414] on div "me" at bounding box center [1050, 411] width 77 height 107
click at [1064, 414] on div at bounding box center [1067, 407] width 5 height 100
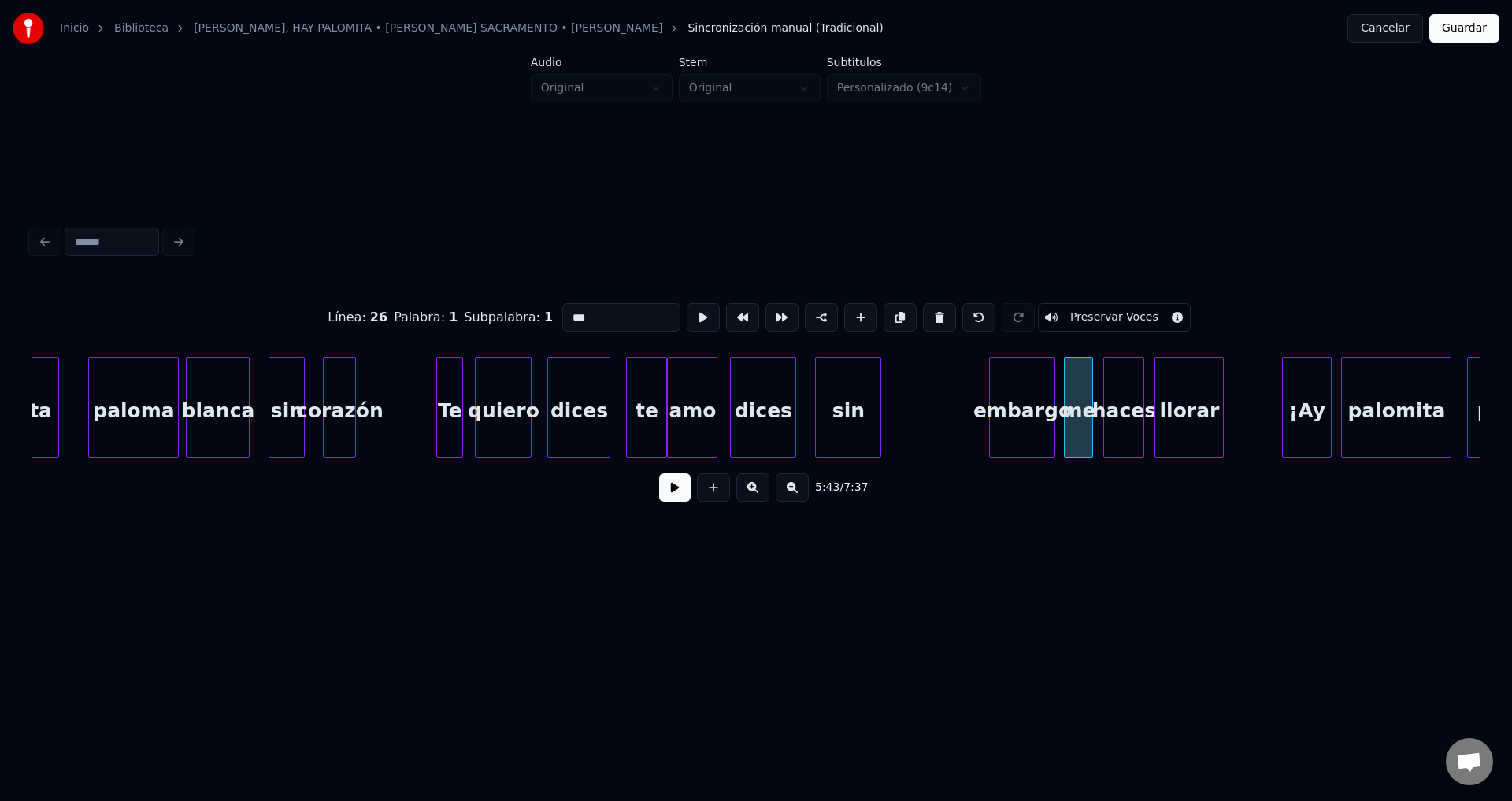
click at [1006, 425] on div "embargo" at bounding box center [1021, 411] width 65 height 107
click at [1012, 410] on div at bounding box center [1013, 407] width 5 height 100
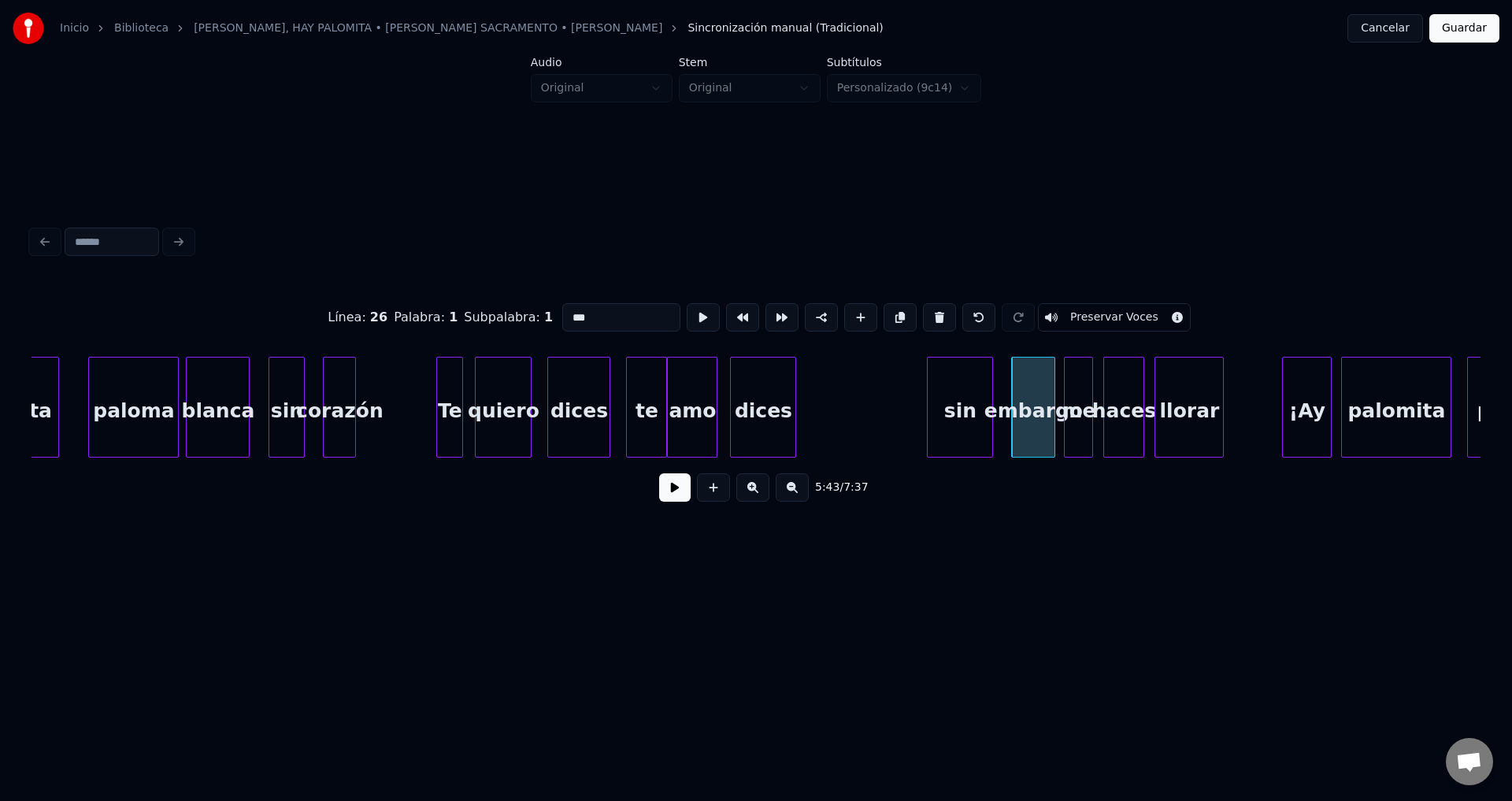
click at [961, 418] on div "sin" at bounding box center [959, 411] width 65 height 107
click at [950, 407] on div at bounding box center [948, 407] width 5 height 100
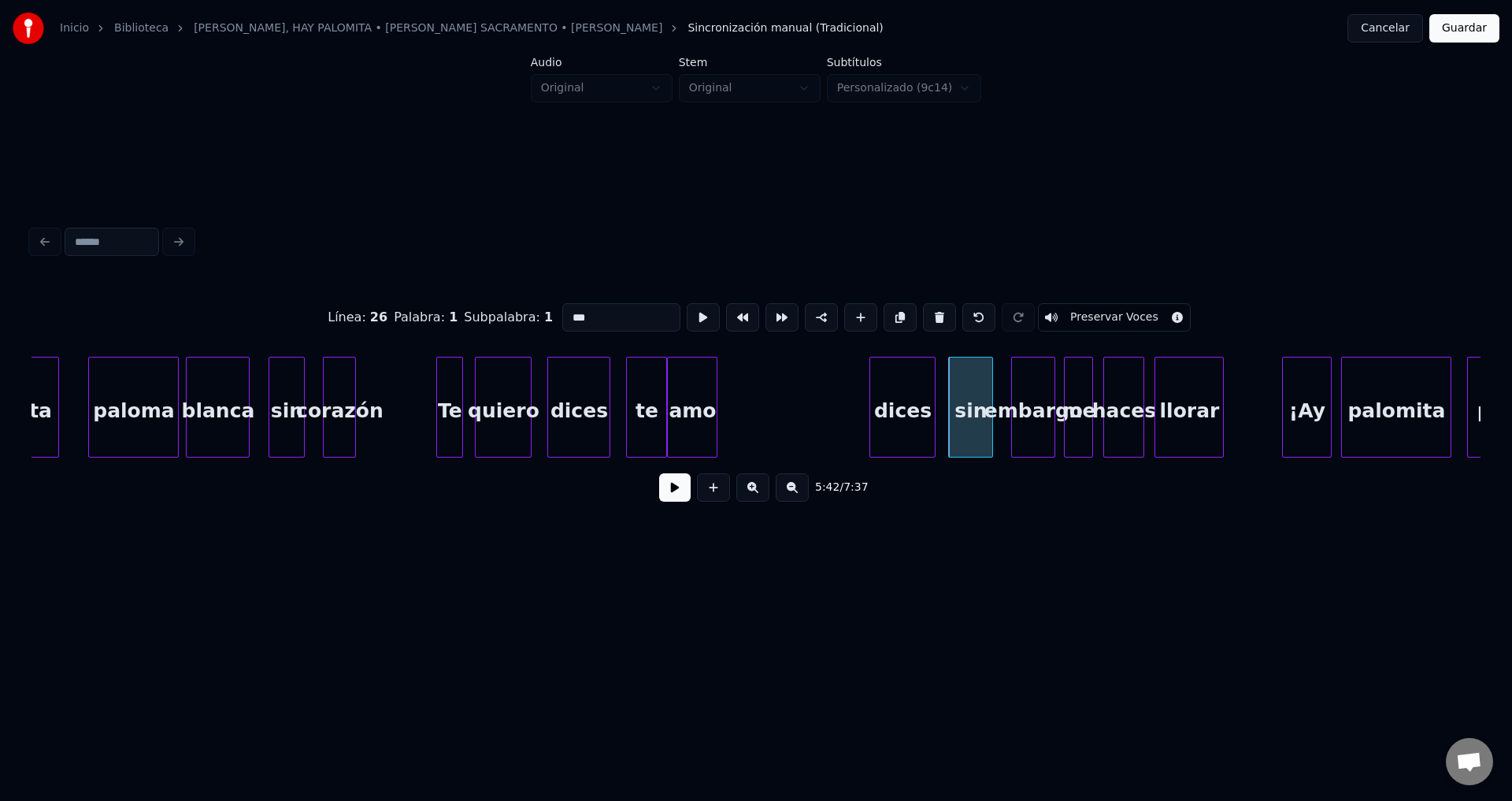
click at [909, 419] on div "dices" at bounding box center [902, 411] width 65 height 107
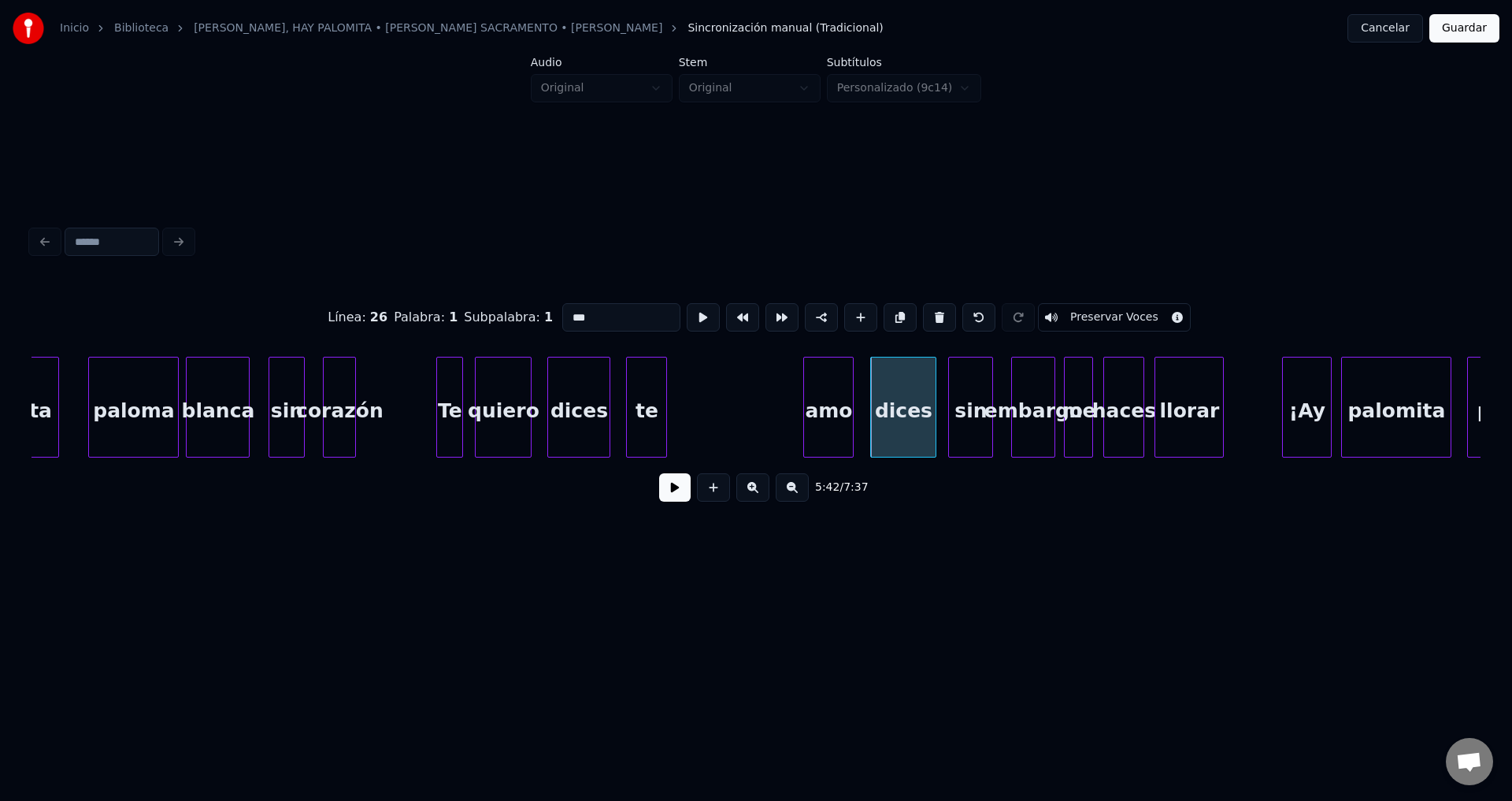
click at [836, 414] on div "amo" at bounding box center [828, 411] width 49 height 107
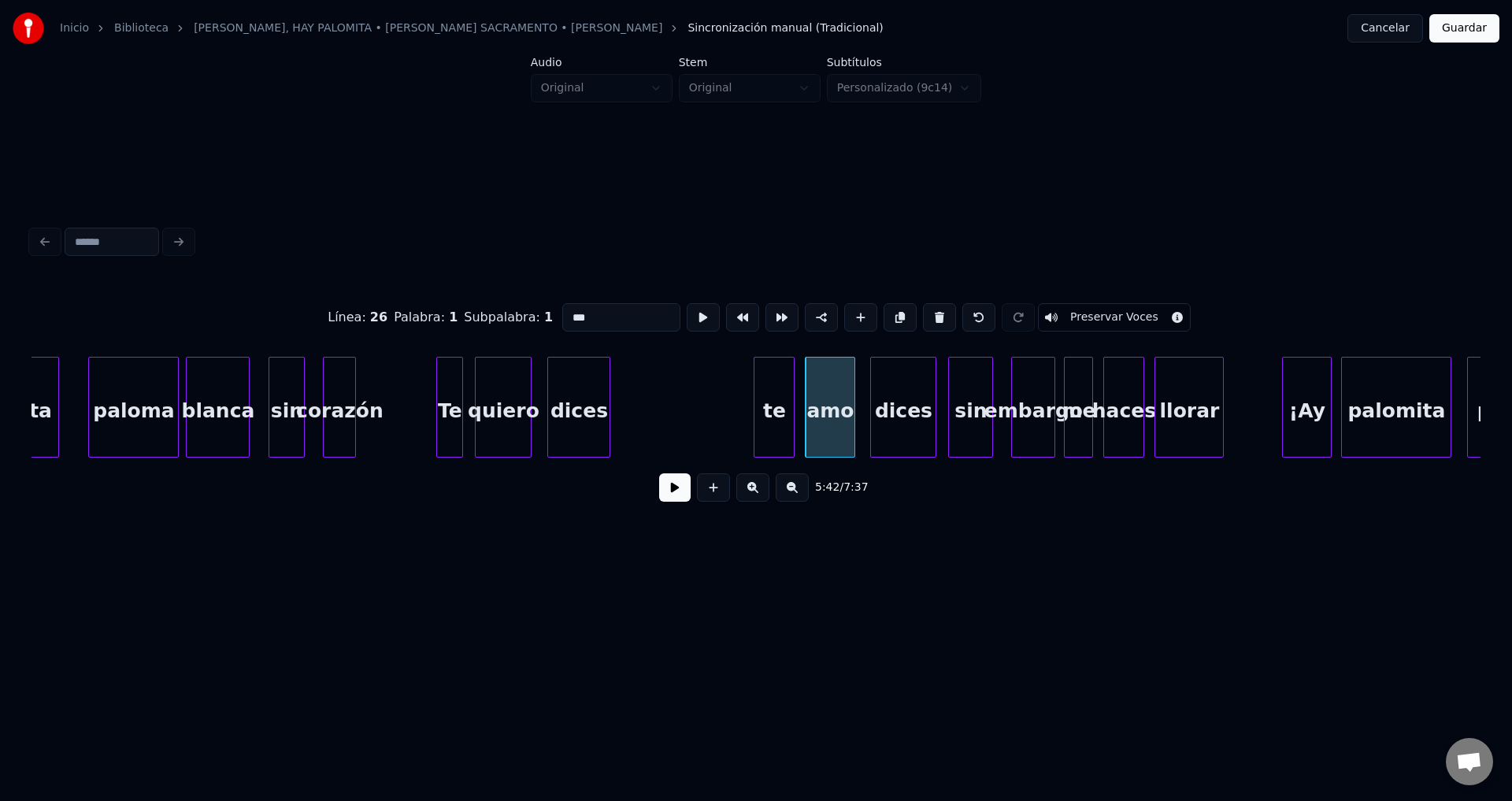
click at [776, 419] on div "te" at bounding box center [774, 411] width 39 height 107
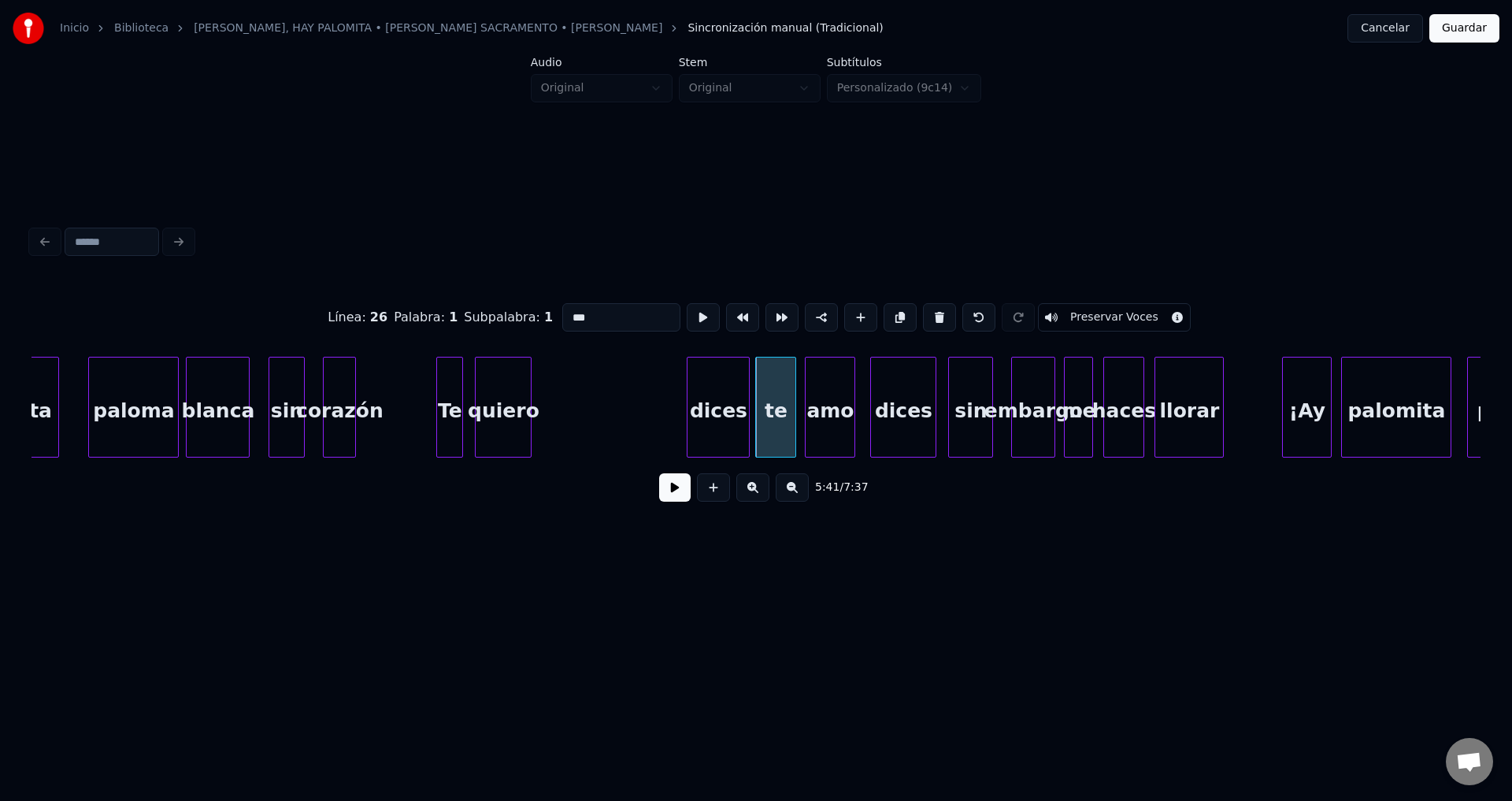
click at [703, 414] on div "dices" at bounding box center [718, 411] width 61 height 107
click at [703, 401] on div at bounding box center [700, 407] width 5 height 100
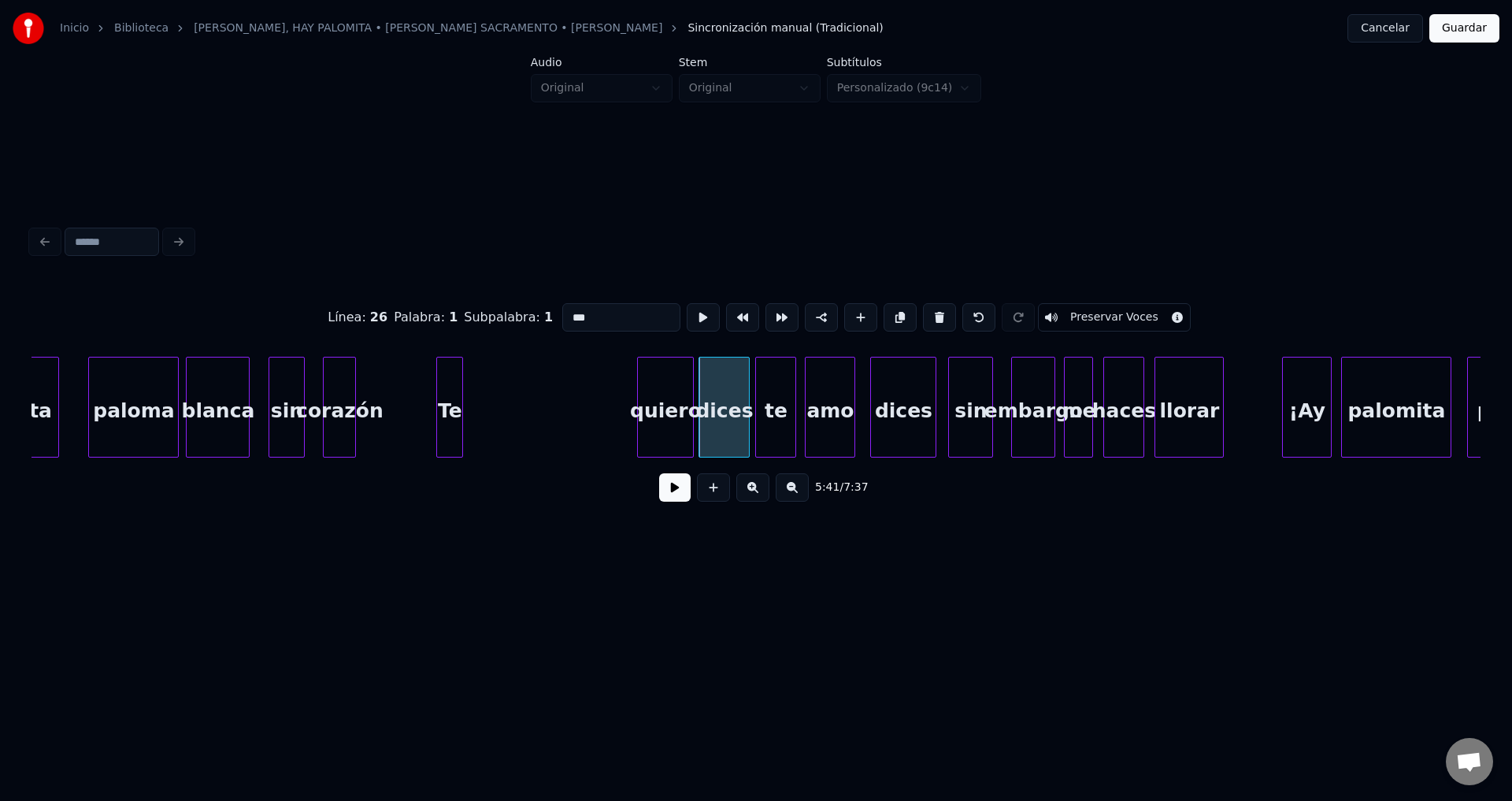
click at [647, 412] on div "quiero" at bounding box center [665, 411] width 55 height 107
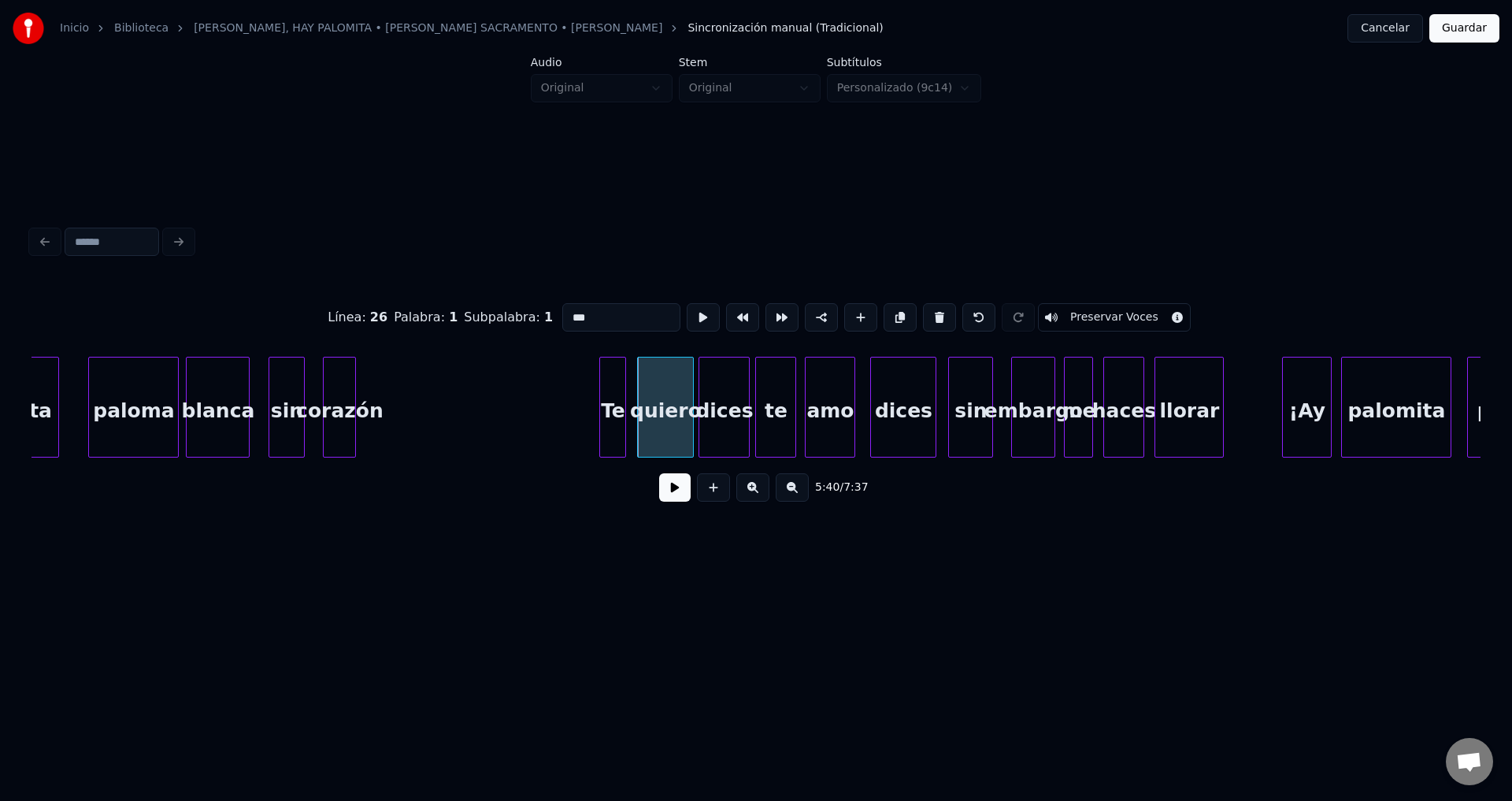
click at [614, 415] on div "Te" at bounding box center [613, 411] width 25 height 107
click at [288, 417] on div "sin" at bounding box center [286, 411] width 34 height 107
type input "***"
click at [284, 416] on div "sin" at bounding box center [283, 411] width 34 height 107
click at [672, 495] on button at bounding box center [675, 488] width 32 height 29
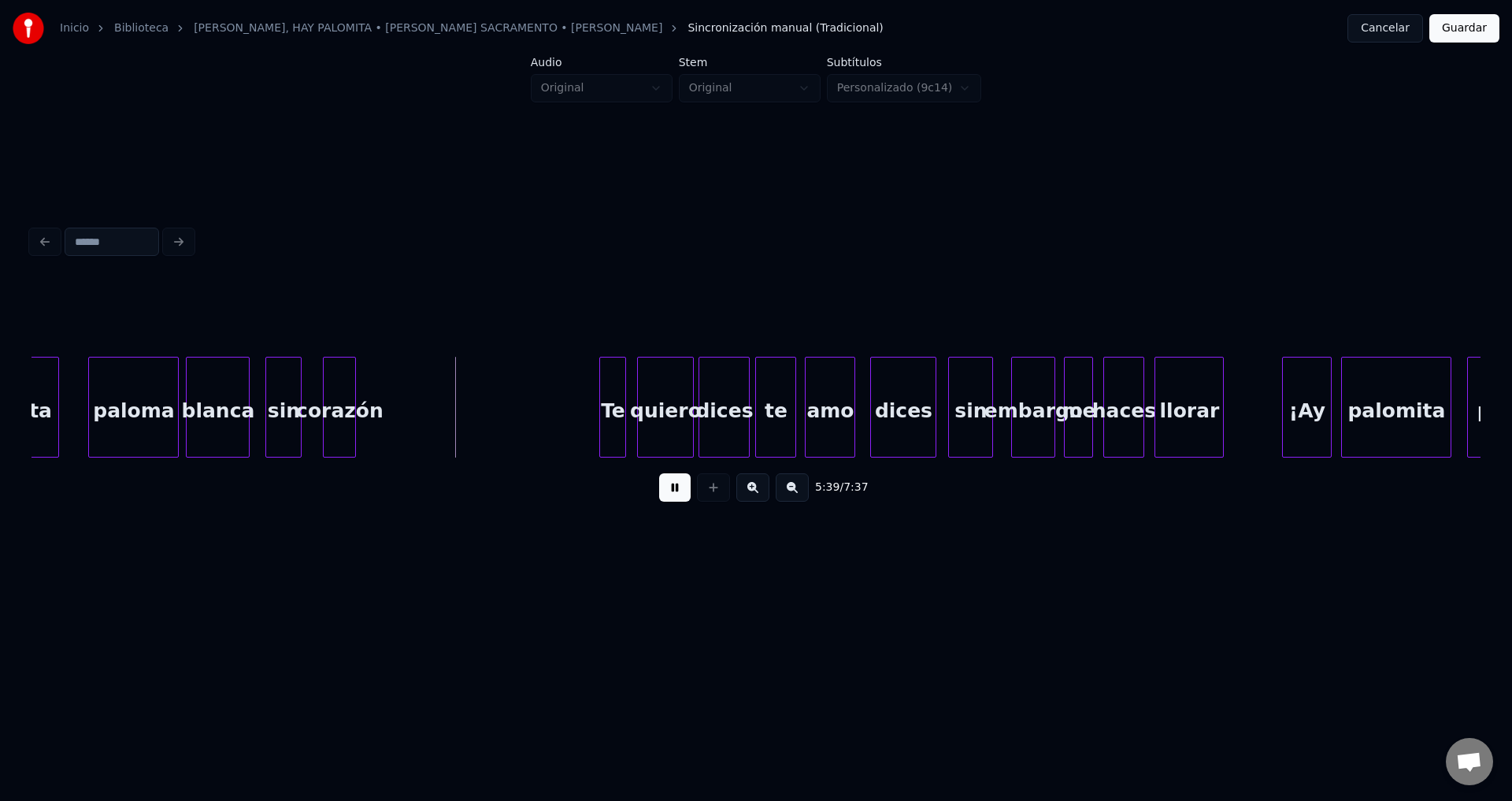
click at [672, 495] on button at bounding box center [675, 488] width 32 height 29
click at [439, 399] on div at bounding box center [441, 407] width 5 height 100
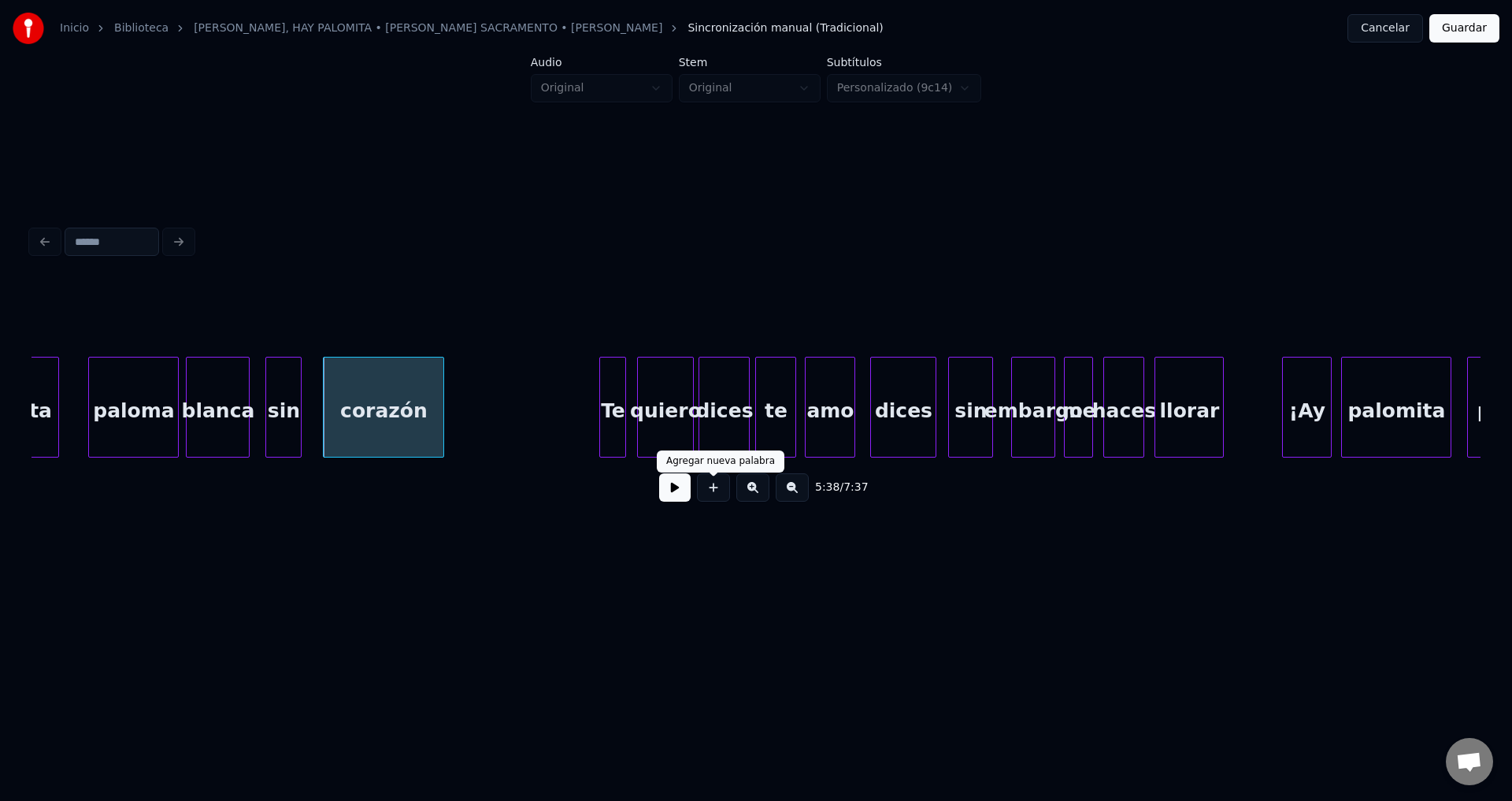
click at [680, 499] on button at bounding box center [675, 488] width 32 height 29
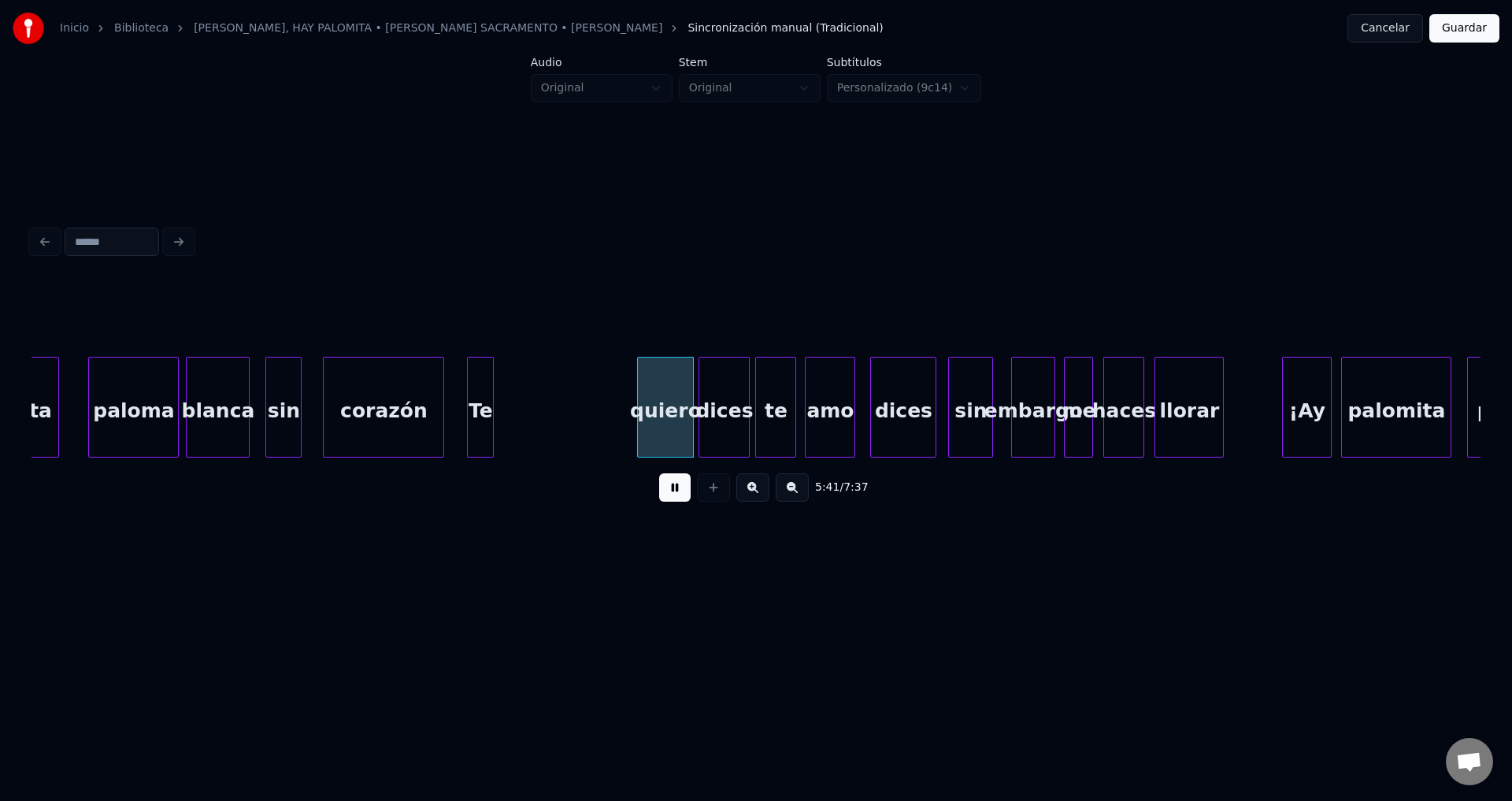
click at [486, 421] on div "Te" at bounding box center [480, 411] width 25 height 107
click at [489, 420] on div "Te" at bounding box center [484, 411] width 25 height 107
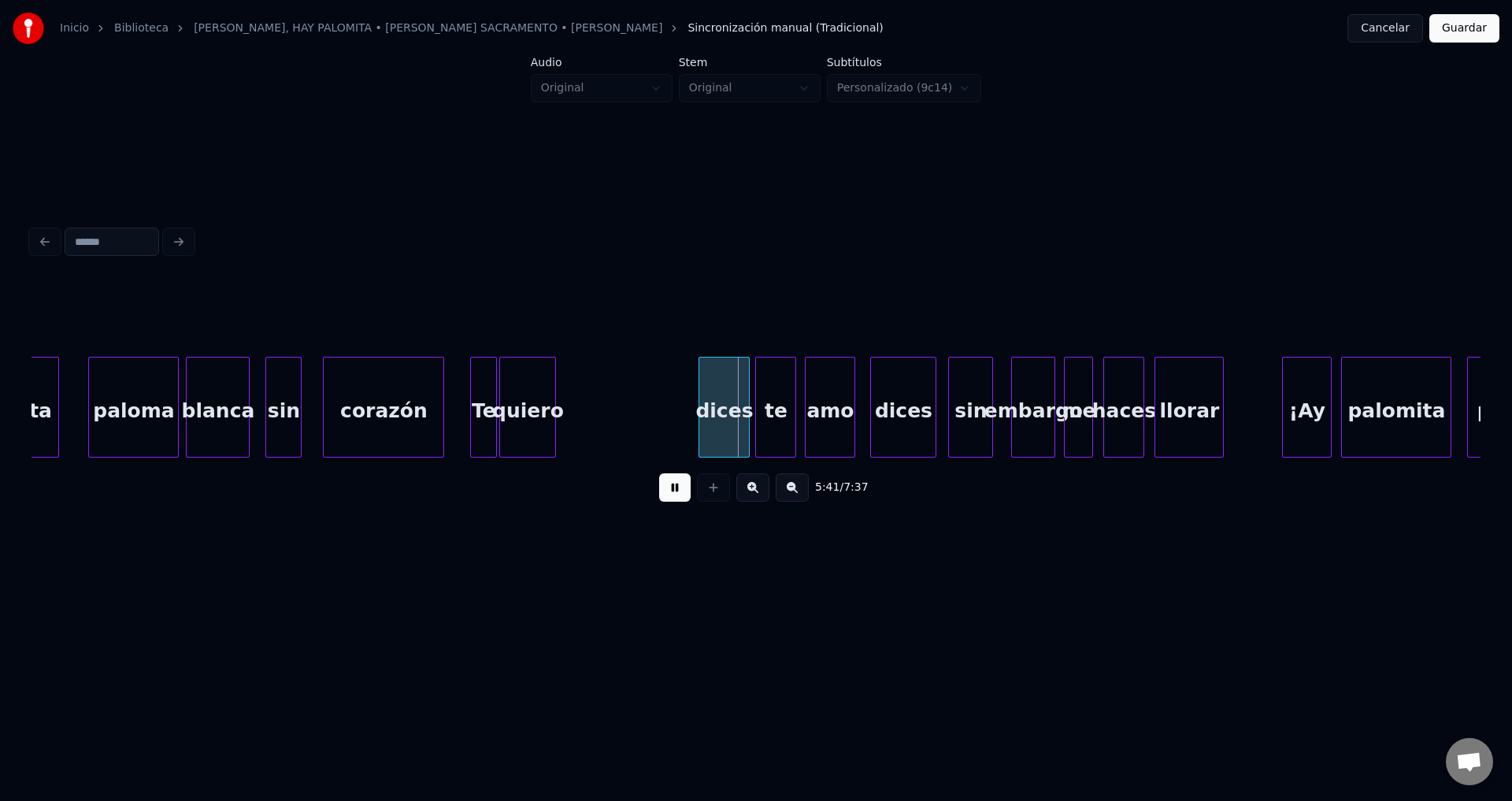
click at [531, 422] on div "quiero" at bounding box center [527, 411] width 55 height 107
click at [557, 402] on div at bounding box center [557, 407] width 5 height 100
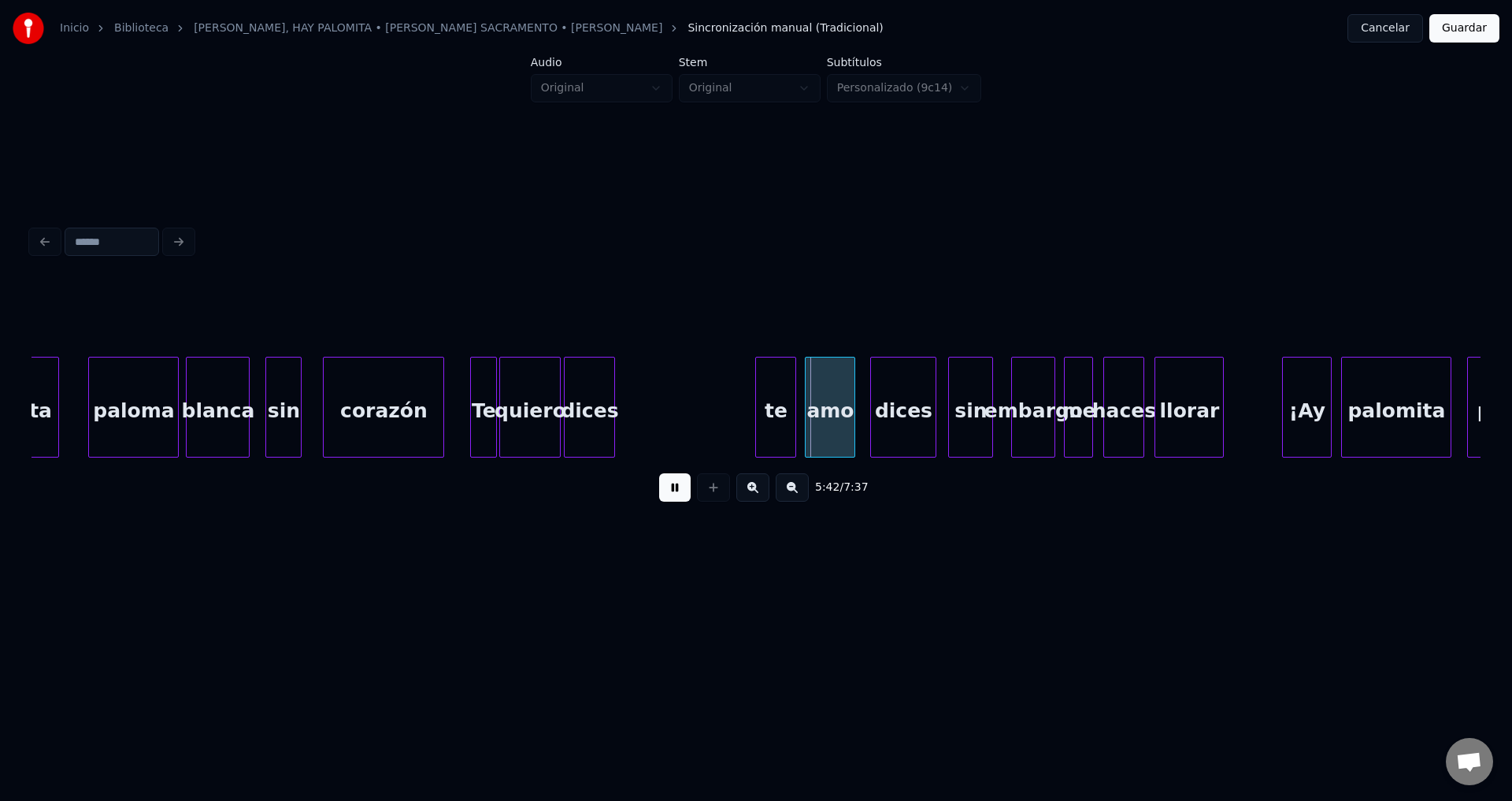
click at [574, 421] on div "dices" at bounding box center [590, 411] width 49 height 107
click at [707, 424] on div "te" at bounding box center [716, 411] width 39 height 107
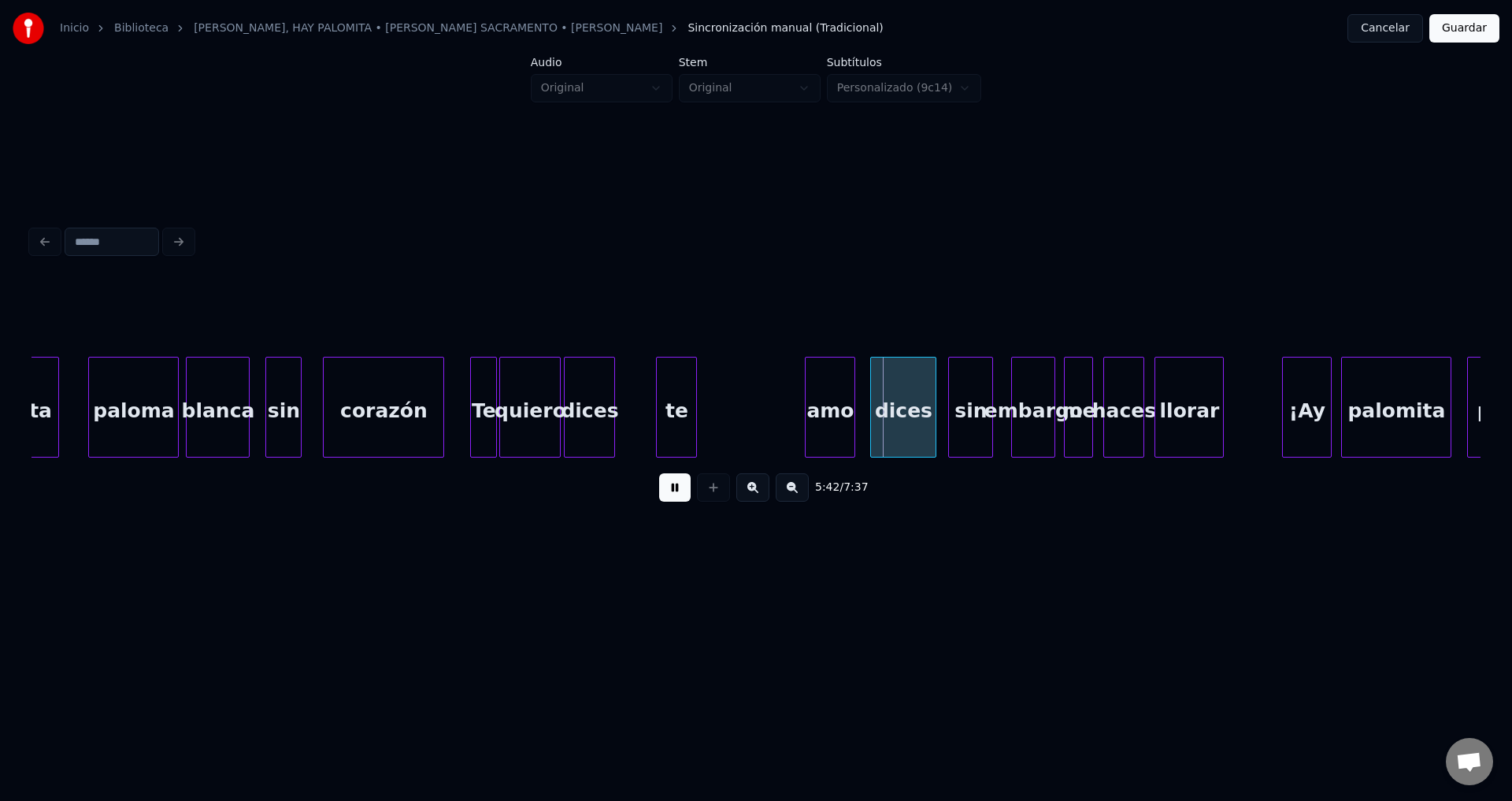
click at [688, 419] on div "te" at bounding box center [676, 411] width 39 height 107
click
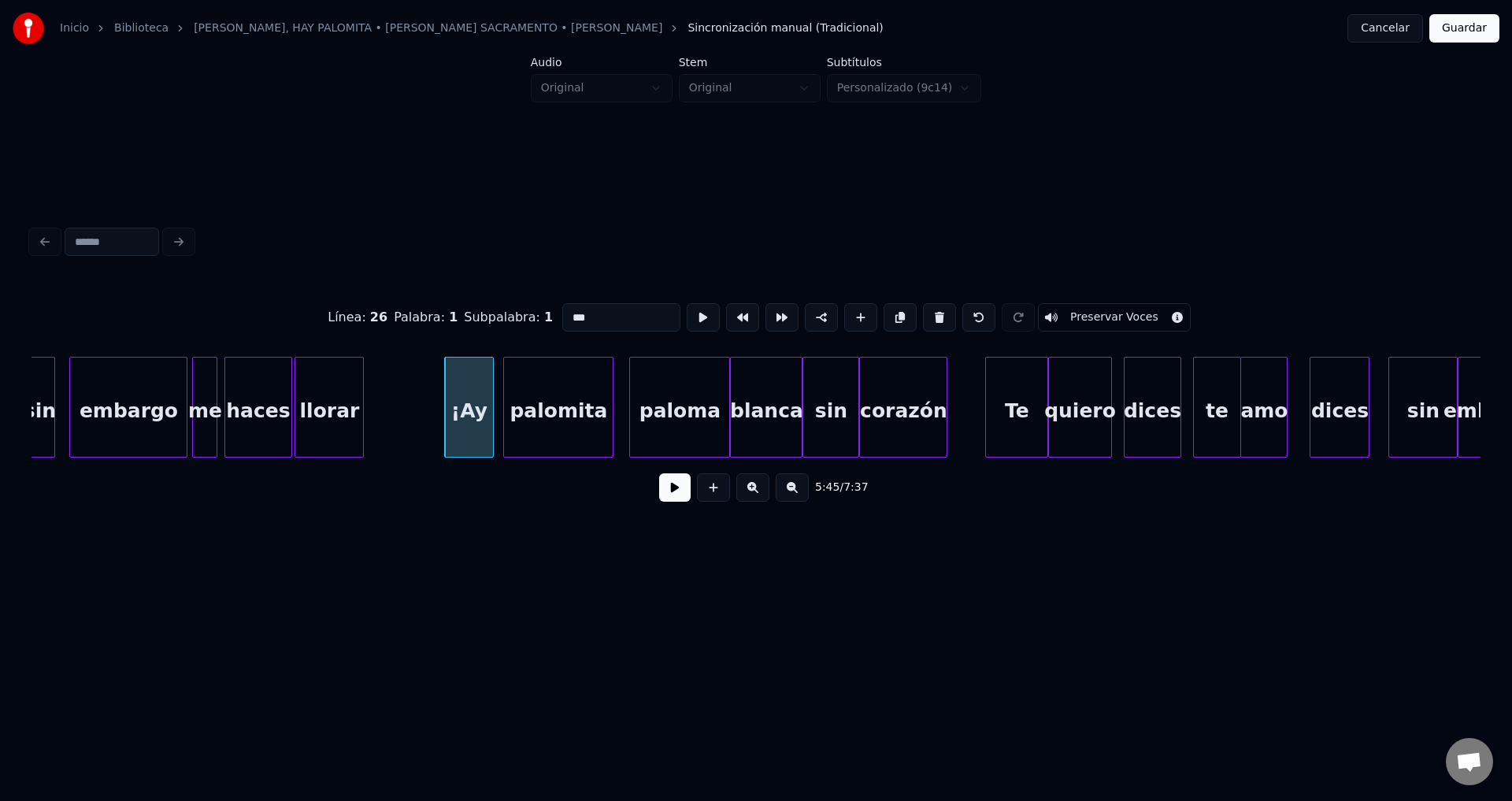
scroll to position [0, 53961]
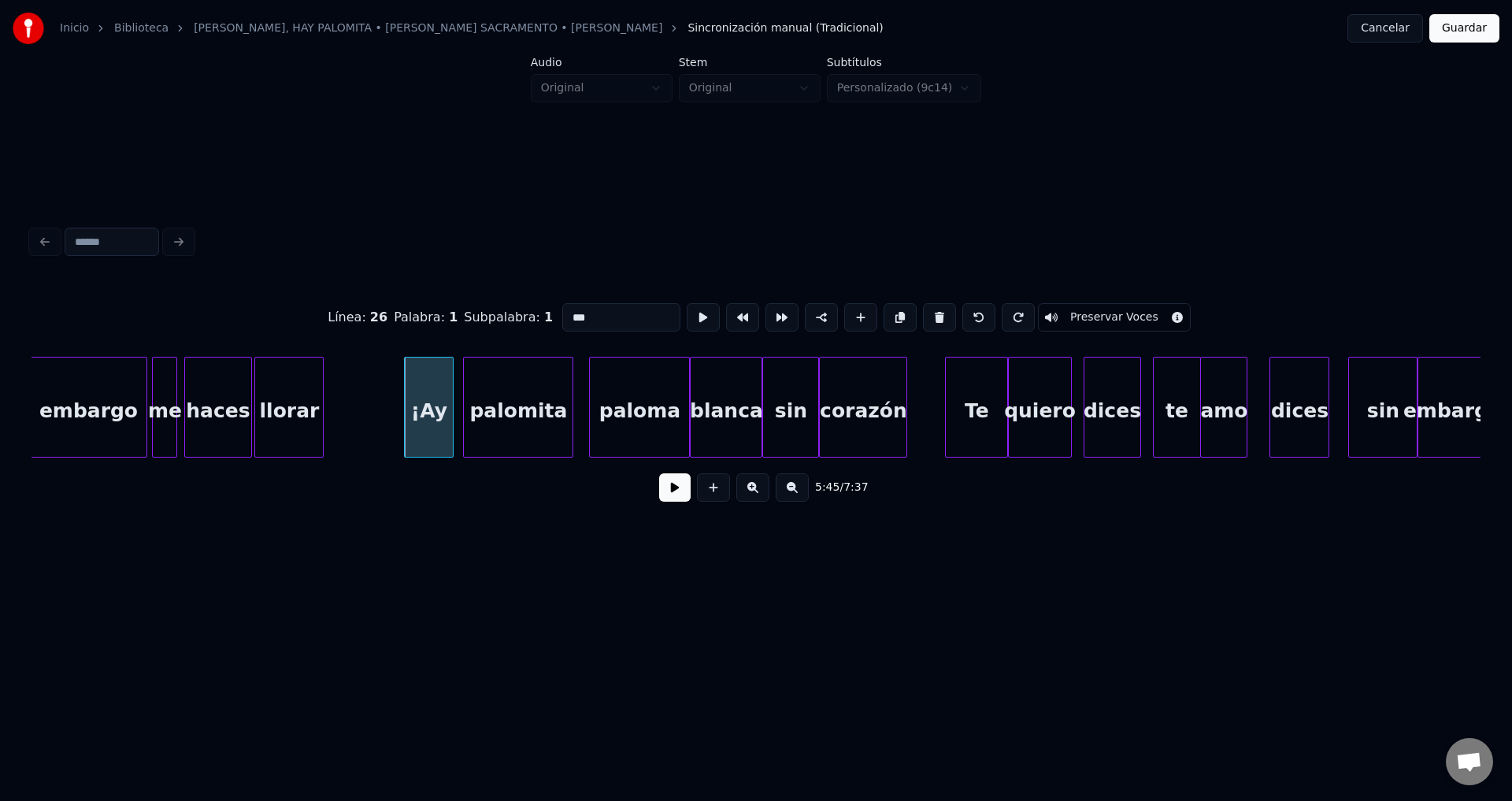
drag, startPoint x: 614, startPoint y: 318, endPoint x: 458, endPoint y: 312, distance: 156.1
type input "***"
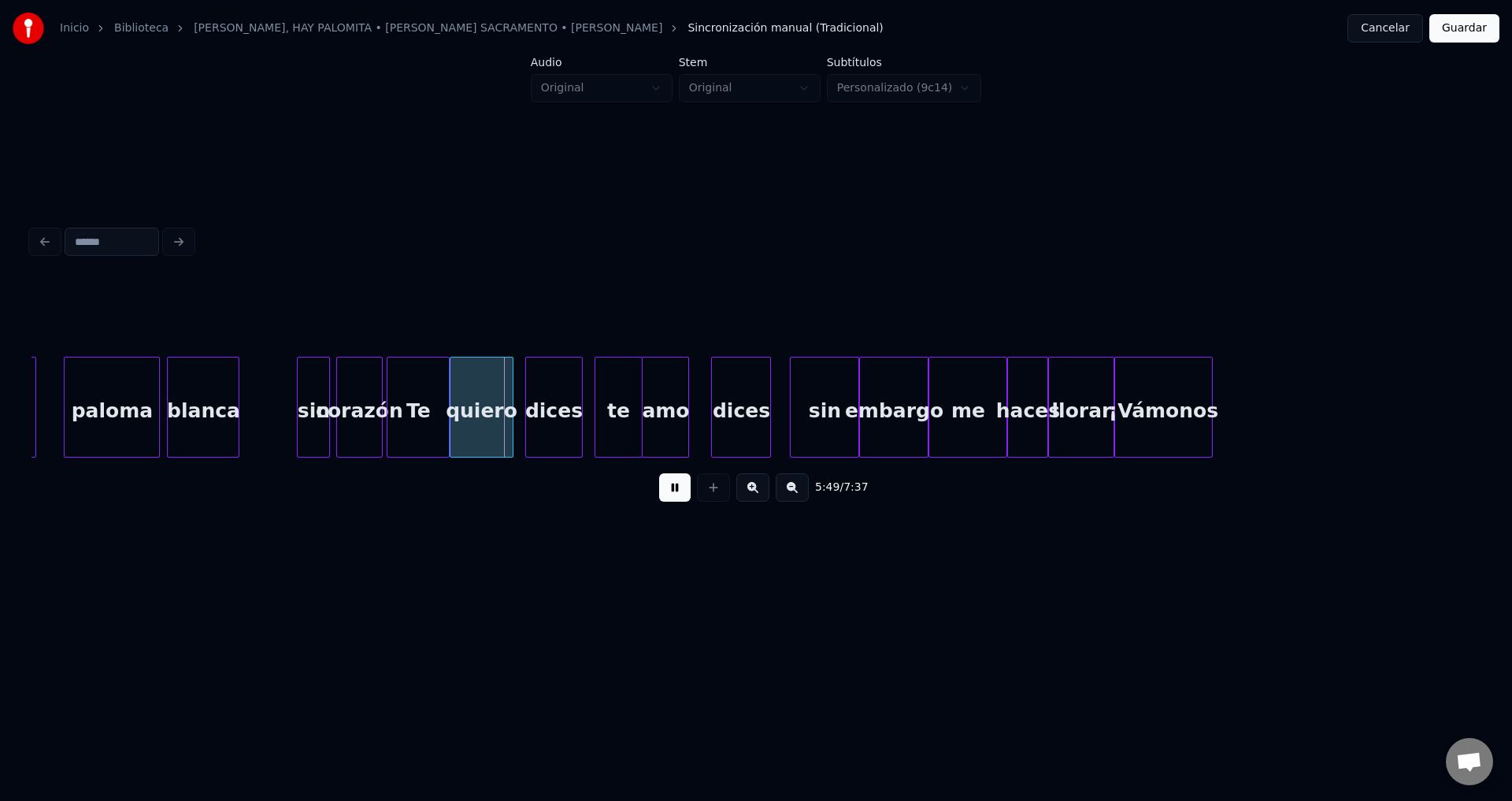
scroll to position [0, 54559]
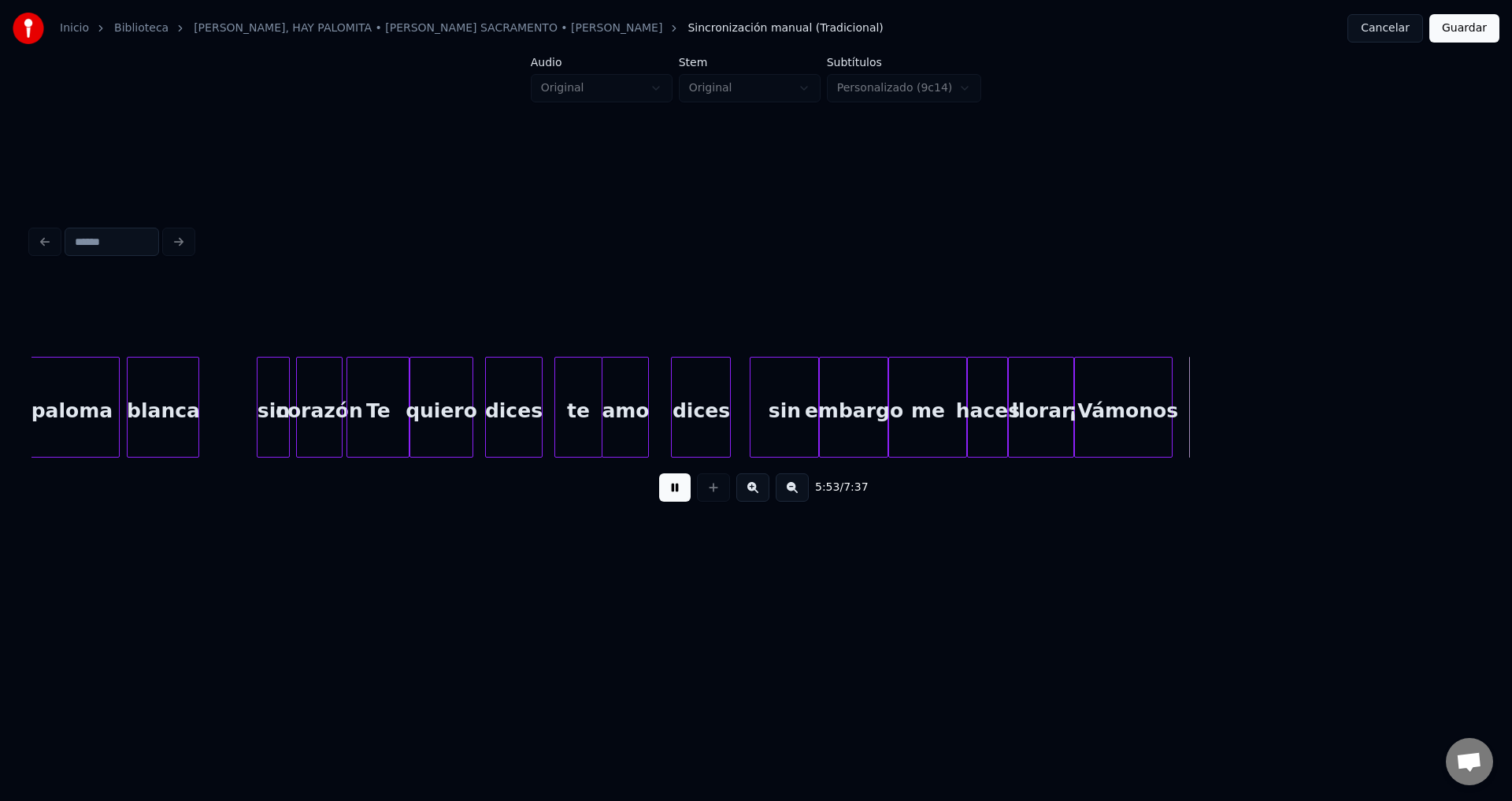
drag, startPoint x: 664, startPoint y: 491, endPoint x: 1052, endPoint y: 442, distance: 391.1
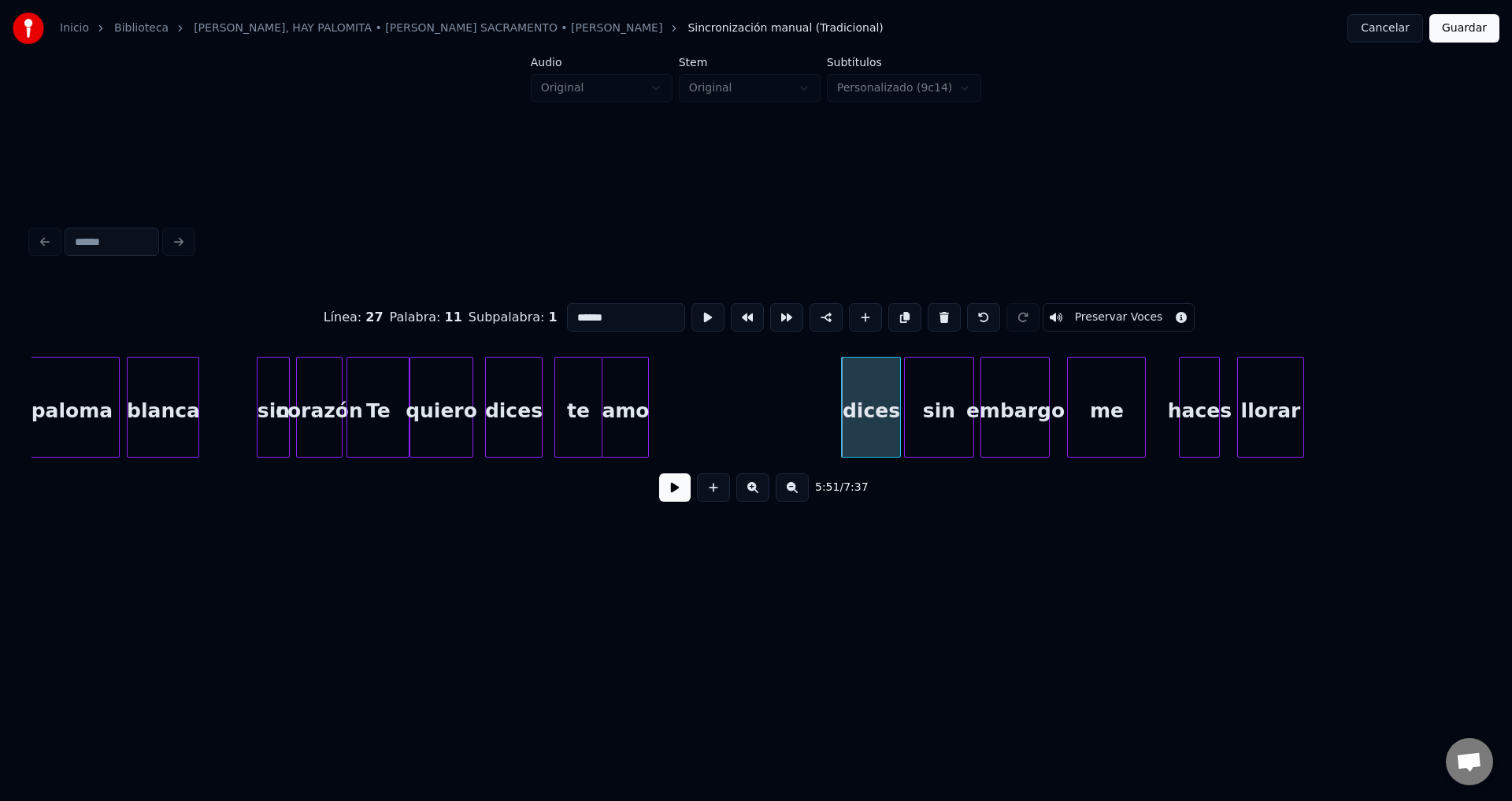
type input "*****"
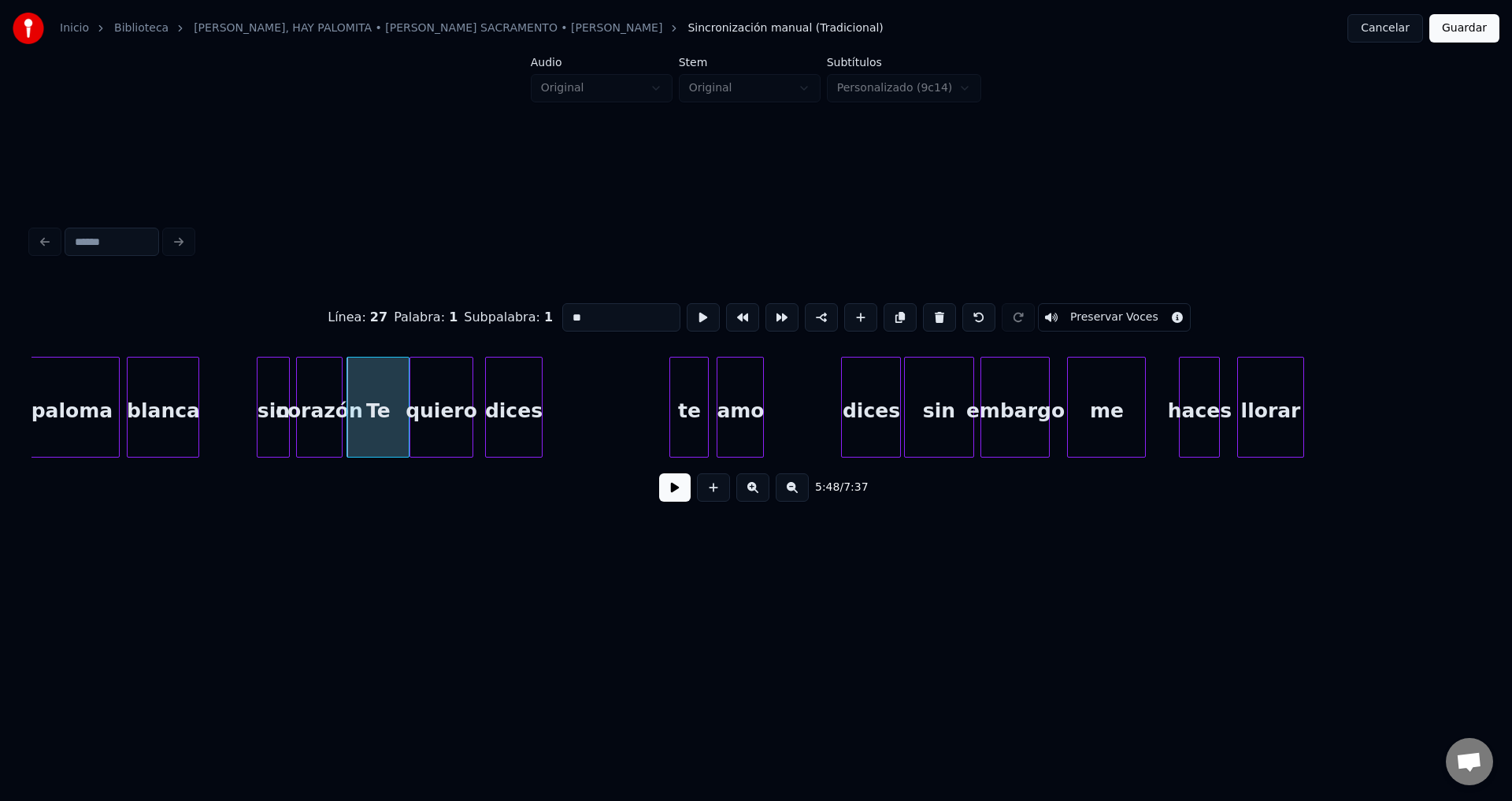
type input "******"
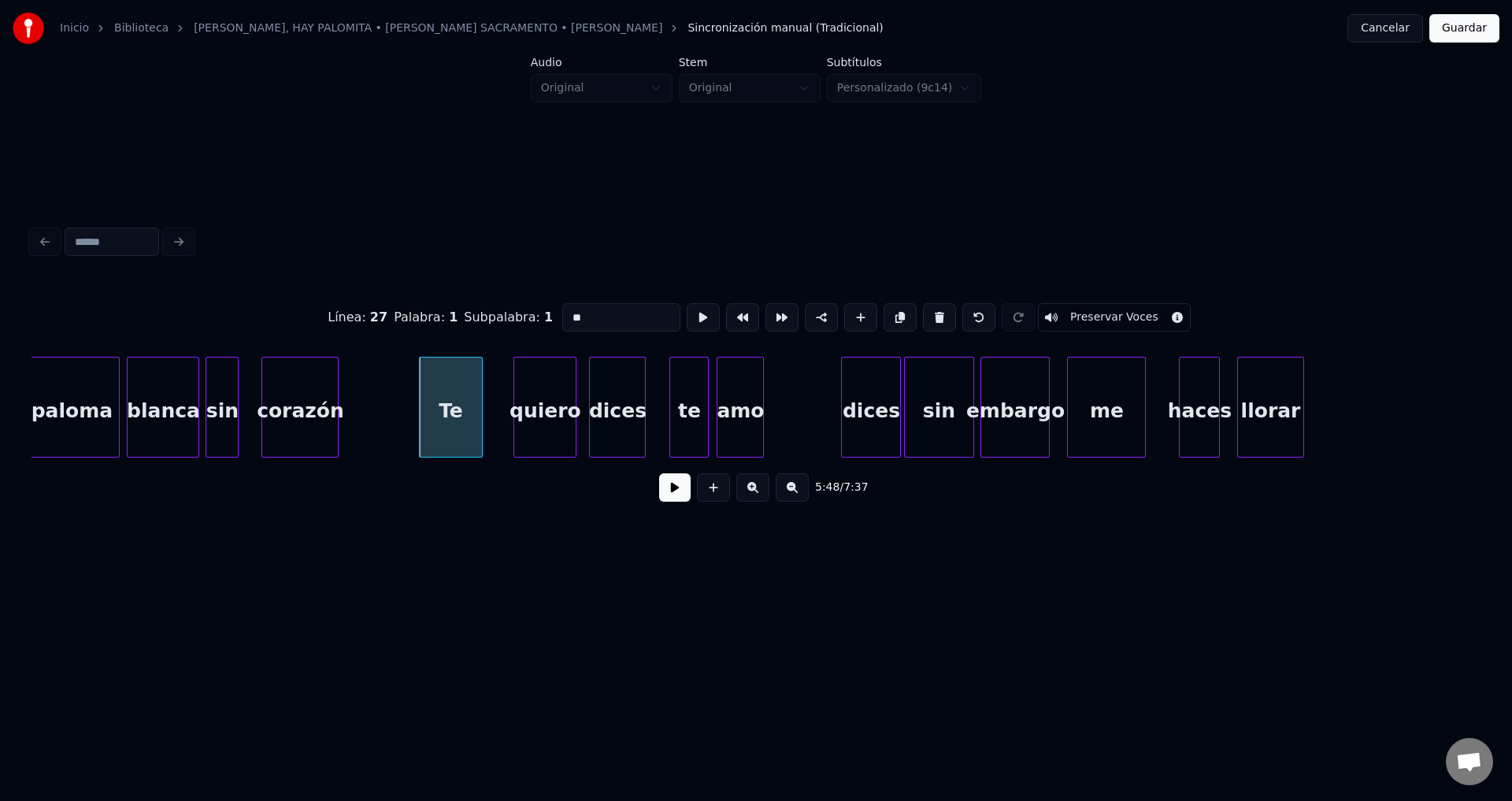
type input "*******"
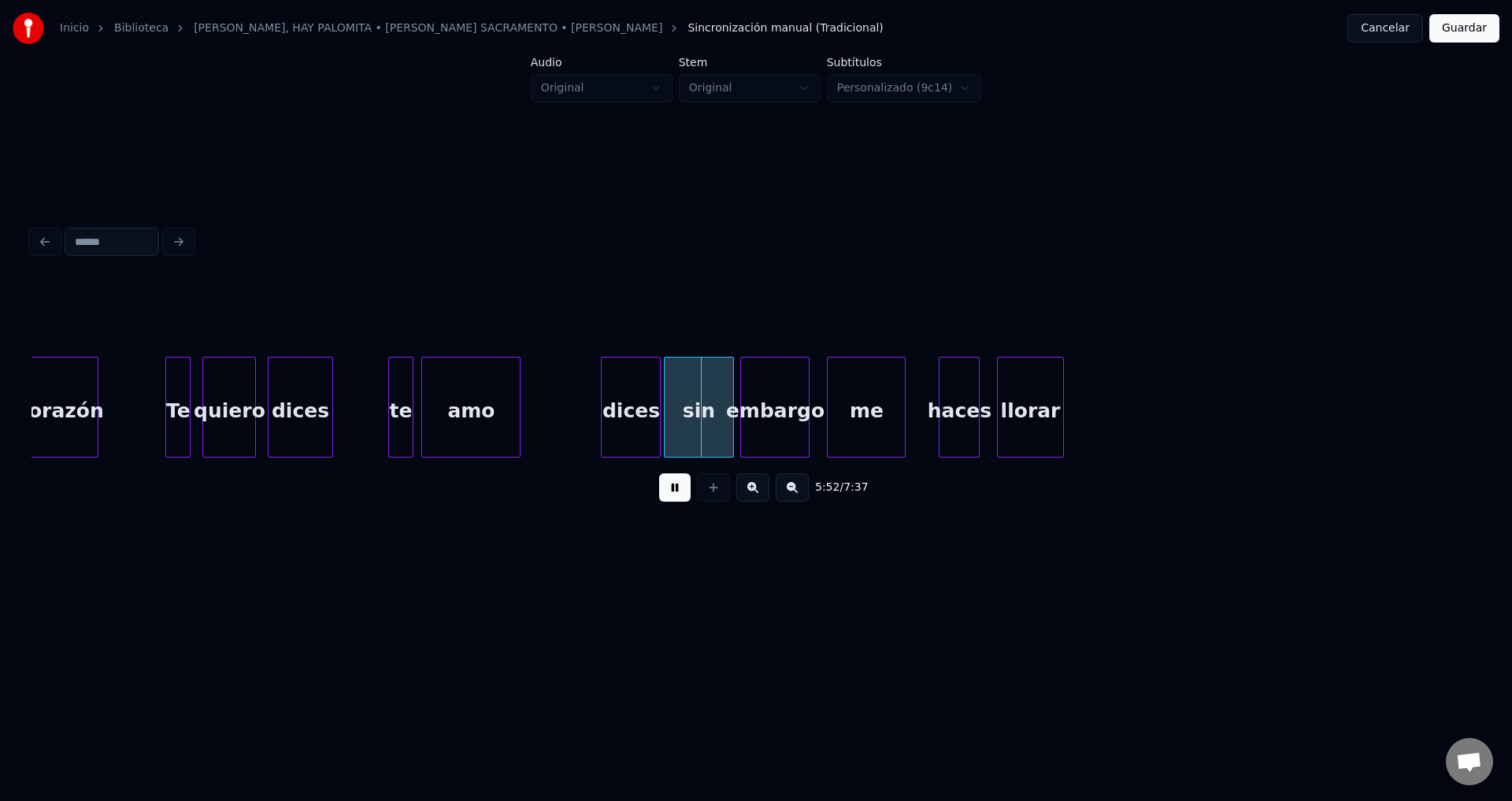
scroll to position [0, 54839]
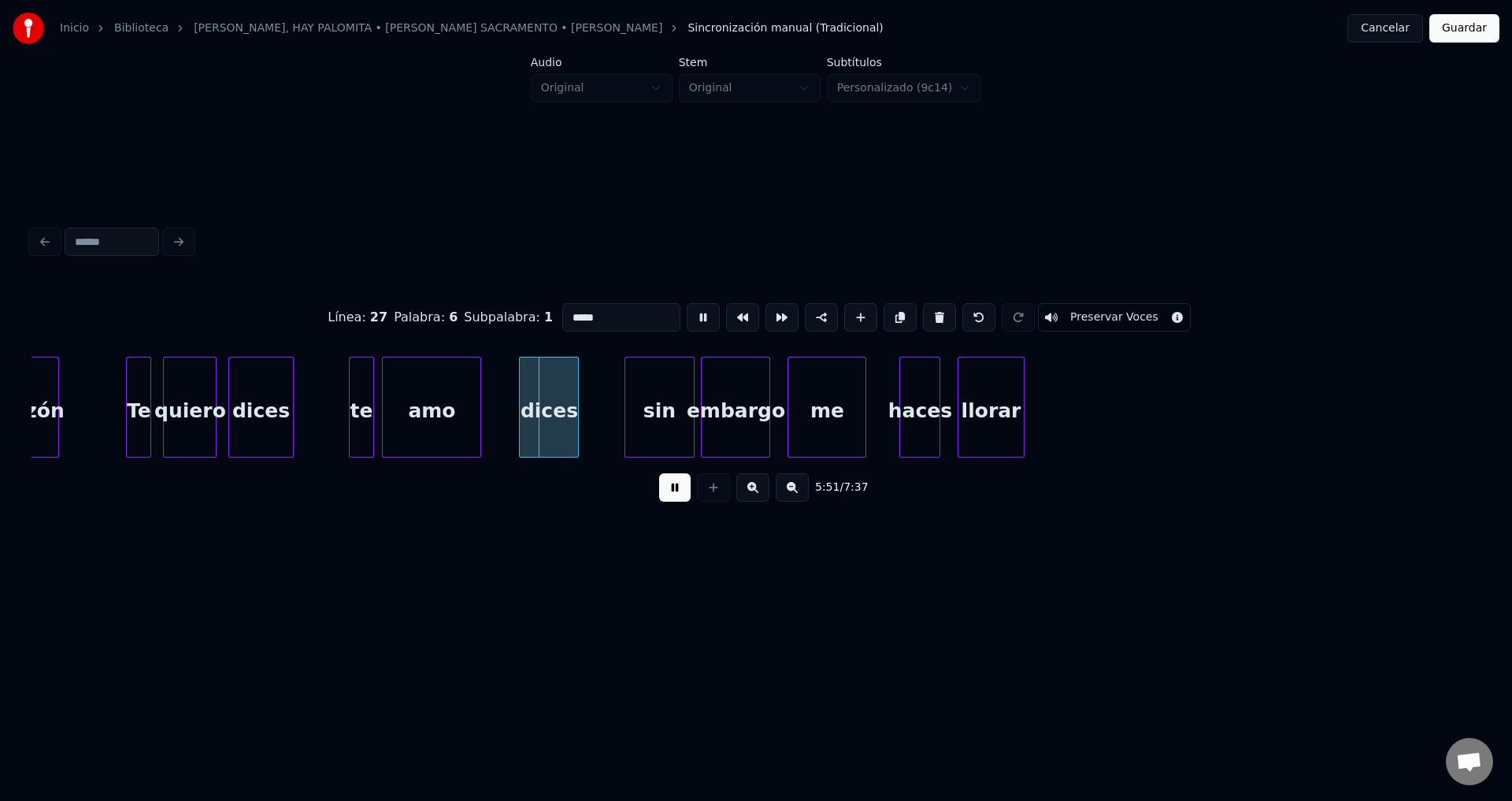
type input "***"
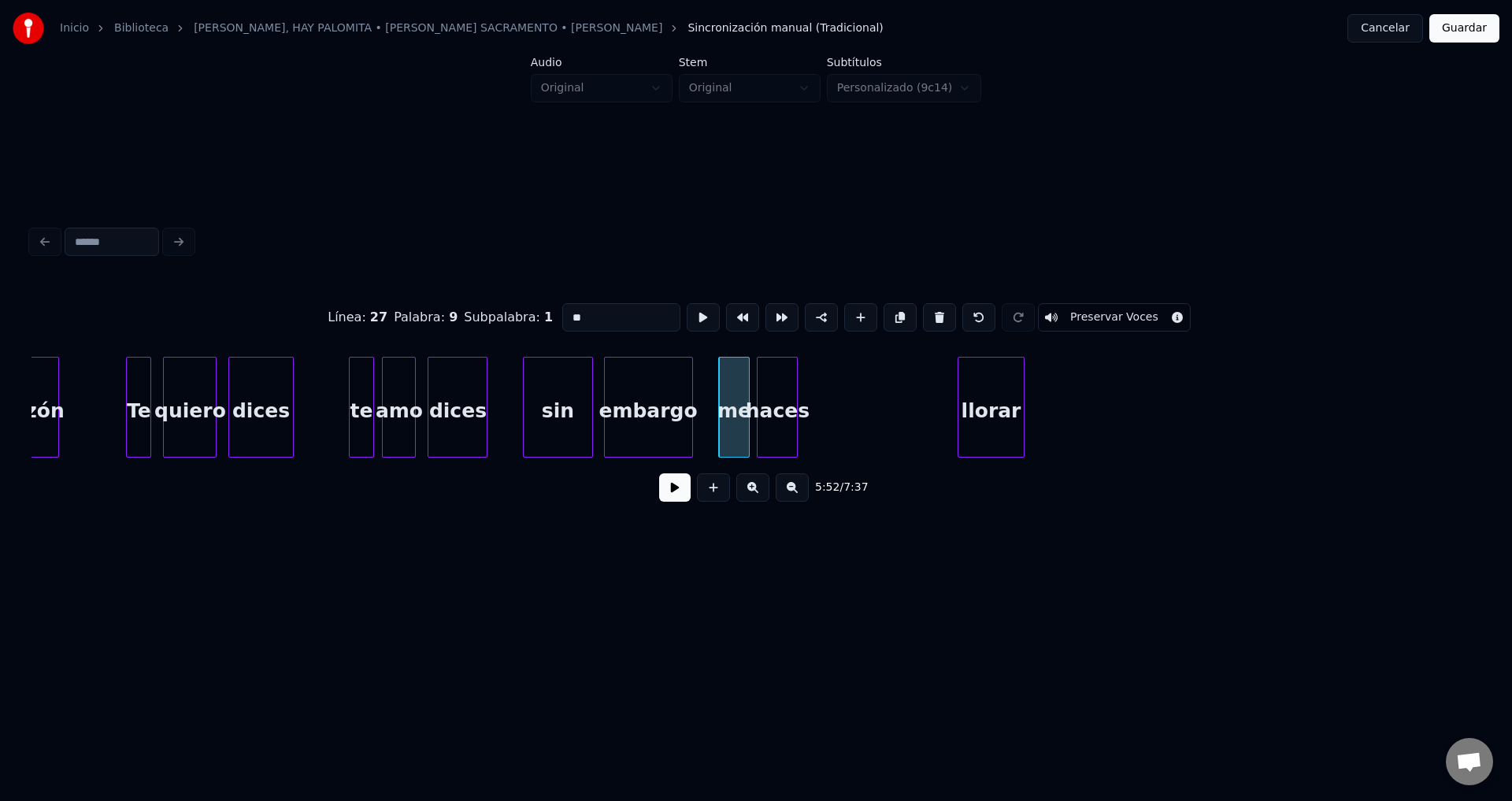
type input "*******"
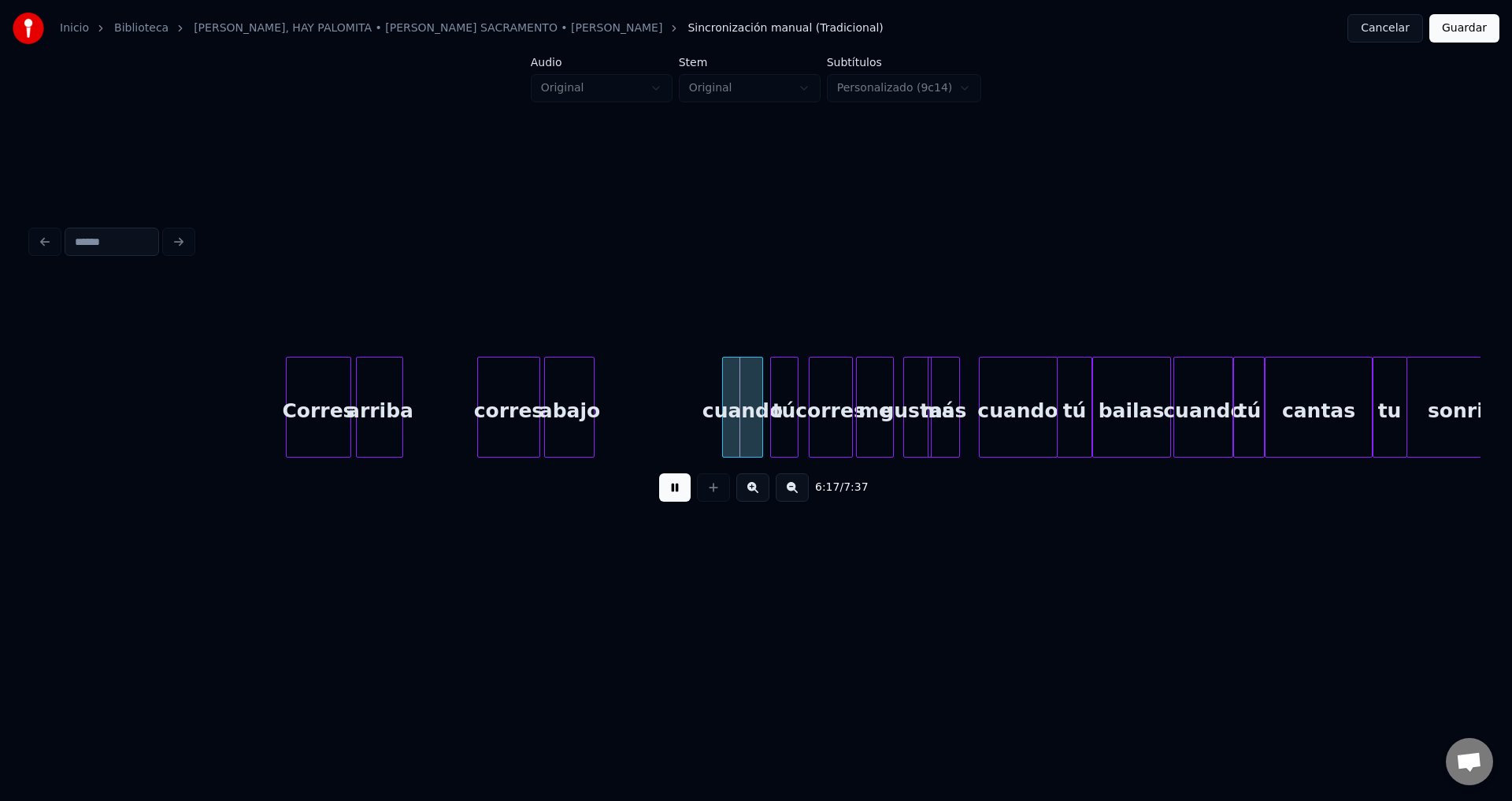
scroll to position [0, 58710]
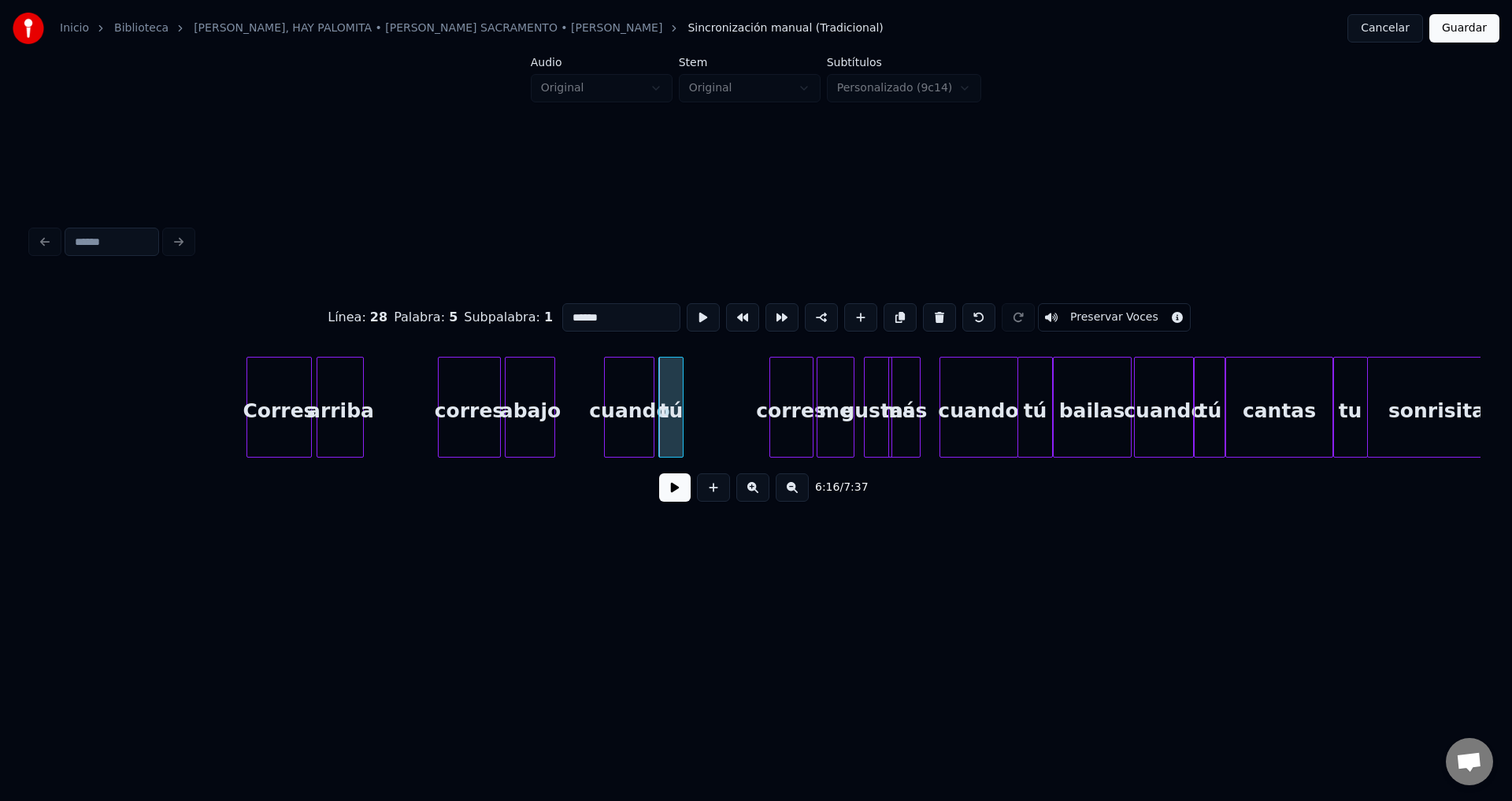
drag, startPoint x: 676, startPoint y: 486, endPoint x: 689, endPoint y: 485, distance: 13.0
type input "******"
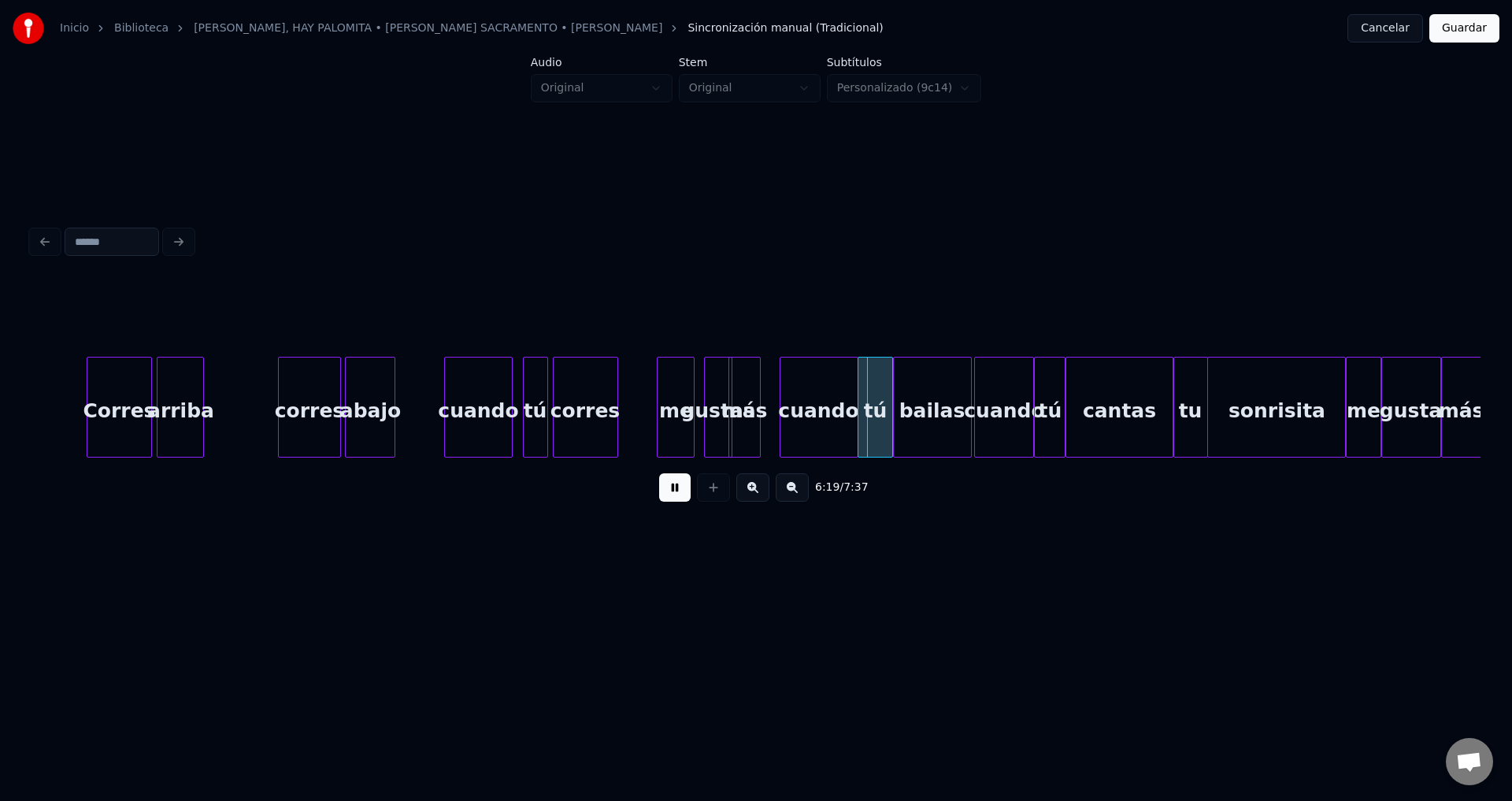
scroll to position [0, 58950]
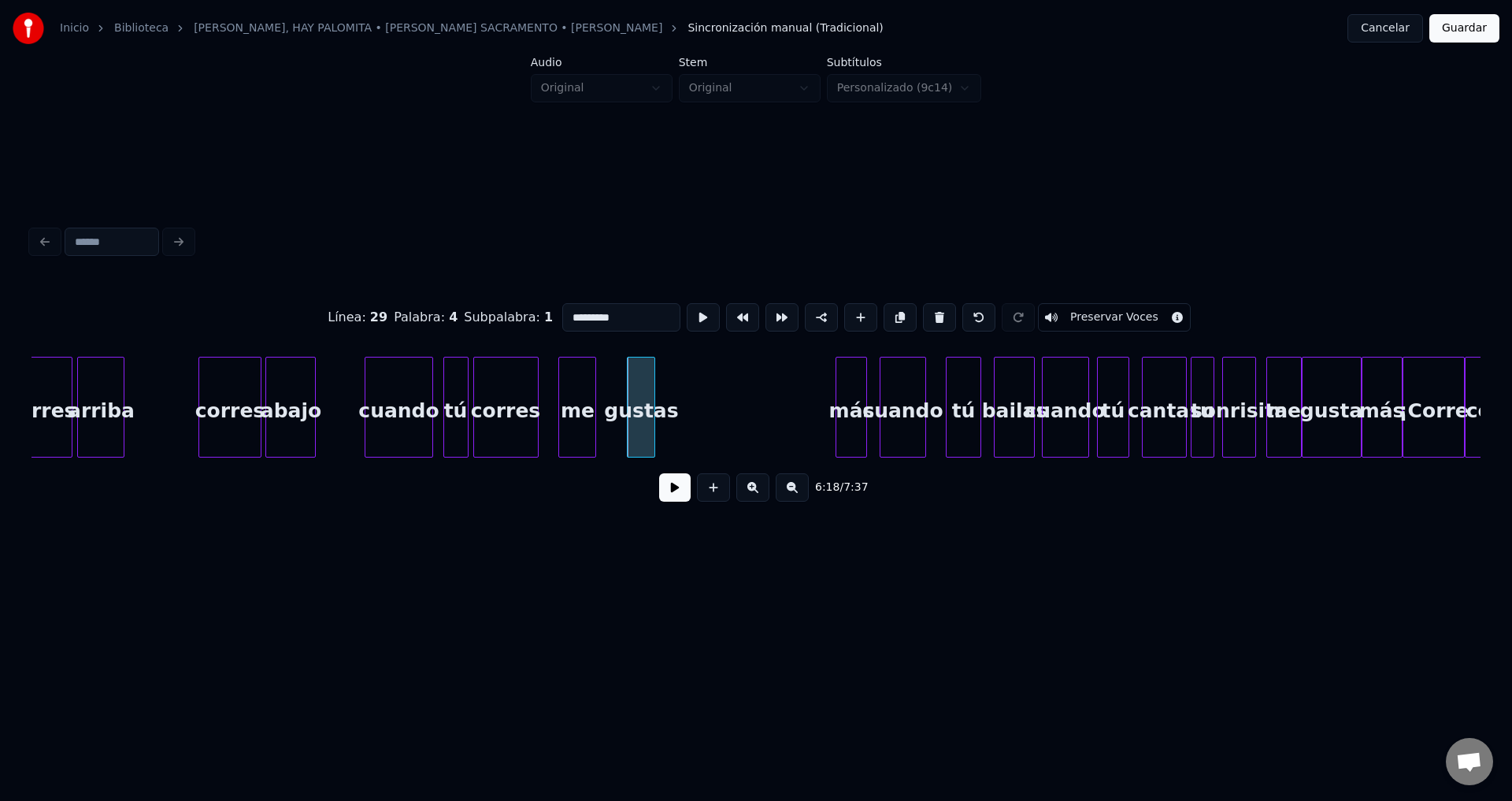
type input "******"
type input "***"
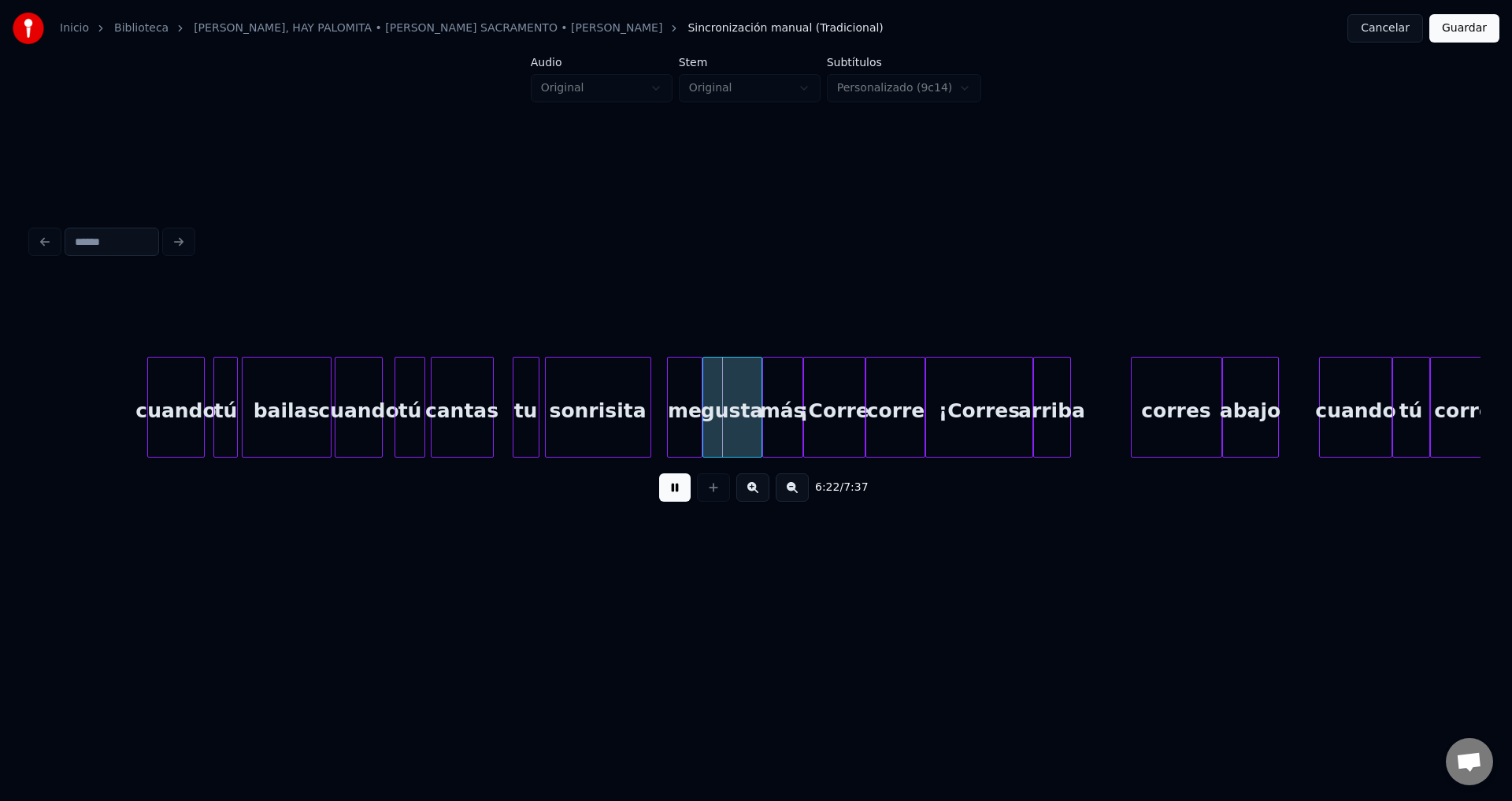
scroll to position [0, 59668]
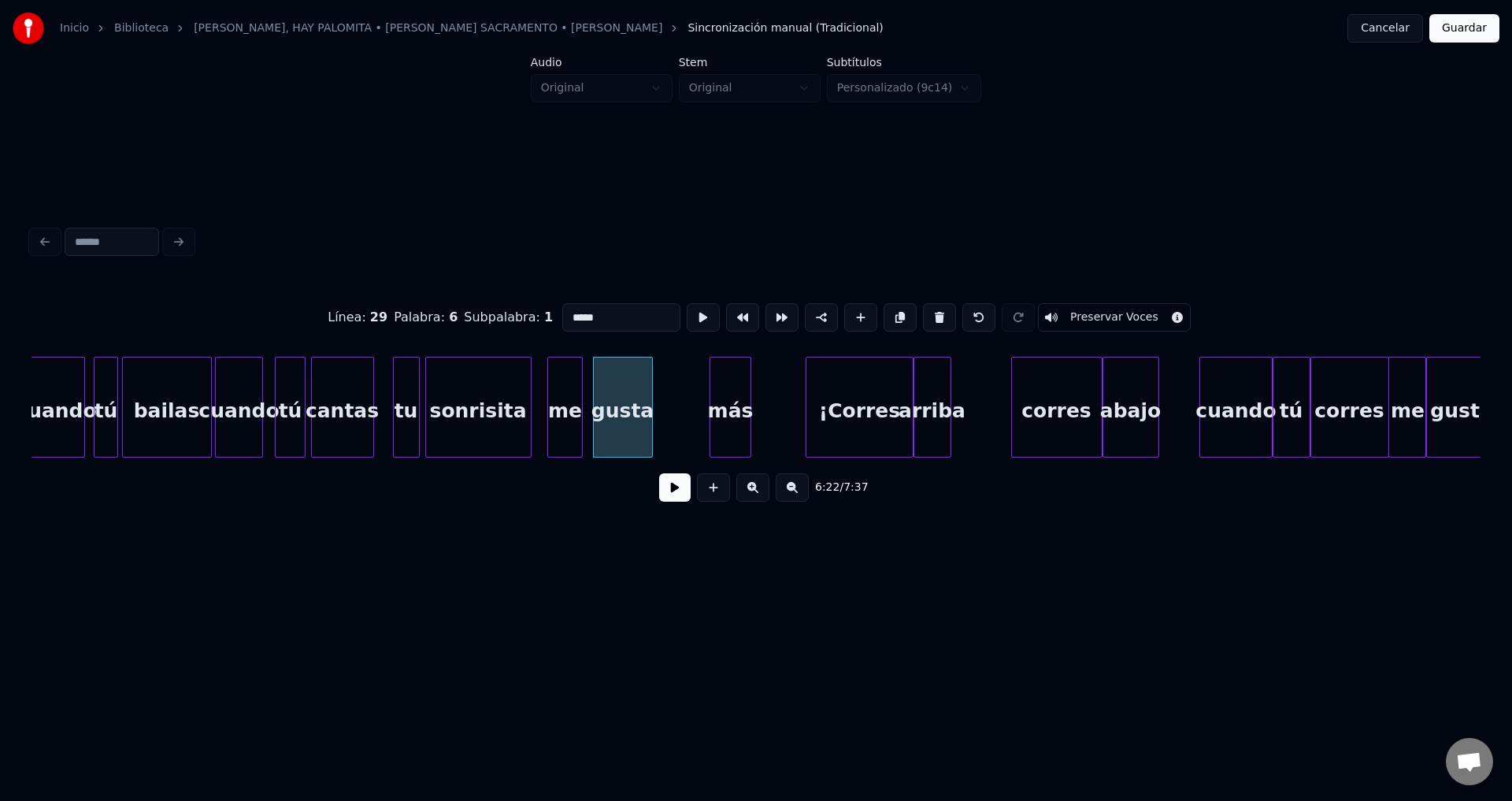
type input "**"
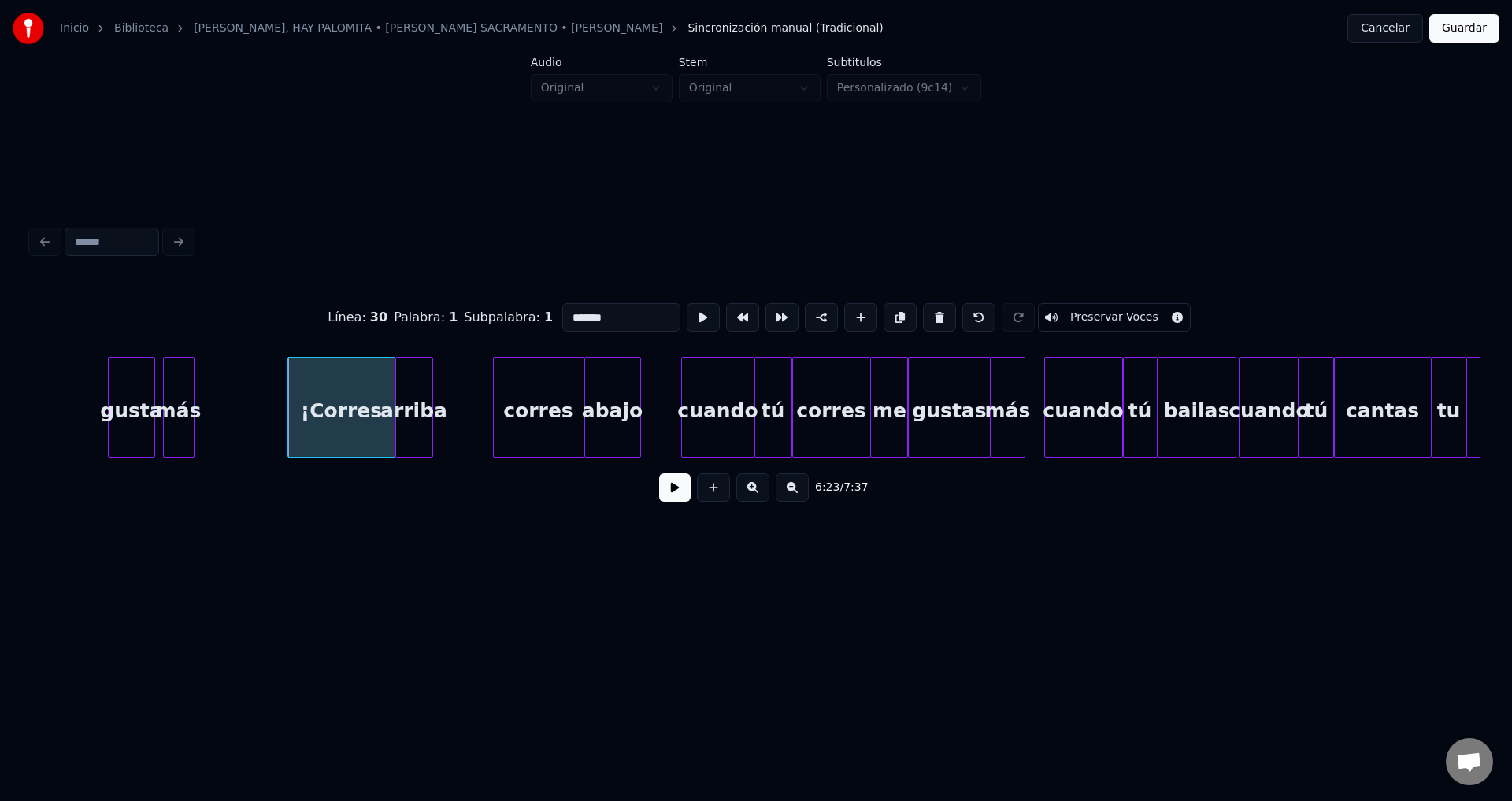
scroll to position [0, 60107]
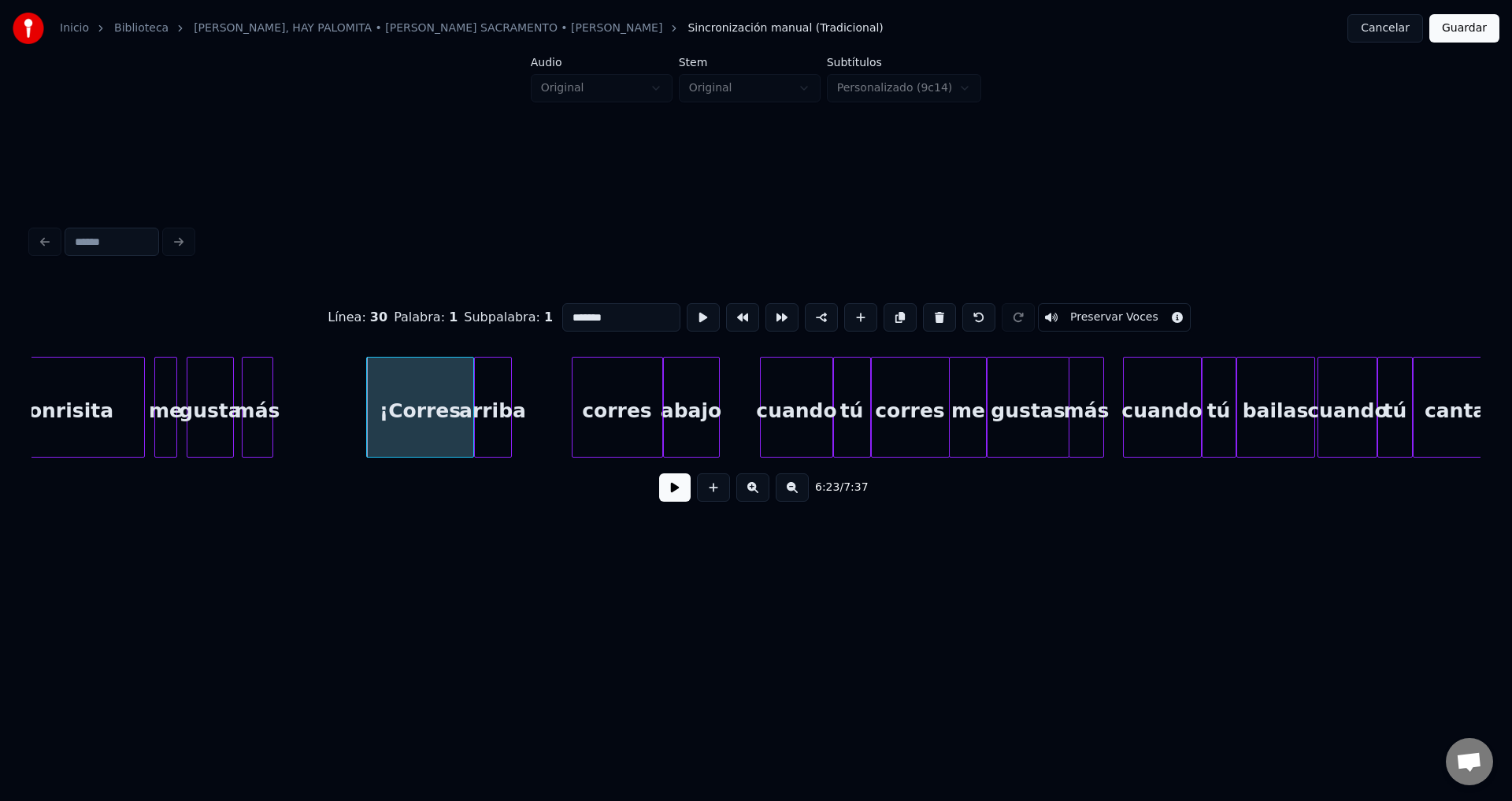
type input "******"
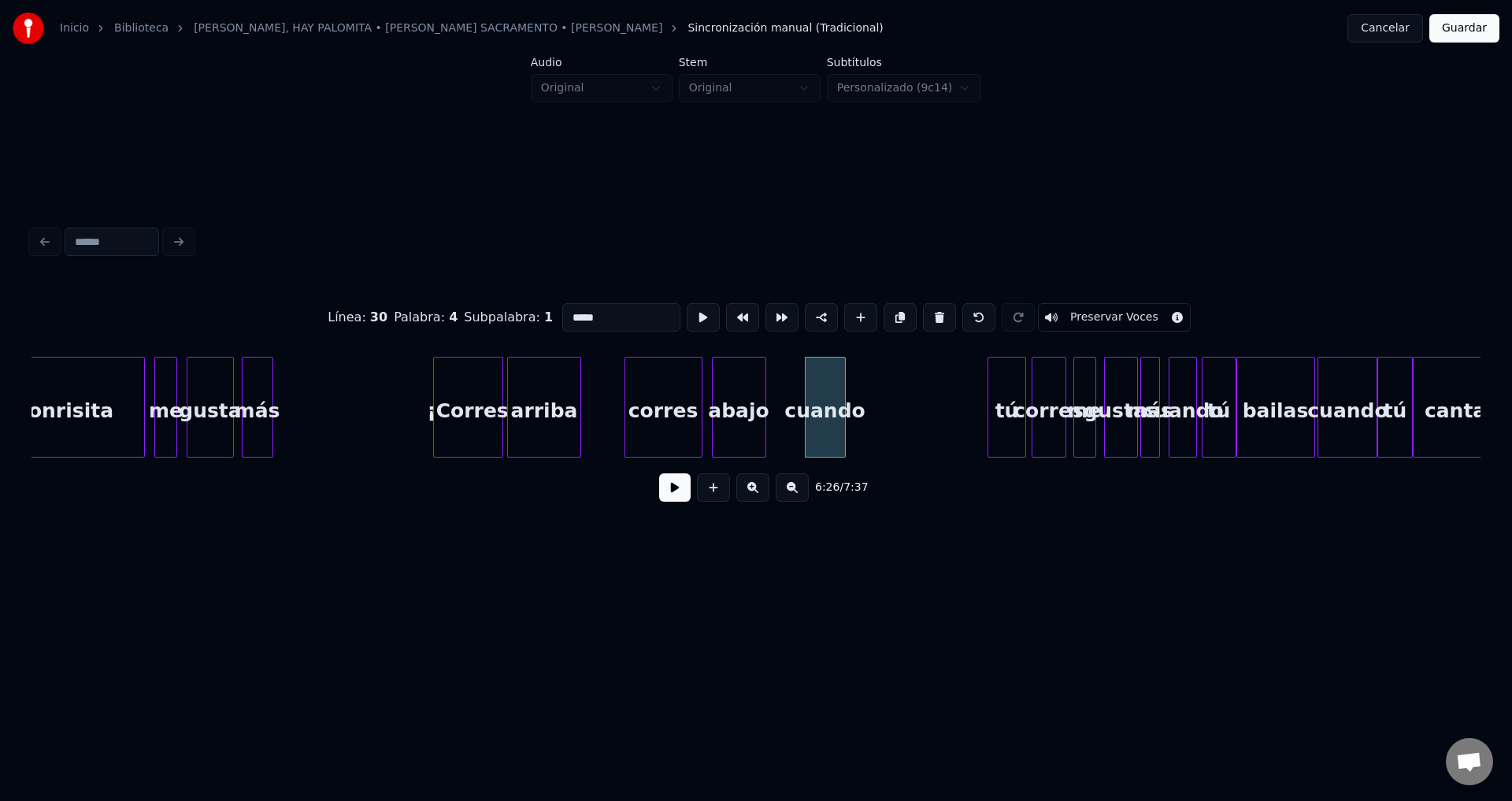
drag, startPoint x: 667, startPoint y: 494, endPoint x: 681, endPoint y: 489, distance: 14.9
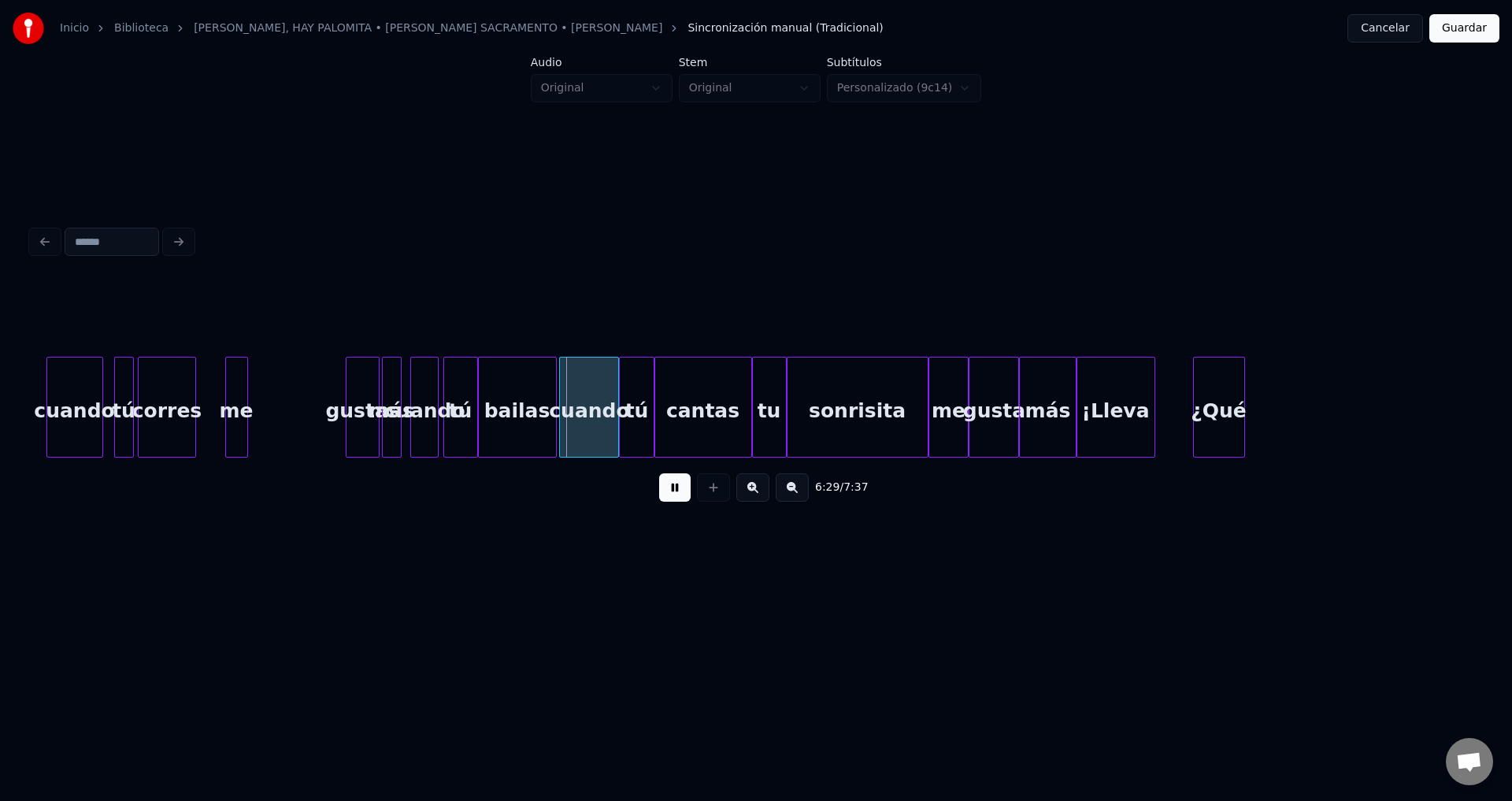
scroll to position [0, 60905]
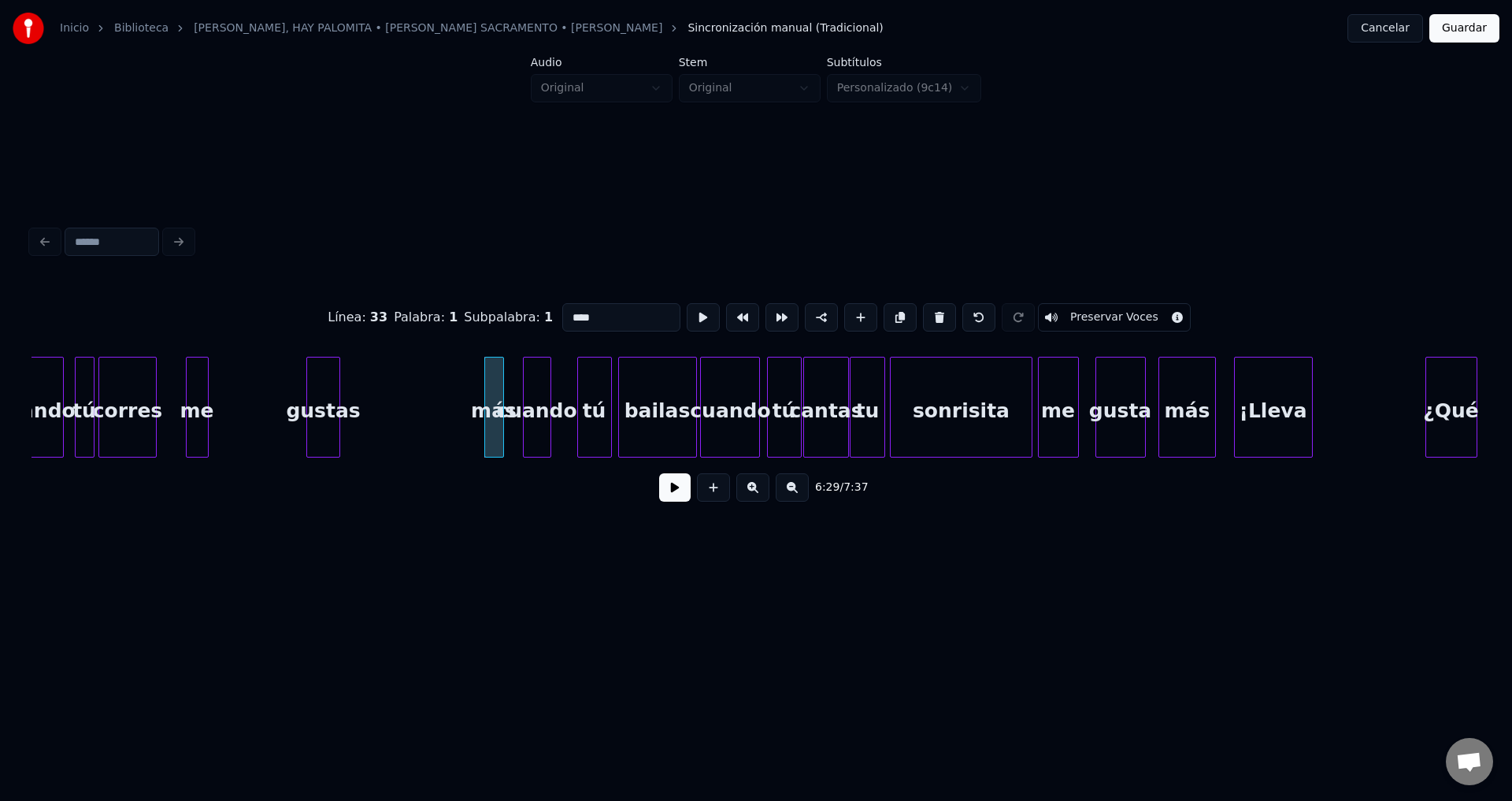
type input "**"
drag, startPoint x: 669, startPoint y: 492, endPoint x: 593, endPoint y: 481, distance: 76.8
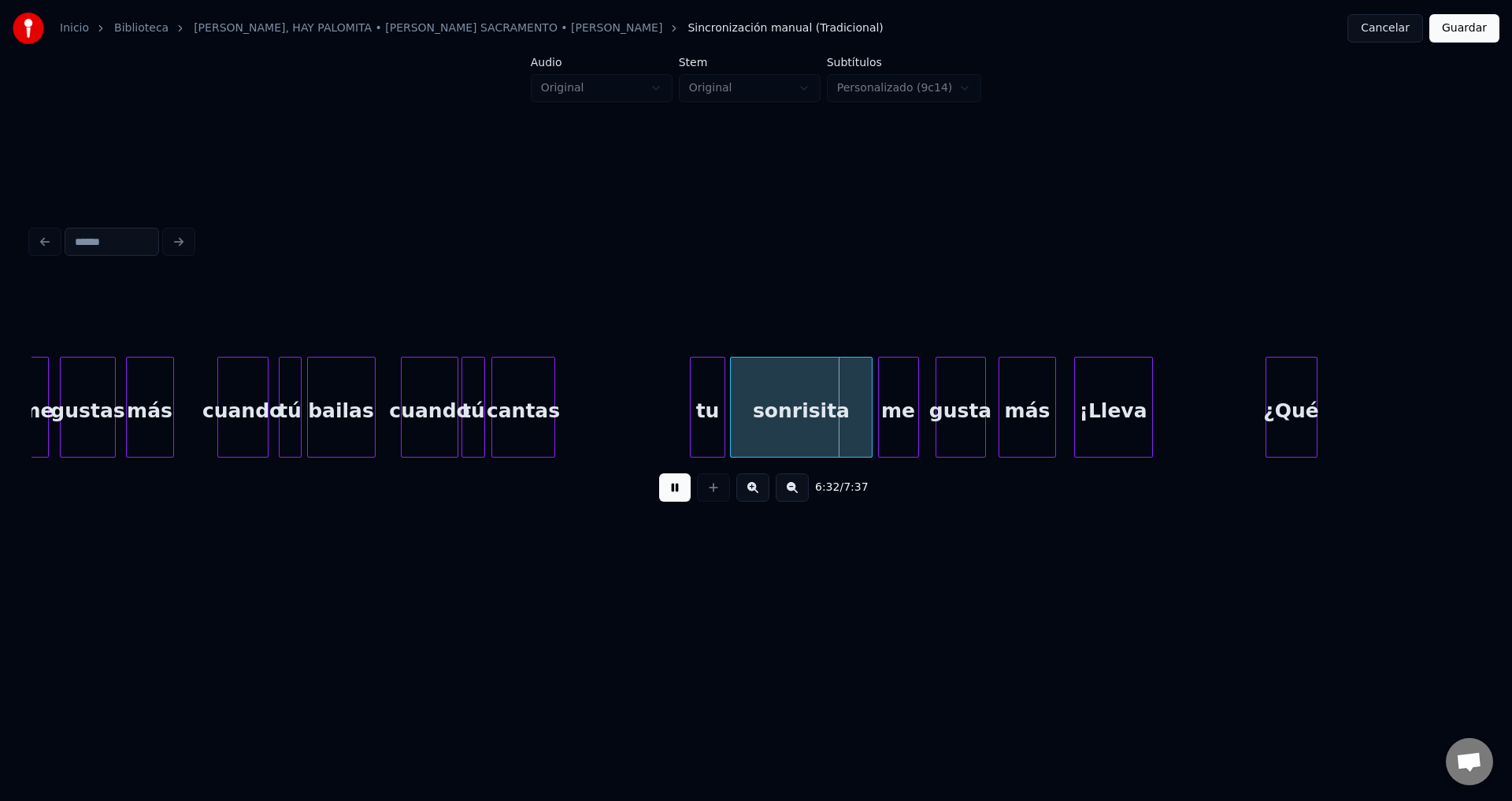
scroll to position [0, 61105]
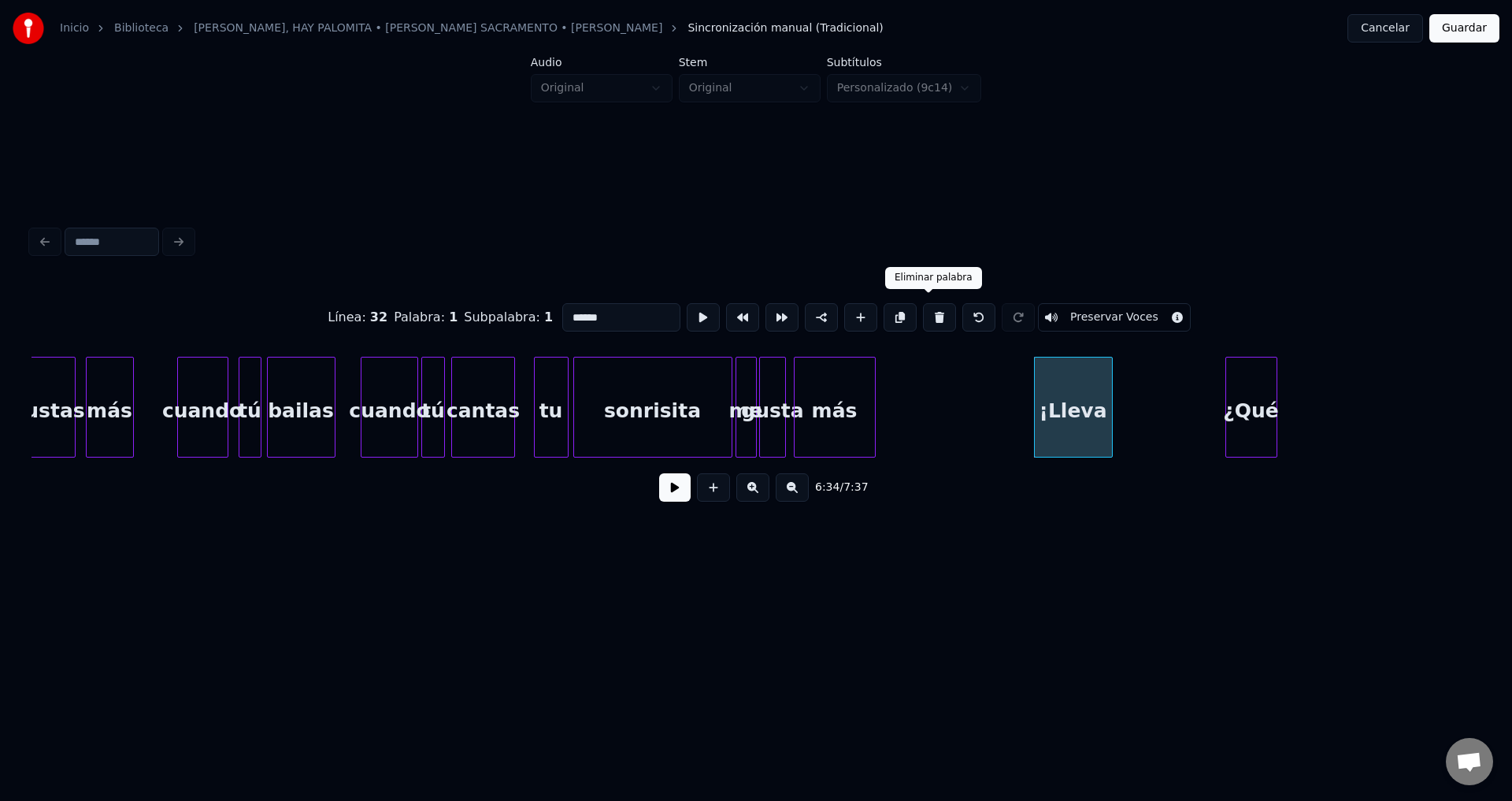
type input "***"
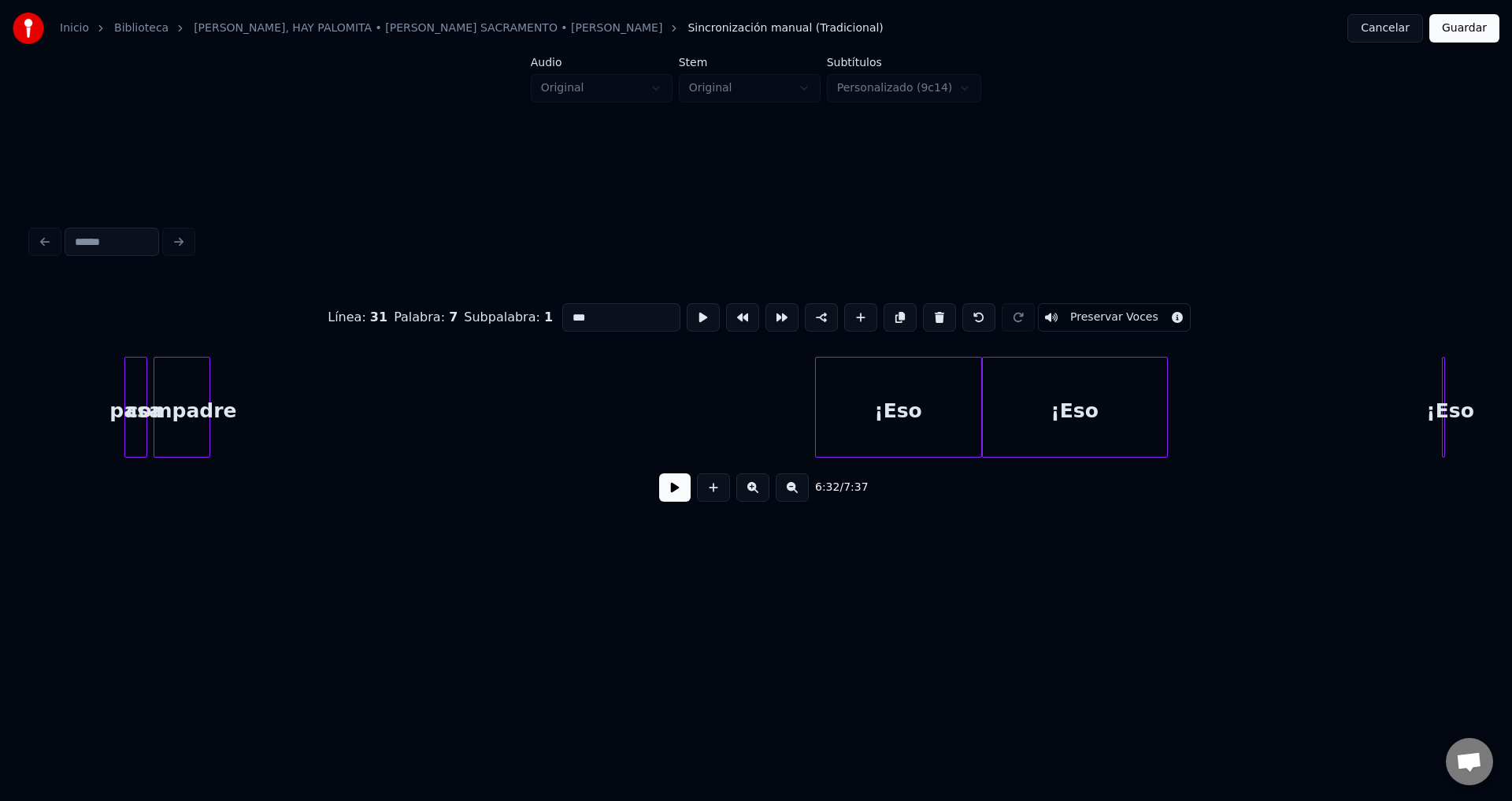
scroll to position [0, 63220]
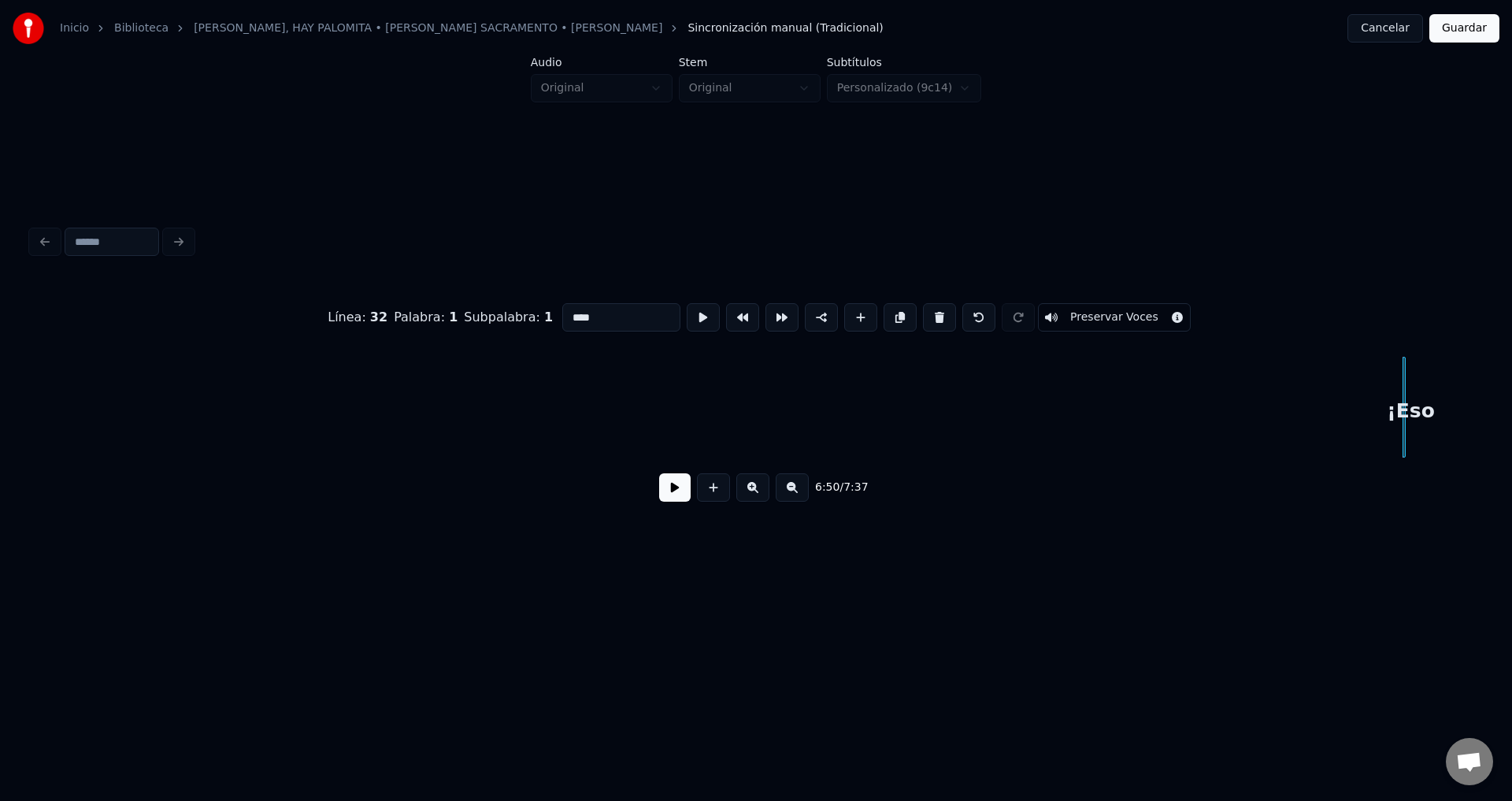
type input "********"
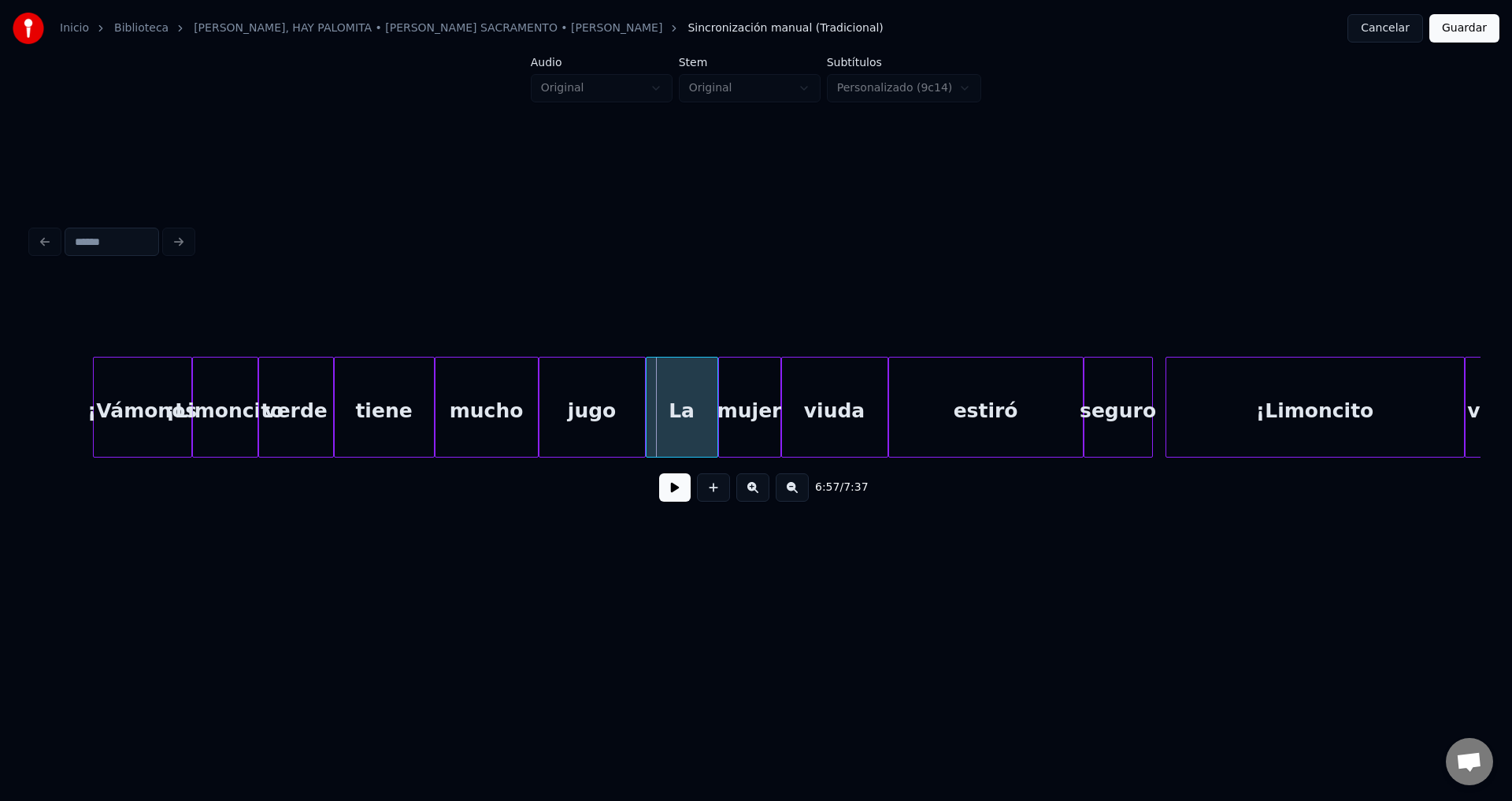
scroll to position [0, 64856]
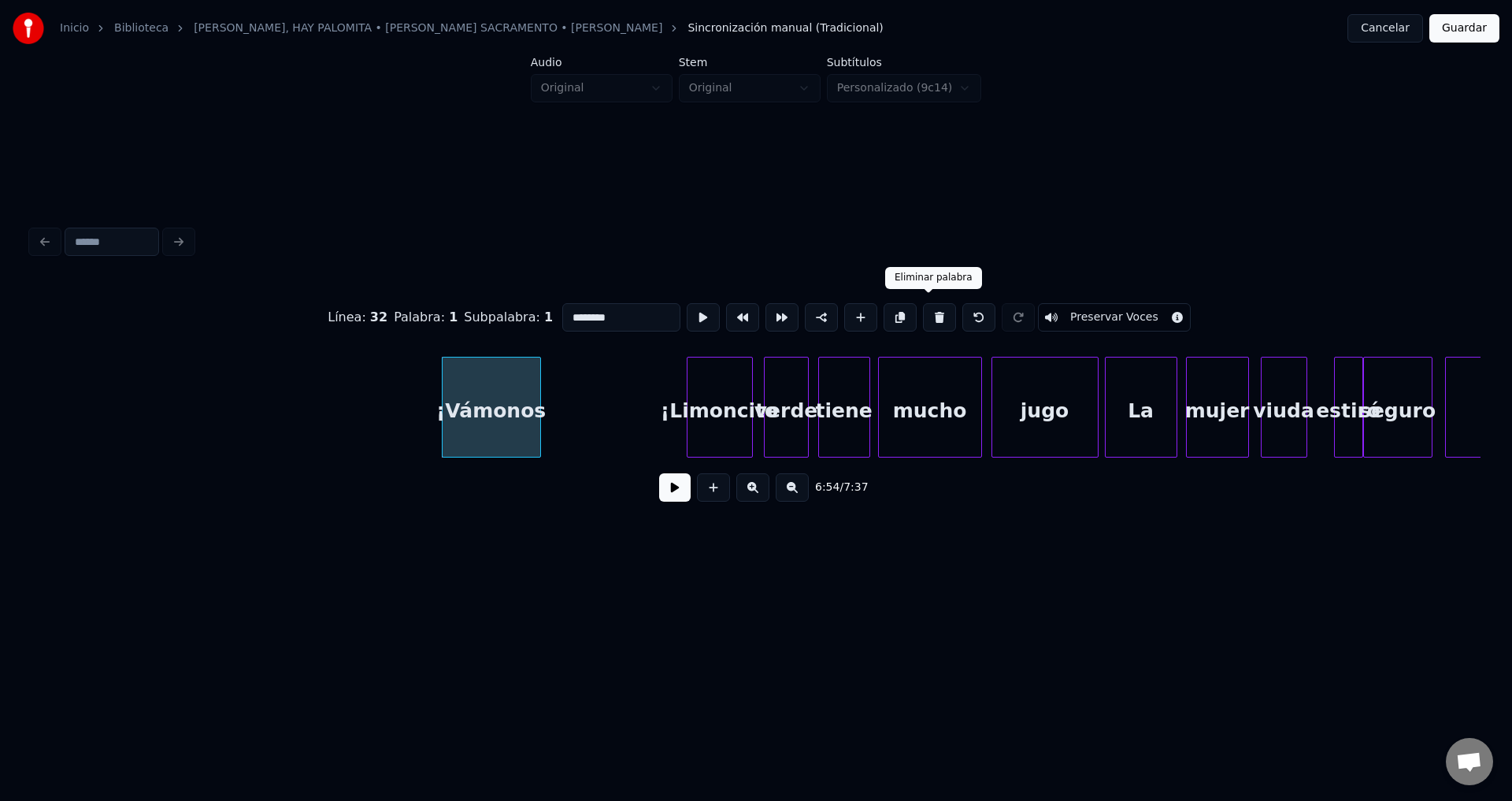
type input "**********"
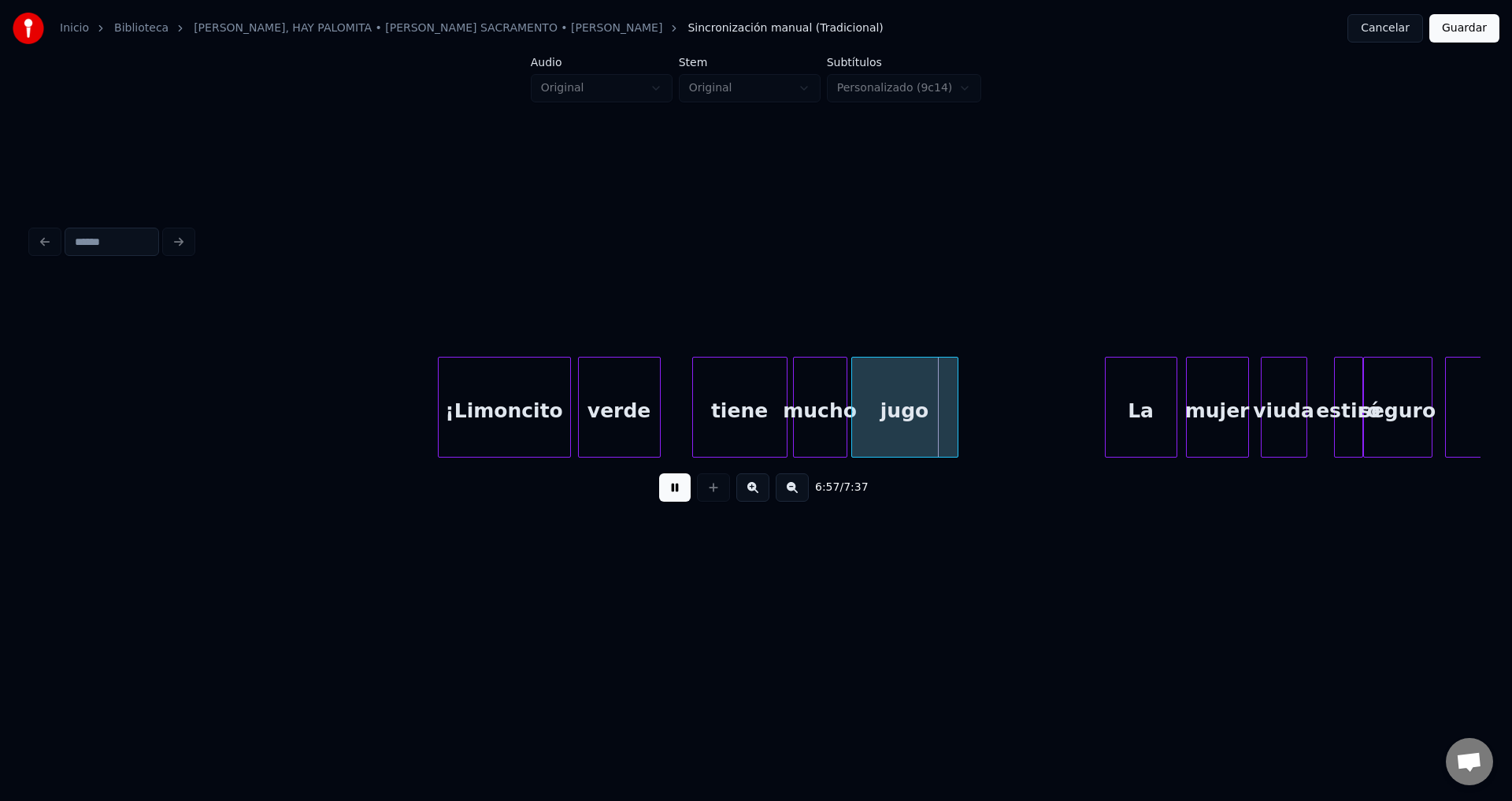
drag, startPoint x: 685, startPoint y: 491, endPoint x: 772, endPoint y: 479, distance: 87.8
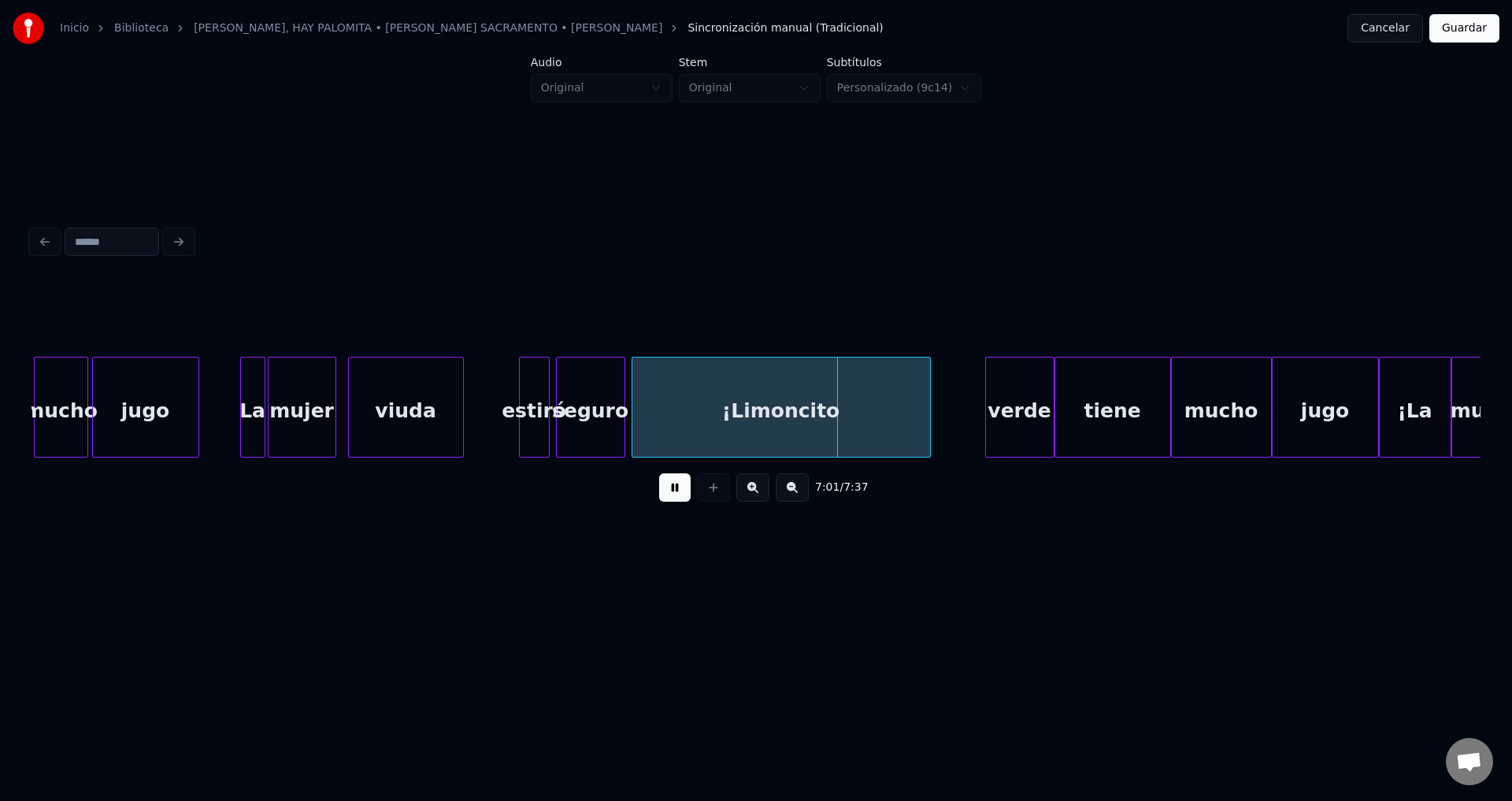
scroll to position [0, 65654]
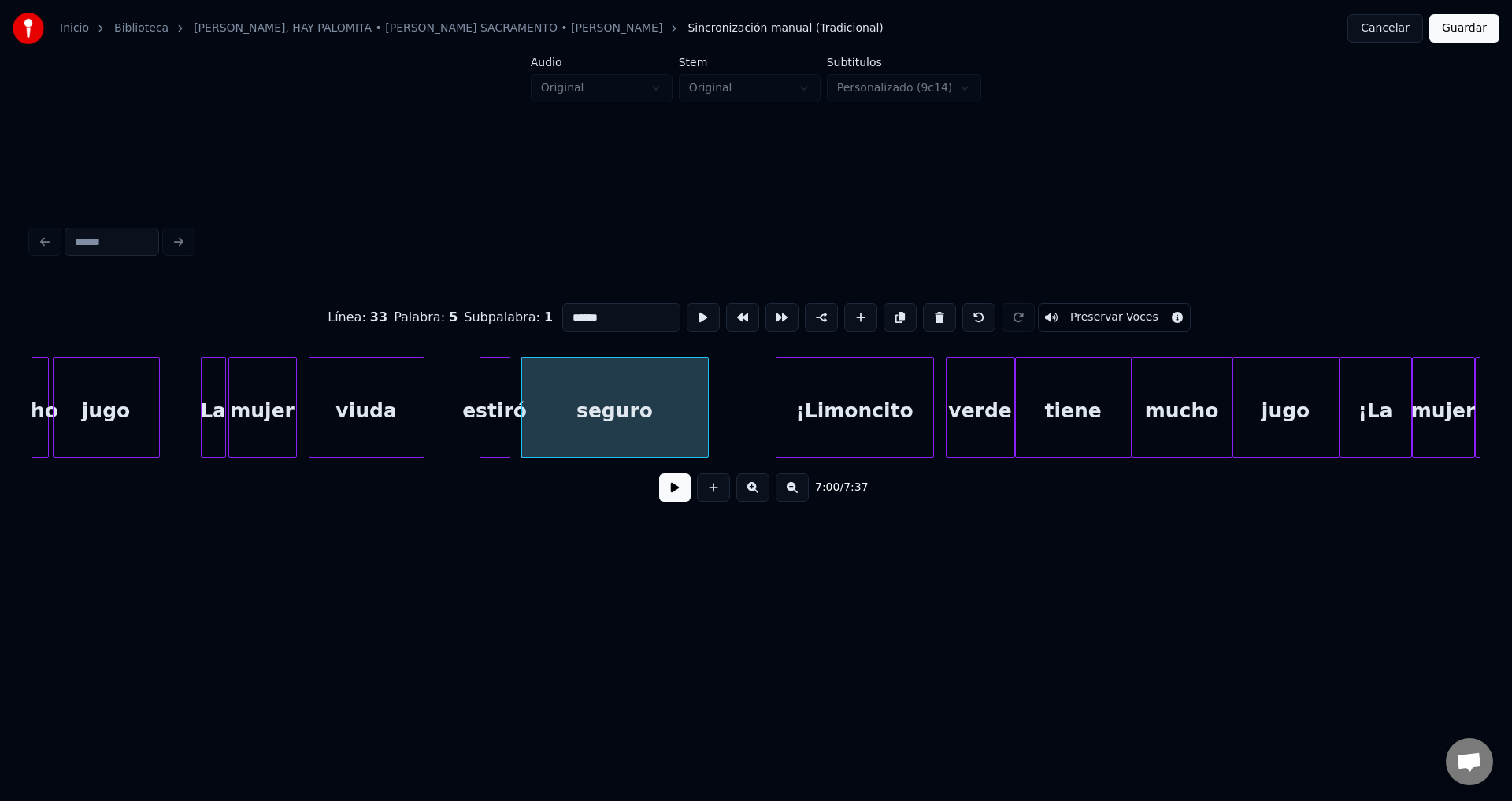
type input "******"
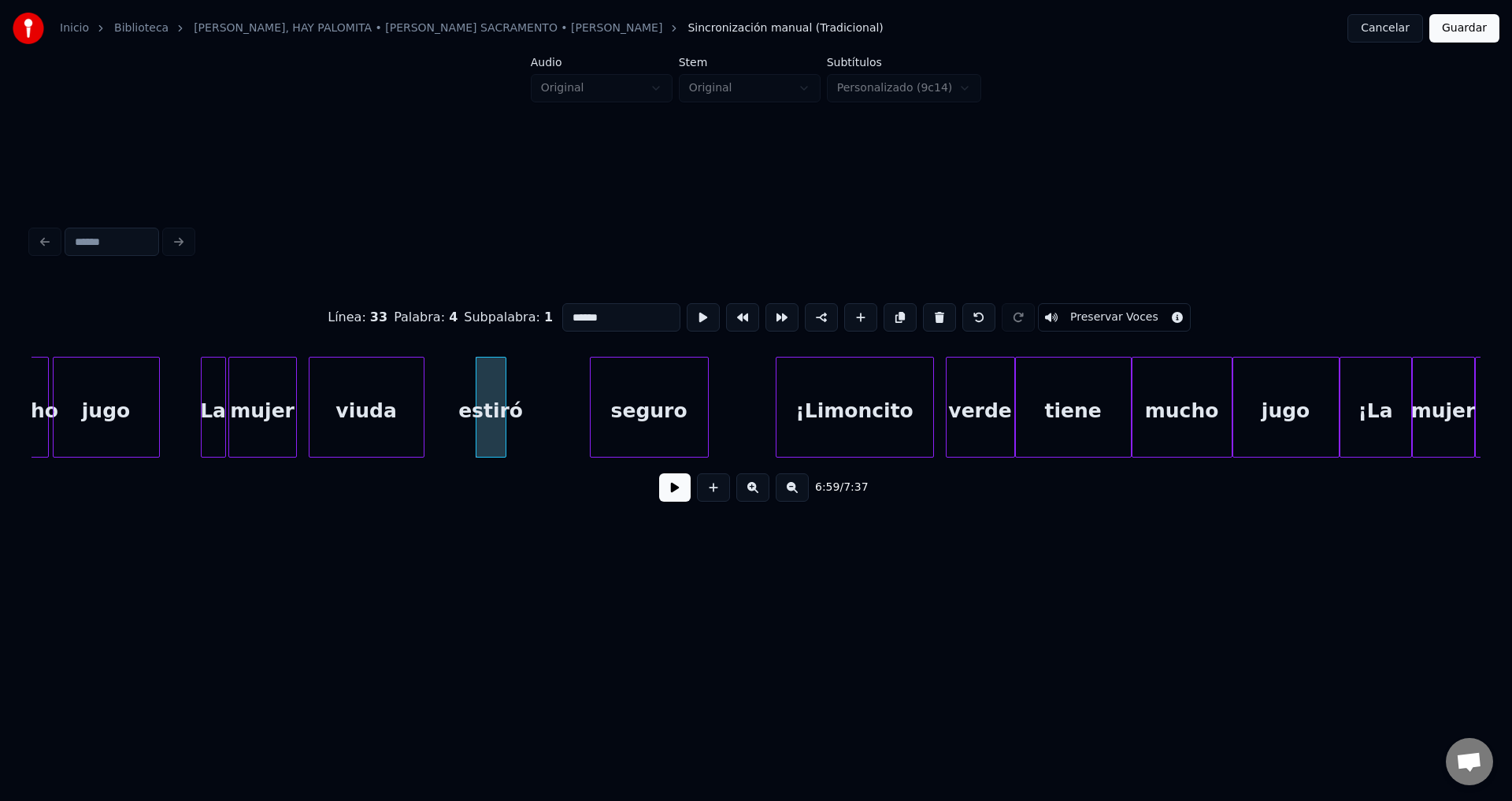
drag, startPoint x: 674, startPoint y: 500, endPoint x: 652, endPoint y: 469, distance: 38.0
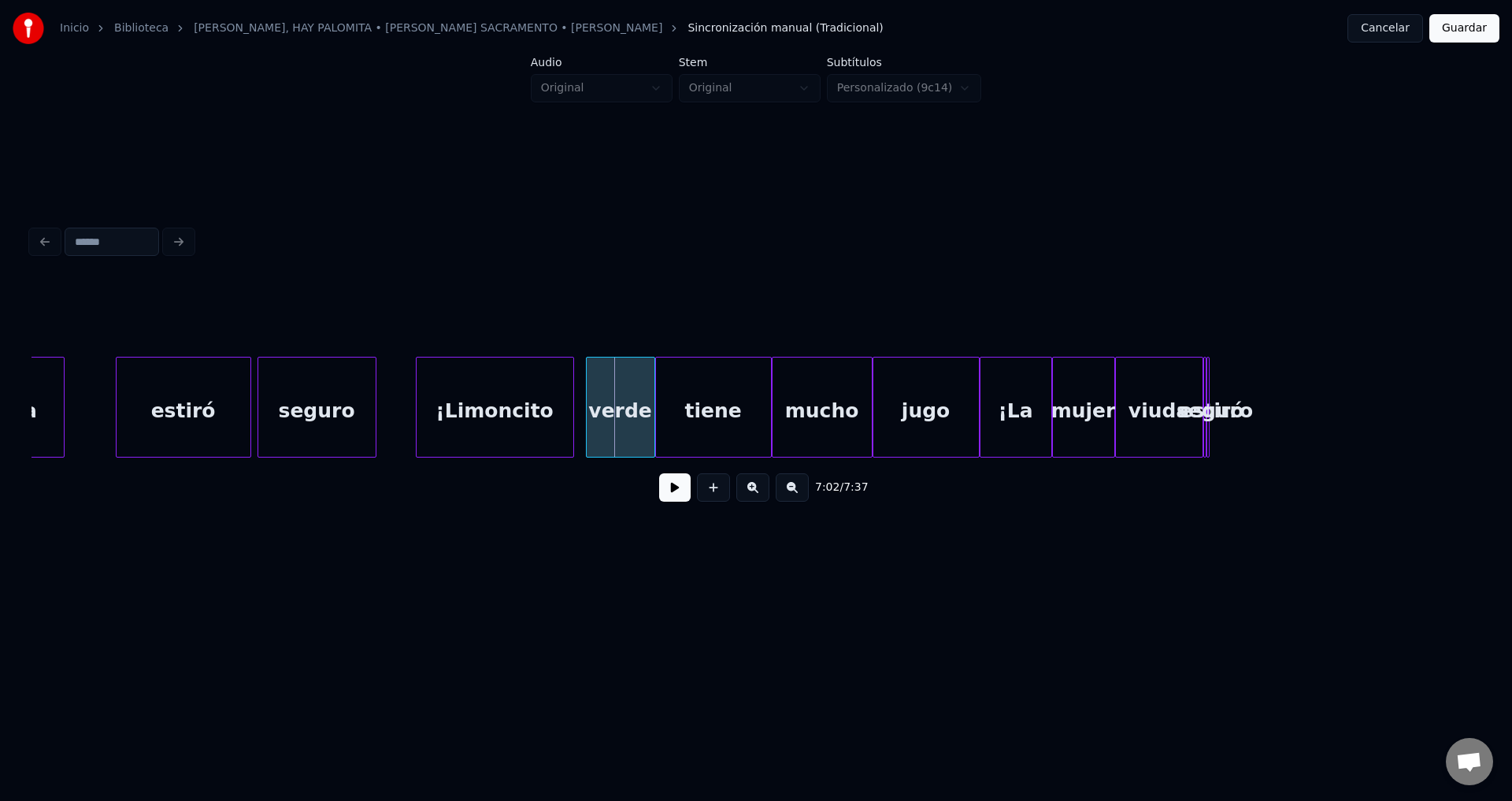
scroll to position [0, 66053]
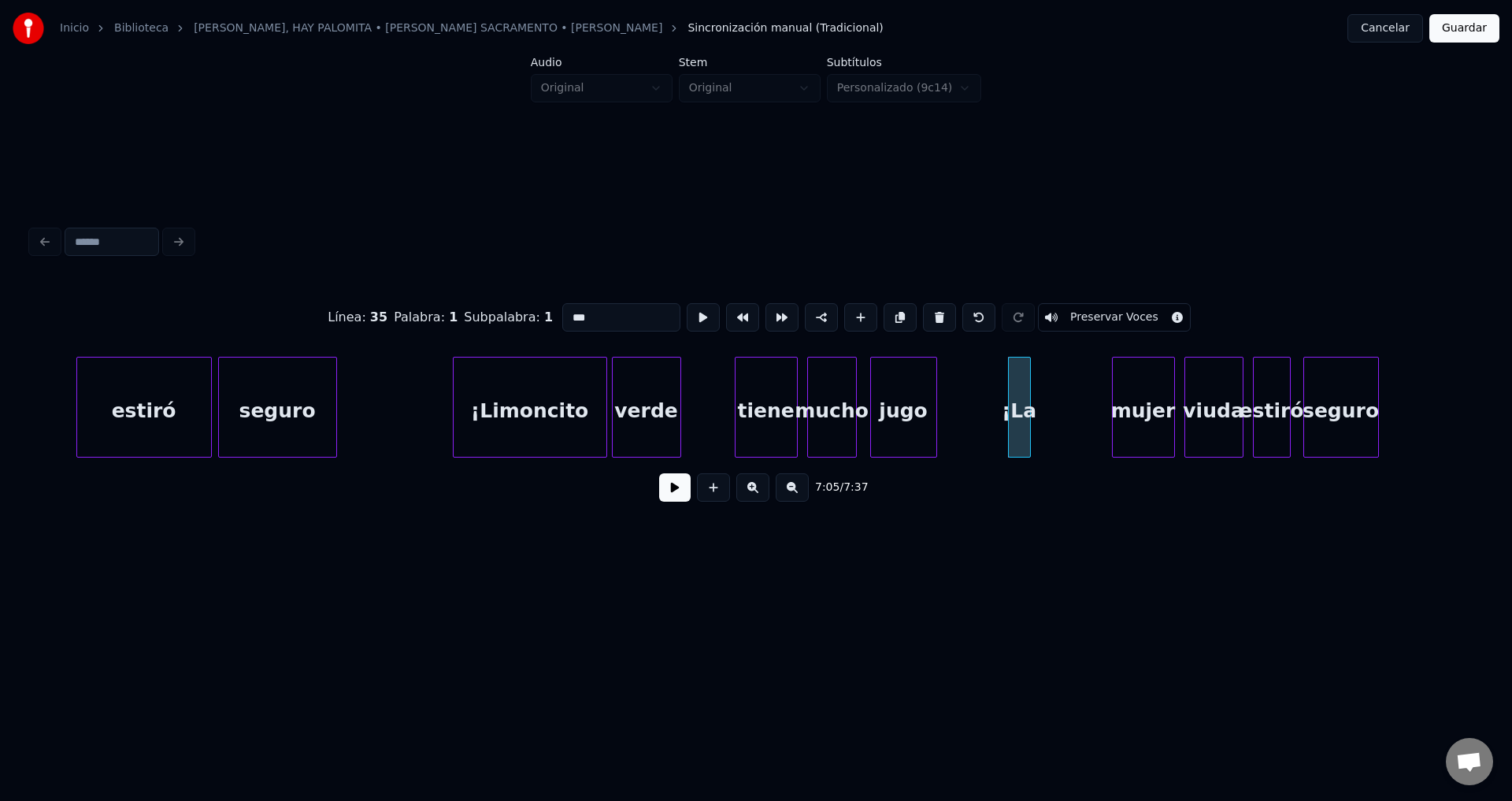
type input "****"
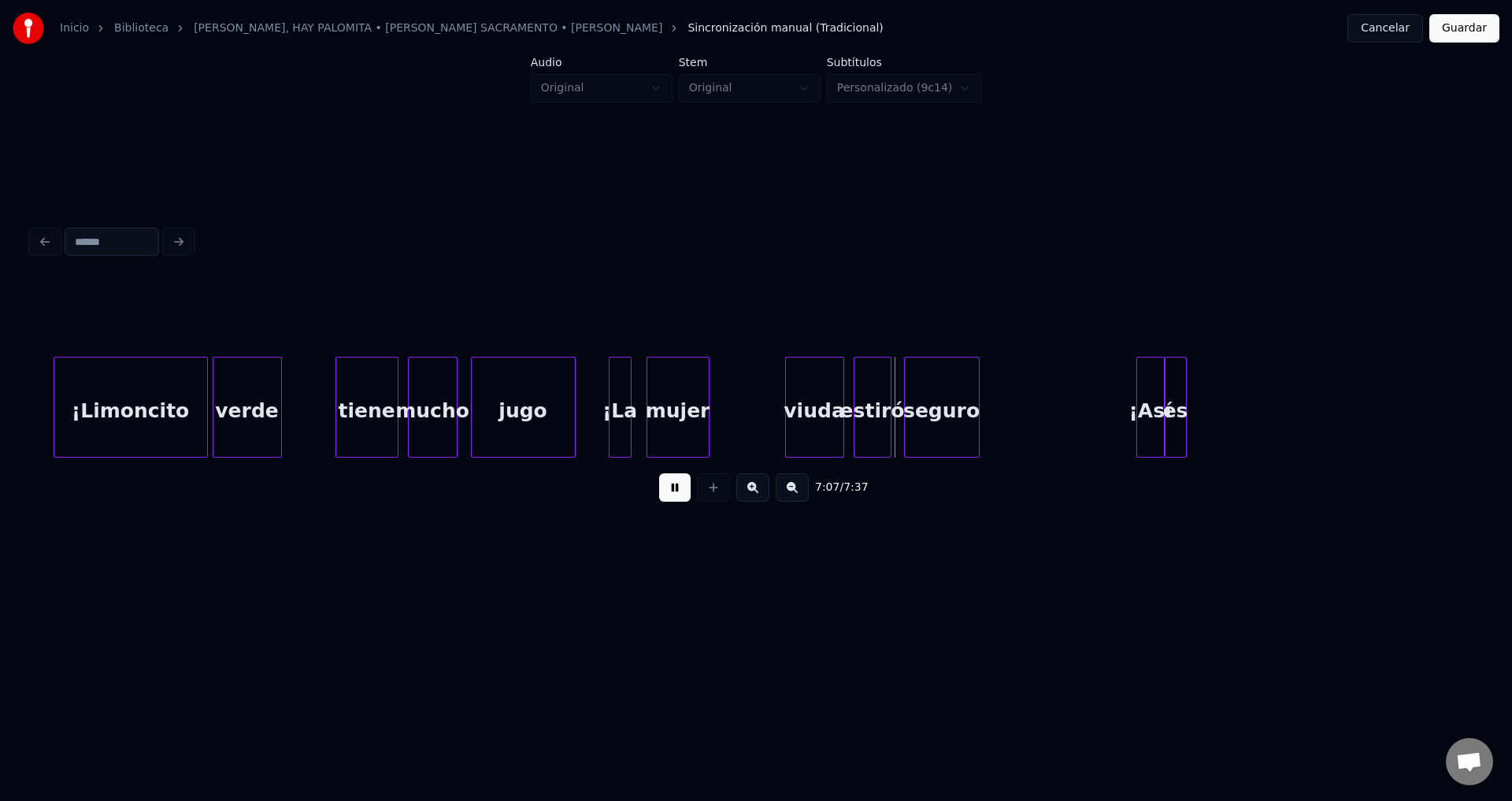
scroll to position [0, 66573]
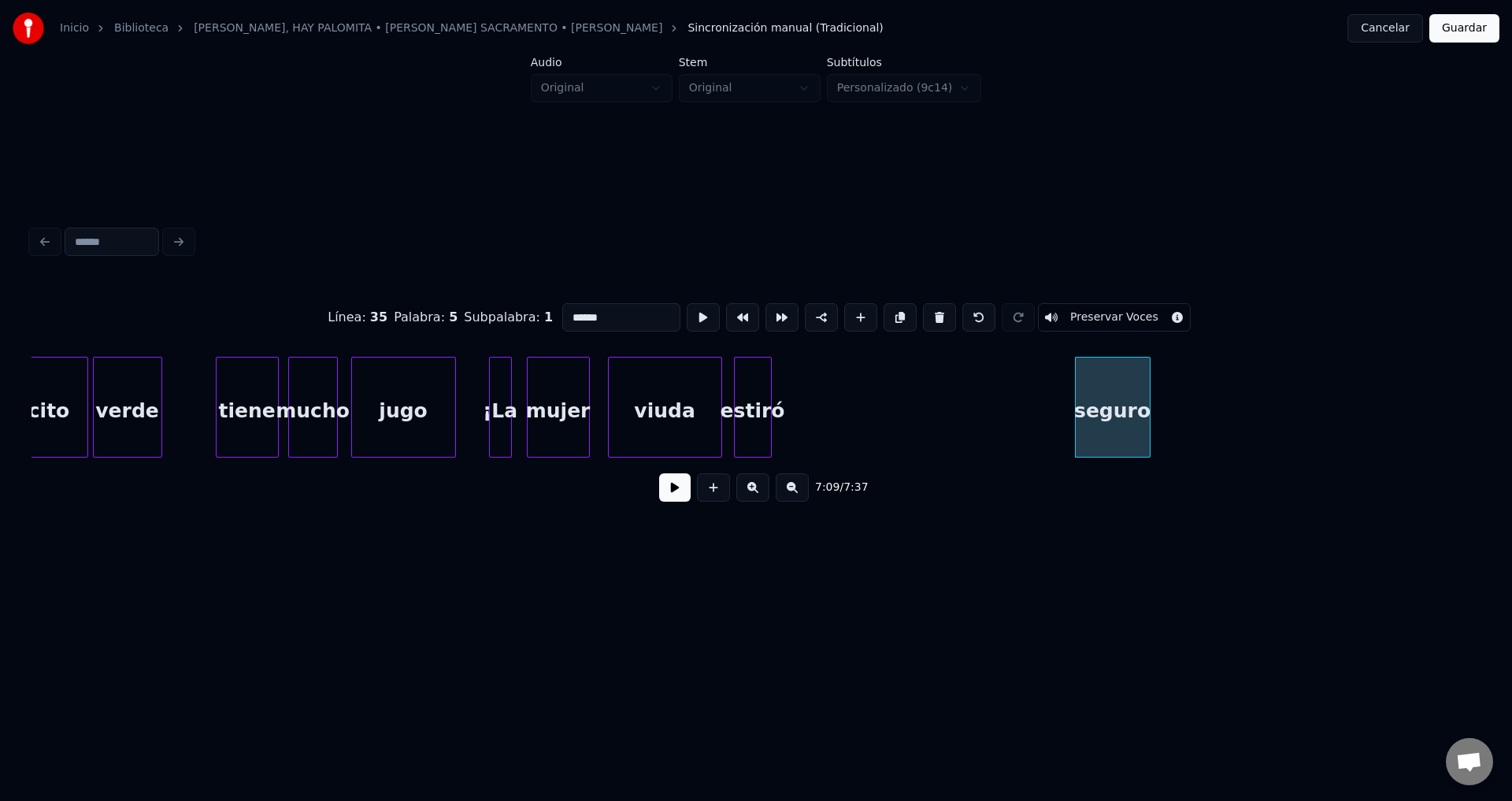
type input "*****"
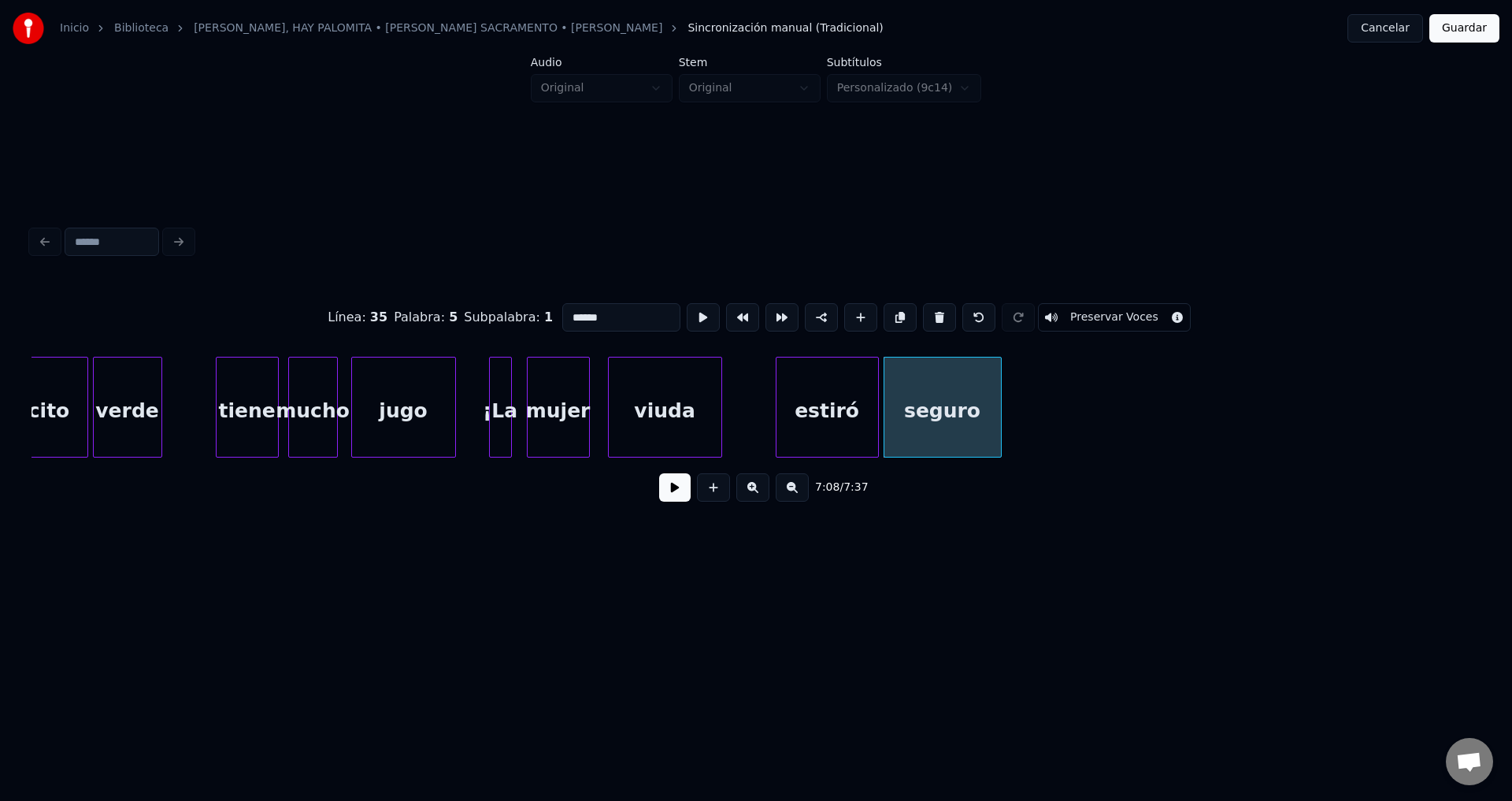
type input "*****"
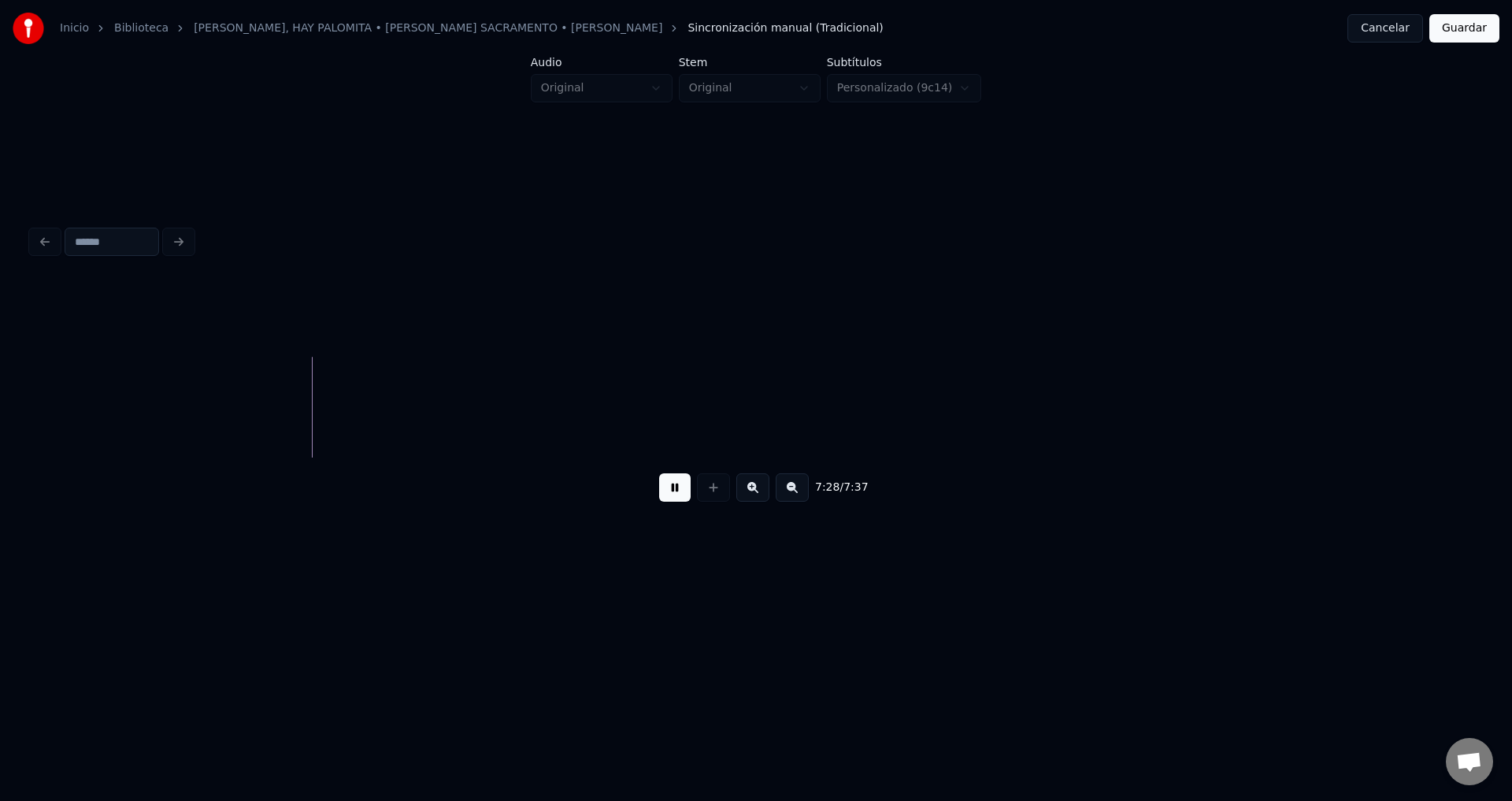
scroll to position [0, 70643]
